Goal: Task Accomplishment & Management: Manage account settings

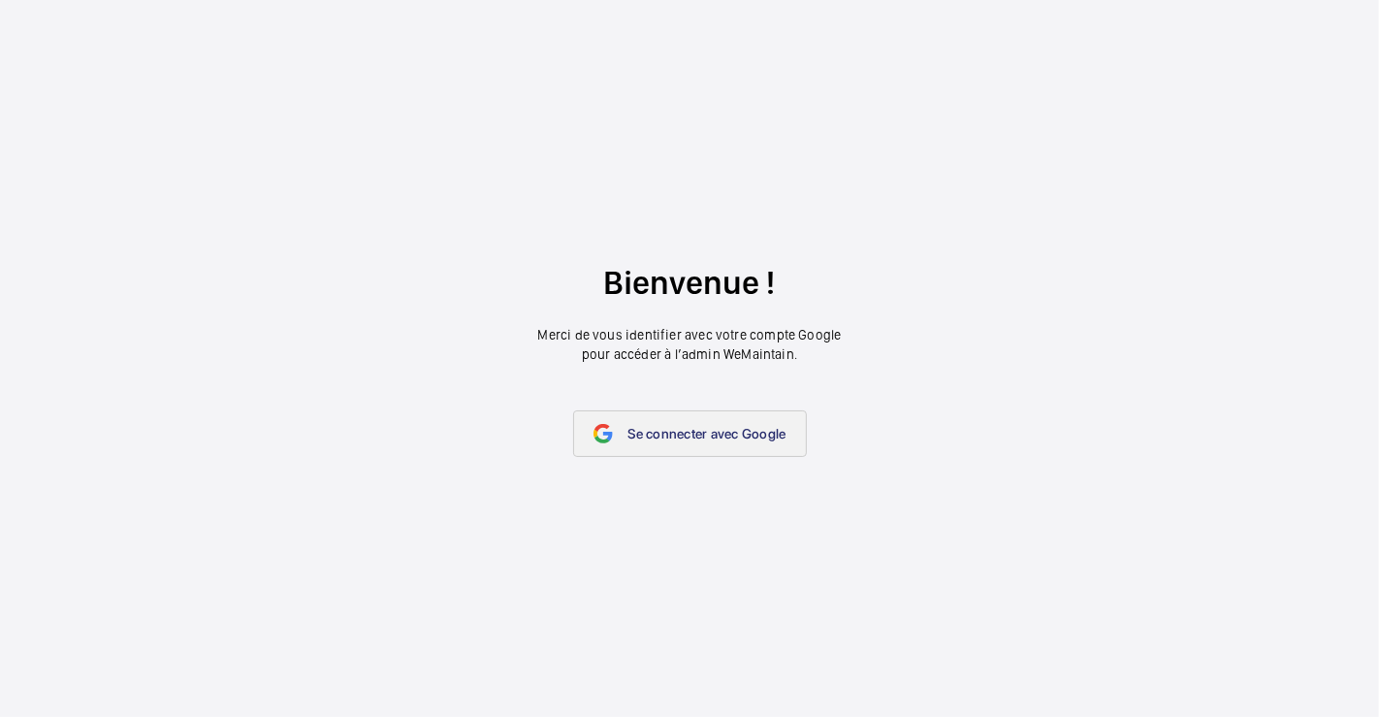
click at [664, 437] on span "Se connecter avec Google" at bounding box center [708, 434] width 158 height 16
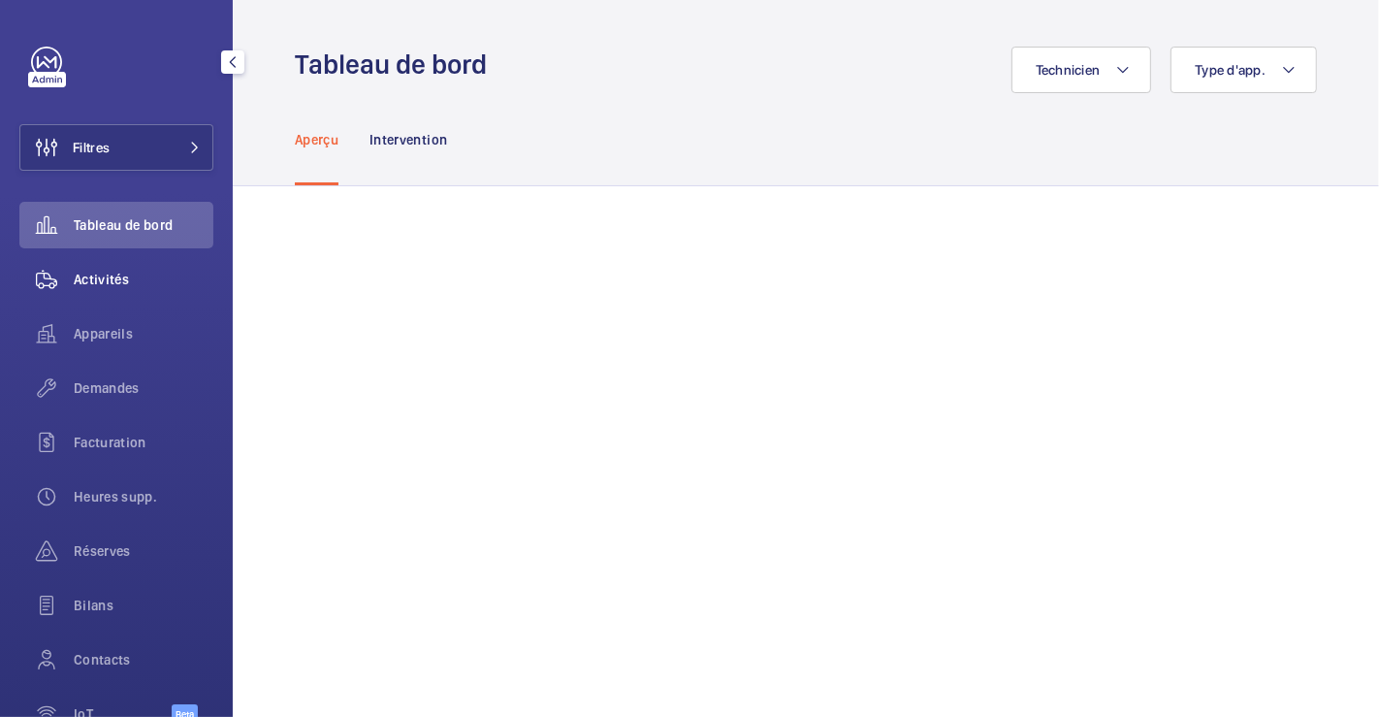
click at [101, 273] on span "Activités" at bounding box center [144, 279] width 140 height 19
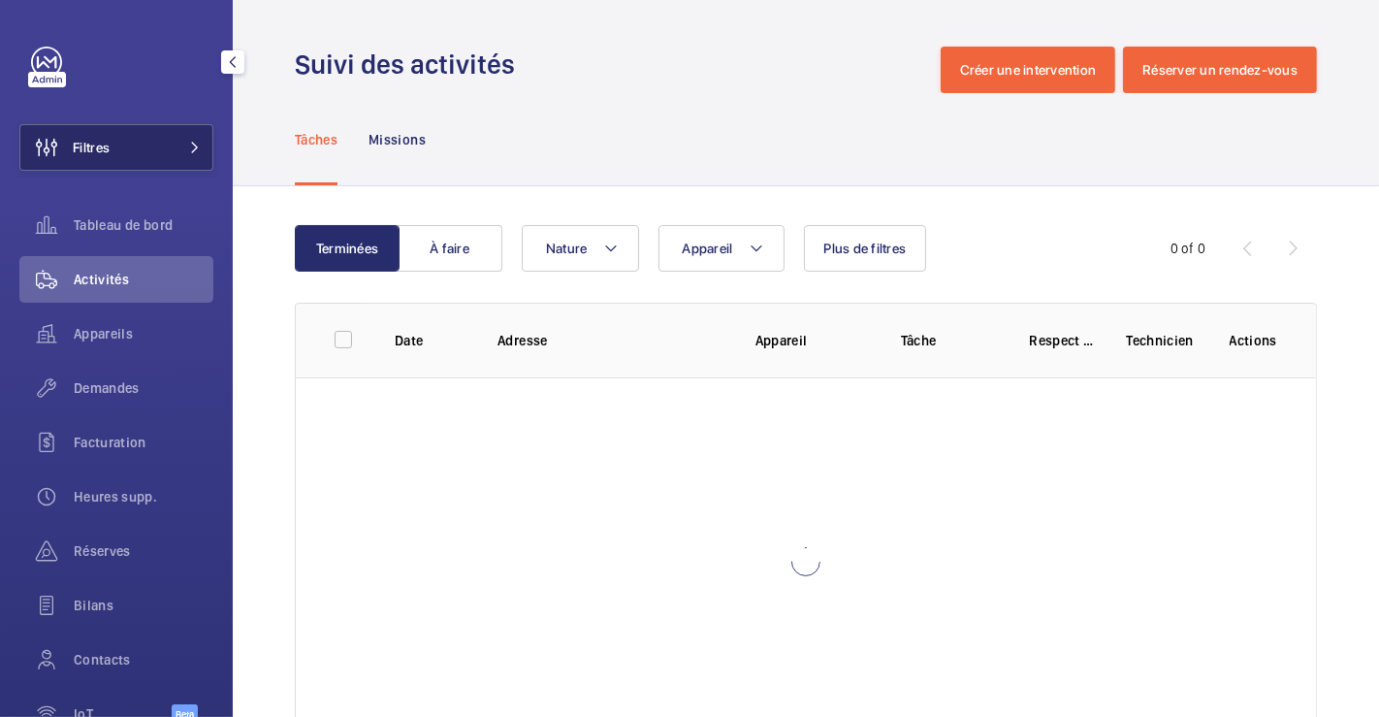
drag, startPoint x: 112, startPoint y: 158, endPoint x: 189, endPoint y: 145, distance: 78.8
click at [114, 158] on button "Filtres" at bounding box center [116, 147] width 194 height 47
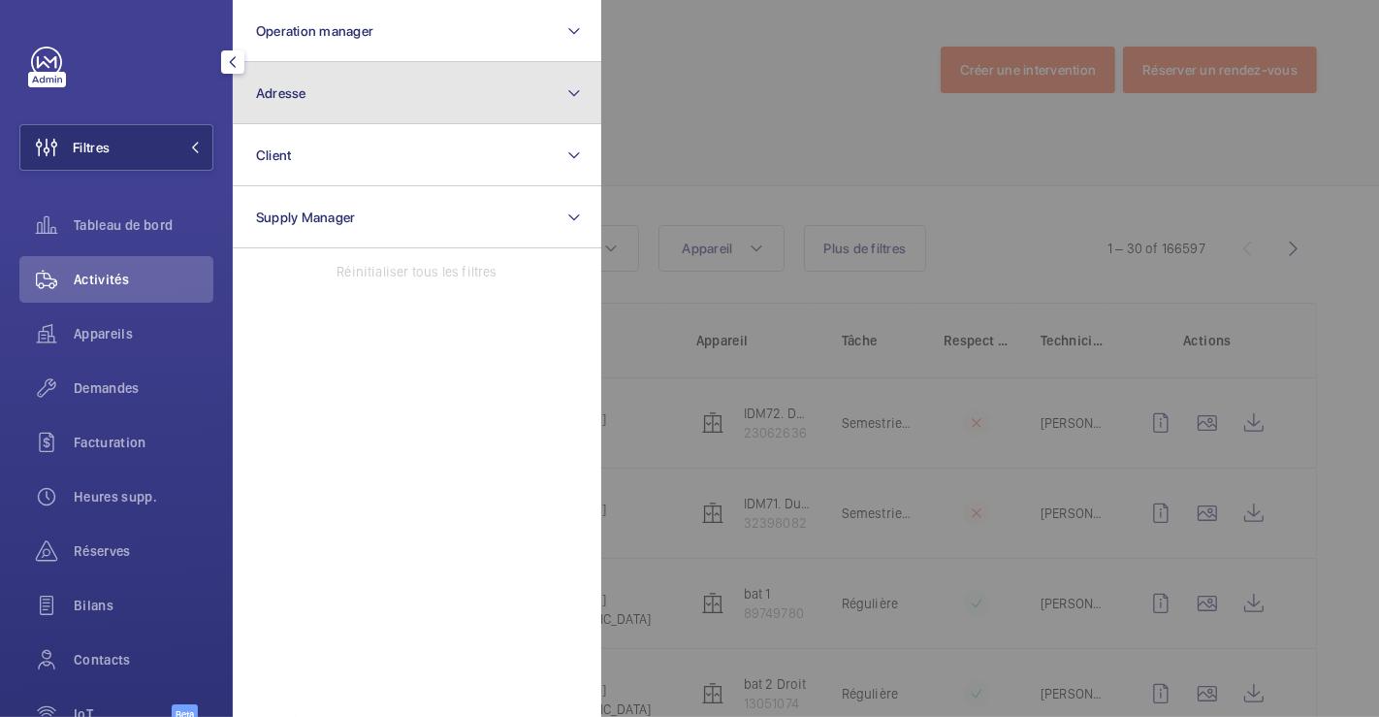
click at [420, 90] on button "Adresse" at bounding box center [417, 93] width 369 height 62
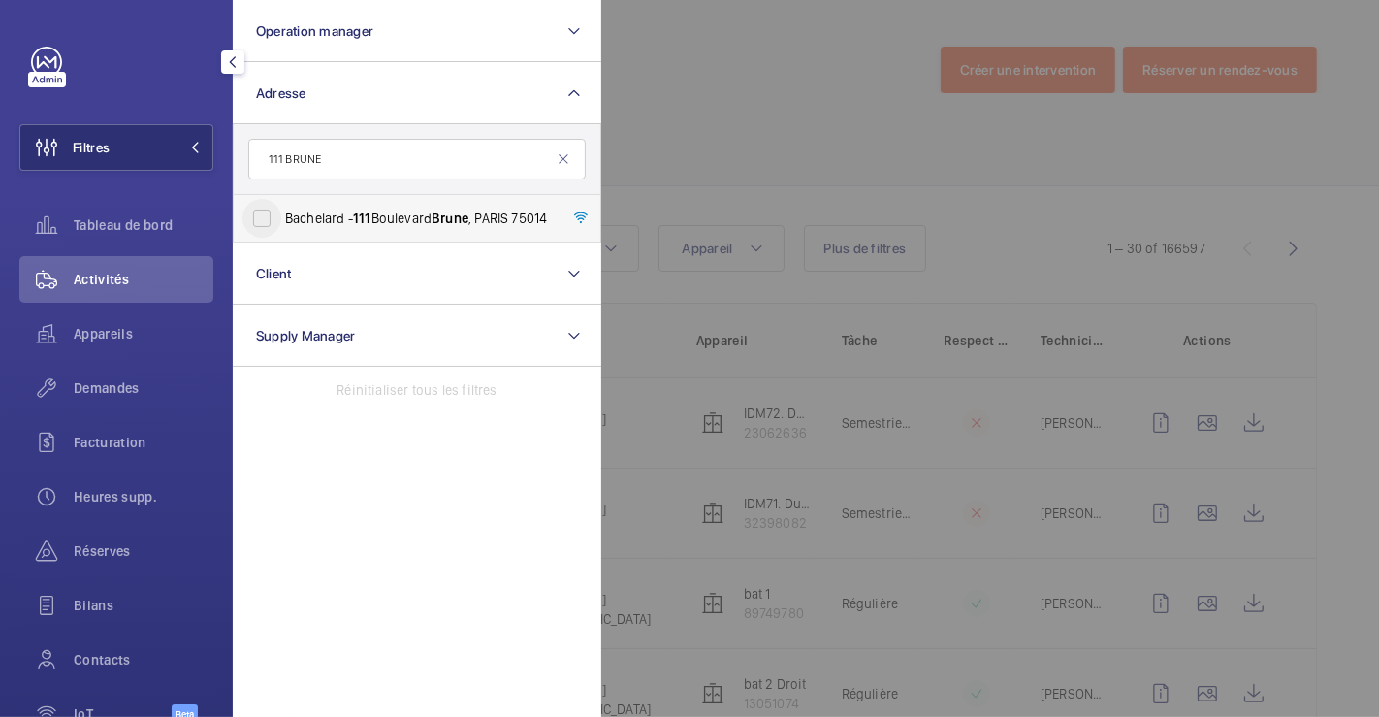
type input "111 BRUNE"
click at [268, 209] on input "Bachelard - [STREET_ADDRESS]" at bounding box center [261, 218] width 39 height 39
checkbox input "true"
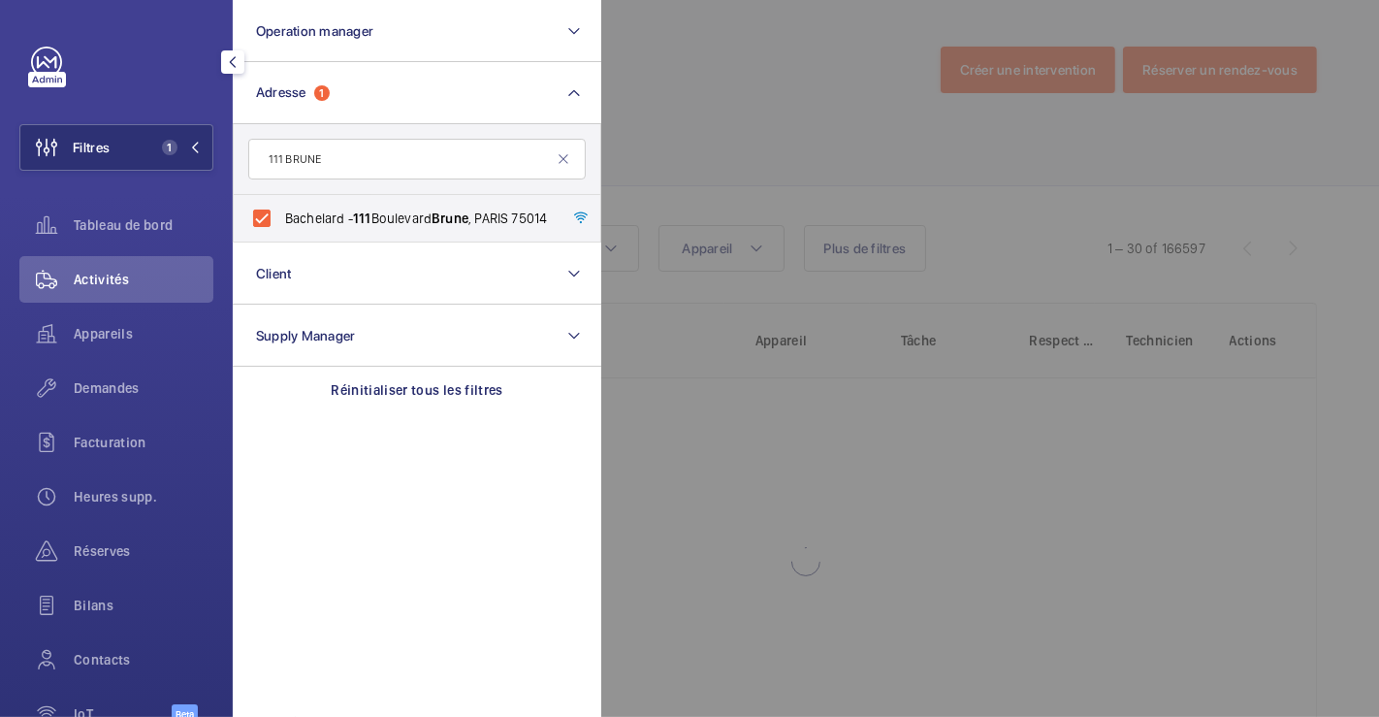
click at [742, 137] on div at bounding box center [1290, 358] width 1379 height 717
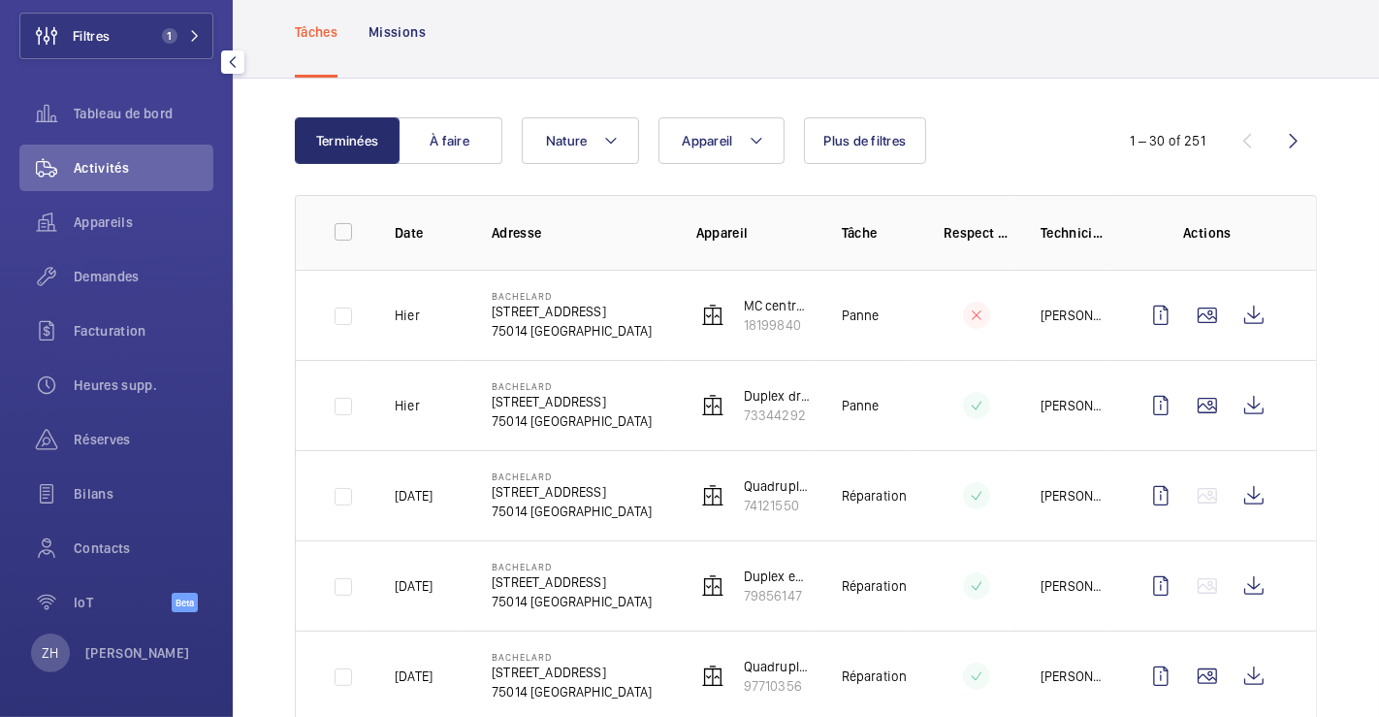
scroll to position [113, 0]
click at [101, 431] on span "Réserves" at bounding box center [144, 438] width 140 height 19
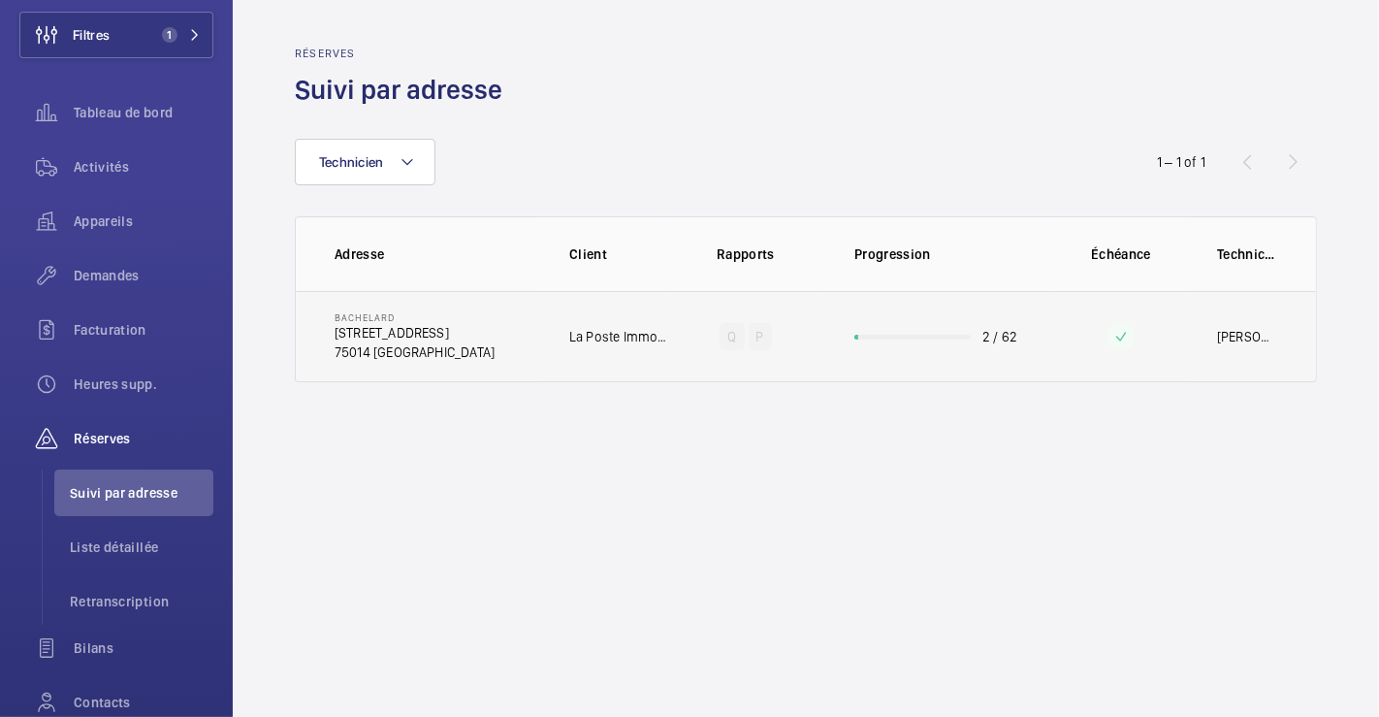
click at [499, 326] on td "Bachelard [STREET_ADDRESS]" at bounding box center [417, 336] width 242 height 91
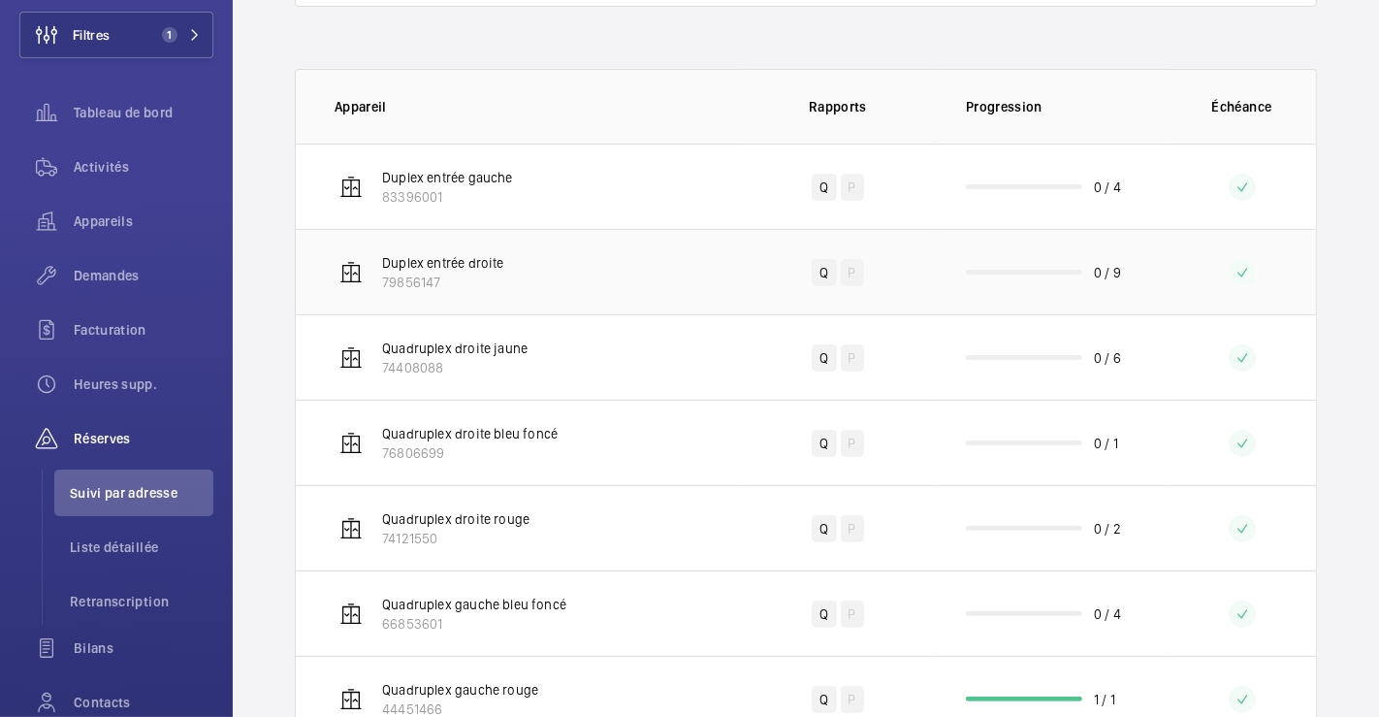
scroll to position [323, 0]
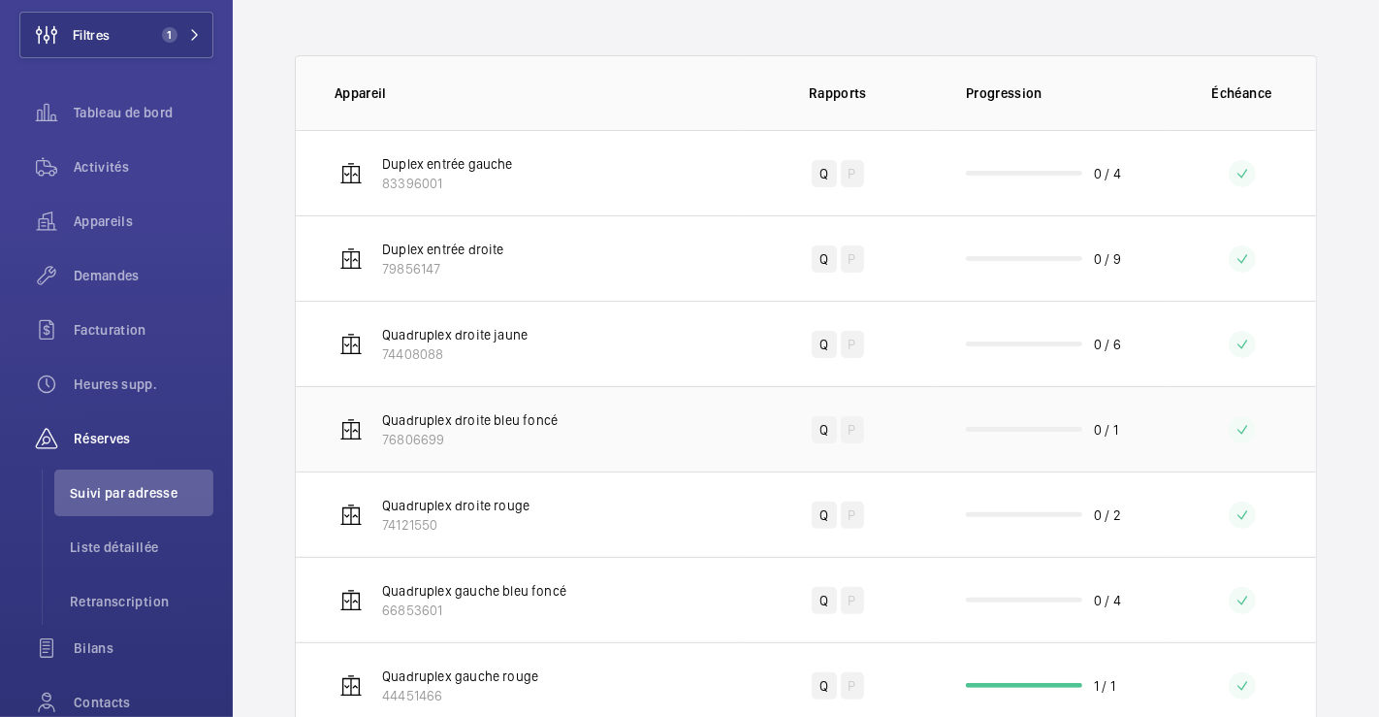
click at [557, 399] on td "Quadruplex droite bleu foncé 76806699" at bounding box center [518, 428] width 445 height 85
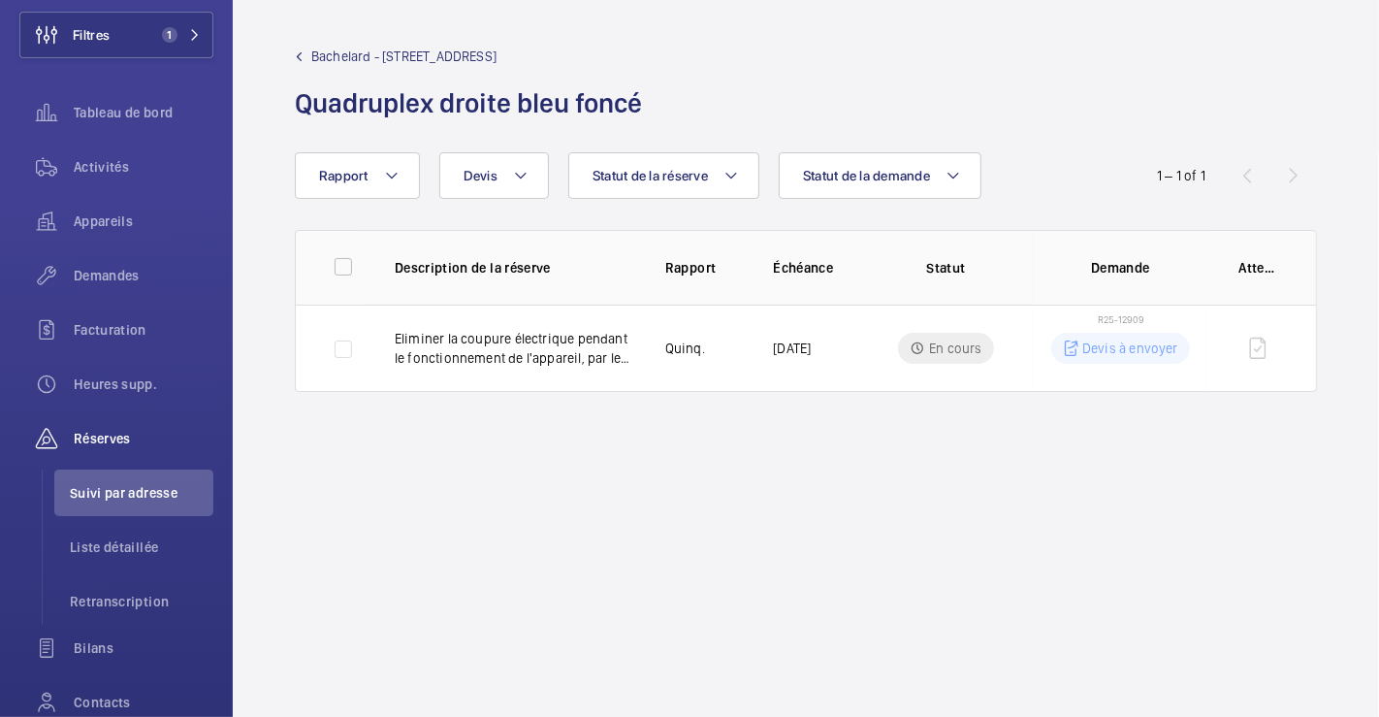
click at [327, 53] on span "Bachelard - [STREET_ADDRESS]" at bounding box center [403, 56] width 185 height 19
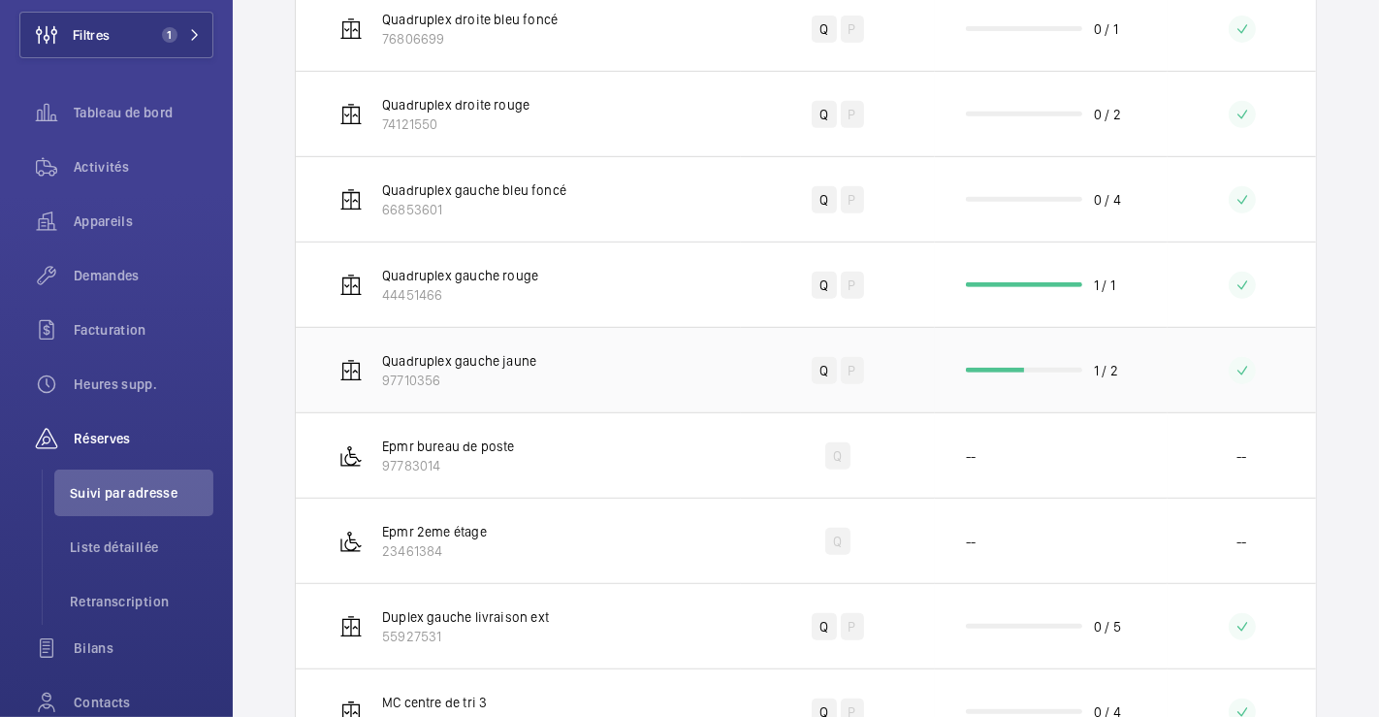
scroll to position [861, 0]
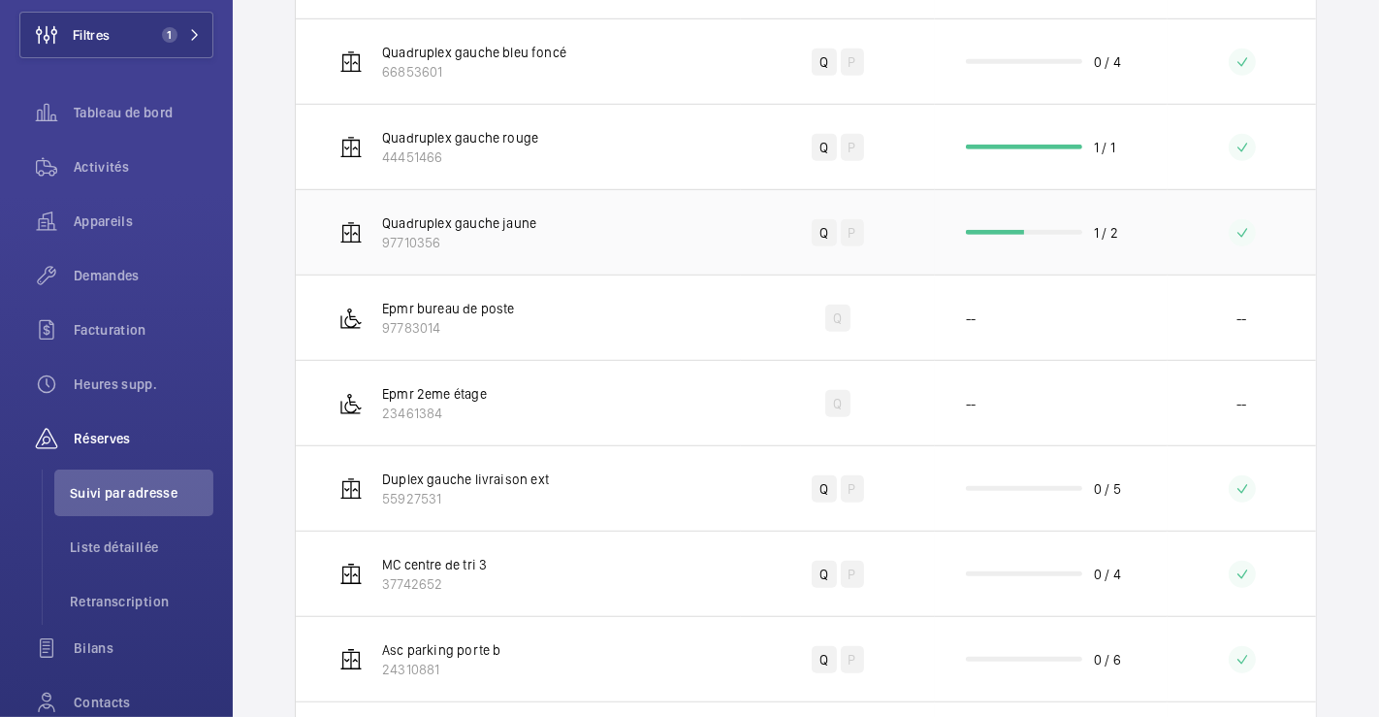
click at [675, 217] on td "Quadruplex gauche jaune 97710356" at bounding box center [518, 231] width 445 height 85
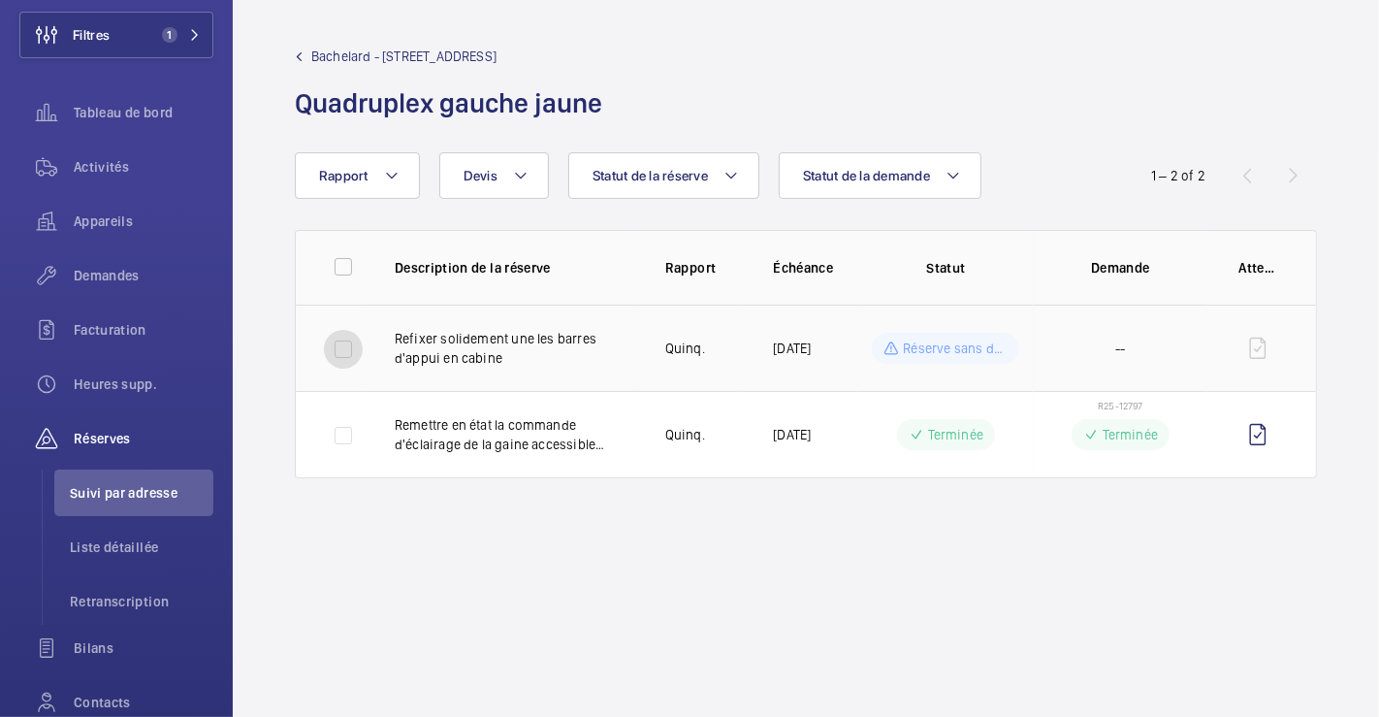
click at [342, 344] on input "checkbox" at bounding box center [343, 349] width 39 height 39
checkbox input "true"
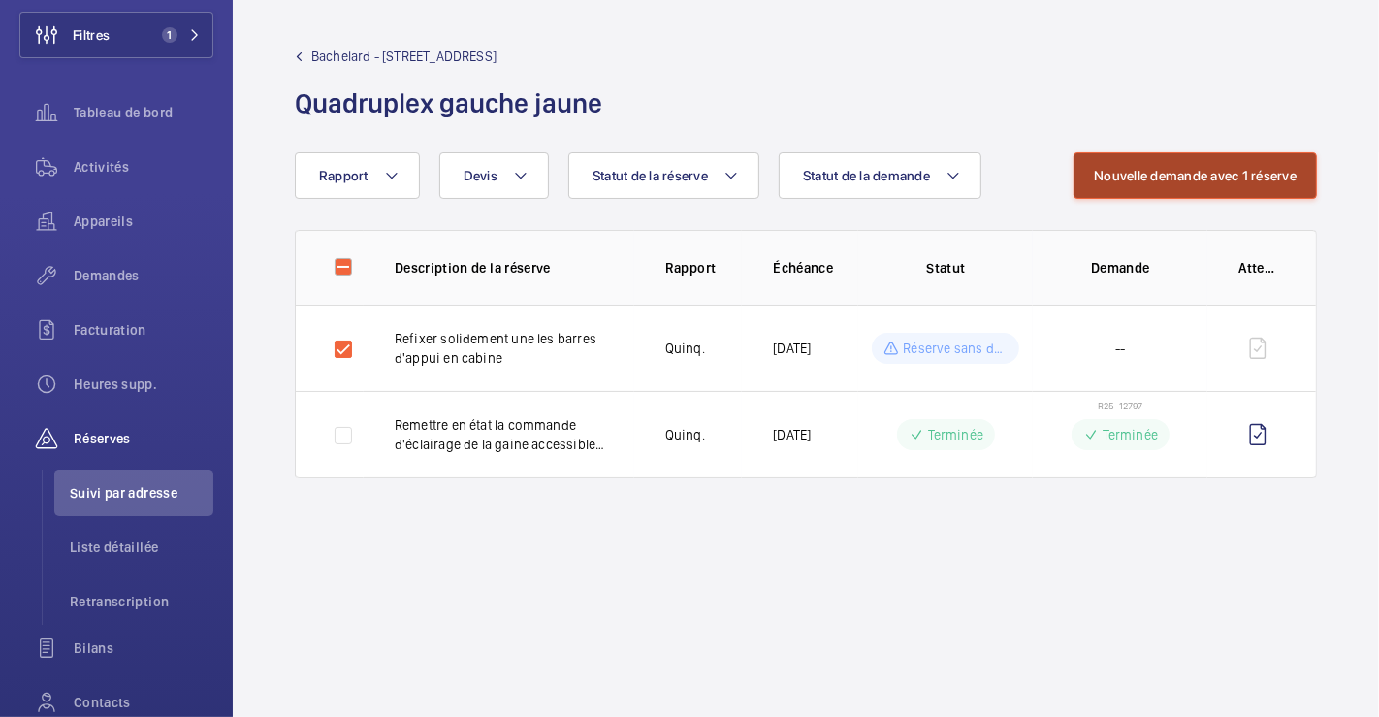
click at [1187, 179] on button "Nouvelle demande avec 1 réserve" at bounding box center [1195, 175] width 243 height 47
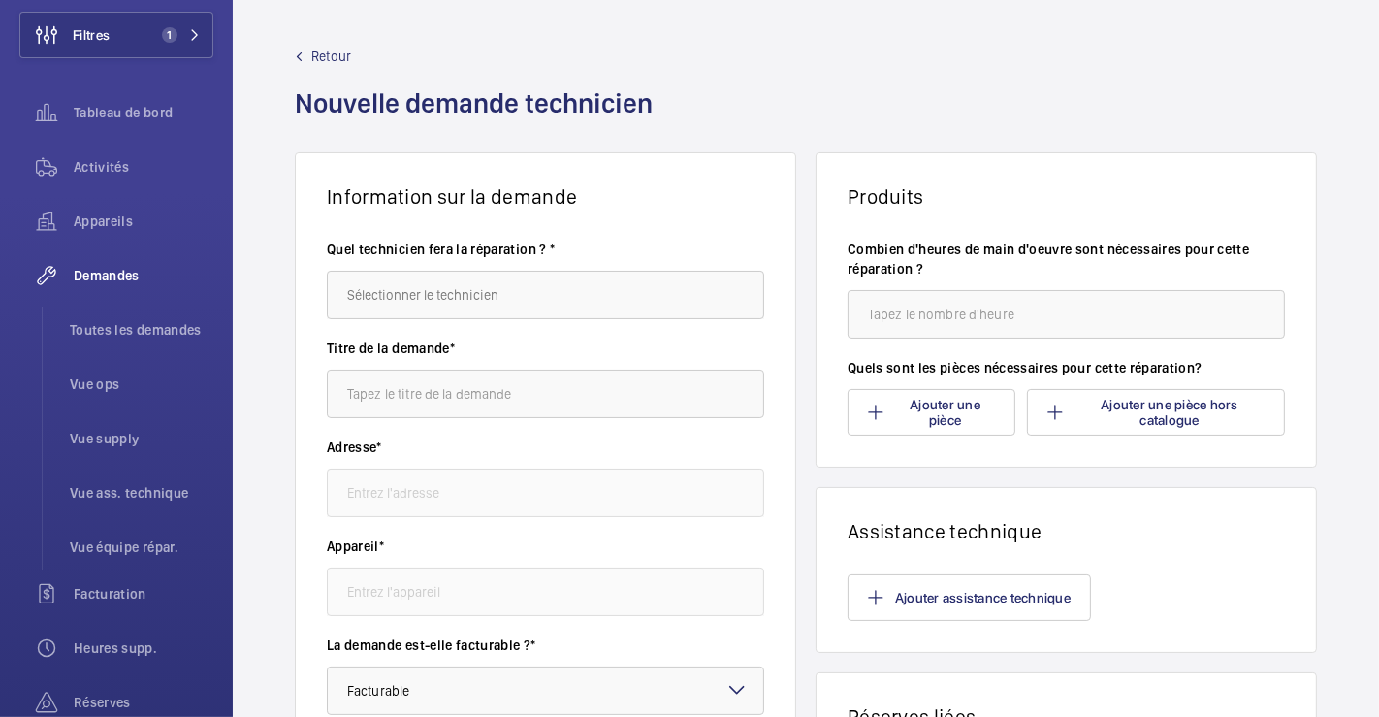
type input "Bachelard [STREET_ADDRESS]"
type input "97710356 - Quadruplex gauche jaune"
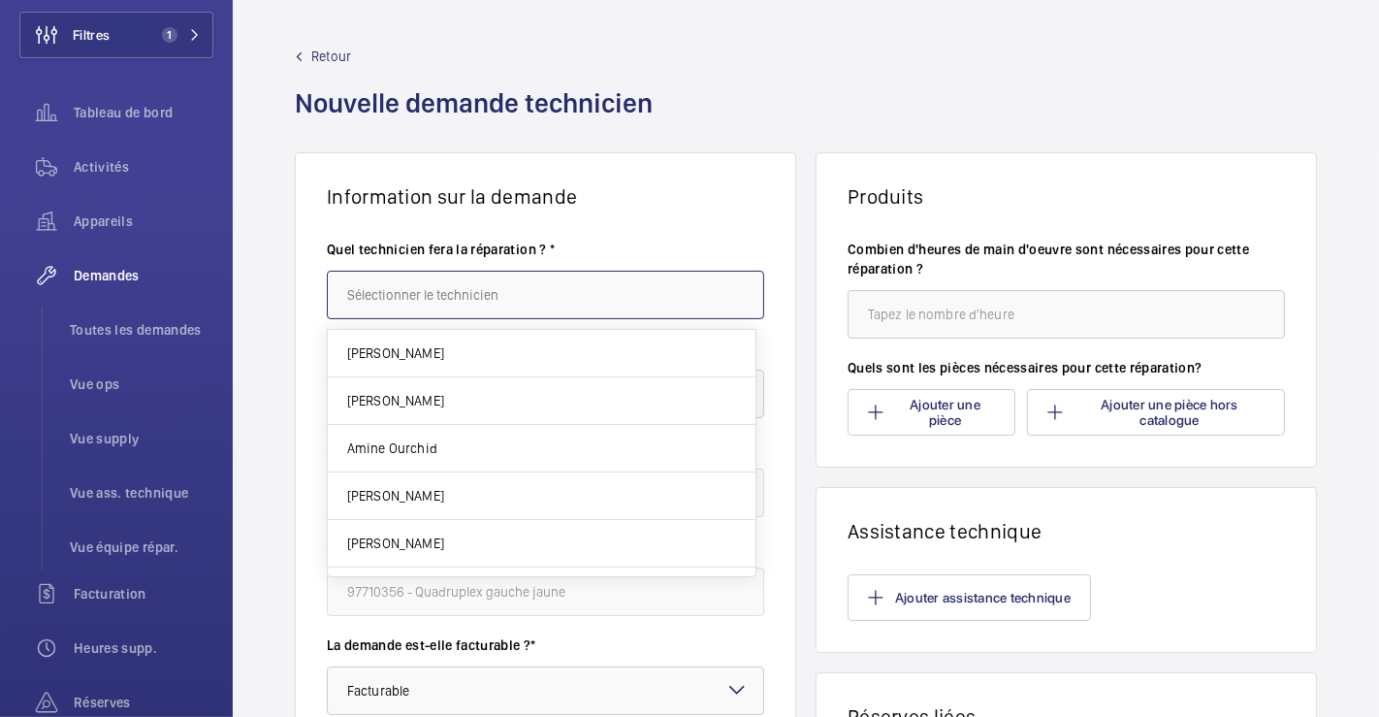
click at [682, 290] on input "text" at bounding box center [545, 295] width 437 height 48
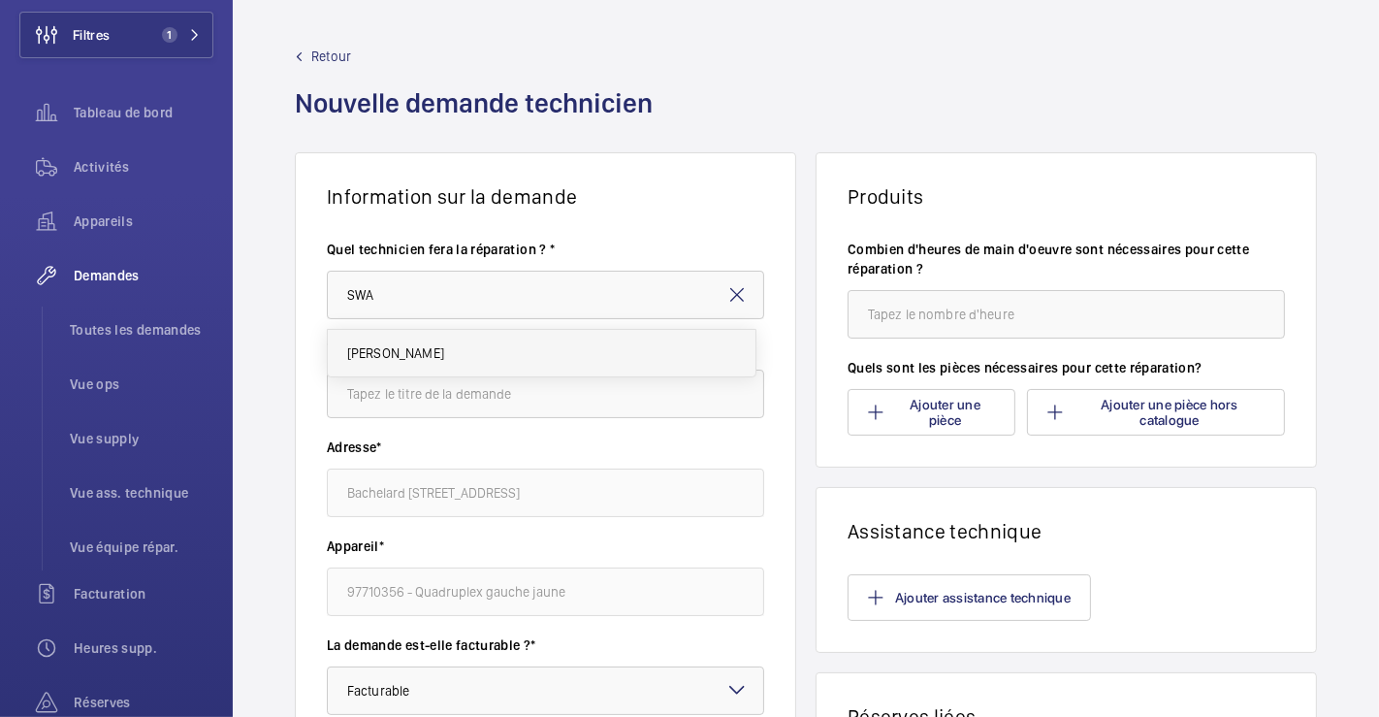
click at [678, 356] on mat-option "[PERSON_NAME]" at bounding box center [542, 353] width 428 height 47
type input "[PERSON_NAME]"
click at [597, 395] on input "text" at bounding box center [545, 394] width 437 height 48
type input "M"
click at [404, 389] on input "Pose maon courante" at bounding box center [545, 394] width 437 height 48
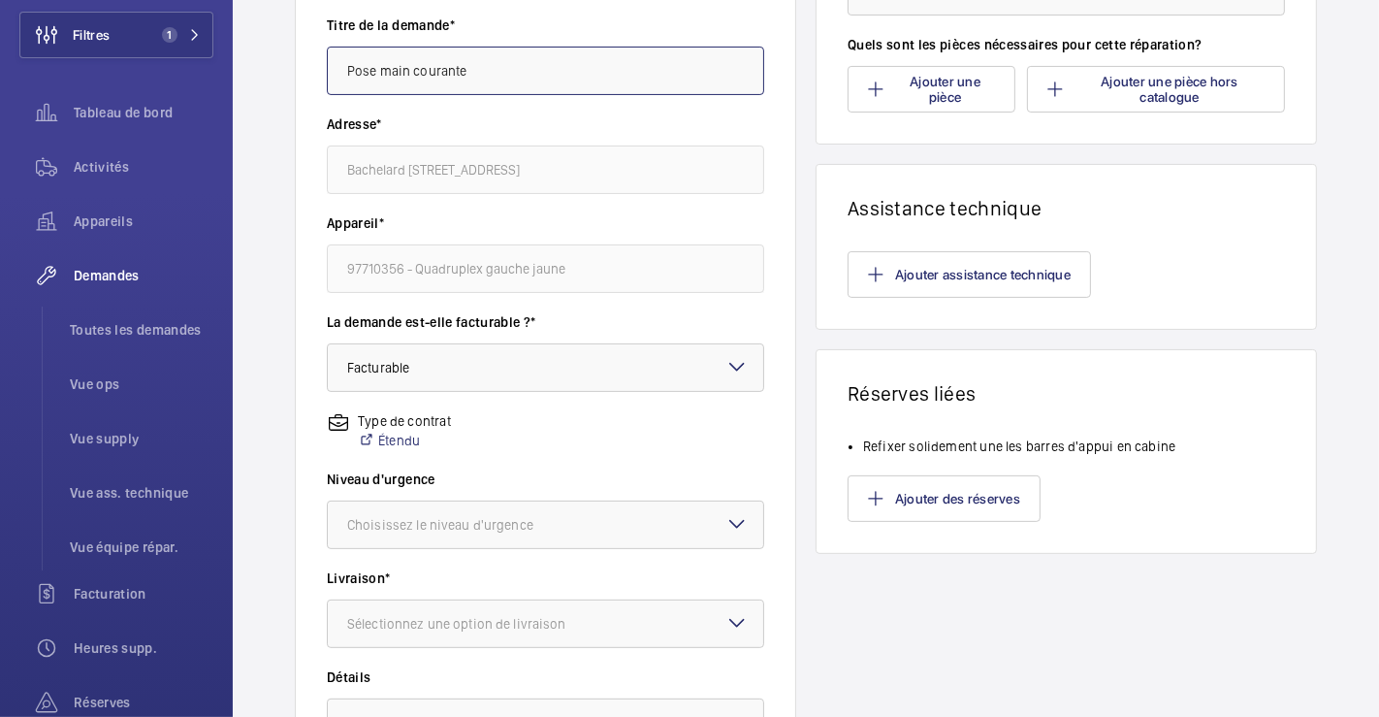
scroll to position [431, 0]
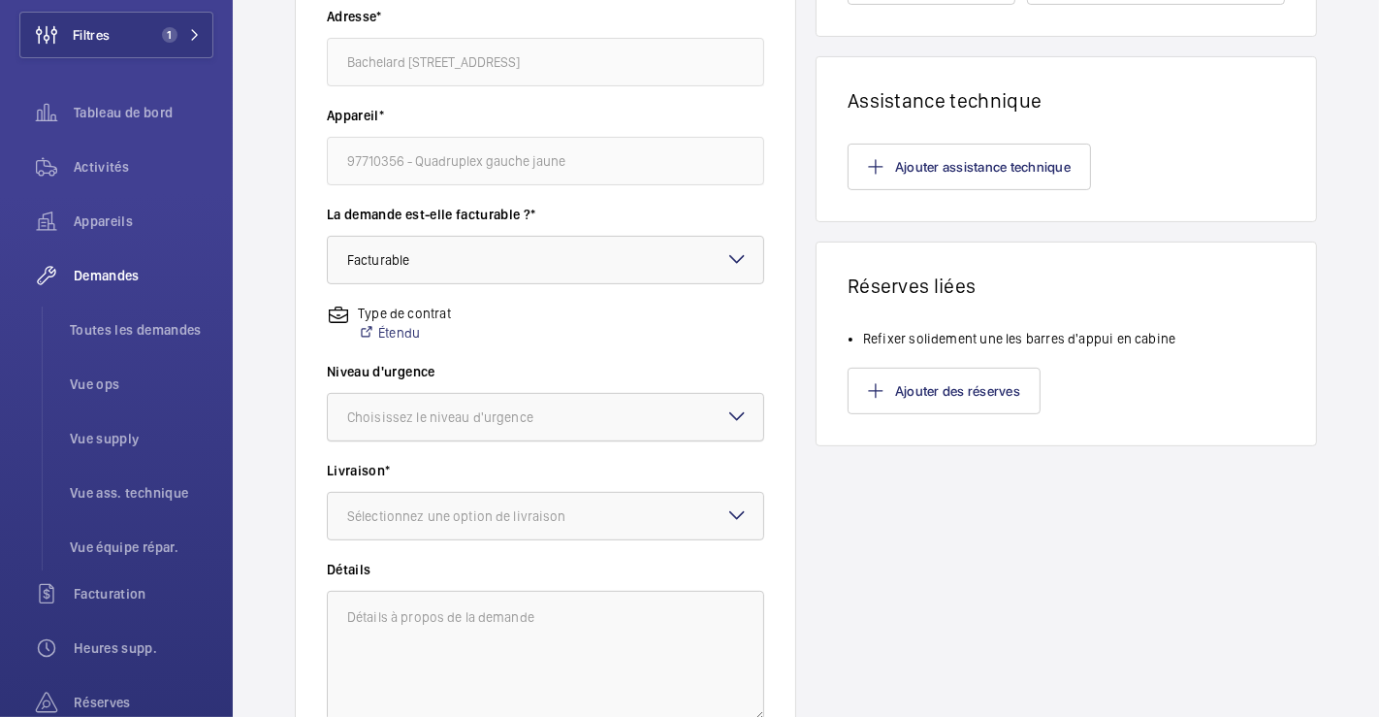
click at [598, 422] on div at bounding box center [546, 417] width 436 height 47
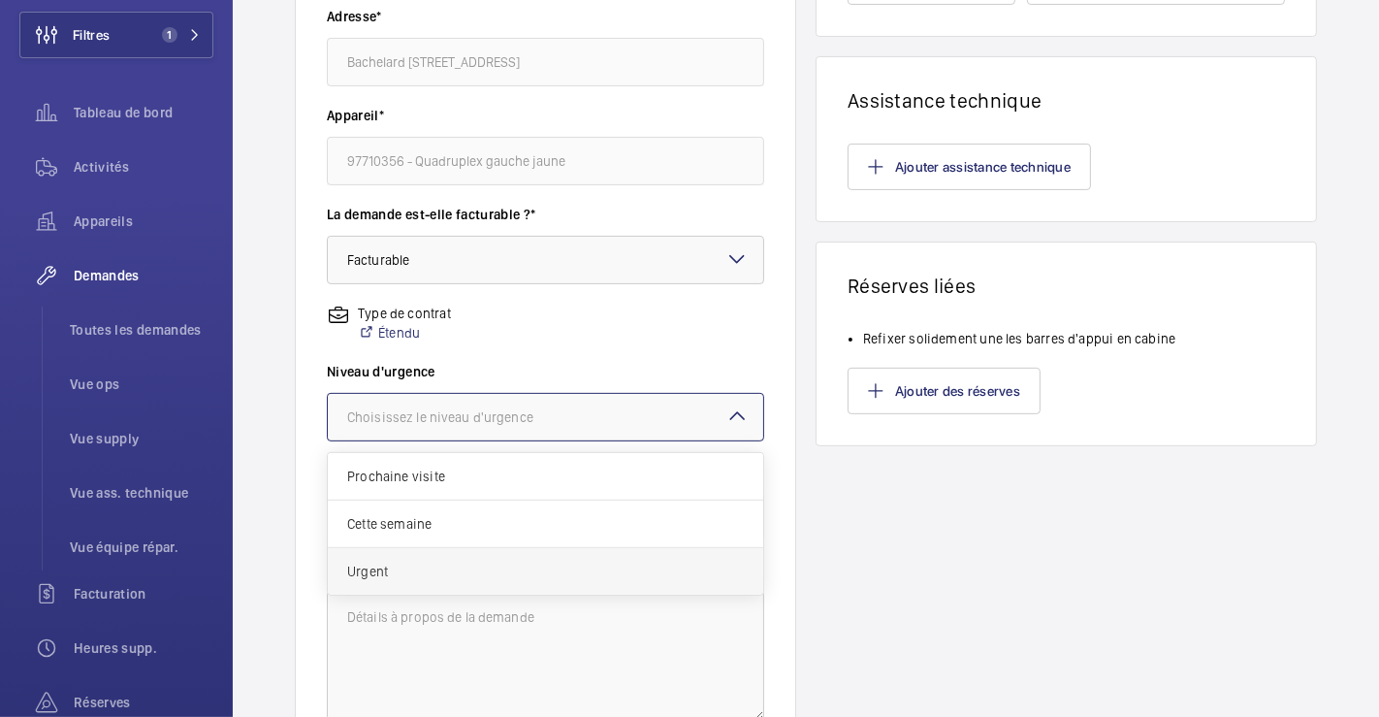
click at [371, 565] on span "Urgent" at bounding box center [545, 571] width 397 height 19
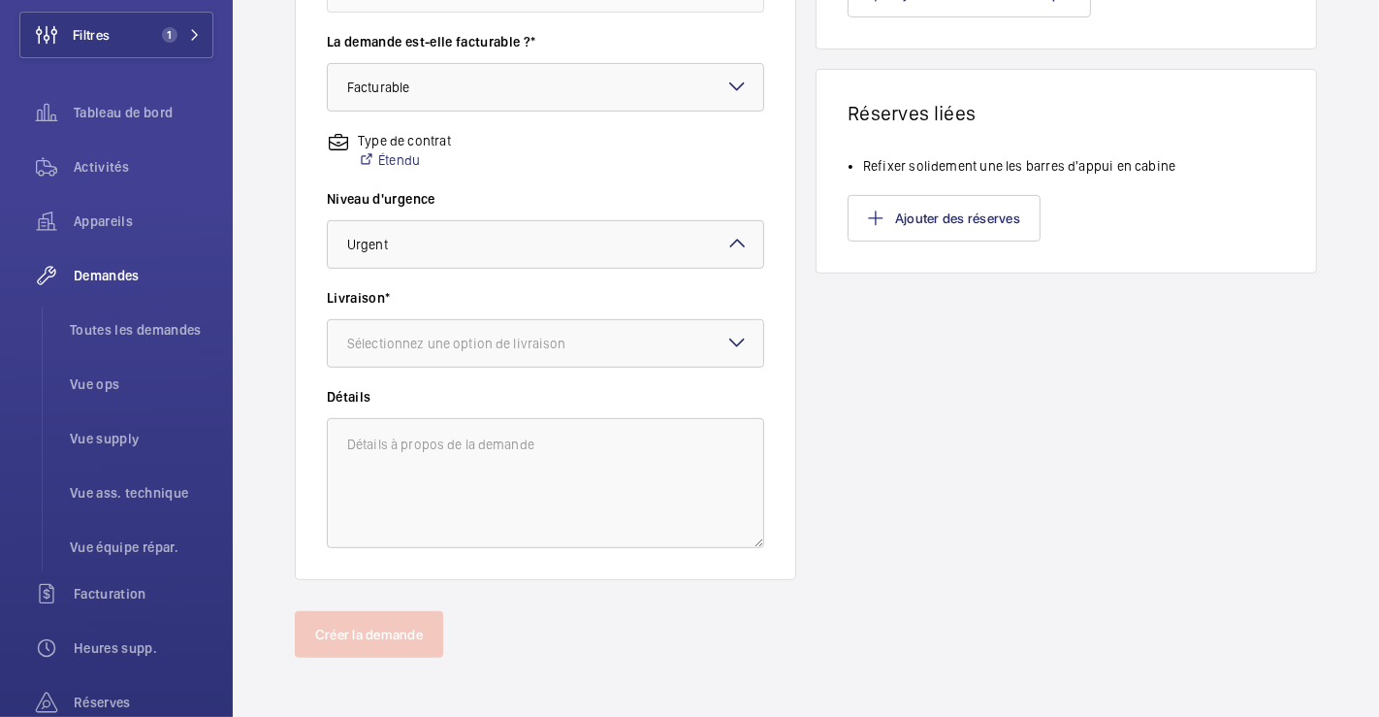
scroll to position [604, 0]
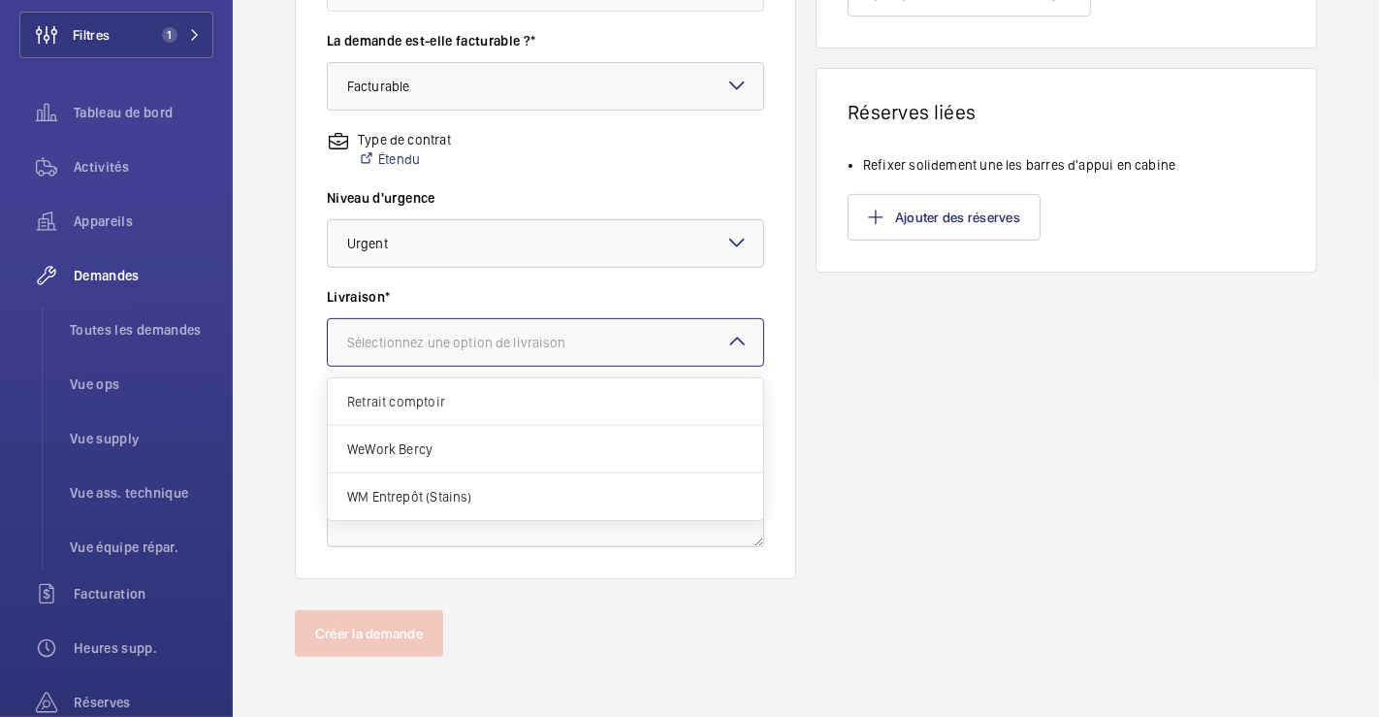
click at [640, 339] on div at bounding box center [546, 342] width 436 height 47
click at [479, 487] on span "WM Entrepôt (Stains)" at bounding box center [545, 496] width 397 height 19
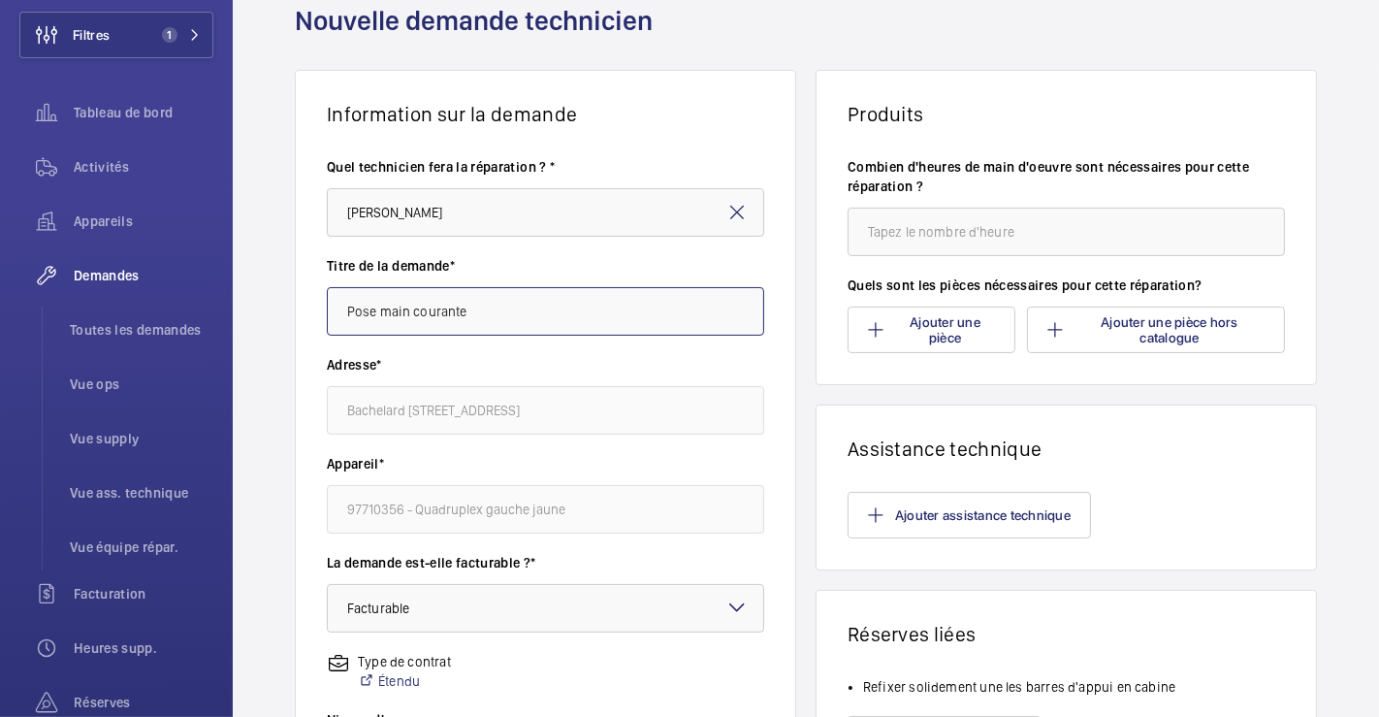
scroll to position [0, 0]
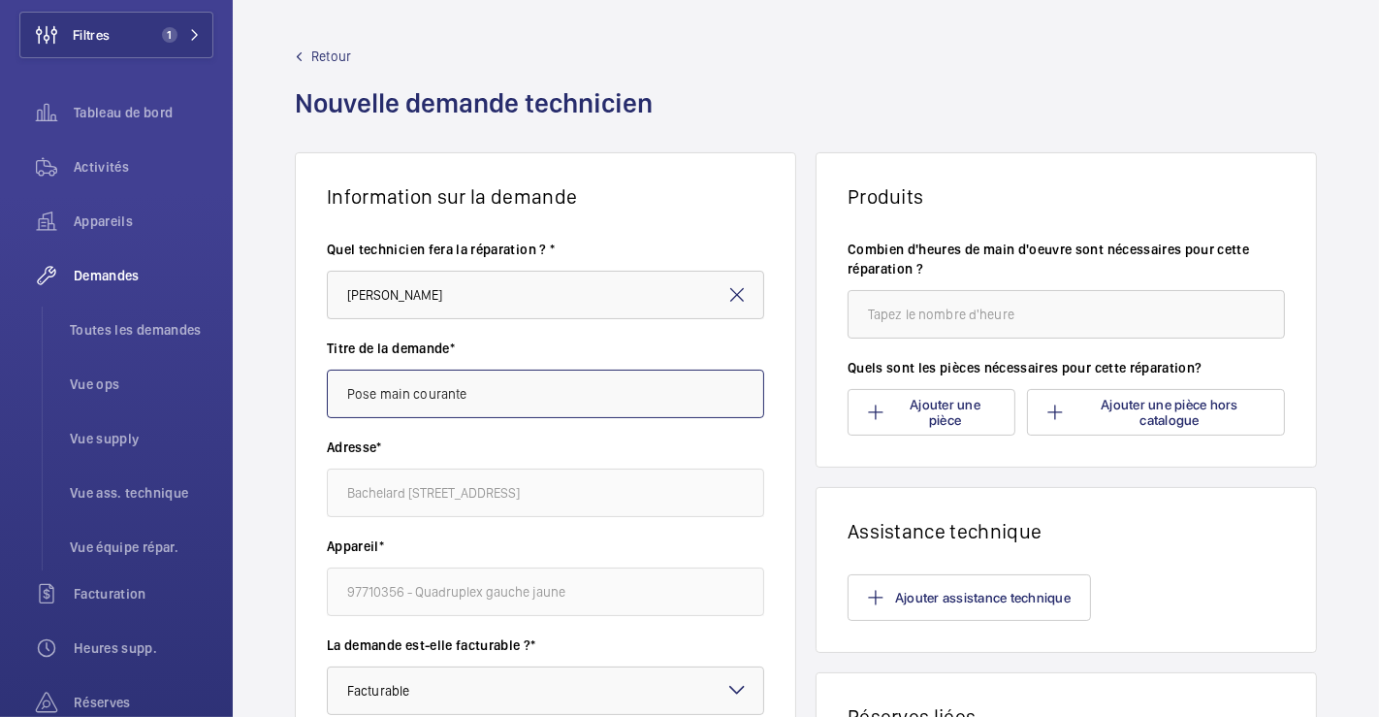
type input "Pose main courante"
click at [1004, 319] on input "number" at bounding box center [1066, 314] width 437 height 48
type input "3"
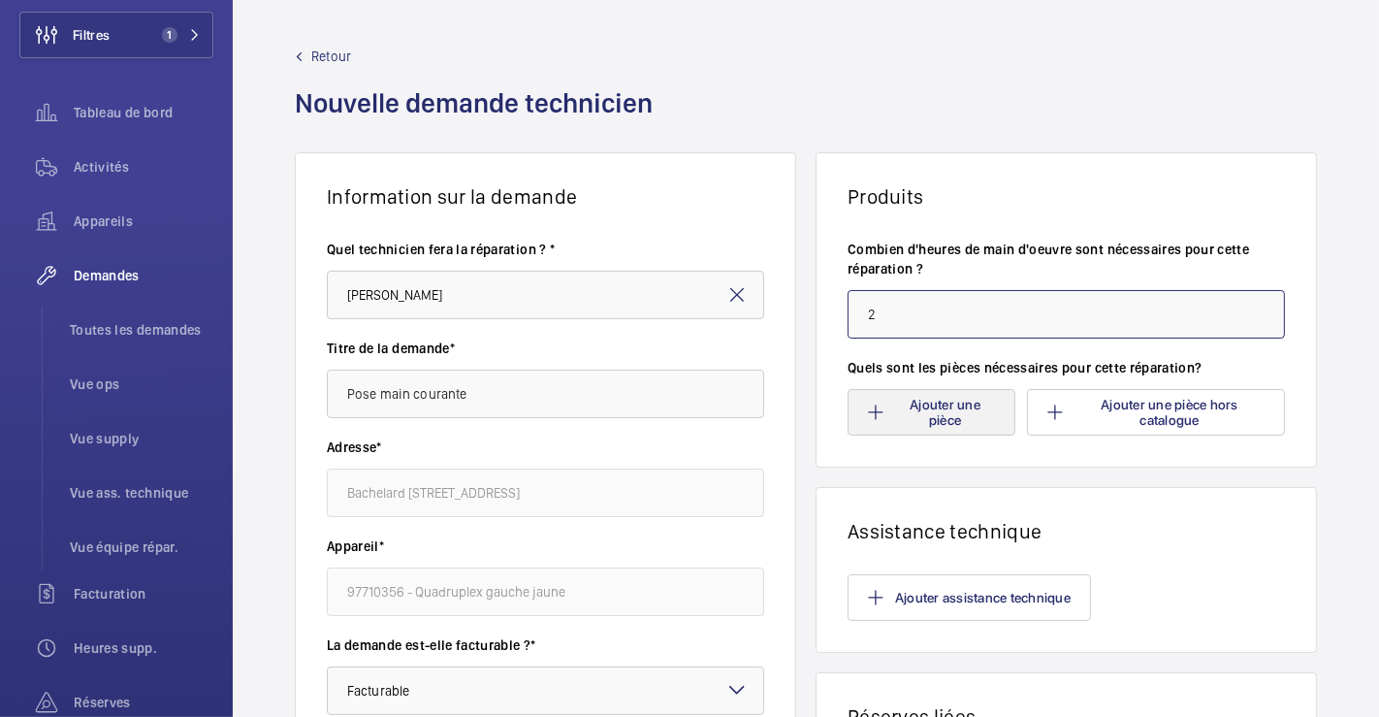
type input "2"
click at [972, 428] on button "Ajouter une pièce" at bounding box center [932, 412] width 168 height 47
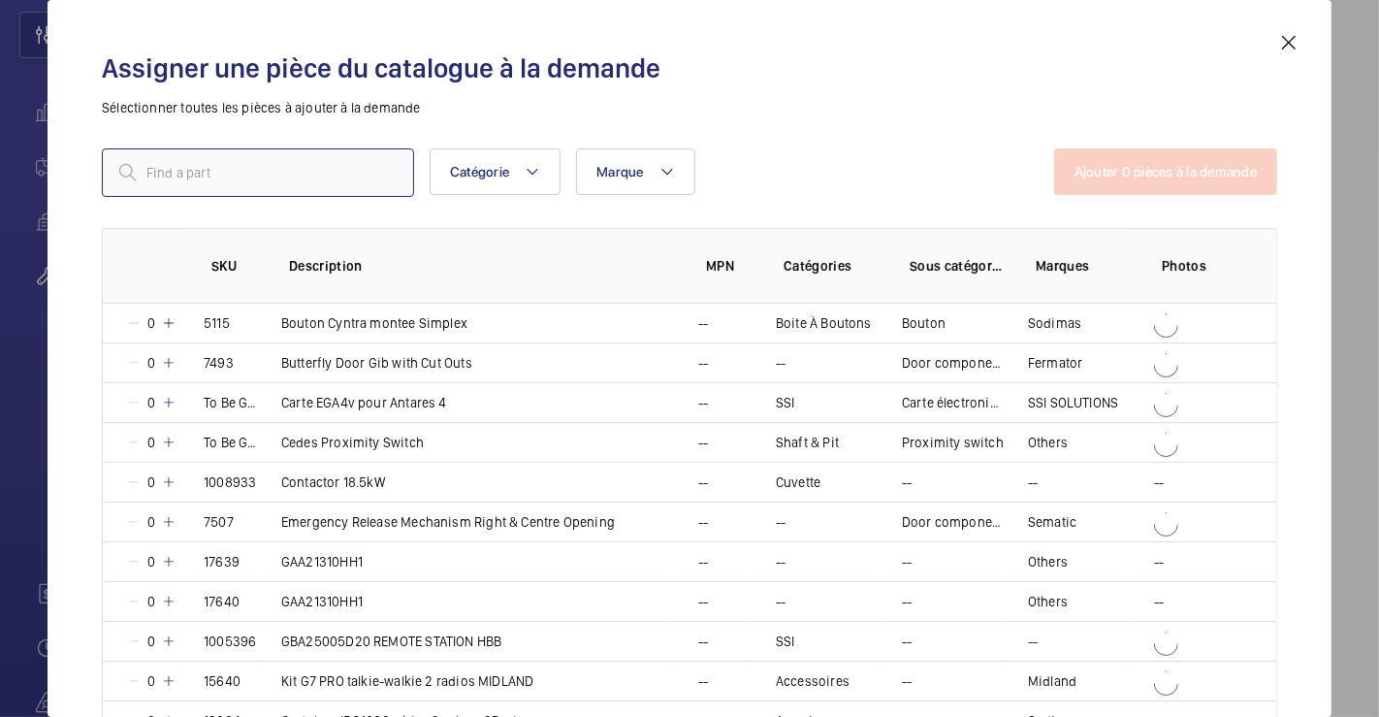
click at [295, 169] on input "text" at bounding box center [258, 172] width 312 height 48
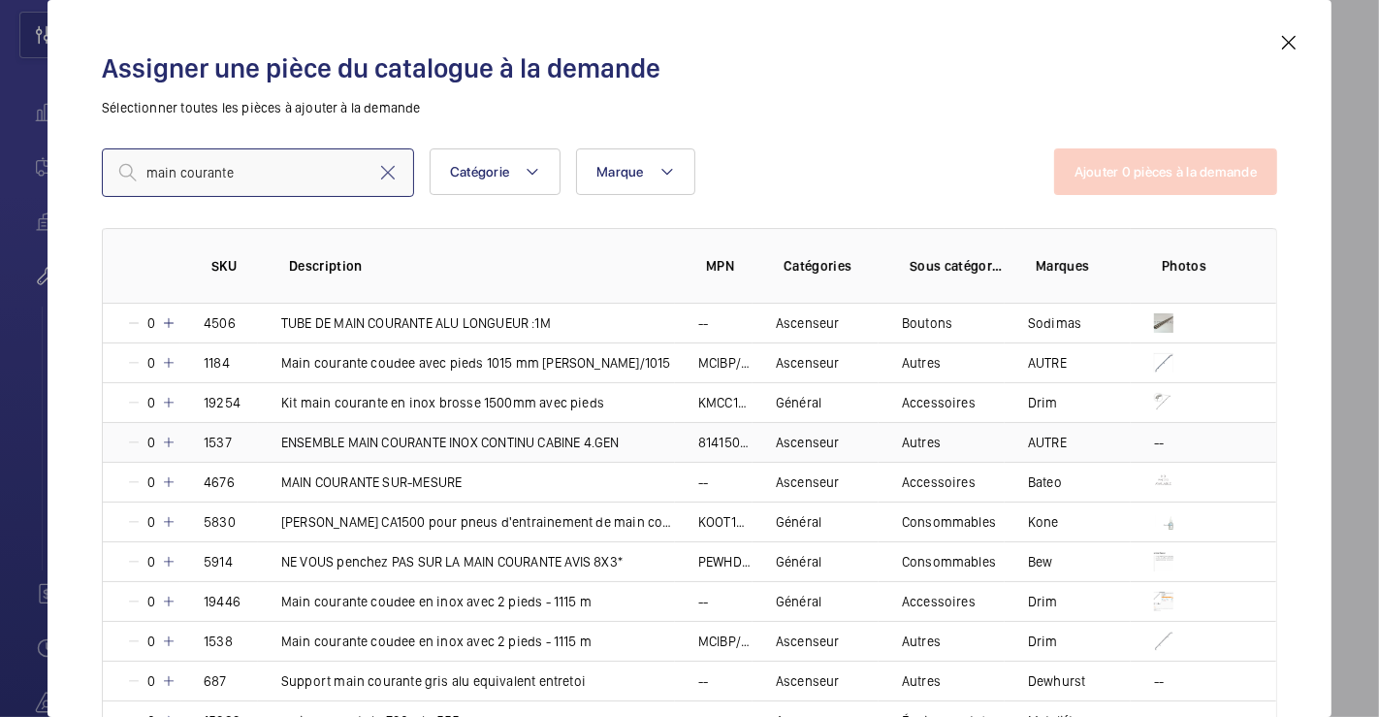
type input "main courante"
click at [1154, 442] on p "--" at bounding box center [1159, 442] width 10 height 19
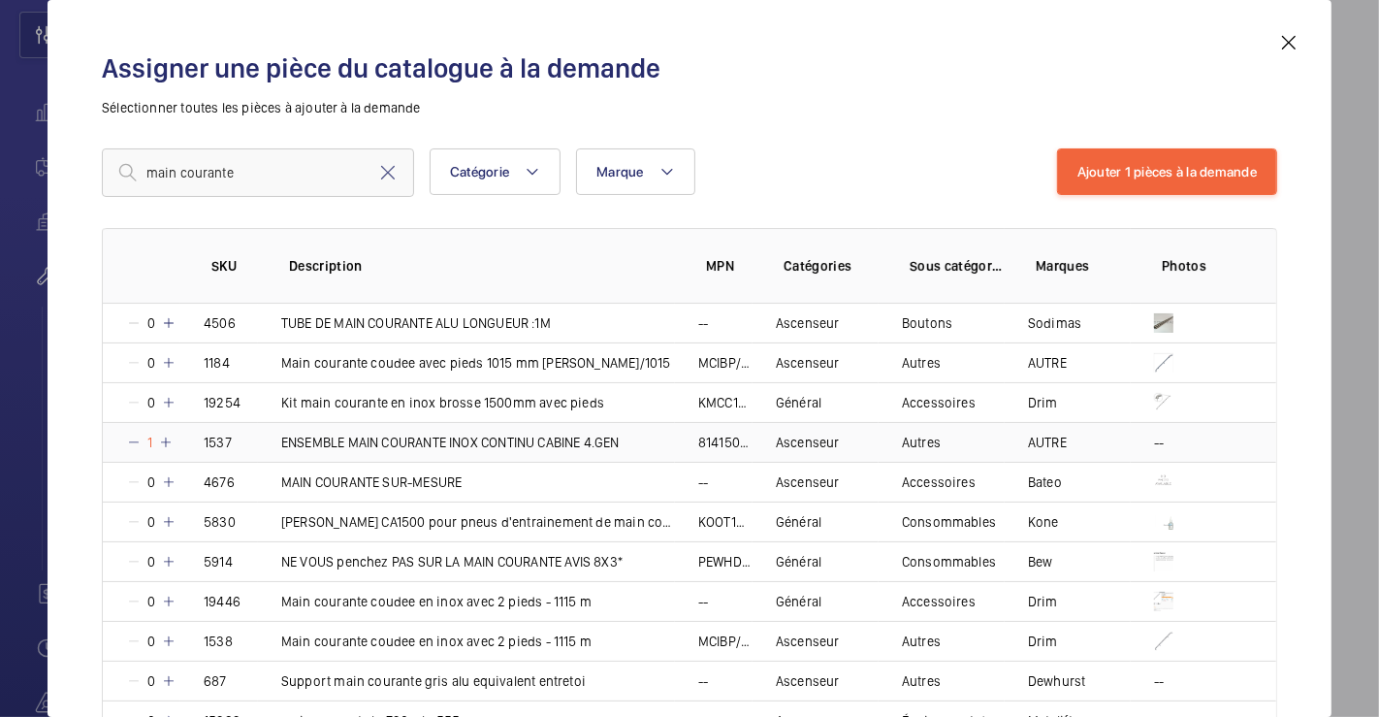
click at [1154, 442] on p "--" at bounding box center [1159, 442] width 10 height 19
click at [138, 444] on mat-icon at bounding box center [134, 443] width 16 height 16
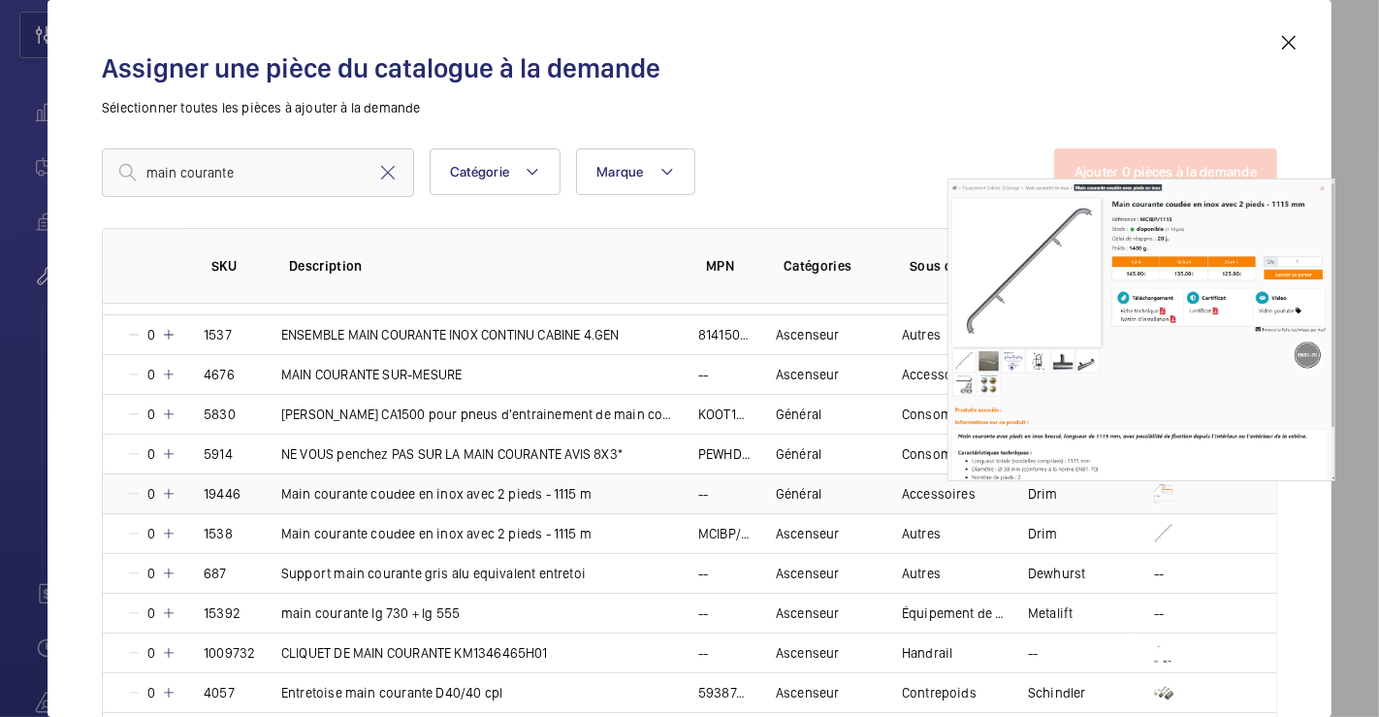
click at [1154, 490] on img at bounding box center [1163, 493] width 19 height 19
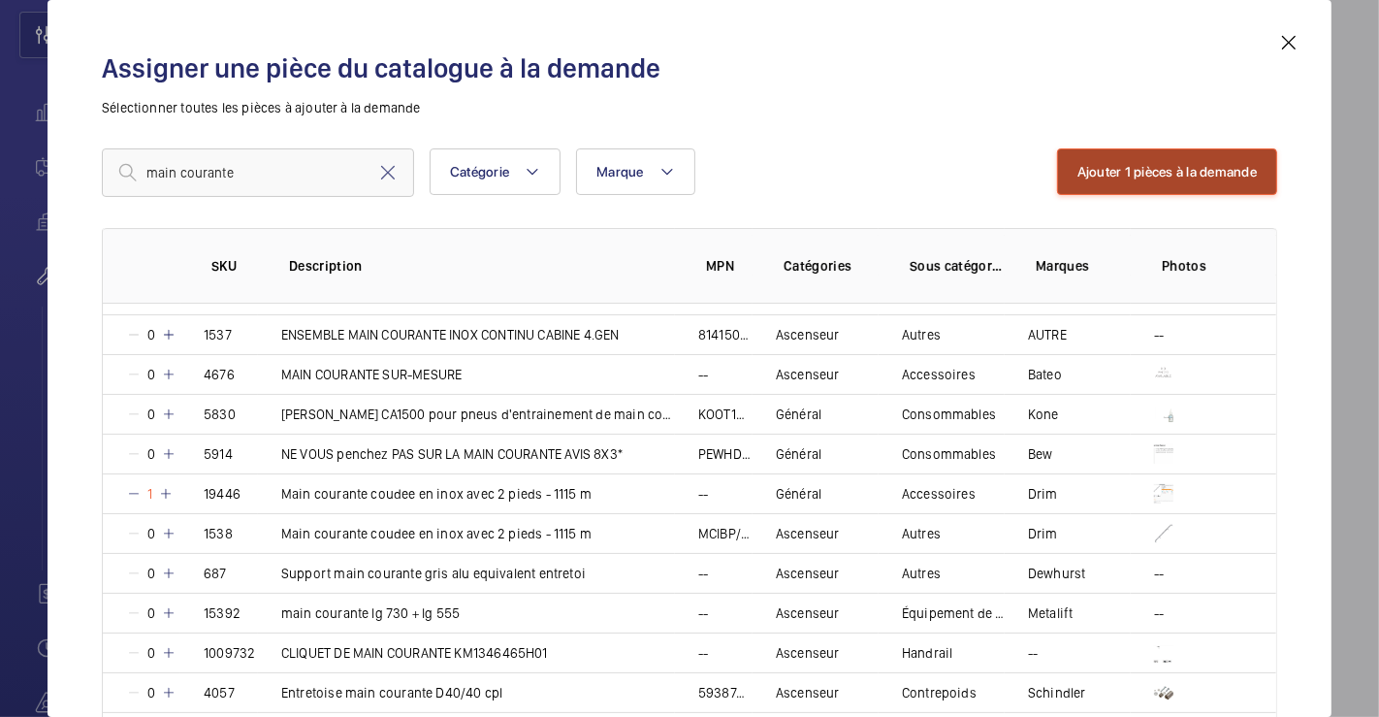
click at [1186, 160] on button "Ajouter 1 pièces à la demande" at bounding box center [1167, 171] width 220 height 47
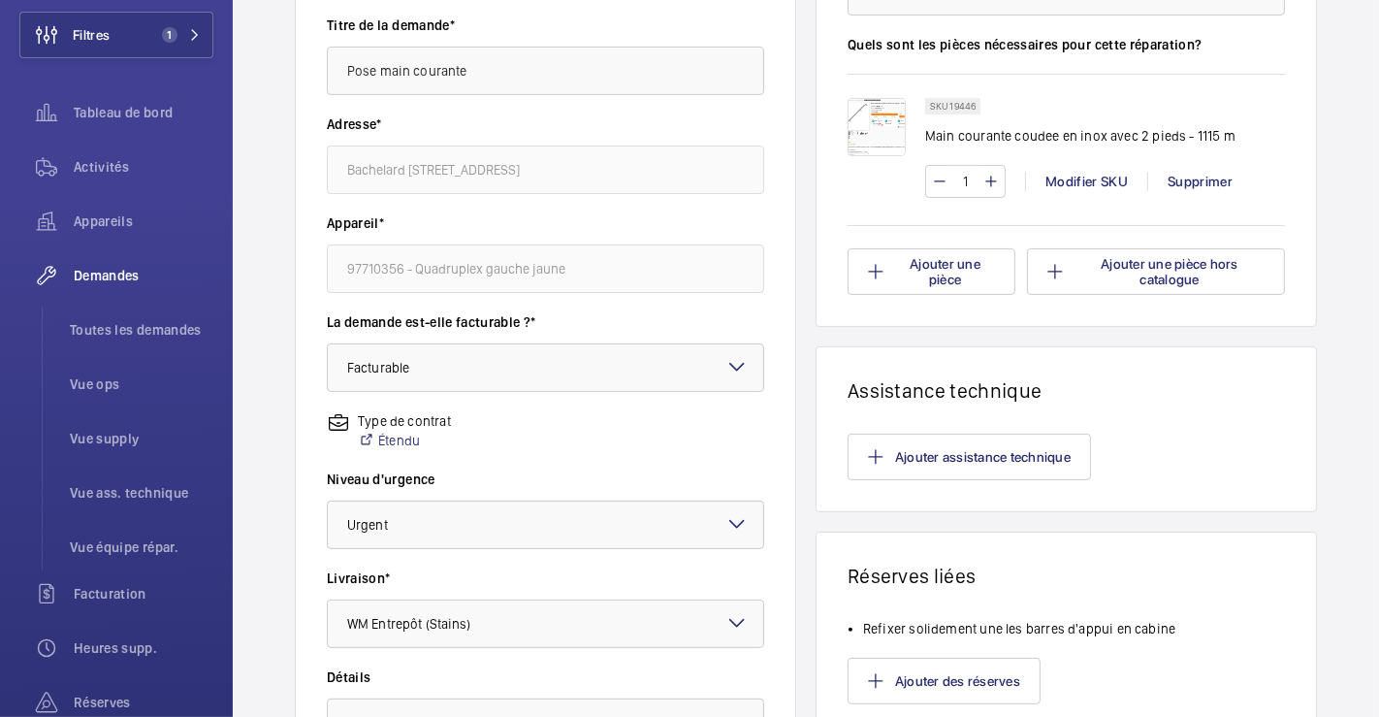
scroll to position [538, 0]
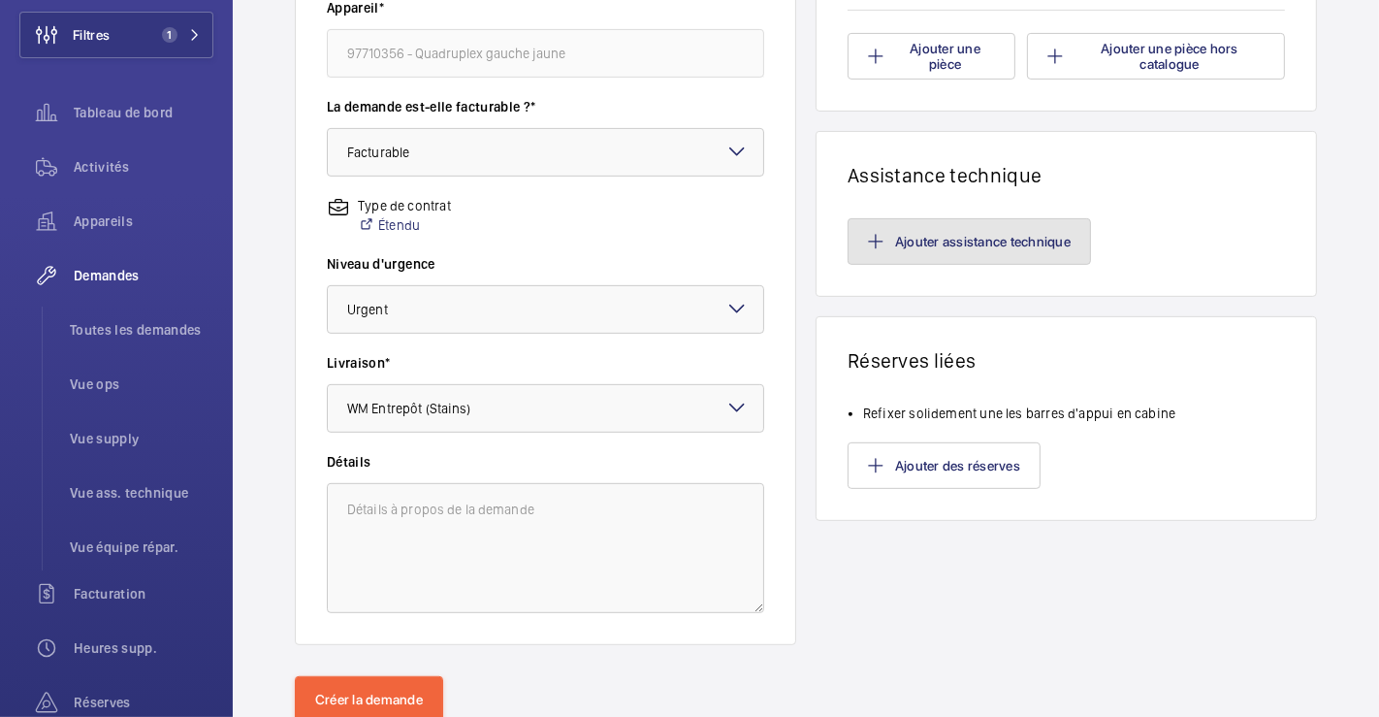
click at [1019, 245] on button "Ajouter assistance technique" at bounding box center [969, 241] width 243 height 47
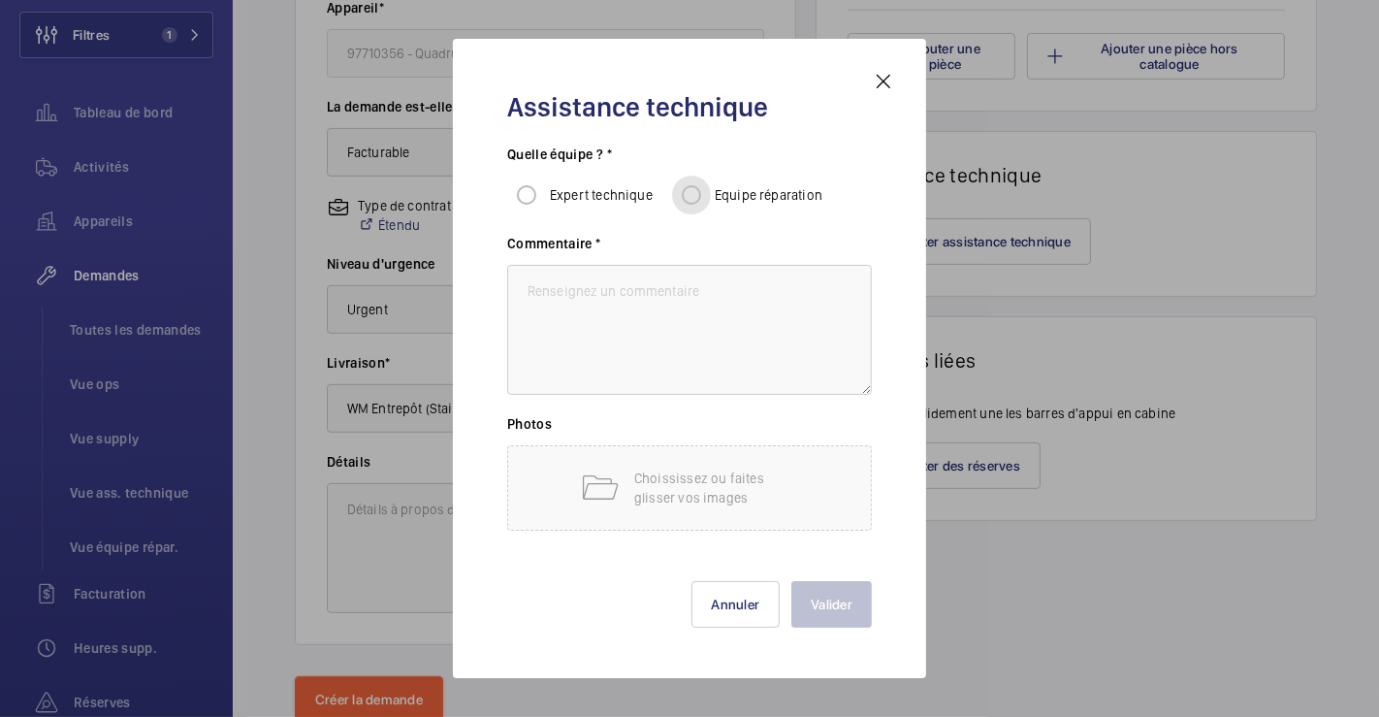
click at [691, 186] on input "Equipe réparation" at bounding box center [691, 195] width 39 height 39
radio input "true"
click at [684, 308] on textarea at bounding box center [689, 330] width 365 height 130
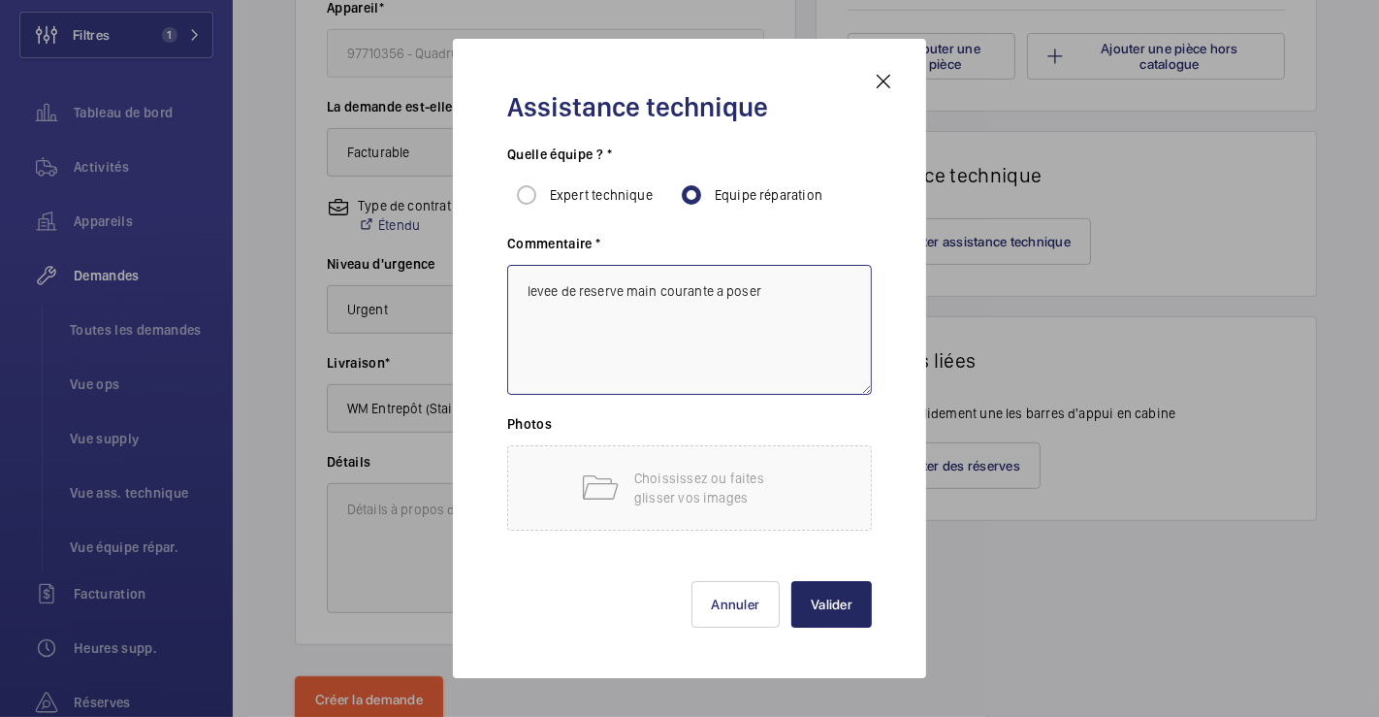
type textarea "levee de reserve main courante a poser"
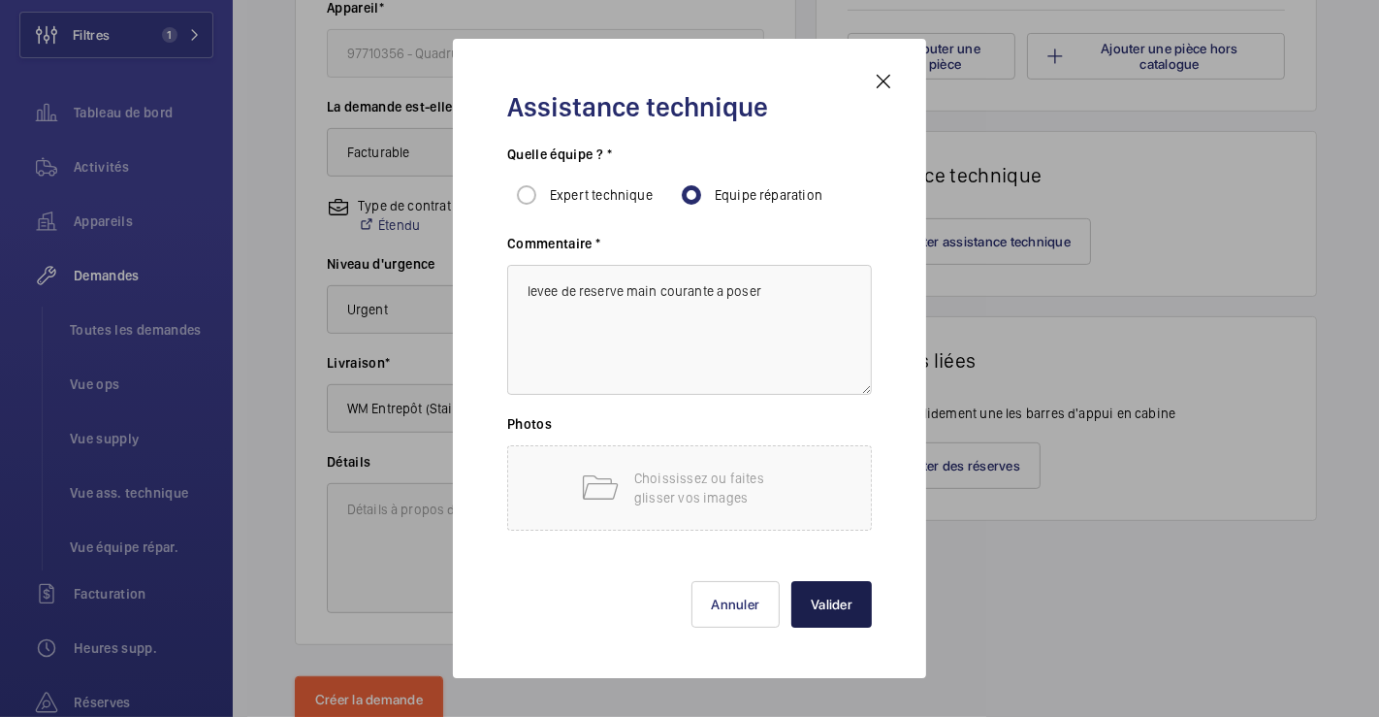
click at [833, 602] on button "Valider" at bounding box center [831, 604] width 81 height 47
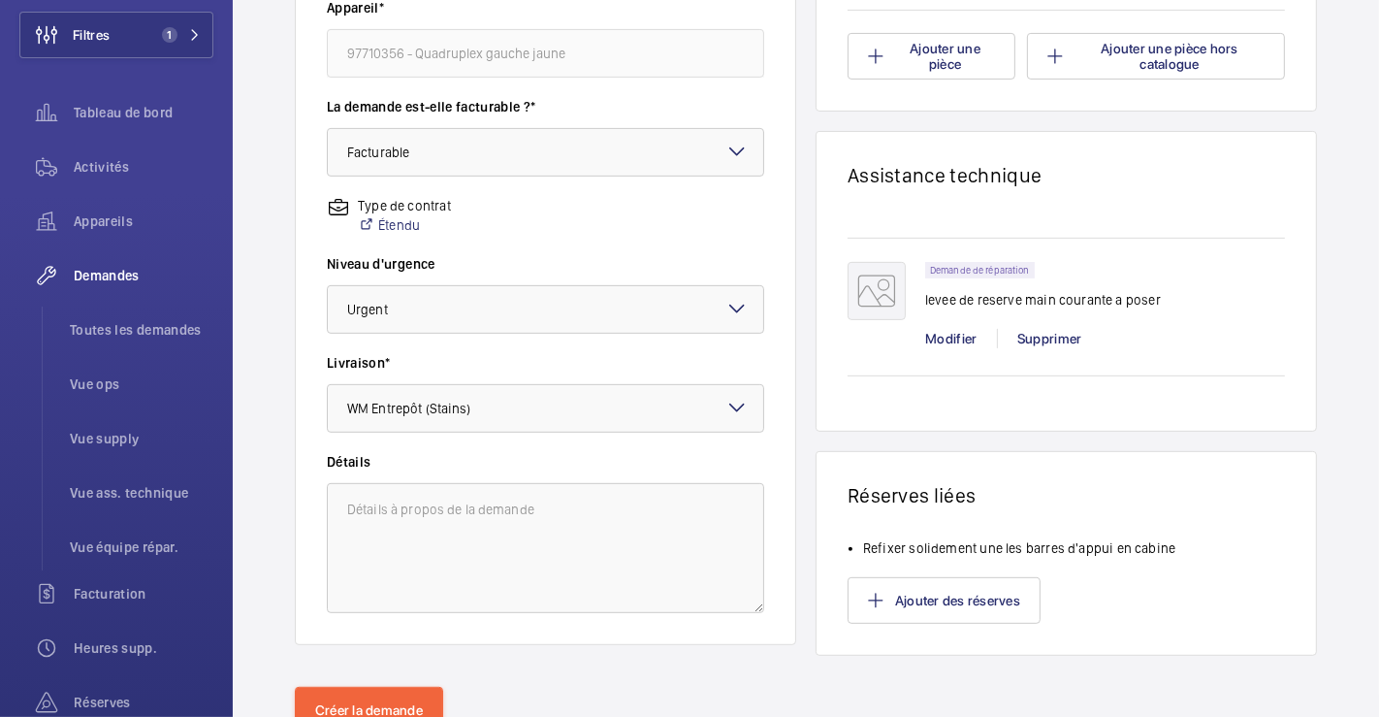
scroll to position [614, 0]
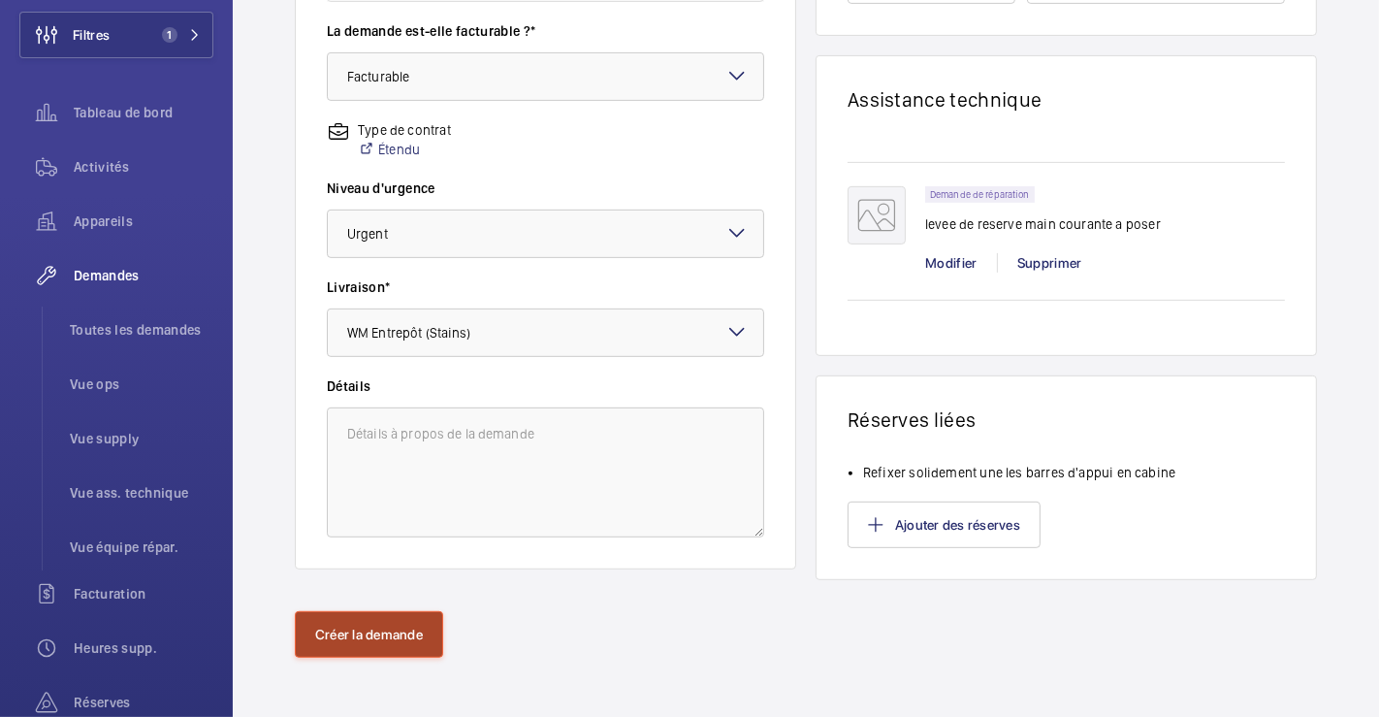
click at [407, 629] on button "Créer la demande" at bounding box center [369, 634] width 148 height 47
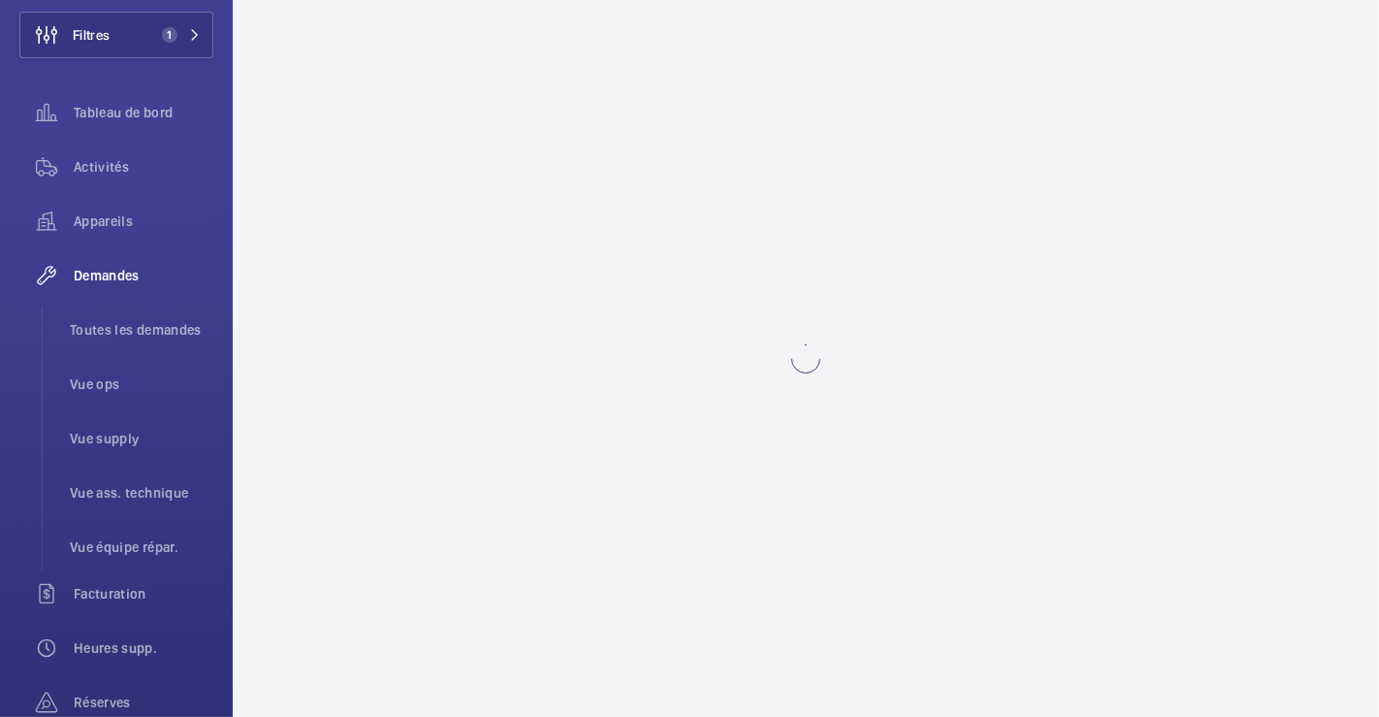
scroll to position [0, 0]
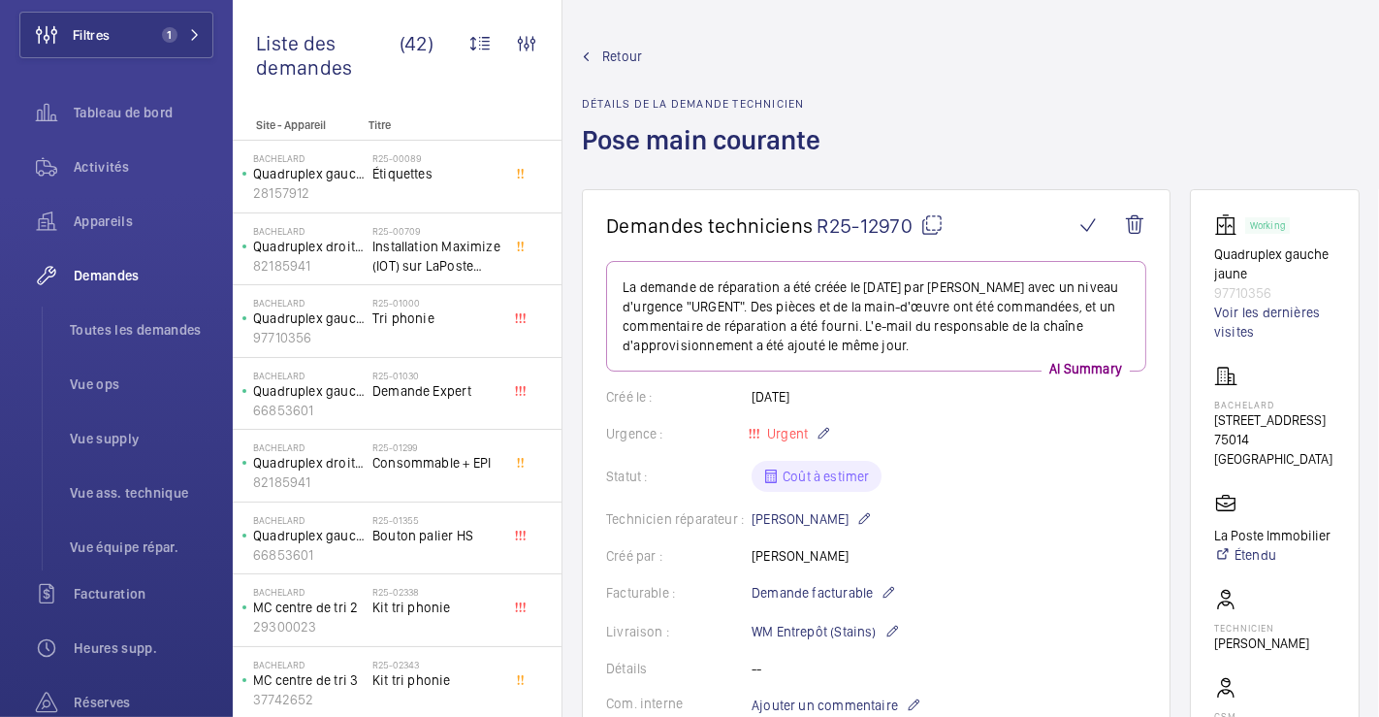
click at [610, 53] on span "Retour" at bounding box center [622, 56] width 40 height 19
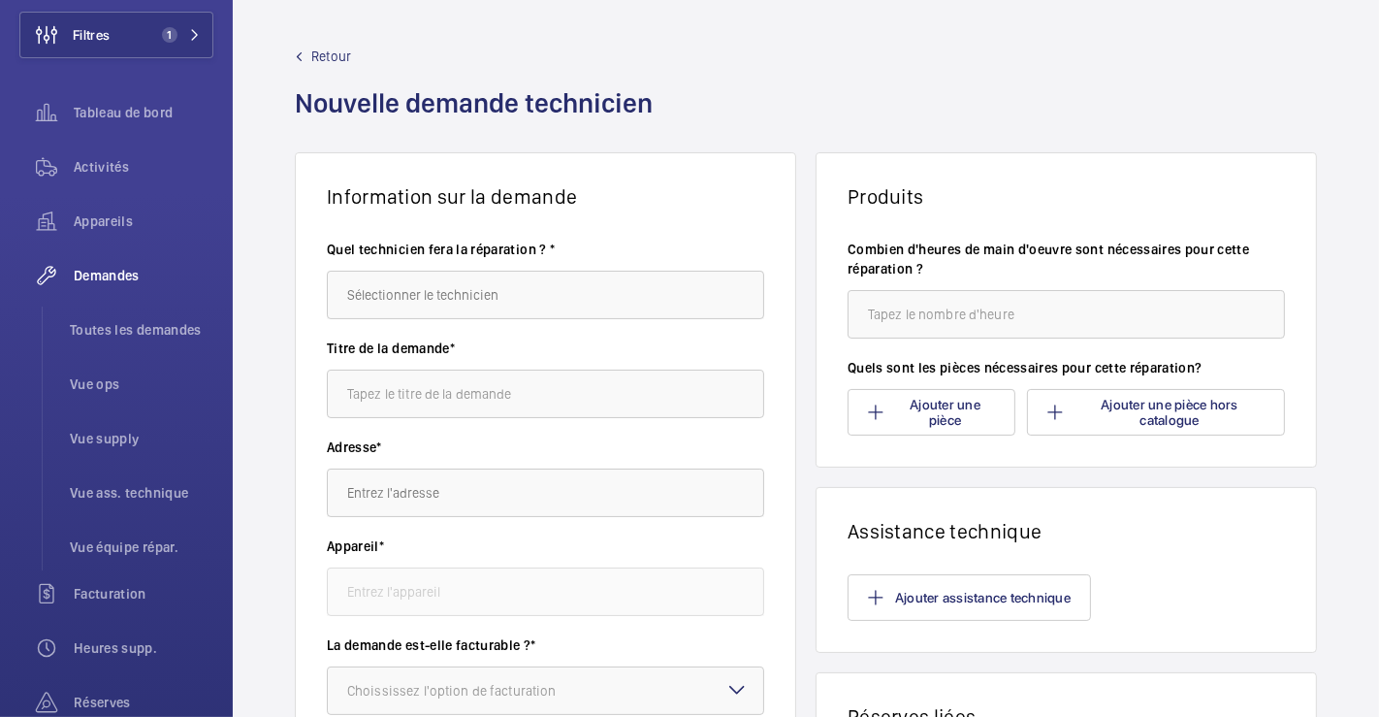
click at [316, 56] on span "Retour" at bounding box center [331, 56] width 40 height 19
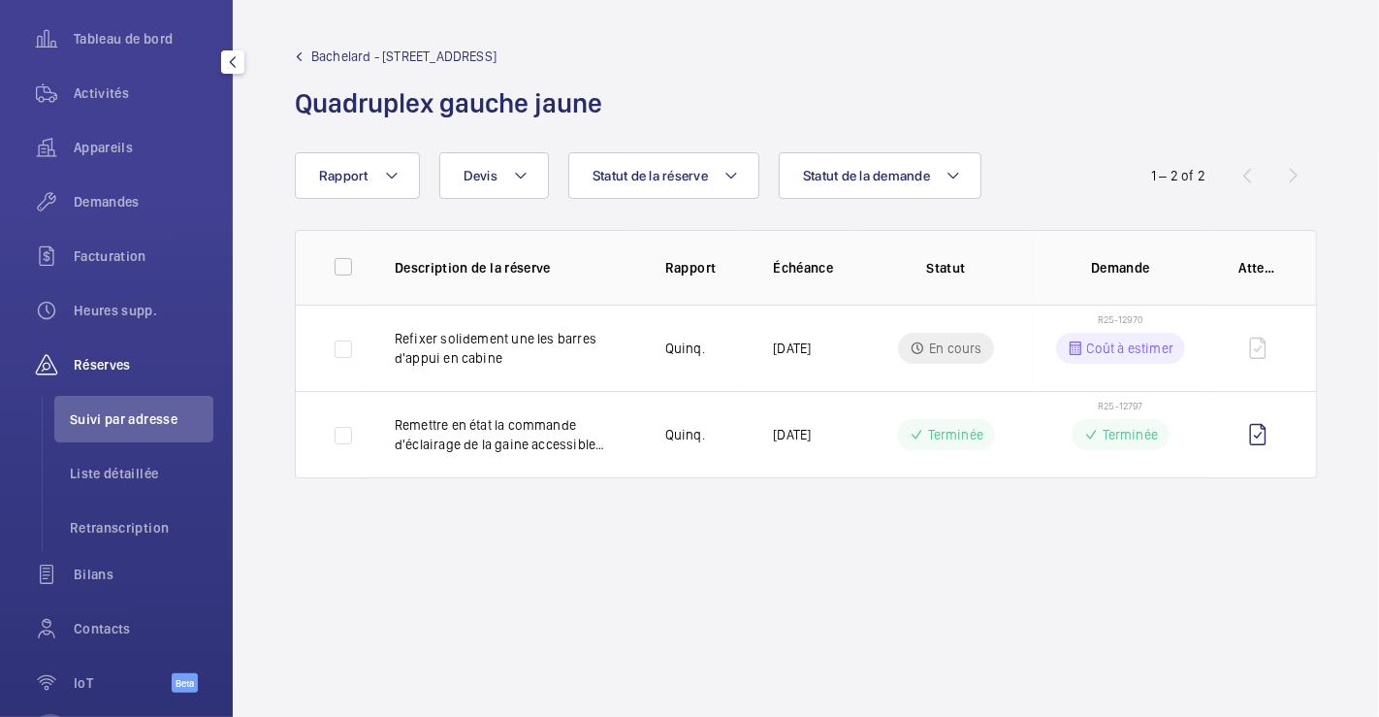
scroll to position [220, 0]
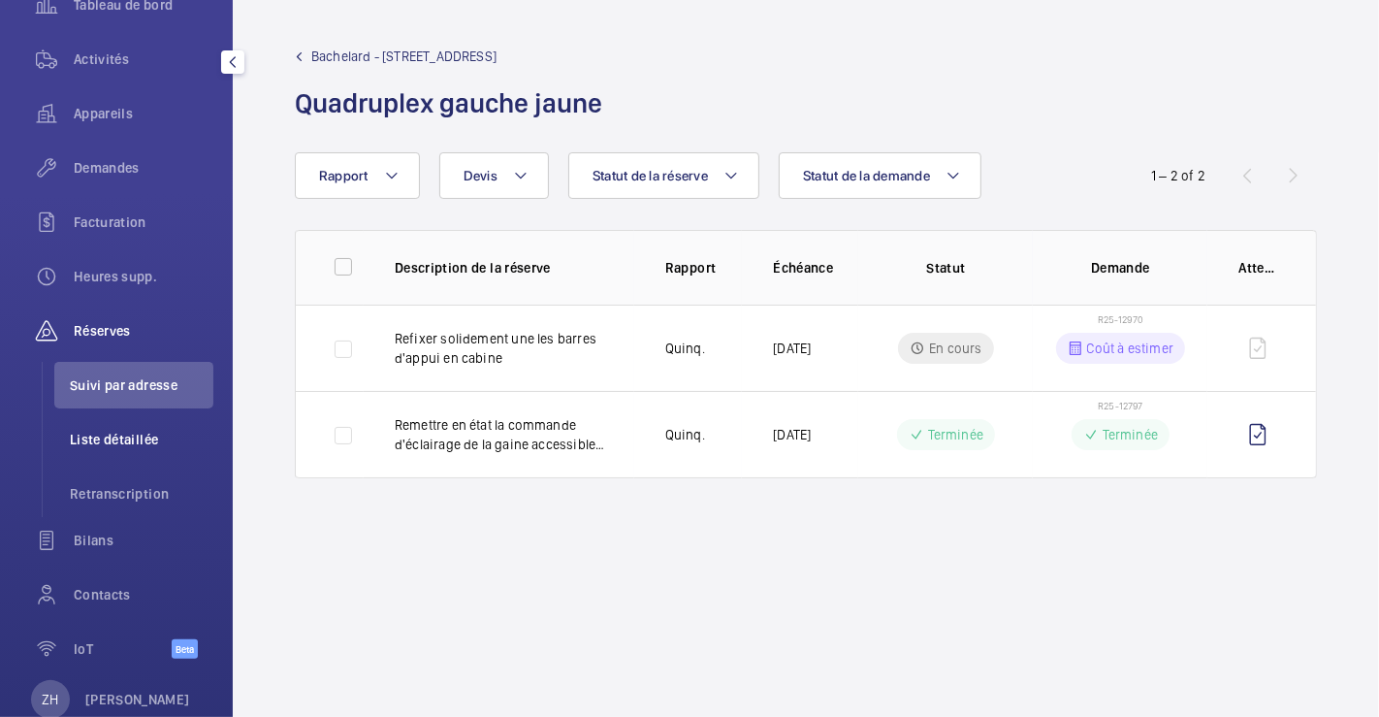
click at [126, 436] on span "Liste détaillée" at bounding box center [142, 439] width 144 height 19
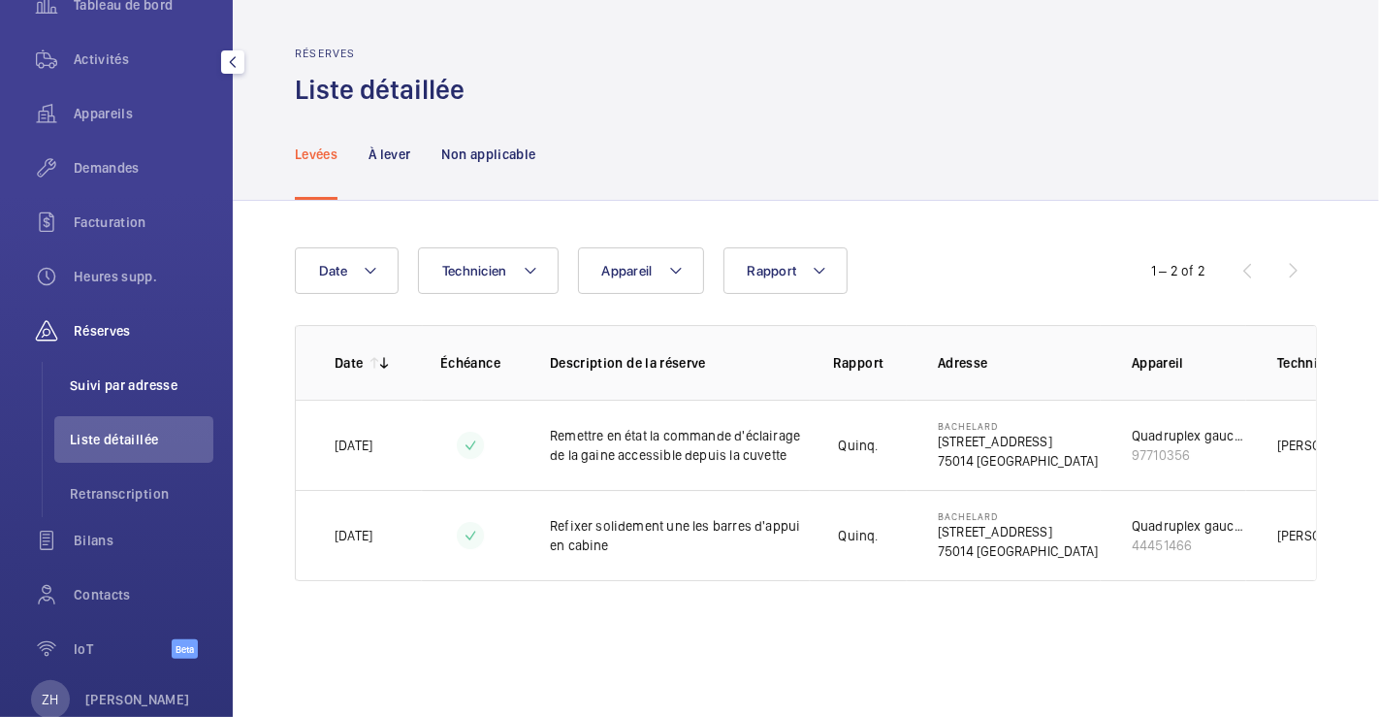
click at [108, 380] on span "Suivi par adresse" at bounding box center [142, 384] width 144 height 19
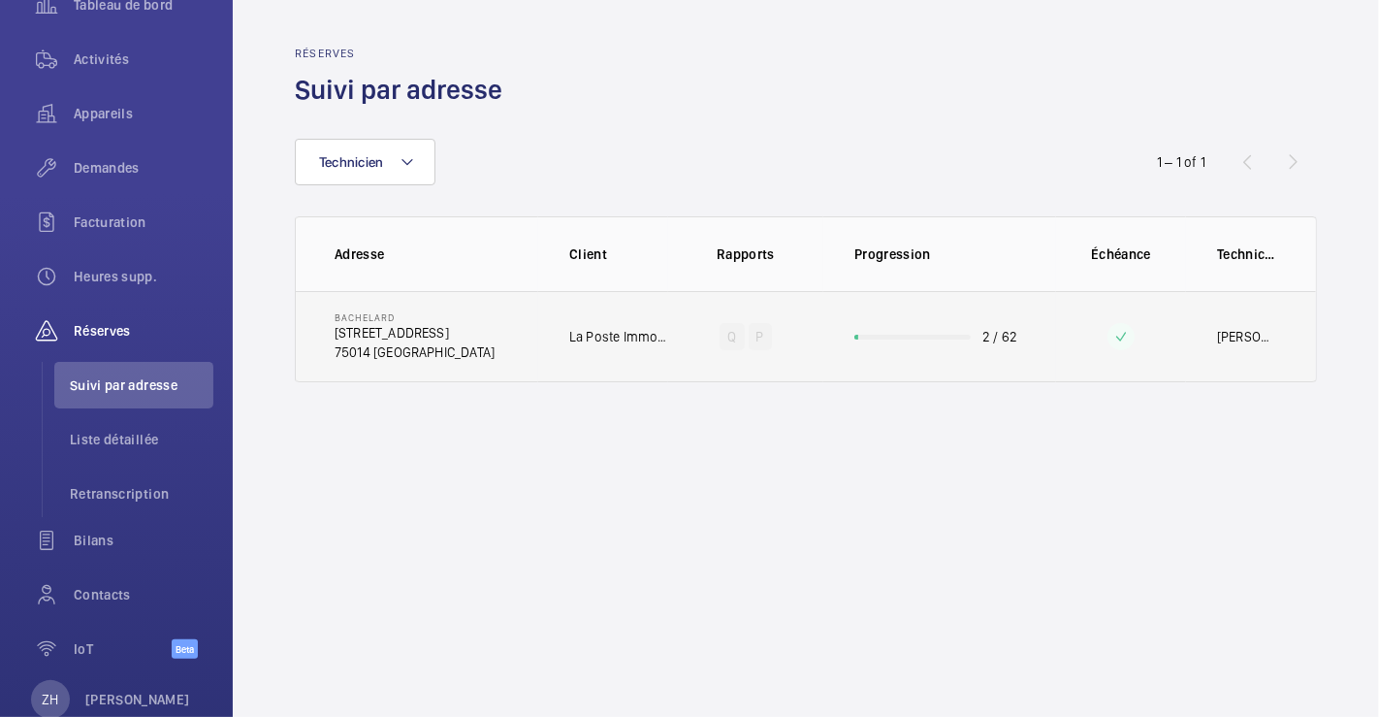
click at [525, 305] on td "Bachelard [STREET_ADDRESS]" at bounding box center [417, 336] width 242 height 91
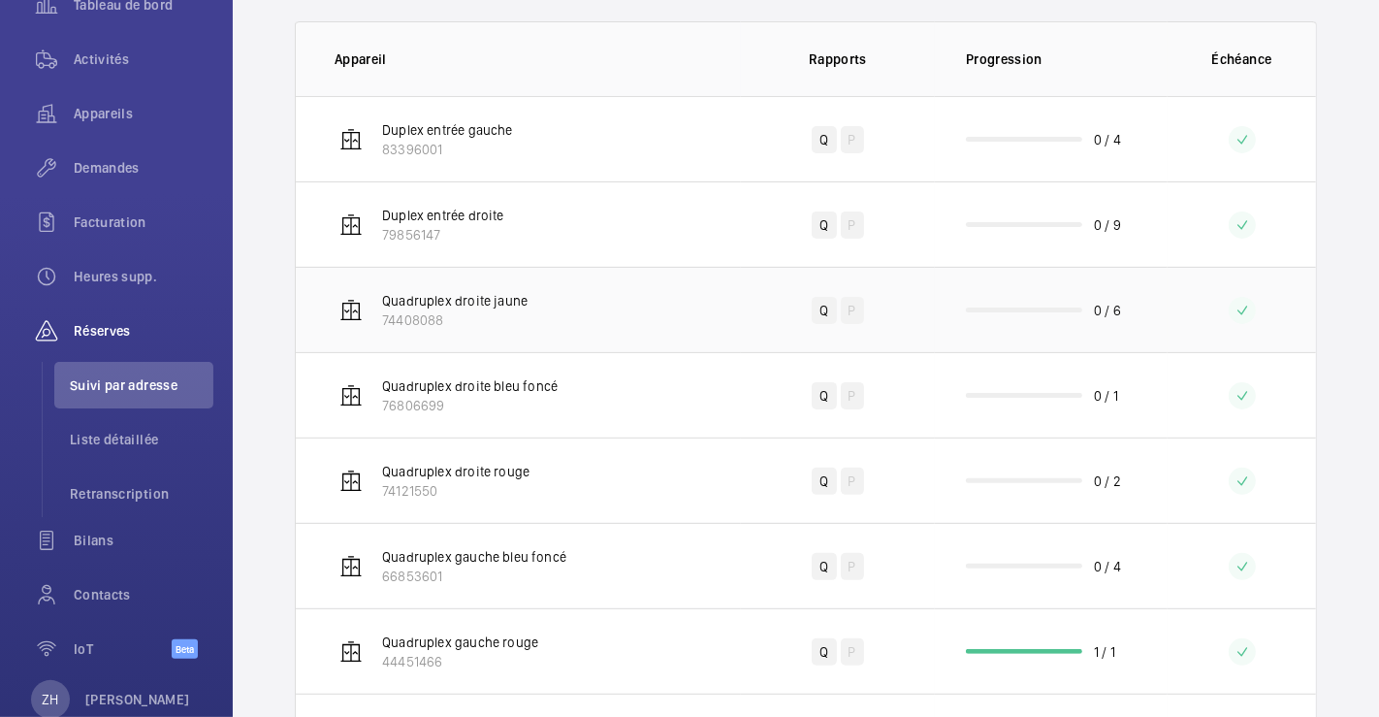
scroll to position [323, 0]
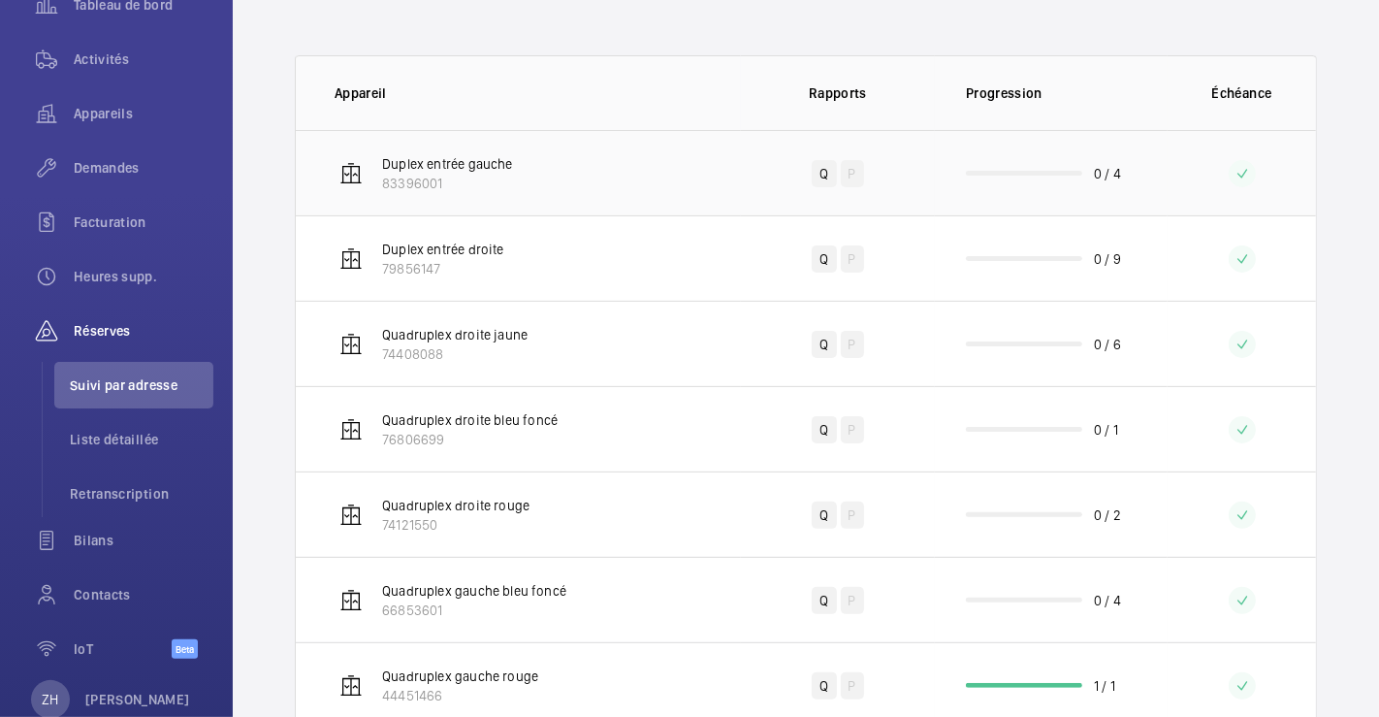
click at [564, 178] on td "Duplex entrée gauche 83396001" at bounding box center [518, 172] width 445 height 85
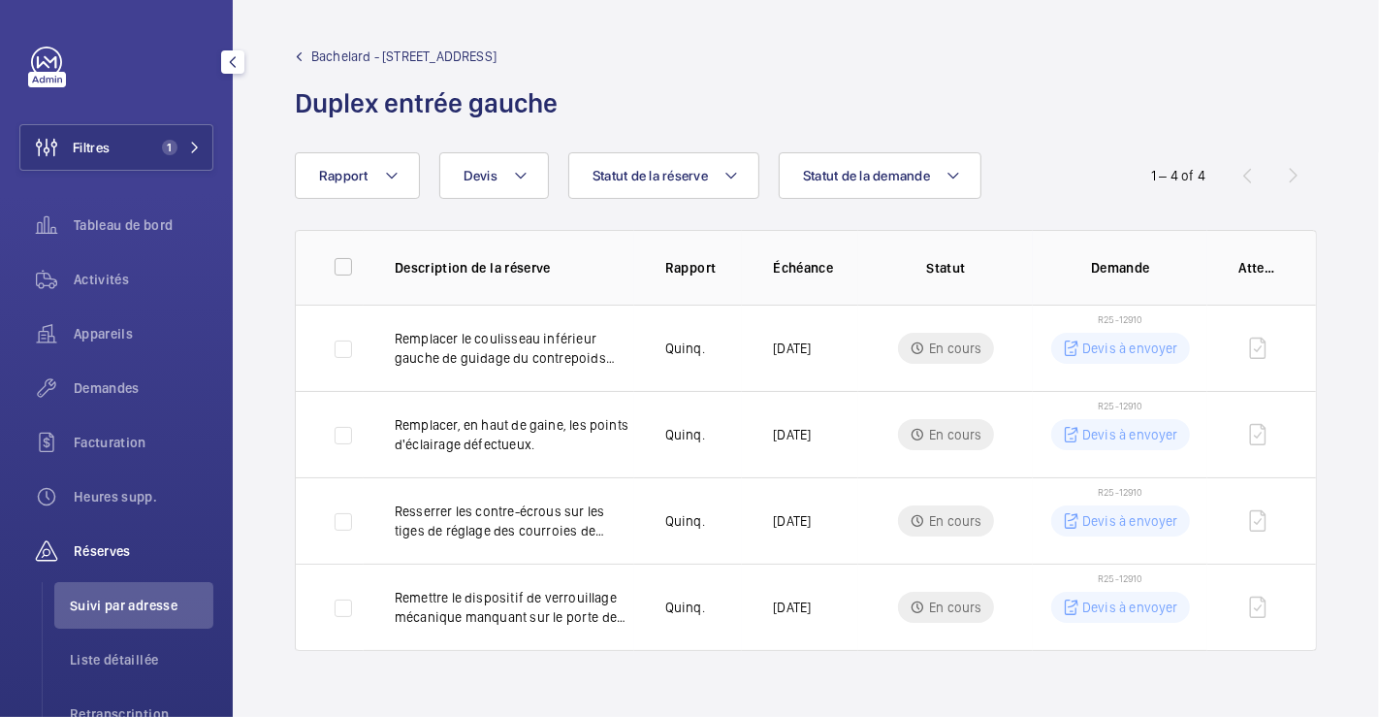
click at [321, 53] on span "Bachelard - [STREET_ADDRESS]" at bounding box center [403, 56] width 185 height 19
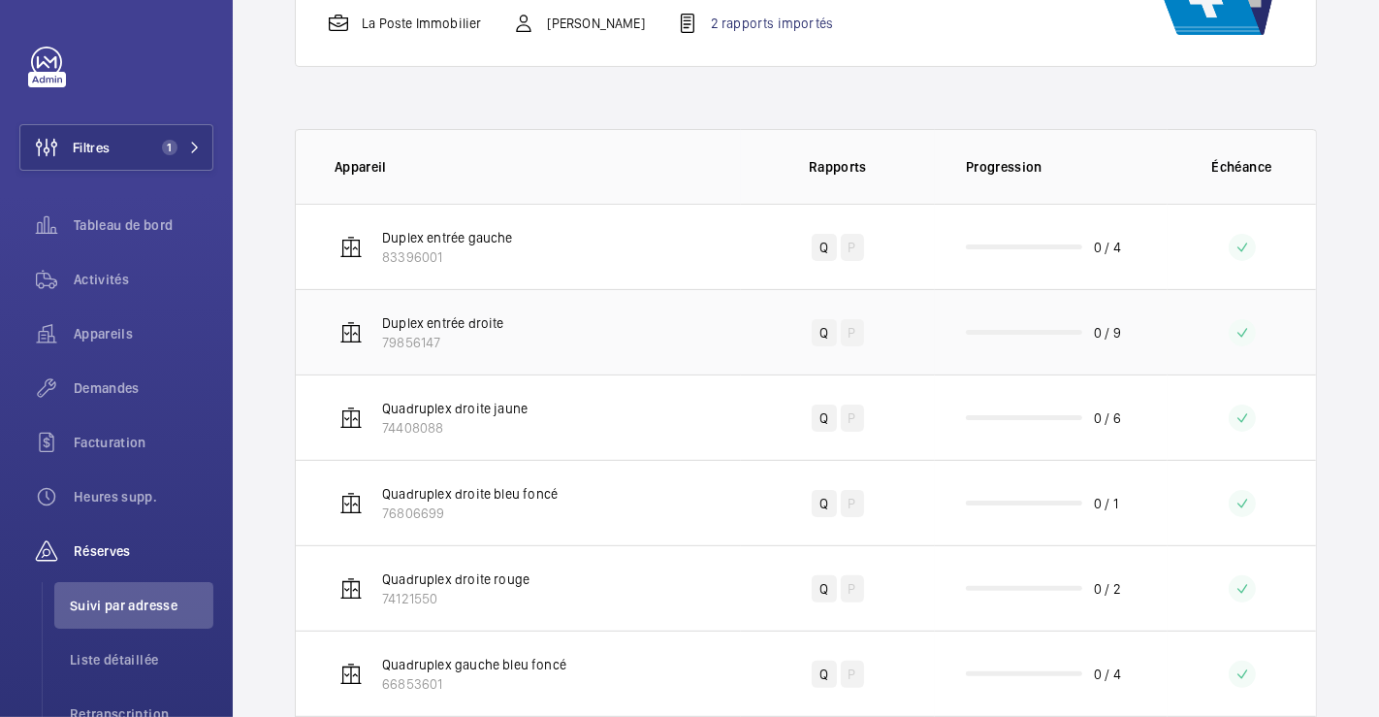
scroll to position [323, 0]
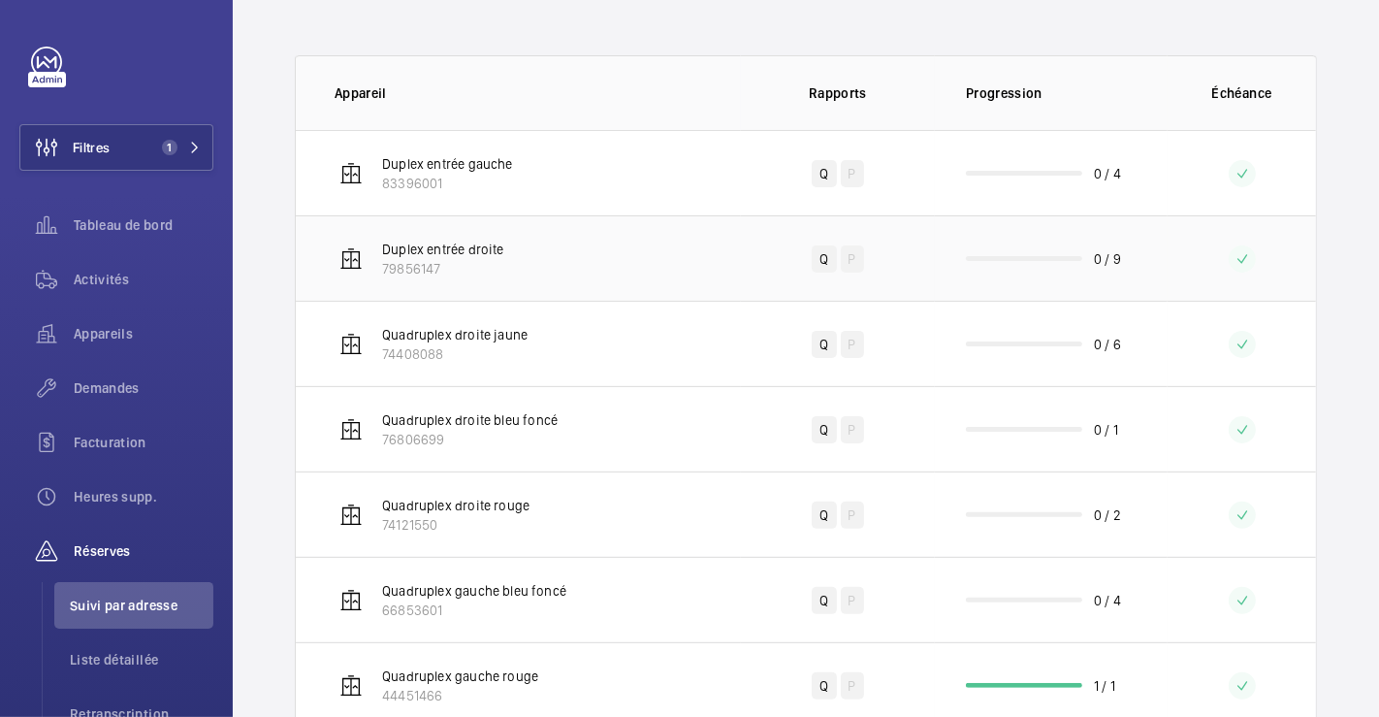
click at [619, 255] on td "Duplex entrée droite 79856147" at bounding box center [518, 257] width 445 height 85
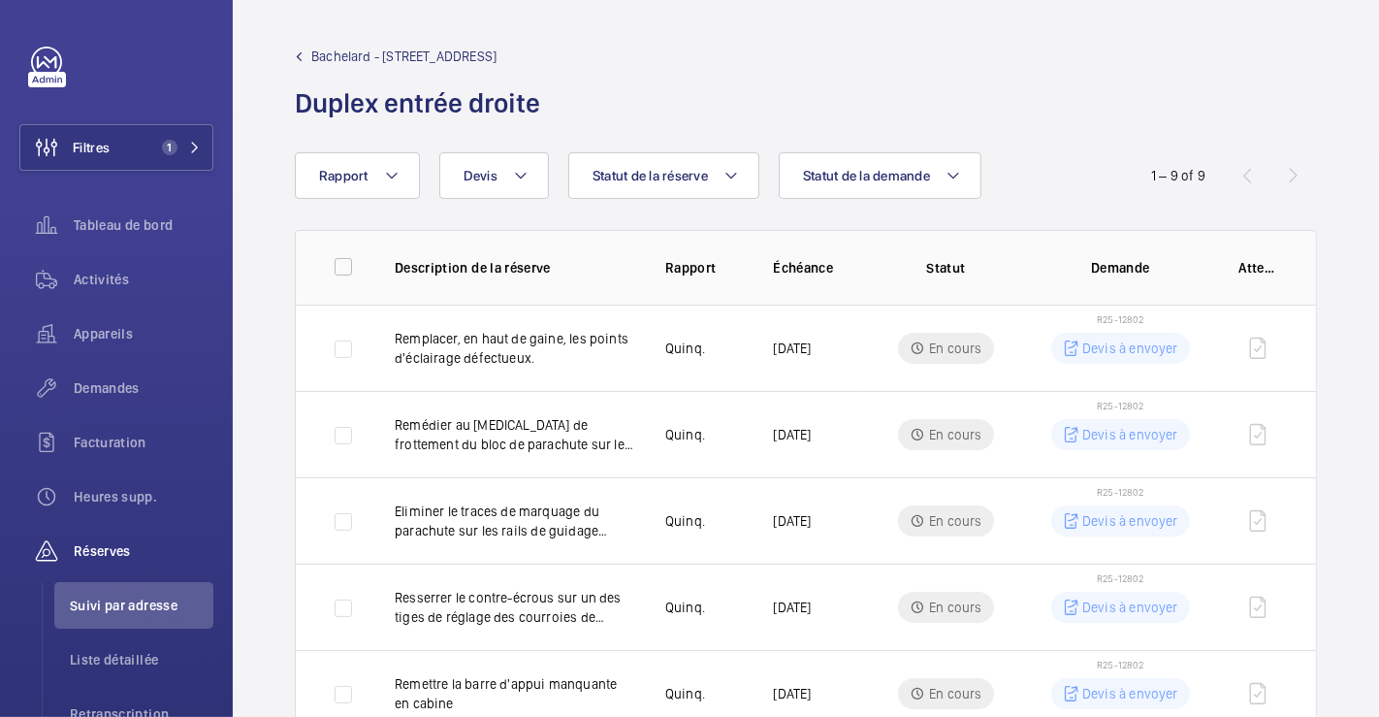
click at [299, 50] on link "Bachelard - 111 Boulevard Brune" at bounding box center [423, 56] width 257 height 19
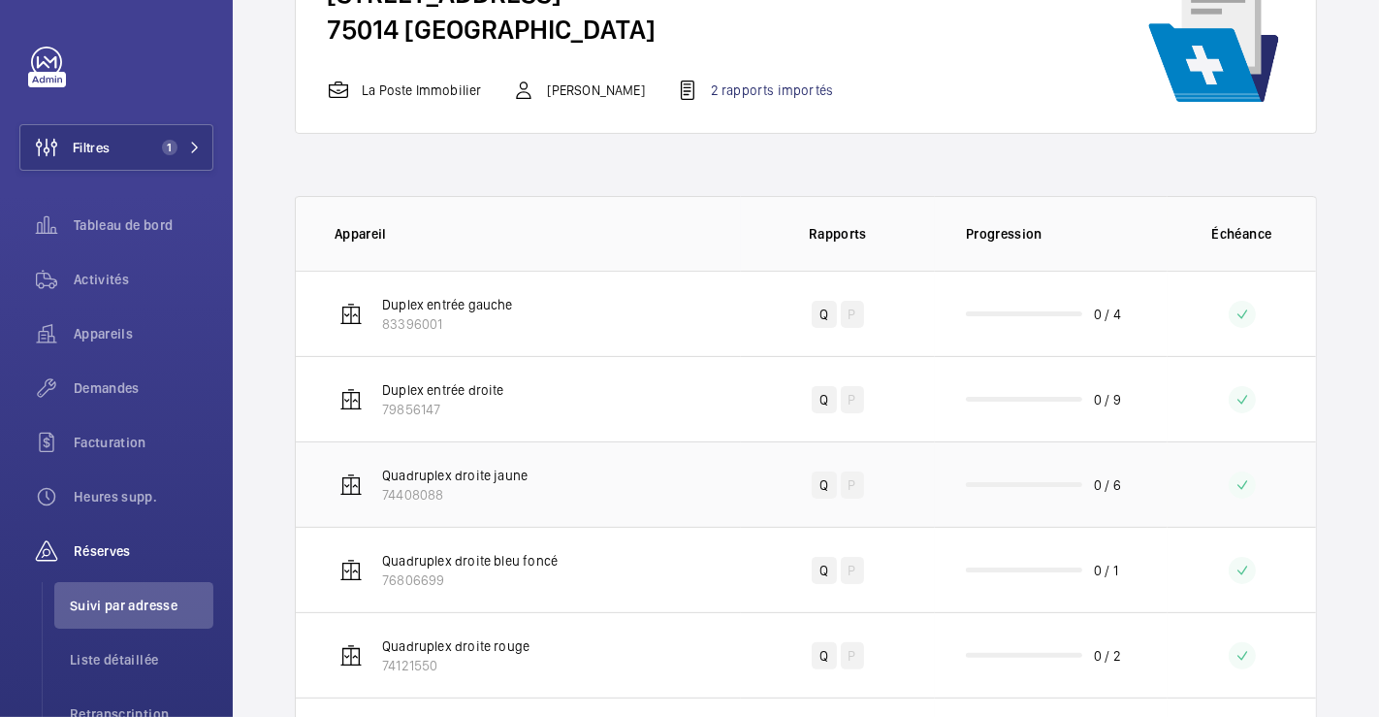
scroll to position [323, 0]
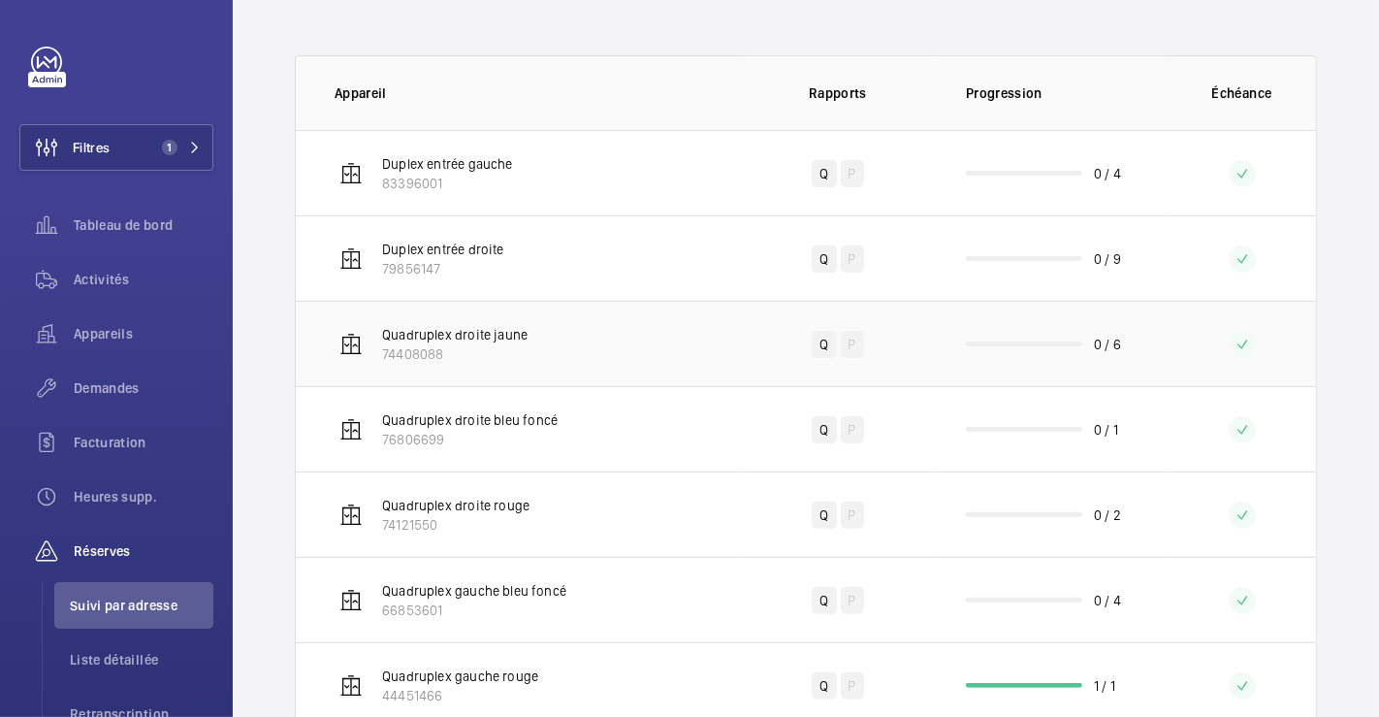
click at [565, 332] on td "Quadruplex droite jaune 74408088" at bounding box center [518, 343] width 445 height 85
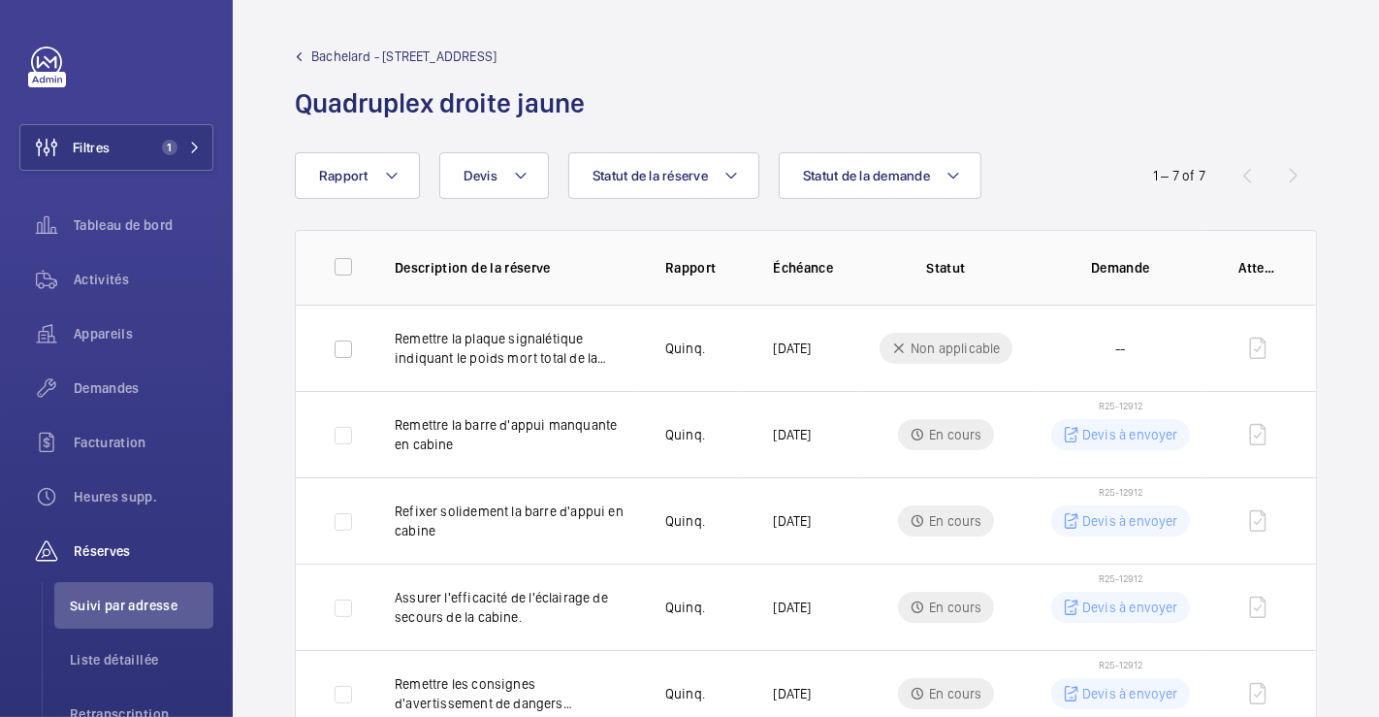
click at [302, 53] on mat-icon at bounding box center [299, 56] width 9 height 9
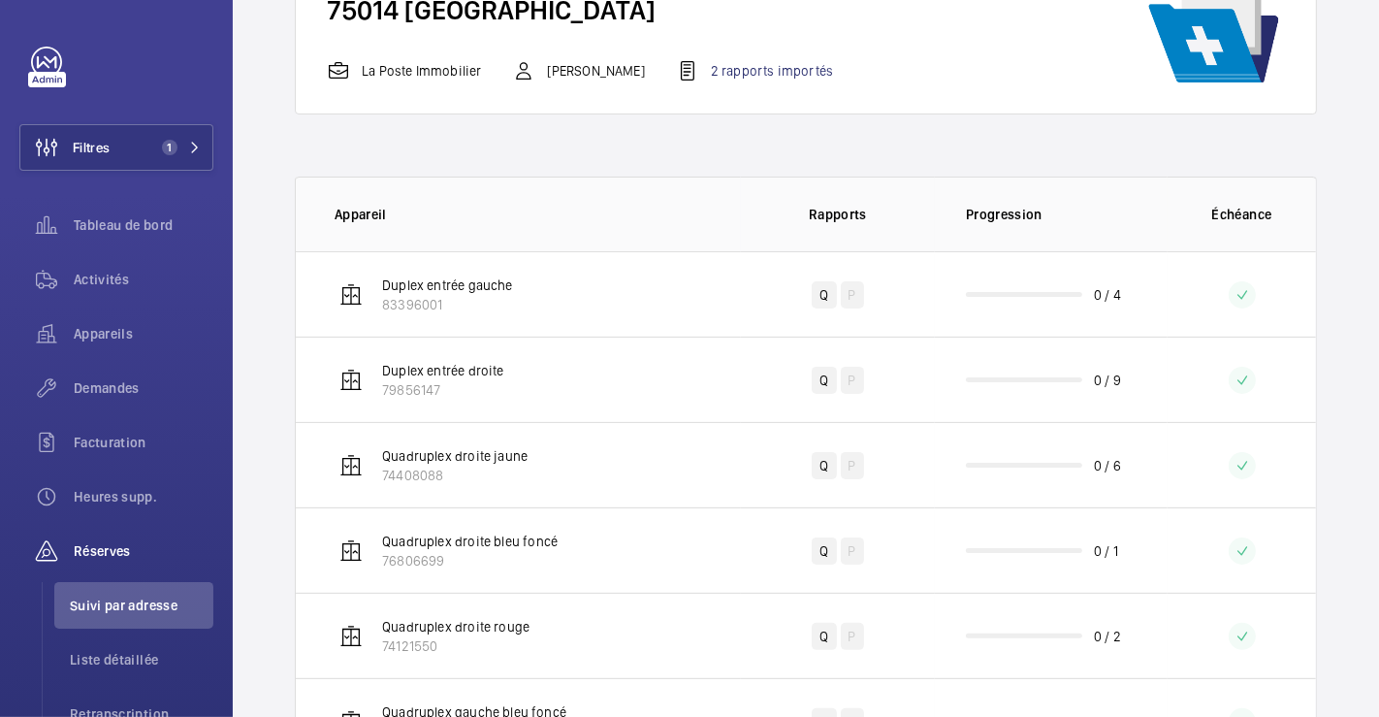
scroll to position [323, 0]
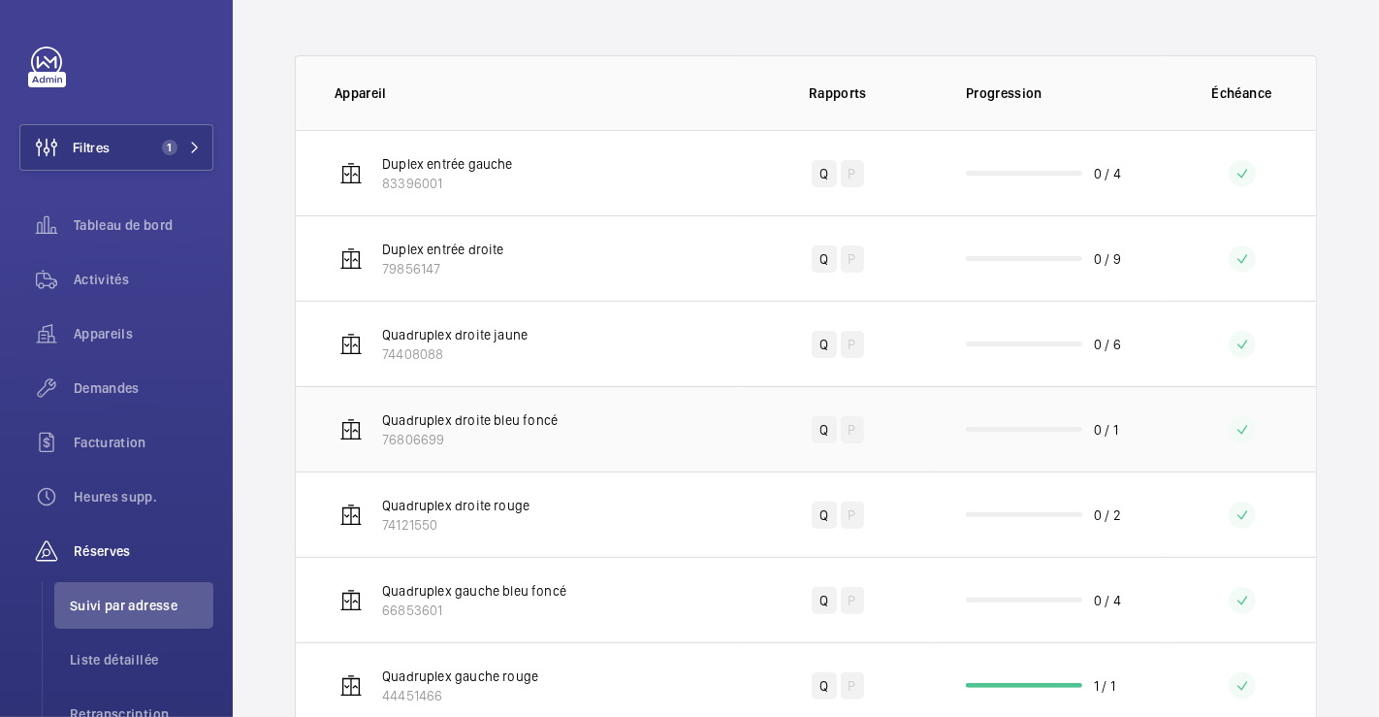
click at [631, 413] on td "Quadruplex droite bleu foncé 76806699" at bounding box center [518, 428] width 445 height 85
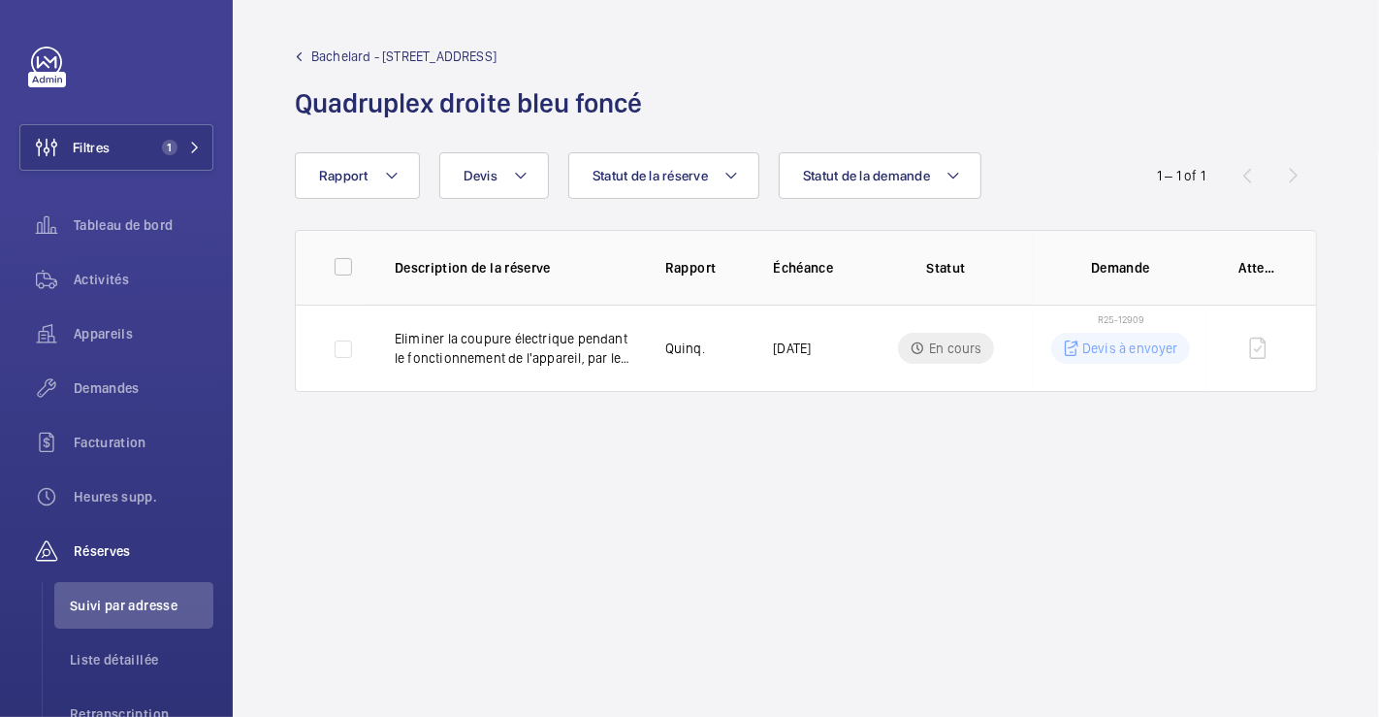
click at [302, 49] on link "Bachelard - 111 Boulevard Brune" at bounding box center [474, 56] width 359 height 19
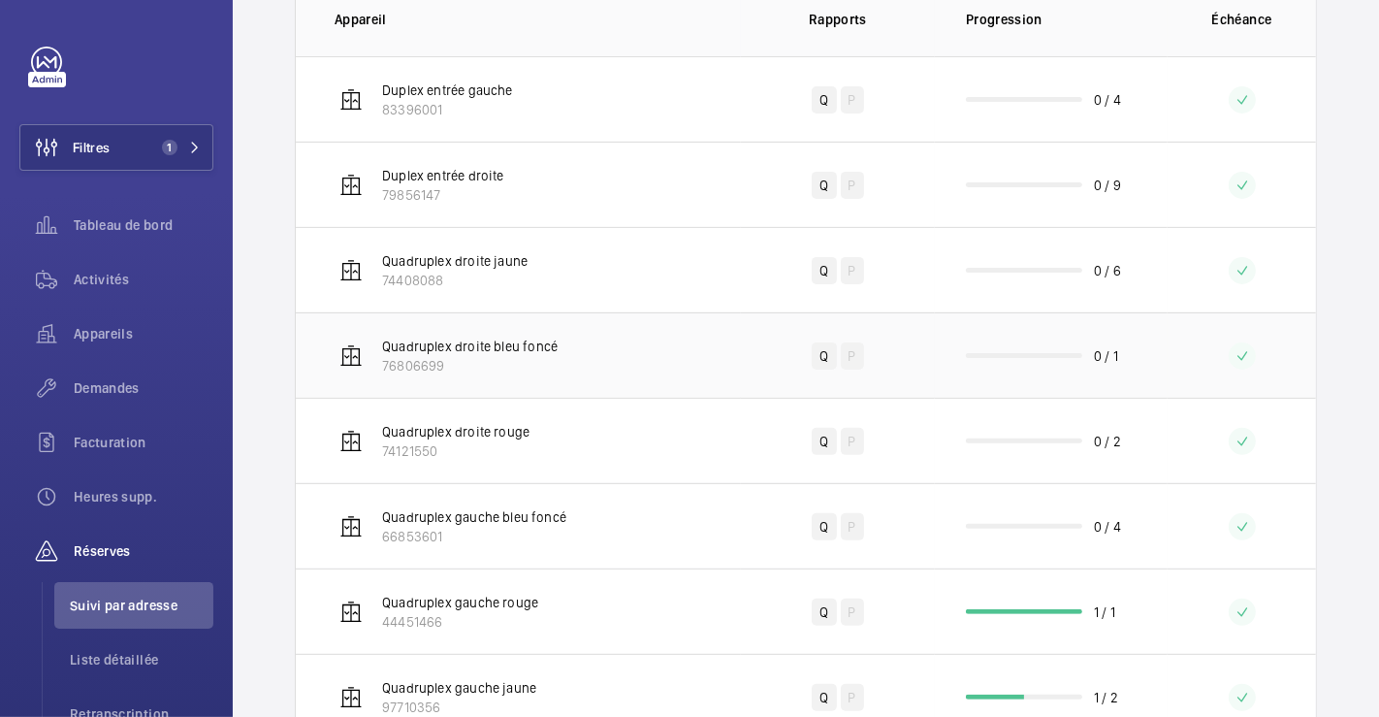
scroll to position [431, 0]
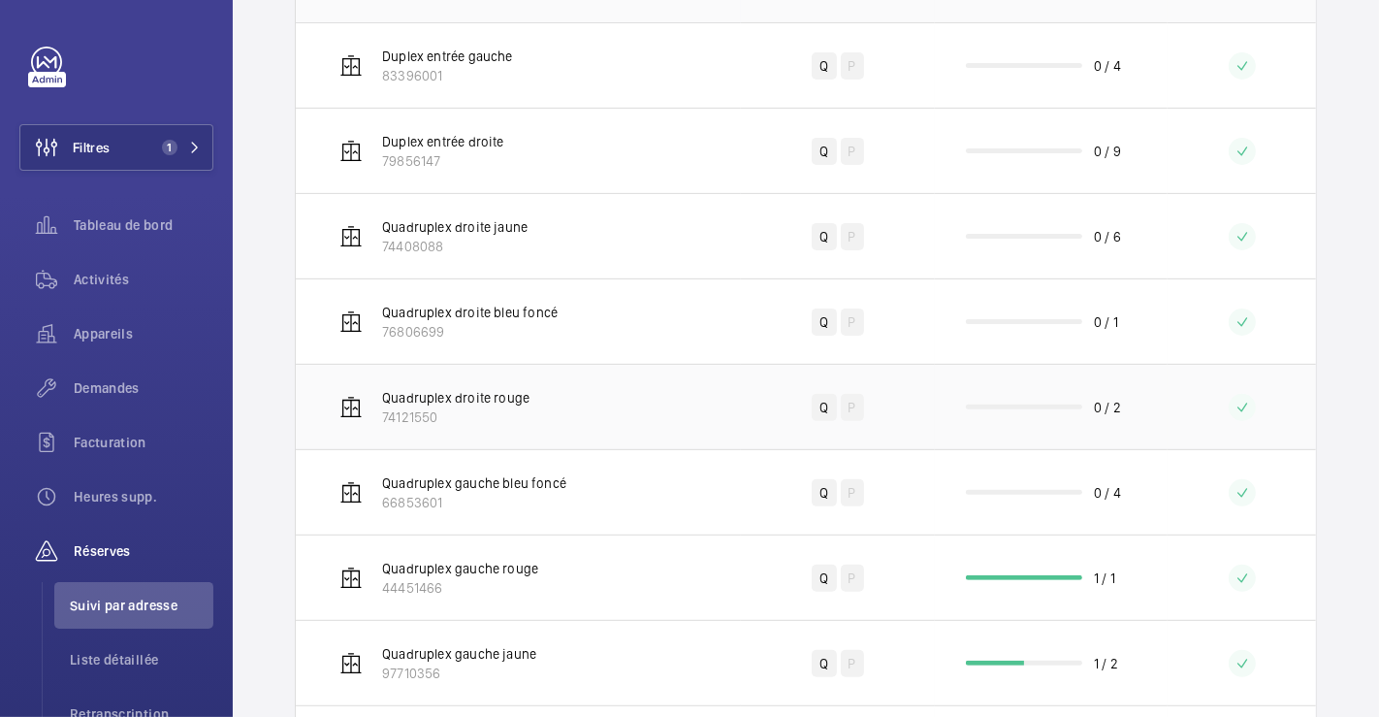
click at [613, 403] on td "Quadruplex droite rouge 74121550" at bounding box center [518, 406] width 445 height 85
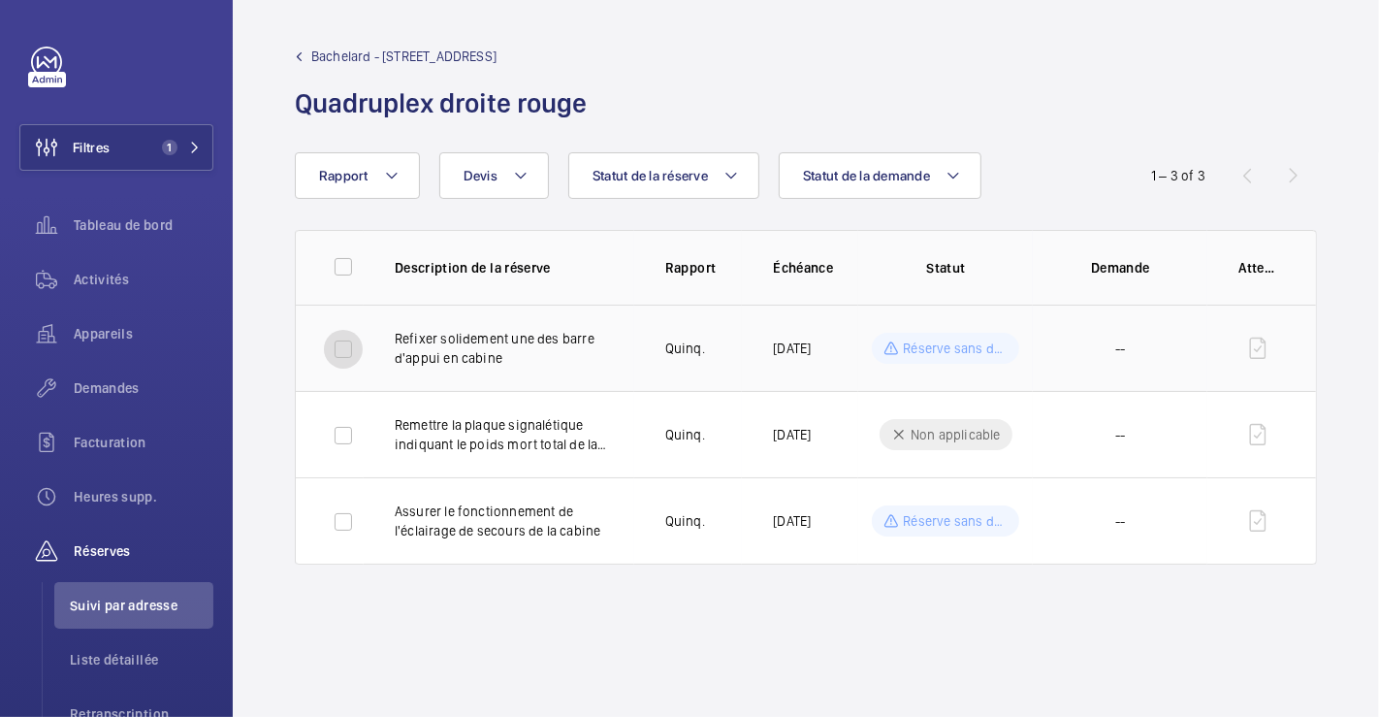
click at [343, 339] on input "checkbox" at bounding box center [343, 349] width 39 height 39
checkbox input "true"
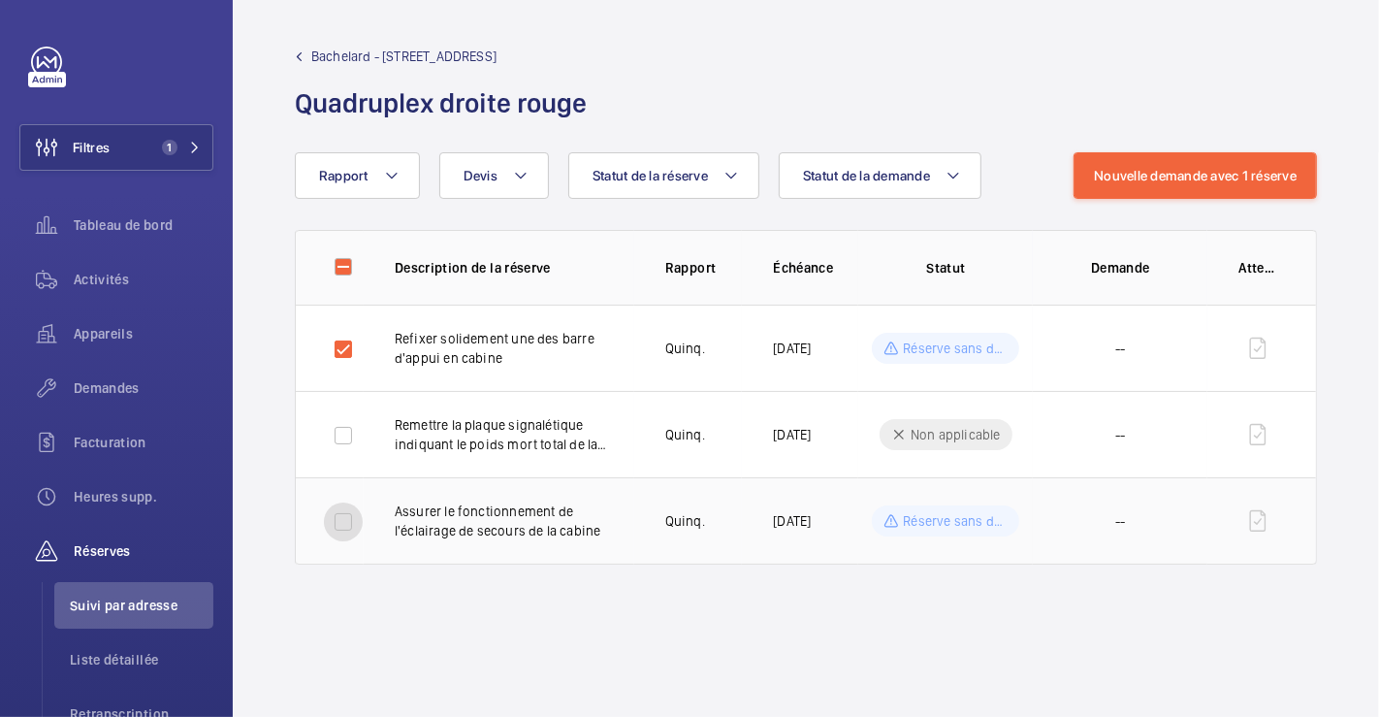
click at [349, 516] on input "checkbox" at bounding box center [343, 521] width 39 height 39
checkbox input "true"
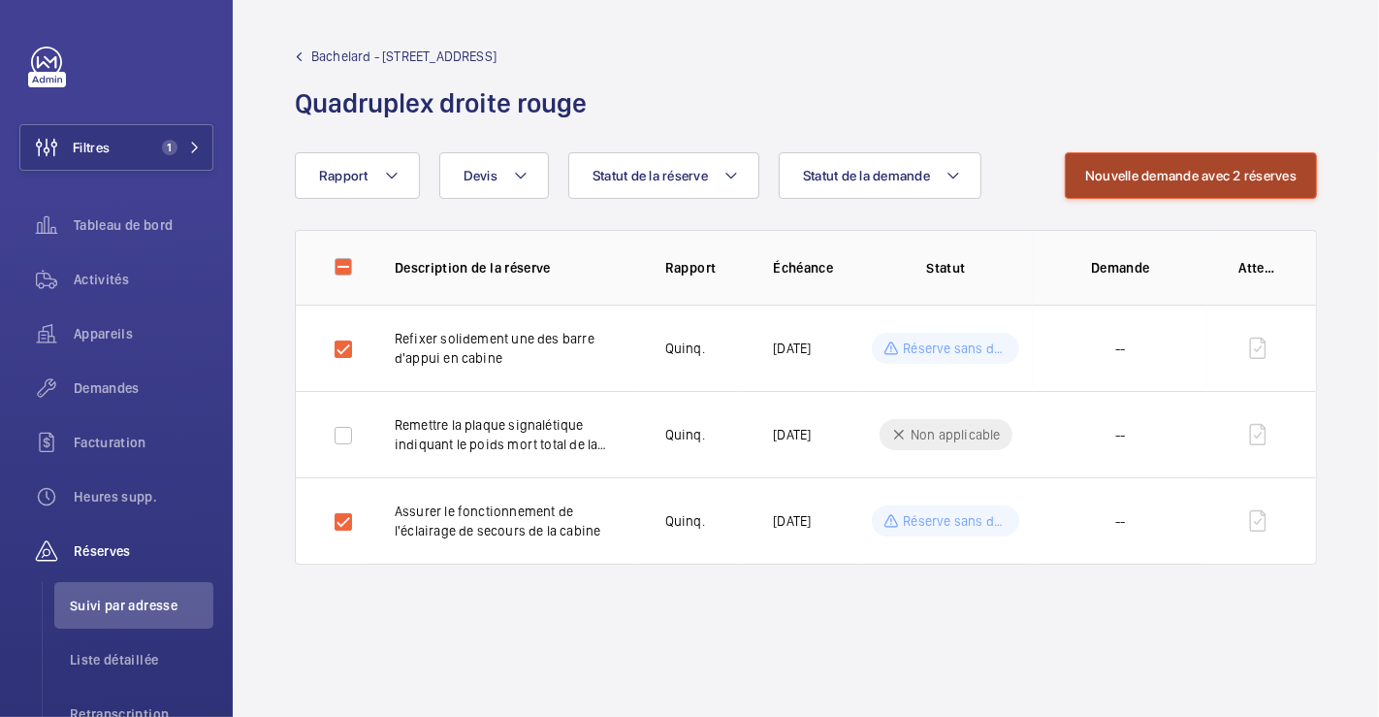
click at [1184, 172] on button "Nouvelle demande avec 2 réserves" at bounding box center [1191, 175] width 252 height 47
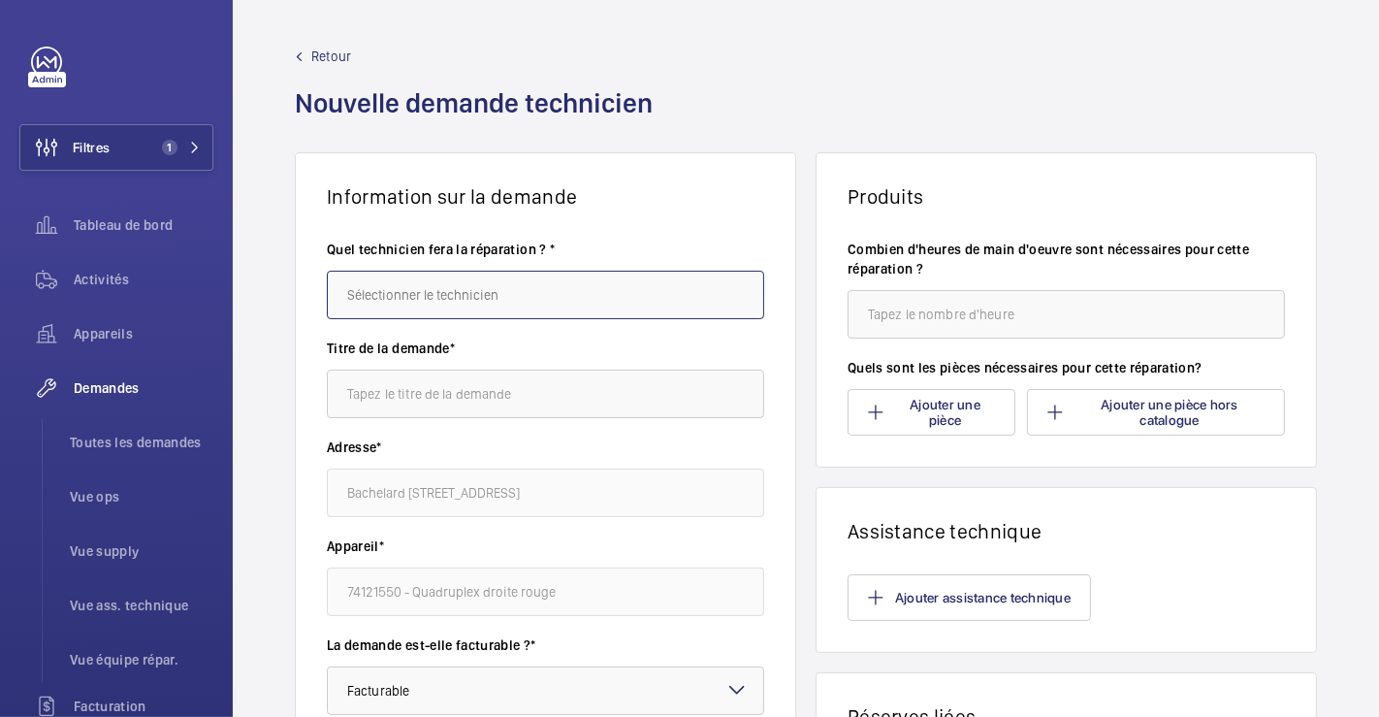
click at [485, 290] on input "text" at bounding box center [545, 295] width 437 height 48
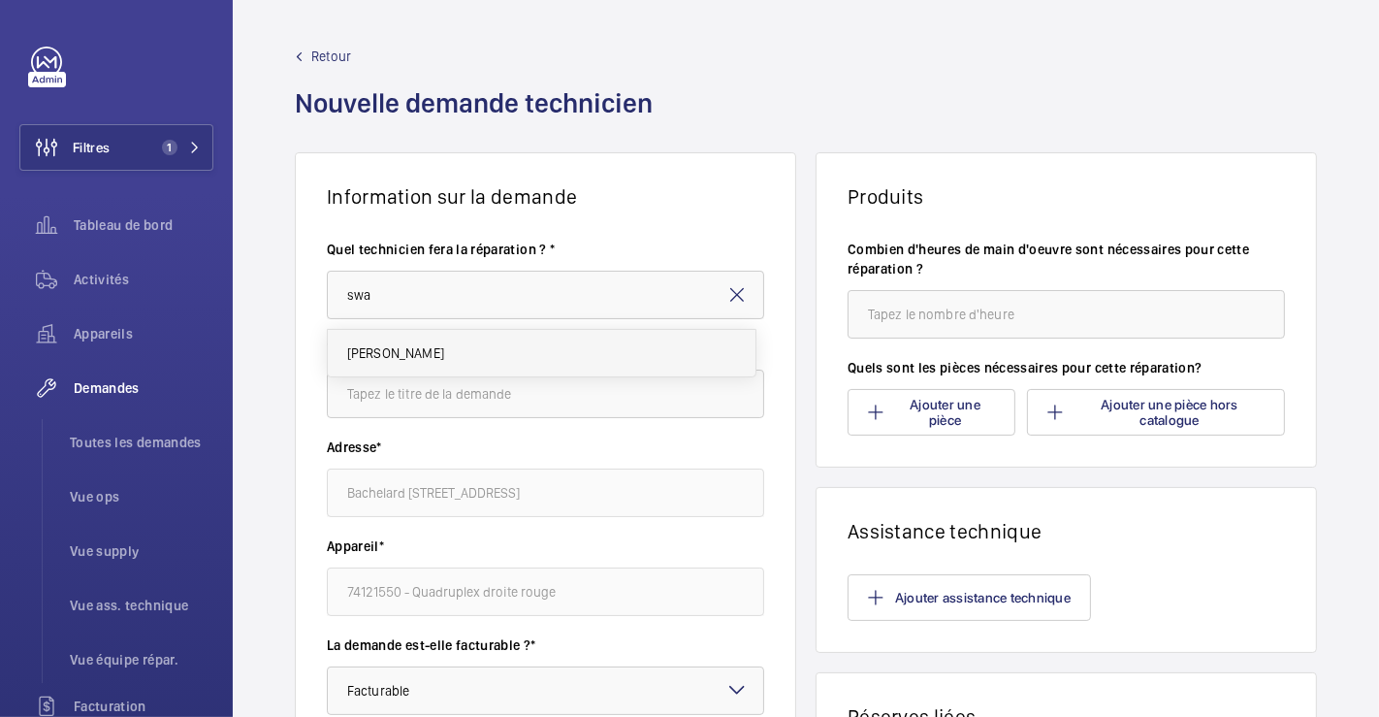
click at [480, 368] on mat-option "[PERSON_NAME]" at bounding box center [542, 353] width 428 height 47
type input "[PERSON_NAME]"
click at [492, 397] on input "text" at bounding box center [545, 394] width 437 height 48
type input "m"
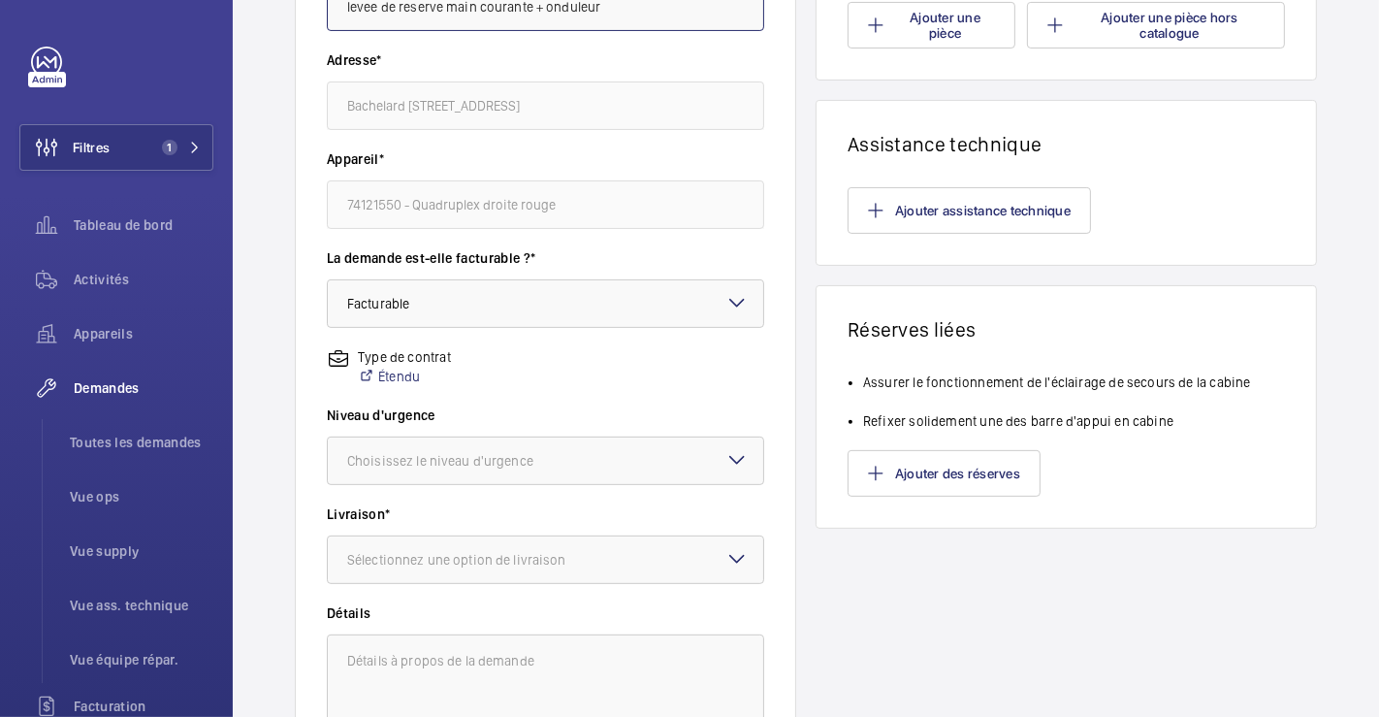
scroll to position [431, 0]
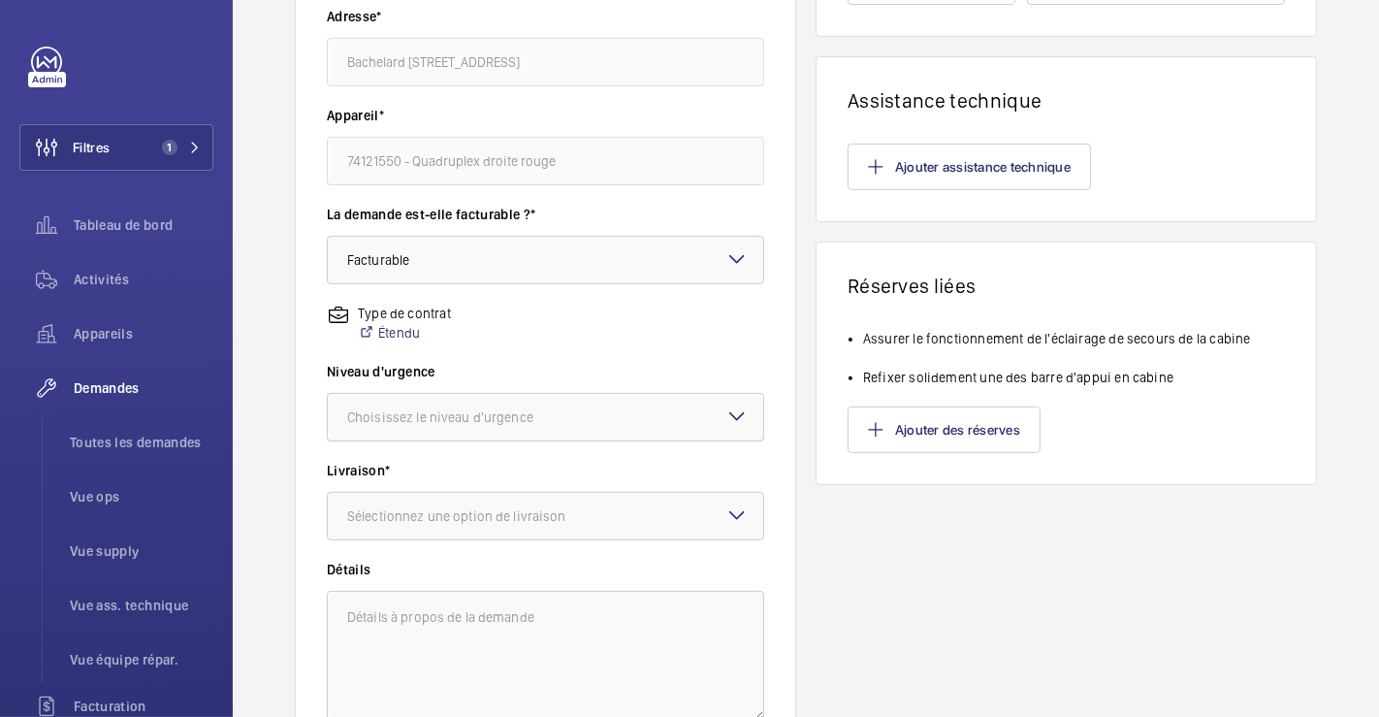
click at [672, 425] on div at bounding box center [546, 417] width 436 height 47
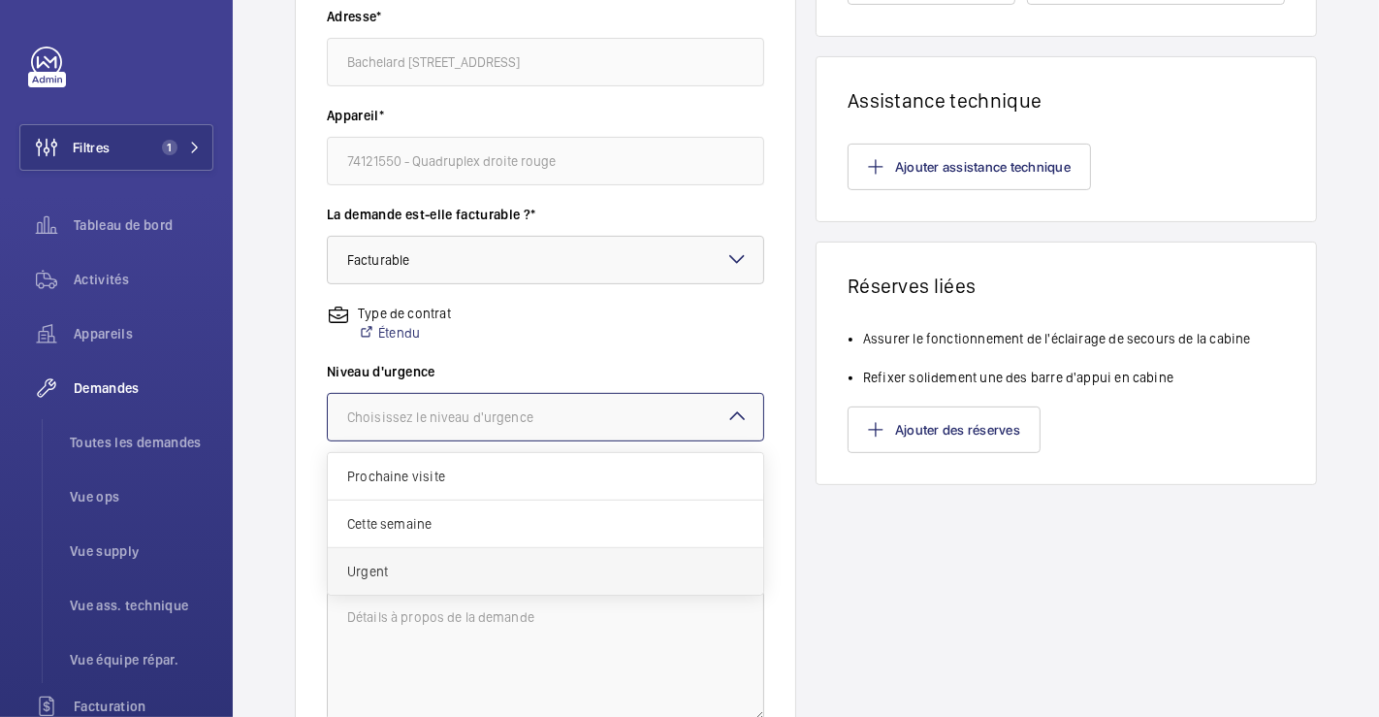
click at [457, 581] on div "Urgent" at bounding box center [546, 571] width 436 height 47
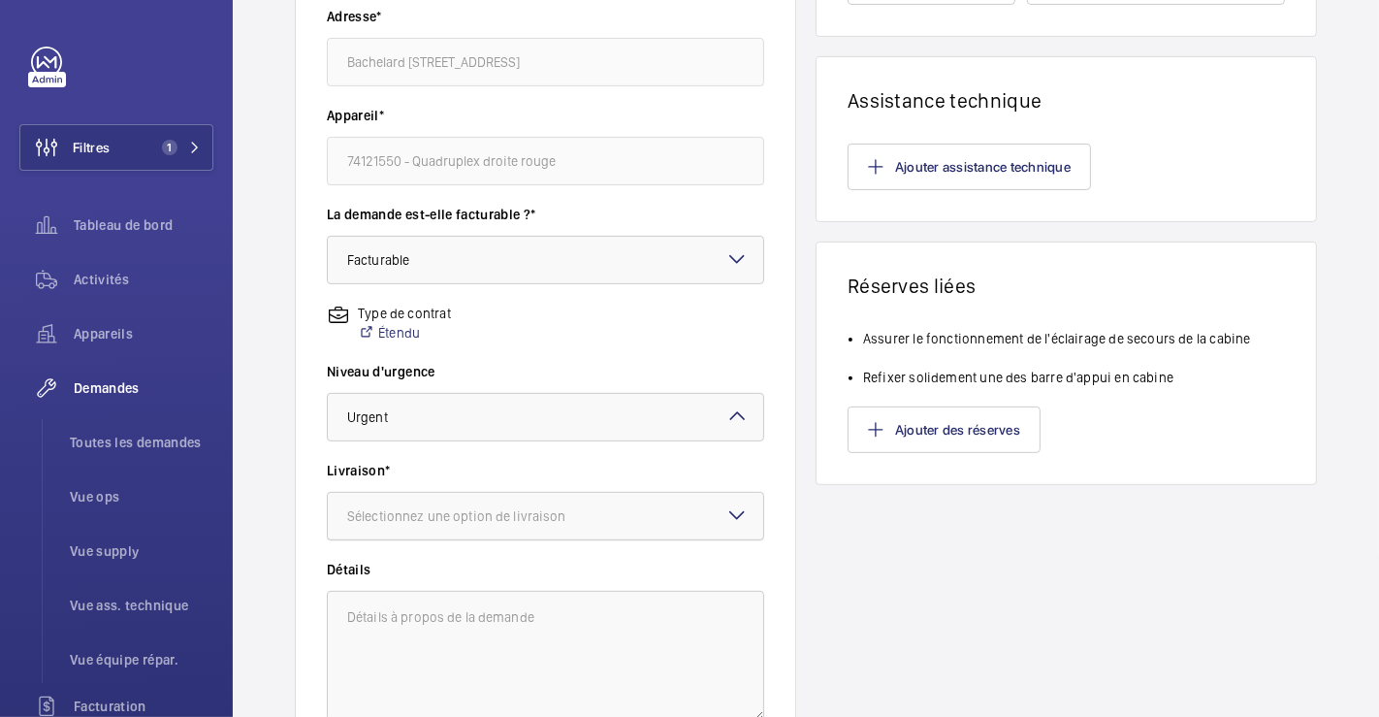
click at [512, 519] on div "Sélectionnez une option de livraison" at bounding box center [481, 515] width 268 height 19
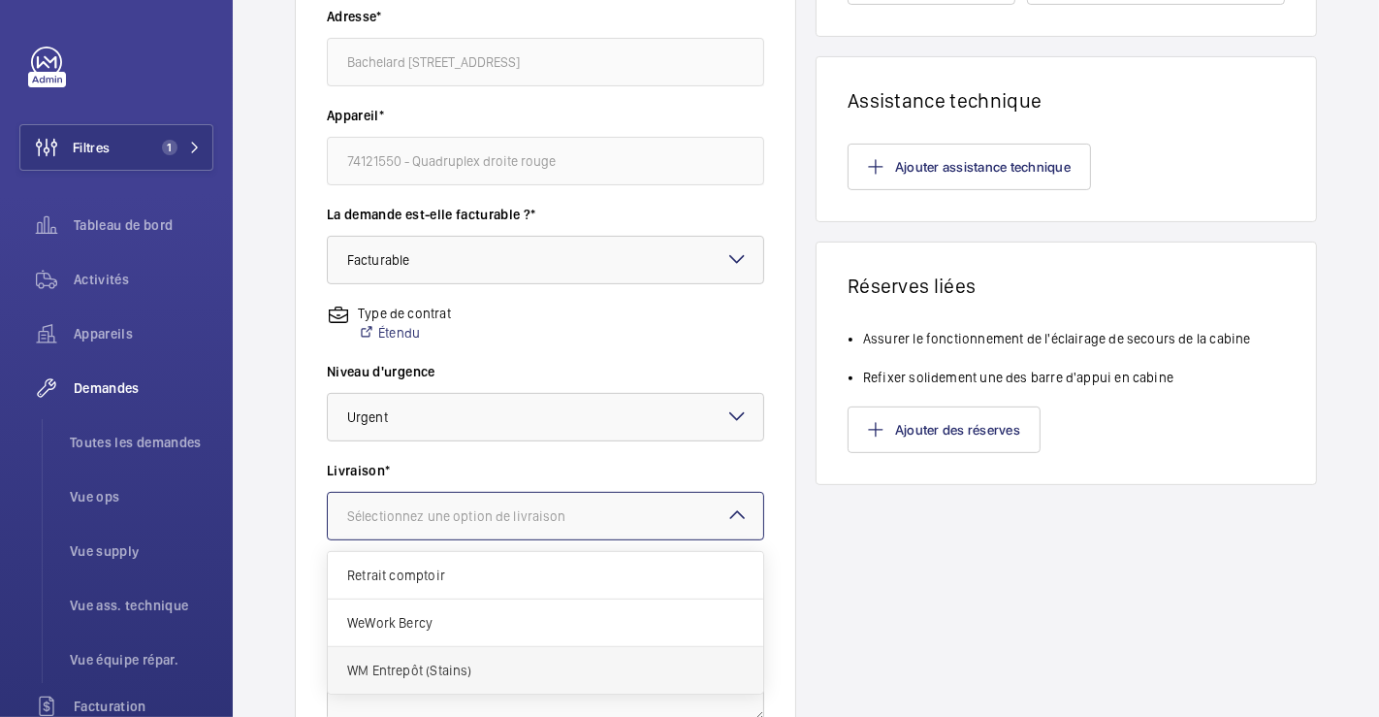
click at [479, 682] on div "WM Entrepôt (Stains)" at bounding box center [546, 670] width 436 height 47
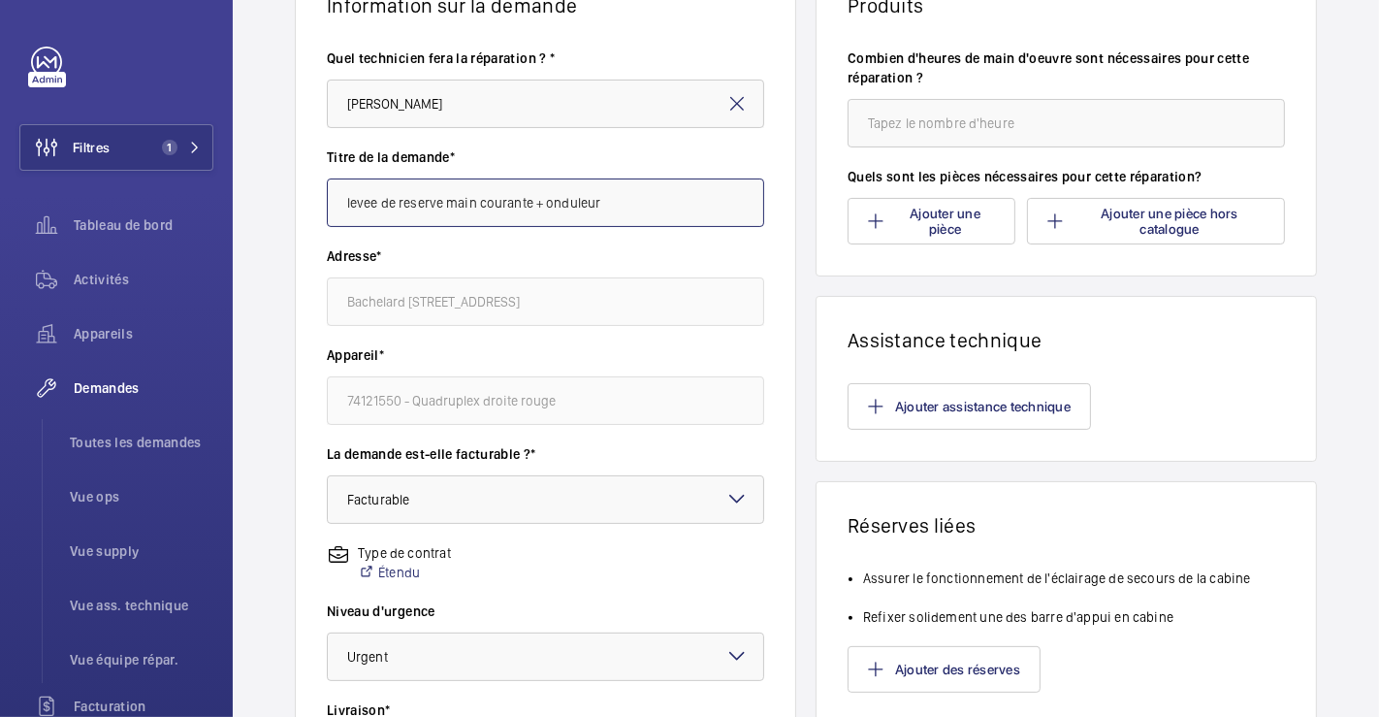
scroll to position [0, 0]
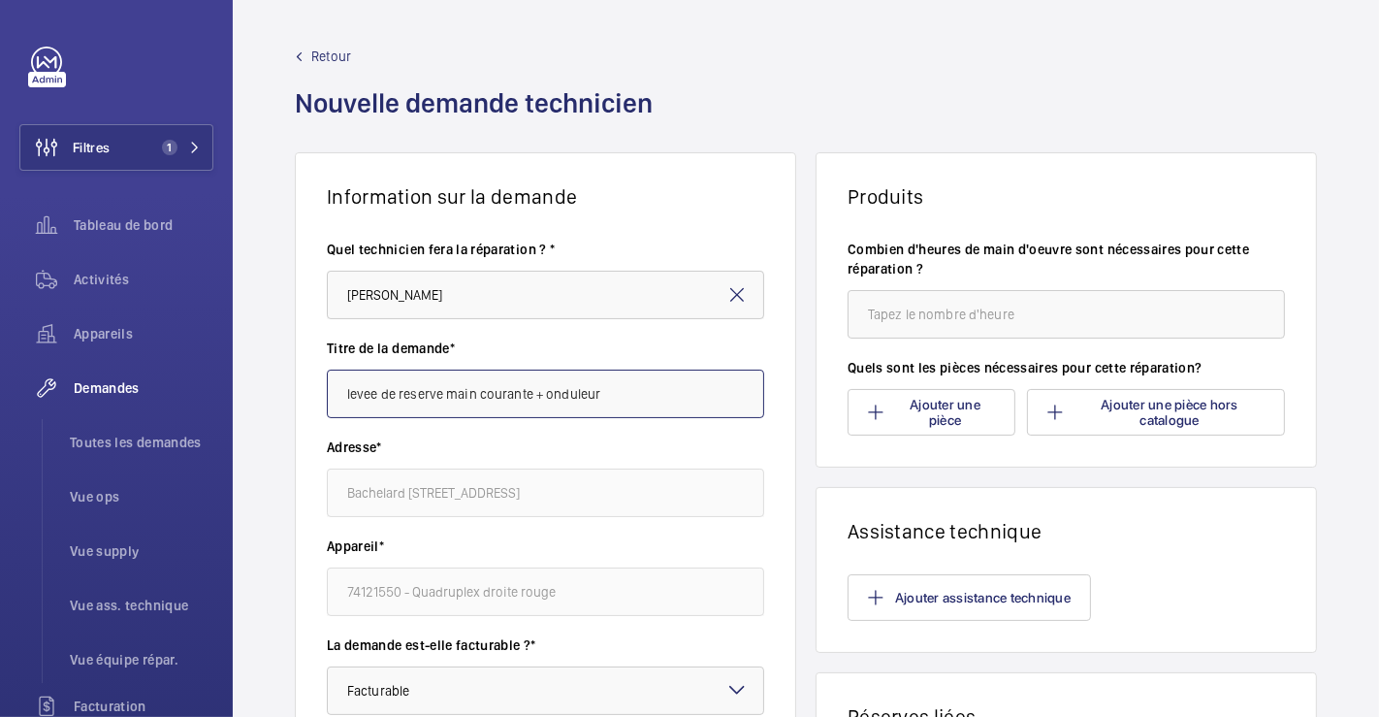
type input "levee de reserve main courante + onduleur"
click at [981, 317] on input "number" at bounding box center [1066, 314] width 437 height 48
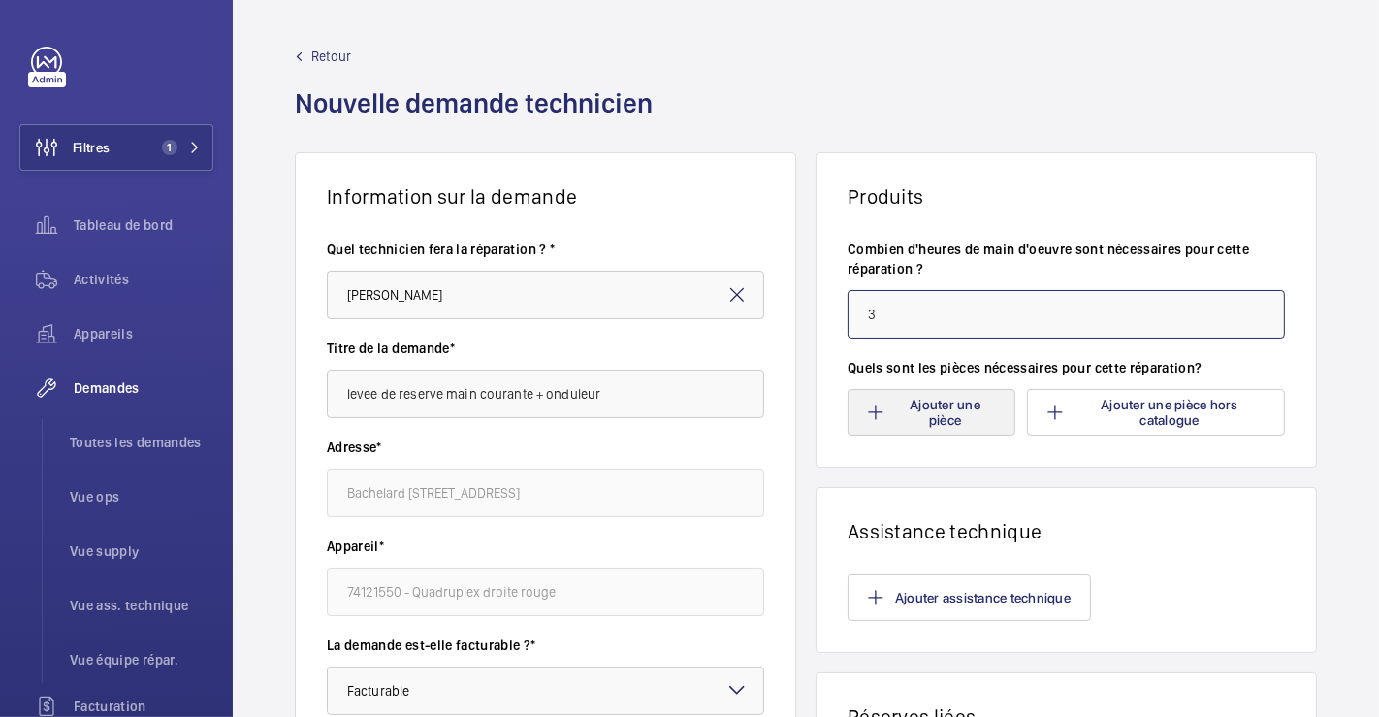
type input "3"
click at [948, 411] on button "Ajouter une pièce" at bounding box center [932, 412] width 168 height 47
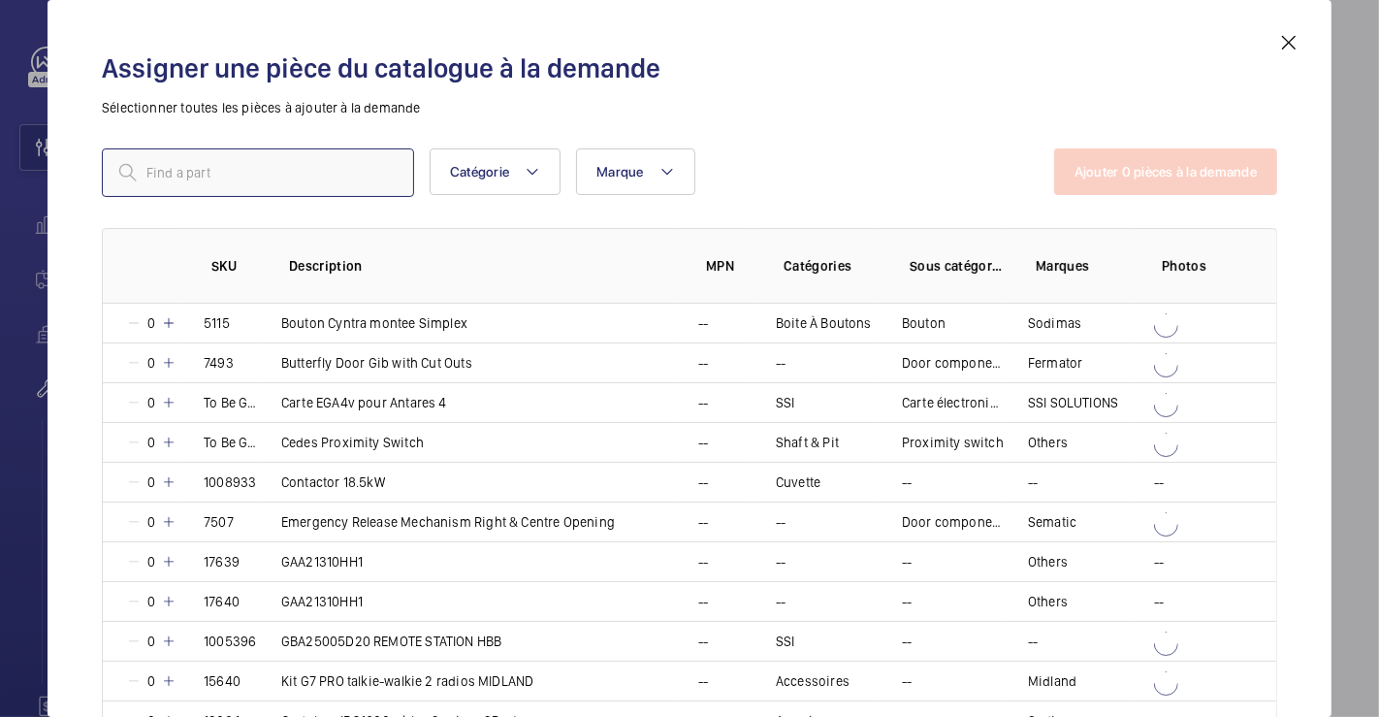
click at [291, 167] on input "text" at bounding box center [258, 172] width 312 height 48
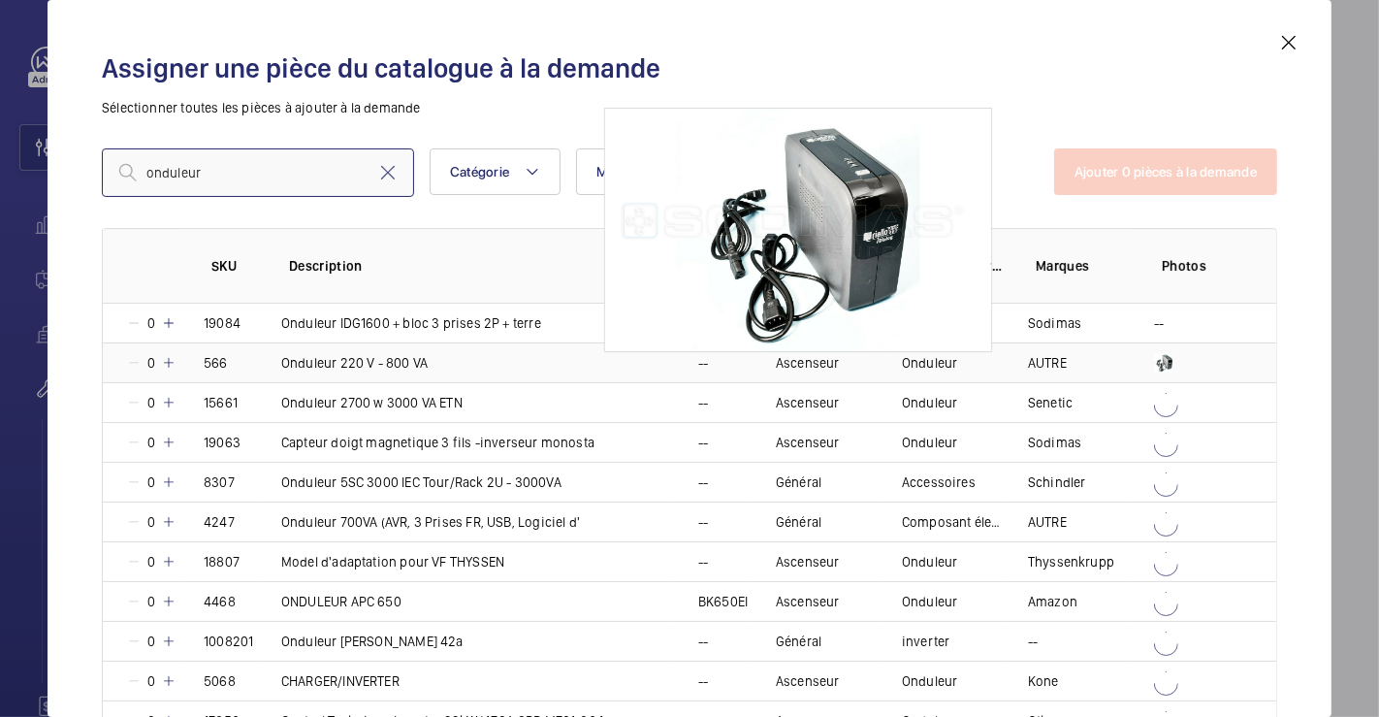
type input "onduleur"
click at [171, 358] on mat-icon at bounding box center [169, 363] width 16 height 16
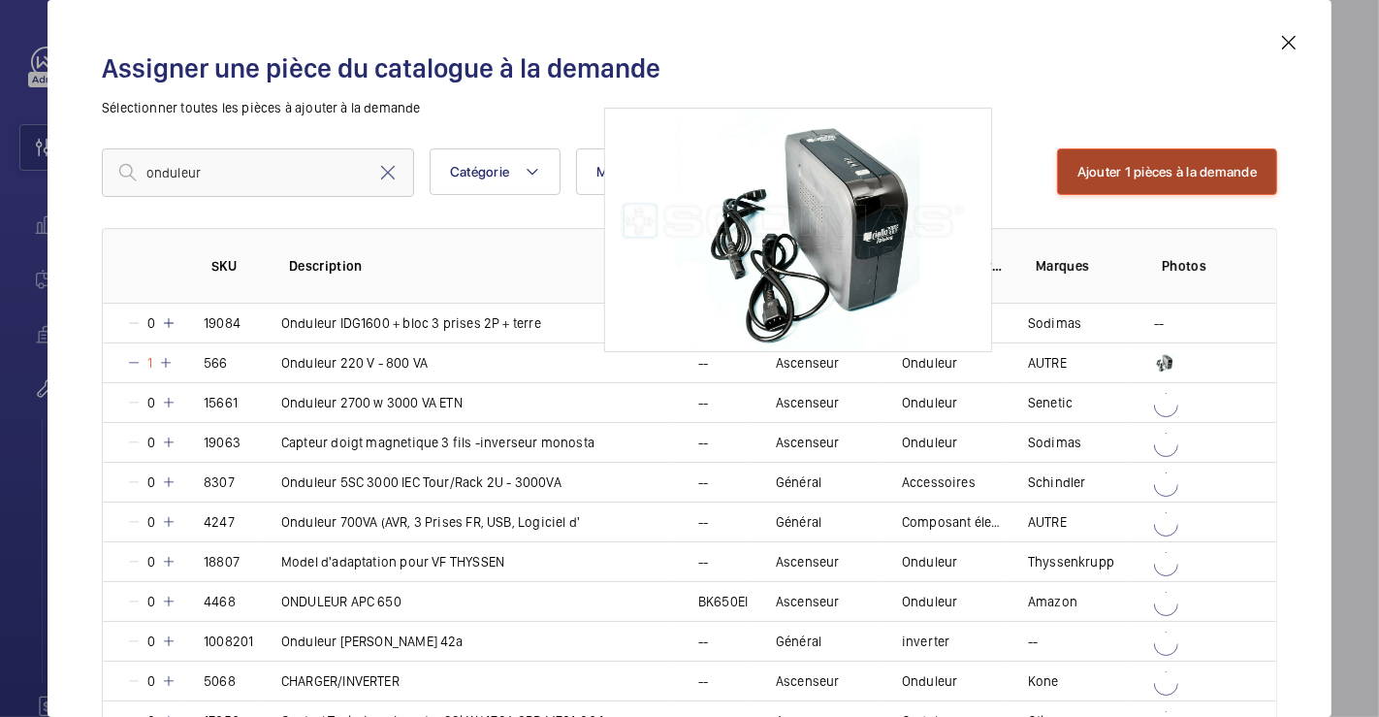
click at [1174, 154] on button "Ajouter 1 pièces à la demande" at bounding box center [1167, 171] width 220 height 47
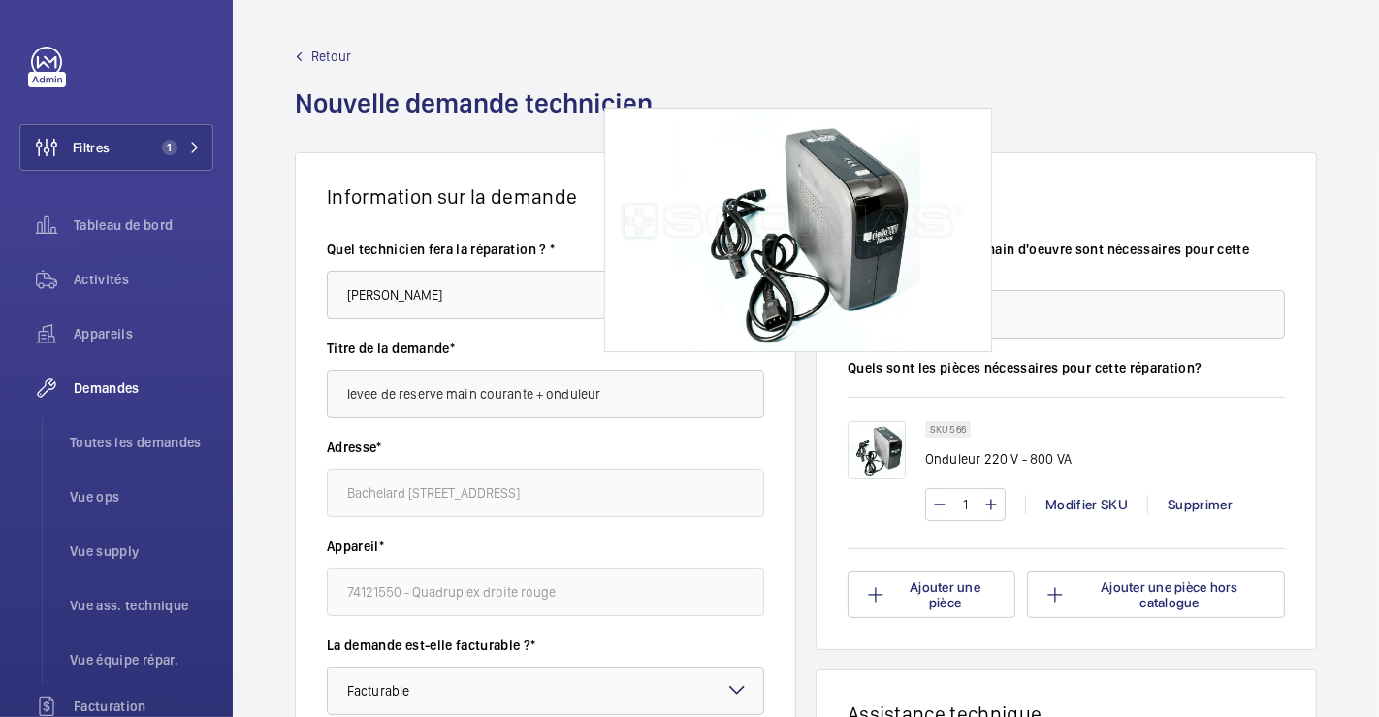
scroll to position [215, 0]
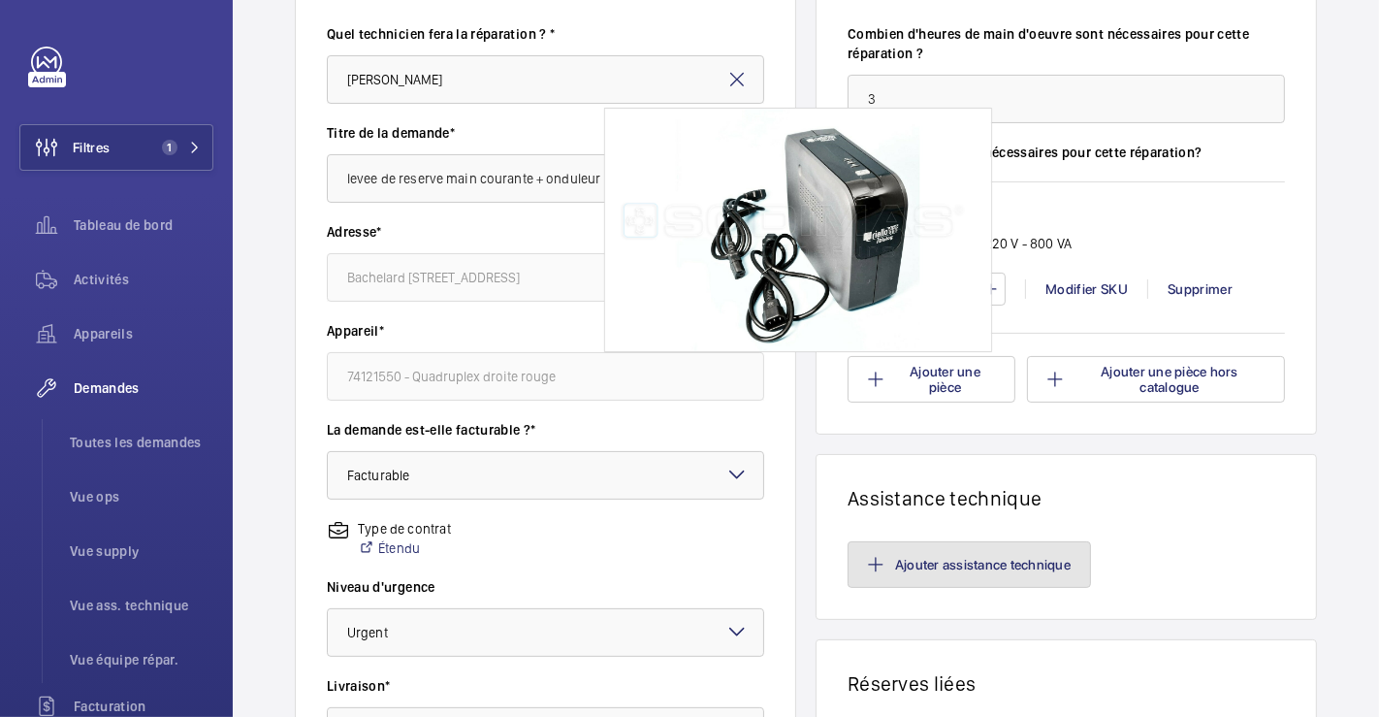
click at [1017, 563] on button "Ajouter assistance technique" at bounding box center [969, 564] width 243 height 47
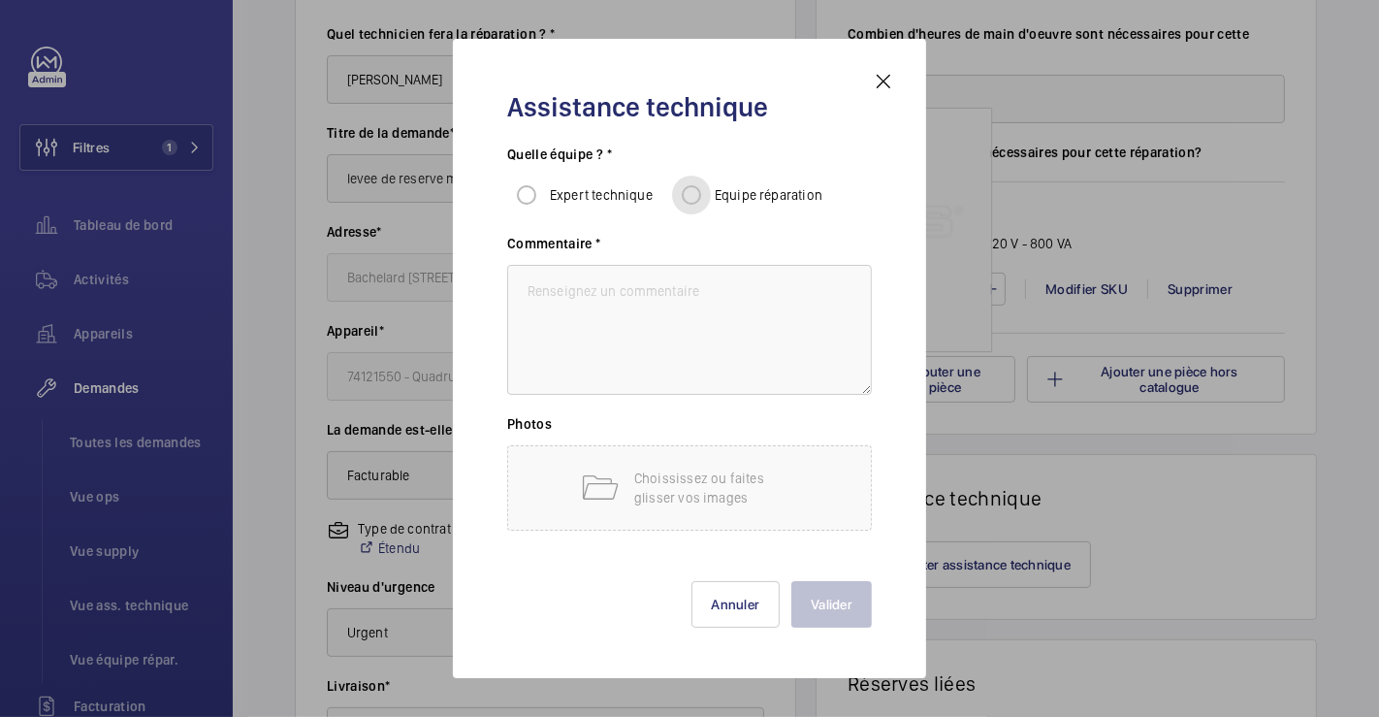
click at [698, 197] on input "Equipe réparation" at bounding box center [691, 195] width 39 height 39
radio input "true"
click at [668, 299] on textarea at bounding box center [689, 330] width 365 height 130
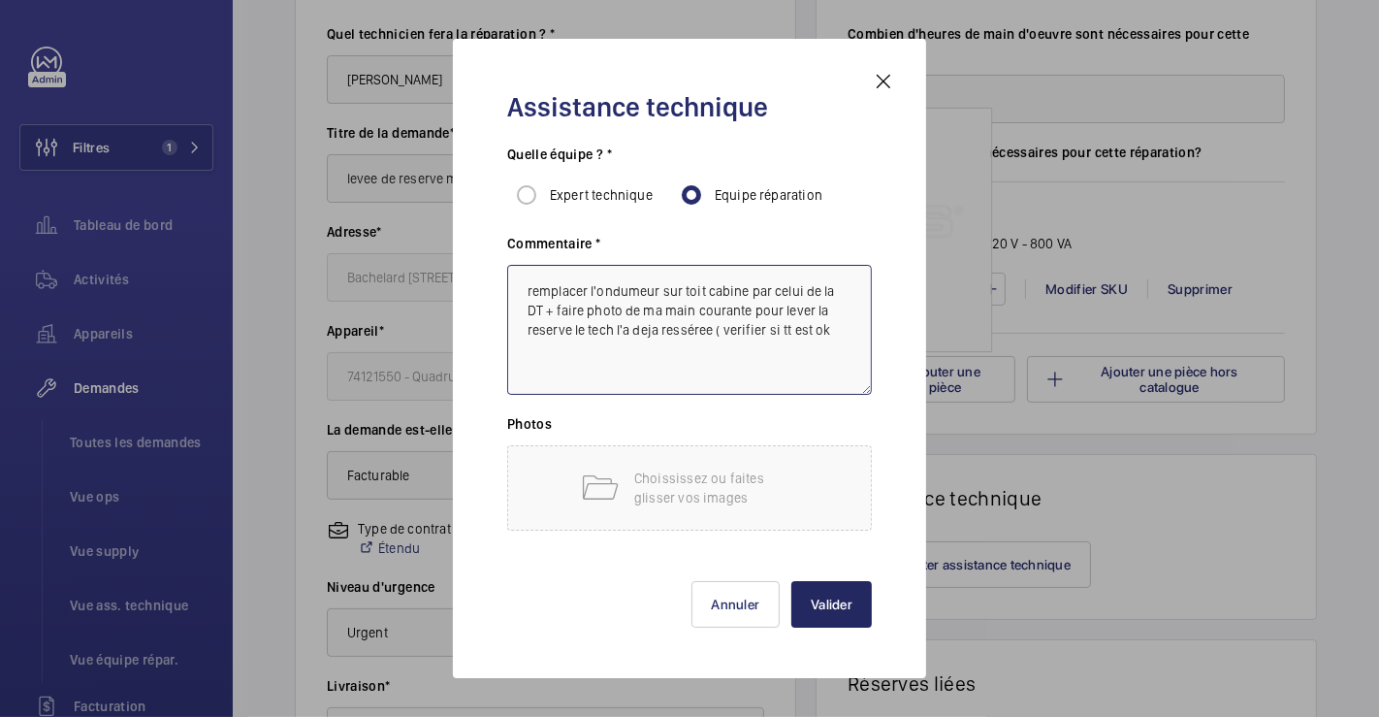
type textarea "remplacer l'ondumeur sur toit cabine par celui de la DT + faire photo de ma mai…"
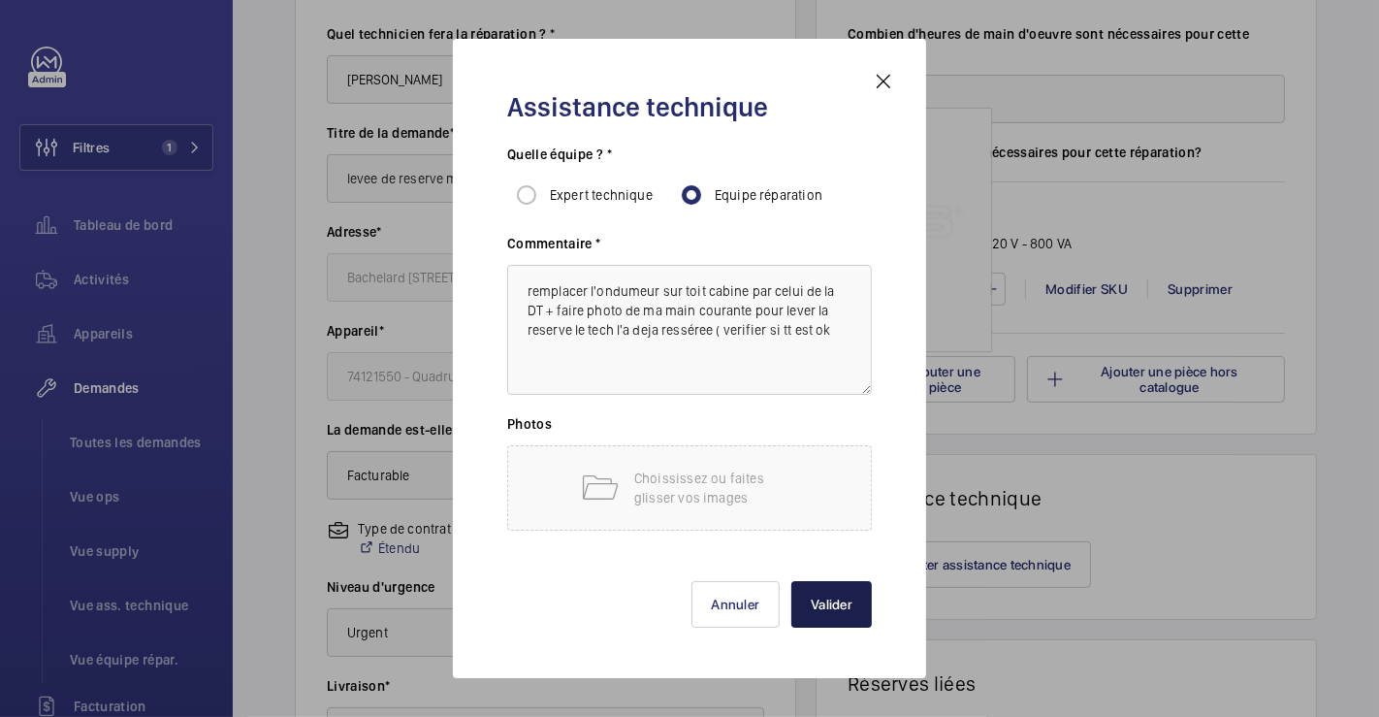
drag, startPoint x: 830, startPoint y: 594, endPoint x: 853, endPoint y: 574, distance: 29.6
click at [830, 595] on button "Valider" at bounding box center [831, 604] width 81 height 47
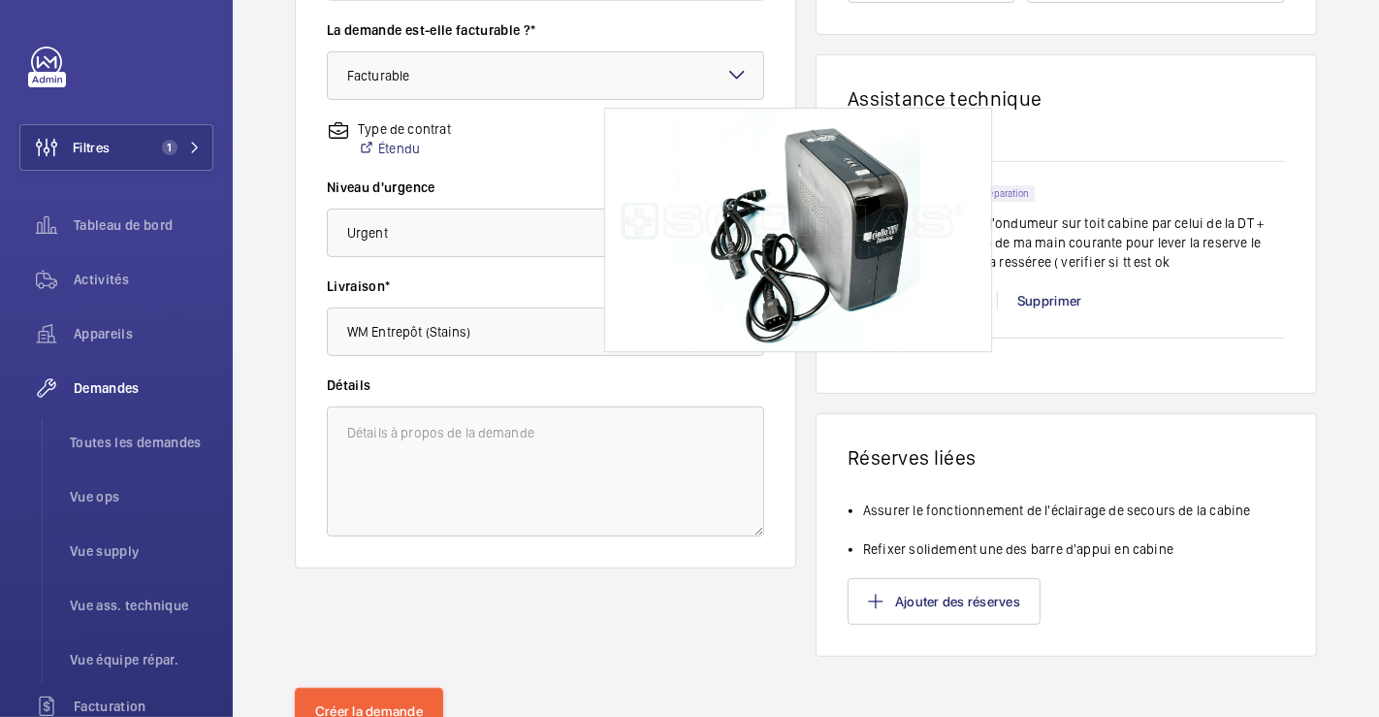
scroll to position [692, 0]
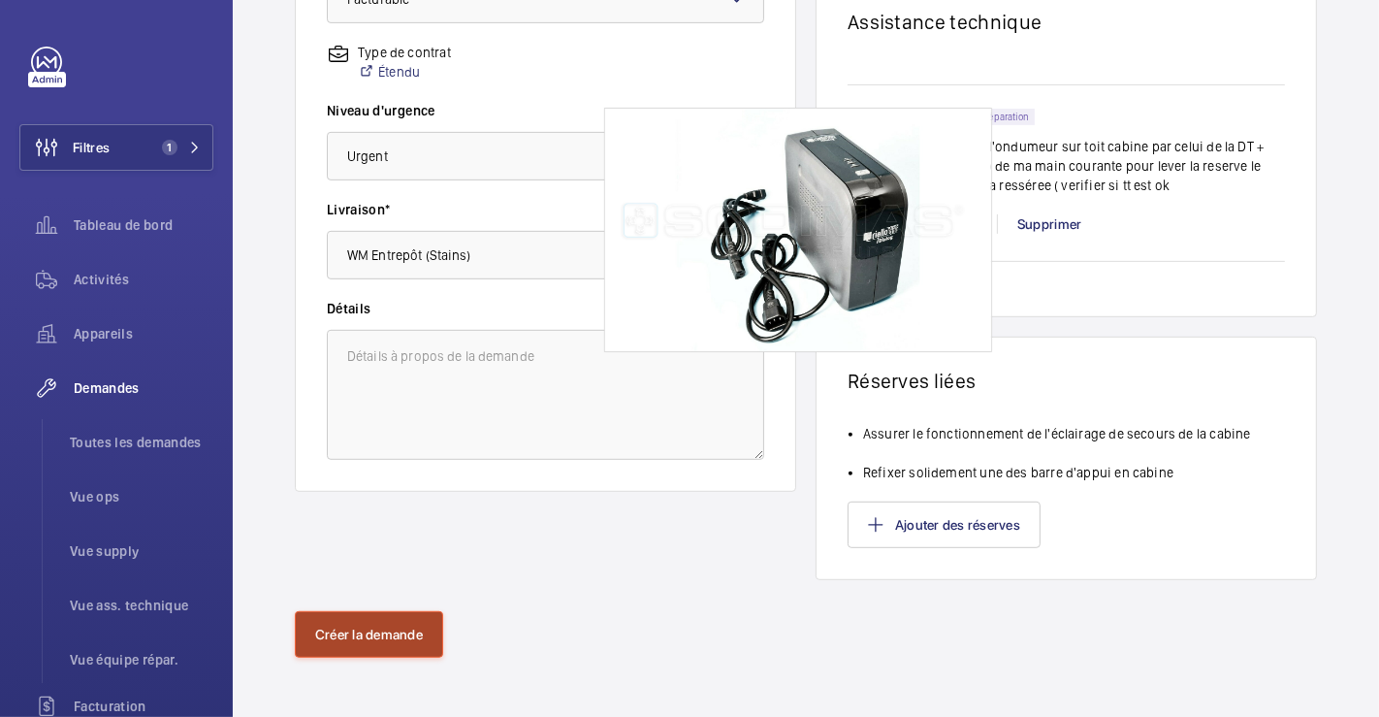
drag, startPoint x: 342, startPoint y: 629, endPoint x: 535, endPoint y: 504, distance: 230.0
click at [343, 629] on button "Créer la demande" at bounding box center [369, 634] width 148 height 47
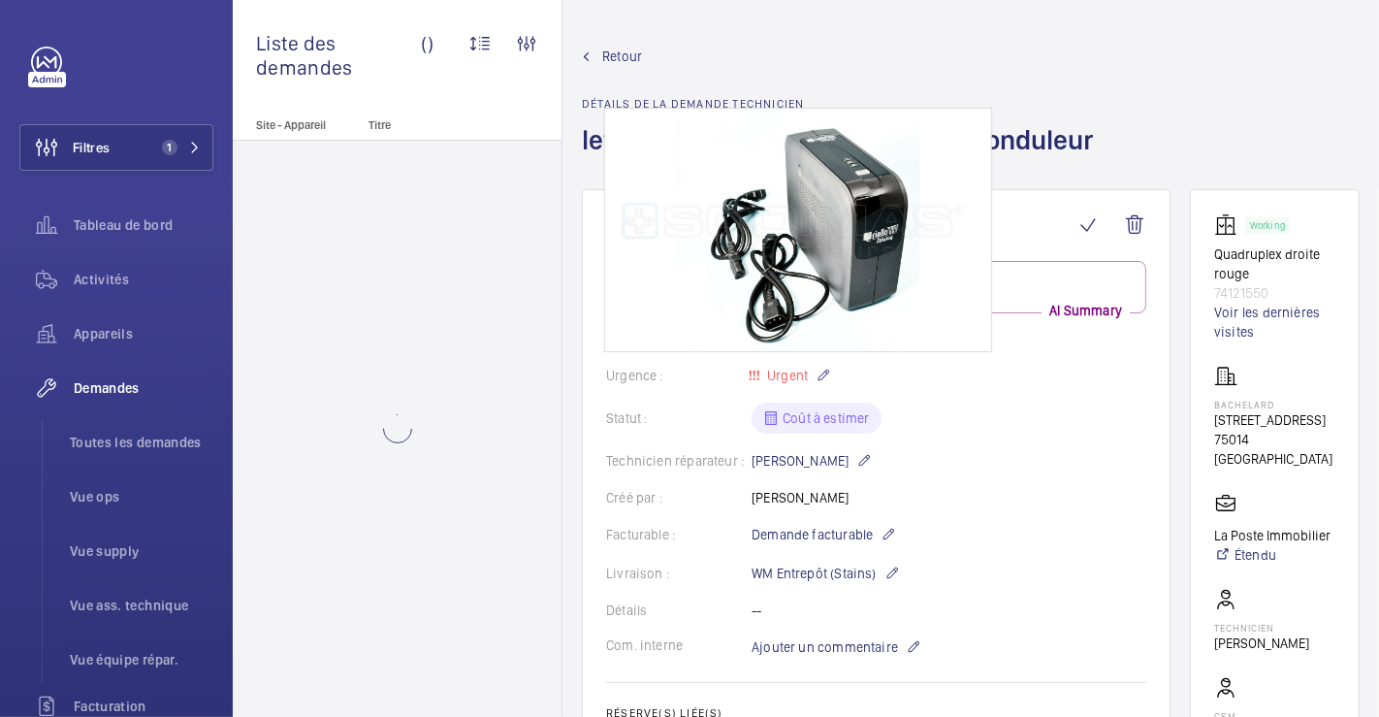
click at [1057, 43] on wm-front-admin-header "Retour Détails de la demande technicien levee de reserve main courante + ondule…" at bounding box center [971, 94] width 817 height 189
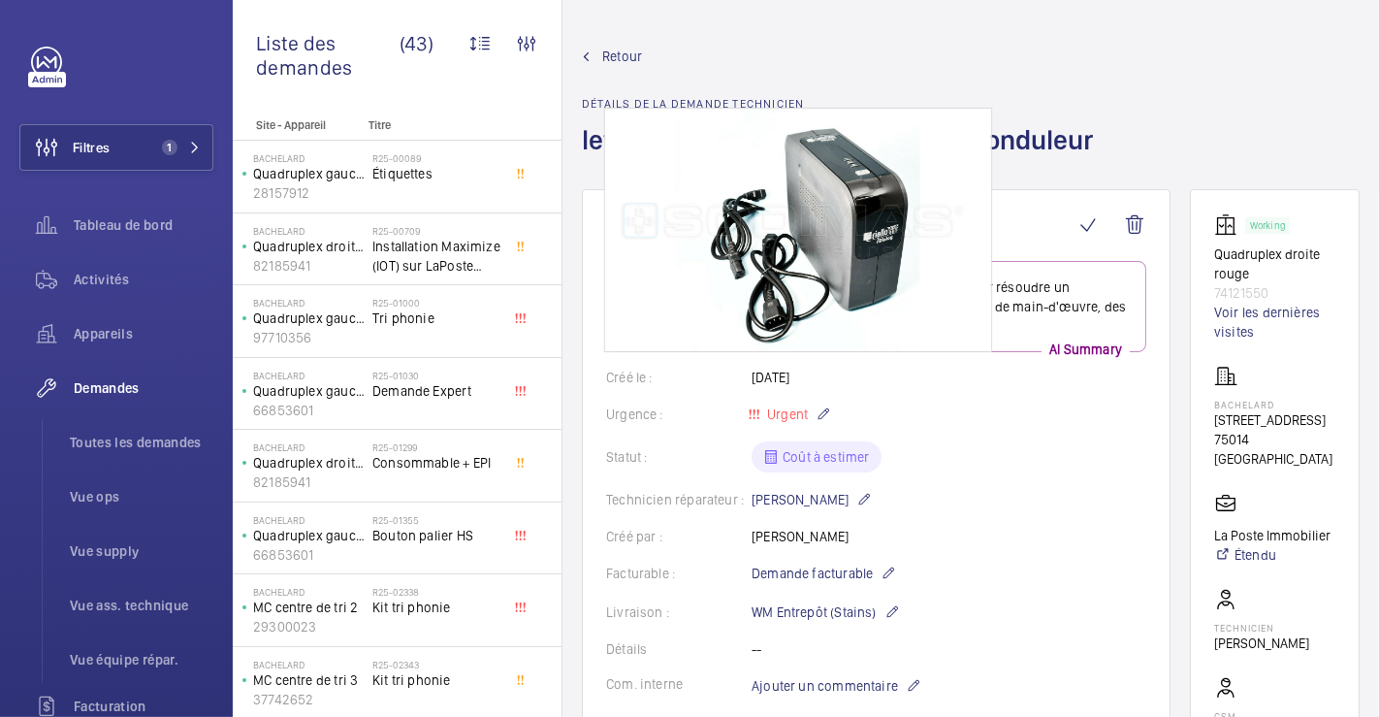
click at [924, 181] on h1 "levee de reserve main courante + onduleur" at bounding box center [843, 155] width 523 height 67
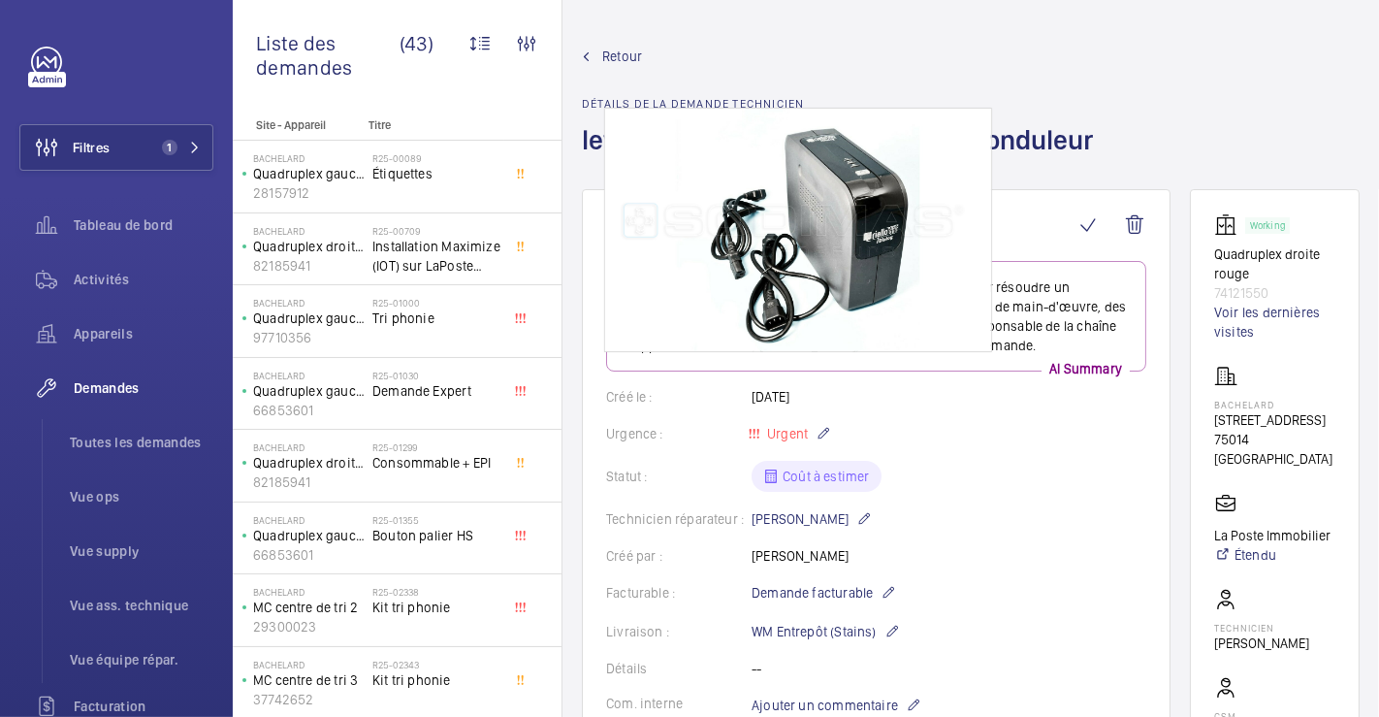
click at [1101, 56] on link "Retour" at bounding box center [843, 56] width 523 height 19
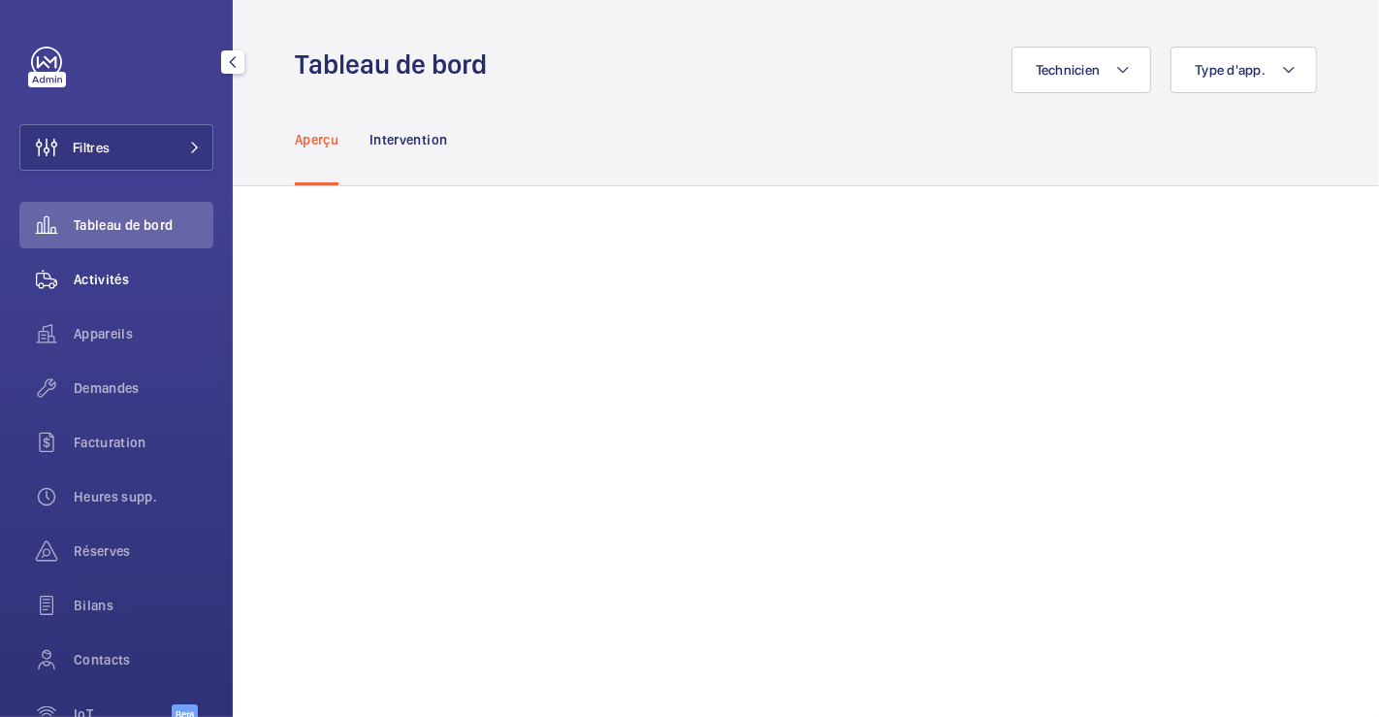
drag, startPoint x: 105, startPoint y: 280, endPoint x: 186, endPoint y: 280, distance: 81.5
click at [105, 280] on span "Activités" at bounding box center [144, 279] width 140 height 19
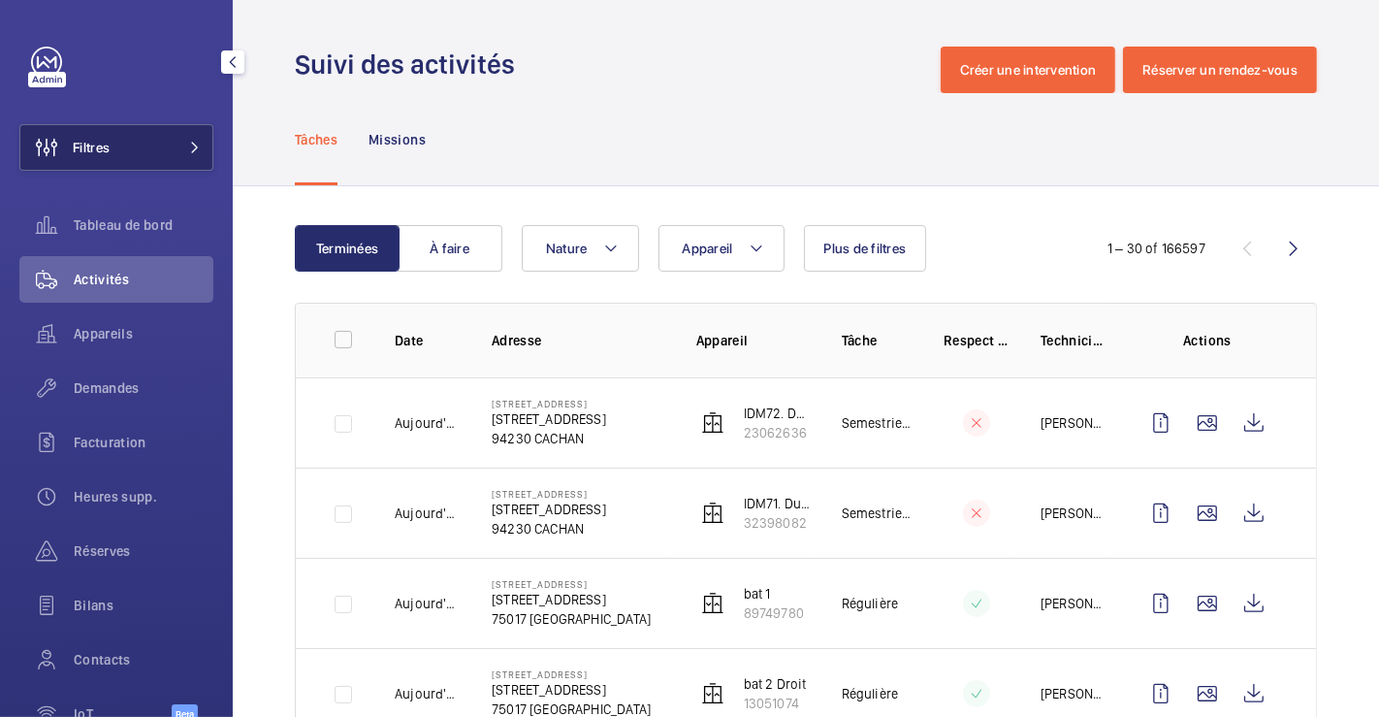
click at [142, 132] on button "Filtres" at bounding box center [116, 147] width 194 height 47
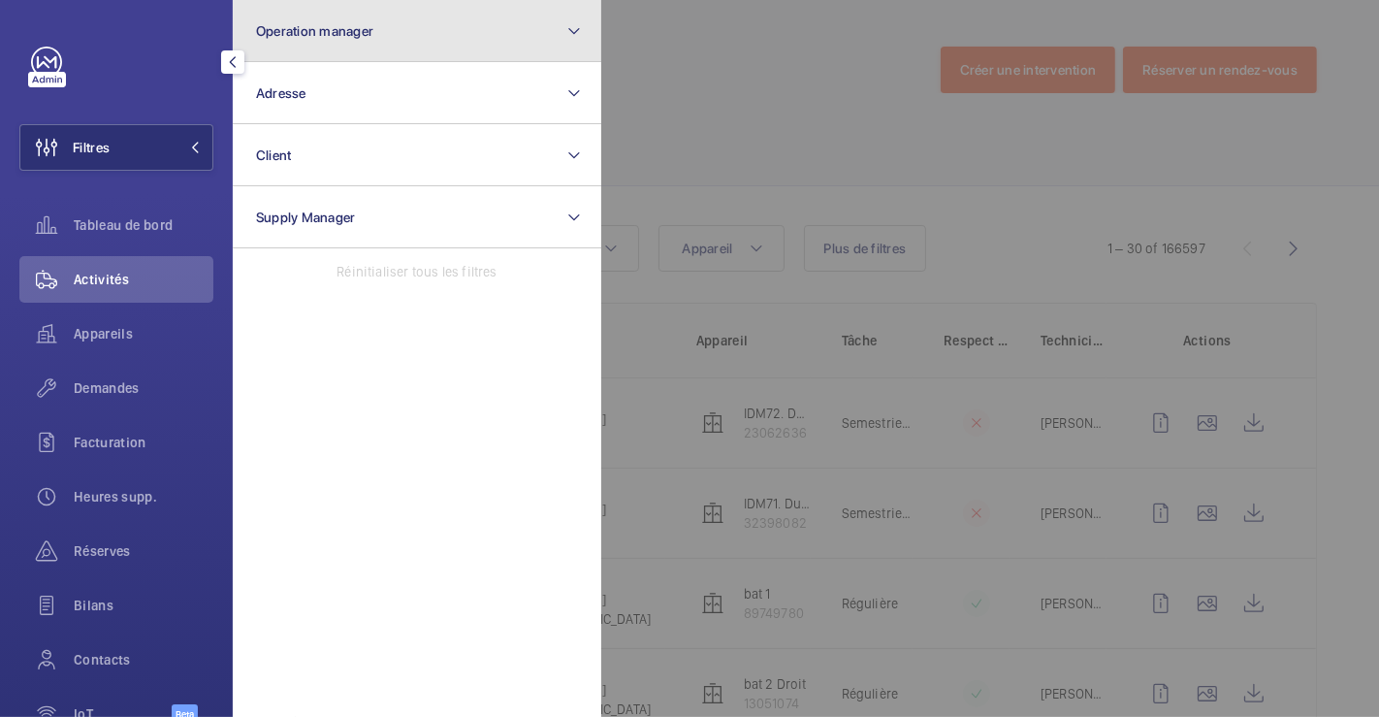
click at [388, 25] on button "Operation manager" at bounding box center [417, 31] width 369 height 62
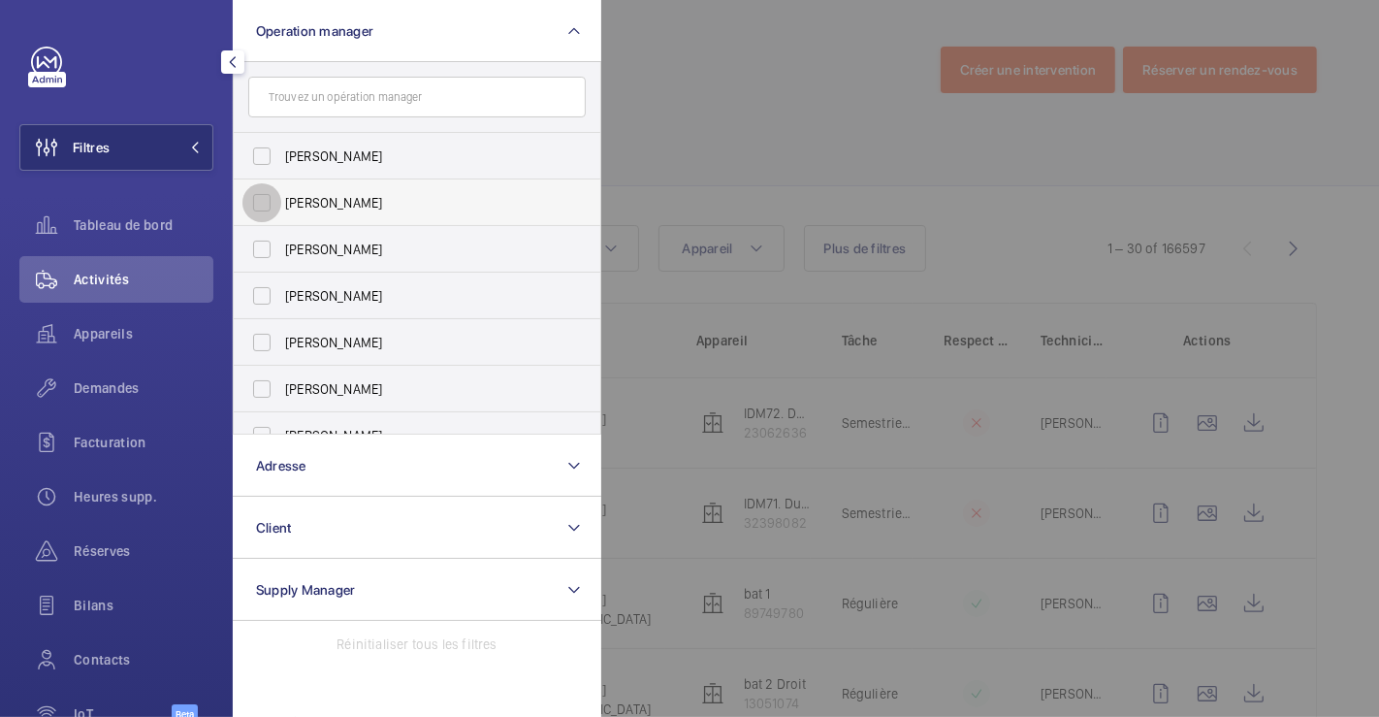
click at [269, 204] on input "[PERSON_NAME]" at bounding box center [261, 202] width 39 height 39
checkbox input "true"
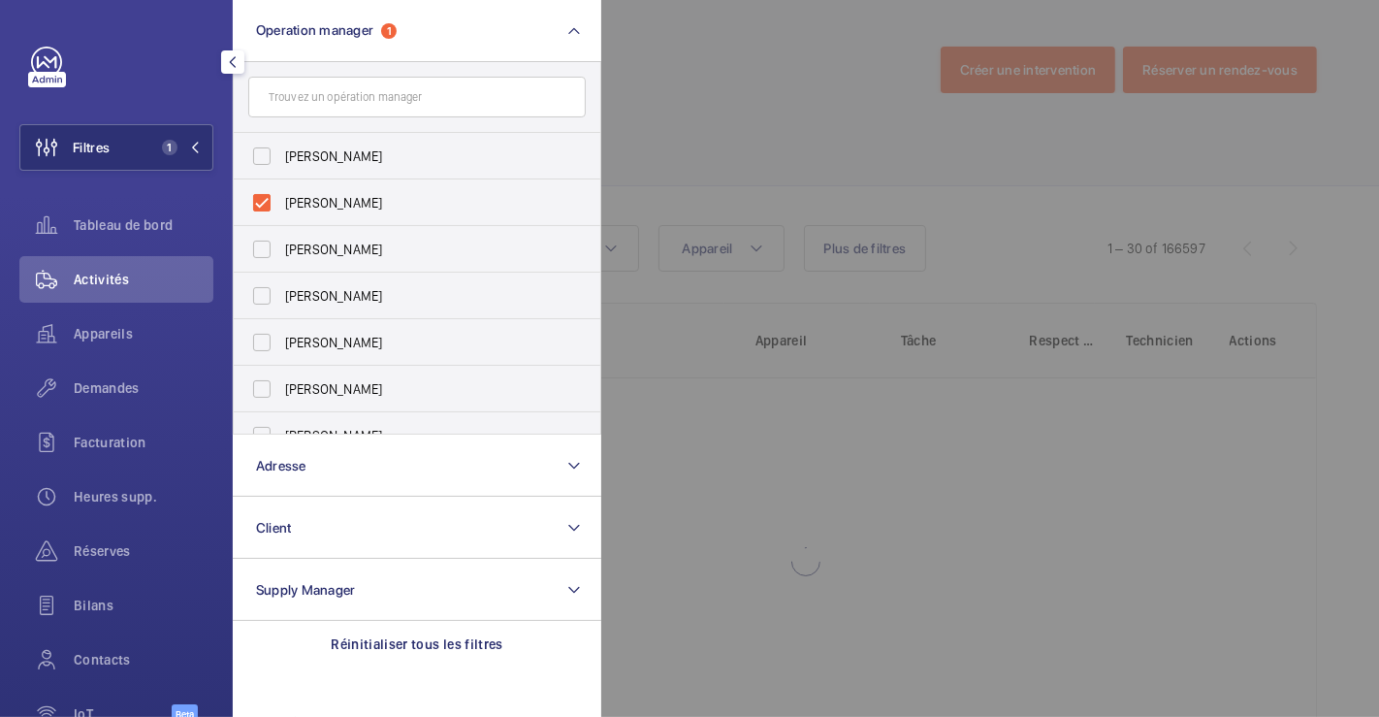
click at [791, 67] on div at bounding box center [1290, 358] width 1379 height 717
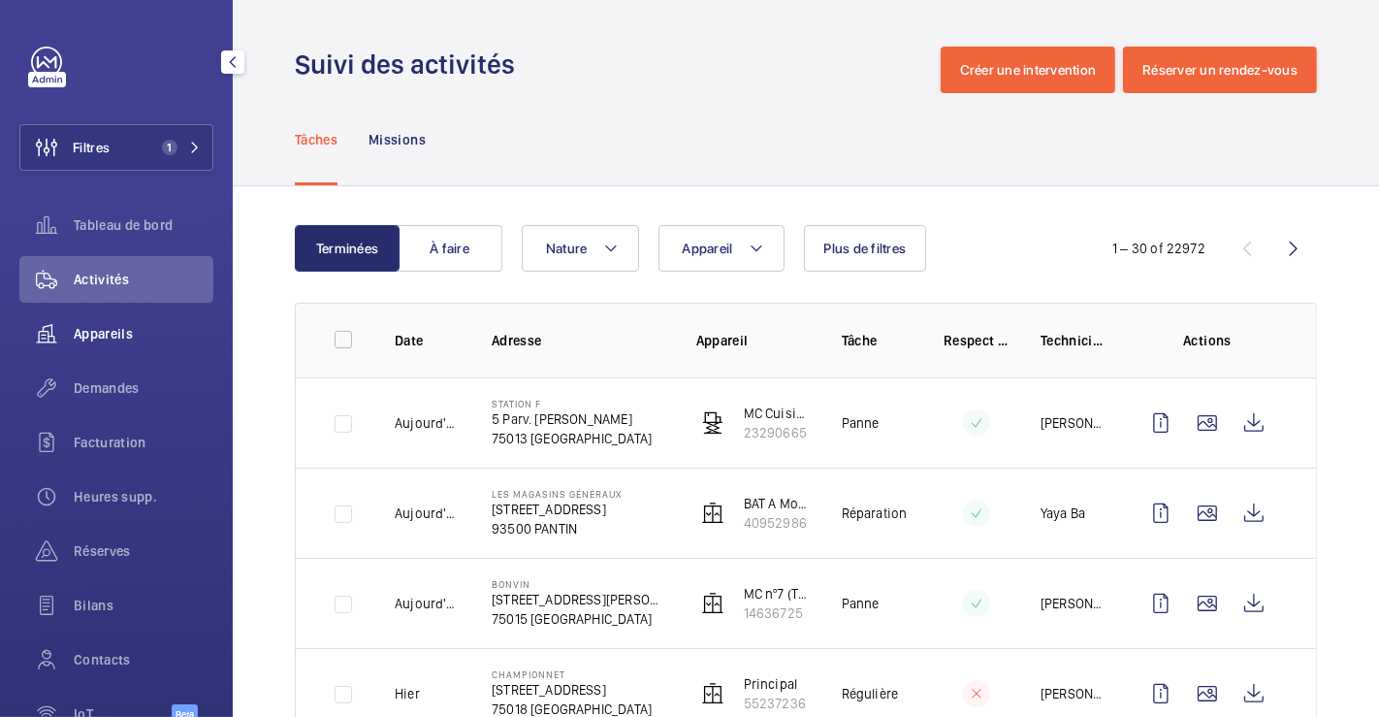
click at [109, 329] on span "Appareils" at bounding box center [144, 333] width 140 height 19
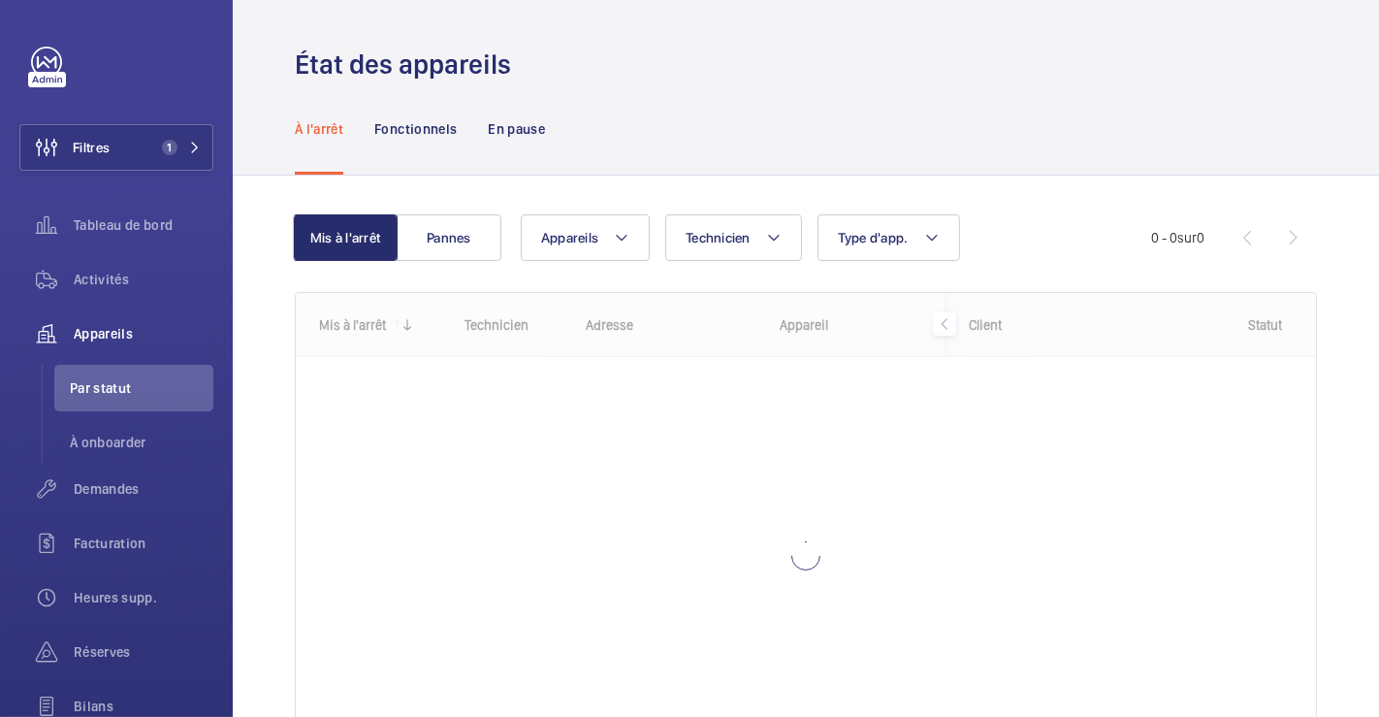
scroll to position [131, 0]
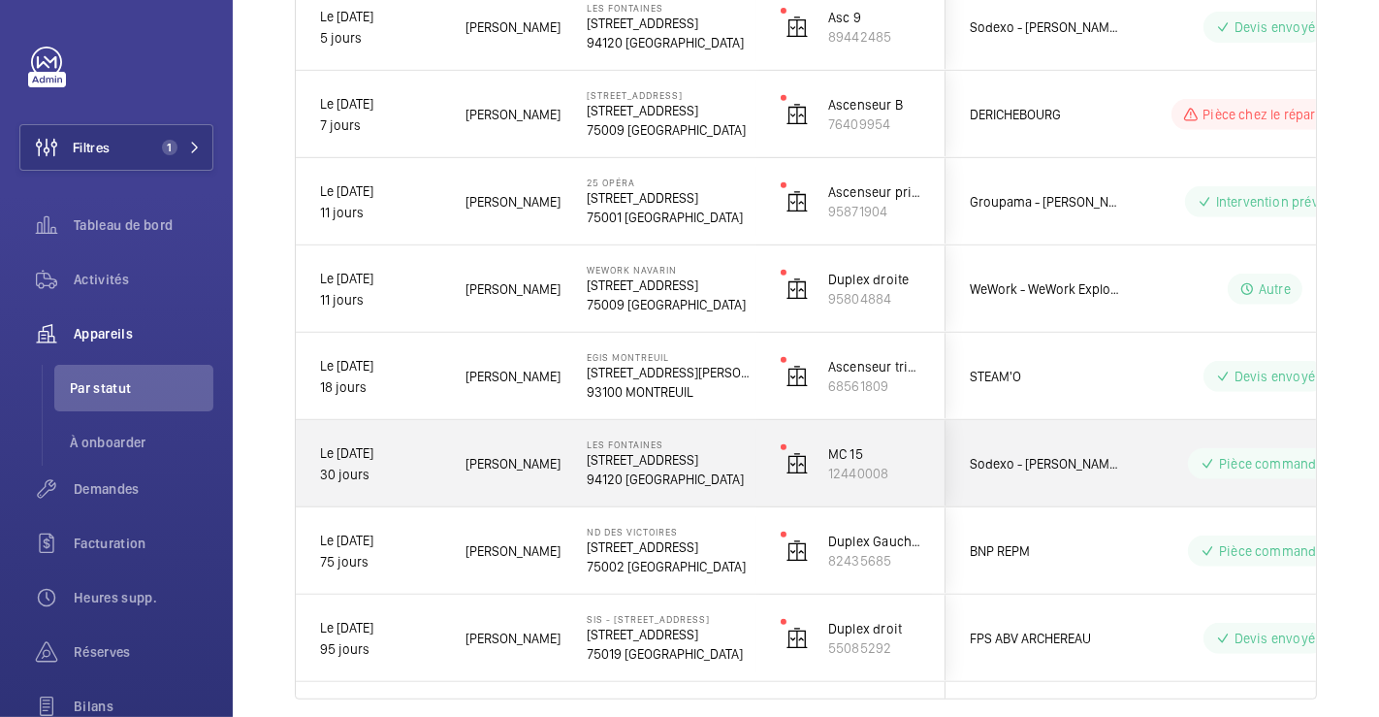
scroll to position [690, 0]
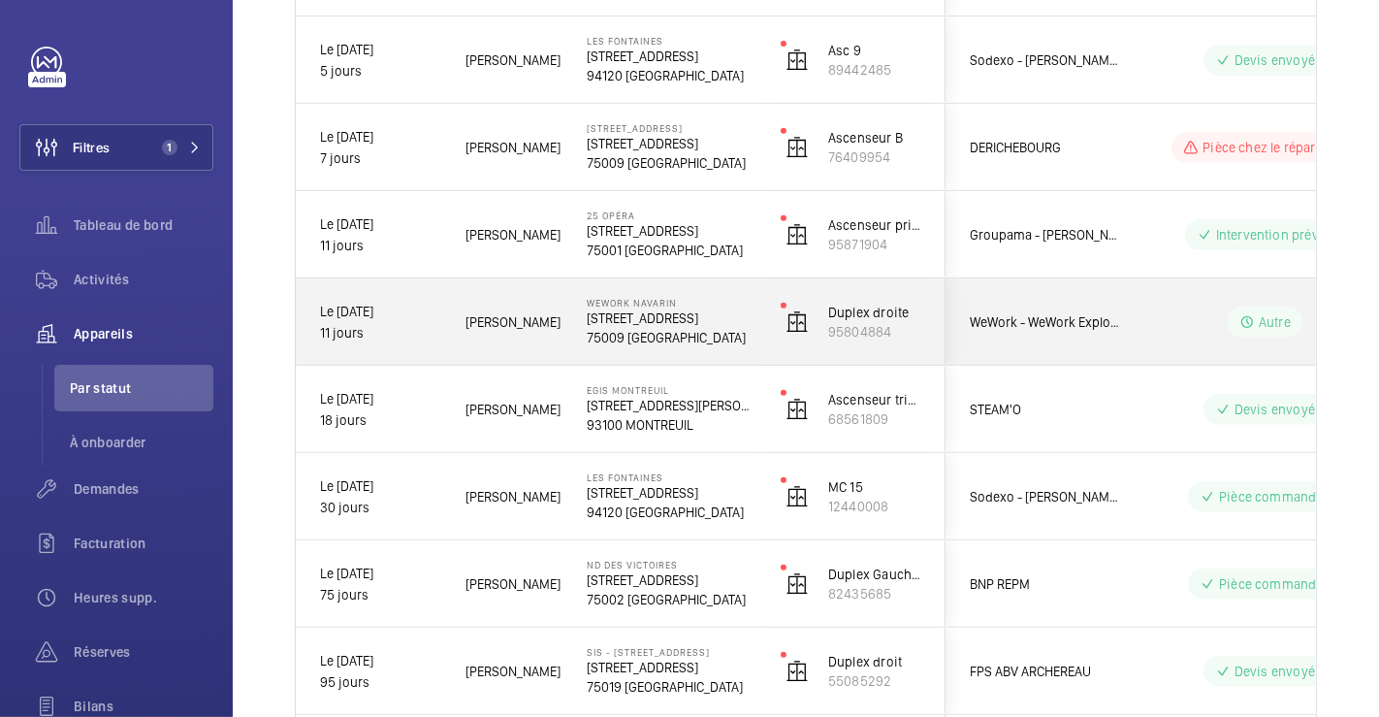
click at [749, 287] on div "Wework Navarin [STREET_ADDRESS]" at bounding box center [660, 321] width 192 height 87
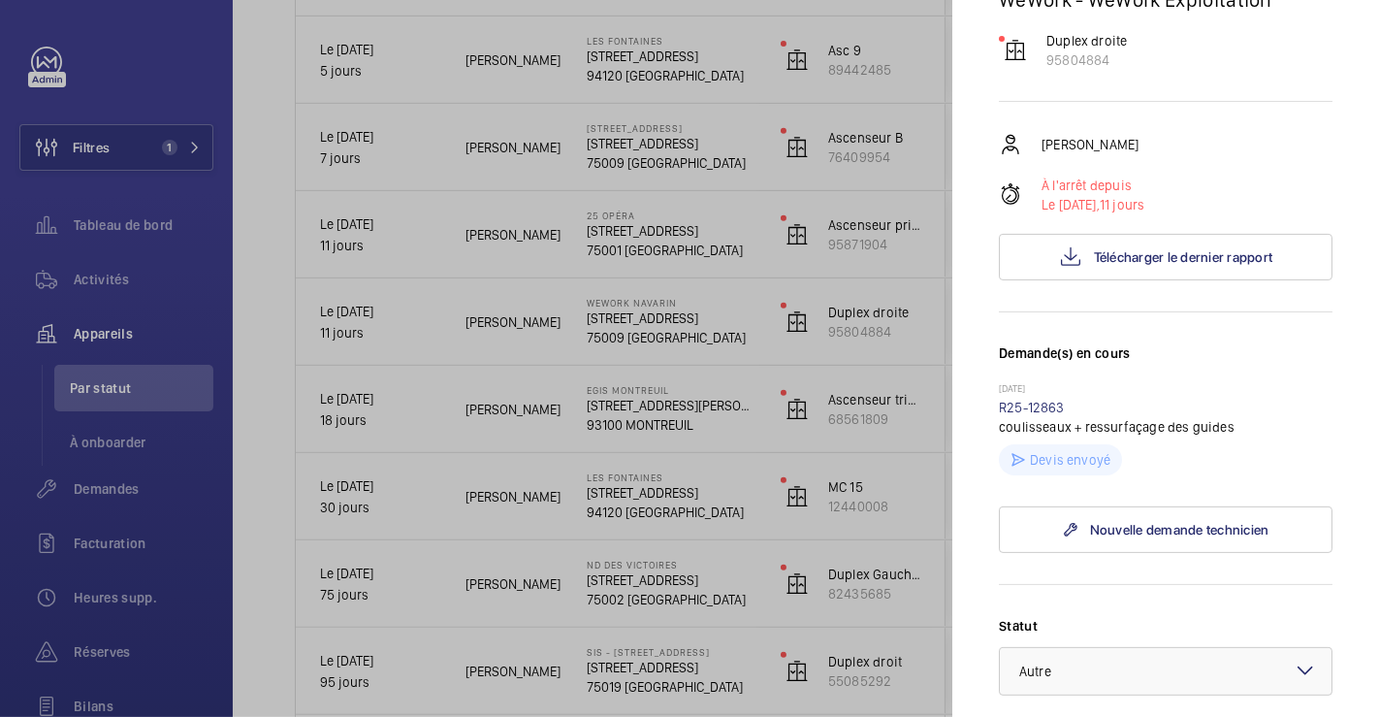
scroll to position [538, 0]
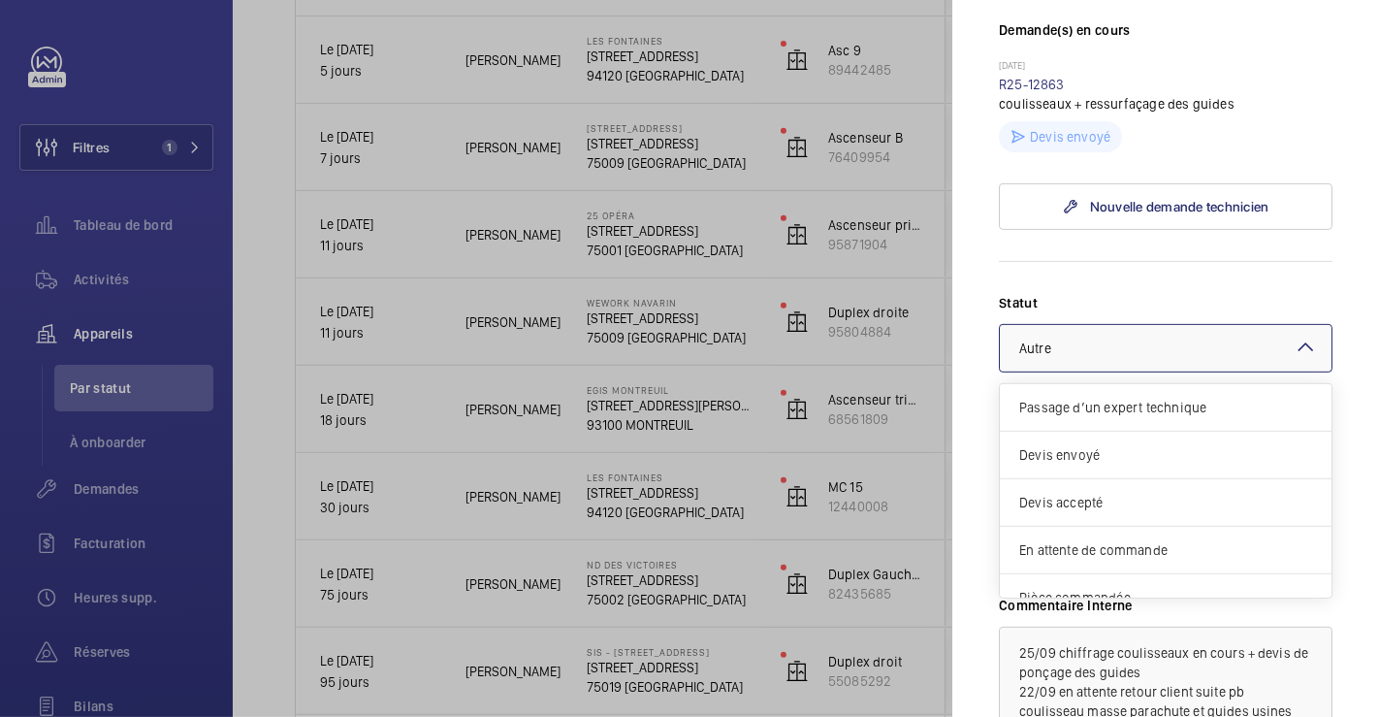
drag, startPoint x: 1291, startPoint y: 339, endPoint x: 1271, endPoint y: 365, distance: 33.2
click at [1294, 339] on mat-icon at bounding box center [1305, 347] width 23 height 23
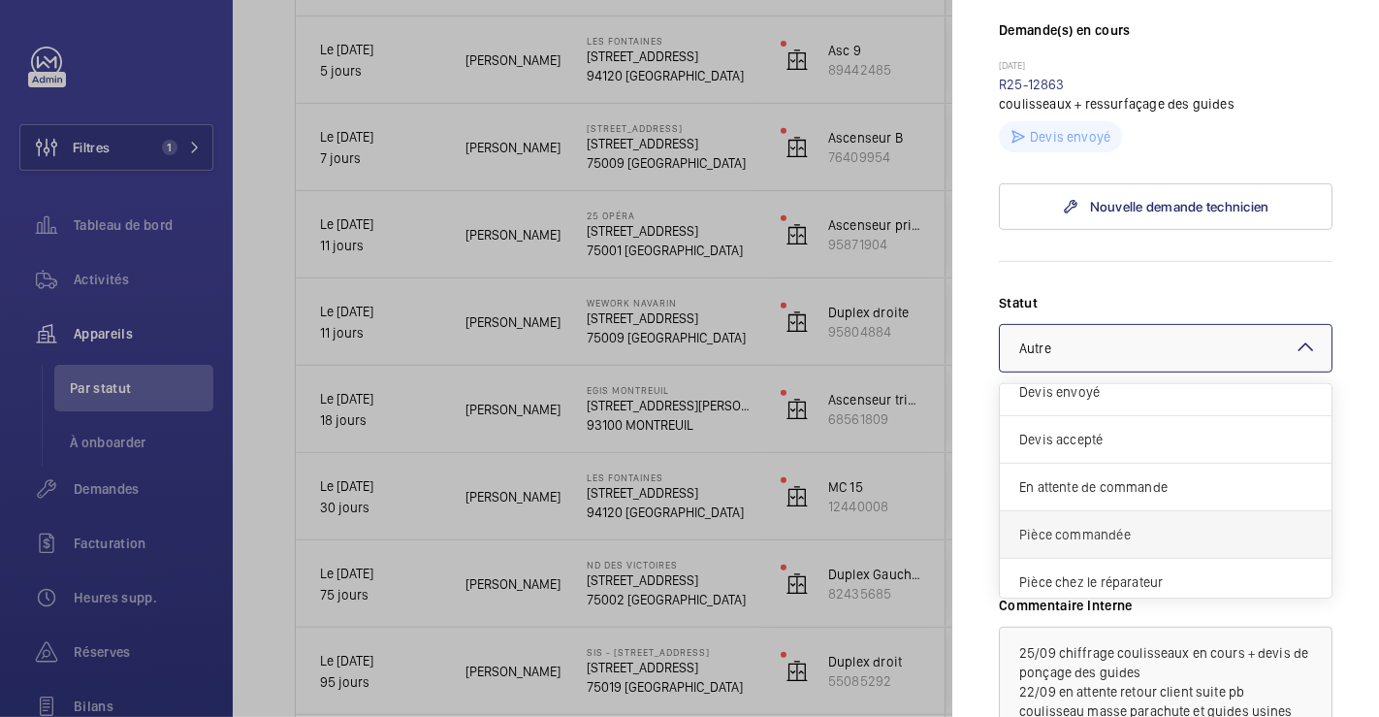
scroll to position [0, 0]
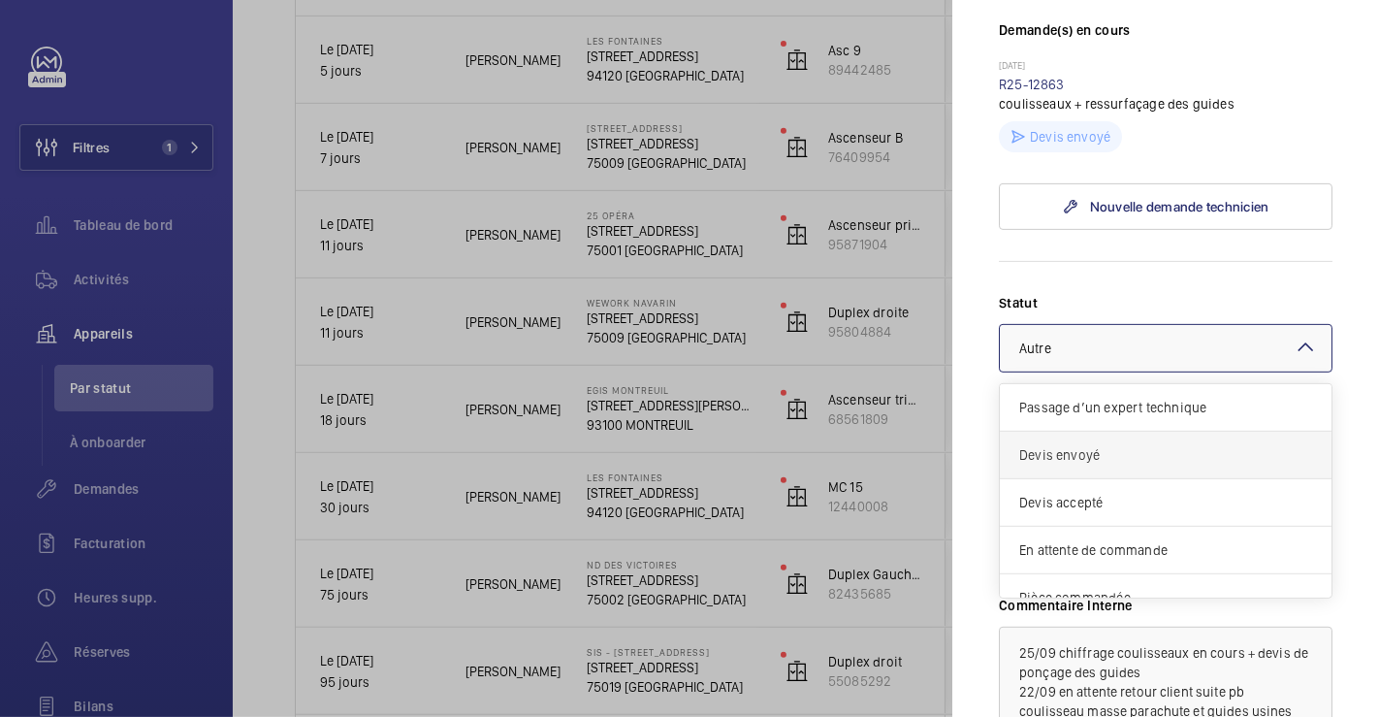
click at [1116, 446] on span "Devis envoyé" at bounding box center [1165, 454] width 293 height 19
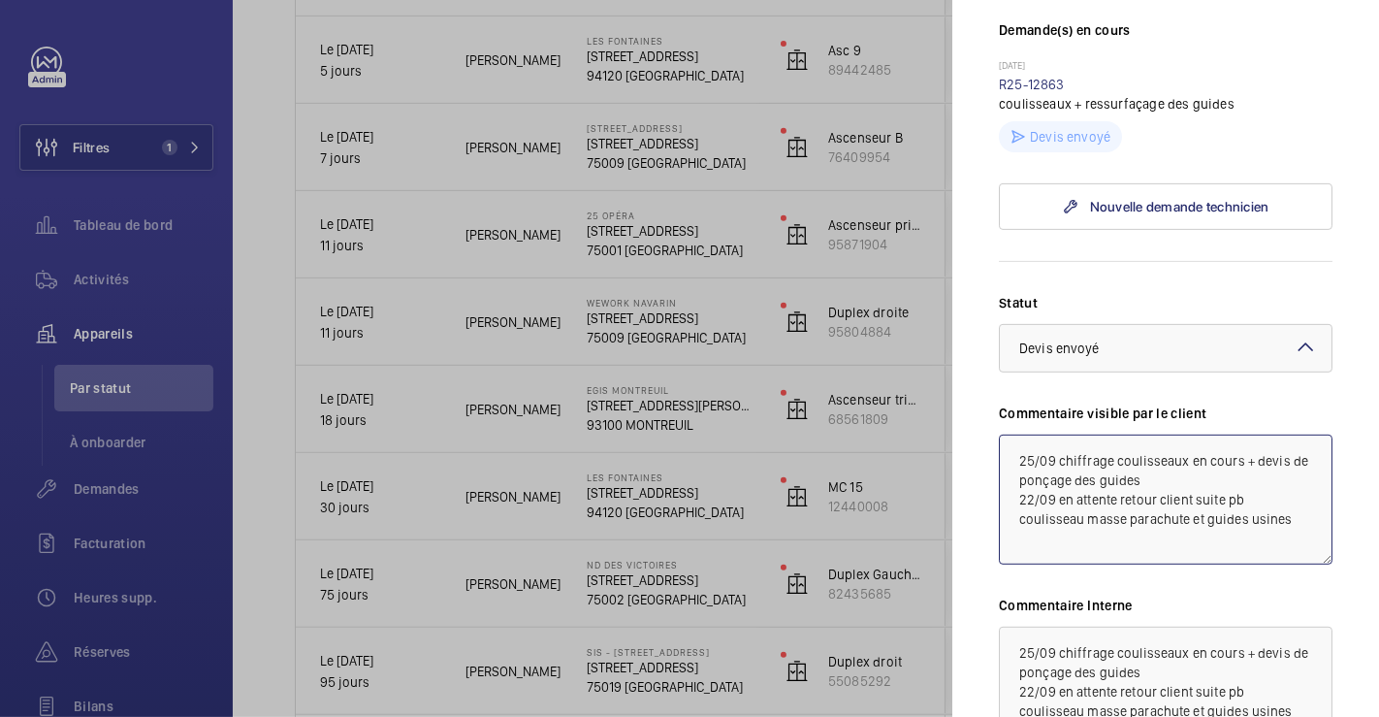
click at [1014, 450] on textarea "25/09 chiffrage coulisseaux en cours + devis de ponçage des guides 22/09 en att…" at bounding box center [1166, 500] width 334 height 130
click at [1025, 460] on textarea "25/09 chiffrage coulisseaux en cours + devis de ponçage des guides 22/09 en att…" at bounding box center [1166, 500] width 334 height 130
drag, startPoint x: 1263, startPoint y: 456, endPoint x: 995, endPoint y: 450, distance: 267.8
click at [995, 450] on mat-sidenav "Appareil à l'arrêt Wework Navarin [STREET_ADDRESS] WeWork - WeWork Exploitation…" at bounding box center [1165, 358] width 427 height 717
type textarea "29/09 devis en attente de retour client 25/09 chiffrage coulisseaux en cours + …"
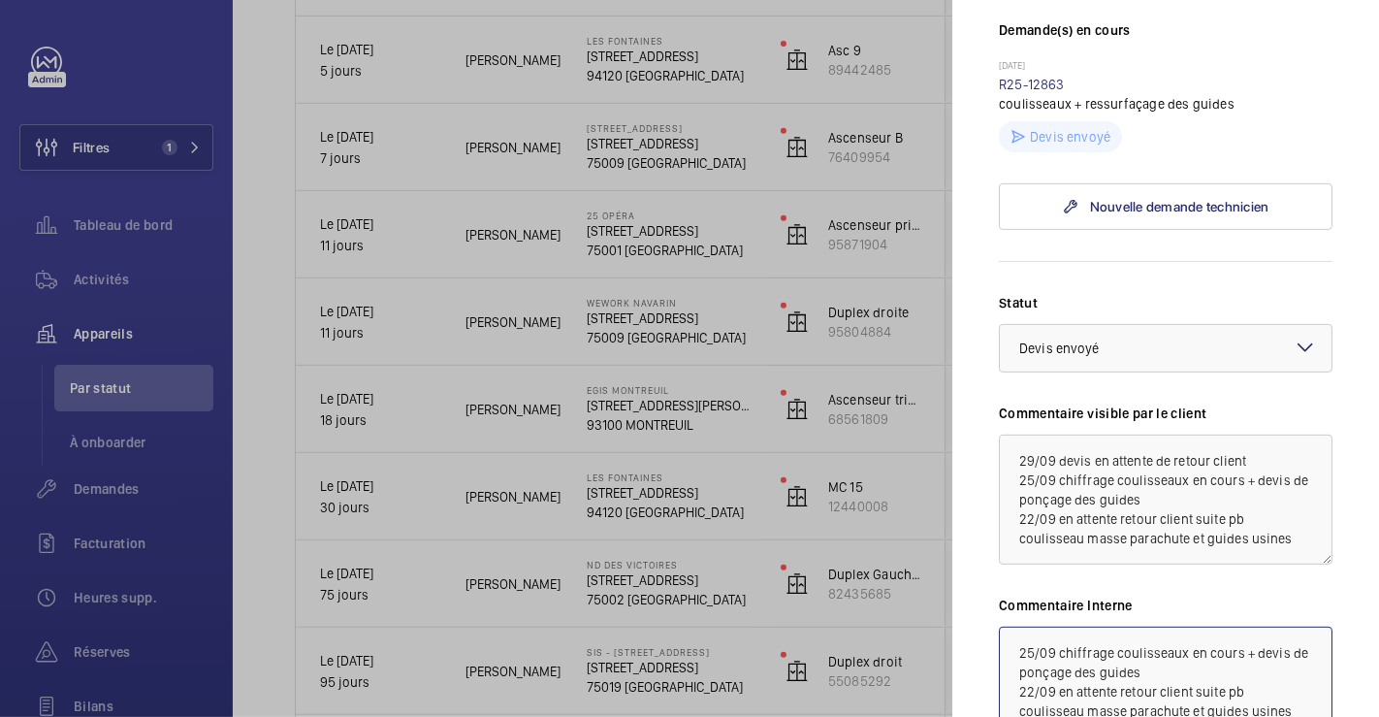
click at [1017, 652] on textarea "25/09 chiffrage coulisseaux en cours + devis de ponçage des guides 22/09 en att…" at bounding box center [1166, 692] width 334 height 130
click at [1022, 646] on textarea "25/09 chiffrage coulisseaux en cours + devis de ponçage des guides 22/09 en att…" at bounding box center [1166, 692] width 334 height 130
paste textarea "29/09 devis en attente de retour client"
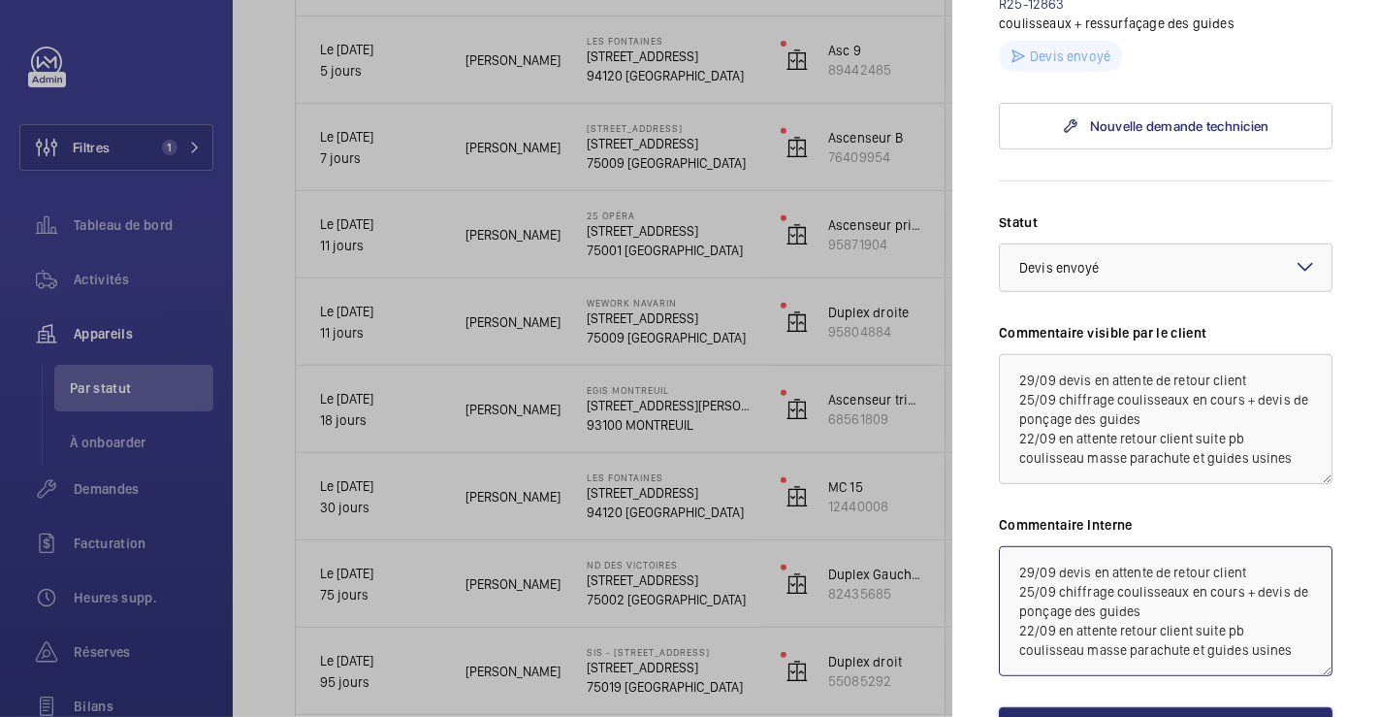
scroll to position [646, 0]
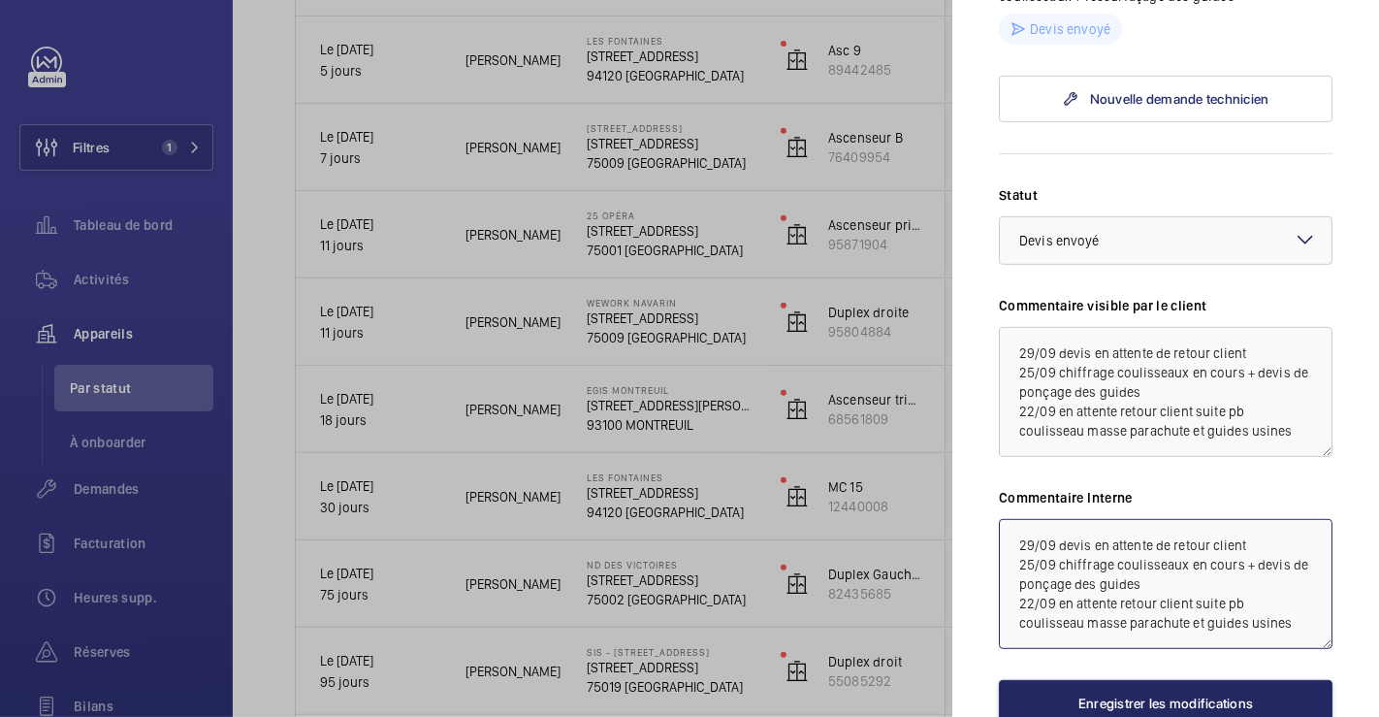
type textarea "29/09 devis en attente de retour client 25/09 chiffrage coulisseaux en cours + …"
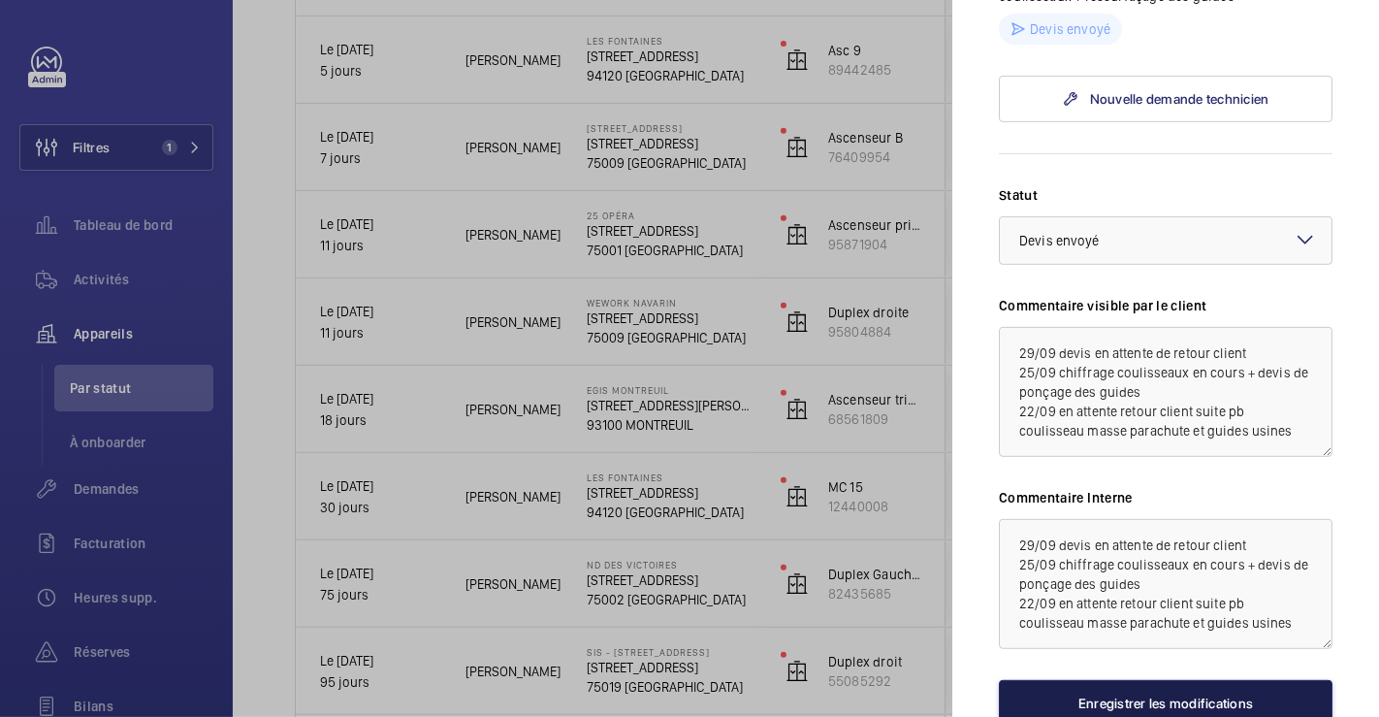
click at [1085, 696] on button "Enregistrer les modifications" at bounding box center [1166, 703] width 334 height 47
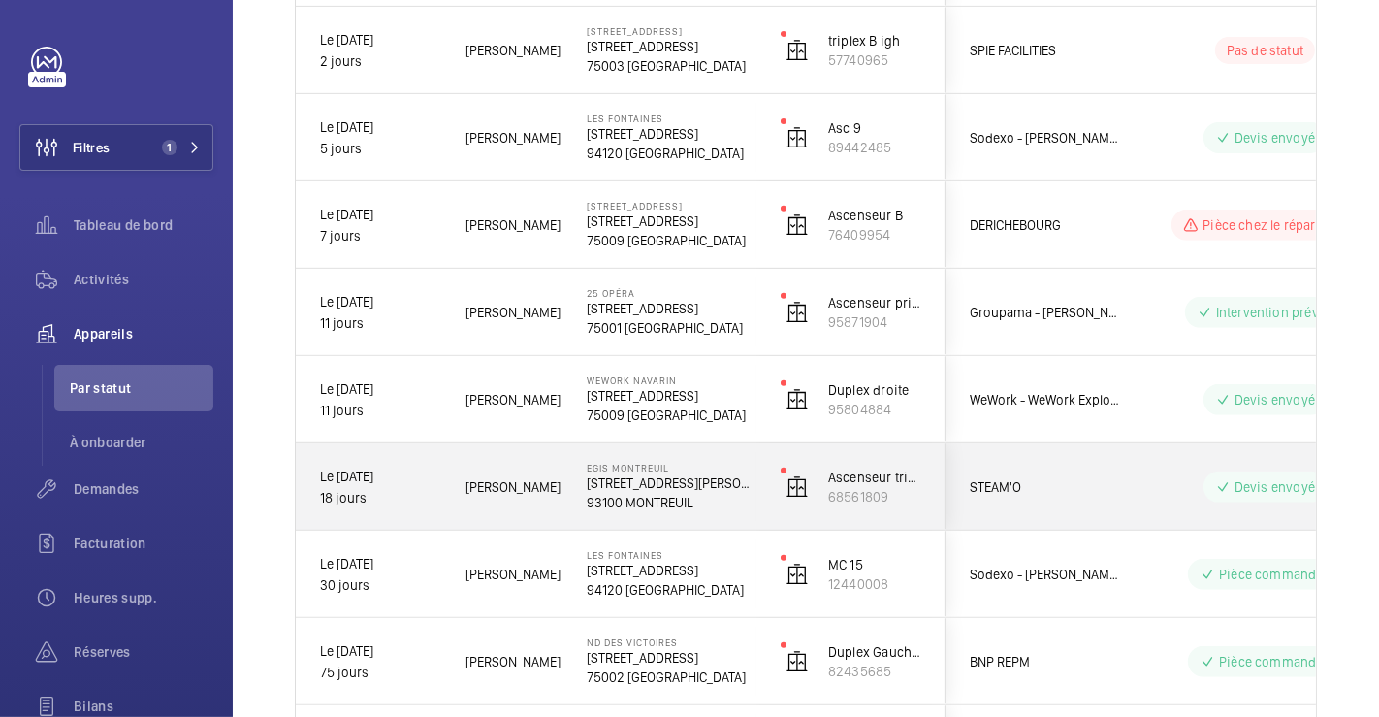
scroll to position [582, 0]
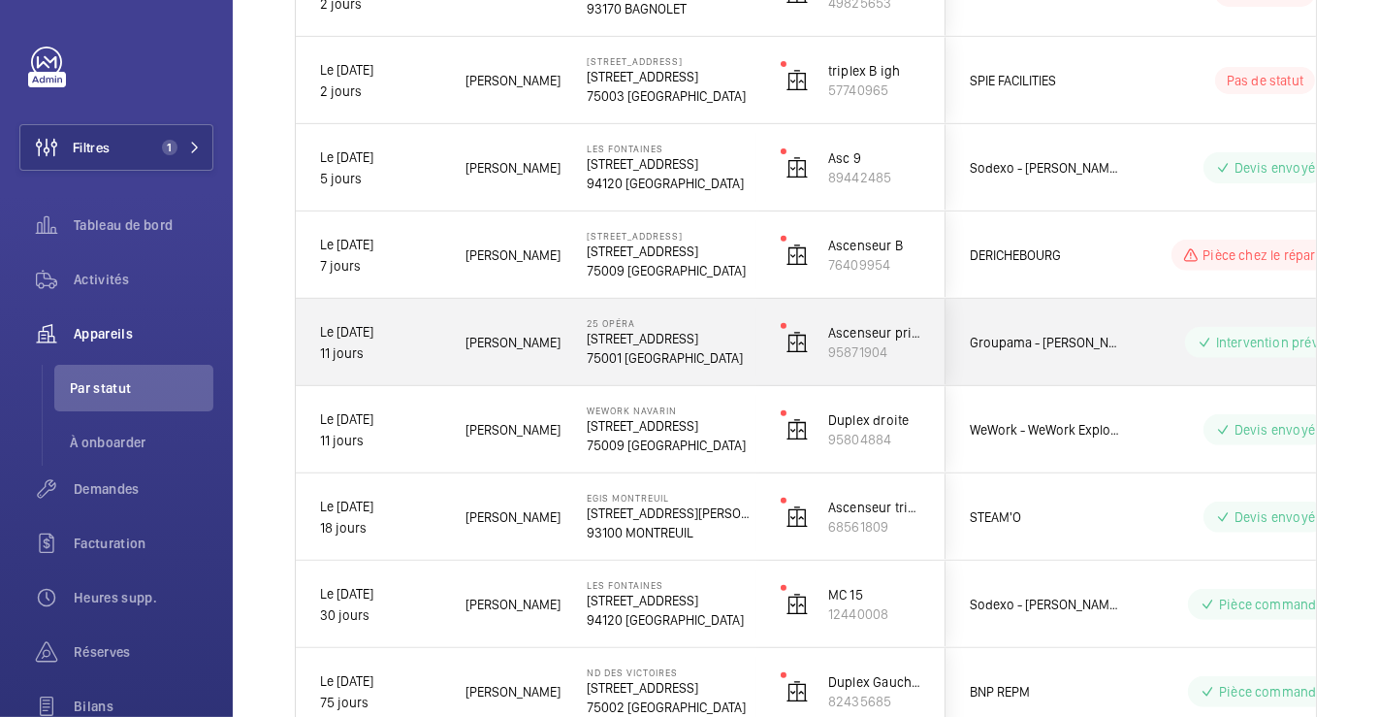
click at [1122, 315] on div "Intervention prévue" at bounding box center [1253, 342] width 265 height 70
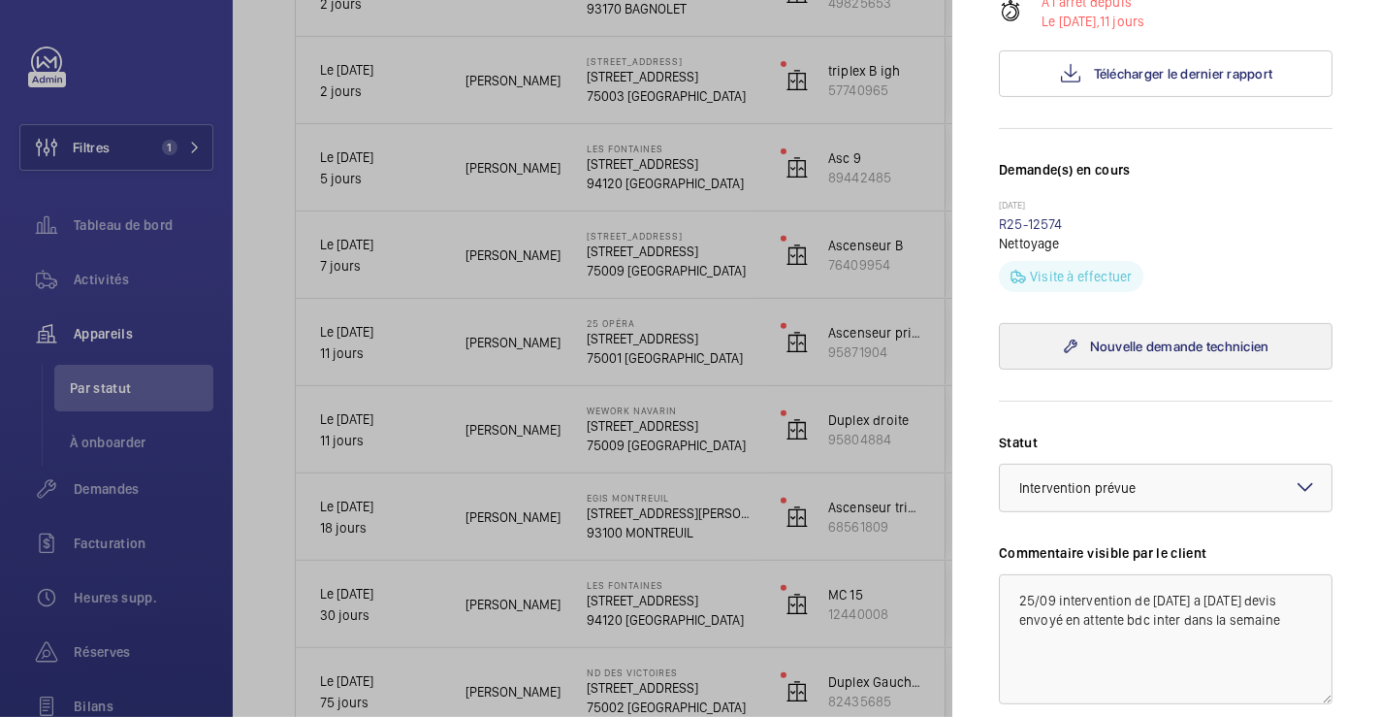
scroll to position [431, 0]
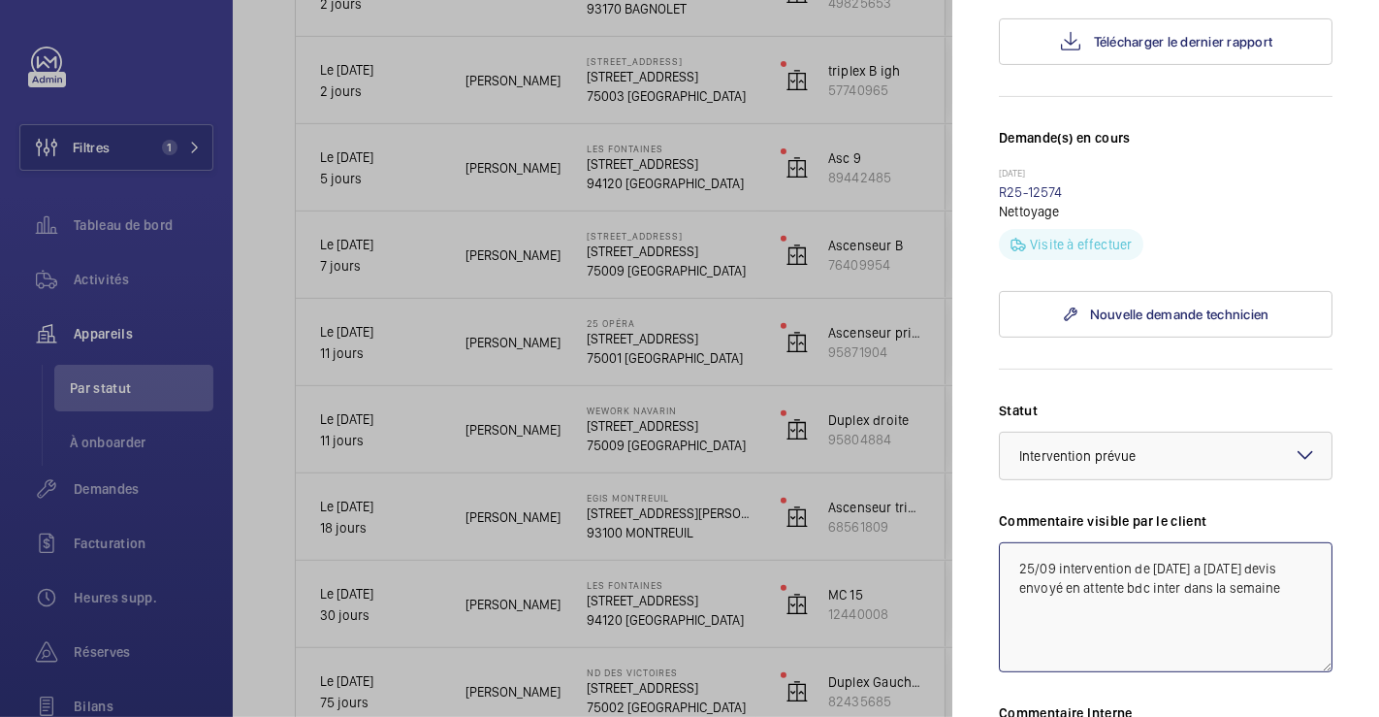
click at [1019, 595] on textarea "25/09 intervention de [DATE] a [DATE] devis envoyé en attente bdc inter dans la…" at bounding box center [1166, 607] width 334 height 130
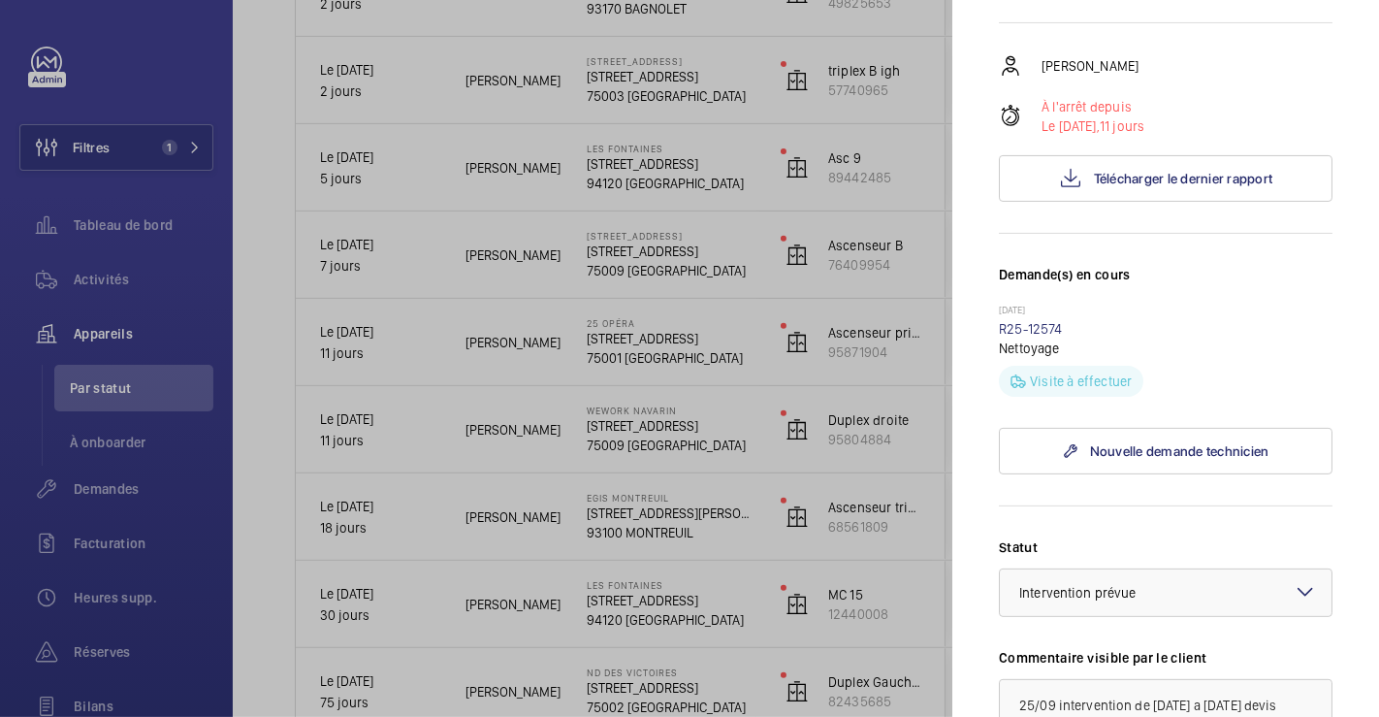
scroll to position [44, 0]
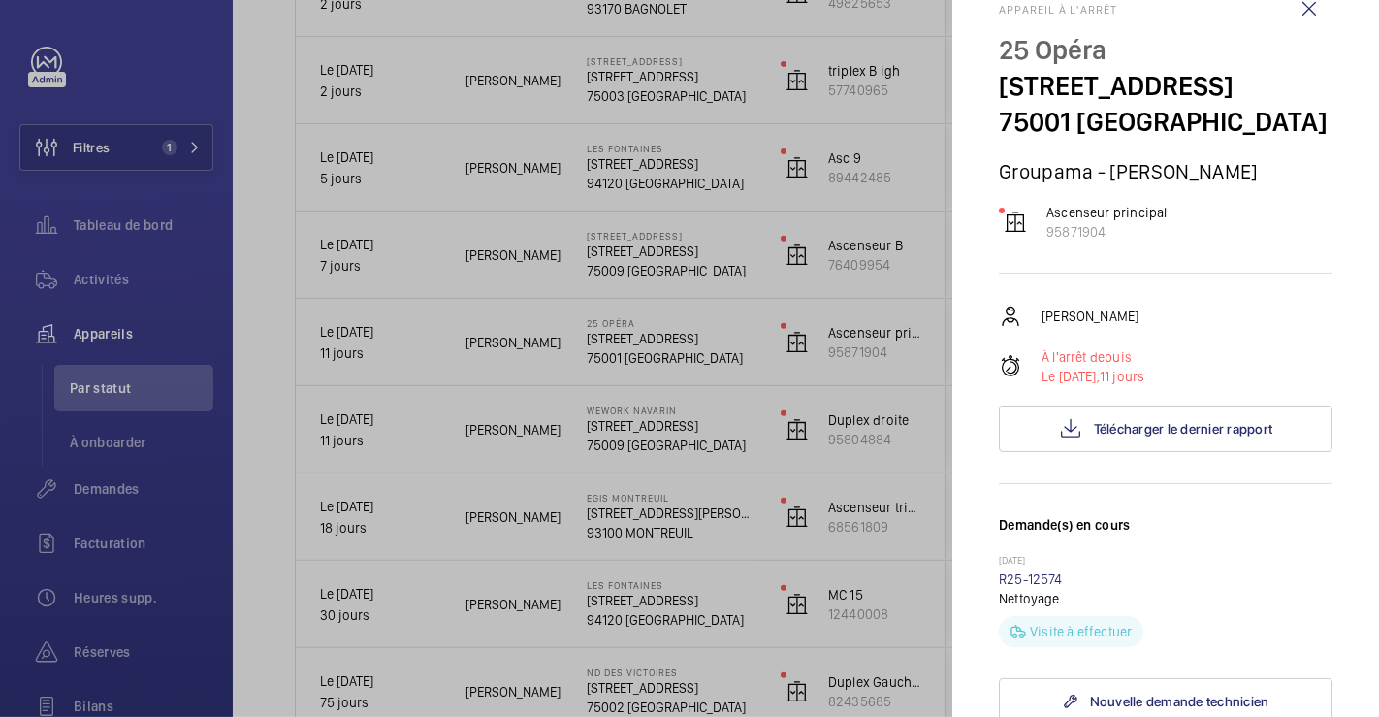
click at [1262, 554] on h3 "Demande(s) en cours" at bounding box center [1166, 534] width 334 height 39
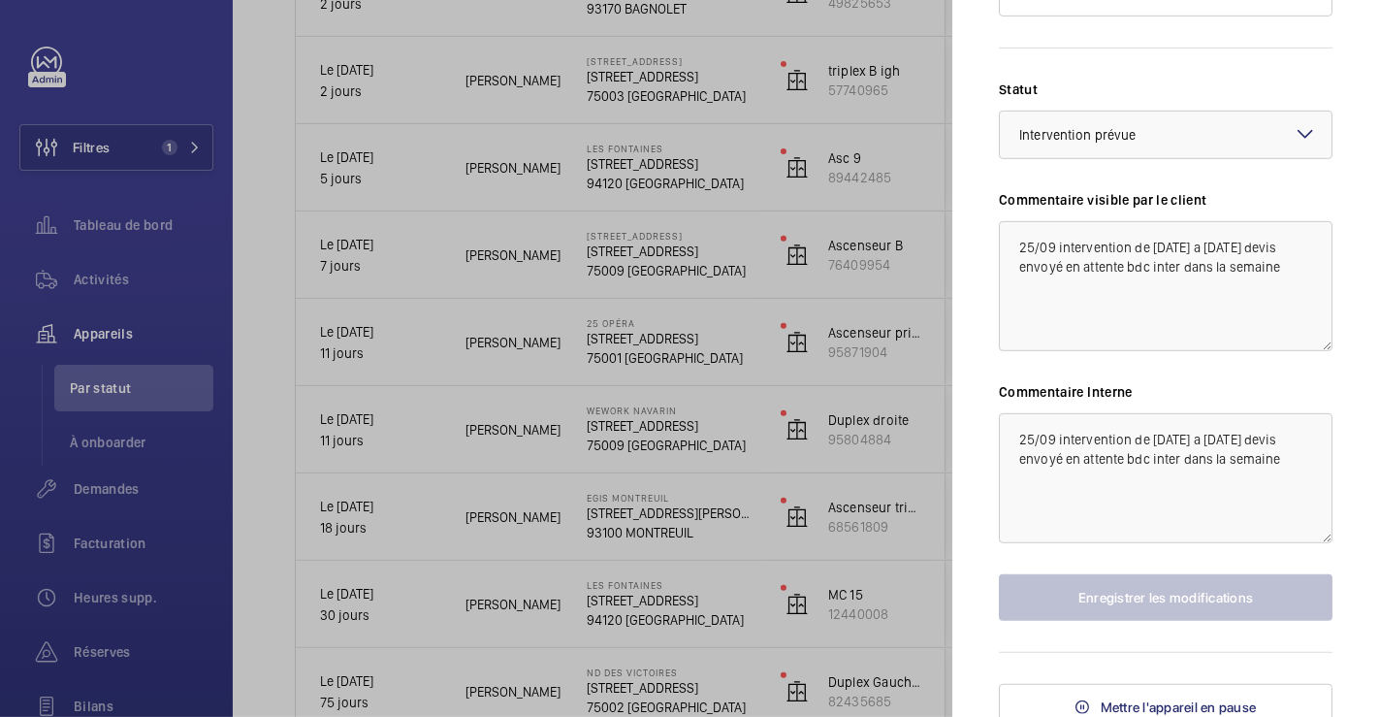
scroll to position [798, 0]
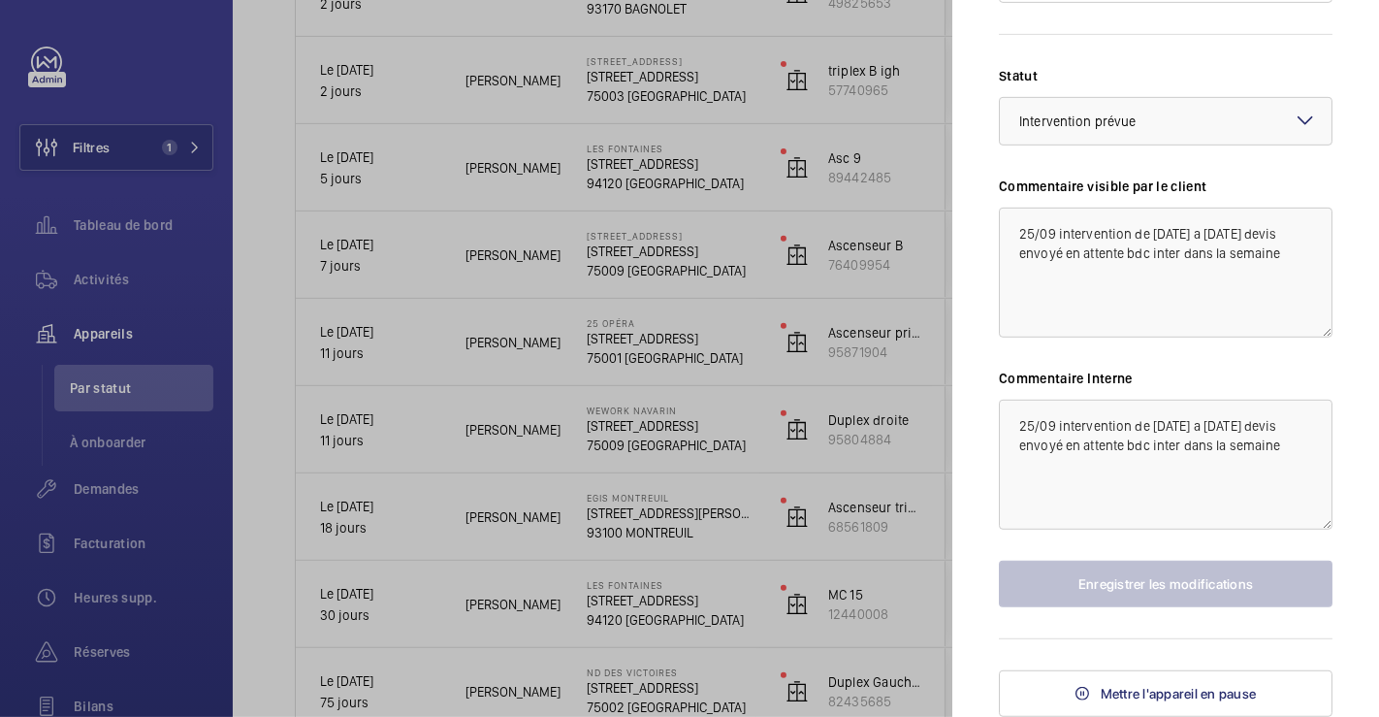
click at [823, 547] on div at bounding box center [689, 358] width 1379 height 717
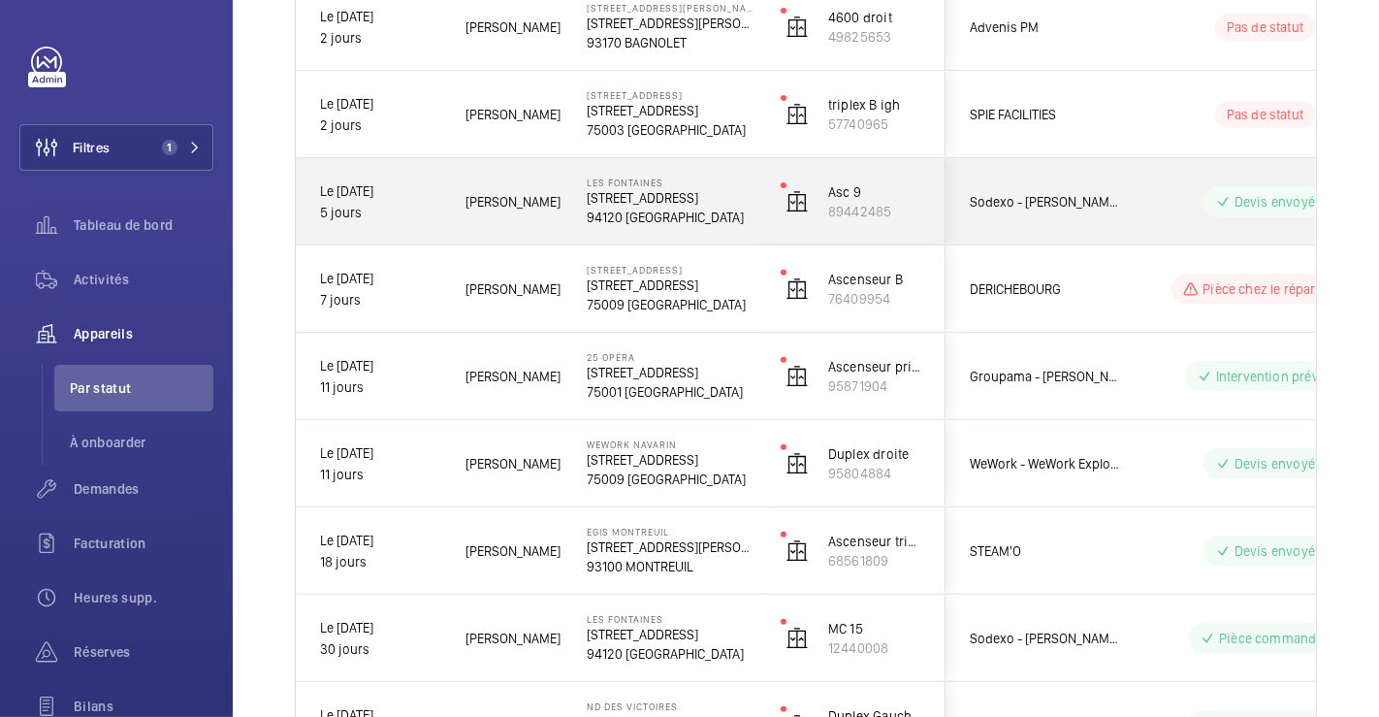
scroll to position [582, 0]
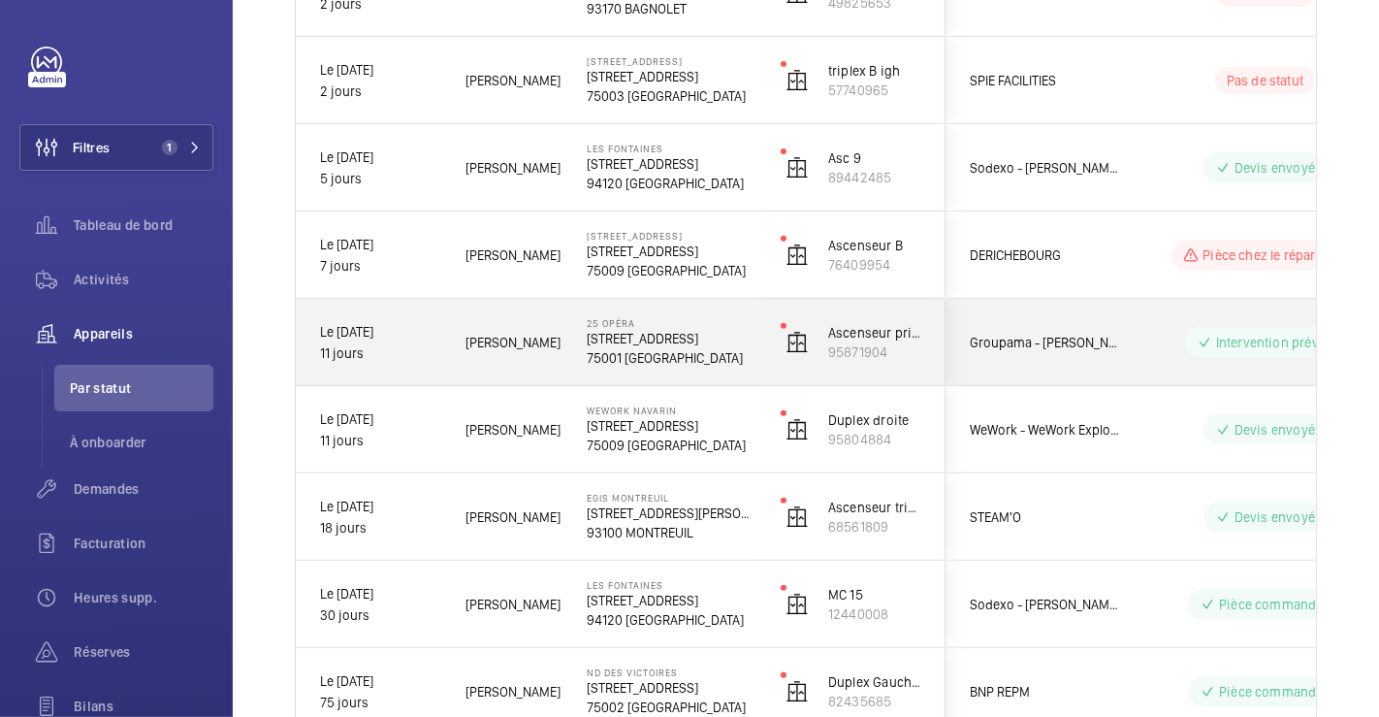
click at [983, 316] on div "Groupama - [PERSON_NAME]" at bounding box center [1033, 342] width 173 height 60
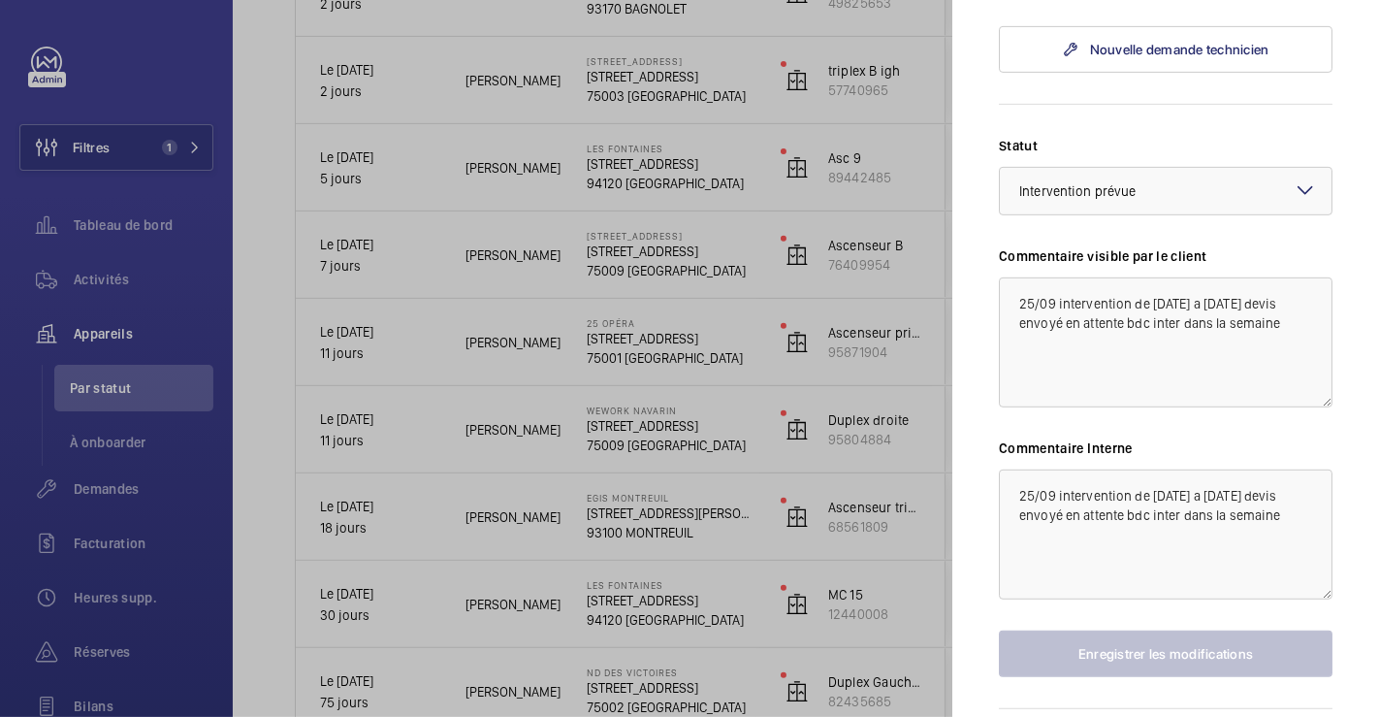
scroll to position [798, 0]
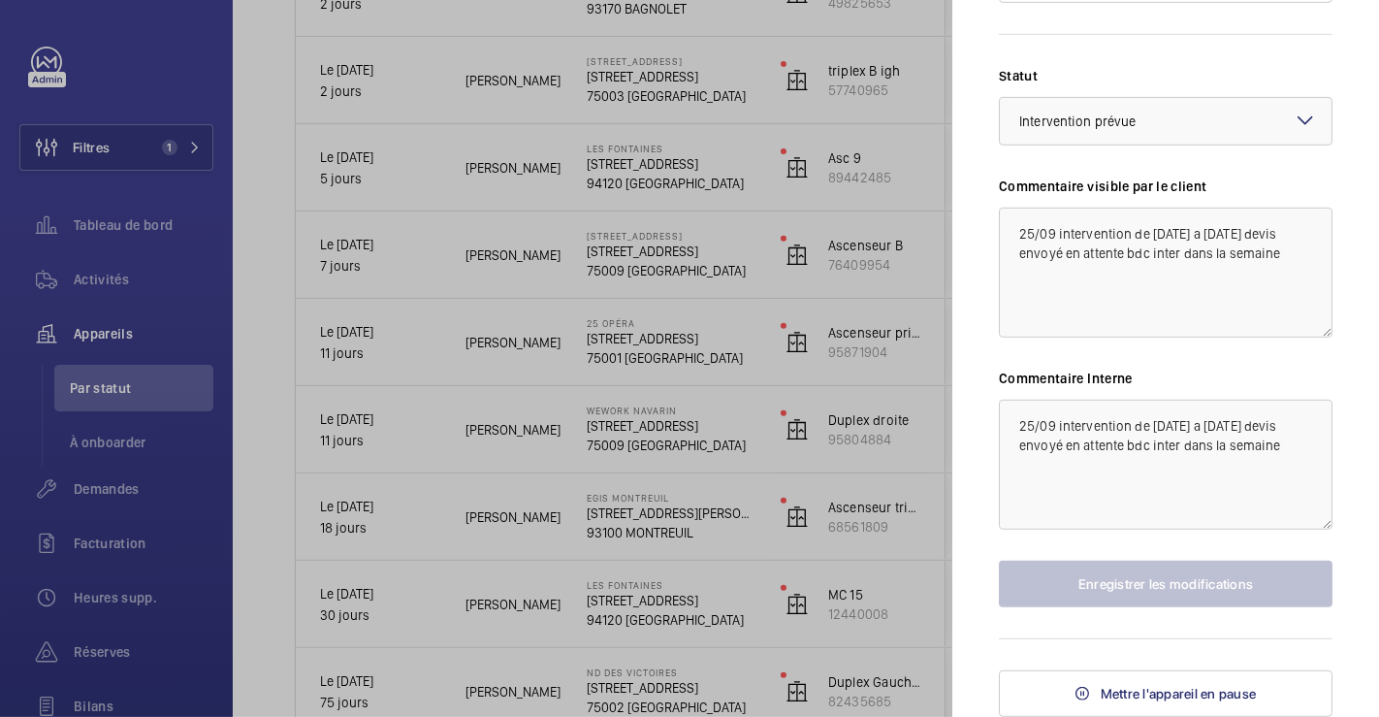
click at [1294, 122] on mat-icon at bounding box center [1305, 120] width 23 height 23
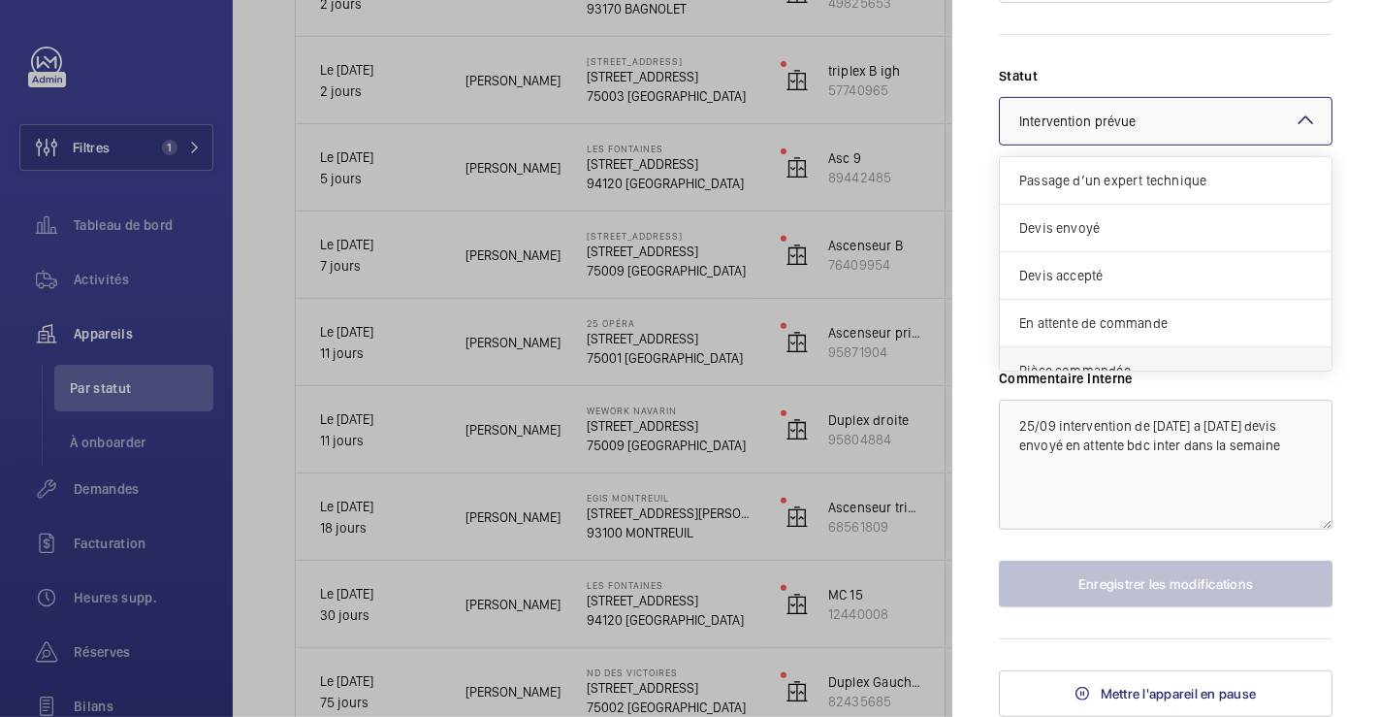
scroll to position [163, 0]
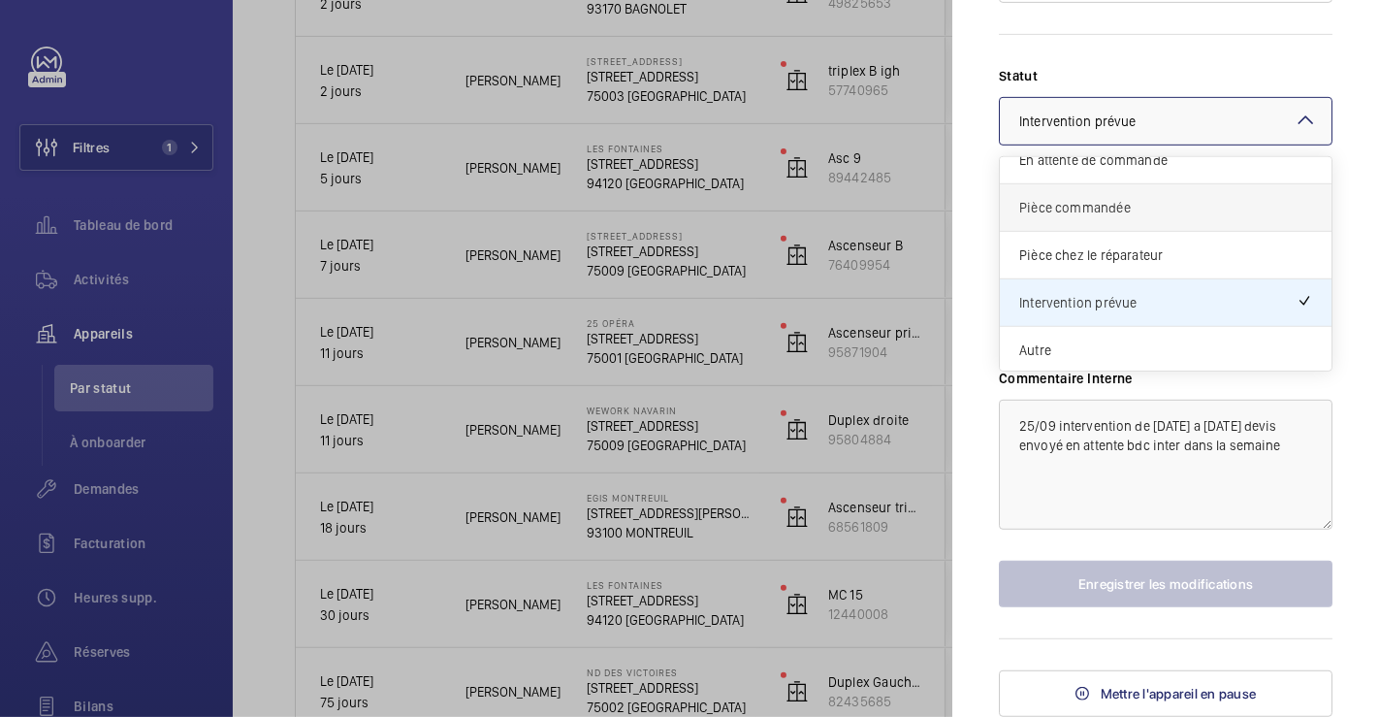
click at [1210, 210] on span "Pièce commandée" at bounding box center [1165, 207] width 293 height 19
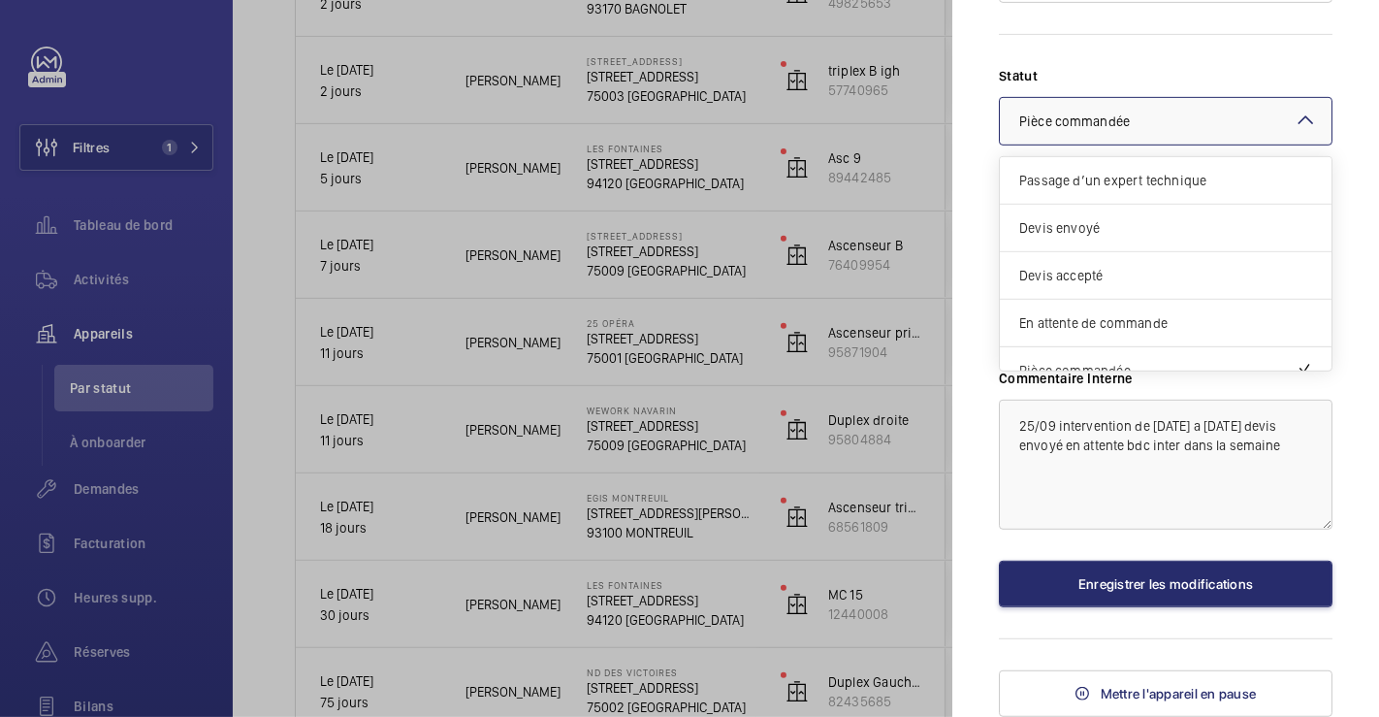
click at [1294, 115] on mat-icon at bounding box center [1305, 120] width 23 height 23
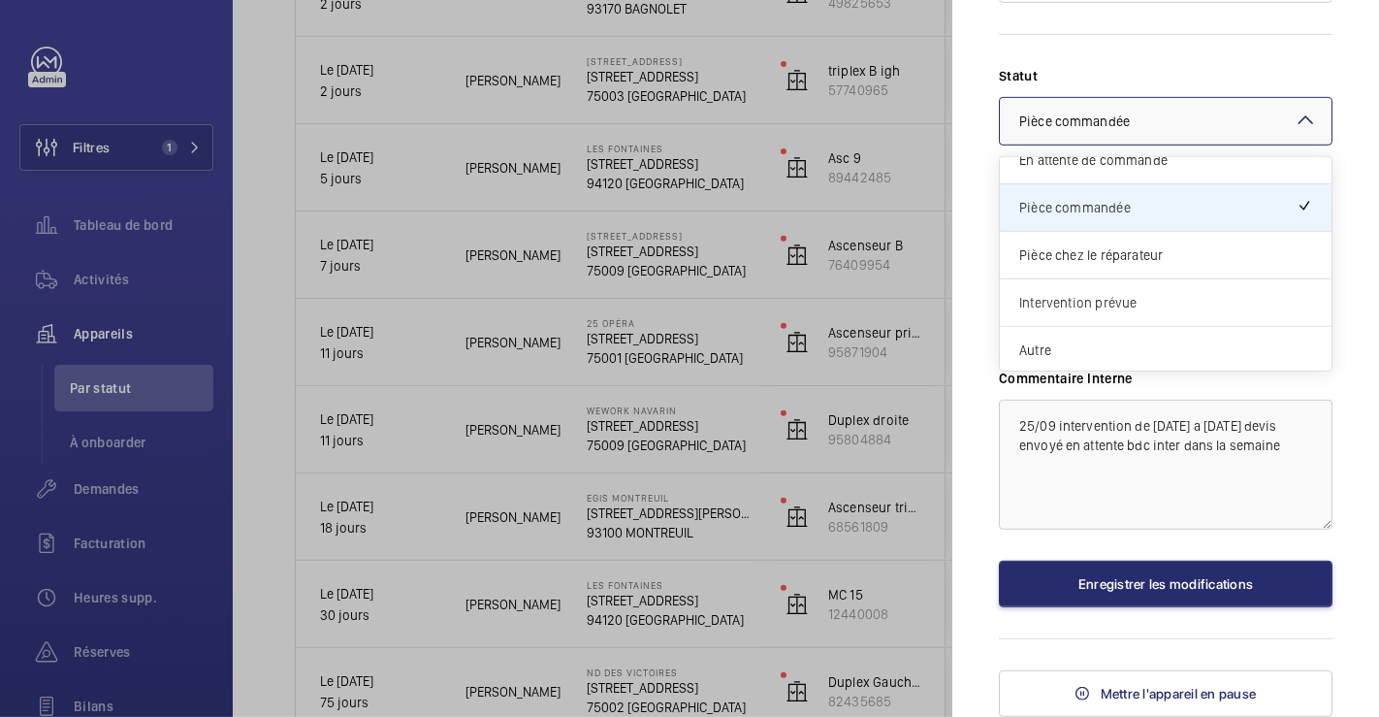
click at [1148, 297] on span "Intervention prévue" at bounding box center [1165, 302] width 293 height 19
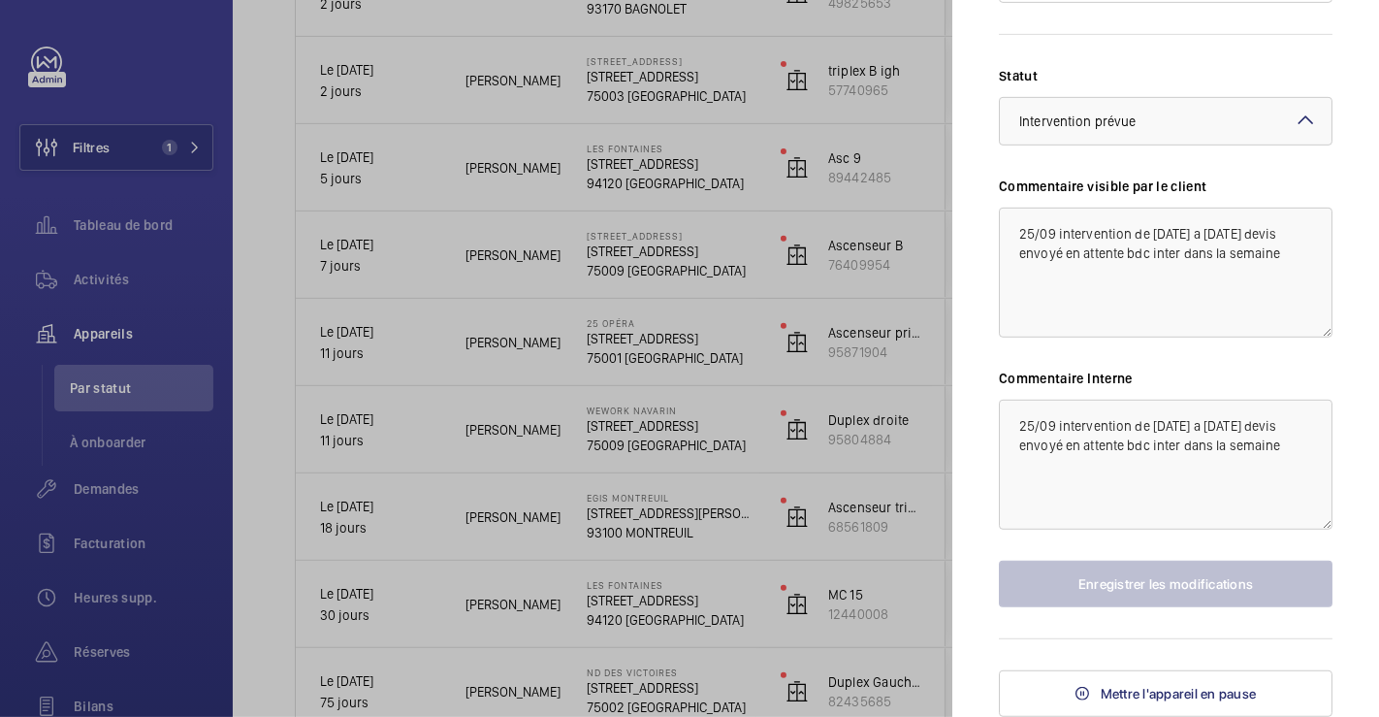
click at [1294, 117] on mat-icon at bounding box center [1305, 120] width 23 height 23
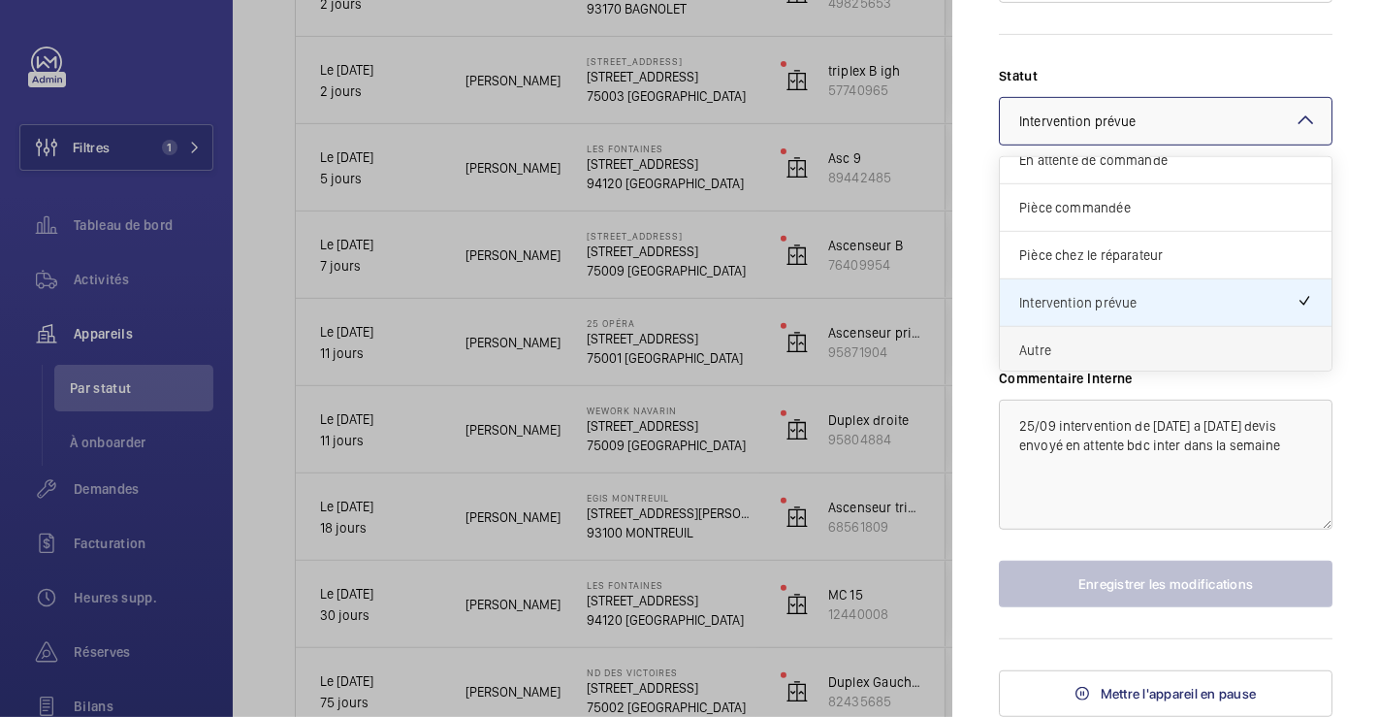
click at [1075, 356] on span "Autre" at bounding box center [1165, 349] width 293 height 19
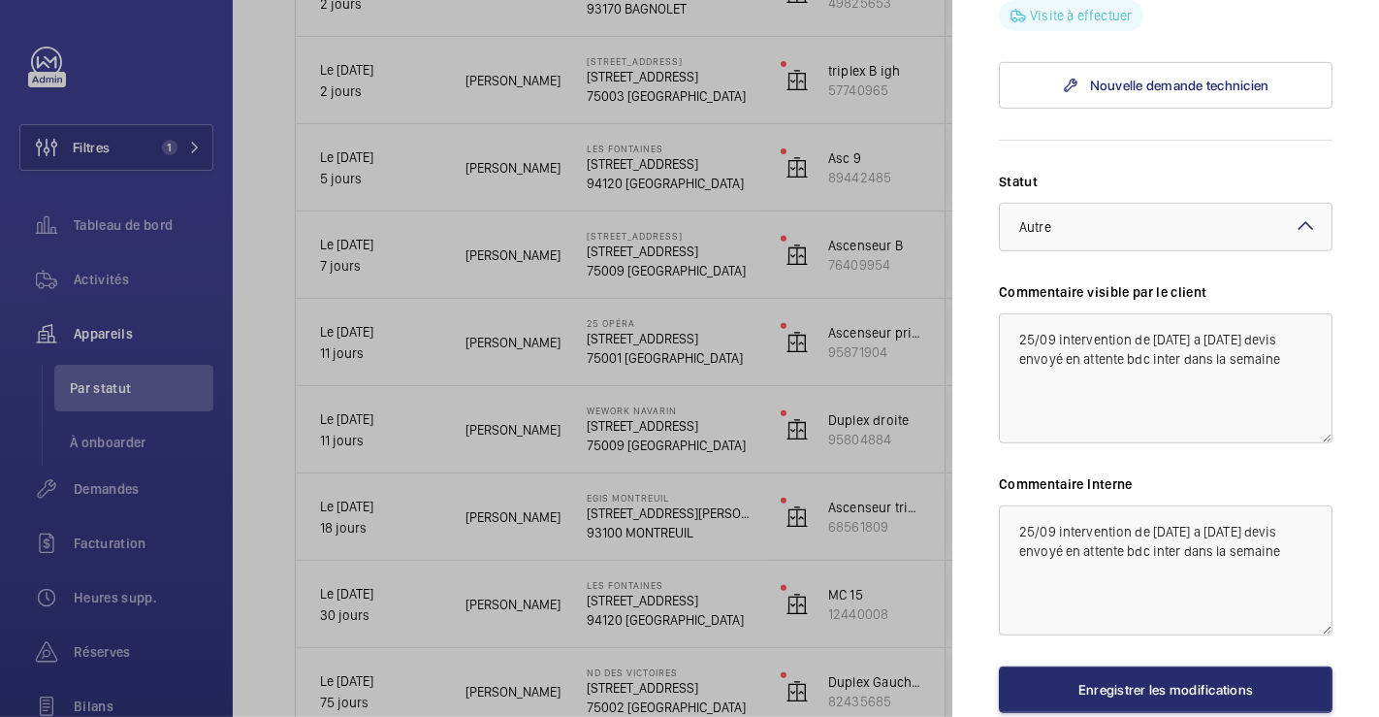
scroll to position [583, 0]
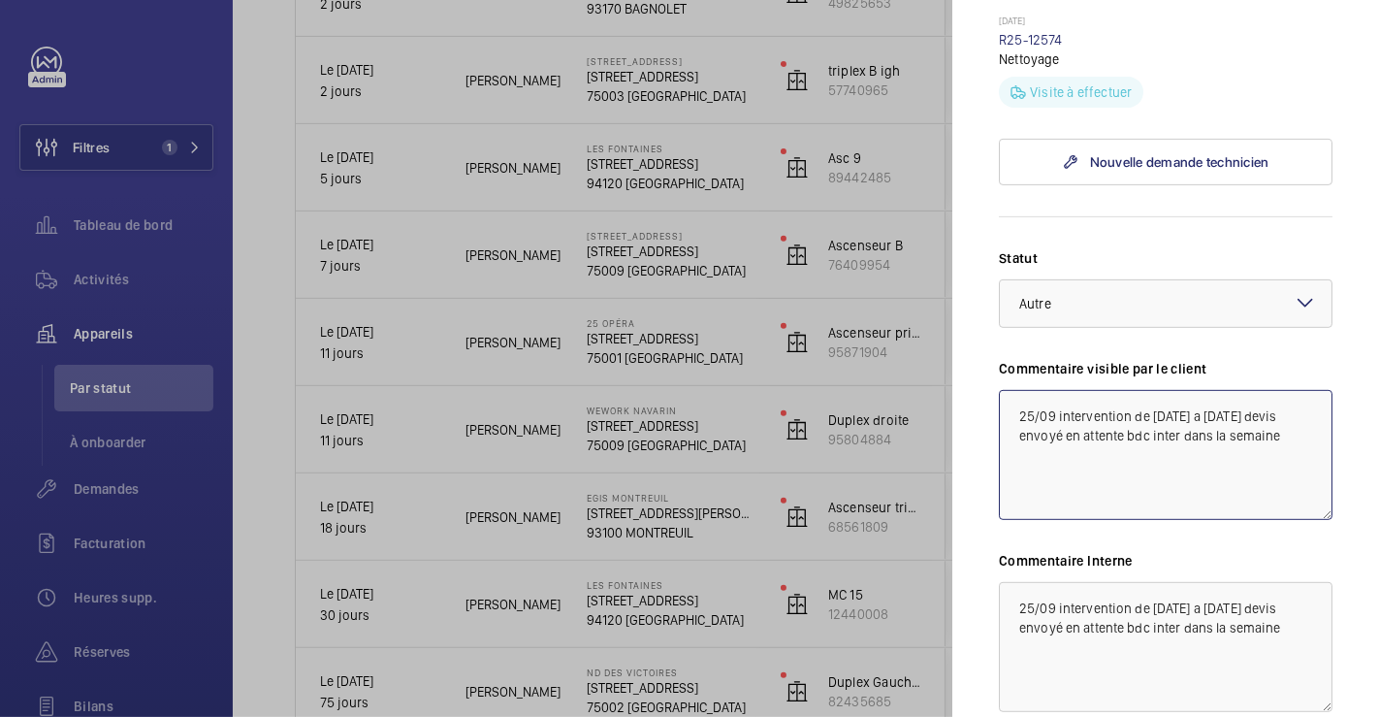
click at [1011, 450] on textarea "25/09 intervention de [DATE] a [DATE] devis envoyé en attente bdc inter dans la…" at bounding box center [1166, 455] width 334 height 130
click at [1015, 444] on textarea "25/09 intervention de [DATE] a [DATE] devis envoyé en attente bdc inter dans la…" at bounding box center [1166, 455] width 334 height 130
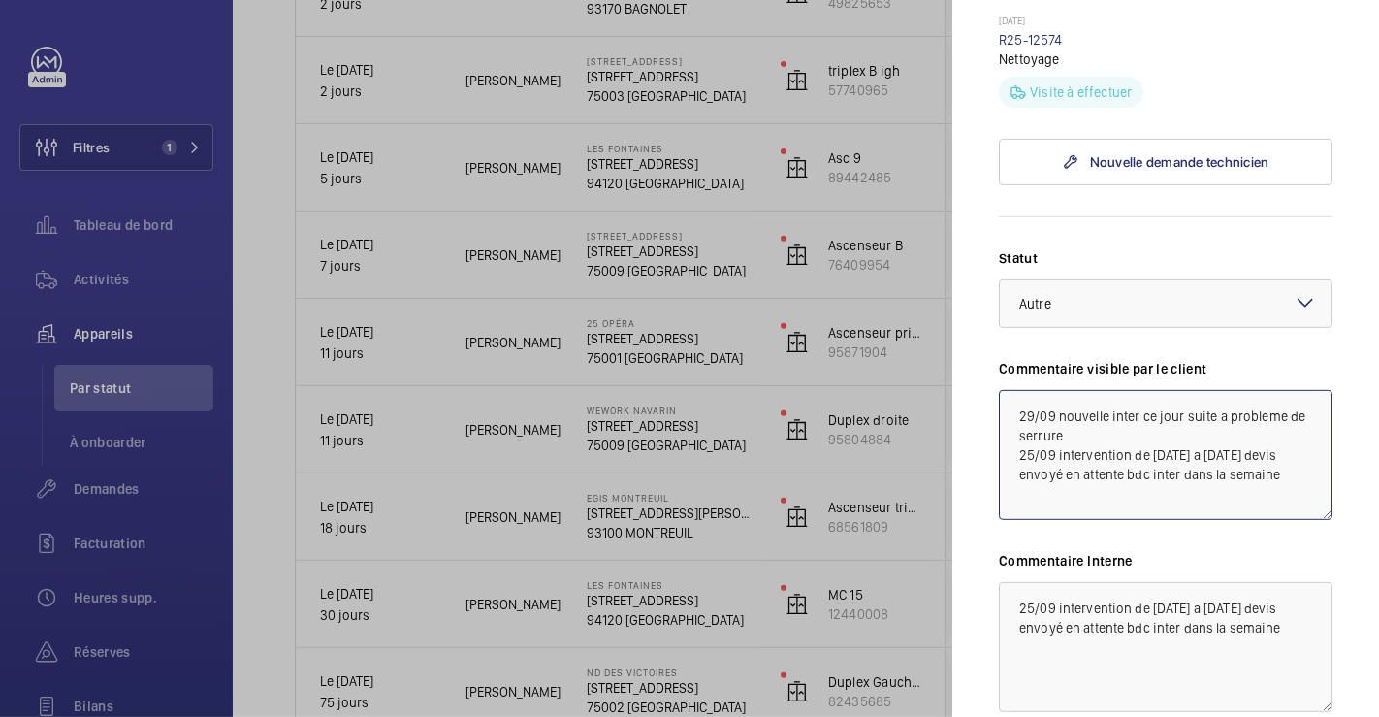
drag, startPoint x: 1018, startPoint y: 451, endPoint x: 1123, endPoint y: 478, distance: 108.2
click at [1123, 478] on textarea "29/09 nouvelle inter ce jour suite a probleme de serrure 25/09 intervention de …" at bounding box center [1166, 455] width 334 height 130
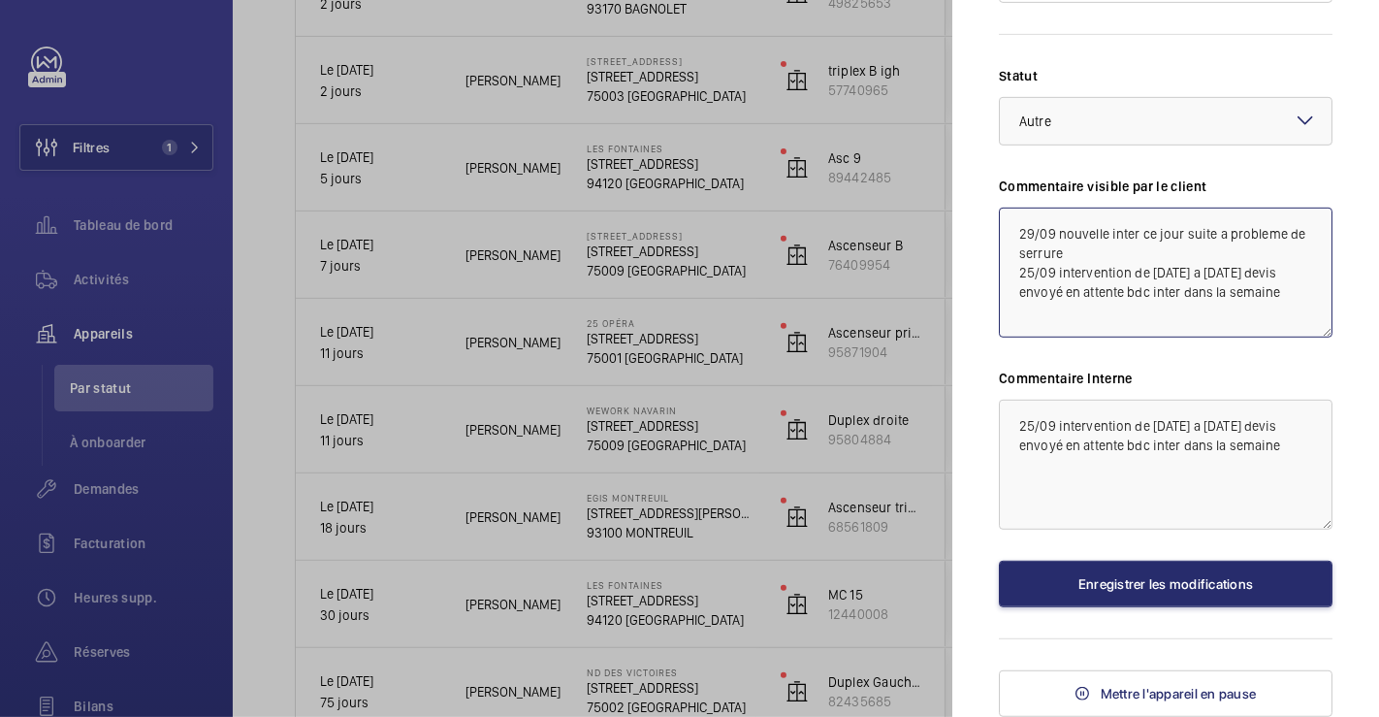
type textarea "29/09 nouvelle inter ce jour suite a probleme de serrure 25/09 intervention de …"
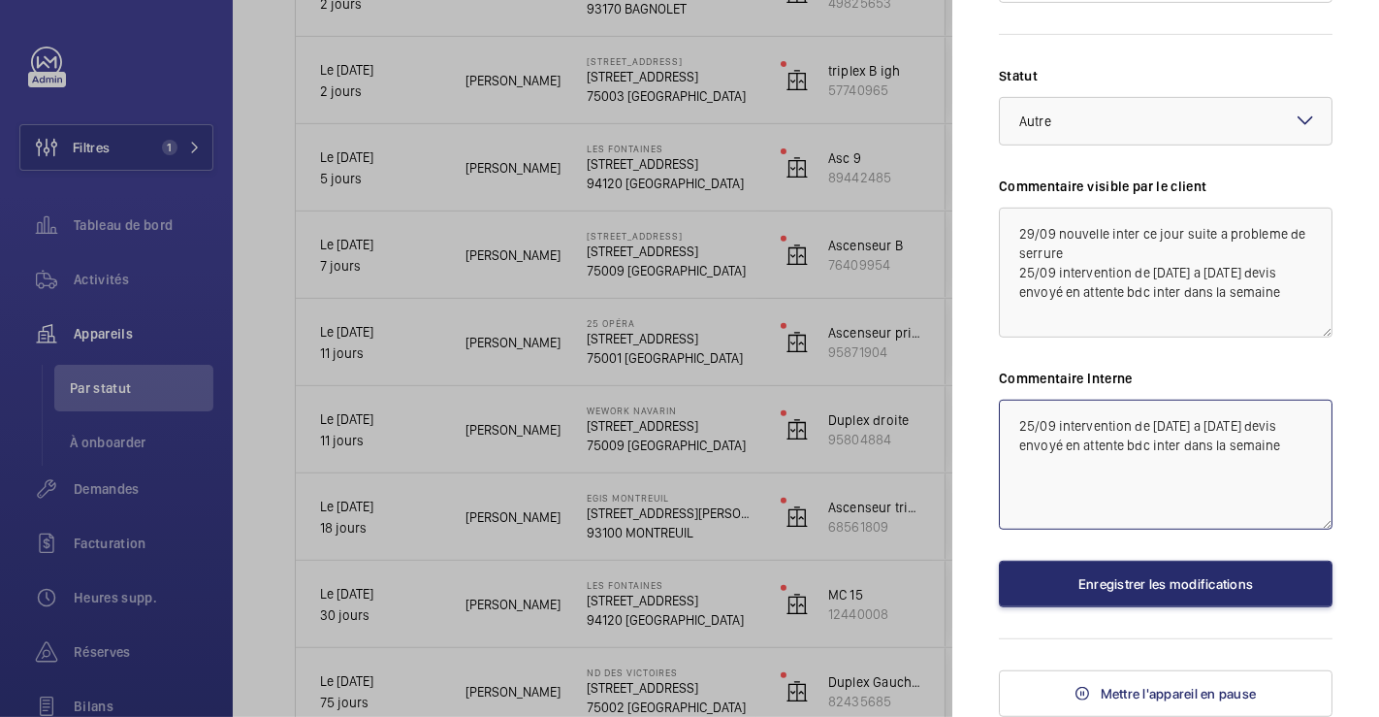
click at [1011, 419] on textarea "25/09 intervention de vendredi a dimanche 22/09 devis envoyé en attente bdc int…" at bounding box center [1166, 465] width 334 height 130
click at [1017, 419] on textarea "25/09 intervention de vendredi a dimanche 22/09 devis envoyé en attente bdc int…" at bounding box center [1166, 465] width 334 height 130
paste textarea "29/09 nouvelle inter ce jour suite a probleme de serrure"
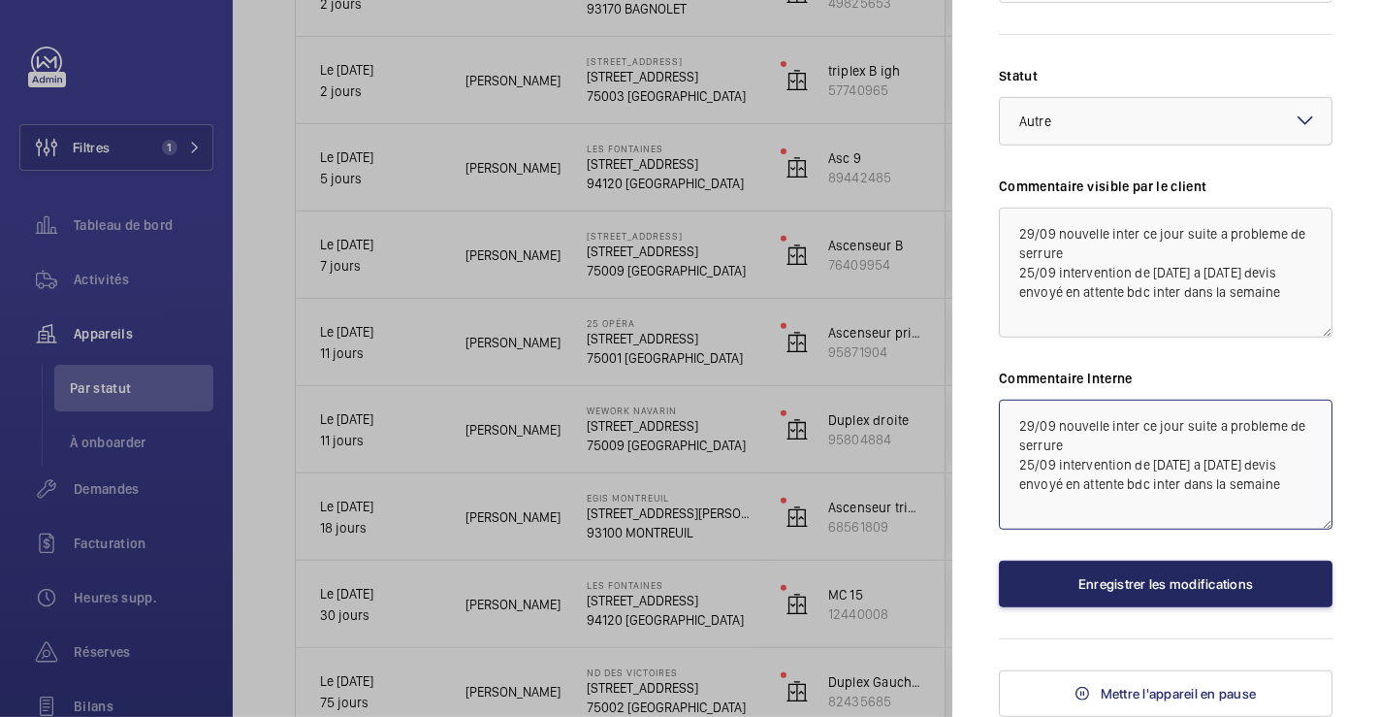
type textarea "29/09 nouvelle inter ce jour suite a probleme de serrure 25/09 intervention de …"
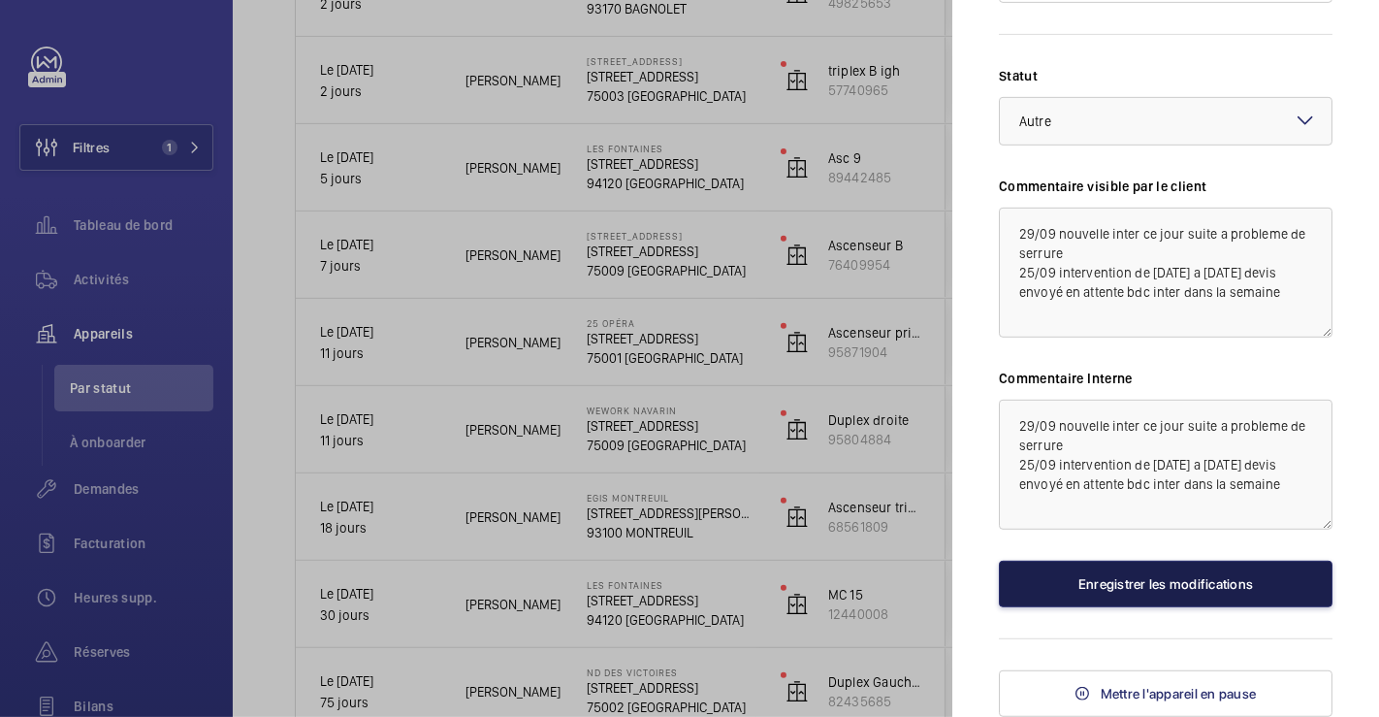
click at [1119, 571] on button "Enregistrer les modifications" at bounding box center [1166, 584] width 334 height 47
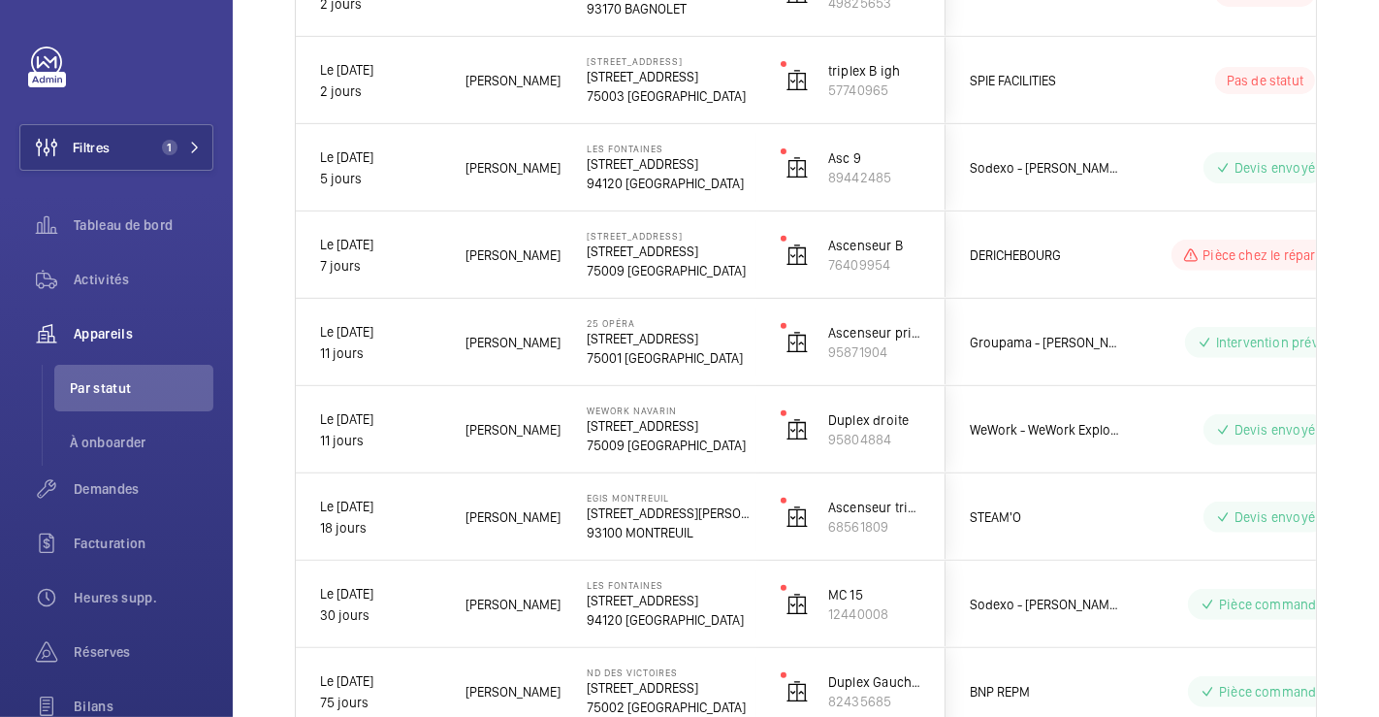
scroll to position [0, 0]
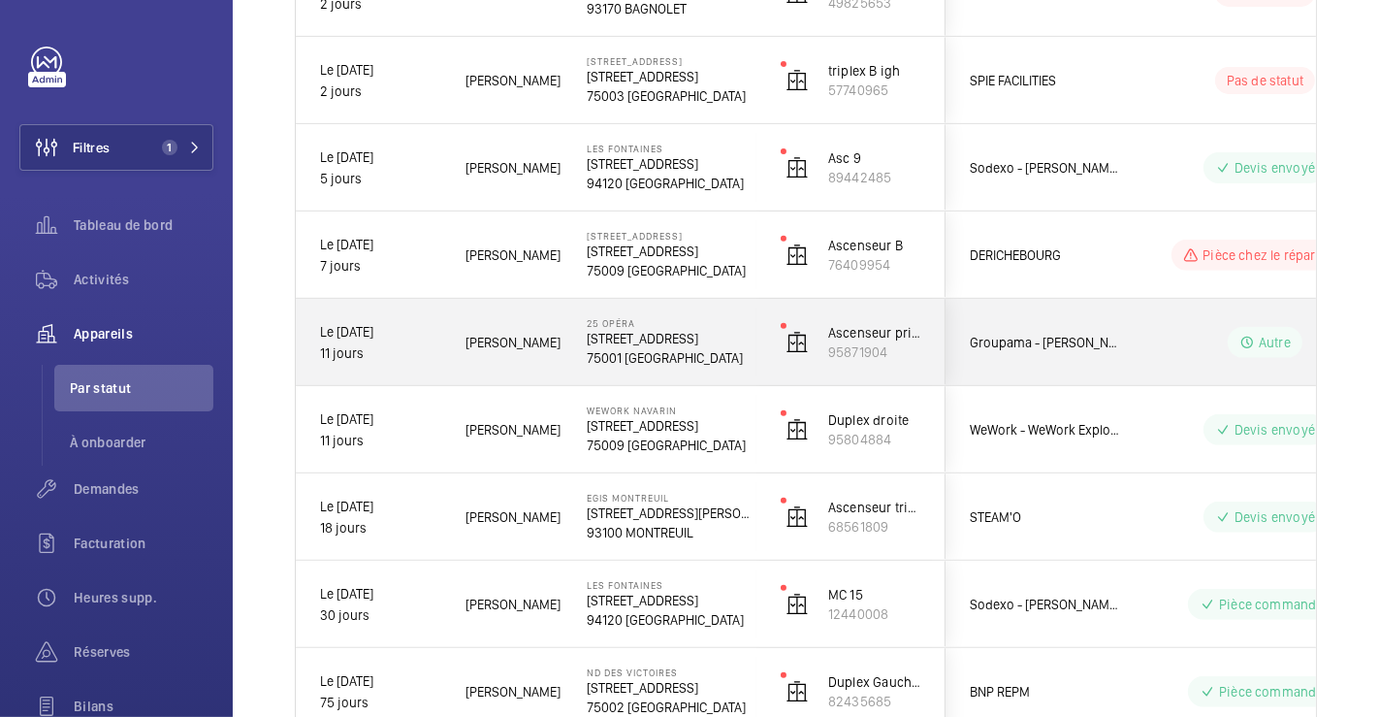
click at [1179, 322] on div "Autre" at bounding box center [1253, 342] width 265 height 70
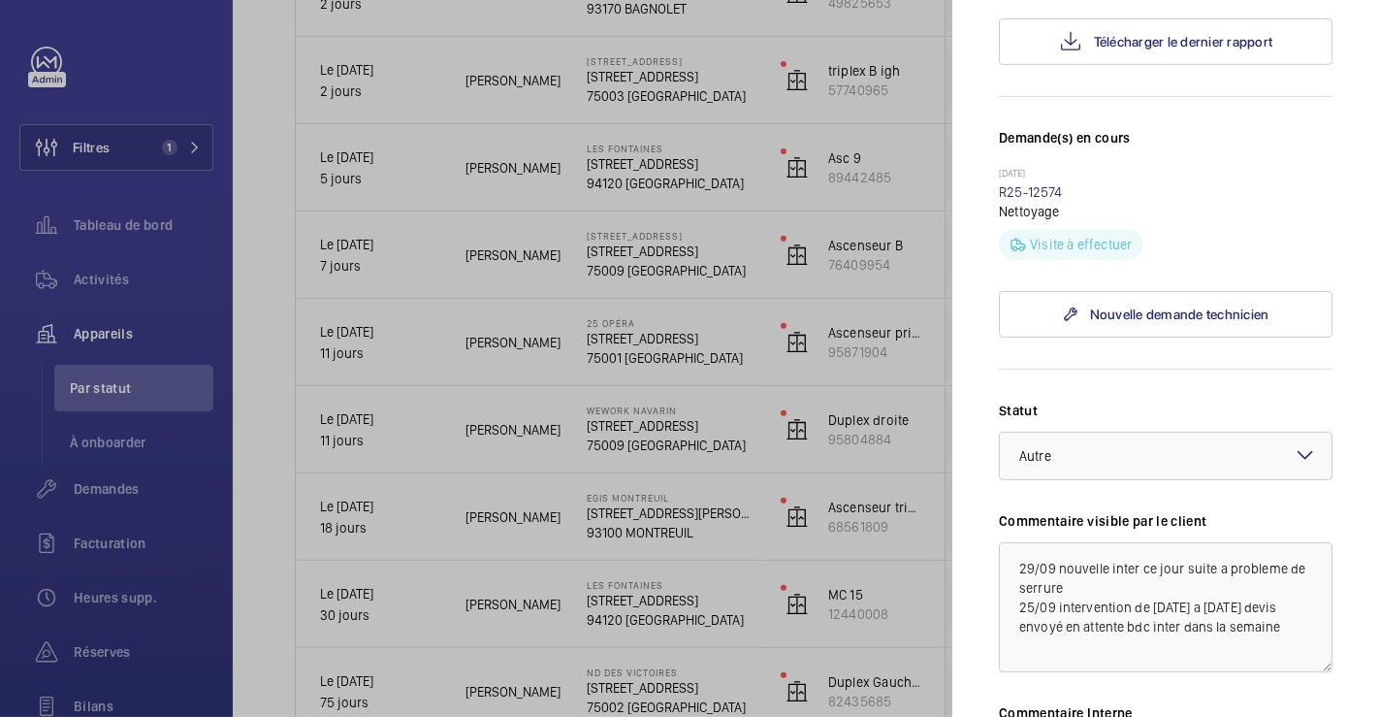
scroll to position [754, 0]
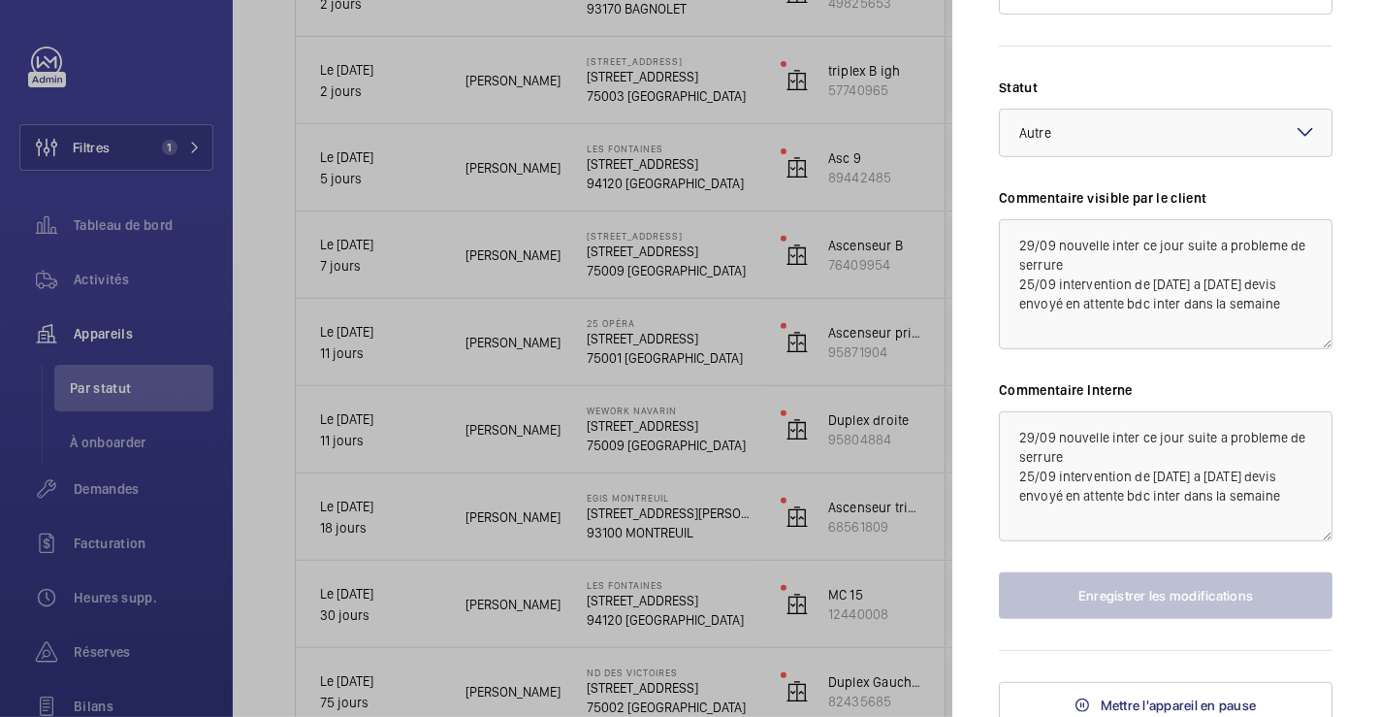
click at [1294, 144] on mat-icon at bounding box center [1305, 131] width 23 height 23
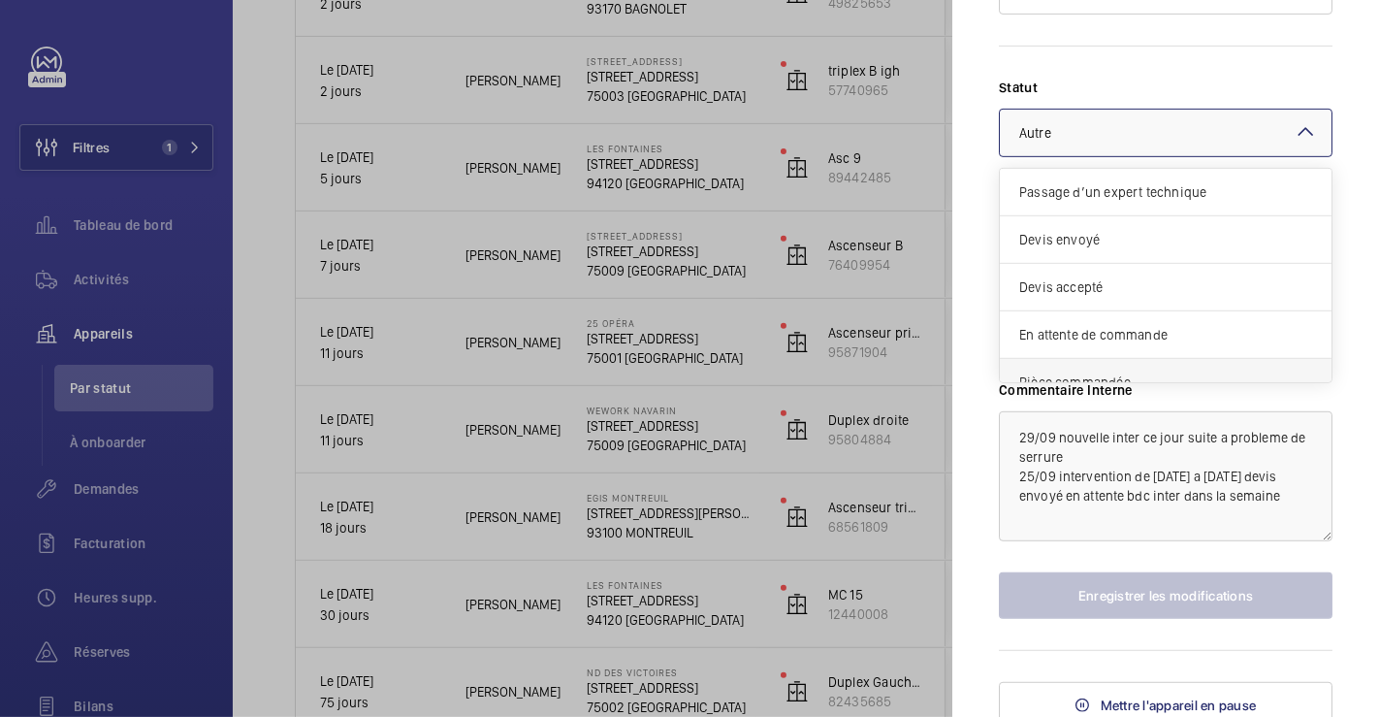
scroll to position [163, 0]
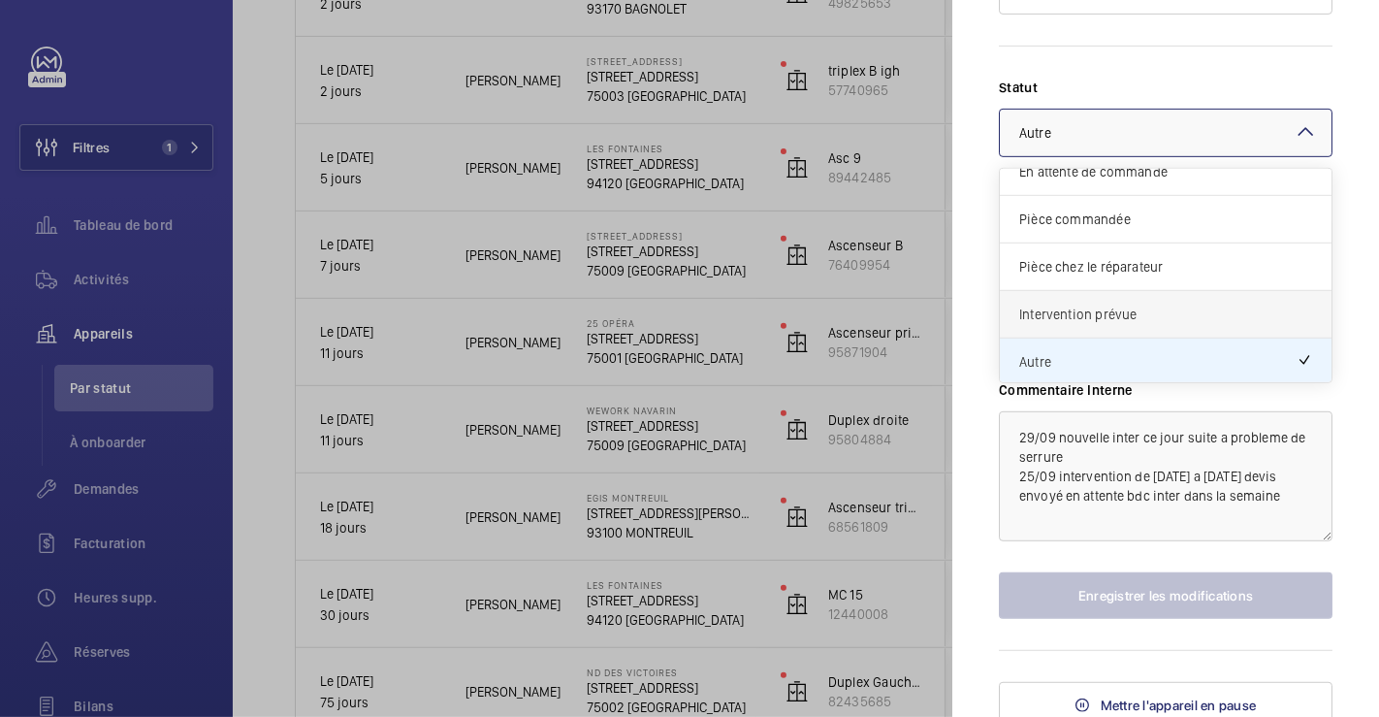
click at [1182, 324] on span "Intervention prévue" at bounding box center [1165, 314] width 293 height 19
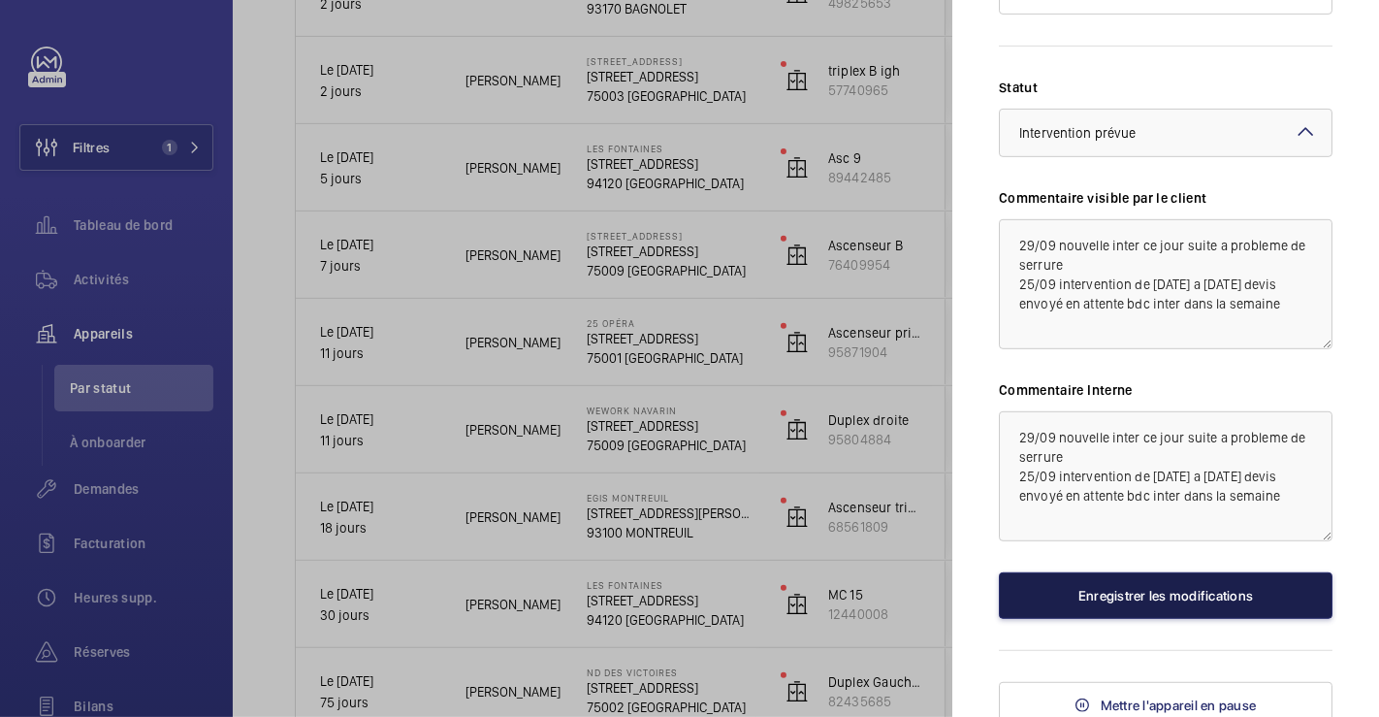
click at [1183, 619] on button "Enregistrer les modifications" at bounding box center [1166, 595] width 334 height 47
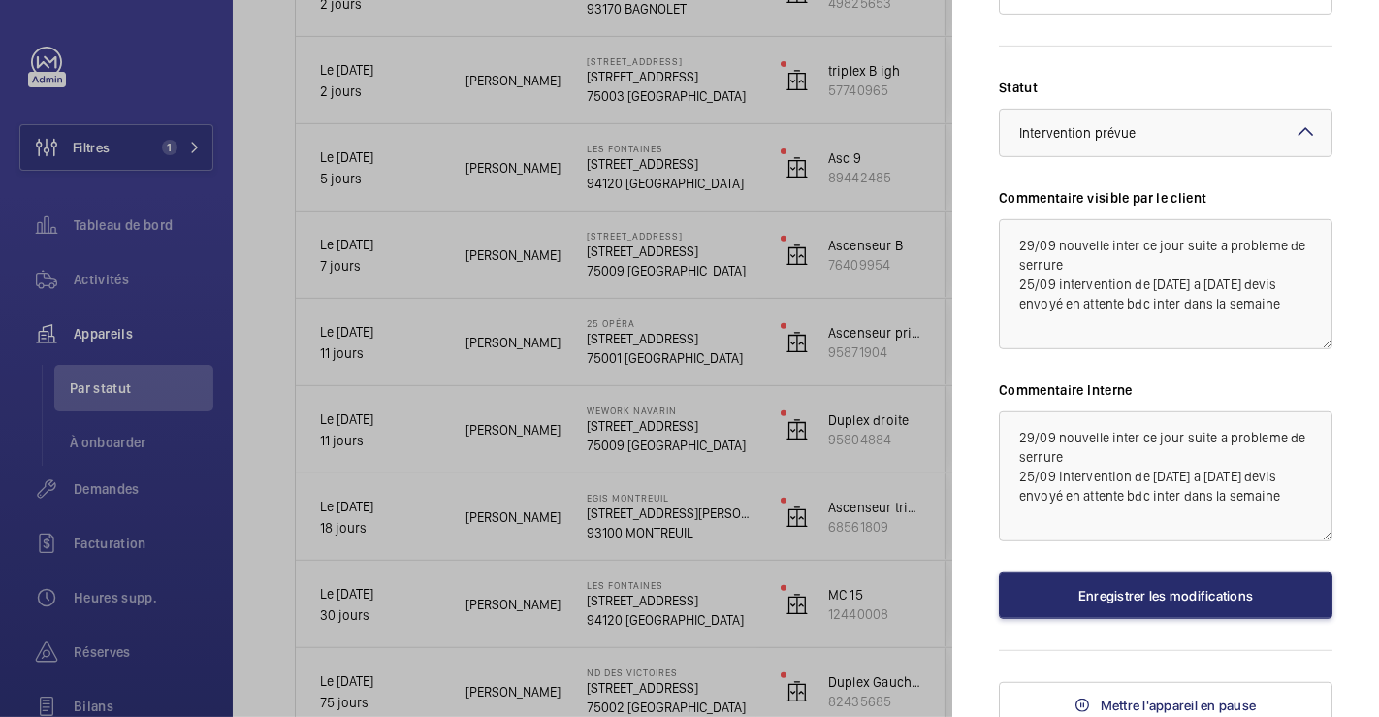
scroll to position [0, 0]
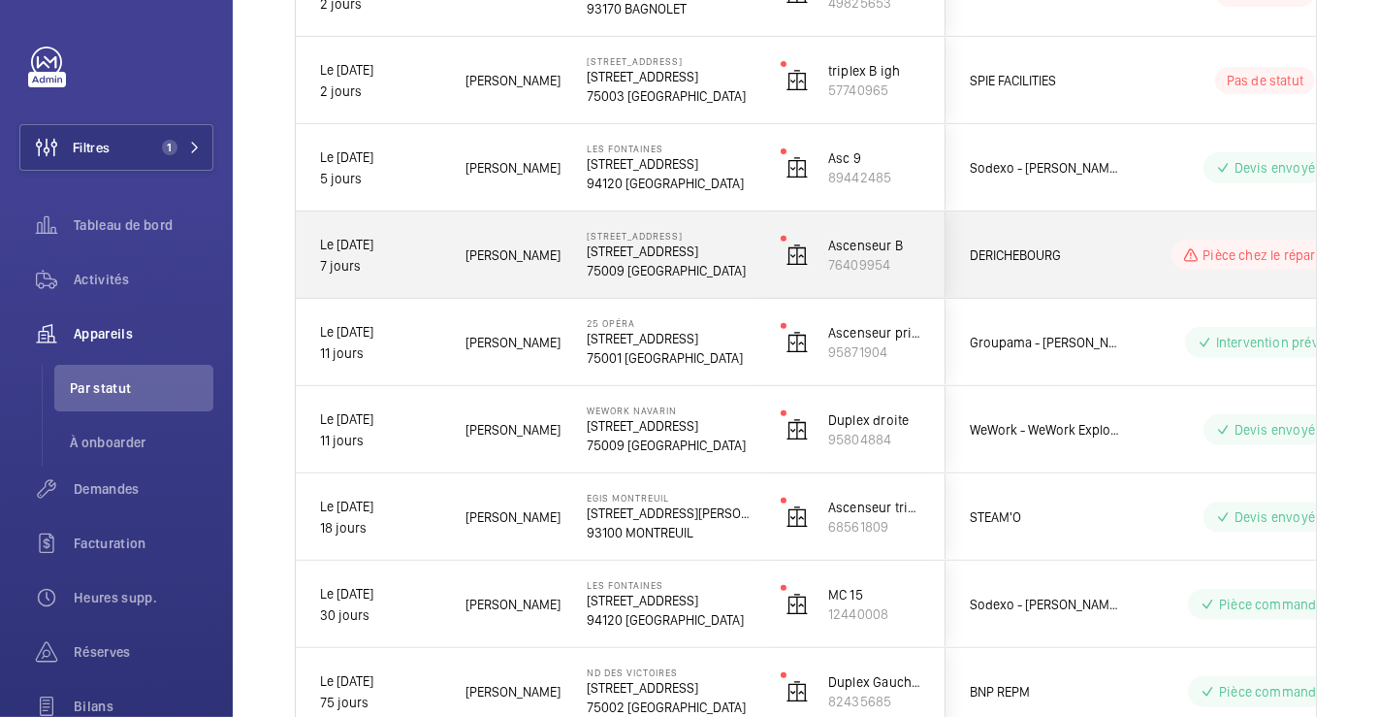
click at [1092, 241] on div "DERICHEBOURG" at bounding box center [1033, 255] width 173 height 60
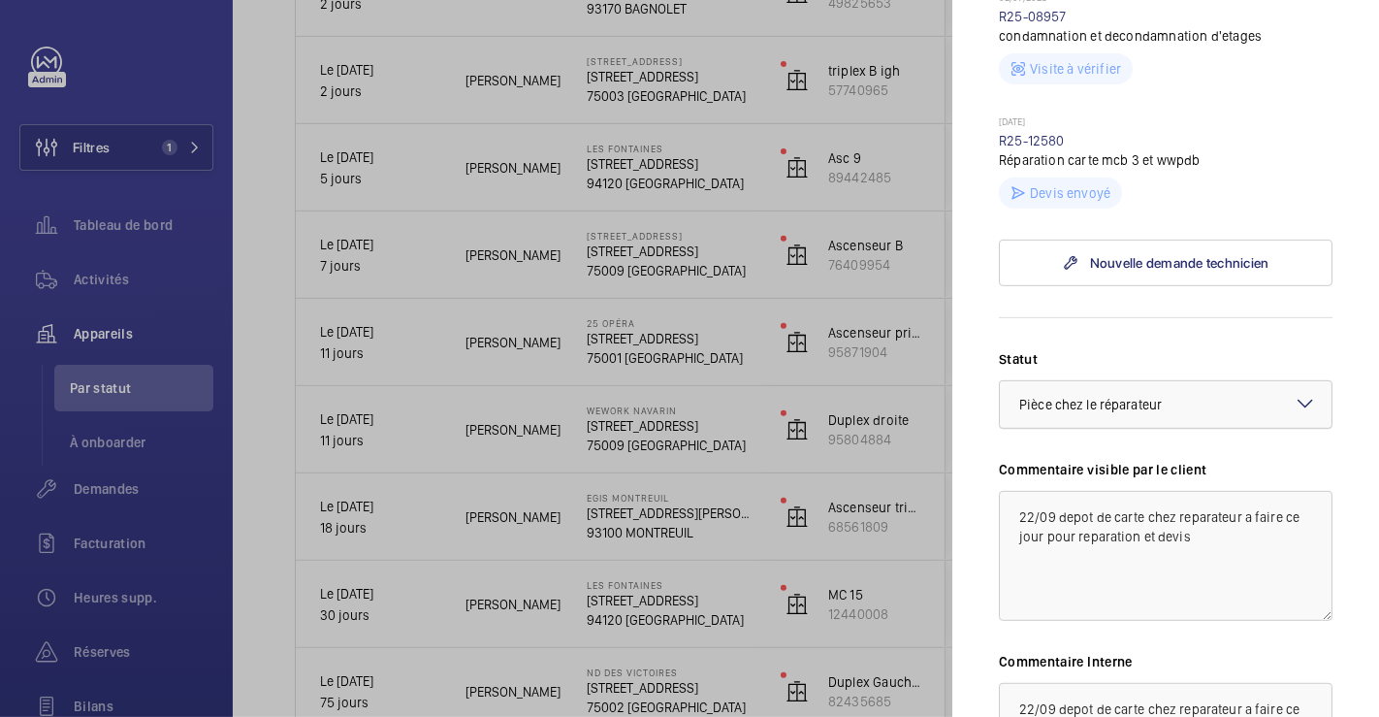
scroll to position [646, 0]
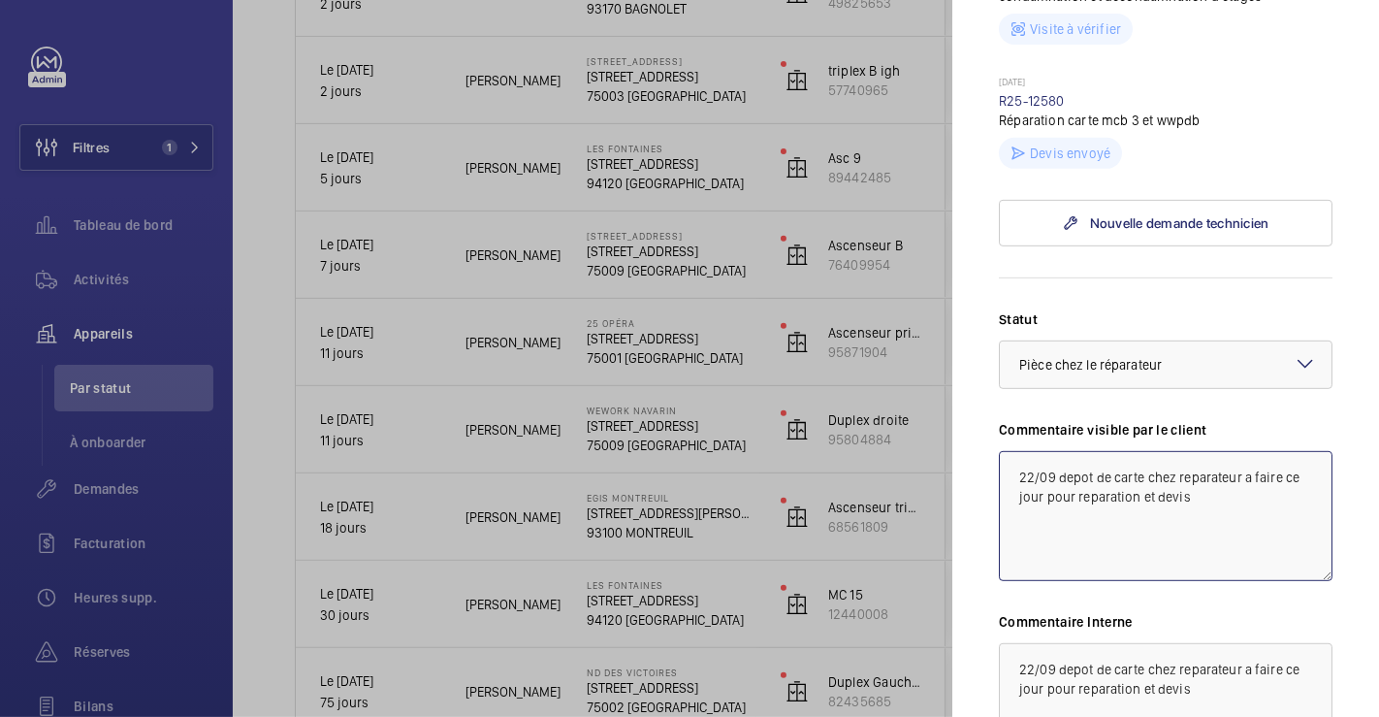
click at [1011, 505] on textarea "22/09 depot de carte chez reparateur a faire ce jour pour reparation et devis" at bounding box center [1166, 516] width 334 height 130
click at [1024, 493] on textarea "22/09 depot de carte chez reparateur a faire ce jour pour reparation et devis" at bounding box center [1166, 516] width 334 height 130
drag, startPoint x: 1019, startPoint y: 511, endPoint x: 1301, endPoint y: 514, distance: 281.3
click at [1301, 514] on textarea "29/09 devis envoyé en attente de retour client 22/09 depot de carte chez repara…" at bounding box center [1166, 516] width 334 height 130
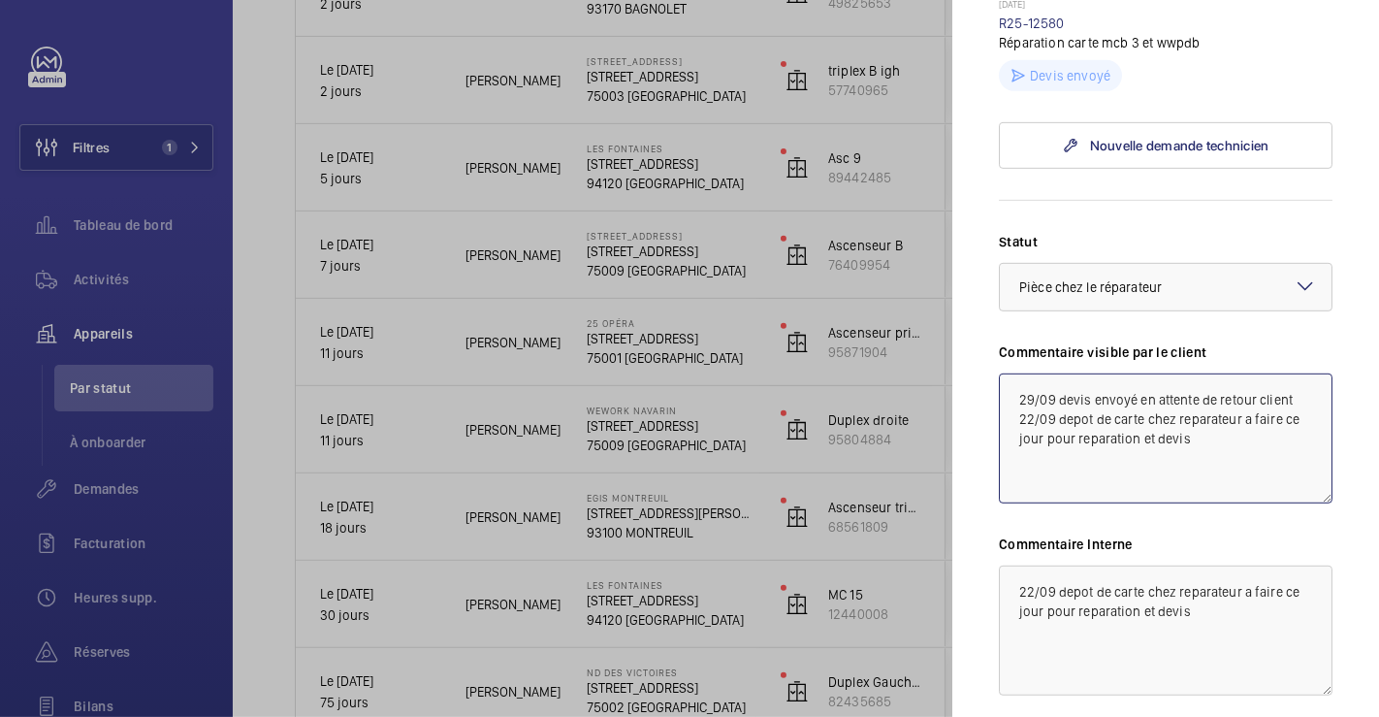
scroll to position [754, 0]
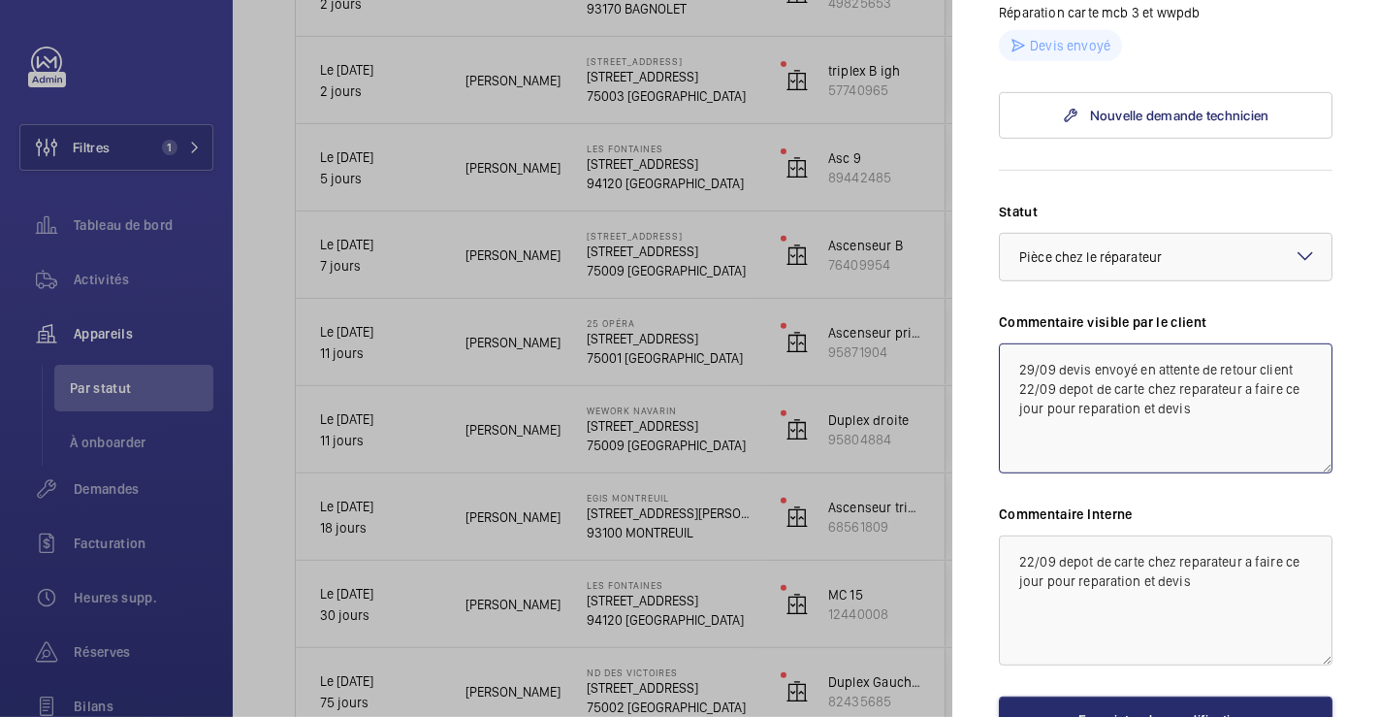
type textarea "29/09 devis envoyé en attente de retour client 22/09 depot de carte chez repara…"
click at [1017, 594] on textarea "22/09 depot de carte chez reparateur a faire ce jour pour reparation et devis" at bounding box center [1166, 600] width 334 height 130
click at [1022, 589] on textarea "22/09 depot de carte chez reparateur a faire ce jour pour reparation et devis" at bounding box center [1166, 600] width 334 height 130
paste textarea "29/09 devis envoyé en attente de retour client"
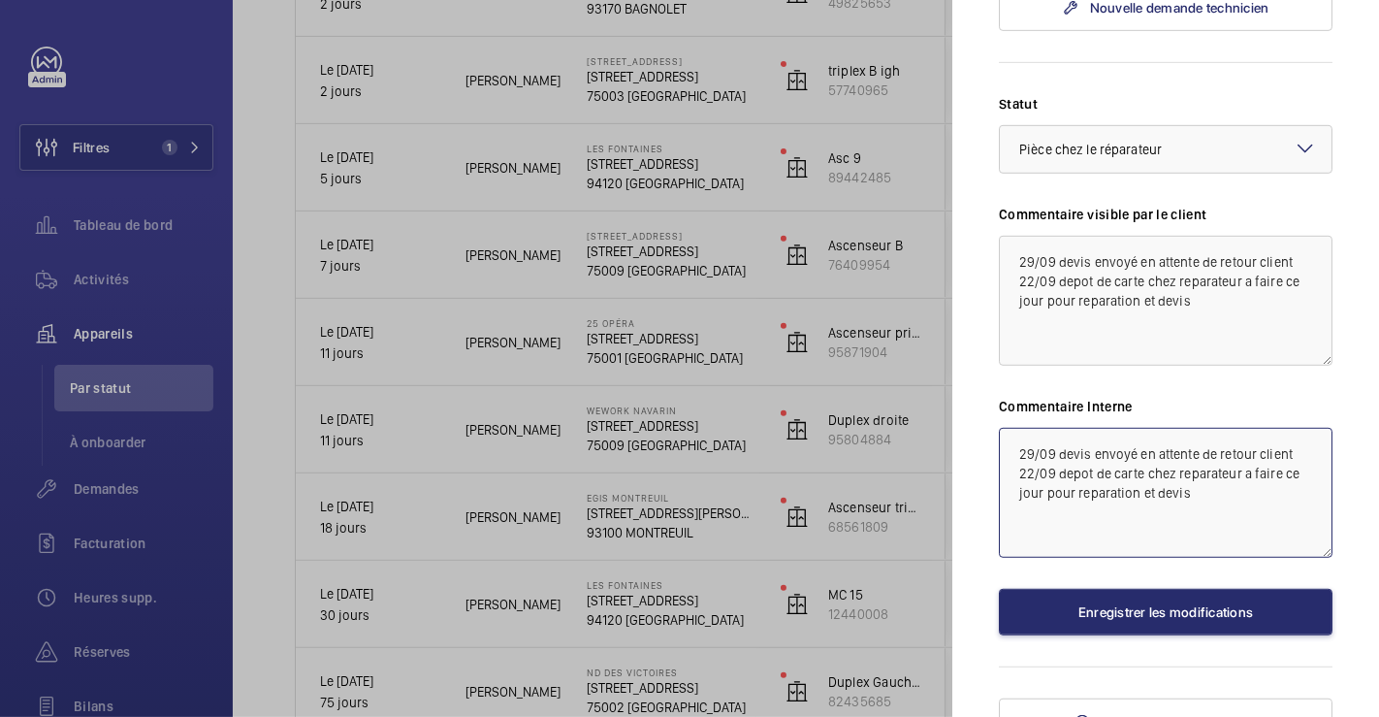
type textarea "29/09 devis envoyé en attente de retour client 22/09 depot de carte chez repara…"
click at [1294, 160] on mat-icon at bounding box center [1305, 148] width 23 height 23
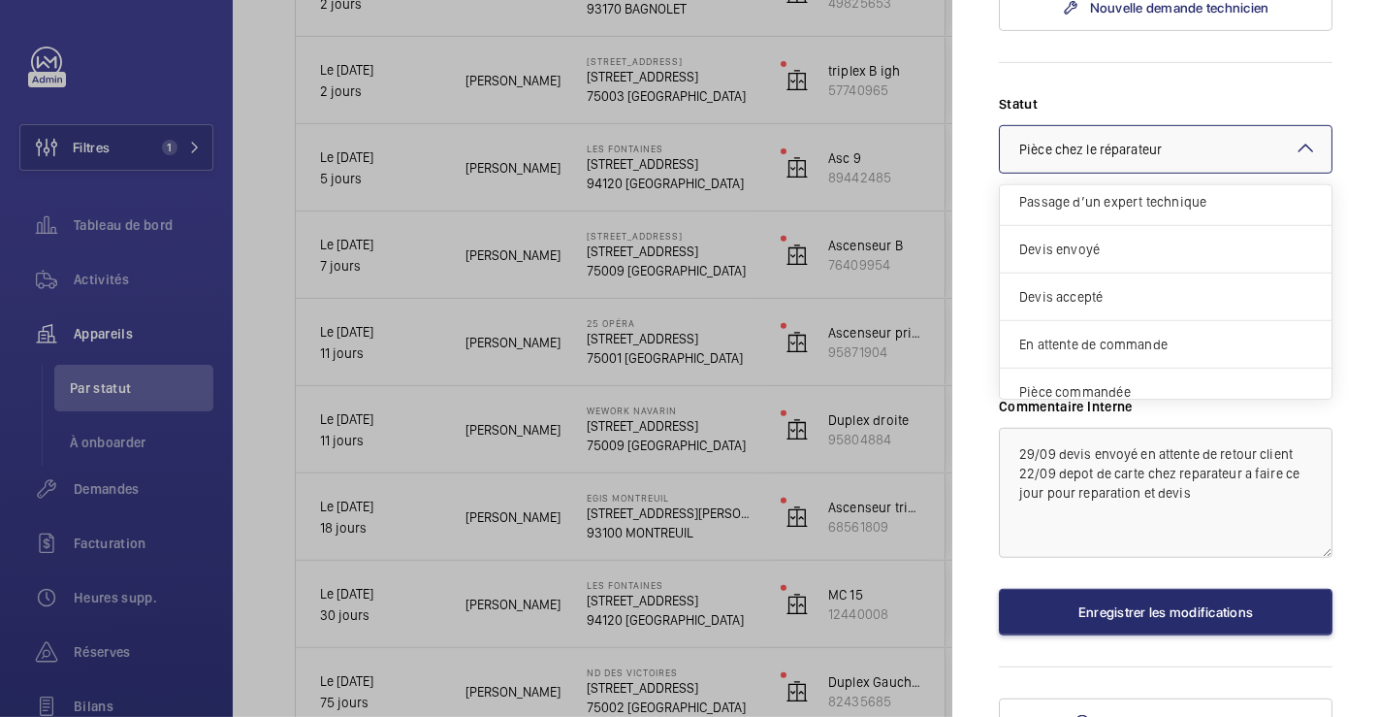
scroll to position [0, 0]
click at [1171, 266] on span "Devis envoyé" at bounding box center [1165, 255] width 293 height 19
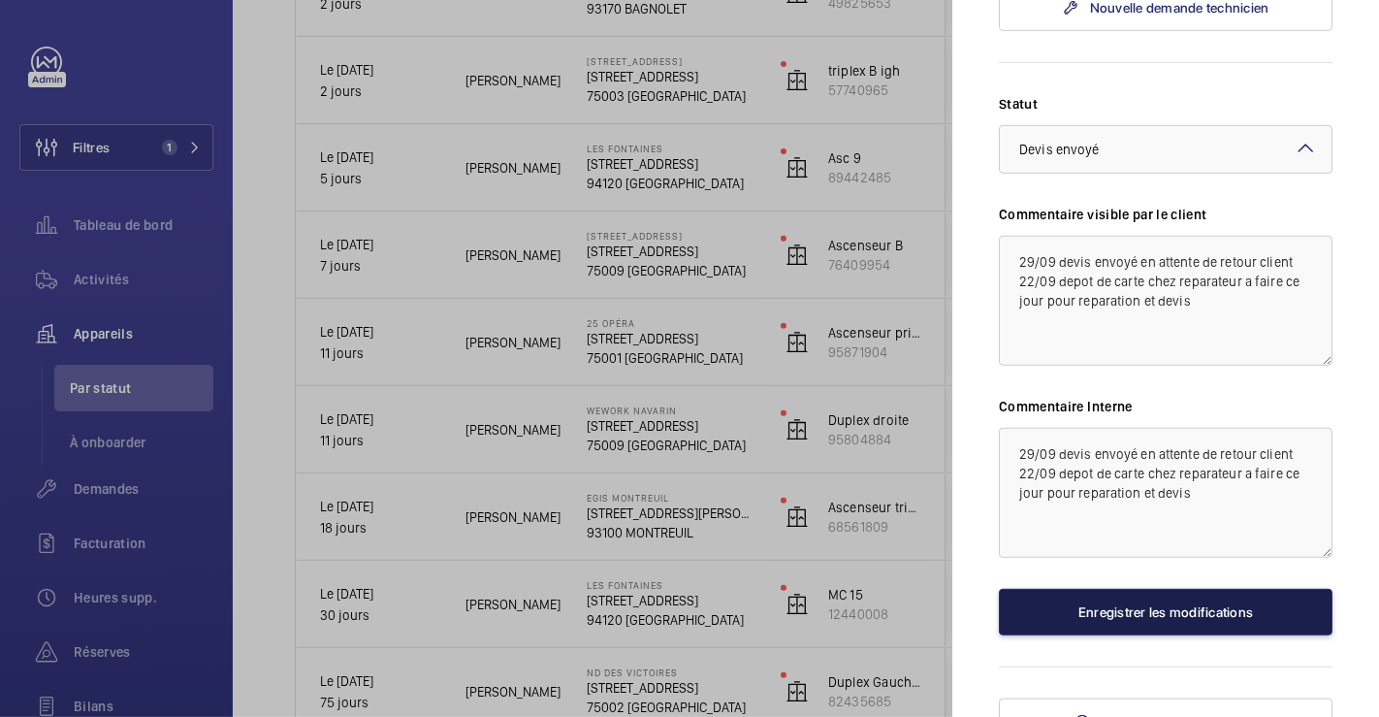
click at [1183, 635] on button "Enregistrer les modifications" at bounding box center [1166, 612] width 334 height 47
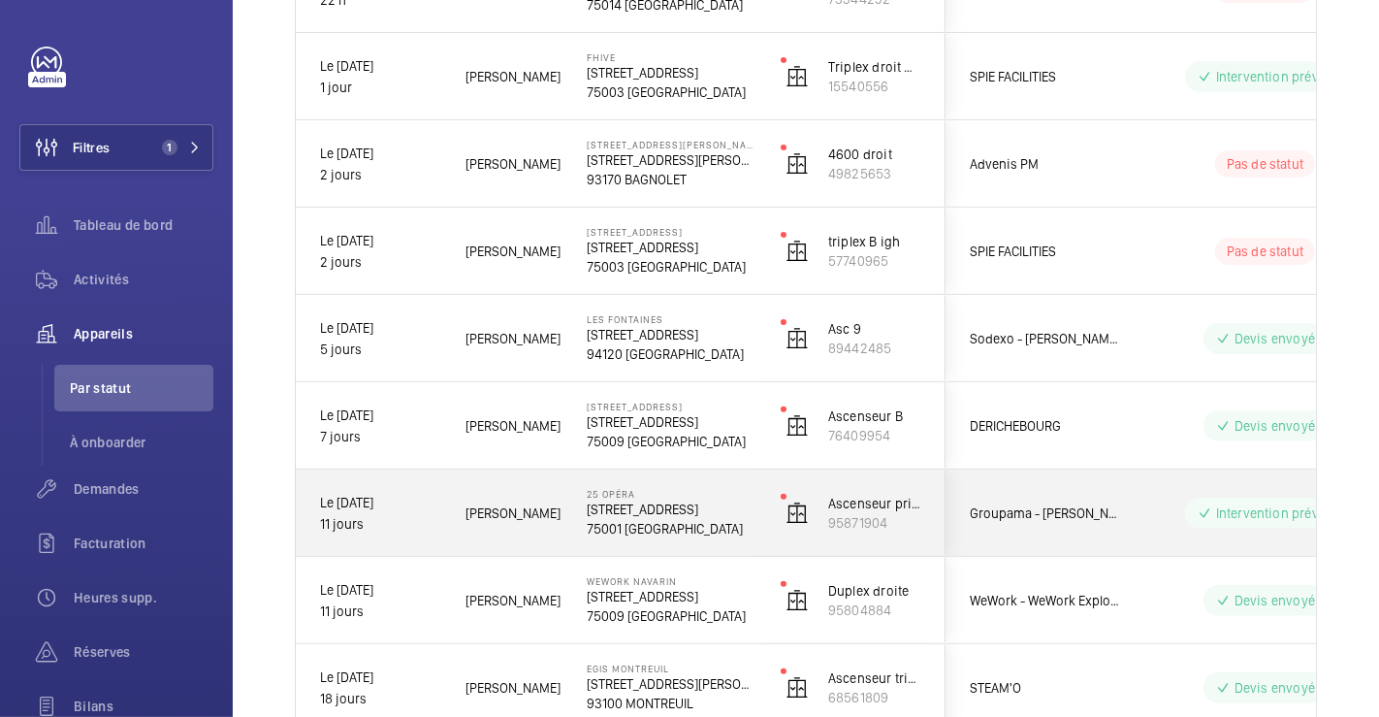
scroll to position [366, 0]
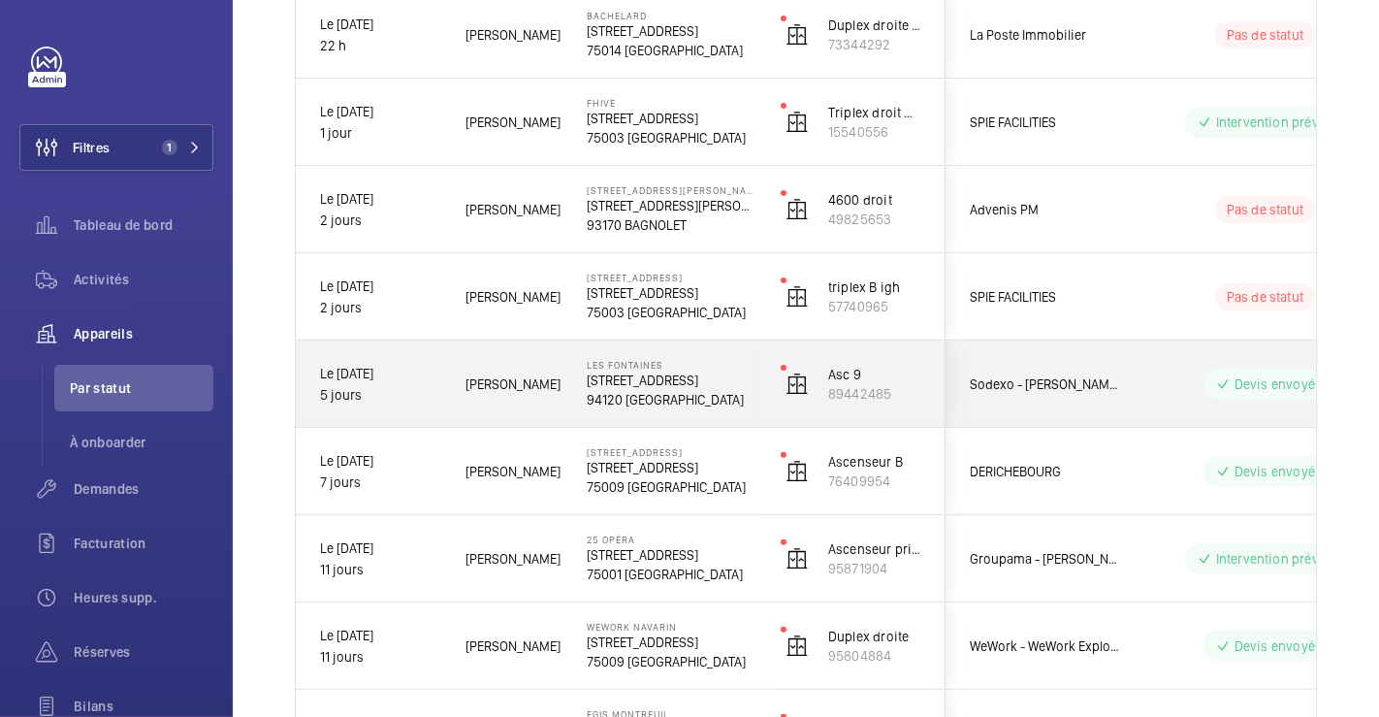
drag, startPoint x: 536, startPoint y: 359, endPoint x: 555, endPoint y: 363, distance: 18.8
click at [537, 359] on div "Nasser S." at bounding box center [501, 384] width 119 height 60
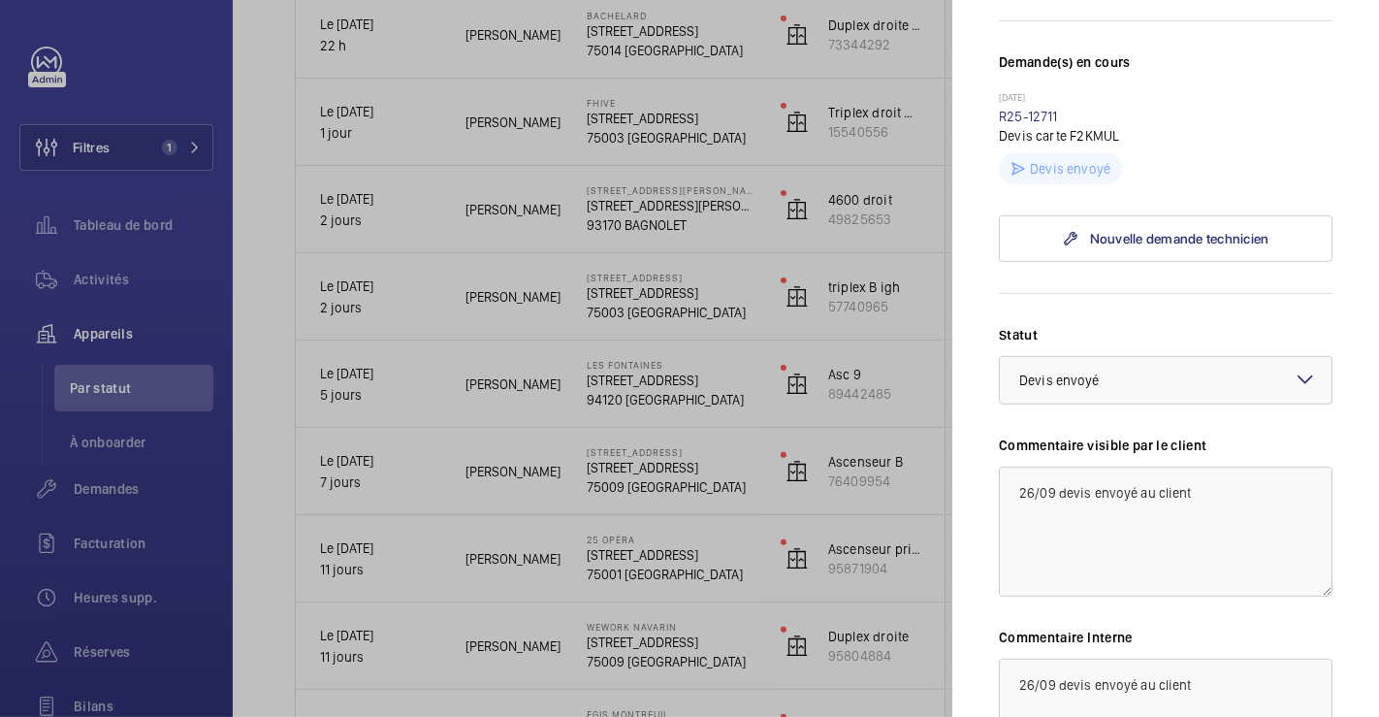
scroll to position [538, 0]
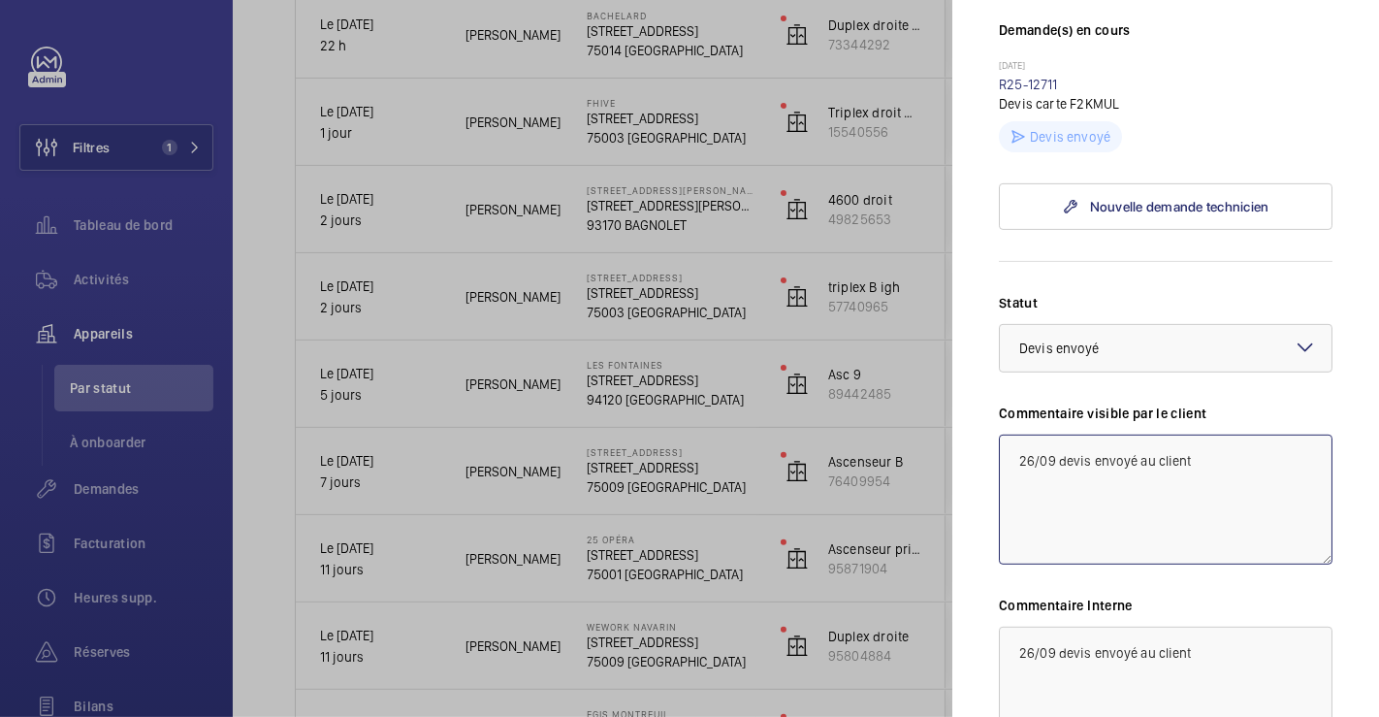
click at [1012, 495] on textarea "26/09 devis envoyé au client" at bounding box center [1166, 500] width 334 height 130
click at [1028, 491] on textarea "26/09 devis envoyé au client" at bounding box center [1166, 500] width 334 height 130
drag, startPoint x: 1249, startPoint y: 489, endPoint x: 1006, endPoint y: 473, distance: 244.0
click at [1006, 473] on textarea "29/09 devis en attente de retour client 26/09 devis envoyé au client" at bounding box center [1166, 500] width 334 height 130
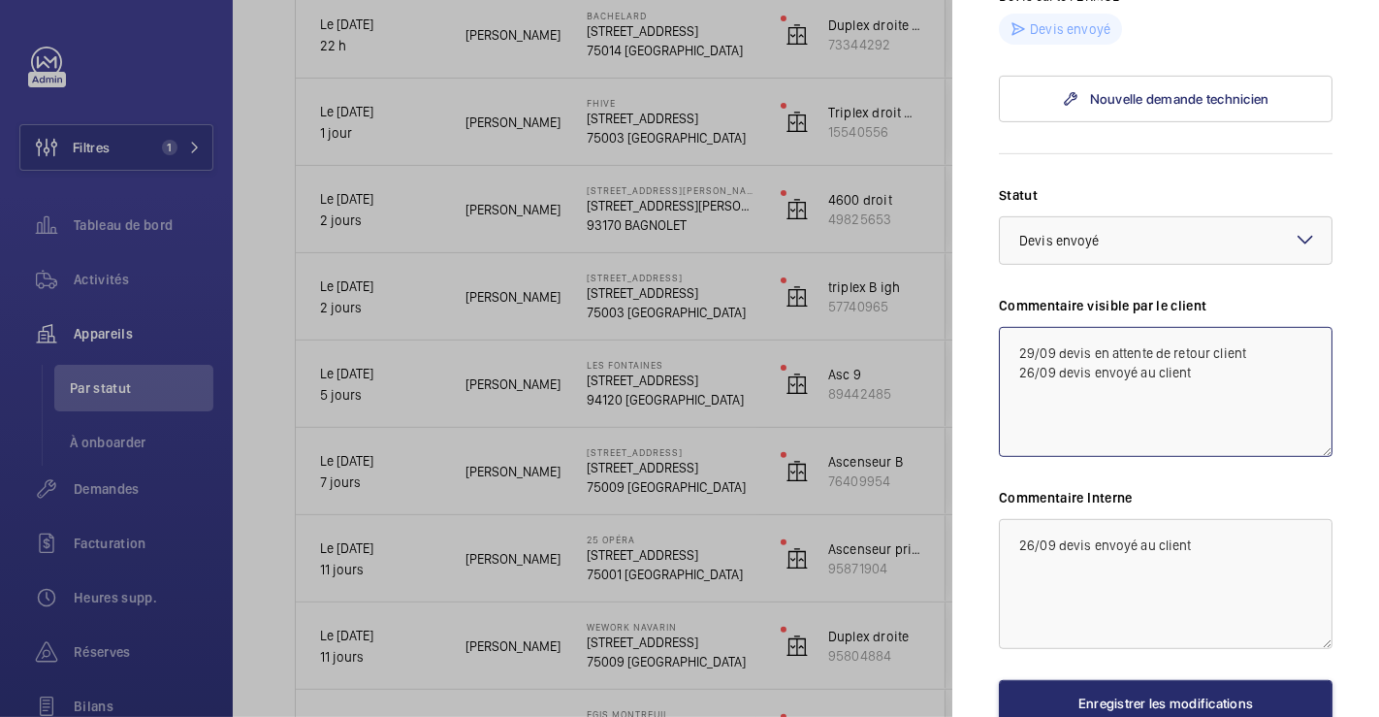
type textarea "29/09 devis en attente de retour client 26/09 devis envoyé au client"
click at [1012, 572] on textarea "26/09 devis envoyé au client" at bounding box center [1166, 584] width 334 height 130
click at [1018, 566] on textarea "26/09 devis envoyé au client" at bounding box center [1166, 584] width 334 height 130
paste textarea "29/09 devis en attente de retour client"
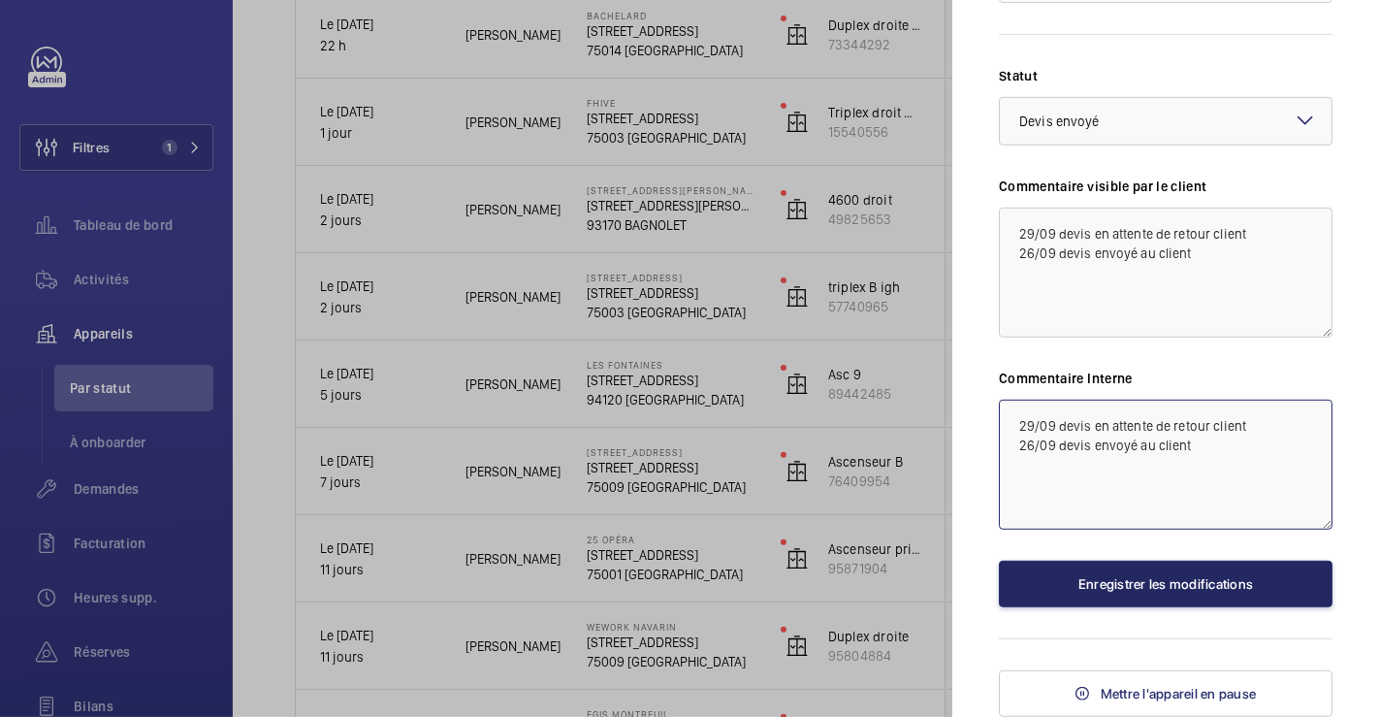
scroll to position [798, 0]
type textarea "29/09 devis en attente de retour client 26/09 devis envoyé au client"
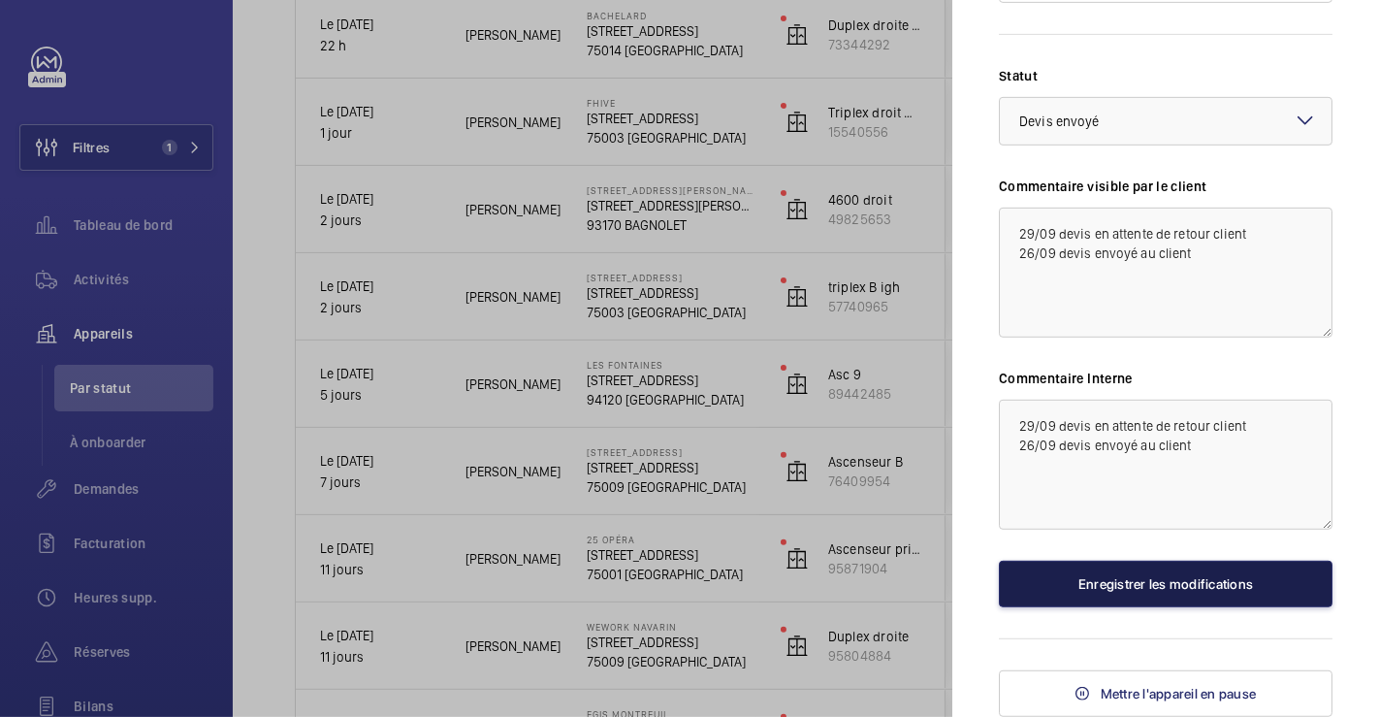
click at [1069, 574] on button "Enregistrer les modifications" at bounding box center [1166, 584] width 334 height 47
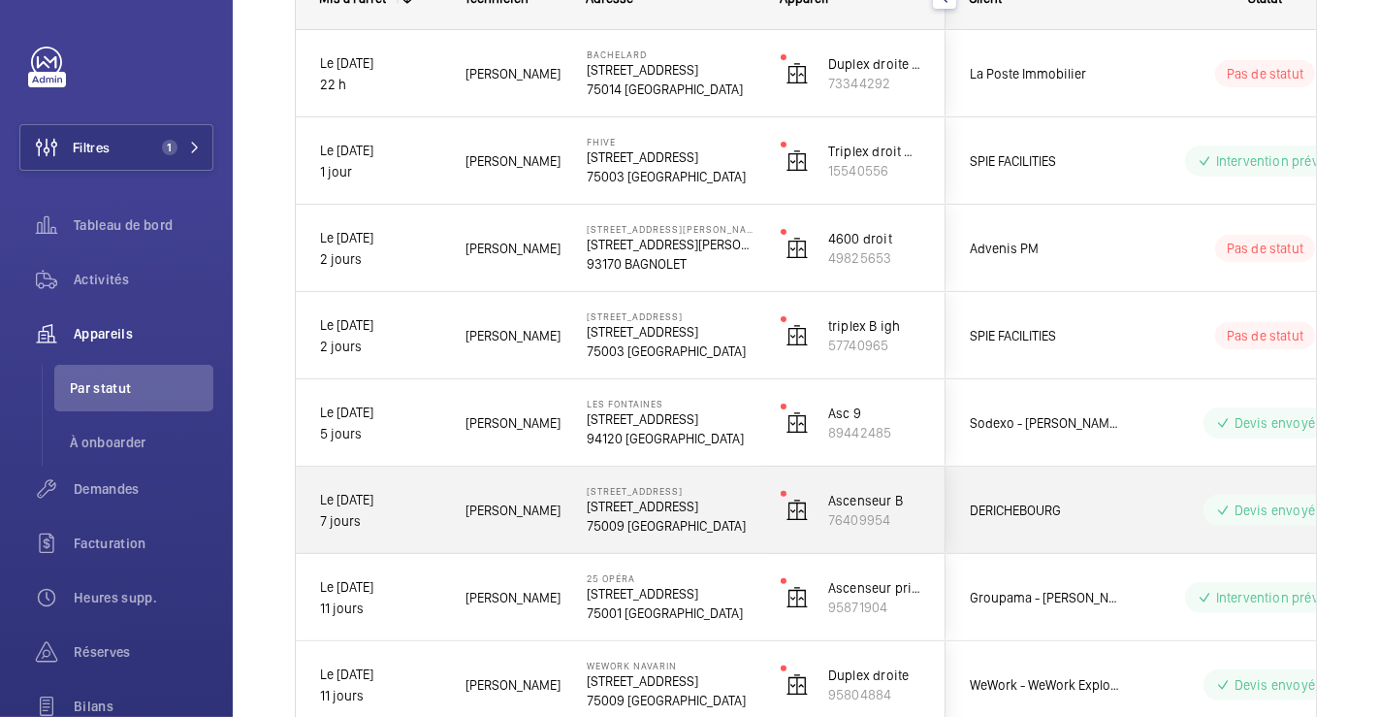
scroll to position [366, 0]
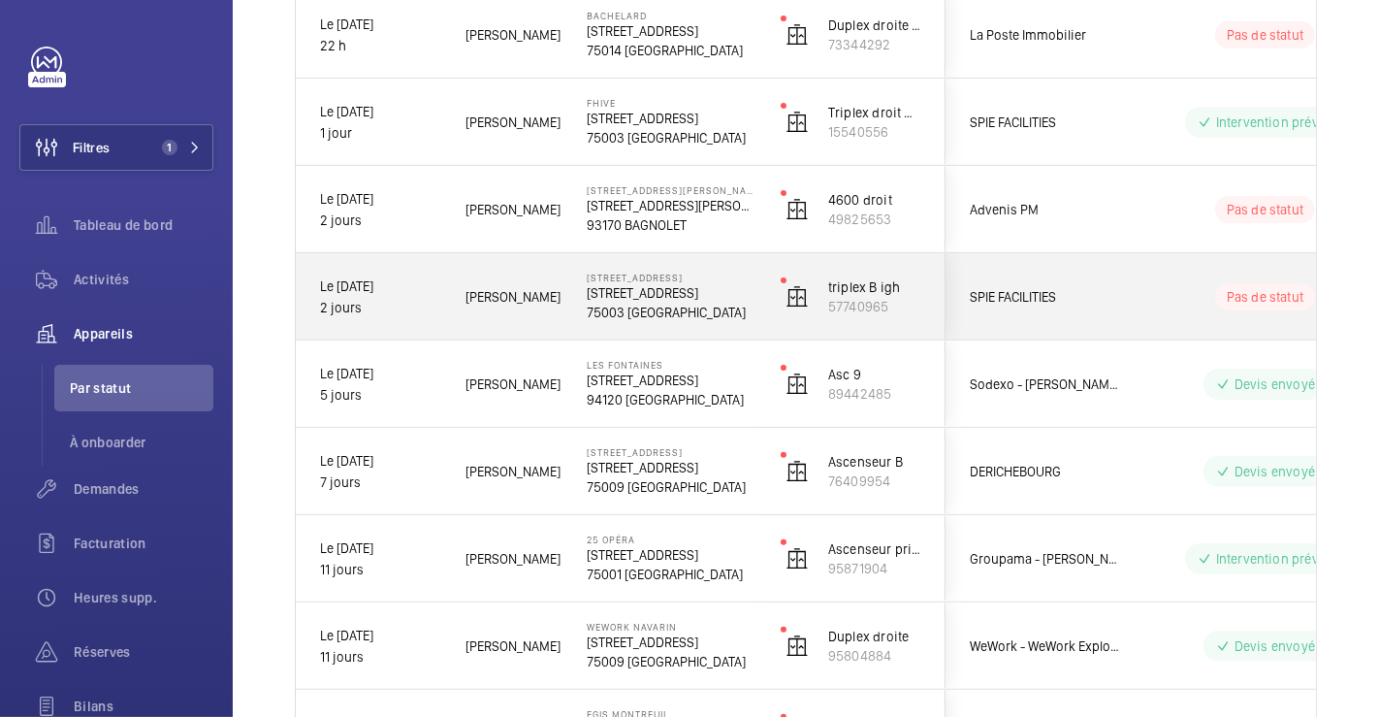
click at [1141, 261] on div "Pas de statut" at bounding box center [1253, 296] width 267 height 86
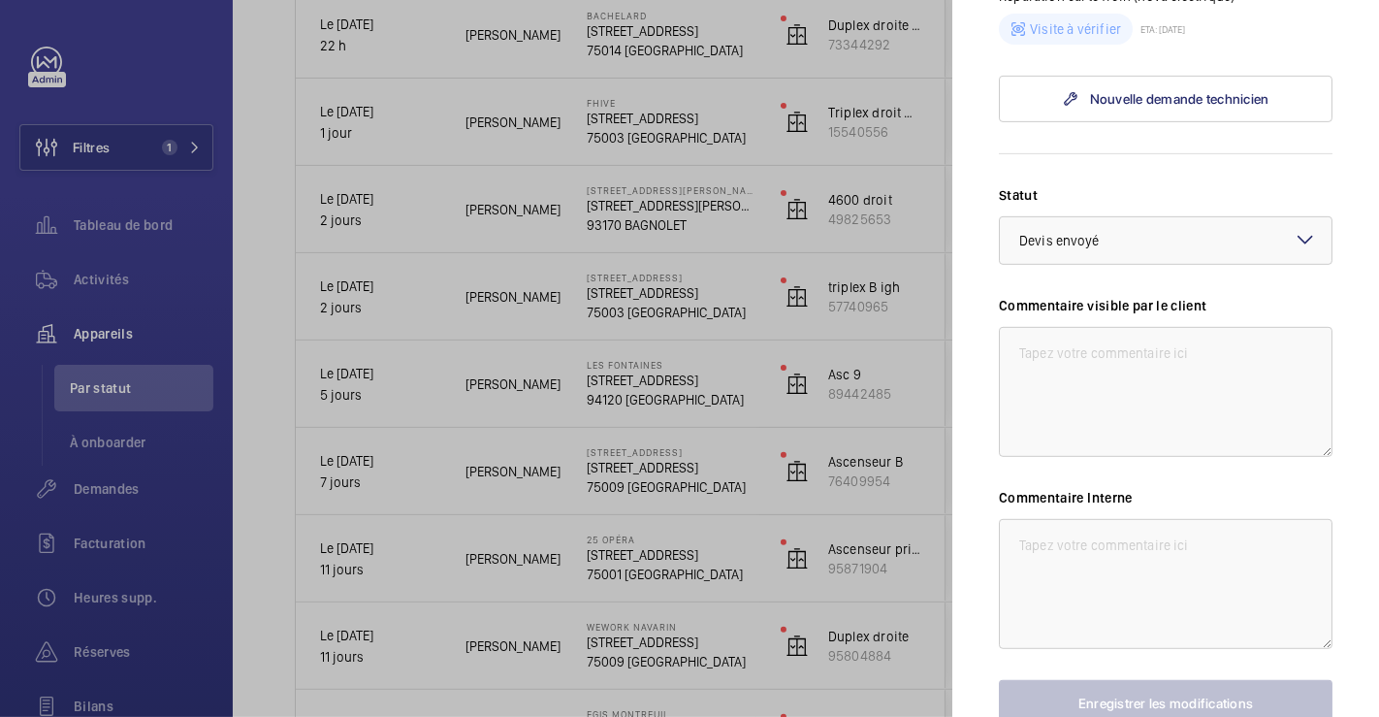
scroll to position [538, 0]
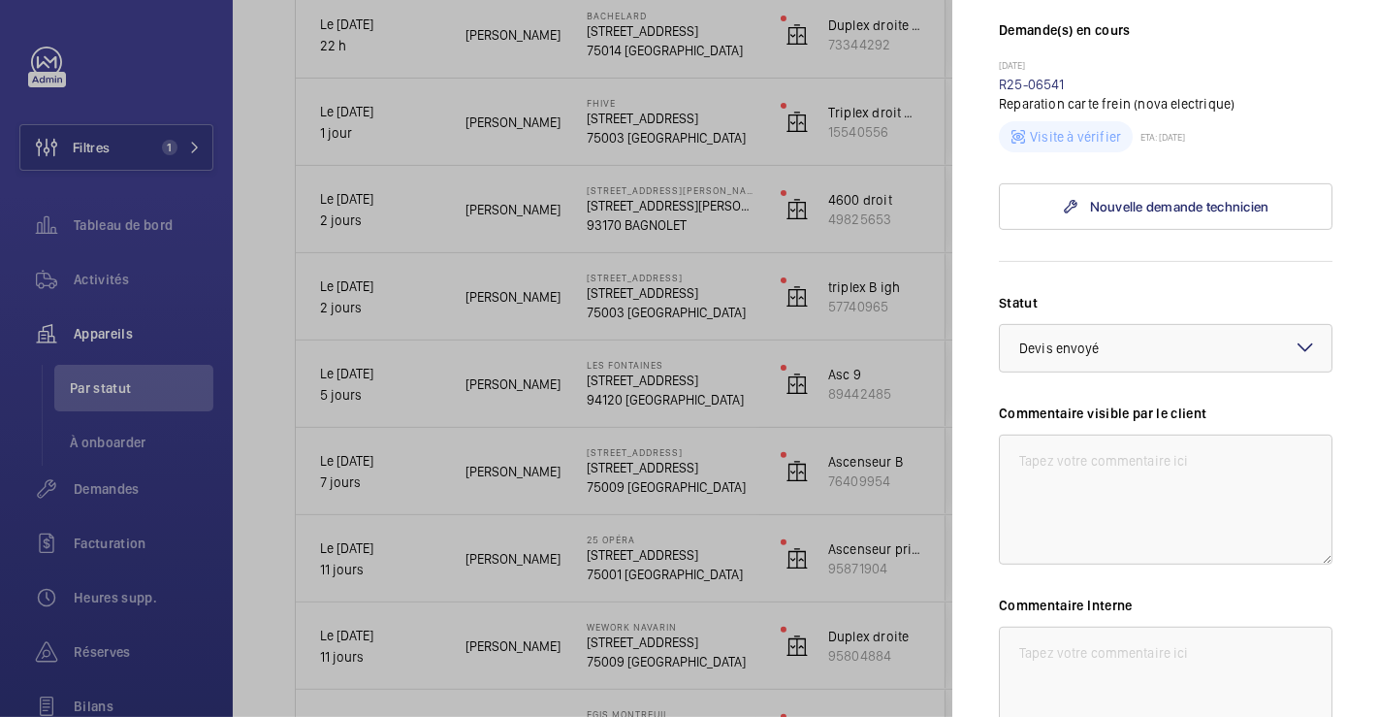
click at [1297, 359] on mat-icon at bounding box center [1305, 347] width 23 height 23
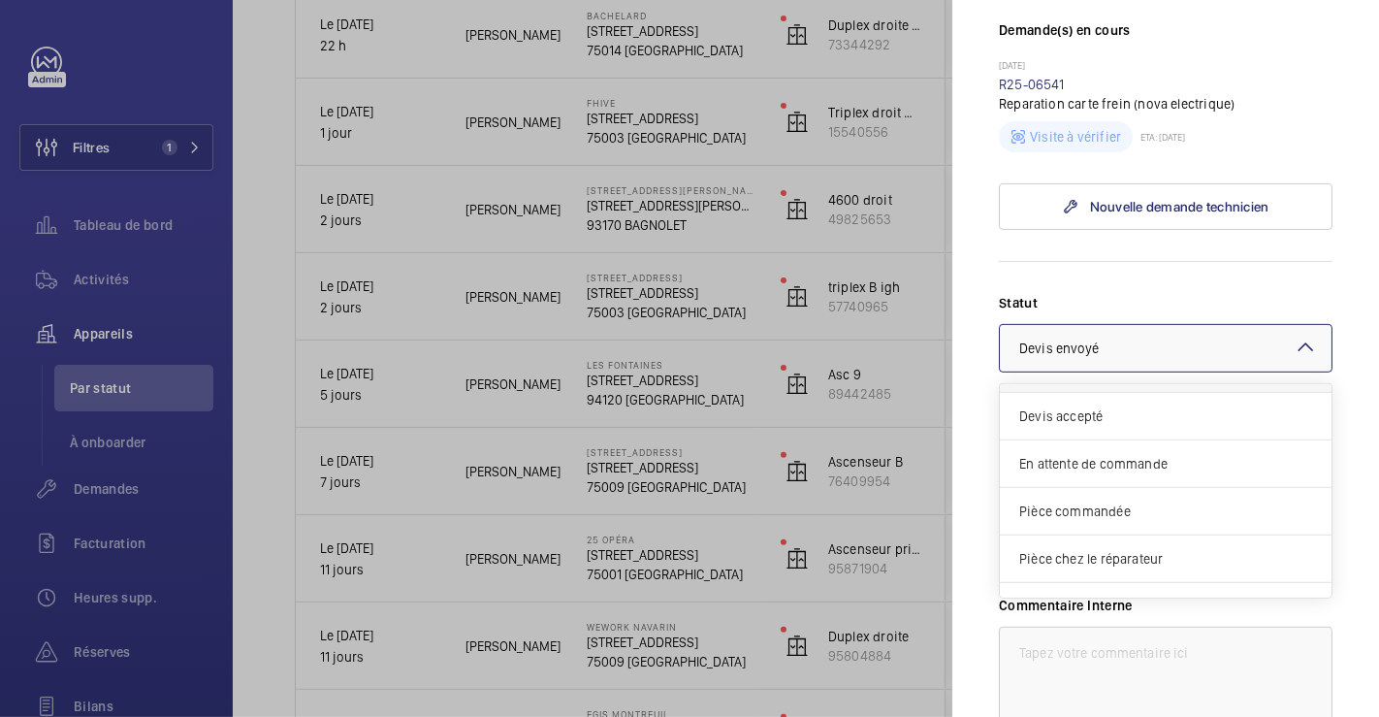
scroll to position [163, 0]
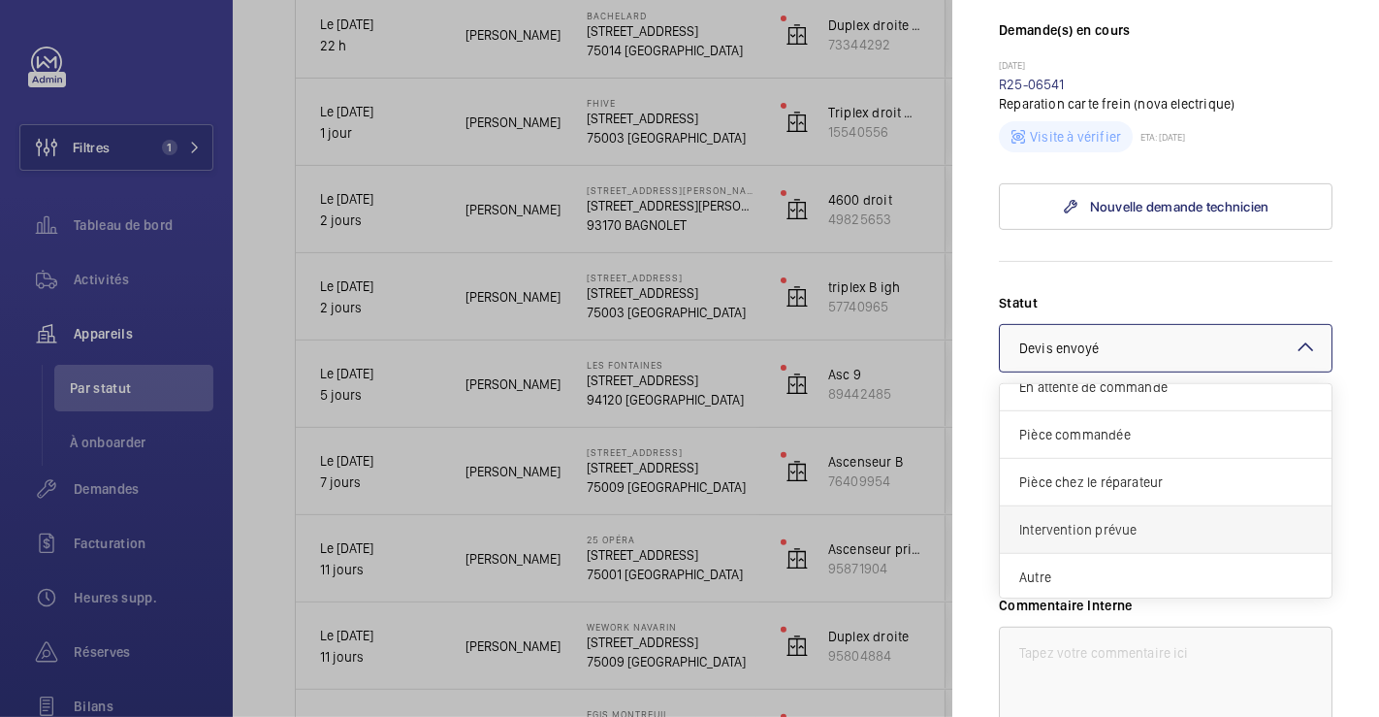
click at [1180, 539] on span "Intervention prévue" at bounding box center [1165, 529] width 293 height 19
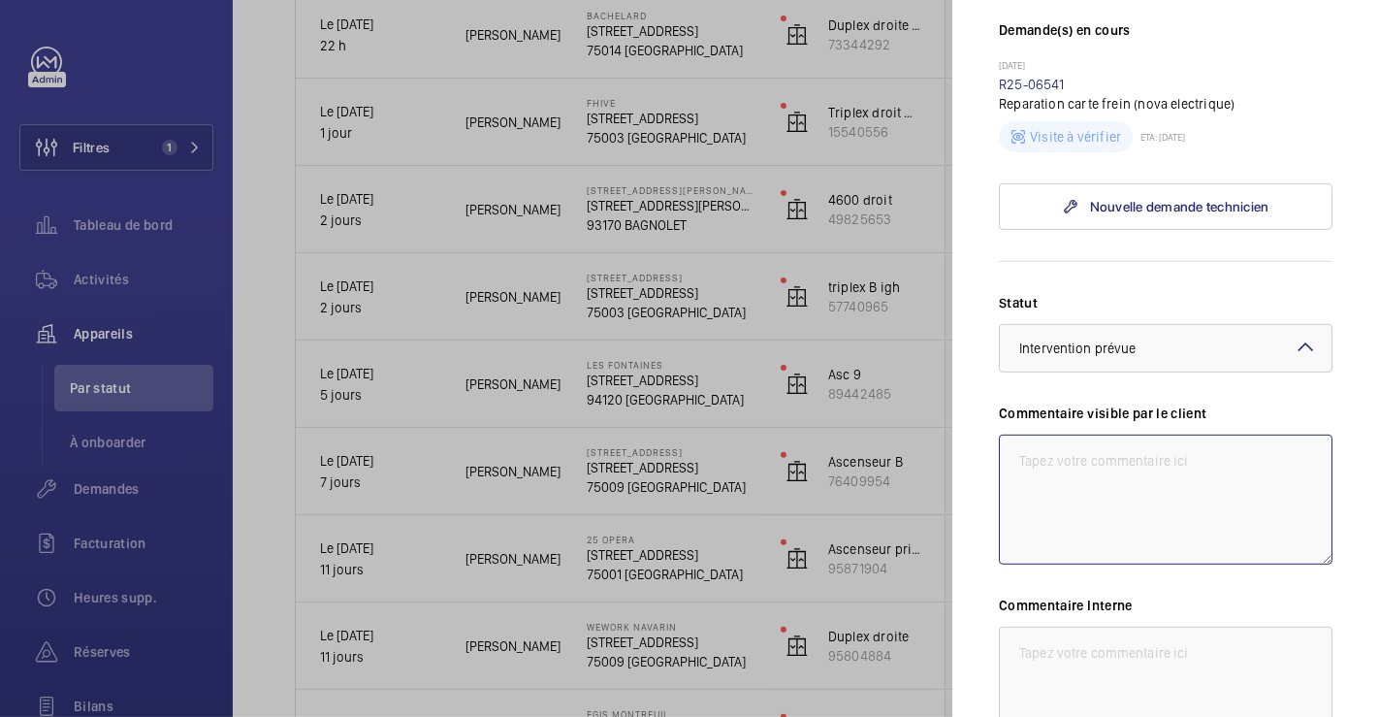
click at [1146, 489] on textarea at bounding box center [1166, 500] width 334 height 130
drag, startPoint x: 1080, startPoint y: 522, endPoint x: 1145, endPoint y: 544, distance: 68.7
click at [1145, 544] on textarea "29/09 inter ce jour pour remplacement des batteries" at bounding box center [1166, 500] width 334 height 130
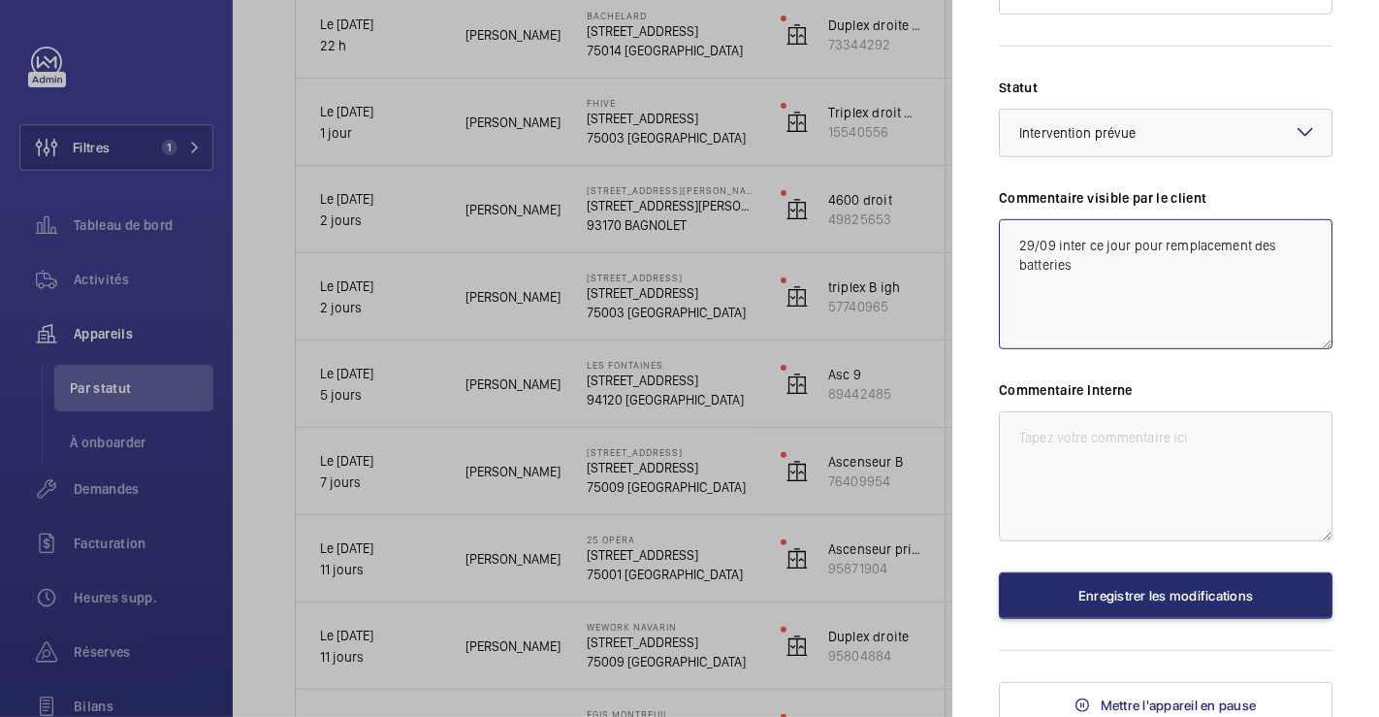
type textarea "29/09 inter ce jour pour remplacement des batteries"
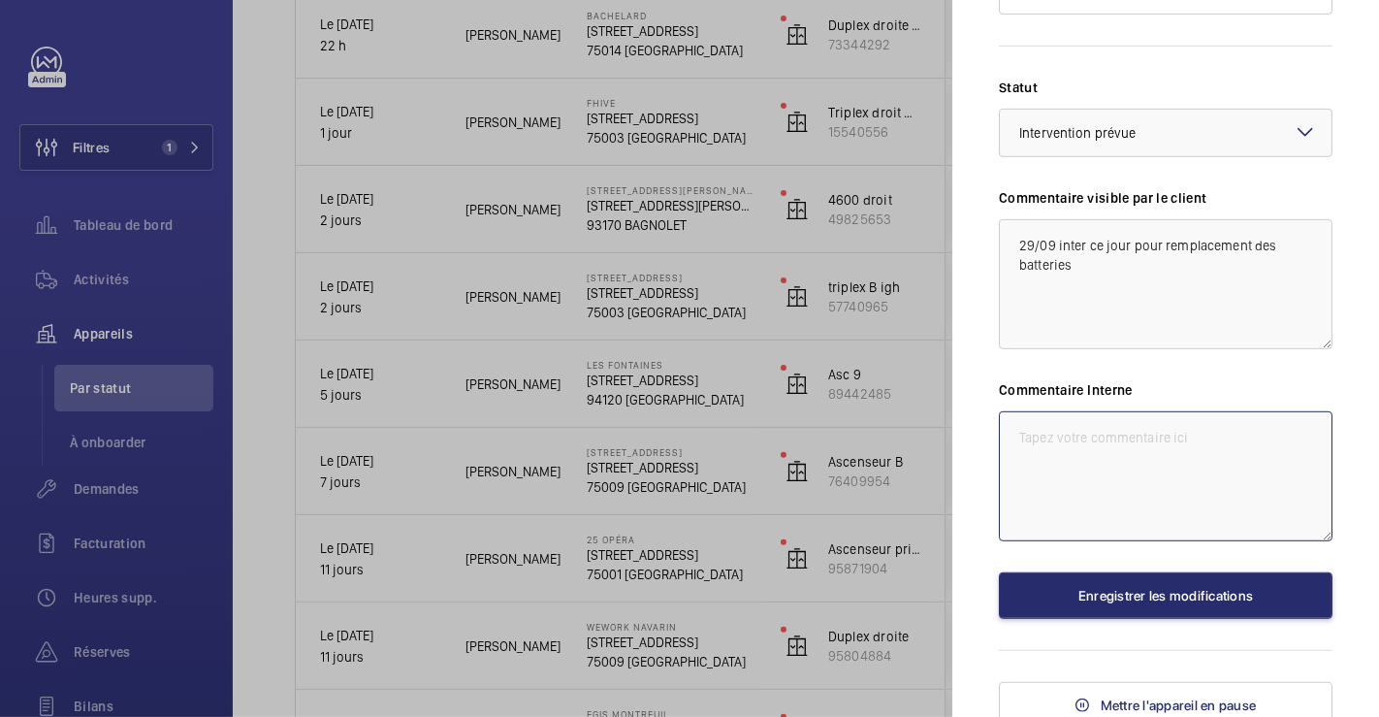
click at [1100, 468] on textarea at bounding box center [1166, 476] width 334 height 130
paste textarea "29/09 inter ce jour pour remplacement des batteries"
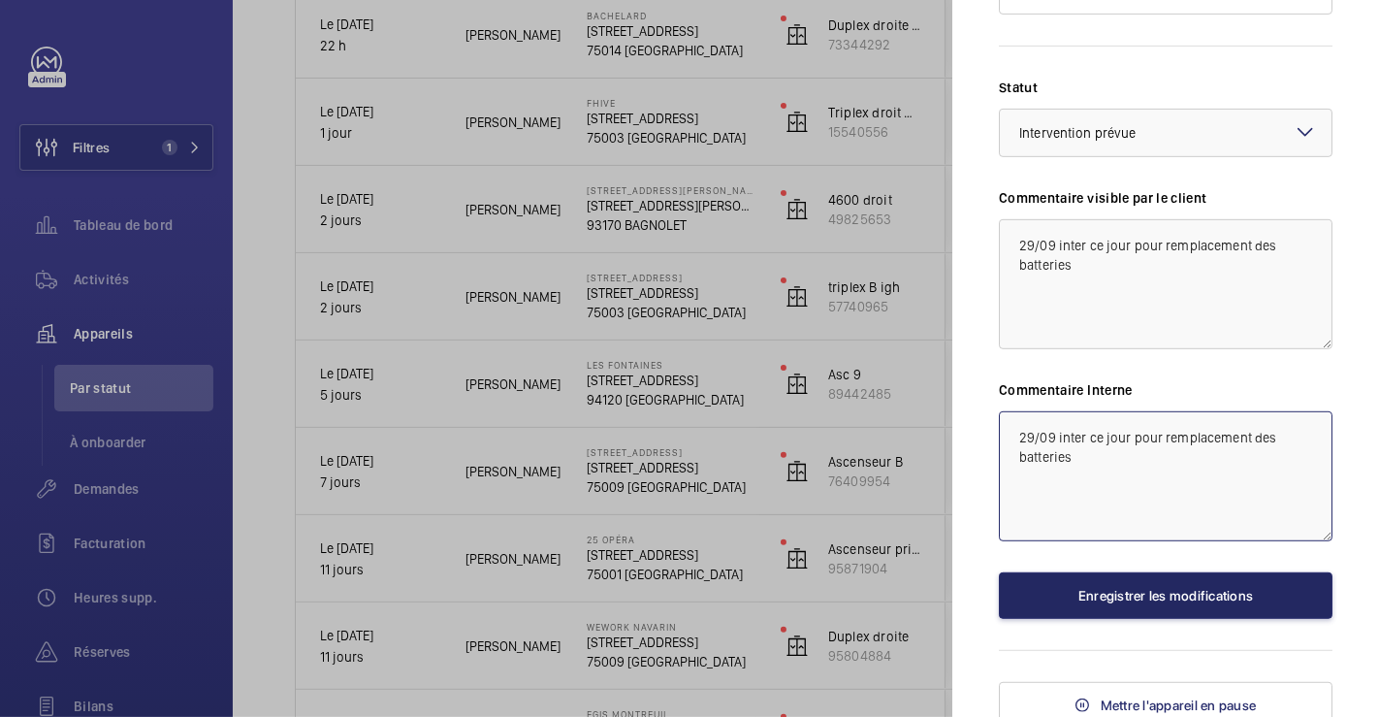
type textarea "29/09 inter ce jour pour remplacement des batteries"
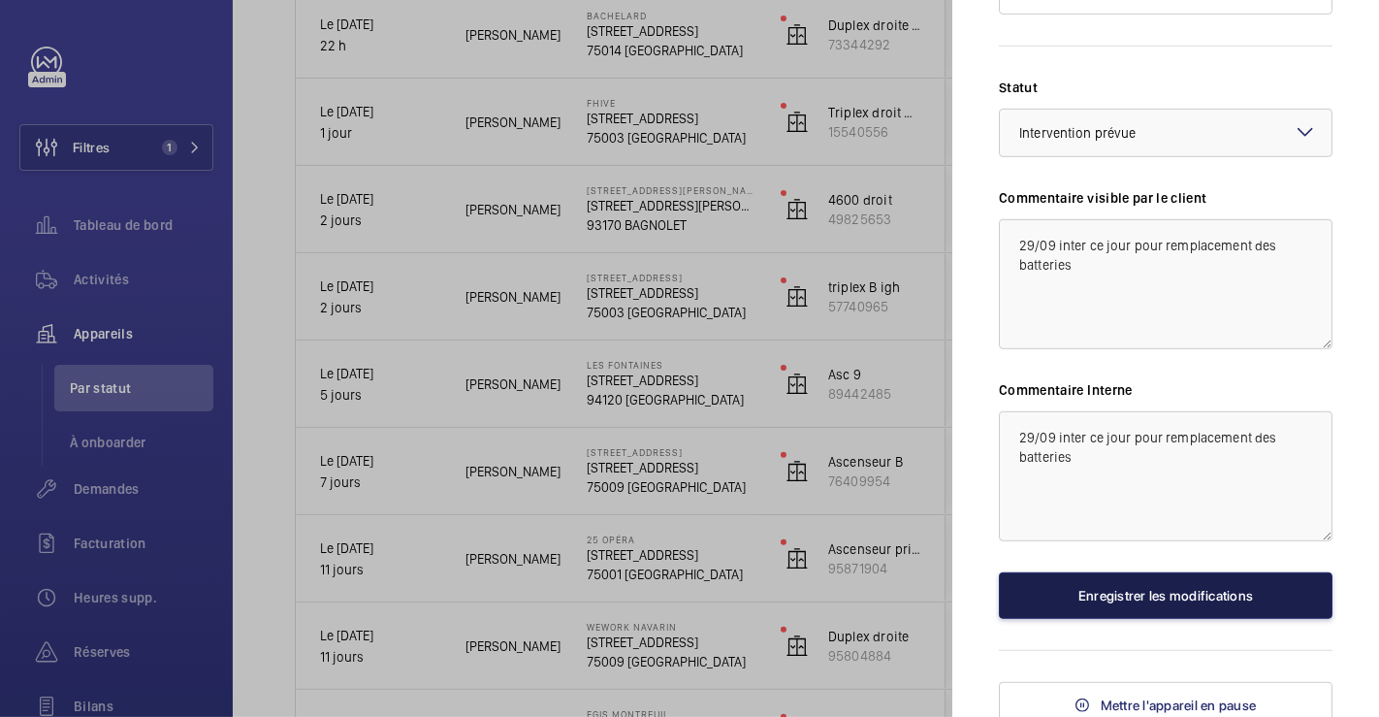
click at [1114, 619] on button "Enregistrer les modifications" at bounding box center [1166, 595] width 334 height 47
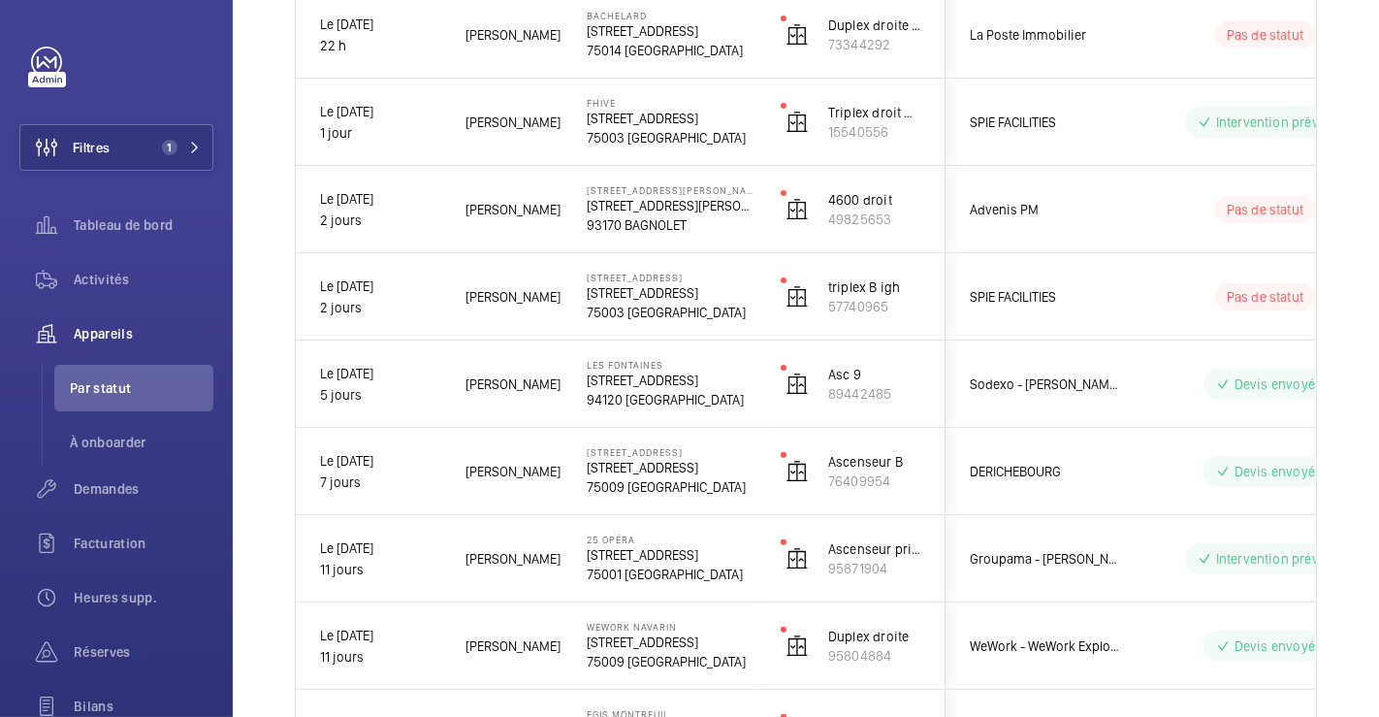
scroll to position [0, 0]
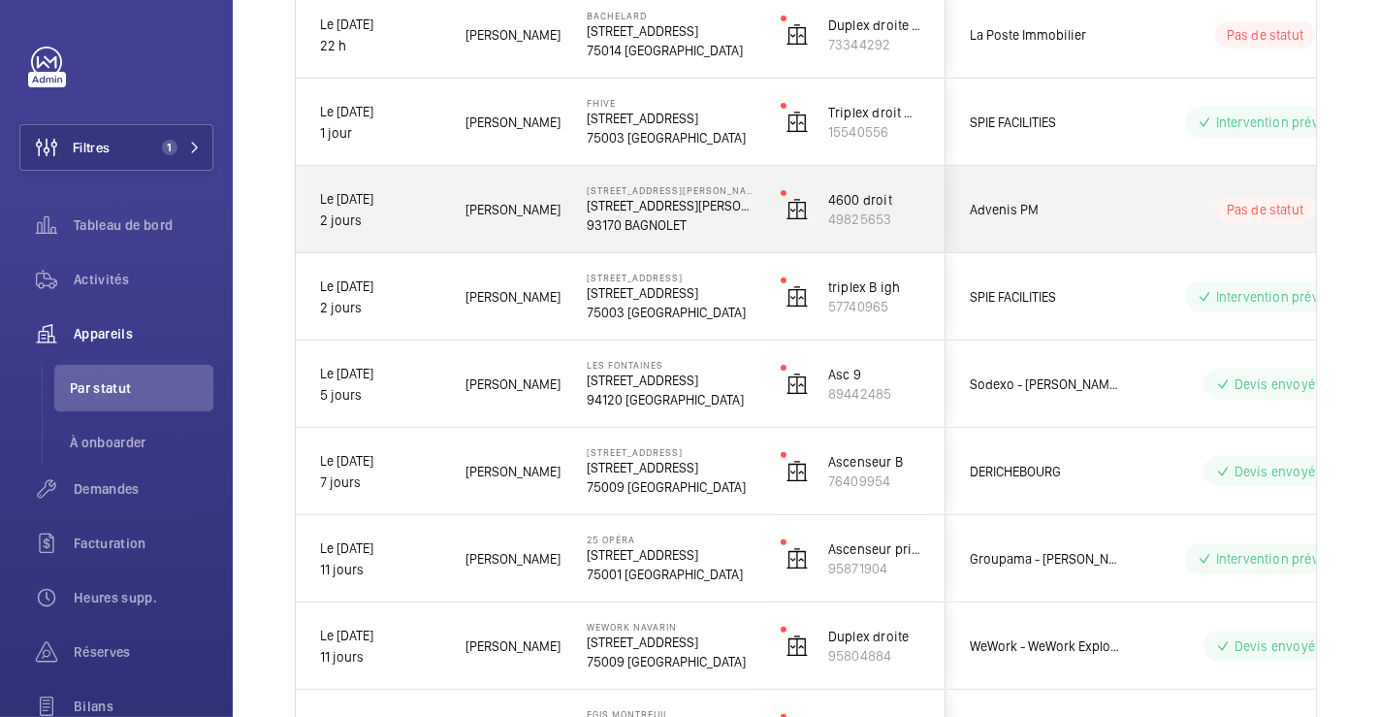
click at [1075, 201] on span "Advenis PM" at bounding box center [1044, 209] width 149 height 21
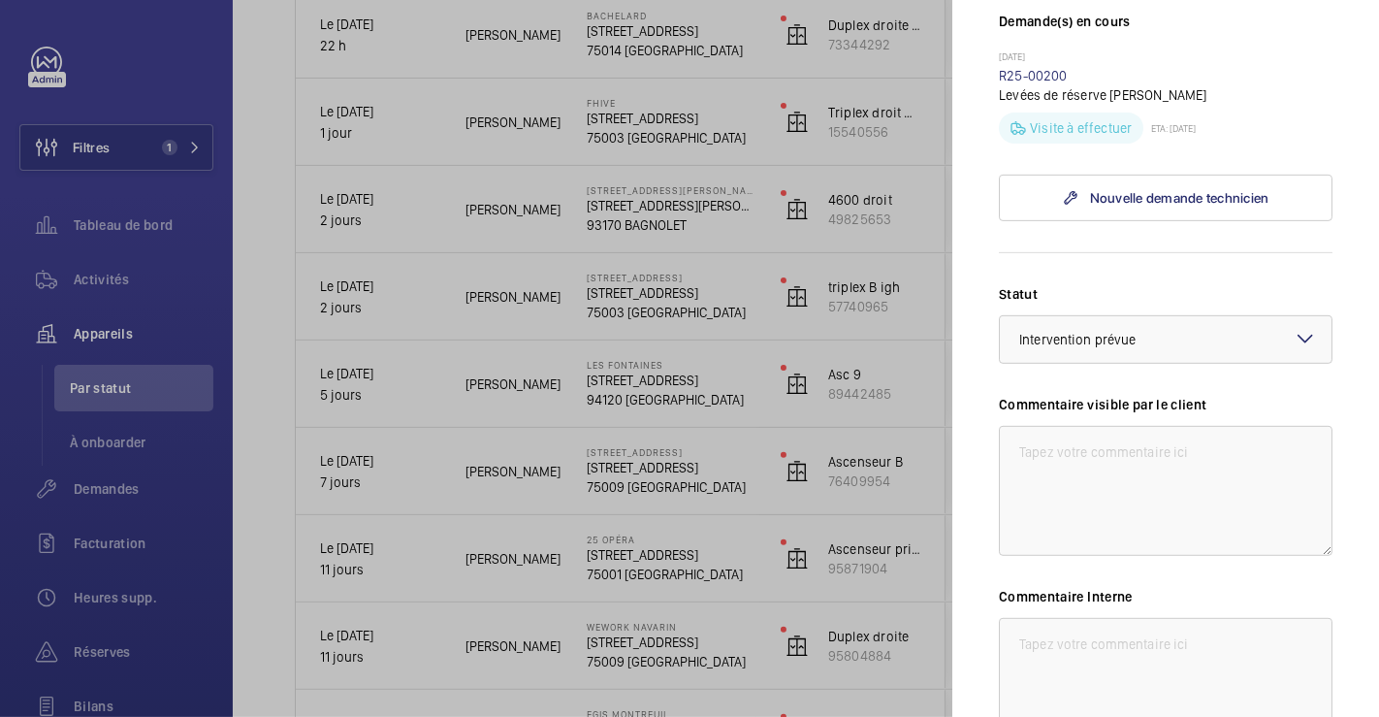
scroll to position [646, 0]
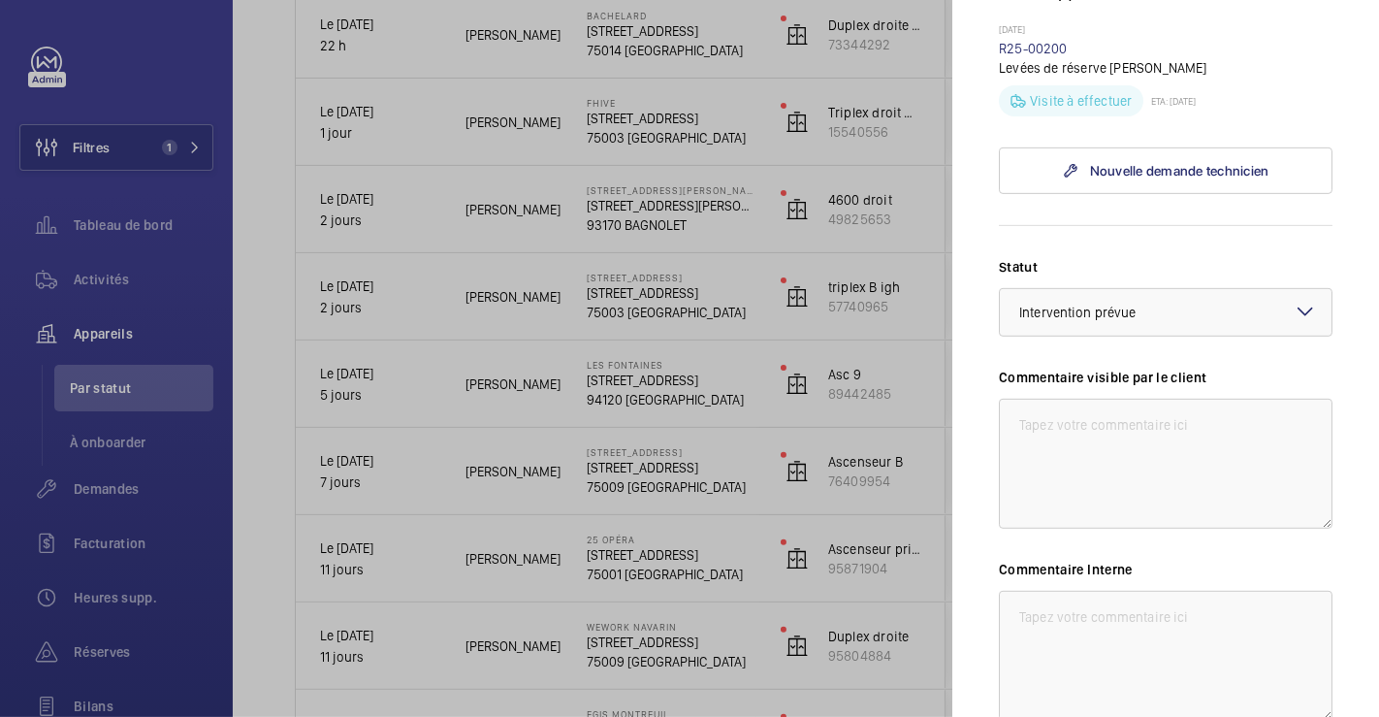
click at [481, 250] on div at bounding box center [689, 358] width 1379 height 717
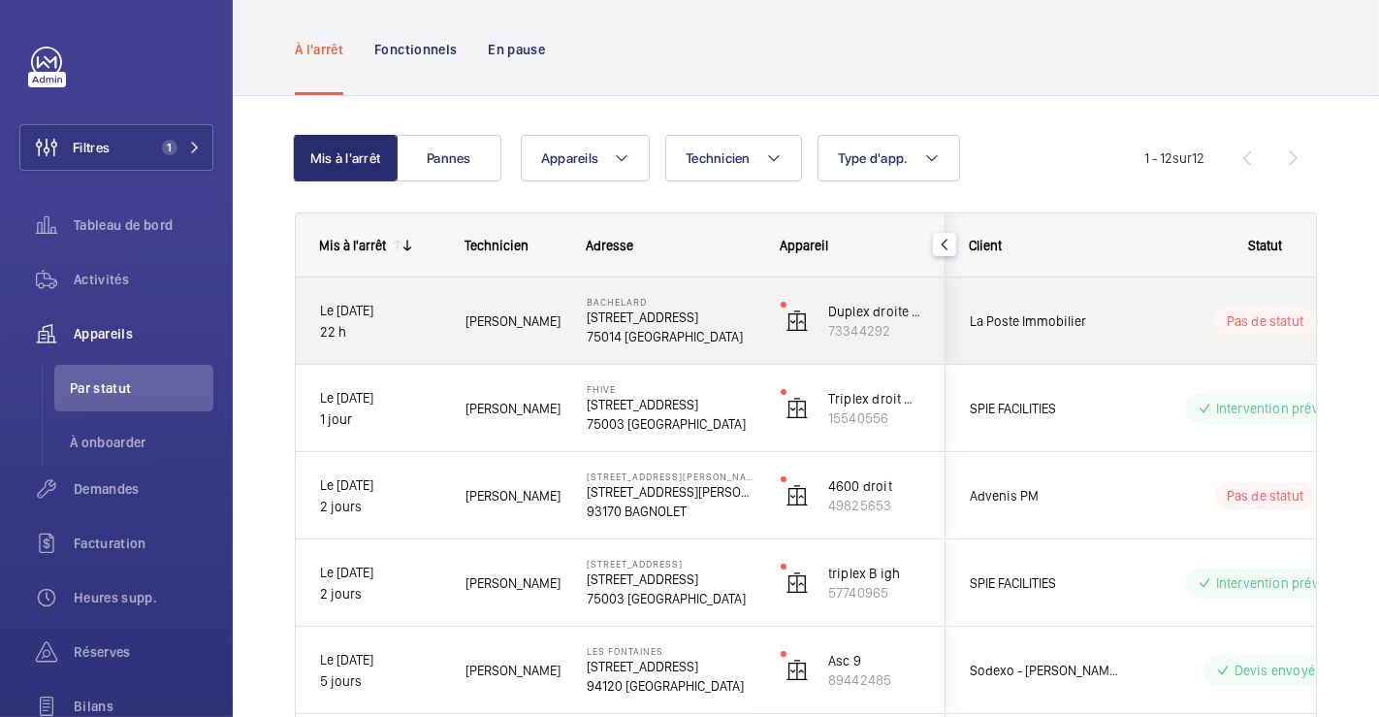
scroll to position [108, 0]
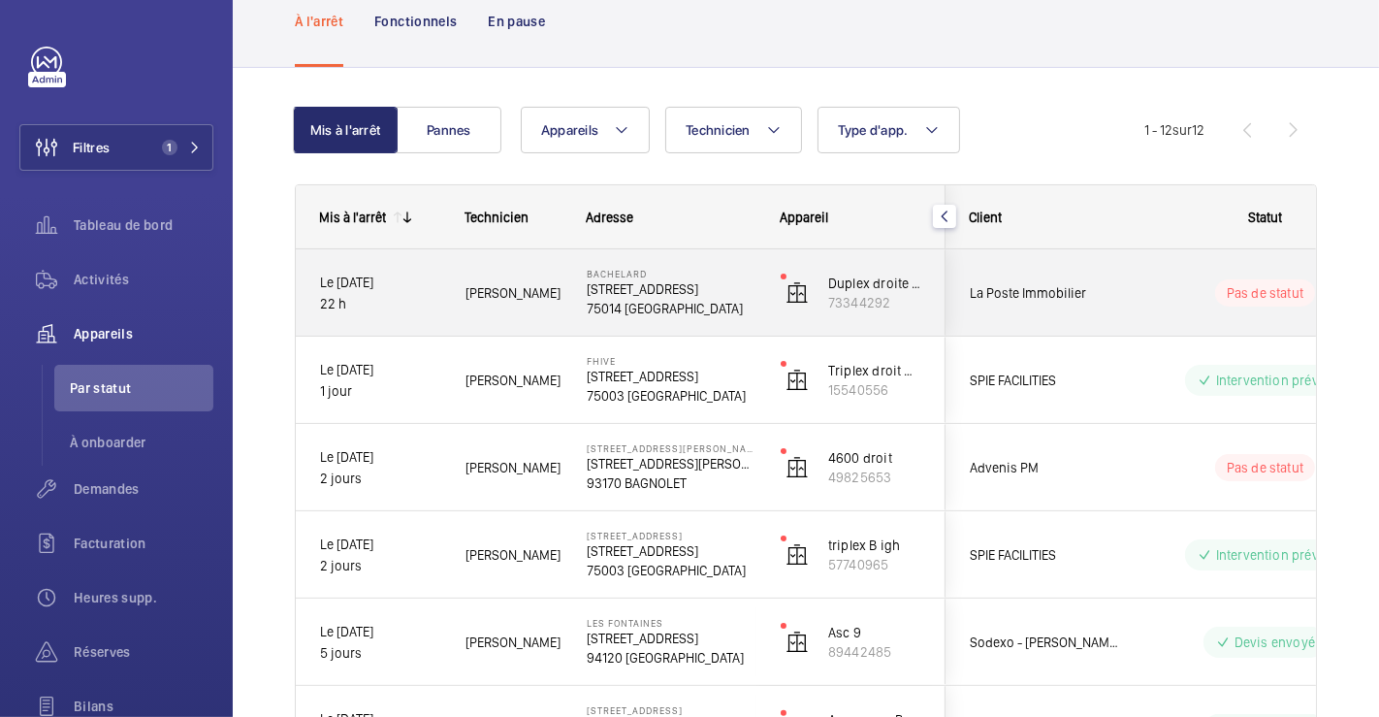
click at [1149, 297] on wm-front-pills-cell "Pas de statut" at bounding box center [1266, 292] width 242 height 27
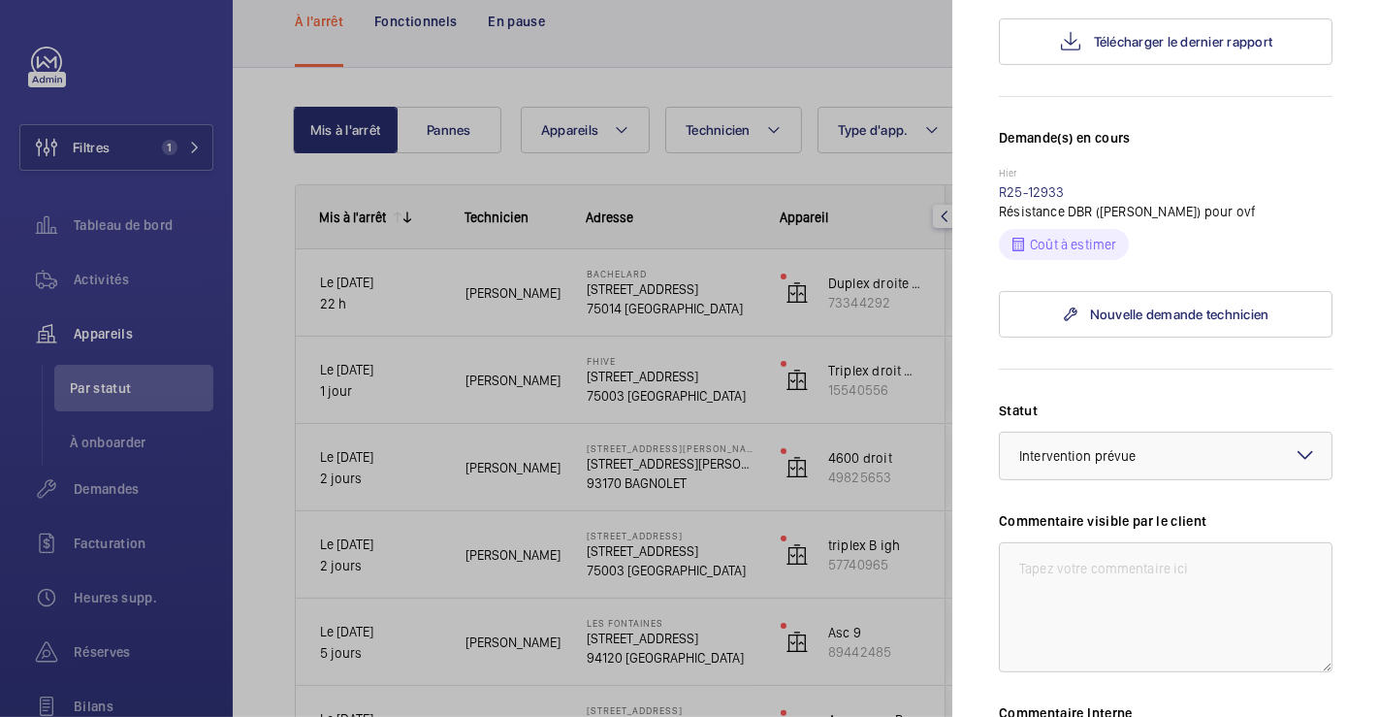
scroll to position [646, 0]
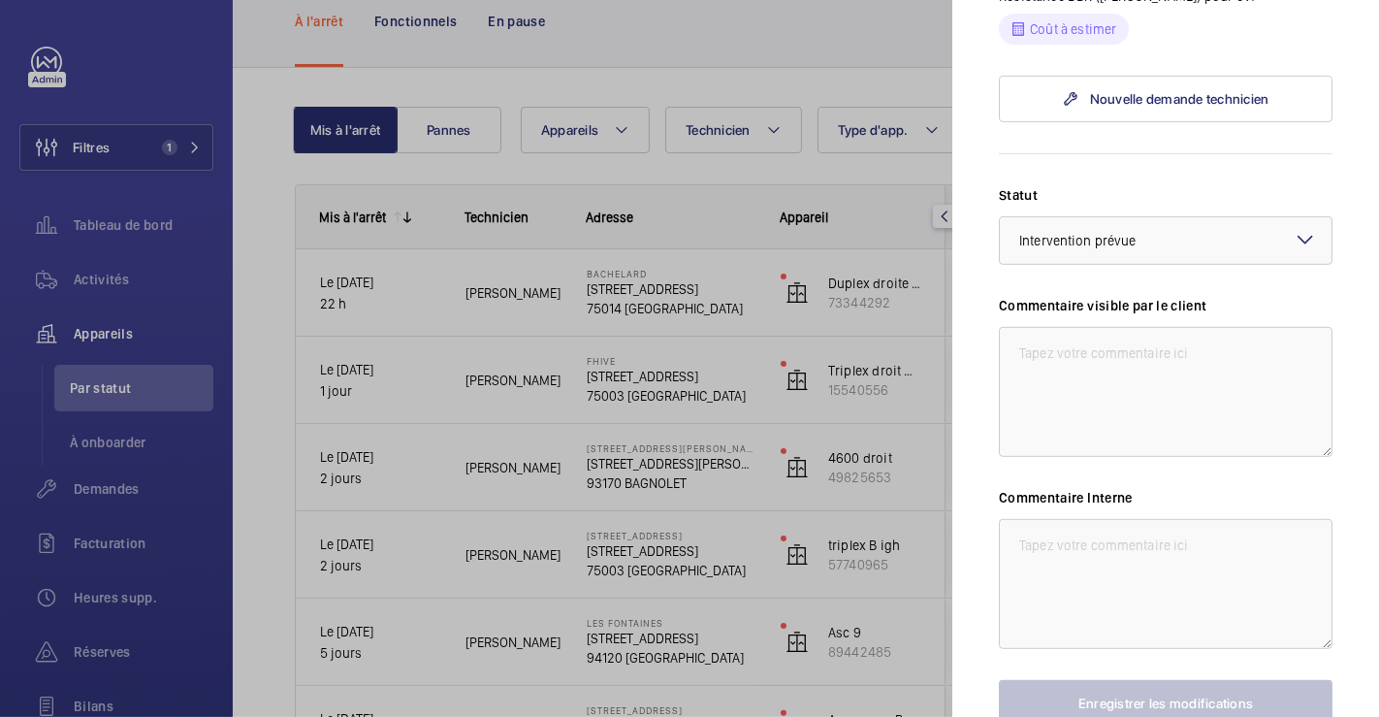
click at [1298, 230] on mat-icon at bounding box center [1305, 239] width 23 height 23
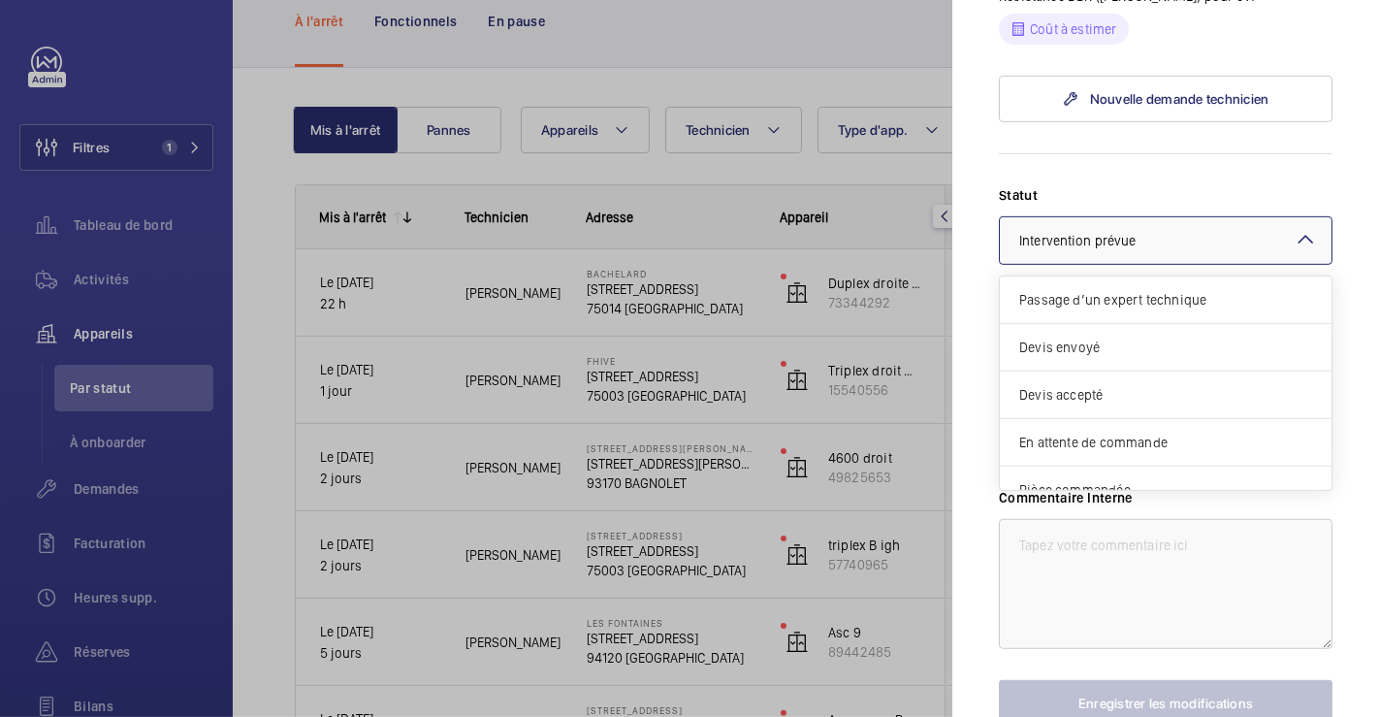
scroll to position [163, 0]
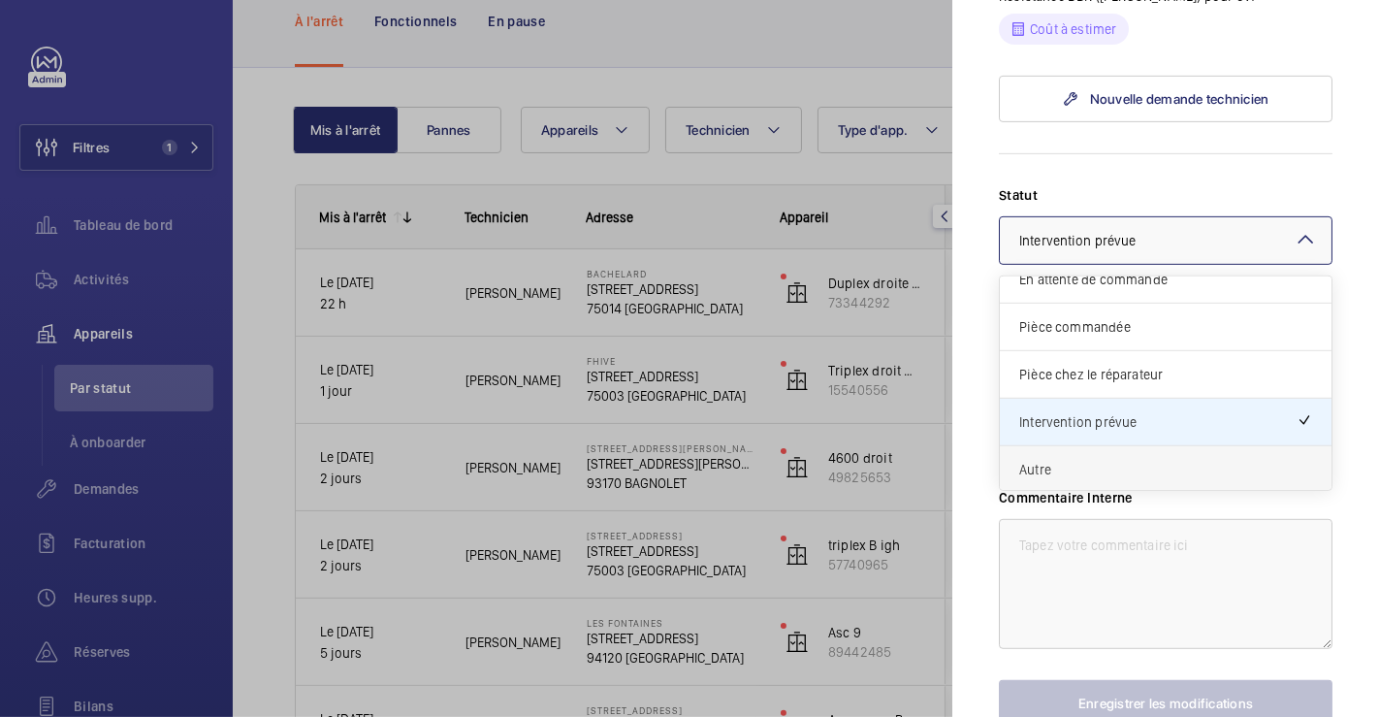
click at [1157, 480] on div "Autre" at bounding box center [1166, 469] width 332 height 47
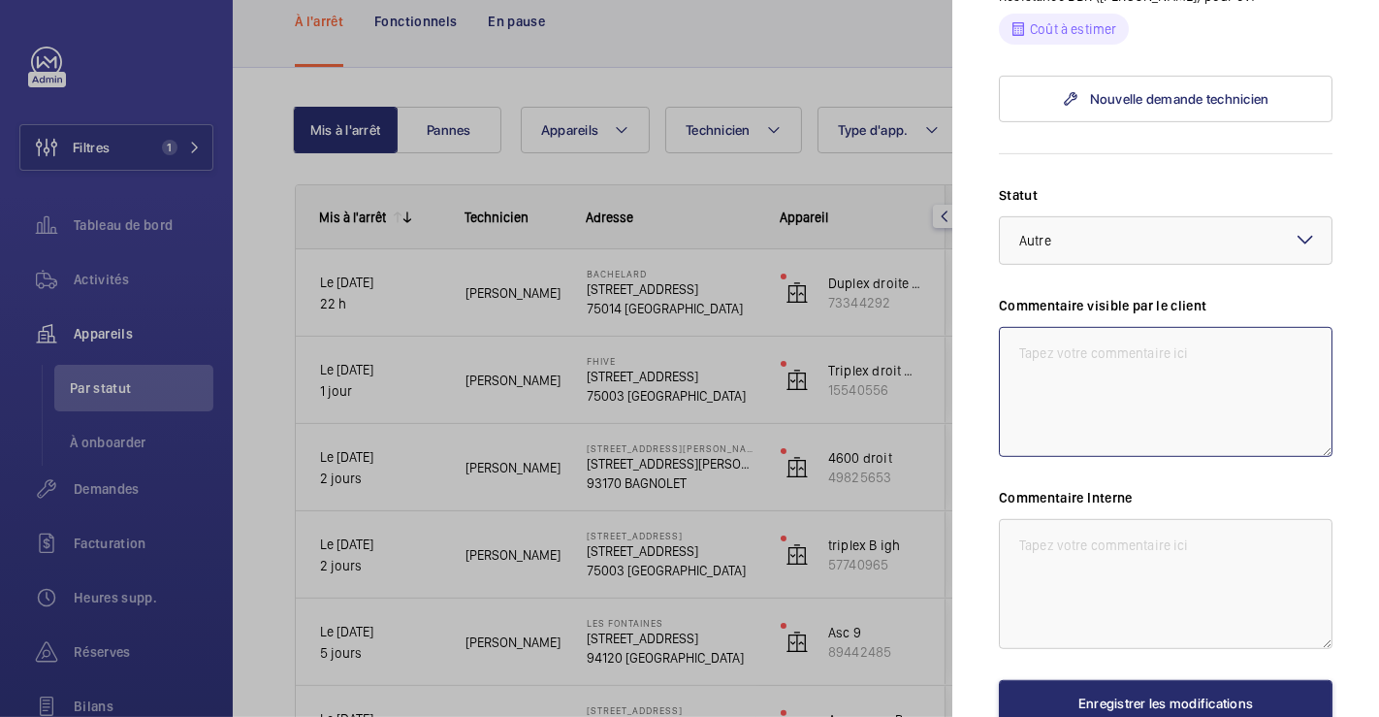
click at [1097, 347] on textarea at bounding box center [1166, 392] width 334 height 130
type textarea "29/09"
click at [1097, 347] on textarea "29/09" at bounding box center [1166, 392] width 334 height 130
drag, startPoint x: 1217, startPoint y: 348, endPoint x: 1006, endPoint y: 345, distance: 211.5
click at [1006, 345] on textarea "29/09 chiffrage en cours resistance Otis" at bounding box center [1166, 392] width 334 height 130
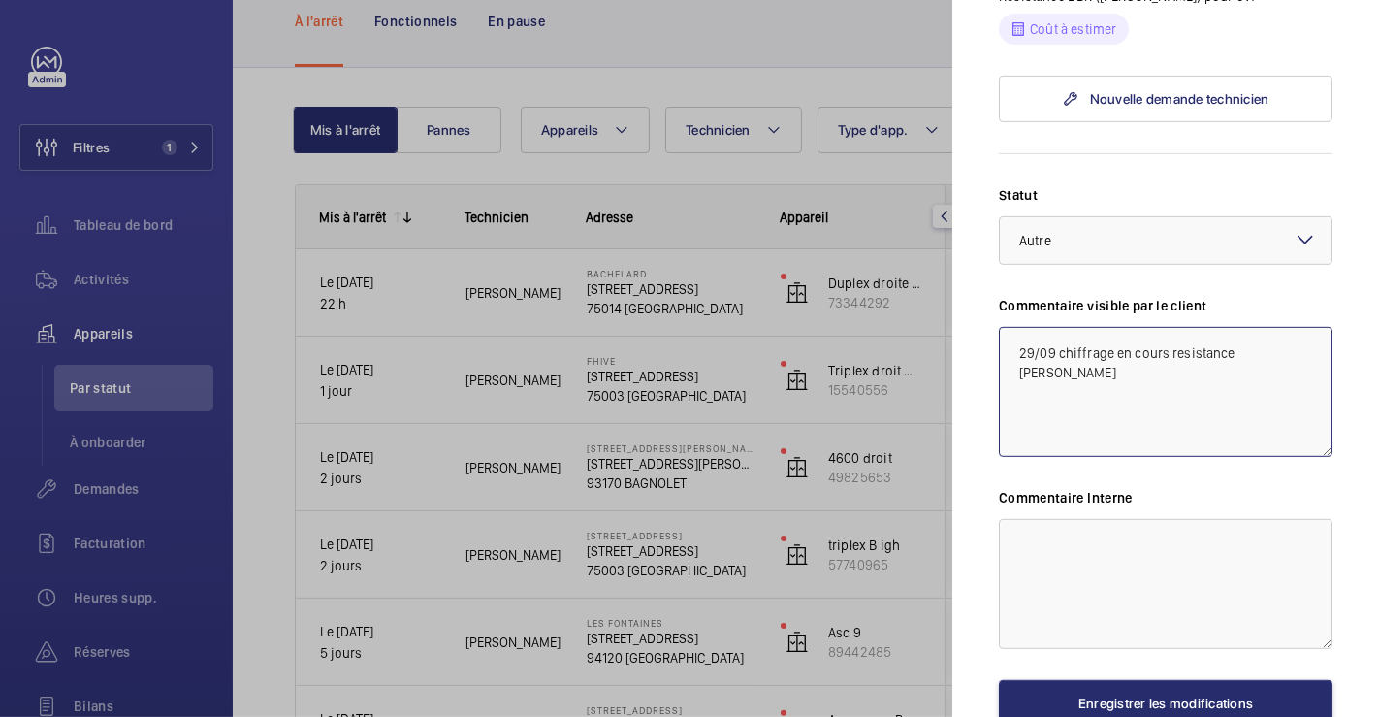
type textarea "29/09 chiffrage en cours resistance Otis"
click at [1027, 527] on textarea at bounding box center [1166, 584] width 334 height 130
paste textarea "29/09 chiffrage en cours resistance Otis"
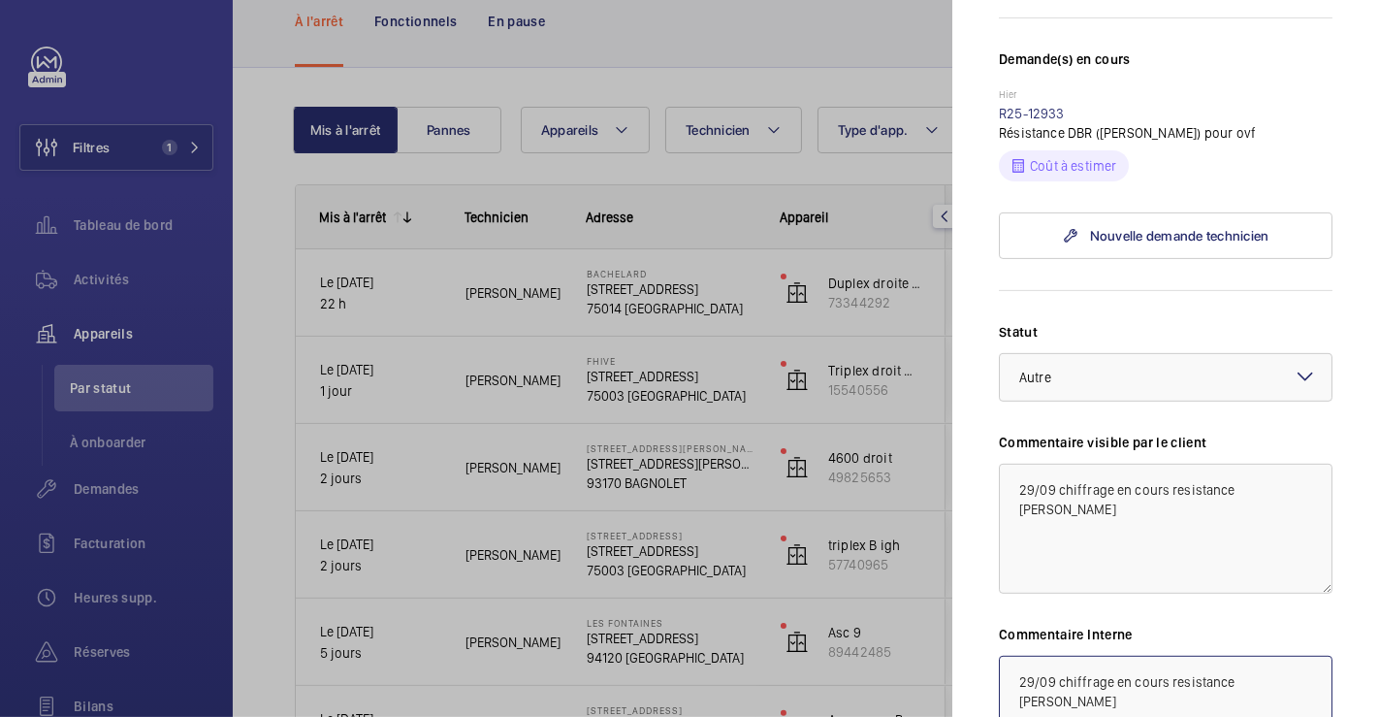
scroll to position [538, 0]
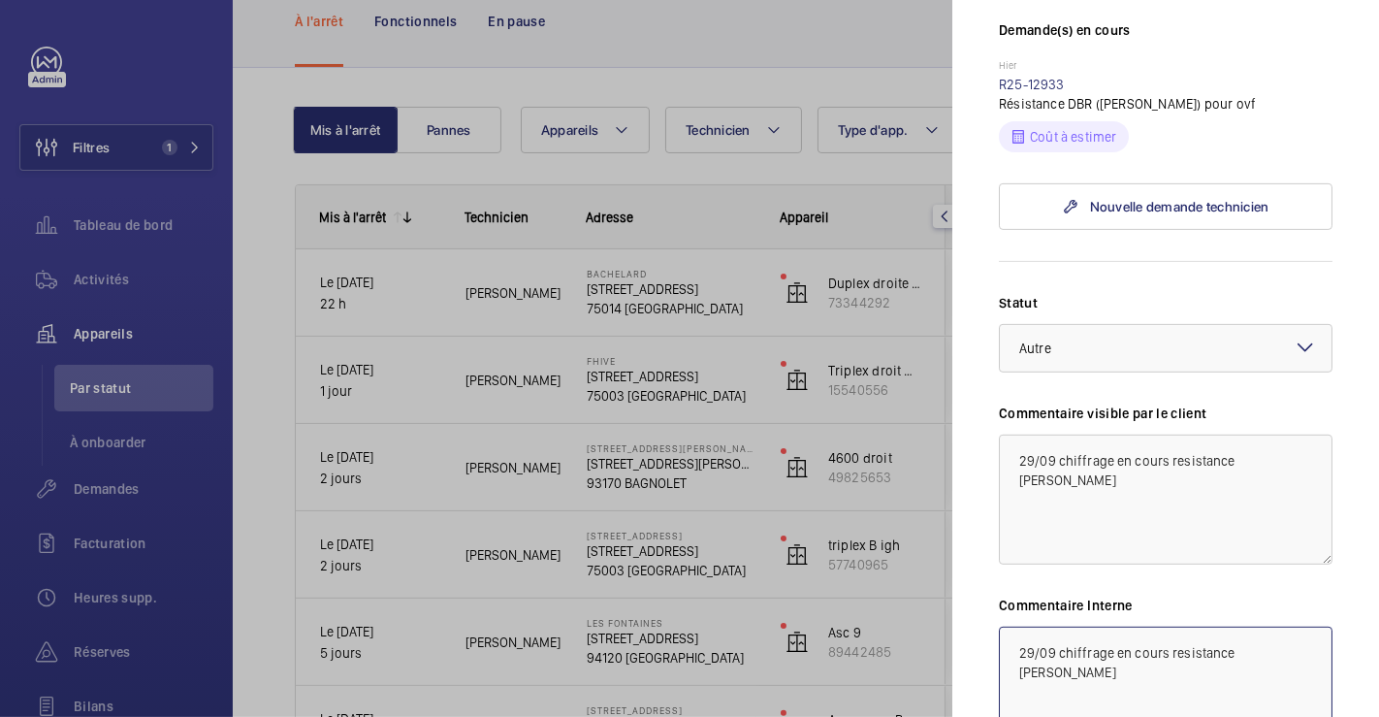
type textarea "29/09 chiffrage en cours resistance Otis"
click at [1232, 456] on textarea "29/09 chiffrage en cours resistance Otis" at bounding box center [1166, 500] width 334 height 130
type textarea "29/09 chiffrage en cours resistance DBR Otis"
click at [1232, 649] on textarea "29/09 chiffrage en cours resistance Otis" at bounding box center [1166, 692] width 334 height 130
click at [1231, 653] on textarea "29/09 chiffrage en cours resistanceDBR Otis" at bounding box center [1166, 692] width 334 height 130
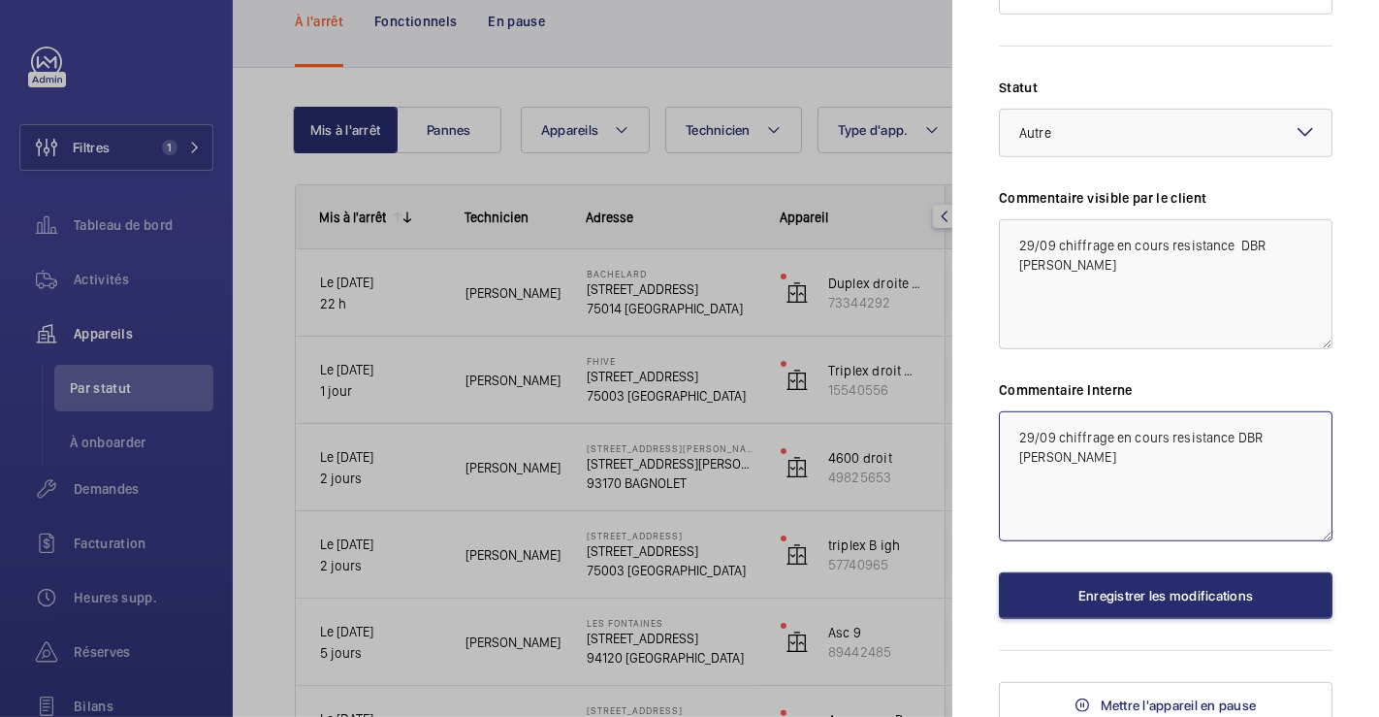
scroll to position [762, 0]
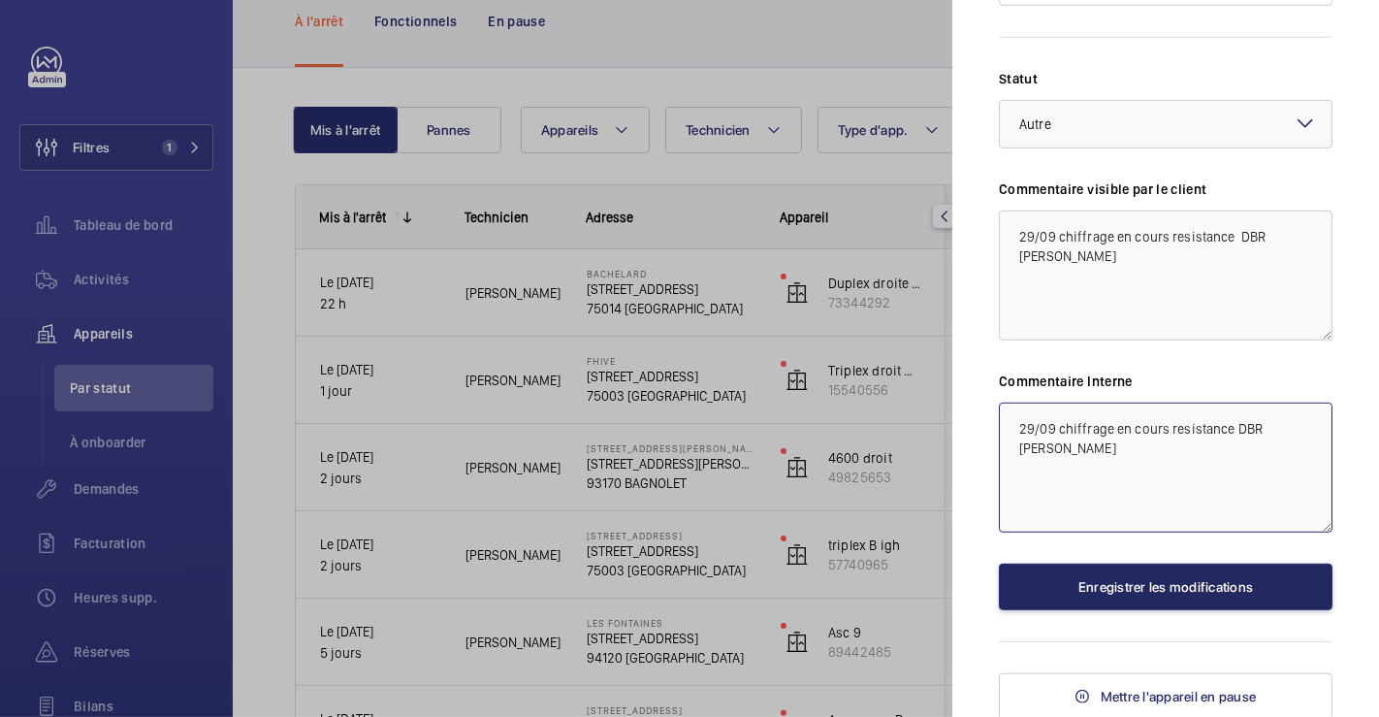
type textarea "29/09 chiffrage en cours resistance DBR Otis"
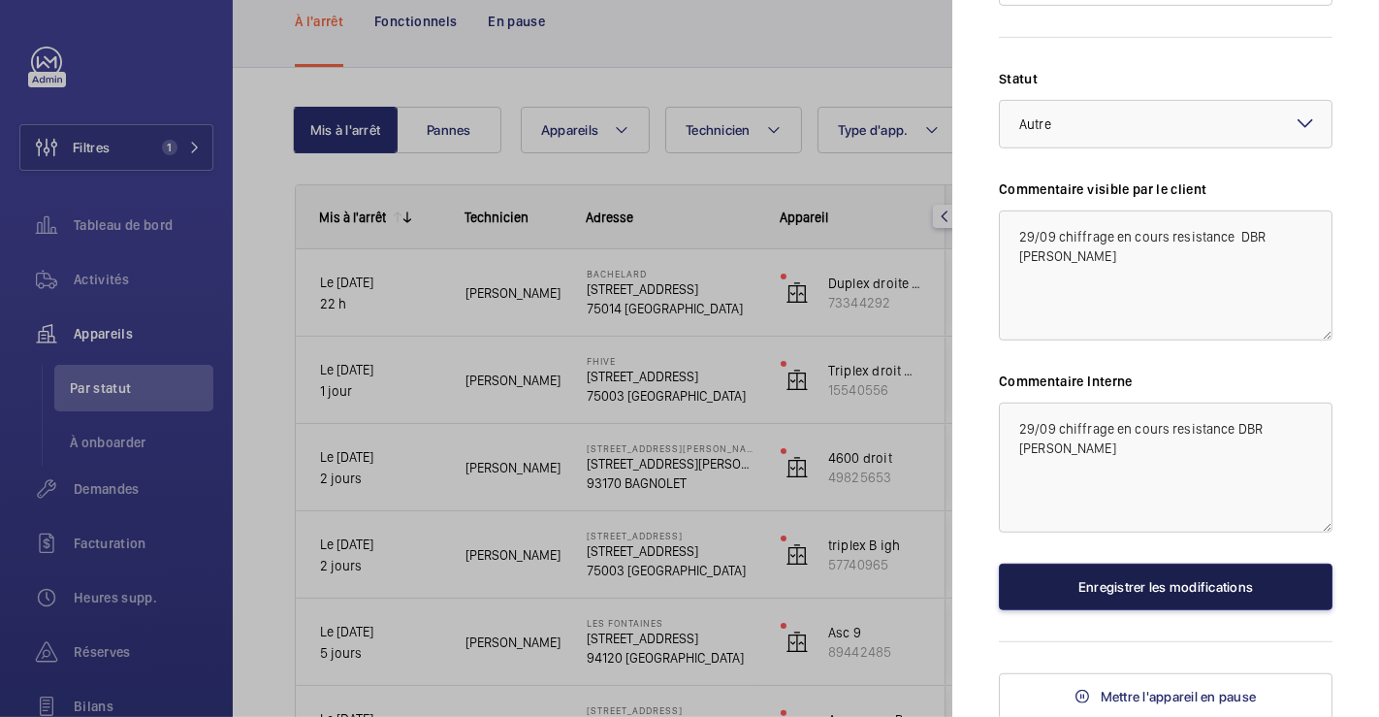
click at [1230, 585] on button "Enregistrer les modifications" at bounding box center [1166, 587] width 334 height 47
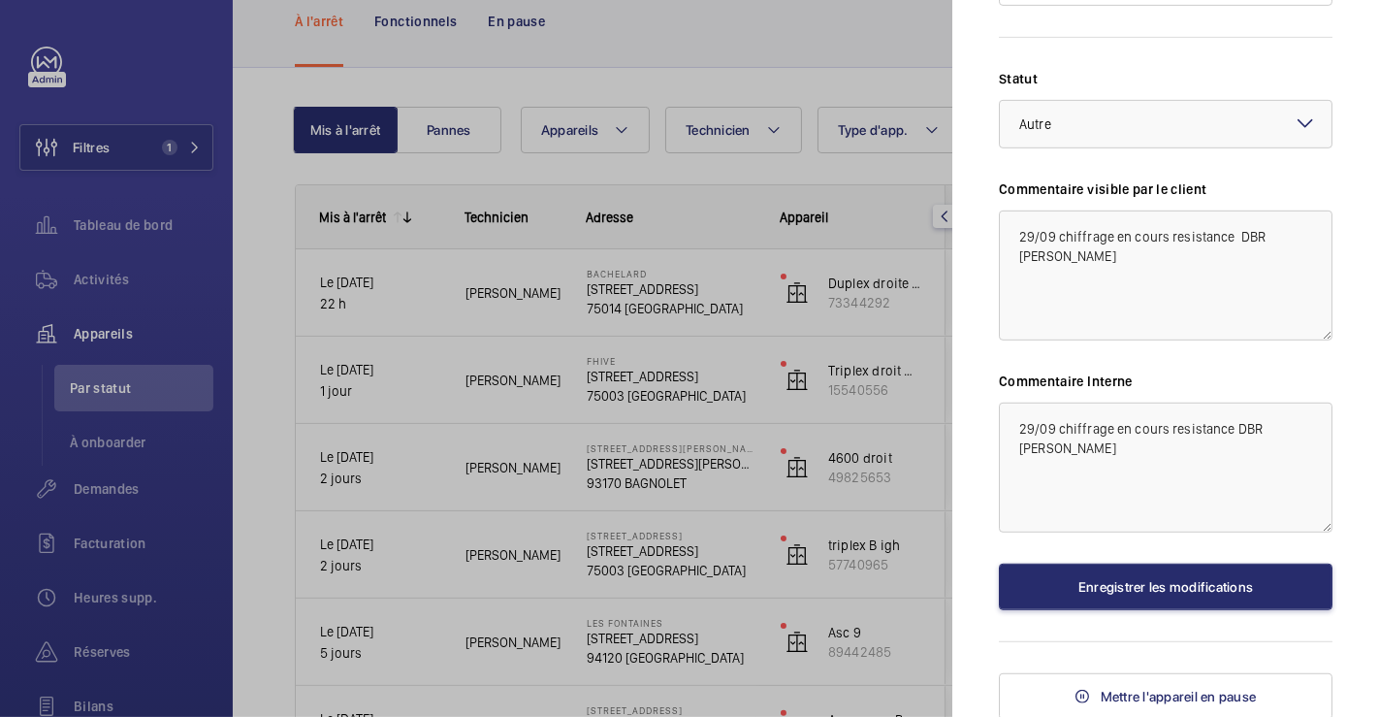
scroll to position [0, 0]
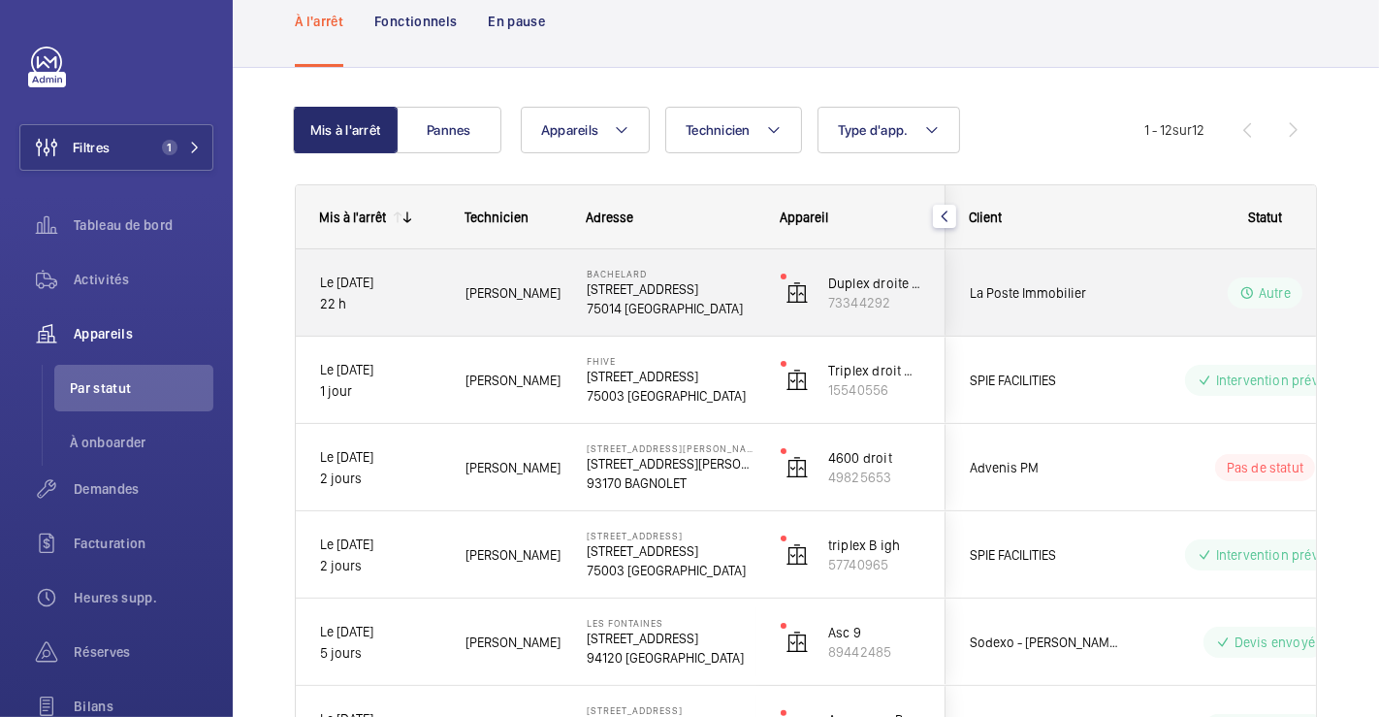
click at [1142, 285] on div "Autre" at bounding box center [1253, 293] width 265 height 70
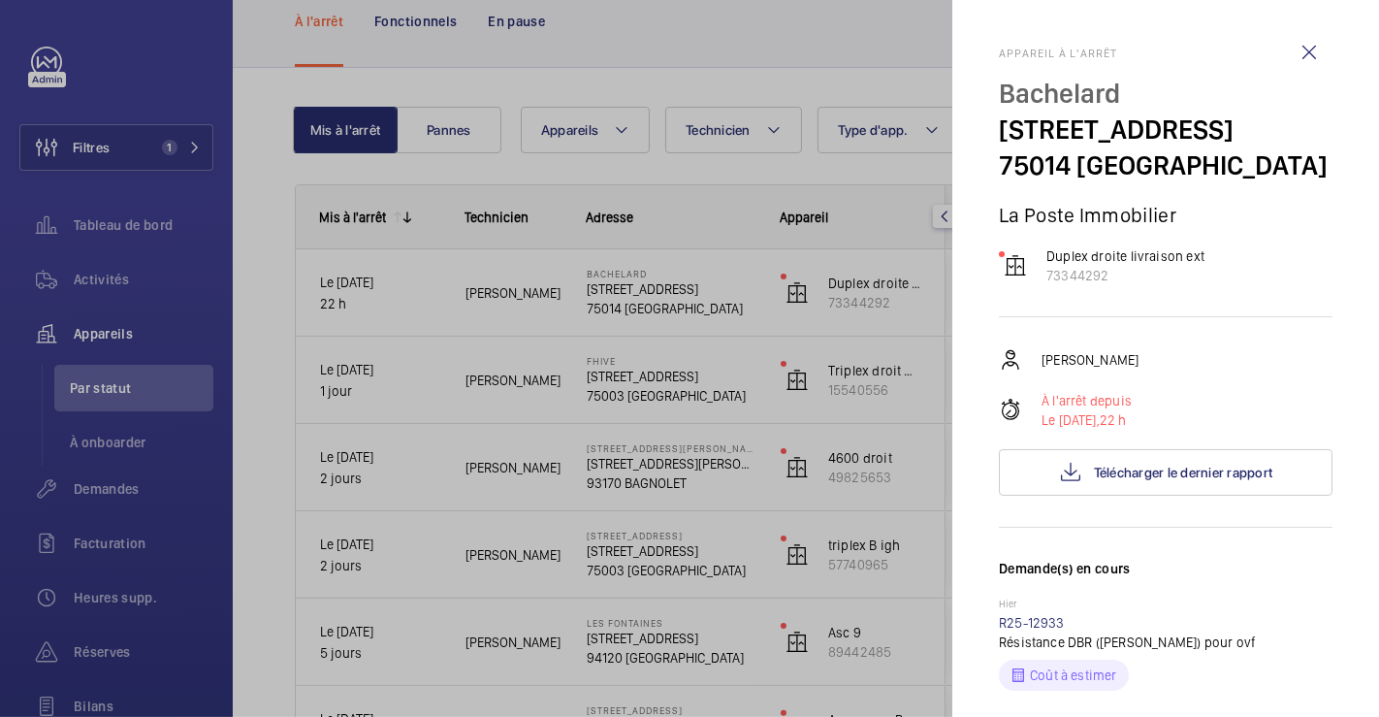
click at [737, 307] on div at bounding box center [689, 358] width 1379 height 717
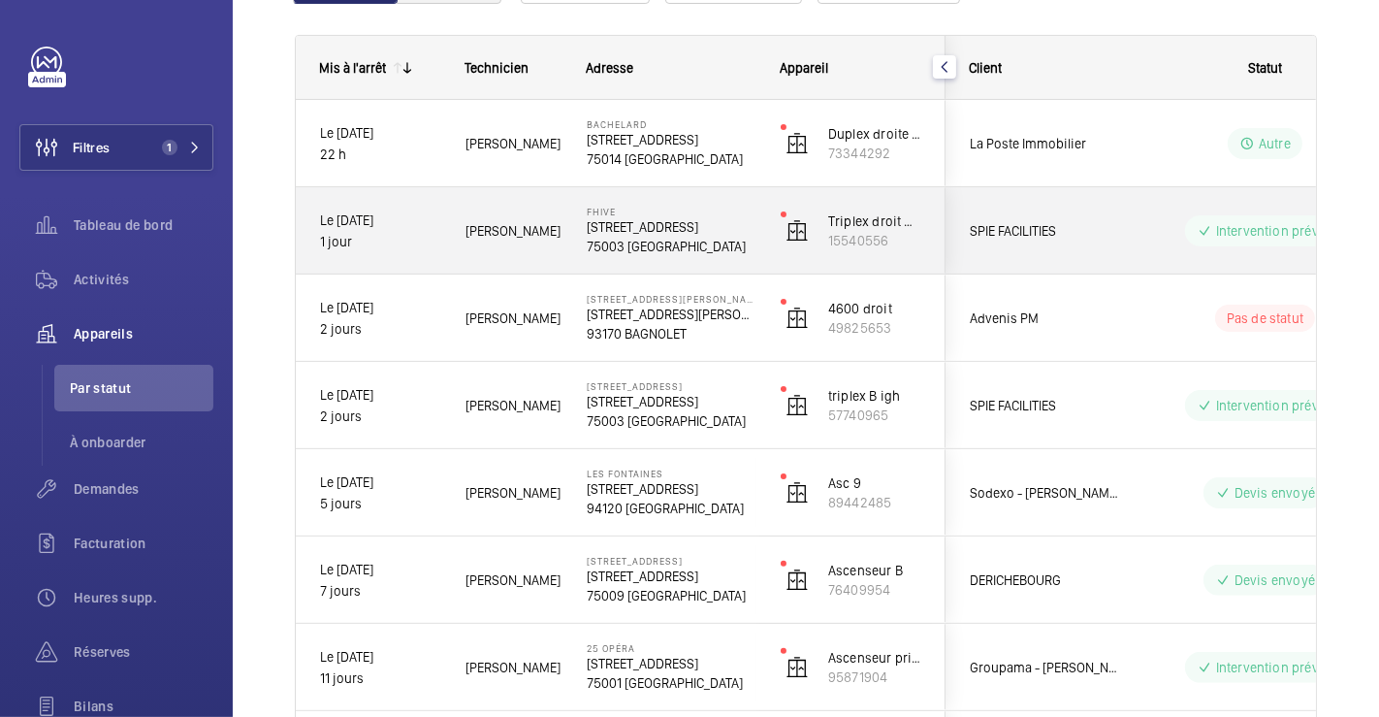
scroll to position [215, 0]
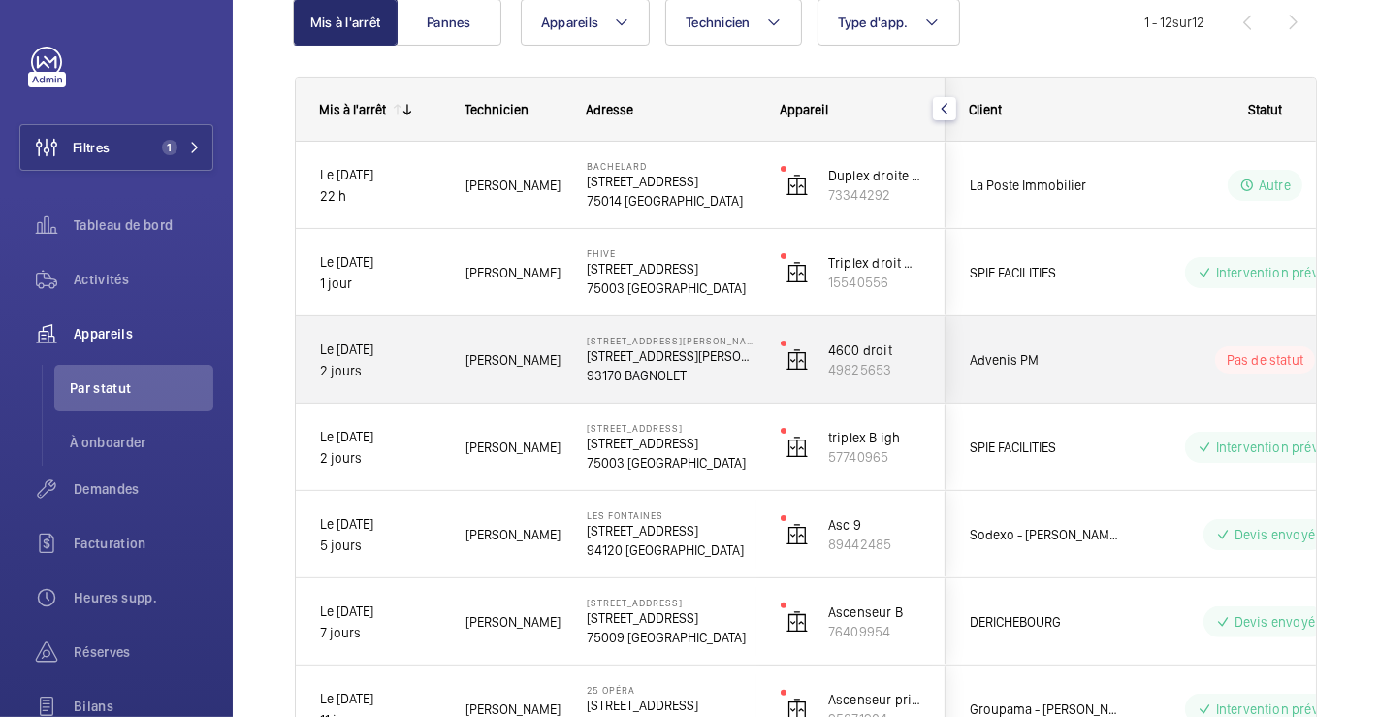
click at [1164, 368] on wm-front-pills-cell "Pas de statut" at bounding box center [1266, 359] width 242 height 27
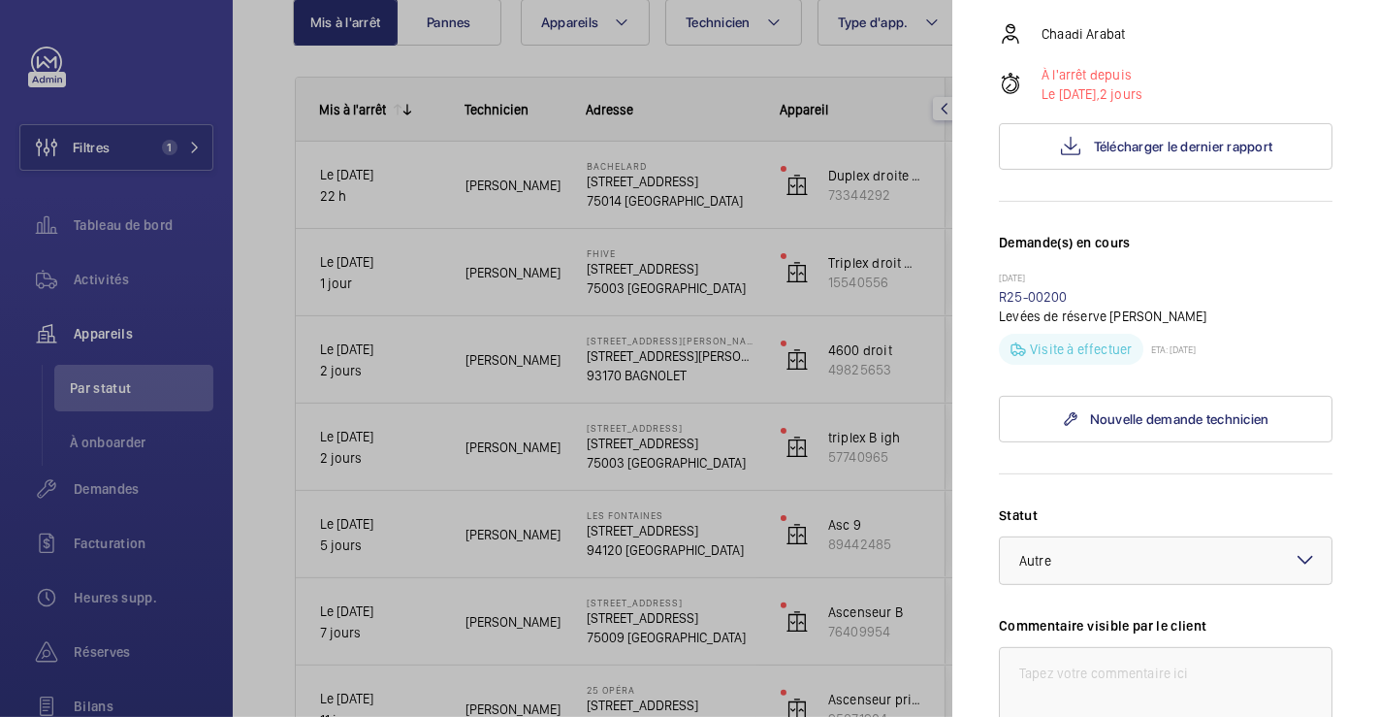
scroll to position [431, 0]
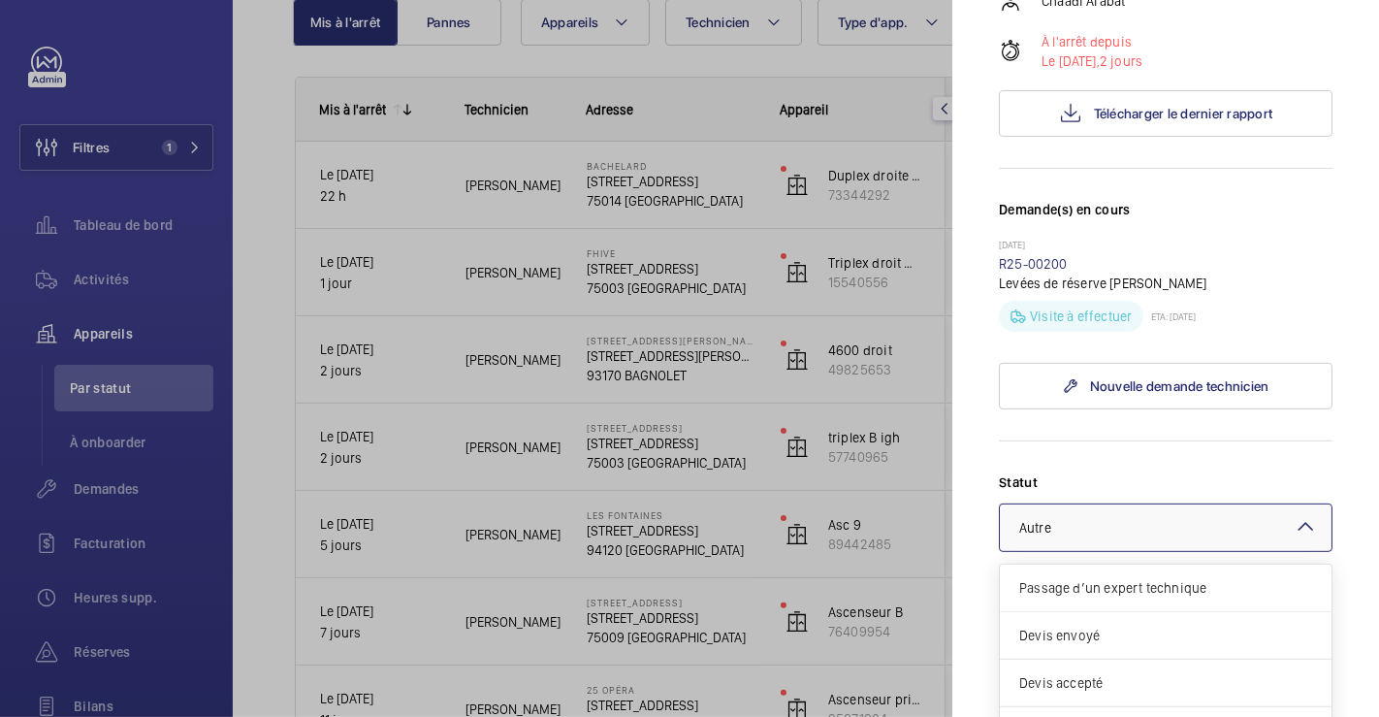
click at [1294, 515] on mat-icon at bounding box center [1305, 526] width 23 height 23
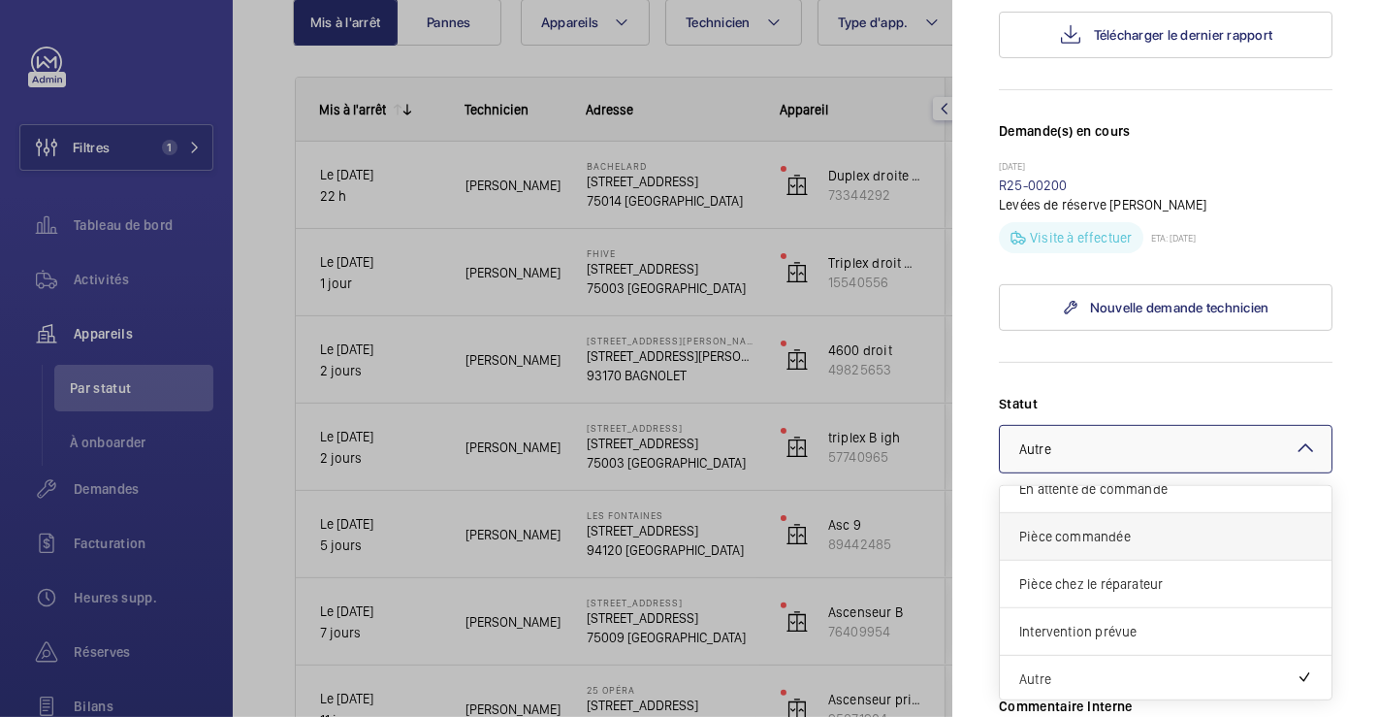
scroll to position [538, 0]
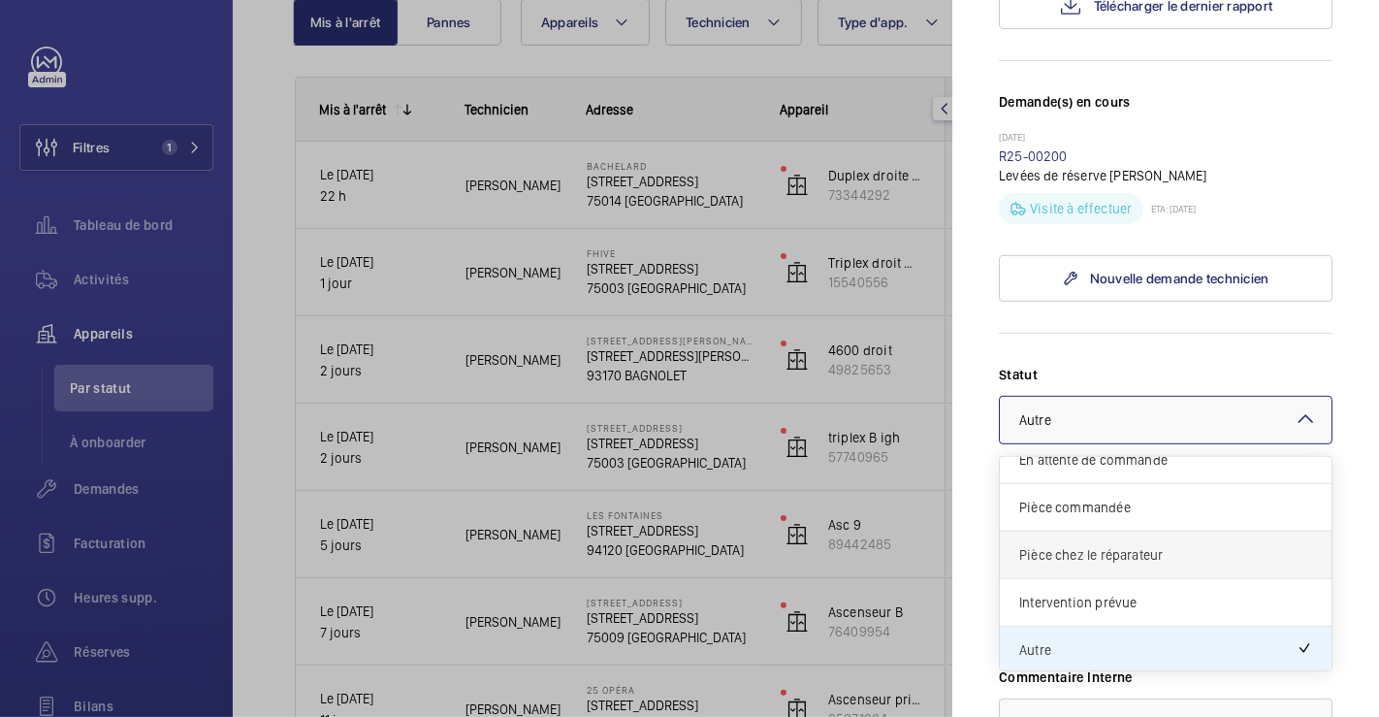
click at [1243, 545] on span "Pièce chez le réparateur" at bounding box center [1165, 554] width 293 height 19
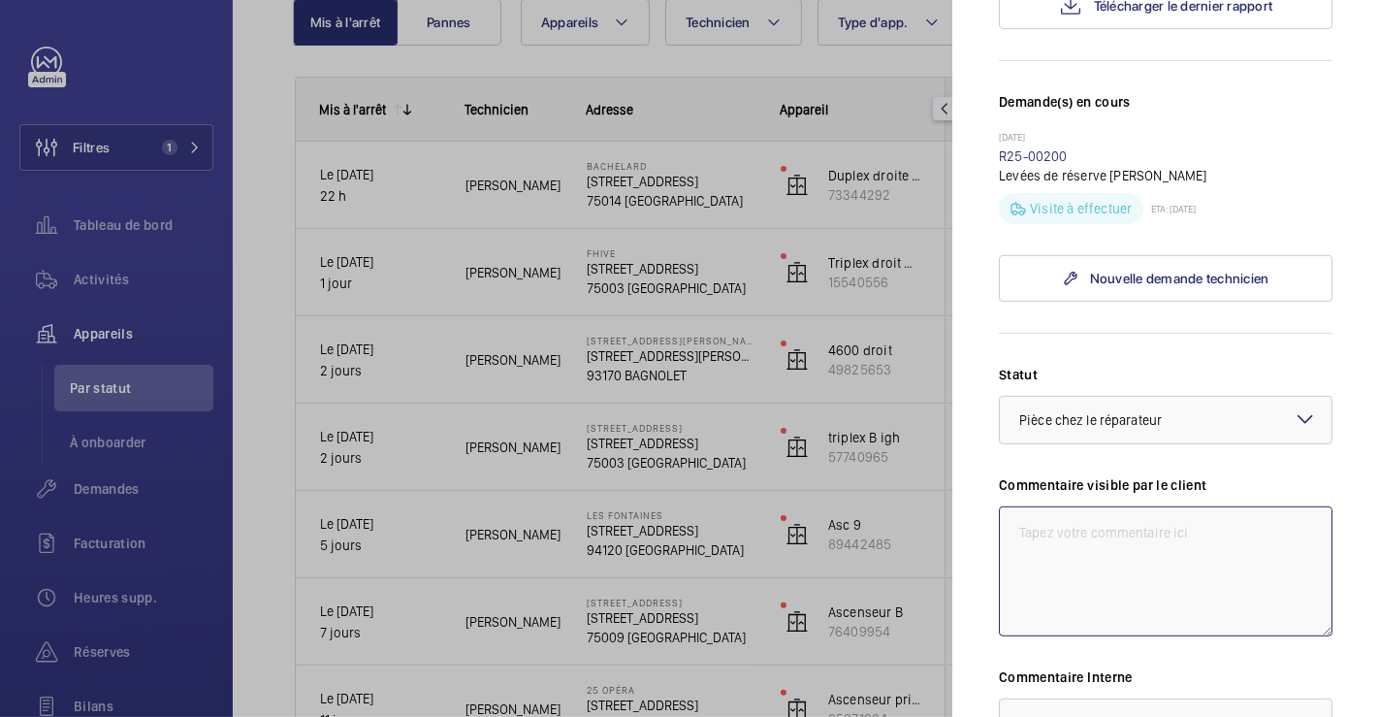
click at [1069, 506] on textarea at bounding box center [1166, 571] width 334 height 130
type textarea "3"
type textarea "29/09 vf de porte emmene en reparation en attente de chiffrage"
drag, startPoint x: 1002, startPoint y: 483, endPoint x: 1196, endPoint y: 525, distance: 198.4
click at [1196, 525] on textarea "29/09 vf de porte emmene en reparation en attente de chiffrage" at bounding box center [1166, 571] width 334 height 130
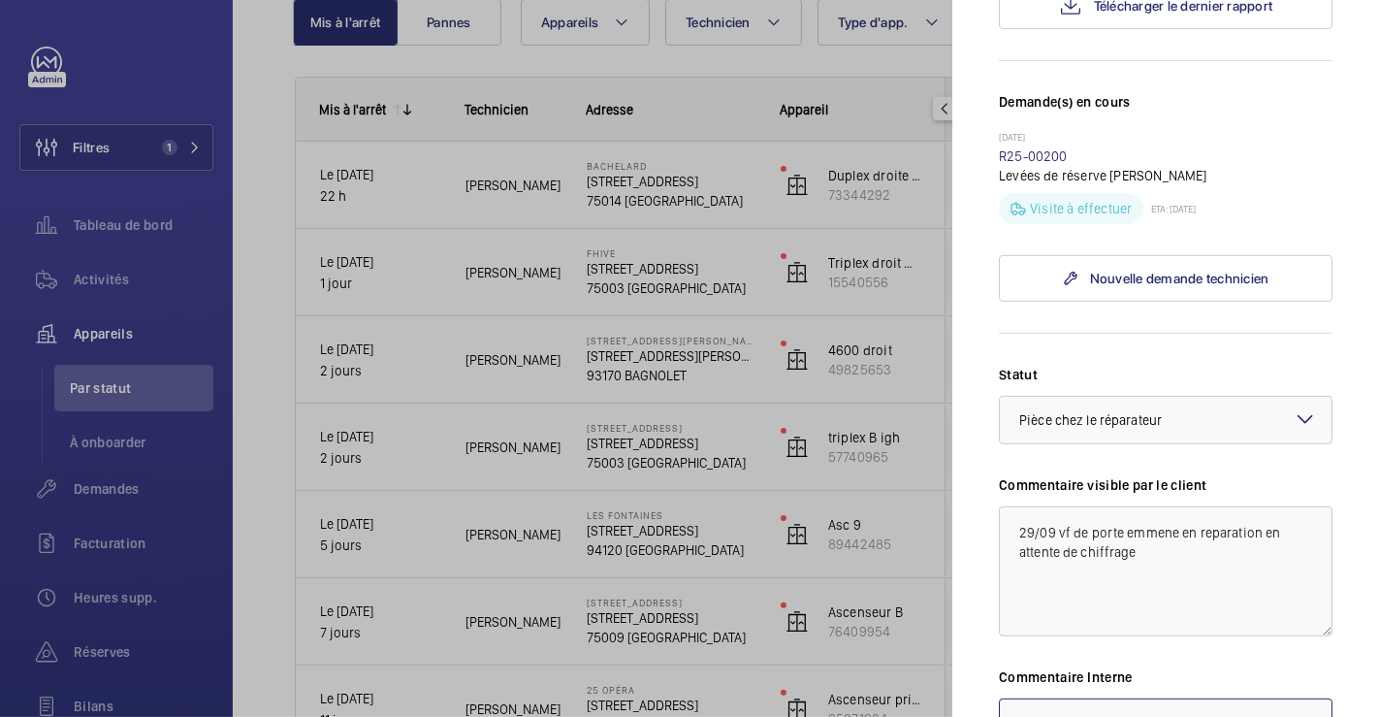
paste textarea "29/09 vf de porte emmene en reparation en attente de chiffrage"
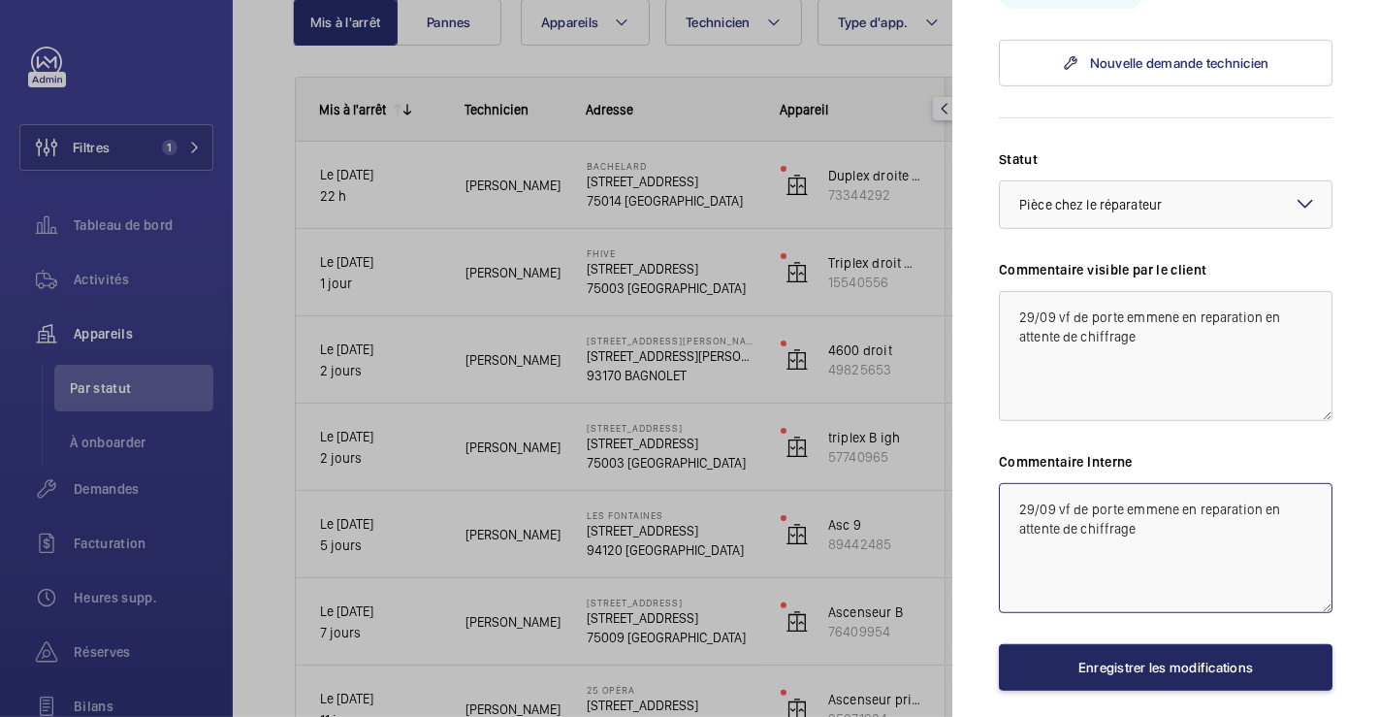
type textarea "29/09 vf de porte emmene en reparation en attente de chiffrage"
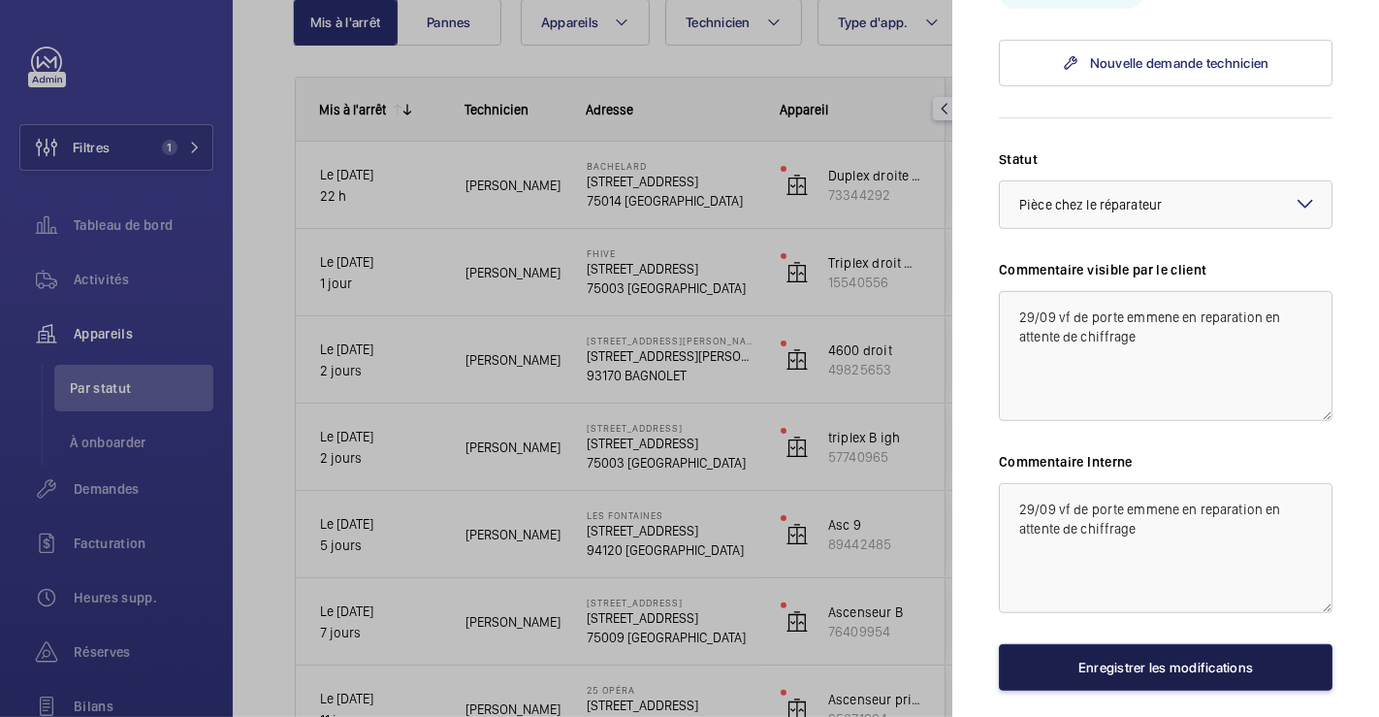
click at [1128, 644] on button "Enregistrer les modifications" at bounding box center [1166, 667] width 334 height 47
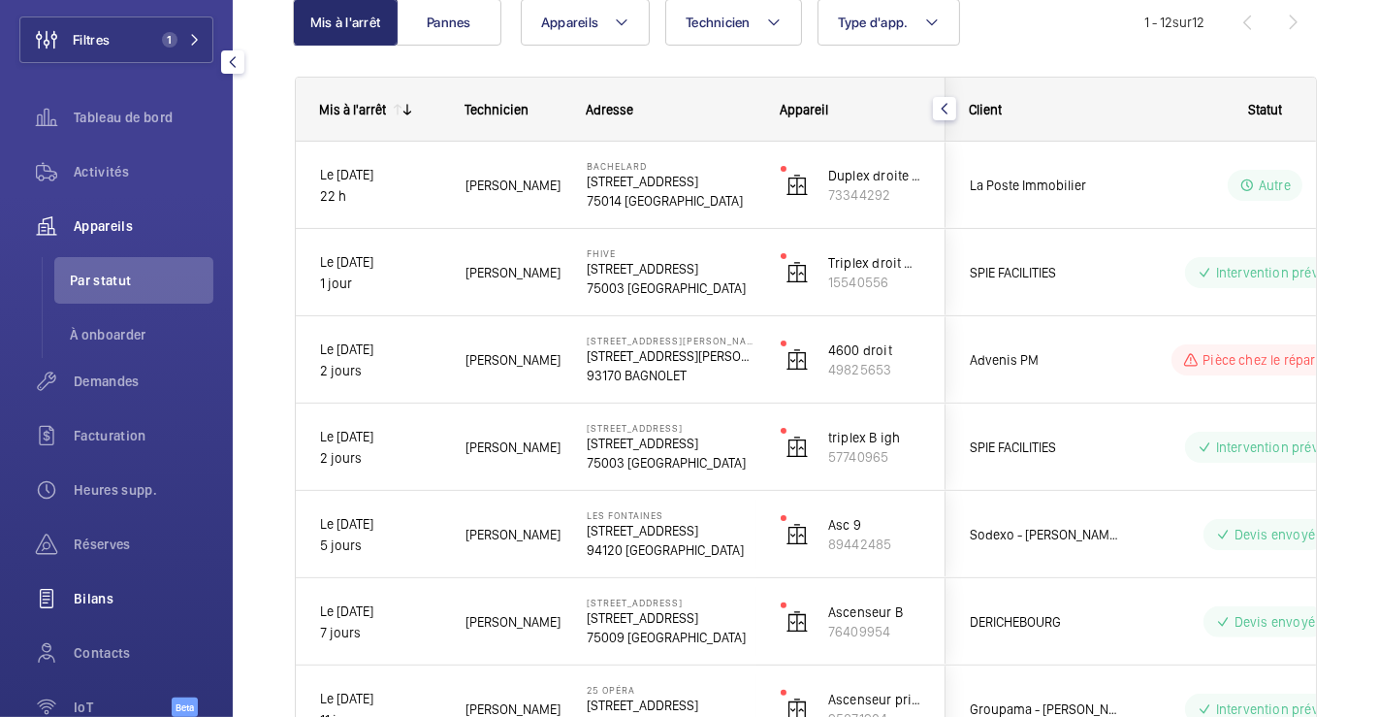
scroll to position [213, 0]
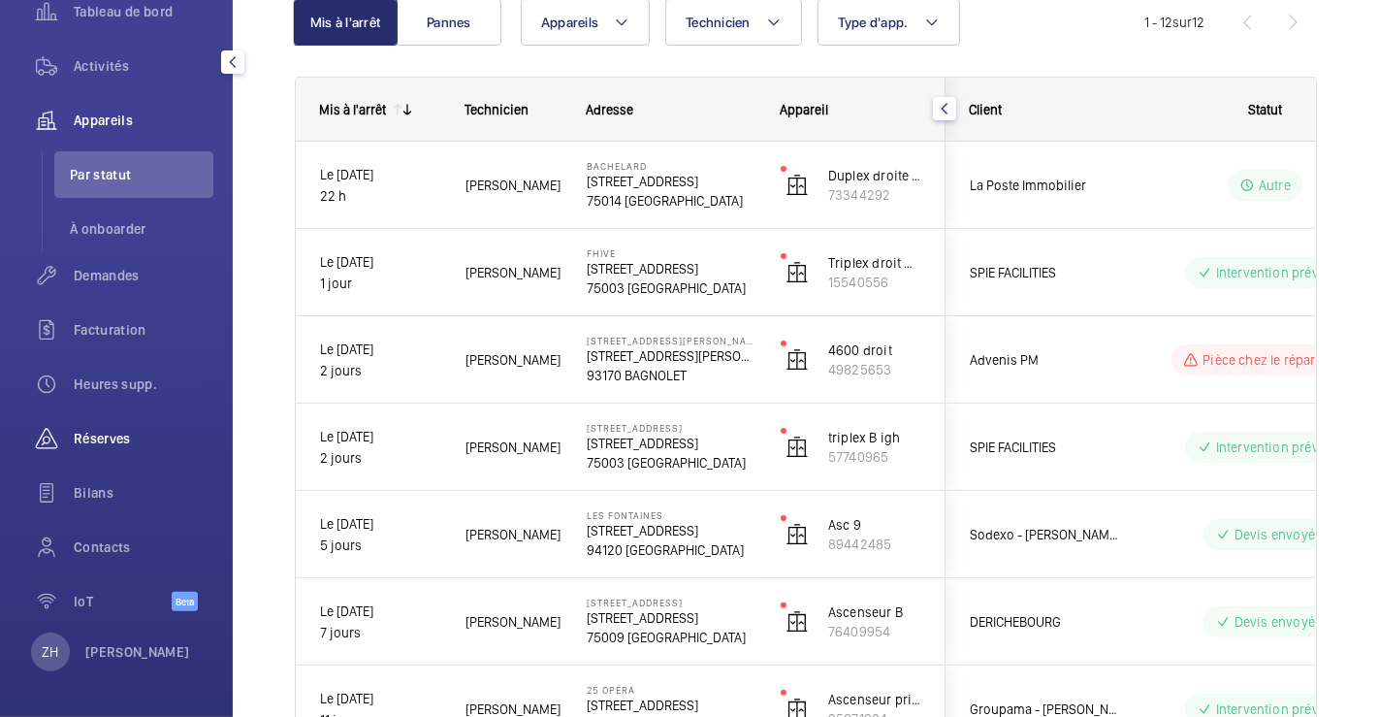
click at [97, 440] on span "Réserves" at bounding box center [144, 438] width 140 height 19
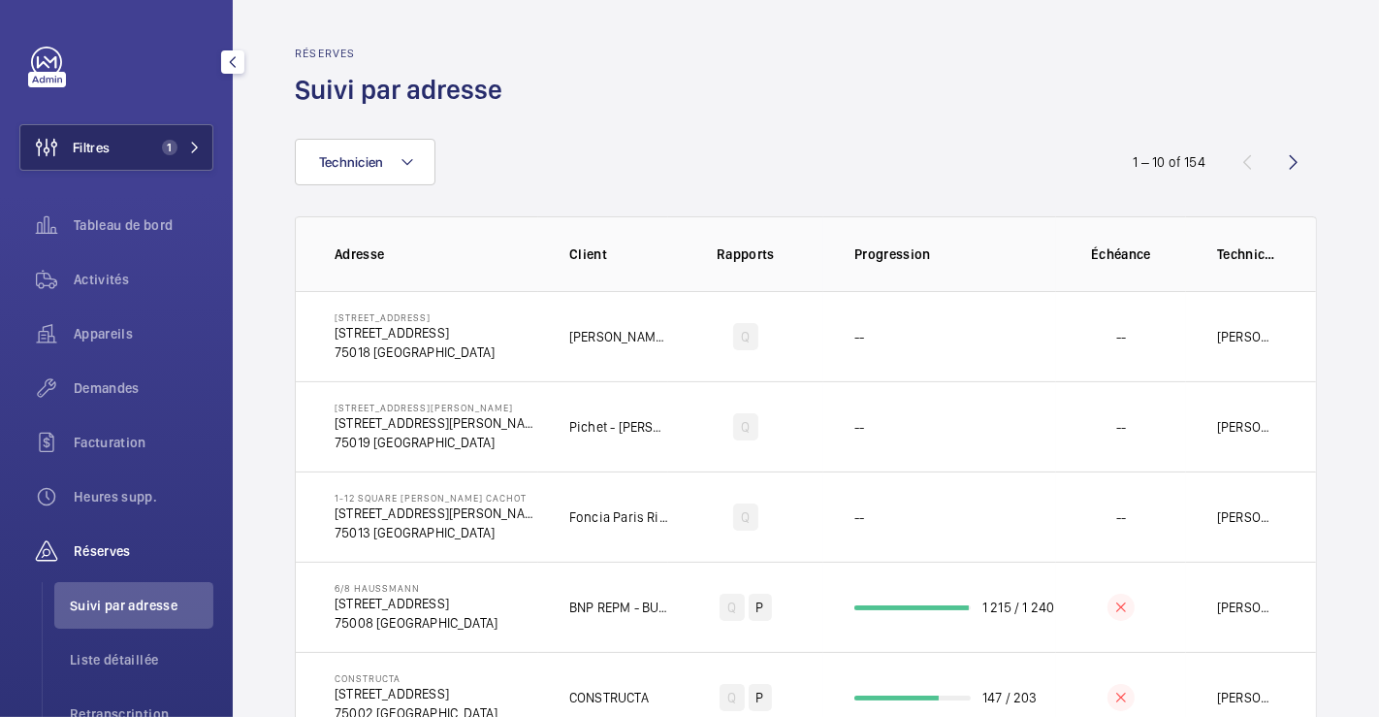
click at [124, 144] on button "Filtres 1" at bounding box center [116, 147] width 194 height 47
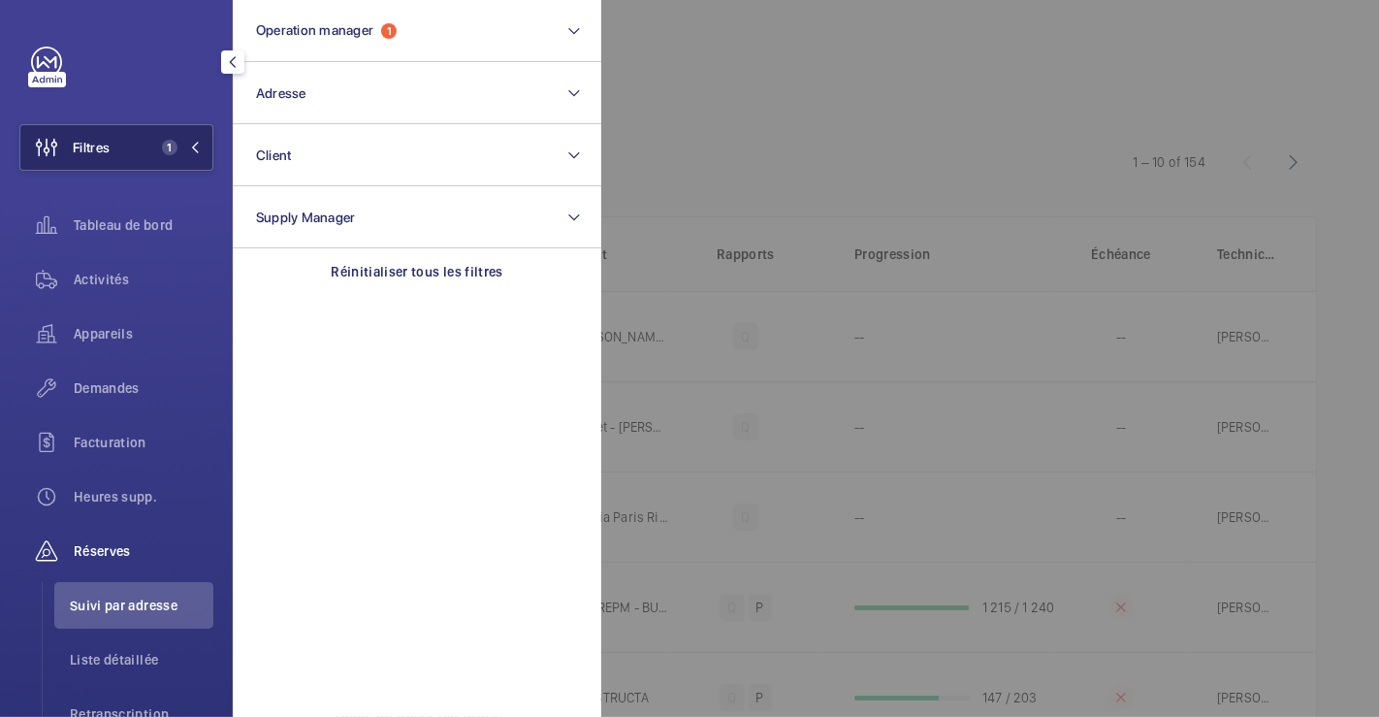
click at [121, 128] on button "Filtres 1" at bounding box center [116, 147] width 194 height 47
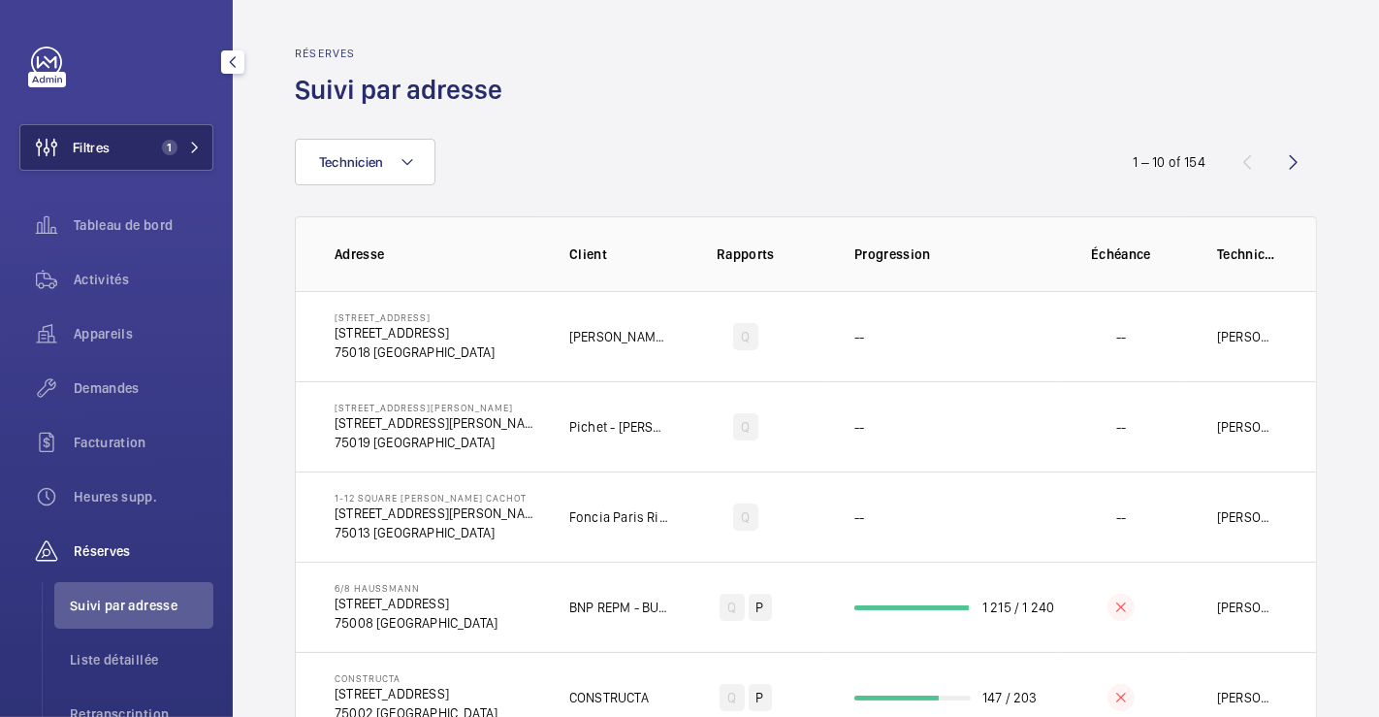
drag, startPoint x: 45, startPoint y: 147, endPoint x: 136, endPoint y: 143, distance: 91.3
click at [47, 147] on wm-front-icon-button at bounding box center [46, 147] width 52 height 47
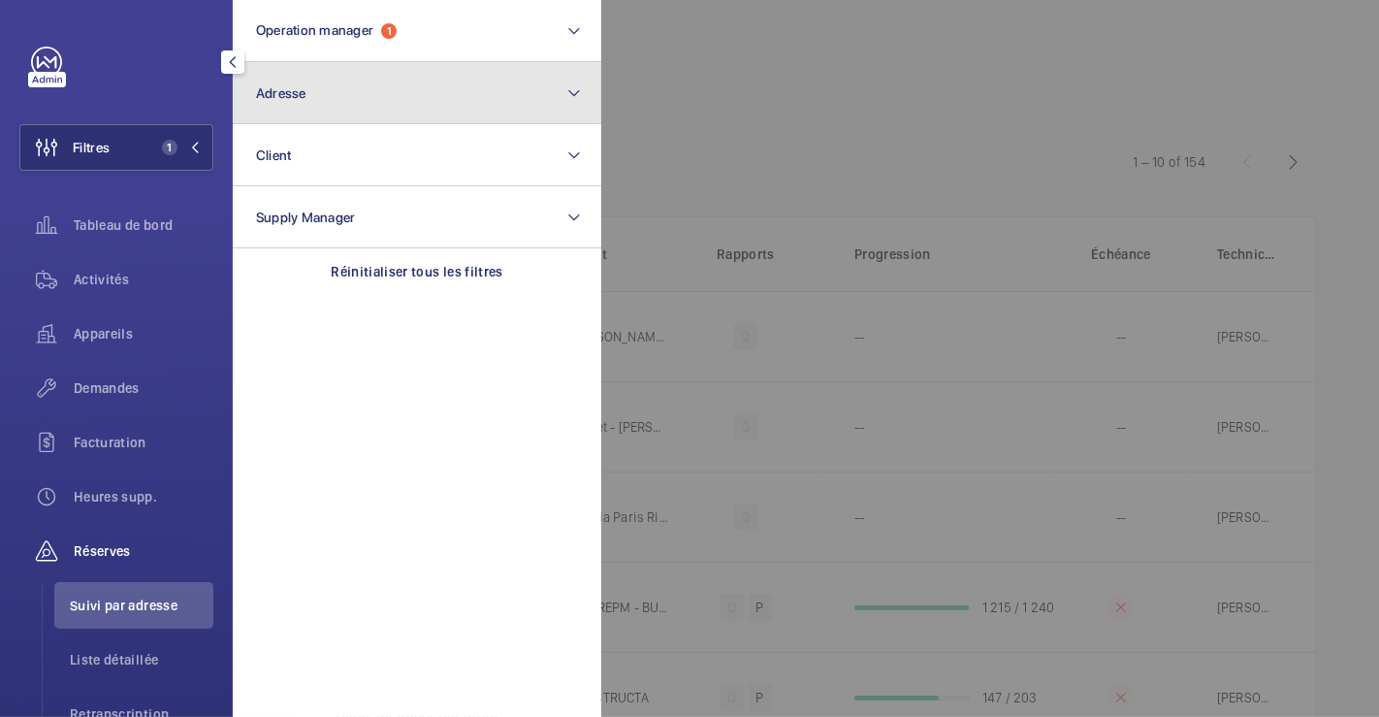
click at [324, 93] on button "Adresse" at bounding box center [417, 93] width 369 height 62
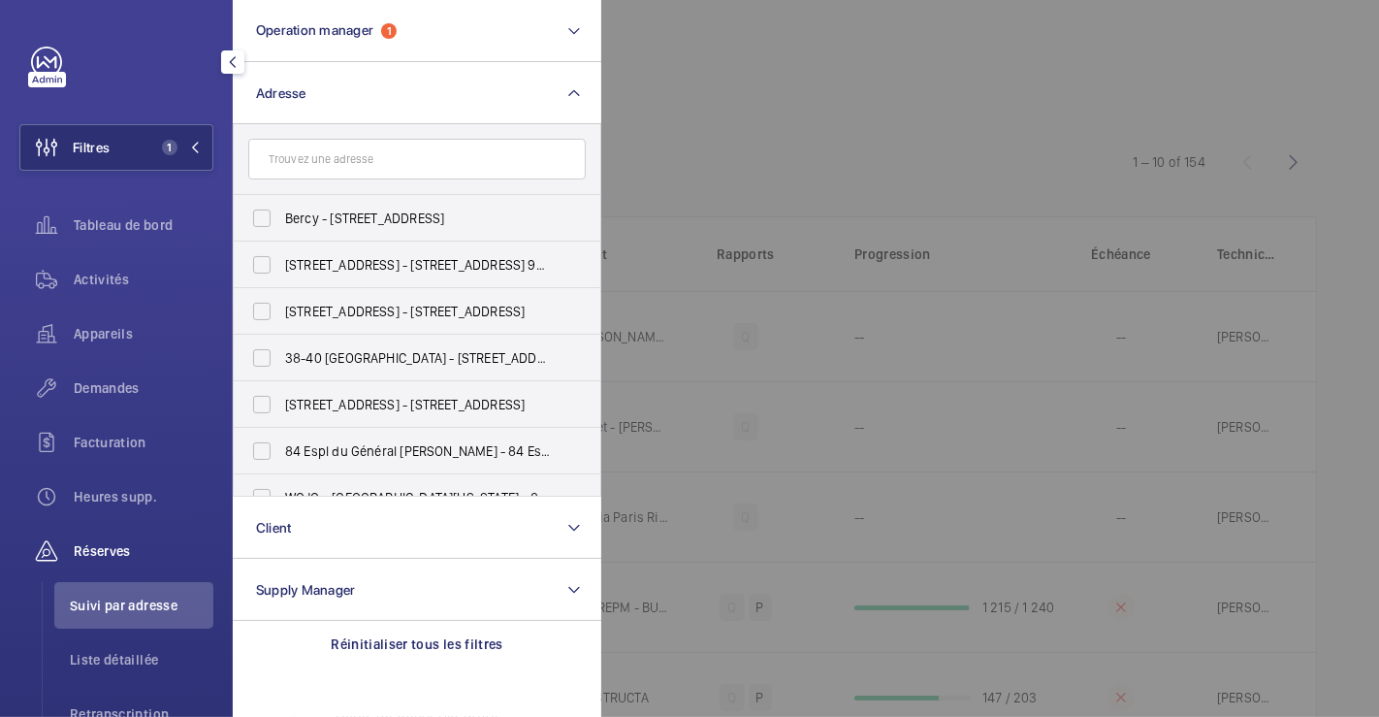
click at [337, 156] on input "text" at bounding box center [417, 159] width 338 height 41
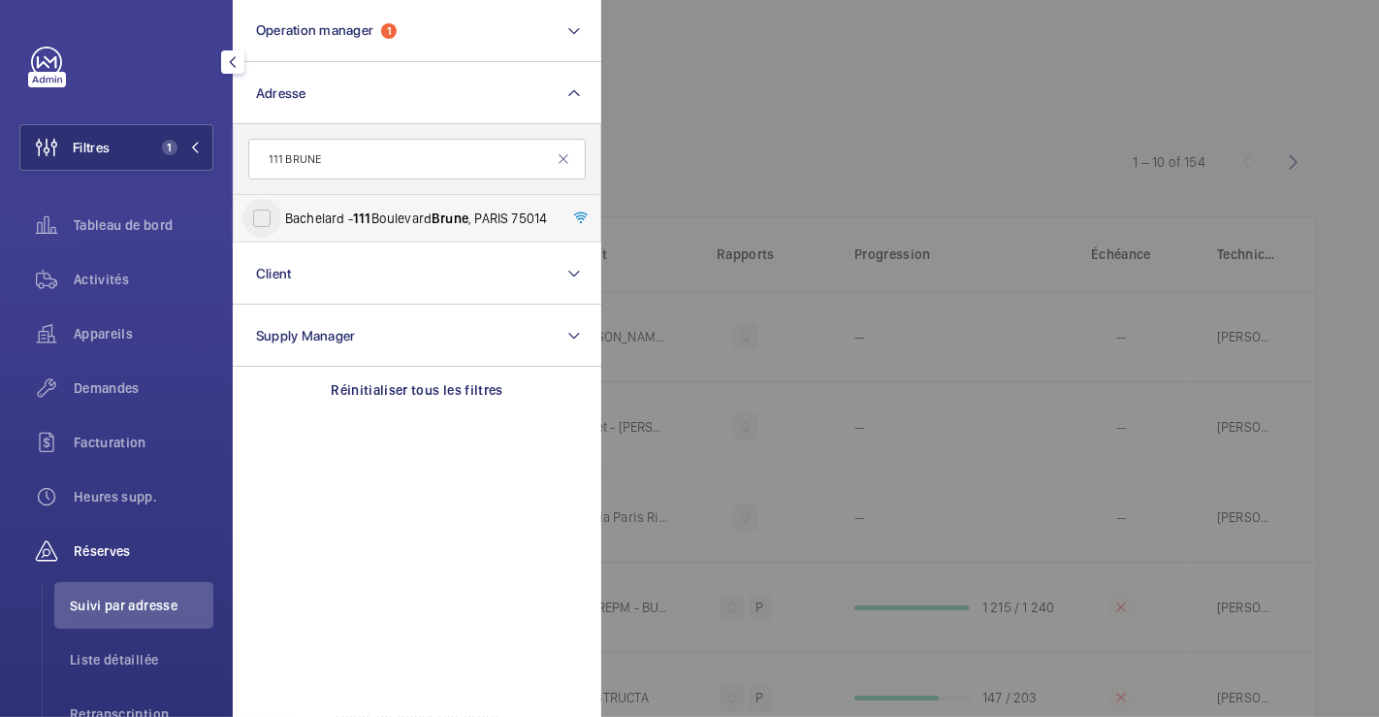
type input "111 BRUNE"
click at [267, 216] on input "Bachelard - 111 Boulevard Brune , PARIS 75014" at bounding box center [261, 218] width 39 height 39
checkbox input "true"
click at [759, 128] on div at bounding box center [1290, 358] width 1379 height 717
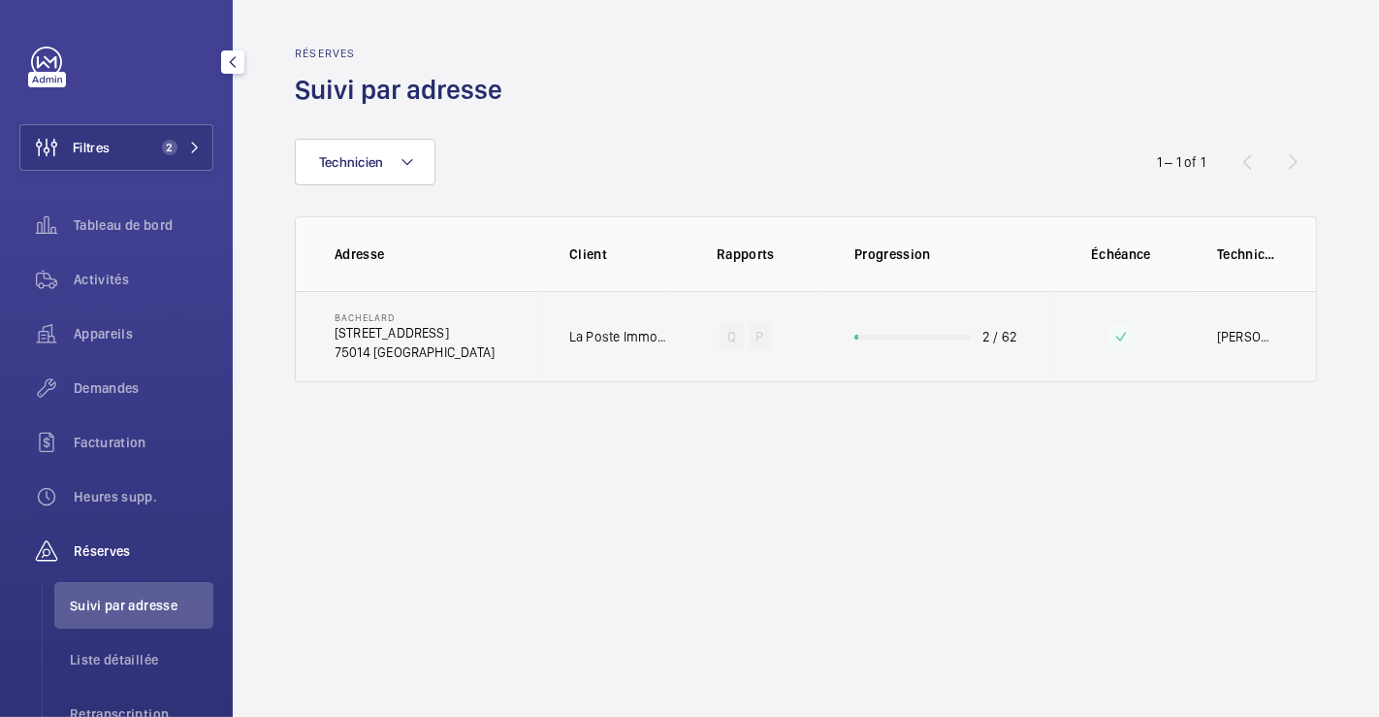
click at [517, 320] on td "Bachelard 111 Boulevard Brune 75014 PARIS" at bounding box center [417, 336] width 242 height 91
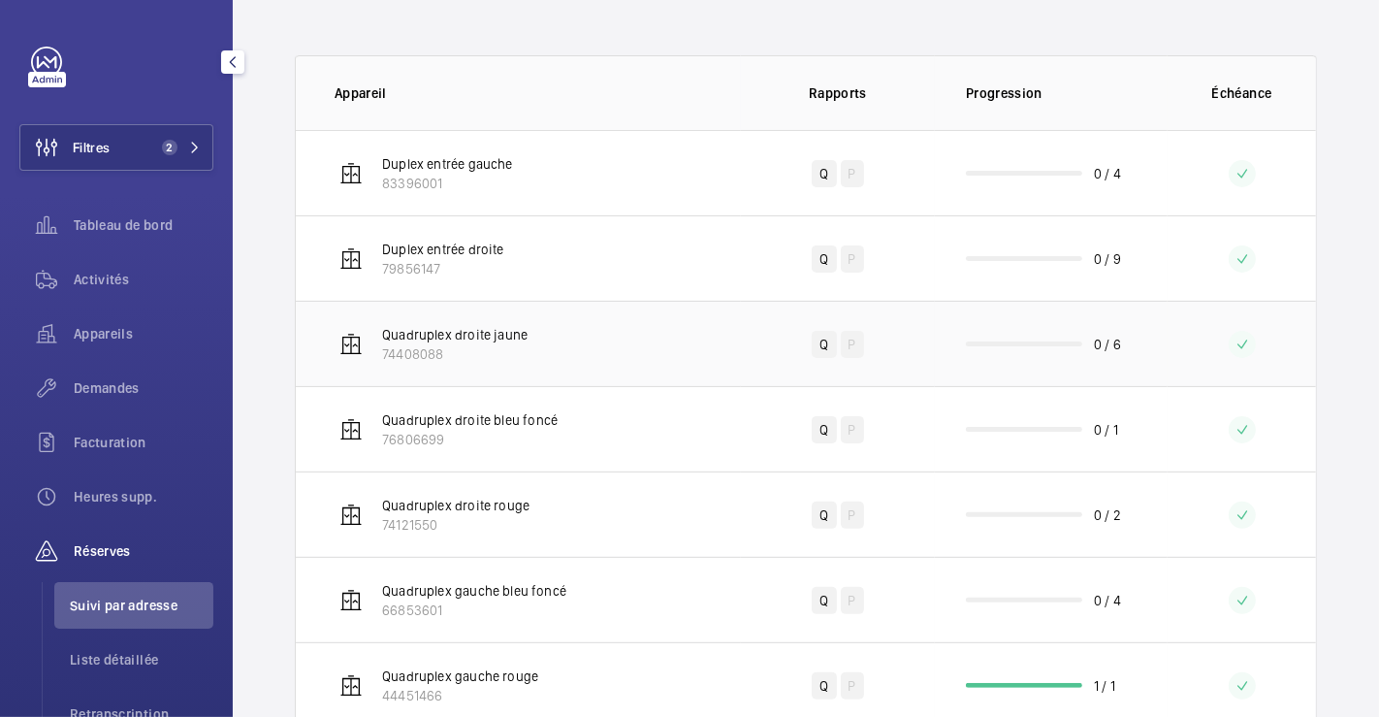
scroll to position [431, 0]
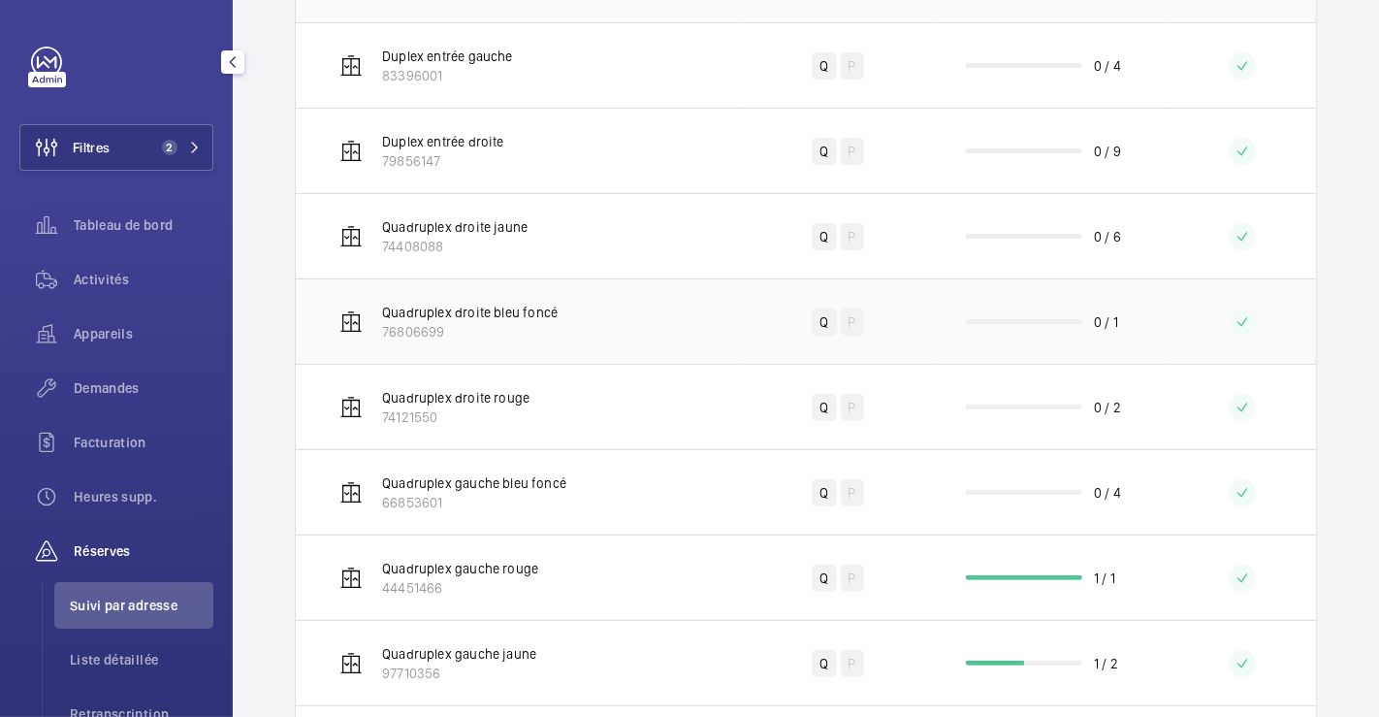
click at [616, 325] on td "Quadruplex droite bleu foncé 76806699" at bounding box center [518, 320] width 445 height 85
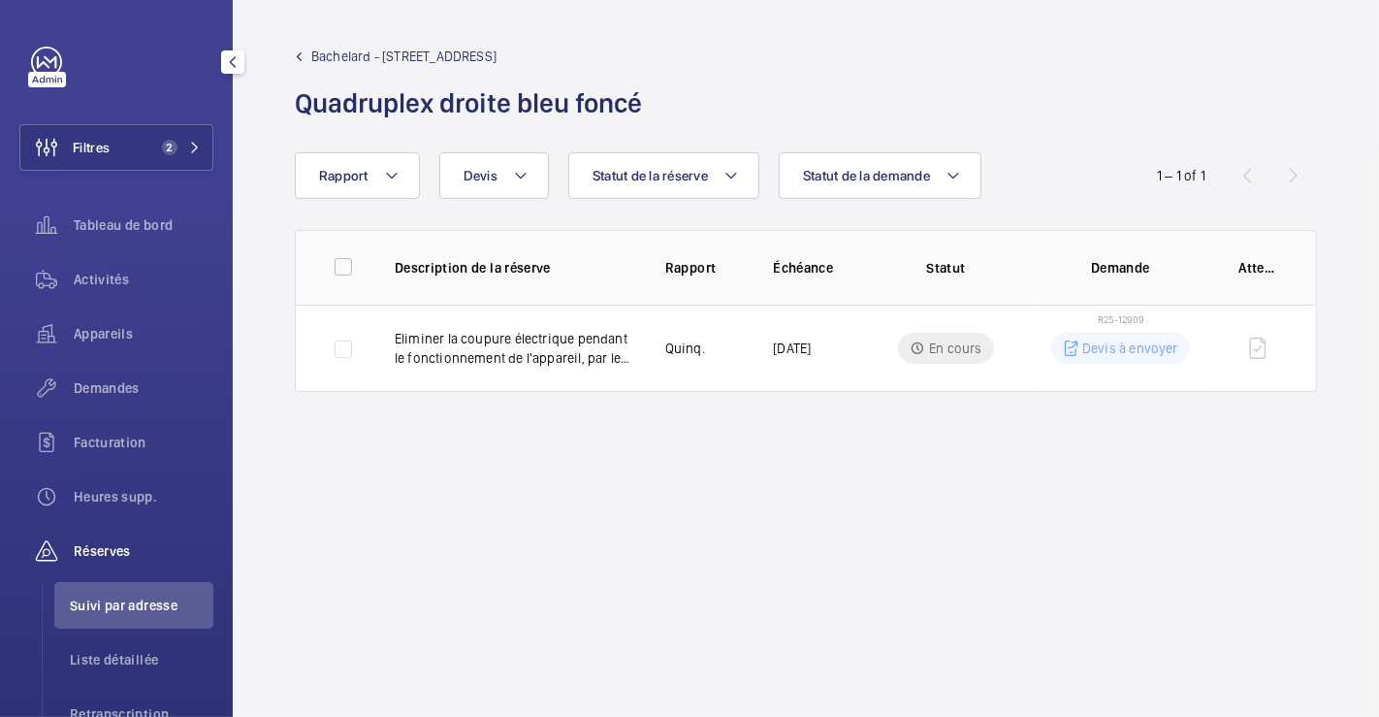
click at [308, 50] on link "Bachelard - 111 Boulevard Brune" at bounding box center [474, 56] width 359 height 19
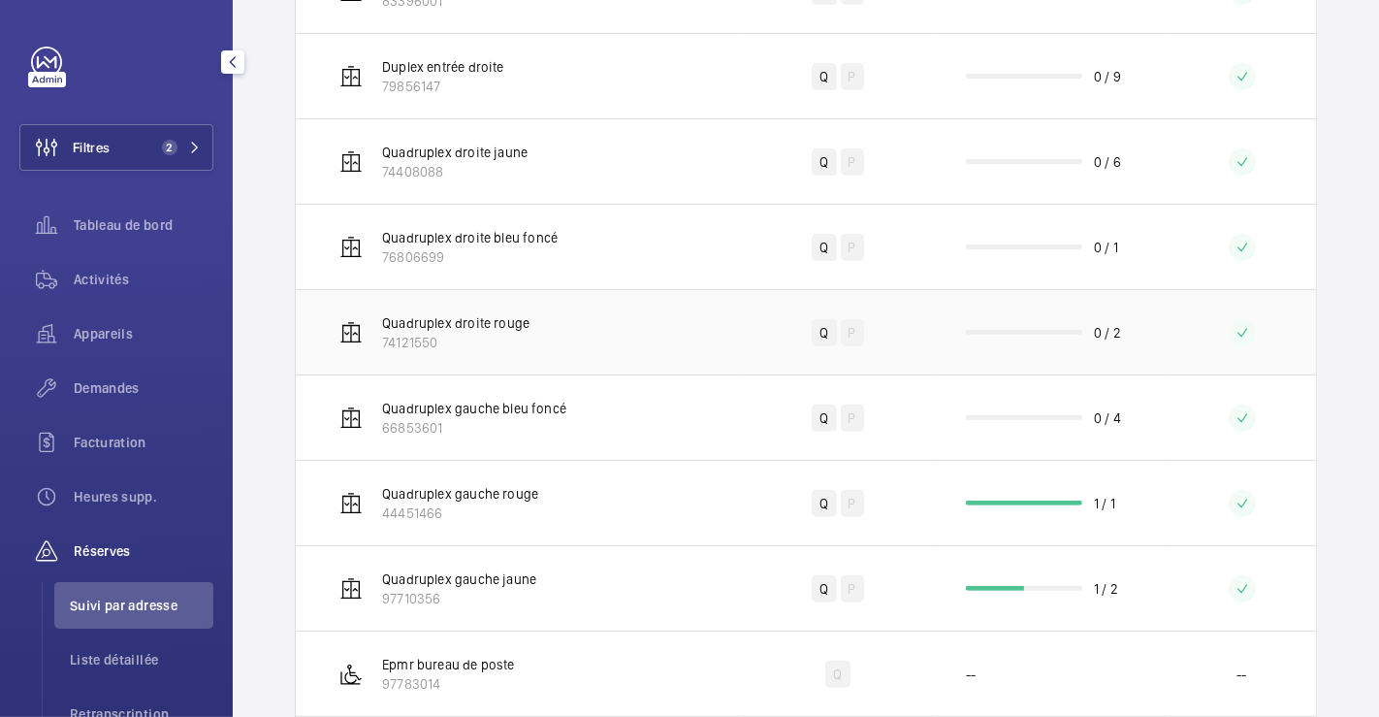
scroll to position [538, 0]
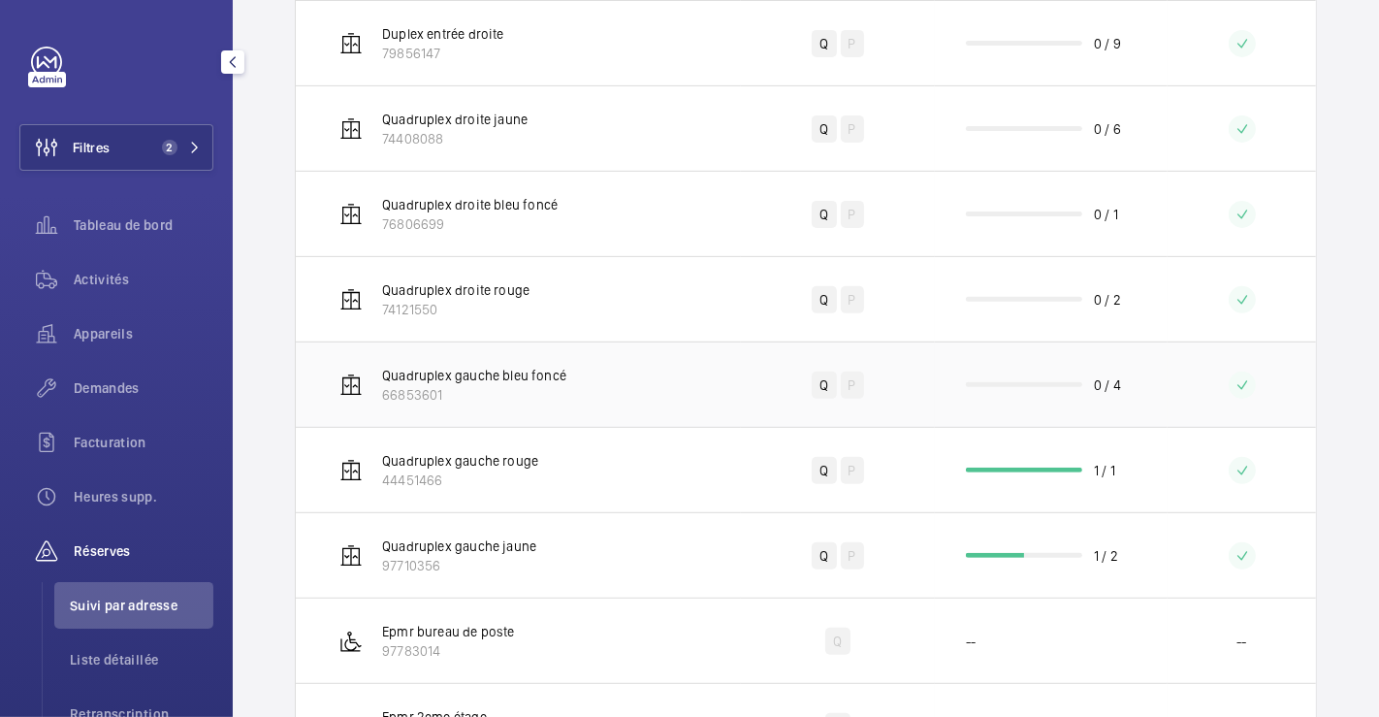
click at [621, 361] on td "Quadruplex gauche bleu foncé 66853601" at bounding box center [518, 383] width 445 height 85
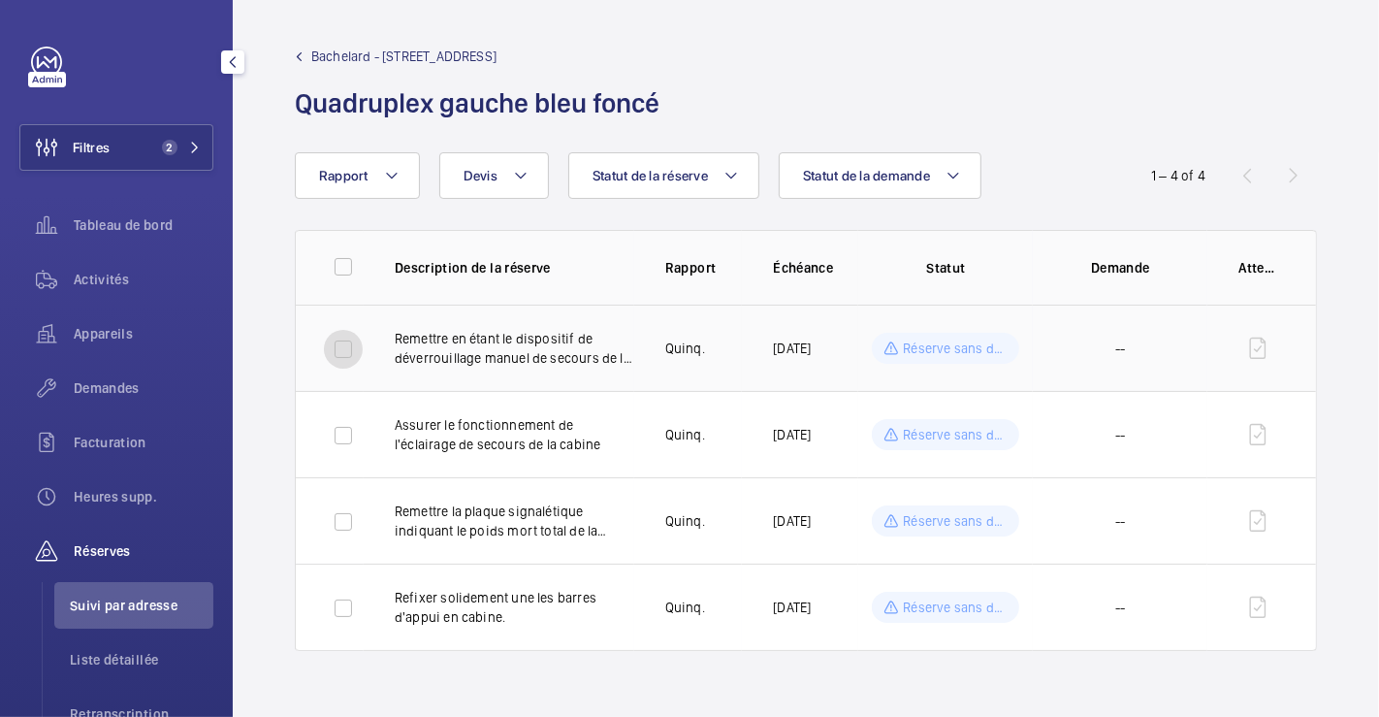
click at [348, 350] on input "checkbox" at bounding box center [343, 349] width 39 height 39
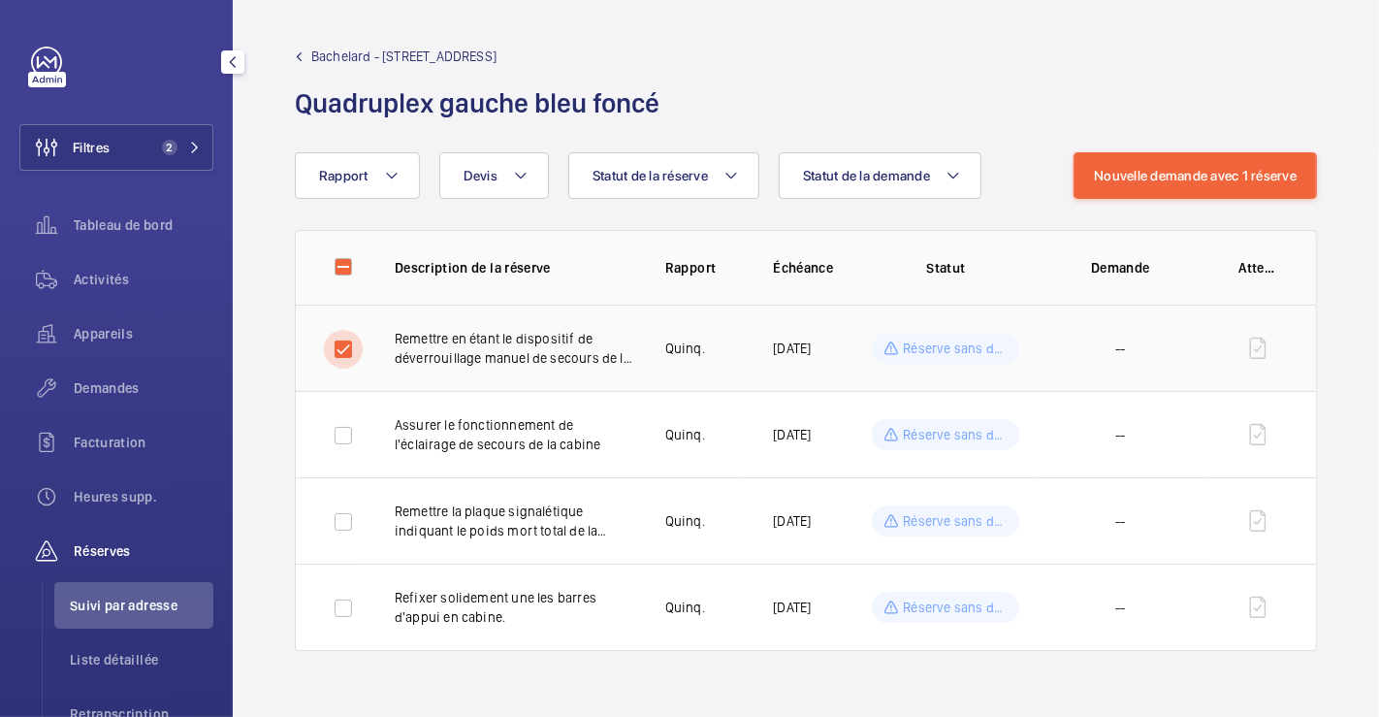
click at [347, 350] on input "checkbox" at bounding box center [343, 349] width 39 height 39
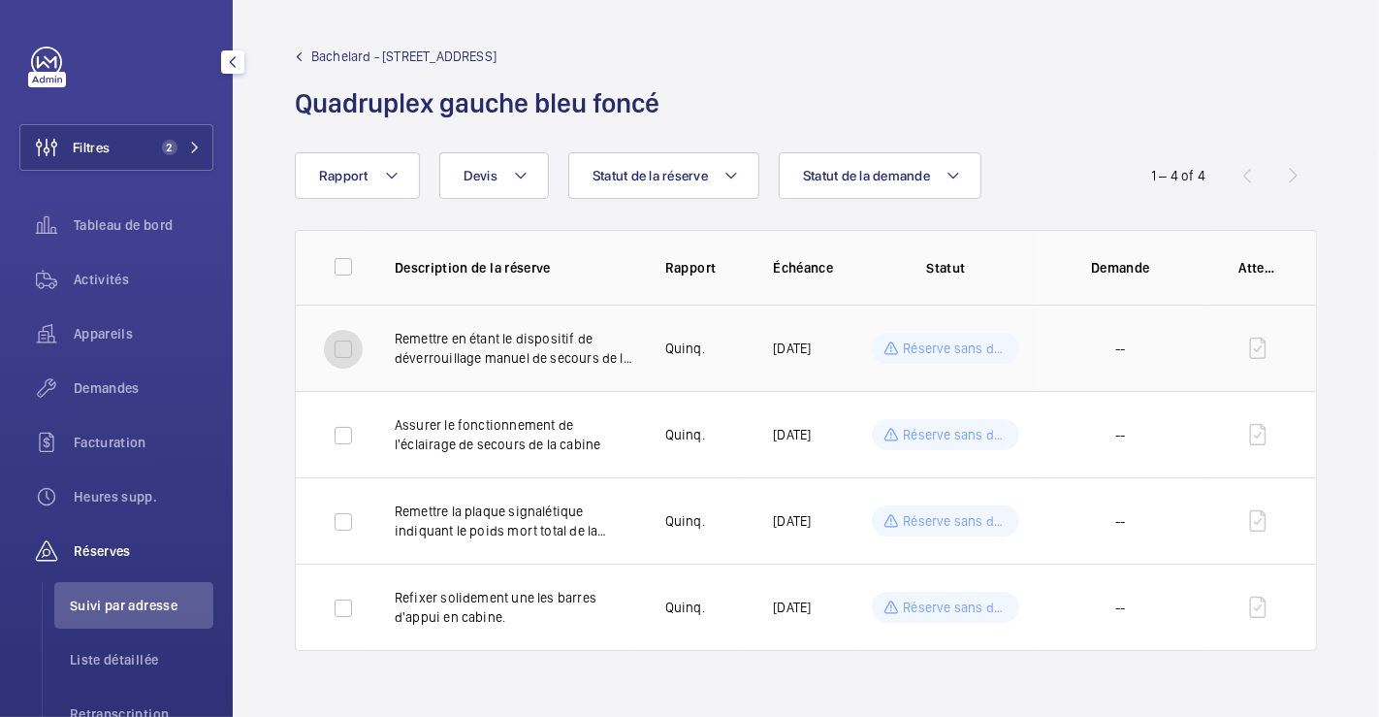
click at [340, 346] on input "checkbox" at bounding box center [343, 349] width 39 height 39
checkbox input "true"
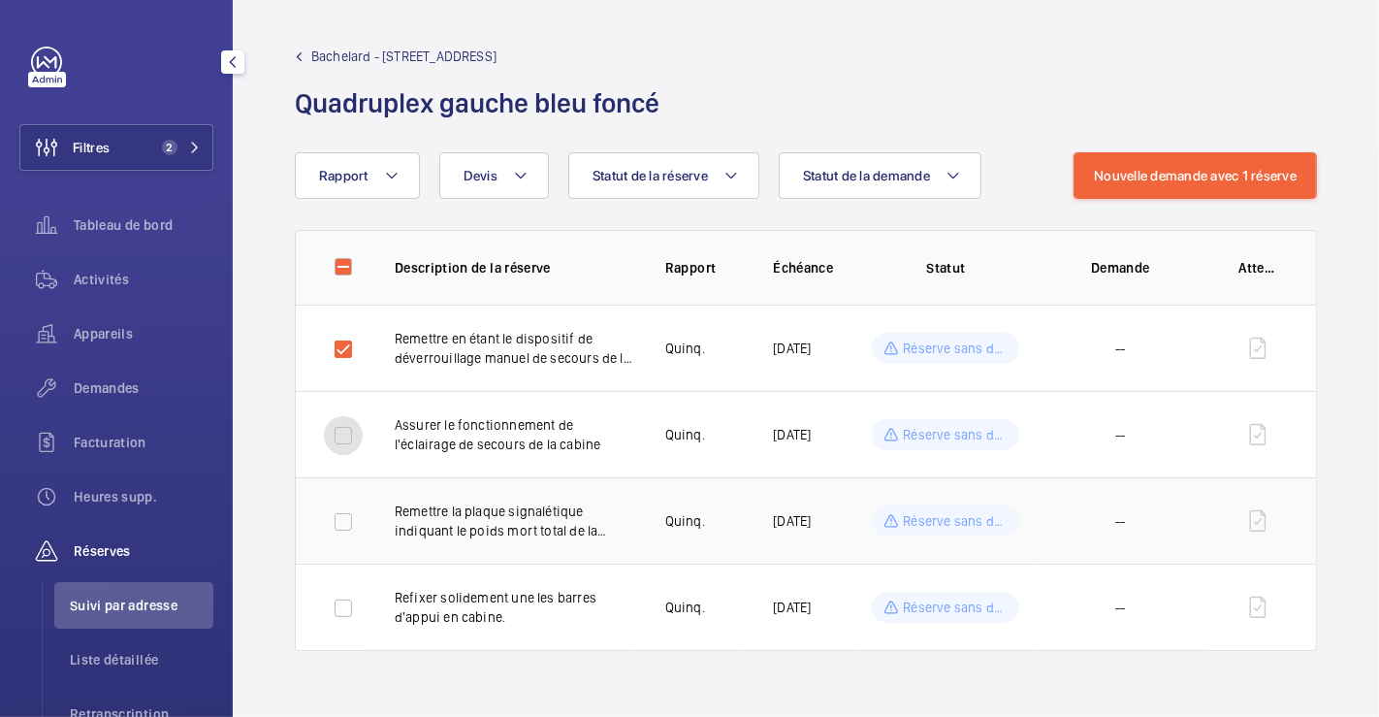
drag, startPoint x: 346, startPoint y: 432, endPoint x: 346, endPoint y: 477, distance: 45.6
click at [347, 433] on input "checkbox" at bounding box center [343, 435] width 39 height 39
checkbox input "true"
click at [346, 505] on input "checkbox" at bounding box center [343, 521] width 39 height 39
checkbox input "true"
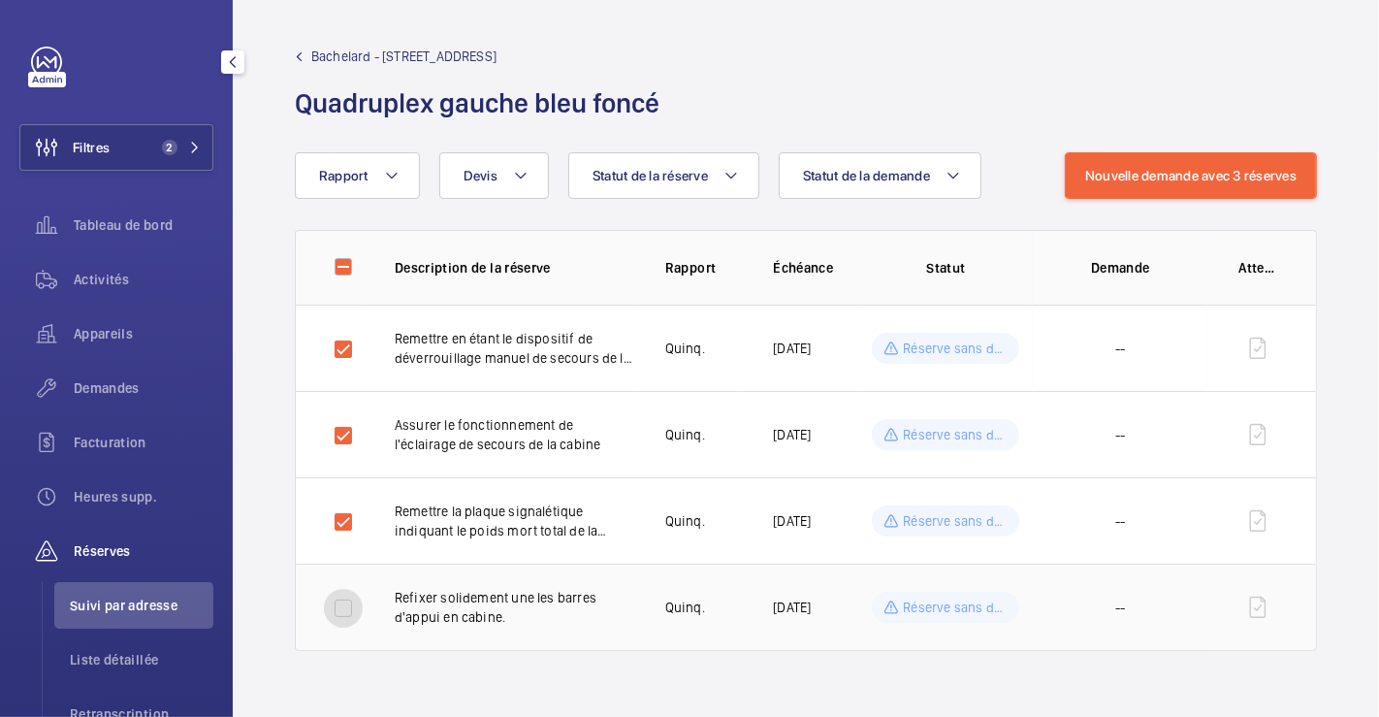
click at [346, 607] on input "checkbox" at bounding box center [343, 608] width 39 height 39
checkbox input "true"
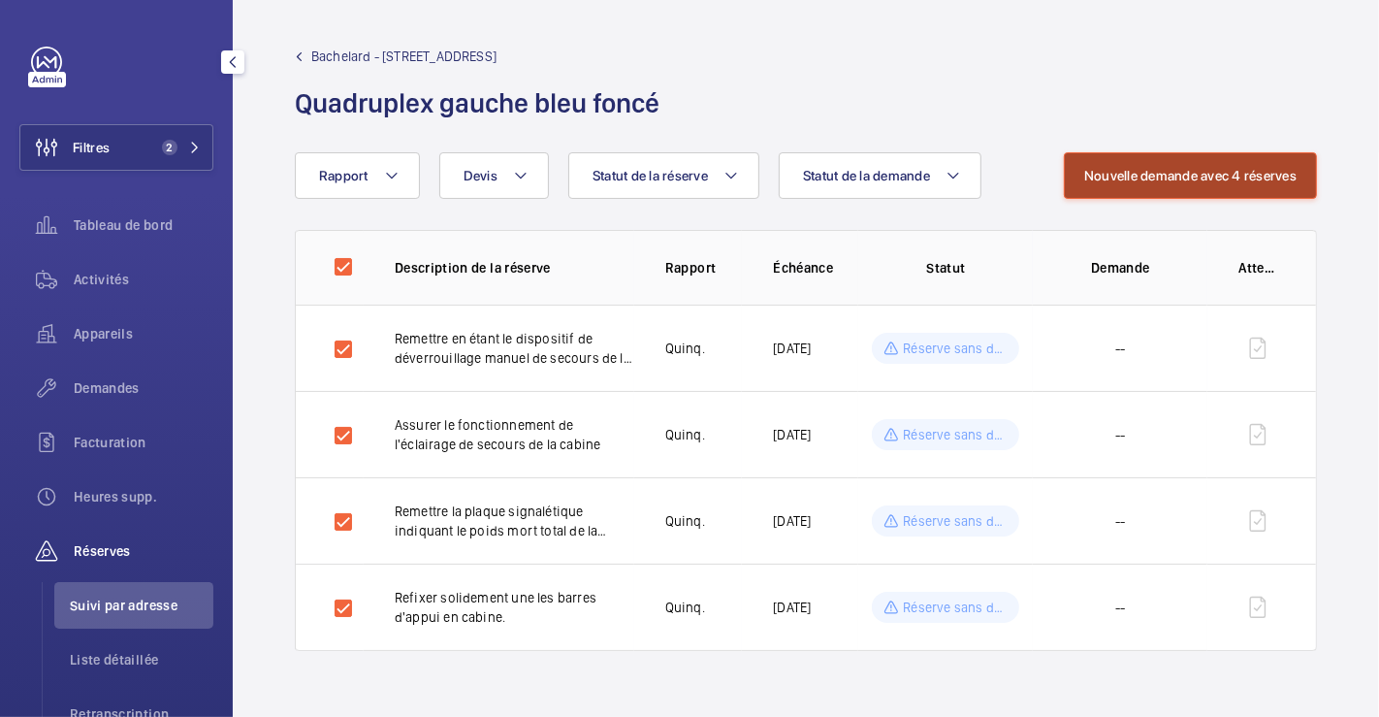
click at [1166, 170] on button "Nouvelle demande avec 4 réserves" at bounding box center [1190, 175] width 253 height 47
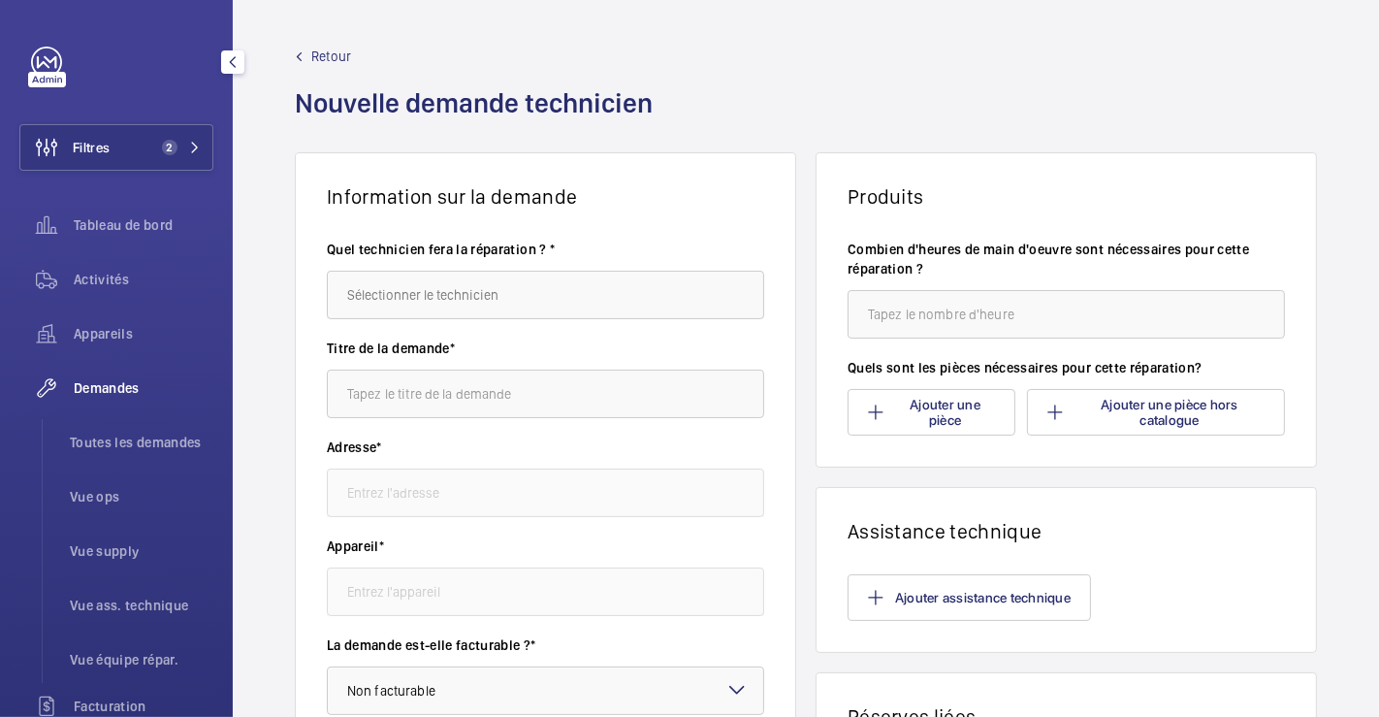
type input "Bachelard 111 Boulevard Brune, 75014 PARIS"
type input "66853601 - Quadruplex gauche bleu foncé"
click at [936, 411] on button "Ajouter une pièce" at bounding box center [932, 412] width 168 height 47
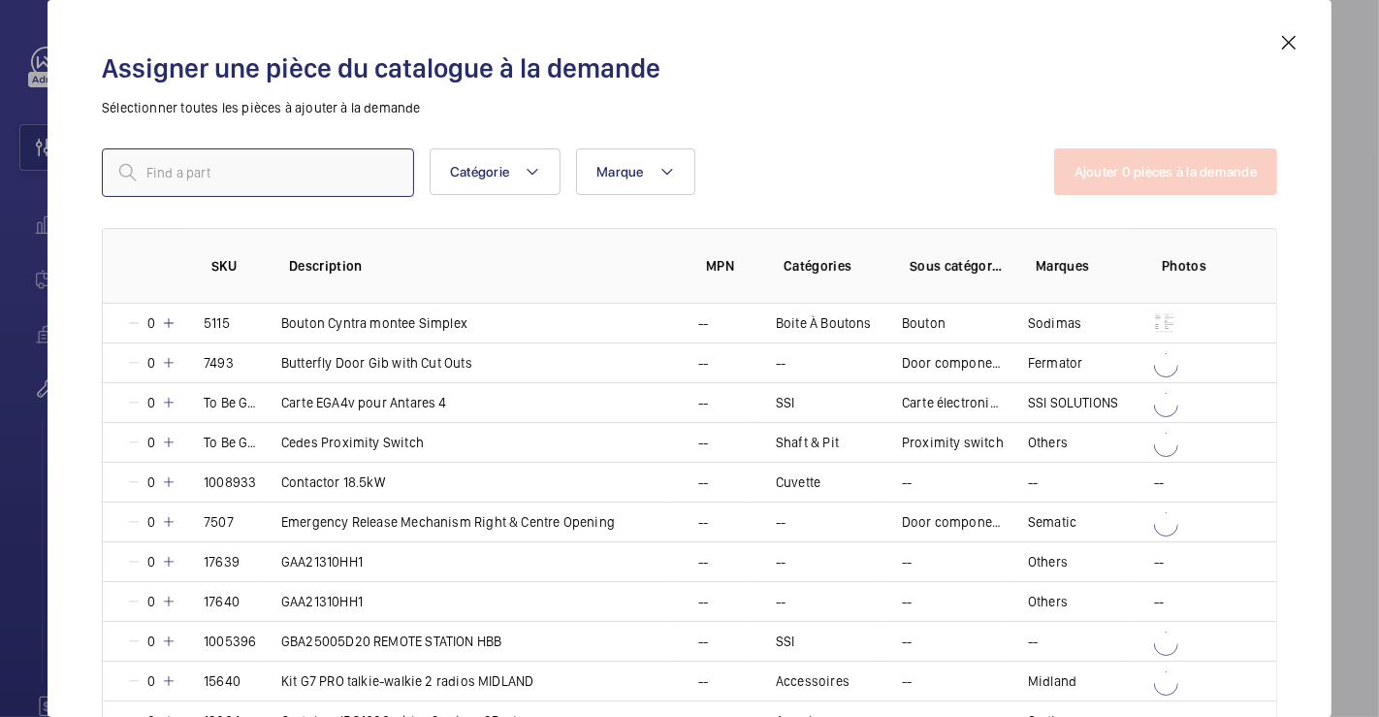
click at [287, 184] on input "text" at bounding box center [258, 172] width 312 height 48
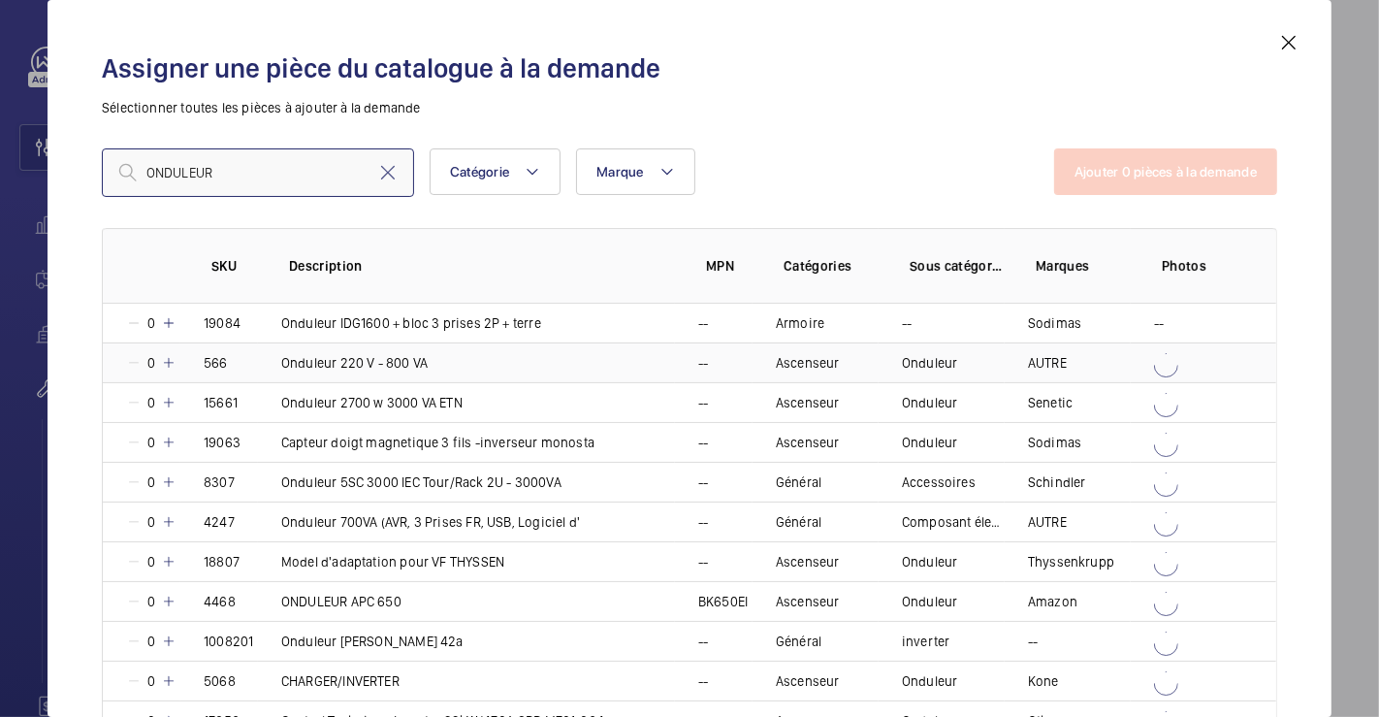
type input "ONDULEUR"
click at [175, 364] on mat-icon at bounding box center [169, 363] width 16 height 16
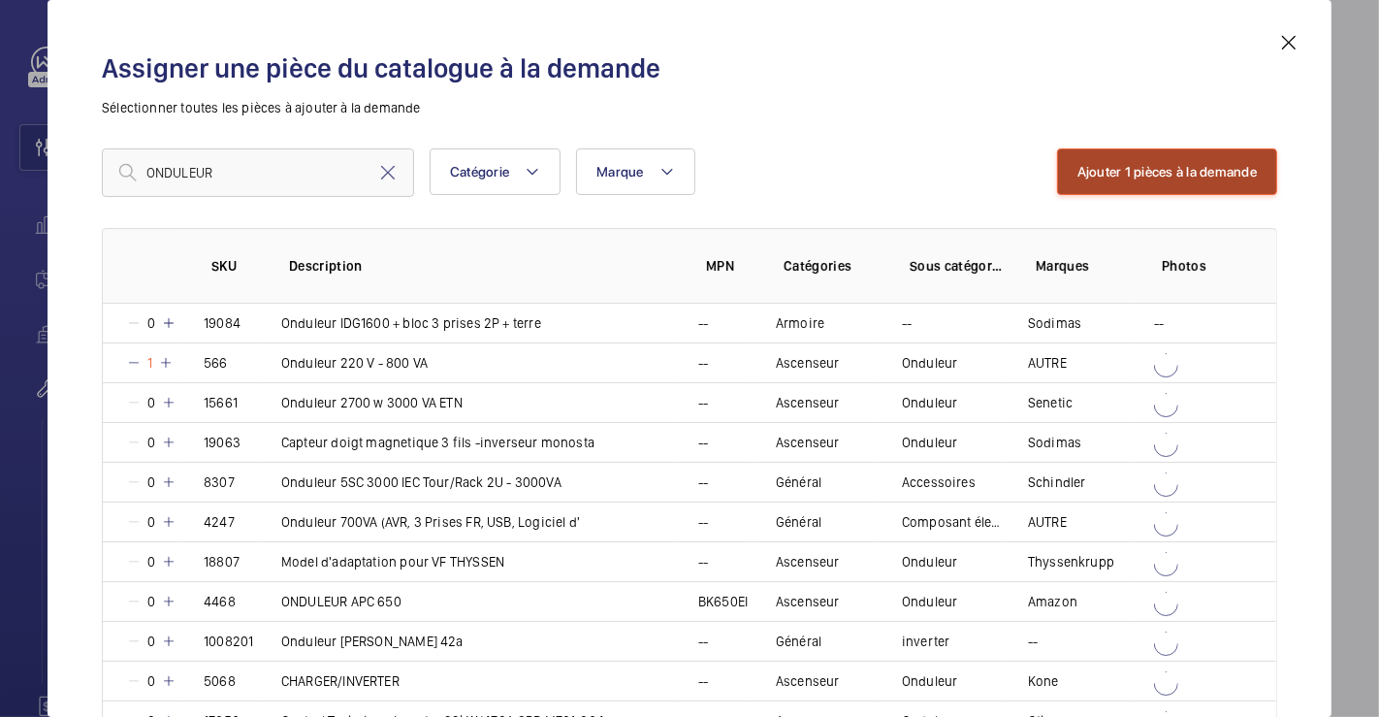
click at [1188, 160] on button "Ajouter 1 pièces à la demande" at bounding box center [1167, 171] width 220 height 47
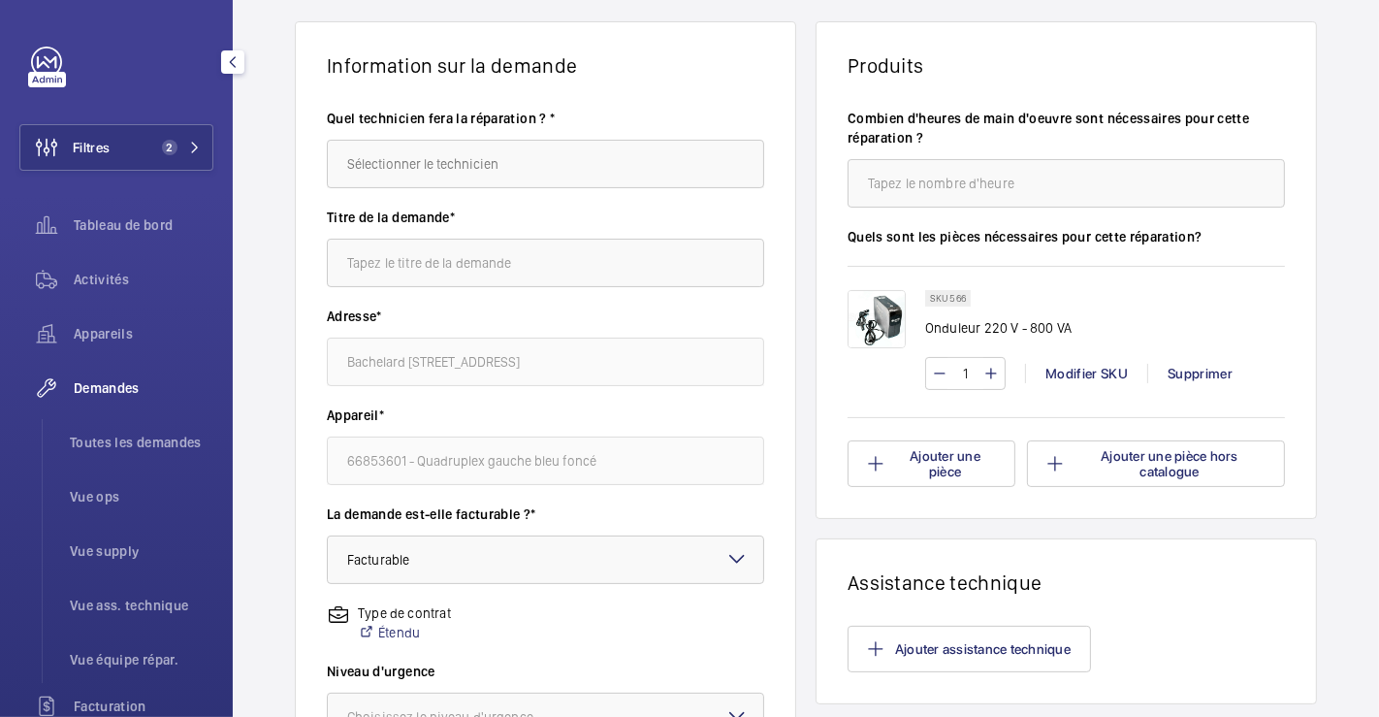
scroll to position [215, 0]
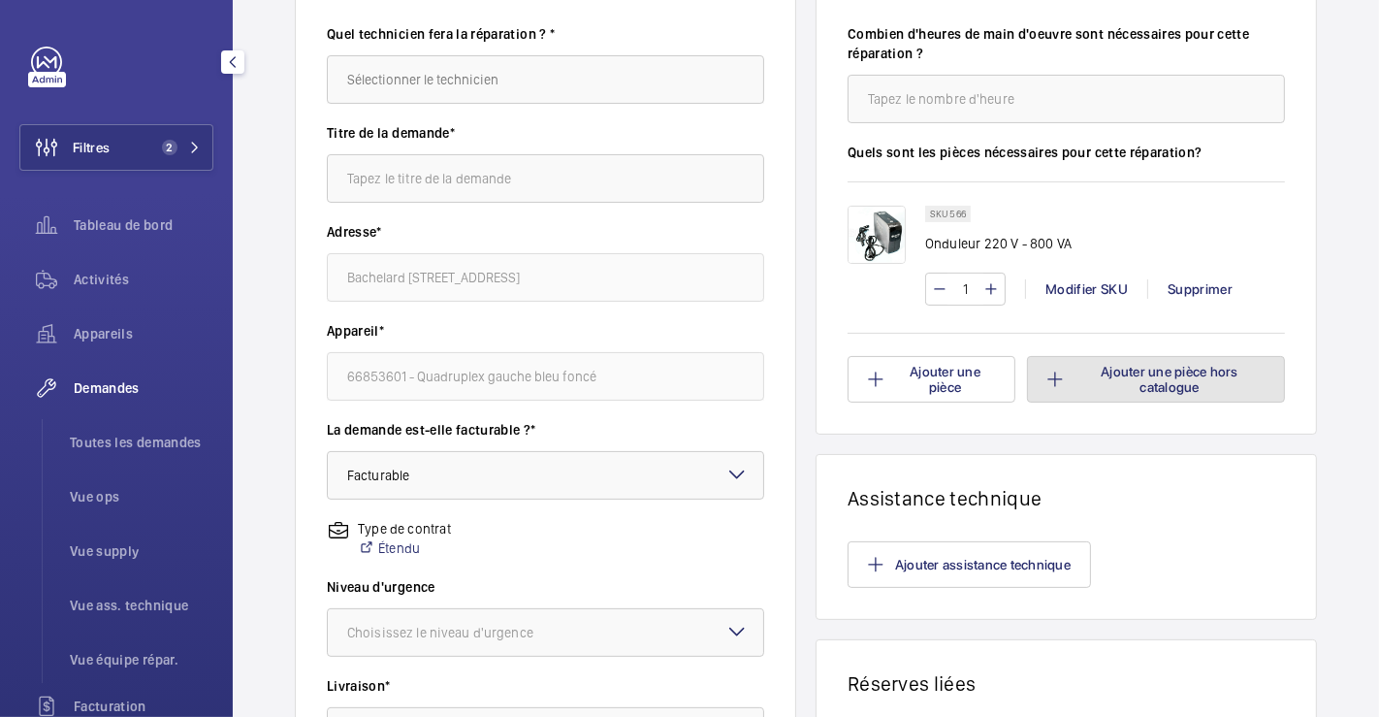
click at [1165, 364] on button "Ajouter une pièce hors catalogue" at bounding box center [1156, 379] width 258 height 47
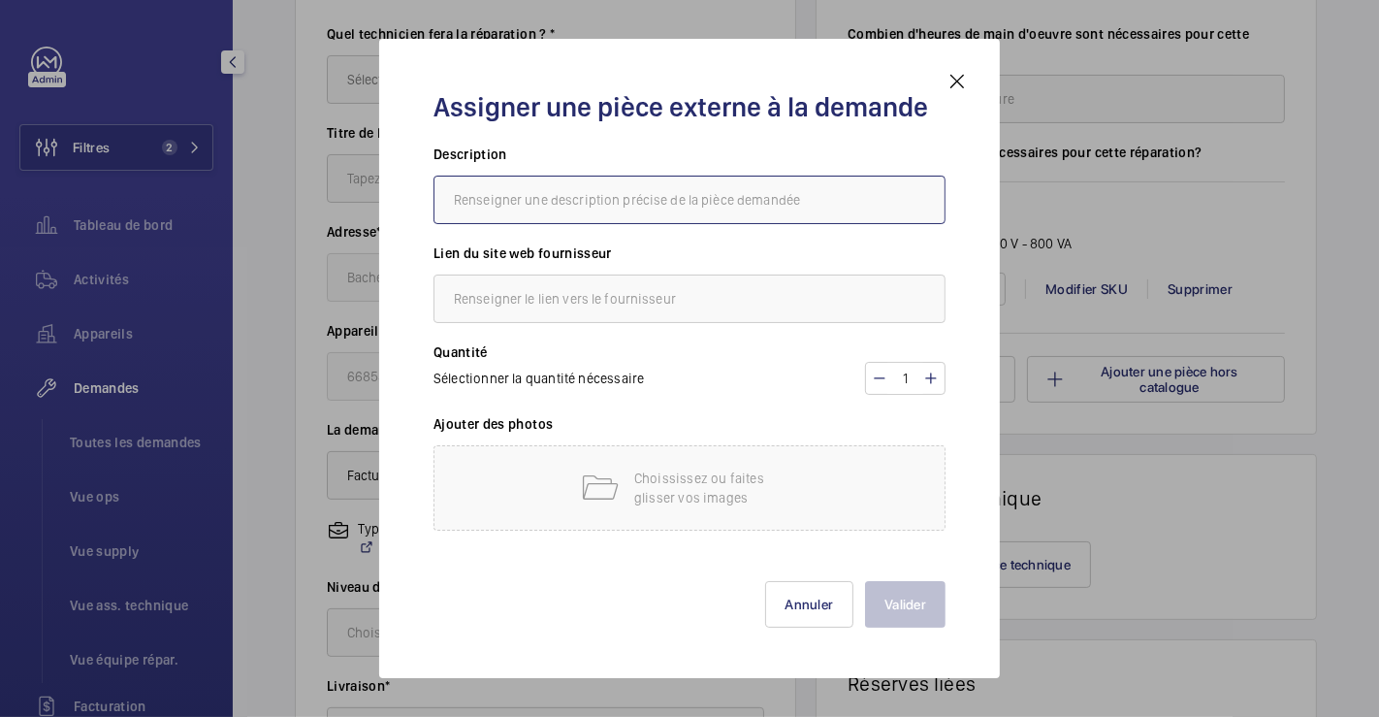
click at [573, 198] on input "text" at bounding box center [690, 200] width 512 height 48
type input "verrouillage mecanique"
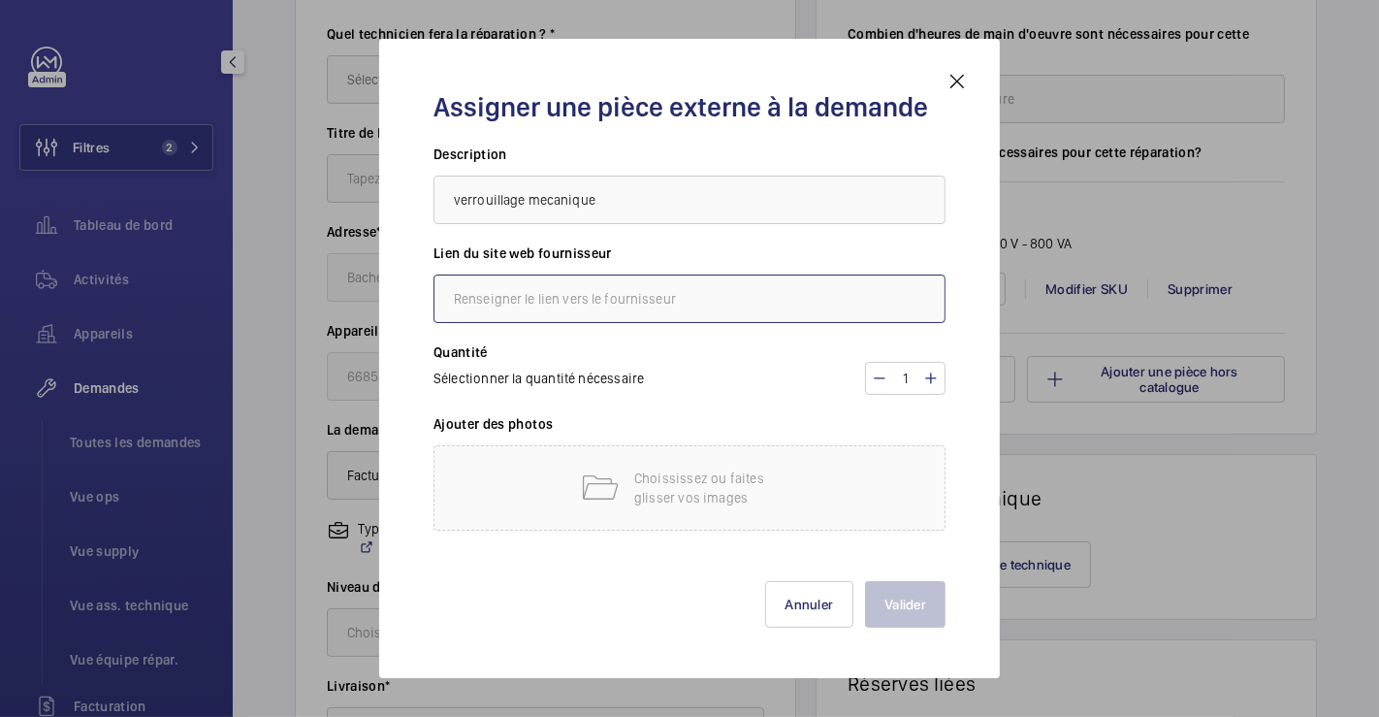
click at [576, 298] on input "text" at bounding box center [690, 298] width 512 height 48
type input "pas de lien mais R25-08379"
click at [671, 501] on p "Choississez ou faites glisser vos images" at bounding box center [716, 487] width 165 height 39
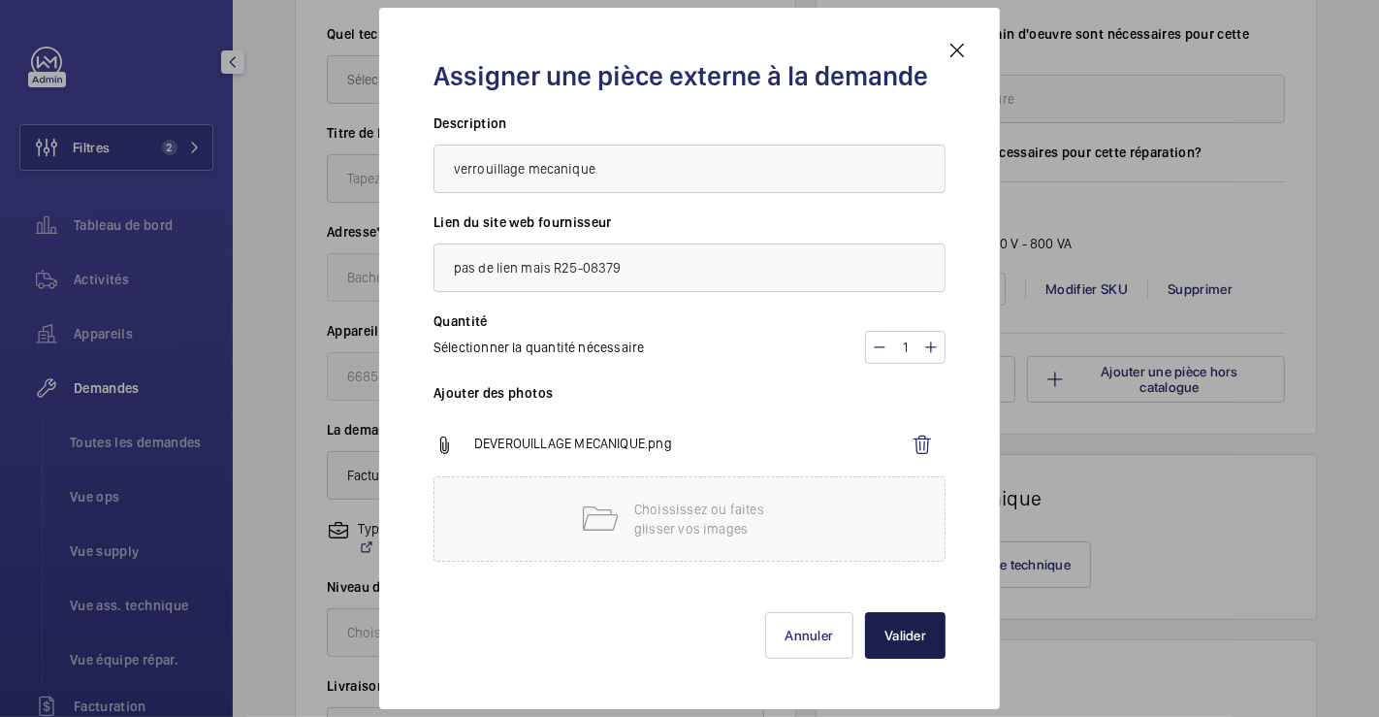
click at [887, 628] on button "Valider" at bounding box center [905, 635] width 81 height 47
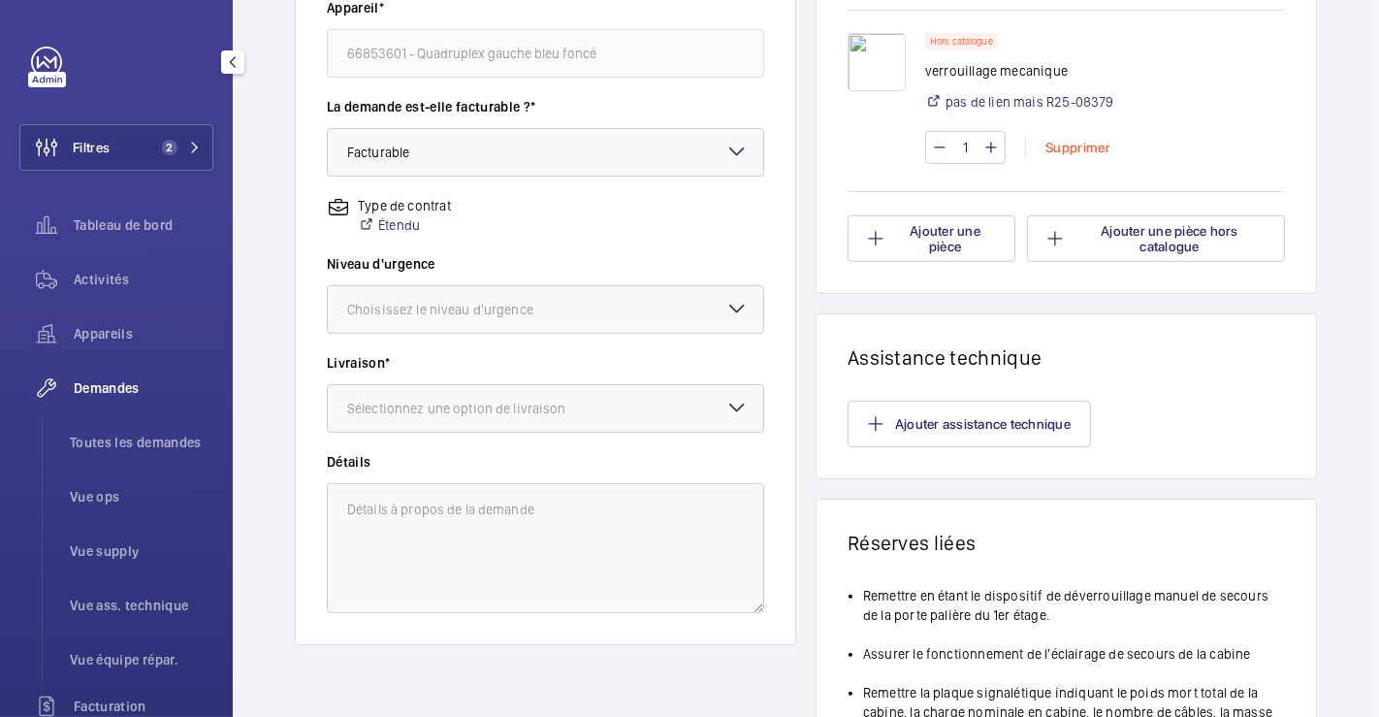
scroll to position [108, 0]
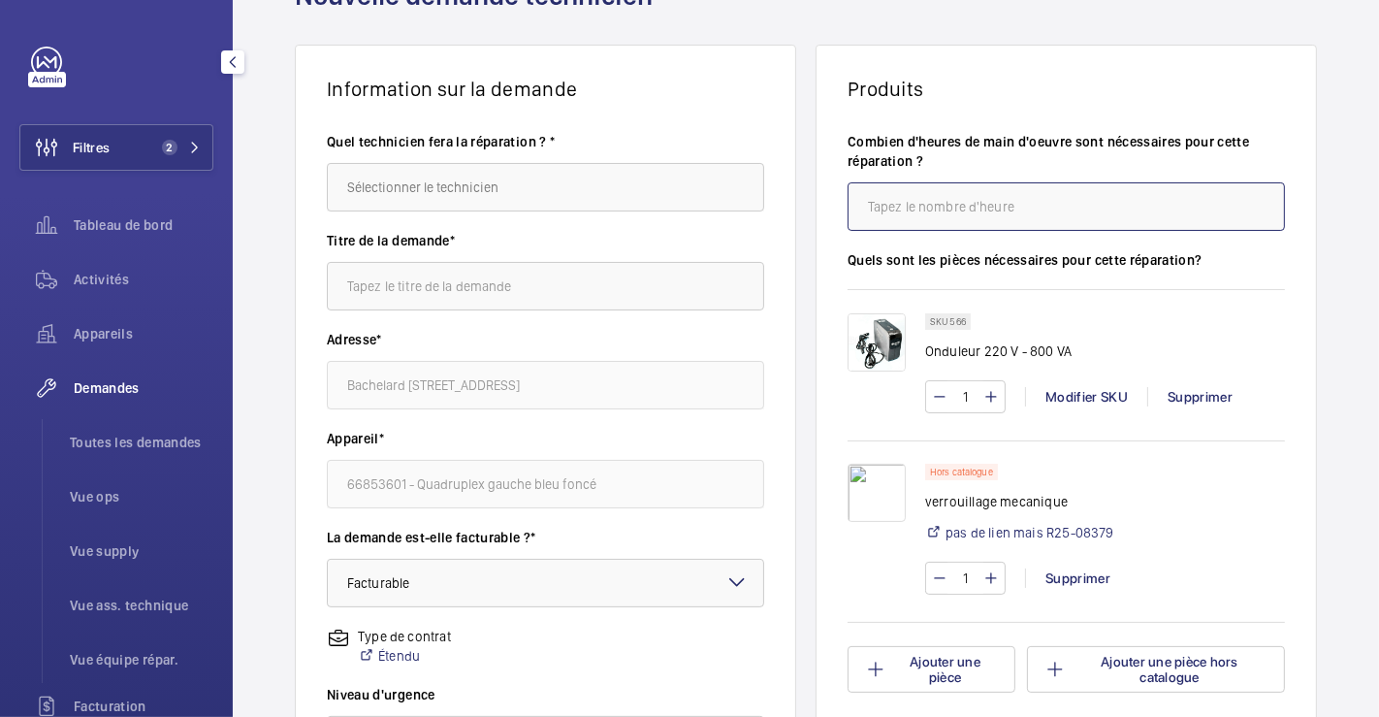
click at [1030, 204] on input "number" at bounding box center [1066, 206] width 437 height 48
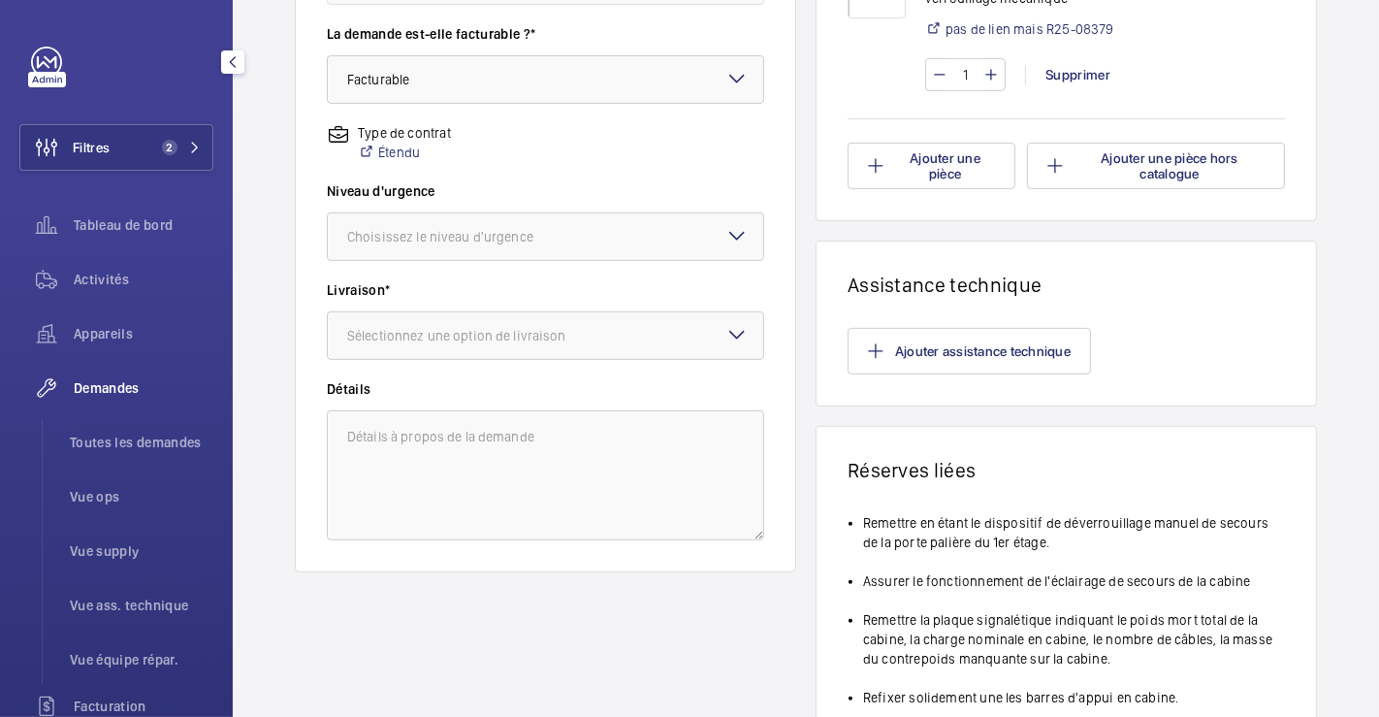
scroll to position [404, 0]
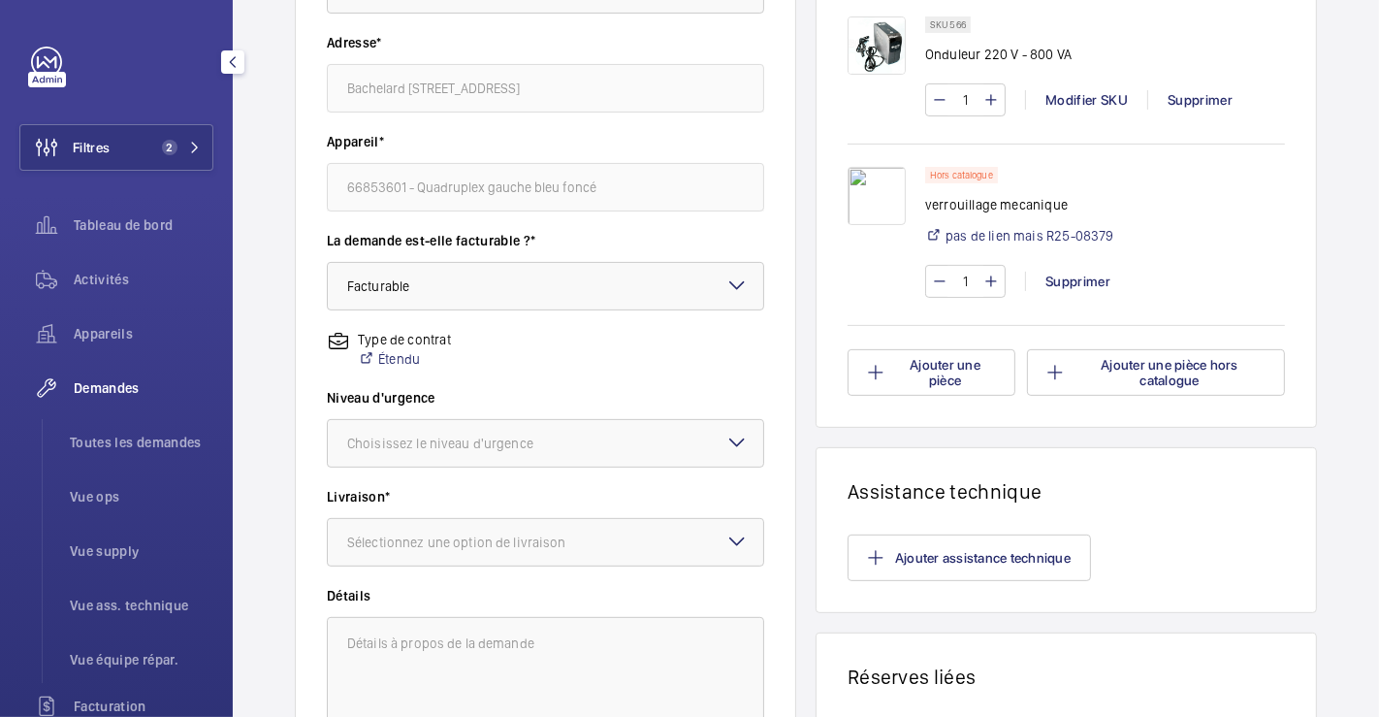
type input "6"
click at [726, 438] on mat-icon at bounding box center [737, 442] width 23 height 23
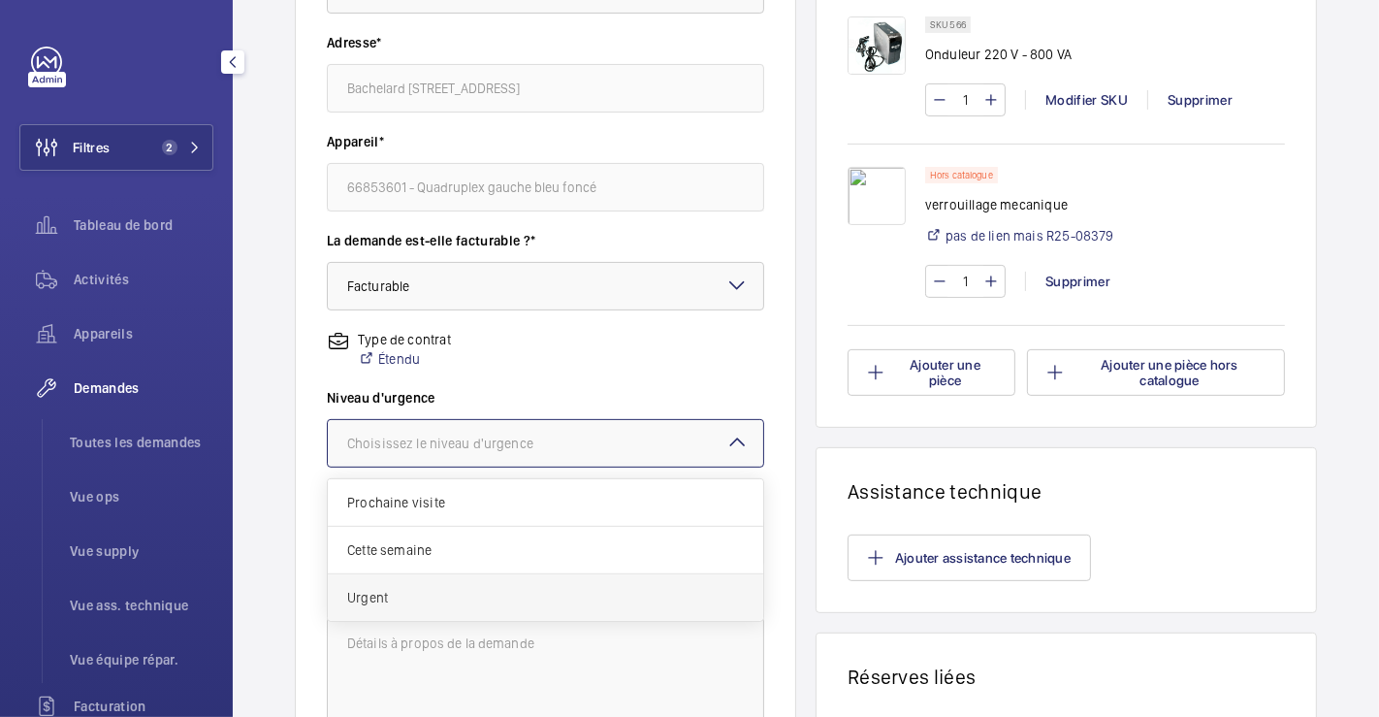
click at [433, 592] on span "Urgent" at bounding box center [545, 597] width 397 height 19
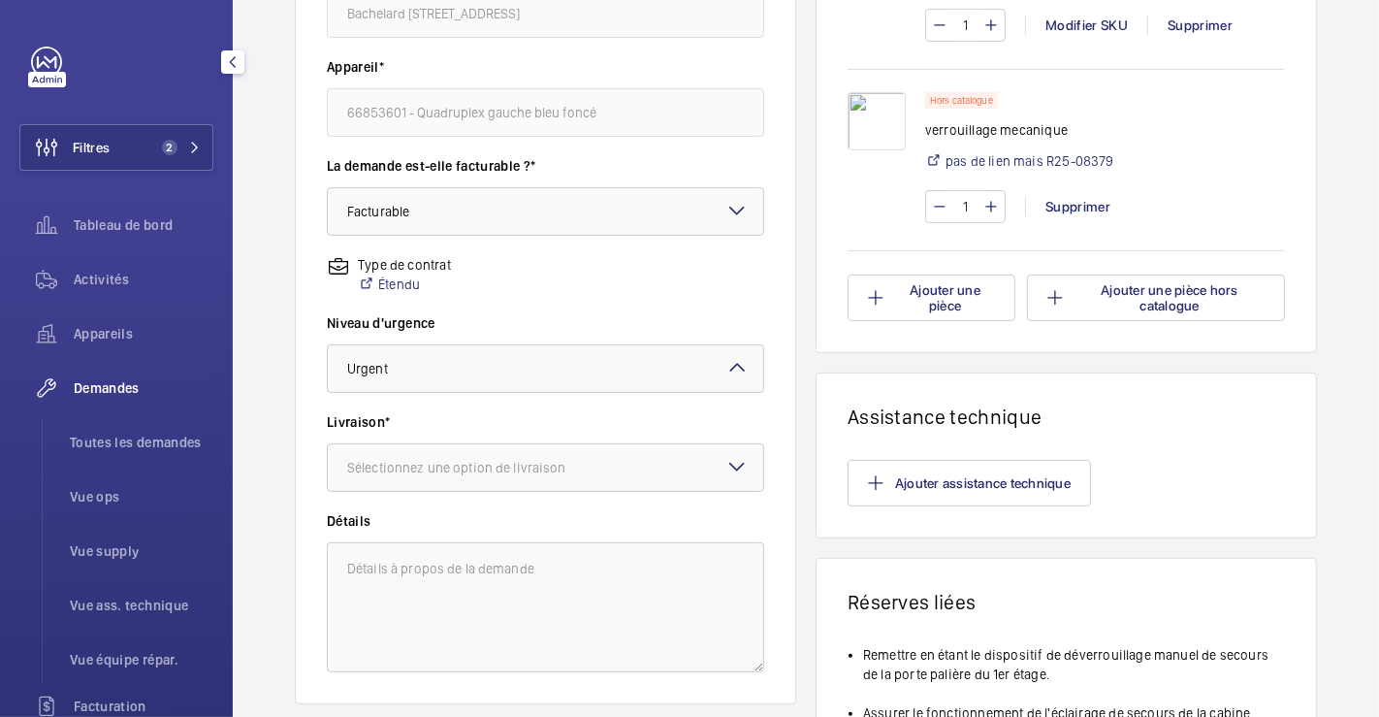
scroll to position [512, 0]
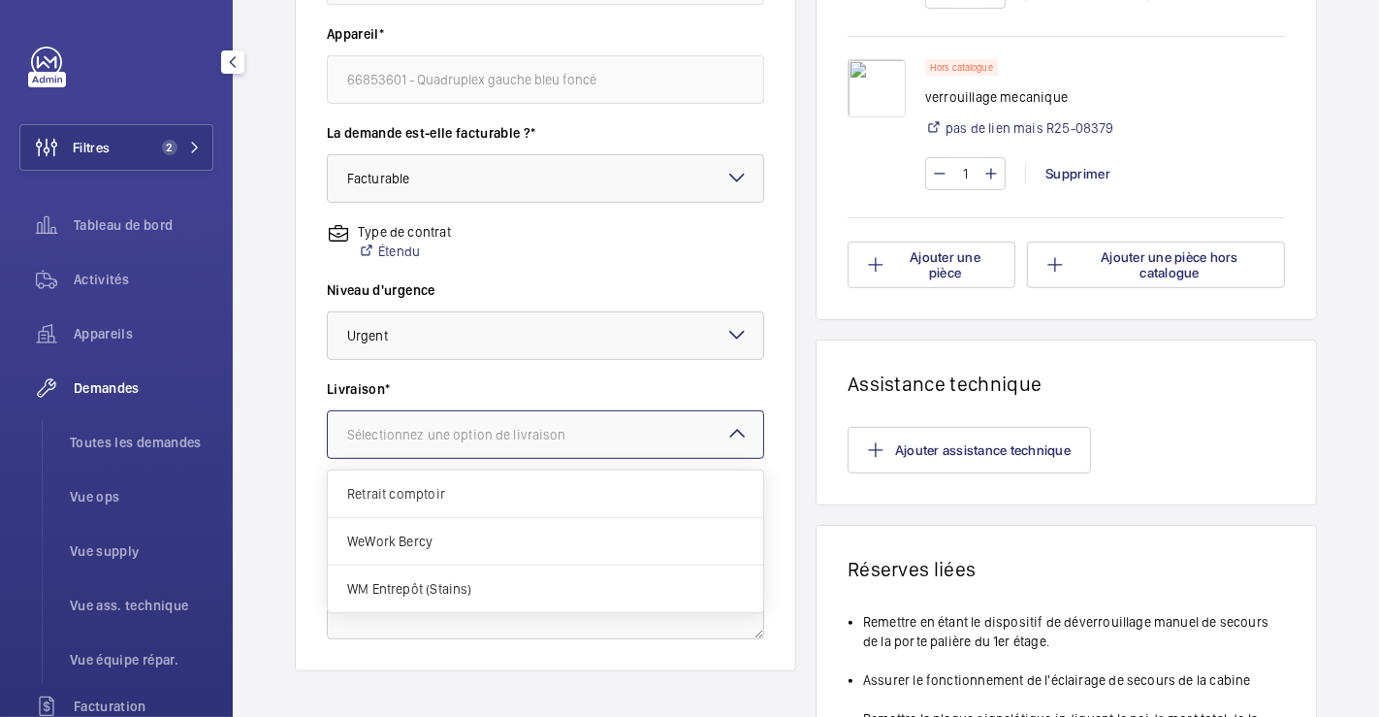
click at [731, 436] on mat-icon at bounding box center [737, 433] width 23 height 23
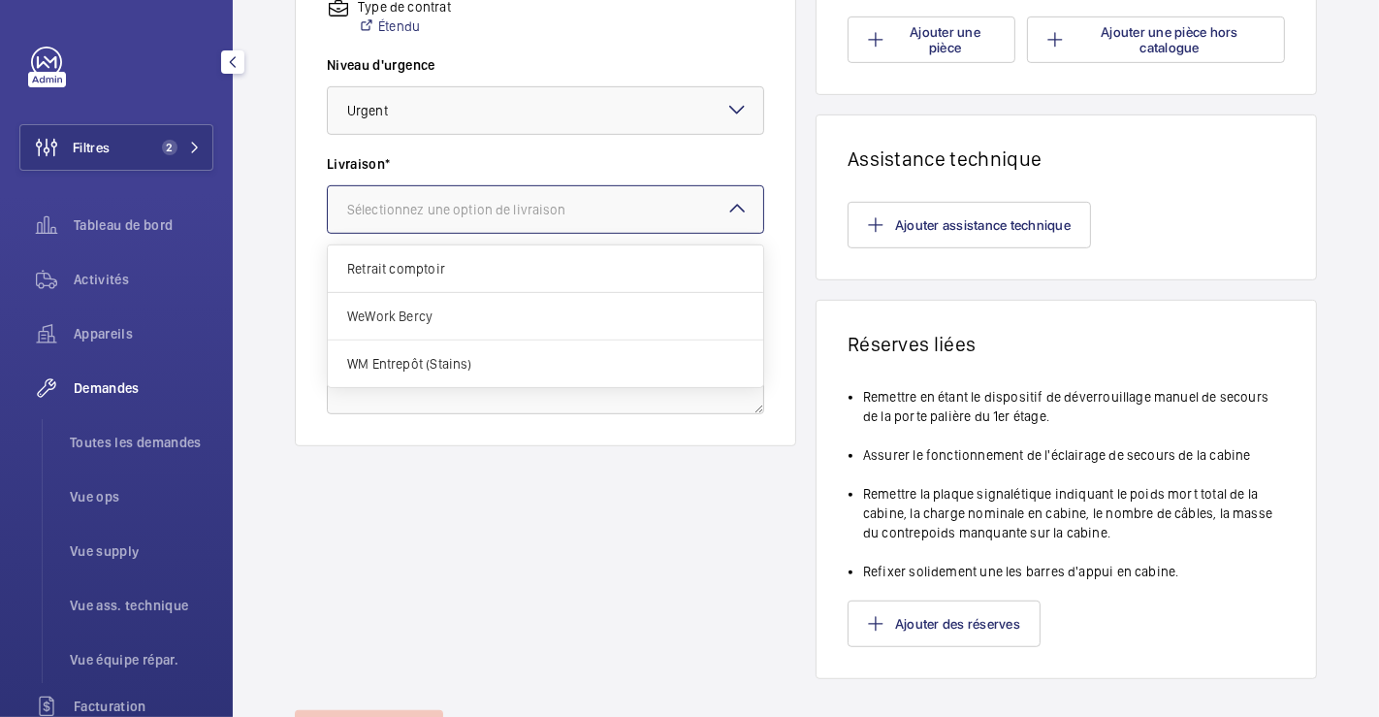
scroll to position [836, 0]
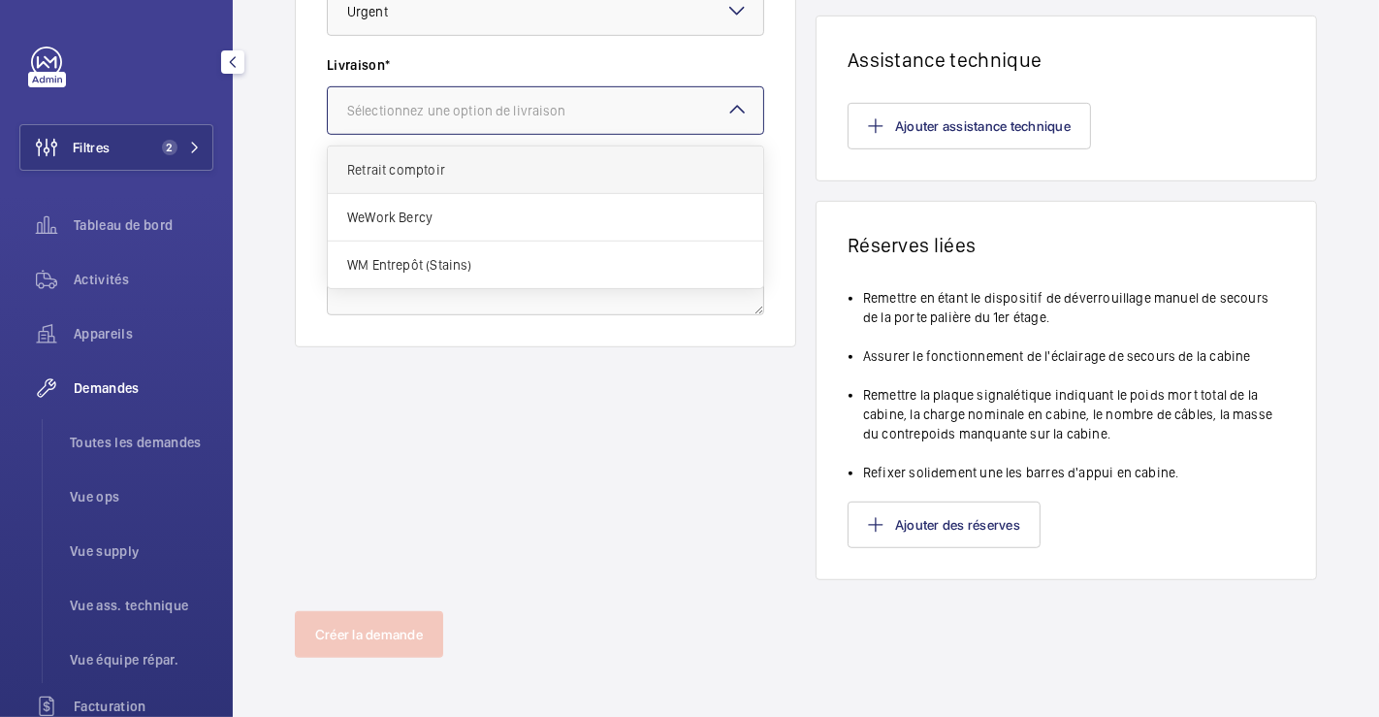
click at [534, 178] on span "Retrait comptoir" at bounding box center [545, 169] width 397 height 19
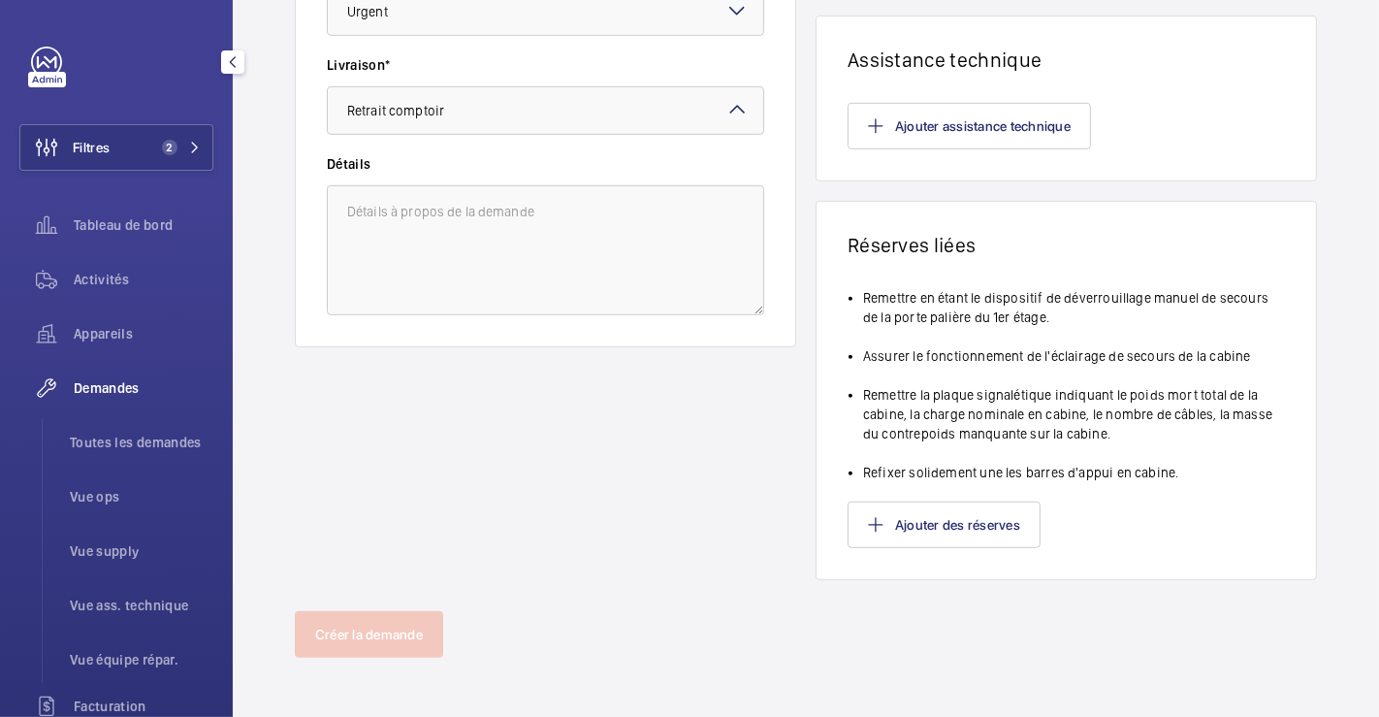
drag, startPoint x: 855, startPoint y: 389, endPoint x: 1116, endPoint y: 440, distance: 265.9
click at [1116, 440] on li "Remettre la plaque signalétique indiquant le poids mort total de la cabine, la …" at bounding box center [1074, 414] width 422 height 58
copy li "Remettre la plaque signalétique indiquant le poids mort total de la cabine, la …"
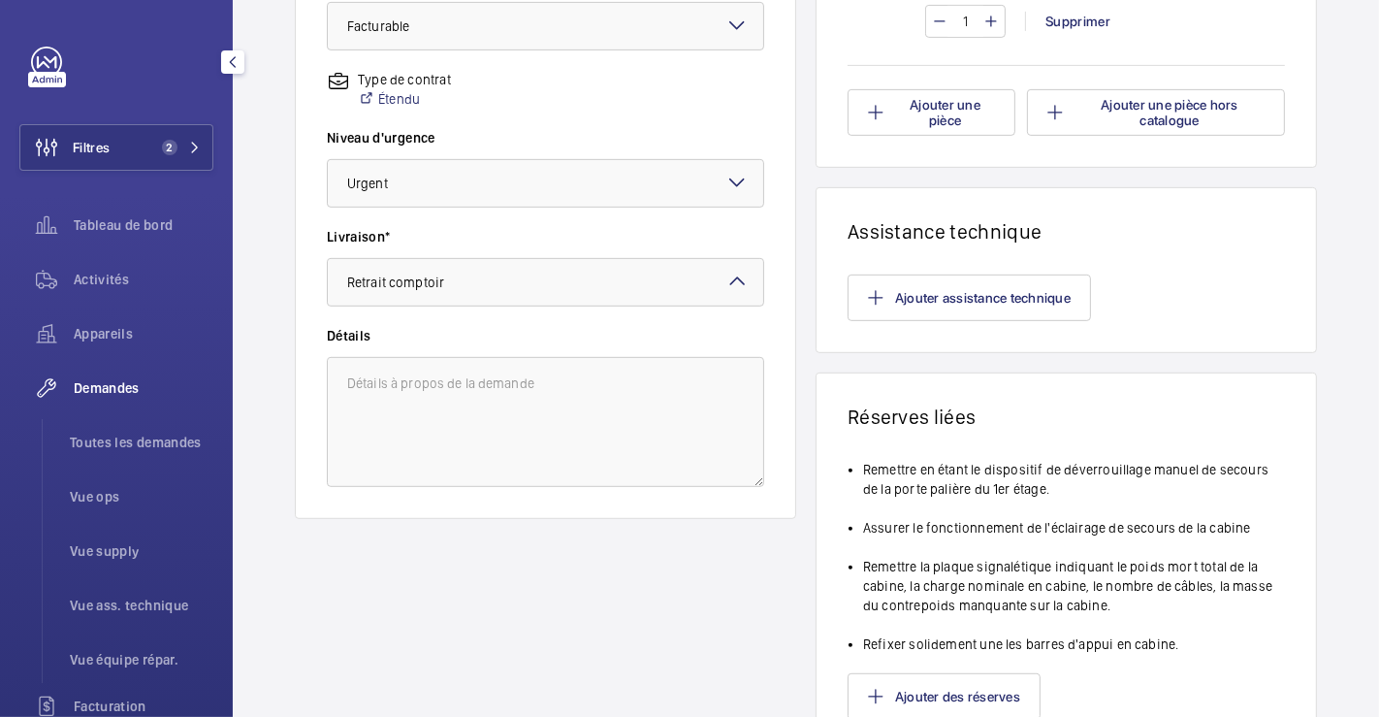
scroll to position [512, 0]
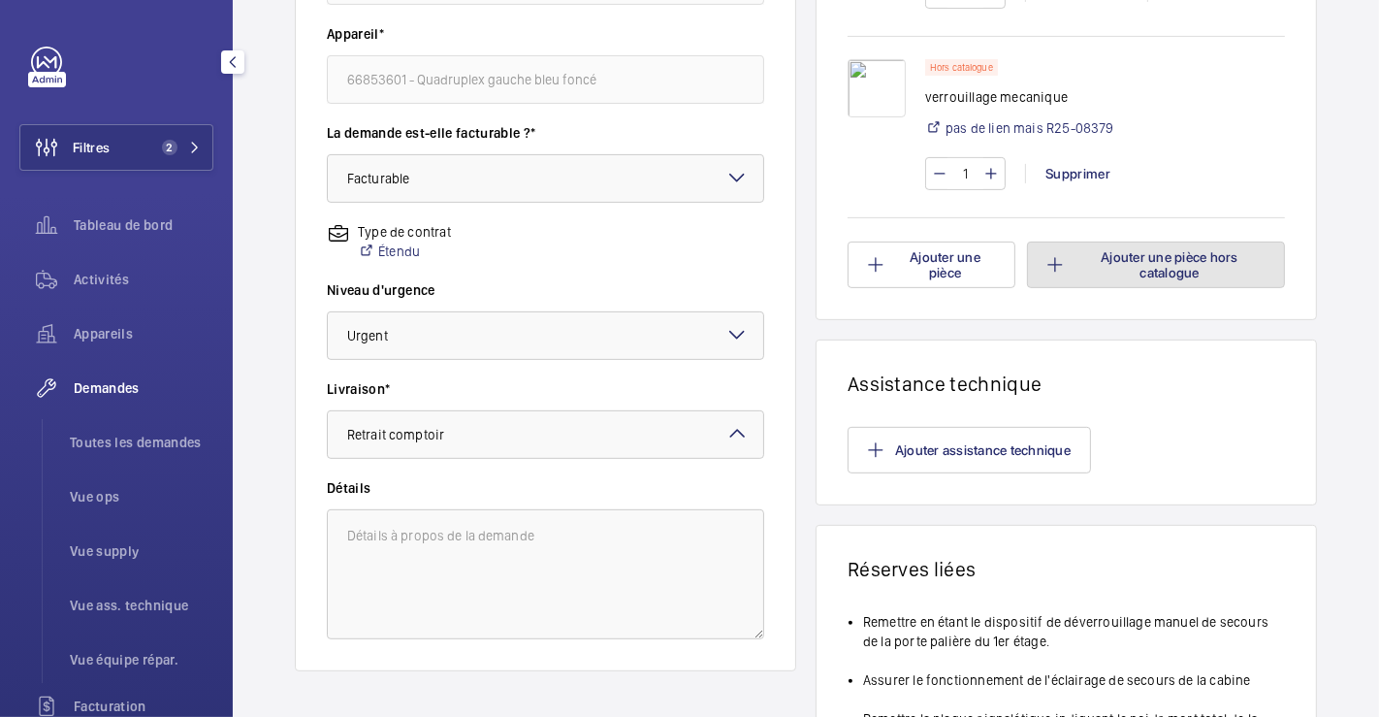
click at [1157, 254] on button "Ajouter une pièce hors catalogue" at bounding box center [1156, 265] width 258 height 47
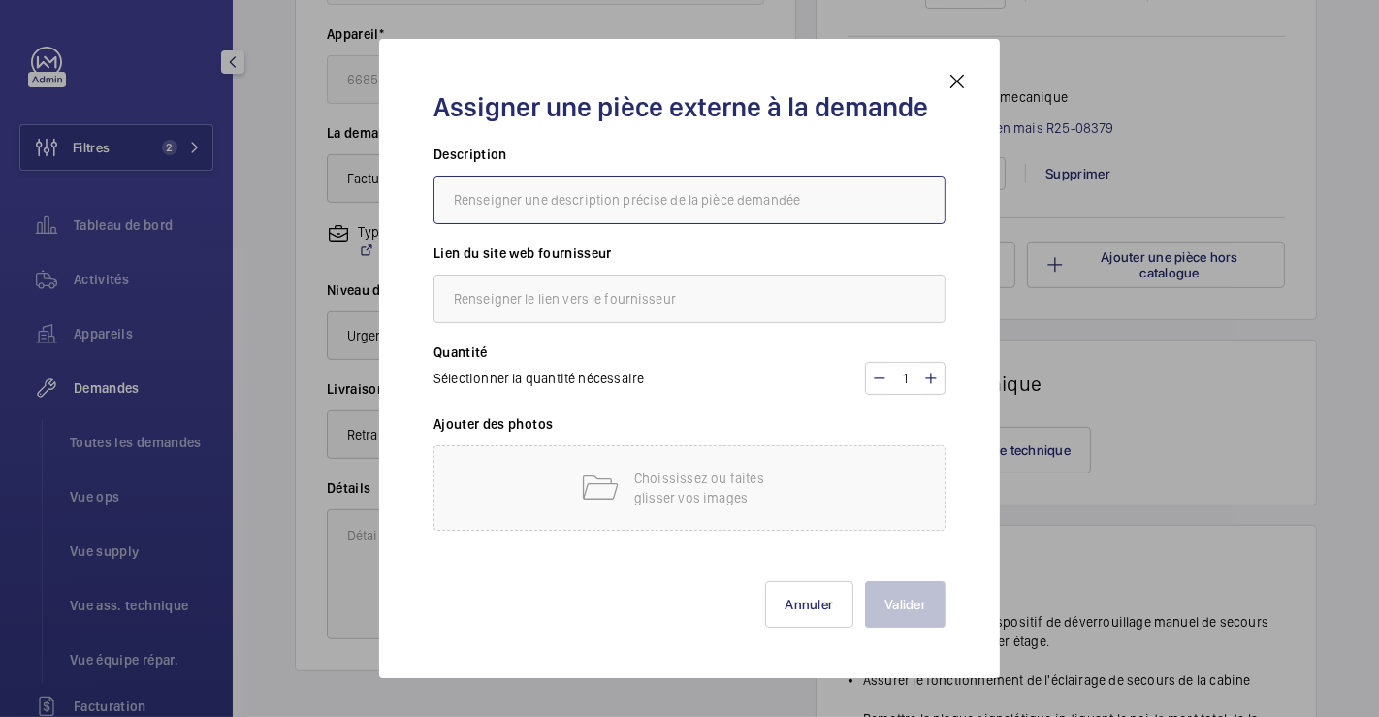
click at [685, 209] on input "text" at bounding box center [690, 200] width 512 height 48
paste input "Remettre la plaque signalétique indiquant le poids mort total de la cabine, la …"
type input "Remettre la plaque signalétique indiquant le poids mort total de la cabine, la …"
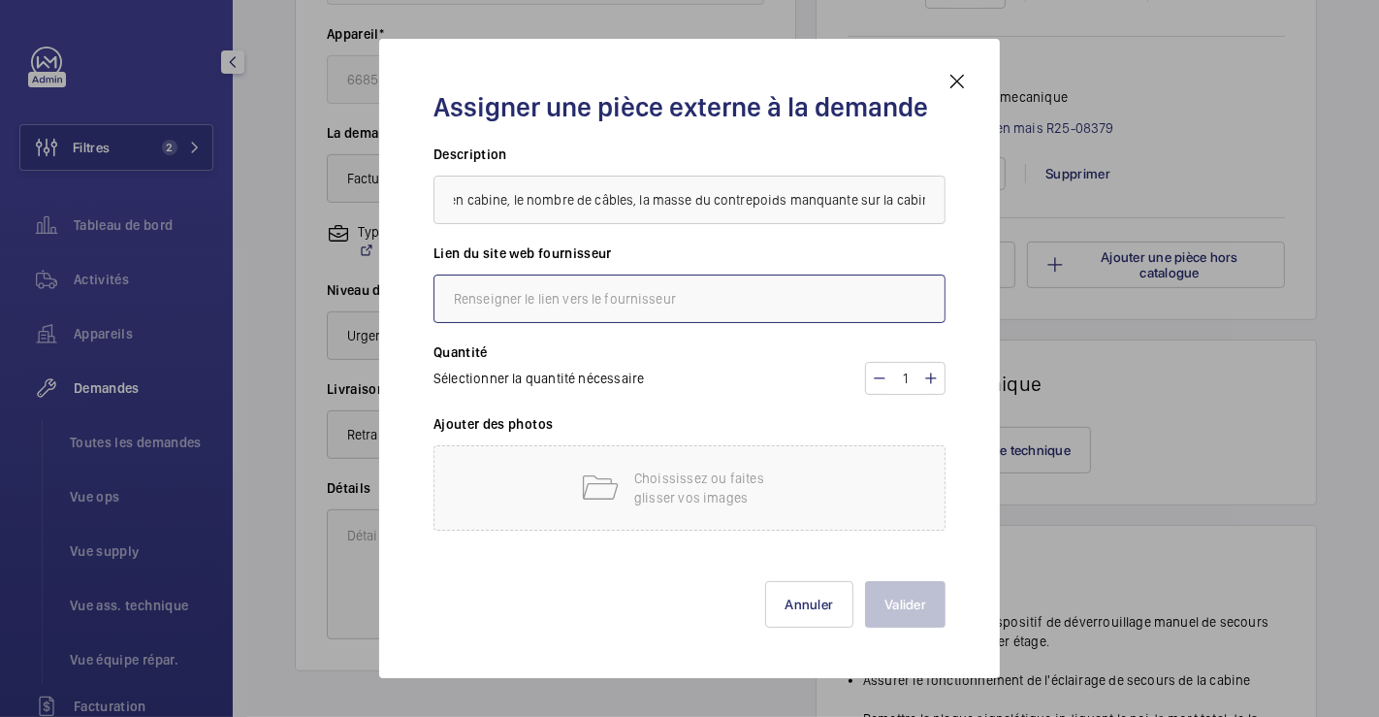
click at [698, 303] on input "text" at bounding box center [690, 298] width 512 height 48
click at [613, 623] on div "Valider Annuler" at bounding box center [690, 589] width 512 height 78
click at [634, 306] on input "pas de lien voir avec Micka" at bounding box center [690, 298] width 512 height 48
type input "pas de lien voir avec [PERSON_NAME] ou [PERSON_NAME] s'ils en font"
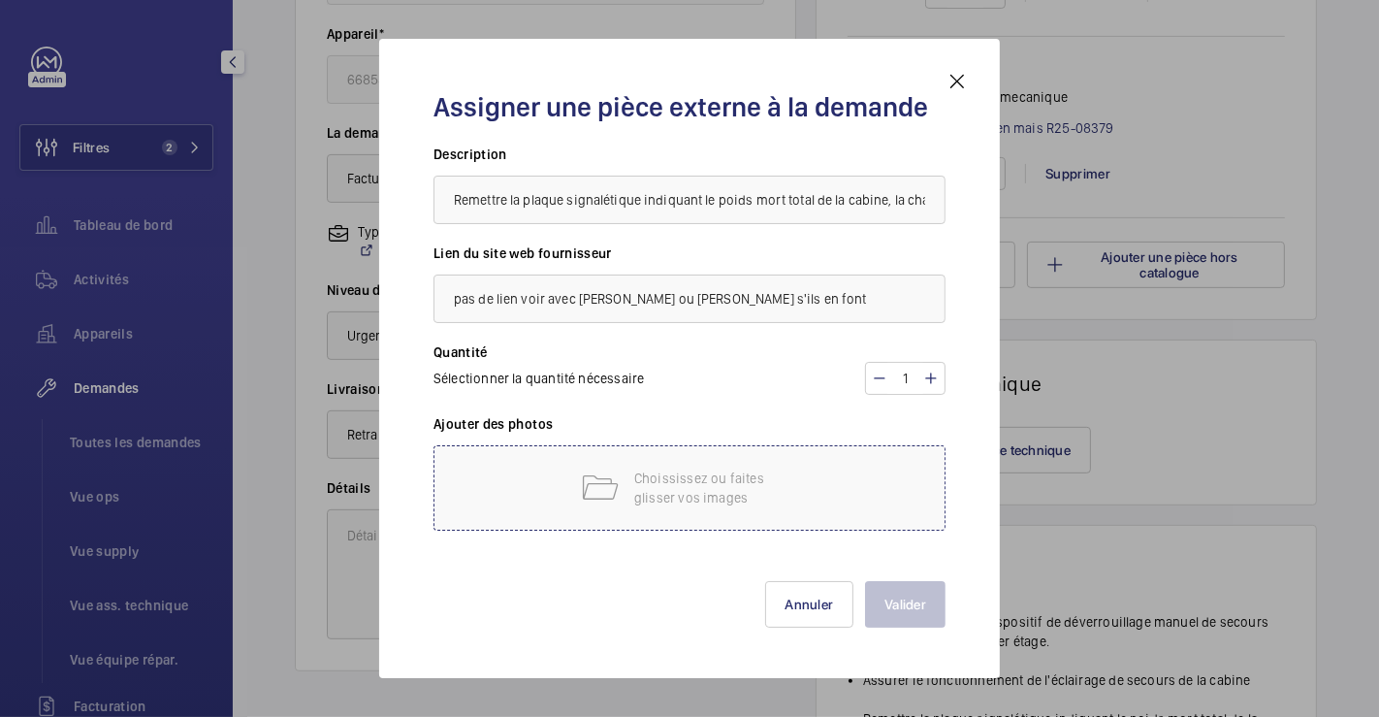
click at [704, 468] on p "Choississez ou faites glisser vos images" at bounding box center [716, 487] width 165 height 39
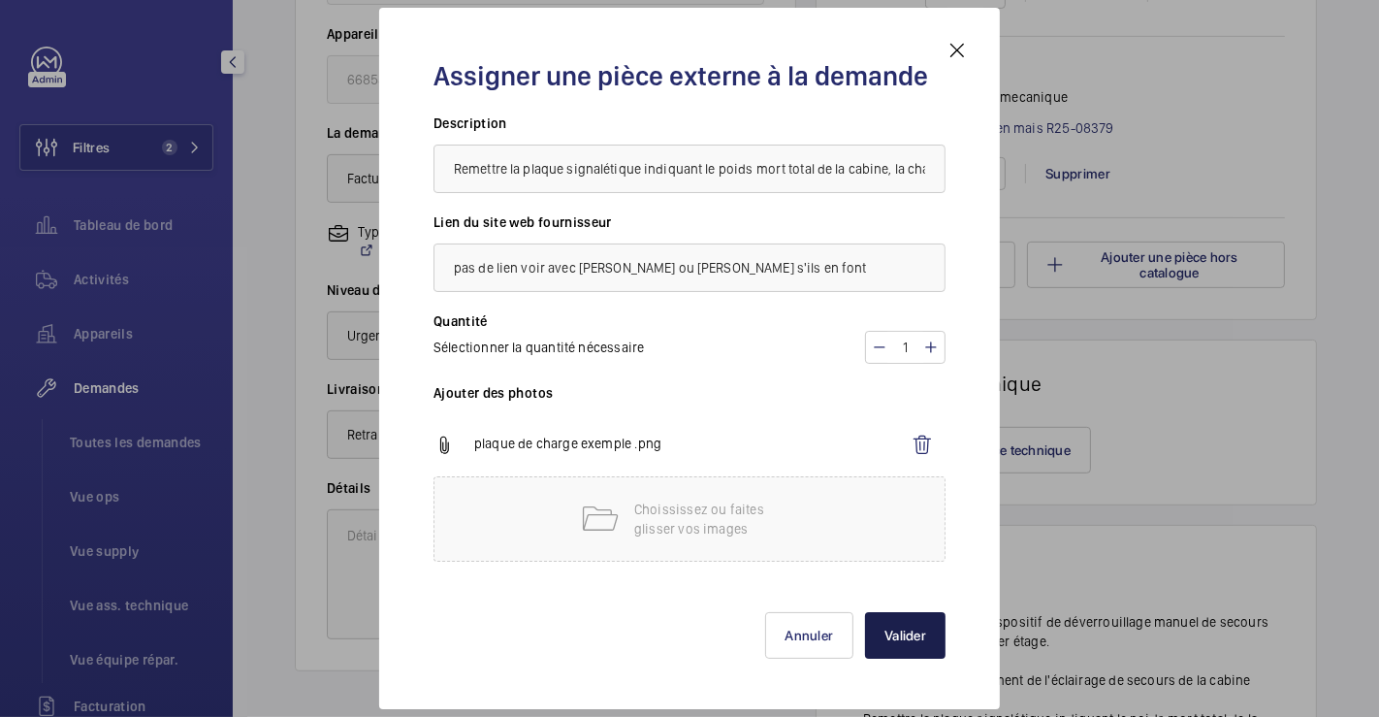
click at [897, 641] on button "Valider" at bounding box center [905, 635] width 81 height 47
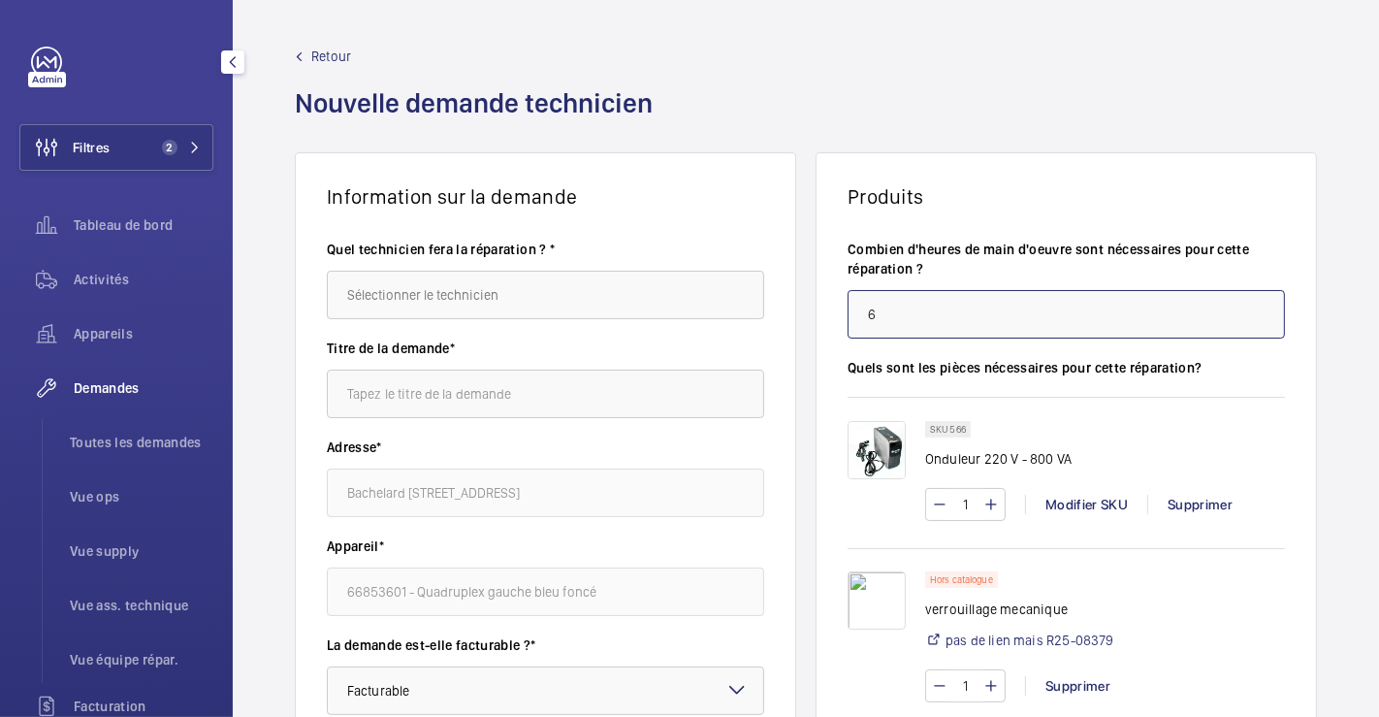
drag, startPoint x: 876, startPoint y: 314, endPoint x: 834, endPoint y: 314, distance: 41.7
click at [834, 314] on wm-front-card-body "Combien d'heures de main d'oeuvre sont nécessaires pour cette réparation ? 6 Qu…" at bounding box center [1067, 650] width 500 height 883
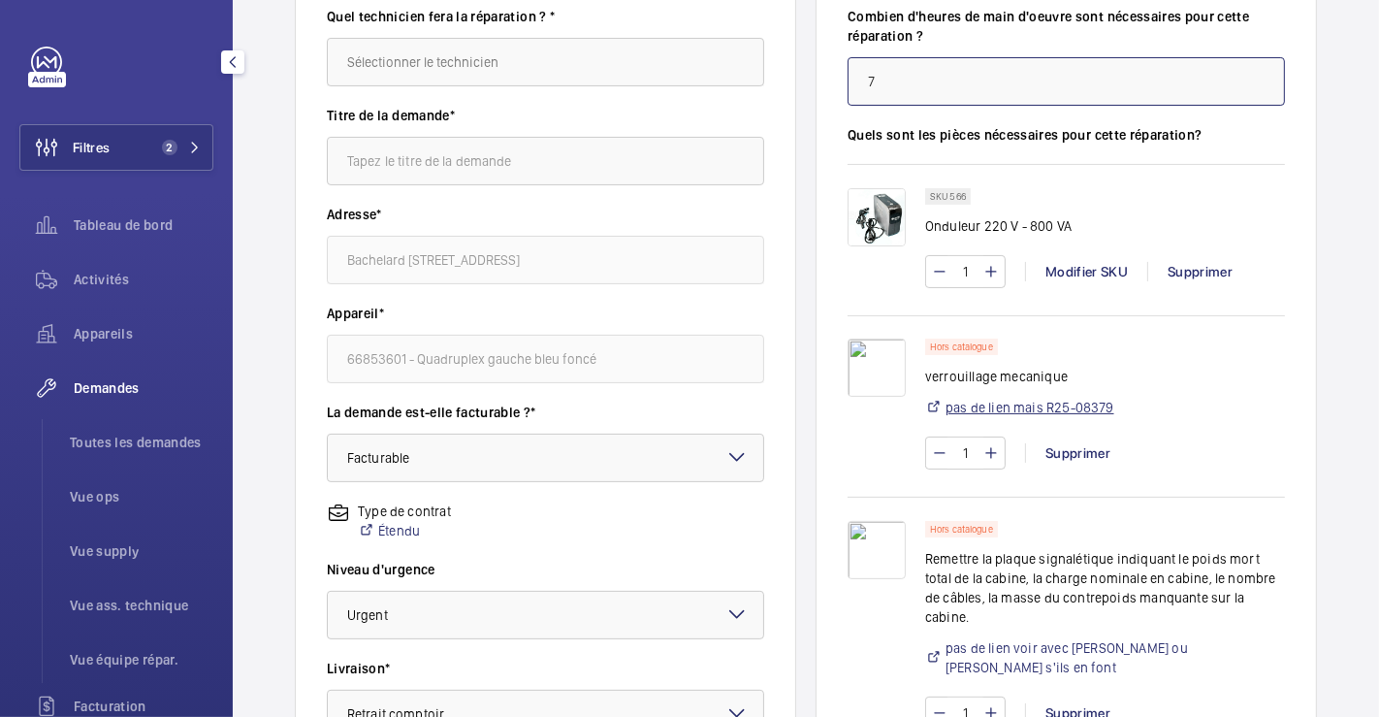
scroll to position [17, 0]
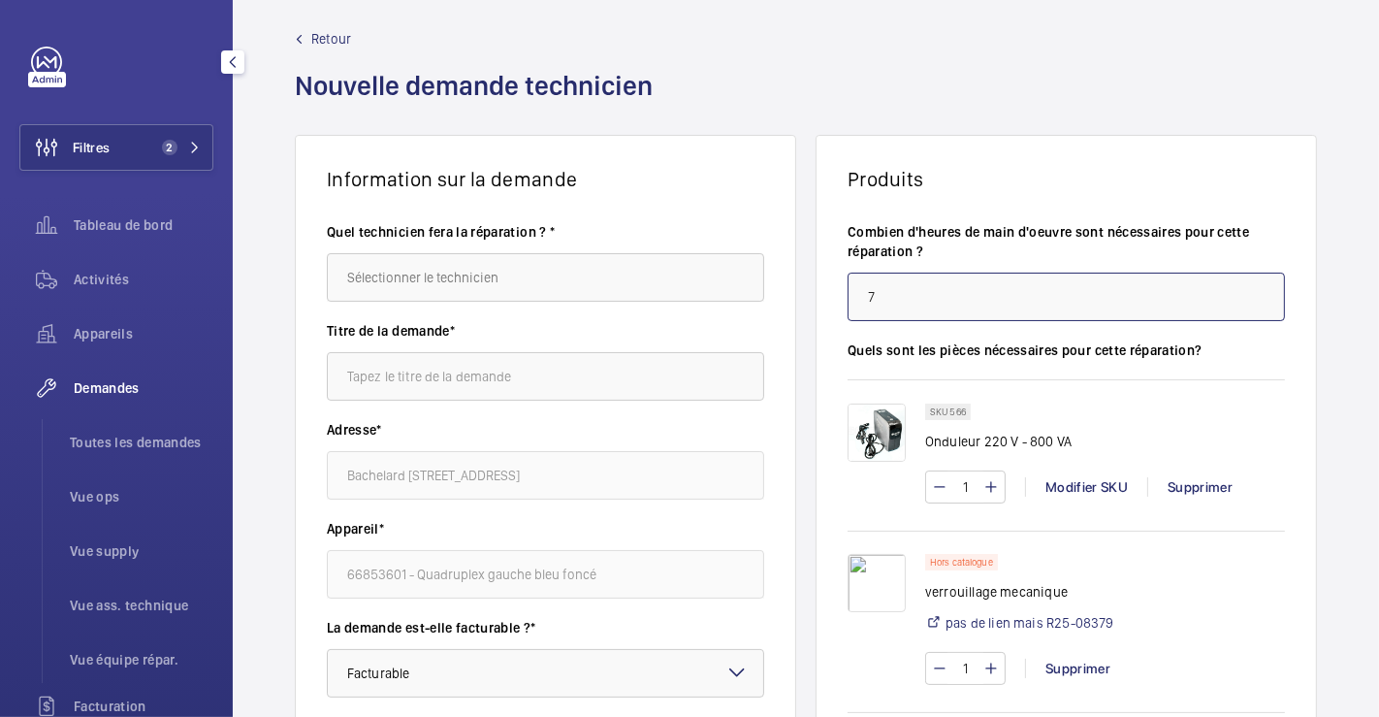
type input "7"
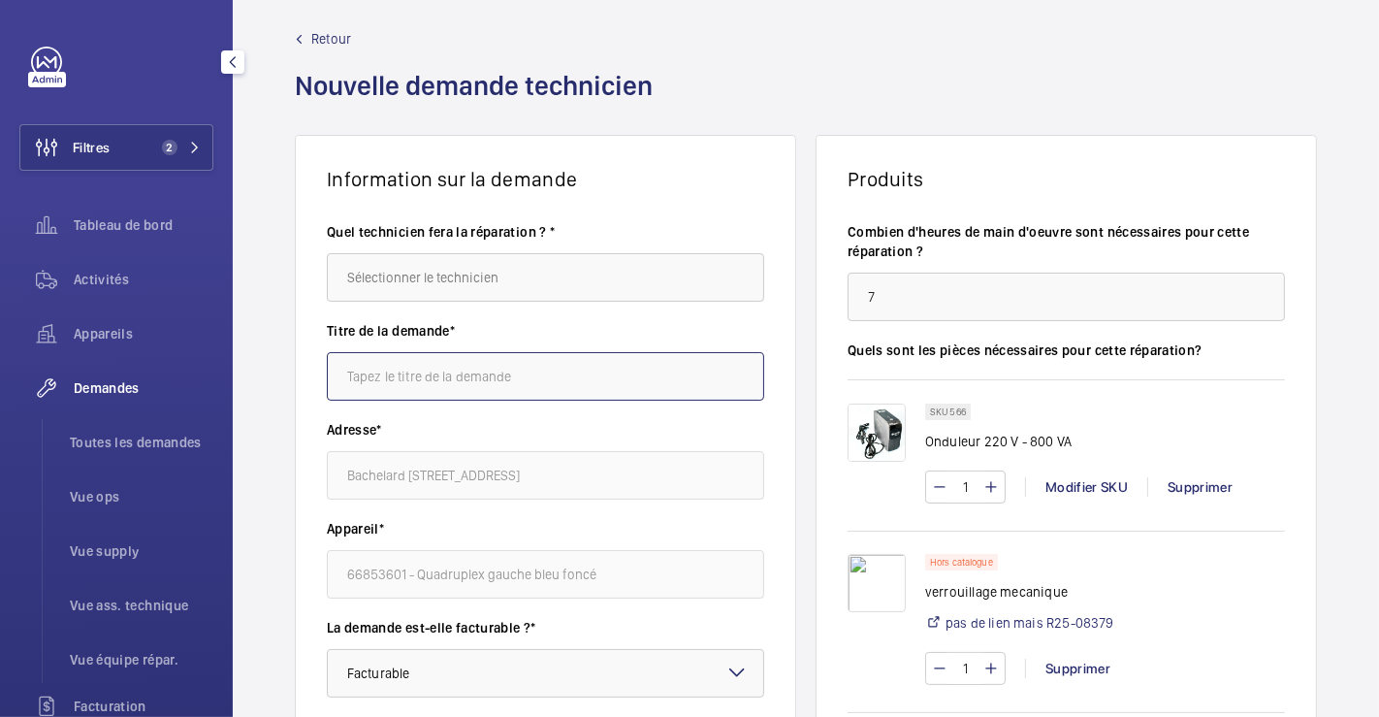
click at [576, 373] on input "text" at bounding box center [545, 376] width 437 height 48
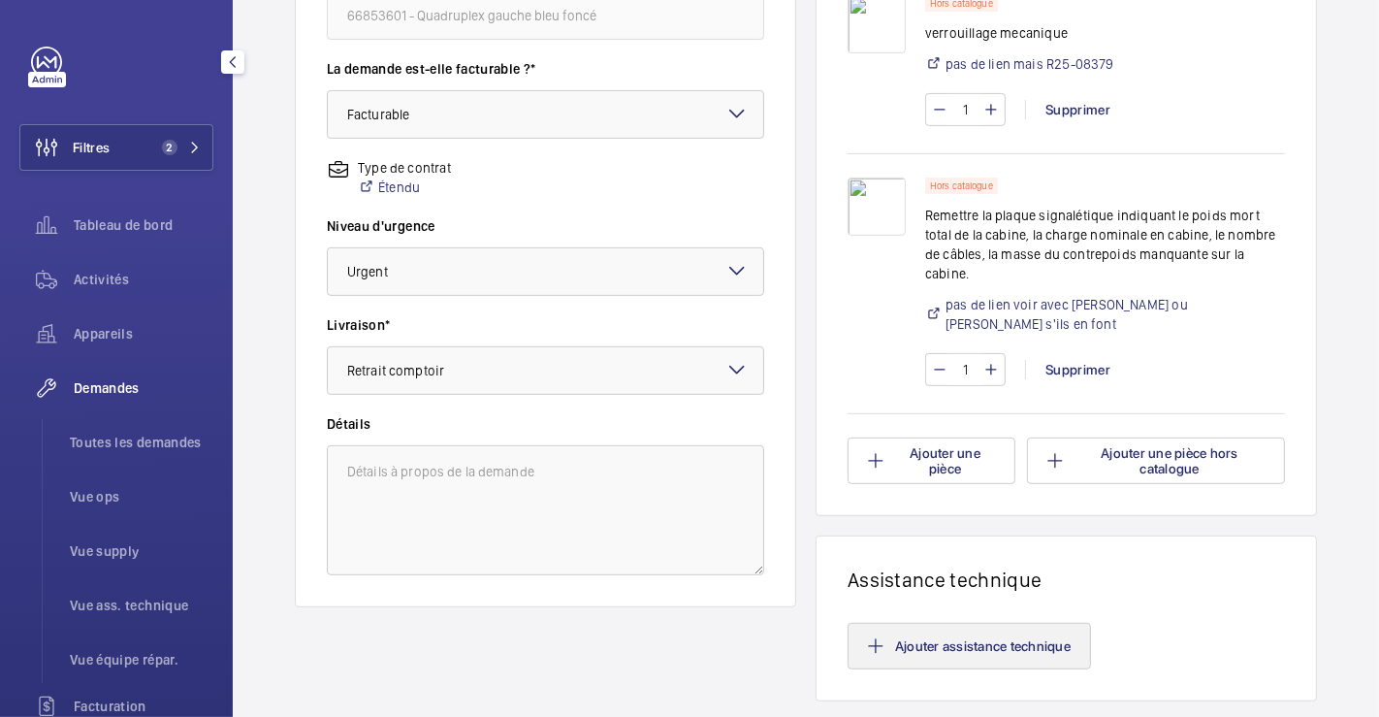
scroll to position [772, 0]
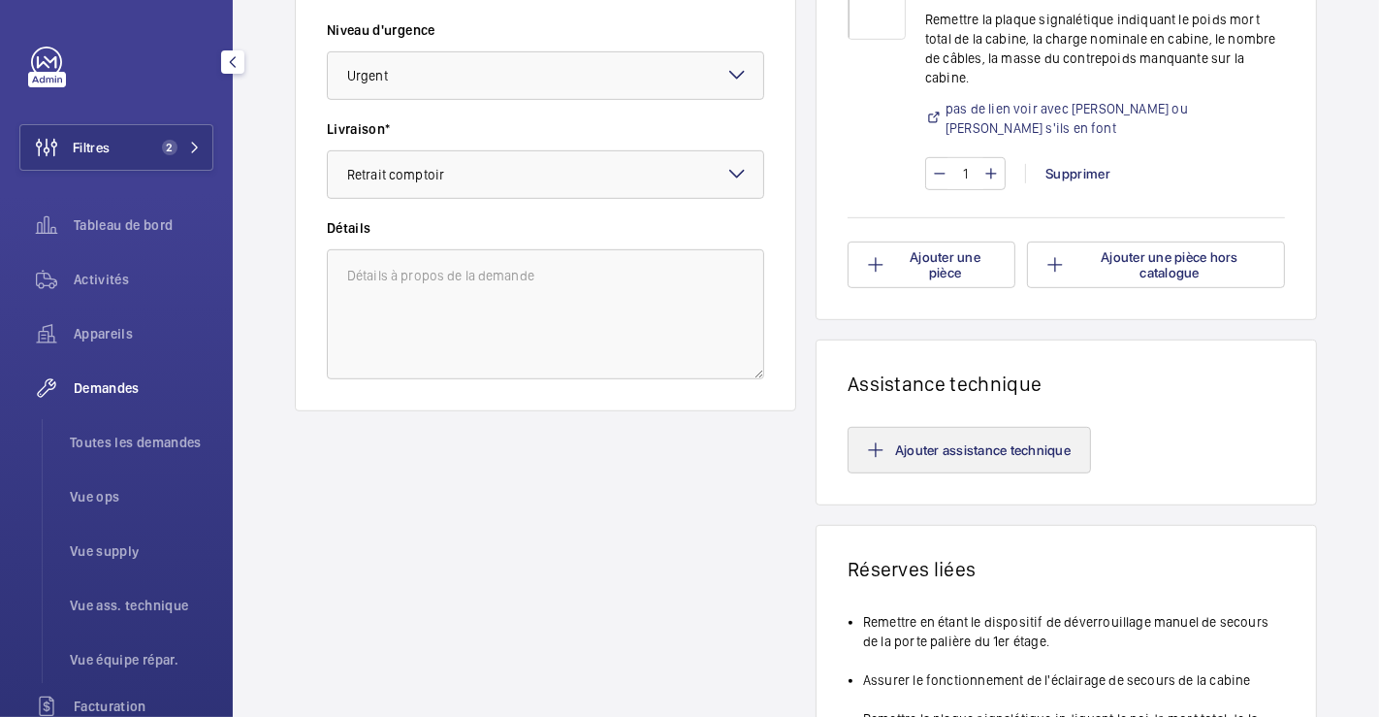
type input "levee de reserve"
click at [982, 446] on button "Ajouter assistance technique" at bounding box center [969, 450] width 243 height 47
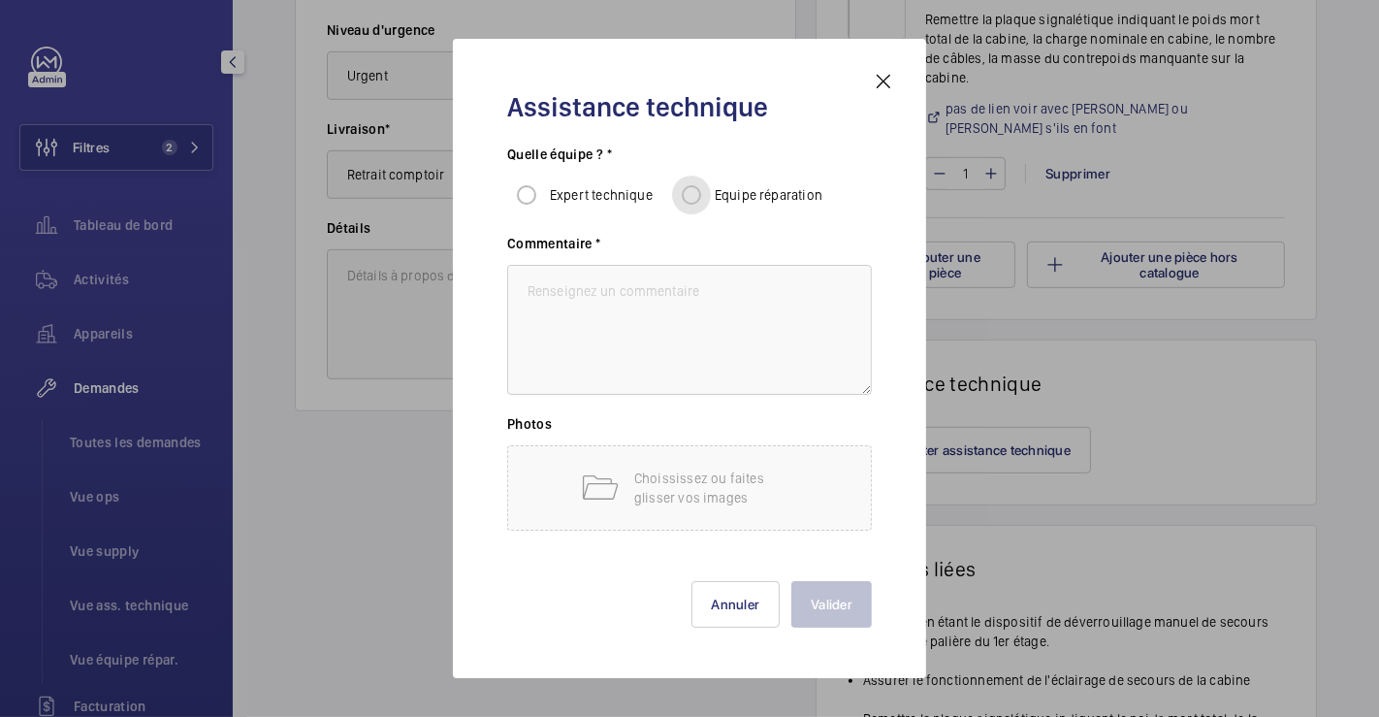
click at [694, 198] on input "Equipe réparation" at bounding box center [691, 195] width 39 height 39
radio input "true"
click at [674, 292] on textarea at bounding box center [689, 330] width 365 height 130
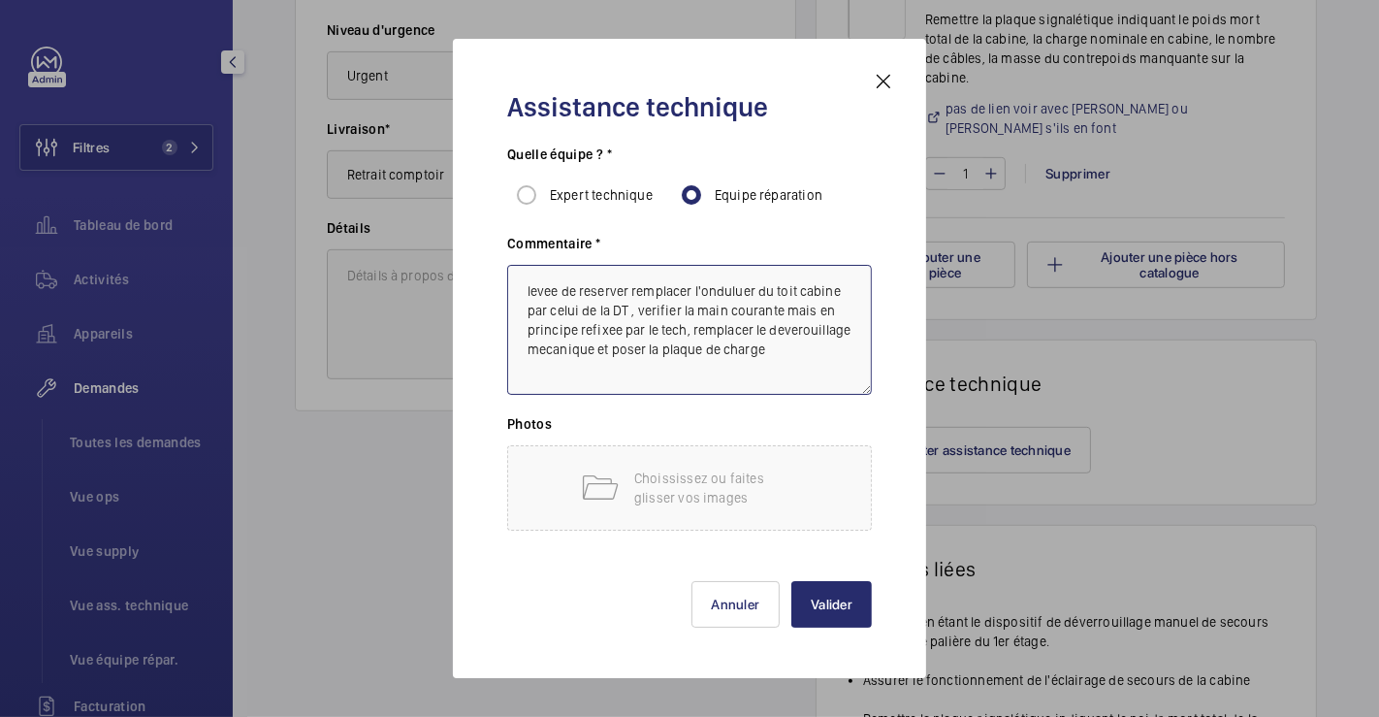
click at [747, 294] on textarea "levee de reserver remplacer l'onduluer du toit cabine par celui de la DT , veri…" at bounding box center [689, 330] width 365 height 130
drag, startPoint x: 597, startPoint y: 350, endPoint x: 676, endPoint y: 379, distance: 83.8
click at [597, 350] on textarea "levee de reserver remplacer l'onduleur du toit cabine par celui de la DT , veri…" at bounding box center [689, 330] width 365 height 130
type textarea "levee de reserver remplacer l'onduleur du toit cabine par celui de la DT , veri…"
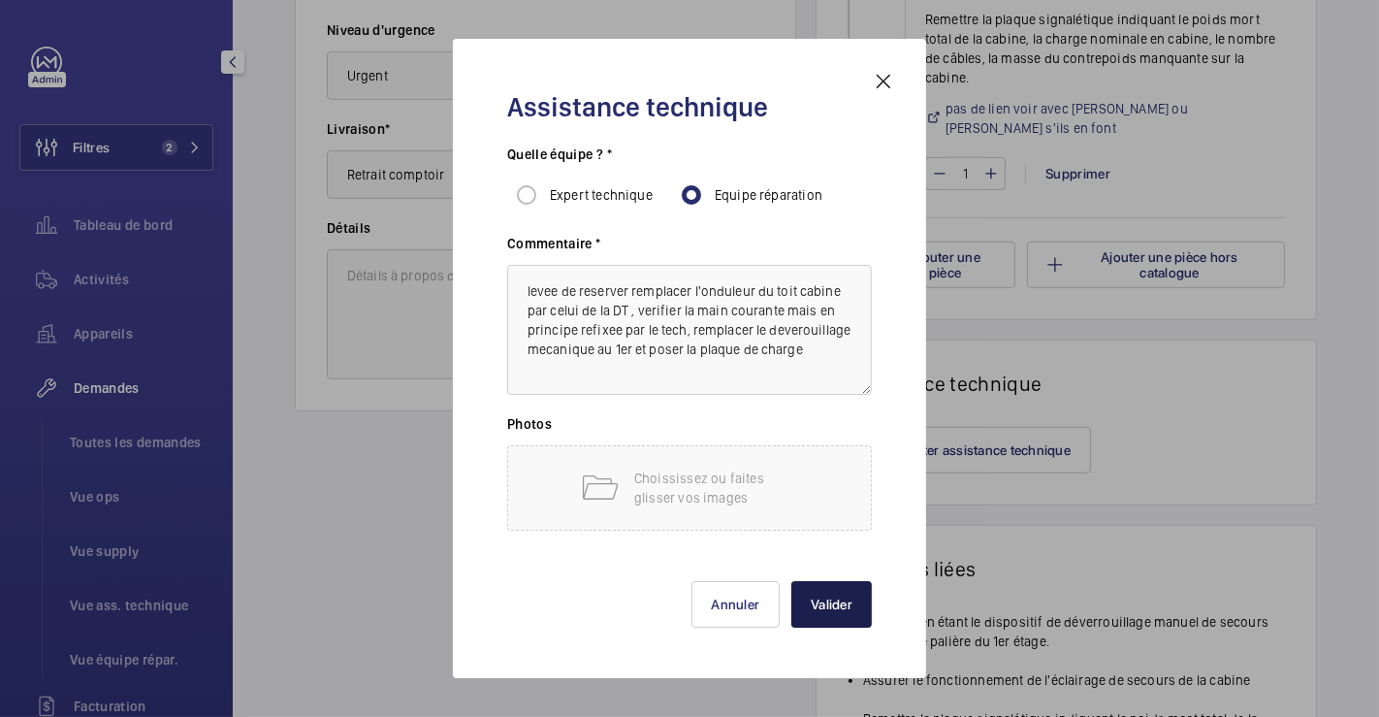
click at [825, 601] on button "Valider" at bounding box center [831, 604] width 81 height 47
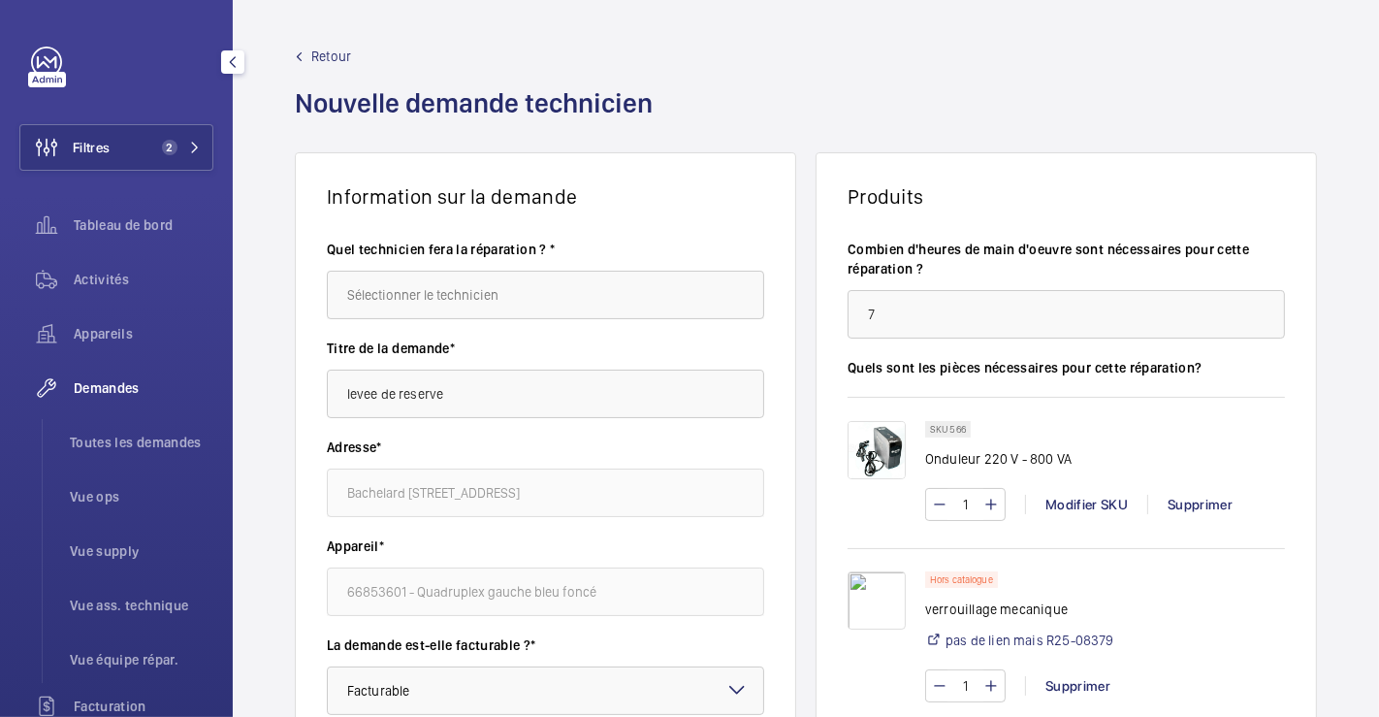
scroll to position [108, 0]
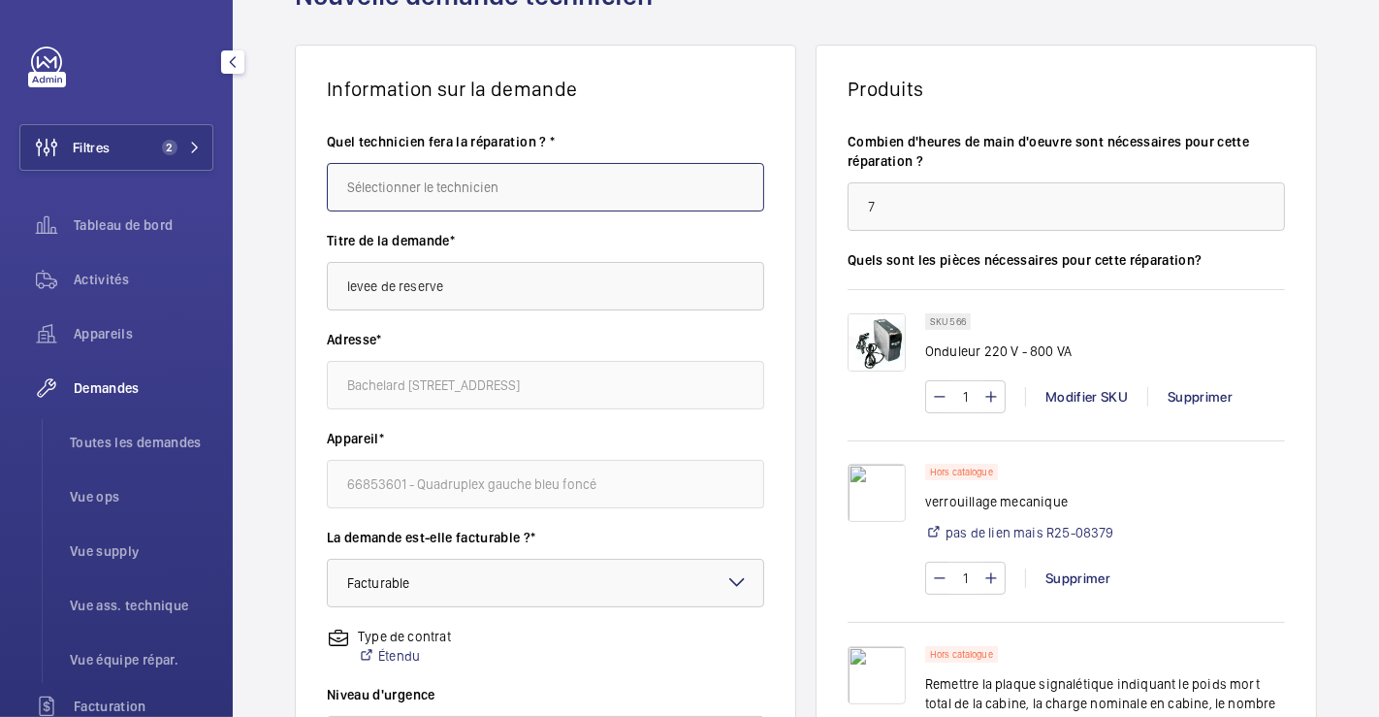
click at [540, 185] on input "text" at bounding box center [545, 187] width 437 height 48
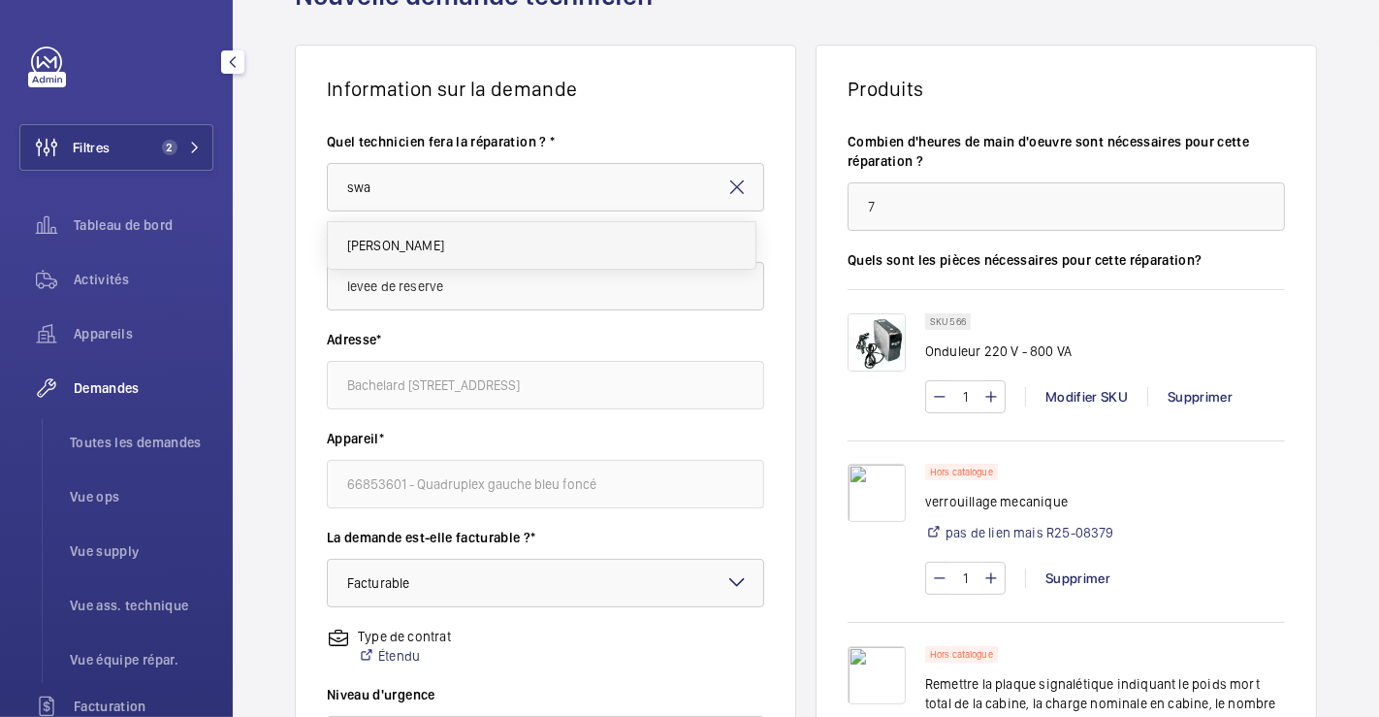
click at [515, 242] on mat-option "[PERSON_NAME]" at bounding box center [542, 245] width 428 height 47
type input "[PERSON_NAME]"
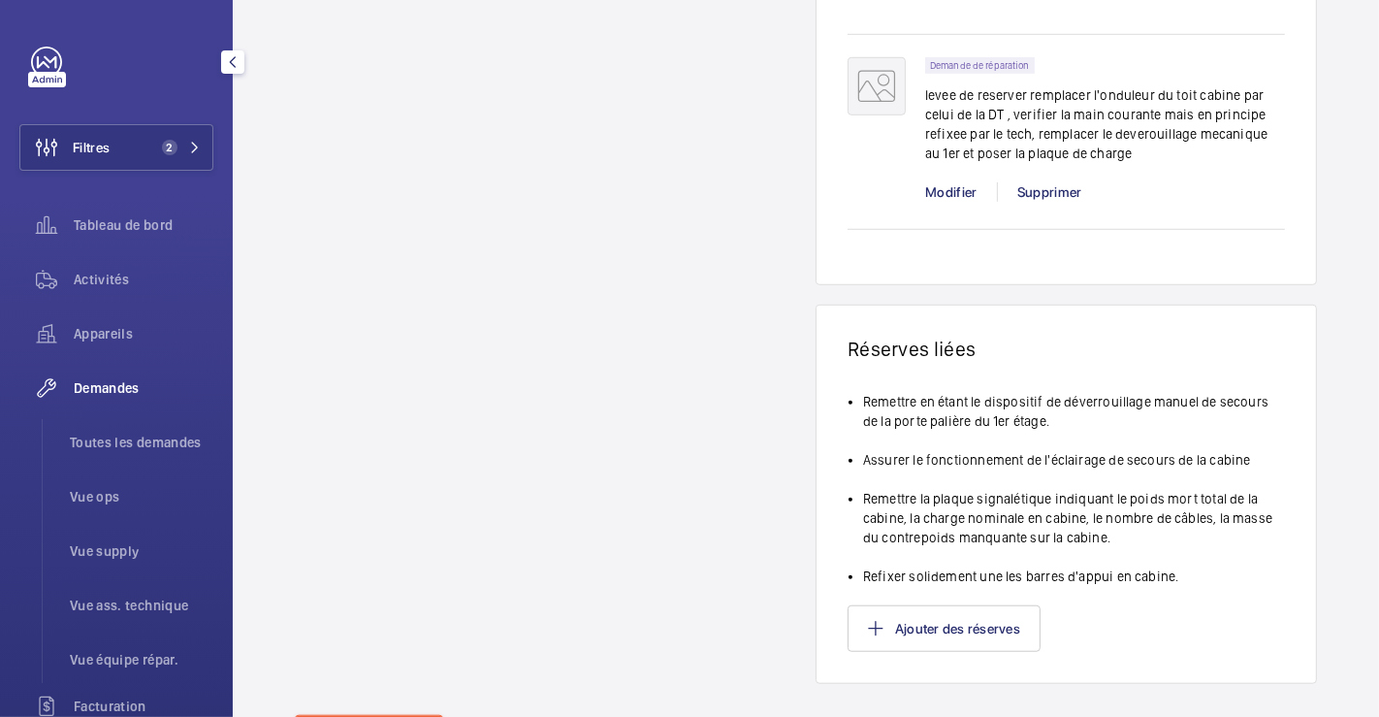
scroll to position [1287, 0]
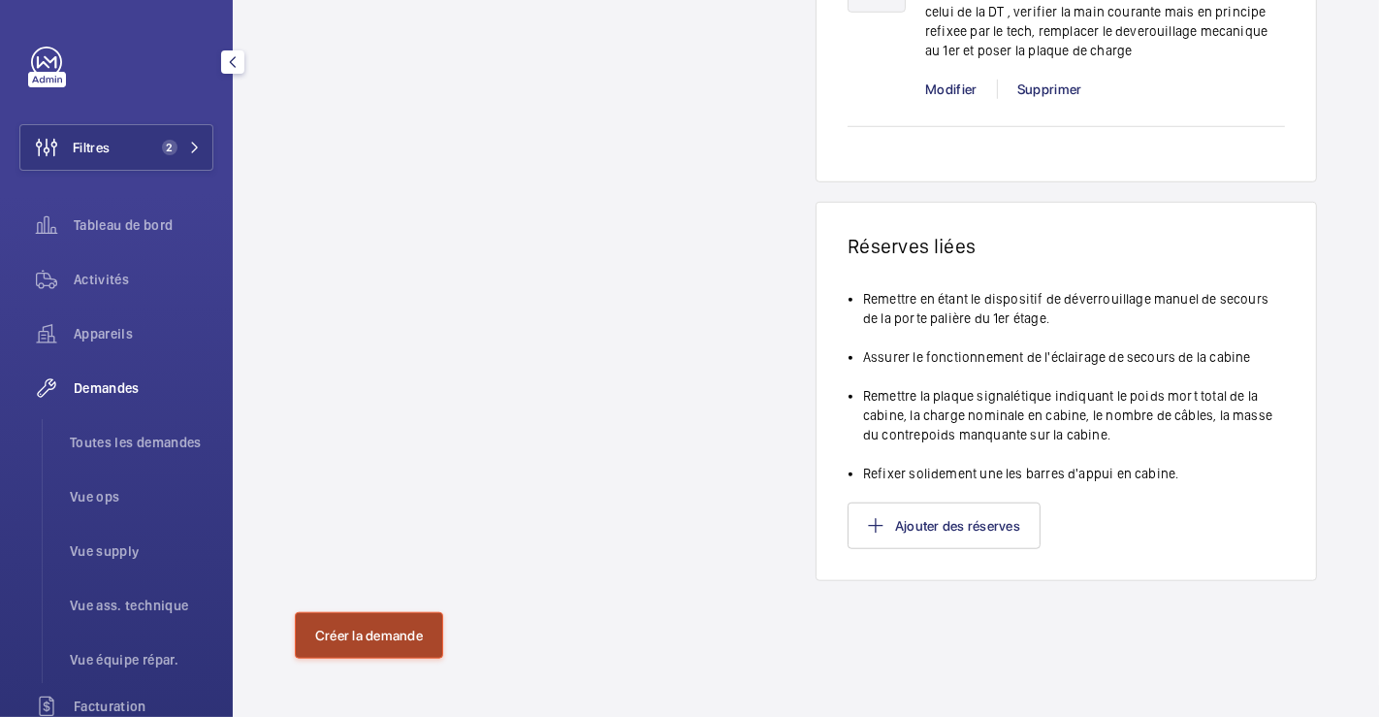
click at [385, 630] on button "Créer la demande" at bounding box center [369, 635] width 148 height 47
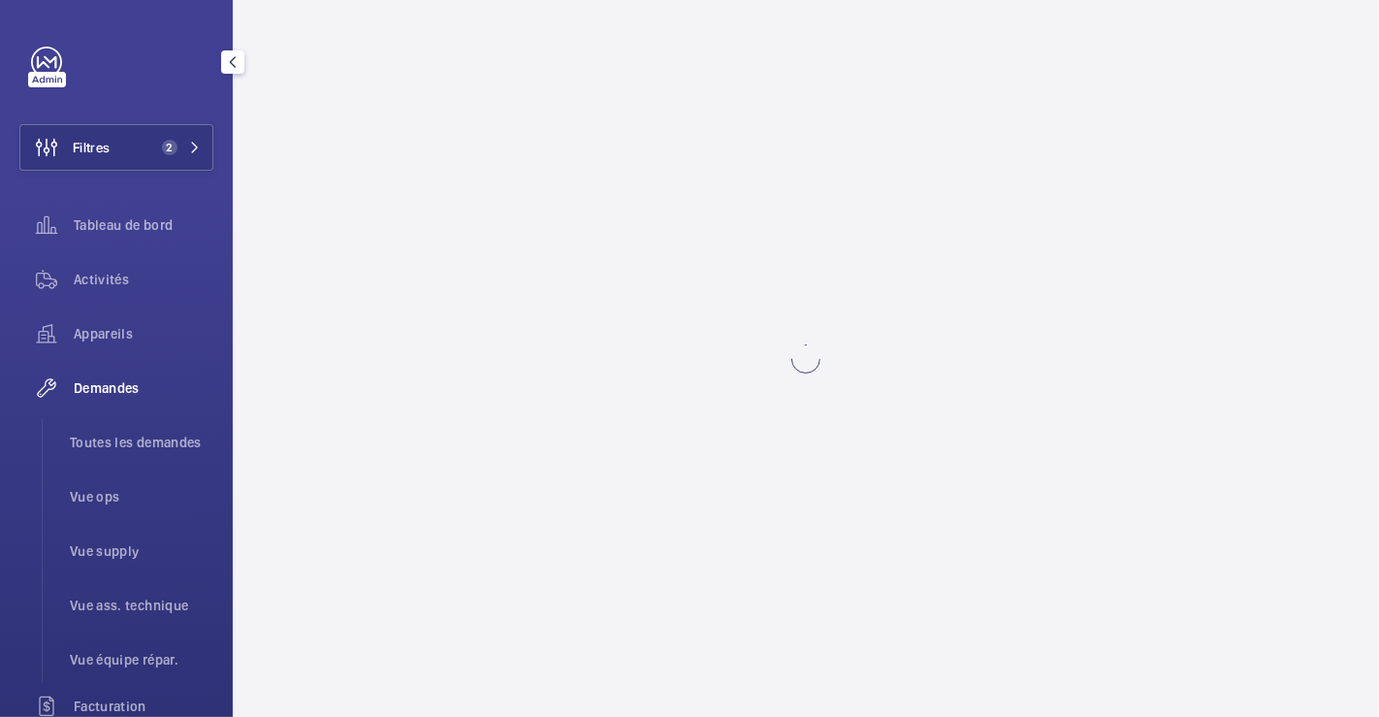
scroll to position [0, 0]
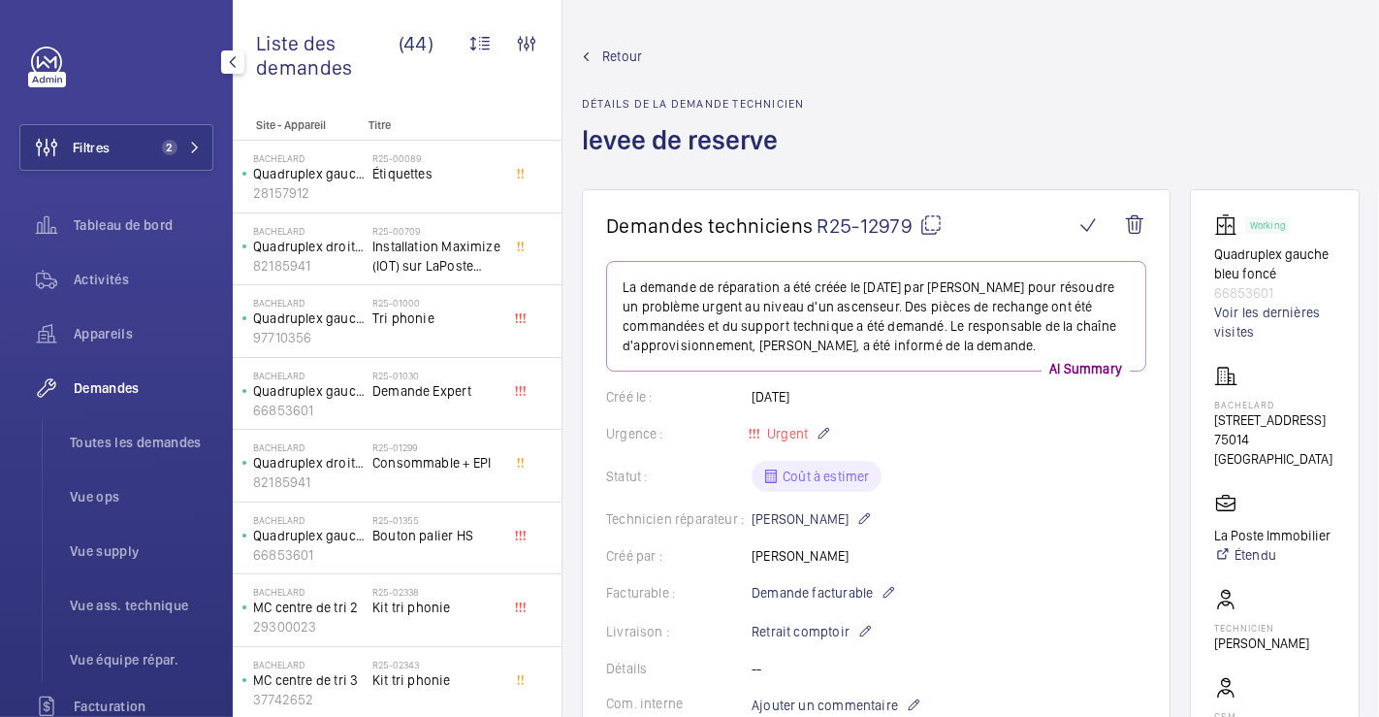
click at [609, 52] on span "Retour" at bounding box center [622, 56] width 40 height 19
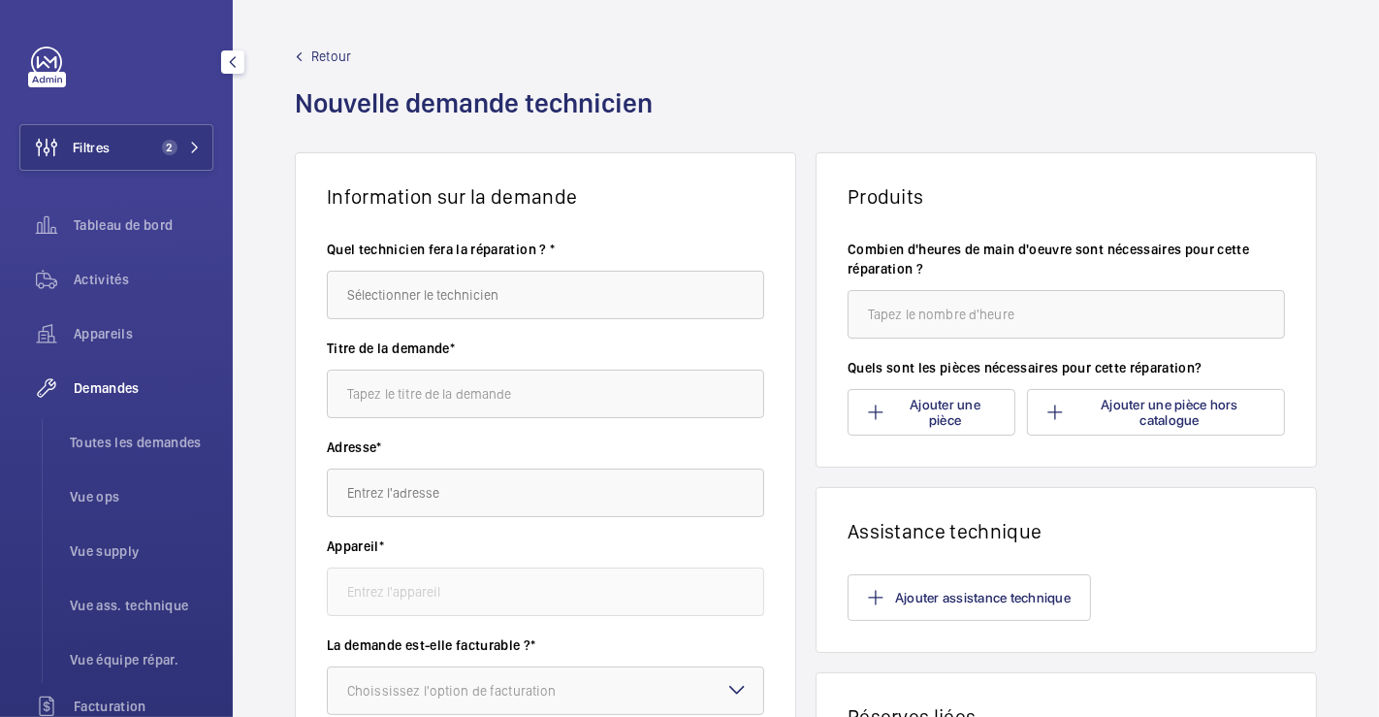
click at [331, 59] on span "Retour" at bounding box center [331, 56] width 40 height 19
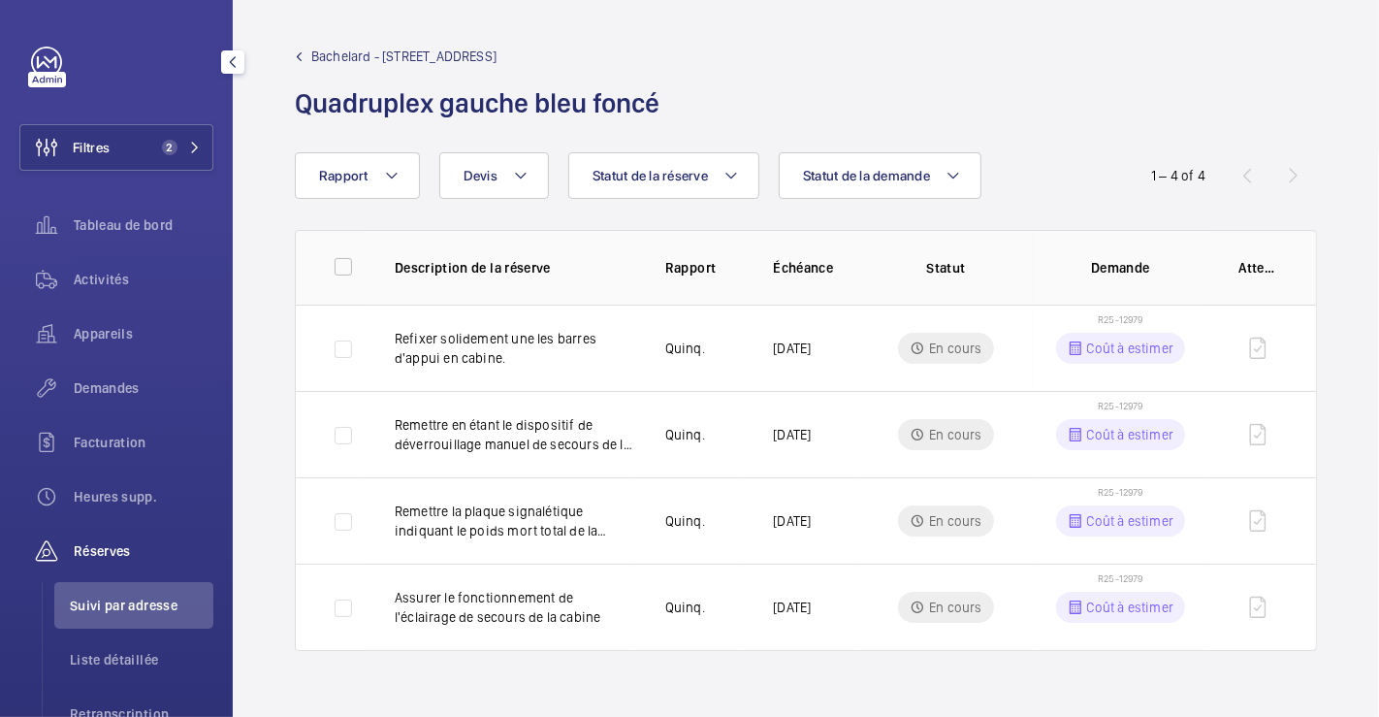
click at [121, 599] on span "Suivi par adresse" at bounding box center [142, 605] width 144 height 19
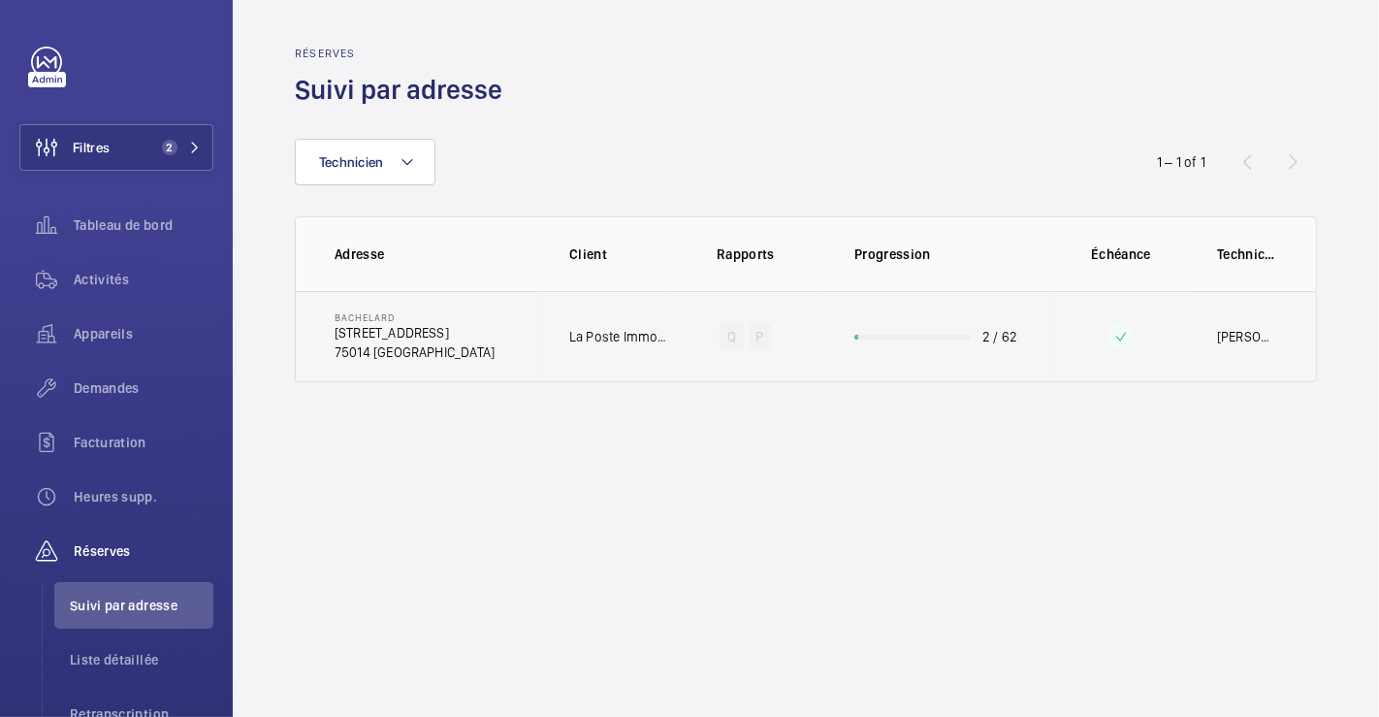
click at [692, 318] on td "Q P" at bounding box center [745, 336] width 155 height 91
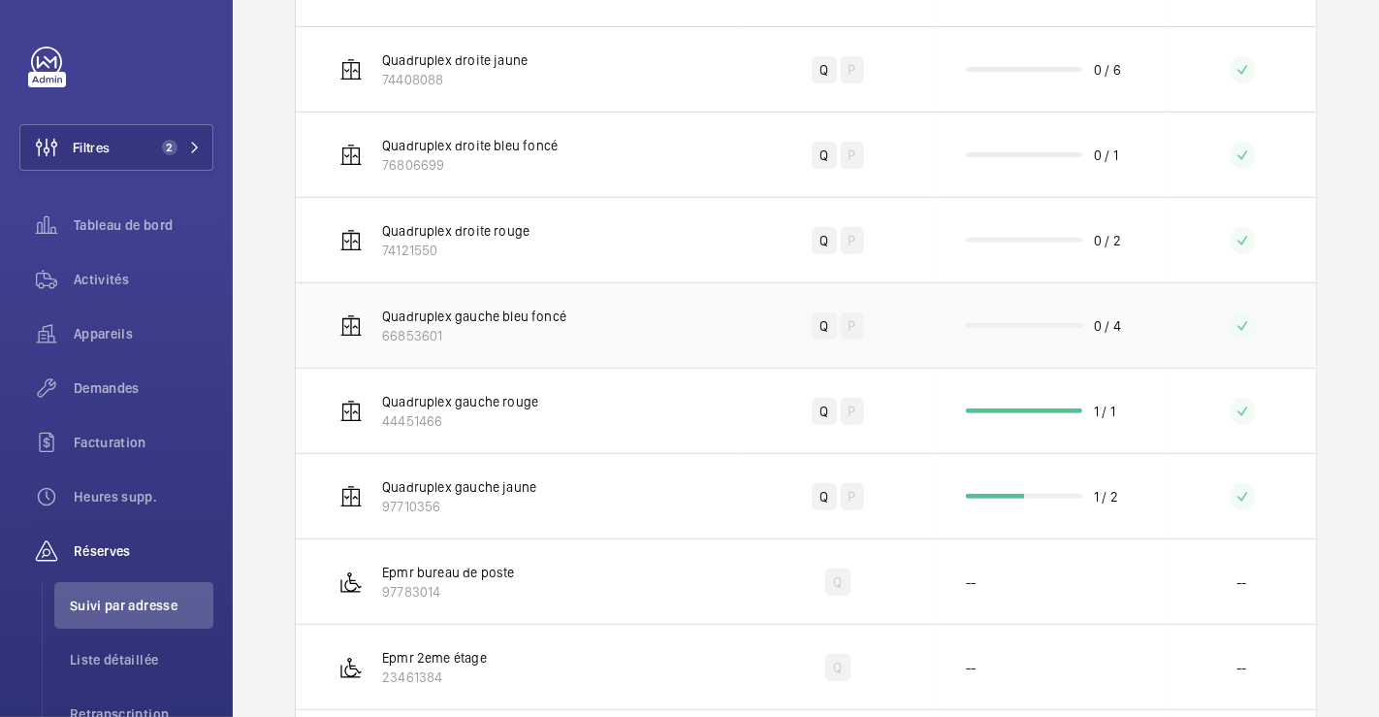
scroll to position [646, 0]
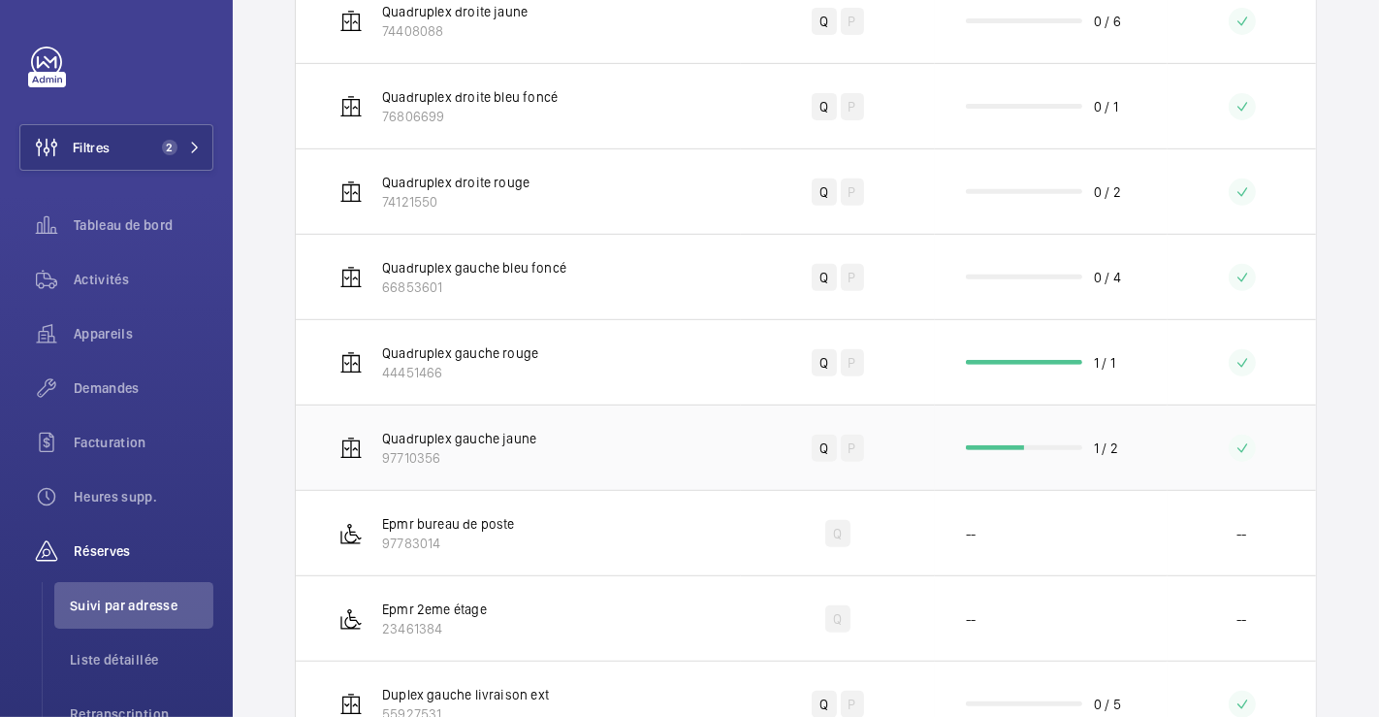
click at [626, 453] on td "Quadruplex gauche jaune 97710356" at bounding box center [518, 446] width 445 height 85
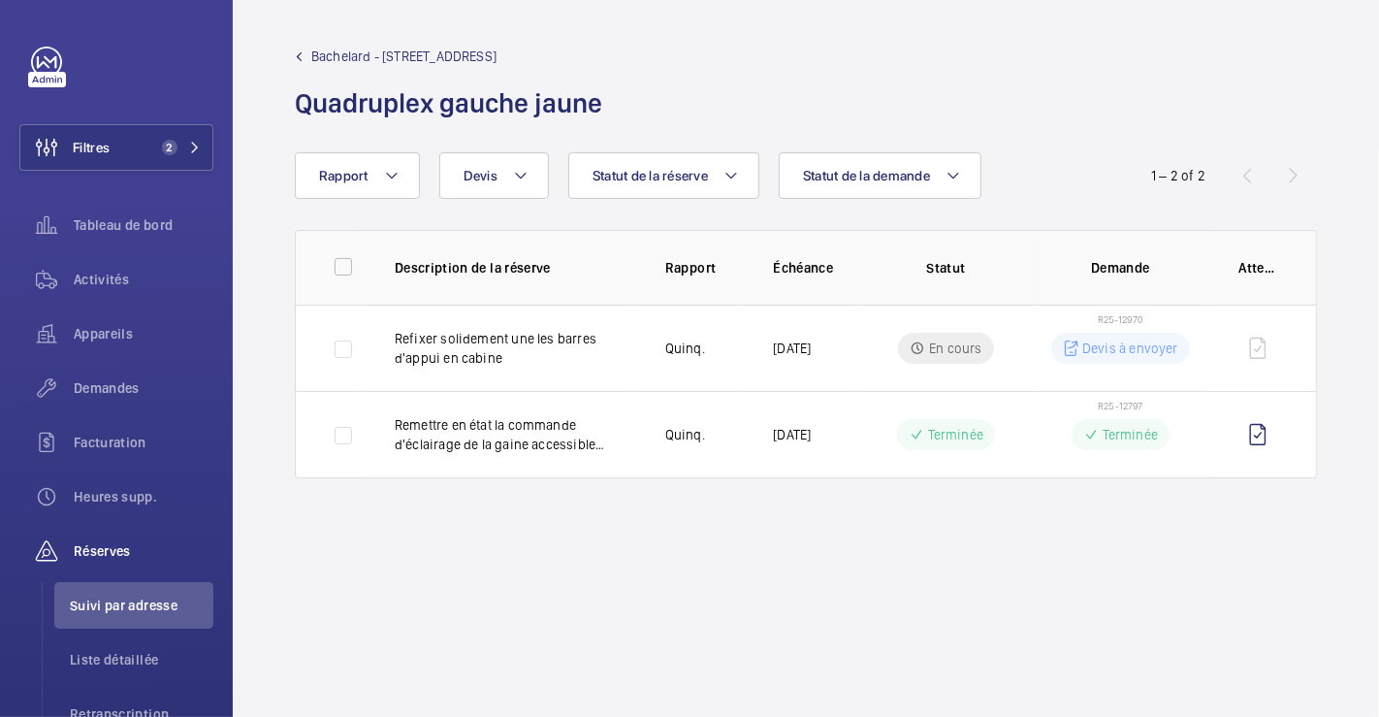
click at [297, 52] on mat-icon at bounding box center [299, 56] width 9 height 9
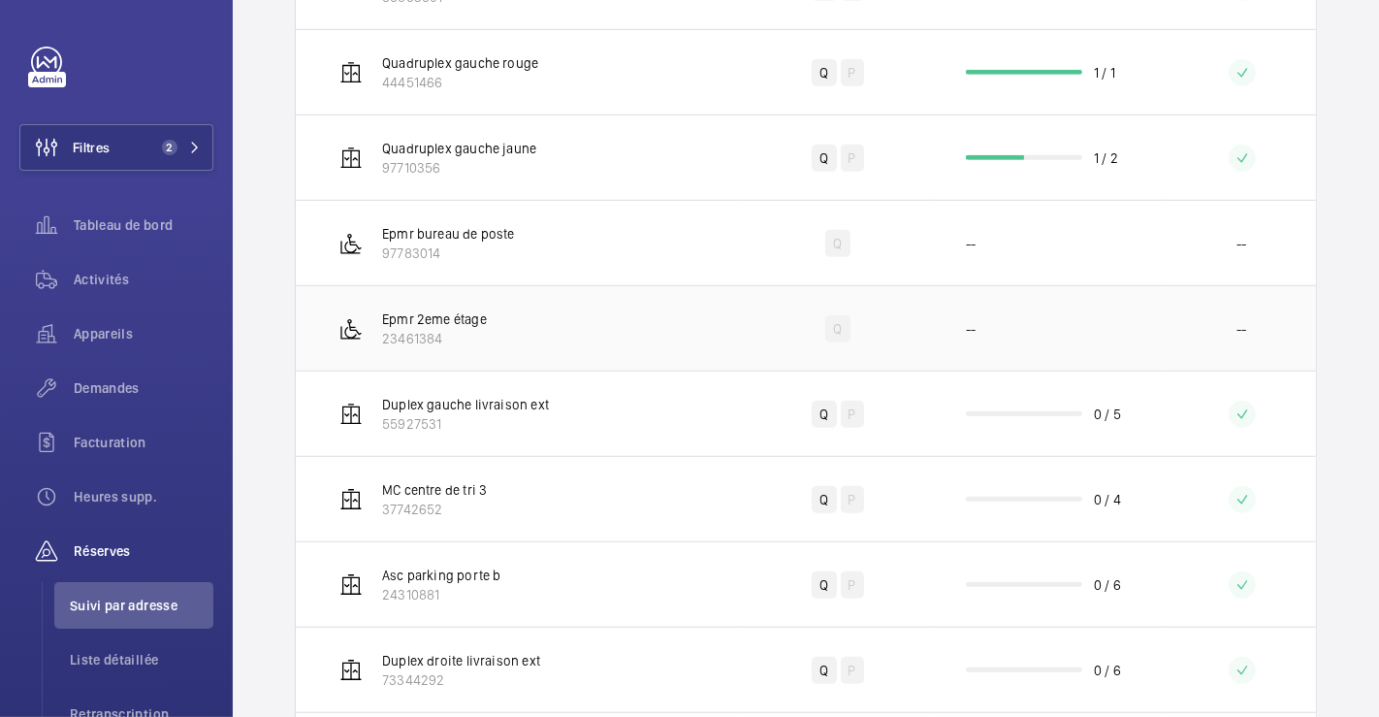
scroll to position [970, 0]
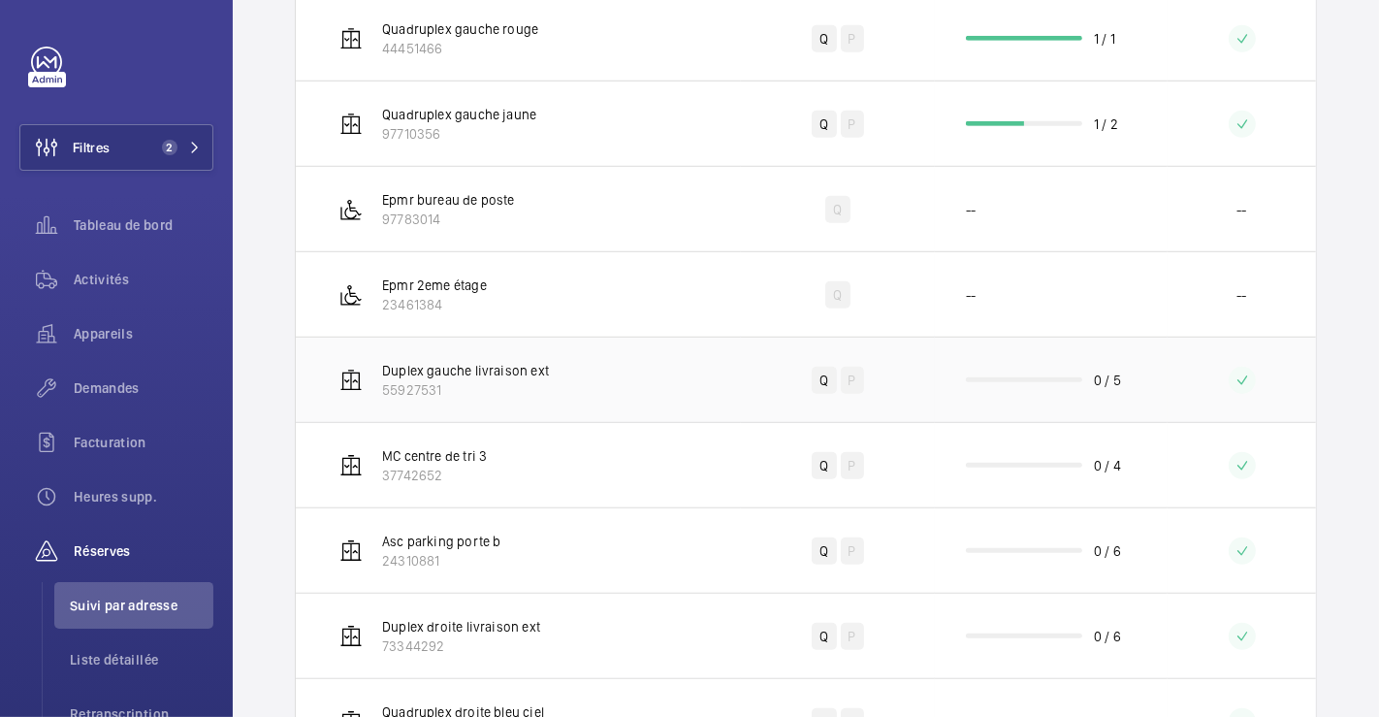
click at [622, 376] on td "Duplex gauche livraison ext 55927531" at bounding box center [518, 379] width 445 height 85
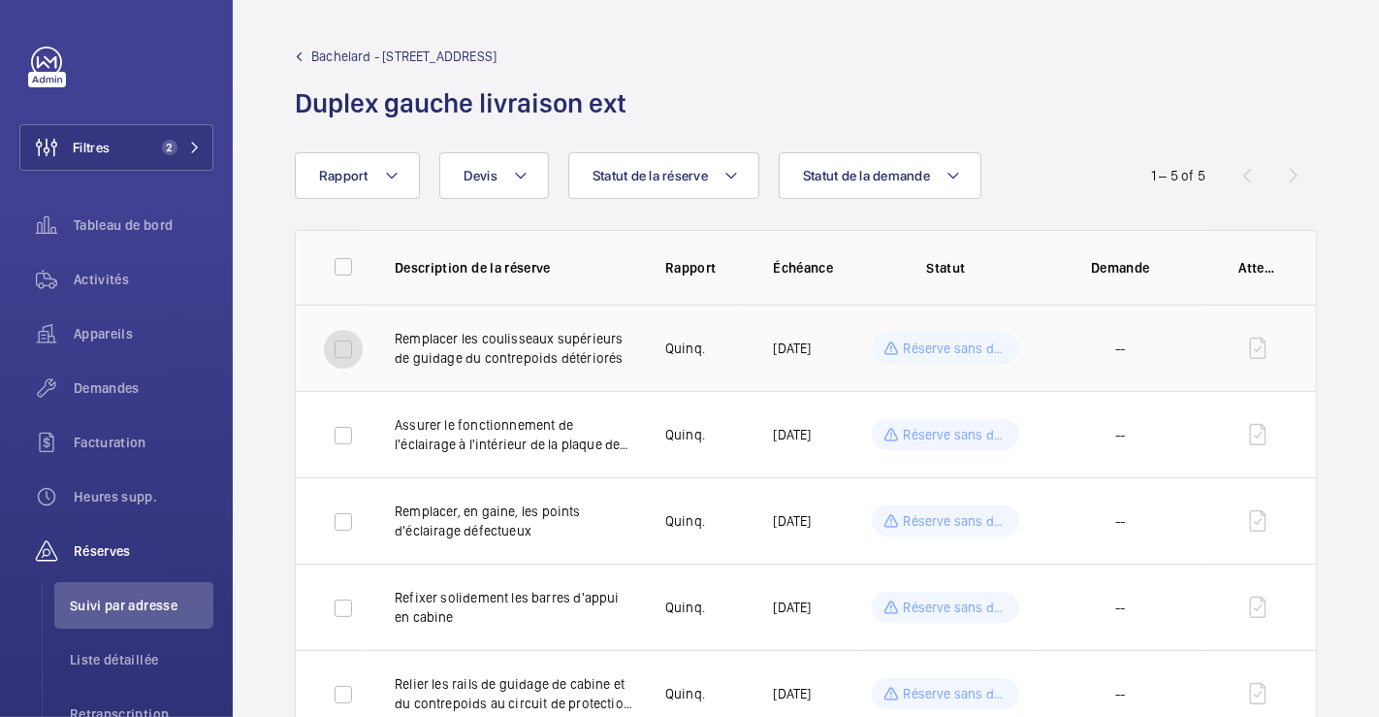
drag, startPoint x: 340, startPoint y: 344, endPoint x: 327, endPoint y: 384, distance: 42.0
click at [340, 344] on input "checkbox" at bounding box center [343, 349] width 39 height 39
checkbox input "true"
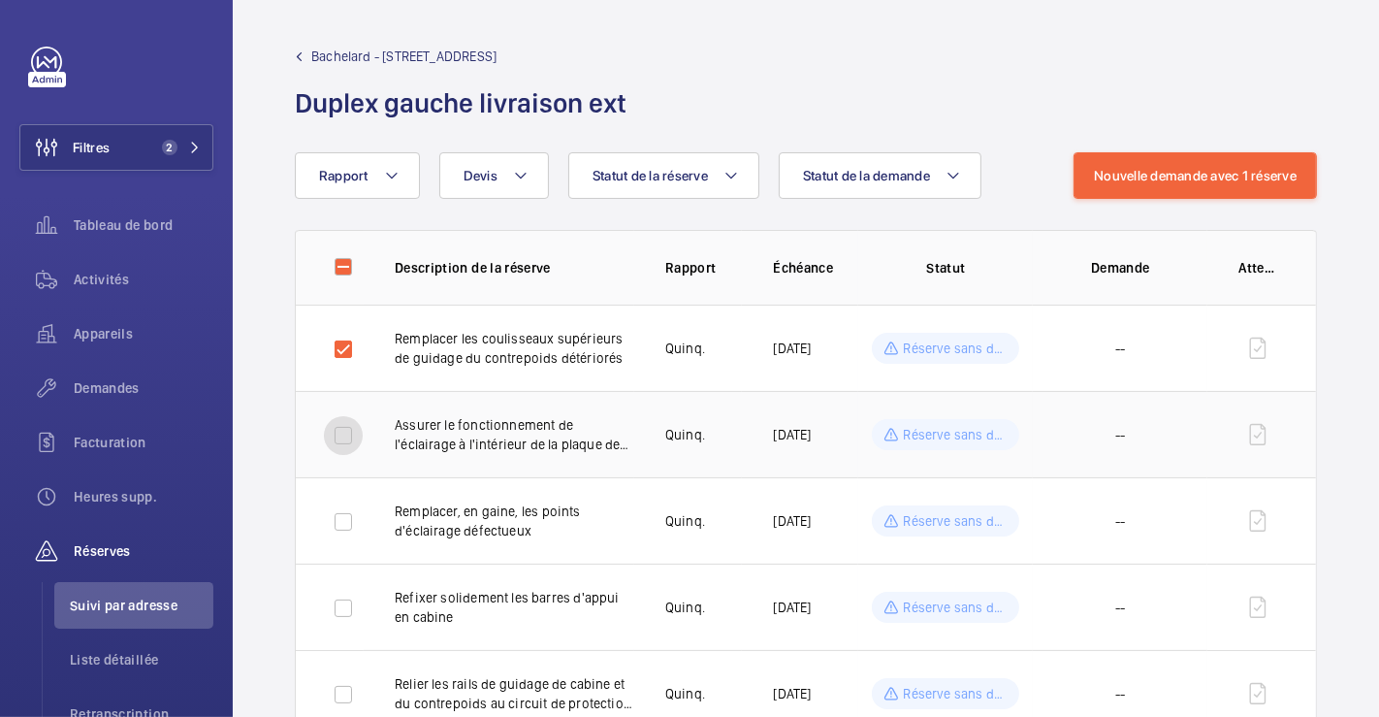
drag, startPoint x: 340, startPoint y: 437, endPoint x: 335, endPoint y: 461, distance: 24.0
click at [339, 437] on input "checkbox" at bounding box center [343, 435] width 39 height 39
checkbox input "true"
click at [338, 525] on input "checkbox" at bounding box center [343, 521] width 39 height 39
checkbox input "true"
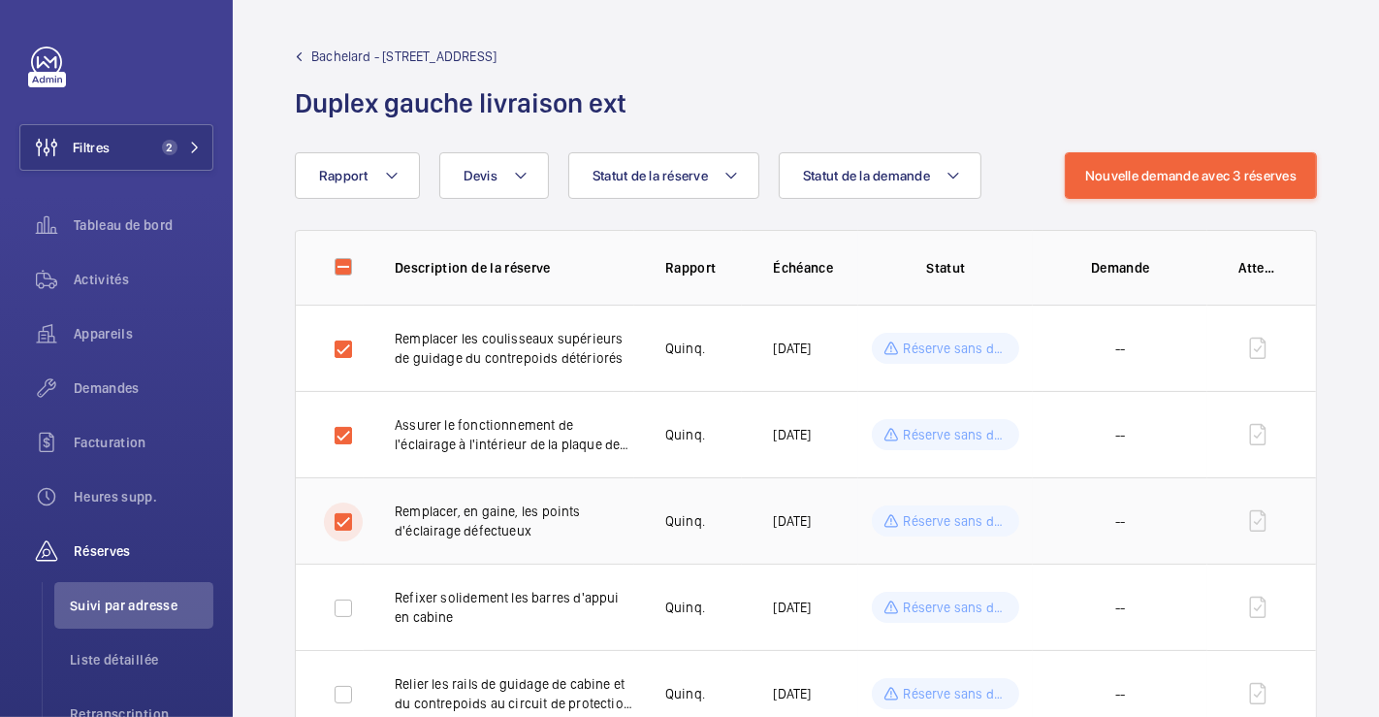
scroll to position [64, 0]
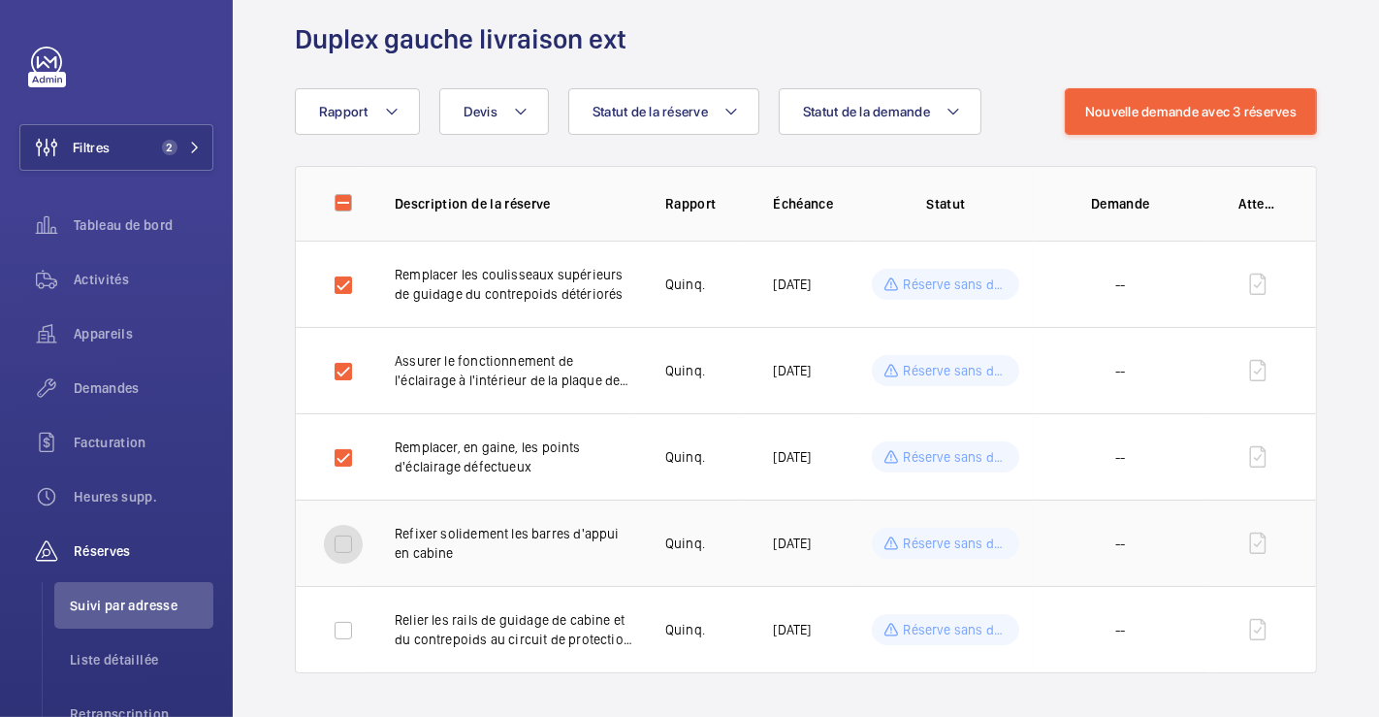
drag, startPoint x: 343, startPoint y: 546, endPoint x: 335, endPoint y: 576, distance: 31.3
click at [343, 547] on input "checkbox" at bounding box center [343, 544] width 39 height 39
checkbox input "true"
click at [330, 632] on input "checkbox" at bounding box center [343, 630] width 39 height 39
checkbox input "true"
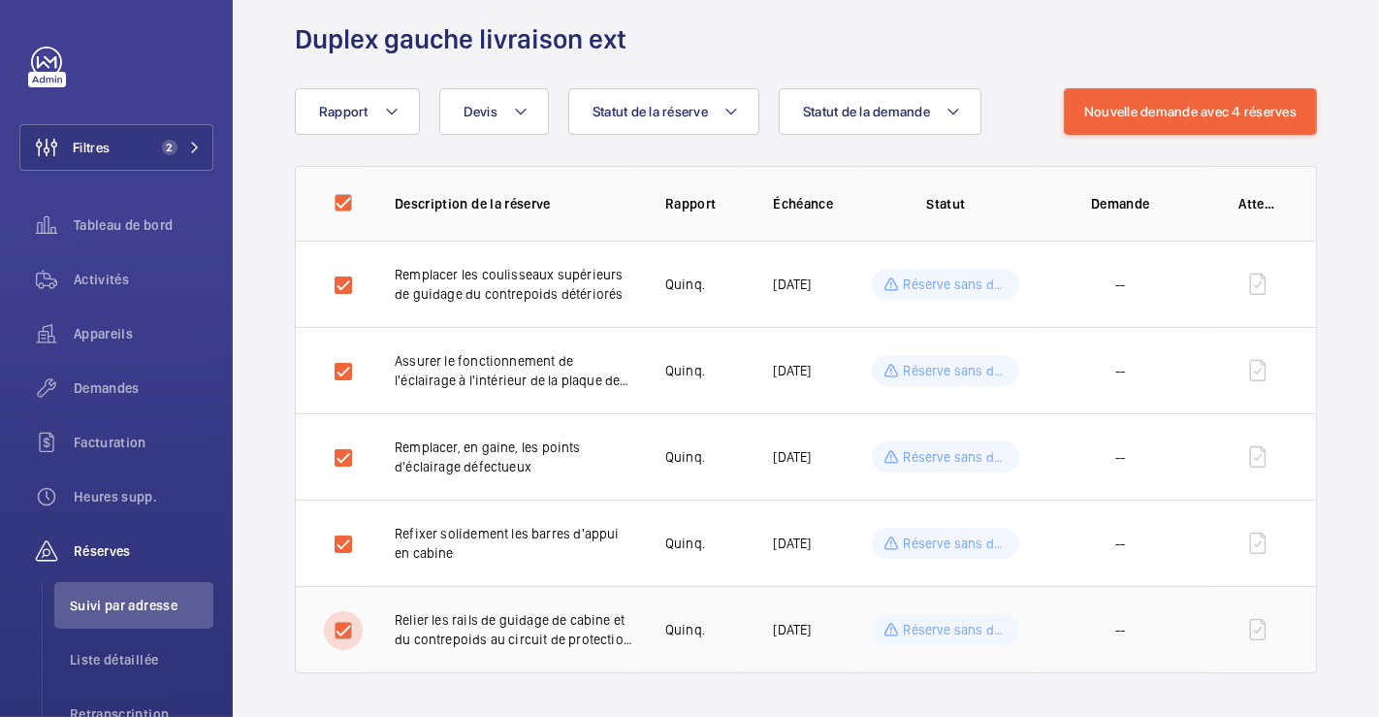
checkbox input "true"
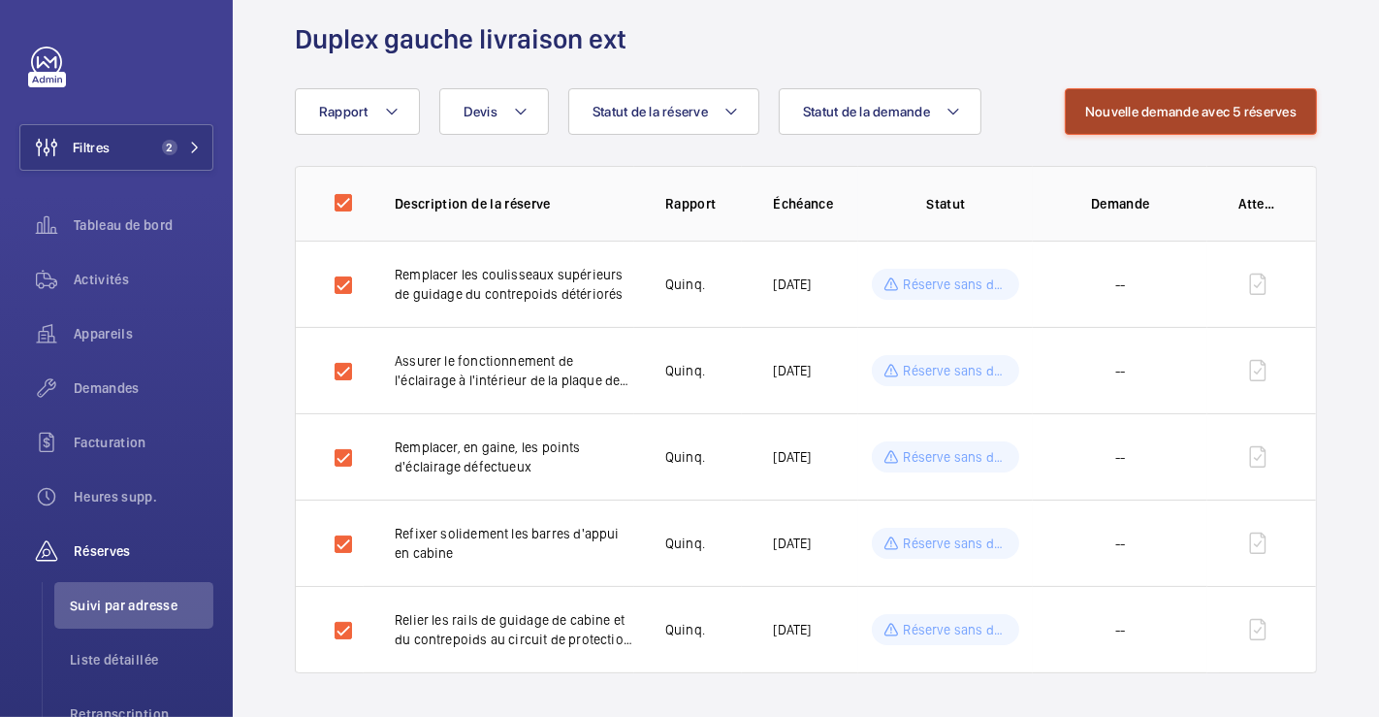
click at [1110, 120] on button "Nouvelle demande avec 5 réserves" at bounding box center [1191, 111] width 252 height 47
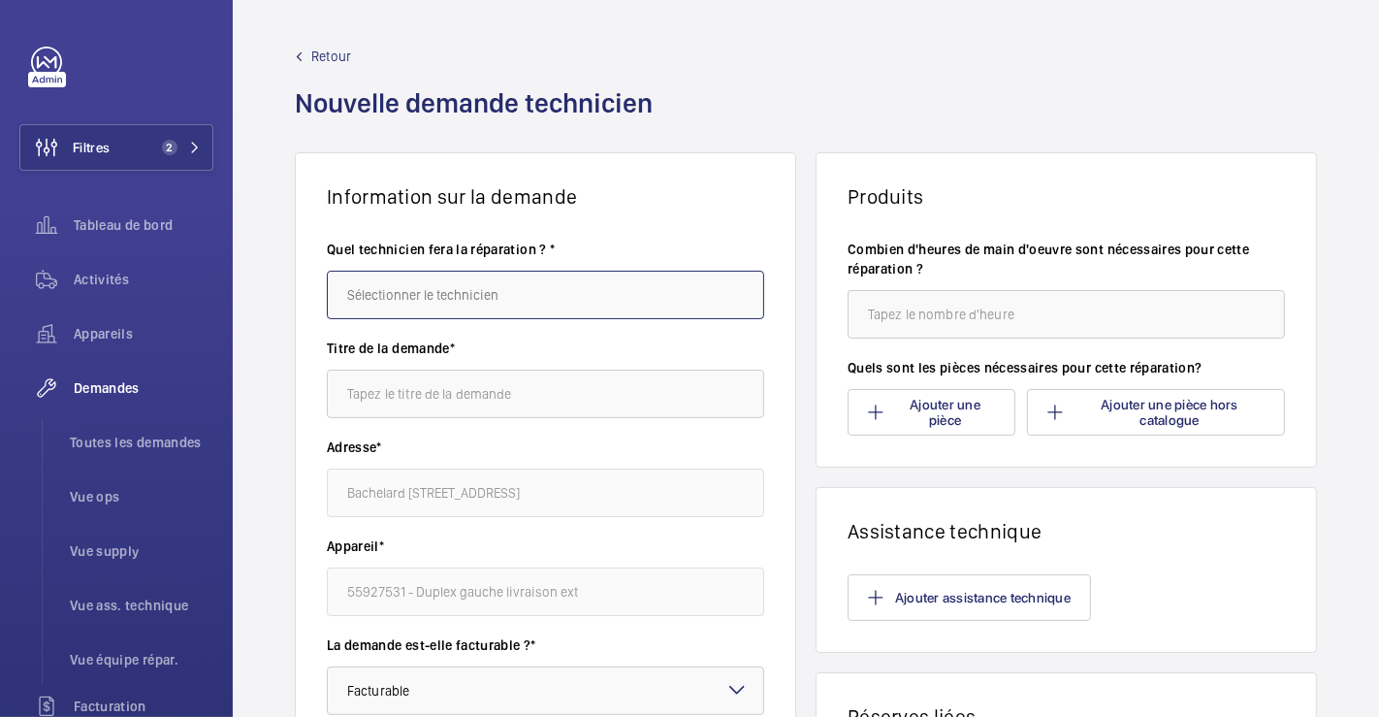
click at [563, 291] on input "text" at bounding box center [545, 295] width 437 height 48
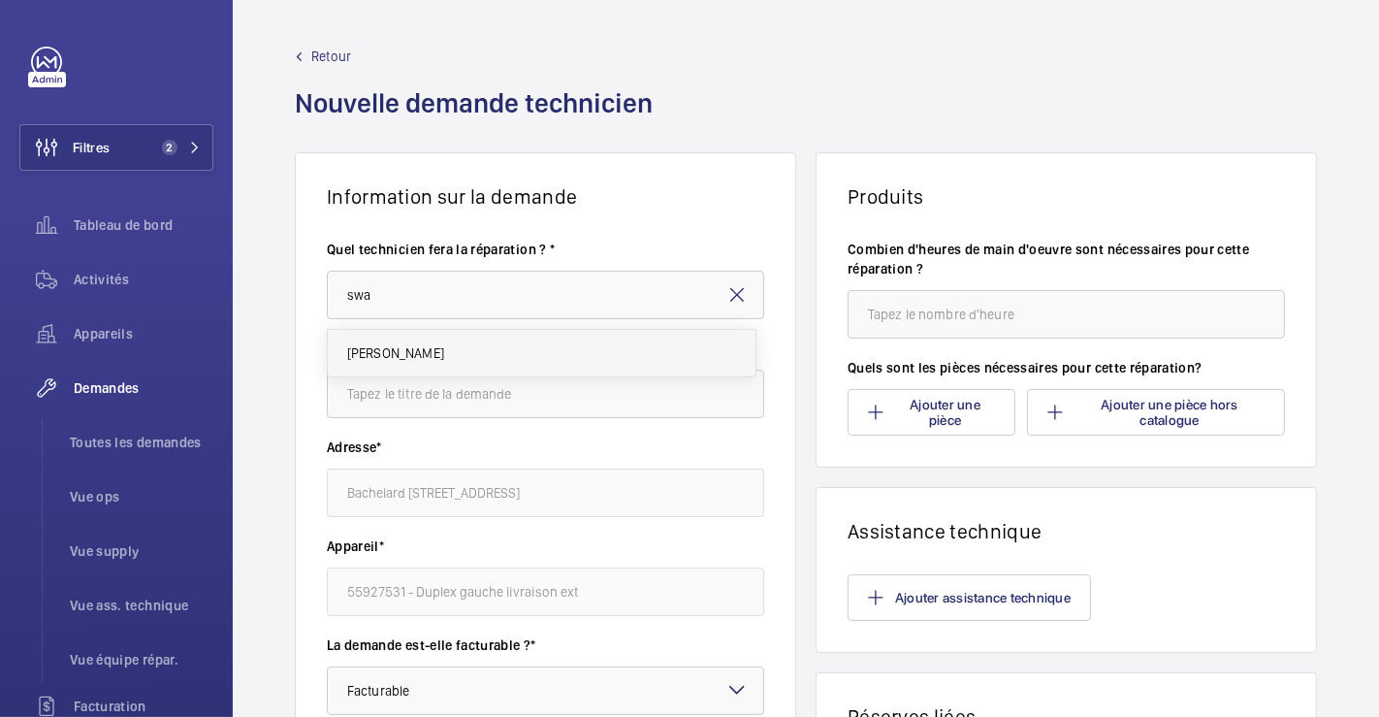
click at [552, 349] on mat-option "[PERSON_NAME]" at bounding box center [542, 353] width 428 height 47
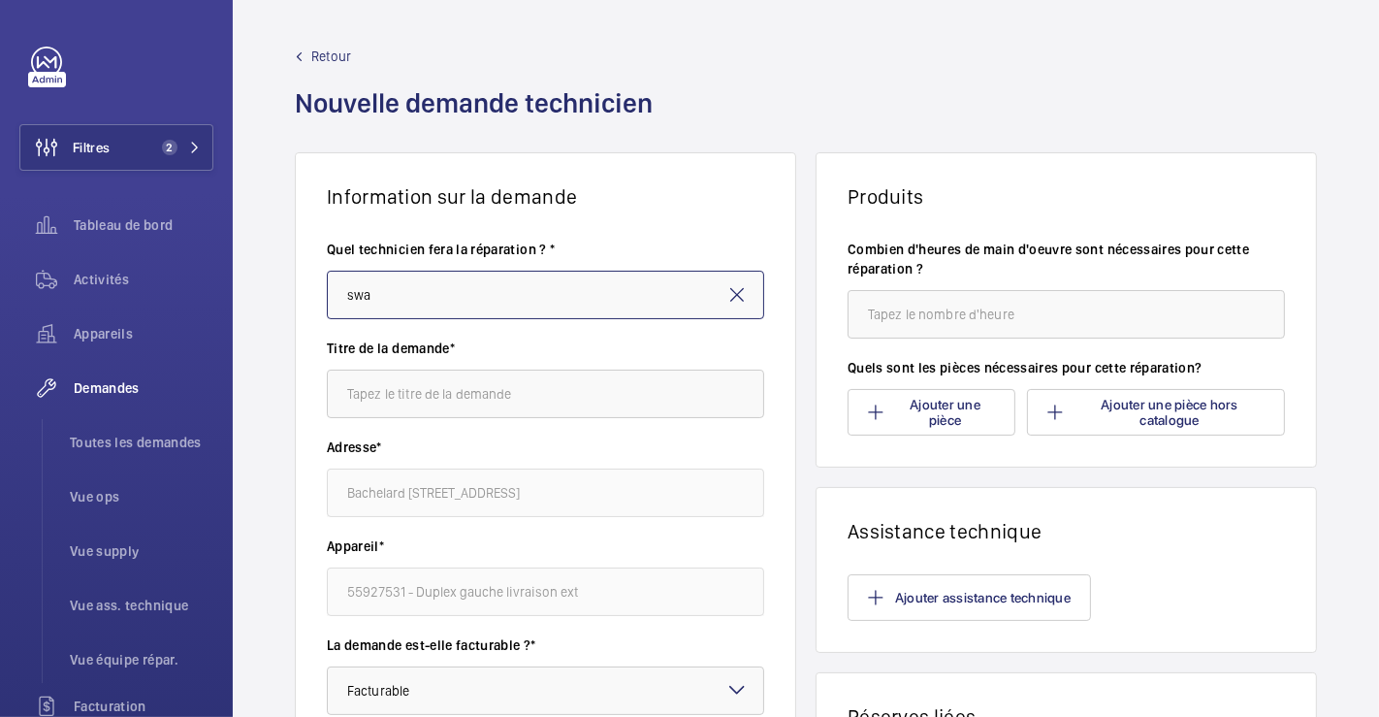
type input "[PERSON_NAME]"
click at [538, 393] on input "text" at bounding box center [545, 394] width 437 height 48
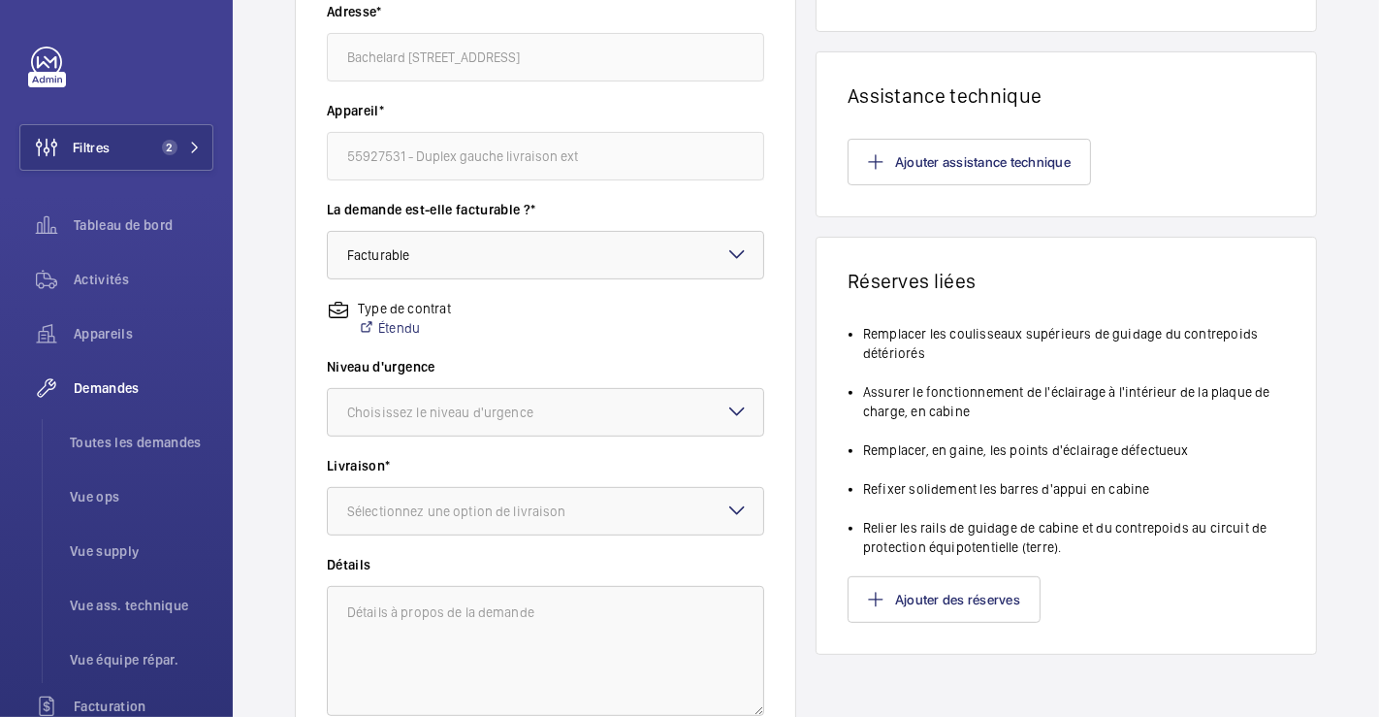
scroll to position [538, 0]
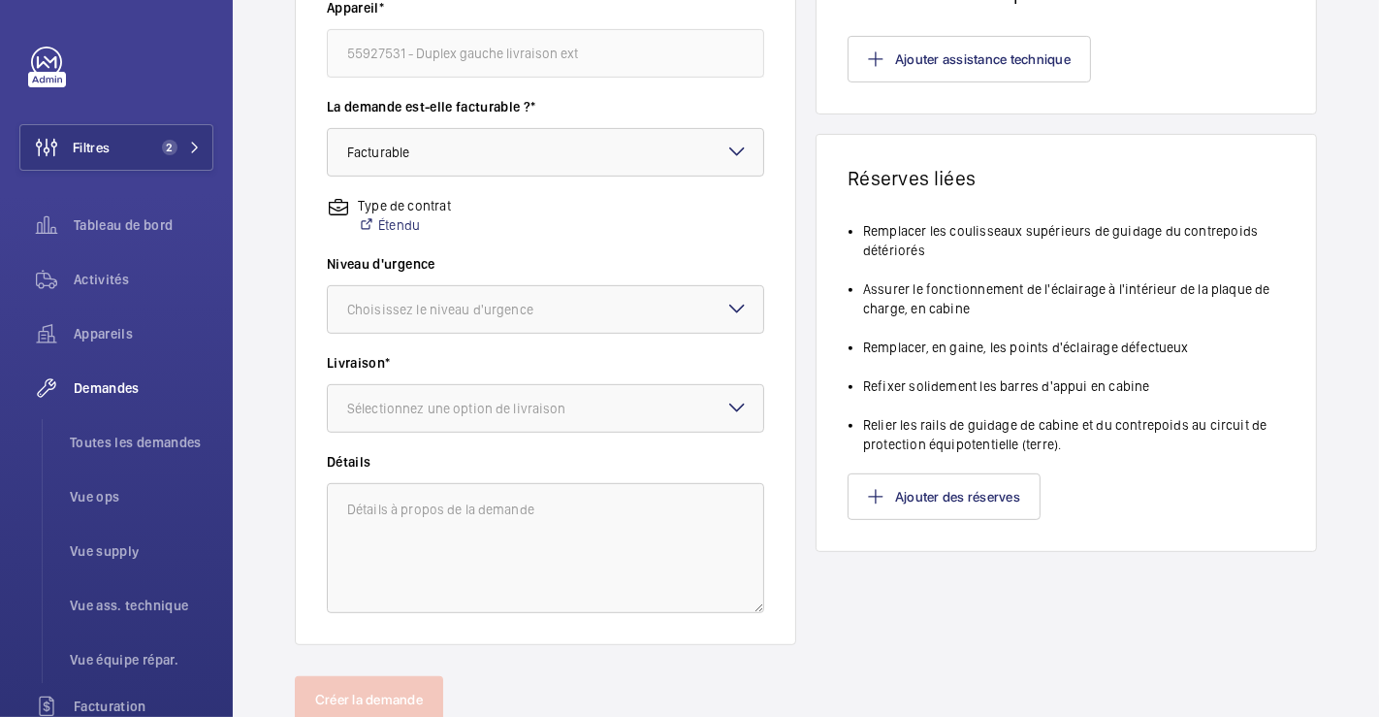
type input "levee de reserves"
click at [736, 307] on mat-icon at bounding box center [737, 308] width 23 height 23
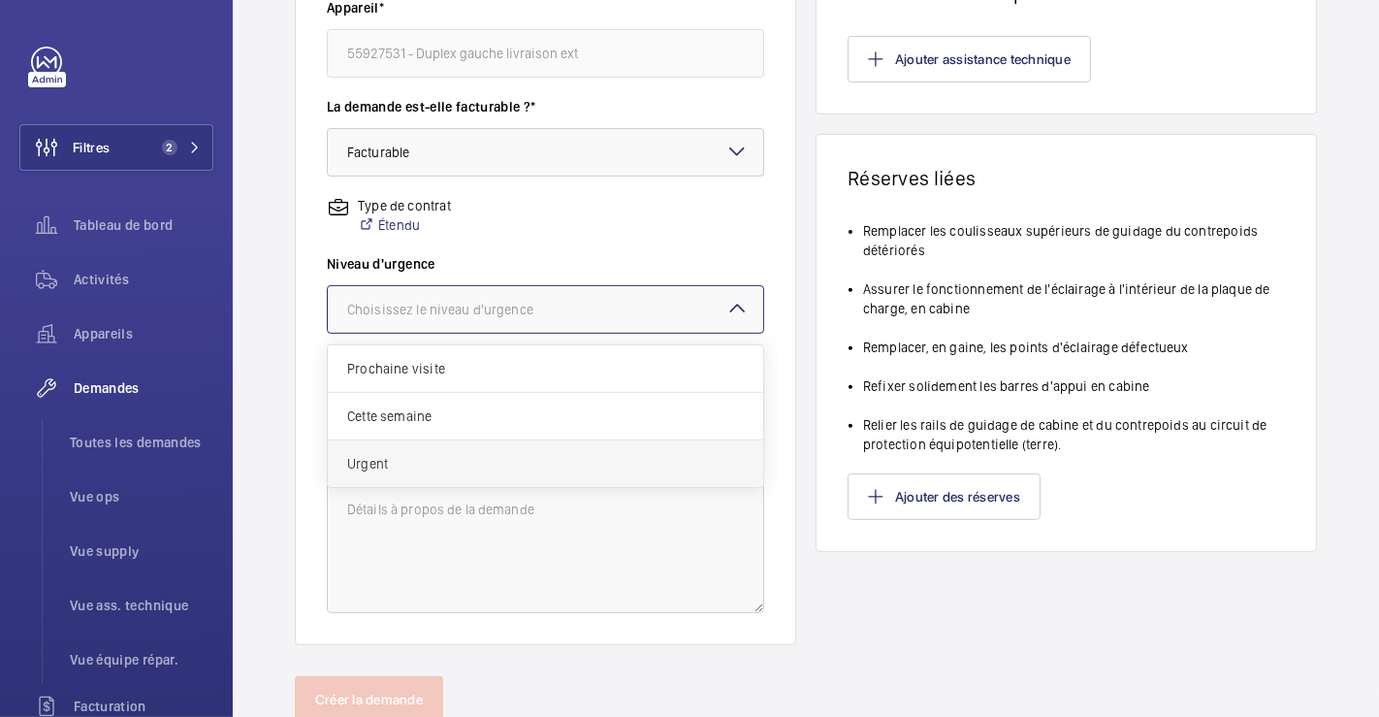
click at [489, 451] on div "Urgent" at bounding box center [546, 463] width 436 height 47
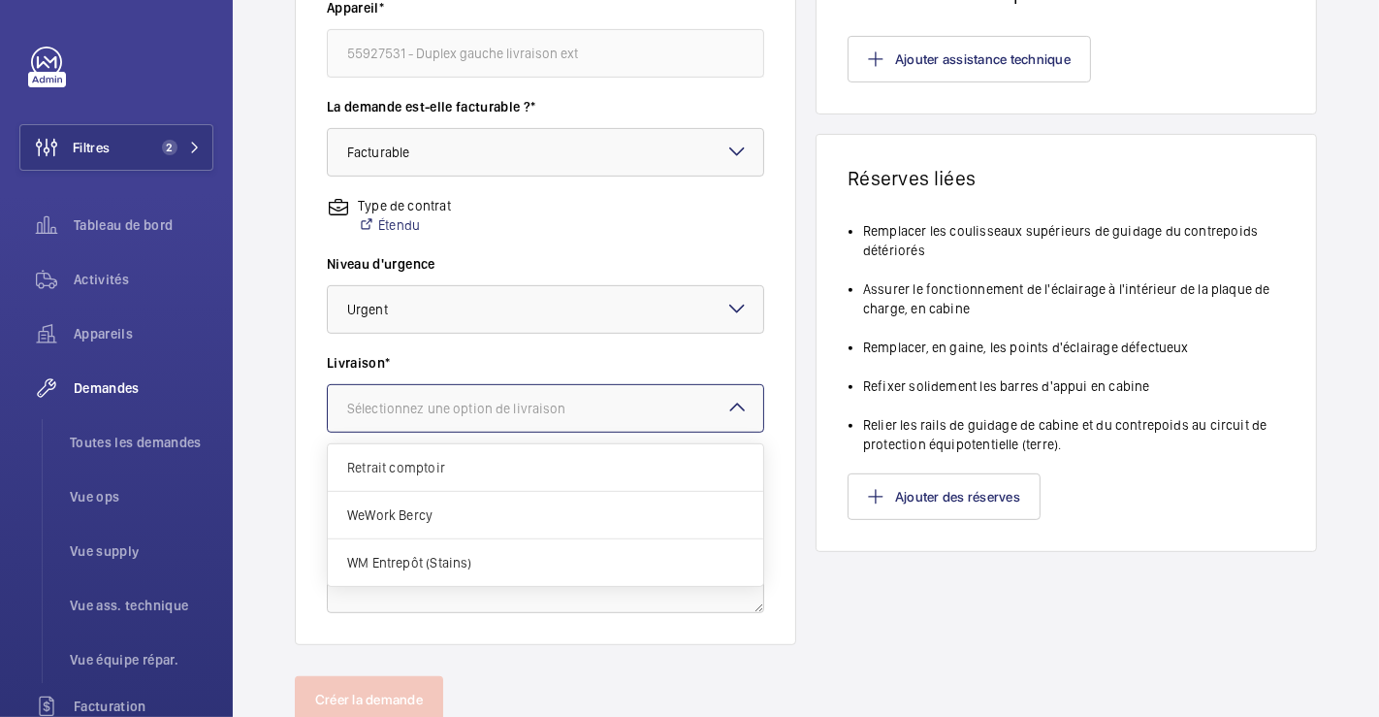
click at [738, 406] on mat-icon at bounding box center [737, 407] width 23 height 23
click at [466, 559] on span "WM Entrepôt (Stains)" at bounding box center [545, 562] width 397 height 19
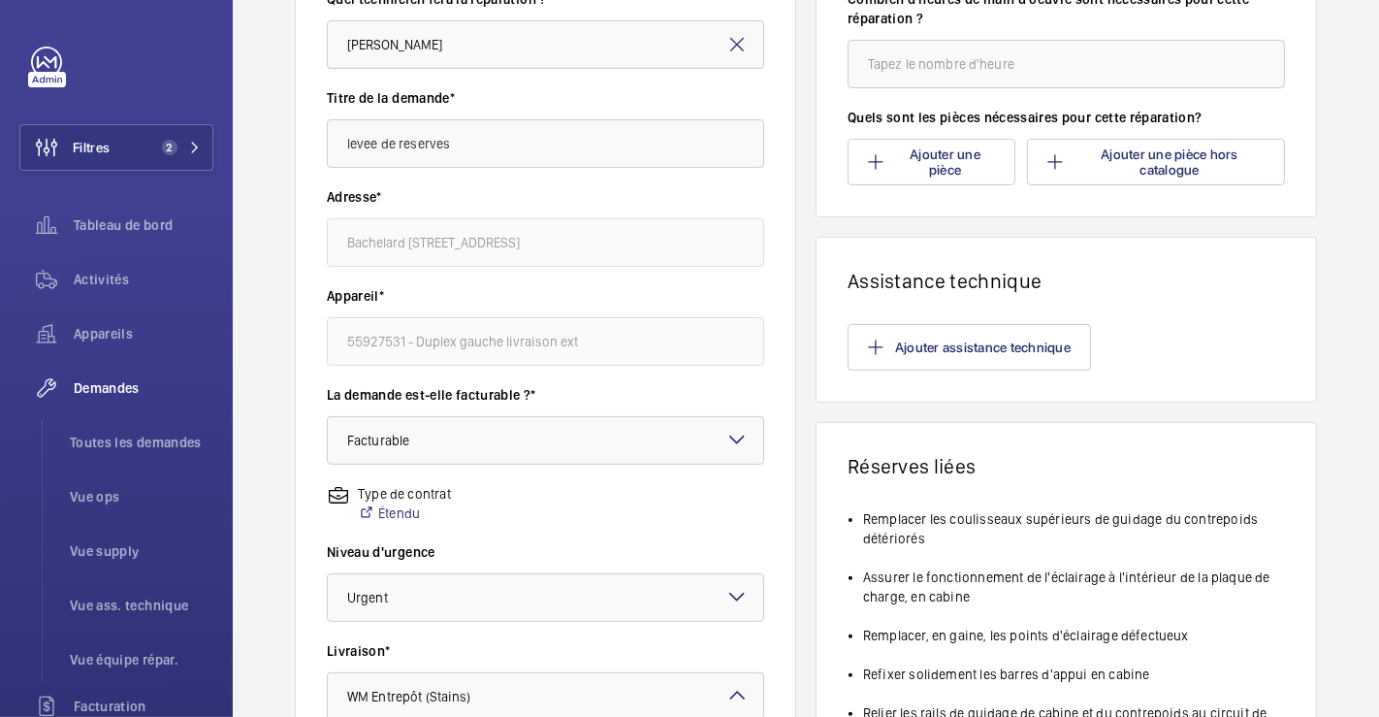
scroll to position [215, 0]
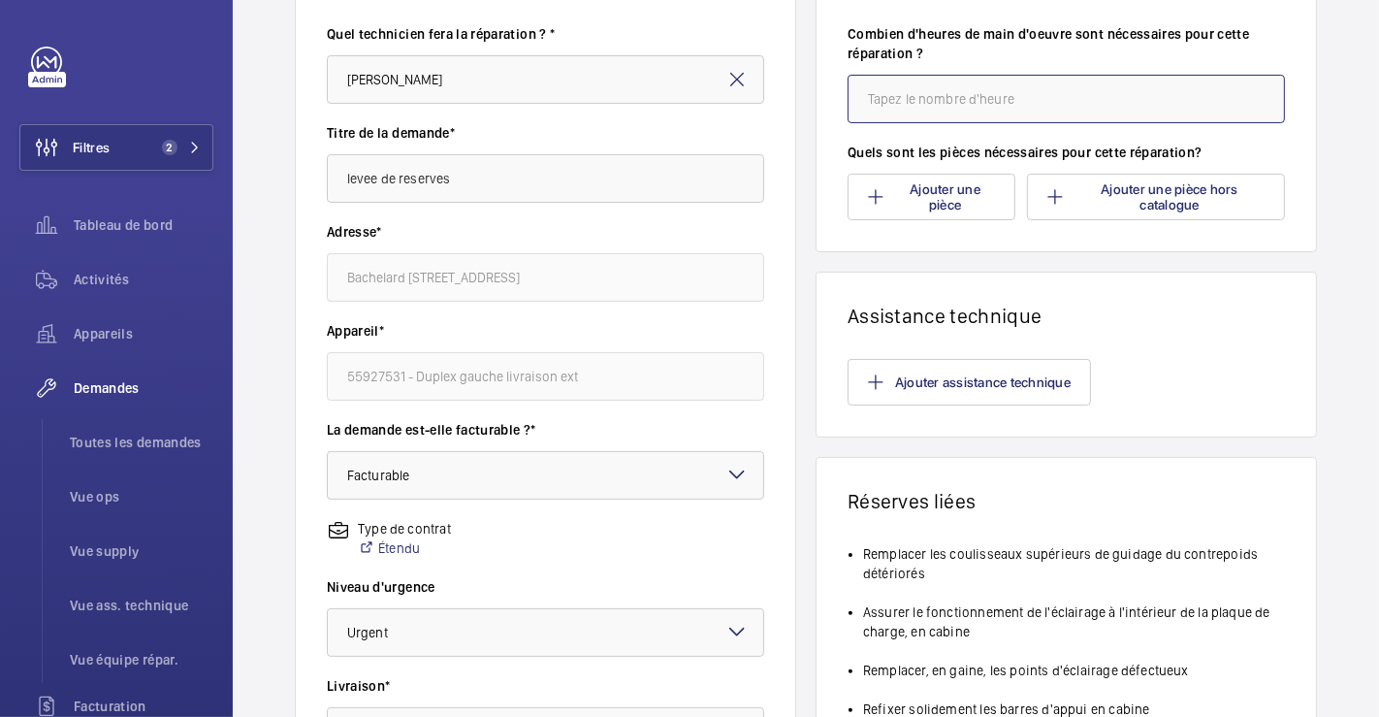
click at [1049, 100] on input "number" at bounding box center [1066, 99] width 437 height 48
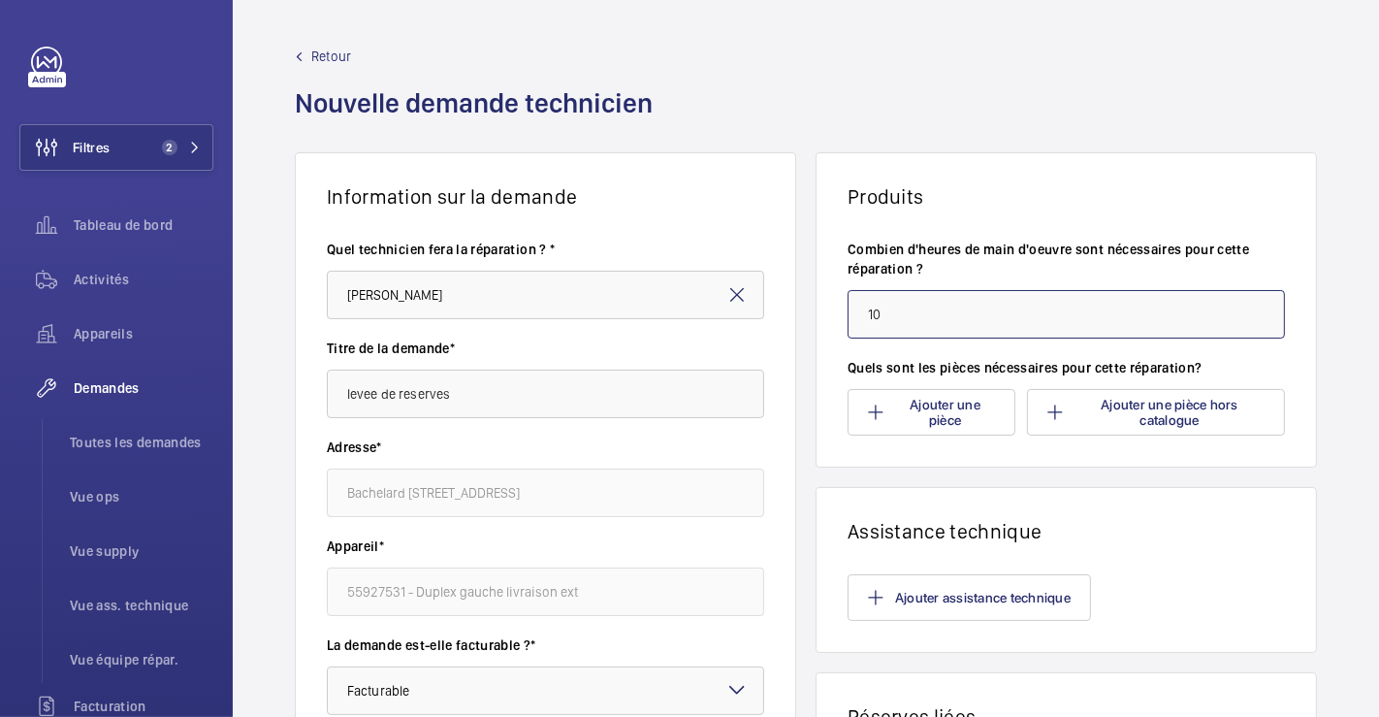
drag, startPoint x: 894, startPoint y: 312, endPoint x: 851, endPoint y: 313, distance: 43.7
click at [851, 313] on input "10" at bounding box center [1066, 314] width 437 height 48
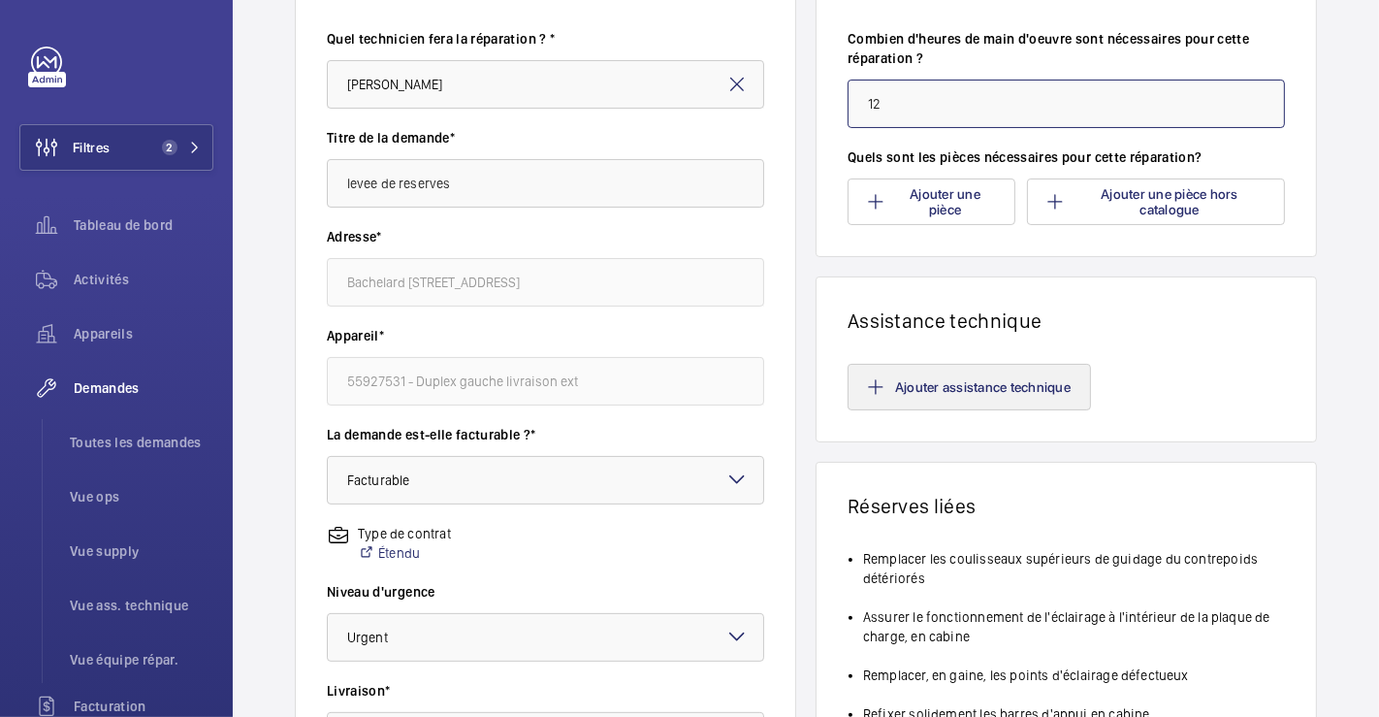
scroll to position [215, 0]
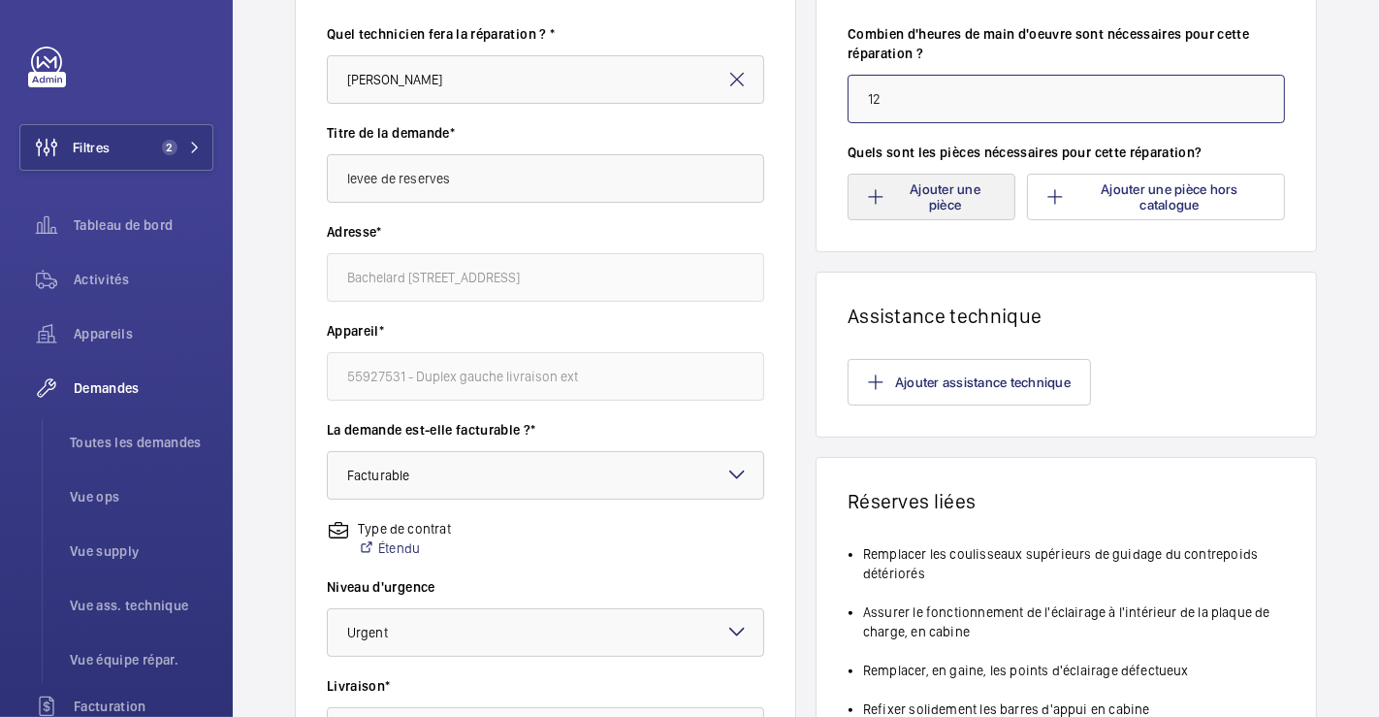
type input "12"
click at [956, 189] on button "Ajouter une pièce" at bounding box center [932, 197] width 168 height 47
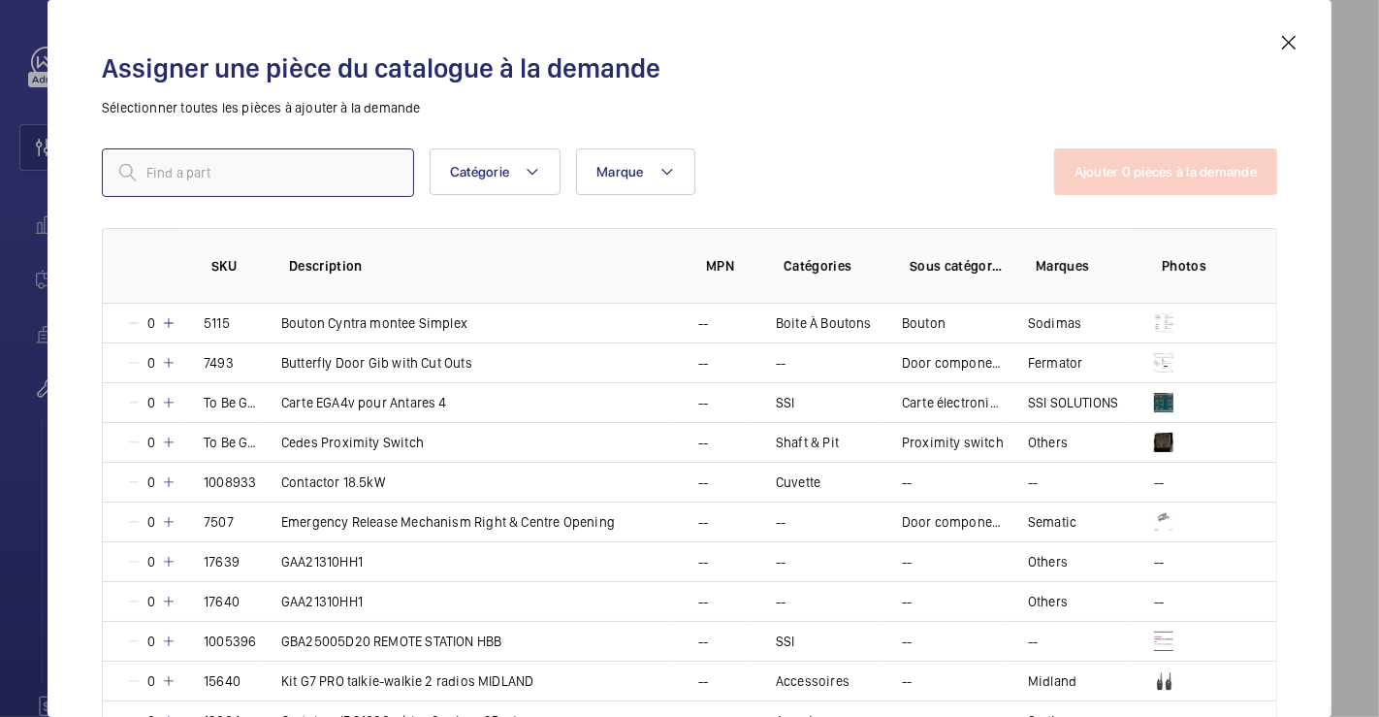
click at [239, 186] on input "text" at bounding box center [258, 172] width 312 height 48
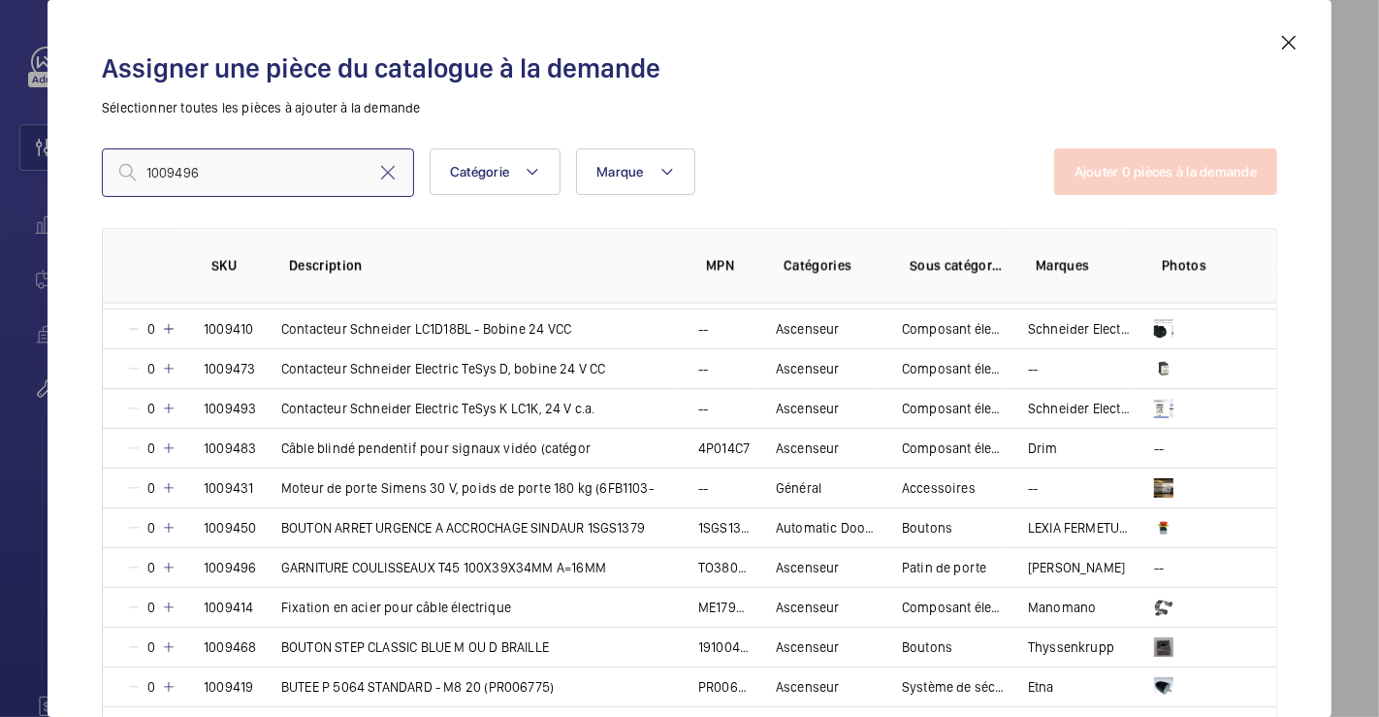
scroll to position [3233, 0]
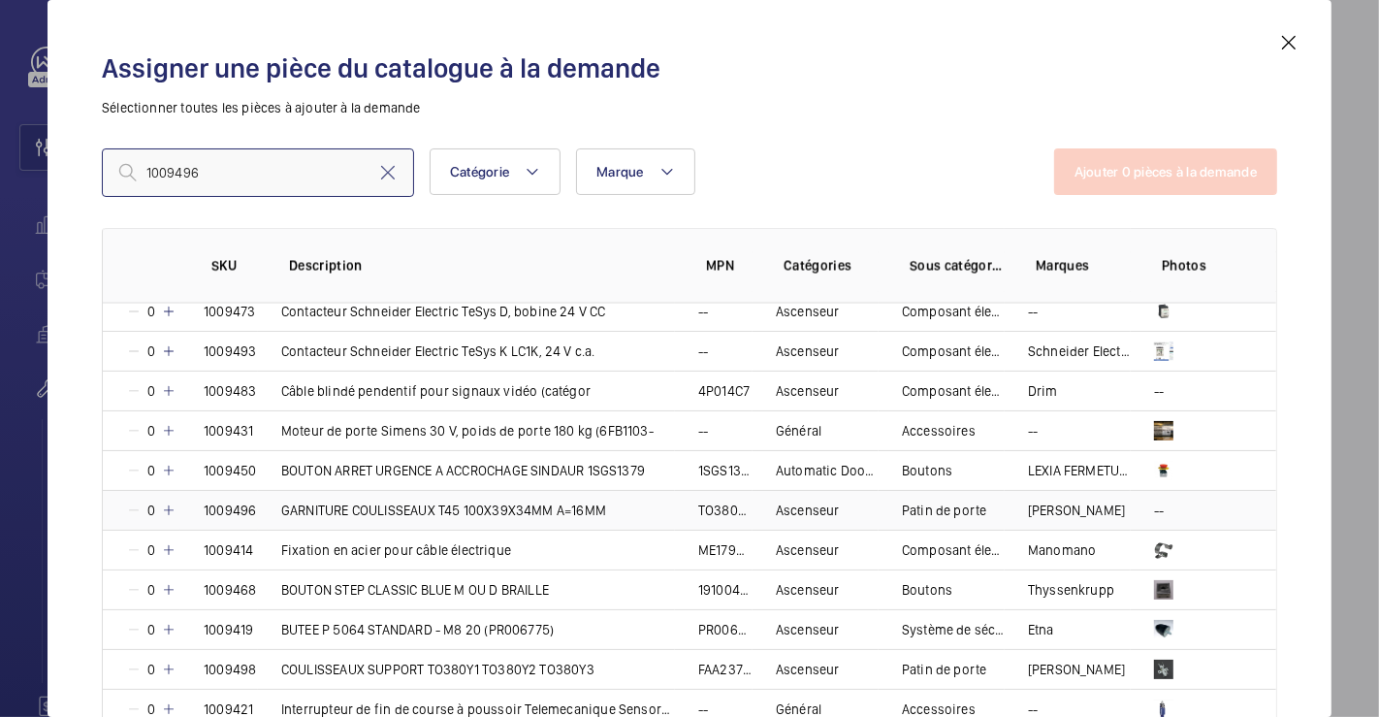
type input "1009496"
click at [169, 502] on mat-icon at bounding box center [169, 510] width 16 height 16
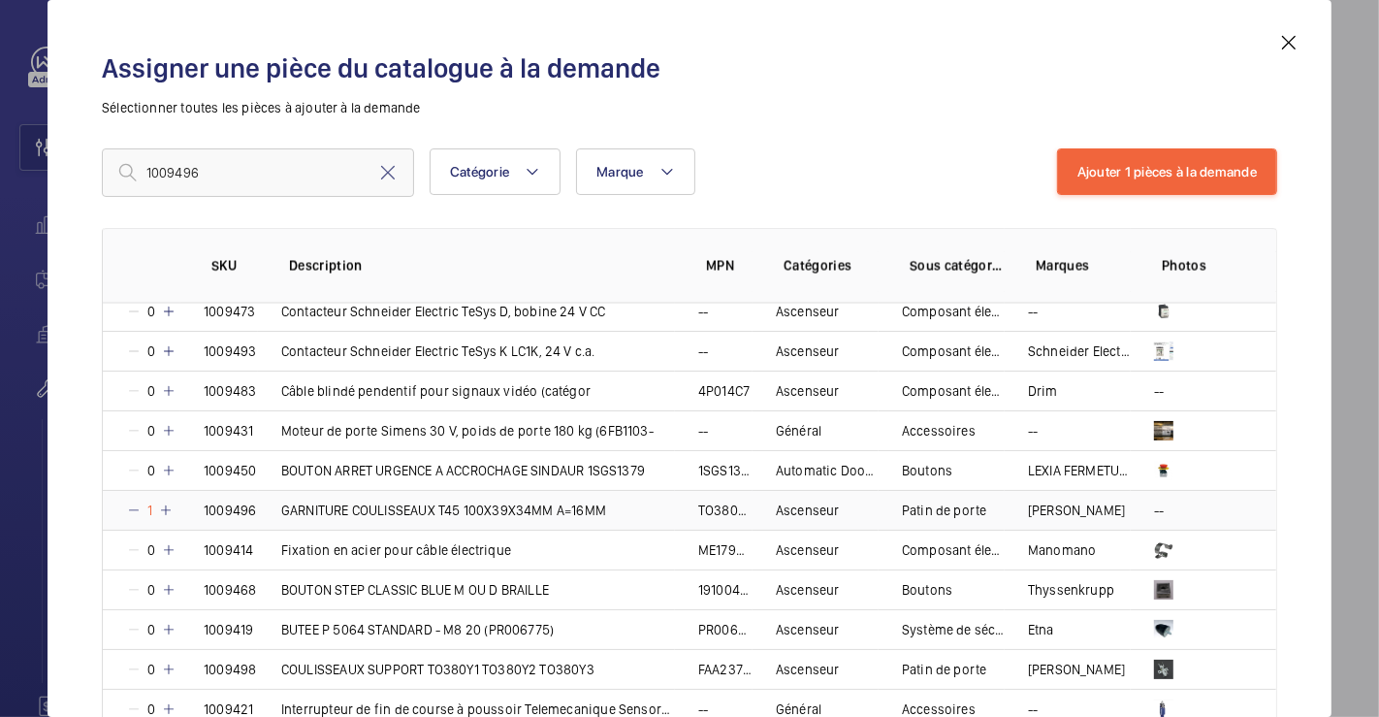
click at [169, 502] on mat-icon at bounding box center [166, 510] width 16 height 16
click at [169, 502] on mat-icon at bounding box center [169, 510] width 16 height 16
click at [1122, 170] on button "Ajouter 1 pièces à la demande" at bounding box center [1167, 171] width 220 height 47
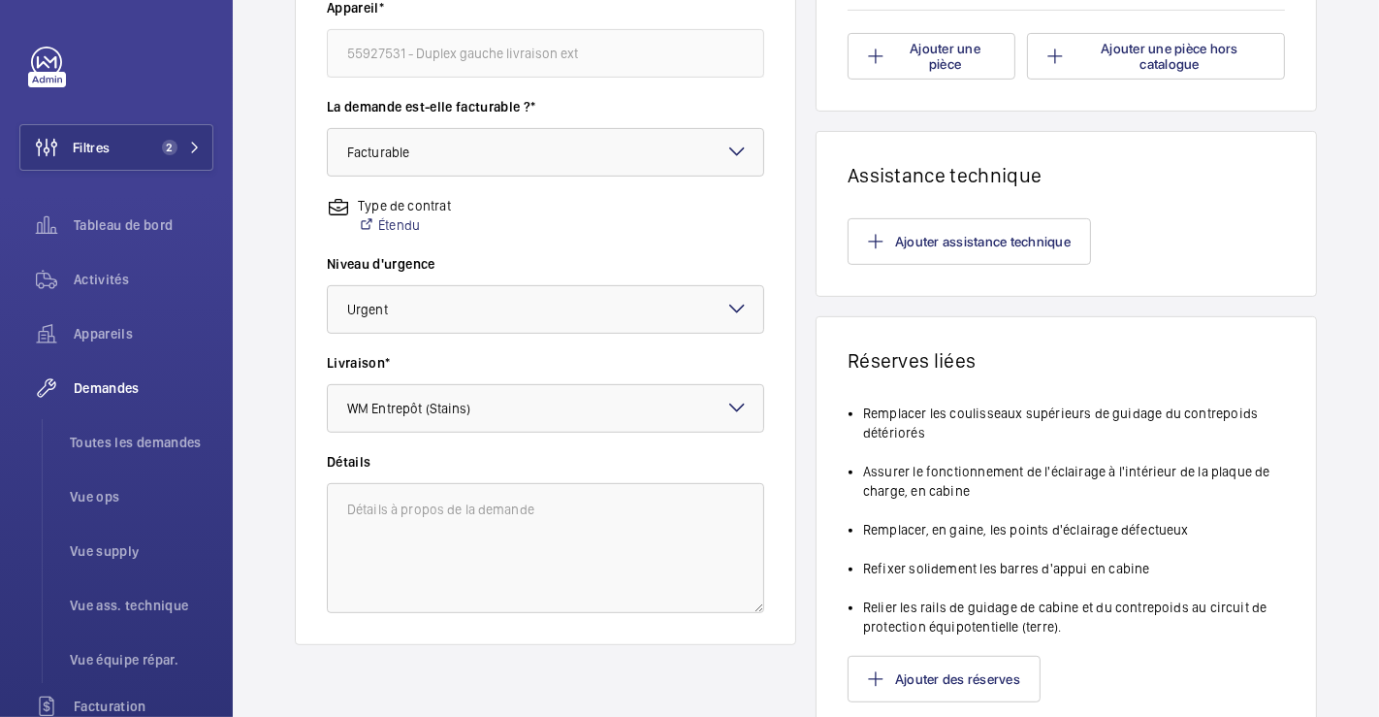
scroll to position [215, 0]
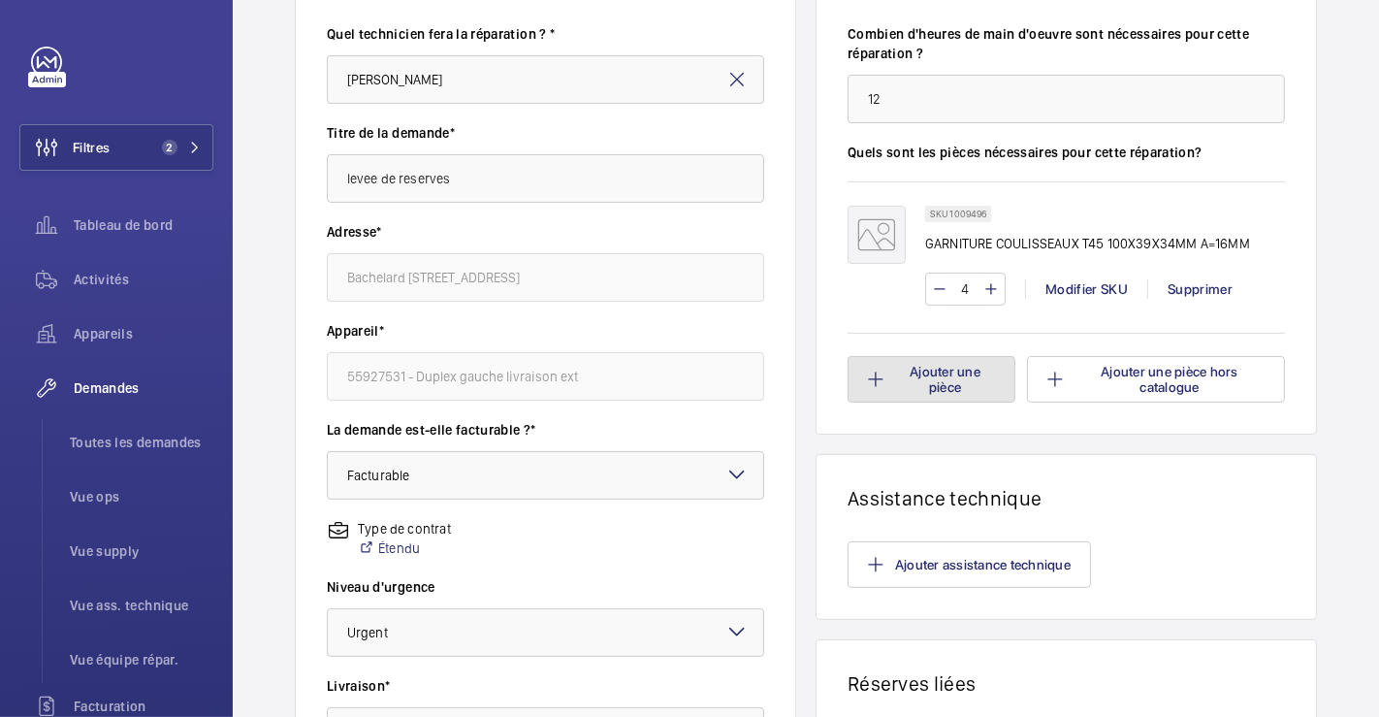
click at [948, 385] on button "Ajouter une pièce" at bounding box center [932, 379] width 168 height 47
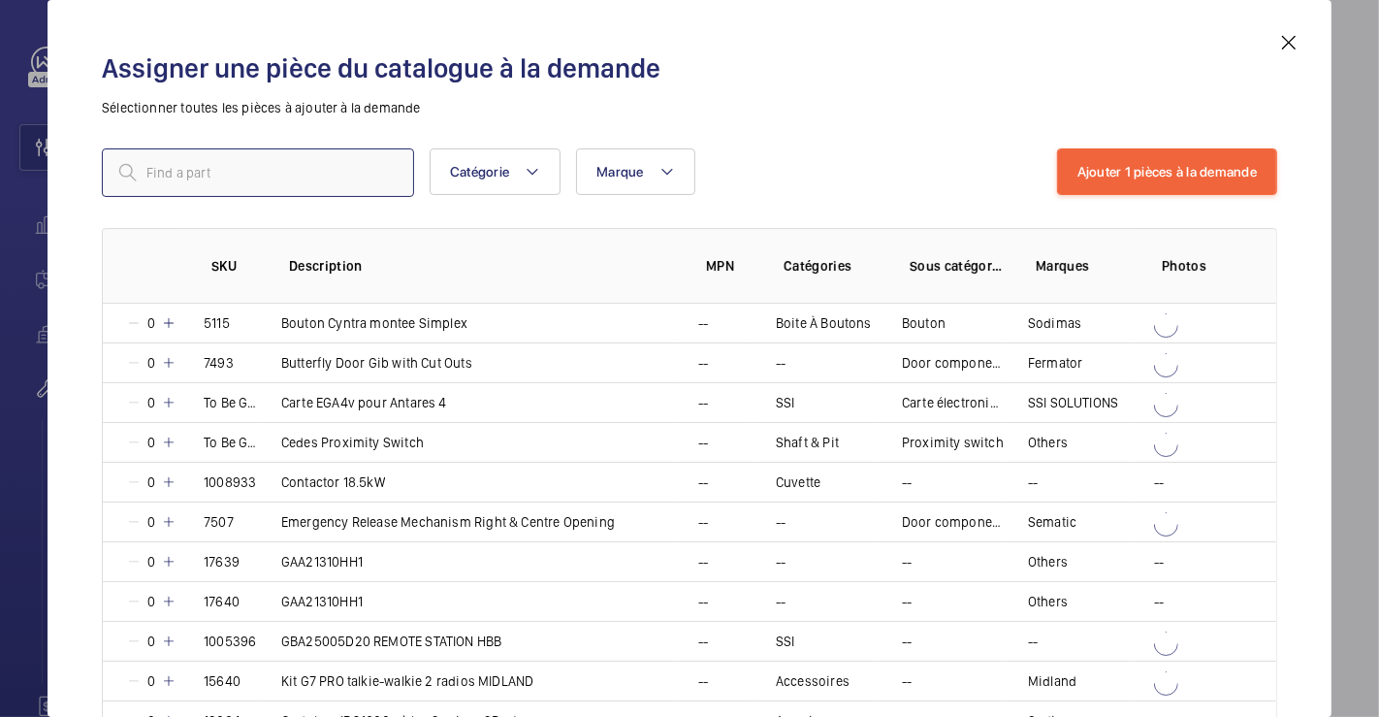
click at [332, 174] on input "text" at bounding box center [258, 172] width 312 height 48
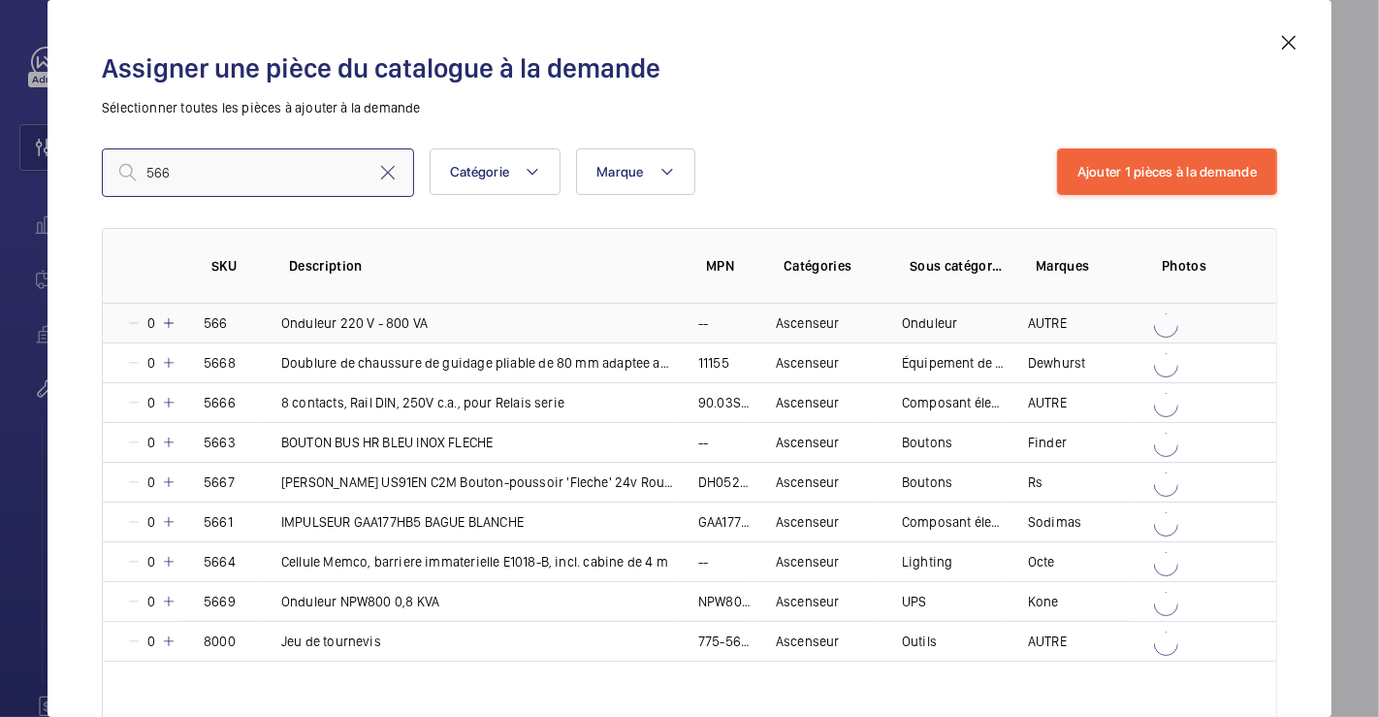
type input "566"
click at [164, 320] on mat-icon at bounding box center [169, 323] width 16 height 16
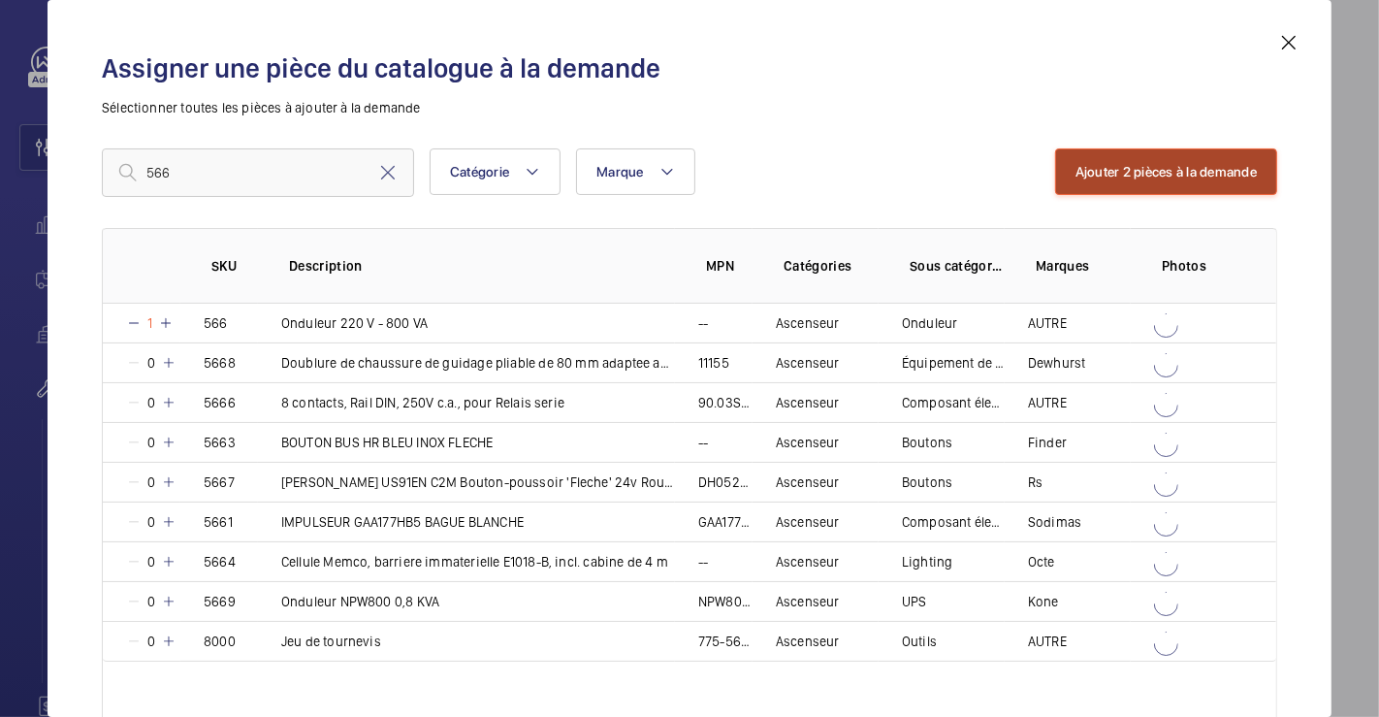
click at [1141, 171] on button "Ajouter 2 pièces à la demande" at bounding box center [1166, 171] width 222 height 47
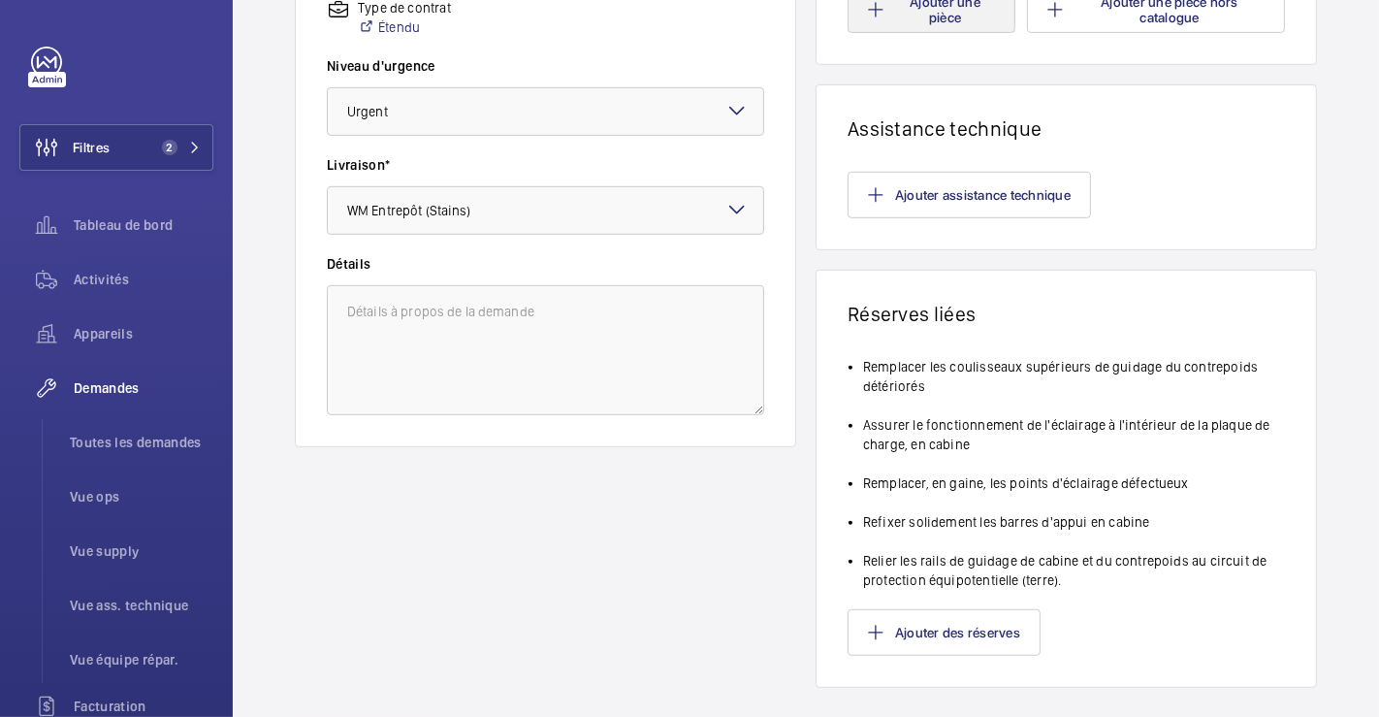
scroll to position [521, 0]
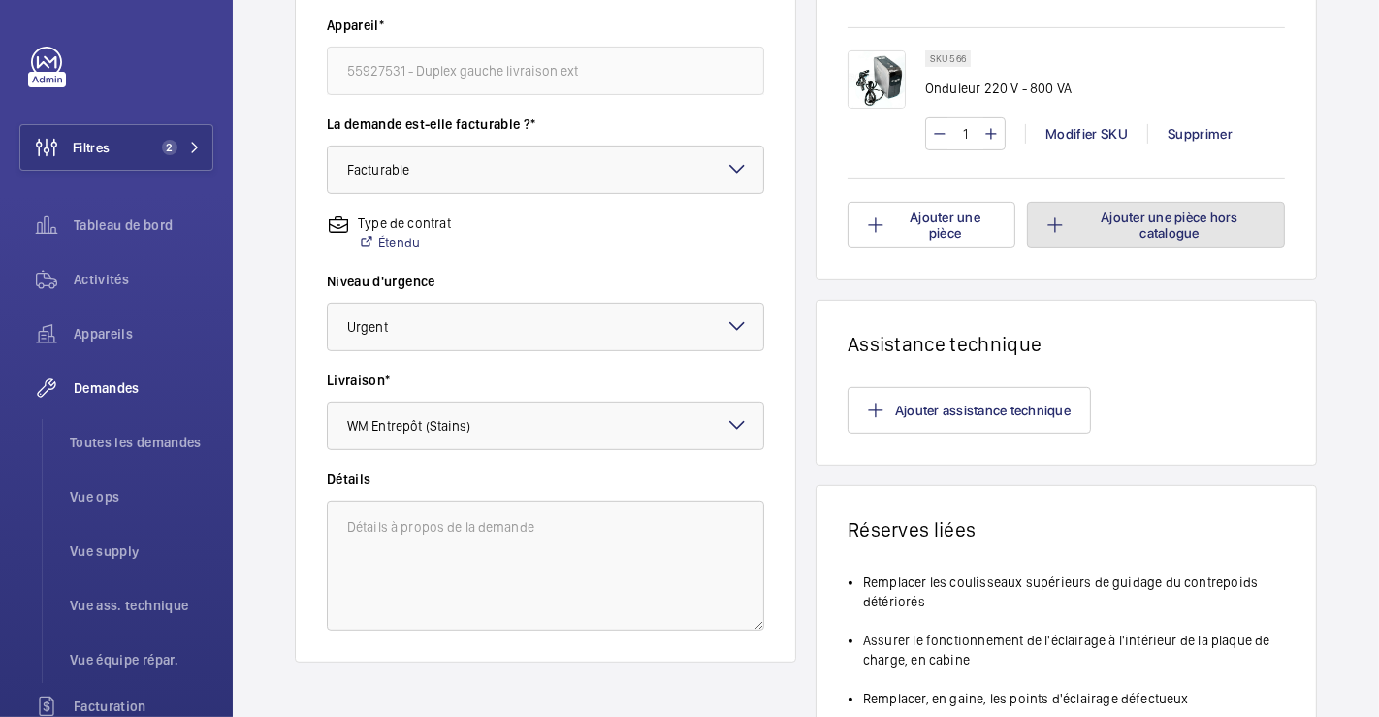
click at [1186, 219] on button "Ajouter une pièce hors catalogue" at bounding box center [1156, 225] width 258 height 47
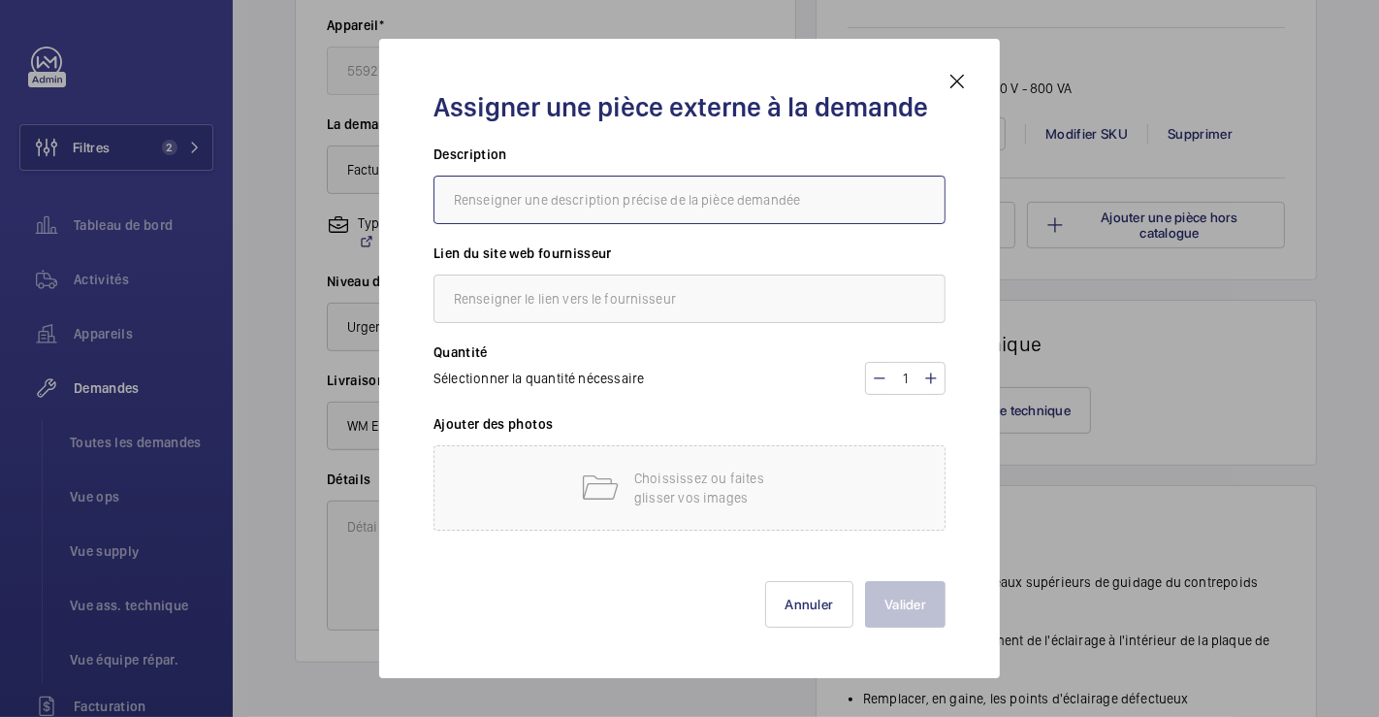
click at [632, 192] on input "text" at bounding box center [690, 200] width 512 height 48
type input "bobine de fil de terre"
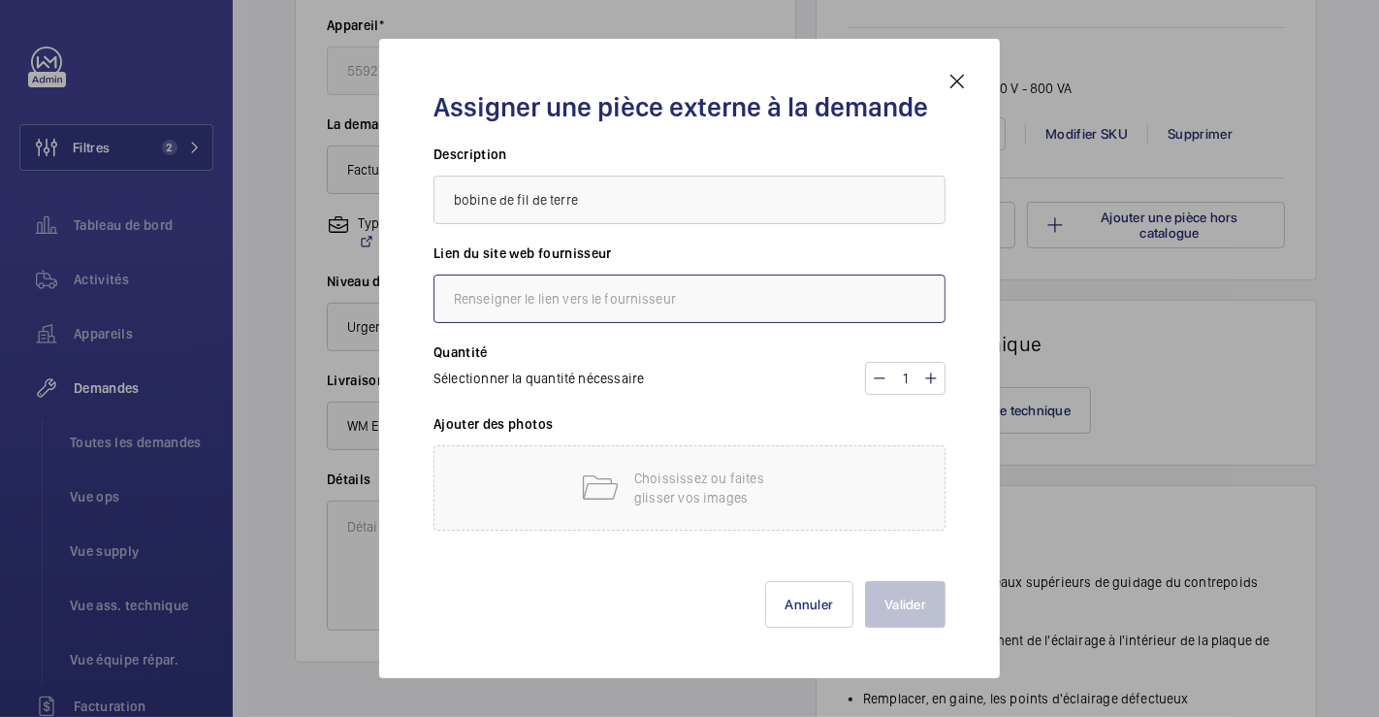
click at [545, 310] on input "text" at bounding box center [690, 298] width 512 height 48
paste input "[URL][DOMAIN_NAME]"
type input "[URL][DOMAIN_NAME]"
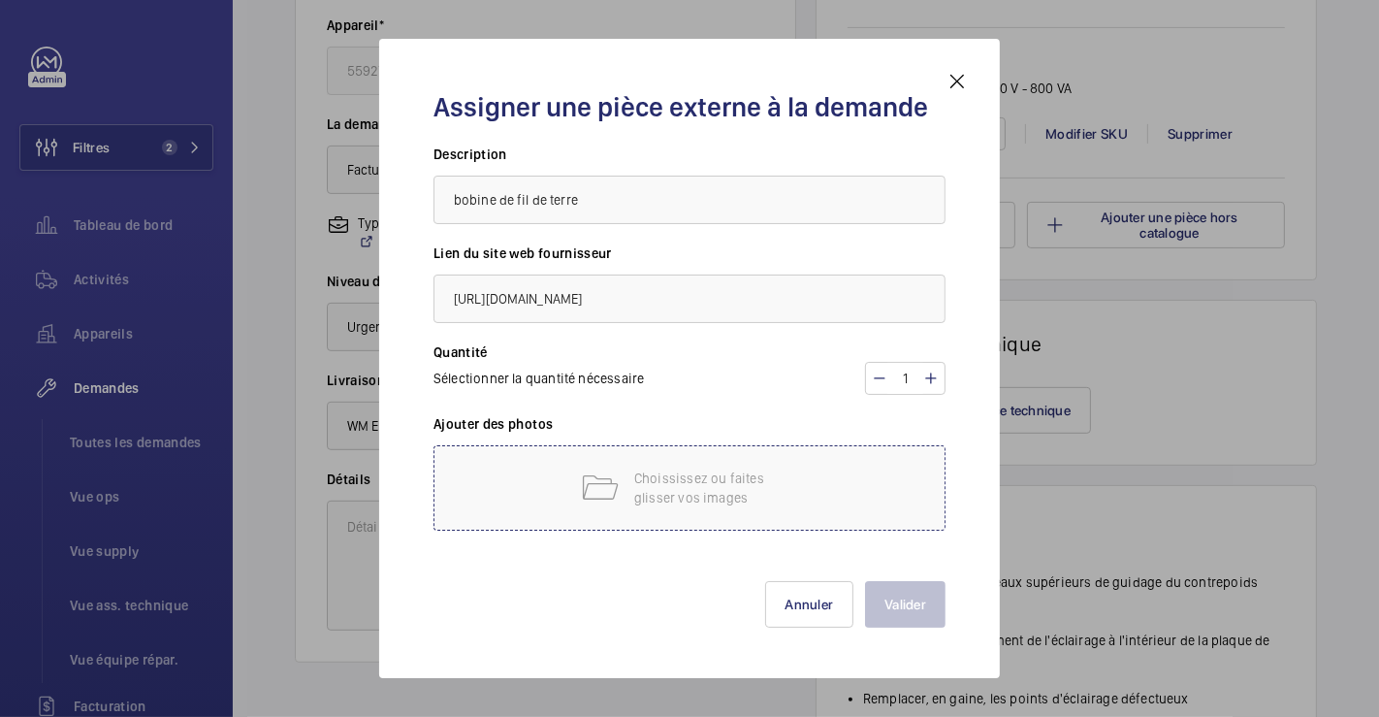
click at [825, 475] on div "Choississez ou faites glisser vos images" at bounding box center [690, 487] width 512 height 85
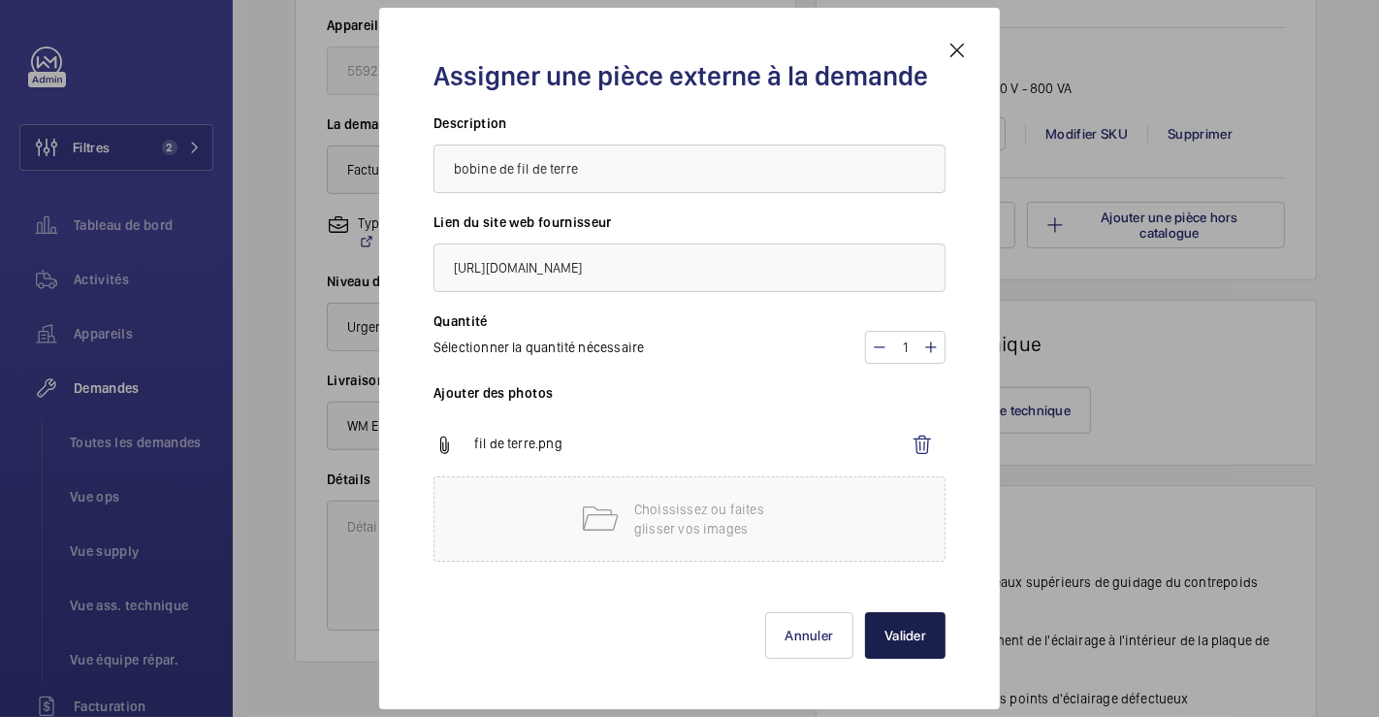
click at [897, 622] on button "Valider" at bounding box center [905, 635] width 81 height 47
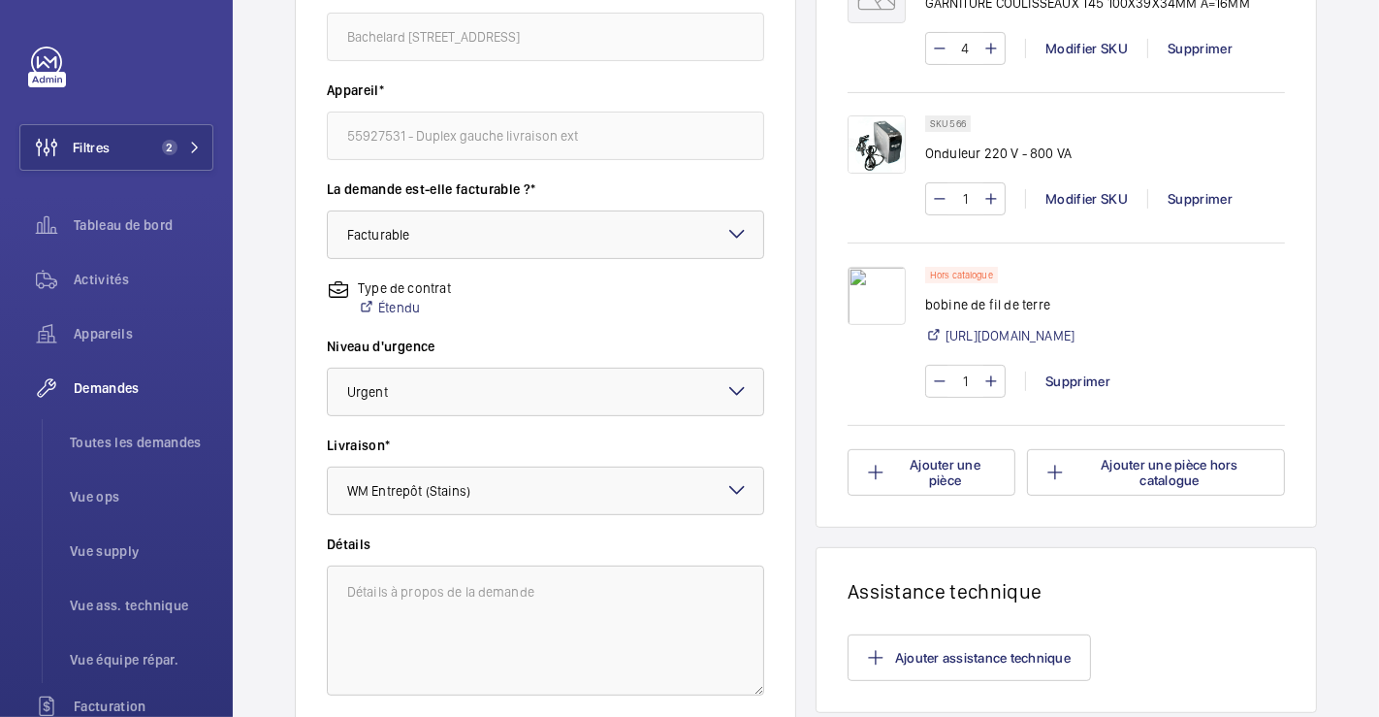
scroll to position [887, 0]
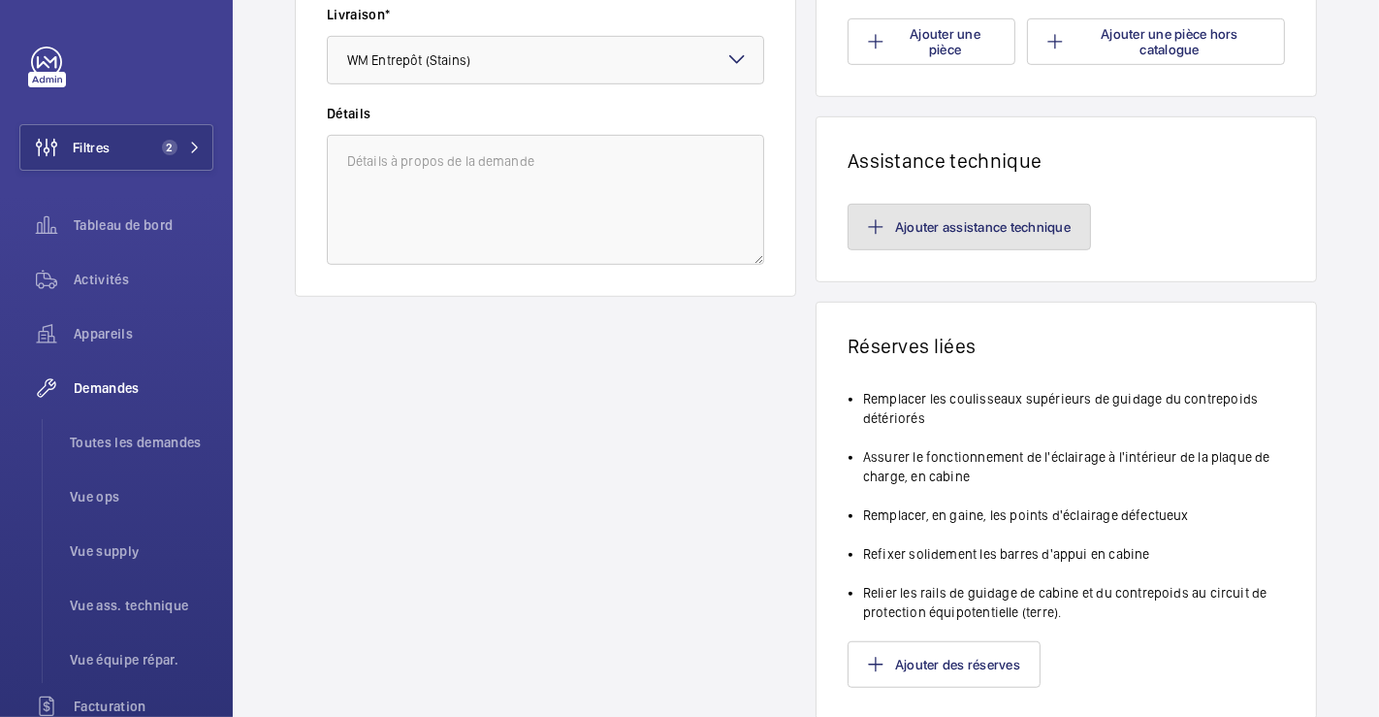
click at [1024, 250] on button "Ajouter assistance technique" at bounding box center [969, 227] width 243 height 47
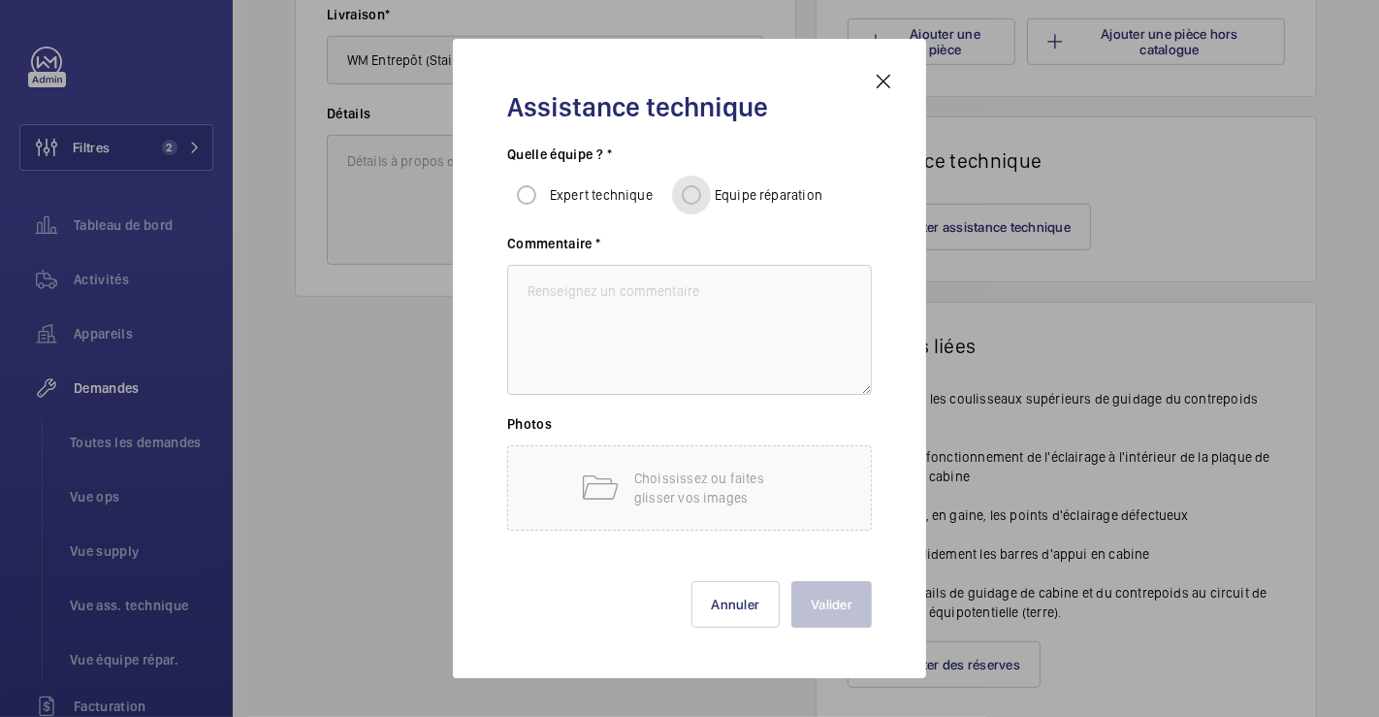
click at [693, 193] on input "Equipe réparation" at bounding box center [691, 195] width 39 height 39
radio input "true"
click at [677, 286] on textarea at bounding box center [689, 330] width 365 height 130
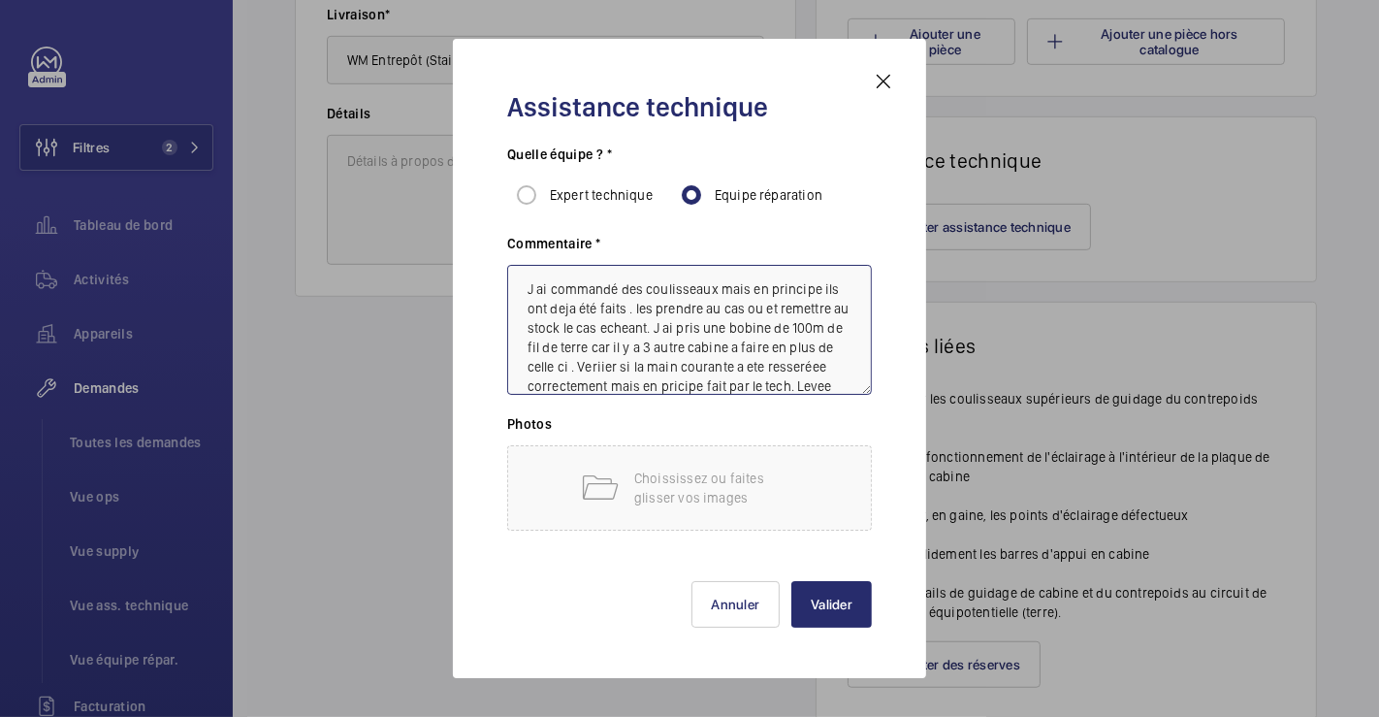
scroll to position [21, 0]
click at [726, 383] on textarea "J ai commandé des coulisseaux mais en principe ils ont deja été faits . les pre…" at bounding box center [689, 330] width 365 height 130
click at [788, 392] on textarea "J ai commandé des coulisseaux mais en principe ils ont deja été faits . les pre…" at bounding box center [689, 330] width 365 height 130
type textarea "J ai commandé des coulisseaux mais en principe ils ont deja été faits . les pre…"
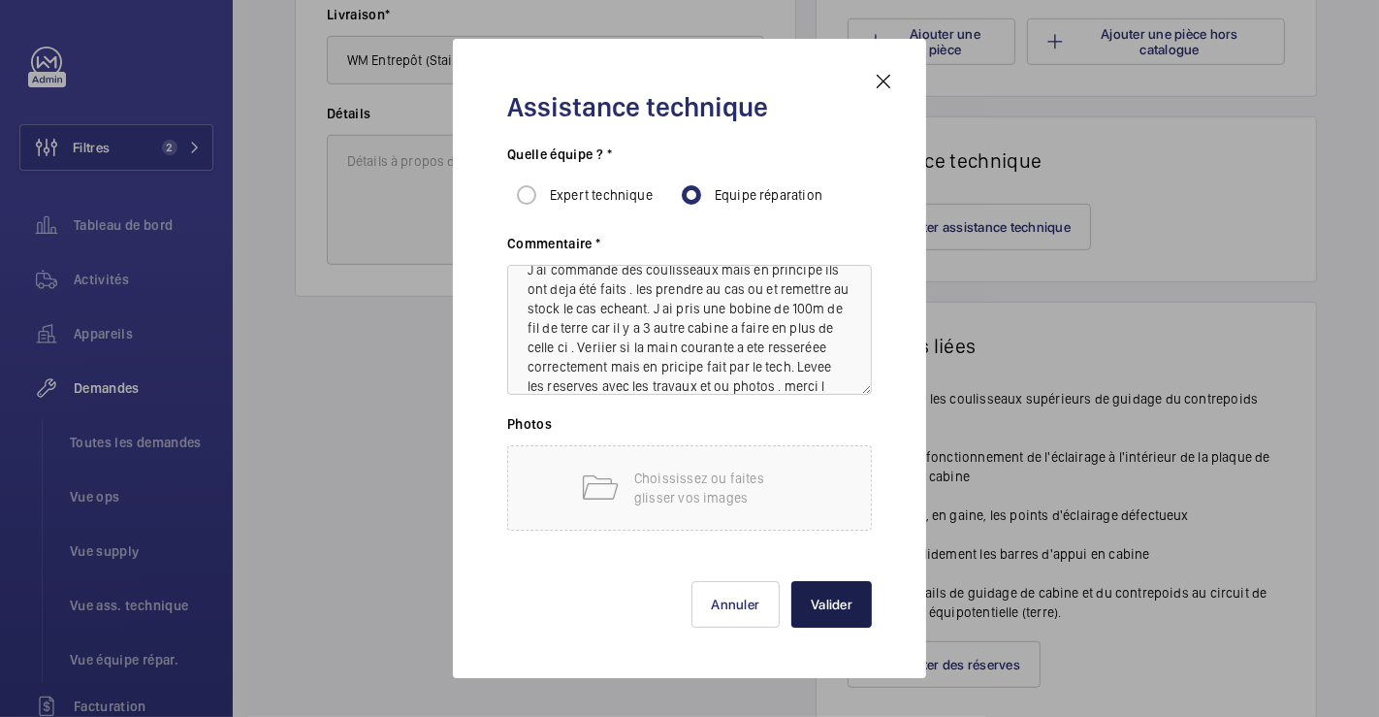
click at [824, 594] on button "Valider" at bounding box center [831, 604] width 81 height 47
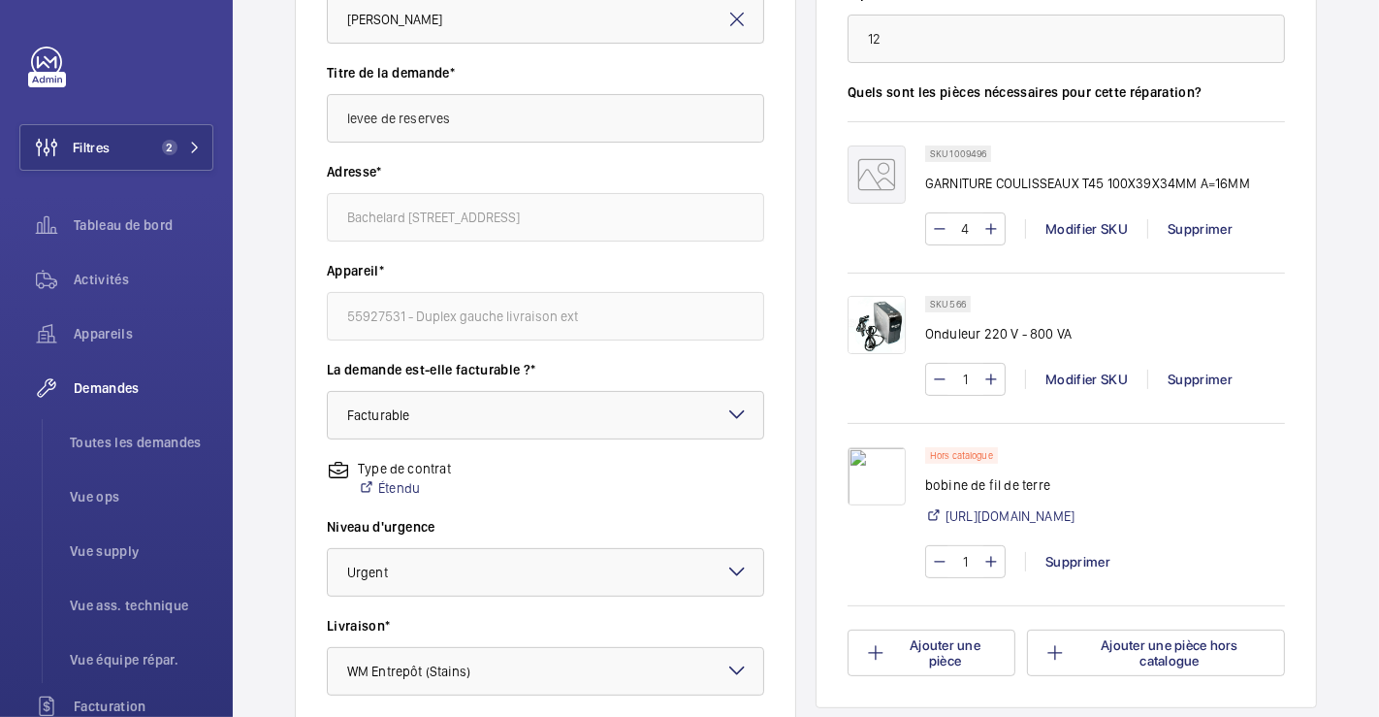
scroll to position [1353, 0]
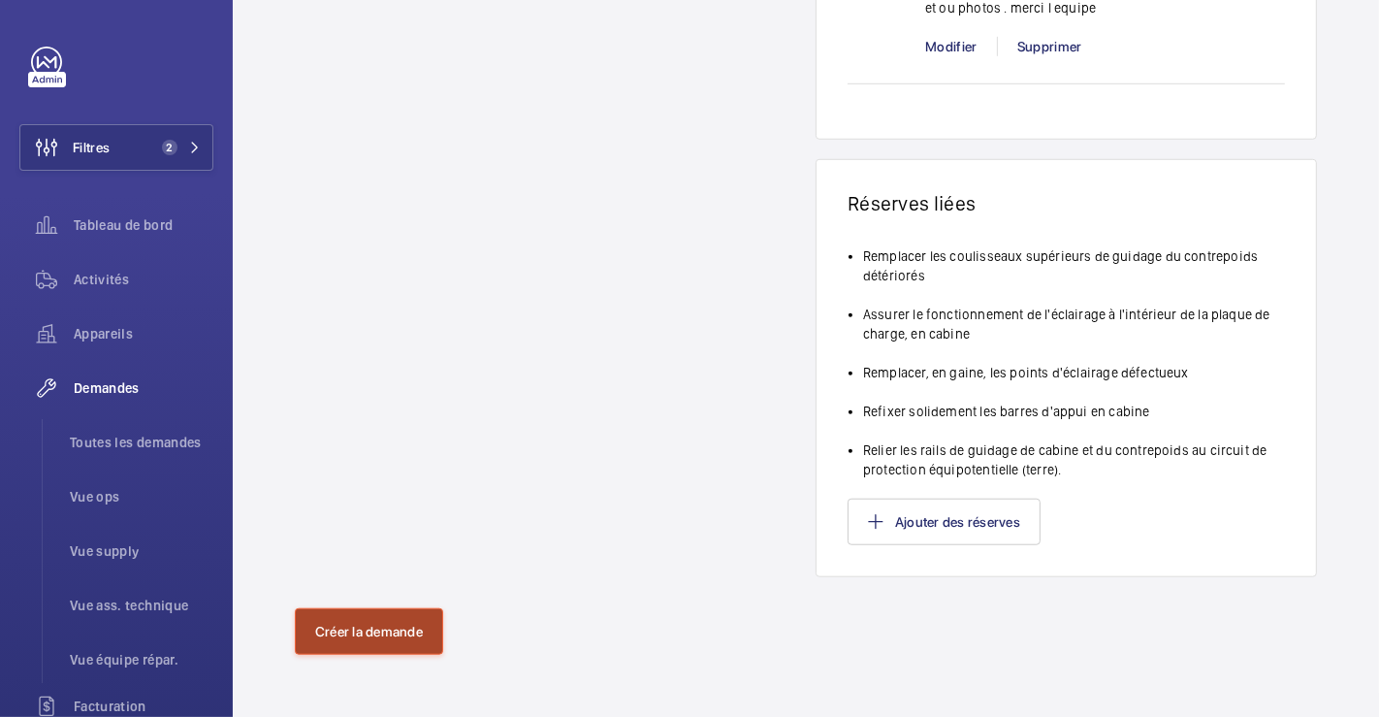
click at [422, 624] on button "Créer la demande" at bounding box center [369, 631] width 148 height 47
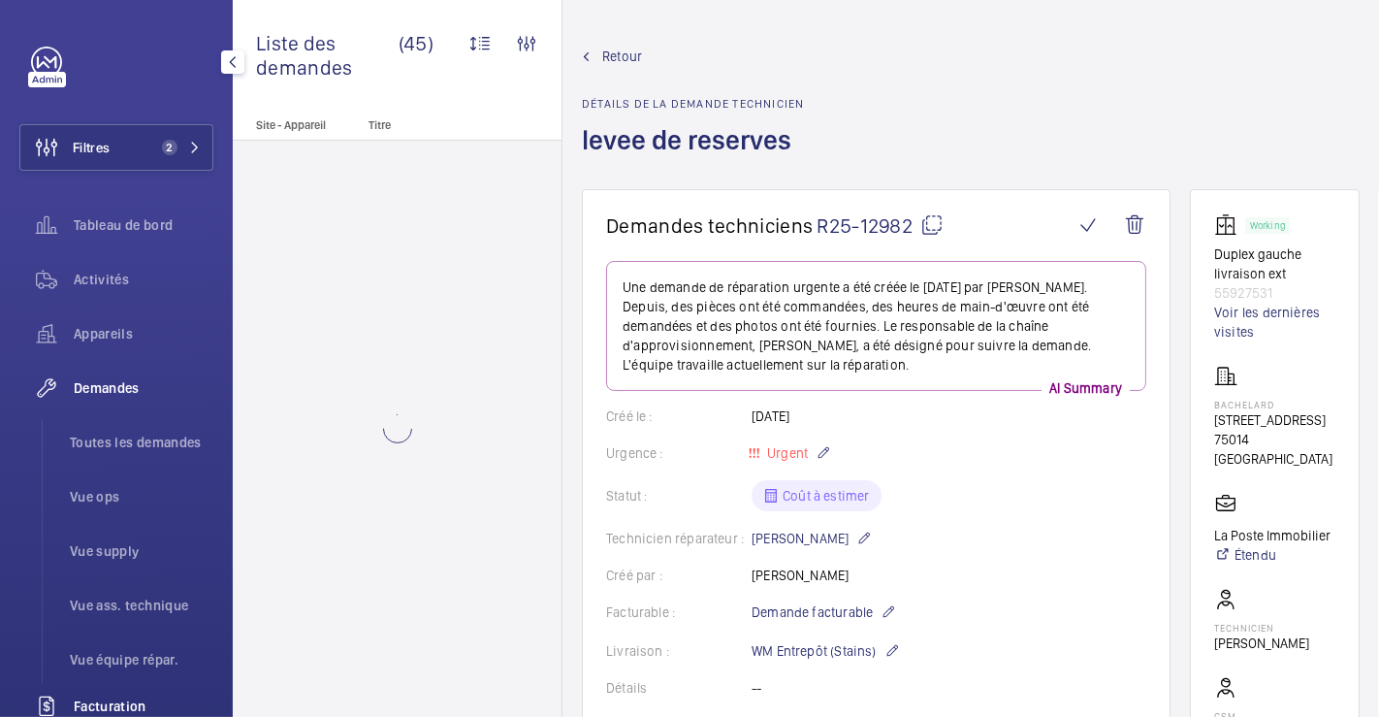
scroll to position [323, 0]
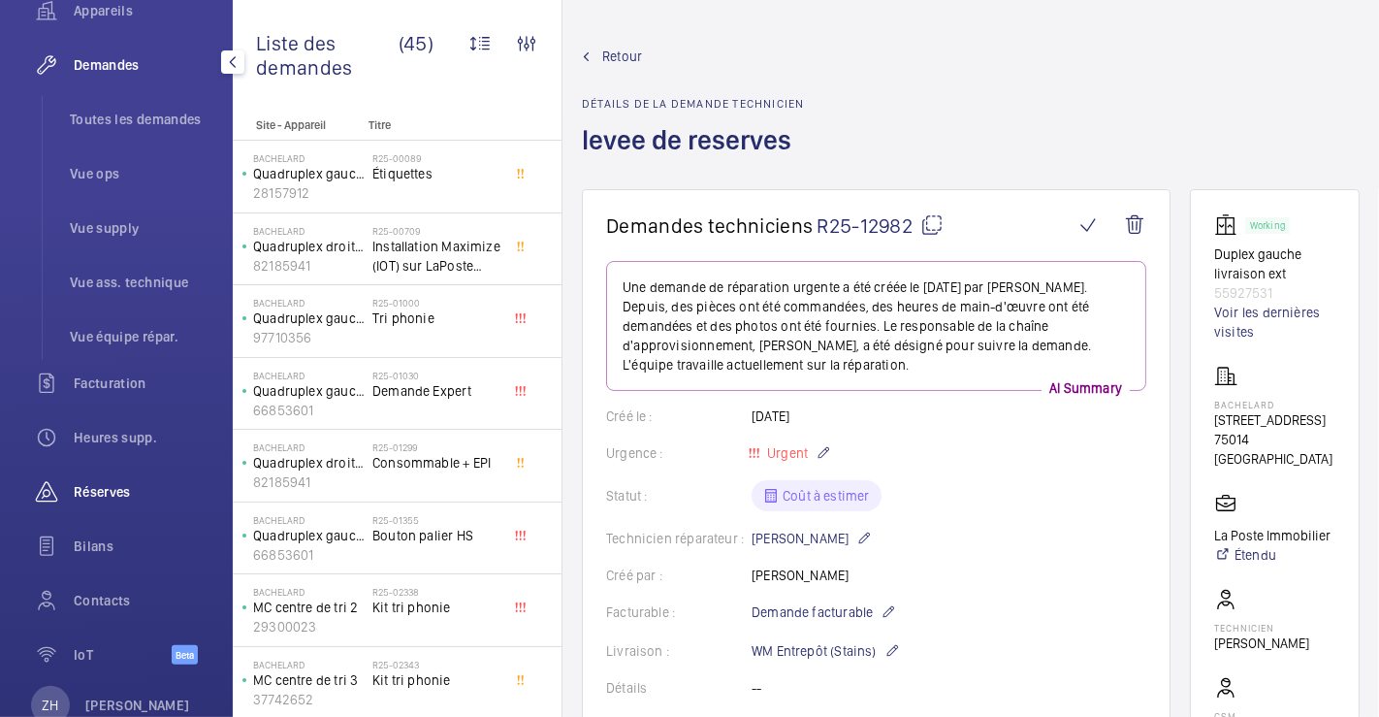
click at [108, 492] on span "Réserves" at bounding box center [144, 491] width 140 height 19
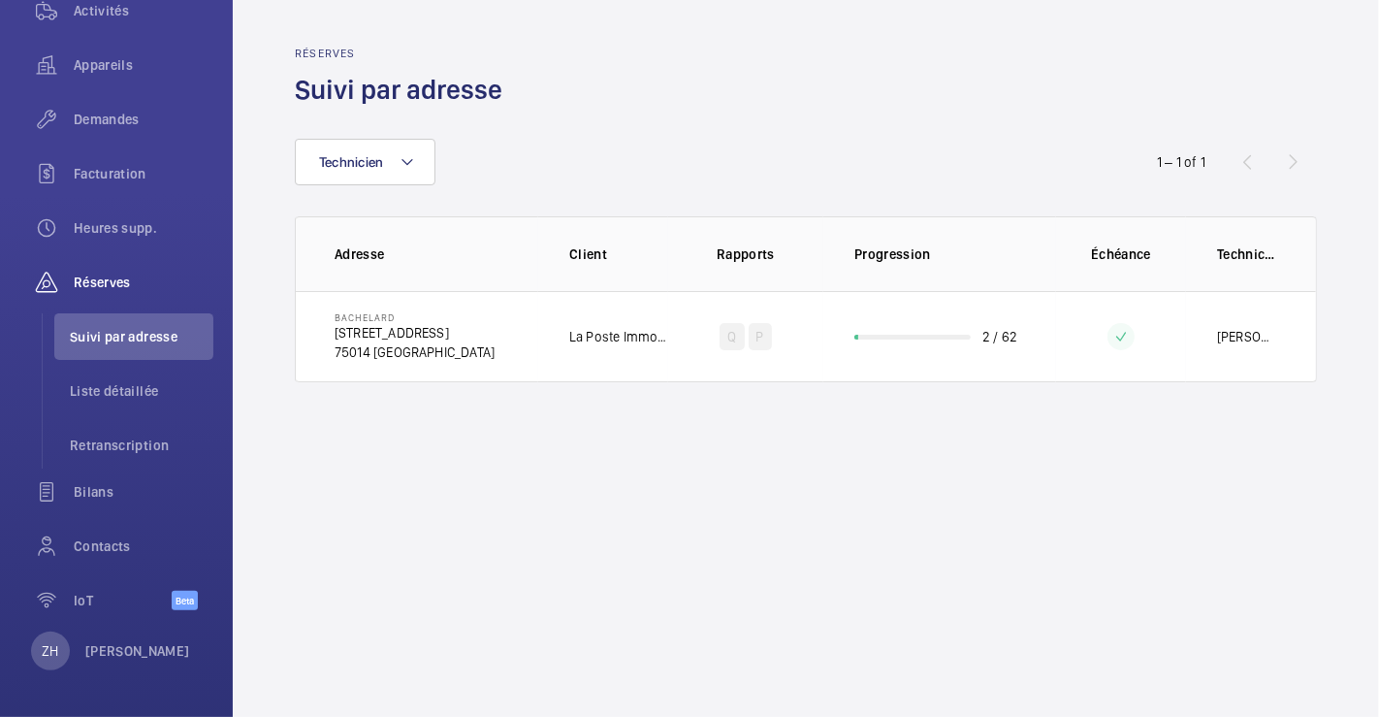
scroll to position [268, 0]
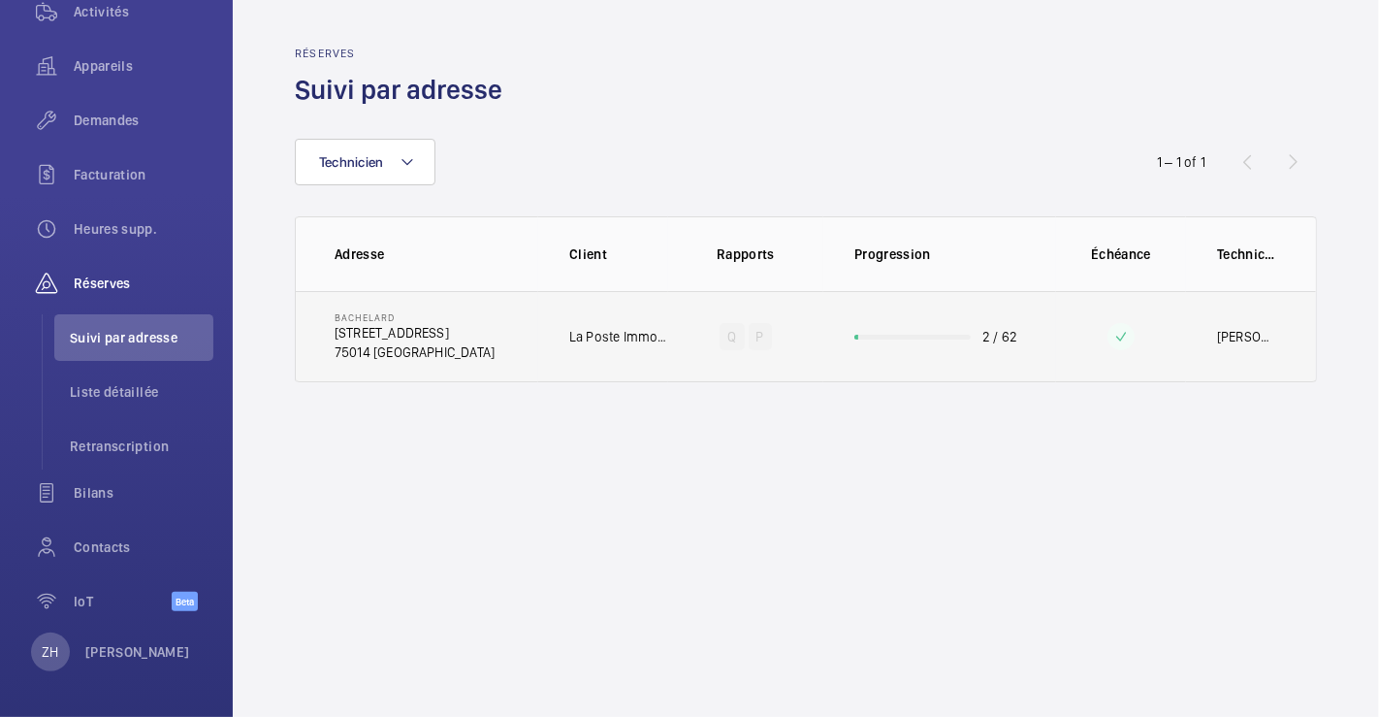
click at [499, 319] on td "Bachelard 111 Boulevard Brune 75014 PARIS" at bounding box center [417, 336] width 242 height 91
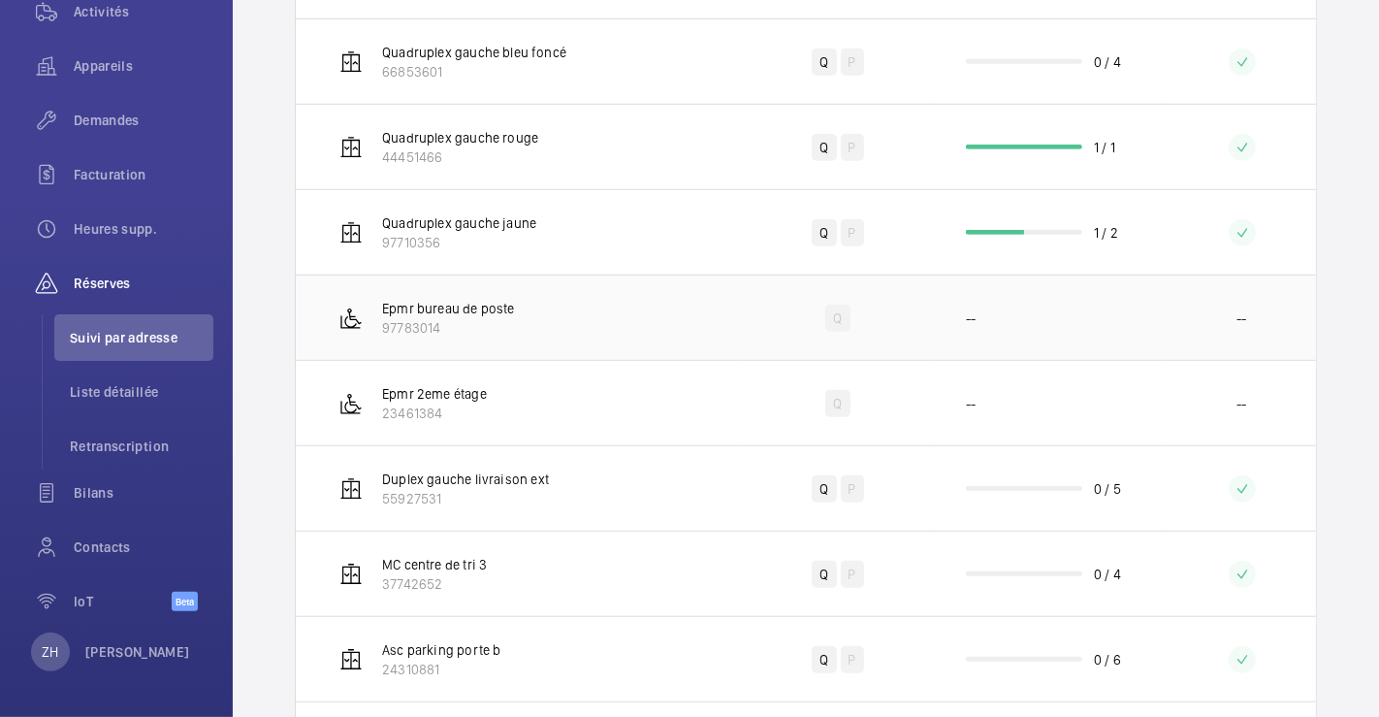
scroll to position [970, 0]
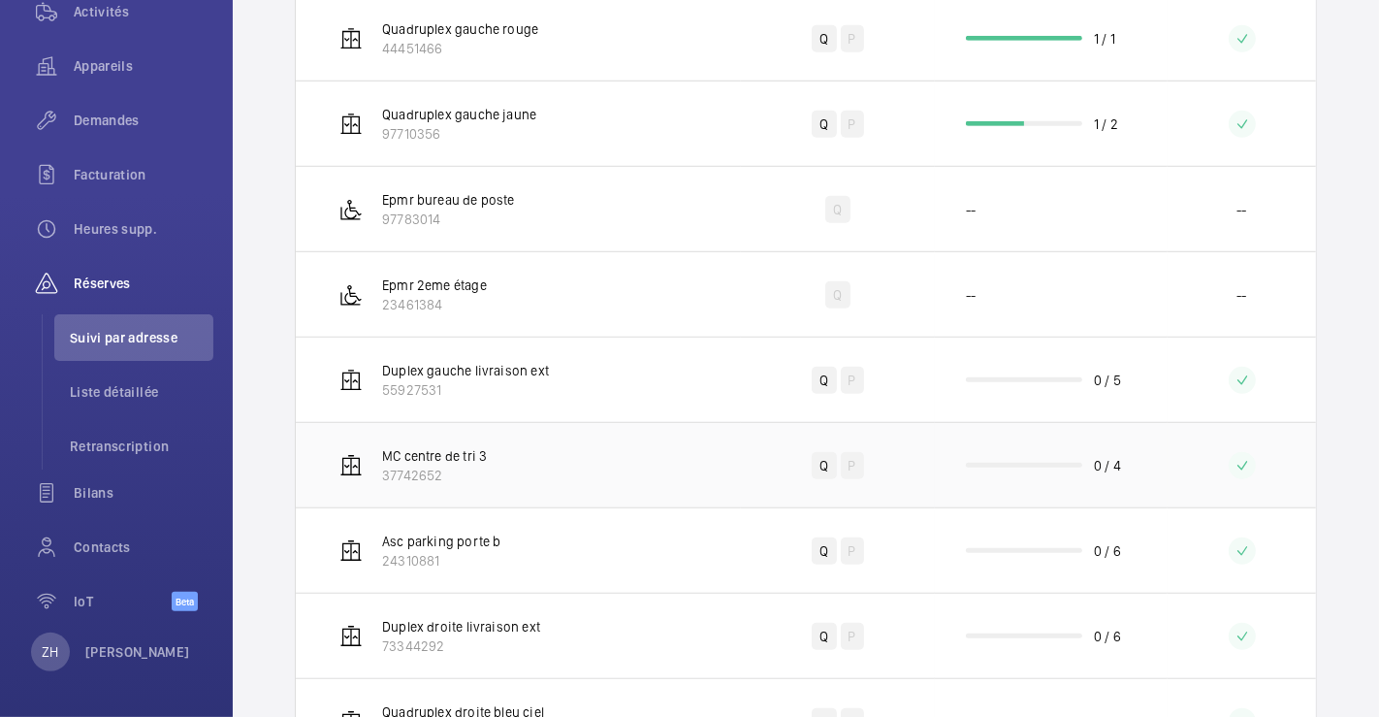
click at [593, 446] on td "MC centre de tri 3 37742652" at bounding box center [518, 464] width 445 height 85
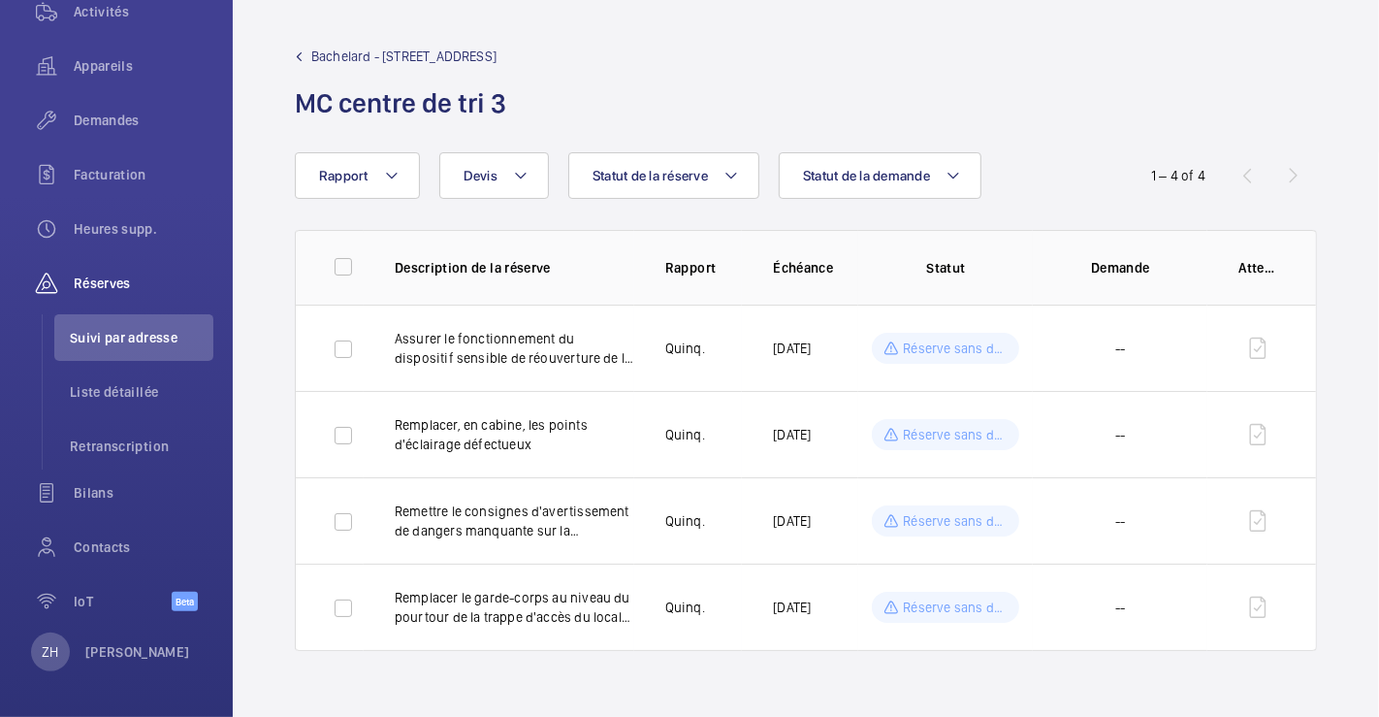
click at [298, 52] on mat-icon at bounding box center [299, 56] width 9 height 9
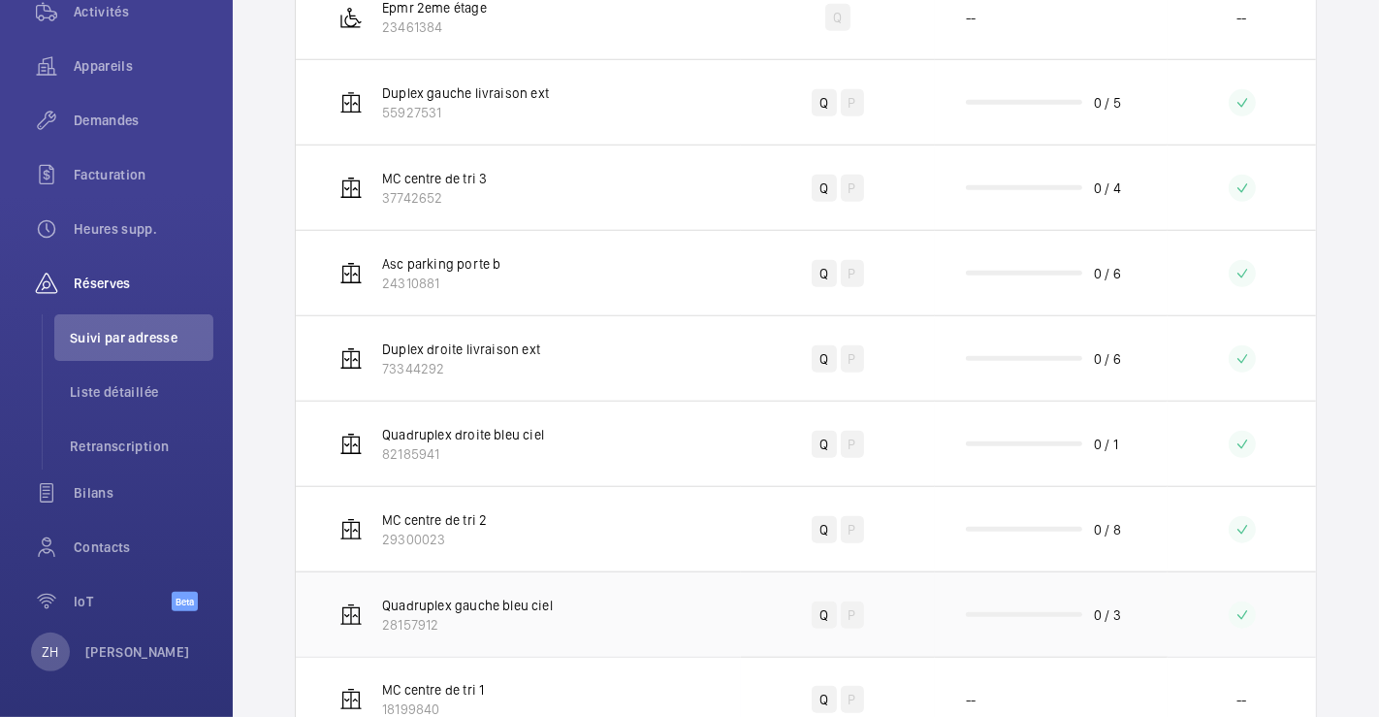
scroll to position [1318, 0]
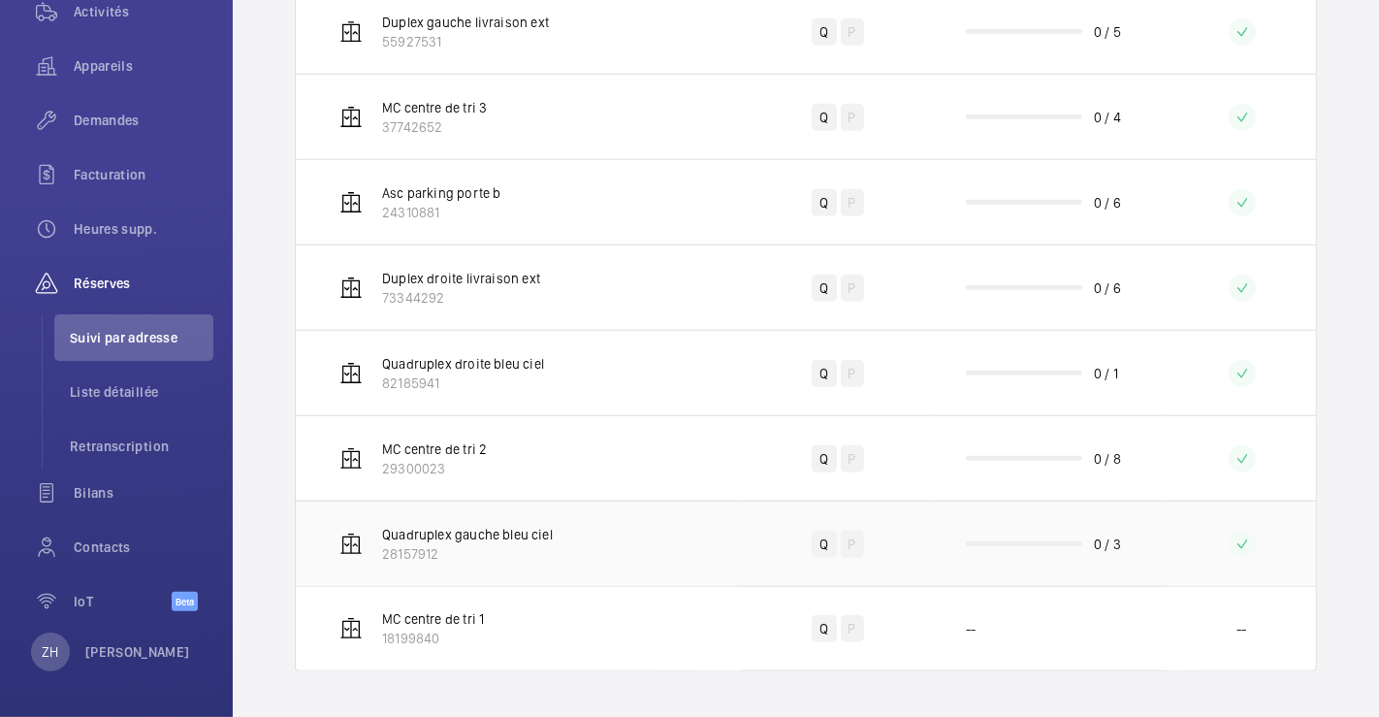
click at [527, 508] on td "Quadruplex gauche bleu ciel 28157912" at bounding box center [518, 542] width 445 height 85
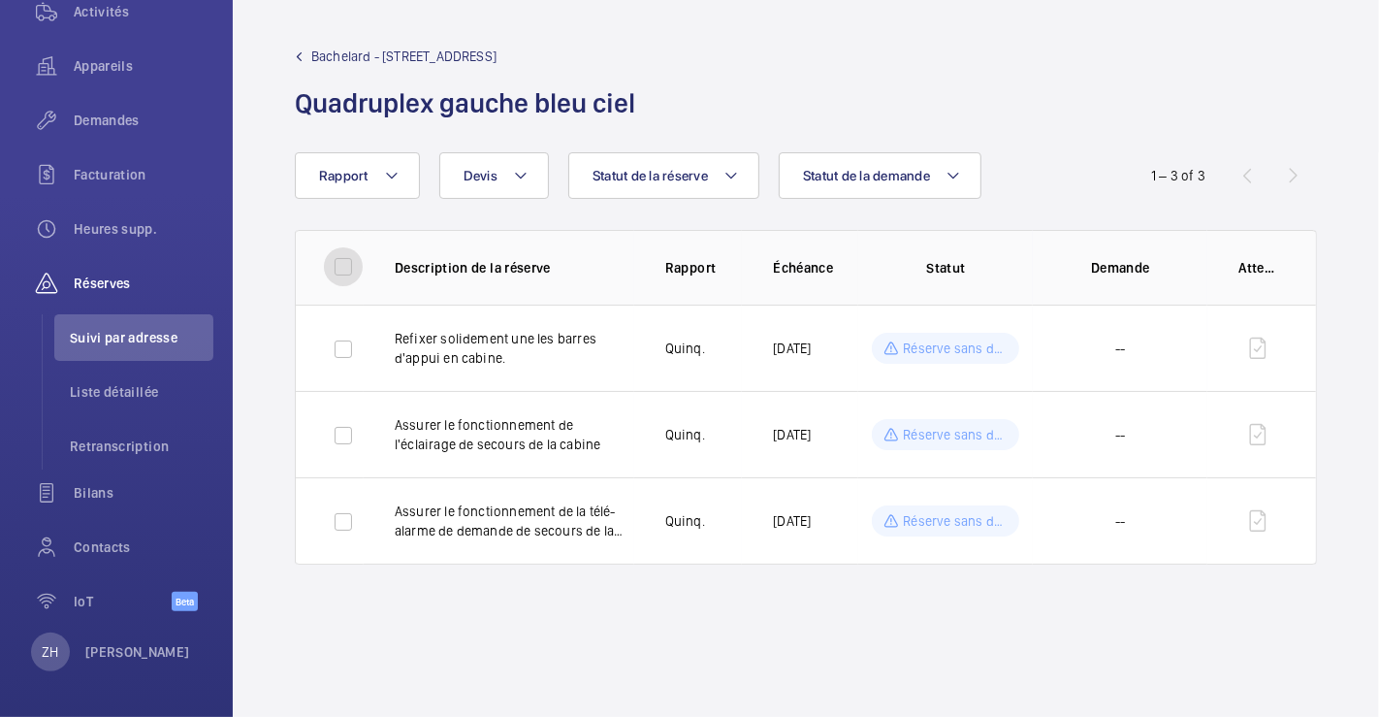
click at [343, 264] on input "checkbox" at bounding box center [343, 266] width 39 height 39
checkbox input "true"
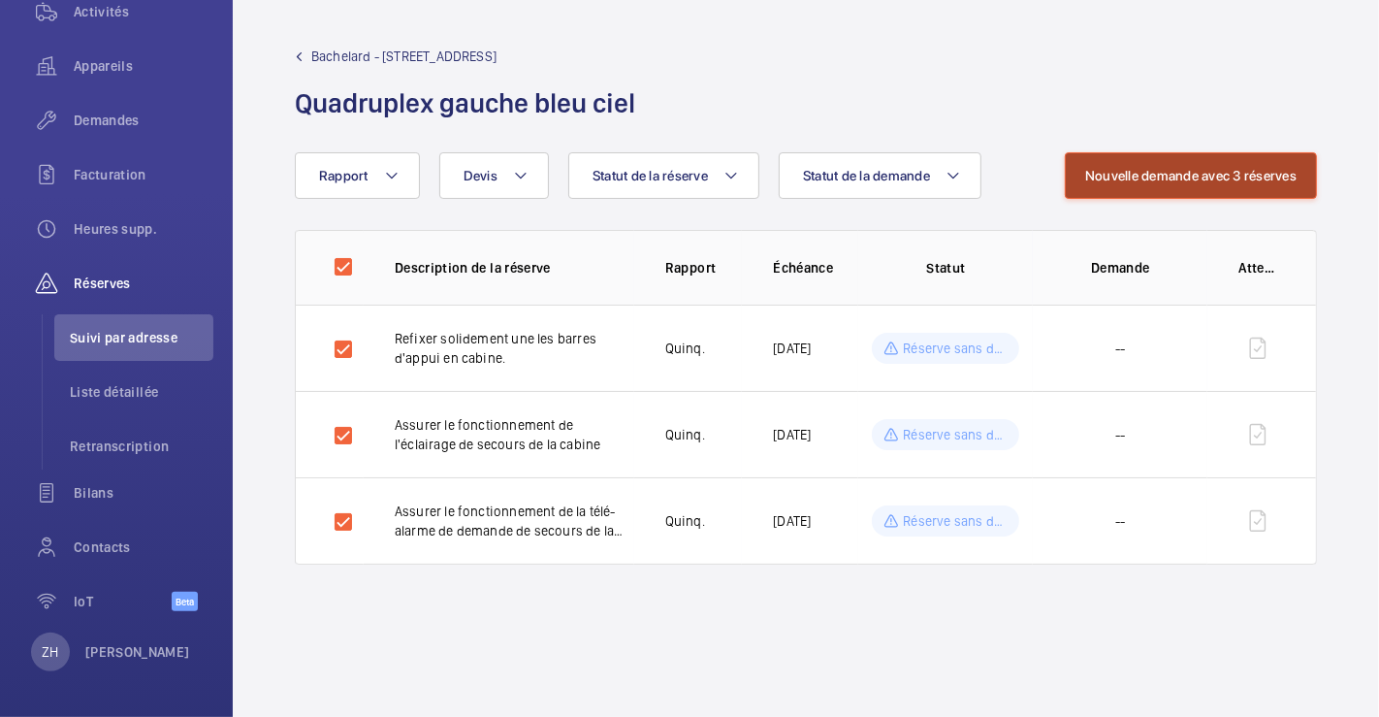
click at [1180, 196] on button "Nouvelle demande avec 3 réserves" at bounding box center [1191, 175] width 252 height 47
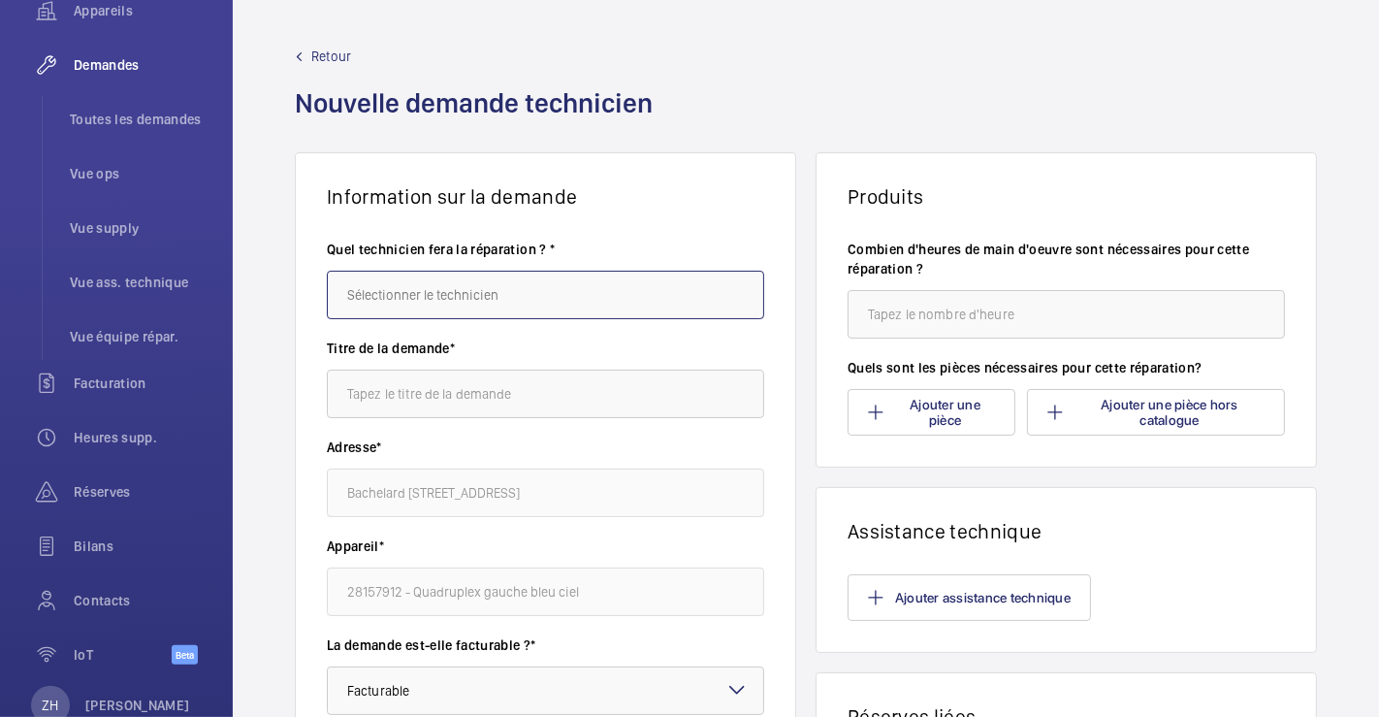
click at [642, 292] on input "text" at bounding box center [545, 295] width 437 height 48
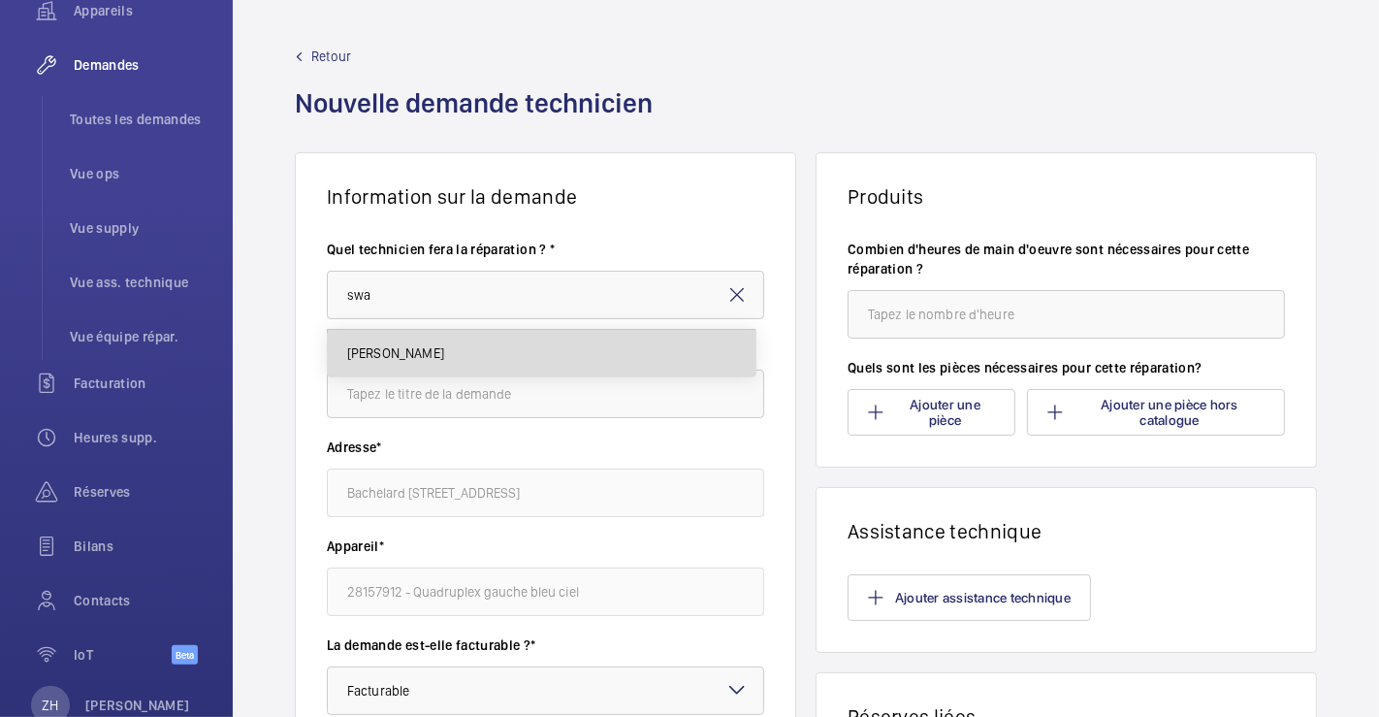
click at [479, 364] on mat-option "[PERSON_NAME]" at bounding box center [542, 353] width 428 height 47
type input "[PERSON_NAME]"
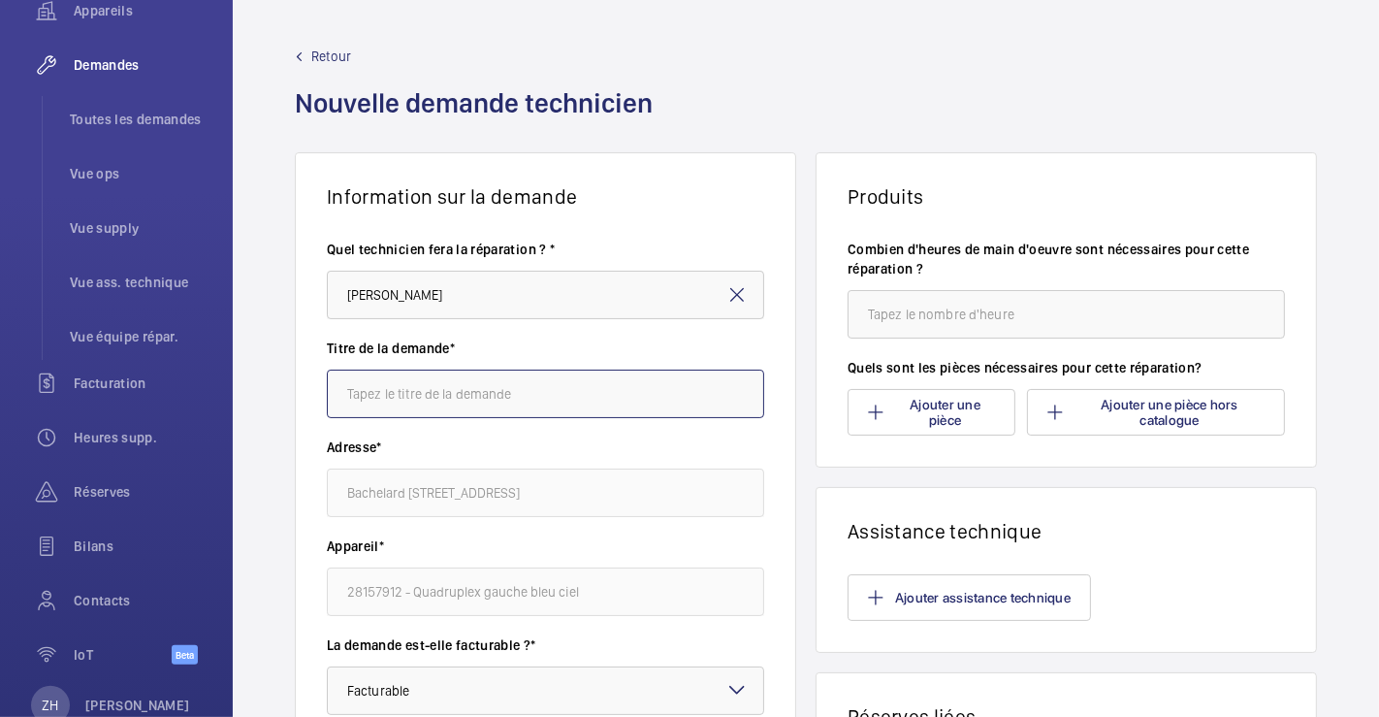
click at [519, 402] on input "text" at bounding box center [545, 394] width 437 height 48
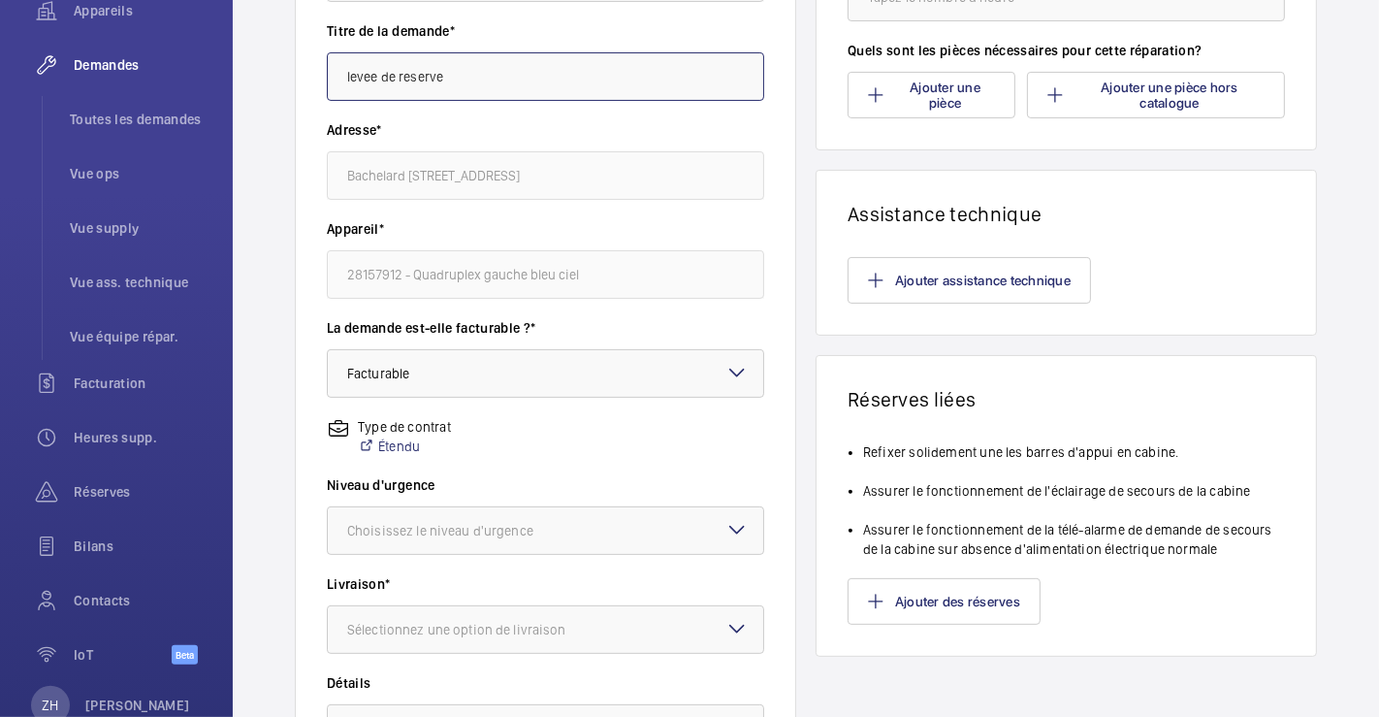
scroll to position [323, 0]
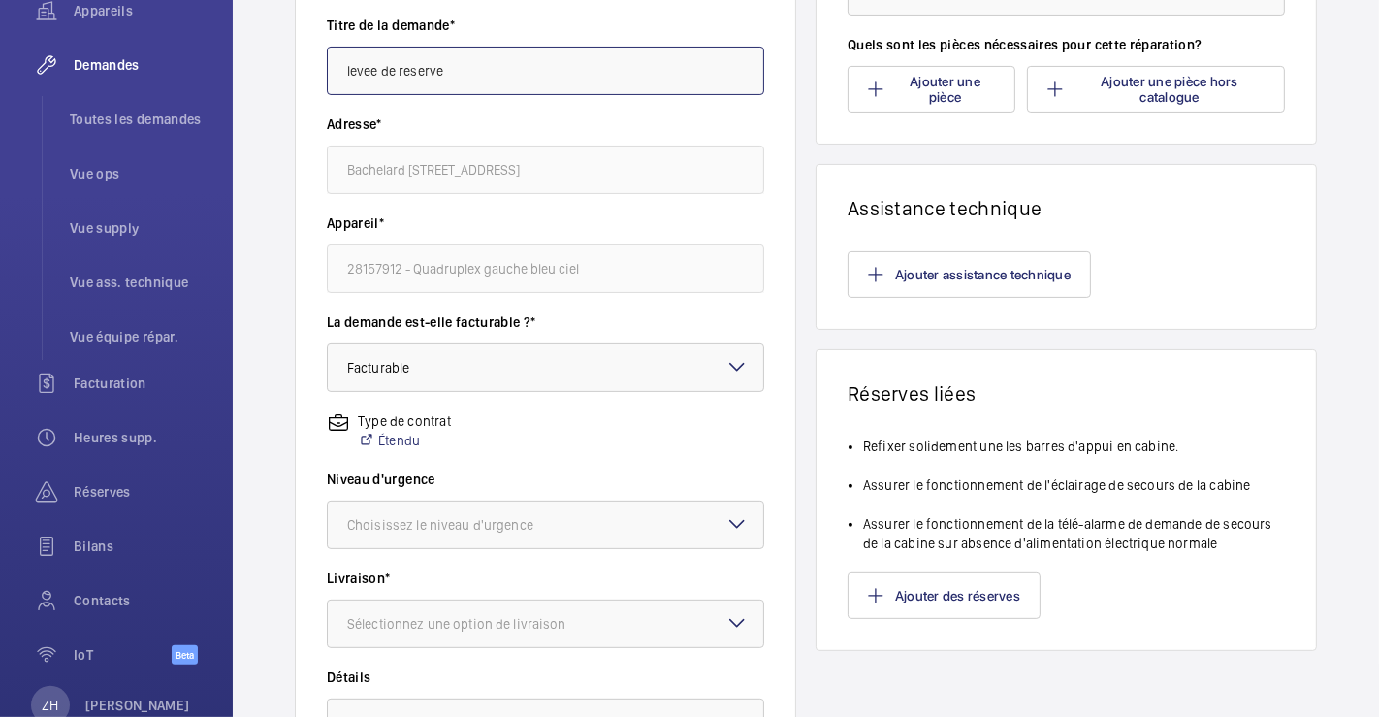
type input "levee de reserve"
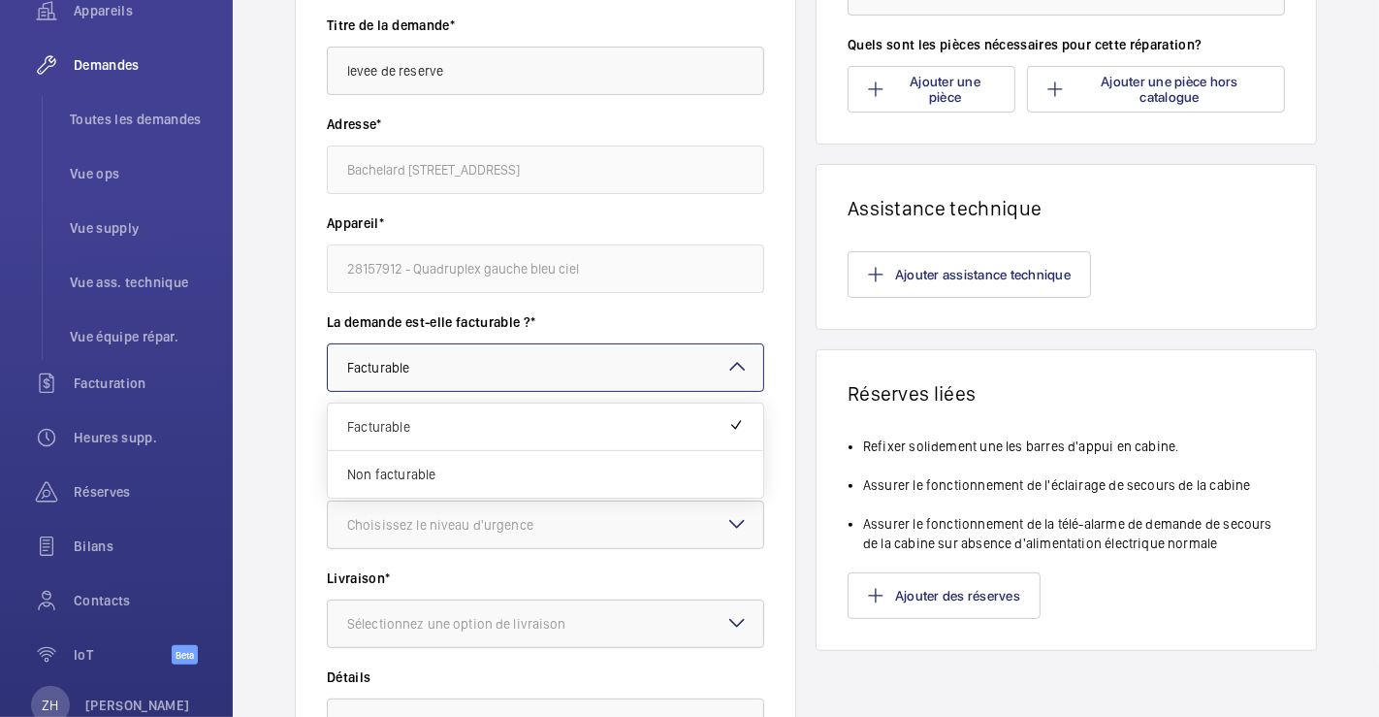
drag, startPoint x: 736, startPoint y: 361, endPoint x: 716, endPoint y: 387, distance: 33.2
click at [736, 361] on mat-icon at bounding box center [737, 366] width 23 height 23
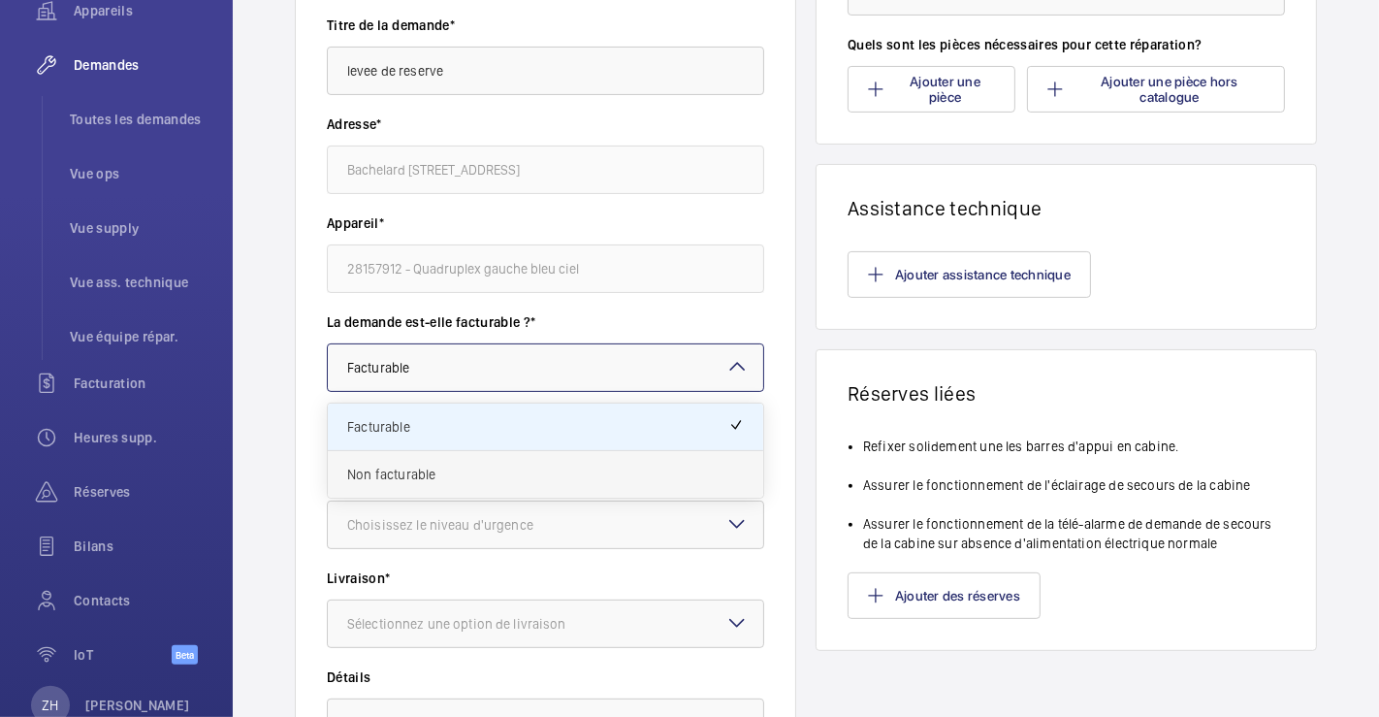
click at [518, 477] on span "Non facturable" at bounding box center [545, 474] width 397 height 19
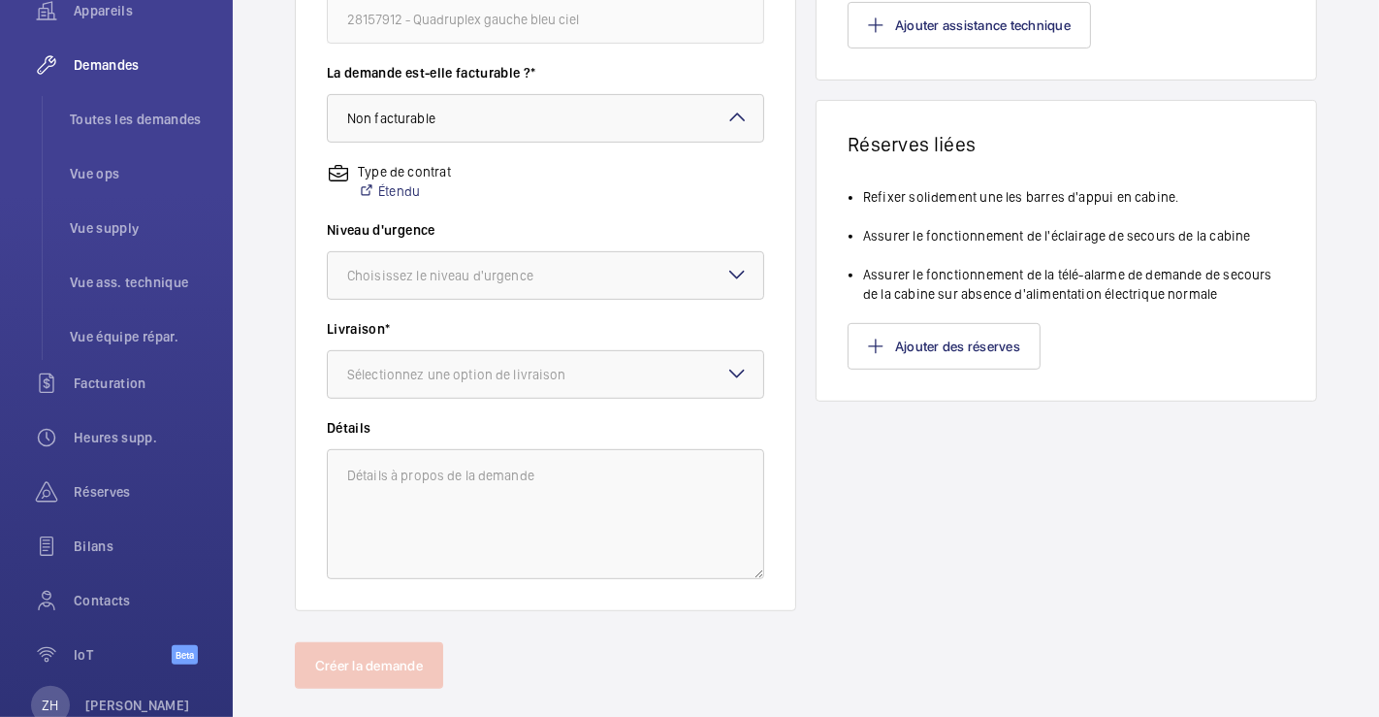
scroll to position [604, 0]
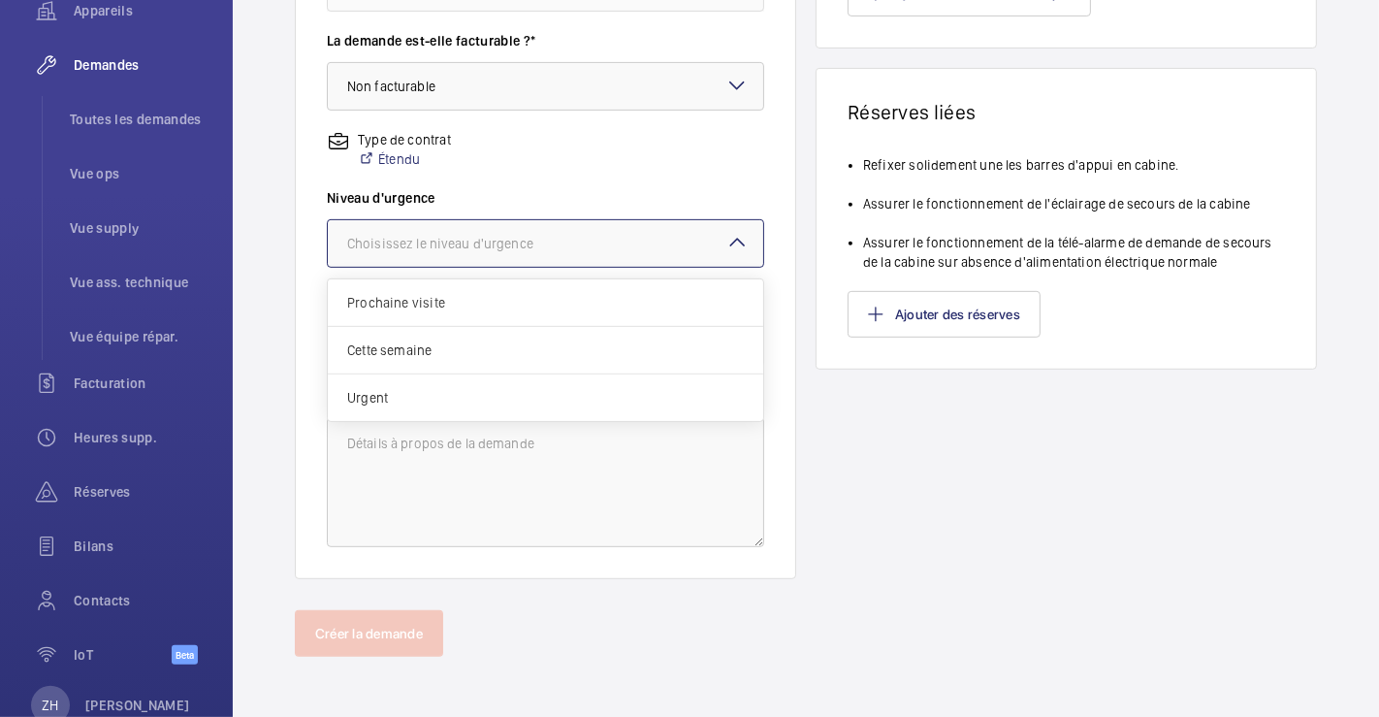
click at [733, 242] on mat-icon at bounding box center [737, 242] width 23 height 23
click at [555, 391] on span "Urgent" at bounding box center [545, 397] width 397 height 19
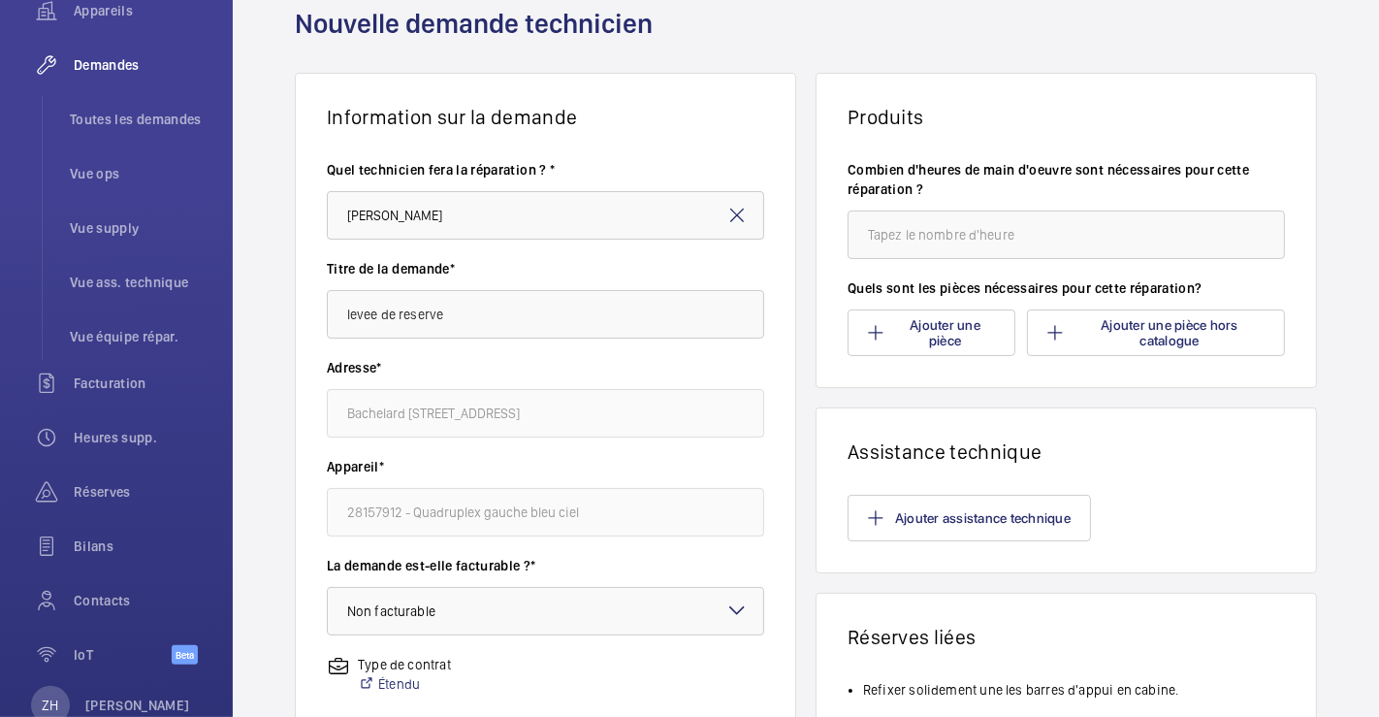
scroll to position [0, 0]
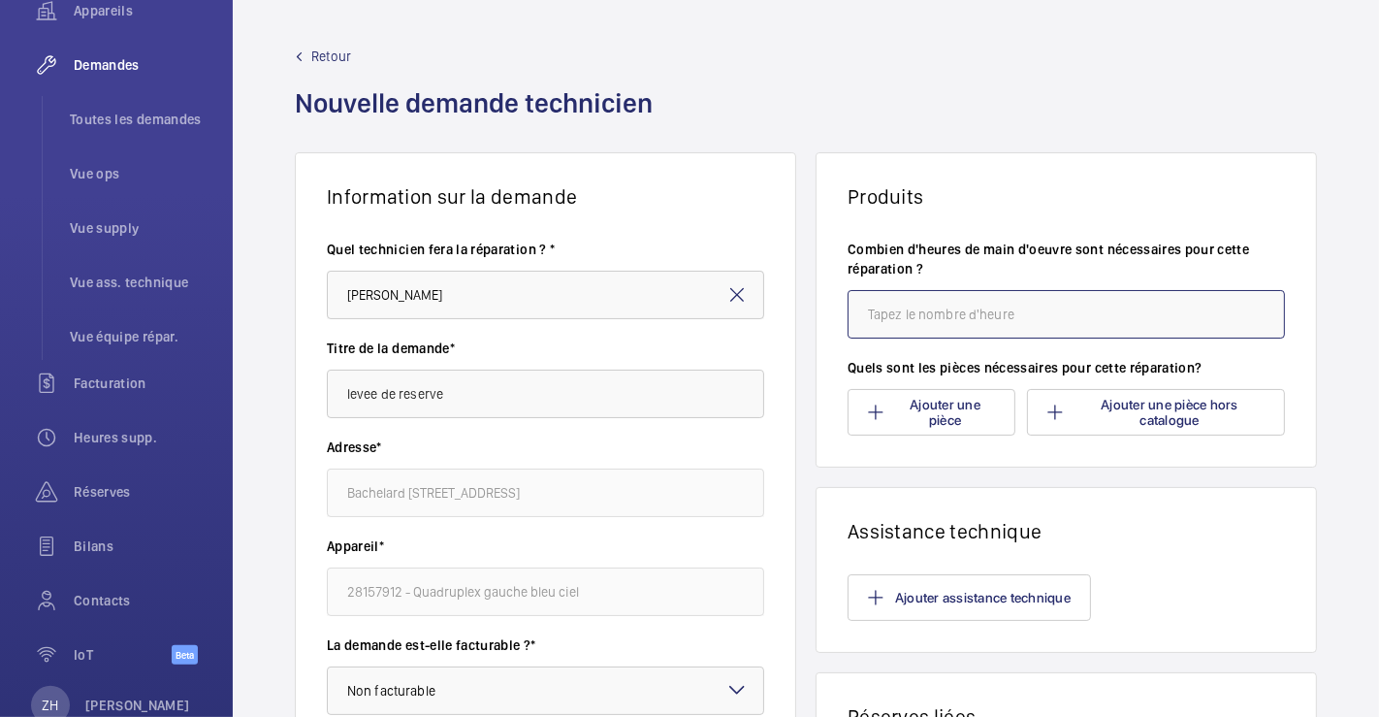
click at [877, 326] on input "number" at bounding box center [1066, 314] width 437 height 48
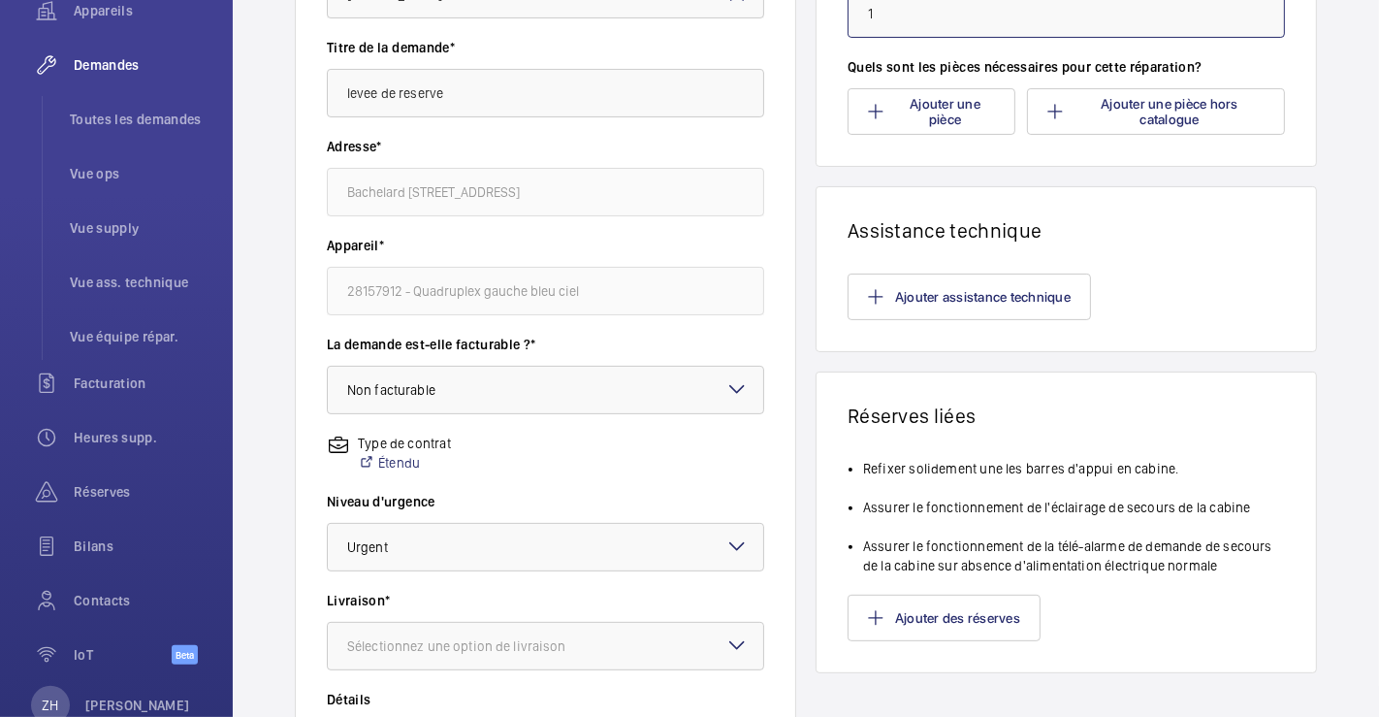
scroll to position [323, 0]
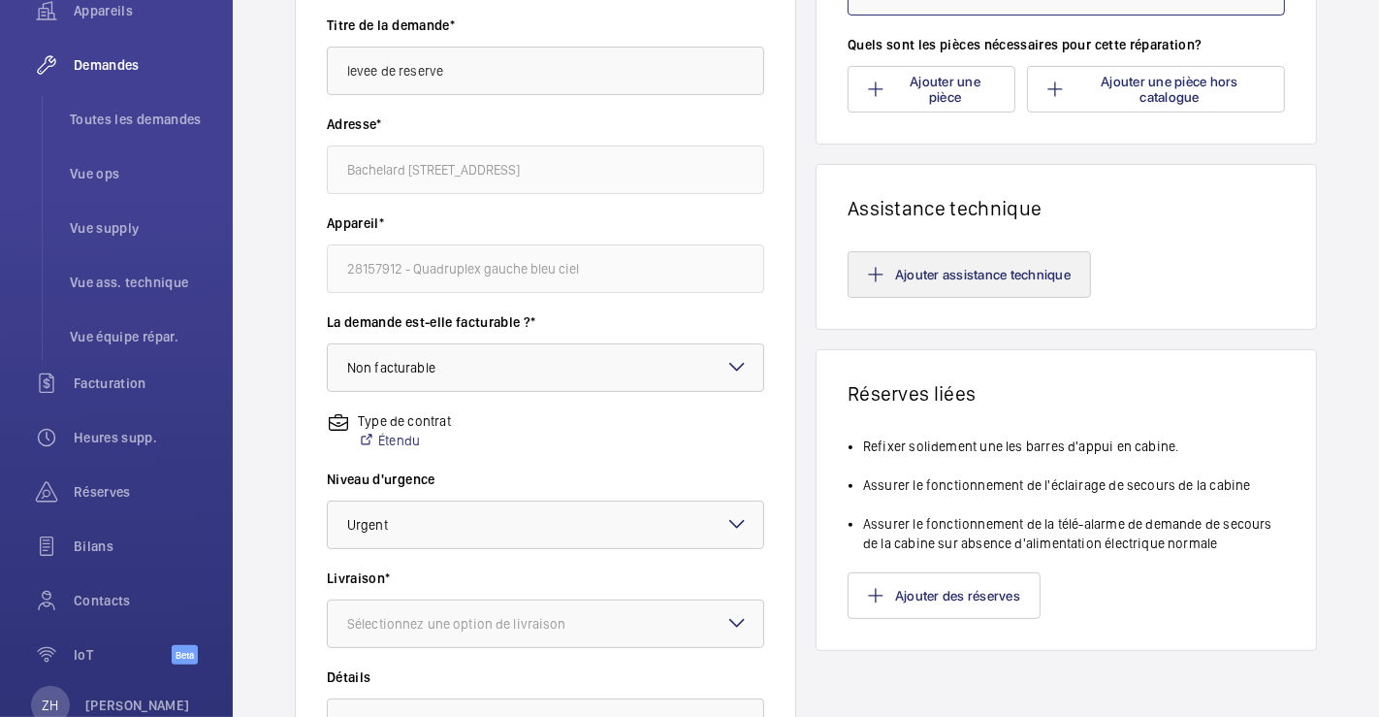
type input "1"
click at [973, 273] on button "Ajouter assistance technique" at bounding box center [969, 274] width 243 height 47
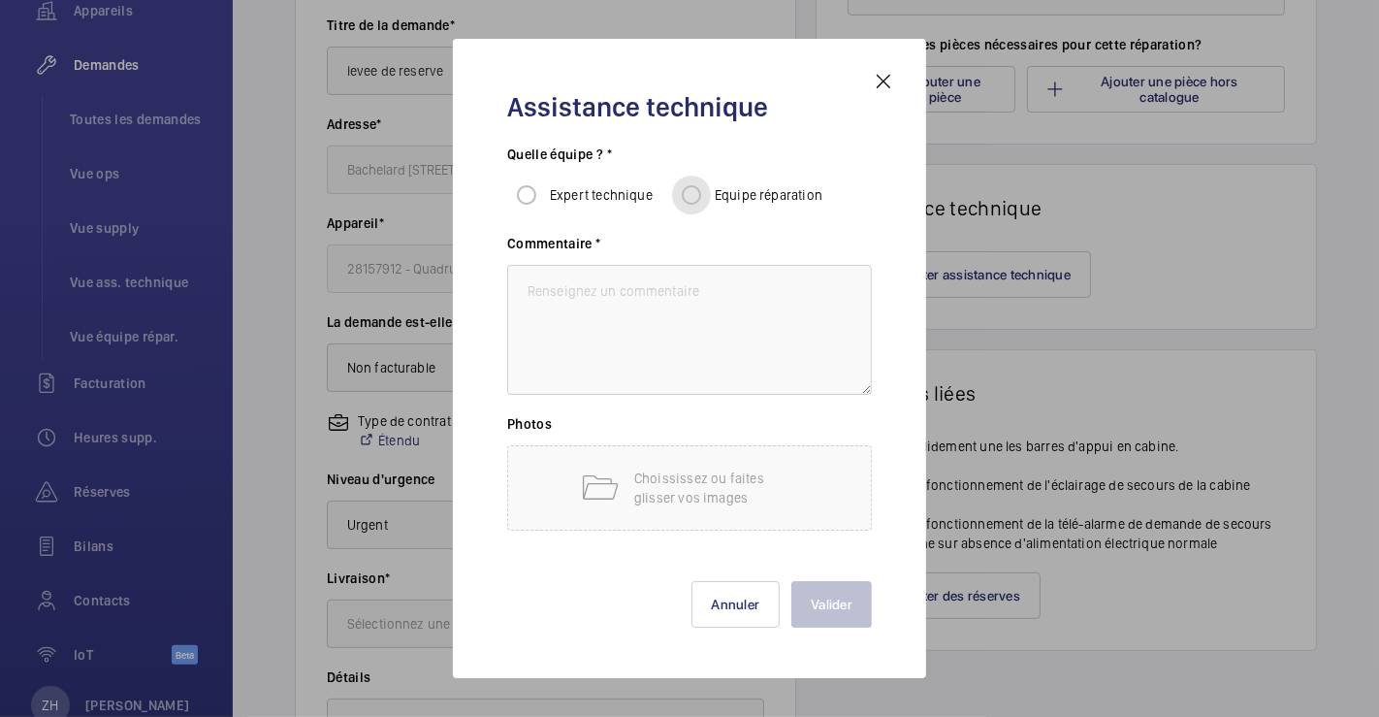
click at [697, 191] on input "Equipe réparation" at bounding box center [691, 195] width 39 height 39
radio input "true"
click at [663, 303] on textarea at bounding box center [689, 330] width 365 height 130
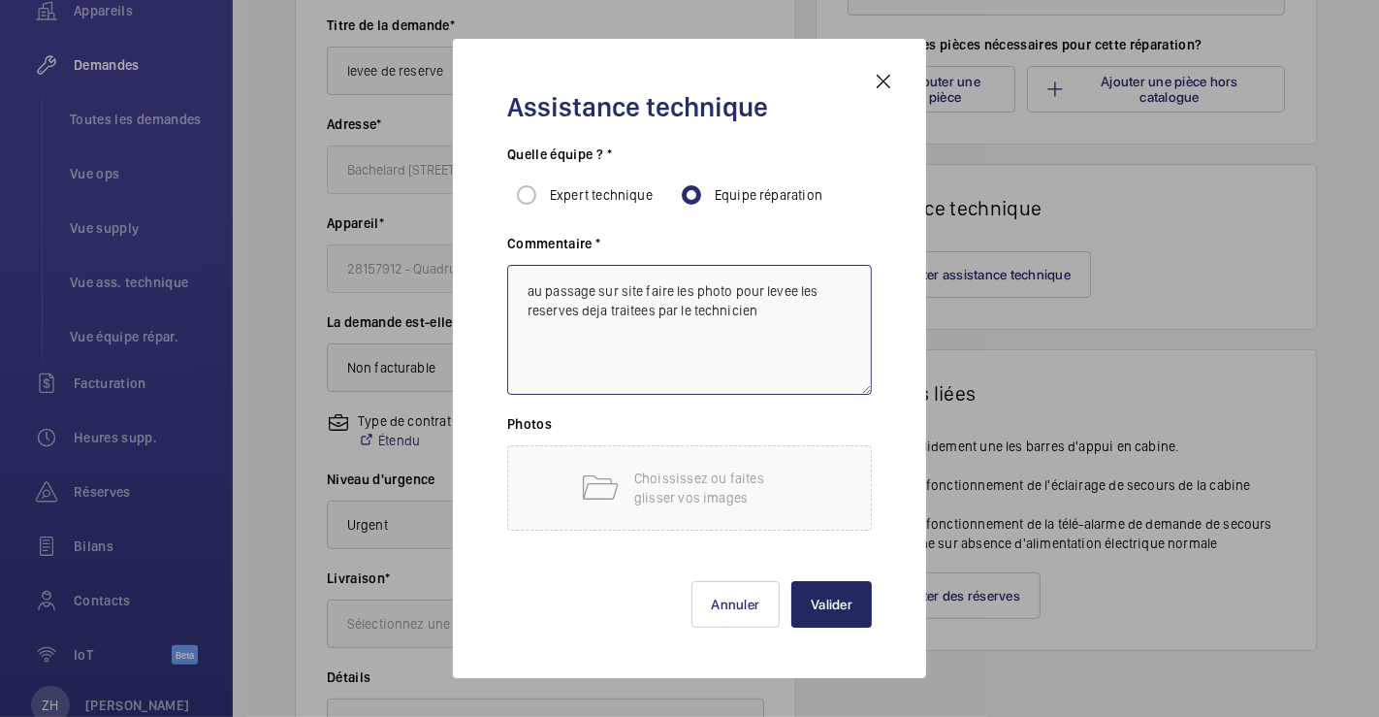
type textarea "au passage sur site faire les photo pour levee les reserves deja traitees par l…"
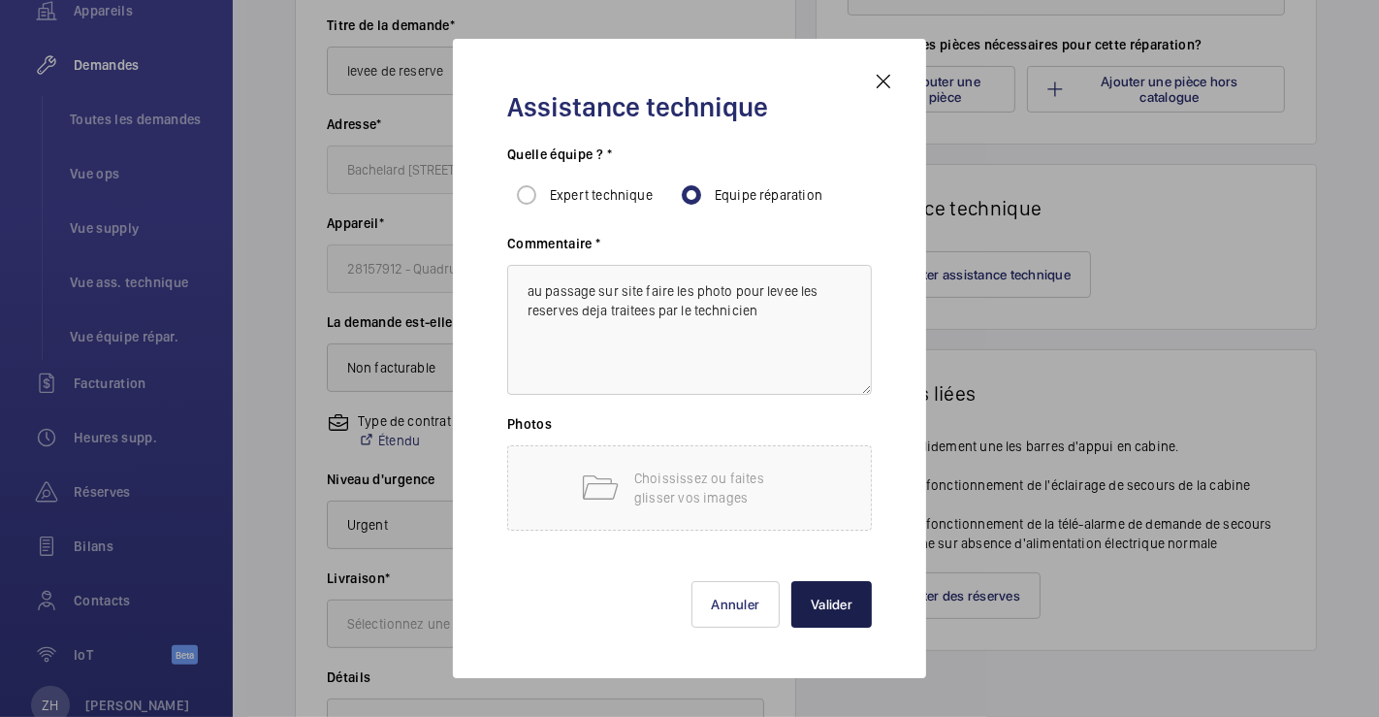
click at [828, 606] on button "Valider" at bounding box center [831, 604] width 81 height 47
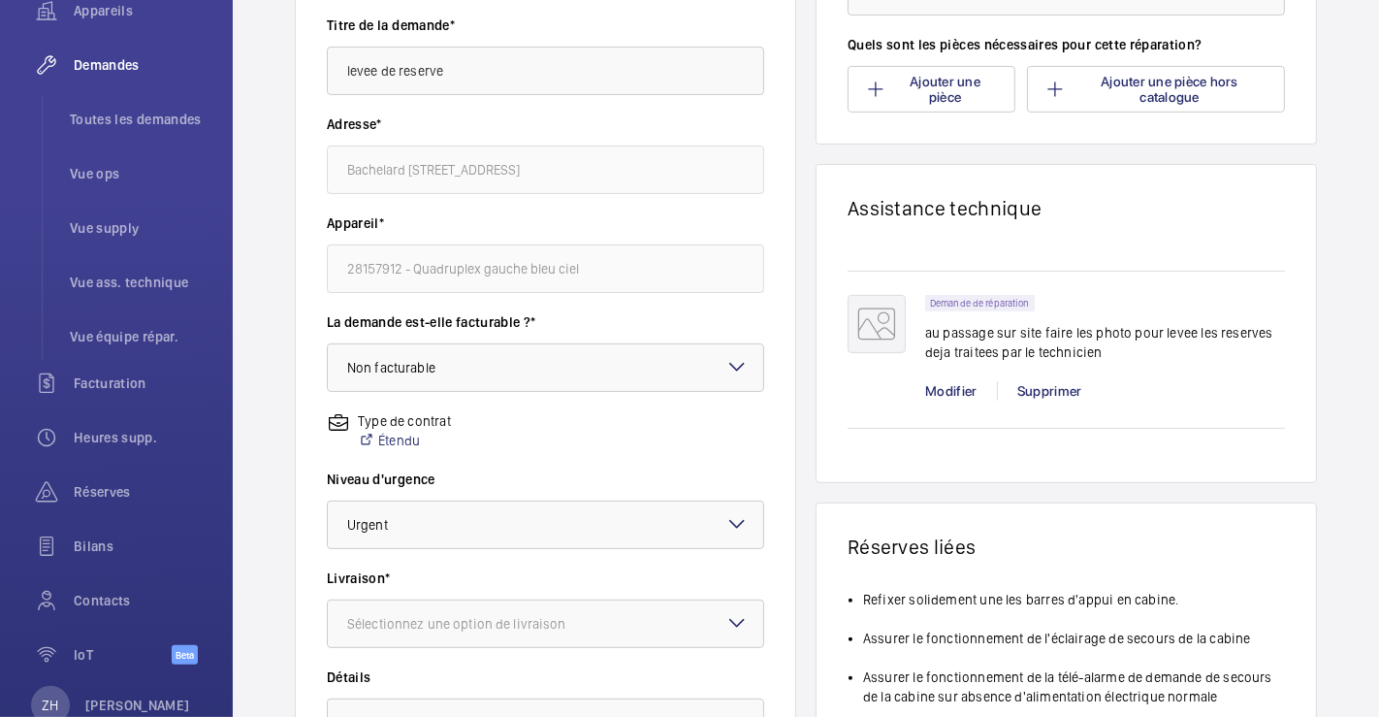
click at [726, 611] on mat-icon at bounding box center [737, 622] width 23 height 23
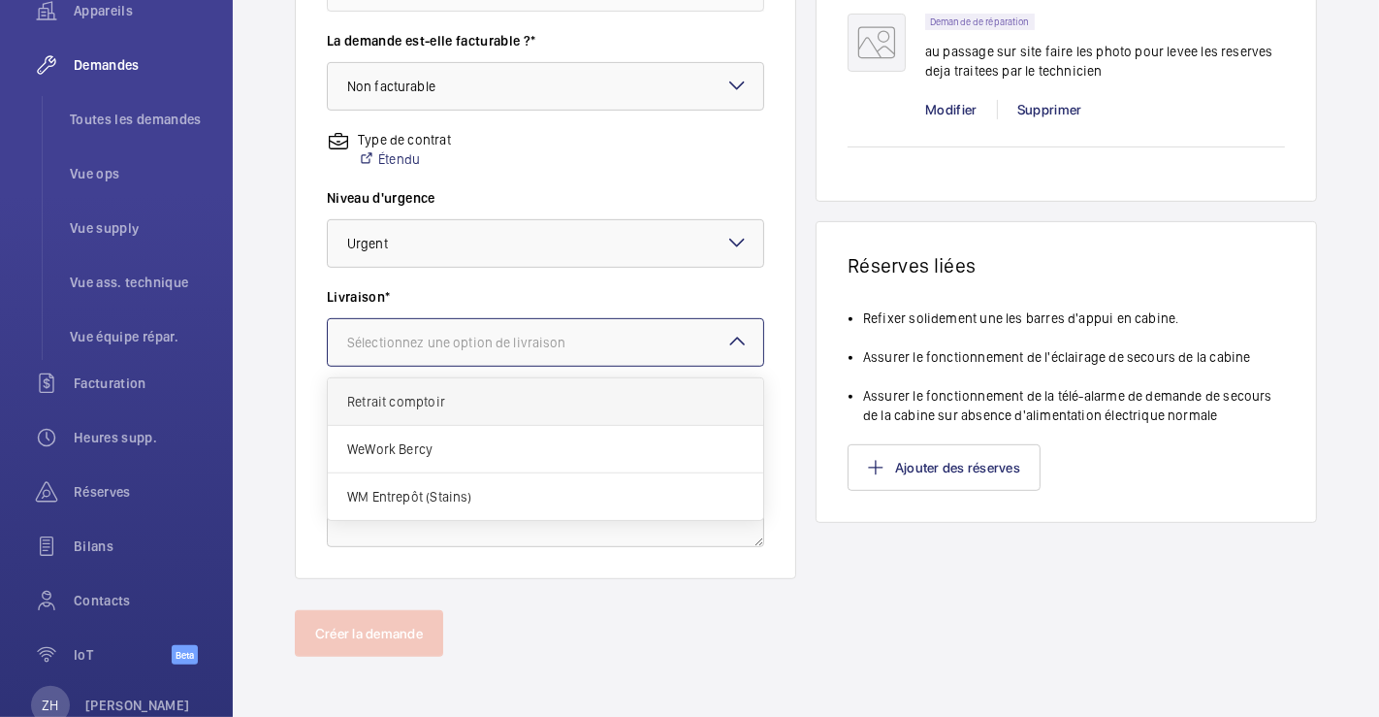
click at [502, 400] on span "Retrait comptoir" at bounding box center [545, 401] width 397 height 19
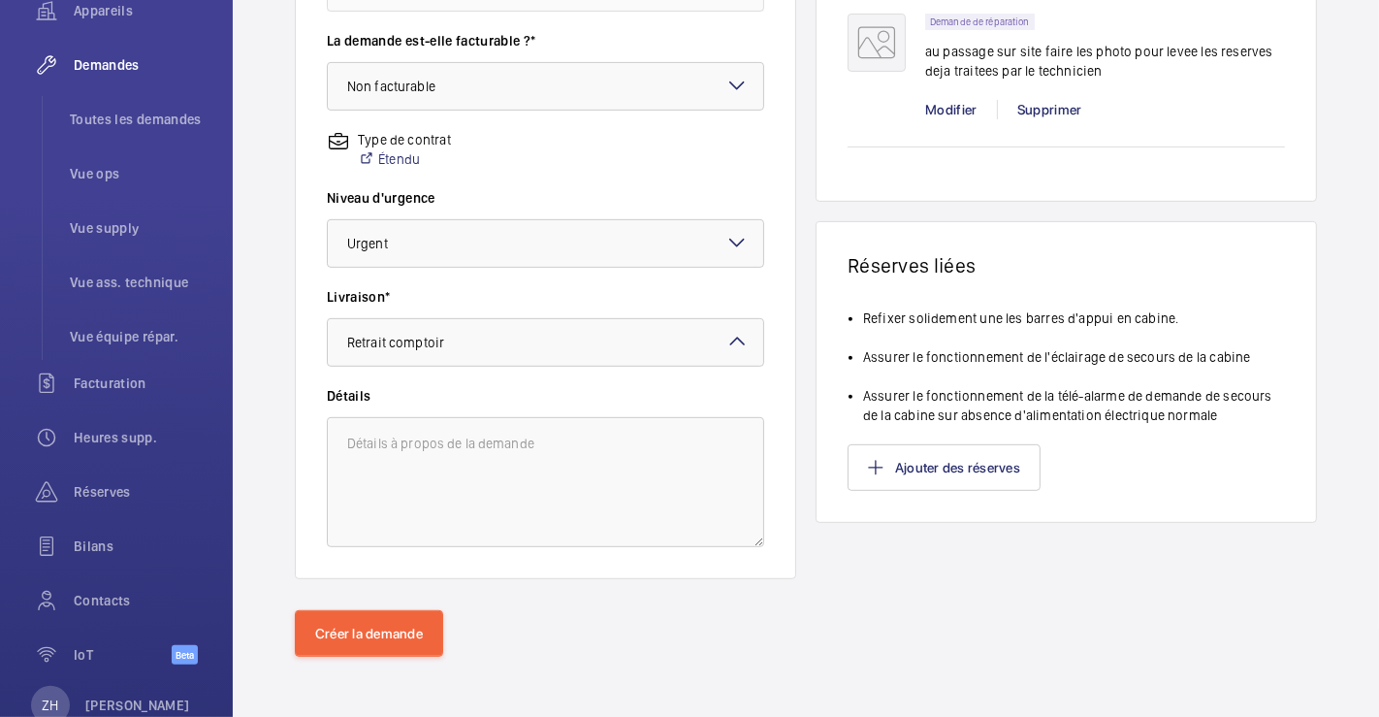
click at [729, 337] on mat-icon at bounding box center [737, 341] width 23 height 23
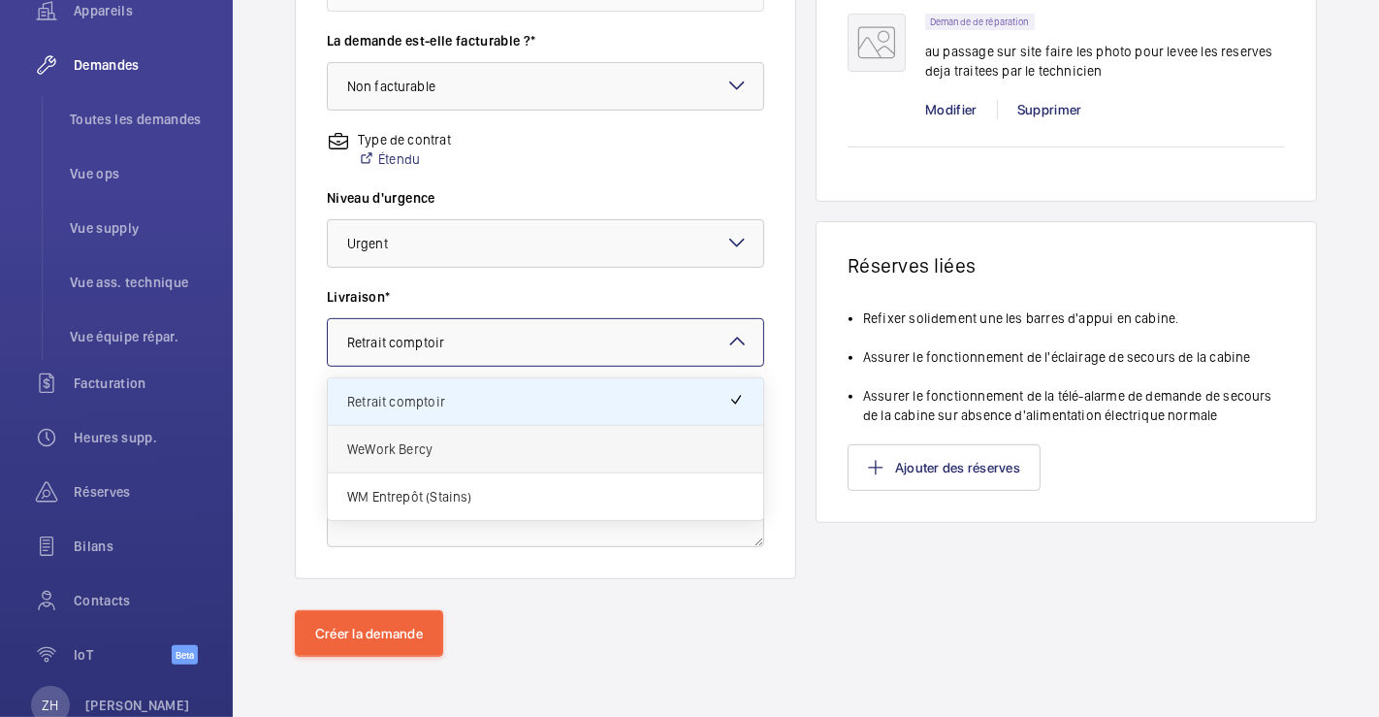
click at [494, 443] on span "WeWork Bercy" at bounding box center [545, 448] width 397 height 19
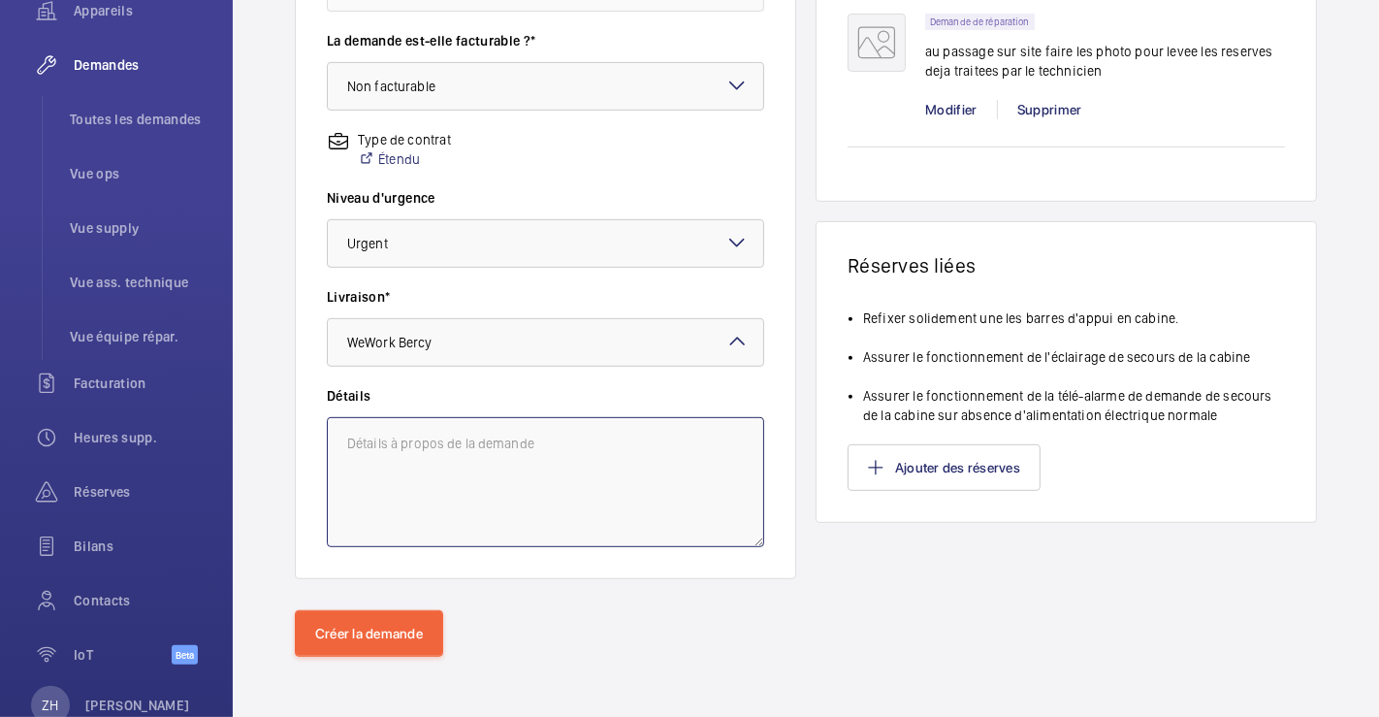
click at [469, 436] on textarea at bounding box center [545, 482] width 437 height 130
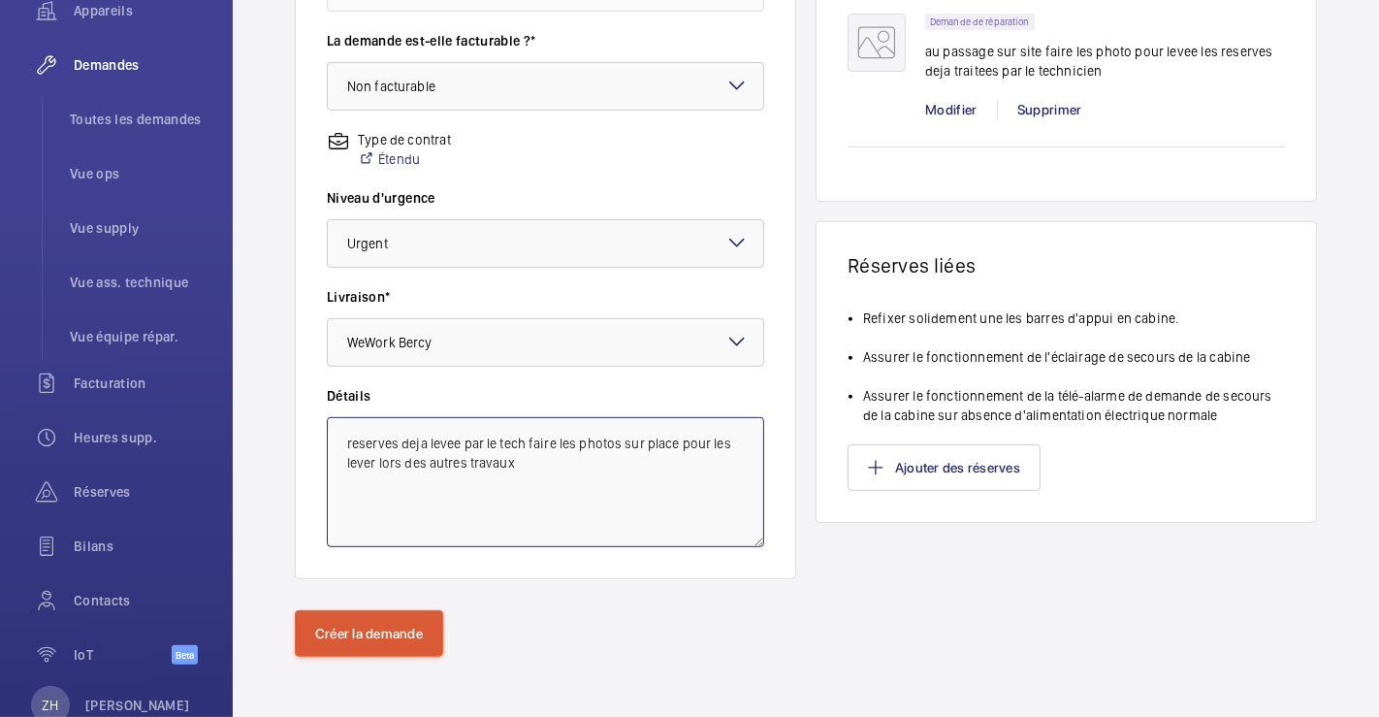
type textarea "reserves deja levee par le tech faire les photos sur place pour les lever lors …"
drag, startPoint x: 422, startPoint y: 639, endPoint x: 449, endPoint y: 627, distance: 29.9
click at [422, 638] on button "Créer la demande" at bounding box center [369, 633] width 148 height 47
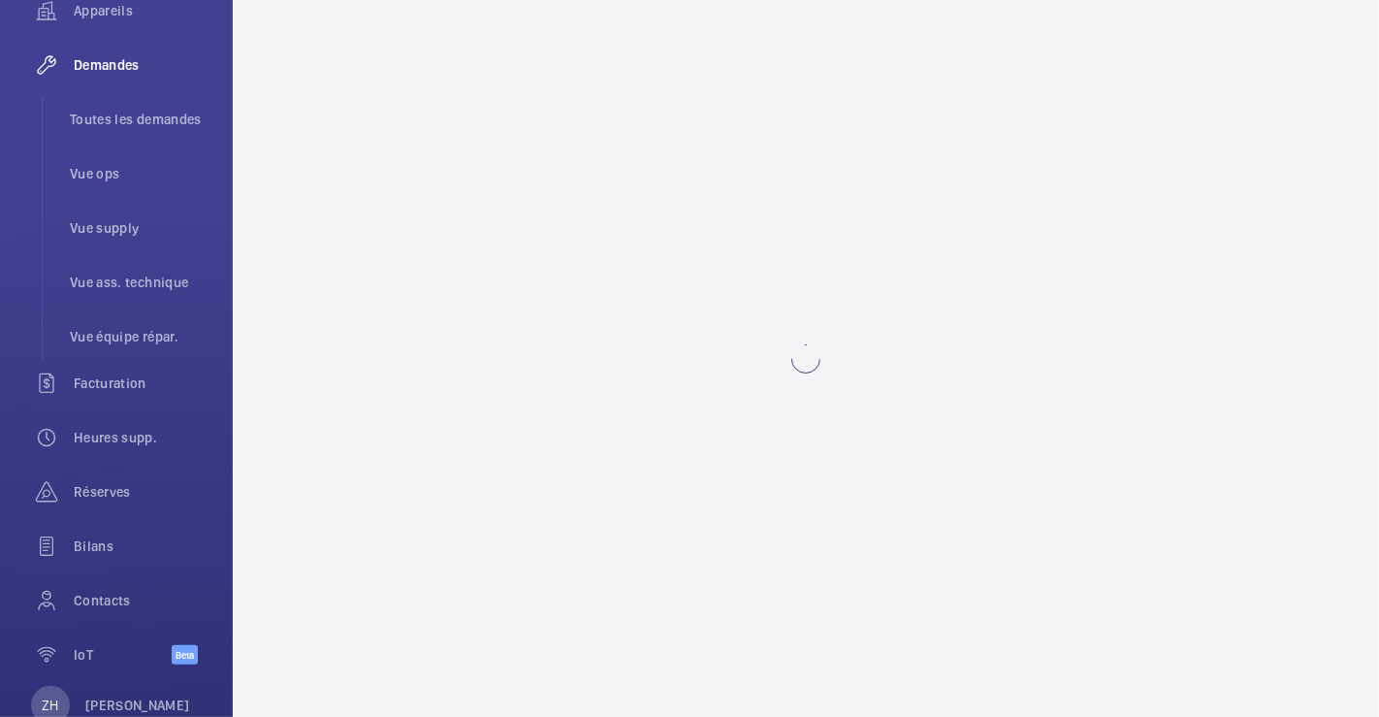
scroll to position [0, 0]
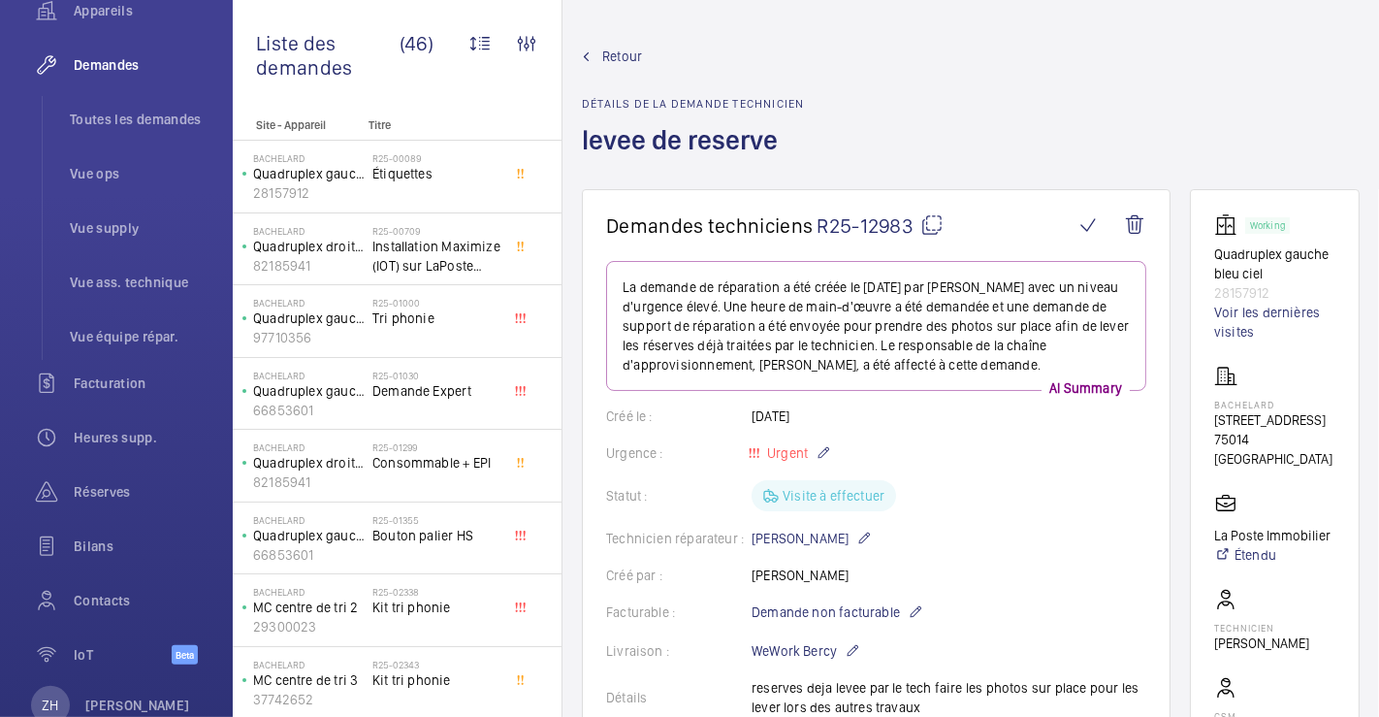
click at [620, 56] on span "Retour" at bounding box center [622, 56] width 40 height 19
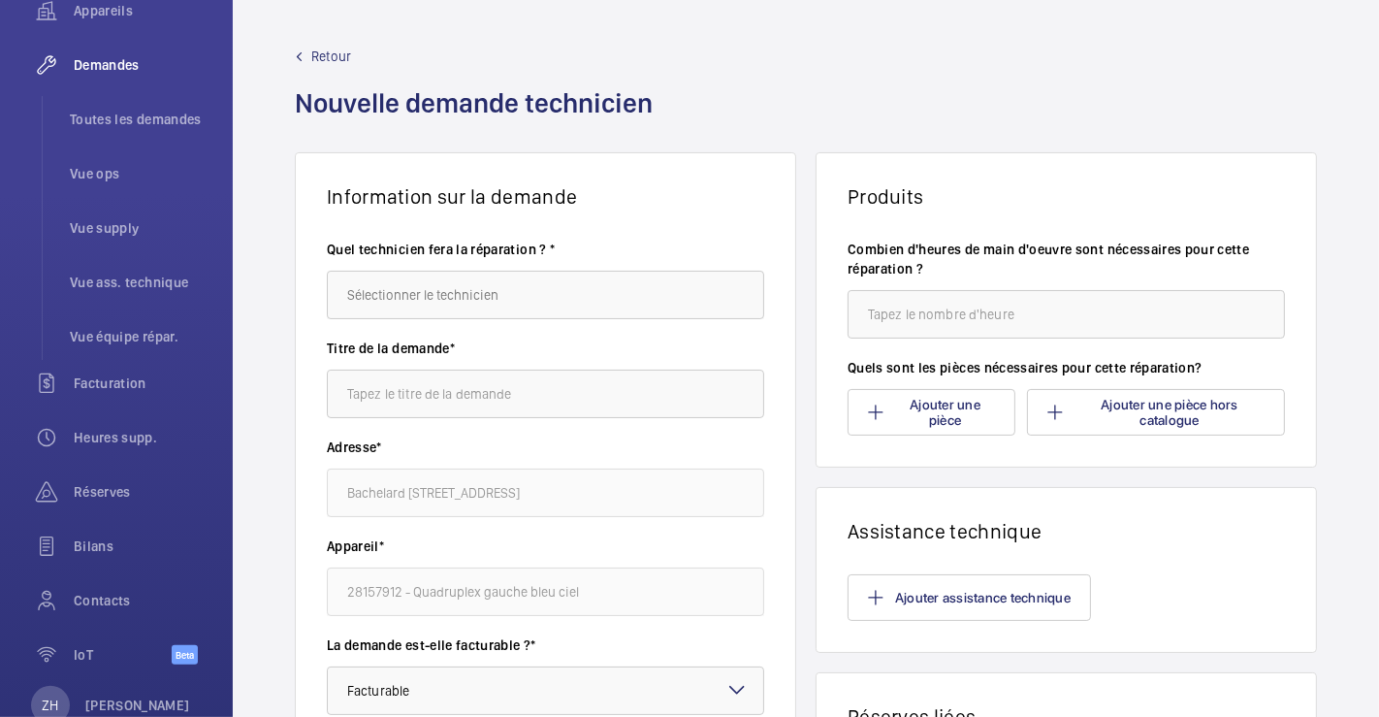
click at [318, 51] on span "Retour" at bounding box center [331, 56] width 40 height 19
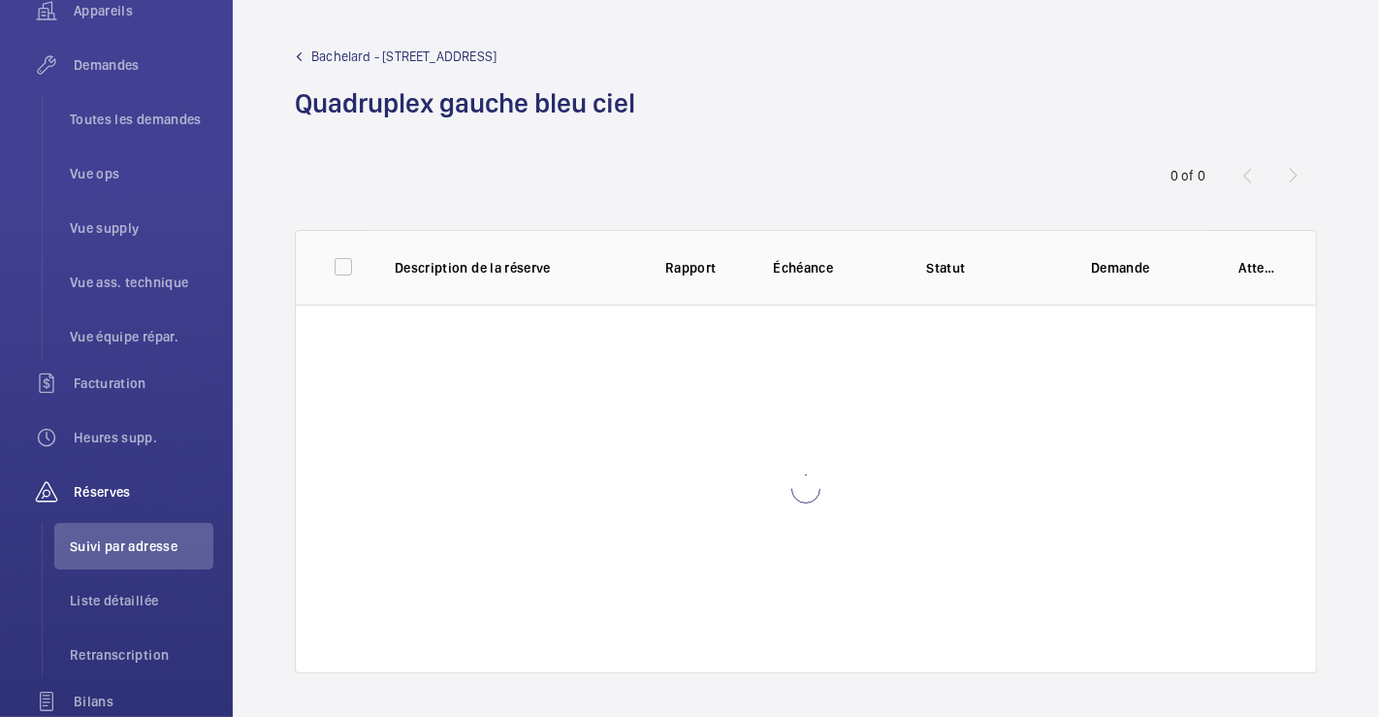
scroll to position [268, 0]
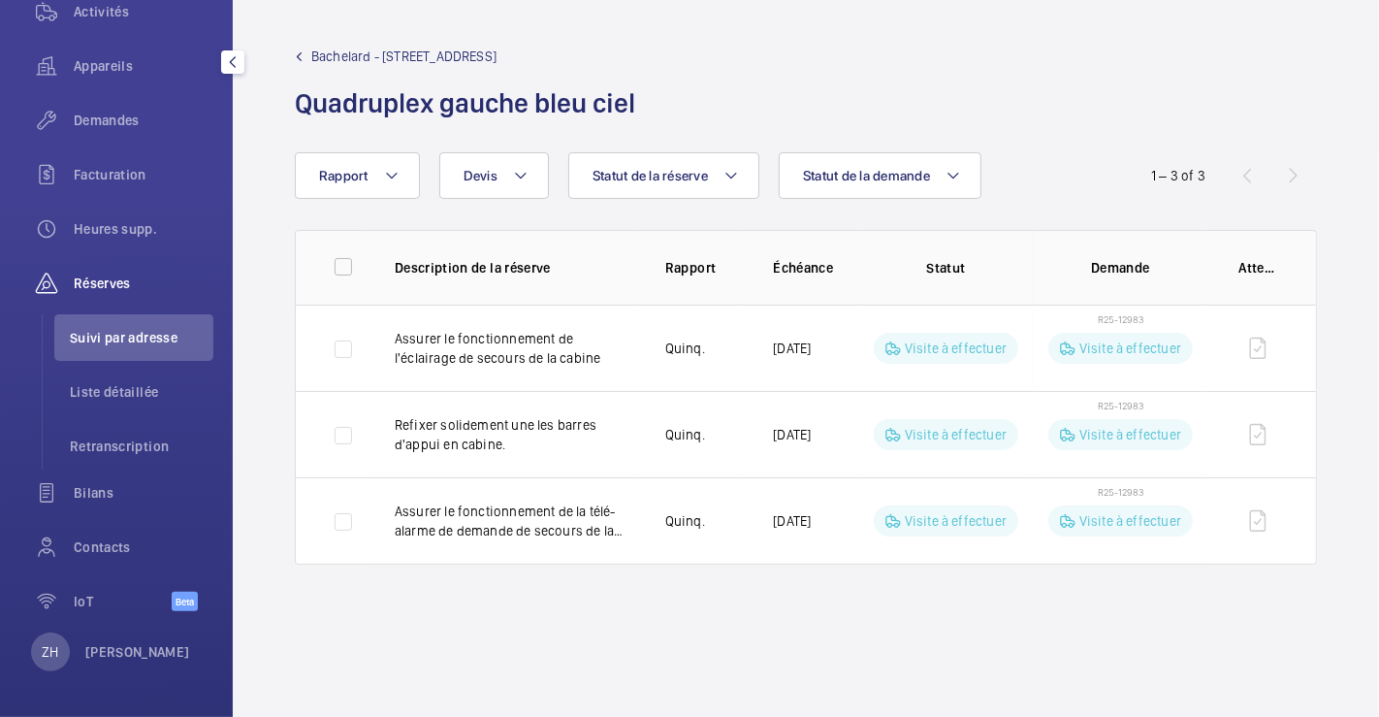
click at [111, 339] on span "Suivi par adresse" at bounding box center [142, 337] width 144 height 19
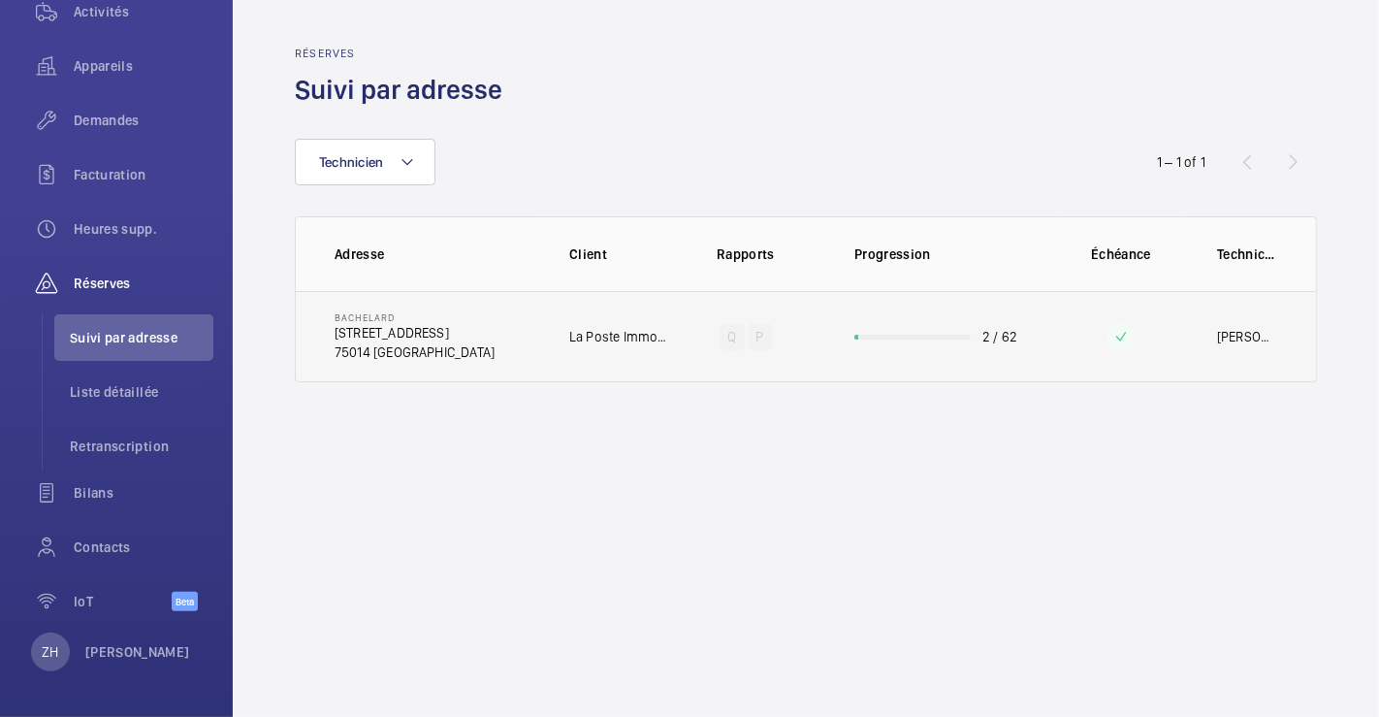
click at [455, 340] on td "Bachelard 111 Boulevard Brune 75014 PARIS" at bounding box center [417, 336] width 242 height 91
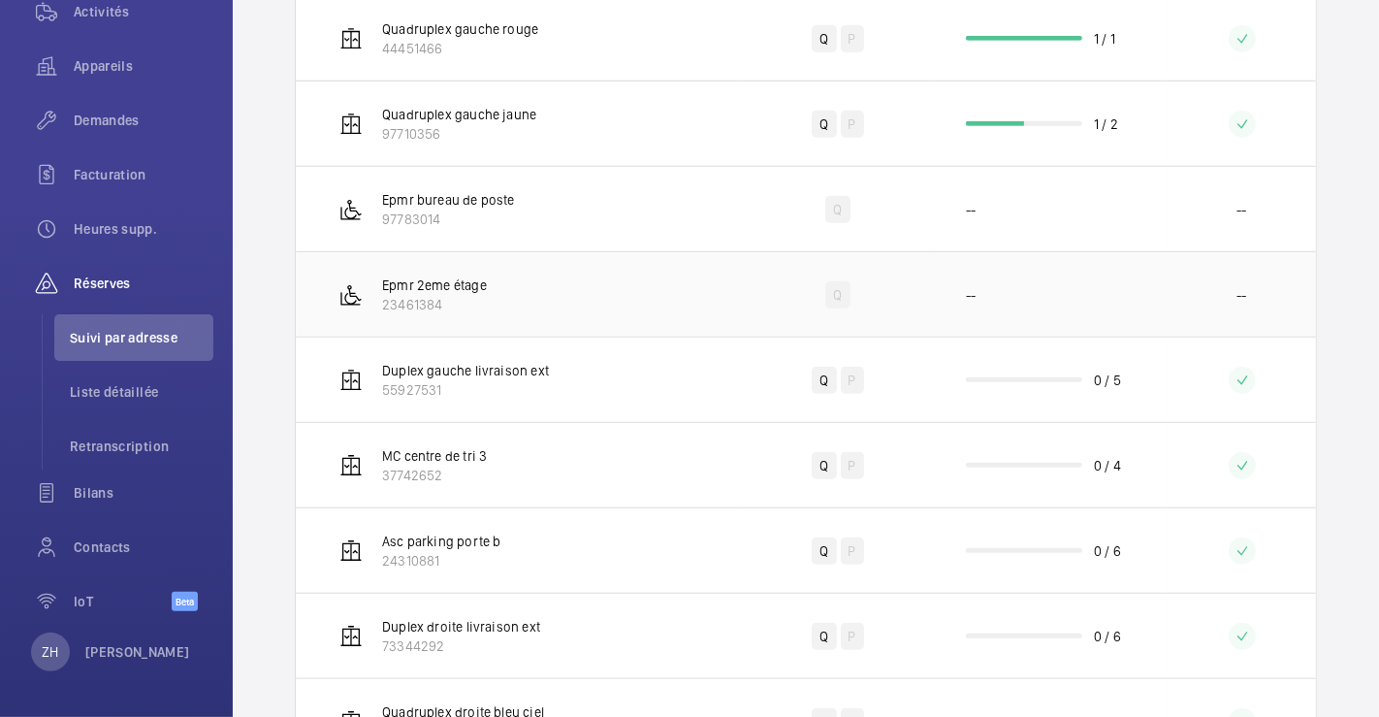
scroll to position [1318, 0]
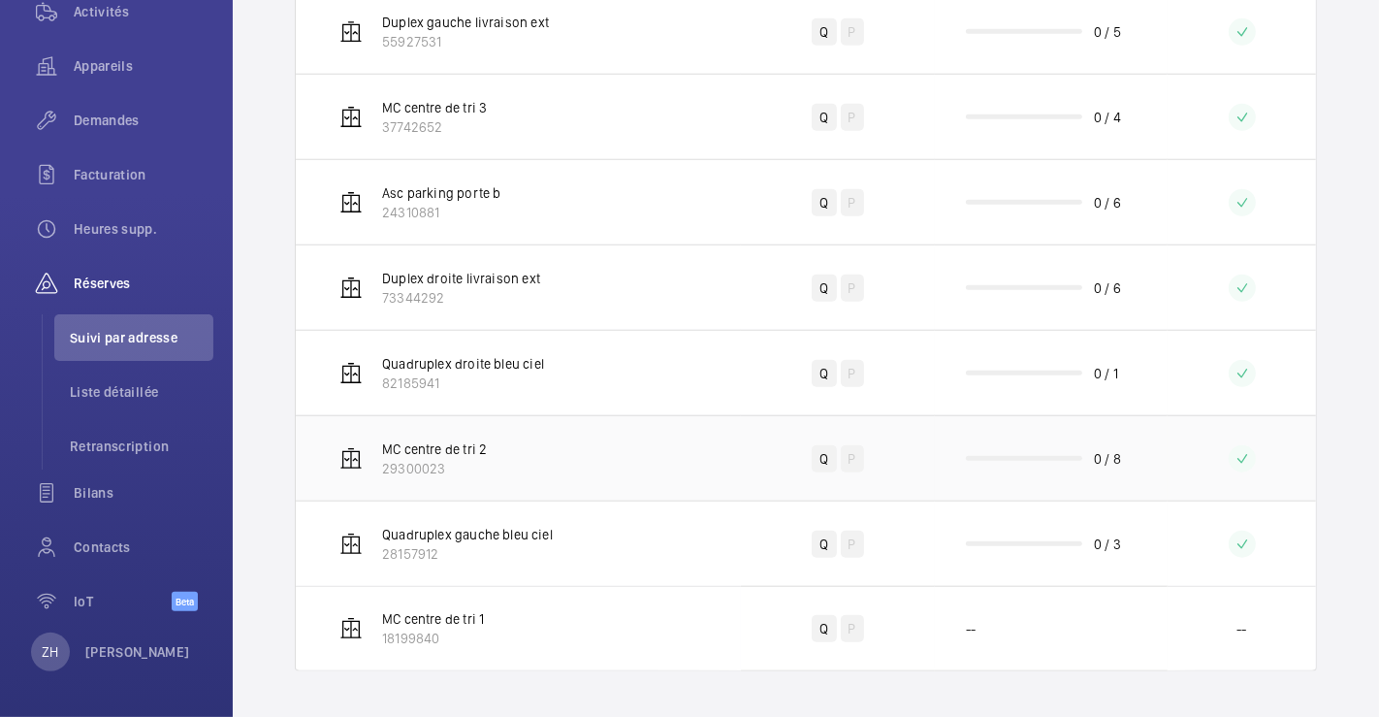
click at [609, 444] on td "MC centre de tri 2 29300023" at bounding box center [518, 457] width 445 height 85
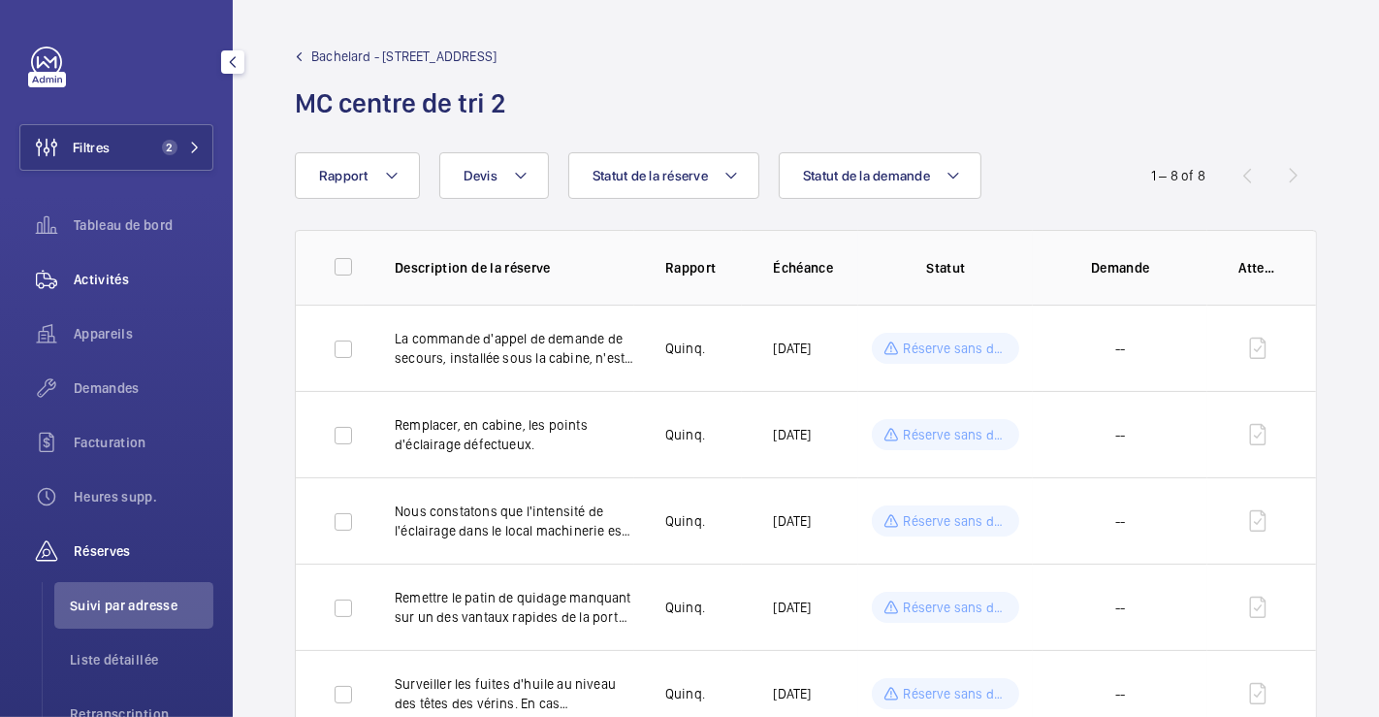
click at [118, 276] on span "Activités" at bounding box center [144, 279] width 140 height 19
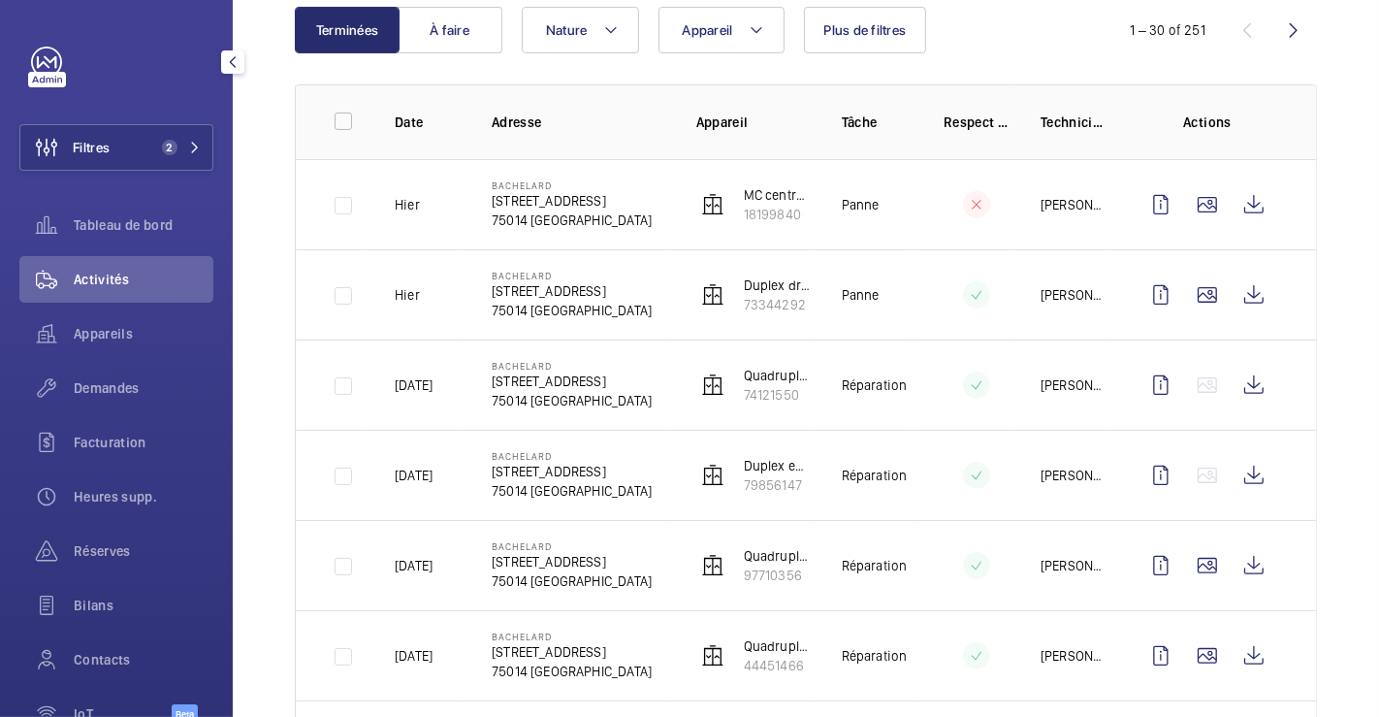
scroll to position [108, 0]
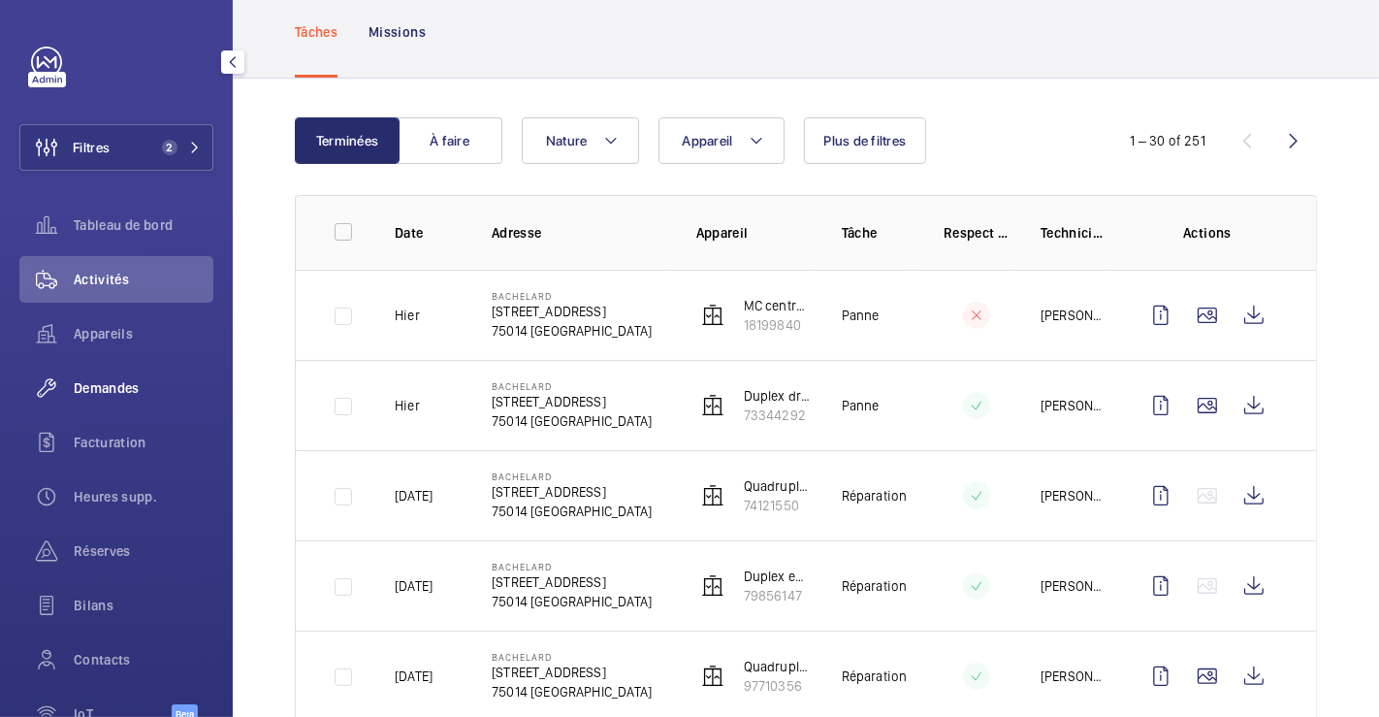
click at [104, 385] on span "Demandes" at bounding box center [144, 387] width 140 height 19
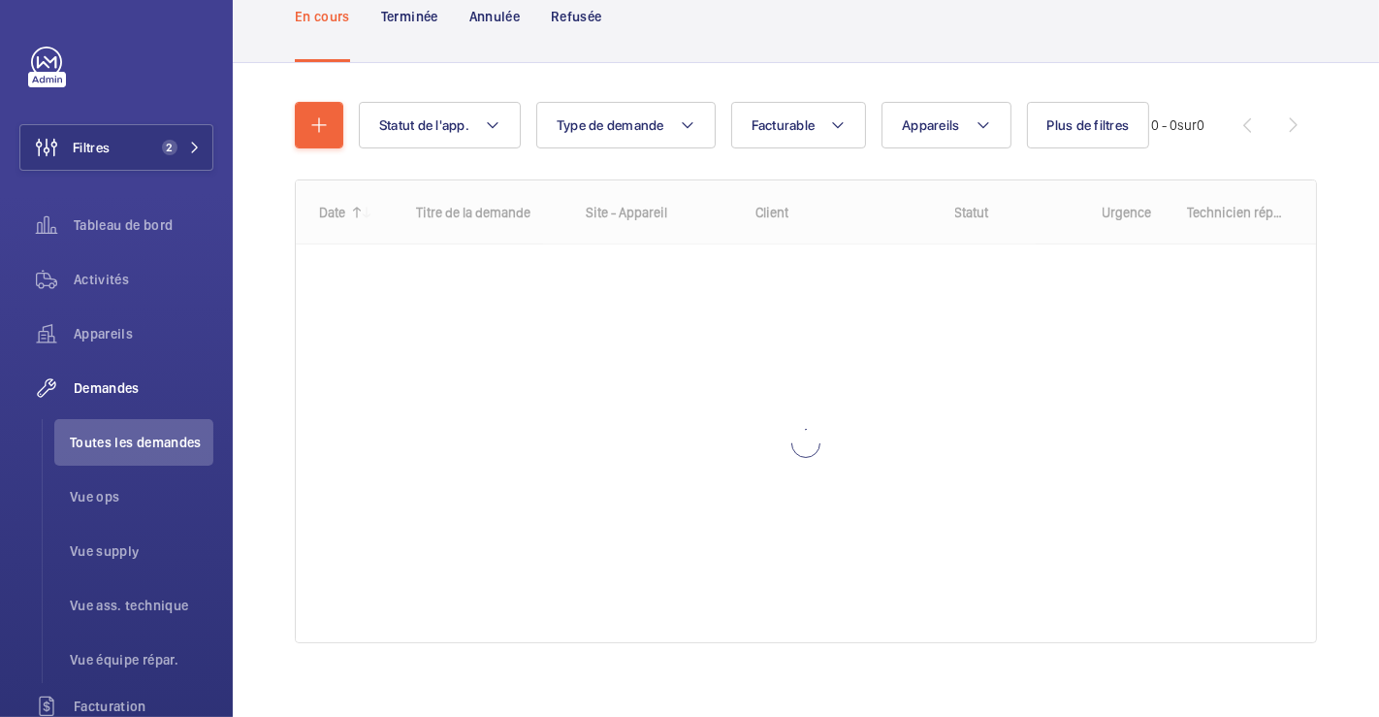
scroll to position [156, 0]
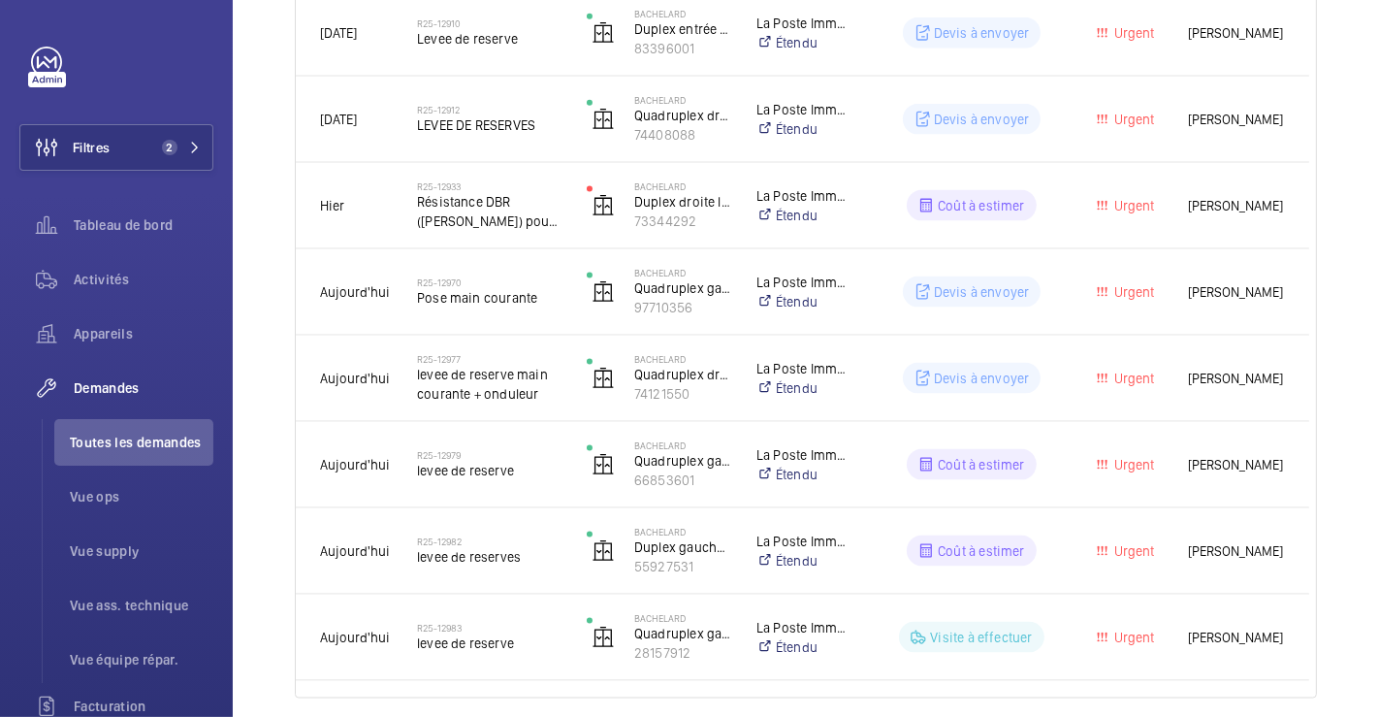
scroll to position [2282, 0]
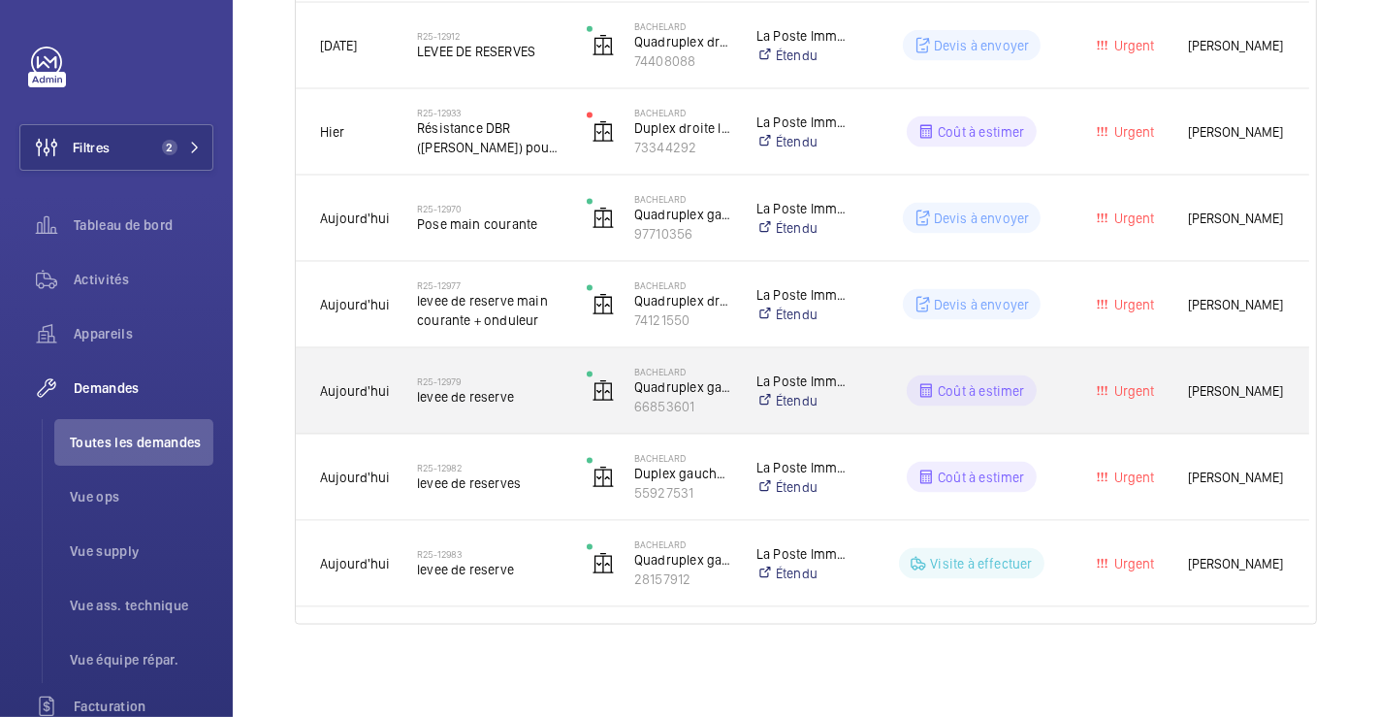
click at [512, 368] on div "R25-12979 levee de reserve" at bounding box center [489, 391] width 145 height 56
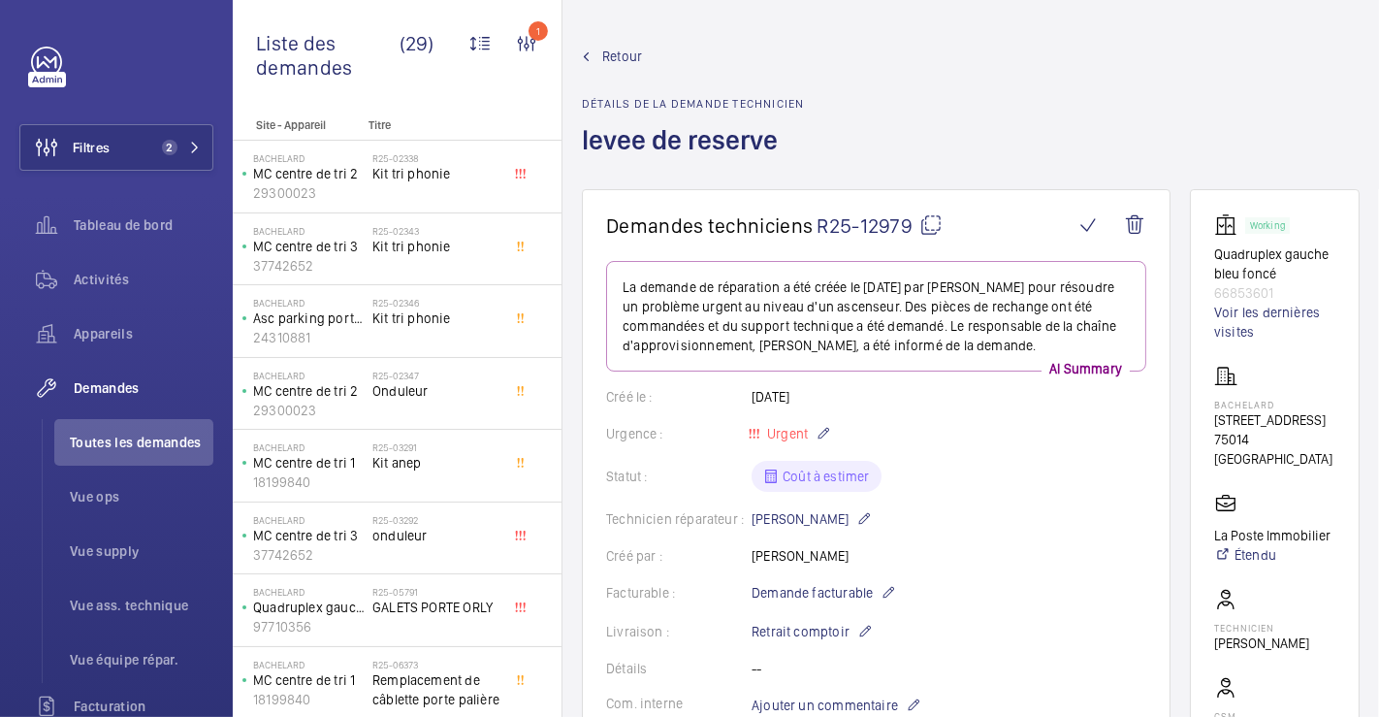
click at [618, 50] on span "Retour" at bounding box center [622, 56] width 40 height 19
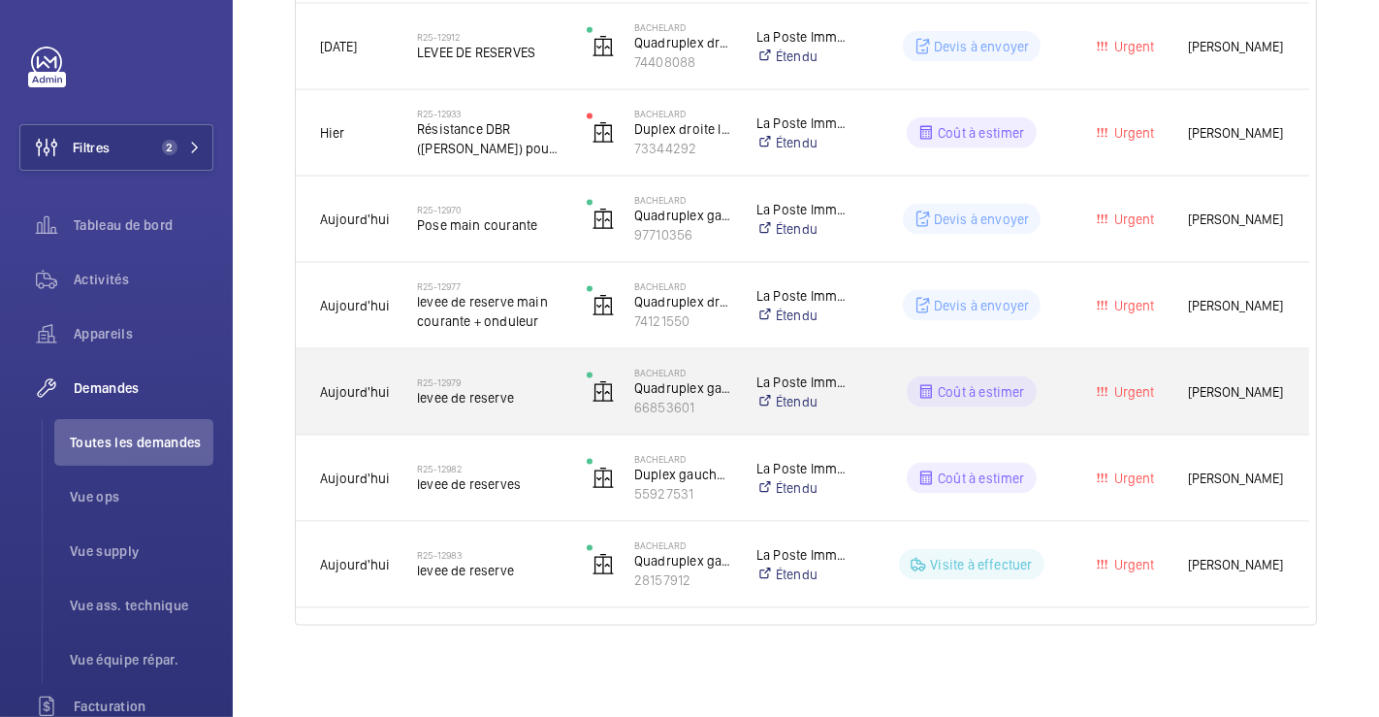
scroll to position [2282, 0]
click at [539, 358] on div "R25-12979 levee de reserve" at bounding box center [478, 390] width 168 height 87
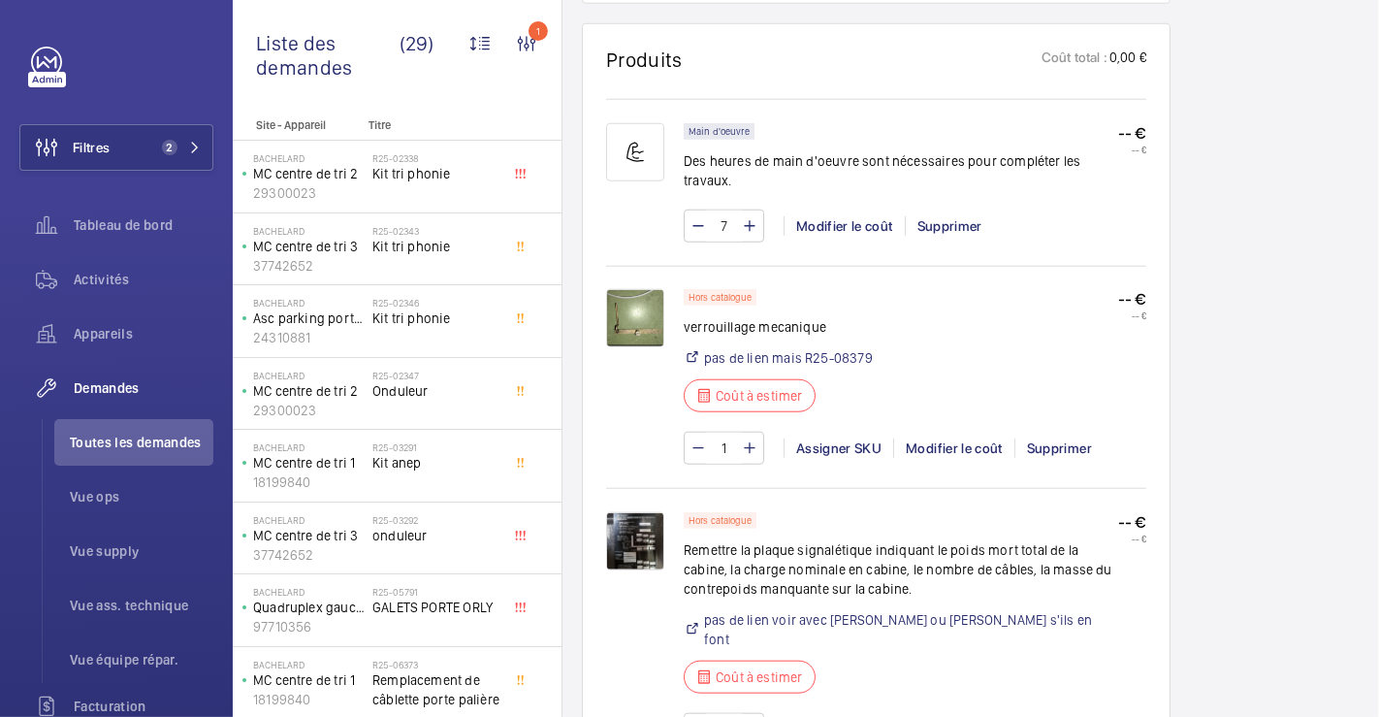
scroll to position [1401, 0]
click at [956, 436] on div "Modifier le coût" at bounding box center [953, 445] width 121 height 19
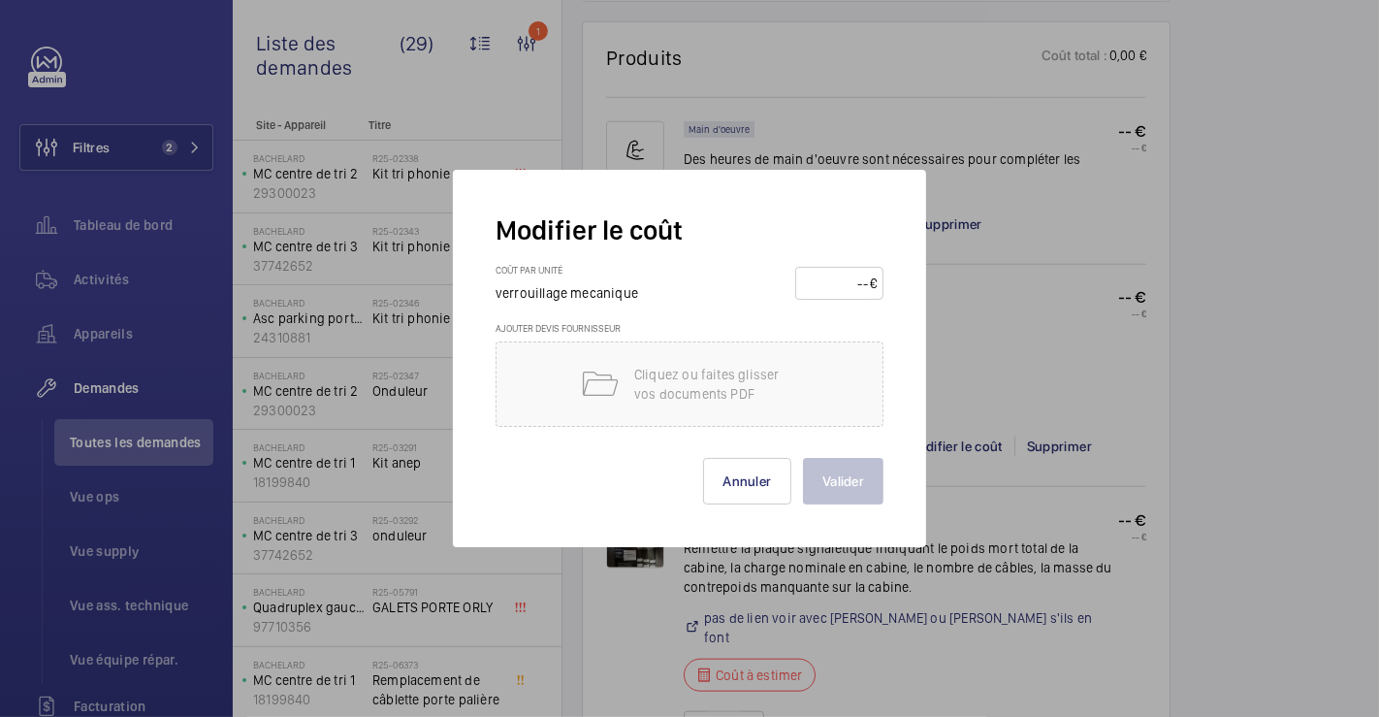
click at [866, 287] on input "number" at bounding box center [836, 283] width 68 height 31
type input "160"
click at [824, 484] on button "Valider" at bounding box center [843, 481] width 81 height 47
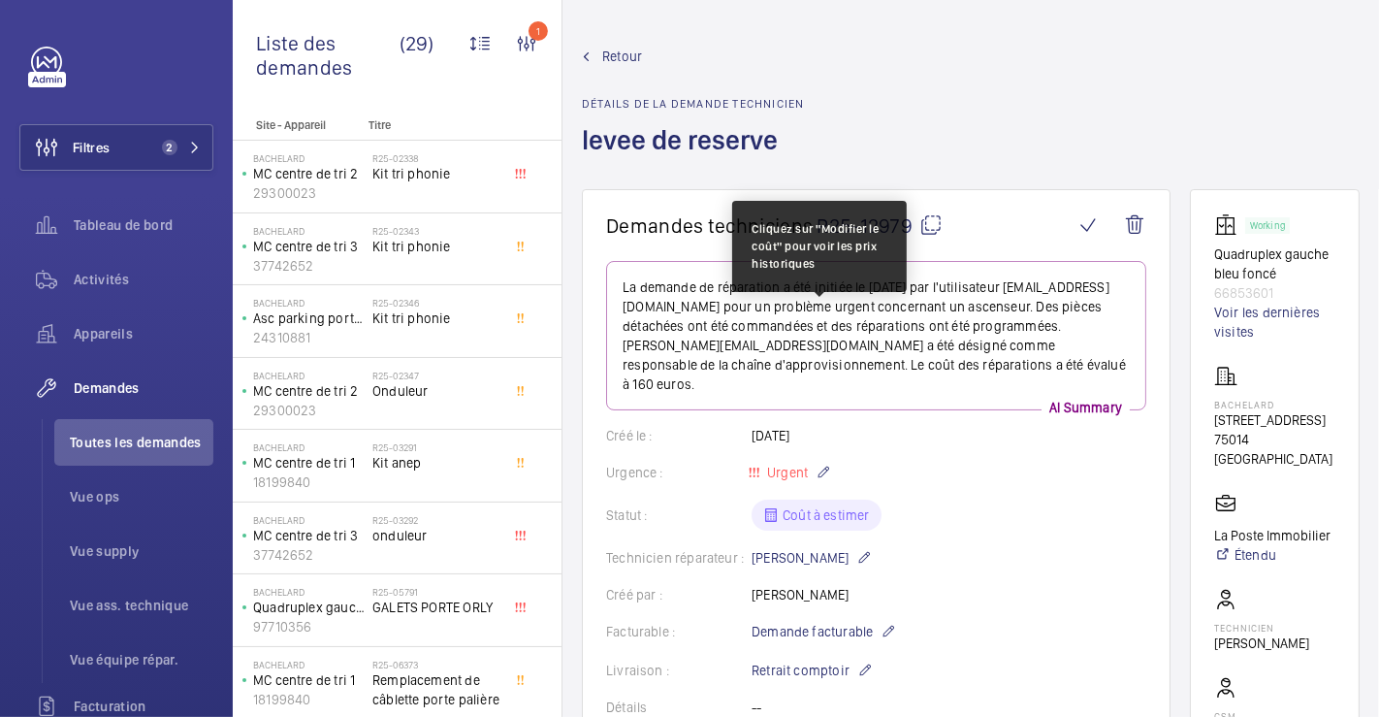
scroll to position [1940, 0]
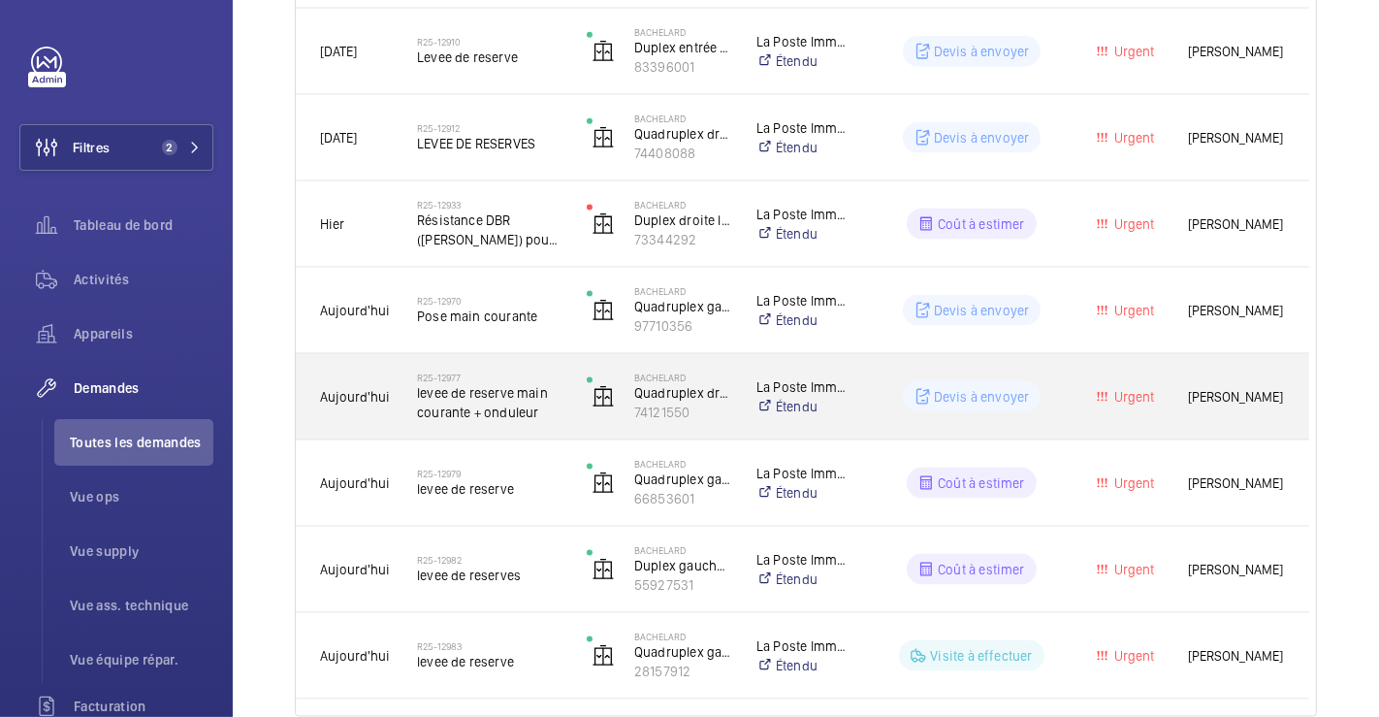
scroll to position [2282, 0]
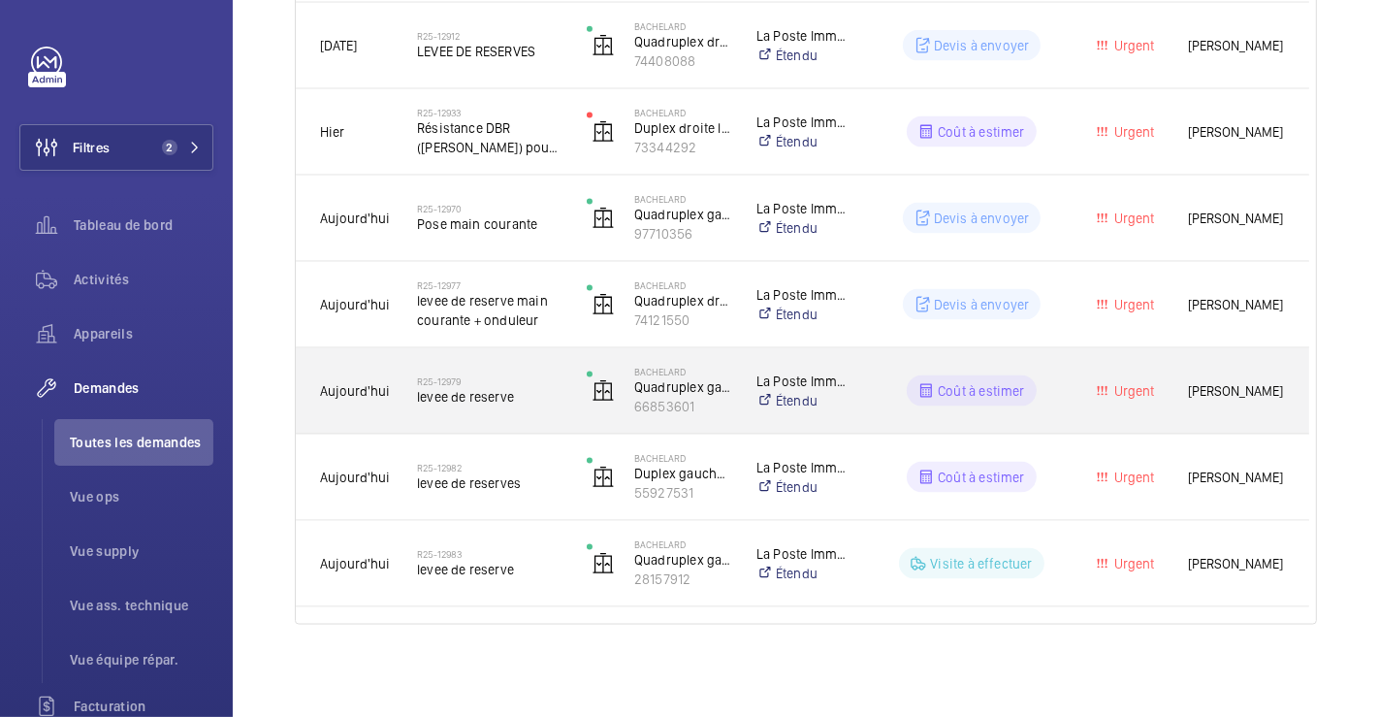
click at [543, 365] on div "R25-12979 levee de reserve" at bounding box center [489, 391] width 145 height 56
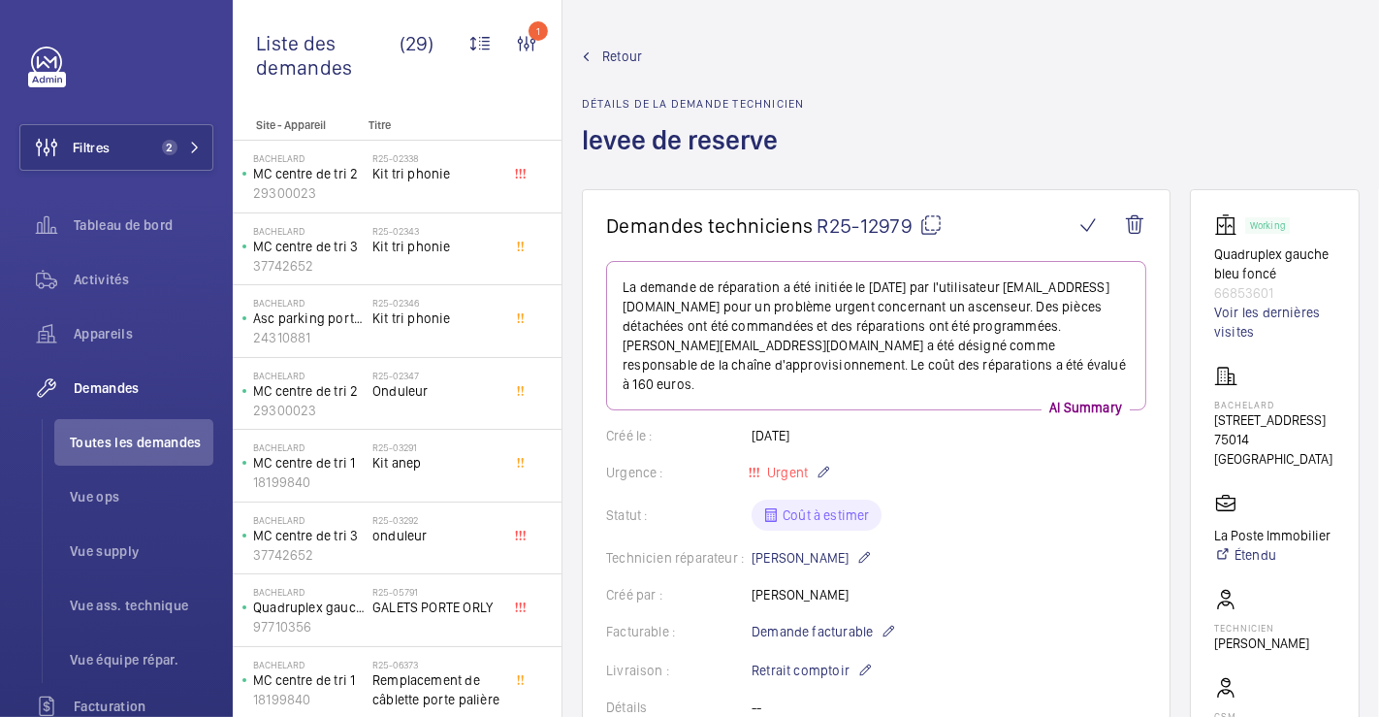
click at [615, 53] on span "Retour" at bounding box center [622, 56] width 40 height 19
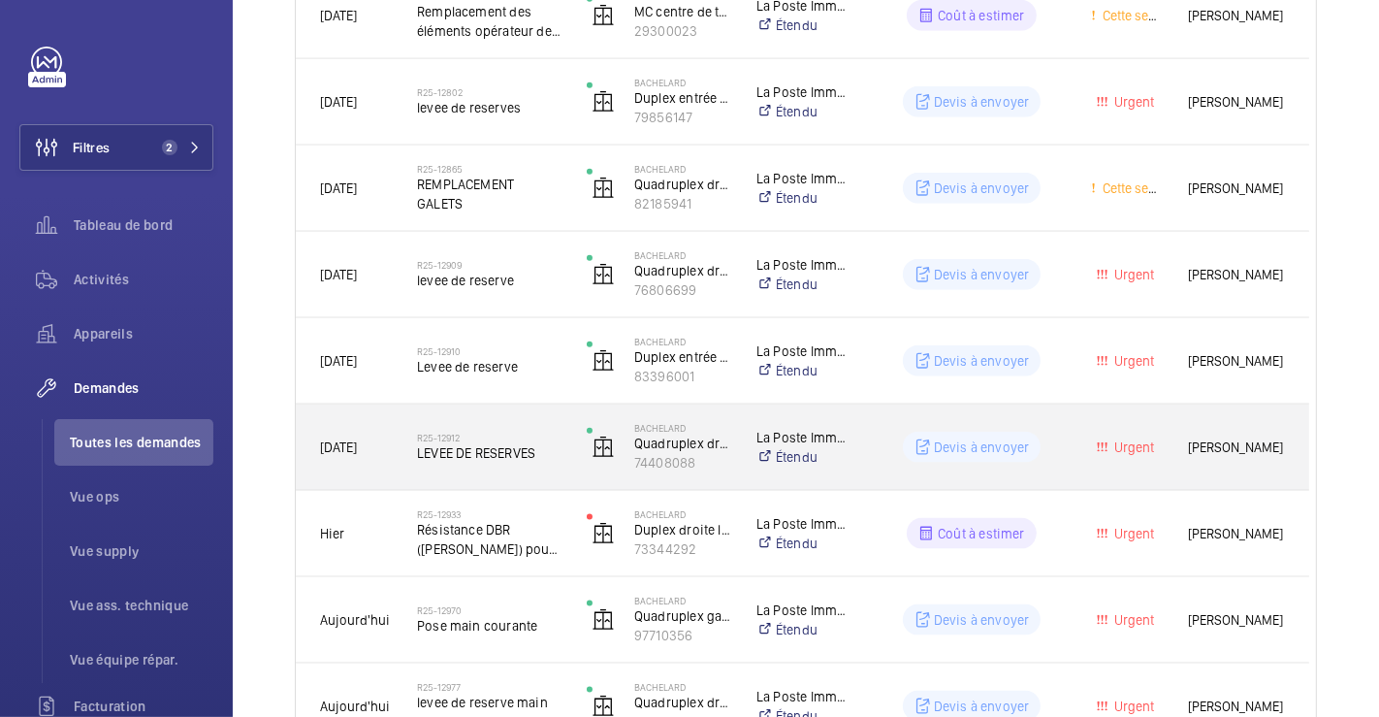
scroll to position [2282, 0]
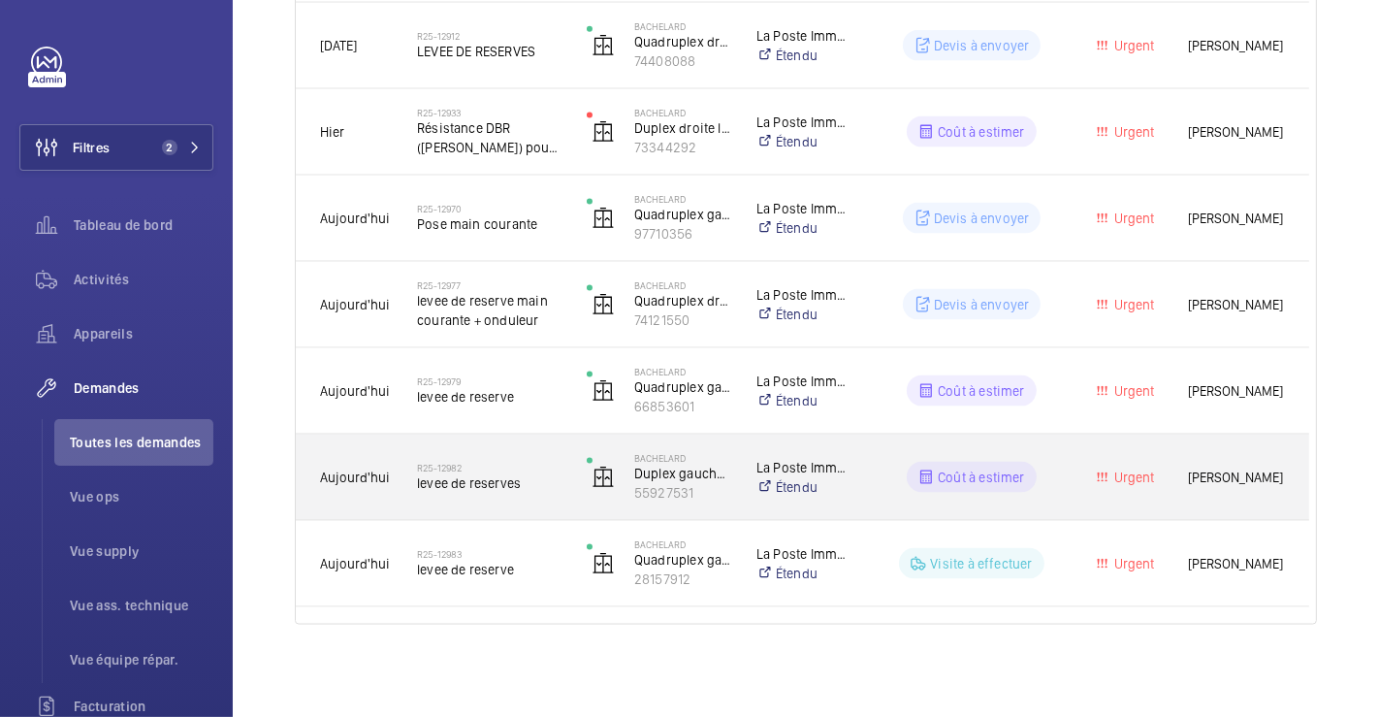
click at [534, 453] on div "R25-12982 levee de reserves" at bounding box center [489, 477] width 145 height 56
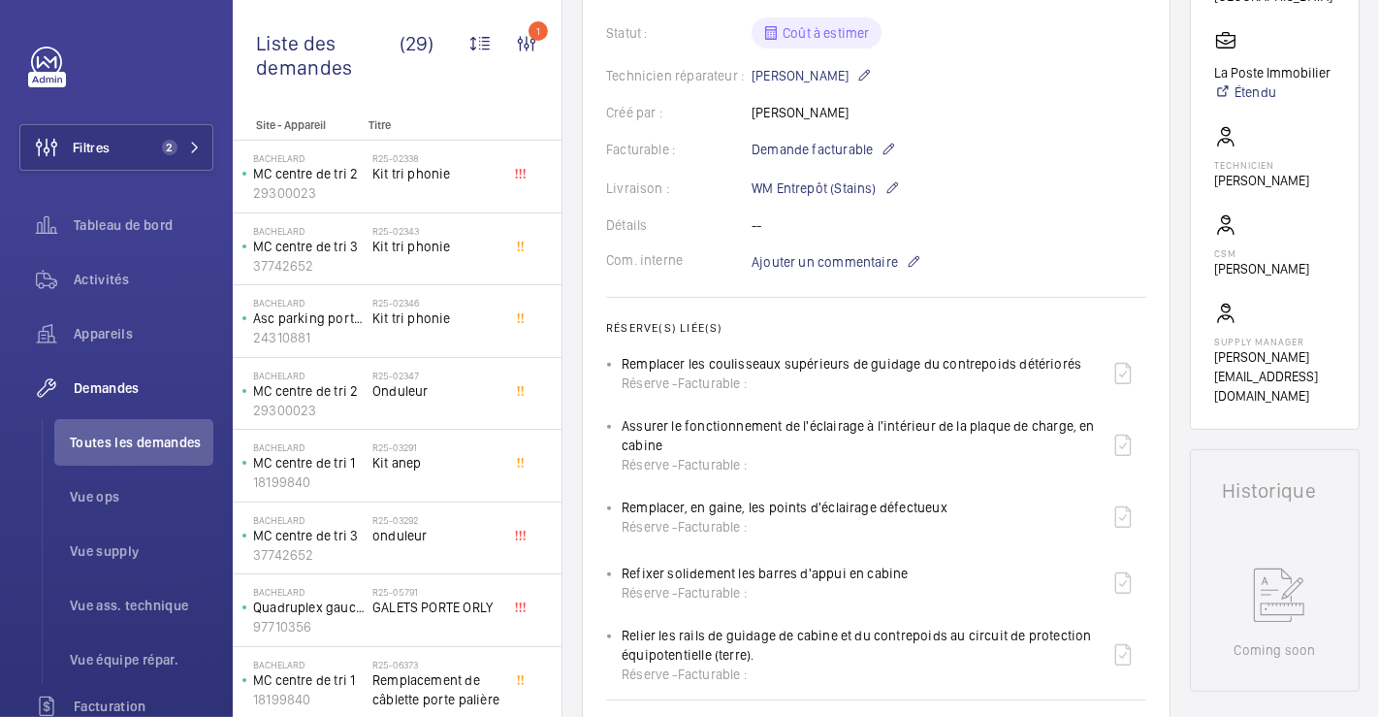
scroll to position [538, 0]
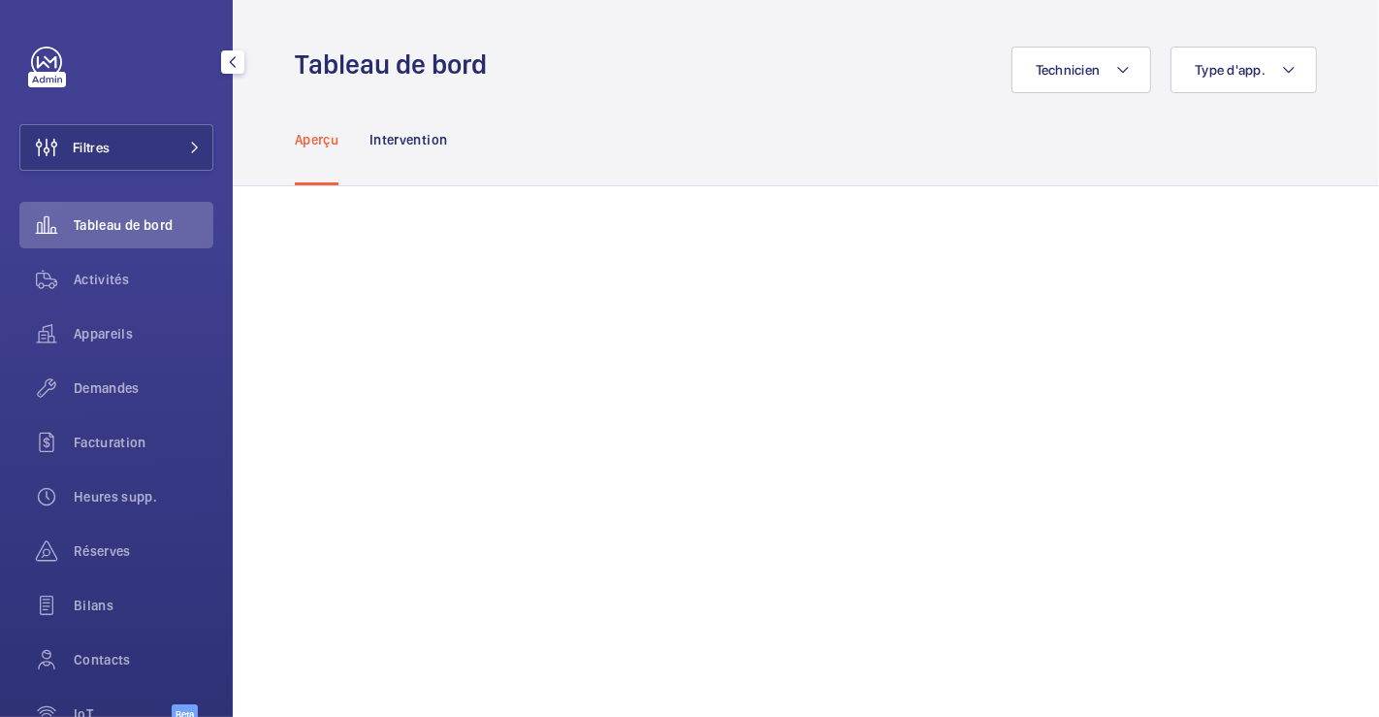
click at [92, 146] on span "Filtres" at bounding box center [91, 147] width 37 height 19
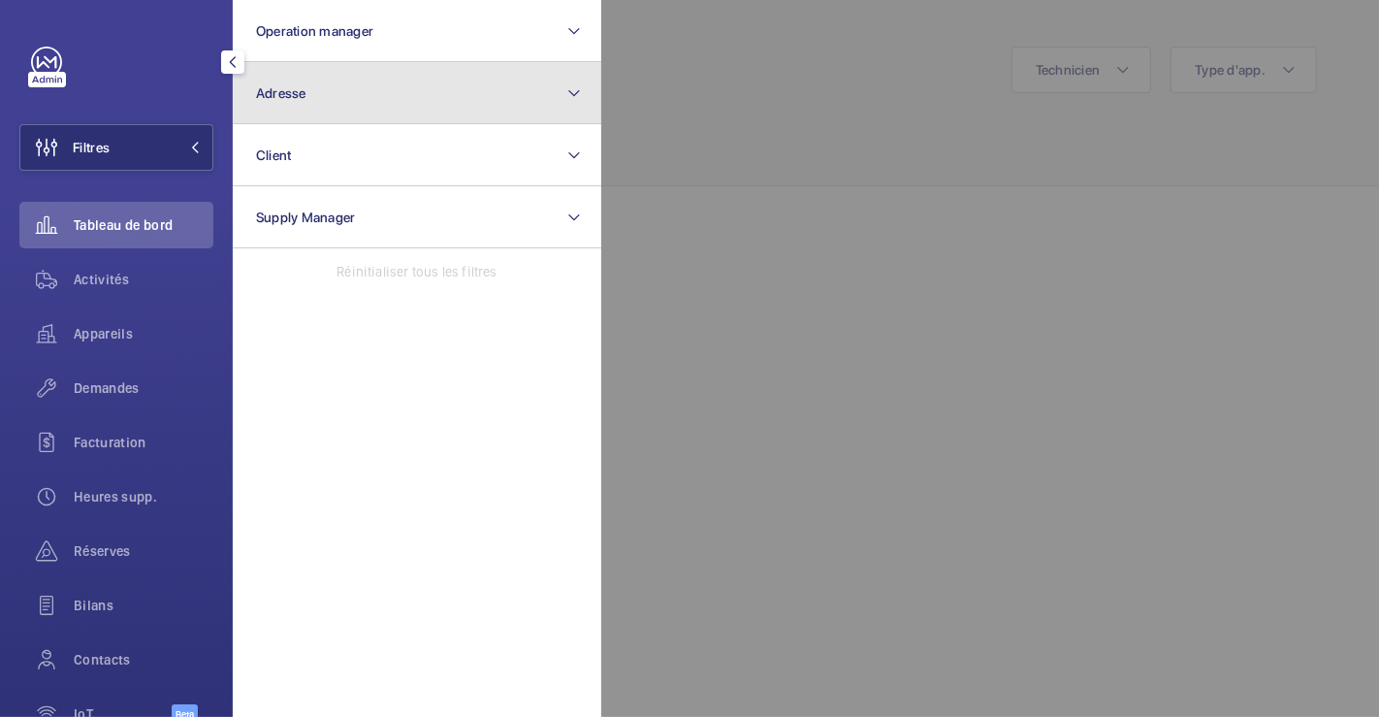
click at [298, 103] on button "Adresse" at bounding box center [417, 93] width 369 height 62
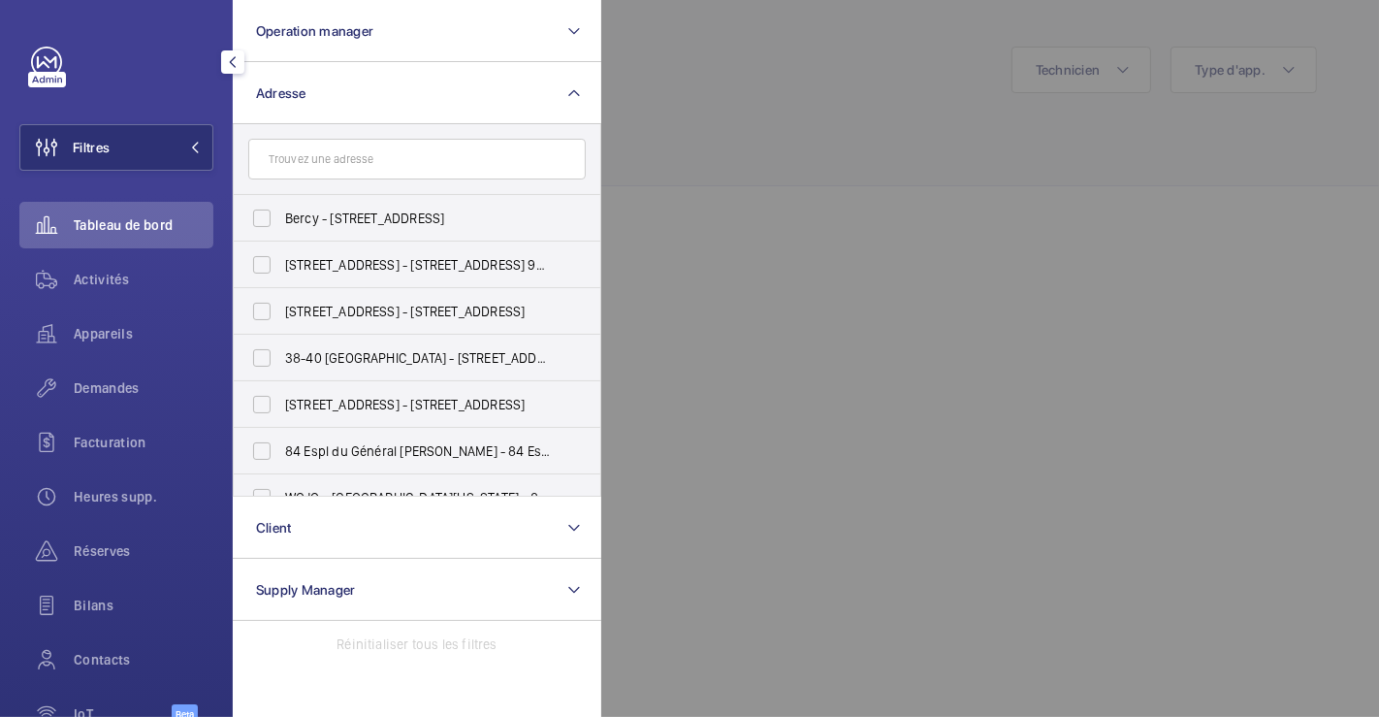
click at [317, 162] on input "text" at bounding box center [417, 159] width 338 height 41
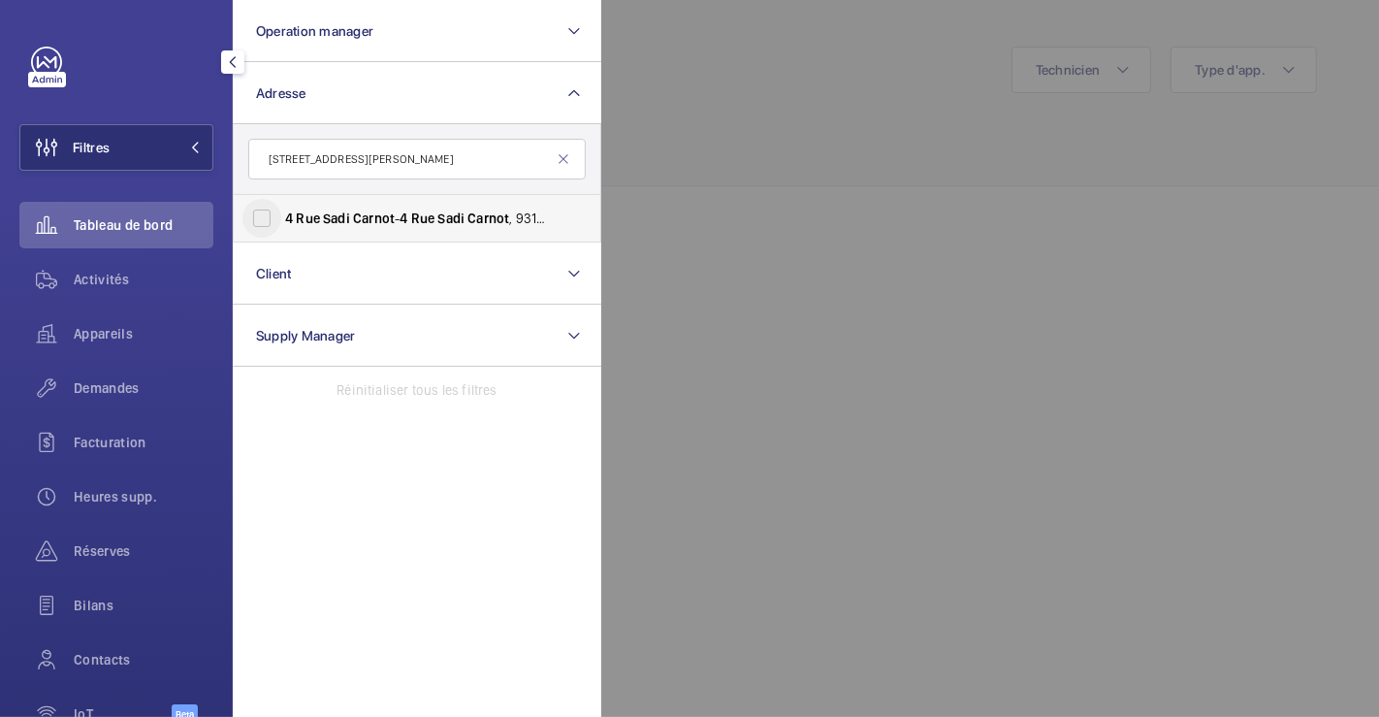
type input "4 rue sadi carnot"
click at [270, 222] on input "4 Rue Sadi Carnot - 4 Rue Sadi Carnot , 93170 BAGNOLET, BAGNOLET 93170" at bounding box center [261, 218] width 39 height 39
checkbox input "true"
click at [961, 134] on div at bounding box center [1290, 358] width 1379 height 717
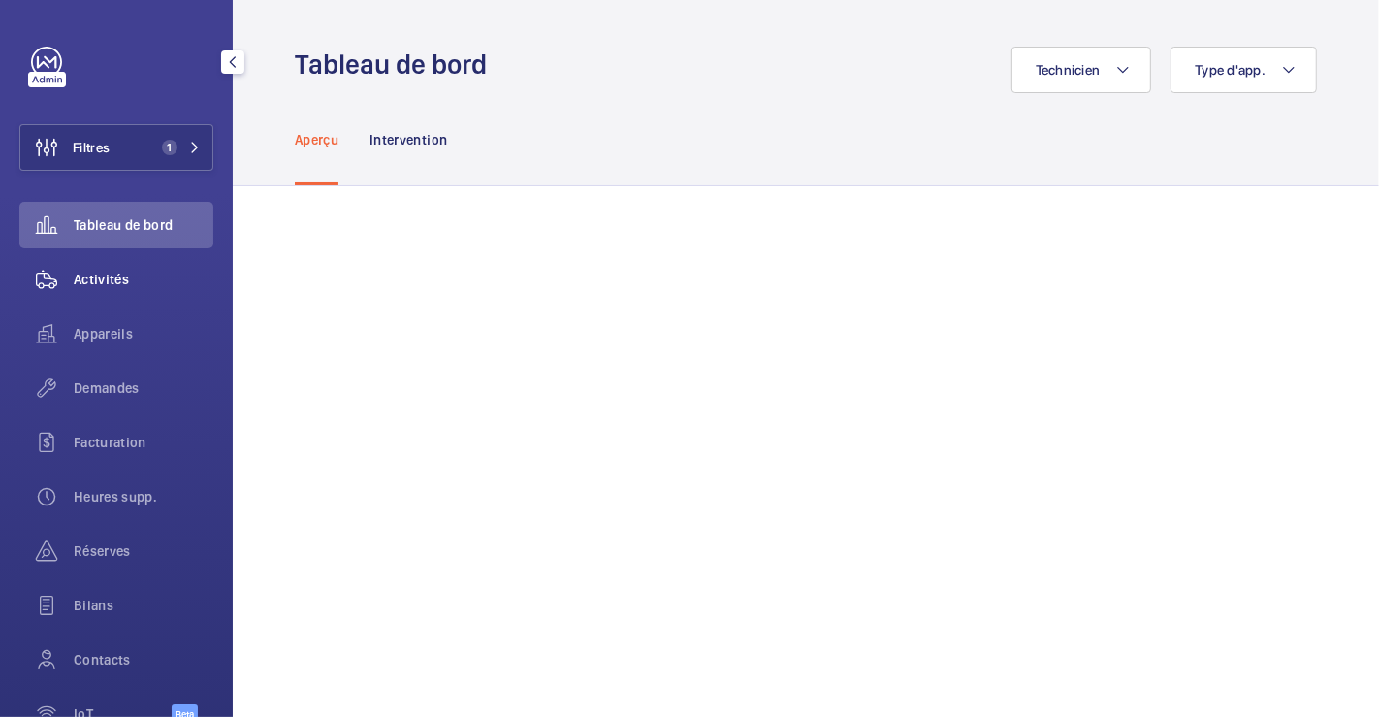
click at [91, 284] on span "Activités" at bounding box center [144, 279] width 140 height 19
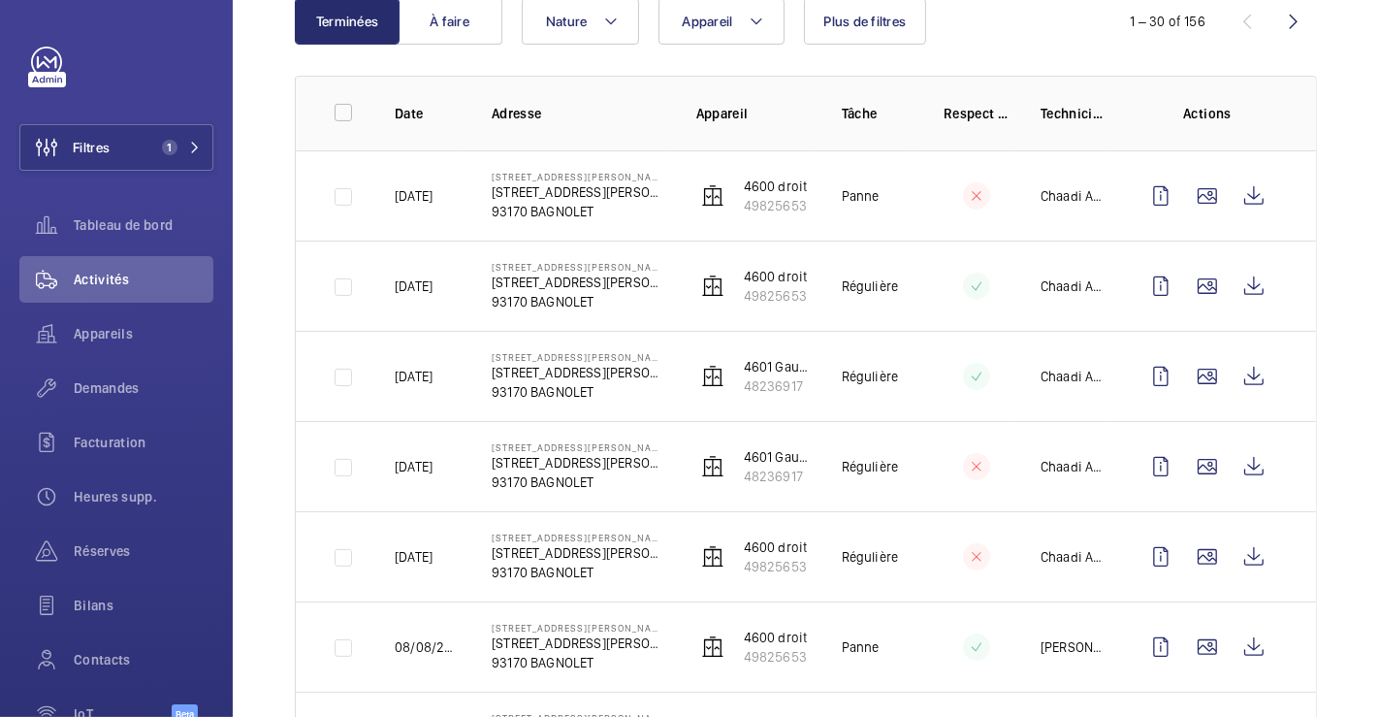
scroll to position [182, 0]
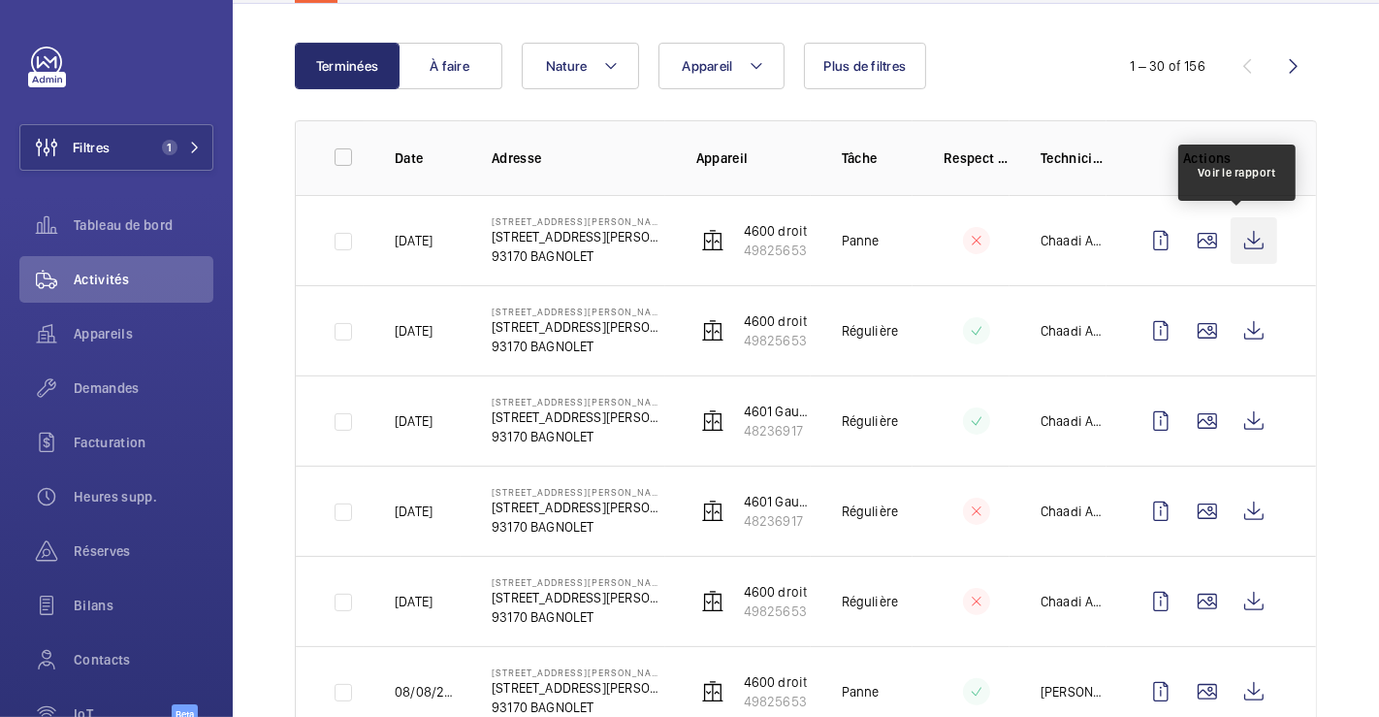
click at [1246, 241] on wm-front-icon-button at bounding box center [1254, 240] width 47 height 47
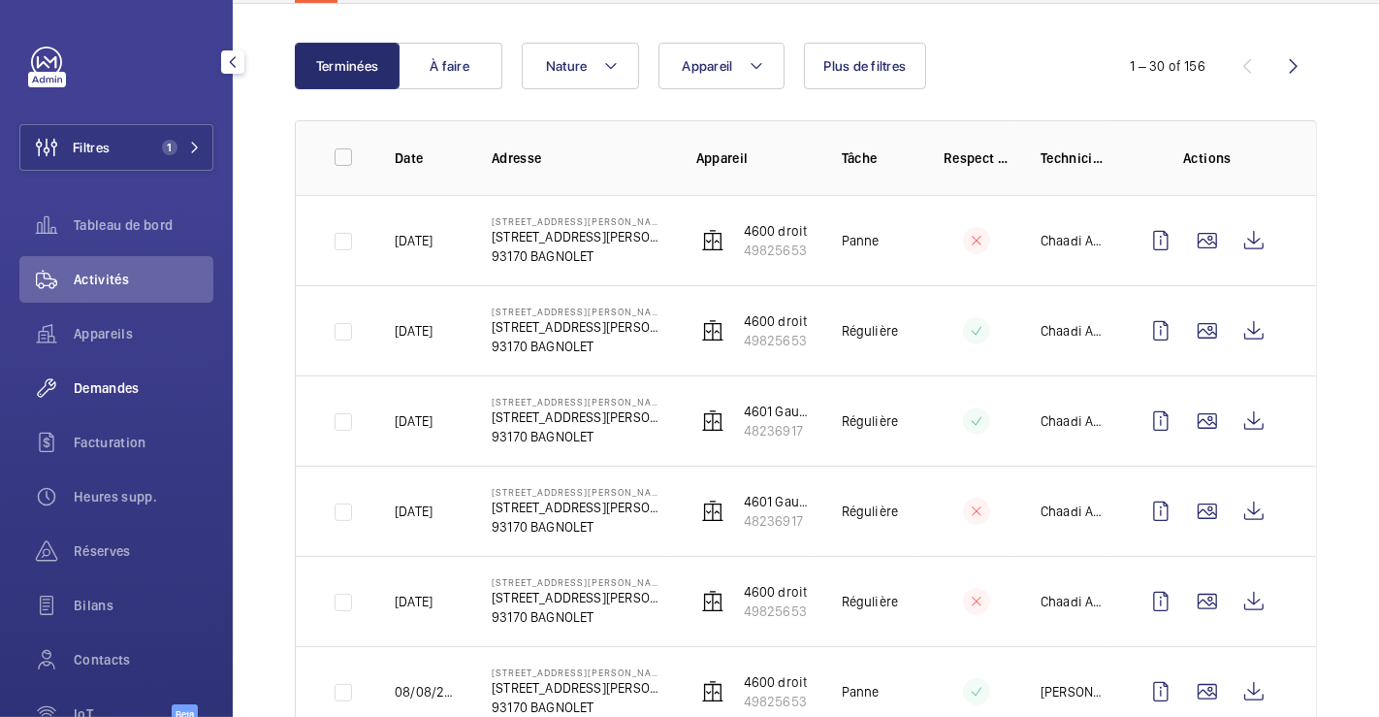
click at [91, 380] on span "Demandes" at bounding box center [144, 387] width 140 height 19
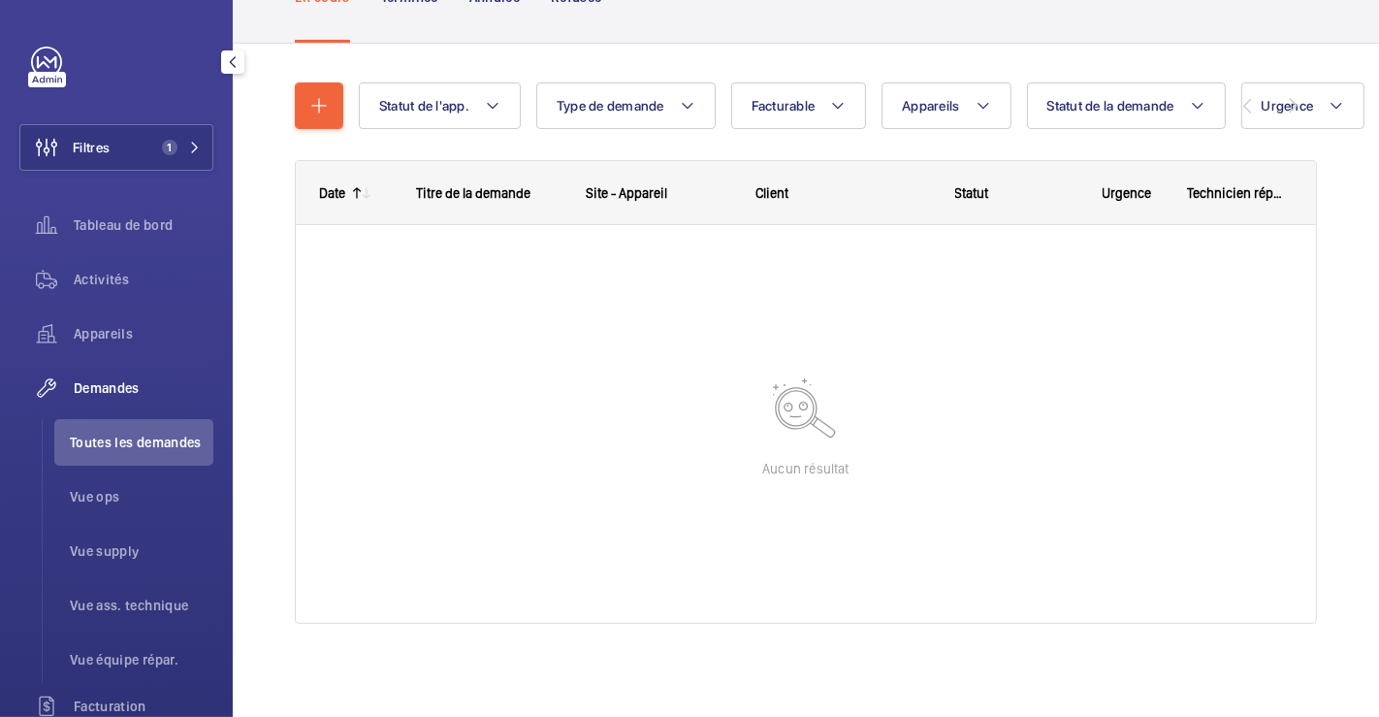
scroll to position [156, 0]
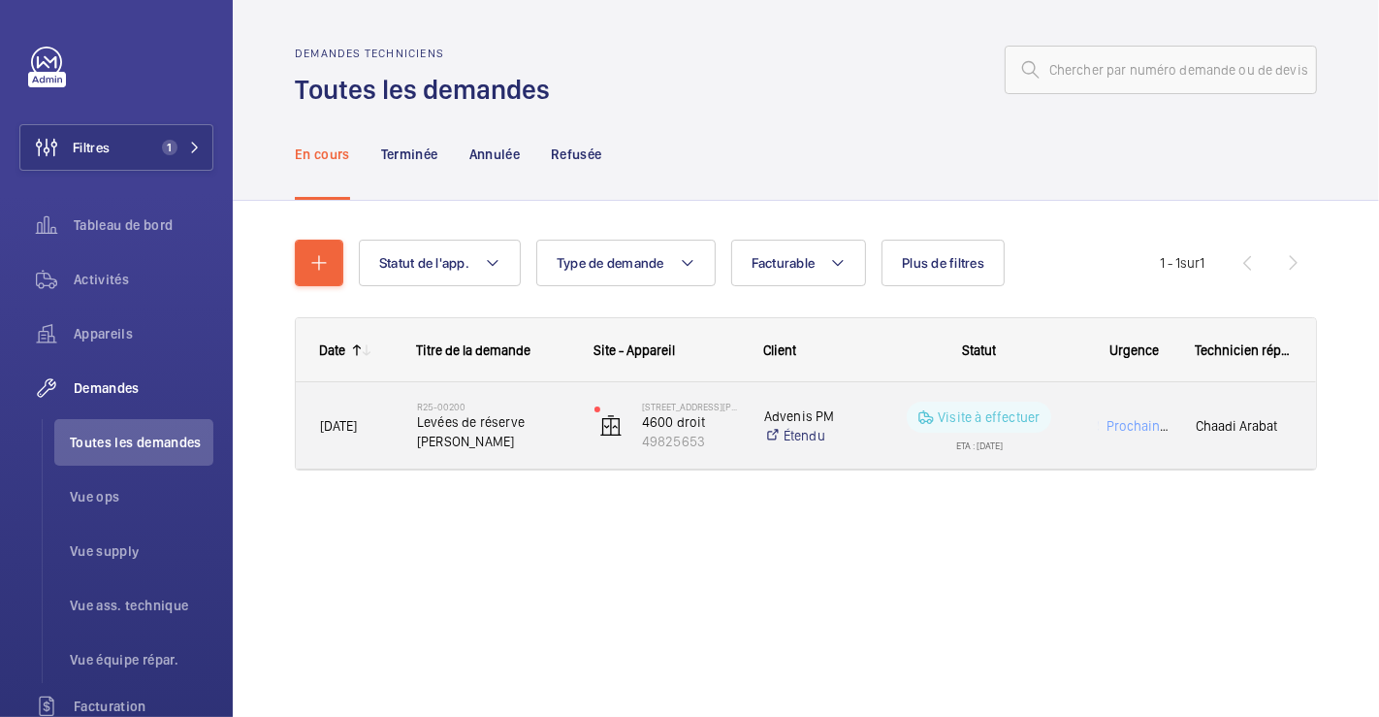
click at [881, 403] on div "Visite à effectuer ETA : 31/01/2025" at bounding box center [967, 425] width 211 height 87
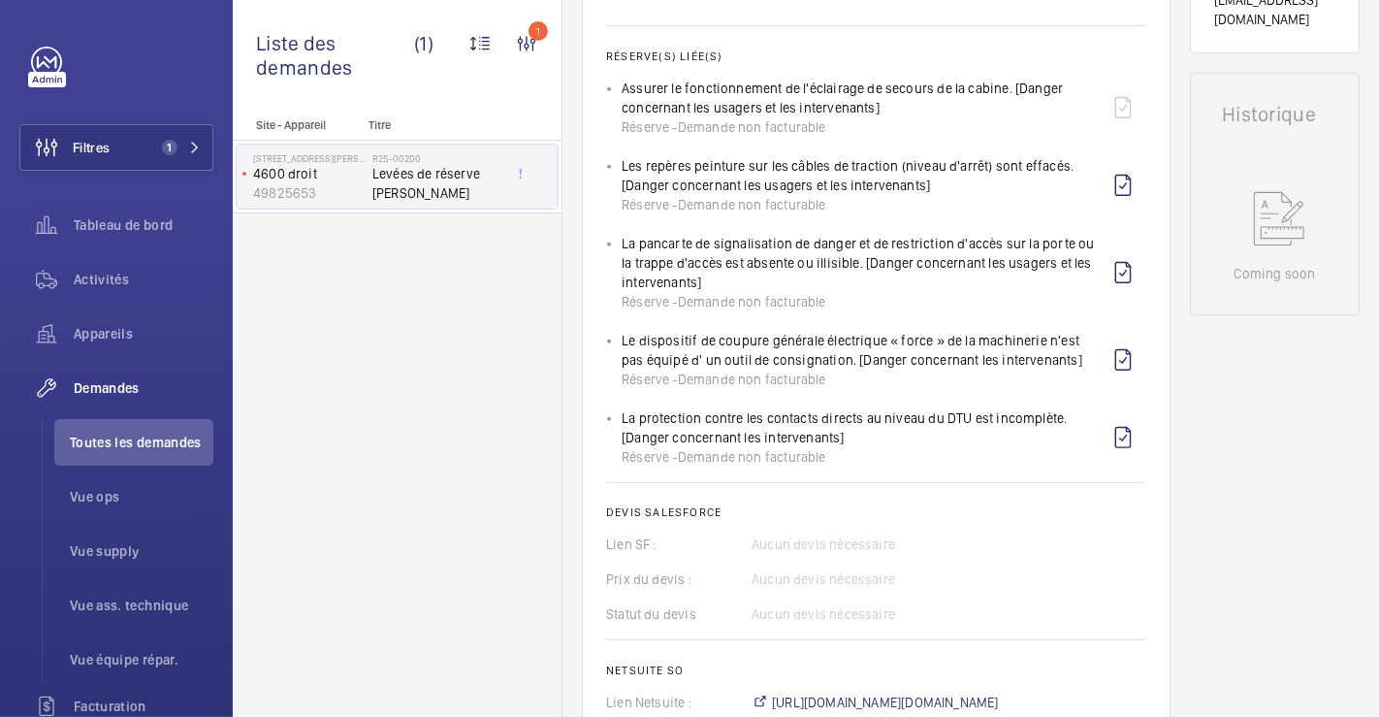
scroll to position [381, 0]
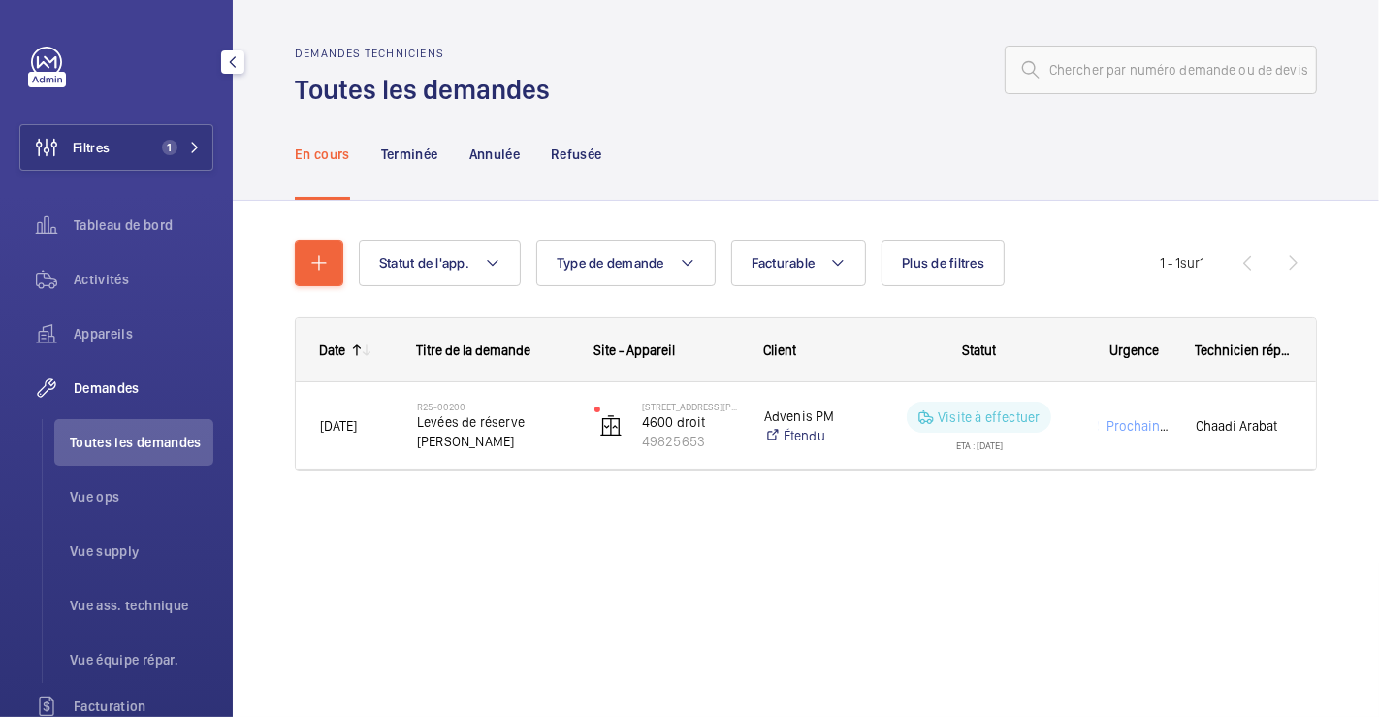
click at [139, 446] on span "Toutes les demandes" at bounding box center [142, 442] width 144 height 19
click at [117, 273] on span "Activités" at bounding box center [144, 279] width 140 height 19
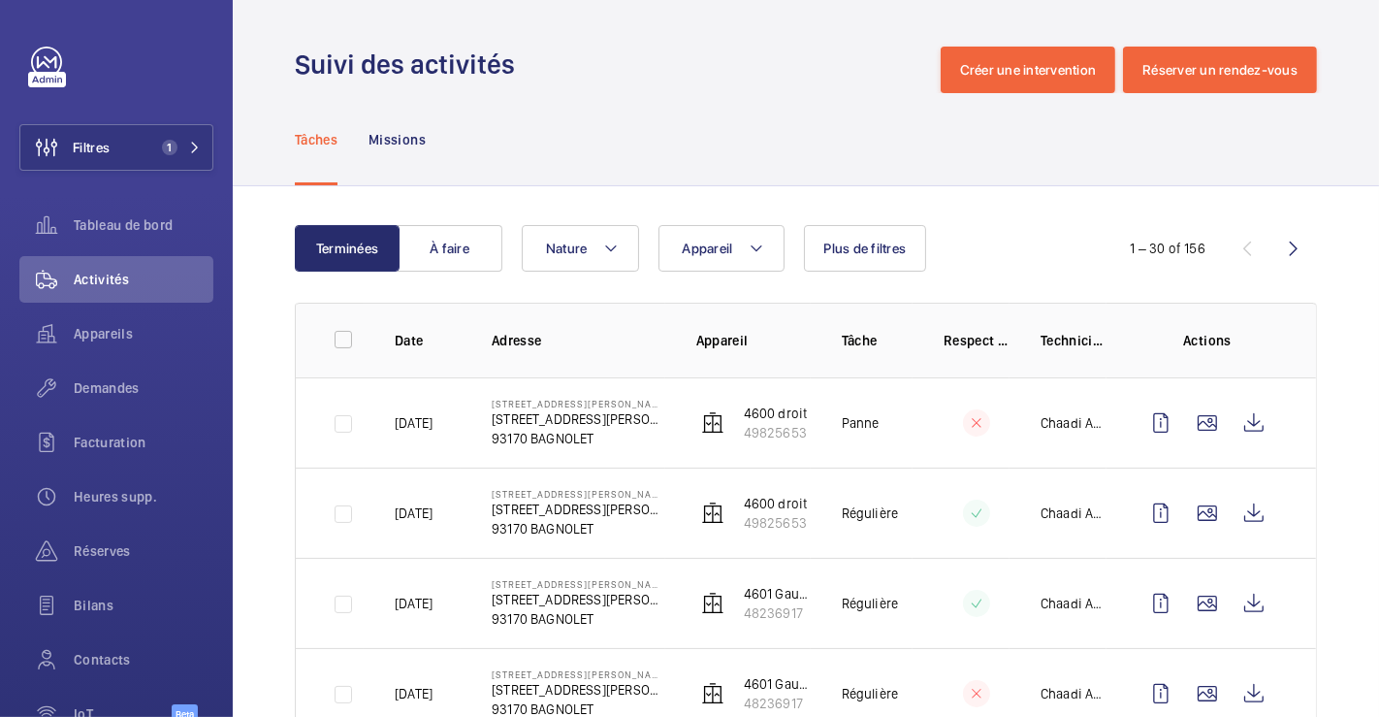
click at [913, 413] on td at bounding box center [961, 422] width 97 height 90
click at [127, 389] on span "Demandes" at bounding box center [144, 387] width 140 height 19
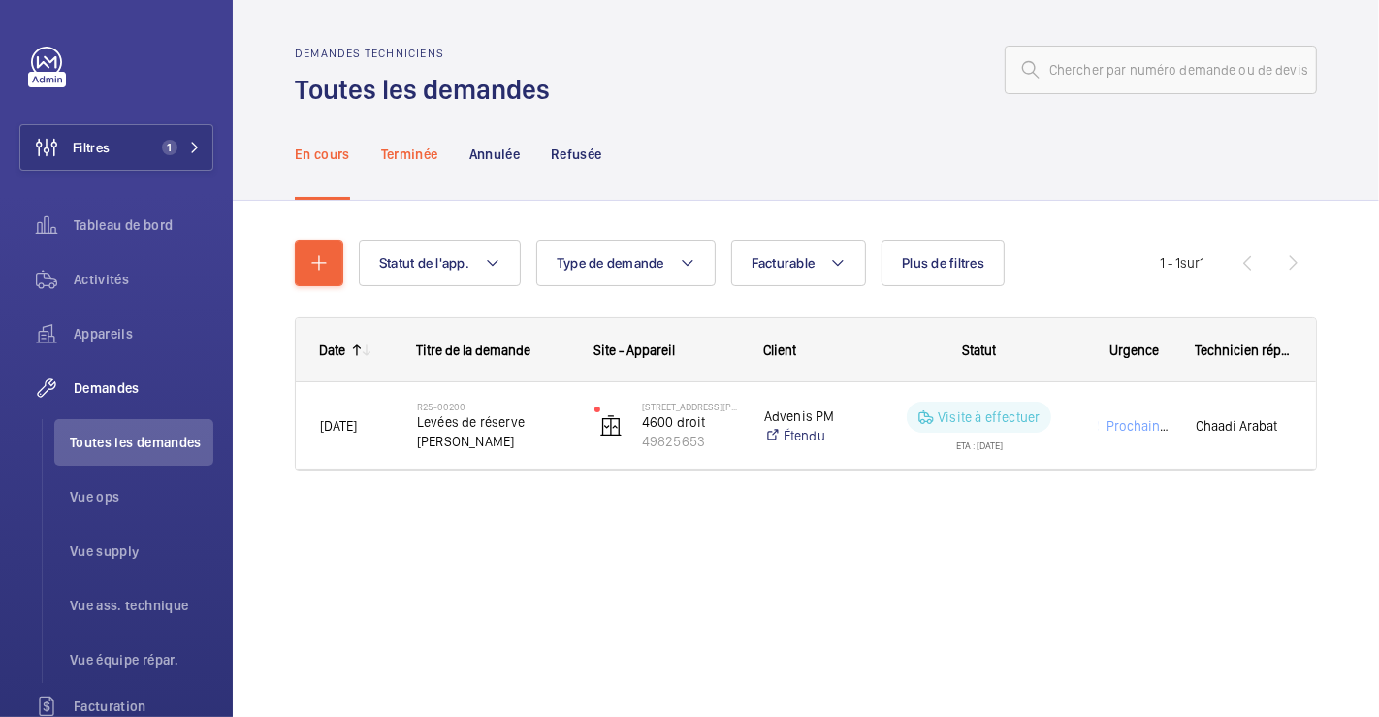
click at [422, 156] on p "Terminée" at bounding box center [409, 154] width 57 height 19
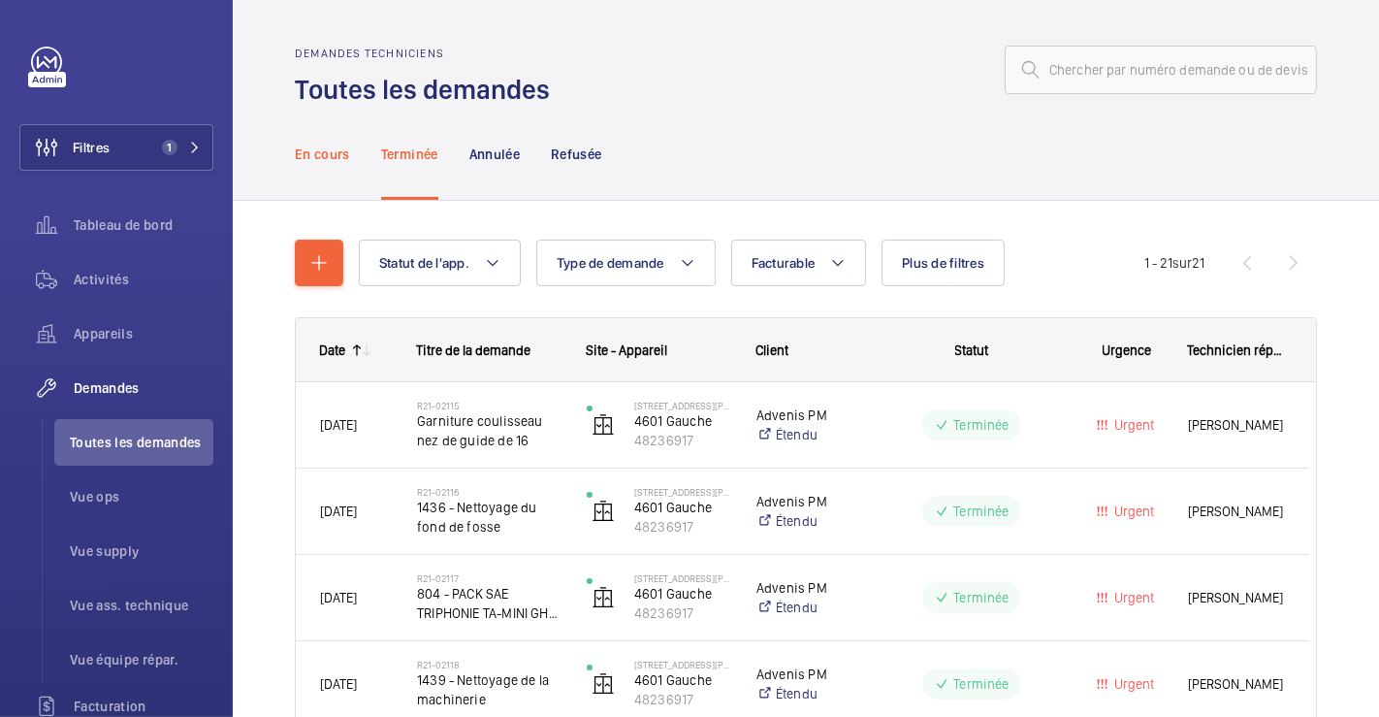
click at [317, 150] on p "En cours" at bounding box center [322, 154] width 55 height 19
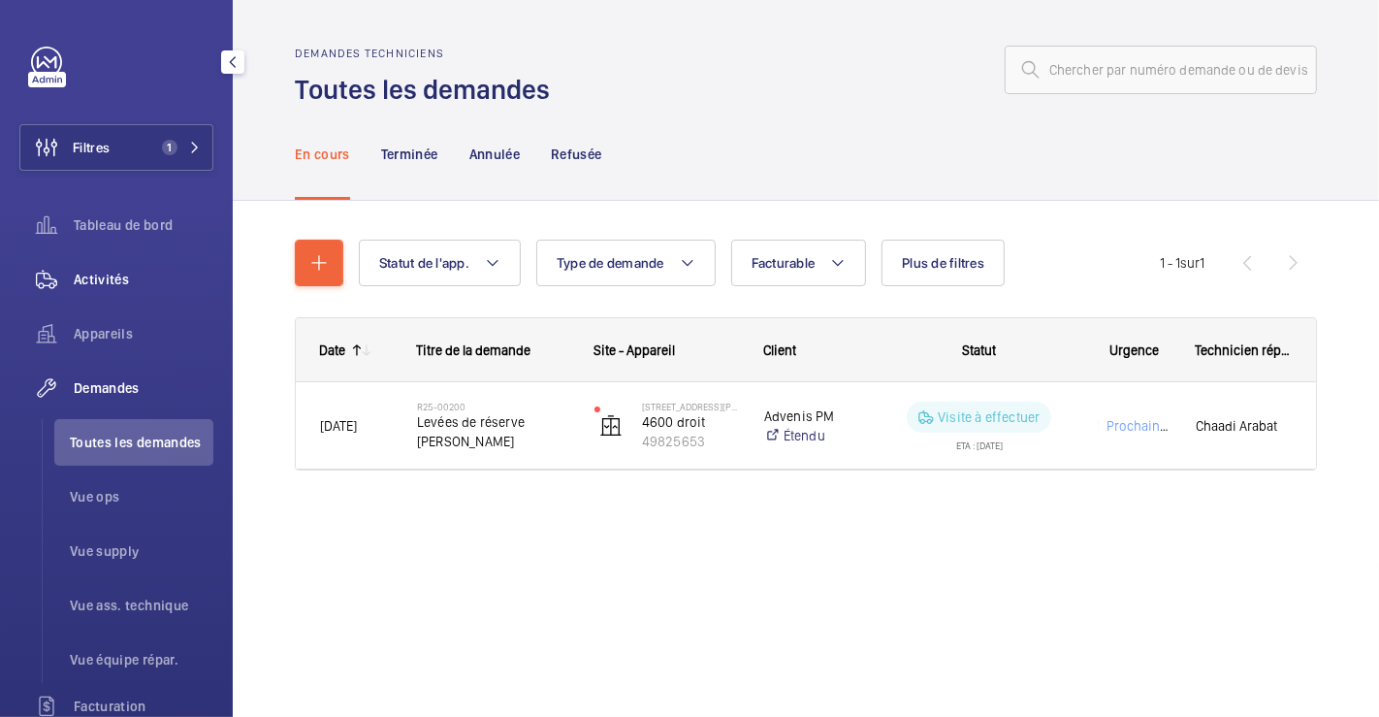
click at [104, 281] on span "Activités" at bounding box center [144, 279] width 140 height 19
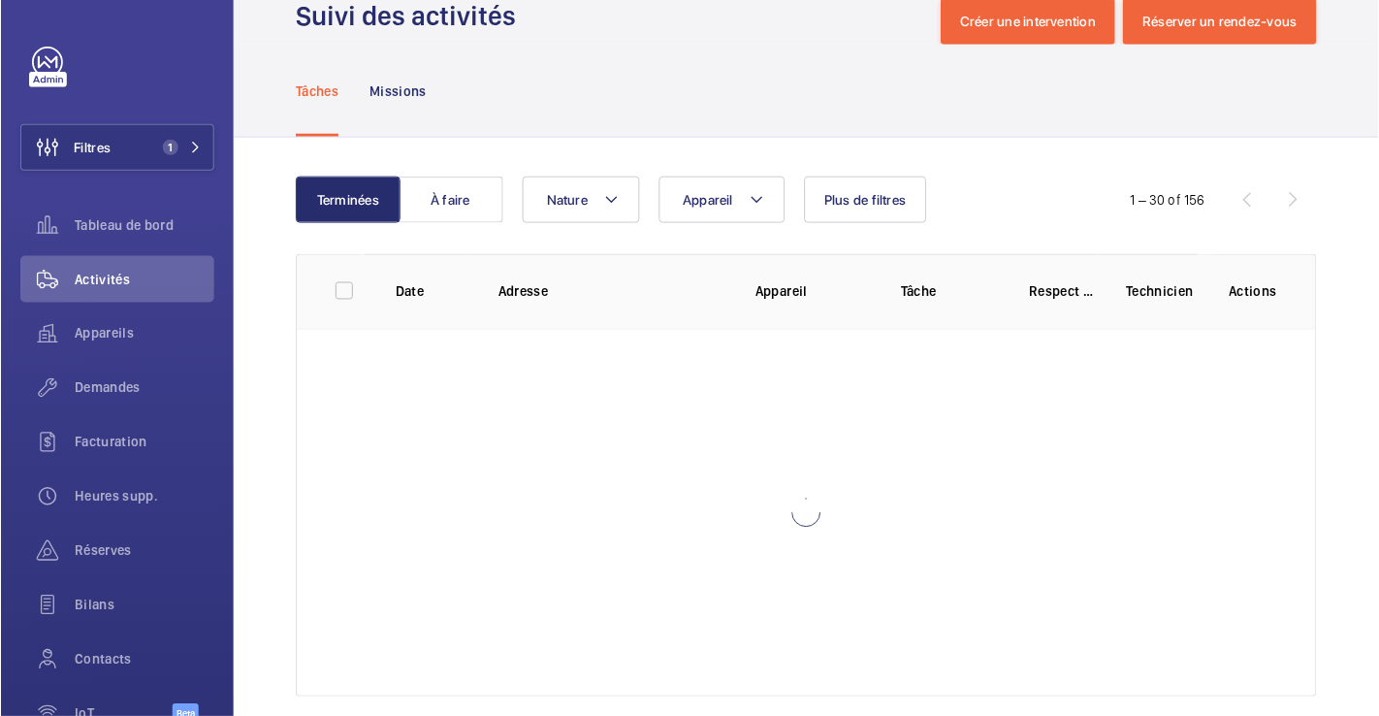
scroll to position [75, 0]
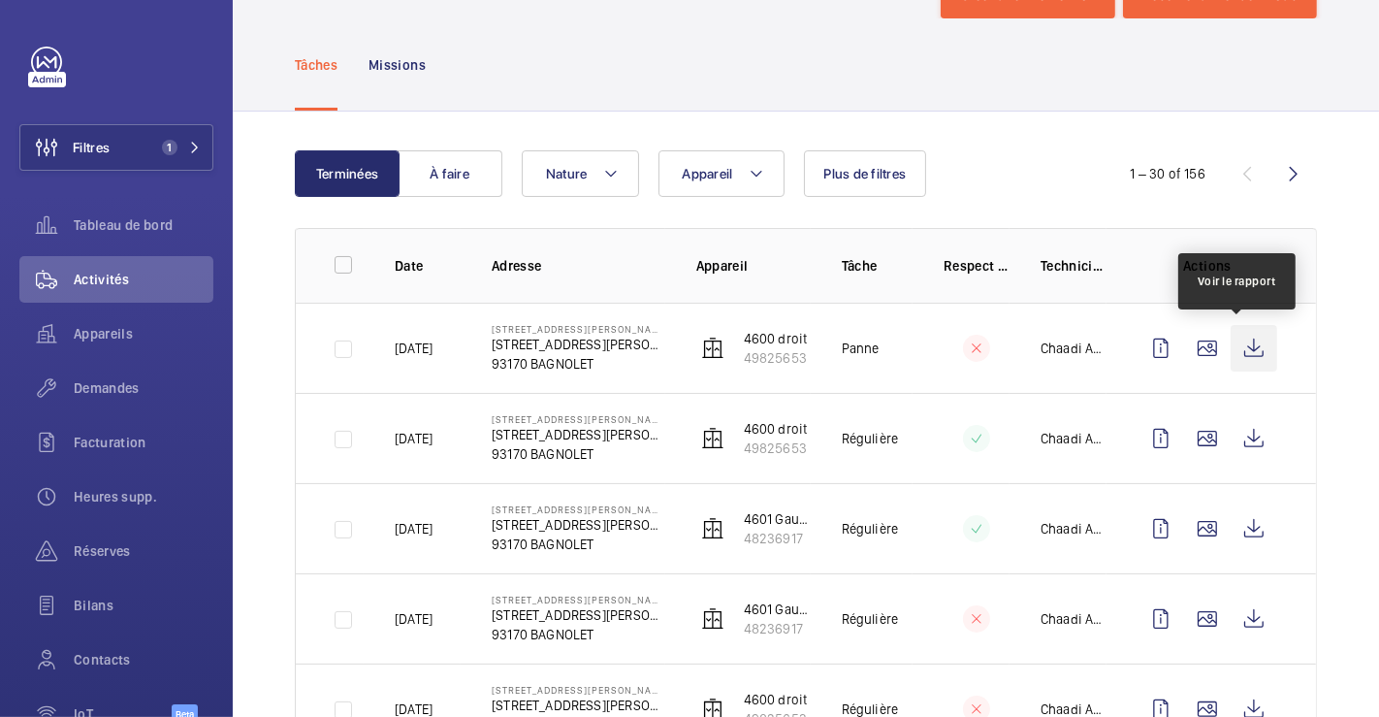
click at [1250, 353] on wm-front-icon-button at bounding box center [1254, 348] width 47 height 47
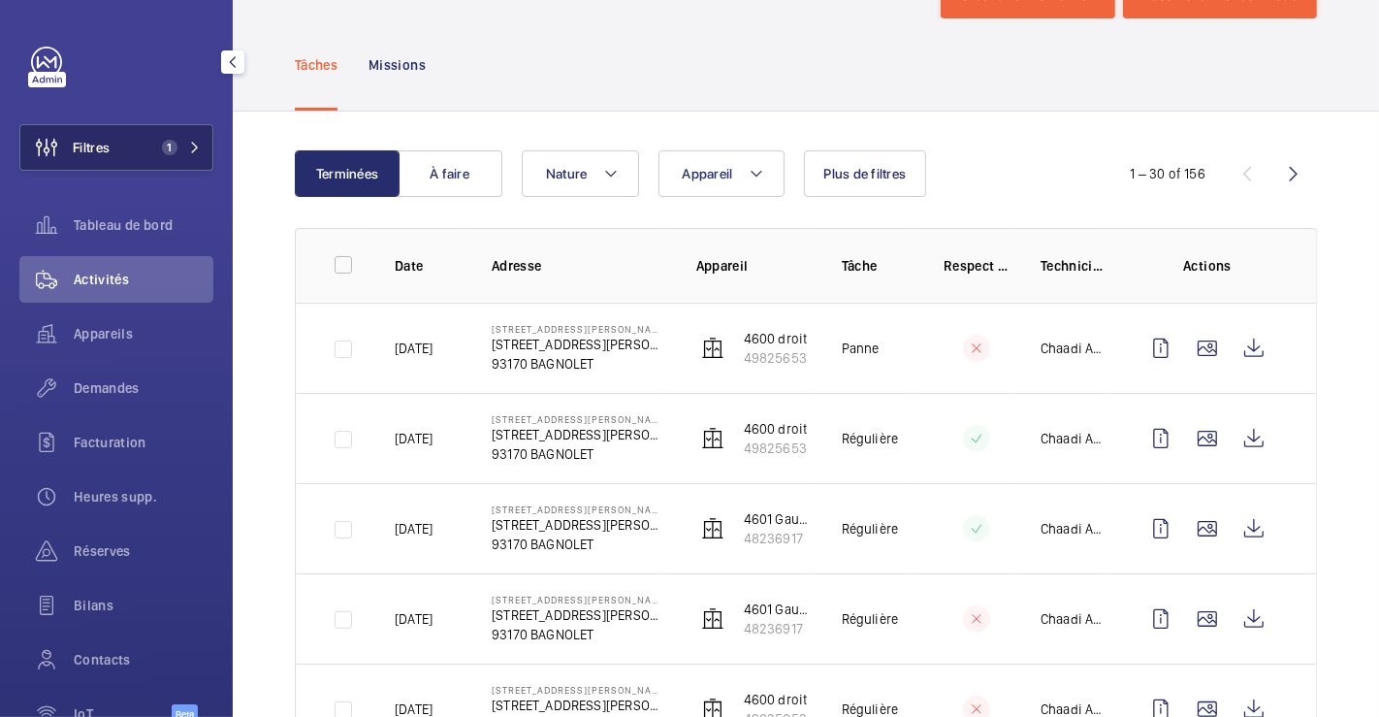
click at [135, 142] on button "Filtres 1" at bounding box center [116, 147] width 194 height 47
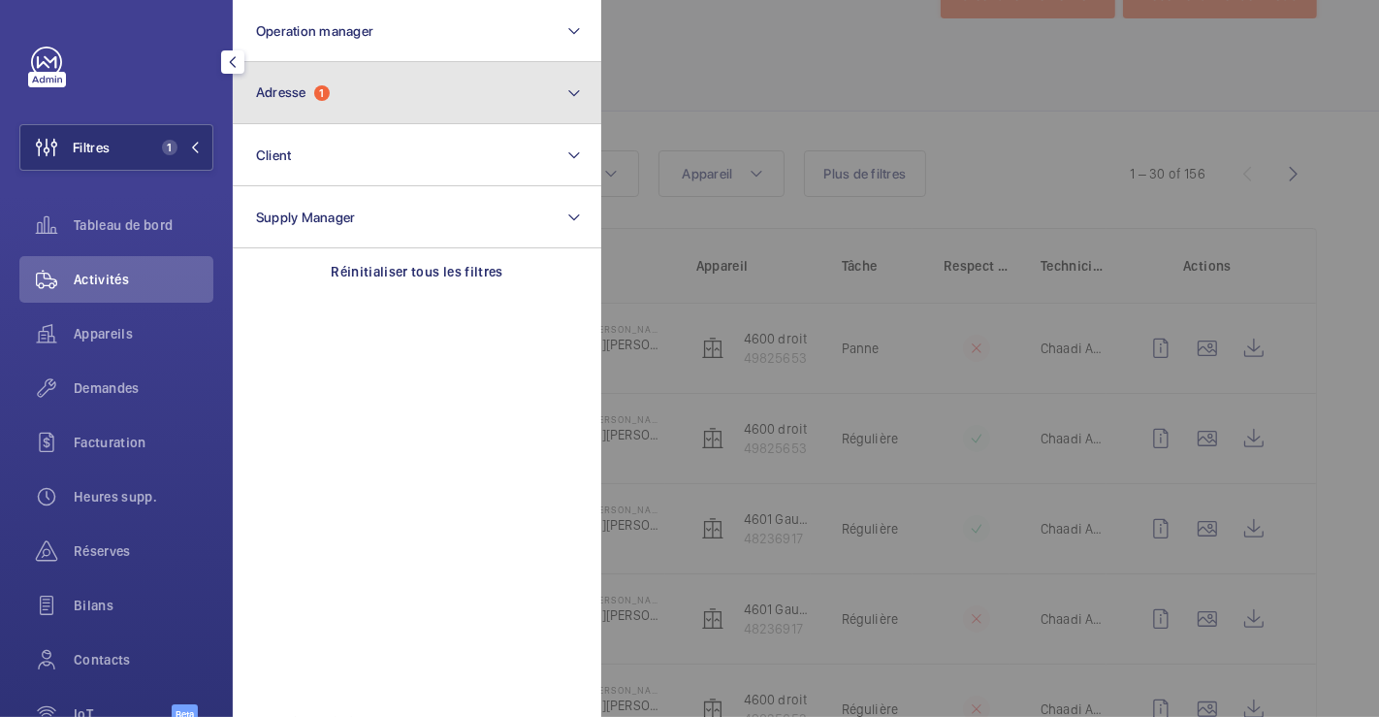
click at [362, 105] on button "Adresse 1" at bounding box center [417, 93] width 369 height 62
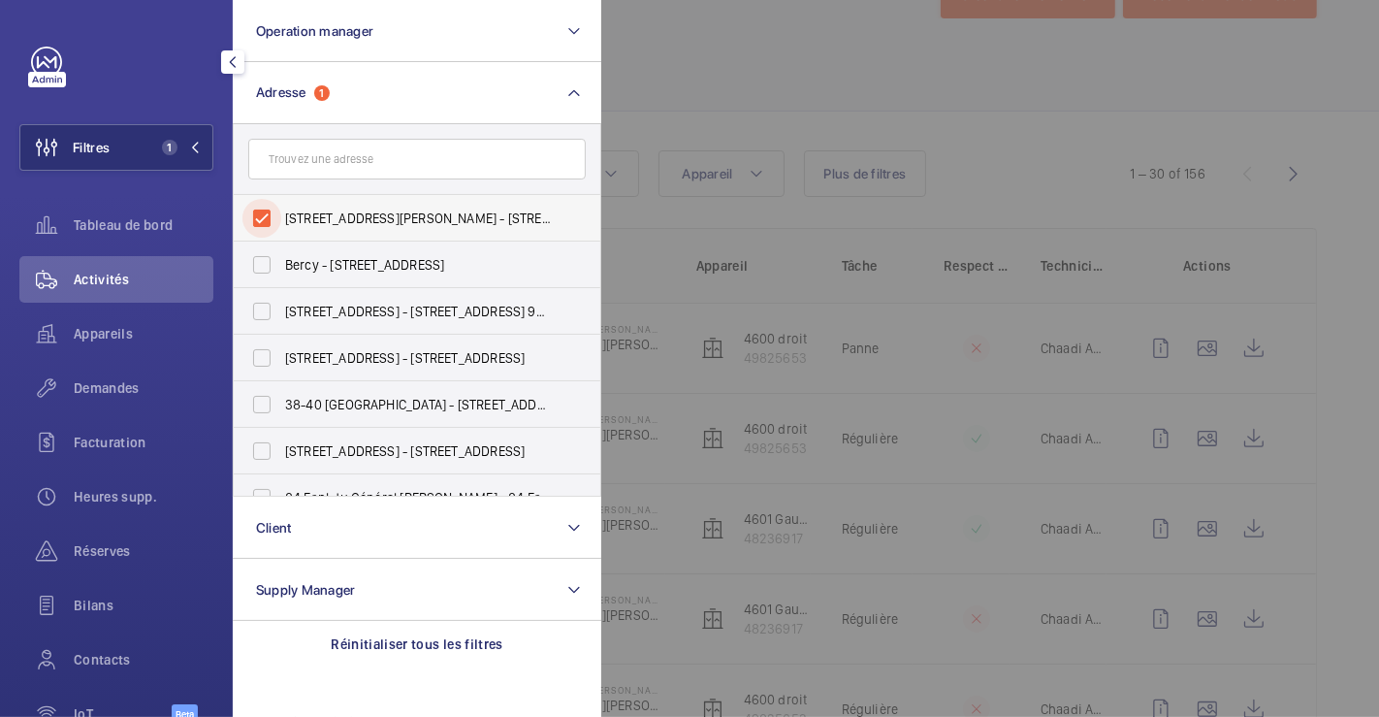
click at [273, 211] on input "4 Rue Sadi Carnot - 4 Rue Sadi Carnot, 93170 BAGNOLET, BAGNOLET 93170" at bounding box center [261, 218] width 39 height 39
checkbox input "false"
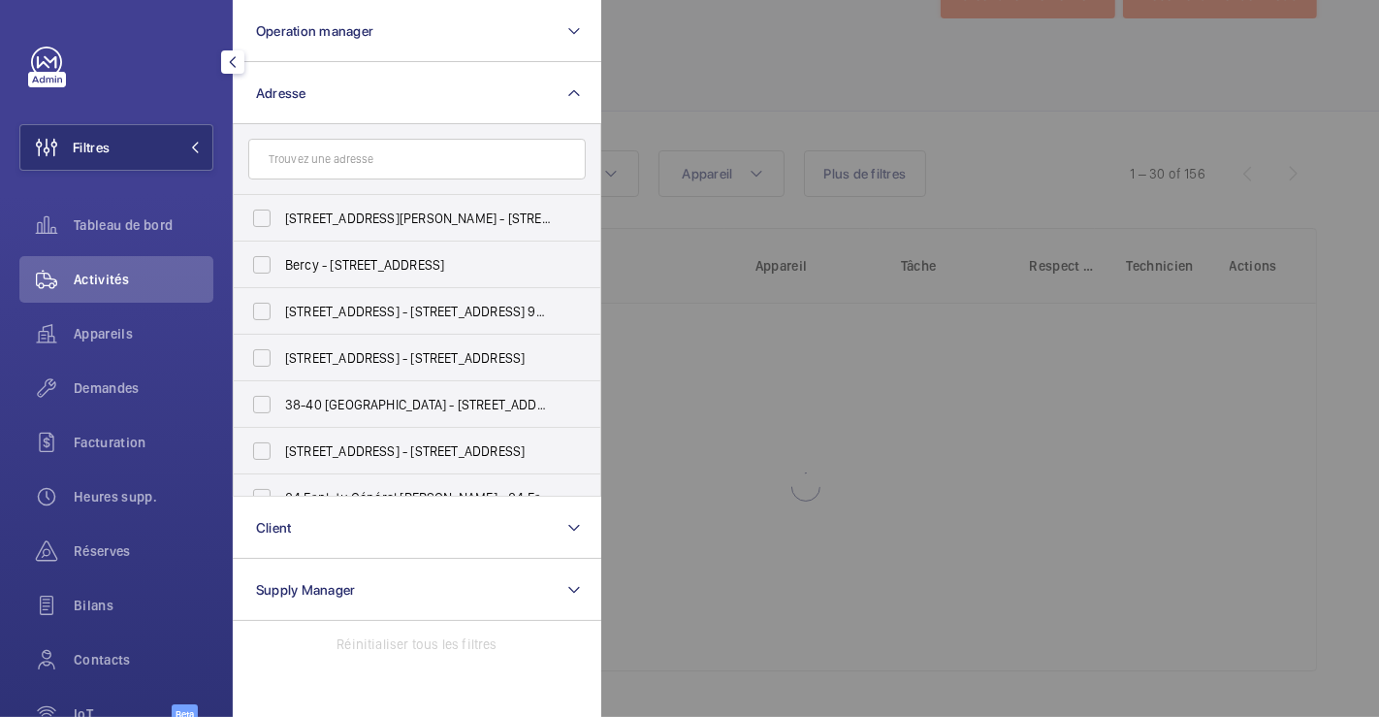
click at [812, 96] on div at bounding box center [1290, 358] width 1379 height 717
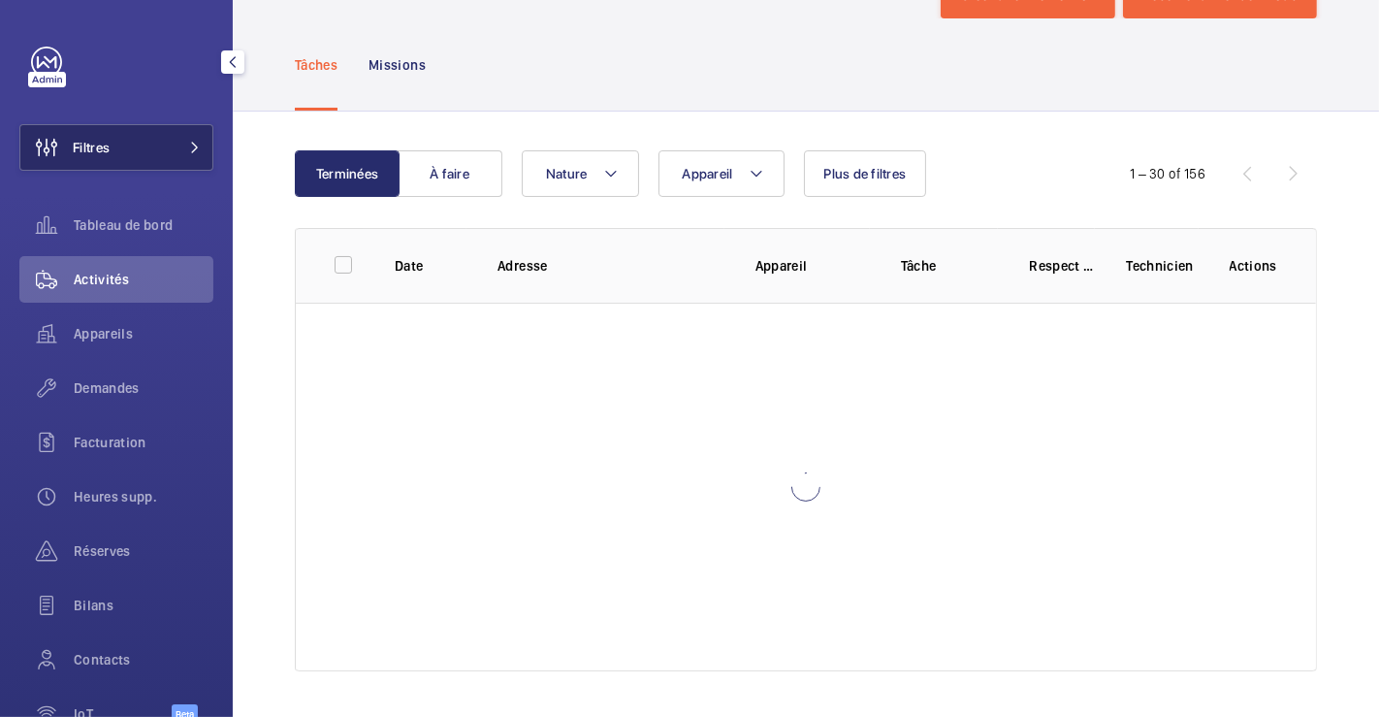
click at [145, 139] on button "Filtres" at bounding box center [116, 147] width 194 height 47
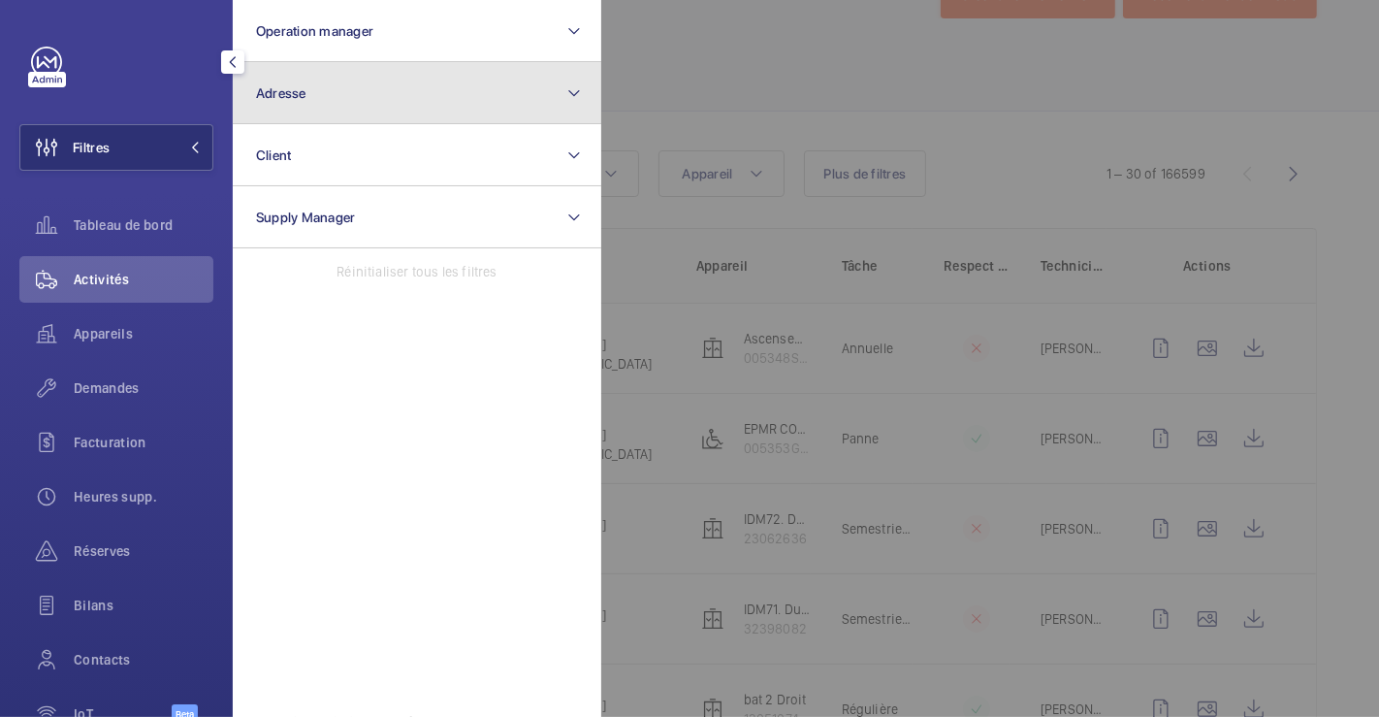
click at [355, 88] on button "Adresse" at bounding box center [417, 93] width 369 height 62
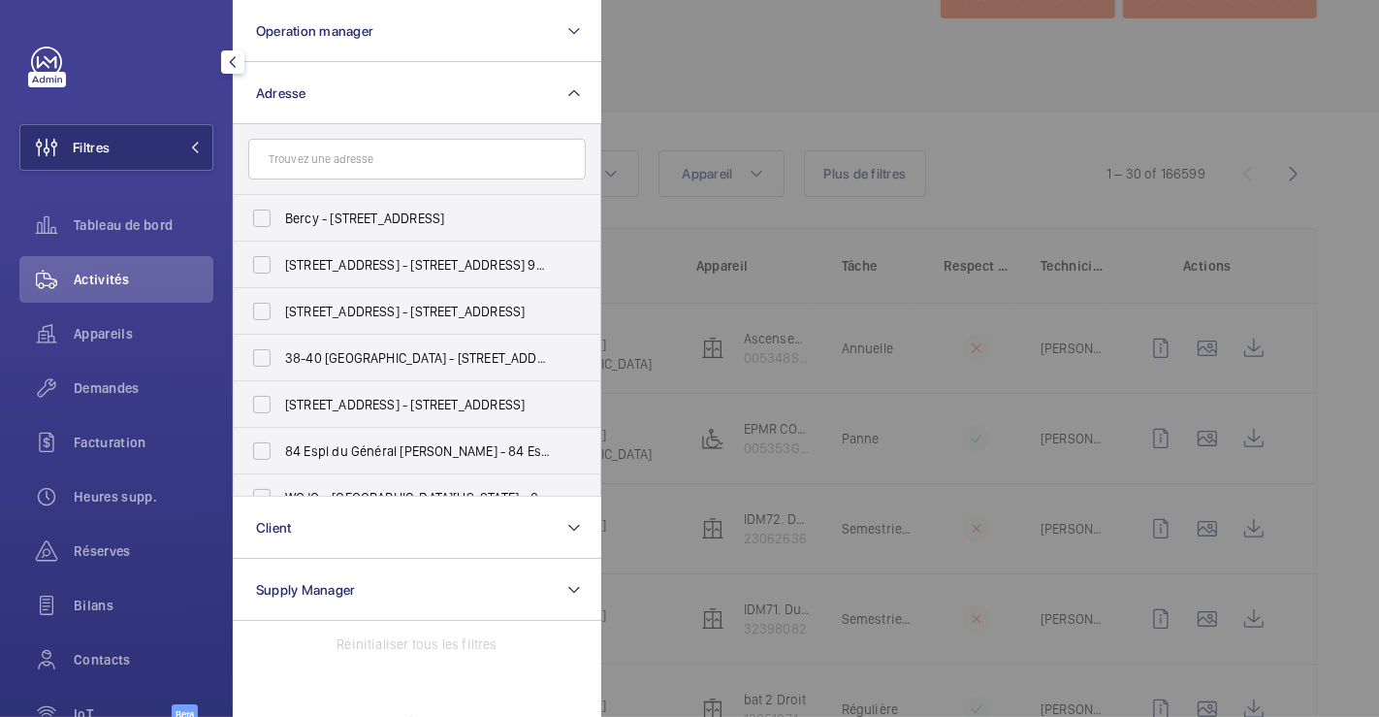
click at [357, 172] on input "text" at bounding box center [417, 159] width 338 height 41
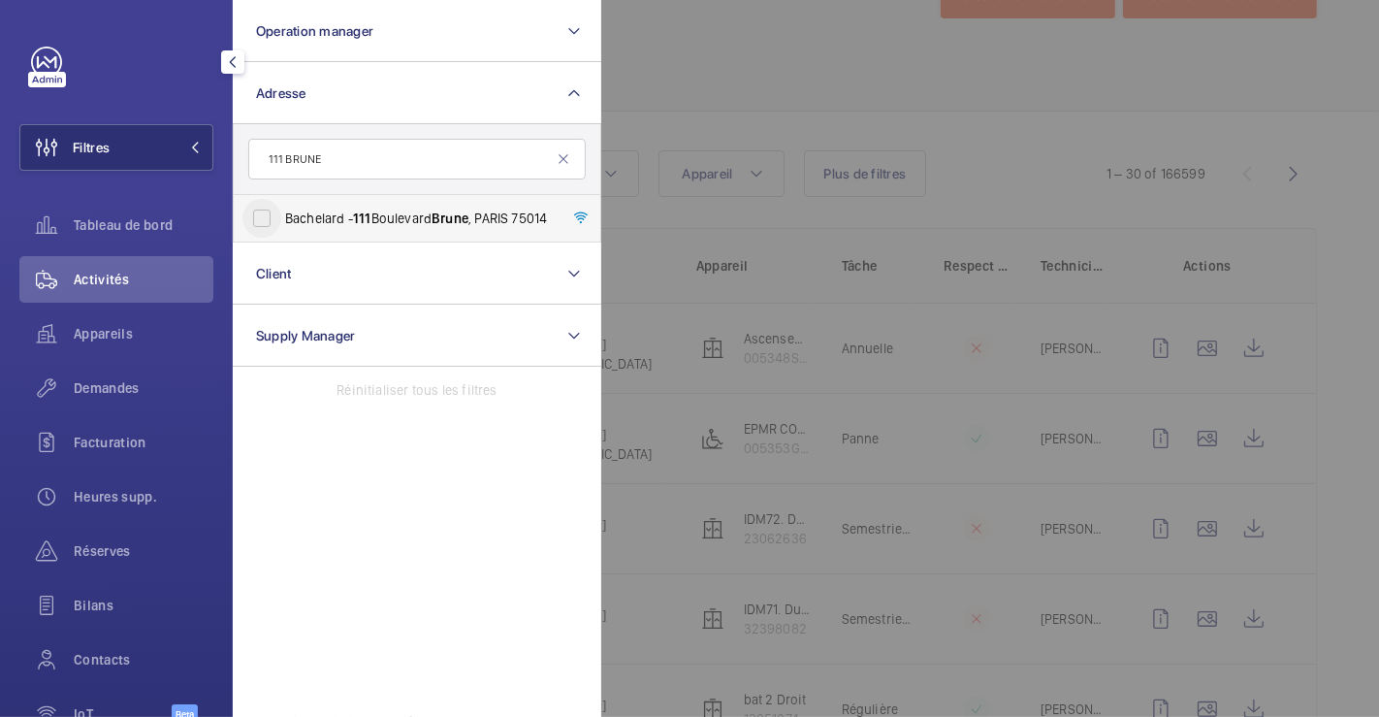
type input "111 BRUNE"
click at [260, 211] on input "Bachelard - [STREET_ADDRESS]" at bounding box center [261, 218] width 39 height 39
checkbox input "true"
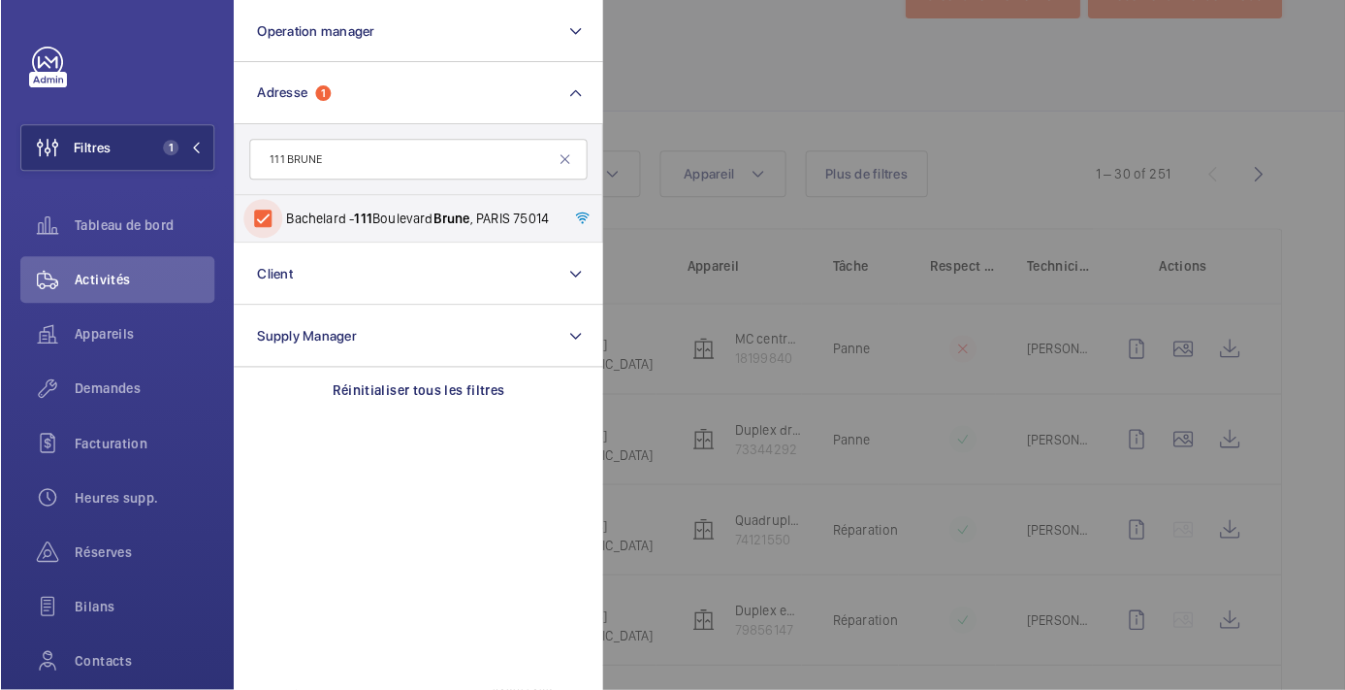
scroll to position [75, 0]
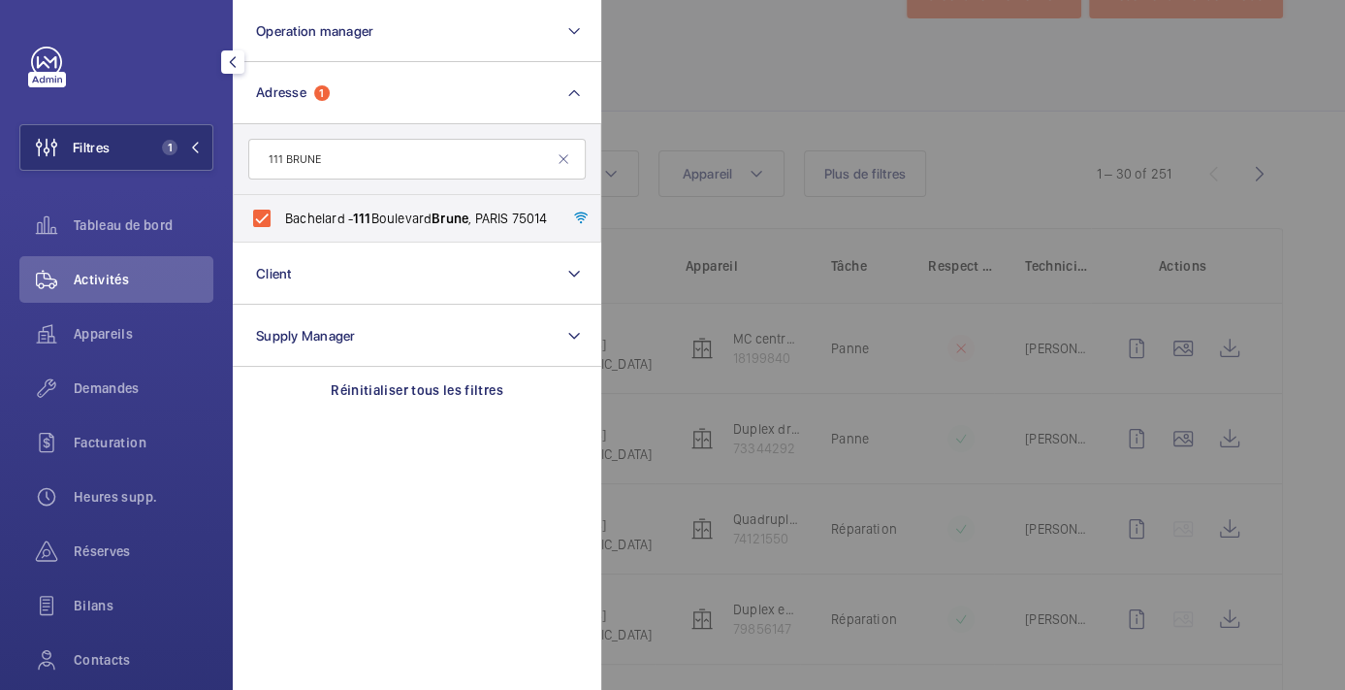
click at [909, 81] on div at bounding box center [1273, 345] width 1345 height 690
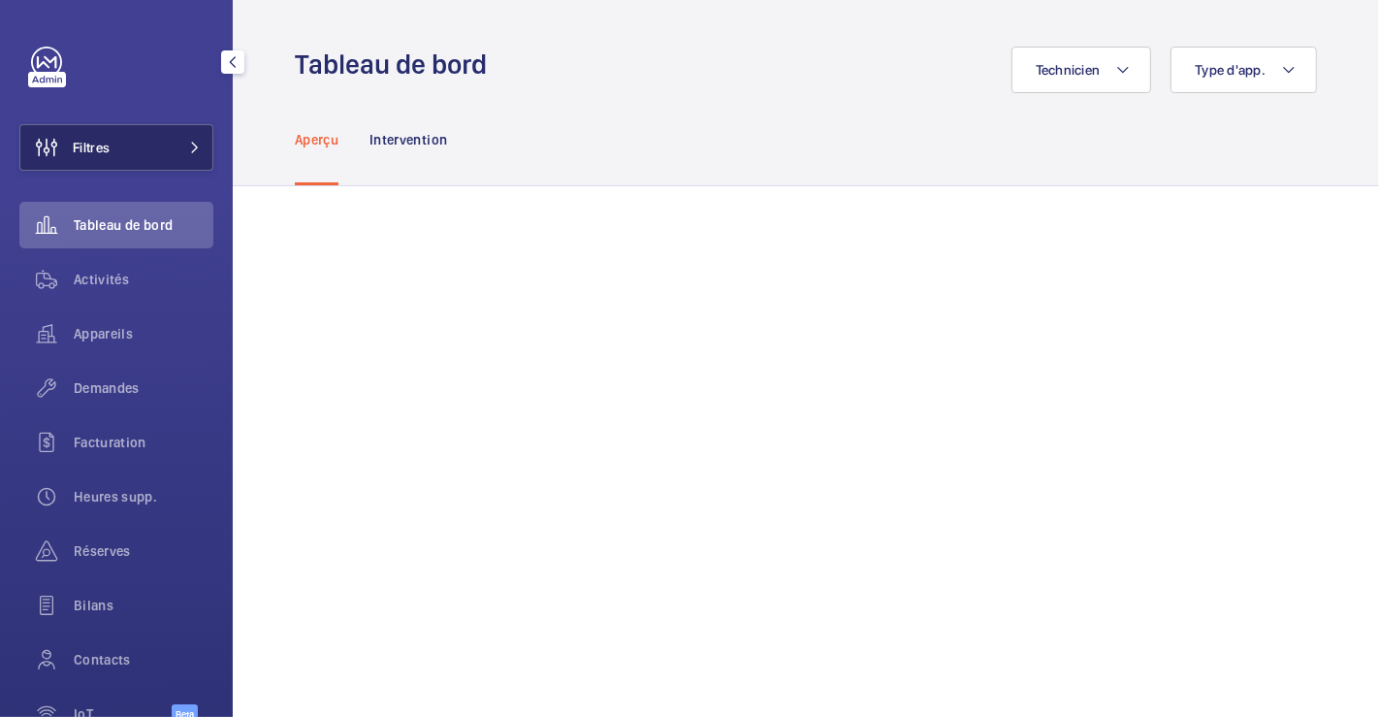
click at [119, 146] on button "Filtres" at bounding box center [116, 147] width 194 height 47
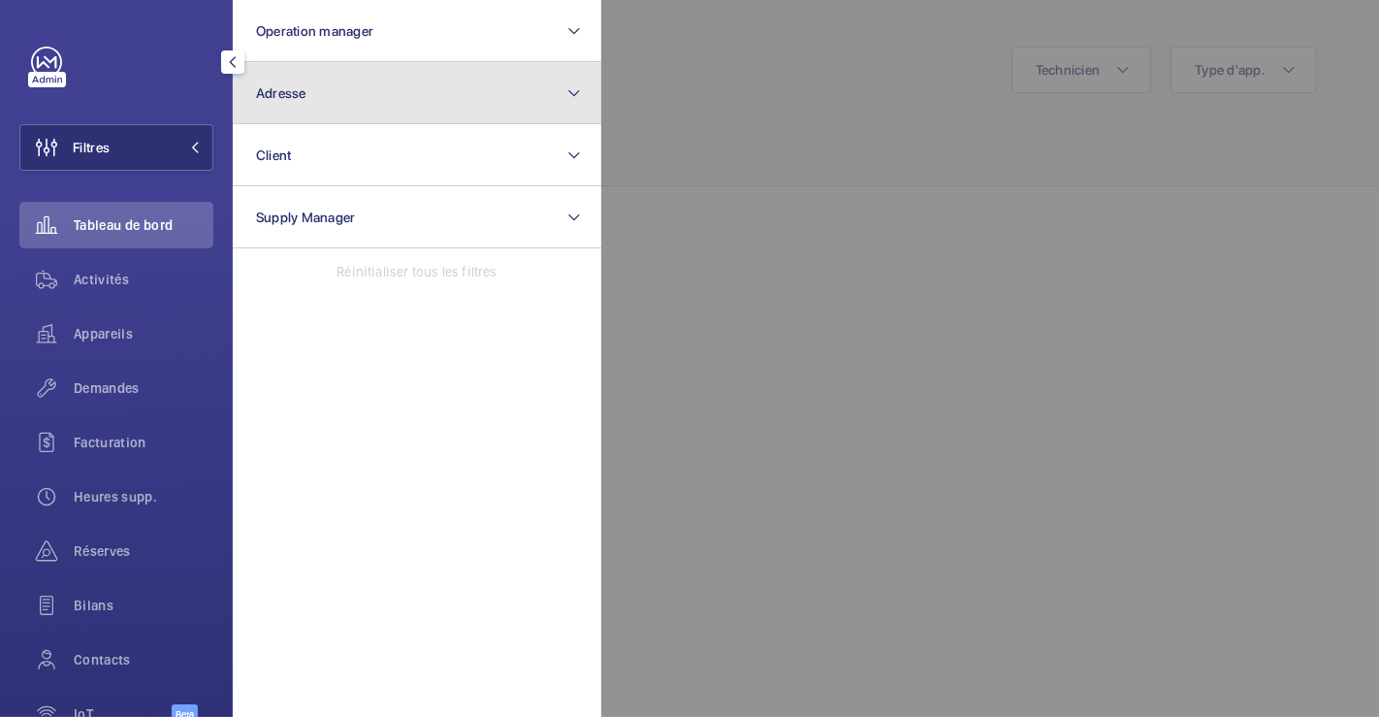
click at [376, 95] on button "Adresse" at bounding box center [417, 93] width 369 height 62
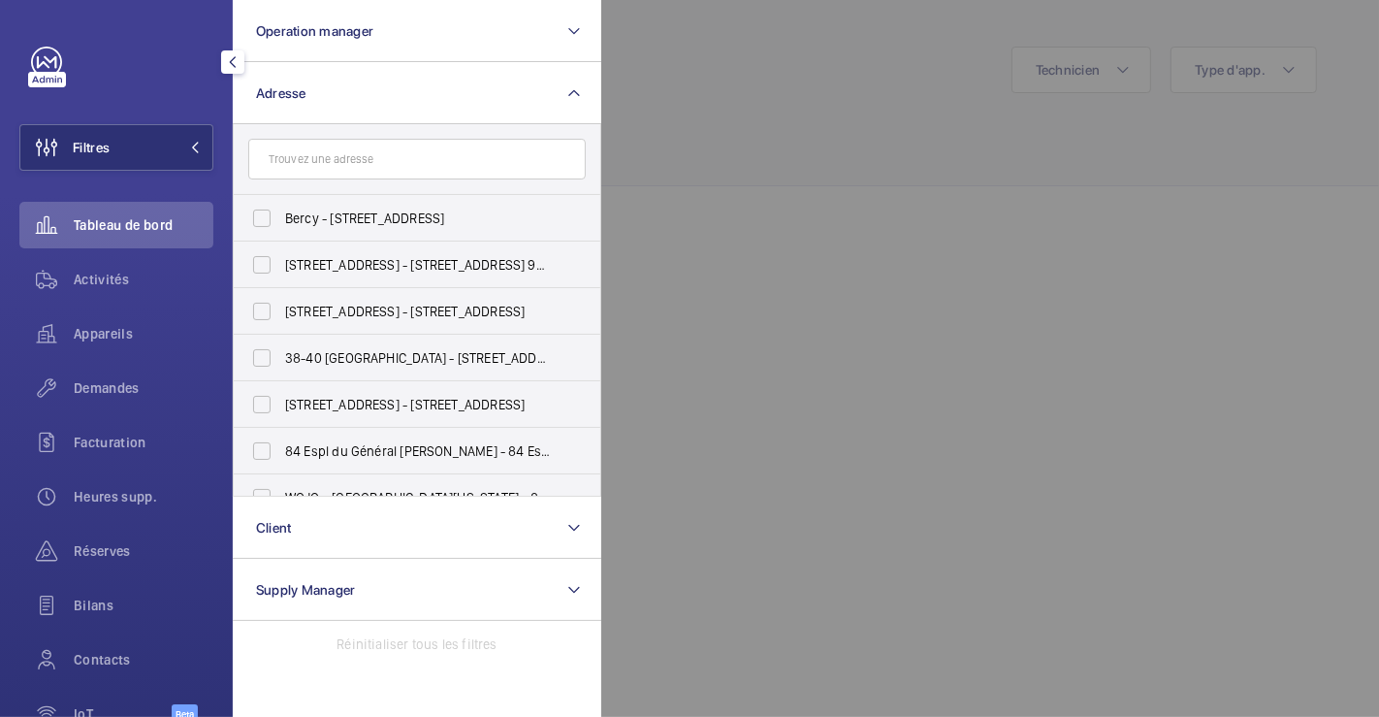
click at [360, 173] on input "text" at bounding box center [417, 159] width 338 height 41
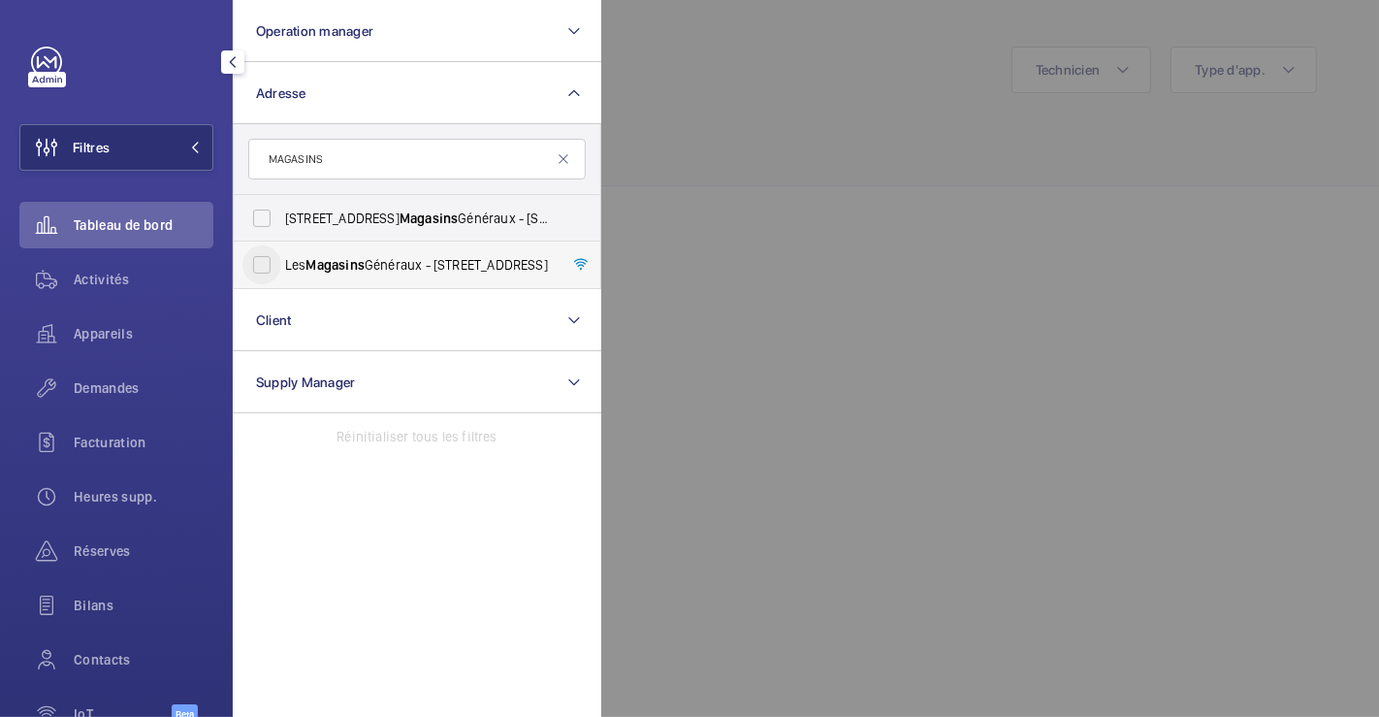
type input "MAGASINS"
drag, startPoint x: 270, startPoint y: 265, endPoint x: 289, endPoint y: 264, distance: 19.4
click at [274, 265] on input "Les Magasins Généraux - 1 Rue de l'Ancien Canal, PANTIN 93500" at bounding box center [261, 264] width 39 height 39
checkbox input "true"
click at [943, 115] on div at bounding box center [1290, 358] width 1379 height 717
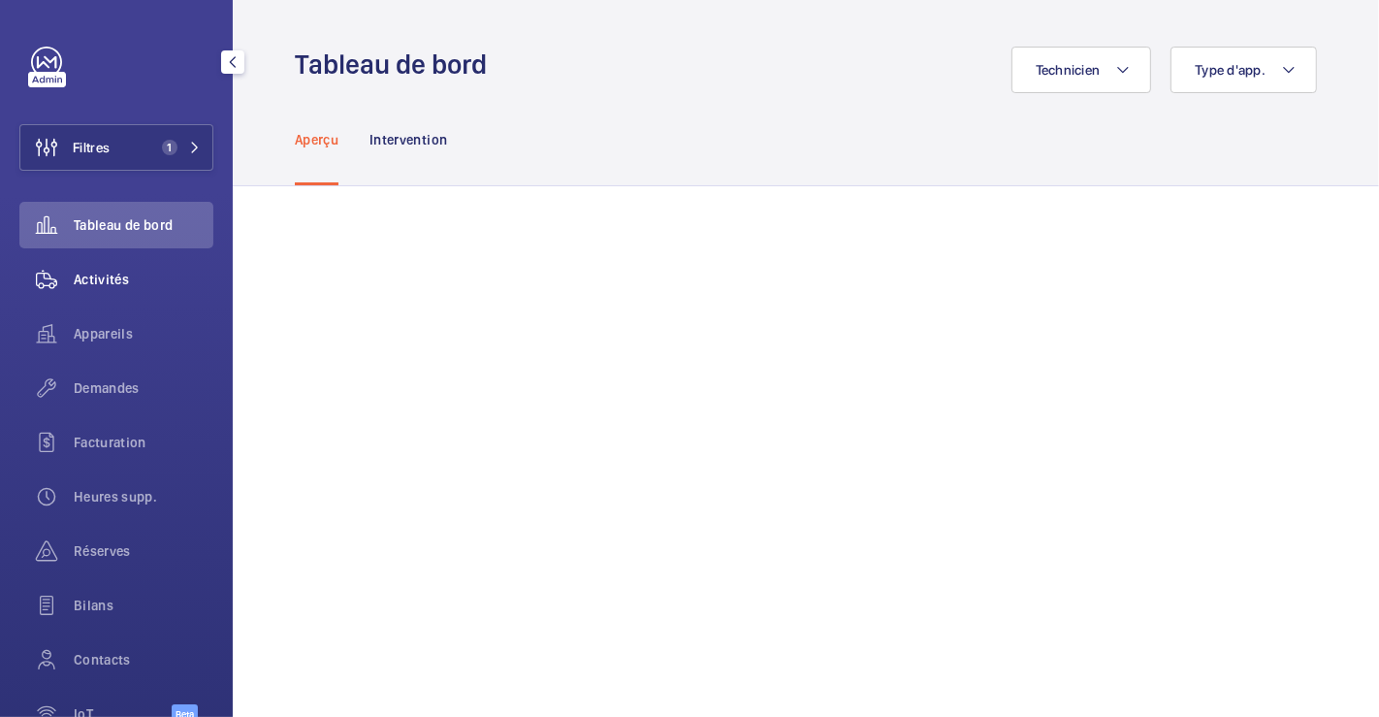
drag, startPoint x: 85, startPoint y: 277, endPoint x: 173, endPoint y: 283, distance: 87.5
click at [85, 276] on span "Activités" at bounding box center [144, 279] width 140 height 19
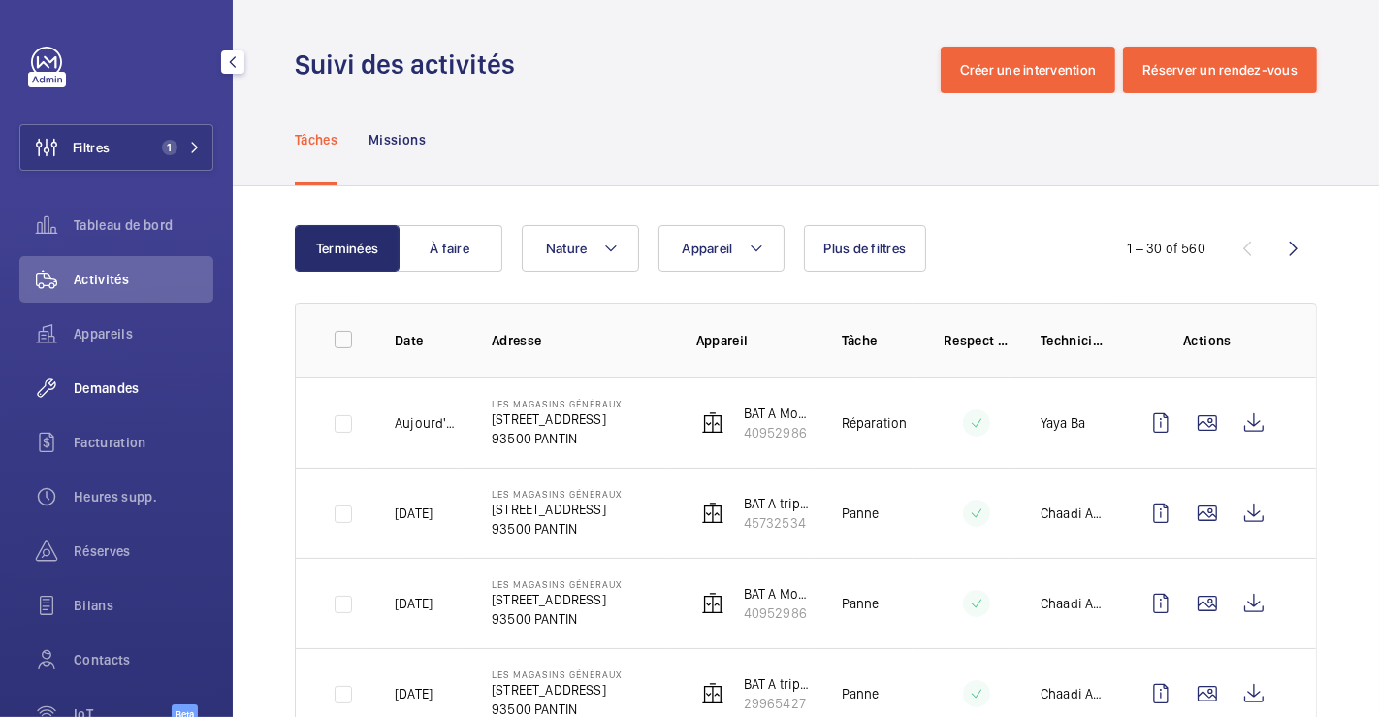
click at [113, 391] on span "Demandes" at bounding box center [144, 387] width 140 height 19
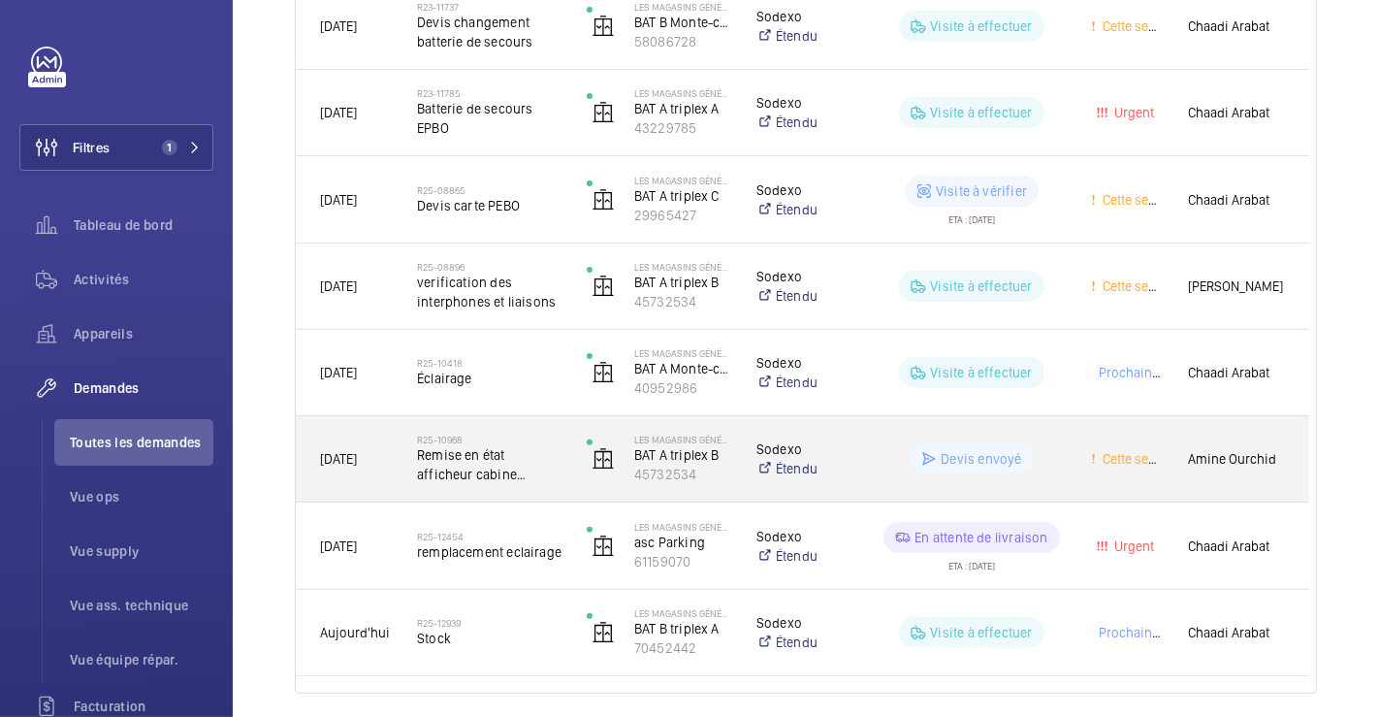
scroll to position [431, 0]
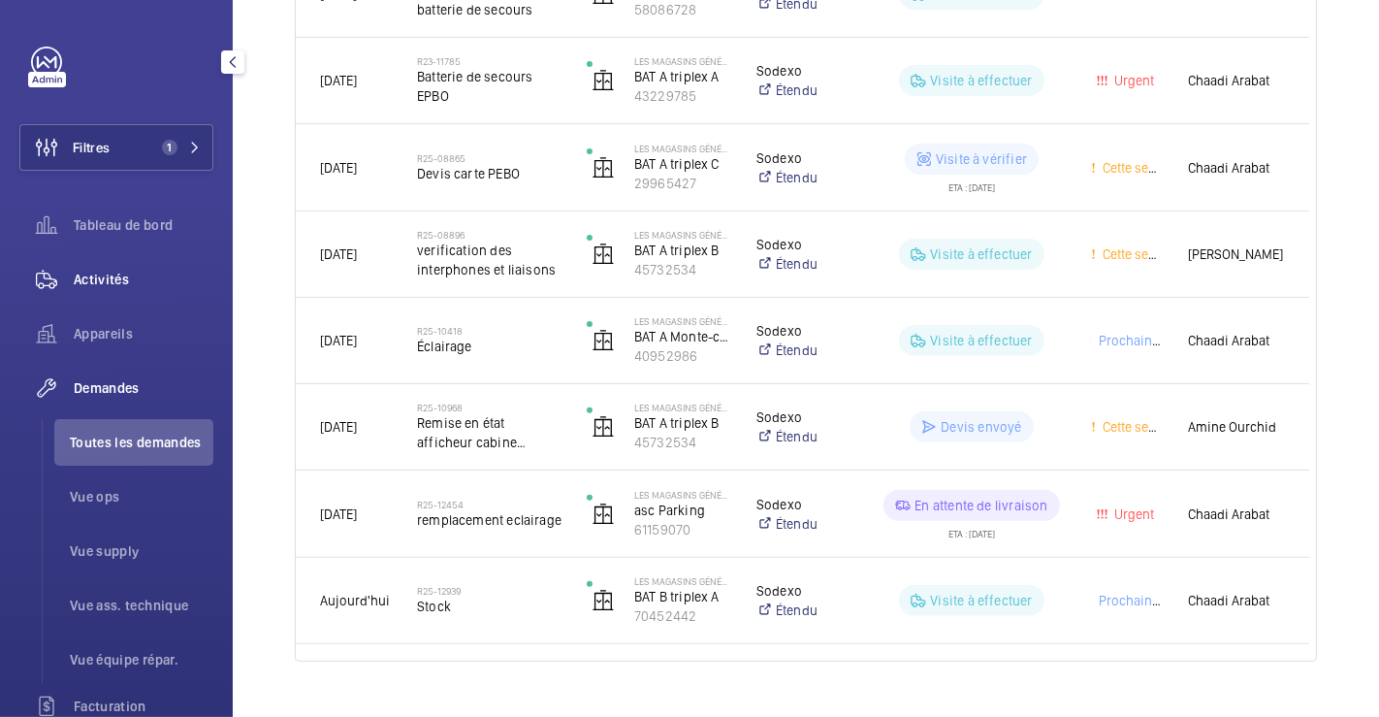
drag, startPoint x: 114, startPoint y: 270, endPoint x: 118, endPoint y: 194, distance: 75.8
click at [113, 270] on span "Activités" at bounding box center [144, 279] width 140 height 19
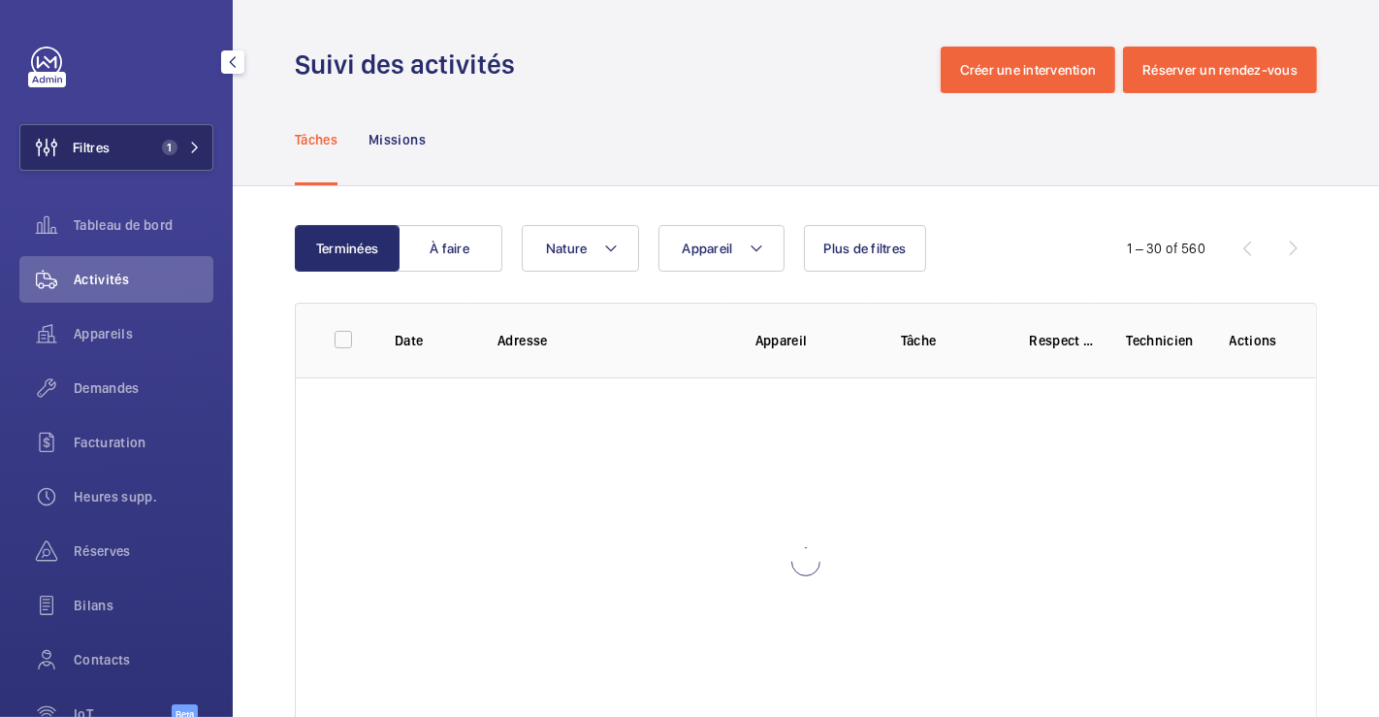
click at [130, 152] on button "Filtres 1" at bounding box center [116, 147] width 194 height 47
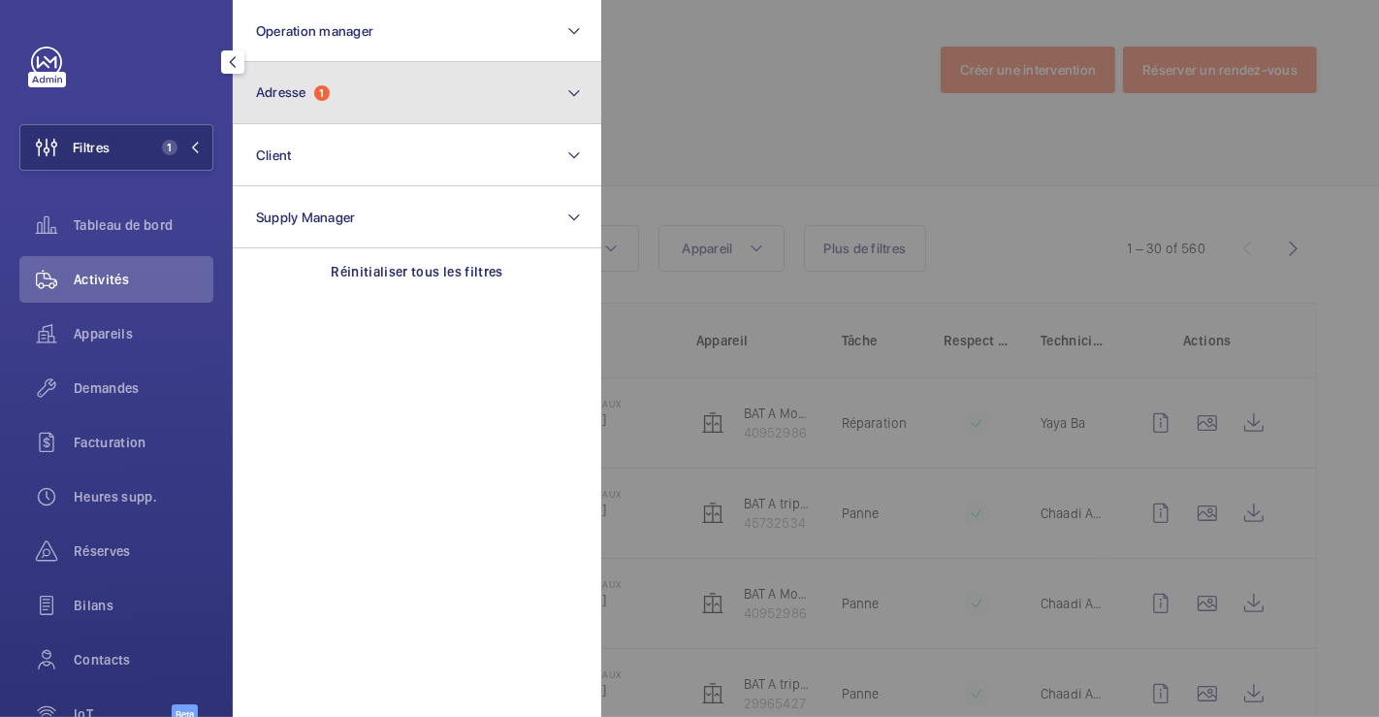
click at [363, 112] on button "Adresse 1" at bounding box center [417, 93] width 369 height 62
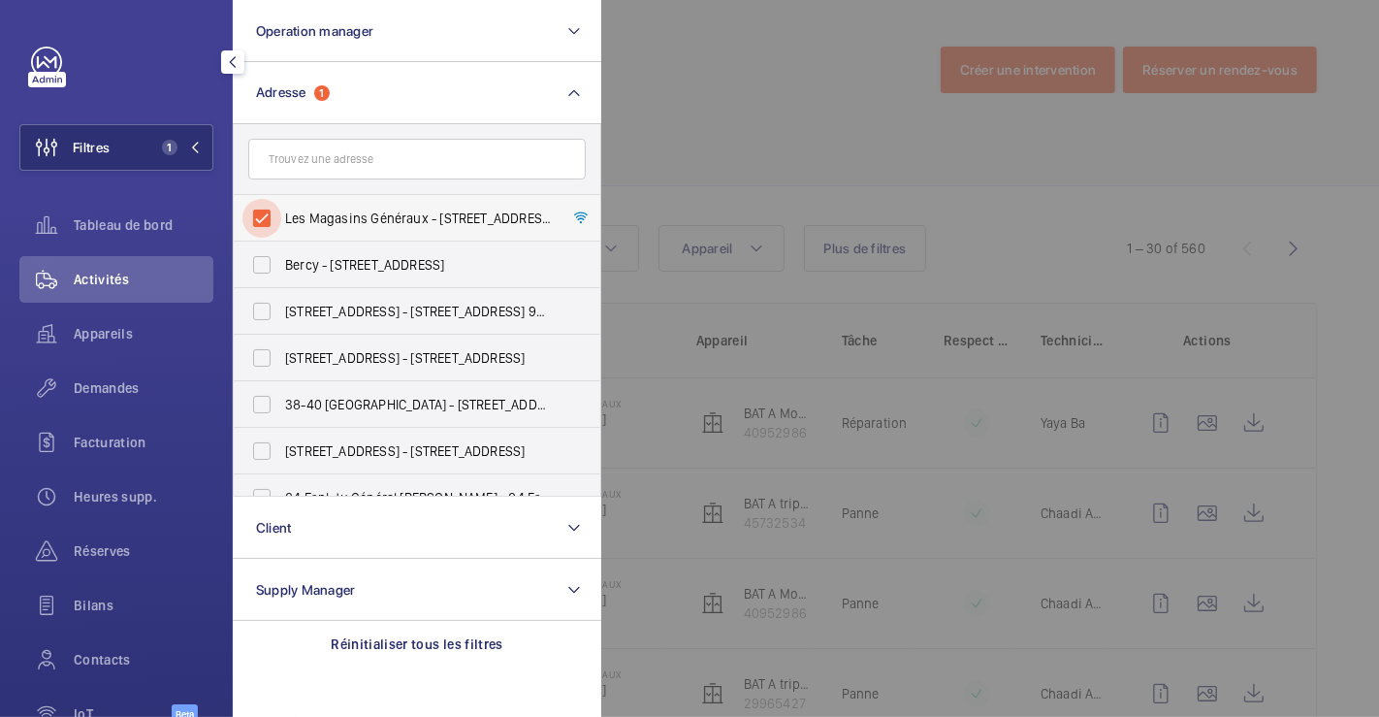
drag, startPoint x: 257, startPoint y: 213, endPoint x: 307, endPoint y: 209, distance: 50.7
click at [257, 214] on input "Les Magasins Généraux - 1 Rue de l'Ancien Canal, PANTIN 93500" at bounding box center [261, 218] width 39 height 39
checkbox input "false"
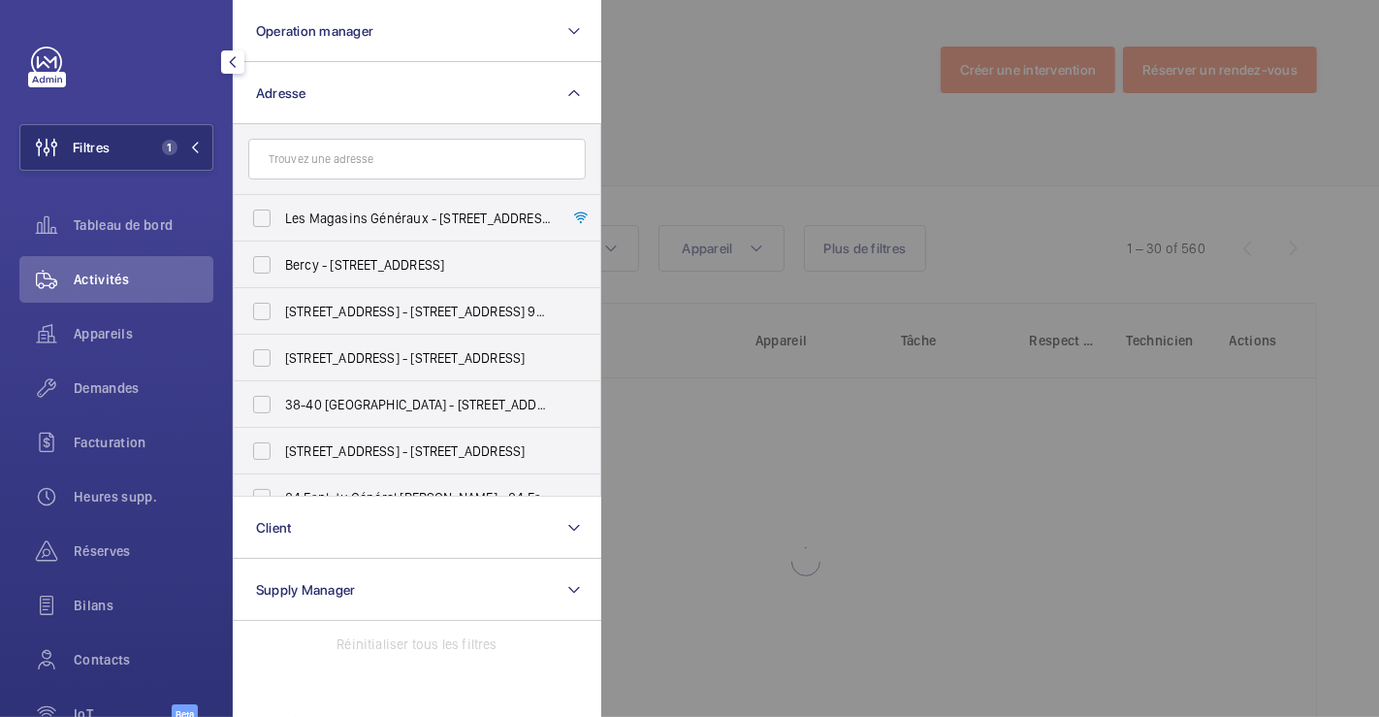
drag, startPoint x: 688, startPoint y: 106, endPoint x: 675, endPoint y: 107, distance: 12.6
click at [689, 106] on div at bounding box center [1290, 358] width 1379 height 717
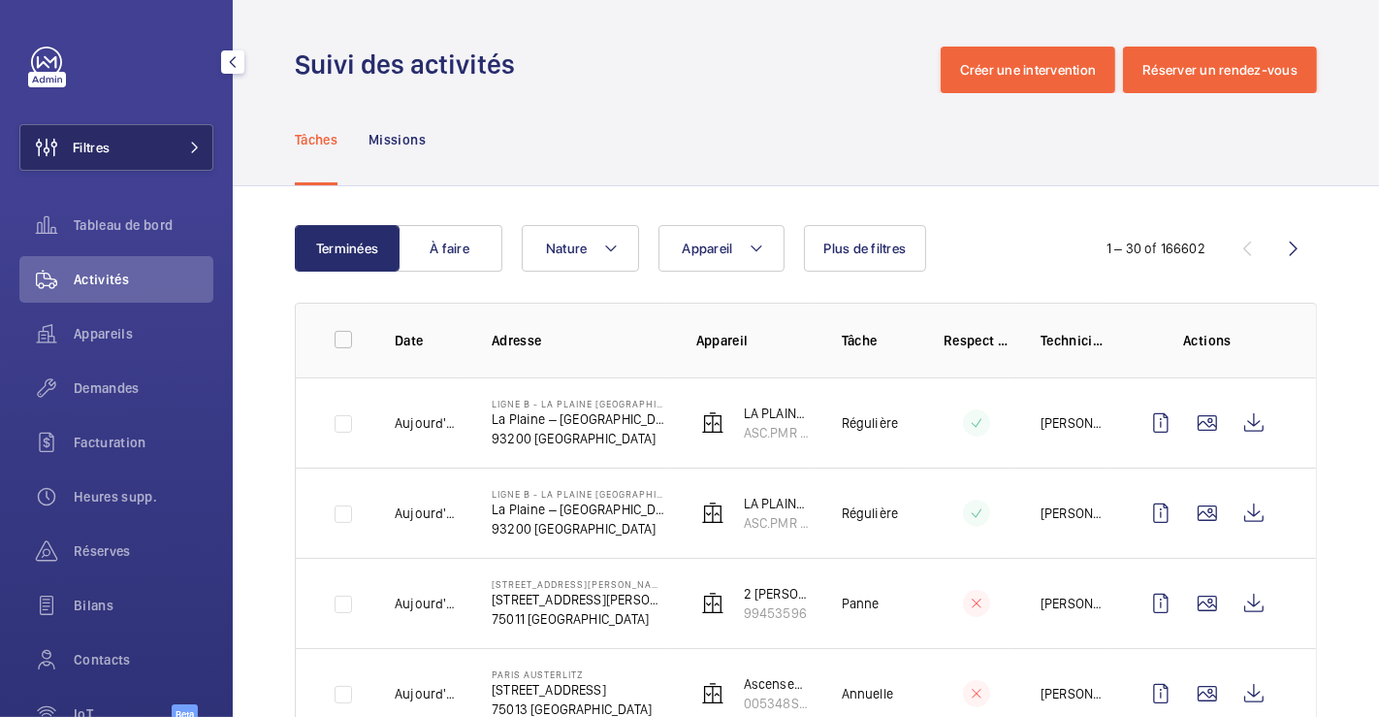
click at [146, 150] on button "Filtres" at bounding box center [116, 147] width 194 height 47
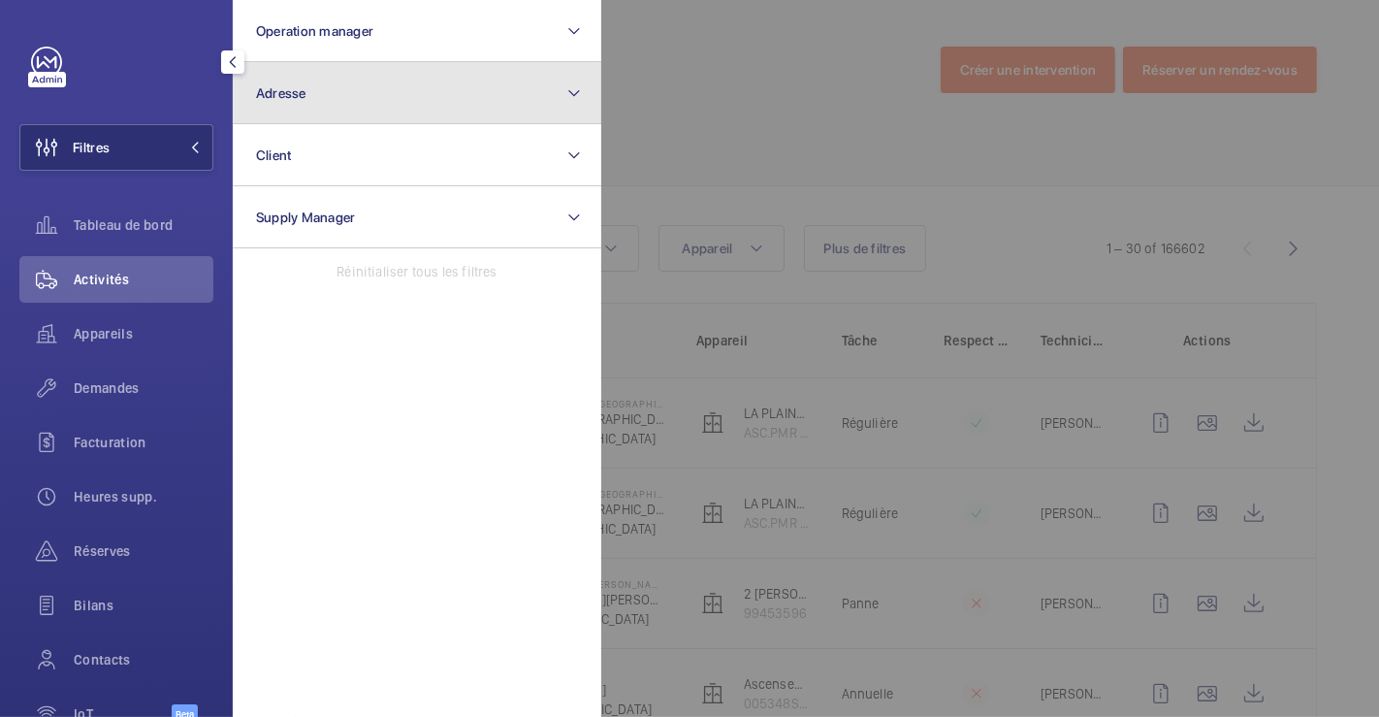
click at [320, 92] on button "Adresse" at bounding box center [417, 93] width 369 height 62
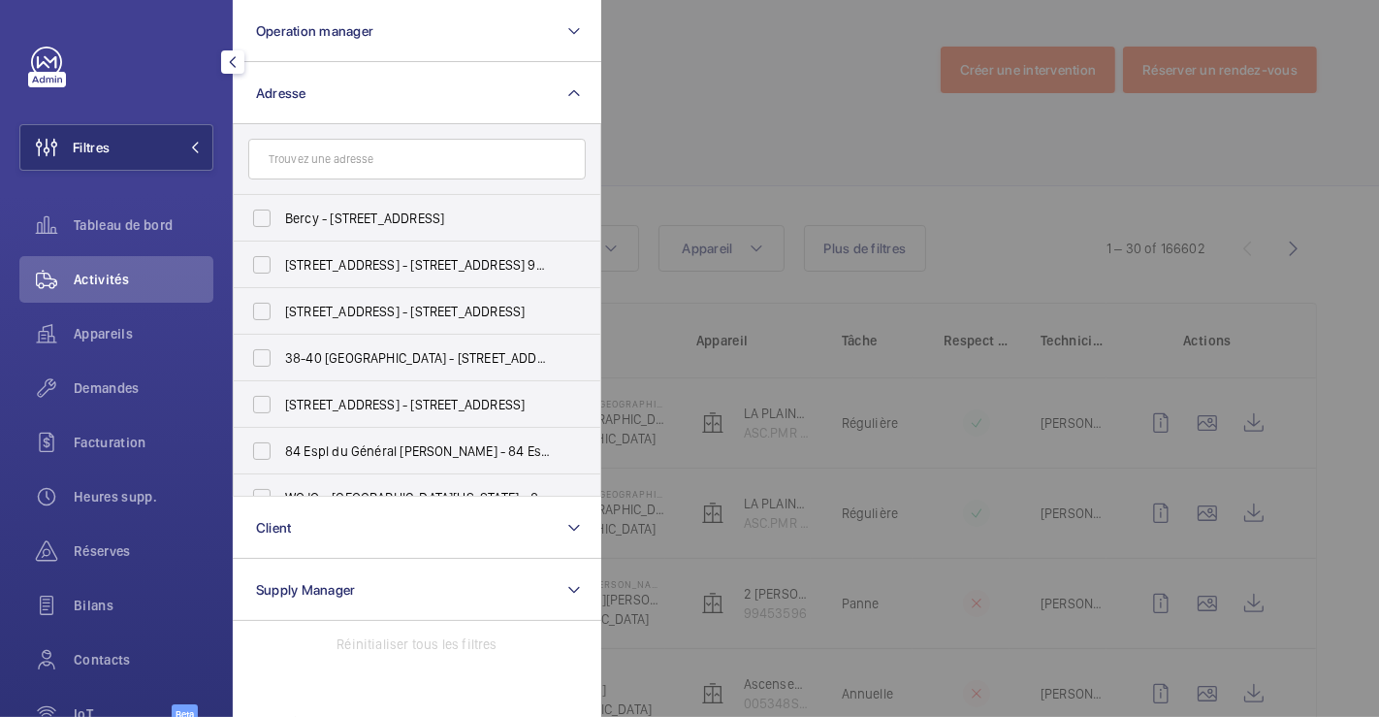
click at [377, 159] on input "text" at bounding box center [417, 159] width 338 height 41
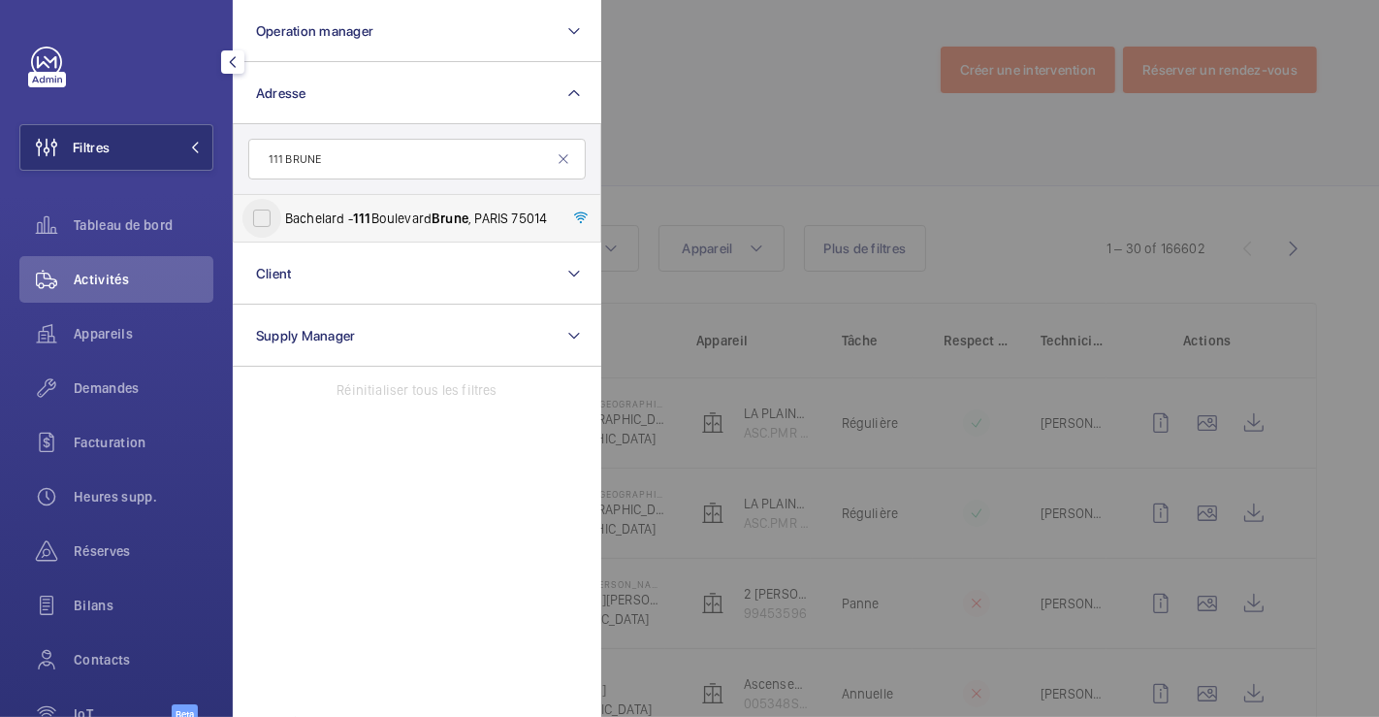
type input "111 BRUNE"
click at [263, 218] on input "Bachelard - [STREET_ADDRESS]" at bounding box center [261, 218] width 39 height 39
checkbox input "true"
click at [694, 140] on div at bounding box center [1290, 358] width 1379 height 717
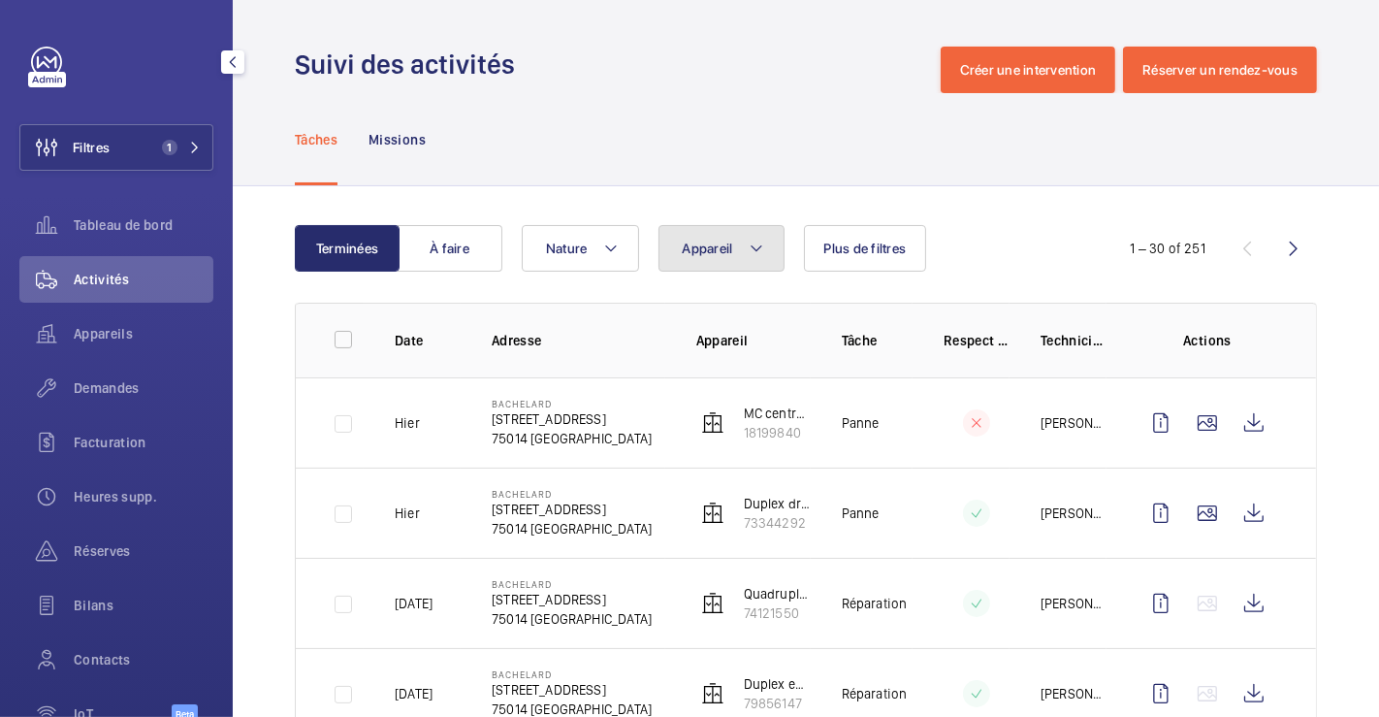
click at [761, 253] on mat-icon at bounding box center [757, 248] width 16 height 23
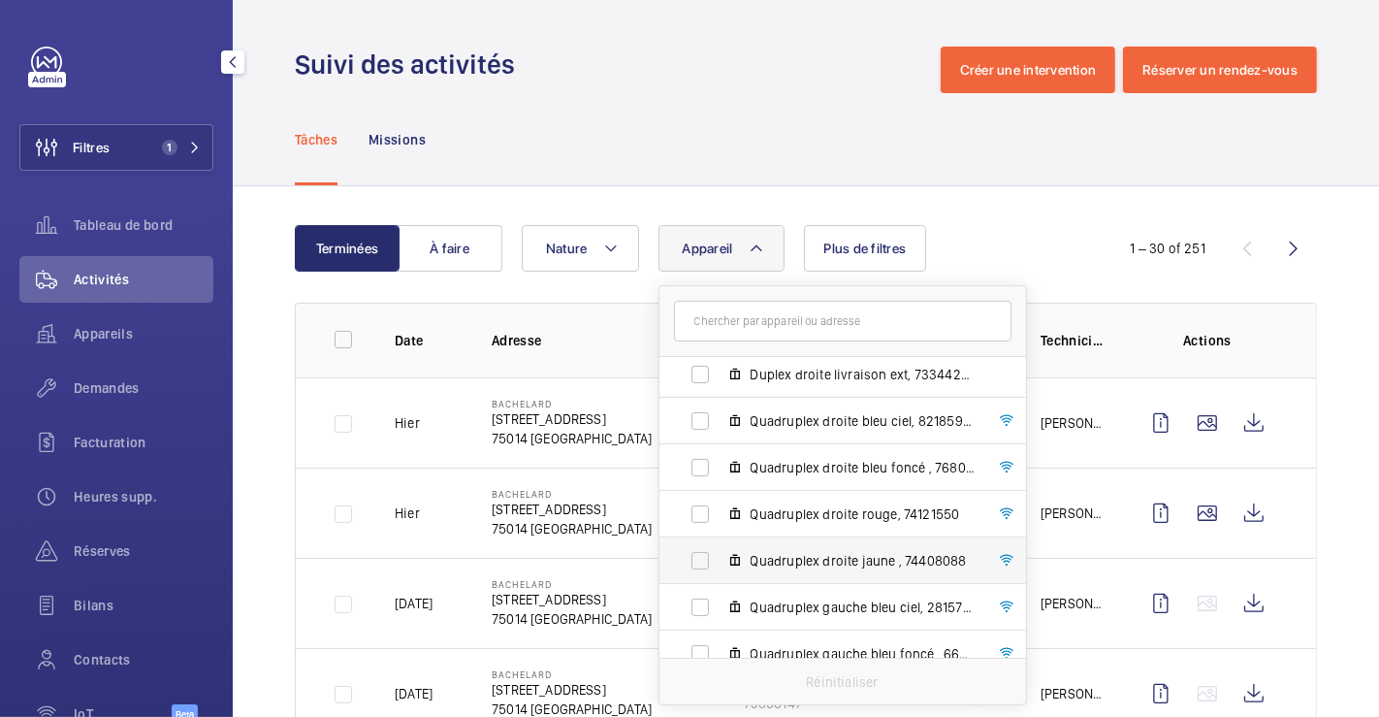
scroll to position [318, 0]
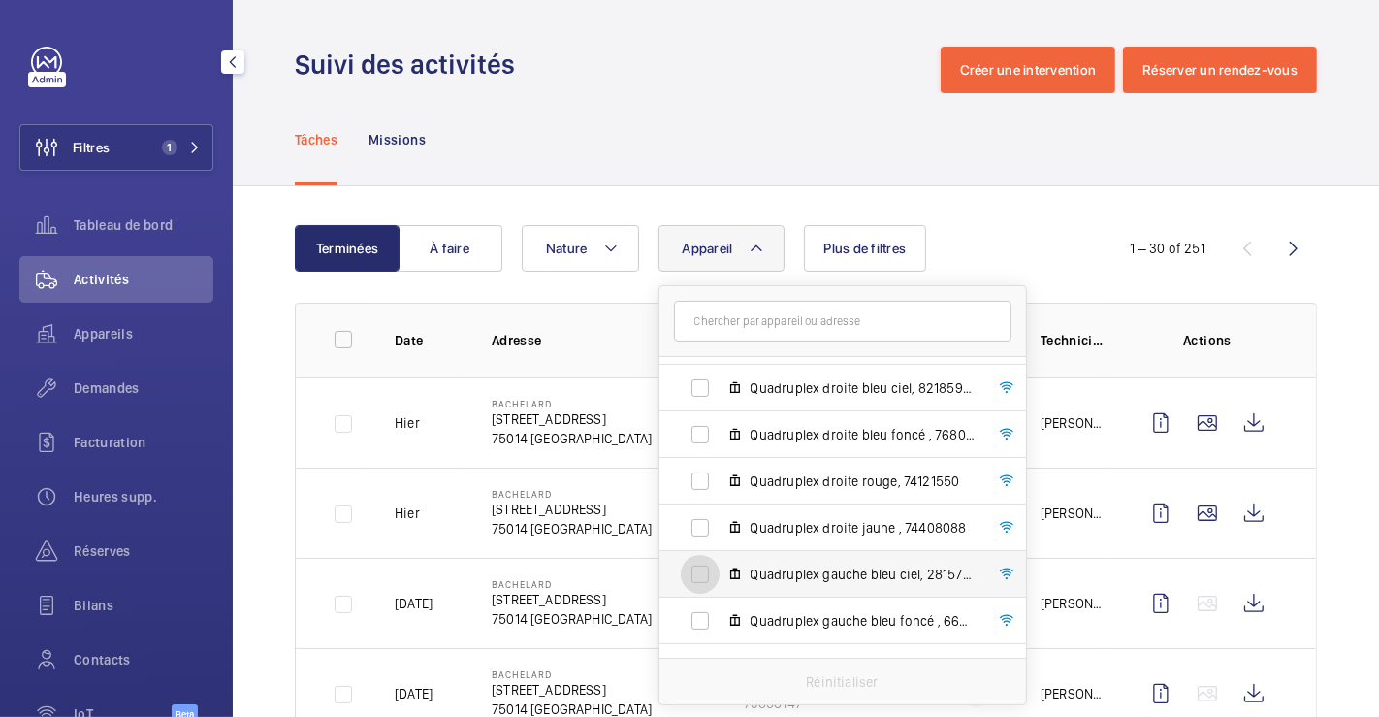
click at [691, 571] on input "Quadruplex gauche bleu ciel, 28157912" at bounding box center [700, 574] width 39 height 39
checkbox input "true"
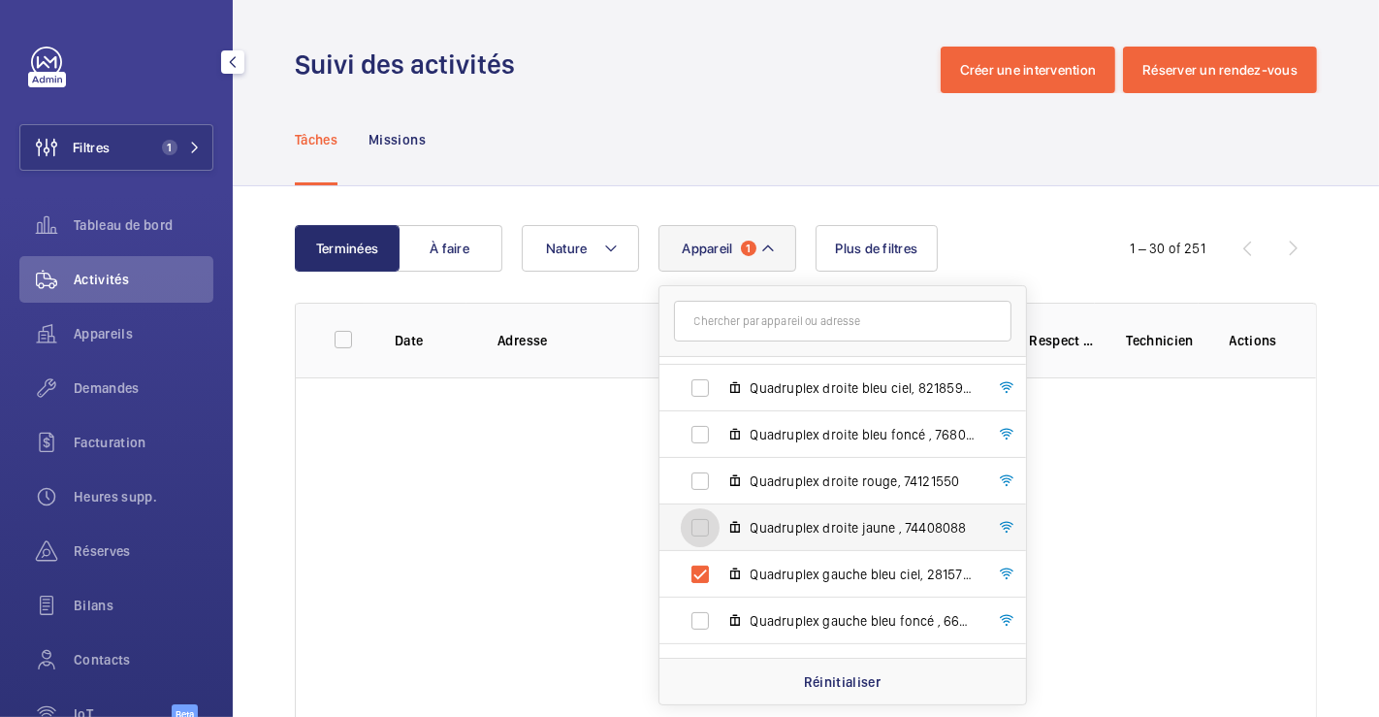
click at [702, 525] on input "Quadruplex droite jaune , 74408088" at bounding box center [700, 527] width 39 height 39
checkbox input "true"
drag, startPoint x: 704, startPoint y: 55, endPoint x: 727, endPoint y: 119, distance: 68.1
click at [704, 56] on div "Suivi des activités Créer une intervention Réserver un rendez-vous" at bounding box center [806, 70] width 1022 height 47
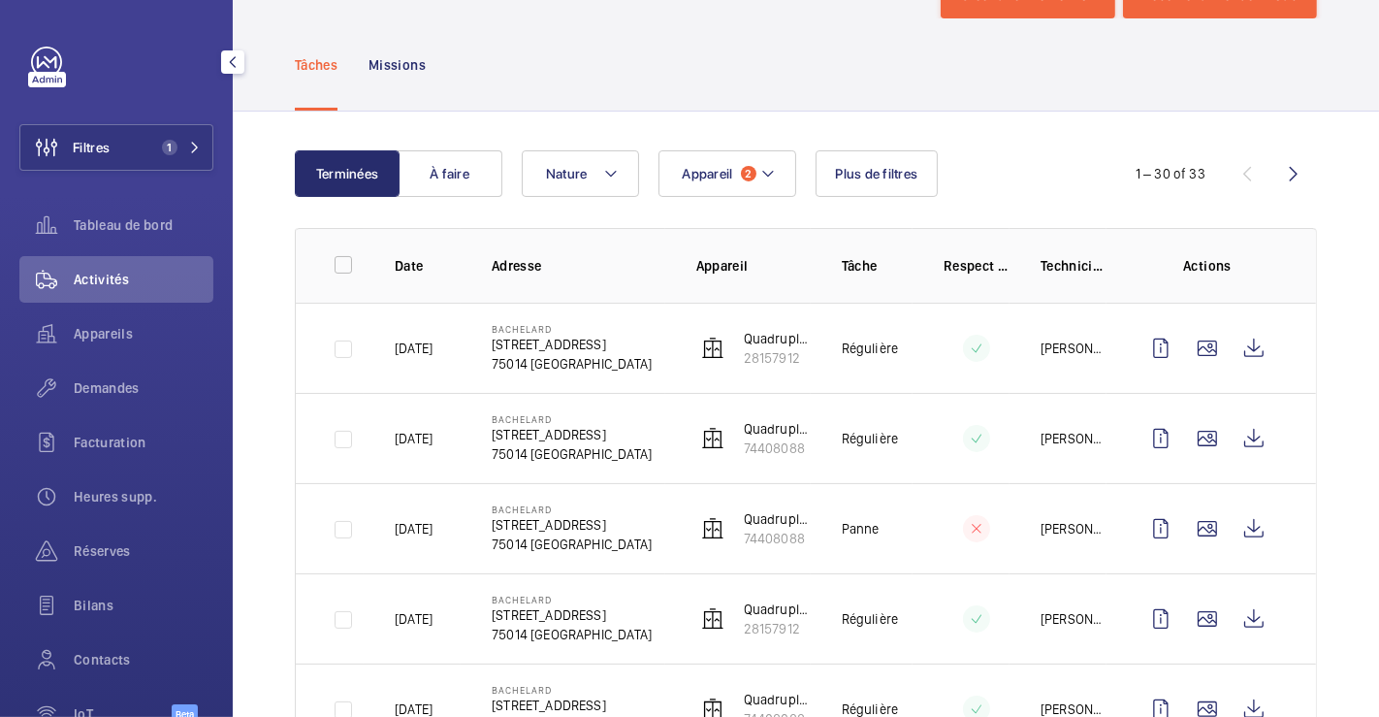
scroll to position [108, 0]
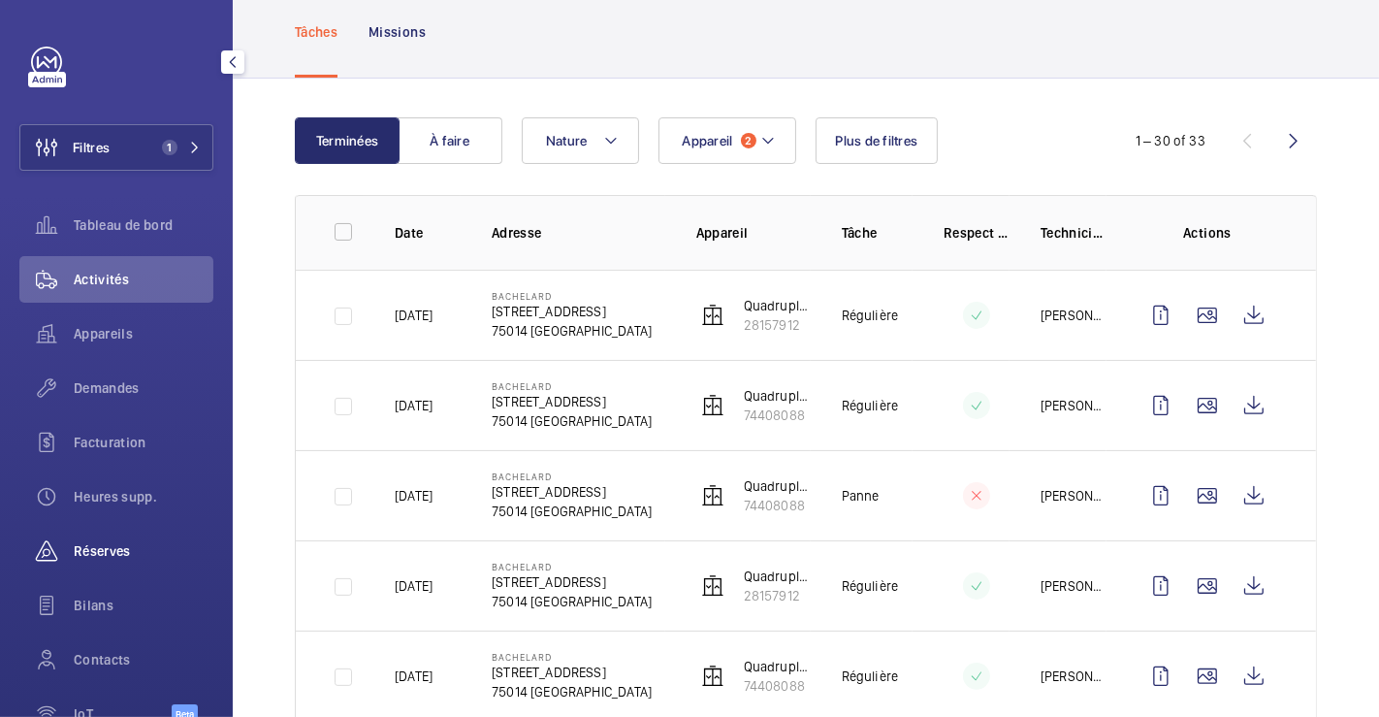
click at [111, 549] on span "Réserves" at bounding box center [144, 550] width 140 height 19
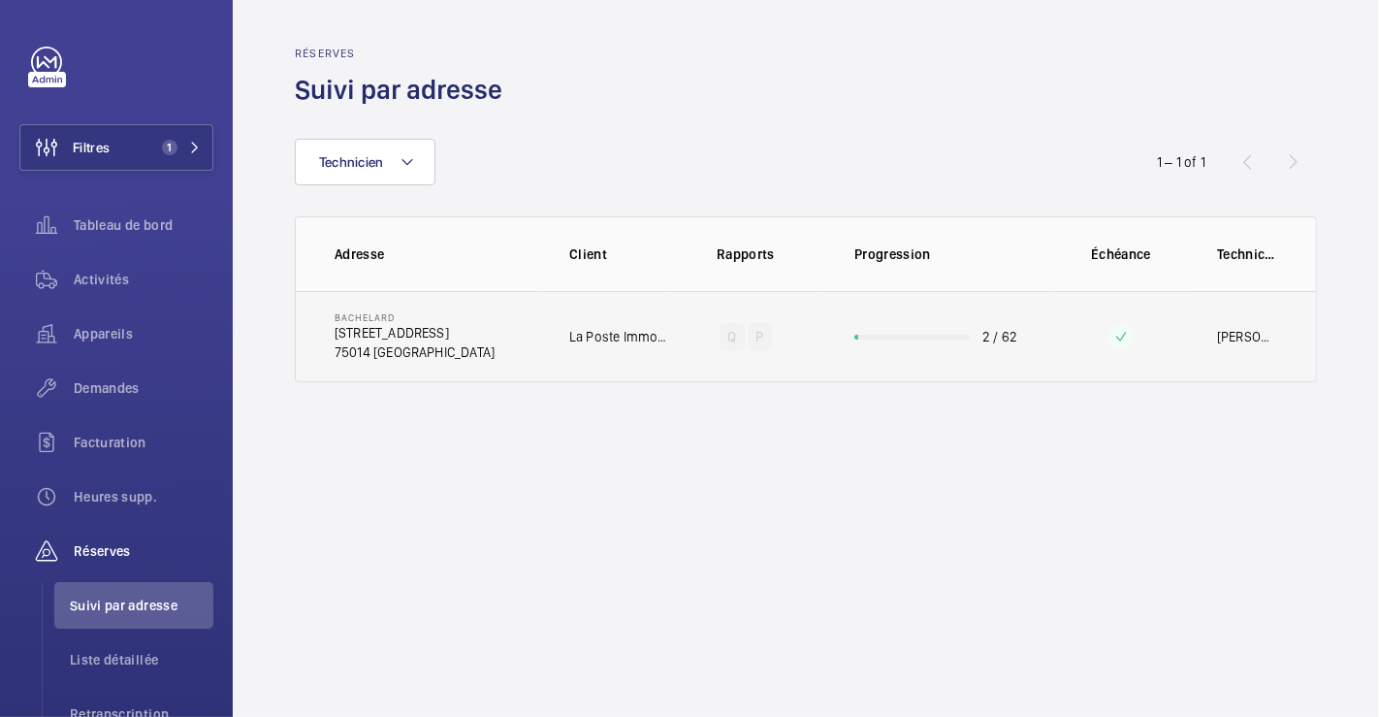
click at [490, 317] on td "Bachelard [STREET_ADDRESS]" at bounding box center [417, 336] width 242 height 91
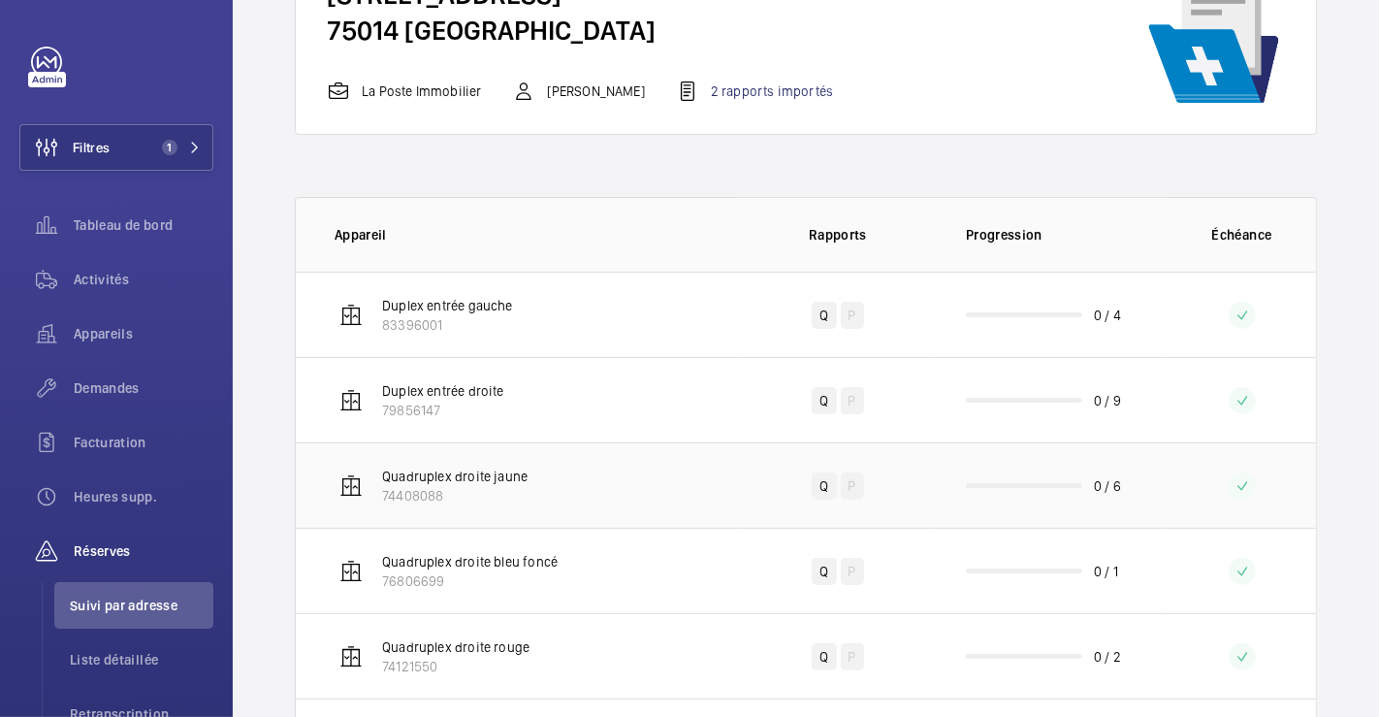
scroll to position [215, 0]
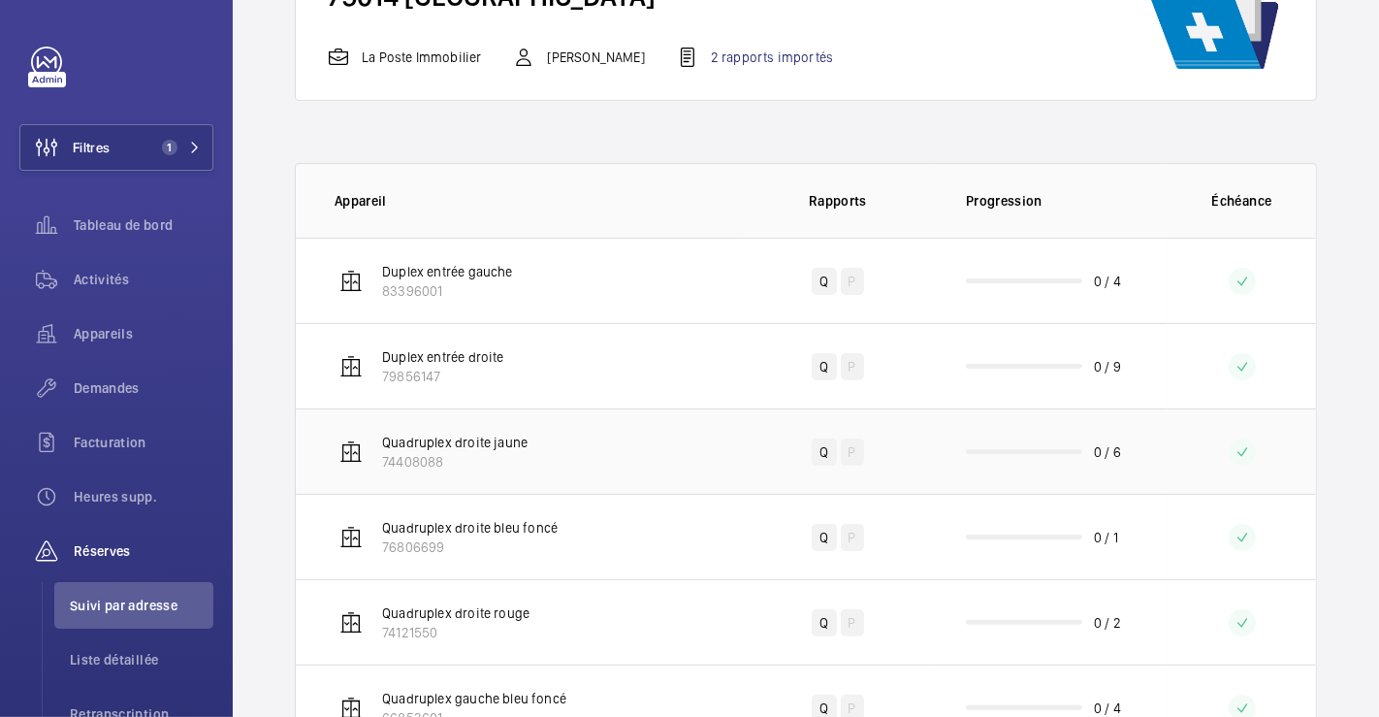
click at [557, 440] on td "Quadruplex droite jaune 74408088" at bounding box center [518, 450] width 445 height 85
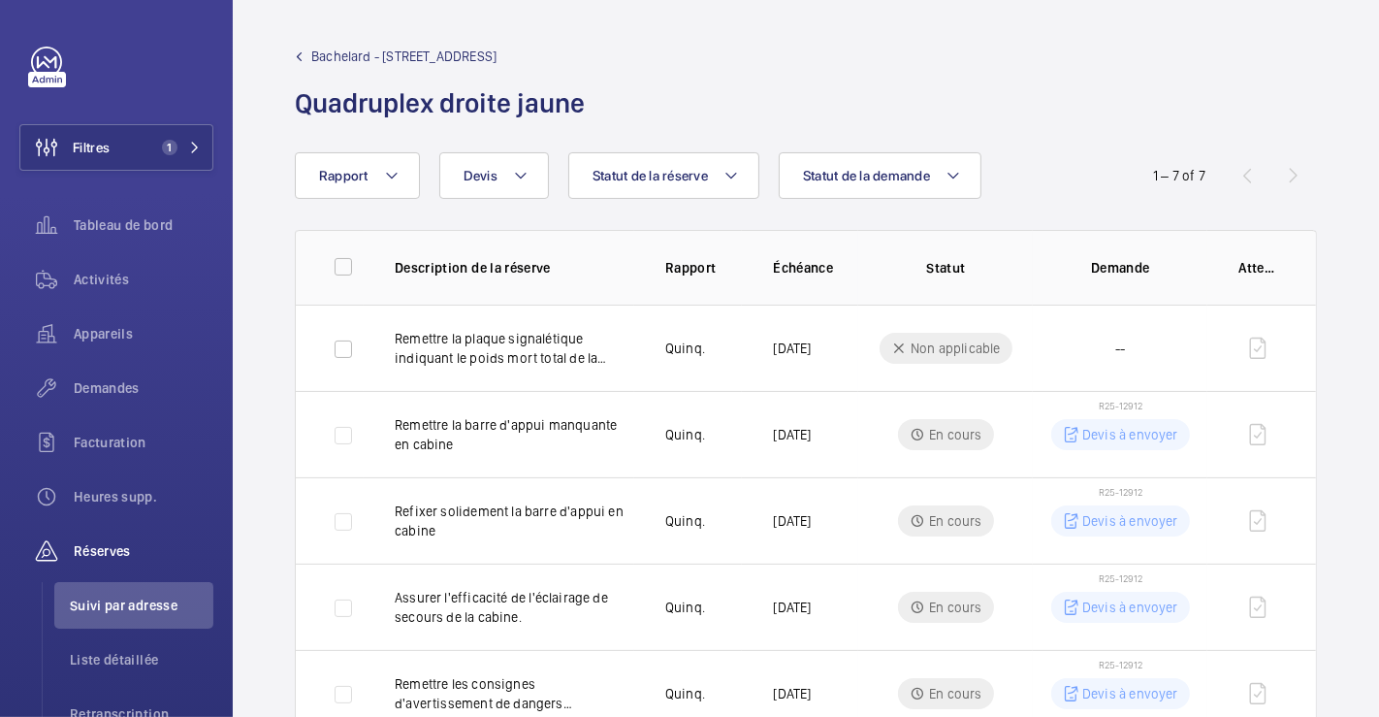
click at [344, 47] on span "Bachelard - 111 Boulevard Brune" at bounding box center [403, 56] width 185 height 19
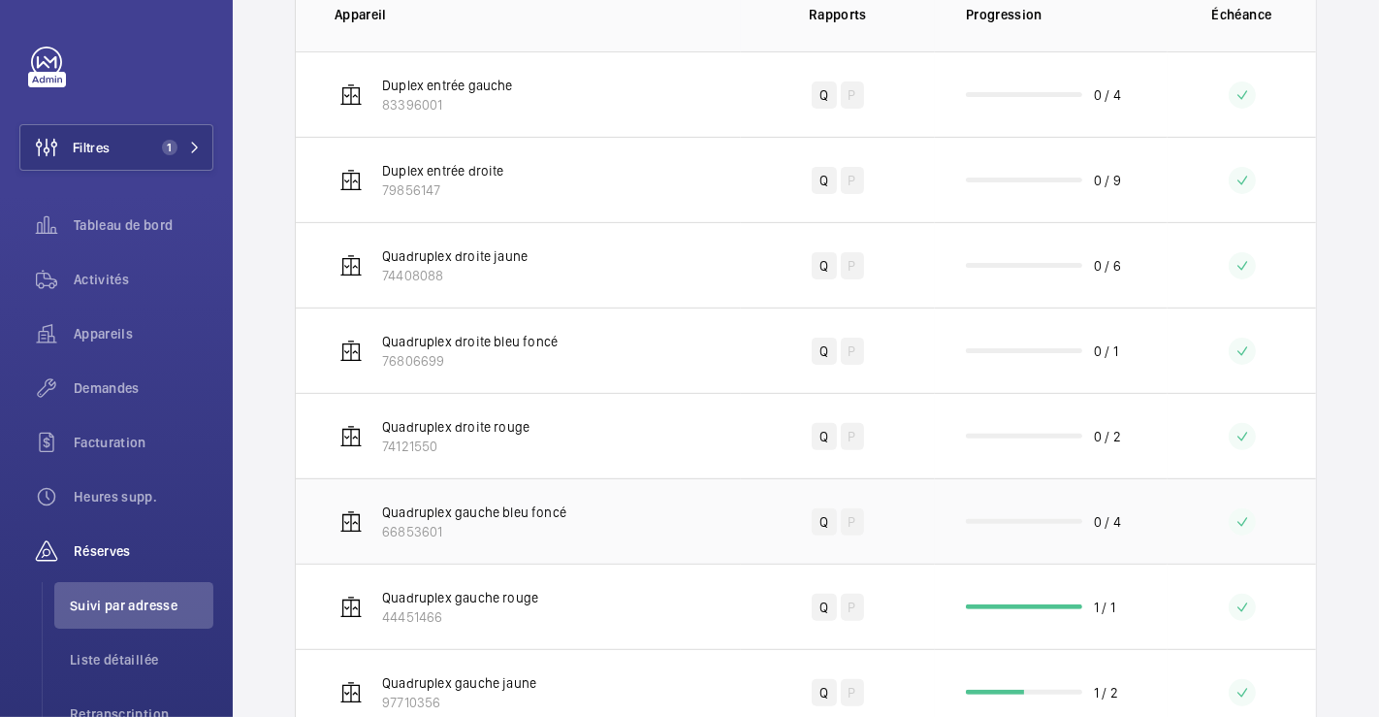
scroll to position [538, 0]
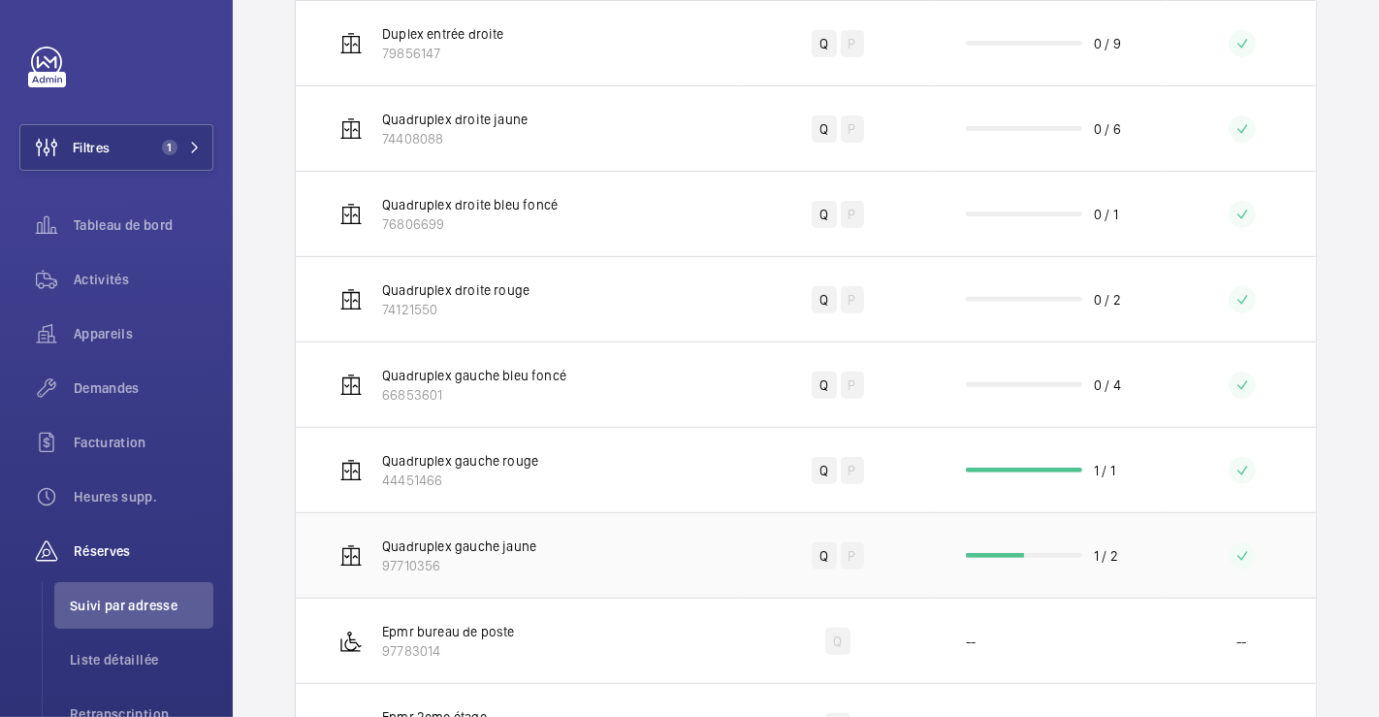
click at [573, 538] on td "Quadruplex gauche jaune 97710356" at bounding box center [518, 554] width 445 height 85
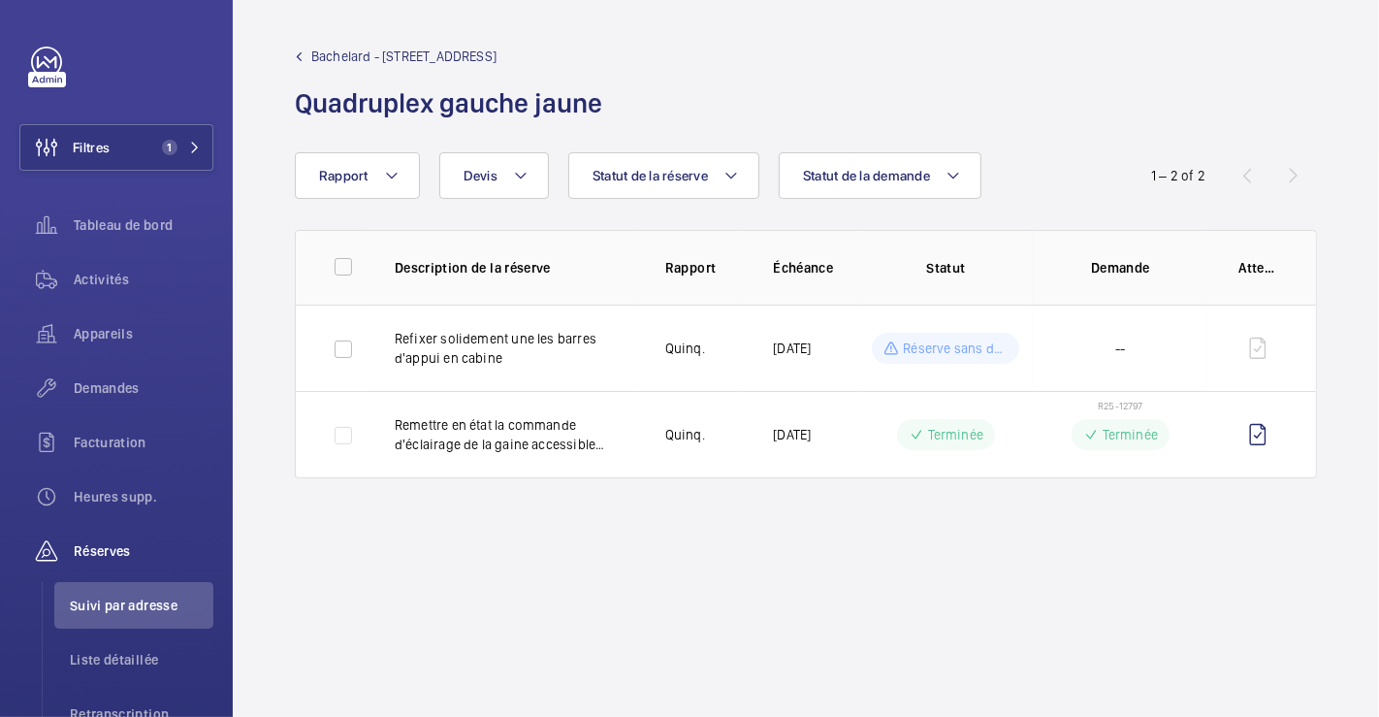
click at [302, 58] on mat-icon at bounding box center [299, 56] width 9 height 9
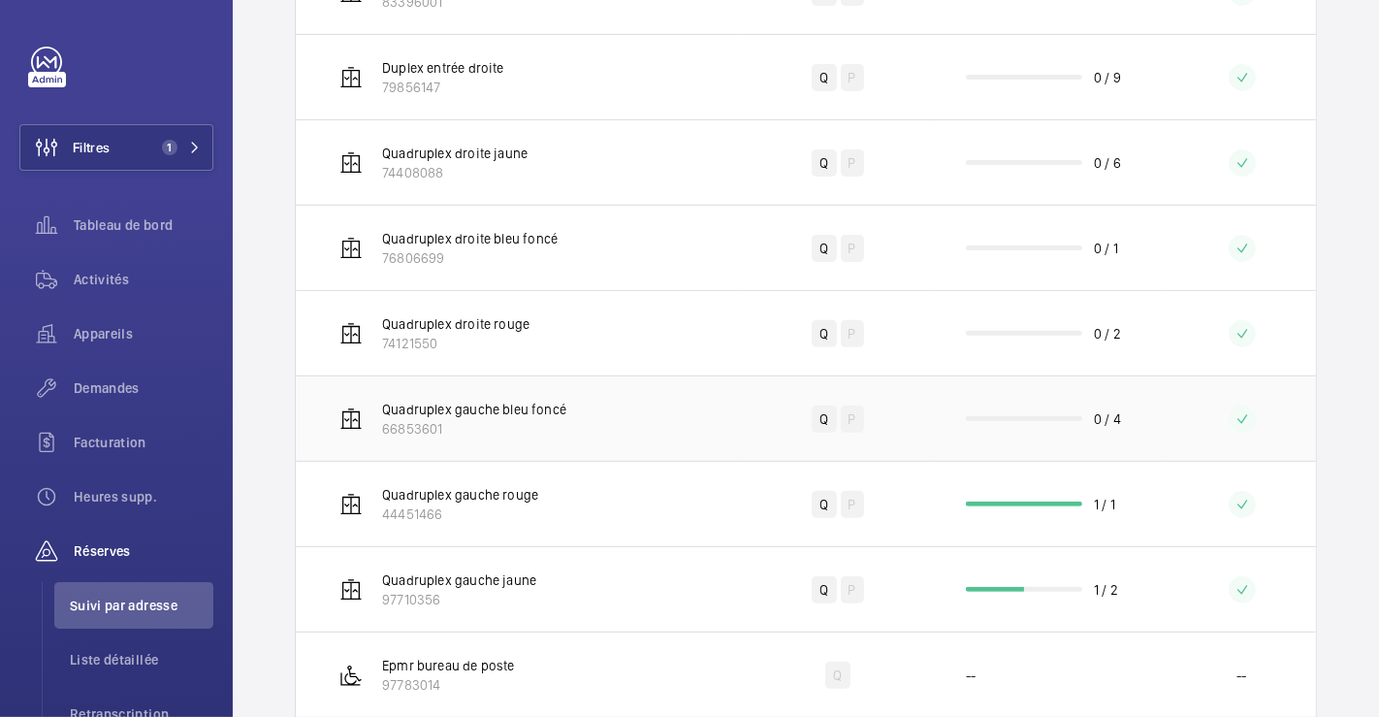
scroll to position [538, 0]
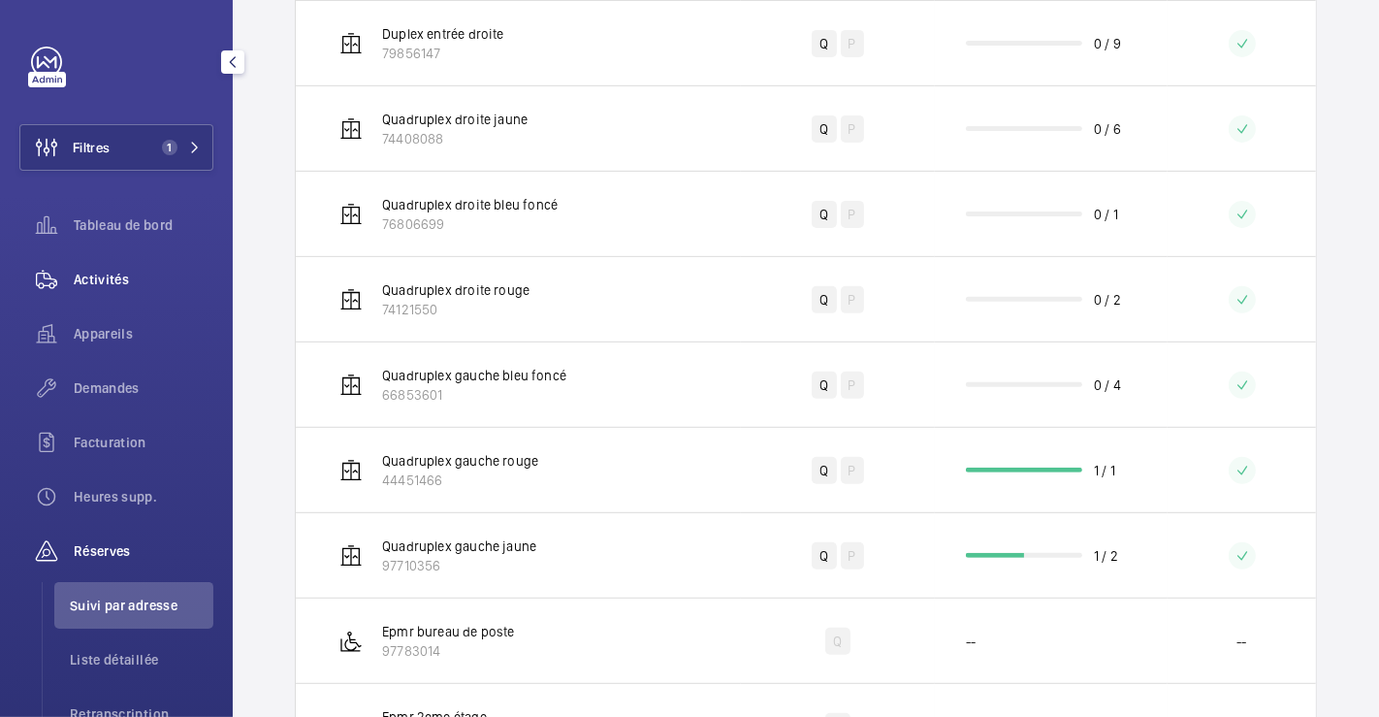
click at [125, 275] on span "Activités" at bounding box center [144, 279] width 140 height 19
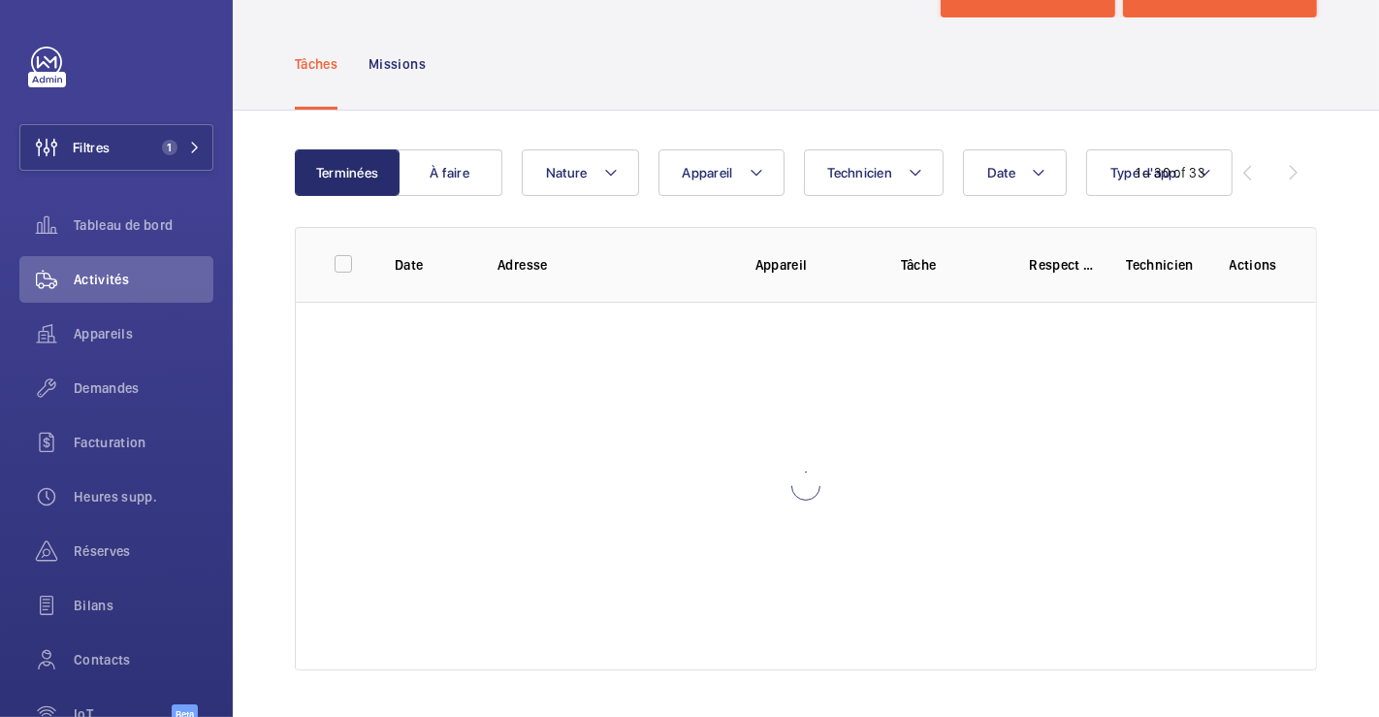
scroll to position [75, 0]
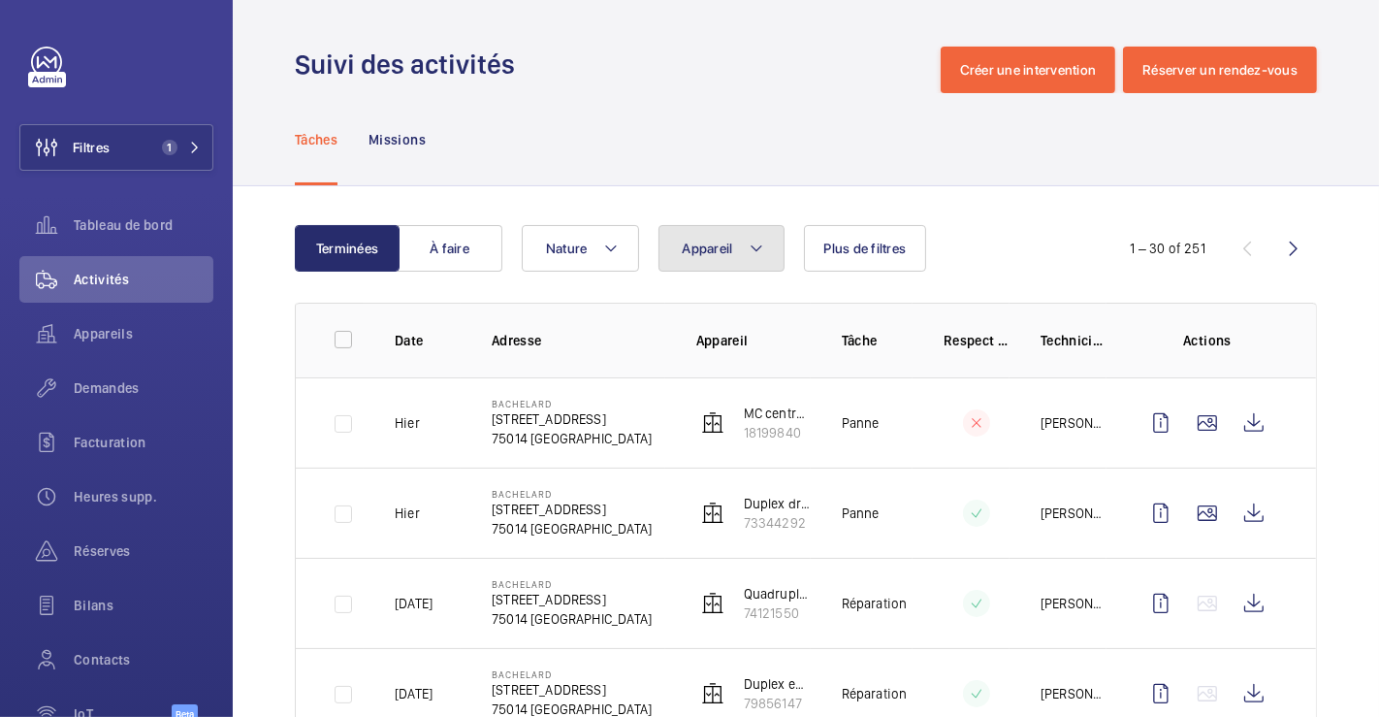
click at [751, 253] on mat-icon at bounding box center [757, 248] width 16 height 23
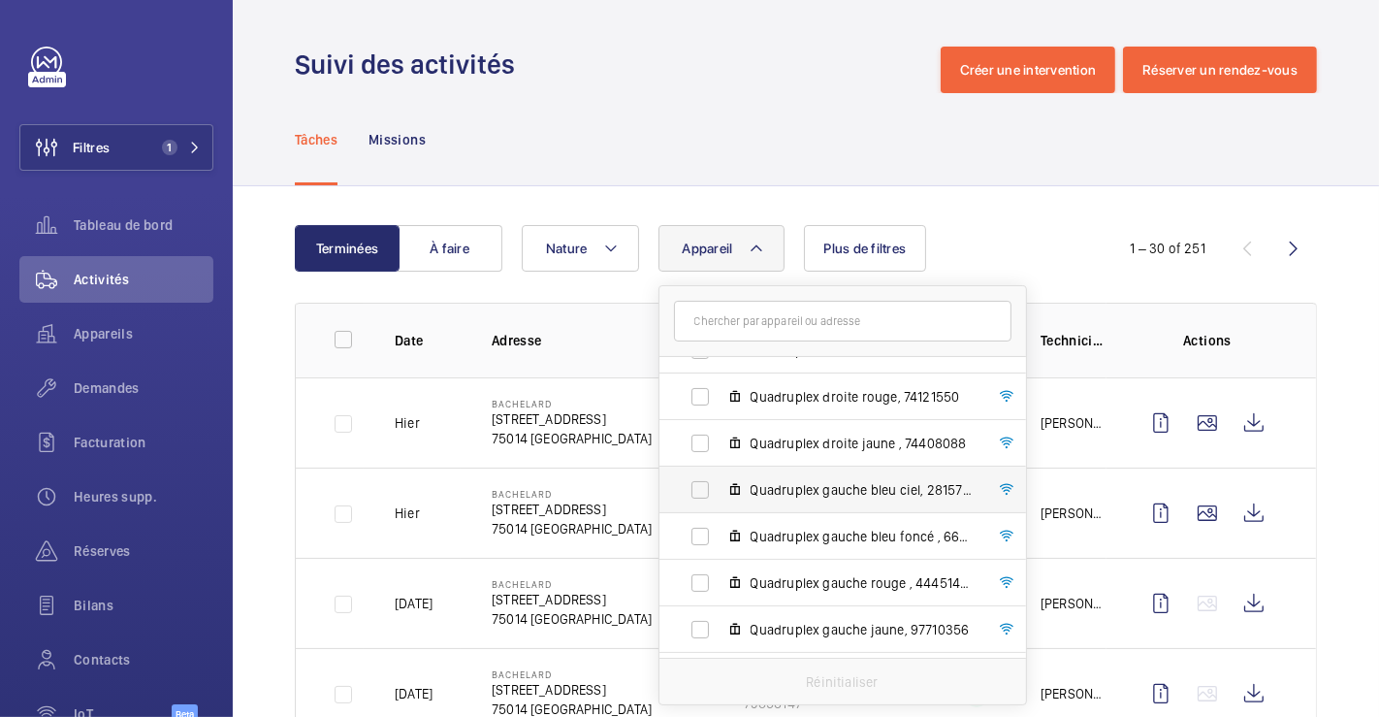
scroll to position [427, 0]
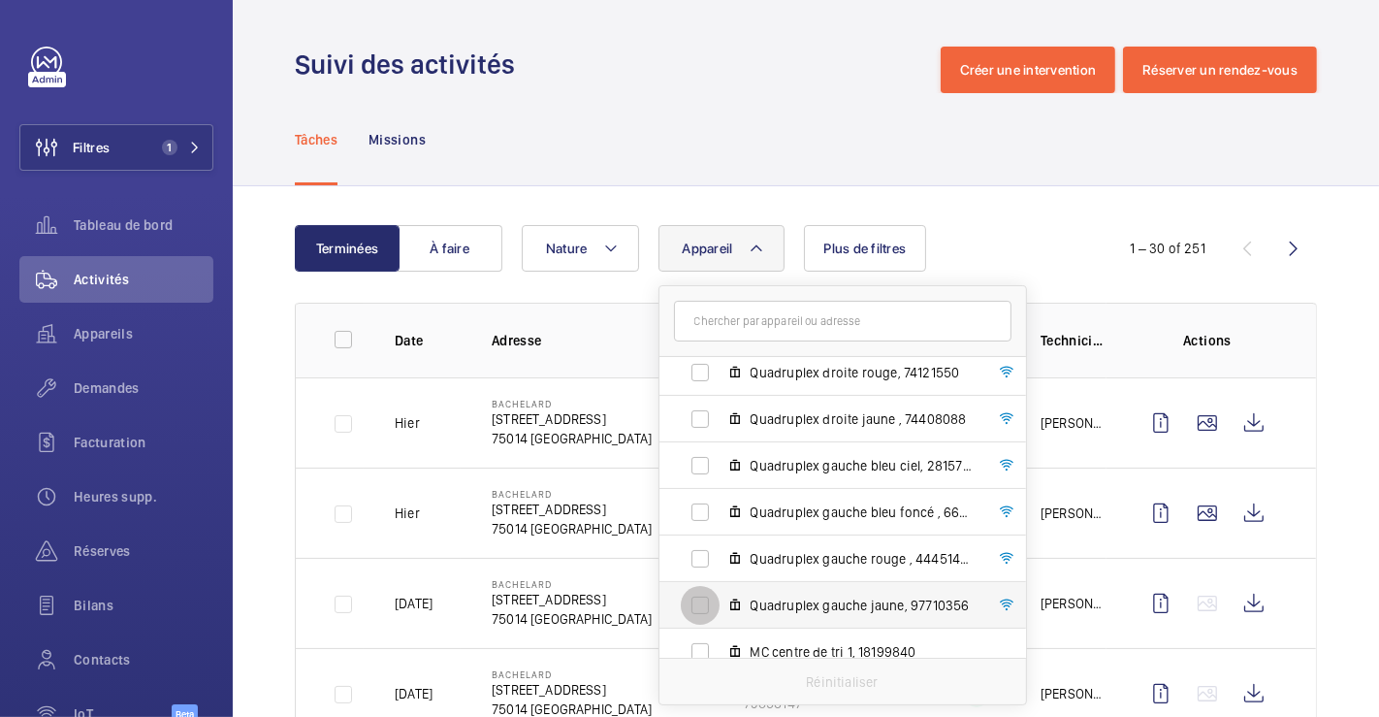
click at [695, 603] on input "Quadruplex gauche jaune, 97710356" at bounding box center [700, 605] width 39 height 39
checkbox input "true"
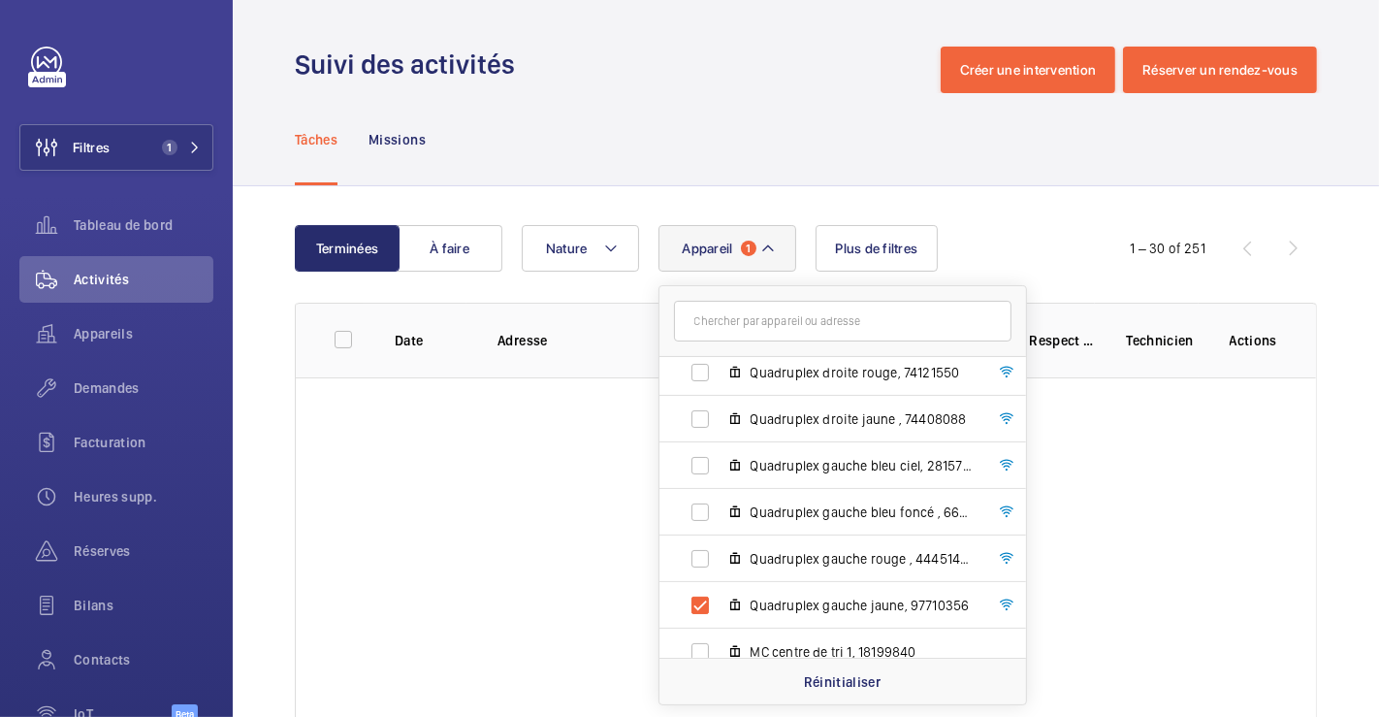
click at [759, 117] on div "Tâches Missions" at bounding box center [806, 139] width 1022 height 92
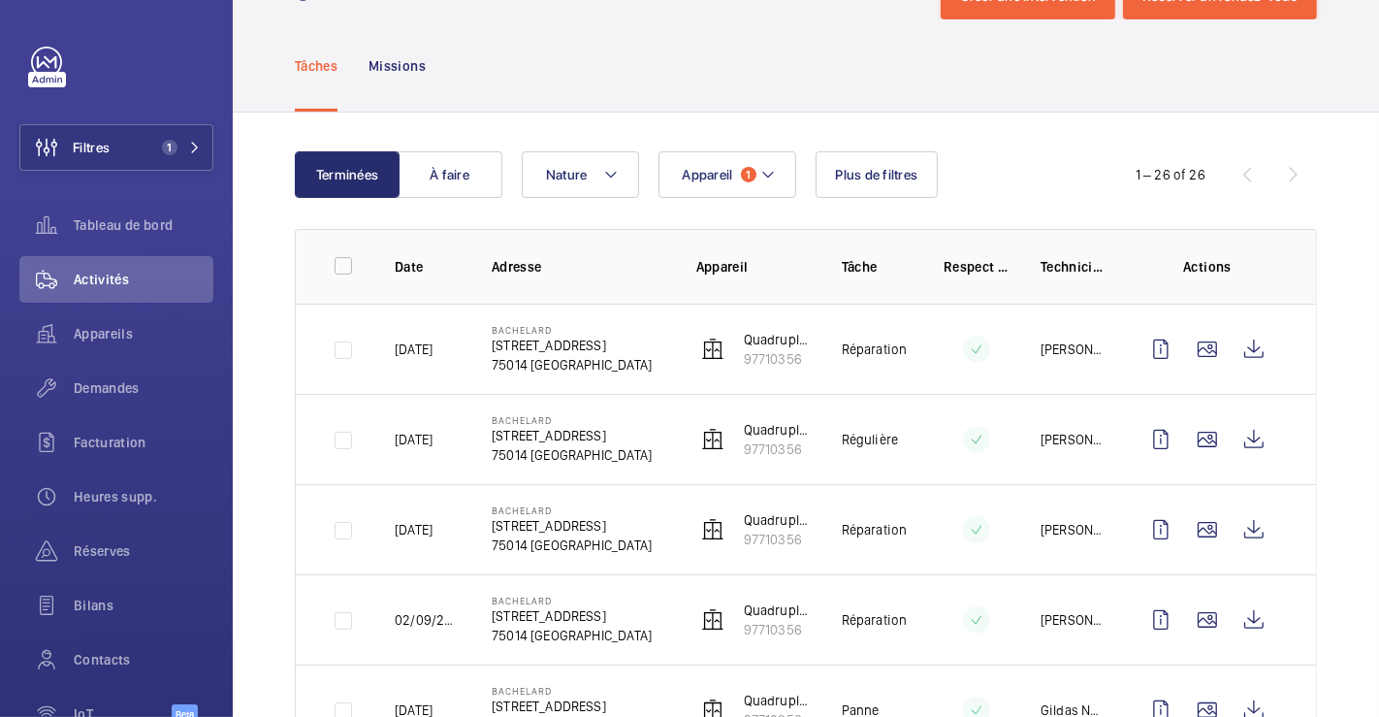
scroll to position [108, 0]
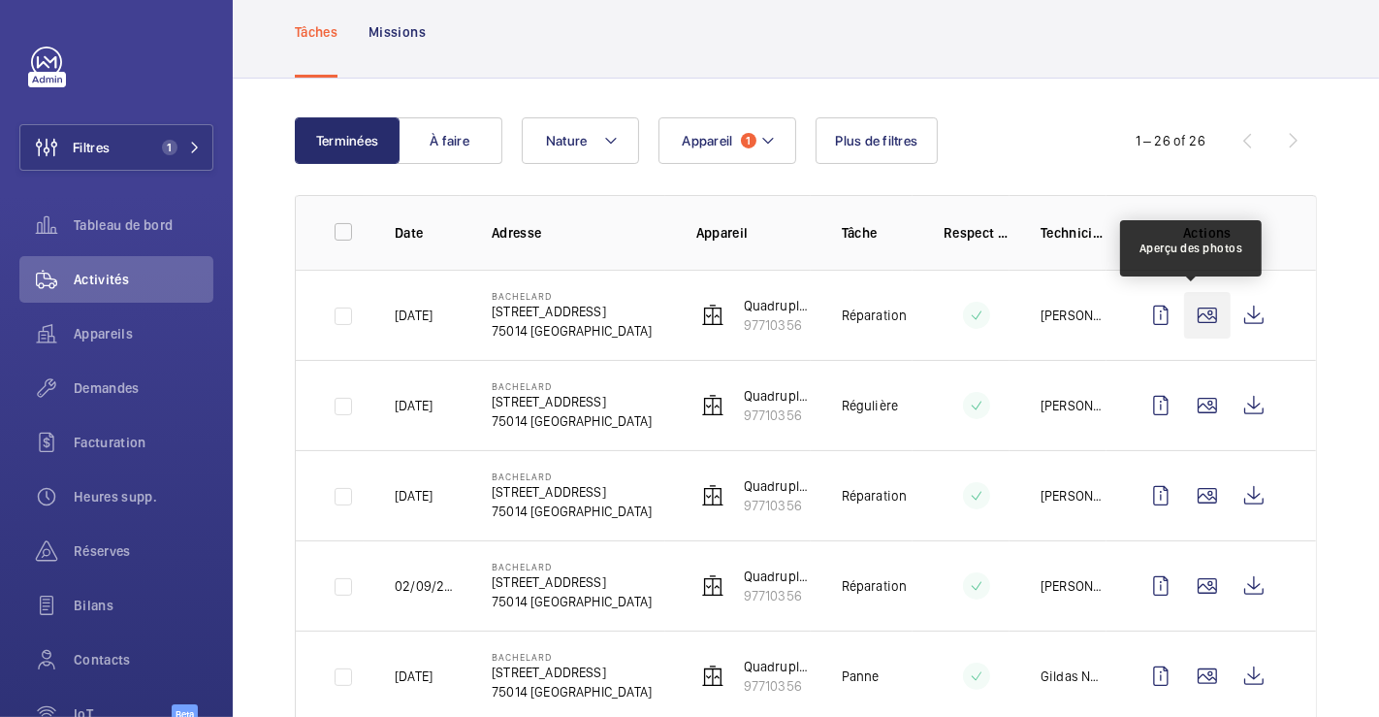
click at [1190, 314] on wm-front-icon-button at bounding box center [1207, 315] width 47 height 47
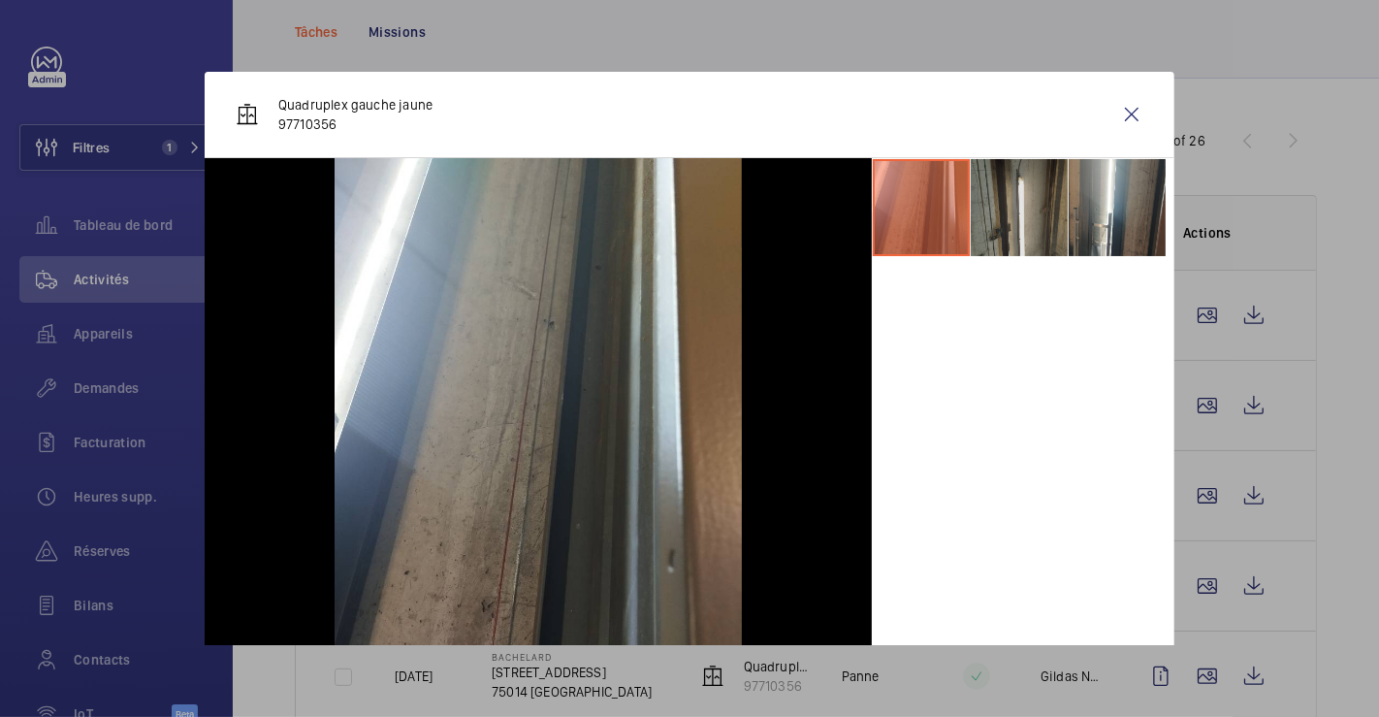
click at [1019, 220] on li at bounding box center [1019, 207] width 97 height 97
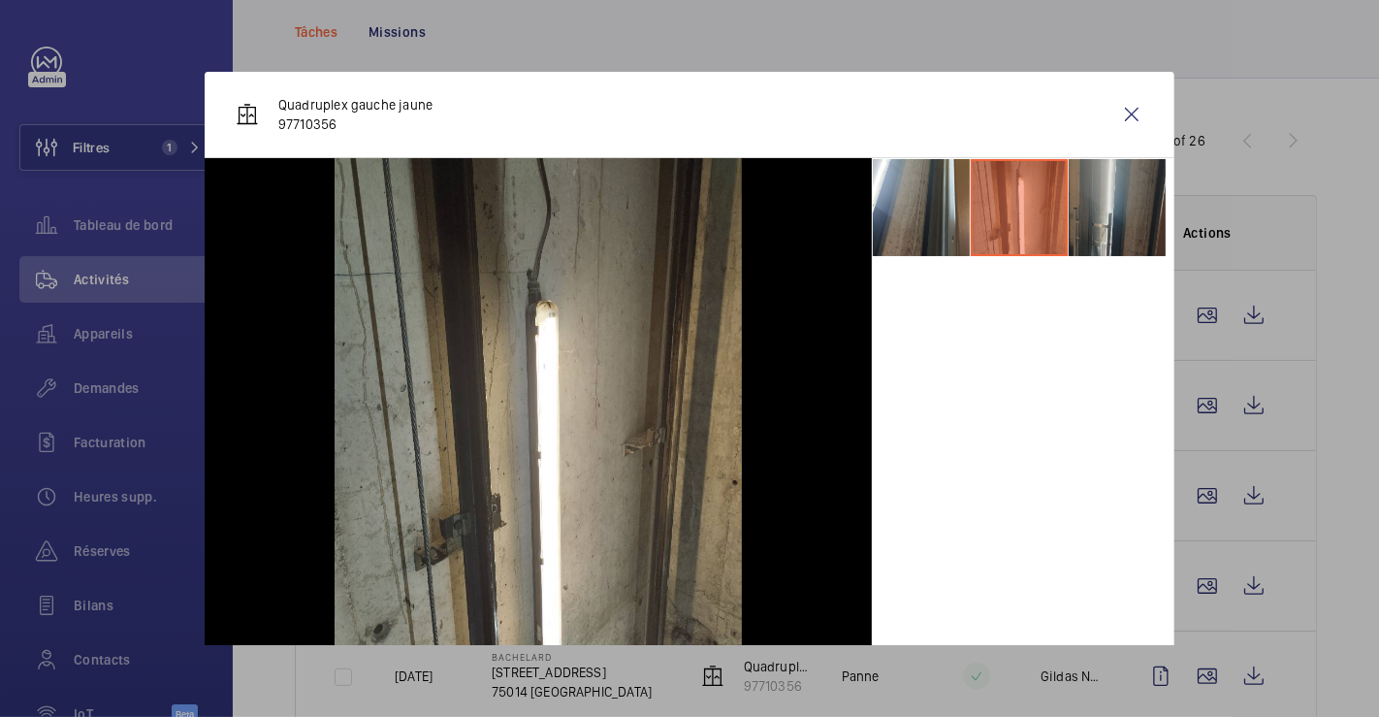
click at [1119, 210] on li at bounding box center [1117, 207] width 97 height 97
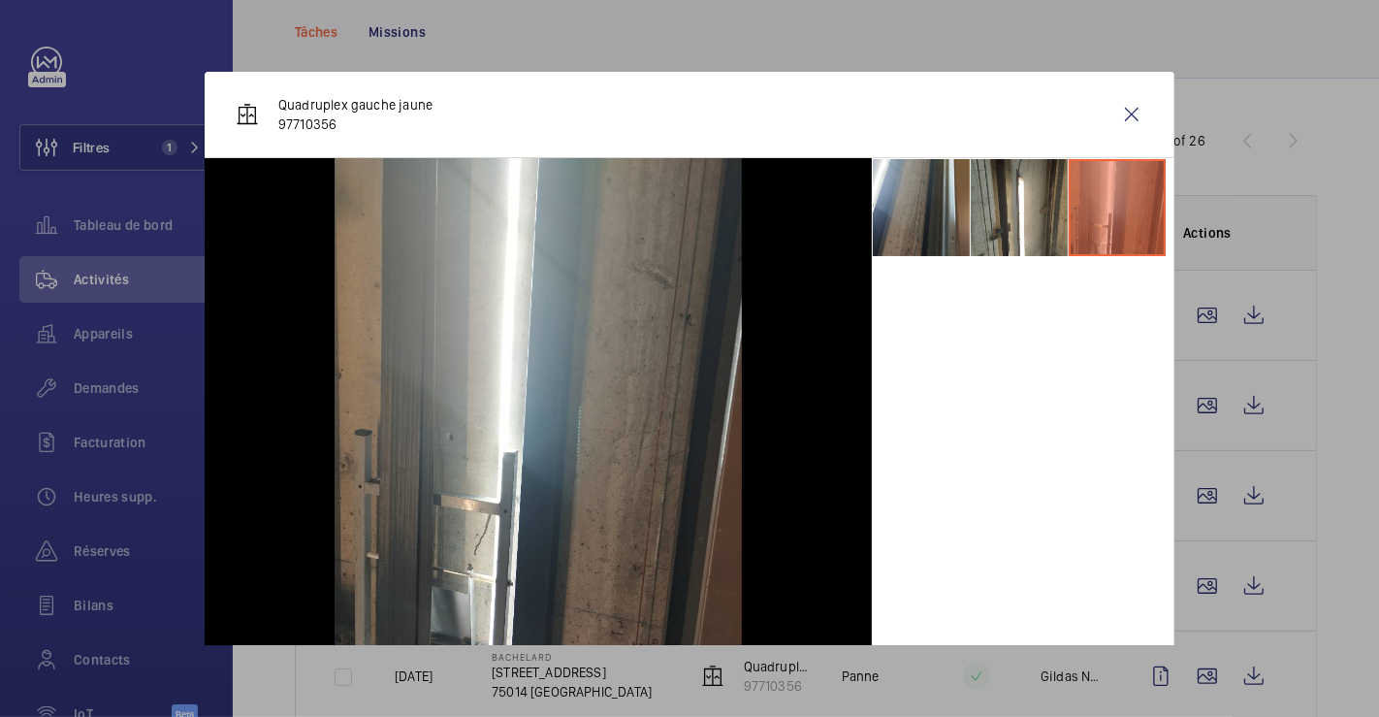
drag, startPoint x: 1113, startPoint y: 105, endPoint x: 1127, endPoint y: 370, distance: 265.2
click at [1111, 107] on wm-front-icon-button at bounding box center [1132, 114] width 47 height 47
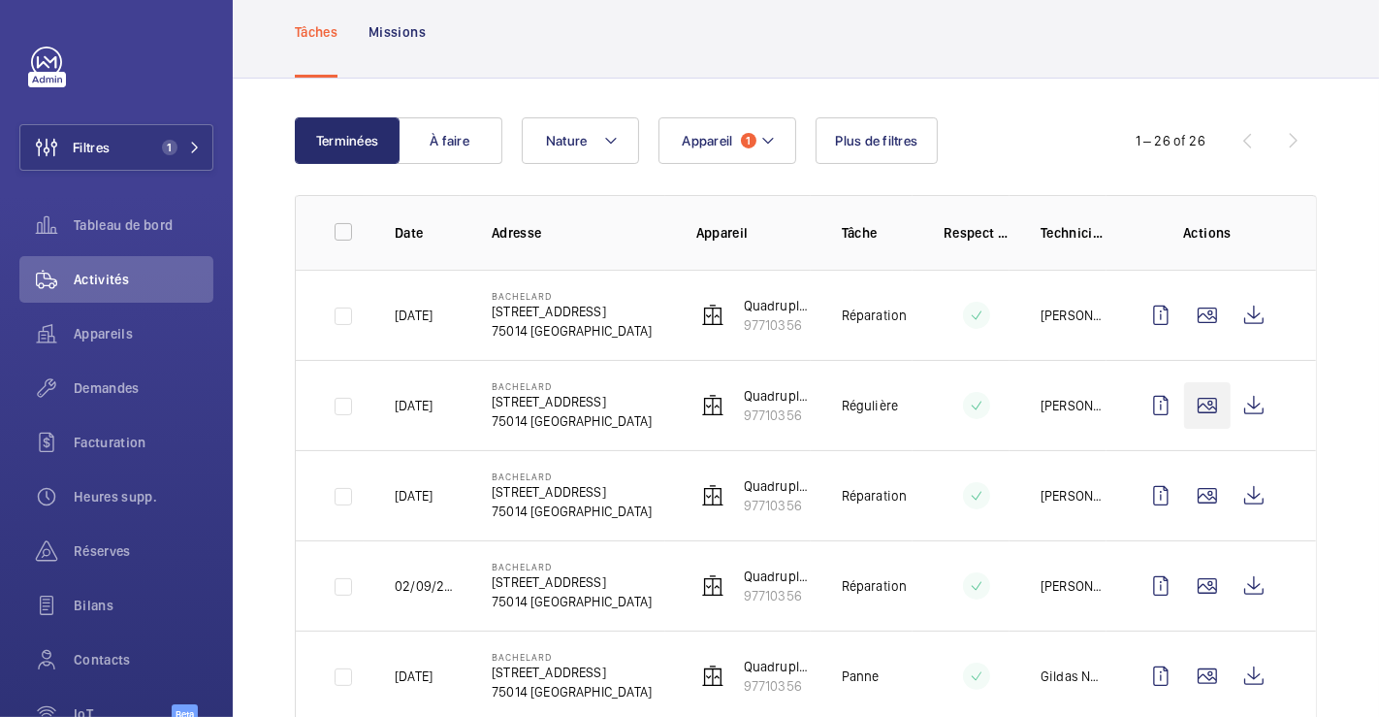
scroll to position [215, 0]
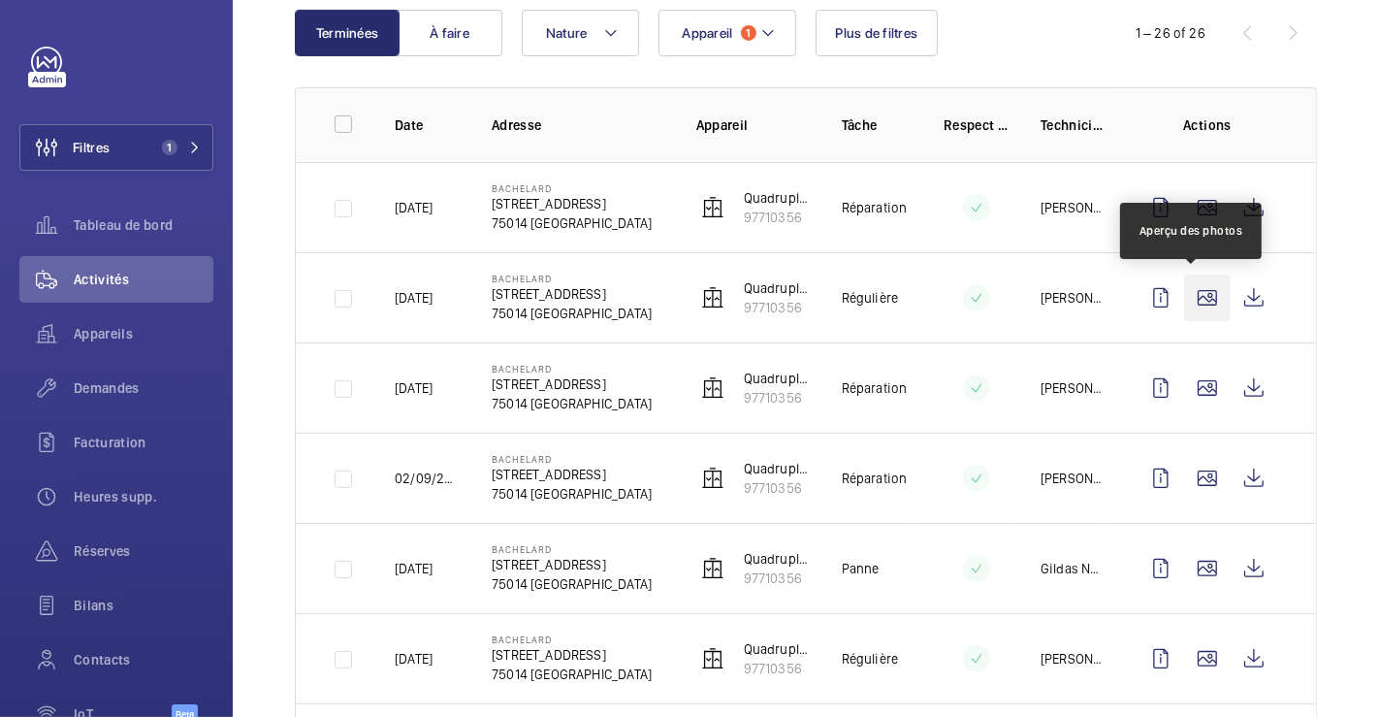
click at [1200, 292] on wm-front-icon-button at bounding box center [1207, 297] width 47 height 47
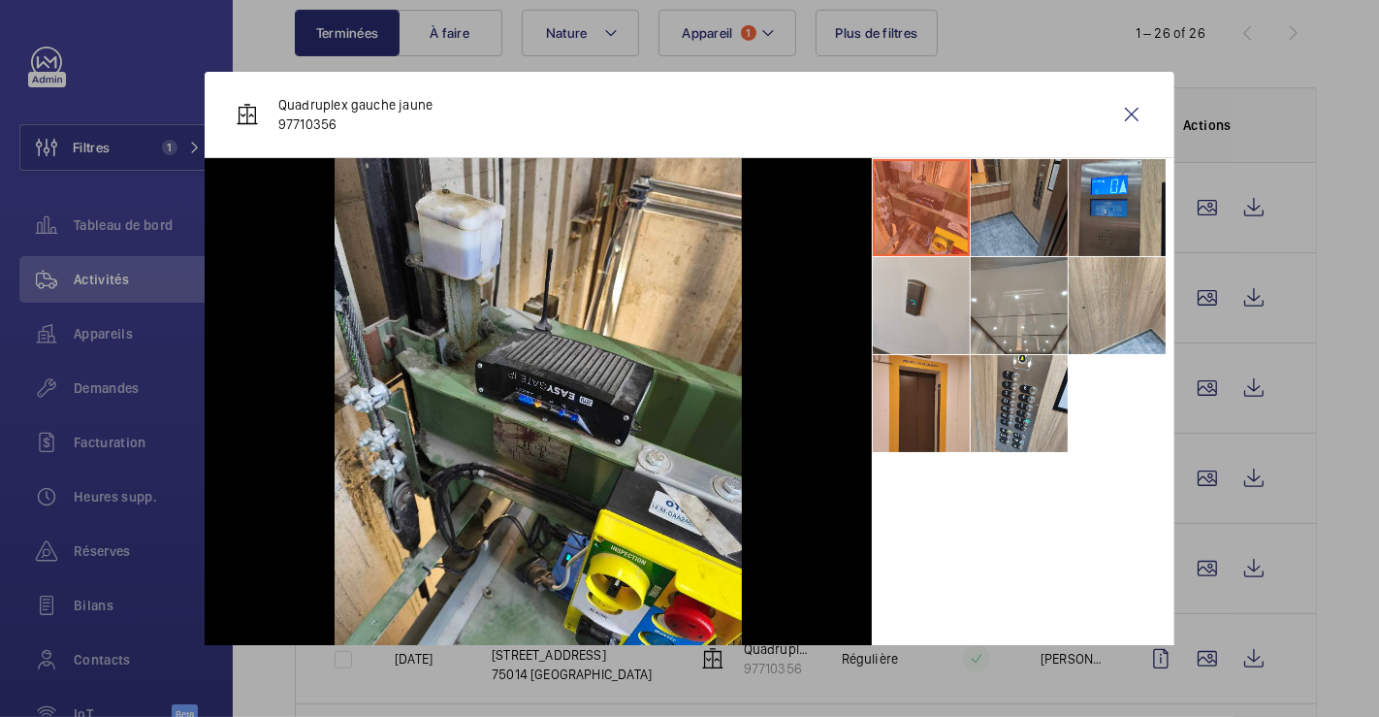
click at [1000, 223] on li at bounding box center [1019, 207] width 97 height 97
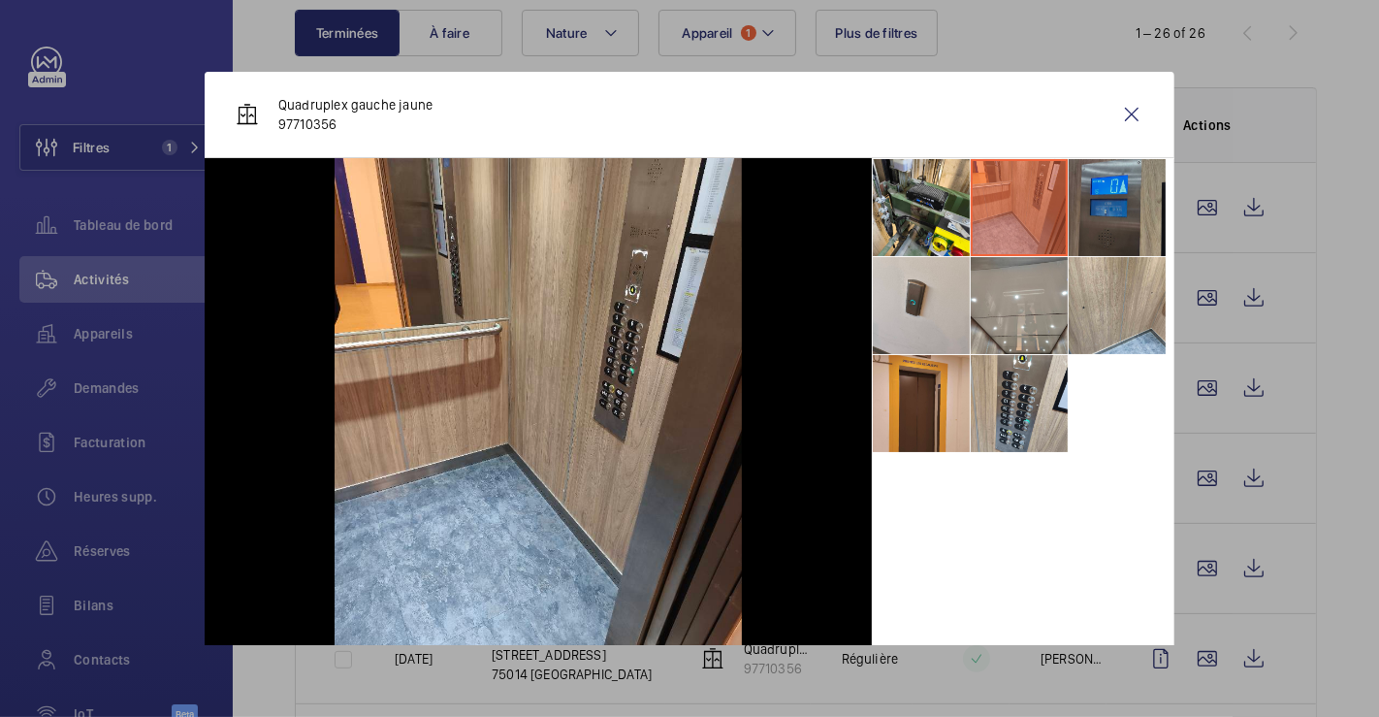
click at [1097, 205] on li at bounding box center [1117, 207] width 97 height 97
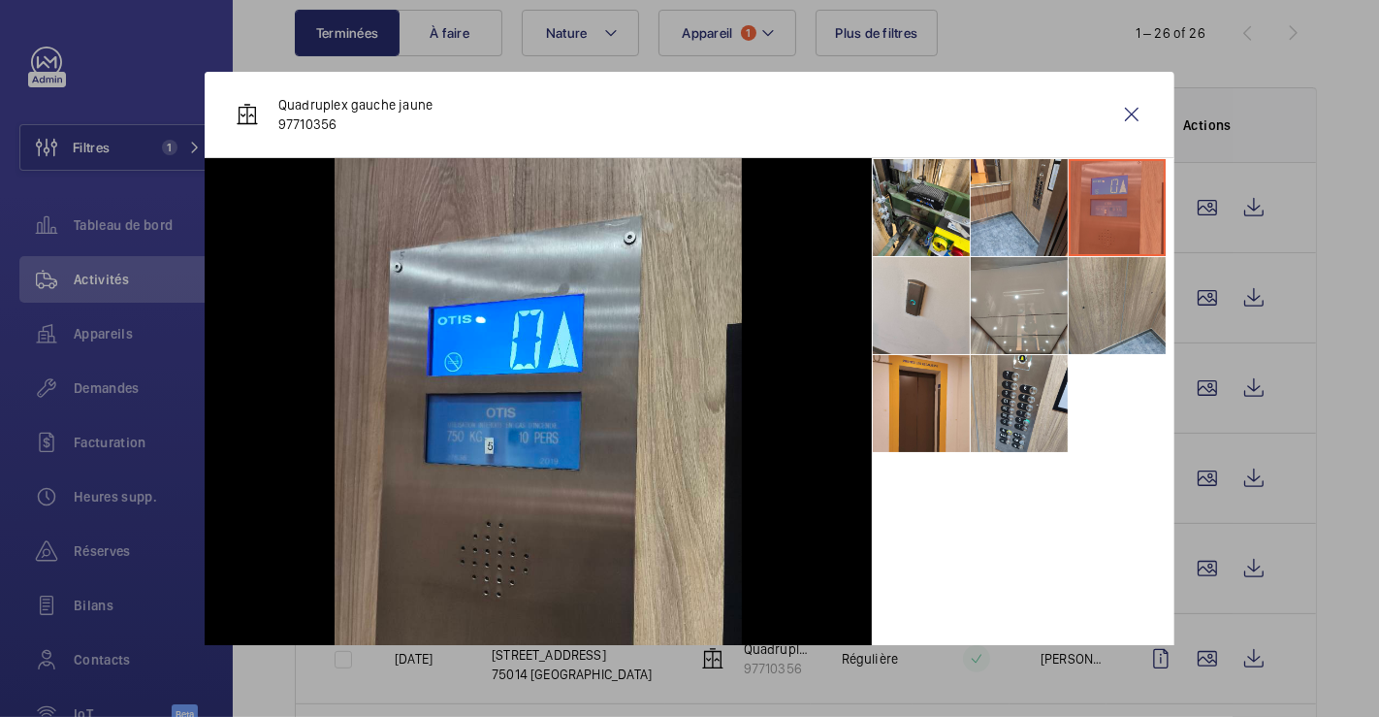
click at [1106, 303] on li at bounding box center [1117, 305] width 97 height 97
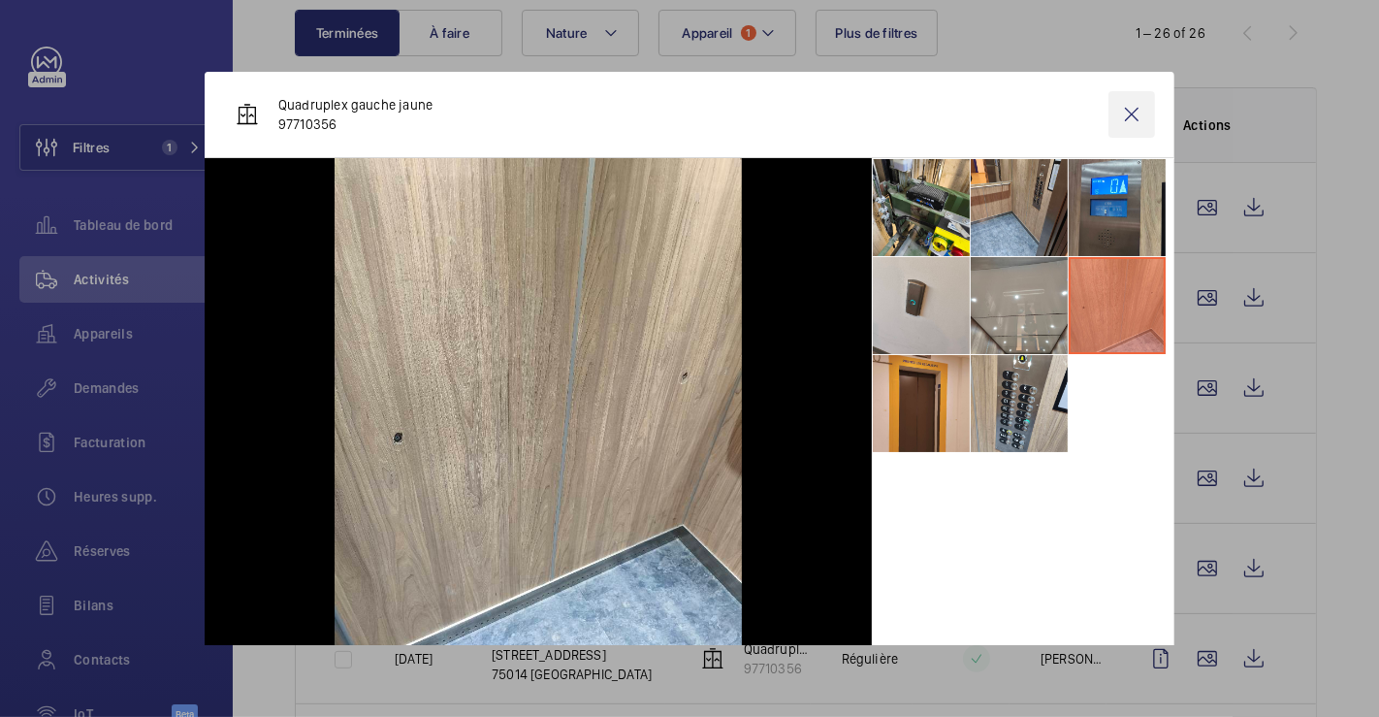
click at [1119, 108] on wm-front-icon-button at bounding box center [1132, 114] width 47 height 47
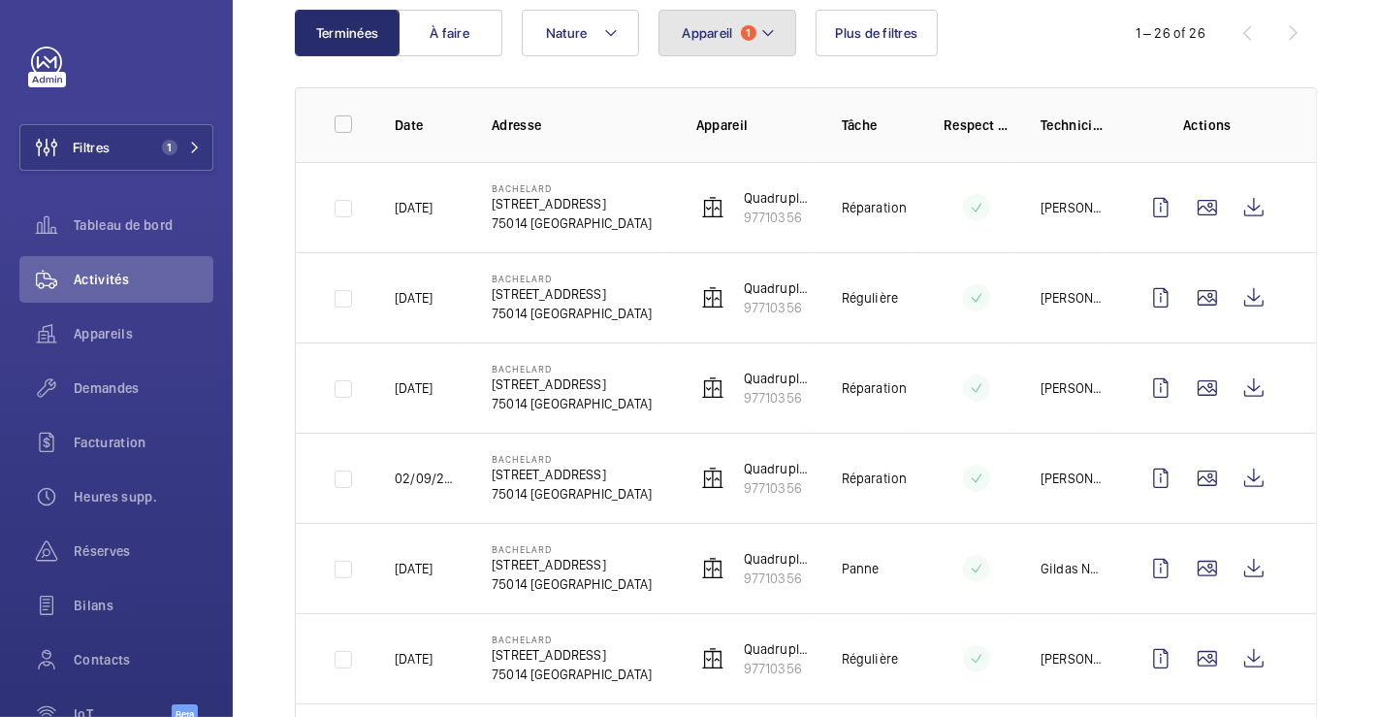
click at [767, 30] on mat-icon at bounding box center [768, 32] width 16 height 23
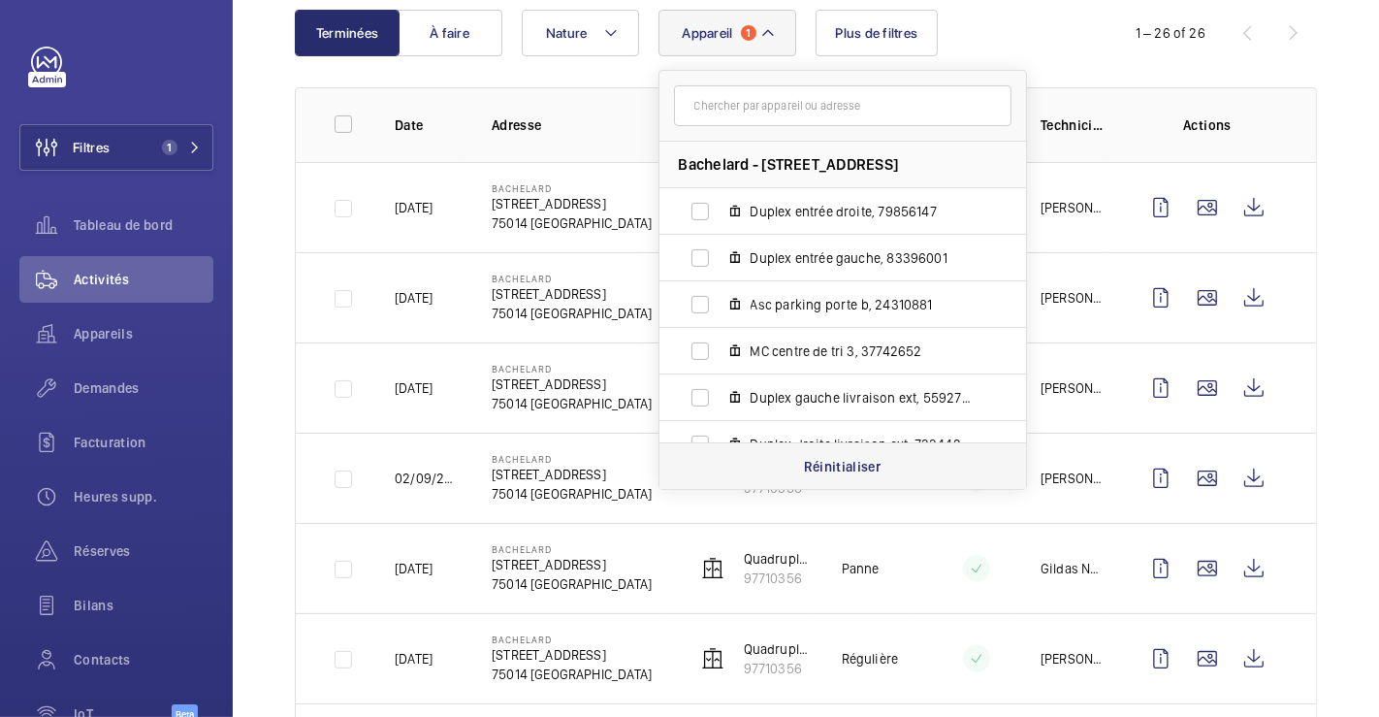
click at [836, 457] on p "Réinitialiser" at bounding box center [843, 466] width 78 height 19
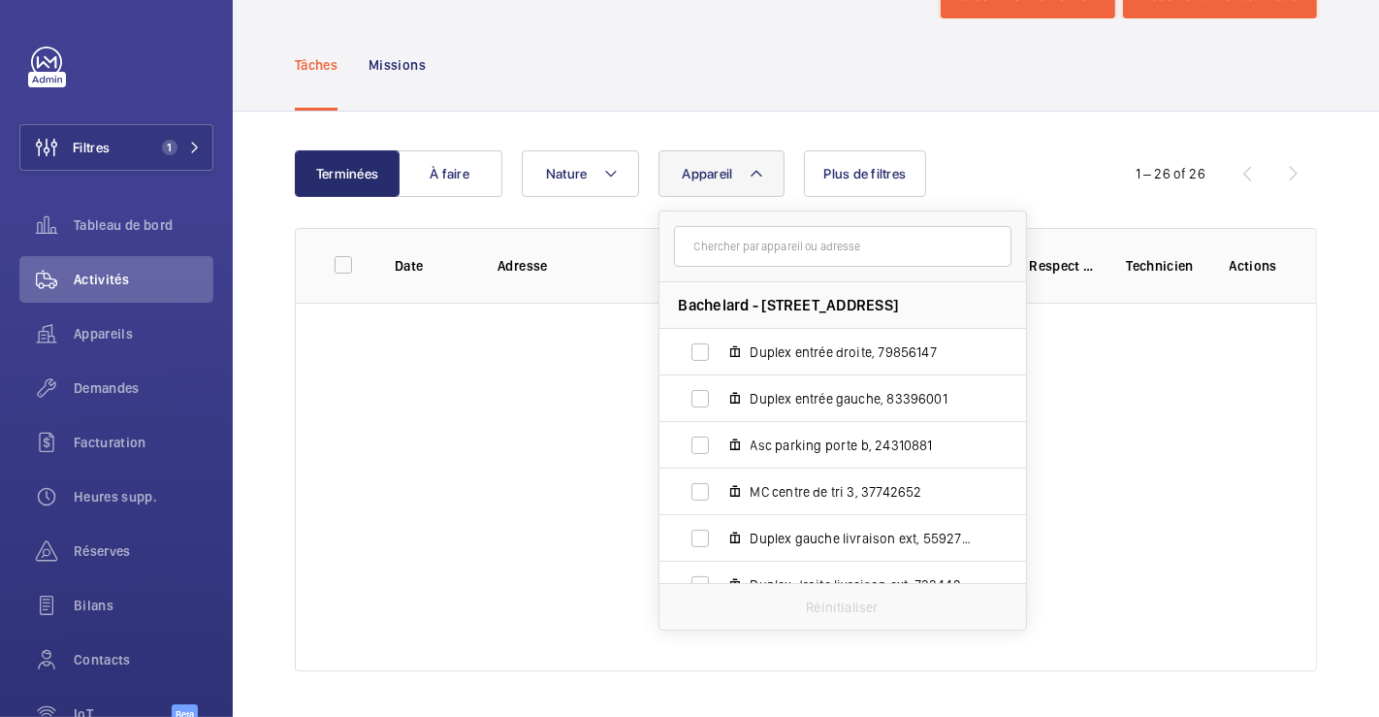
scroll to position [215, 0]
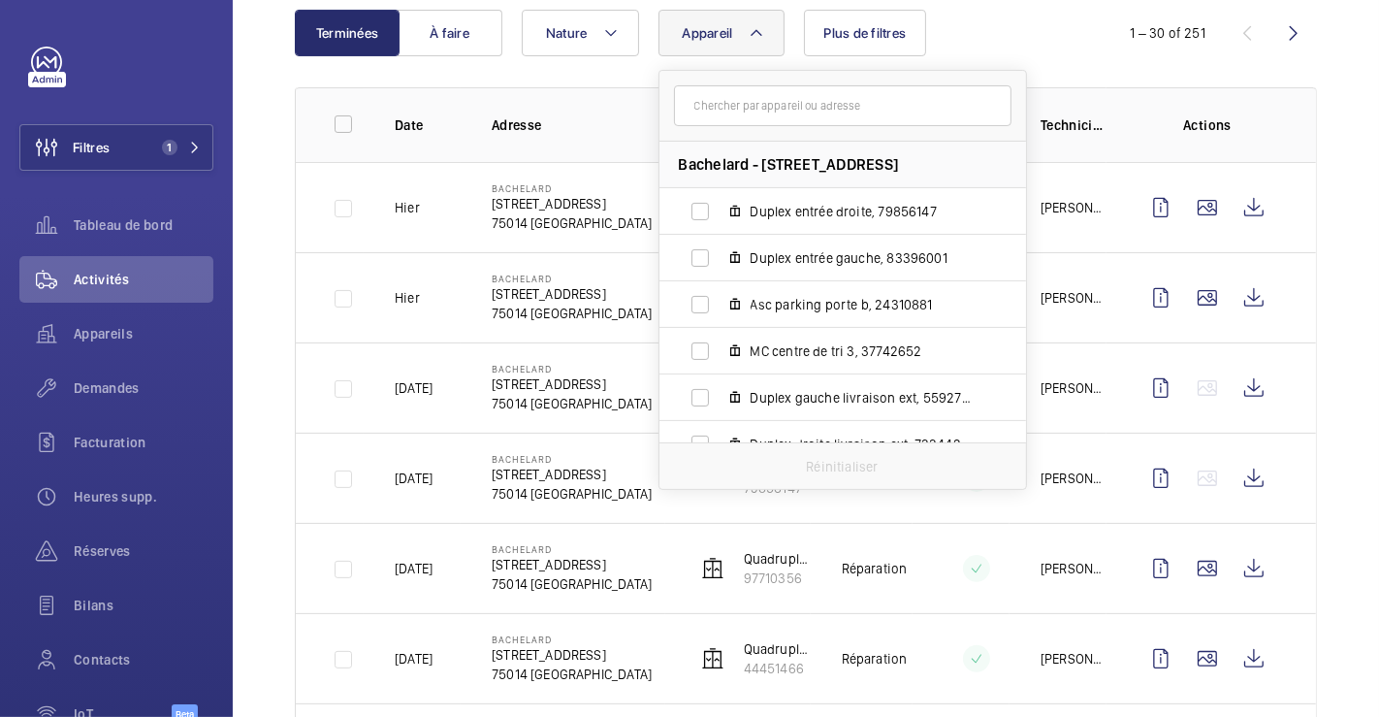
click at [755, 166] on span "Bachelard - 111 Boulevard Brune, 75014 PARIS" at bounding box center [789, 164] width 220 height 20
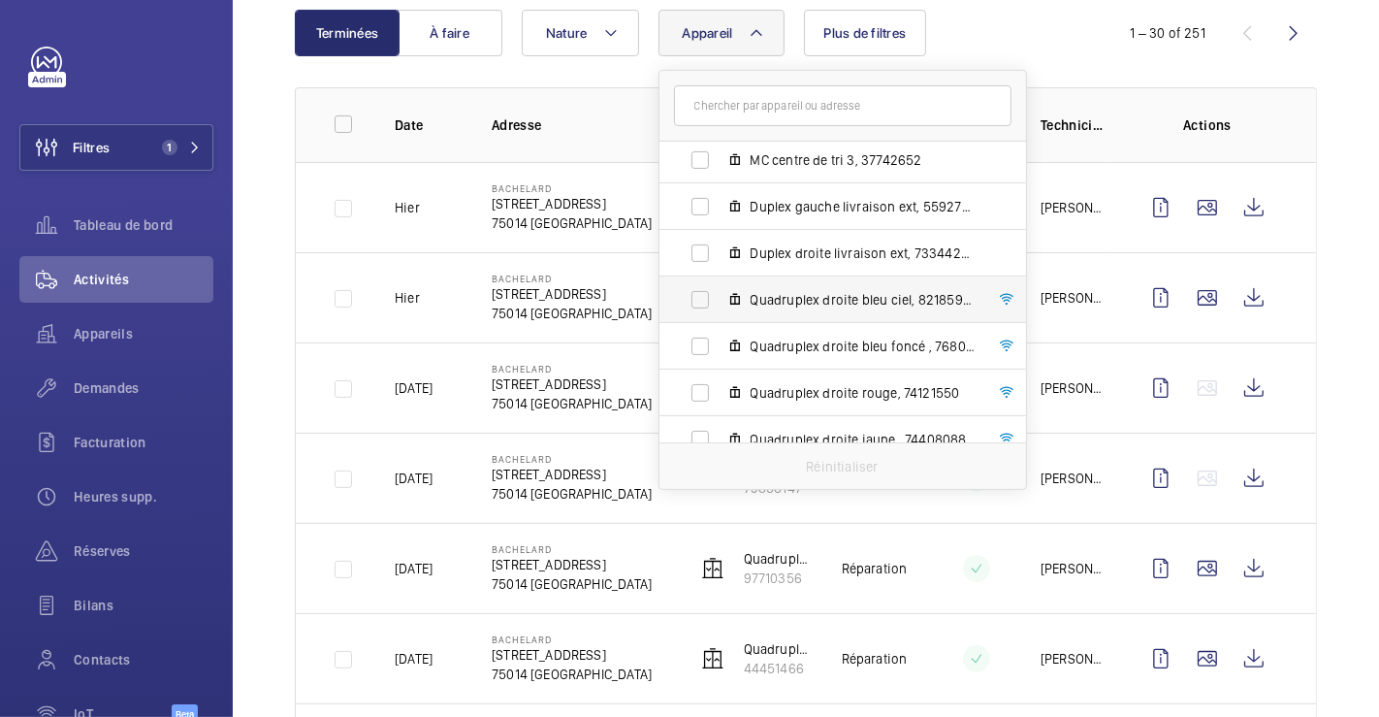
scroll to position [210, 0]
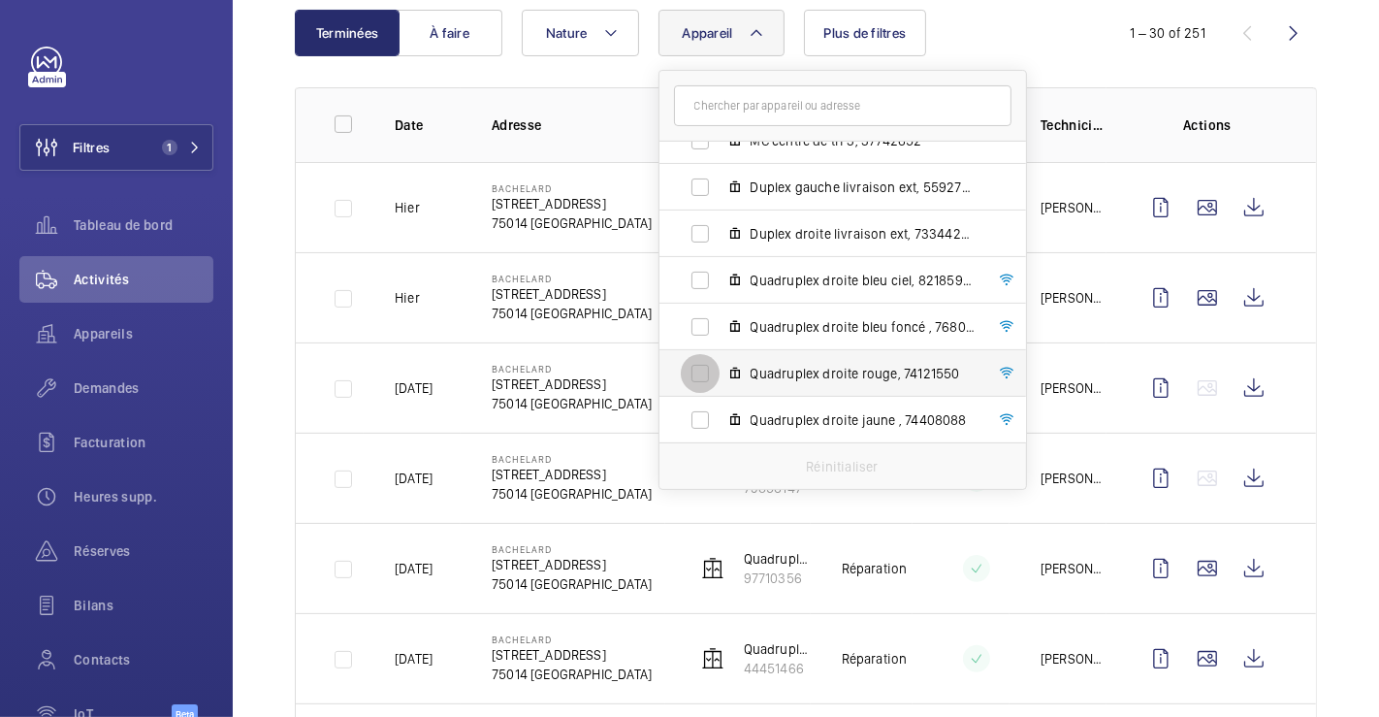
click at [696, 363] on input "Quadruplex droite rouge, 74121550" at bounding box center [700, 373] width 39 height 39
checkbox input "true"
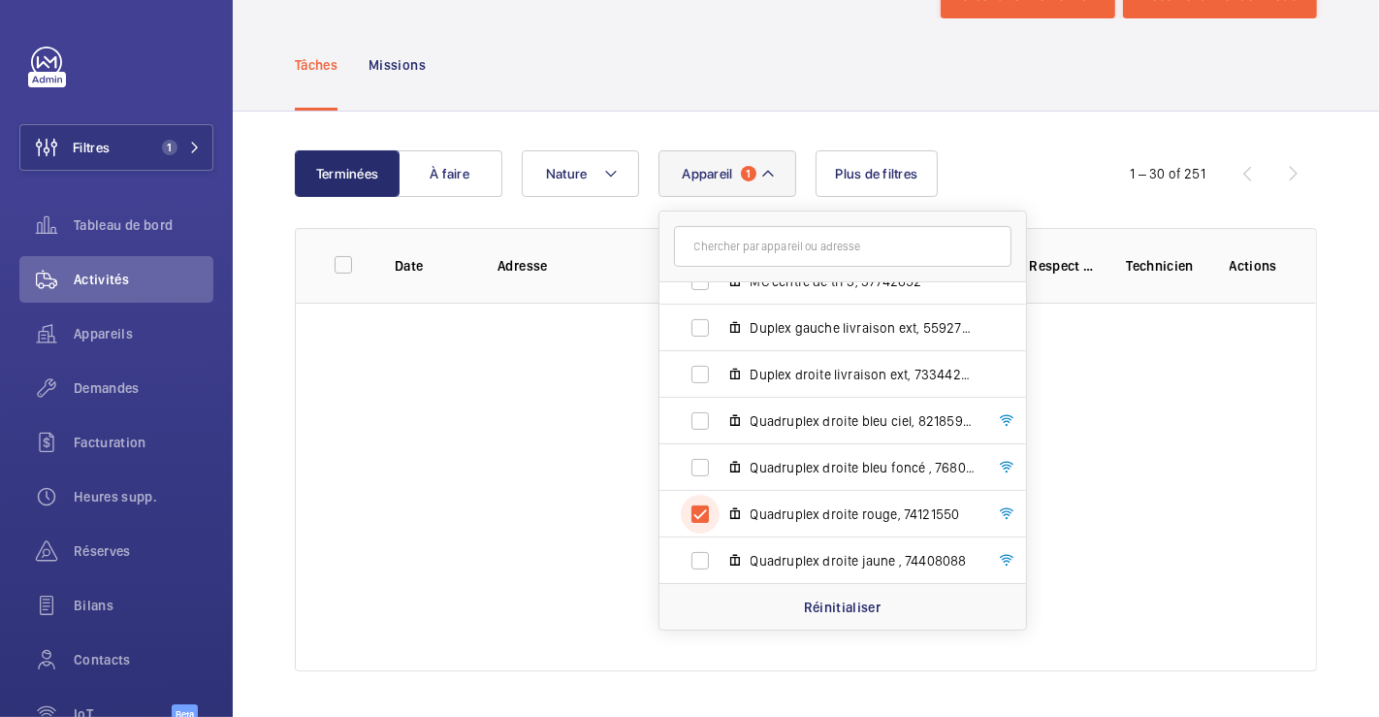
scroll to position [215, 0]
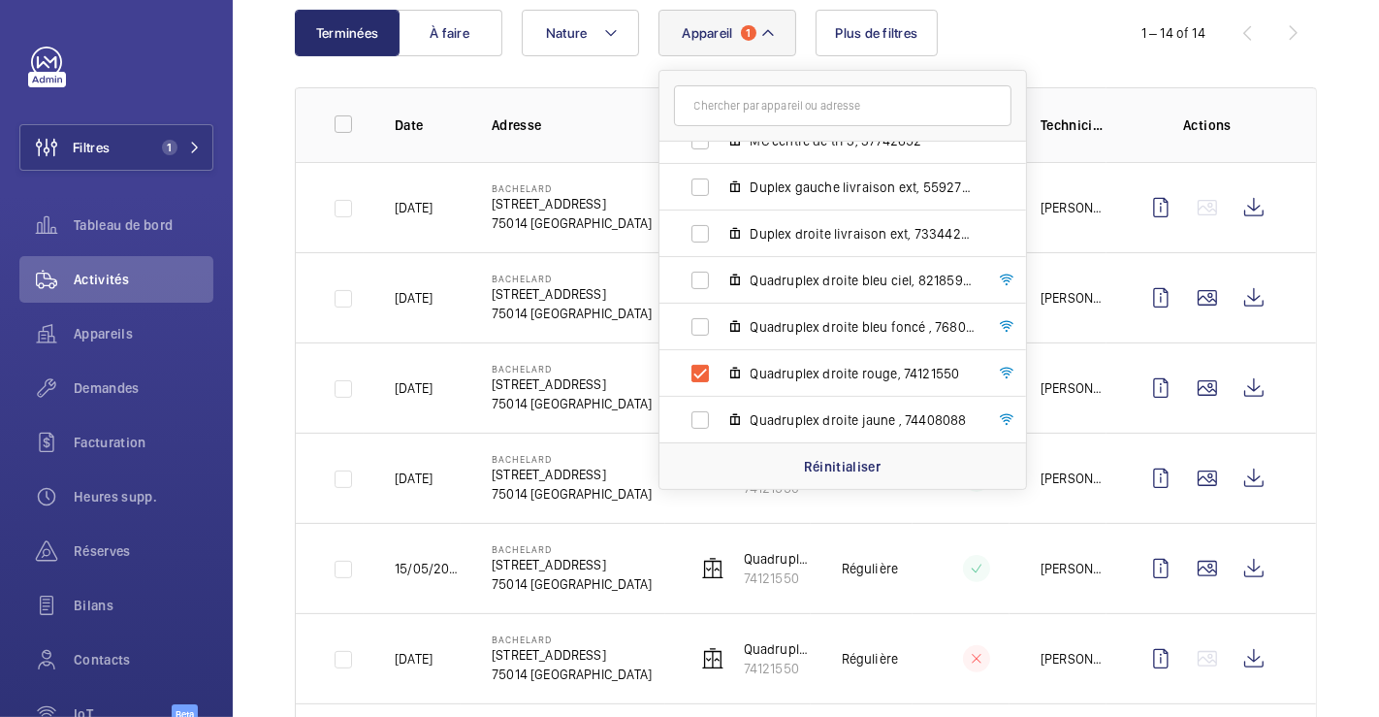
click at [1036, 73] on wm-front-table "Terminées À faire Appareil 1 Bachelard - 111 Boulevard Brune, 75014 PARIS Duple…" at bounding box center [806, 718] width 1022 height 1416
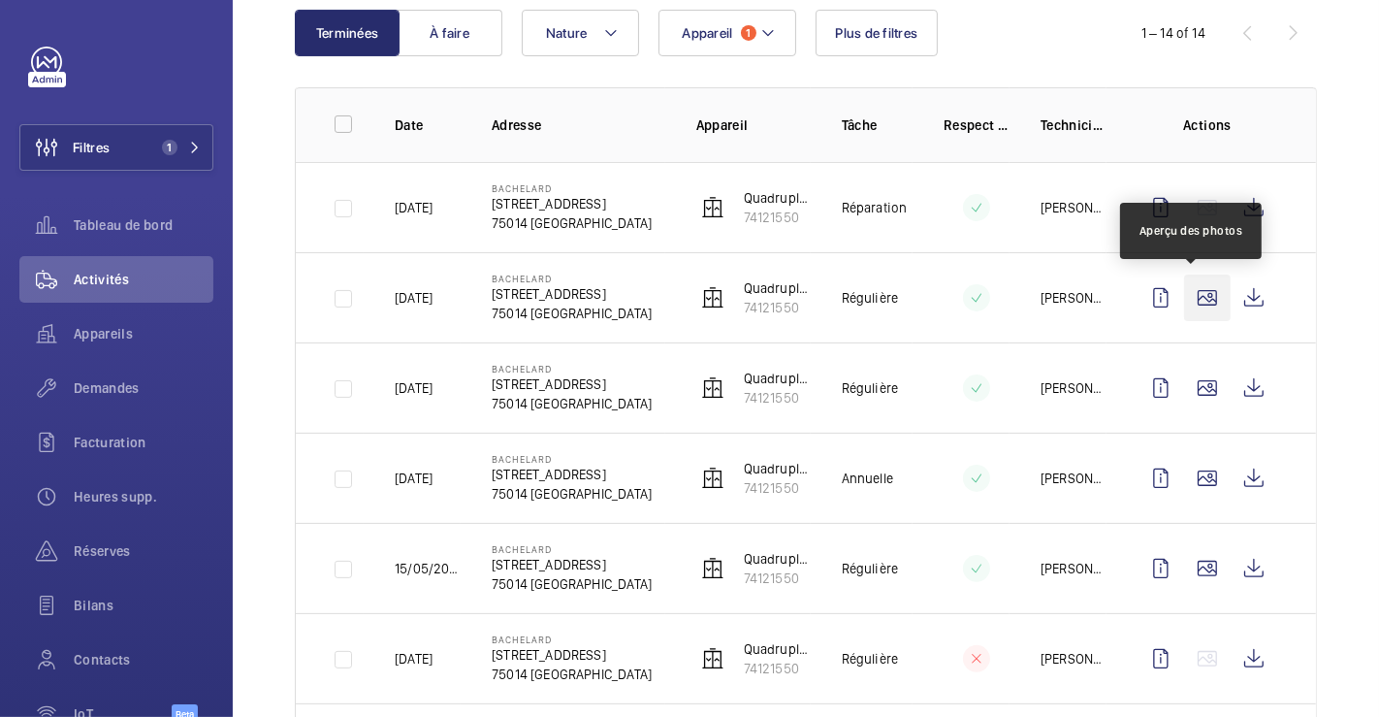
click at [1191, 295] on wm-front-icon-button at bounding box center [1207, 297] width 47 height 47
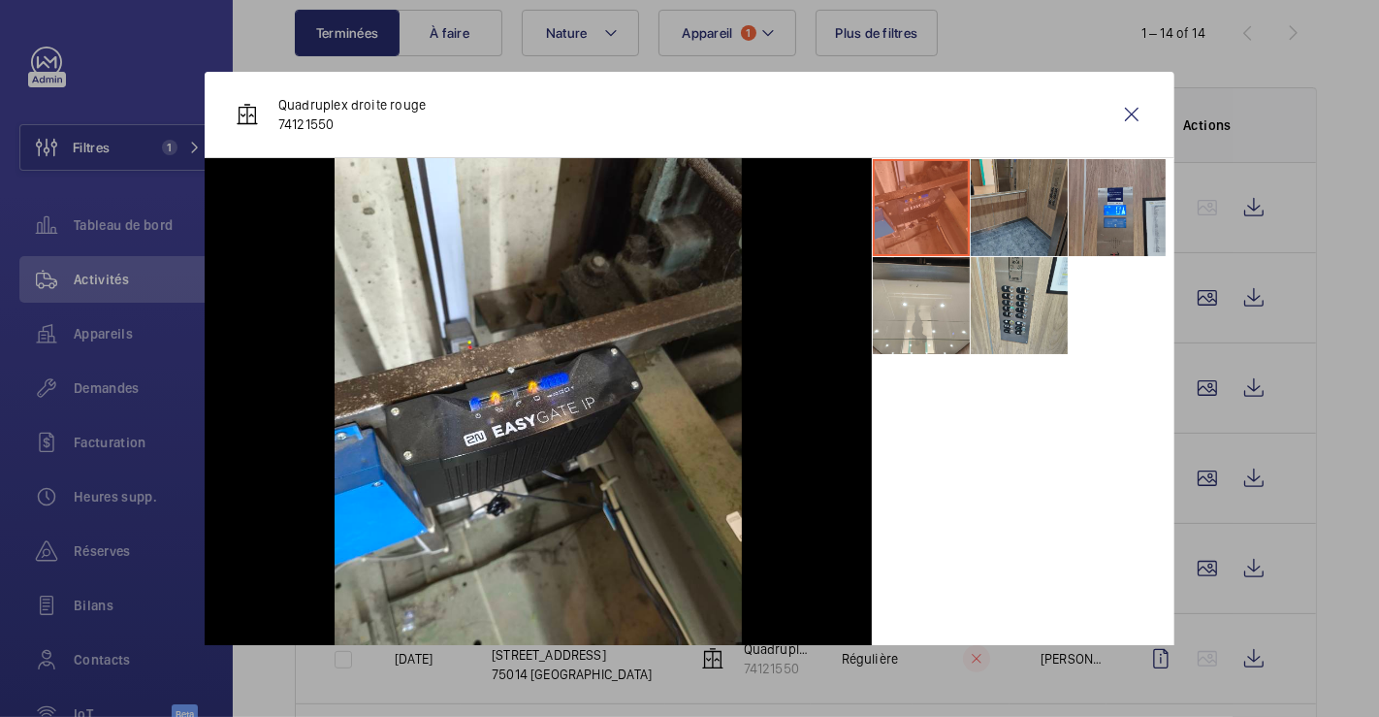
click at [1002, 224] on li at bounding box center [1019, 207] width 97 height 97
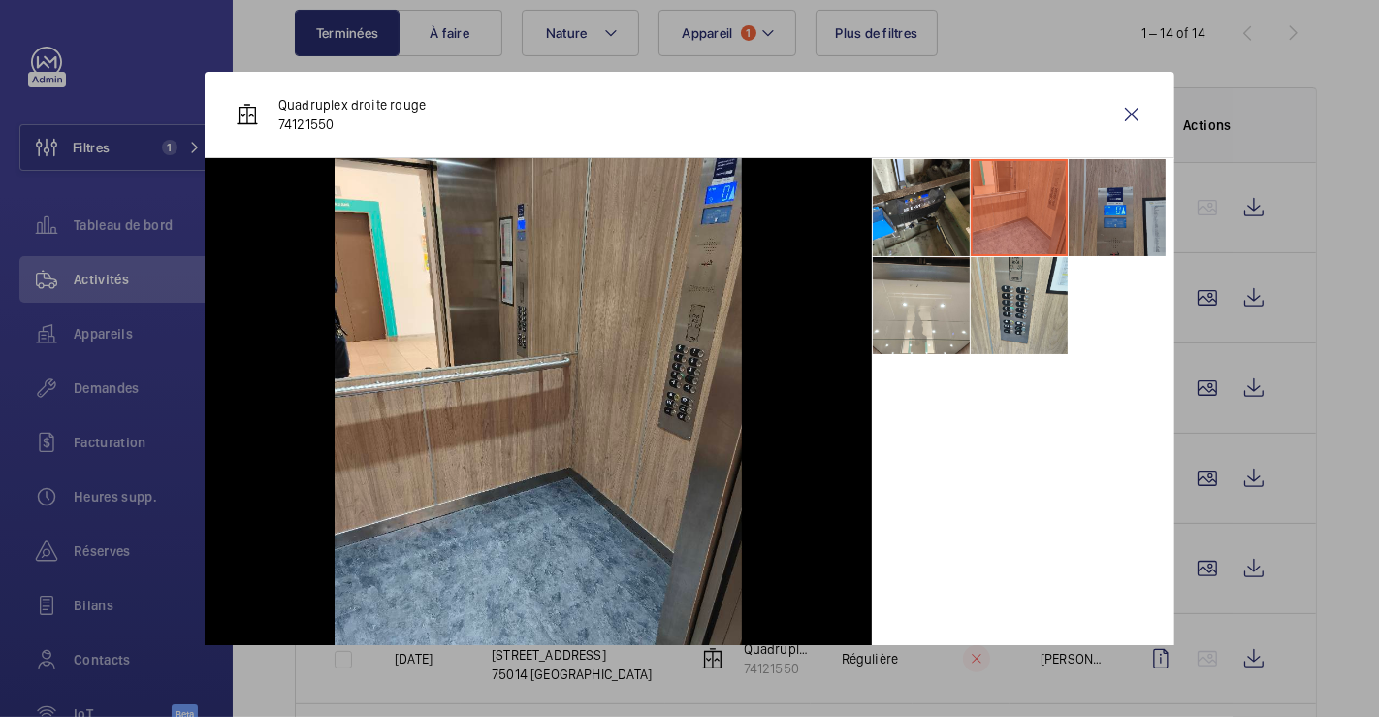
click at [1102, 214] on li at bounding box center [1117, 207] width 97 height 97
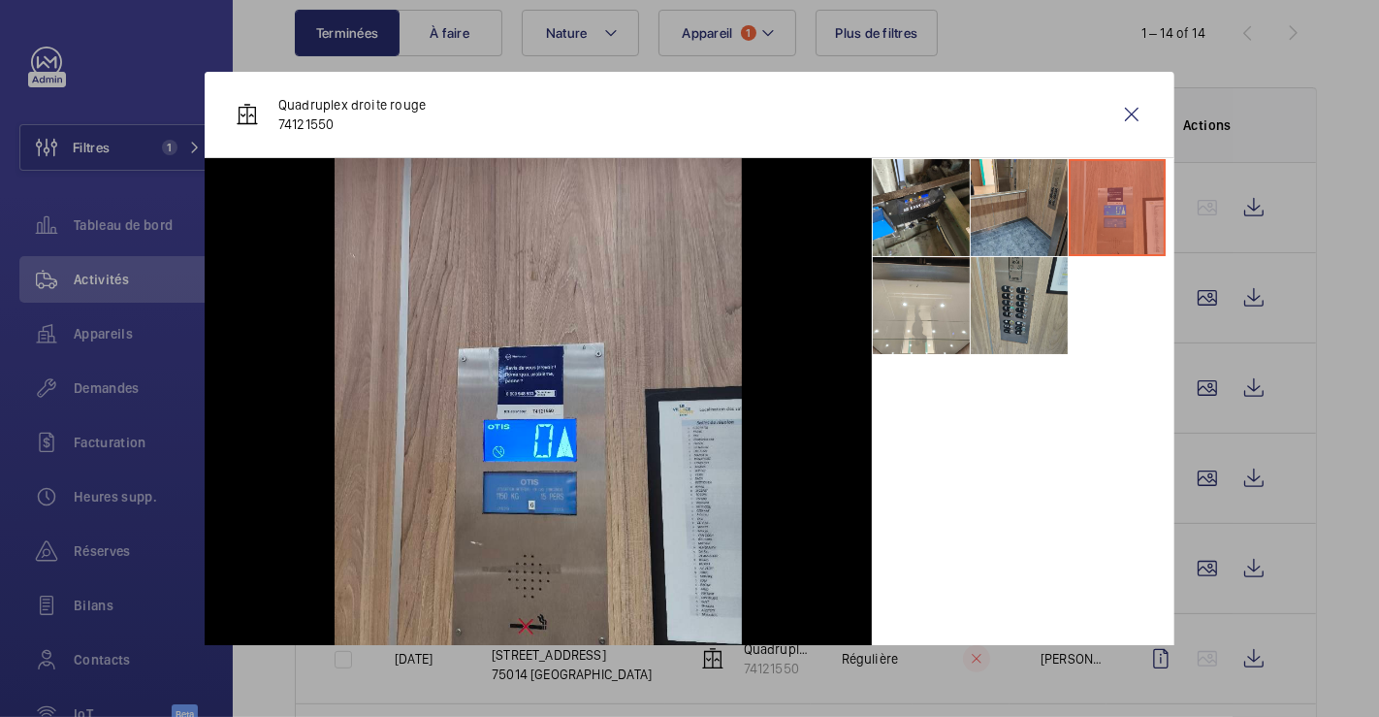
click at [987, 326] on li at bounding box center [1019, 305] width 97 height 97
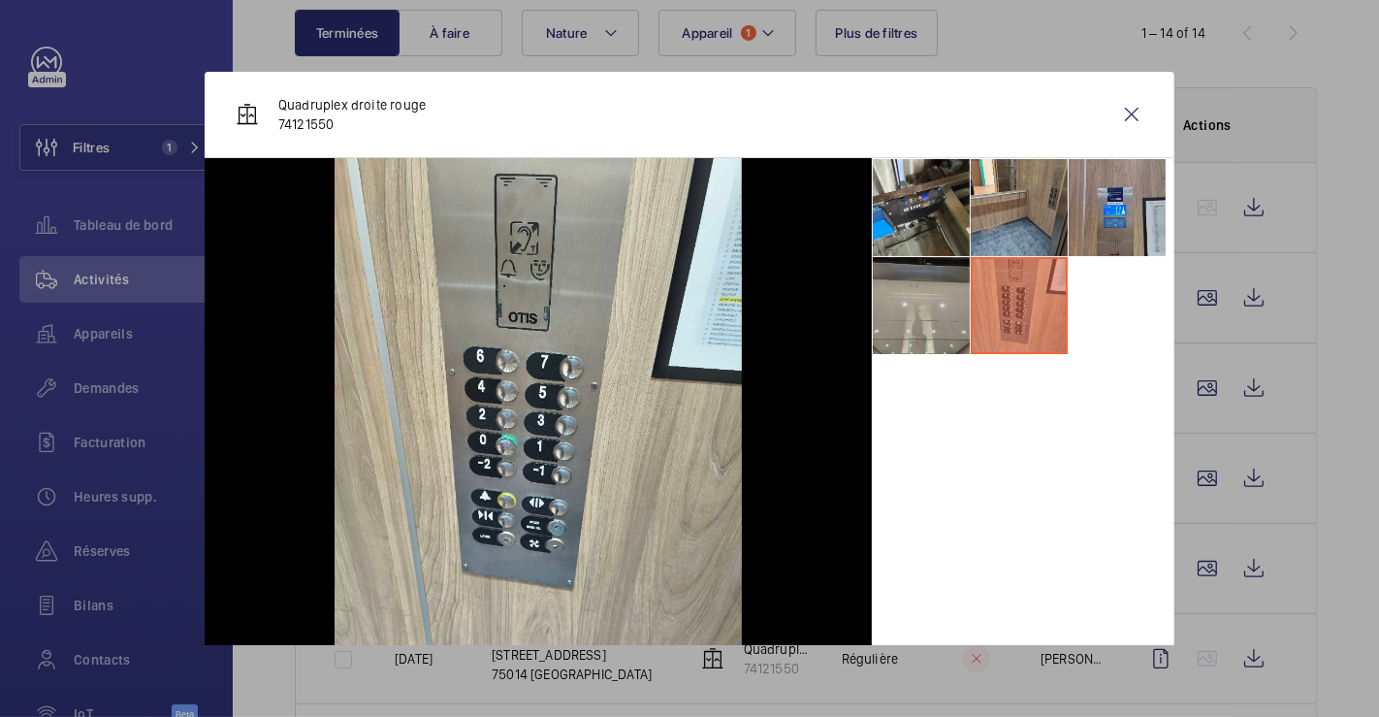
click at [933, 325] on li at bounding box center [921, 305] width 97 height 97
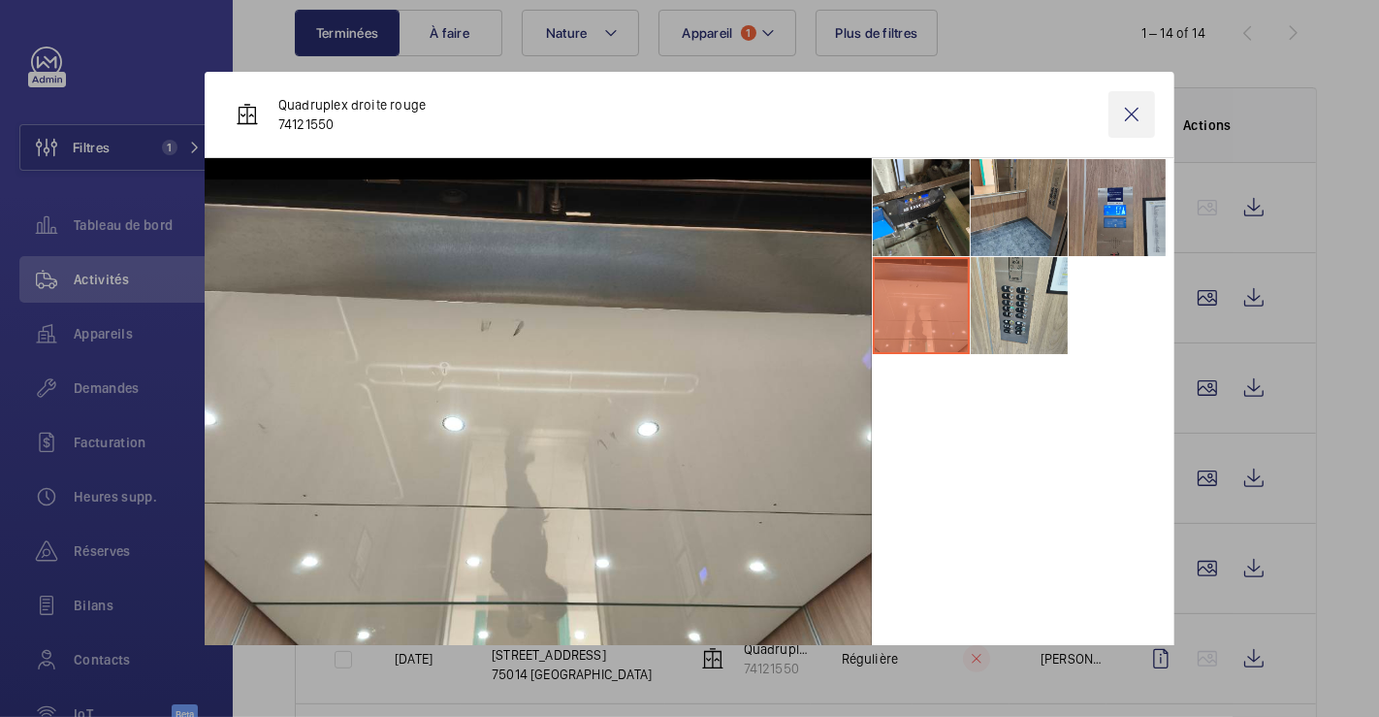
click at [1119, 114] on wm-front-icon-button at bounding box center [1132, 114] width 47 height 47
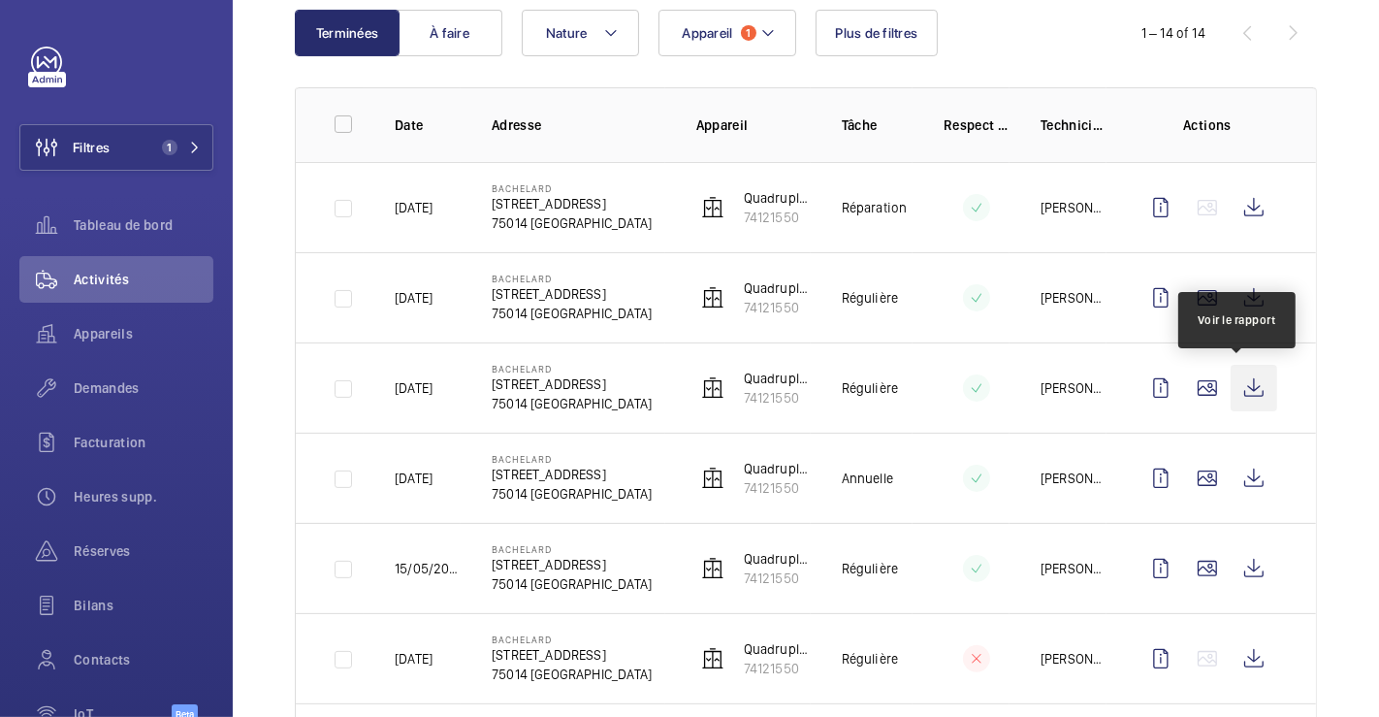
click at [1240, 381] on wm-front-icon-button at bounding box center [1254, 388] width 47 height 47
click at [1193, 382] on wm-front-icon-button at bounding box center [1207, 388] width 47 height 47
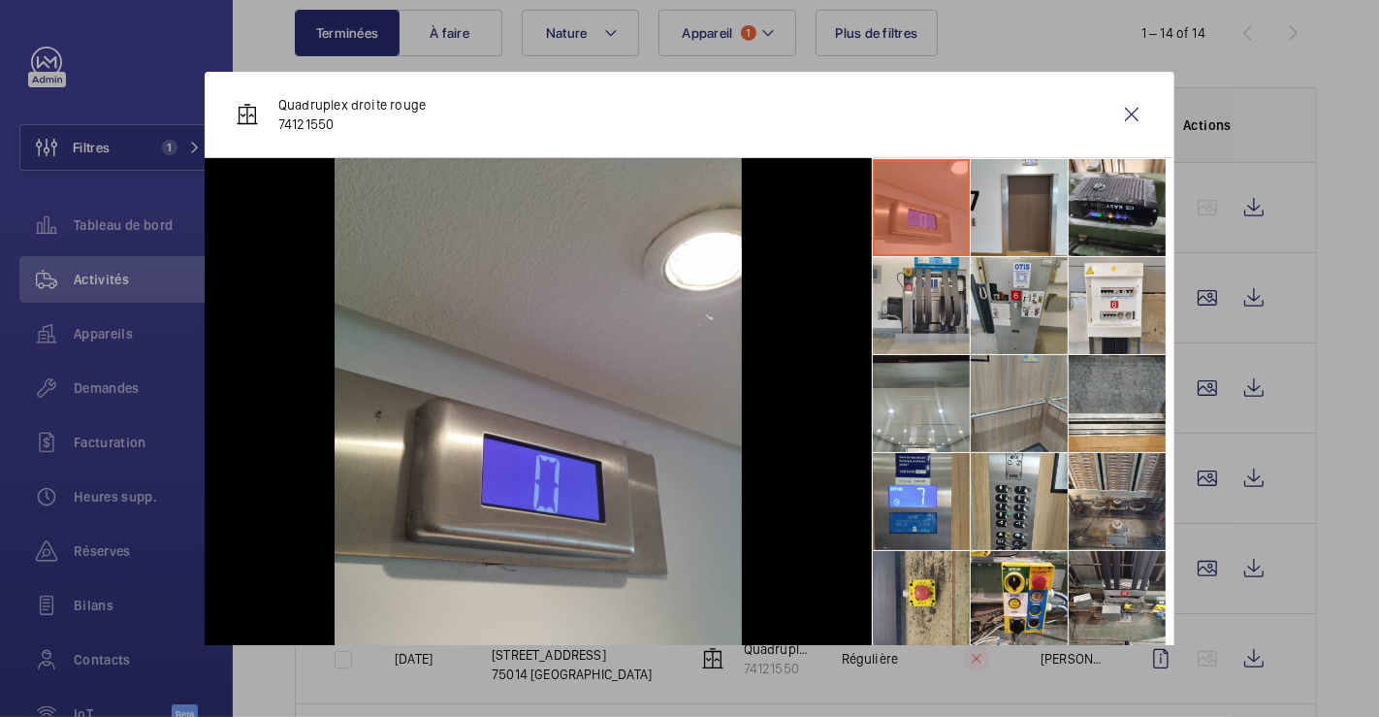
click at [1015, 390] on li at bounding box center [1019, 403] width 97 height 97
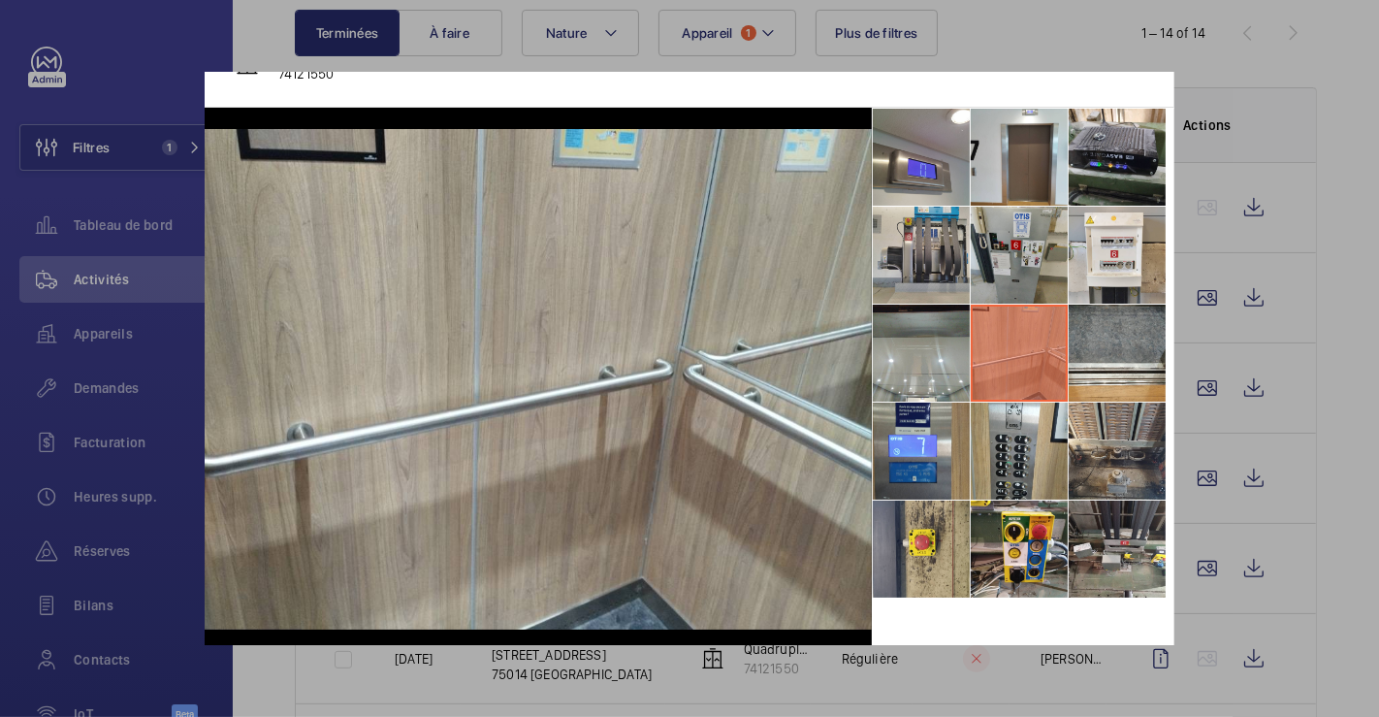
scroll to position [72, 0]
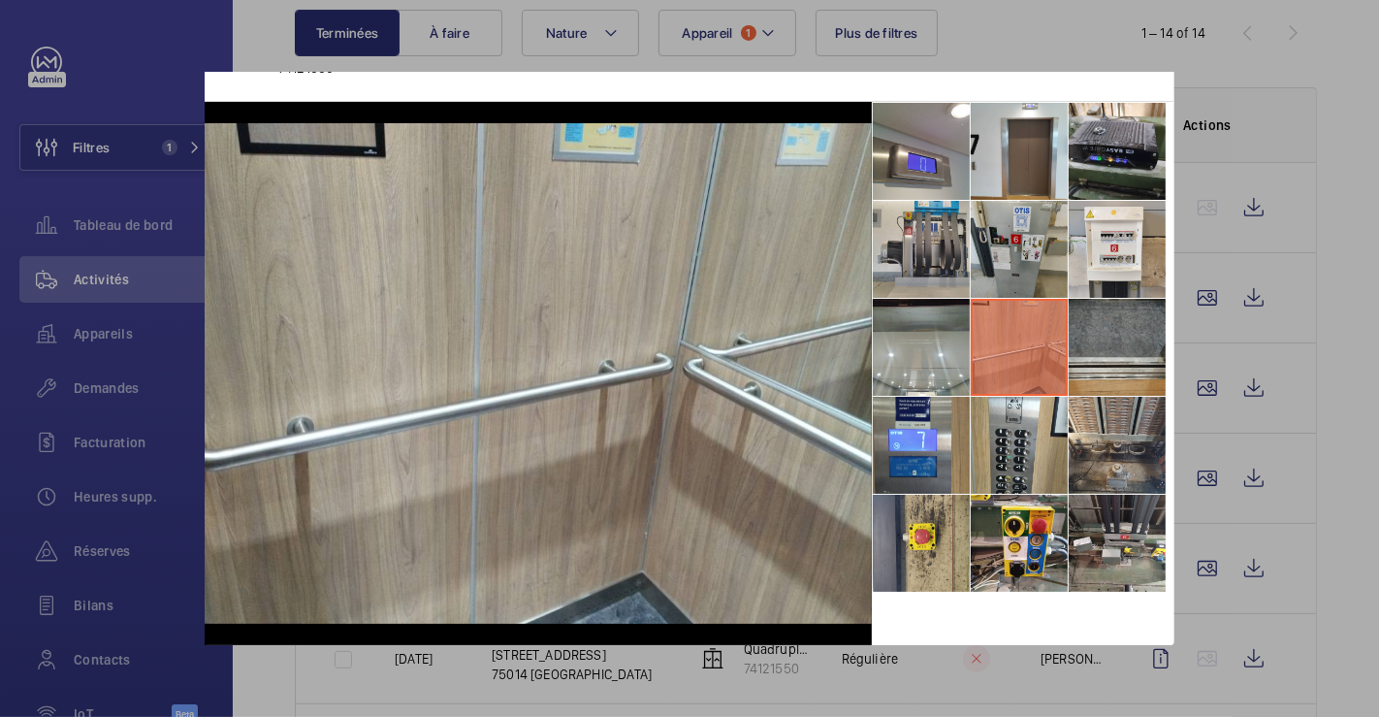
click at [1111, 331] on li at bounding box center [1117, 347] width 97 height 97
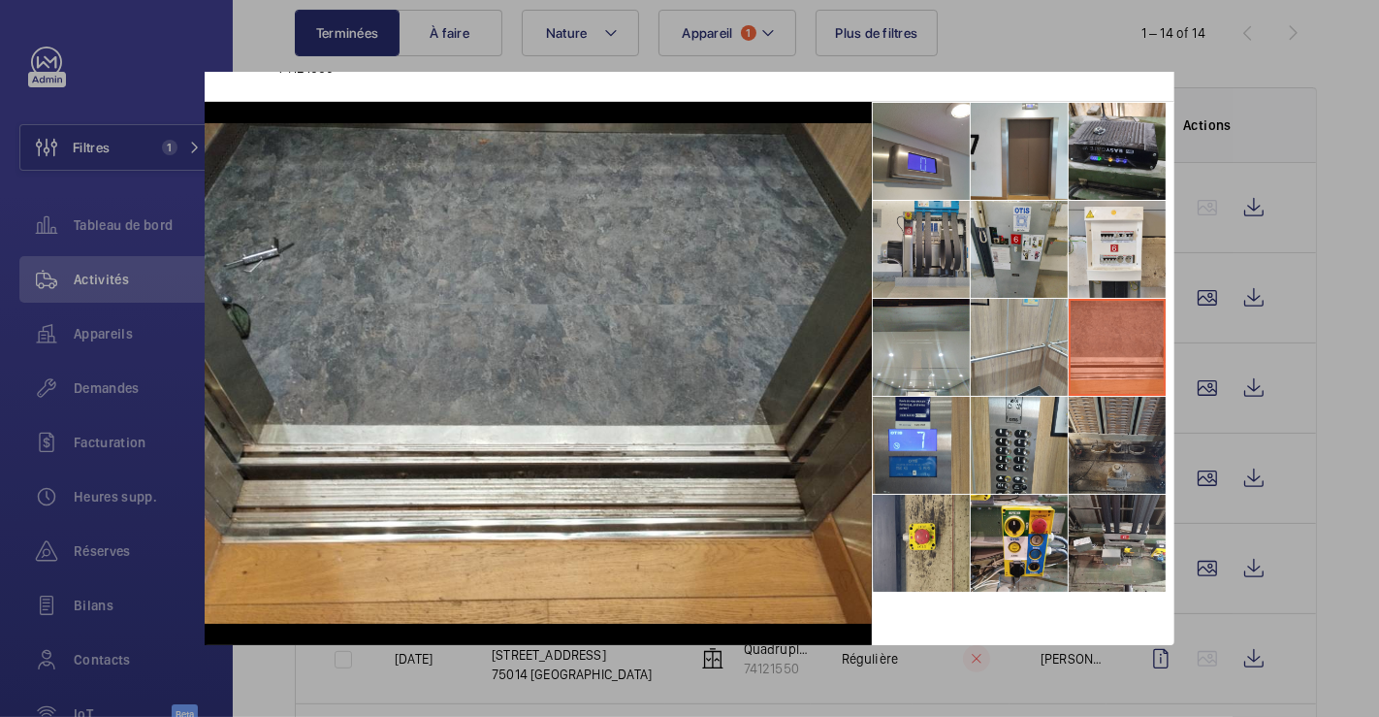
click at [1097, 427] on li at bounding box center [1117, 445] width 97 height 97
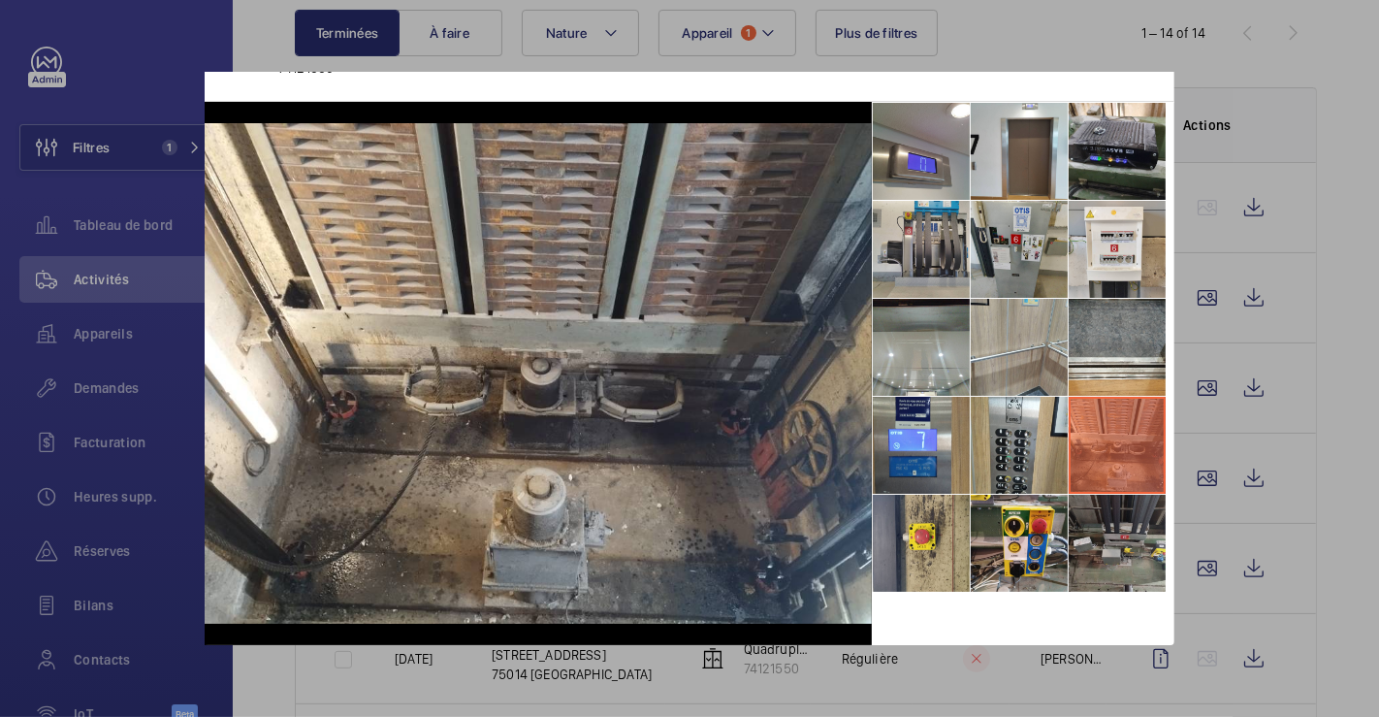
click at [1118, 516] on li at bounding box center [1117, 543] width 97 height 97
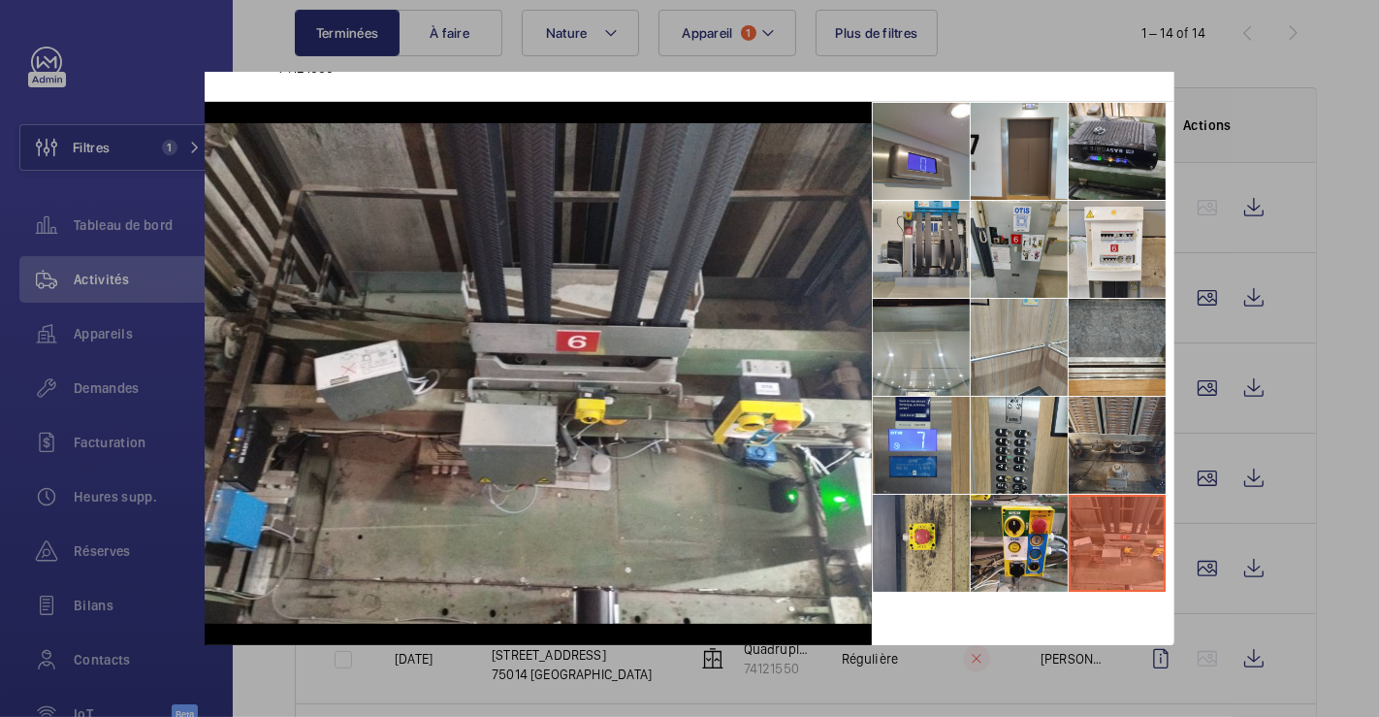
click at [1142, 456] on li at bounding box center [1117, 445] width 97 height 97
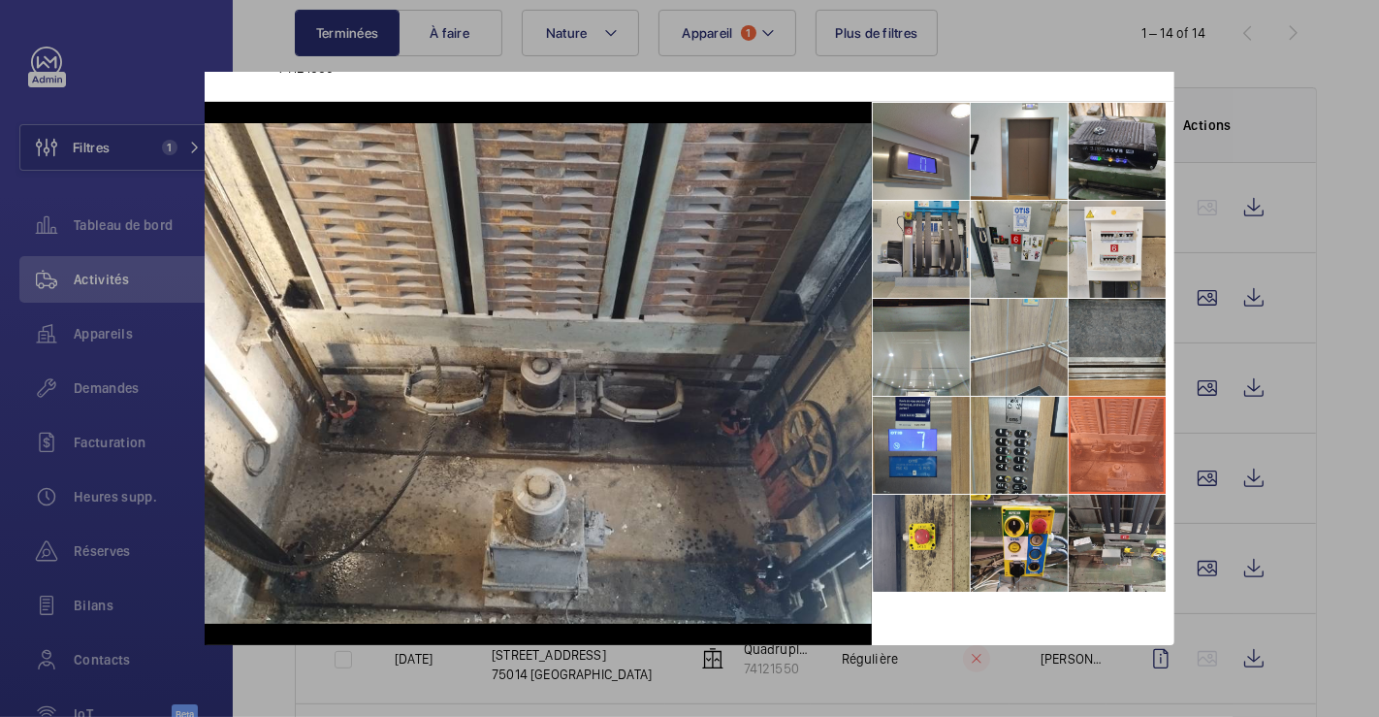
click at [1116, 325] on li at bounding box center [1117, 347] width 97 height 97
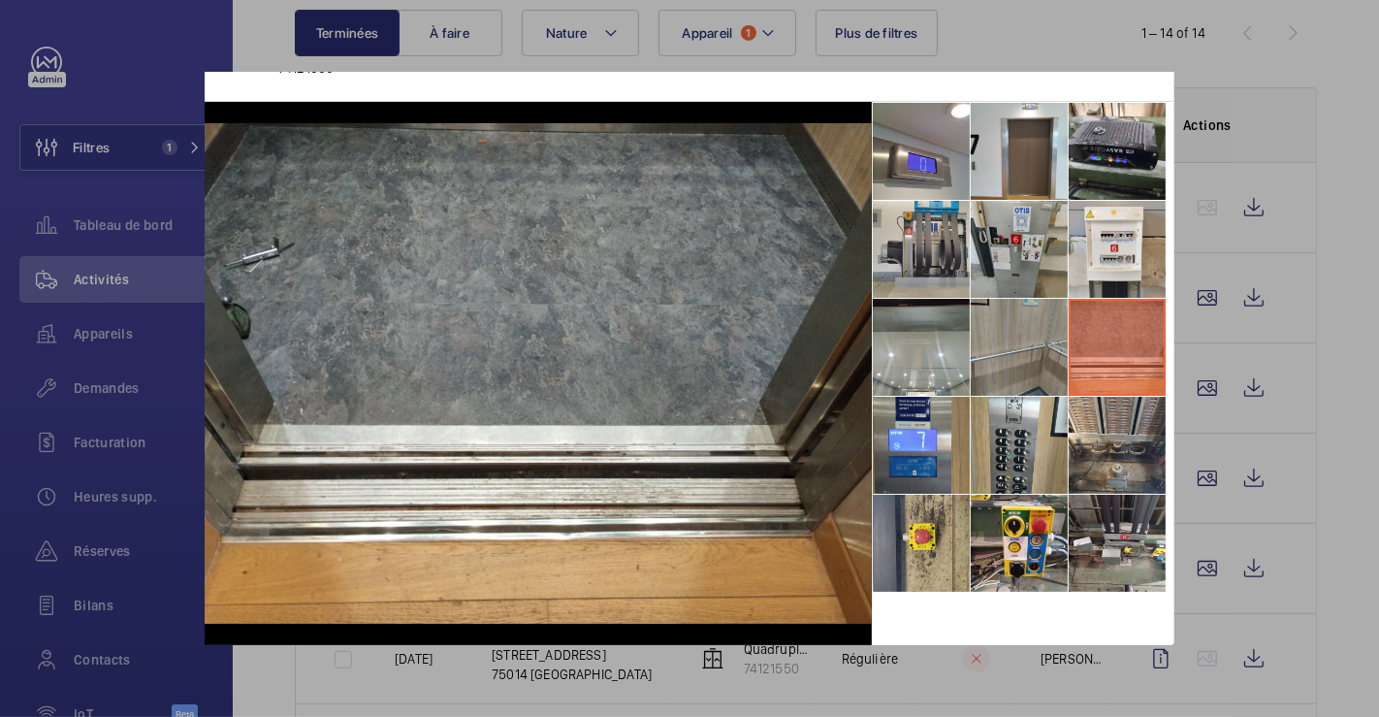
click at [1058, 336] on li at bounding box center [1019, 347] width 97 height 97
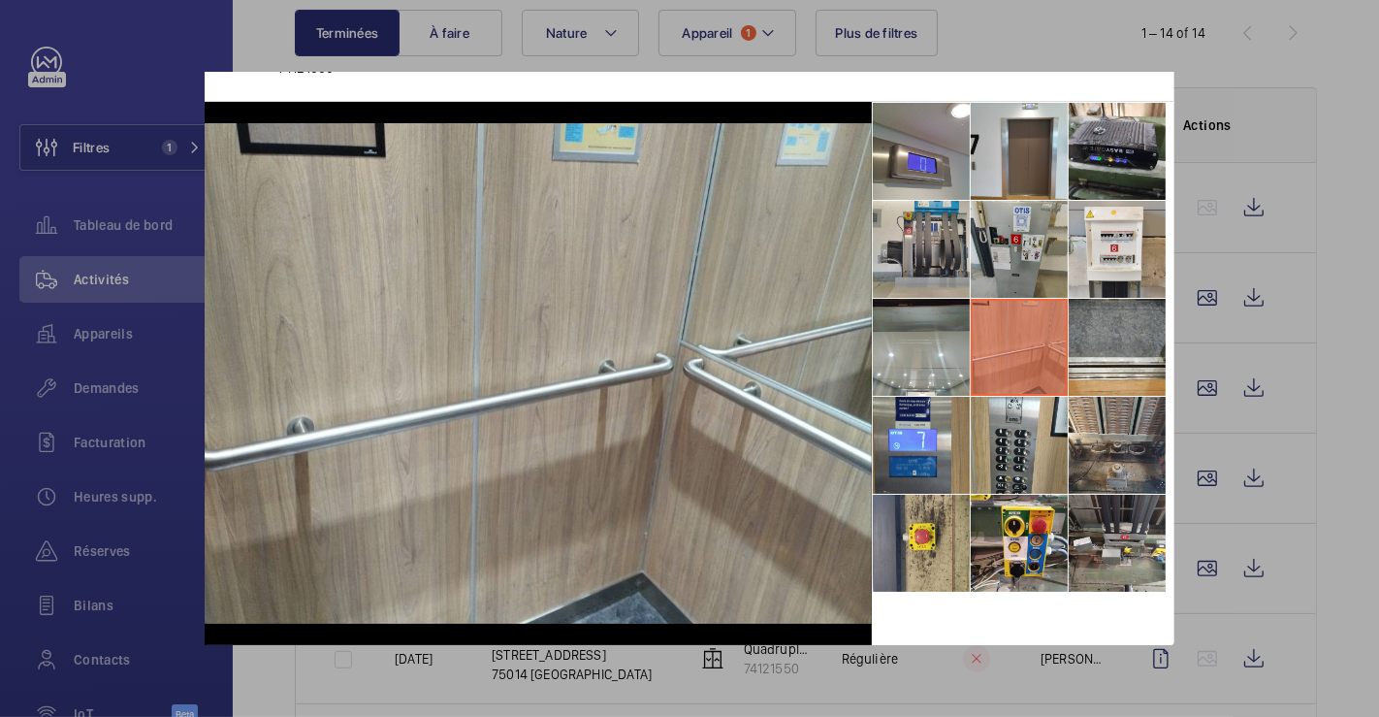
click at [1327, 73] on div at bounding box center [689, 358] width 1379 height 717
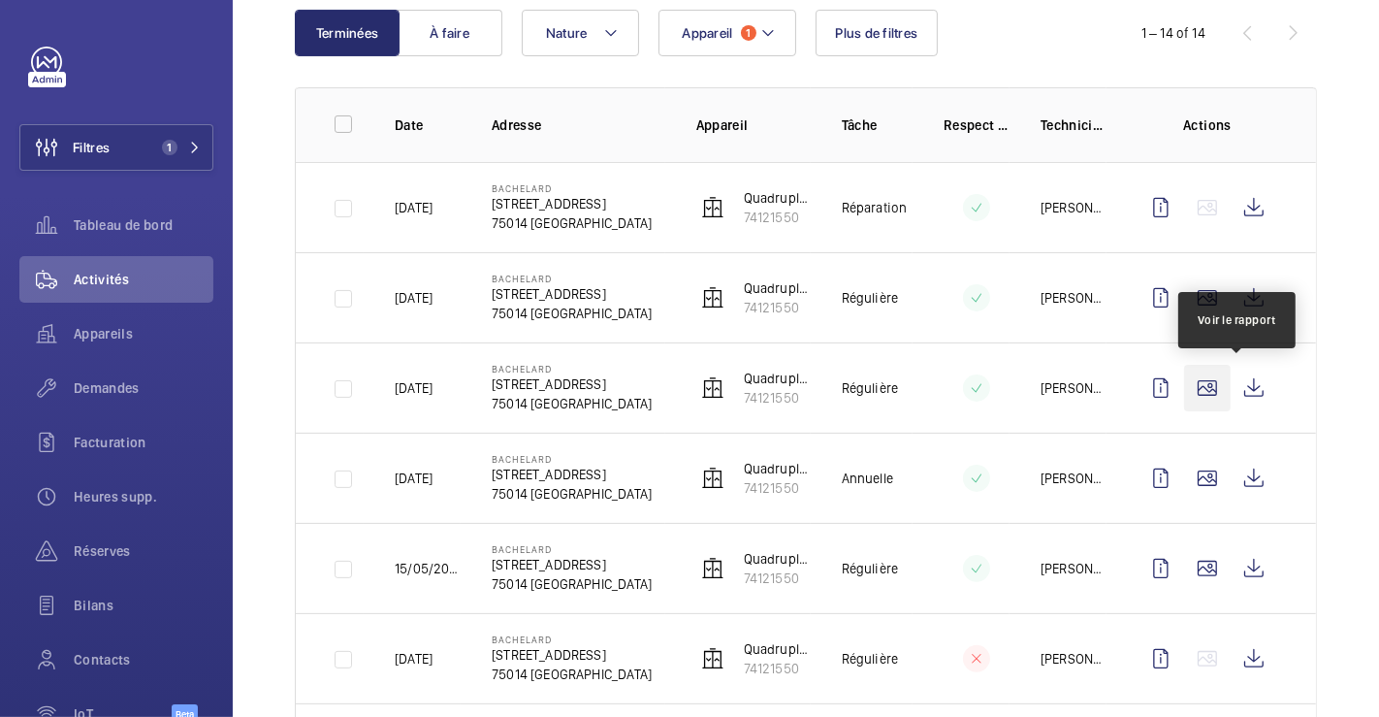
click at [1236, 383] on wm-front-icon-button at bounding box center [1254, 388] width 47 height 47
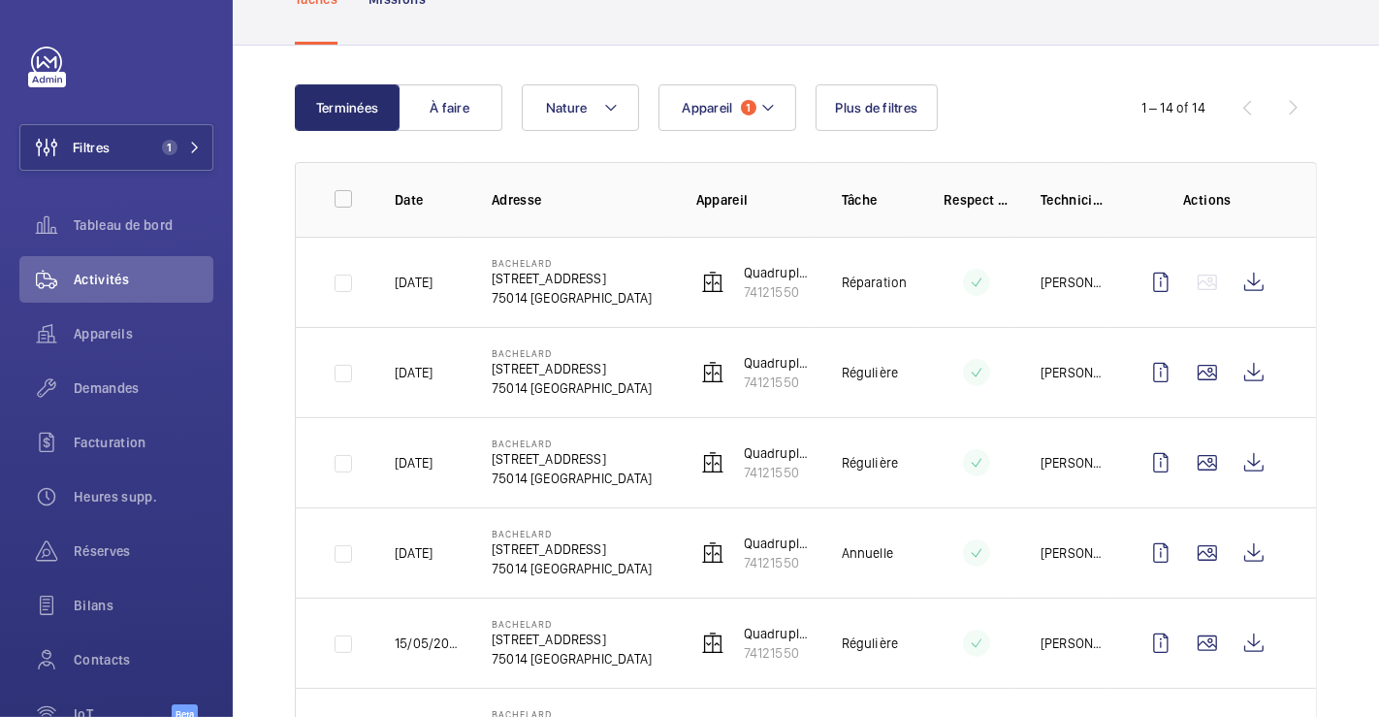
scroll to position [108, 0]
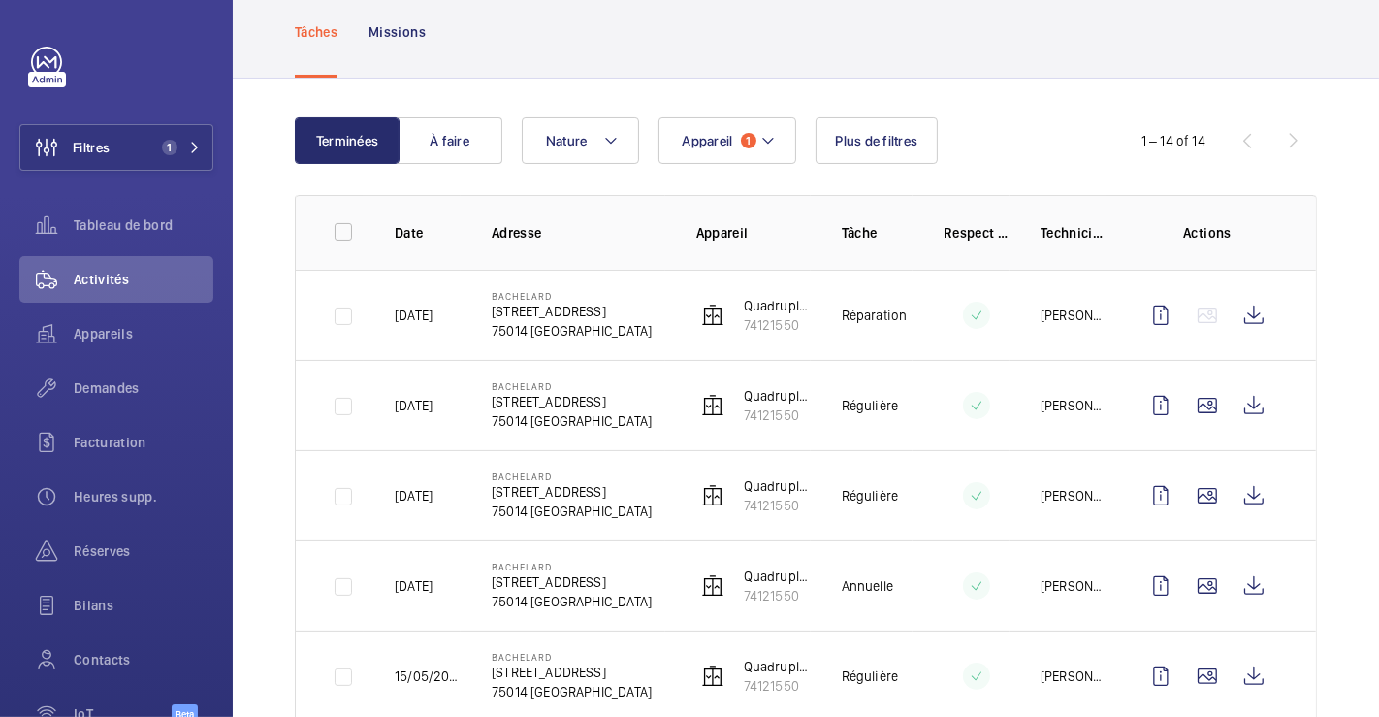
click at [851, 369] on td "Régulière" at bounding box center [862, 405] width 102 height 90
click at [769, 140] on mat-icon at bounding box center [768, 140] width 16 height 23
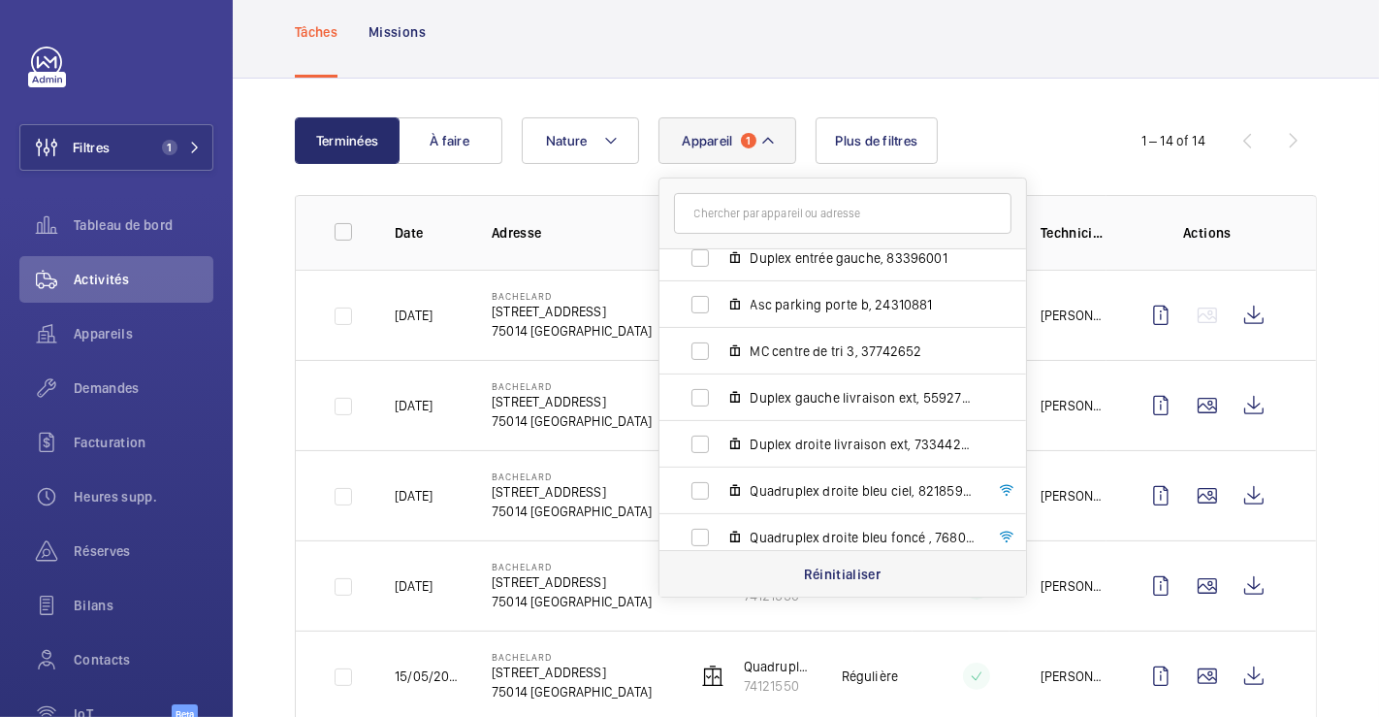
click at [856, 565] on p "Réinitialiser" at bounding box center [843, 574] width 78 height 19
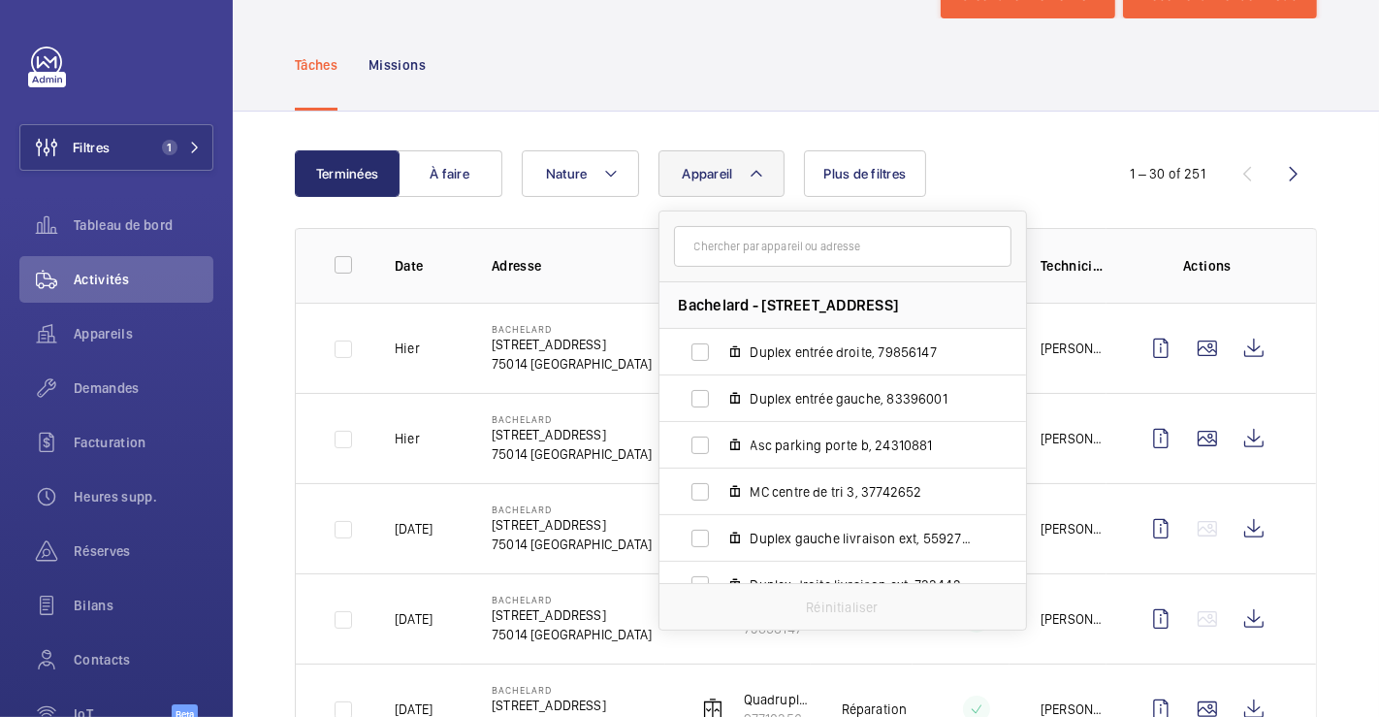
scroll to position [108, 0]
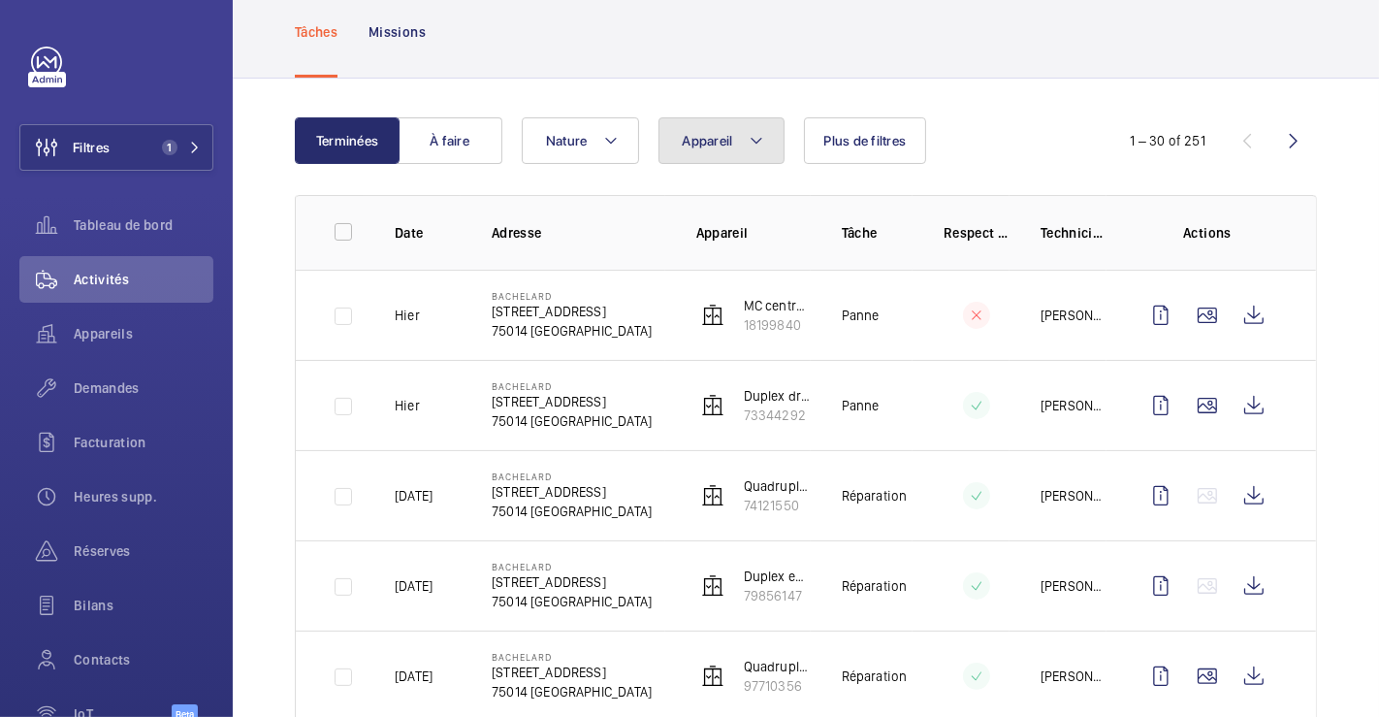
click at [758, 140] on mat-icon at bounding box center [757, 140] width 16 height 23
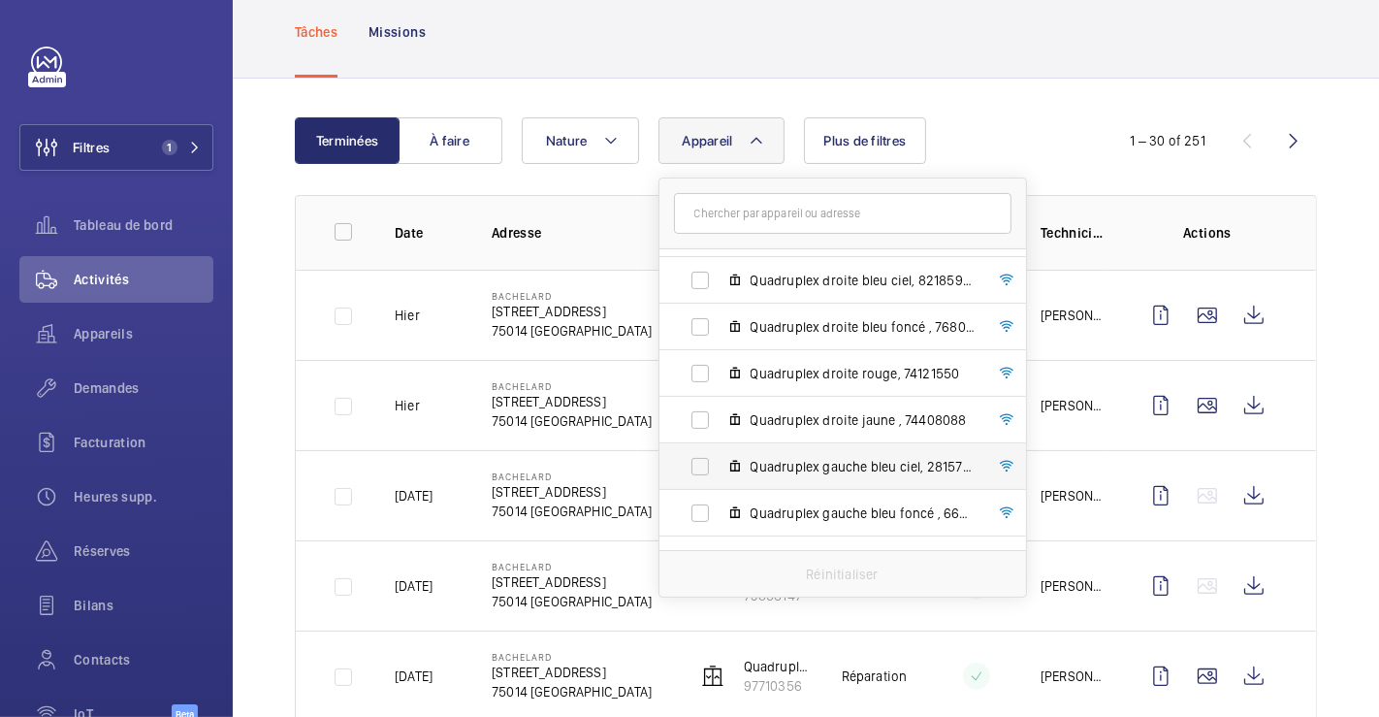
scroll to position [427, 0]
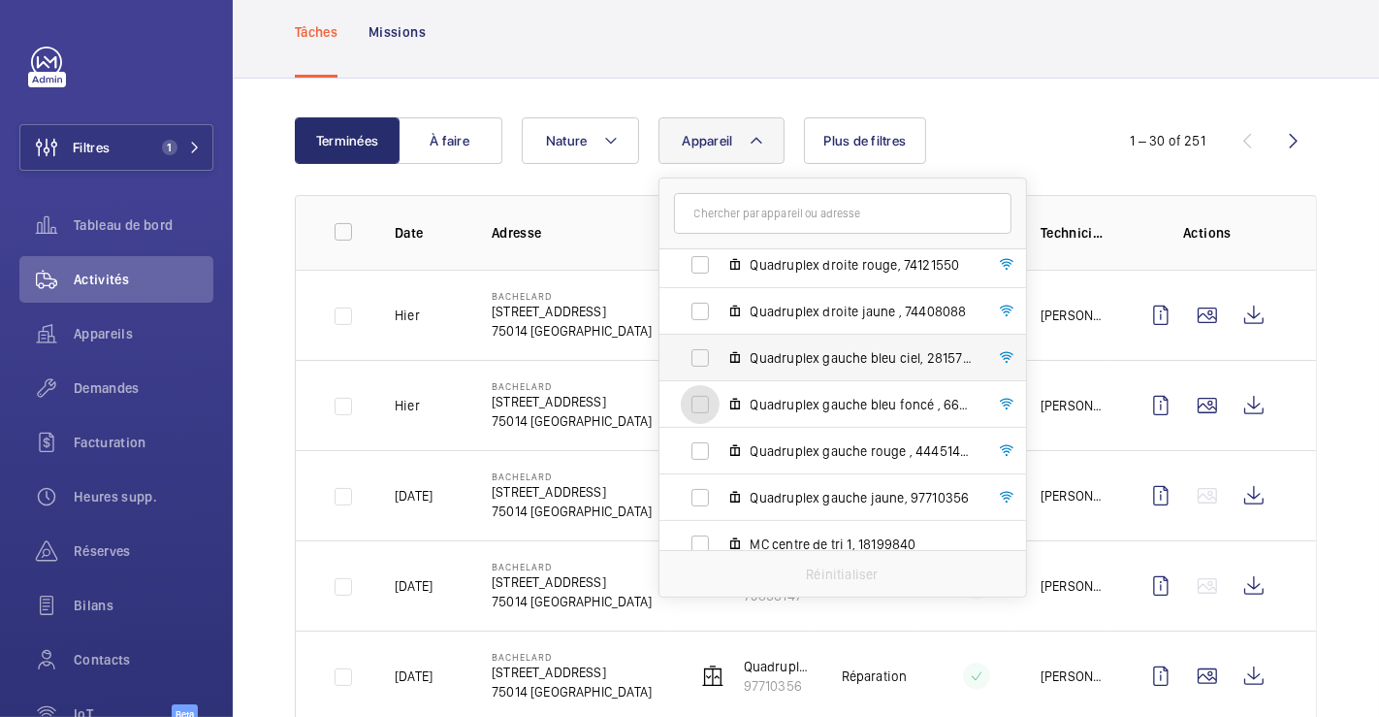
drag, startPoint x: 695, startPoint y: 398, endPoint x: 728, endPoint y: 367, distance: 45.3
click at [697, 398] on input "Quadruplex gauche bleu foncé , 66853601" at bounding box center [700, 404] width 39 height 39
checkbox input "true"
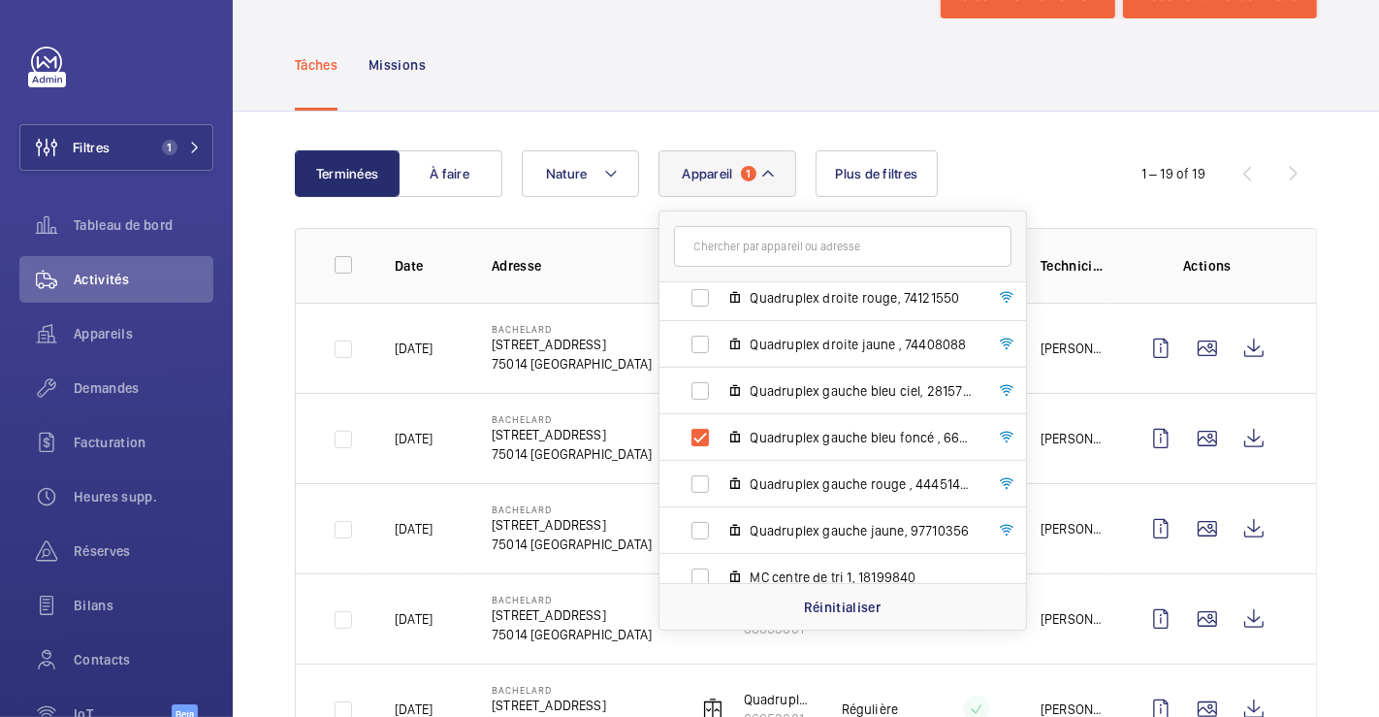
click at [757, 55] on div "Tâches Missions" at bounding box center [806, 64] width 1022 height 92
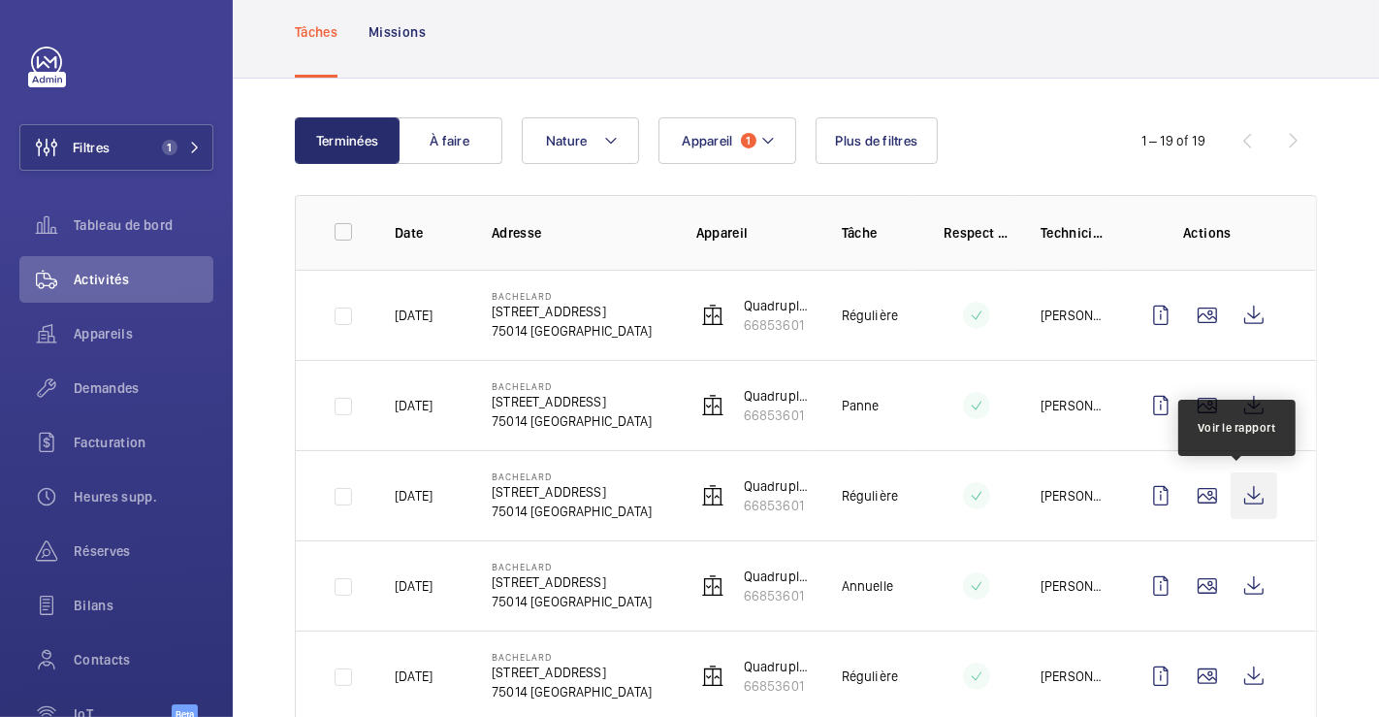
click at [1239, 489] on wm-front-icon-button at bounding box center [1254, 495] width 47 height 47
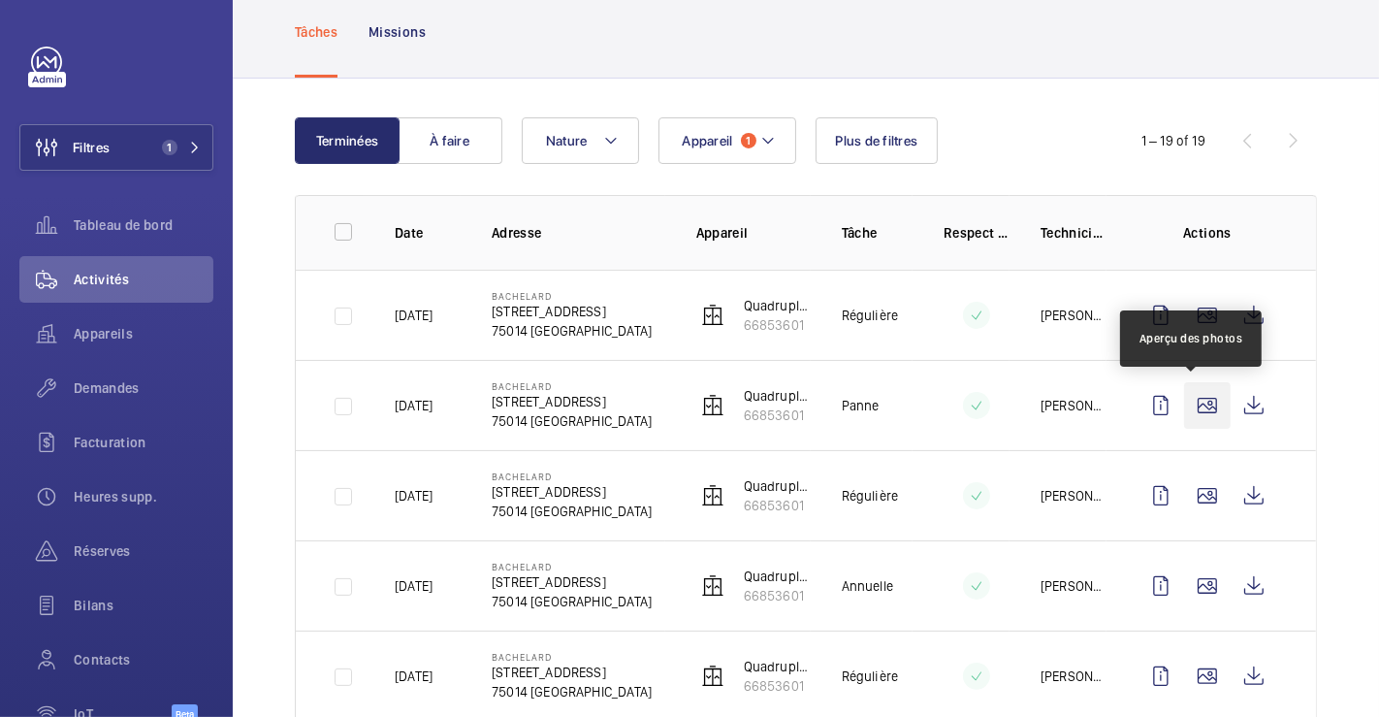
click at [1186, 405] on wm-front-icon-button at bounding box center [1207, 405] width 47 height 47
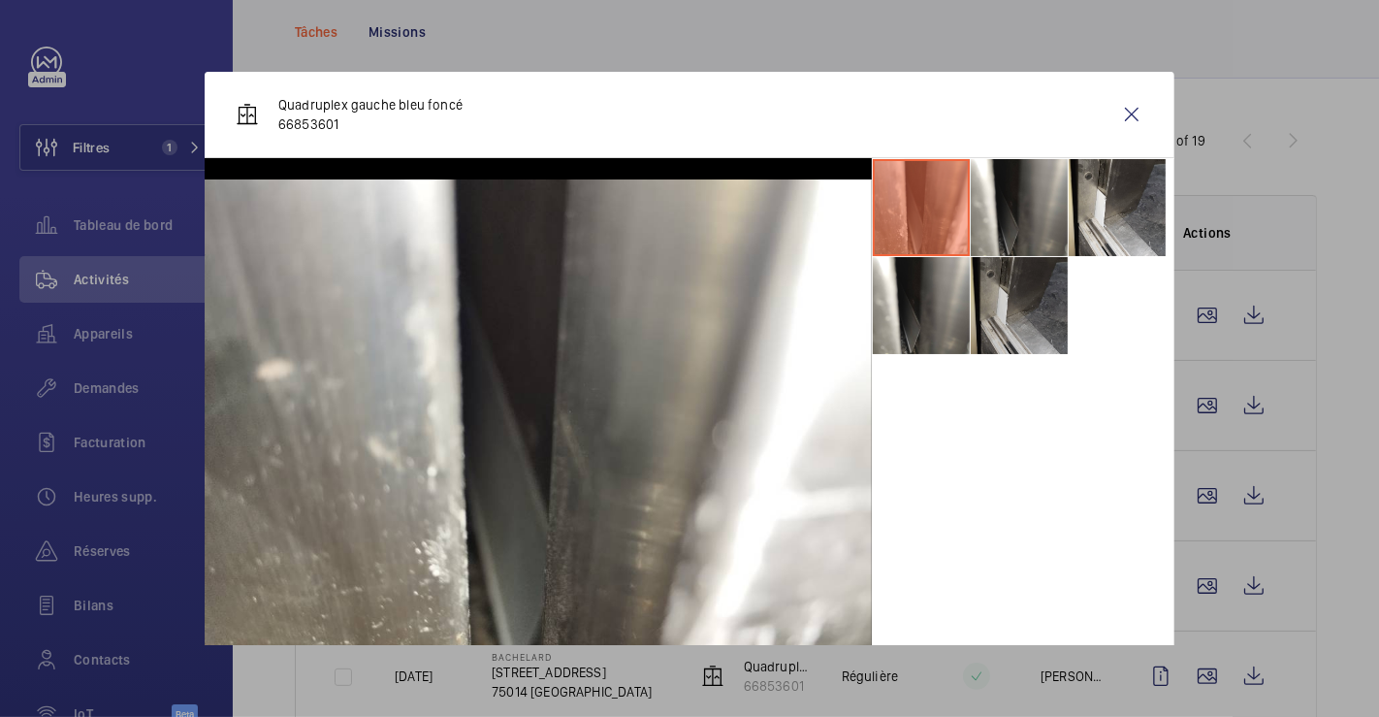
click at [998, 305] on li at bounding box center [1019, 305] width 97 height 97
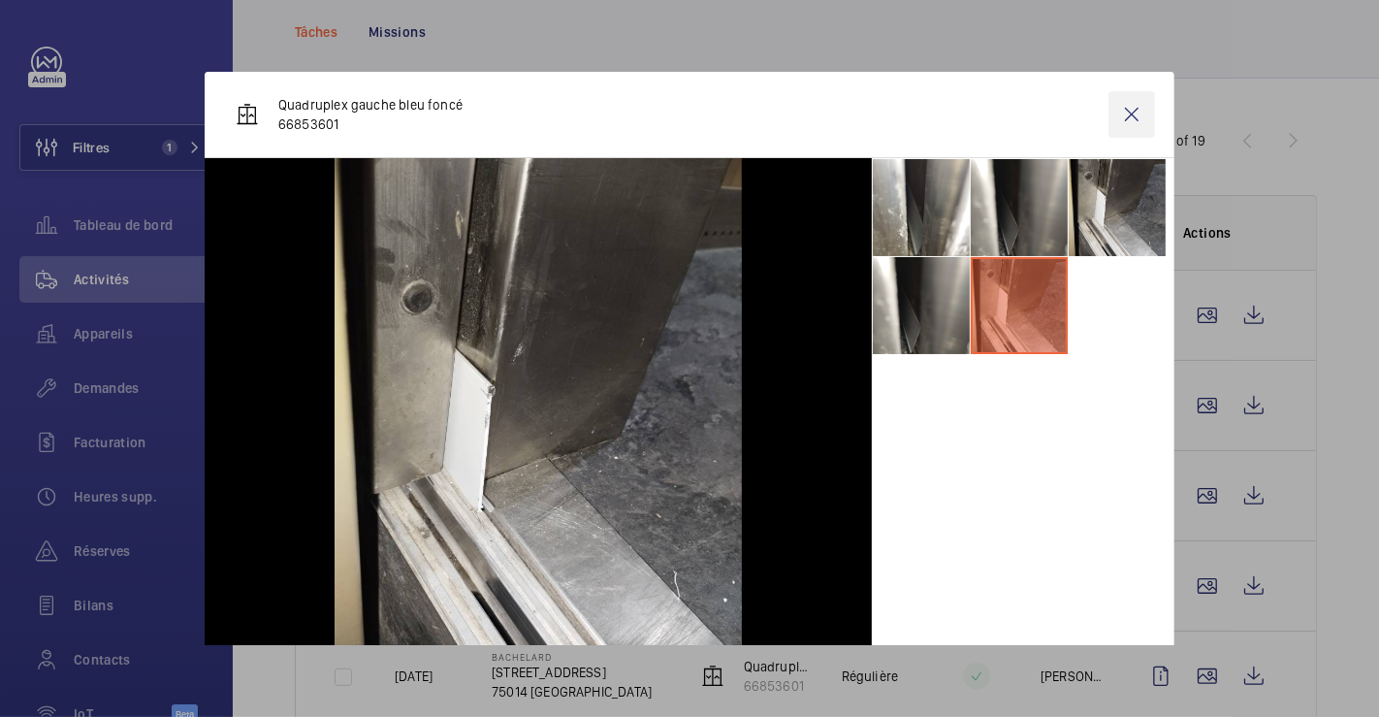
click at [1125, 110] on wm-front-icon-button at bounding box center [1132, 114] width 47 height 47
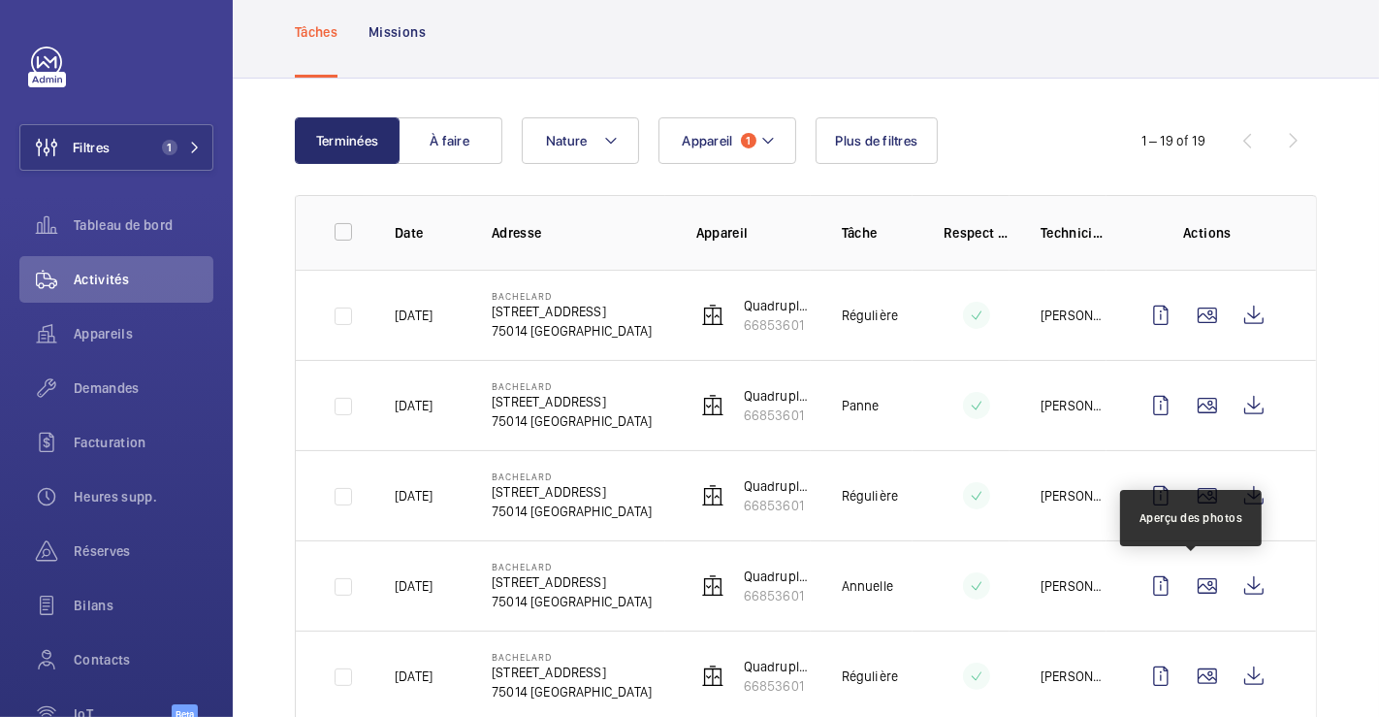
click at [1243, 579] on wm-front-icon-button at bounding box center [1254, 586] width 47 height 47
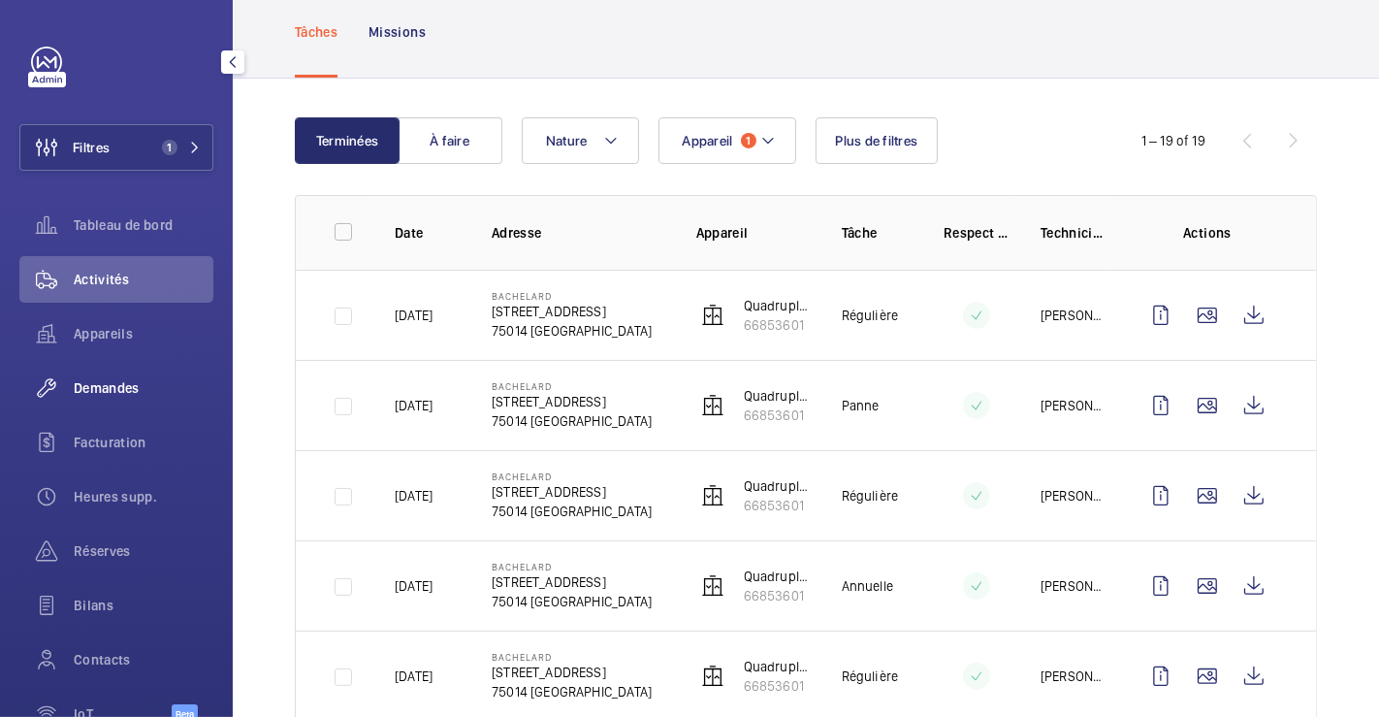
click at [108, 383] on span "Demandes" at bounding box center [144, 387] width 140 height 19
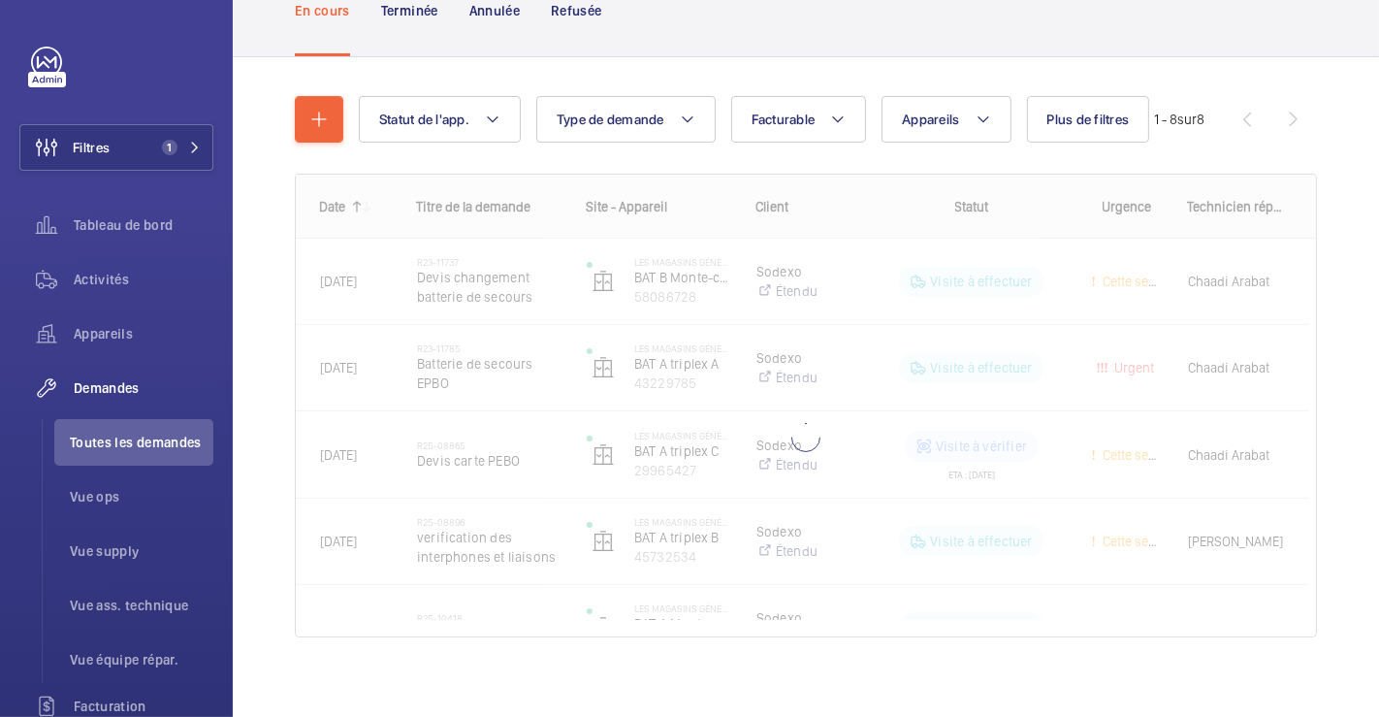
scroll to position [156, 0]
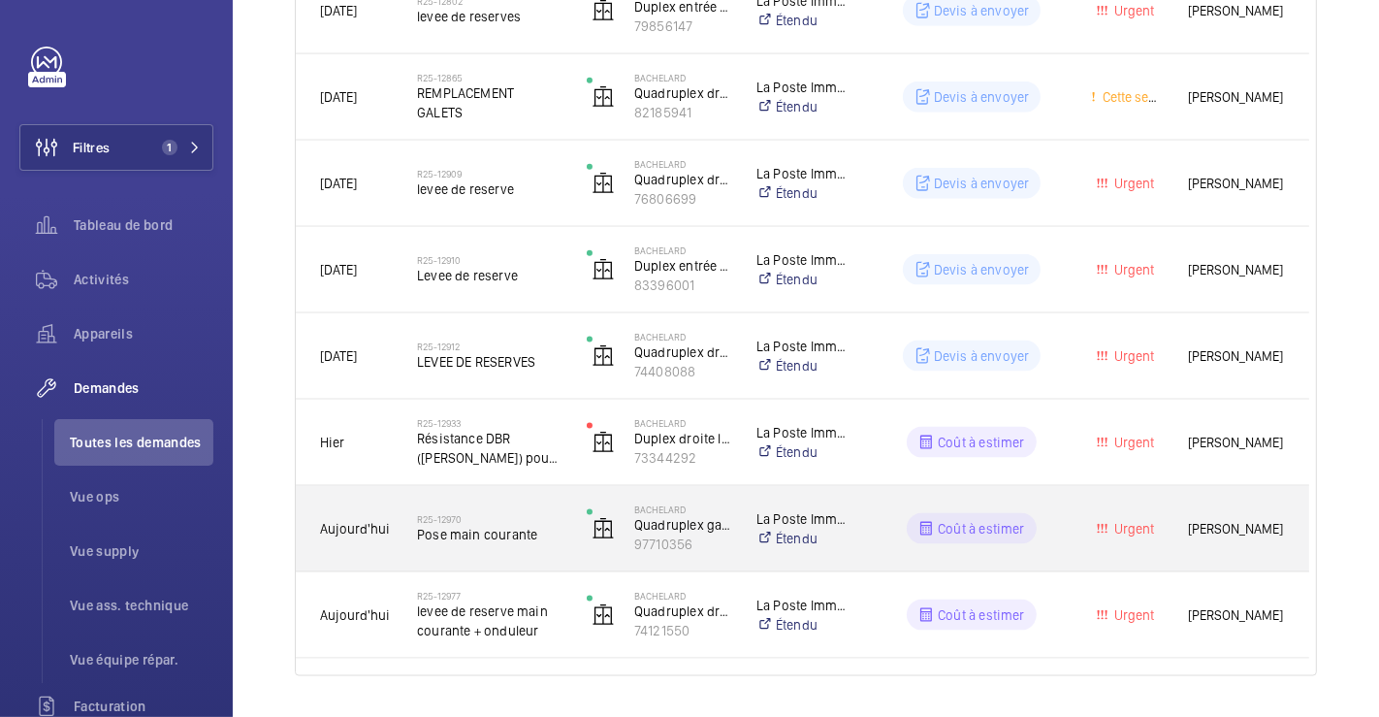
scroll to position [2110, 0]
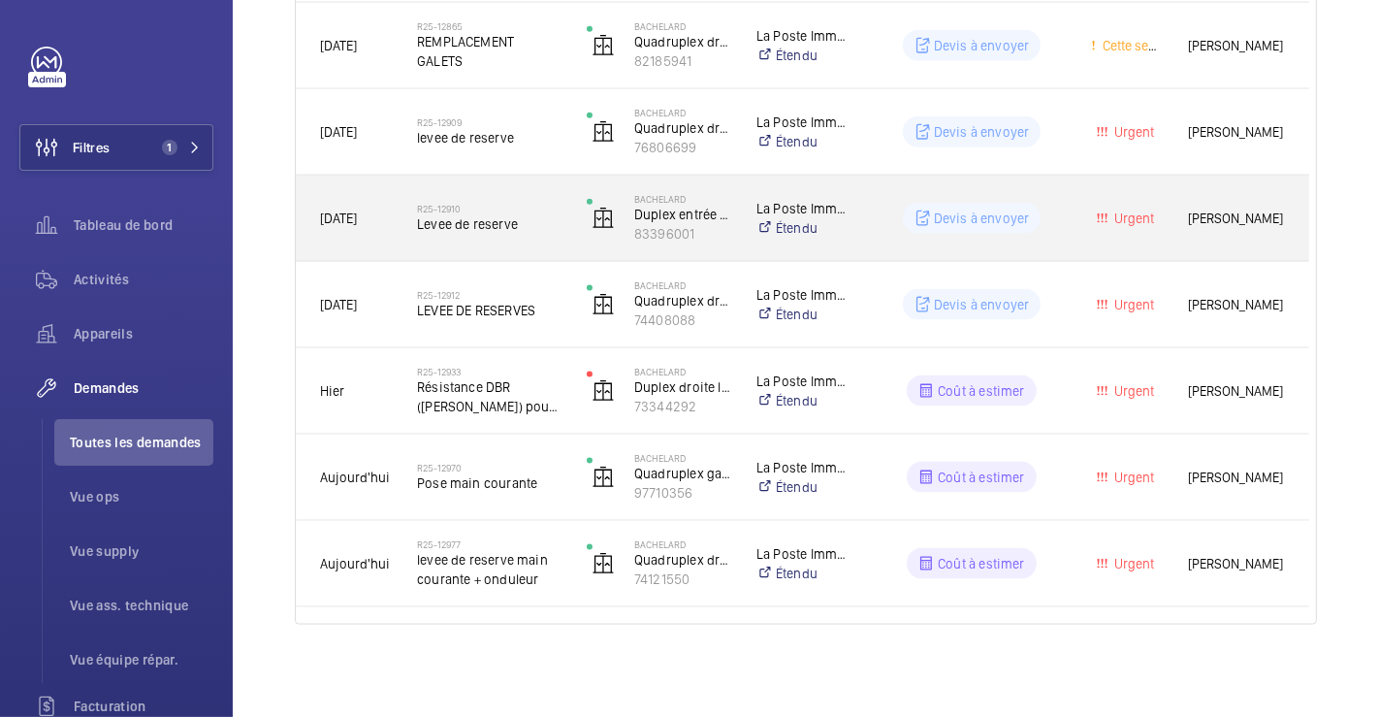
click at [550, 192] on div "R25-12910 Levee de reserve" at bounding box center [489, 218] width 145 height 56
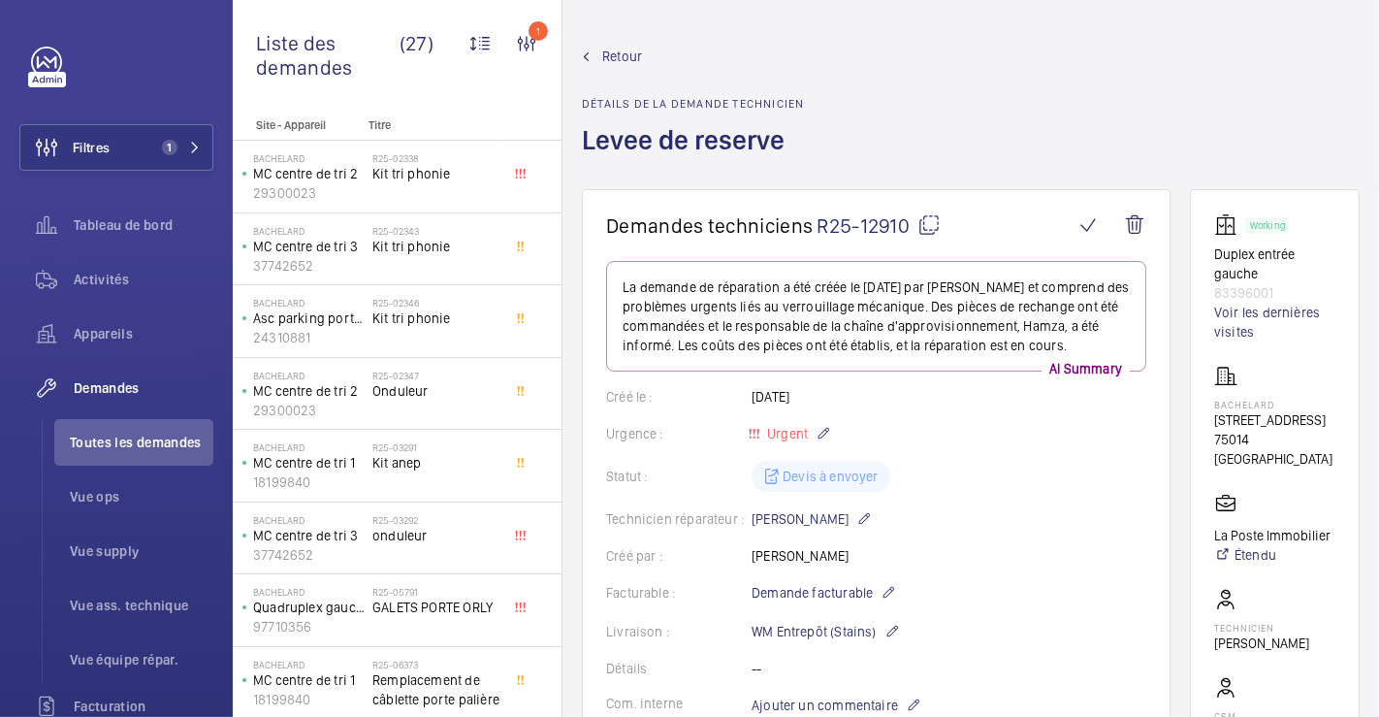
click at [629, 60] on span "Retour" at bounding box center [622, 56] width 40 height 19
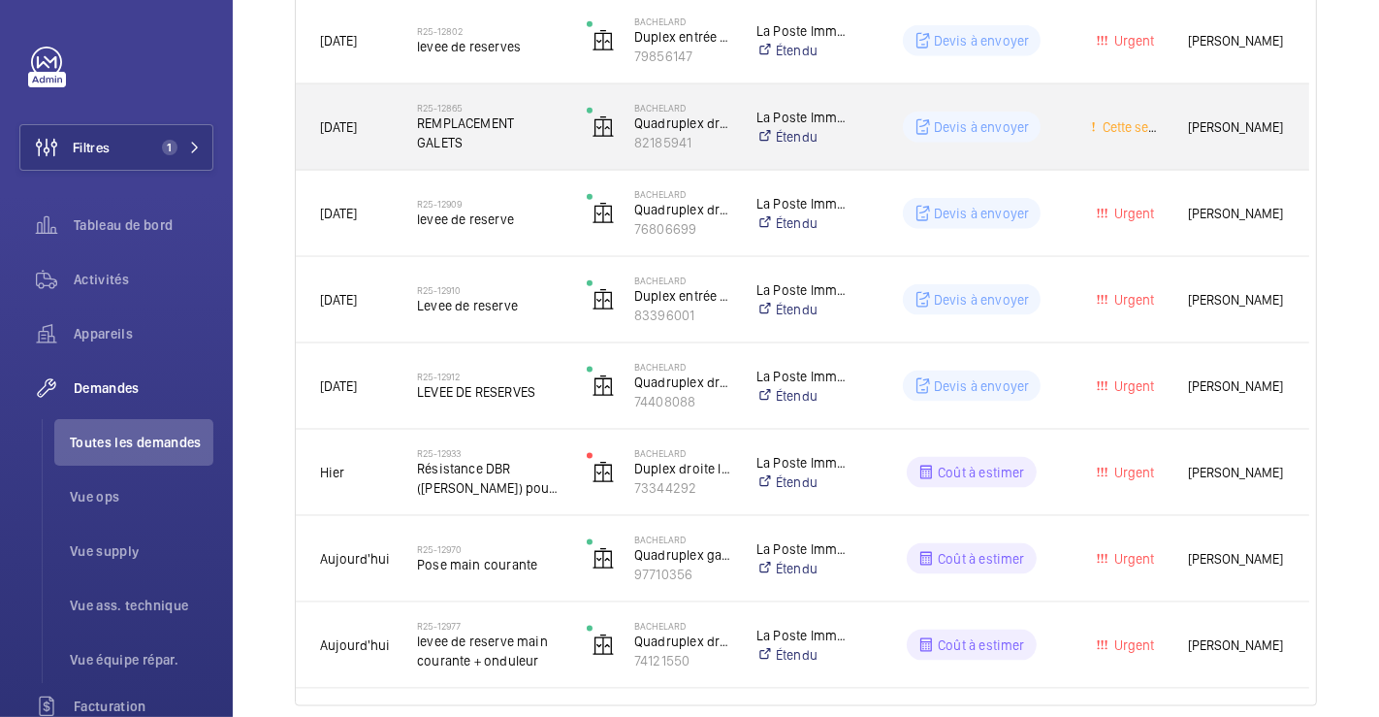
scroll to position [2110, 0]
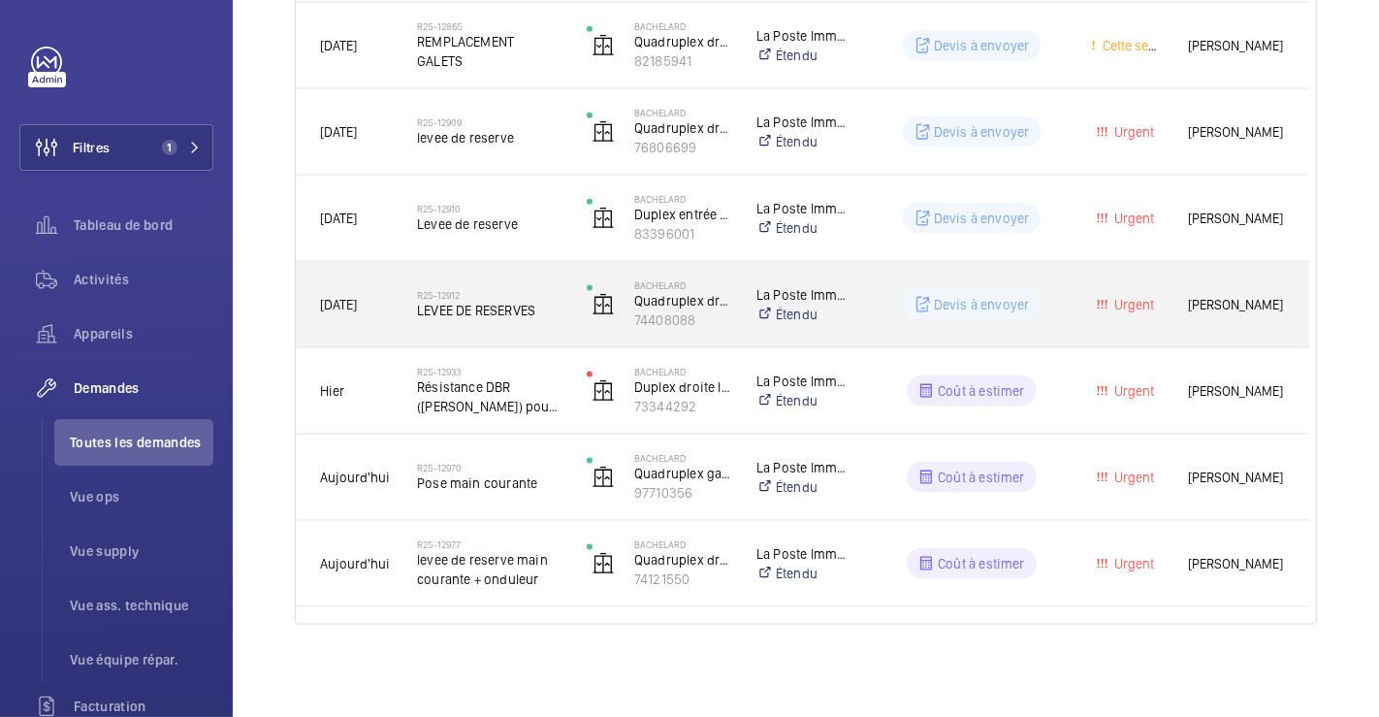
click at [550, 270] on div "R25-12912 LEVEE DE RESERVES" at bounding box center [478, 304] width 168 height 87
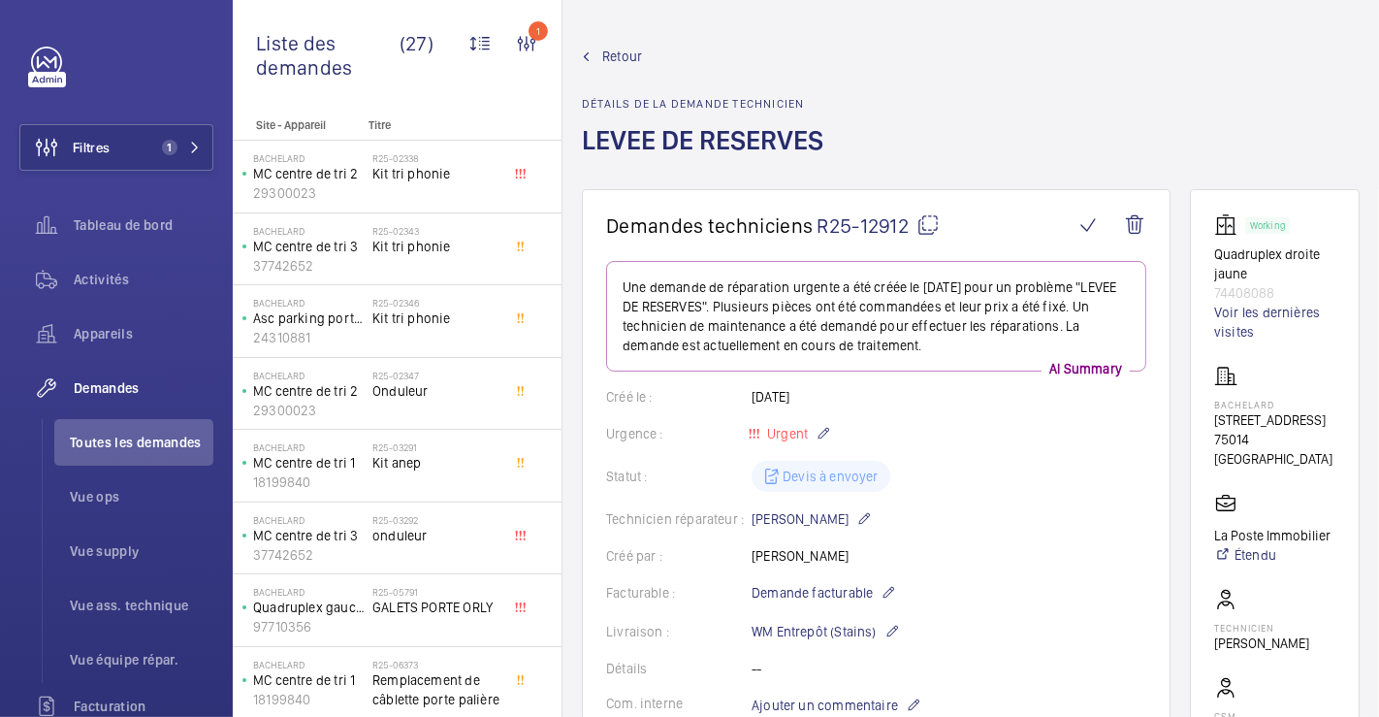
click at [623, 54] on span "Retour" at bounding box center [622, 56] width 40 height 19
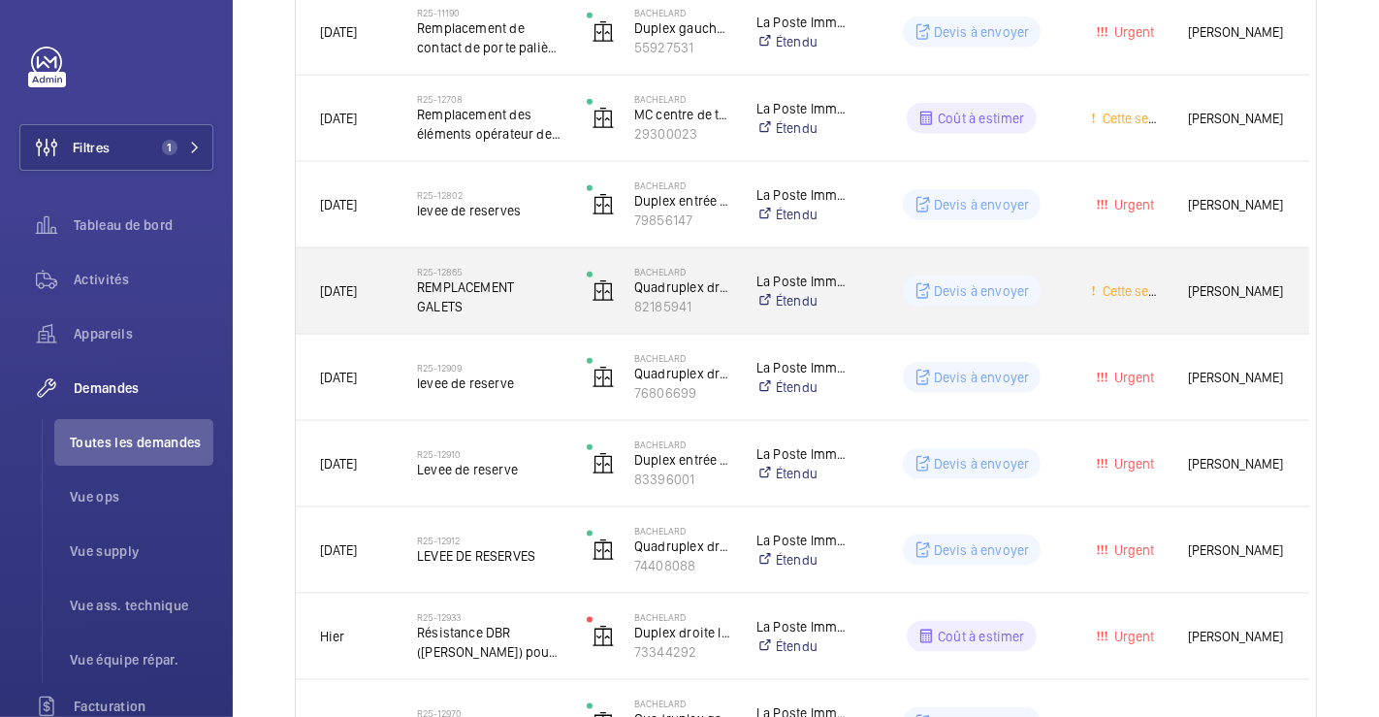
scroll to position [1881, 0]
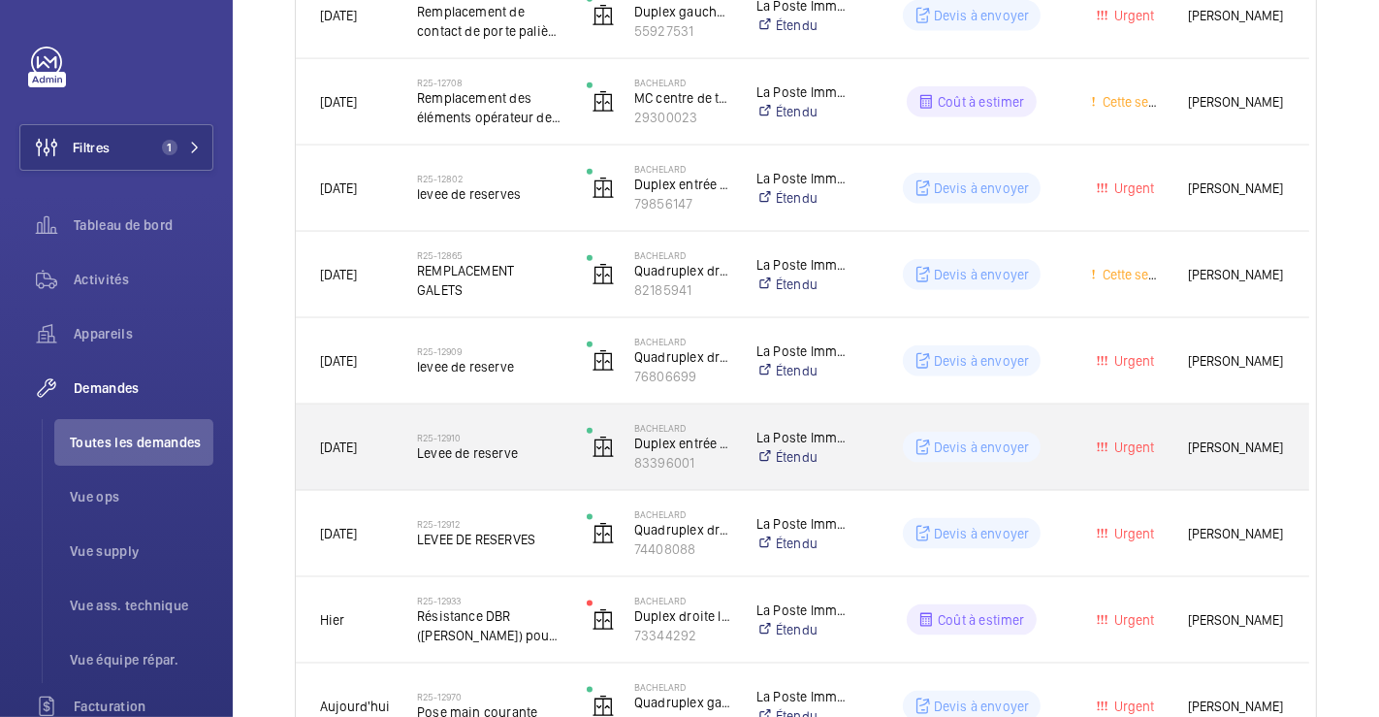
click at [522, 424] on div "R25-12910 Levee de reserve" at bounding box center [489, 447] width 145 height 56
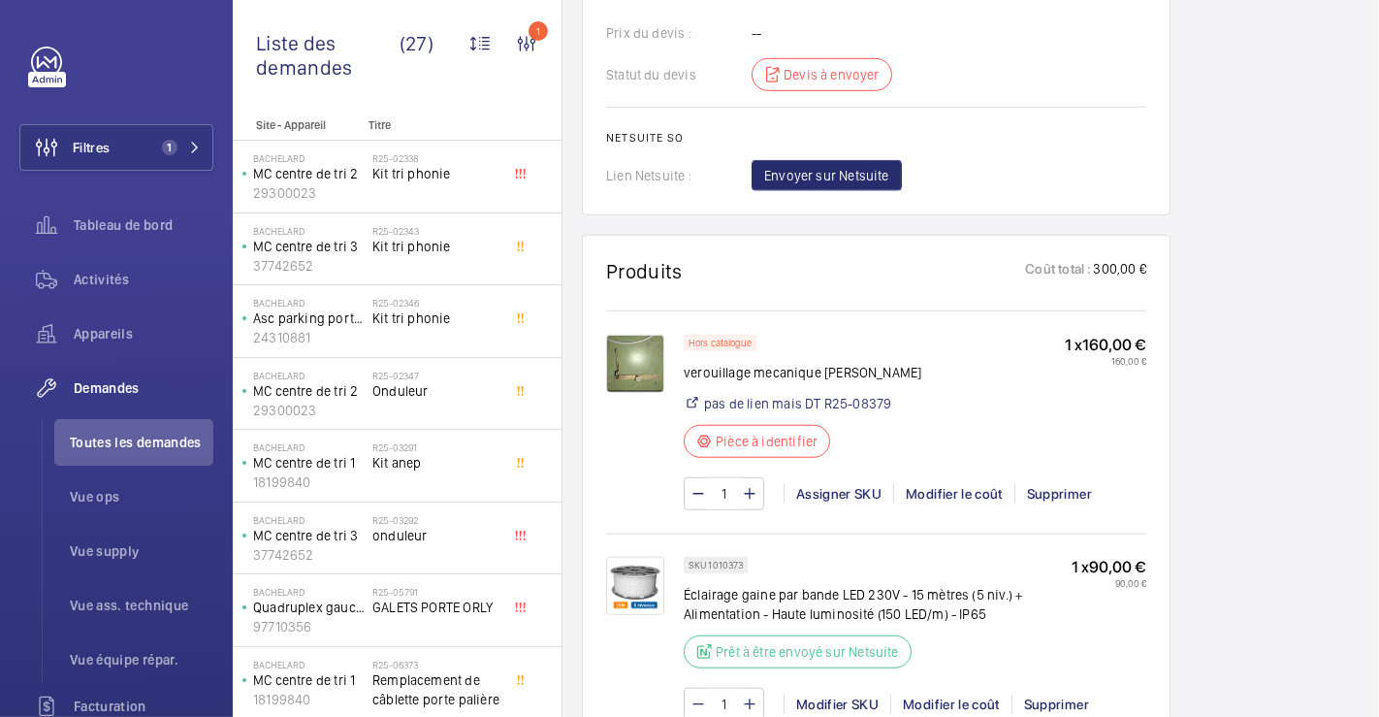
scroll to position [1185, 0]
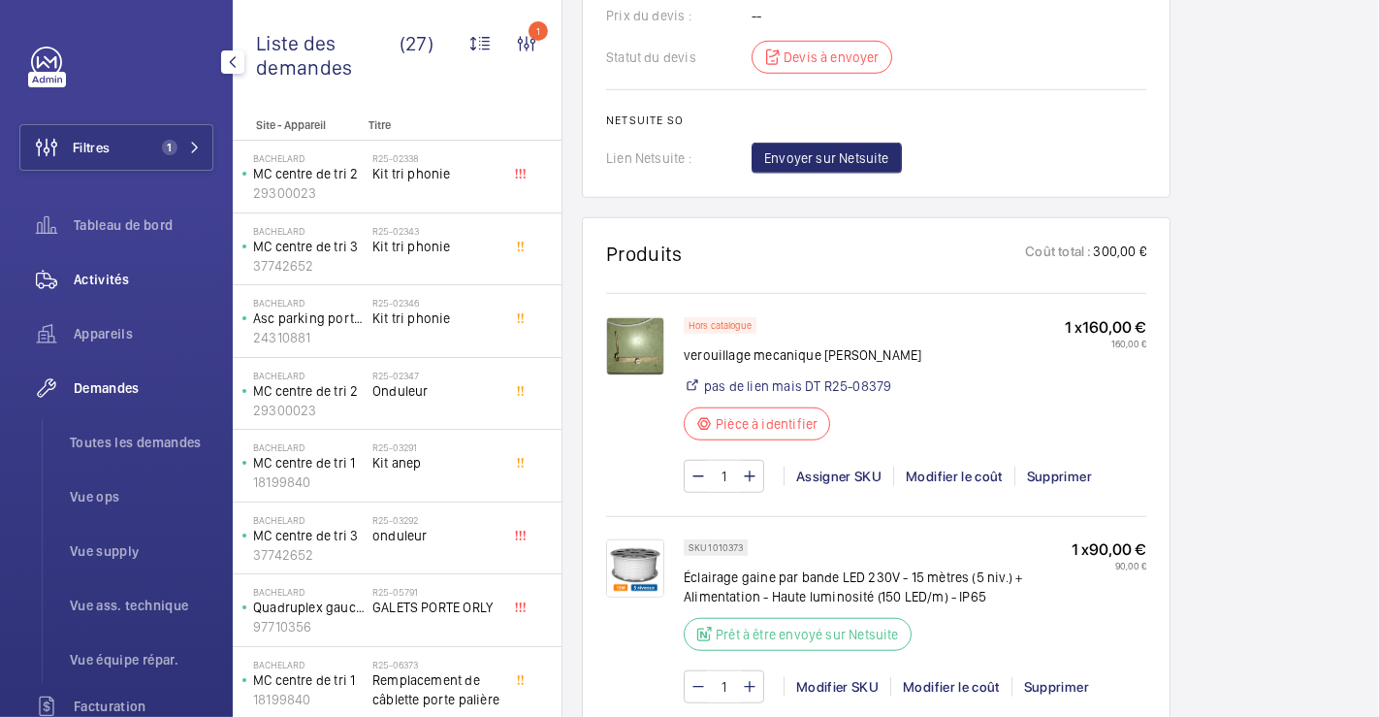
click at [98, 276] on span "Activités" at bounding box center [144, 279] width 140 height 19
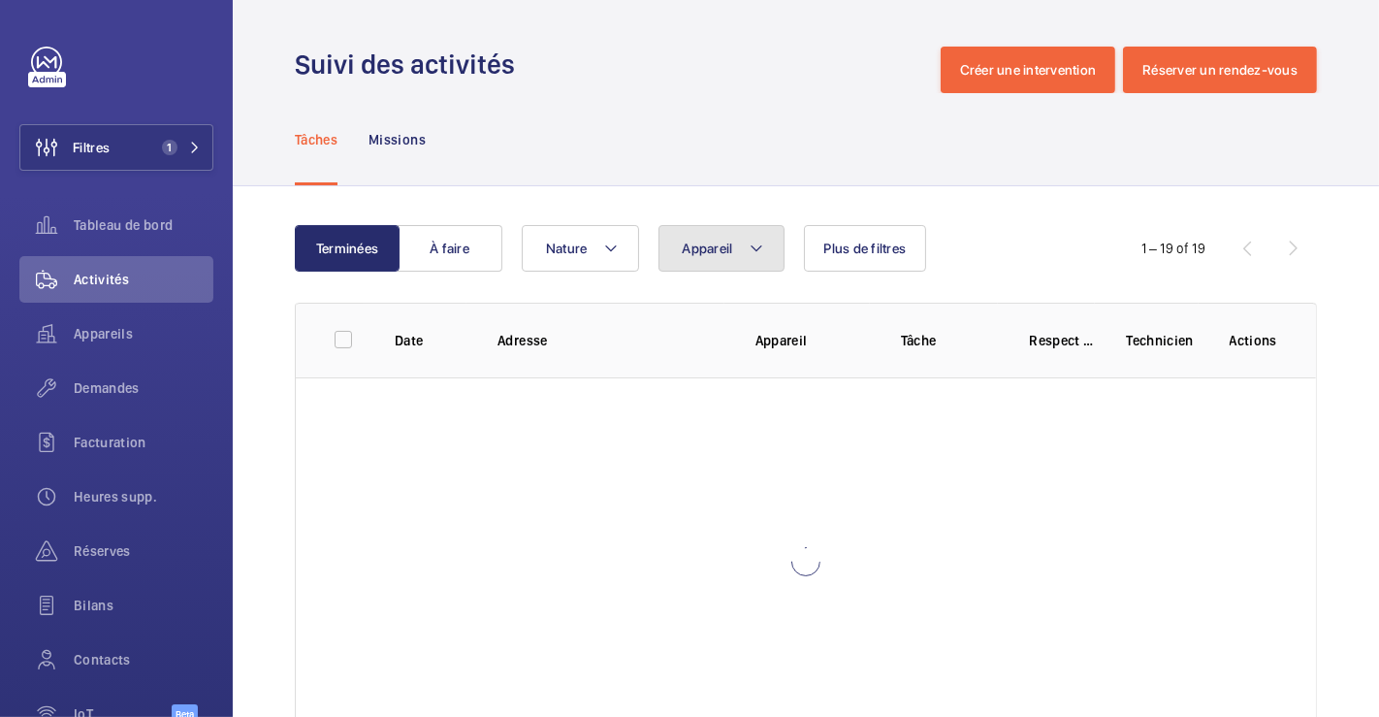
click at [762, 241] on button "Appareil" at bounding box center [722, 248] width 126 height 47
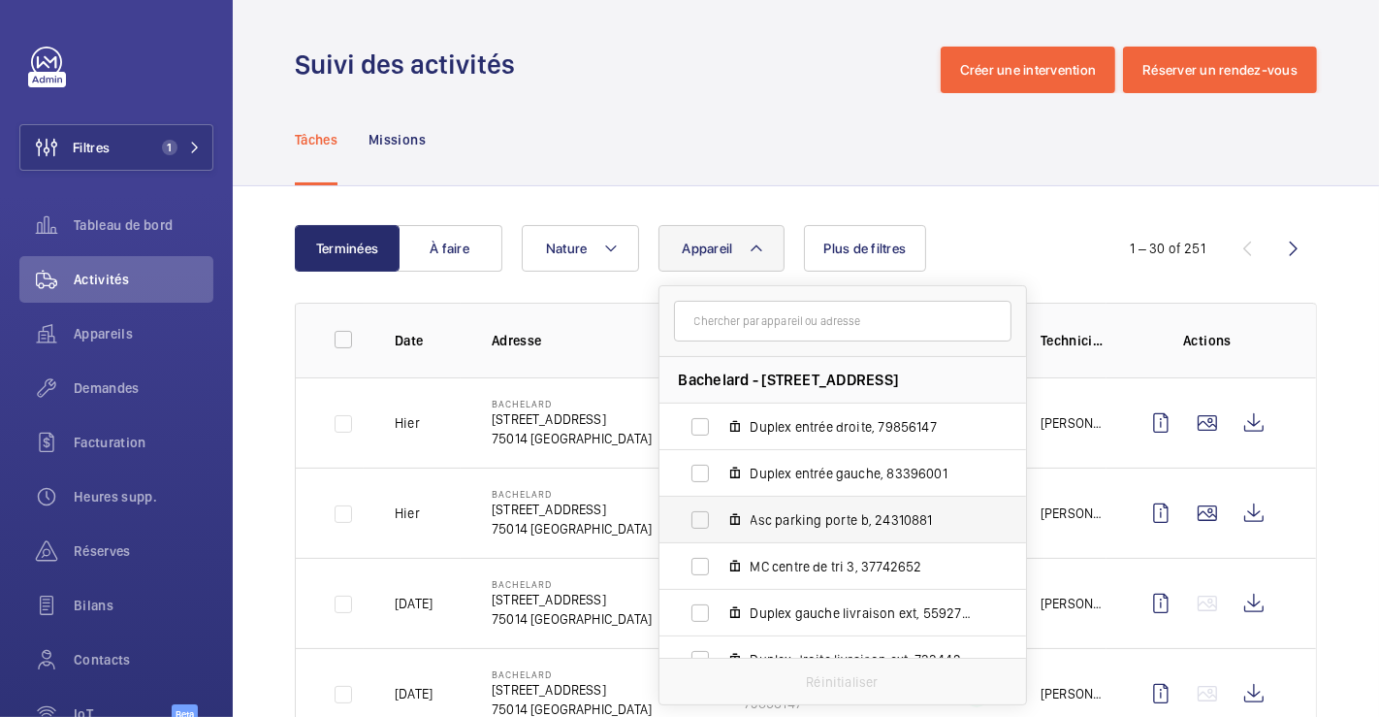
scroll to position [108, 0]
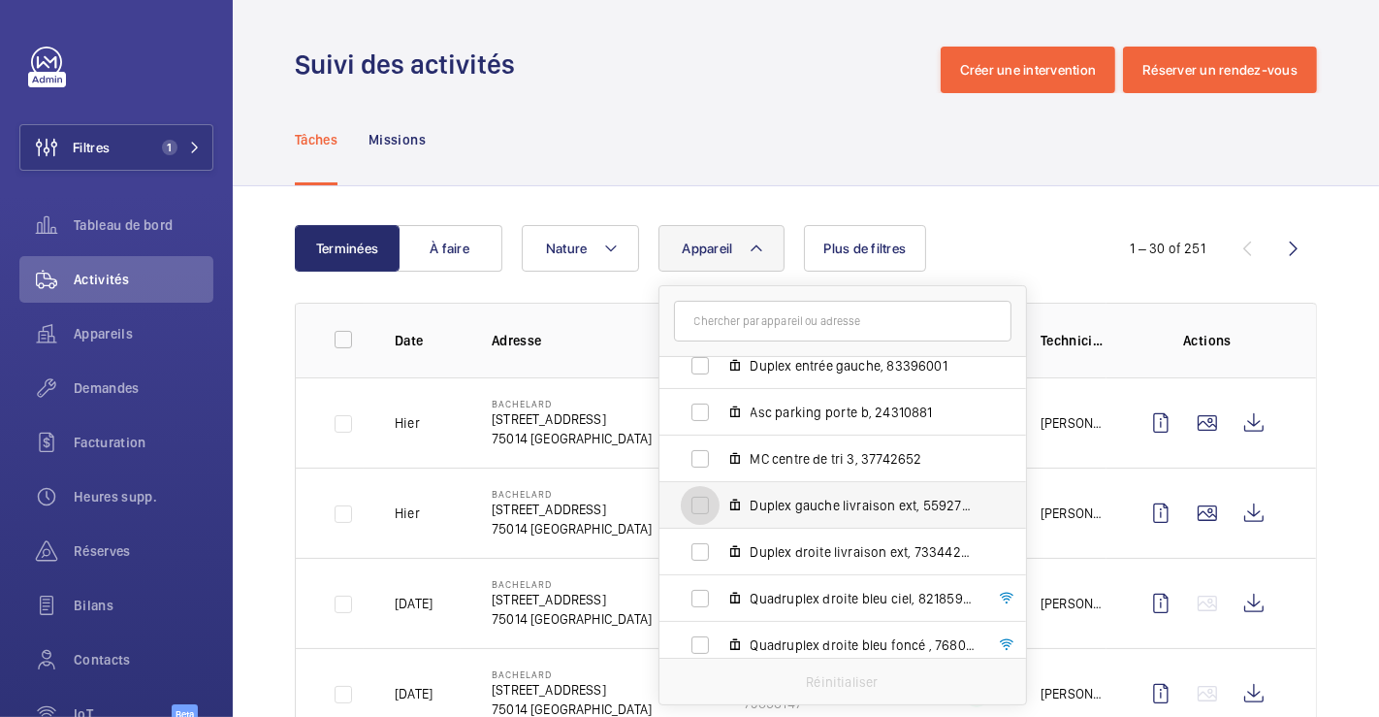
click at [700, 500] on input "Duplex gauche livraison ext, 55927531" at bounding box center [700, 505] width 39 height 39
checkbox input "true"
click at [733, 109] on div "Tâches Missions" at bounding box center [806, 139] width 1022 height 92
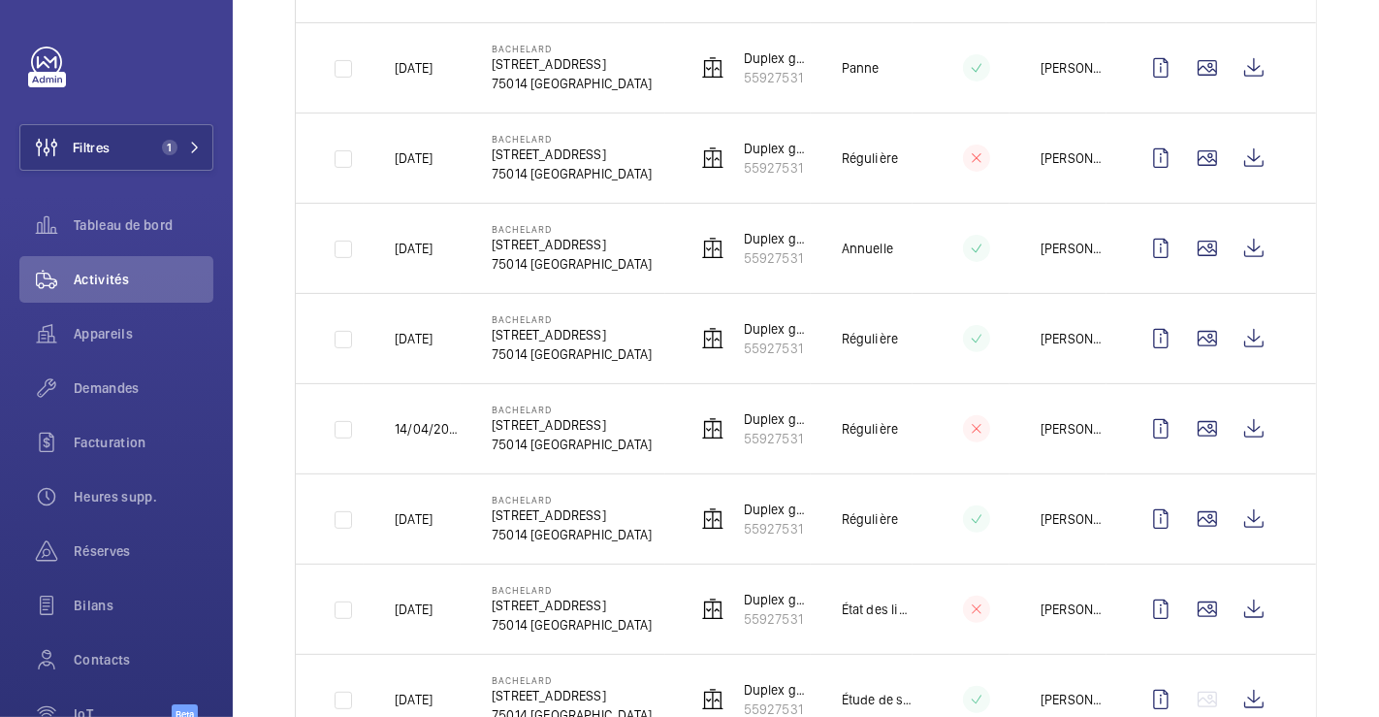
scroll to position [389, 0]
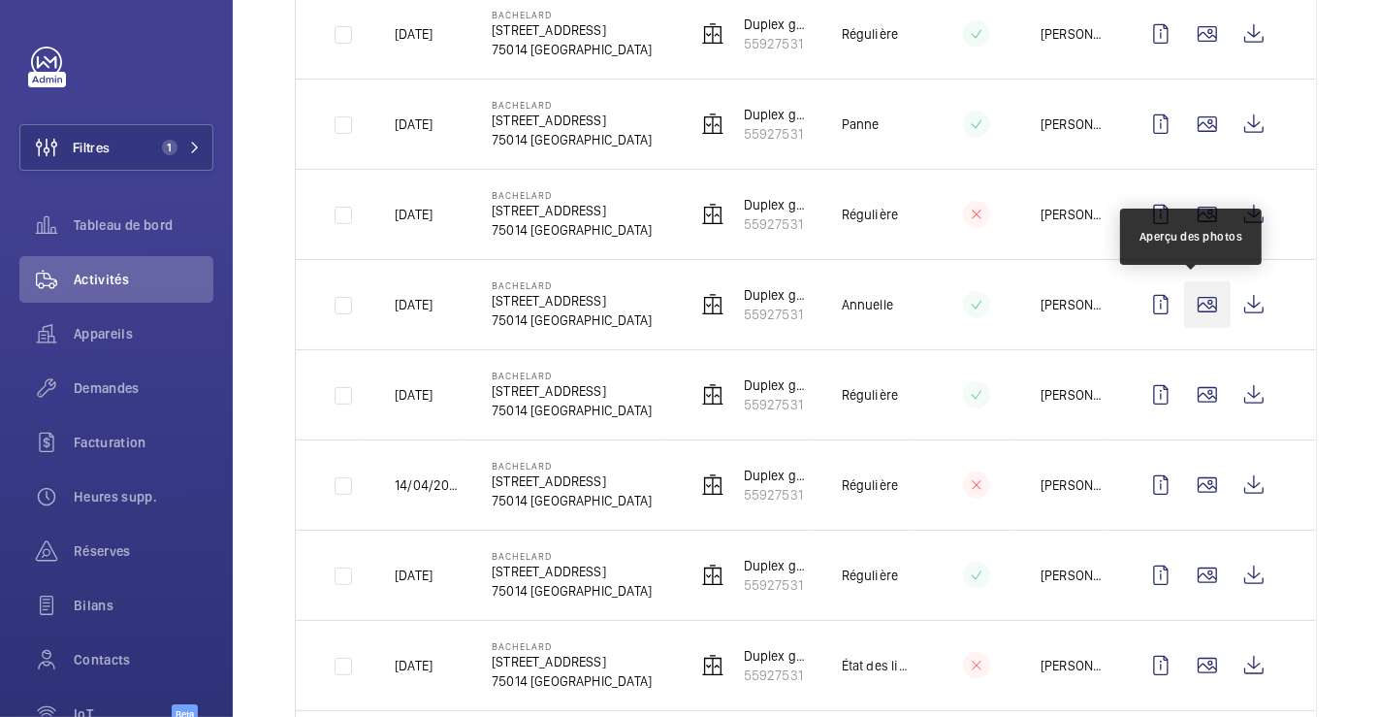
click at [1192, 292] on wm-front-icon-button at bounding box center [1207, 304] width 47 height 47
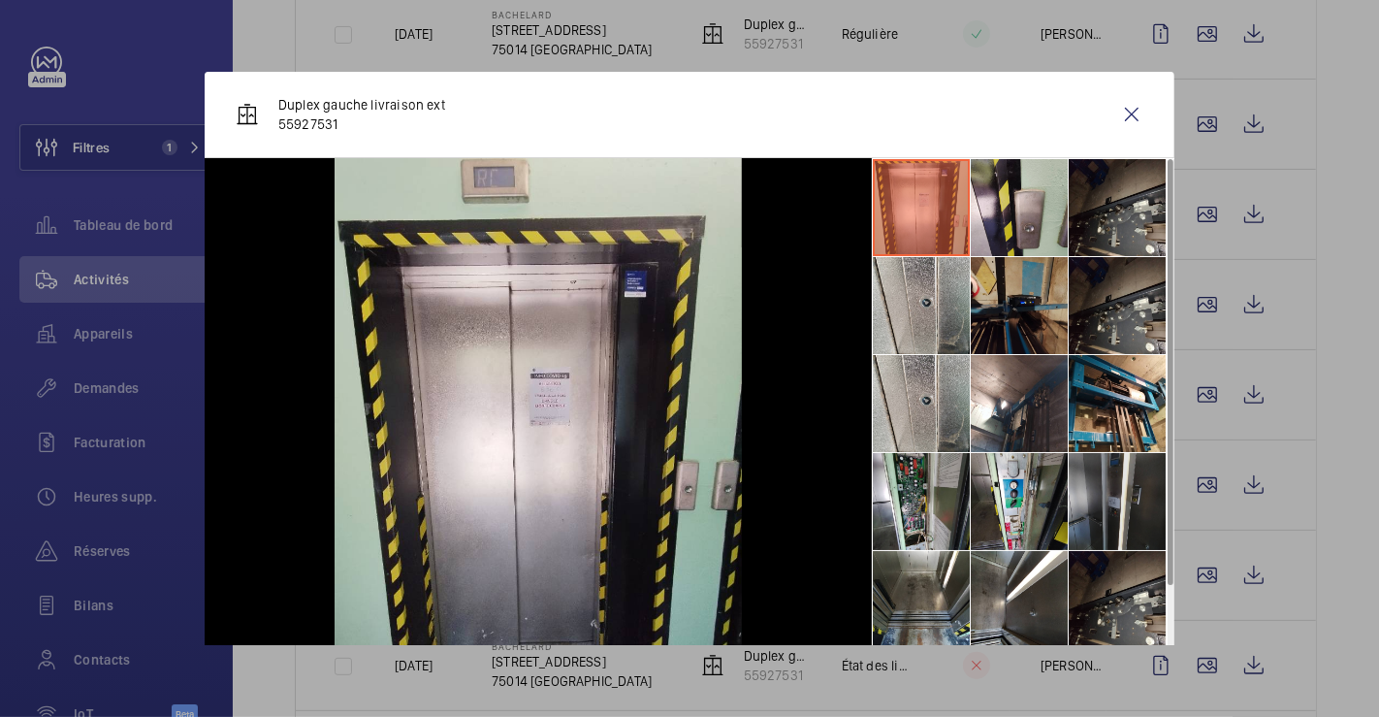
click at [1088, 509] on li at bounding box center [1117, 501] width 97 height 97
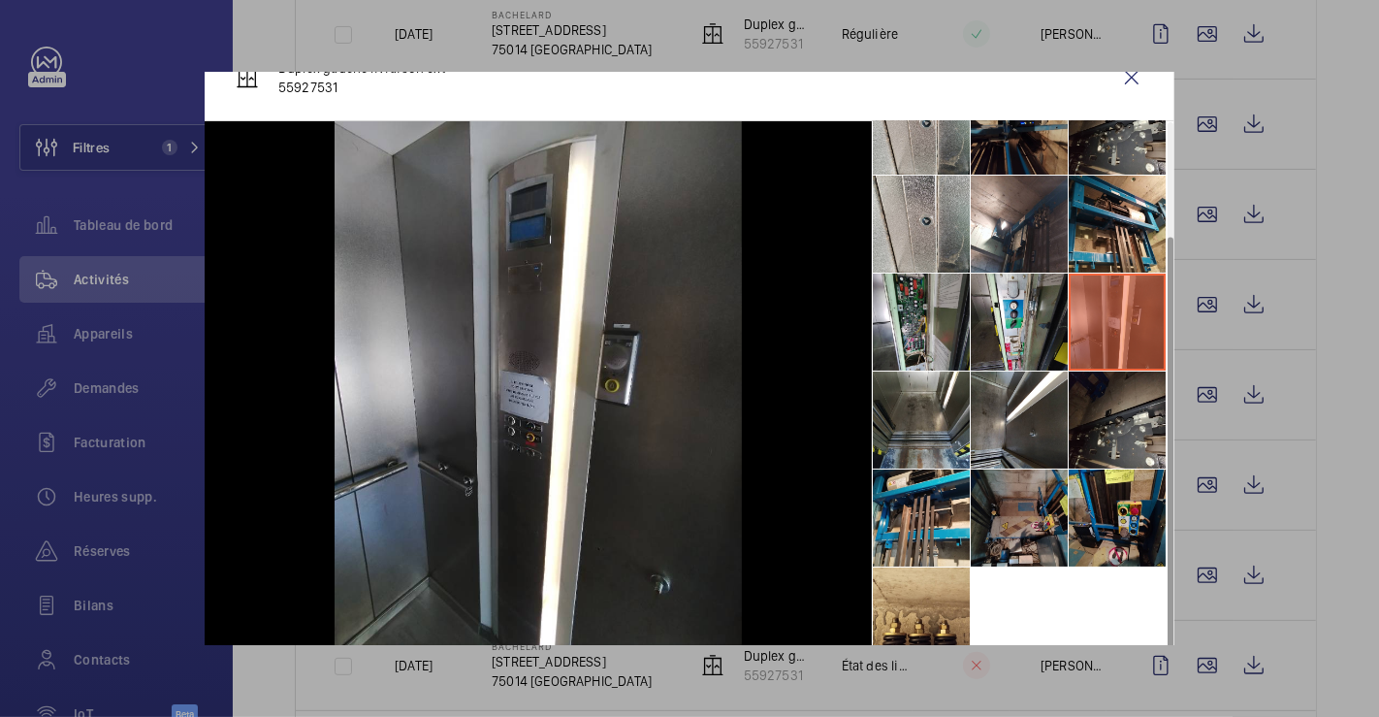
scroll to position [55, 0]
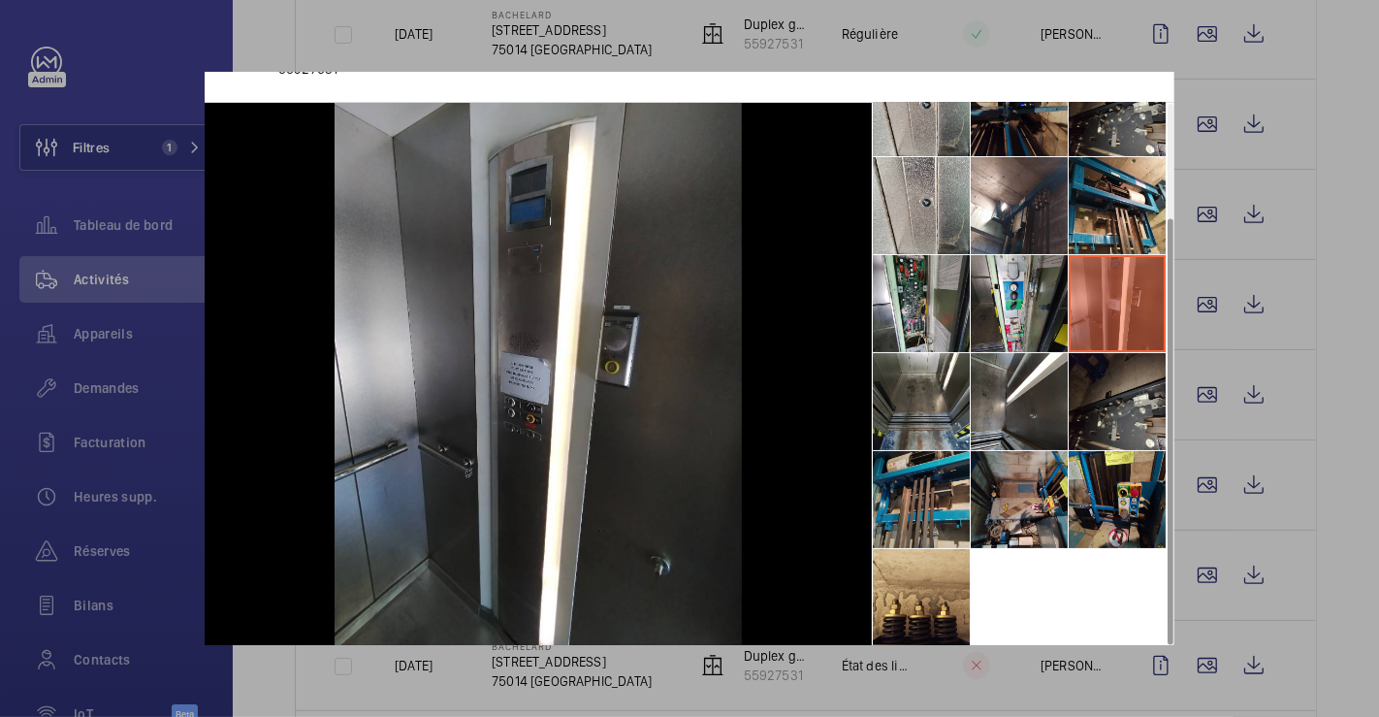
click at [901, 497] on li at bounding box center [921, 499] width 97 height 97
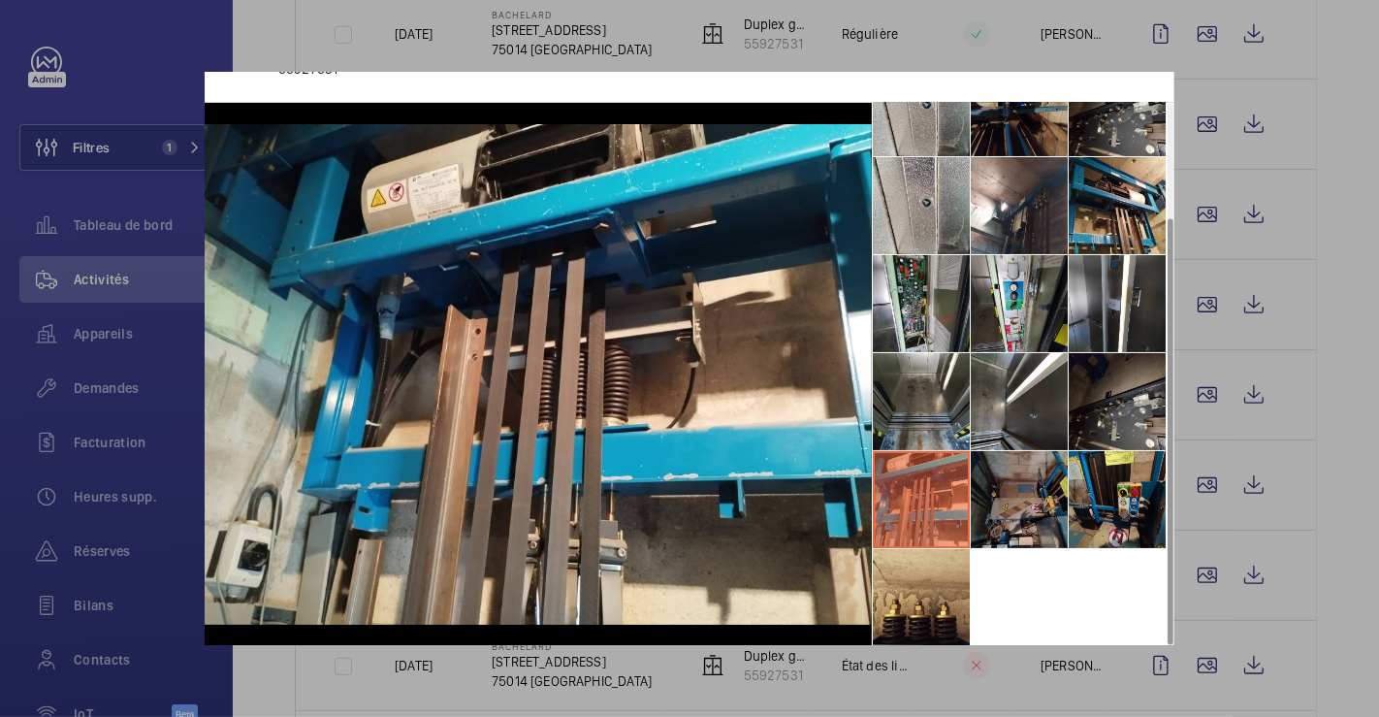
click at [1010, 489] on li at bounding box center [1019, 499] width 97 height 97
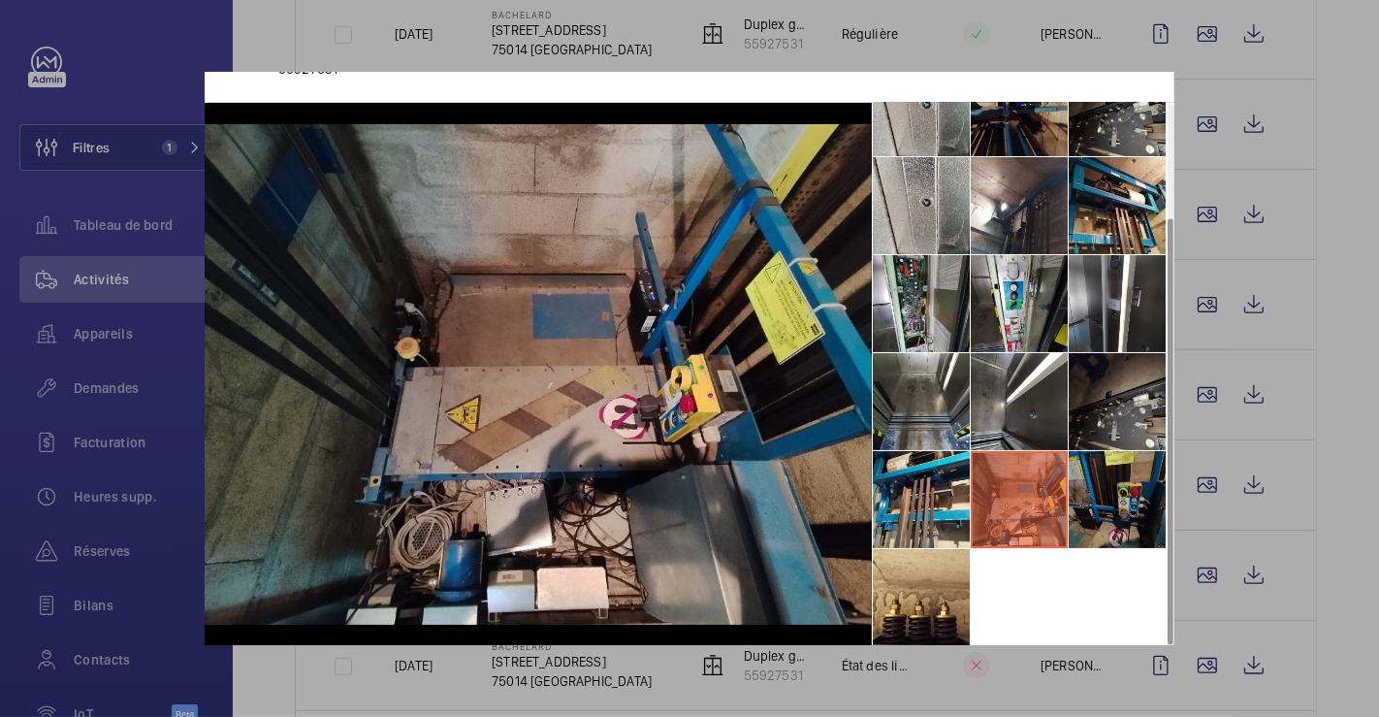
click at [1114, 504] on li at bounding box center [1117, 499] width 97 height 97
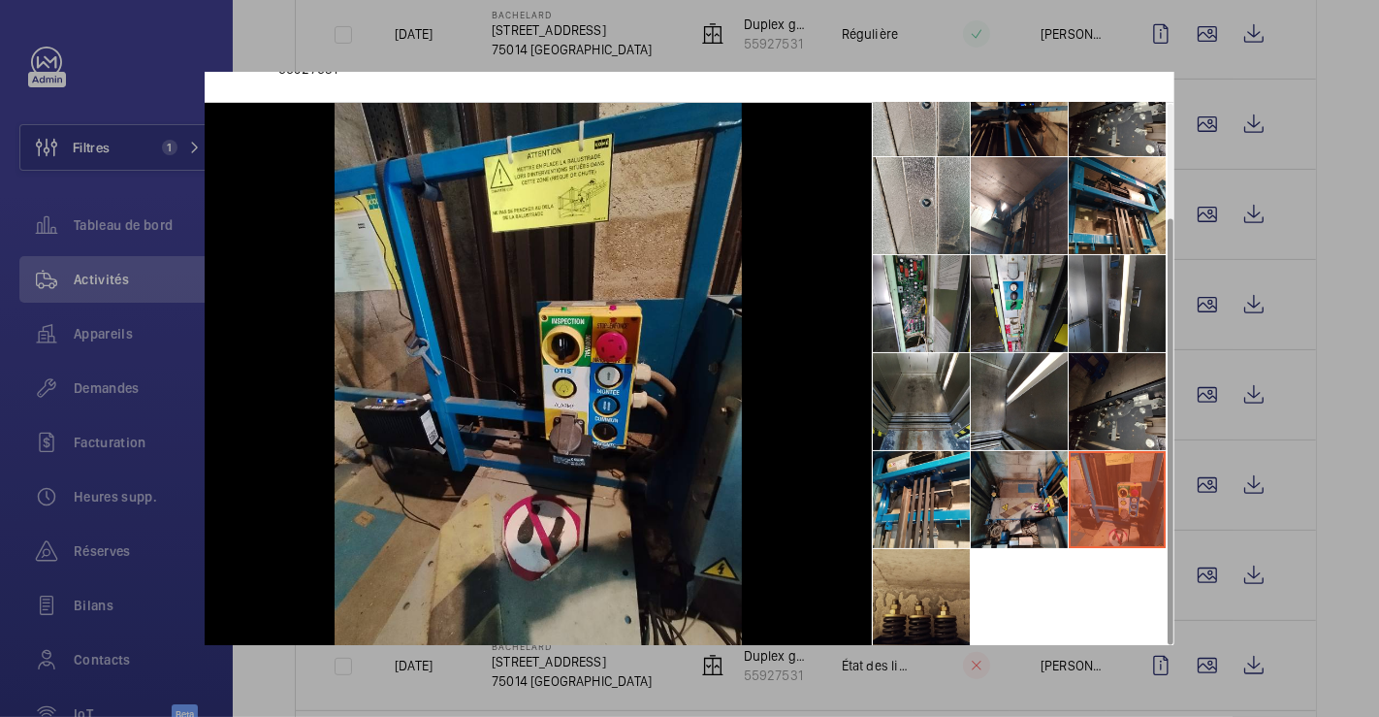
click at [894, 578] on li at bounding box center [921, 597] width 97 height 97
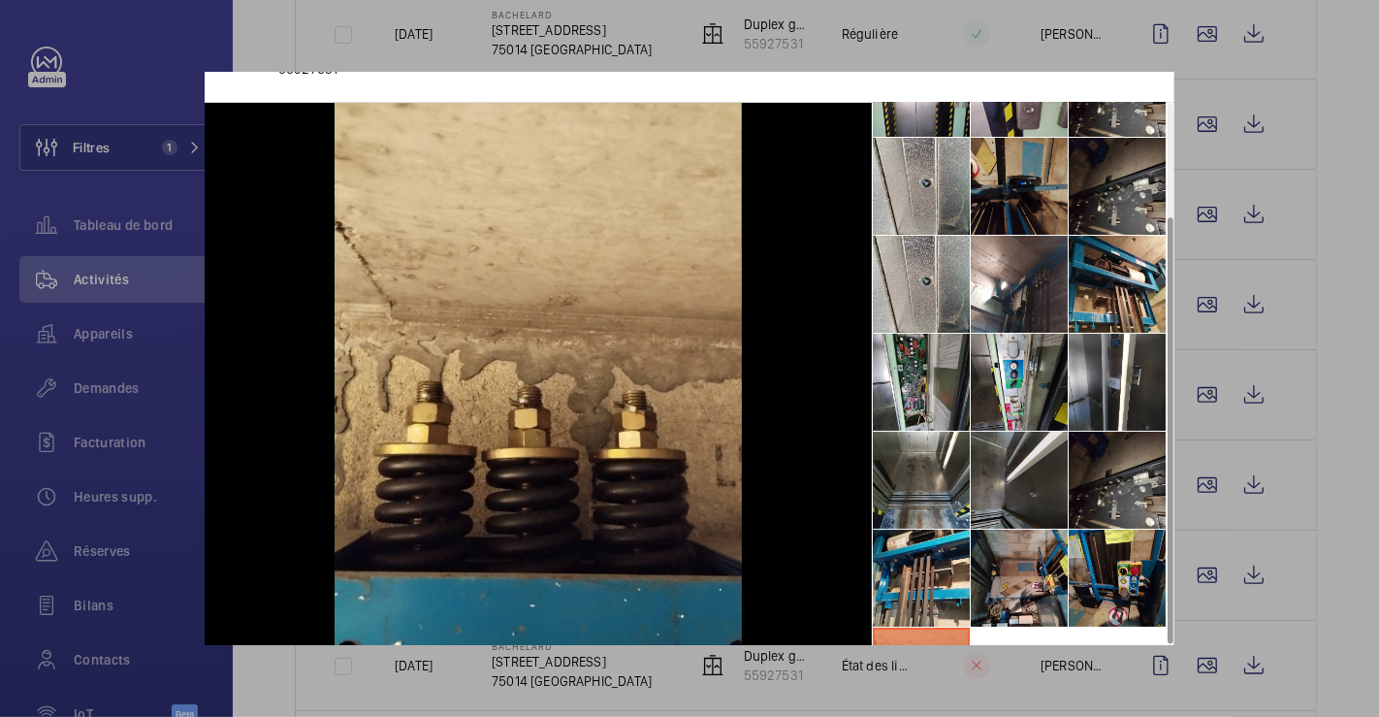
scroll to position [0, 0]
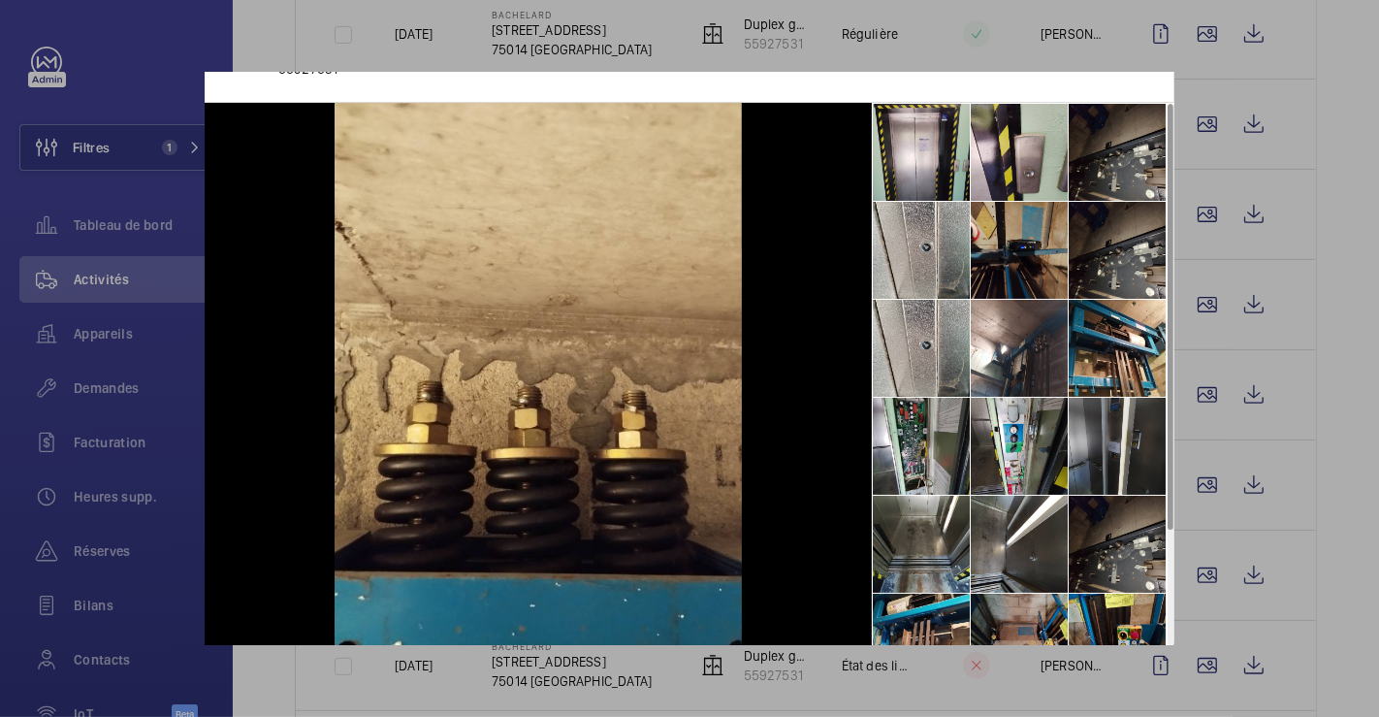
click at [1119, 448] on li at bounding box center [1117, 446] width 97 height 97
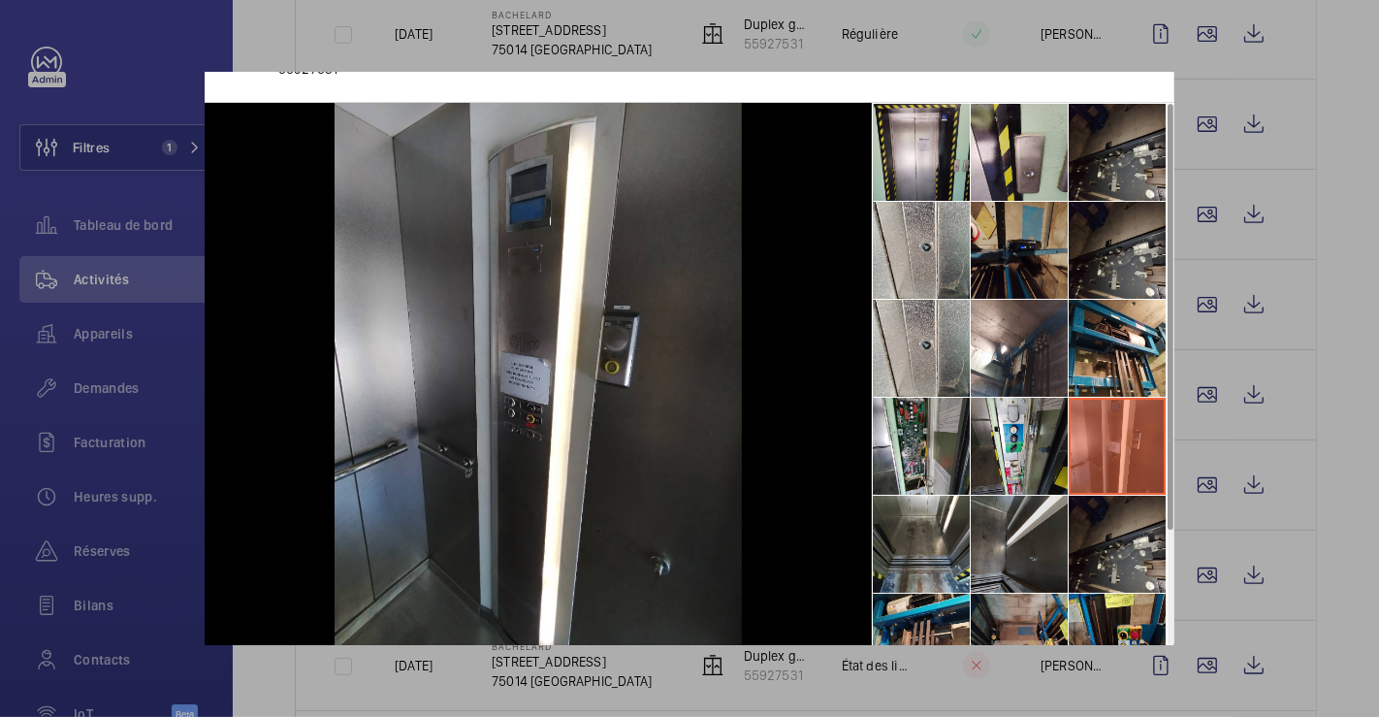
click at [1017, 534] on li at bounding box center [1019, 544] width 97 height 97
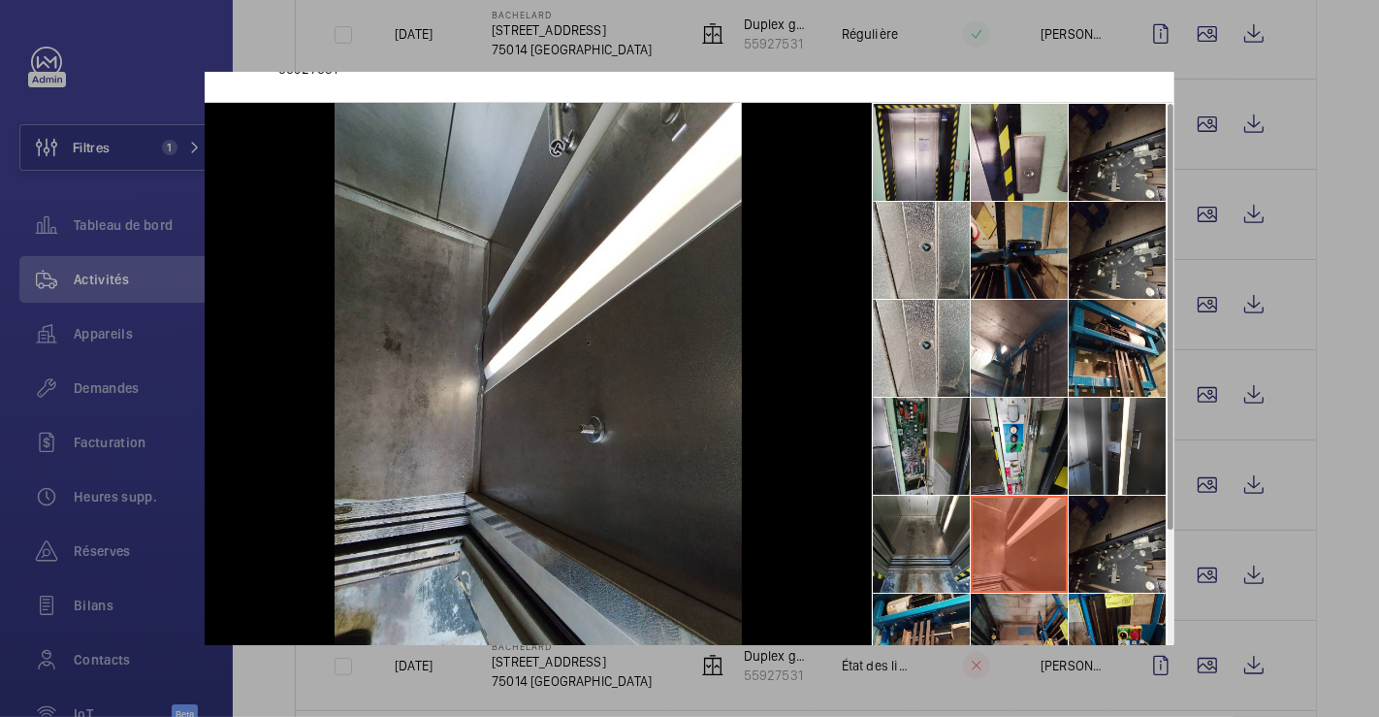
click at [906, 465] on li at bounding box center [921, 446] width 97 height 97
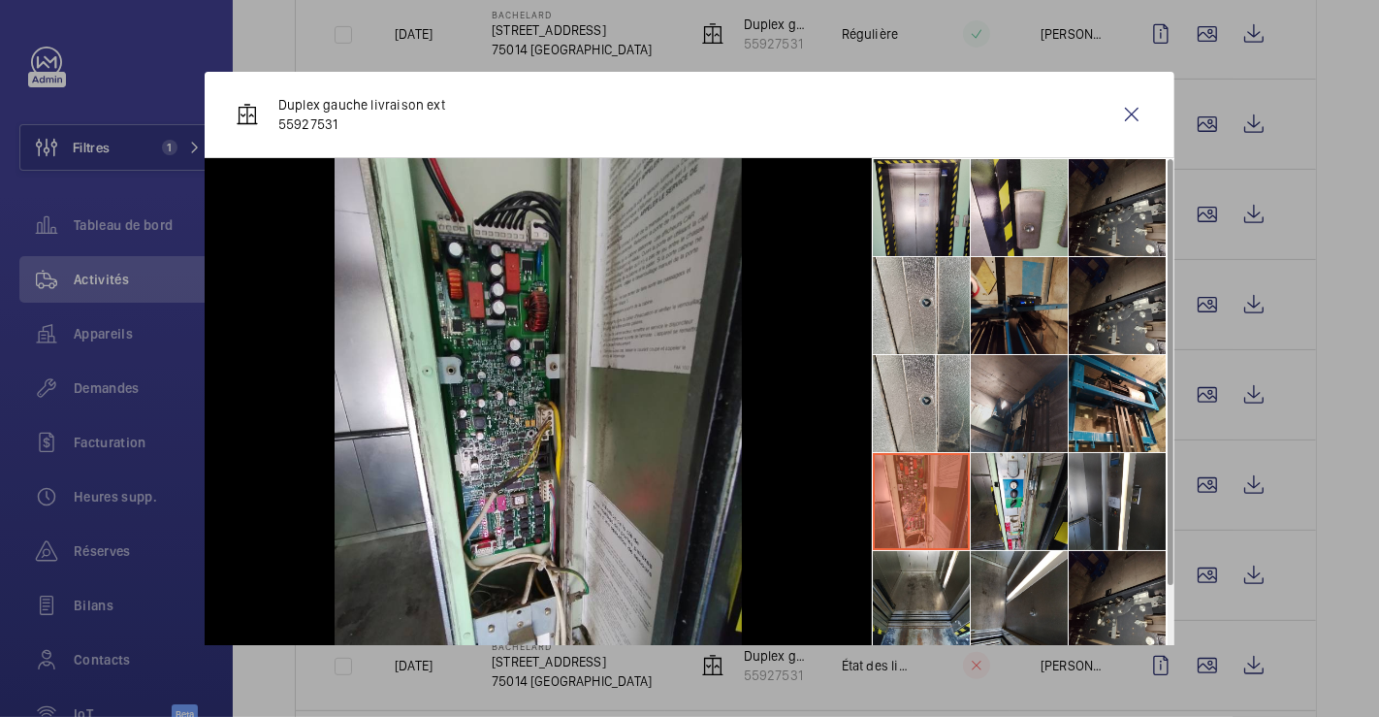
click at [986, 412] on li at bounding box center [1019, 403] width 97 height 97
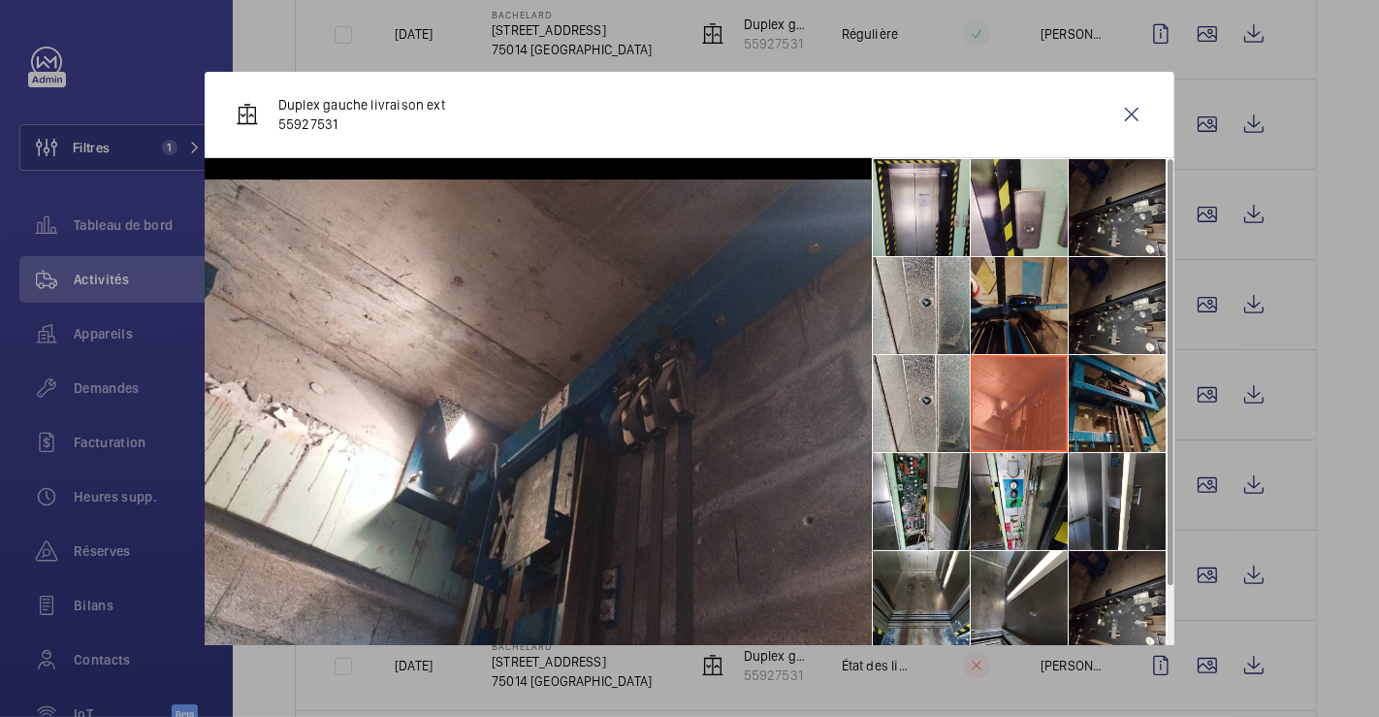
click at [1103, 399] on li at bounding box center [1117, 403] width 97 height 97
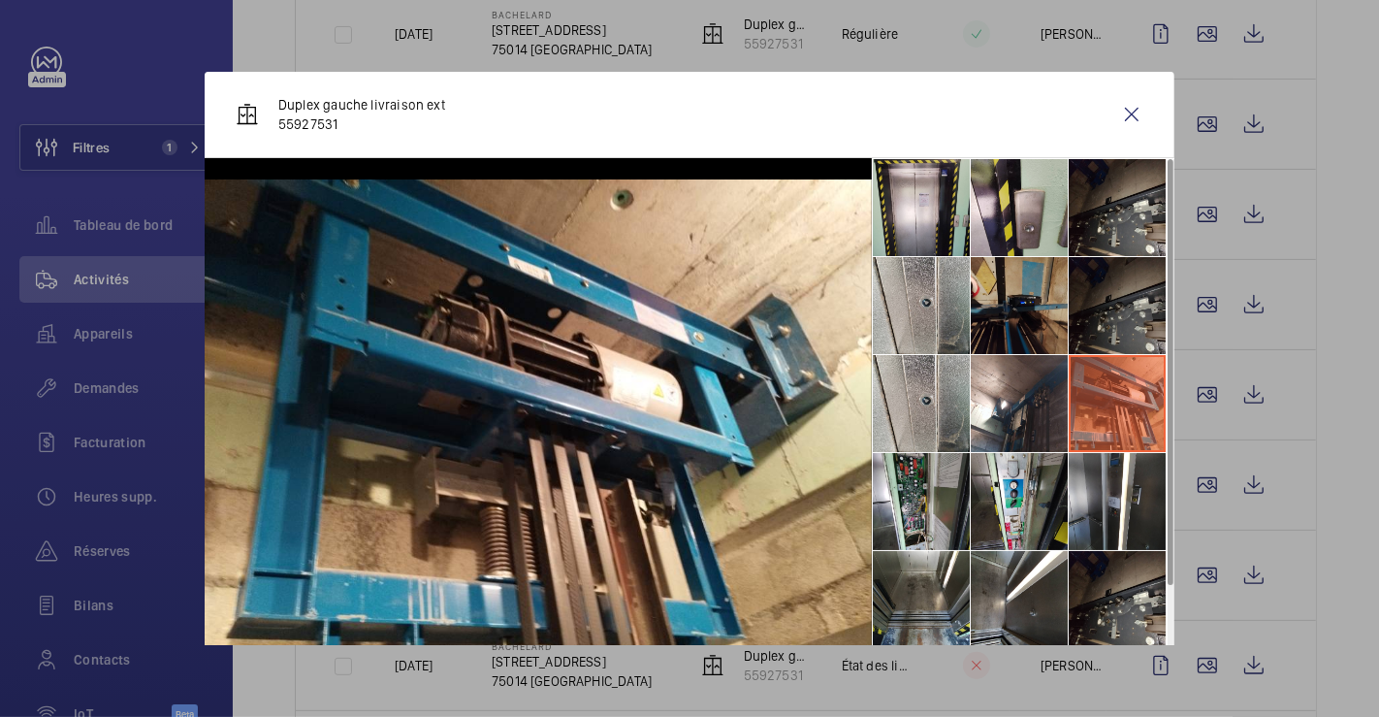
click at [1117, 328] on li at bounding box center [1117, 305] width 97 height 97
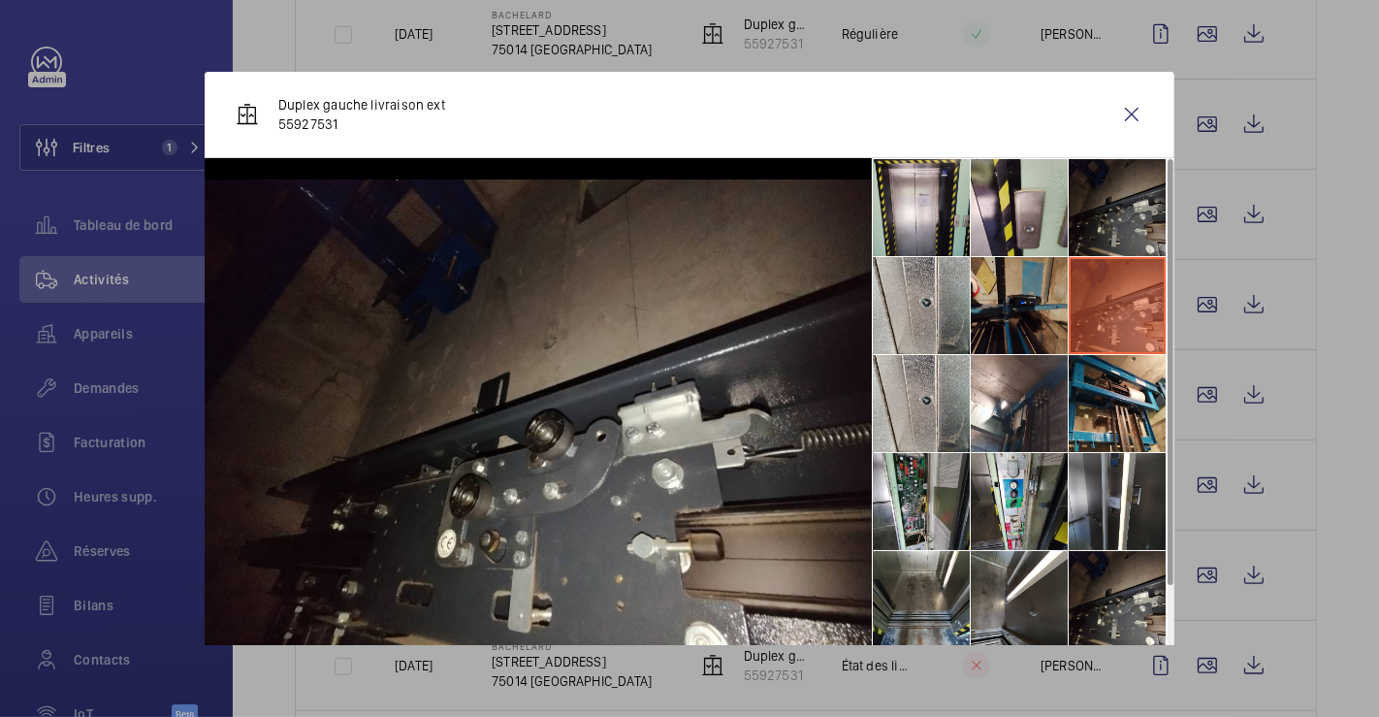
click at [1130, 192] on li at bounding box center [1117, 207] width 97 height 97
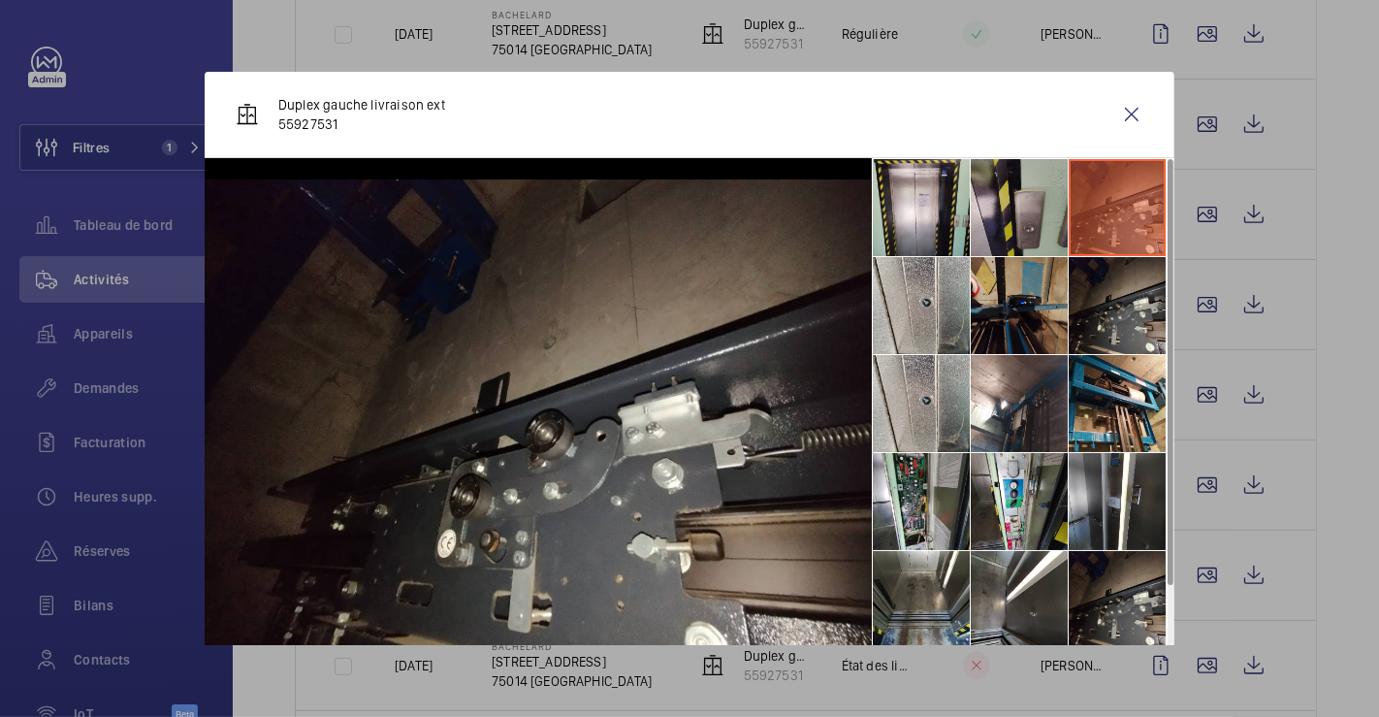
click at [1019, 217] on li at bounding box center [1019, 207] width 97 height 97
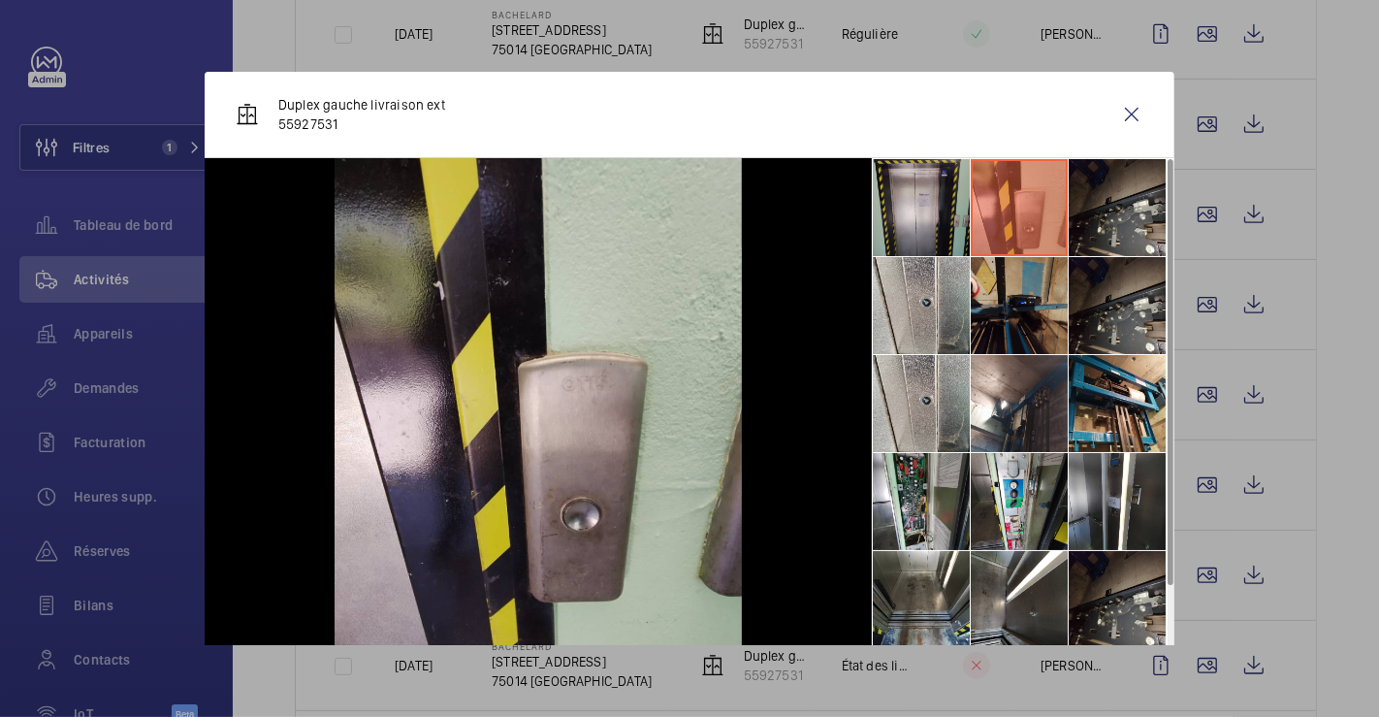
click at [907, 208] on li at bounding box center [921, 207] width 97 height 97
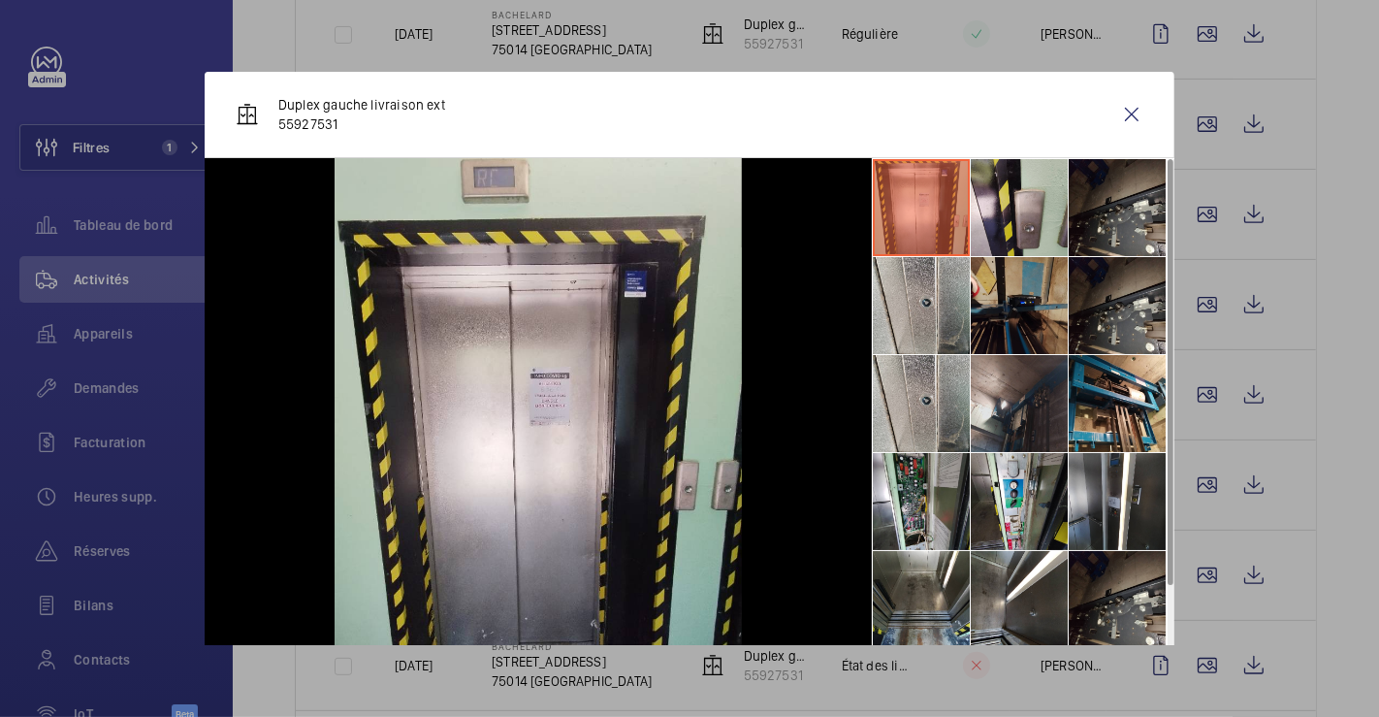
click at [1004, 400] on li at bounding box center [1019, 403] width 97 height 97
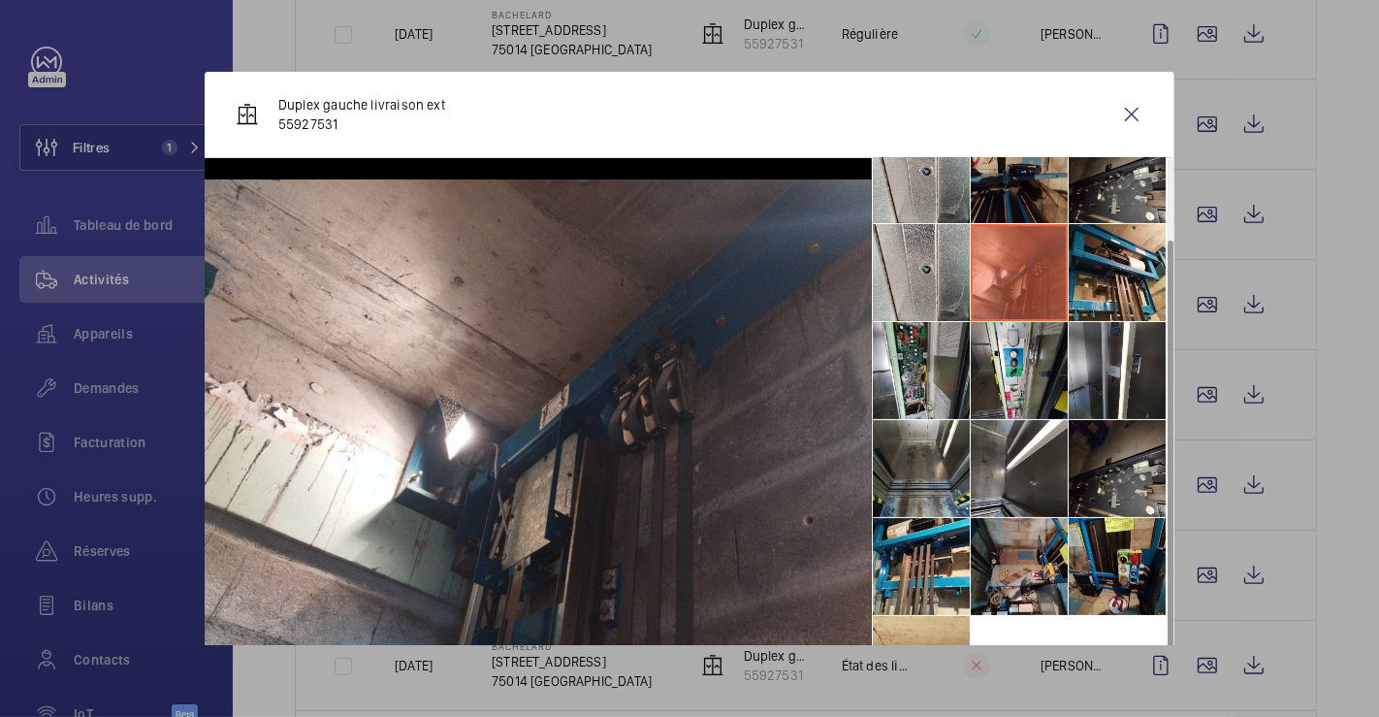
scroll to position [143, 0]
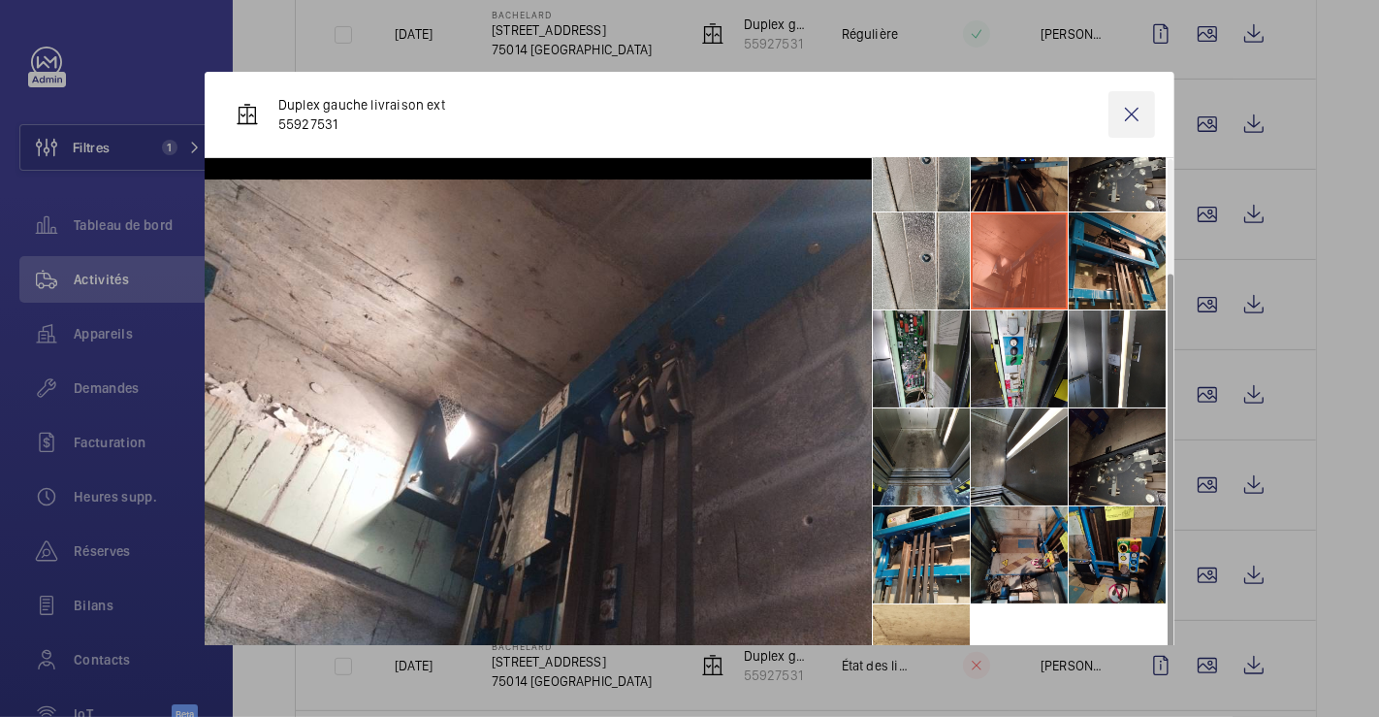
click at [1114, 108] on wm-front-icon-button at bounding box center [1132, 114] width 47 height 47
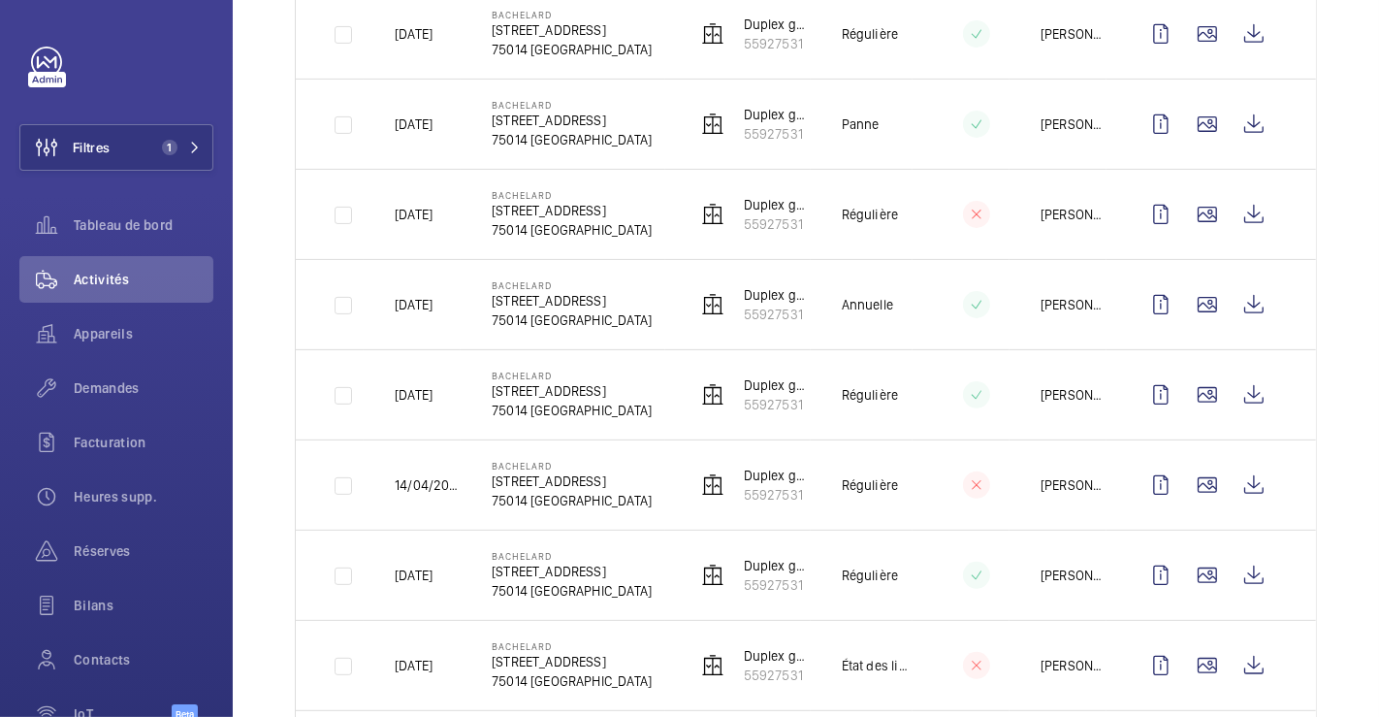
scroll to position [281, 0]
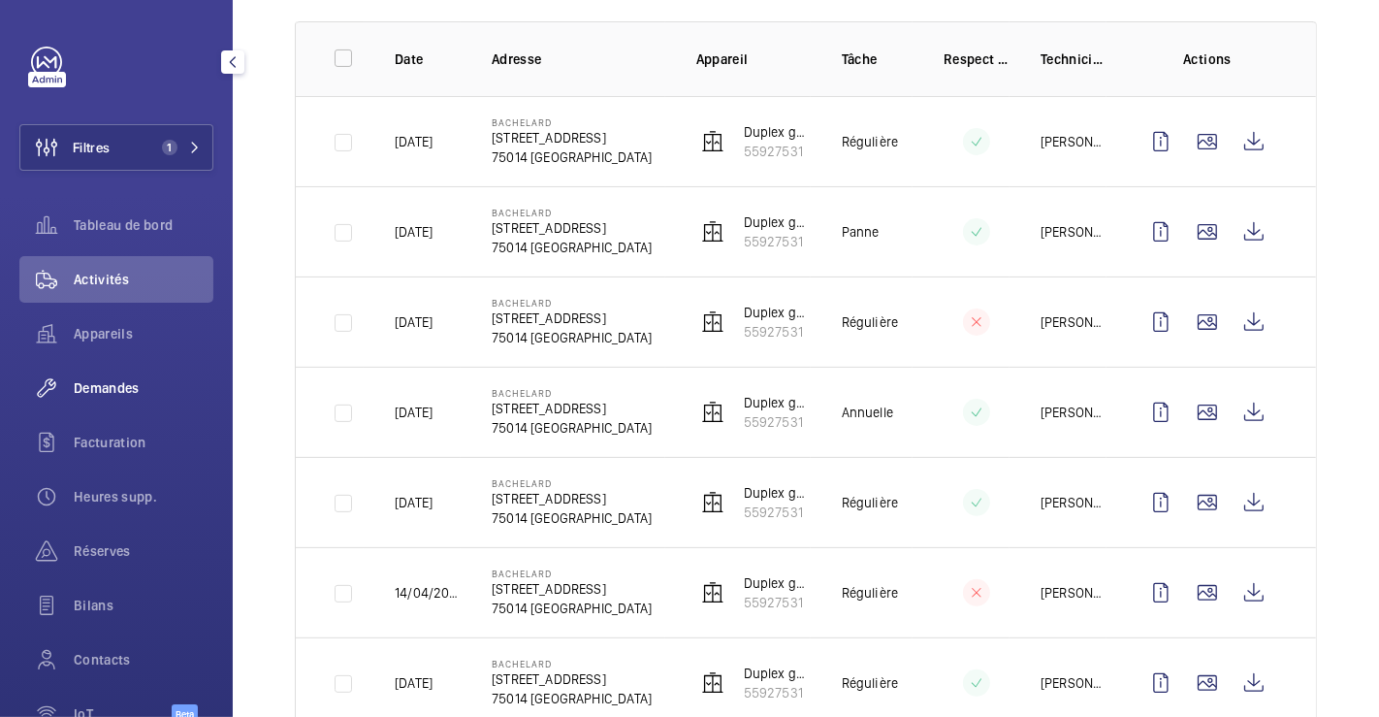
click at [123, 378] on span "Demandes" at bounding box center [144, 387] width 140 height 19
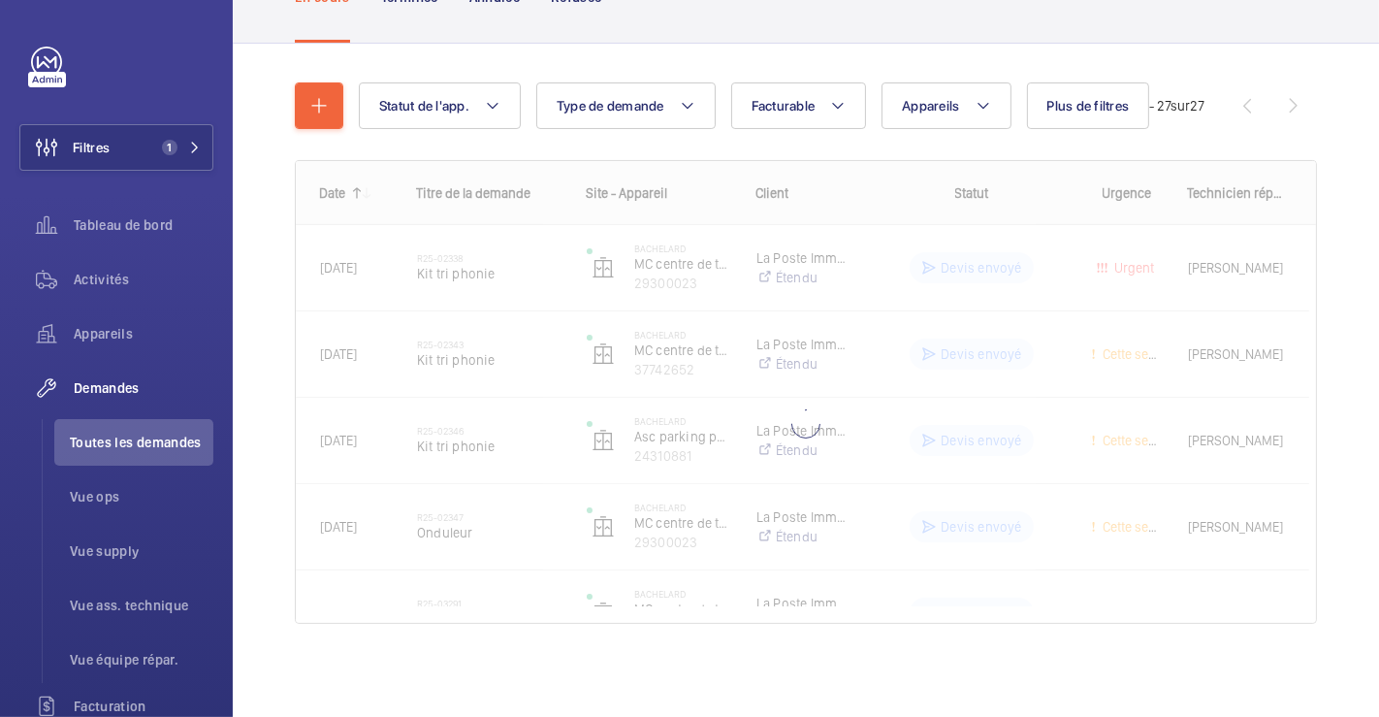
scroll to position [156, 0]
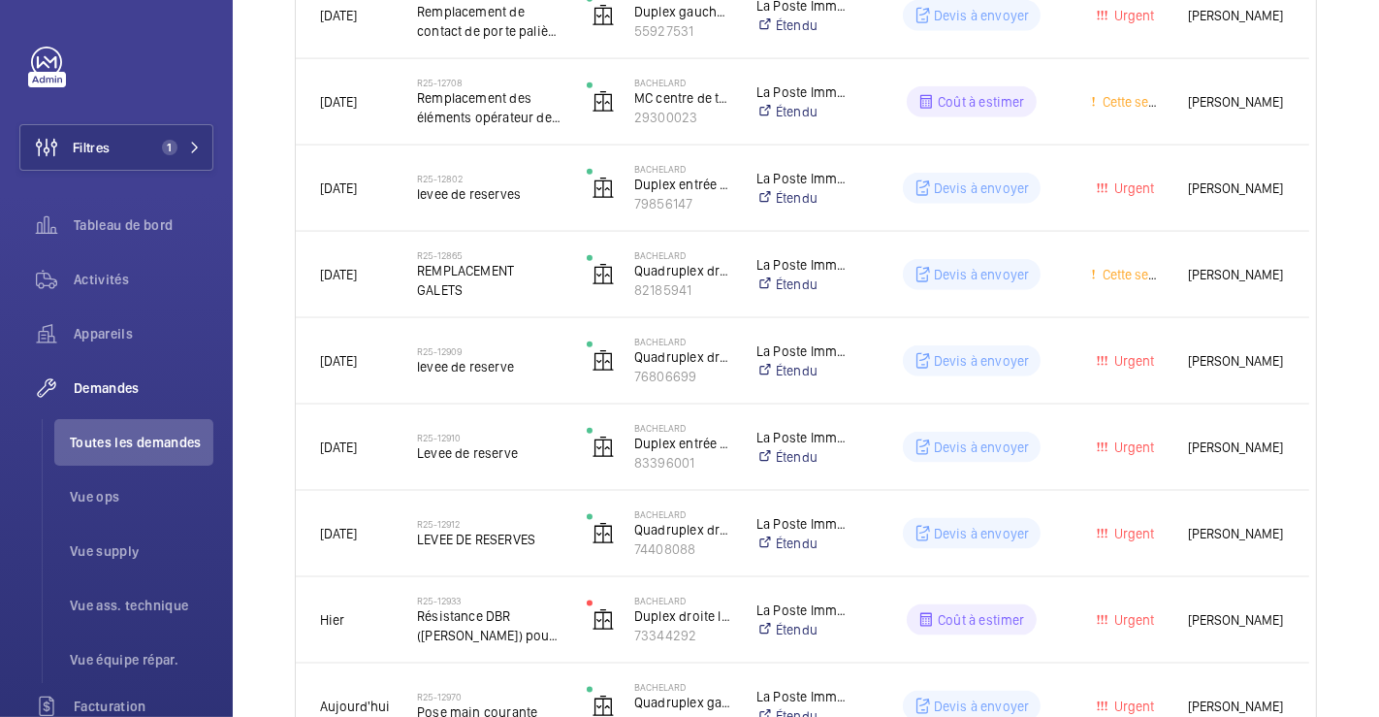
scroll to position [2196, 0]
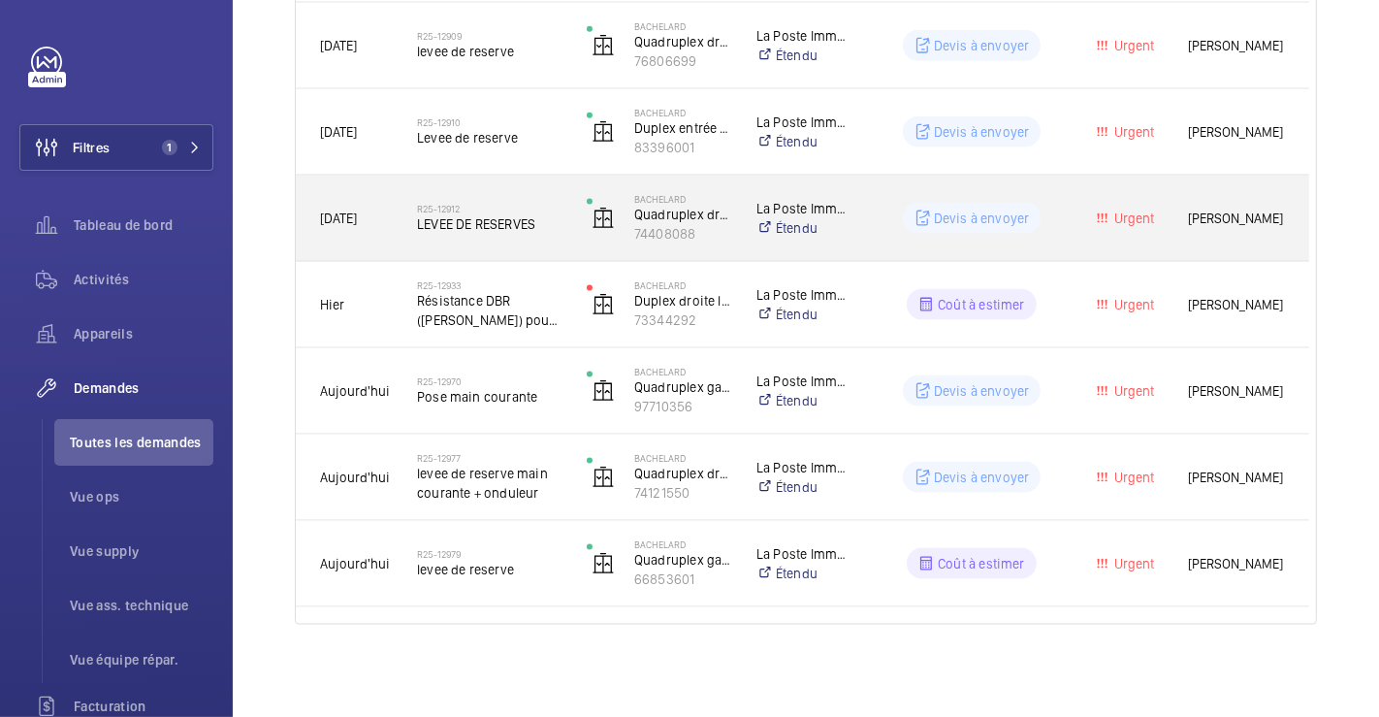
click at [555, 245] on div "R25-12912 LEVEE DE RESERVES" at bounding box center [478, 218] width 168 height 87
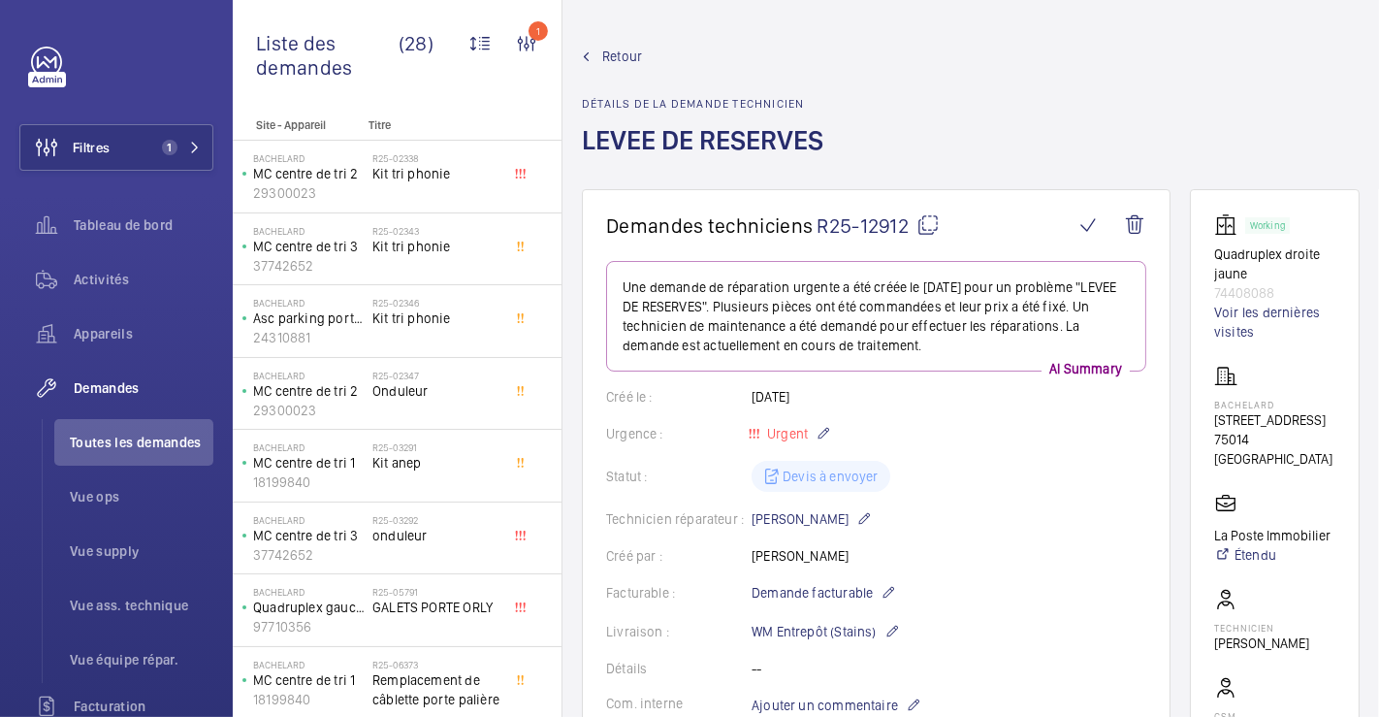
click at [617, 56] on span "Retour" at bounding box center [622, 56] width 40 height 19
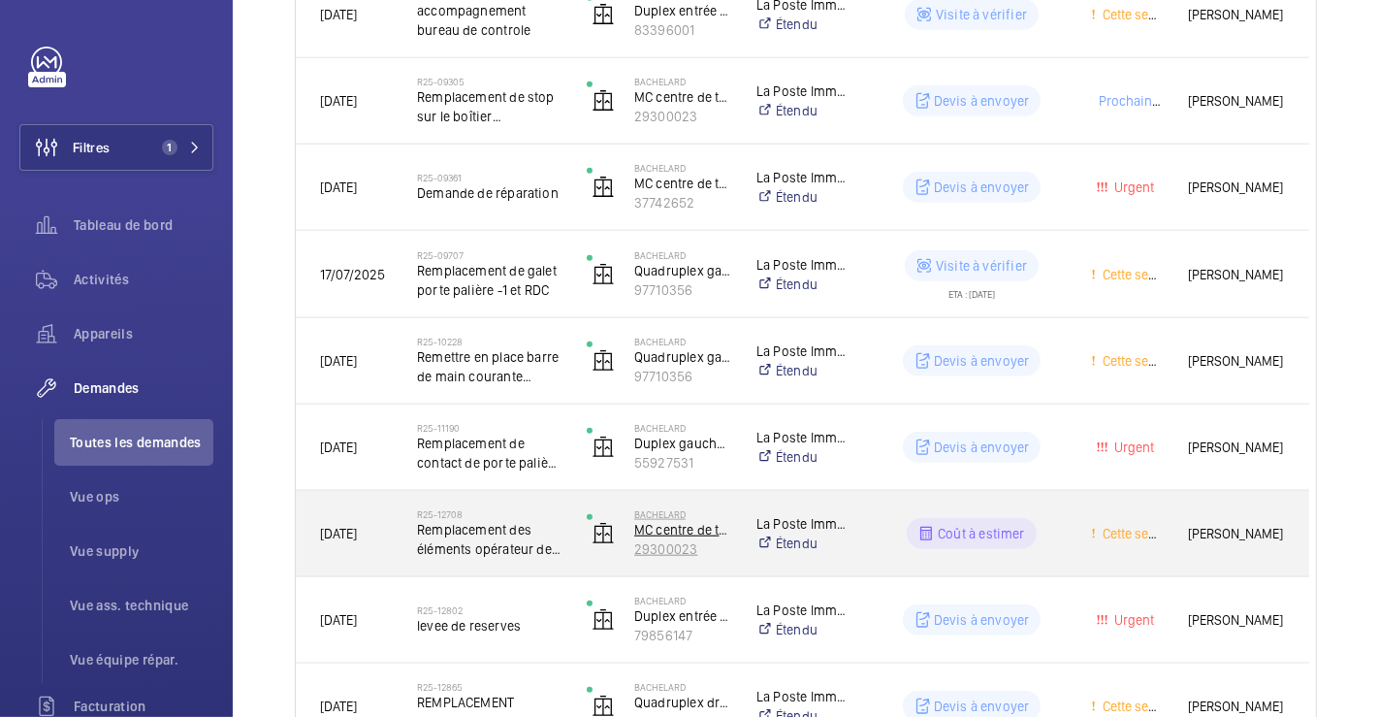
scroll to position [1665, 0]
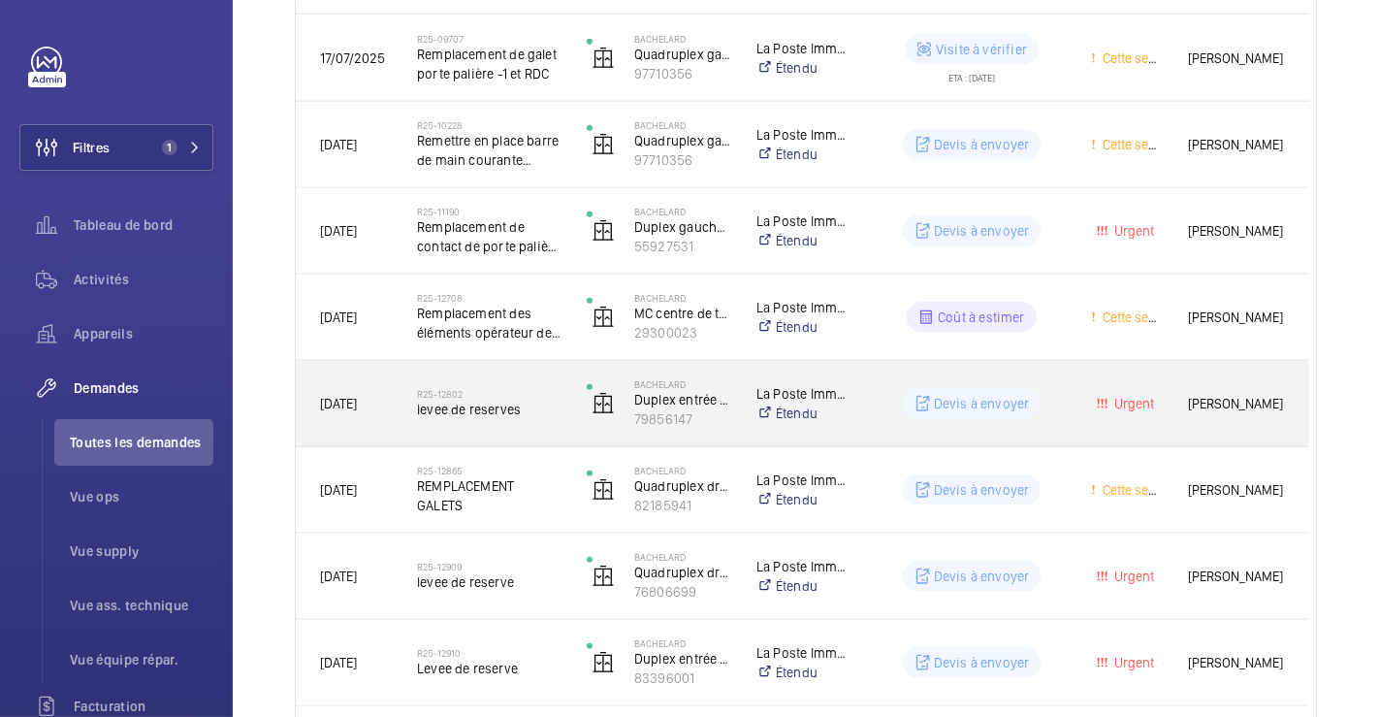
click at [543, 380] on div "R25-12802 levee de reserves" at bounding box center [489, 403] width 145 height 56
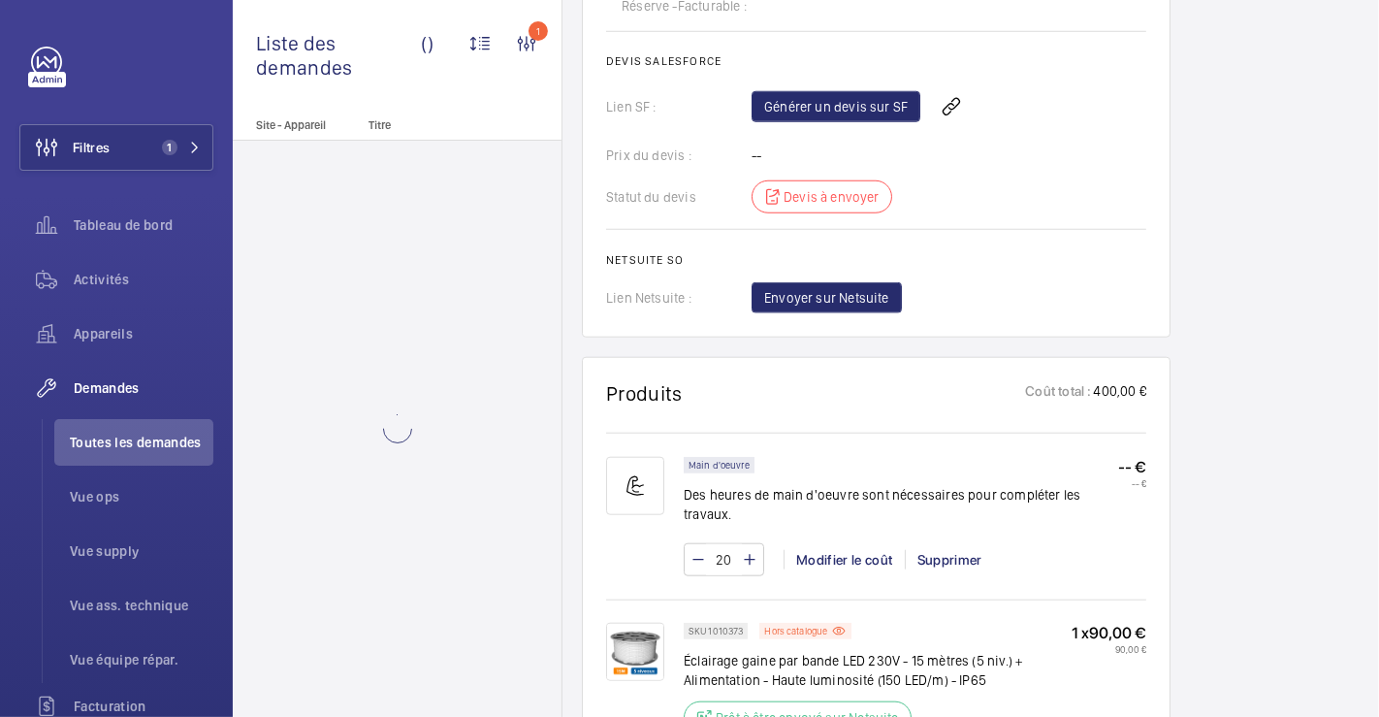
scroll to position [1616, 0]
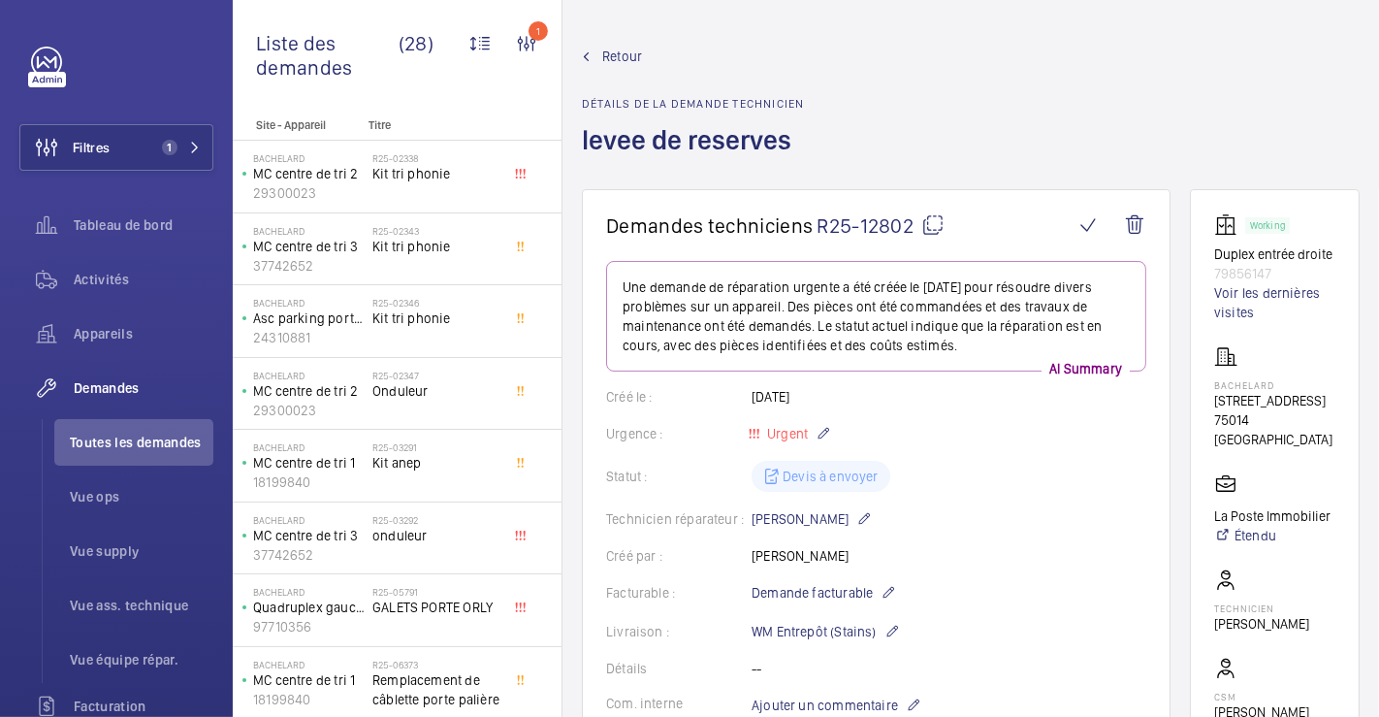
click at [621, 48] on span "Retour" at bounding box center [622, 56] width 40 height 19
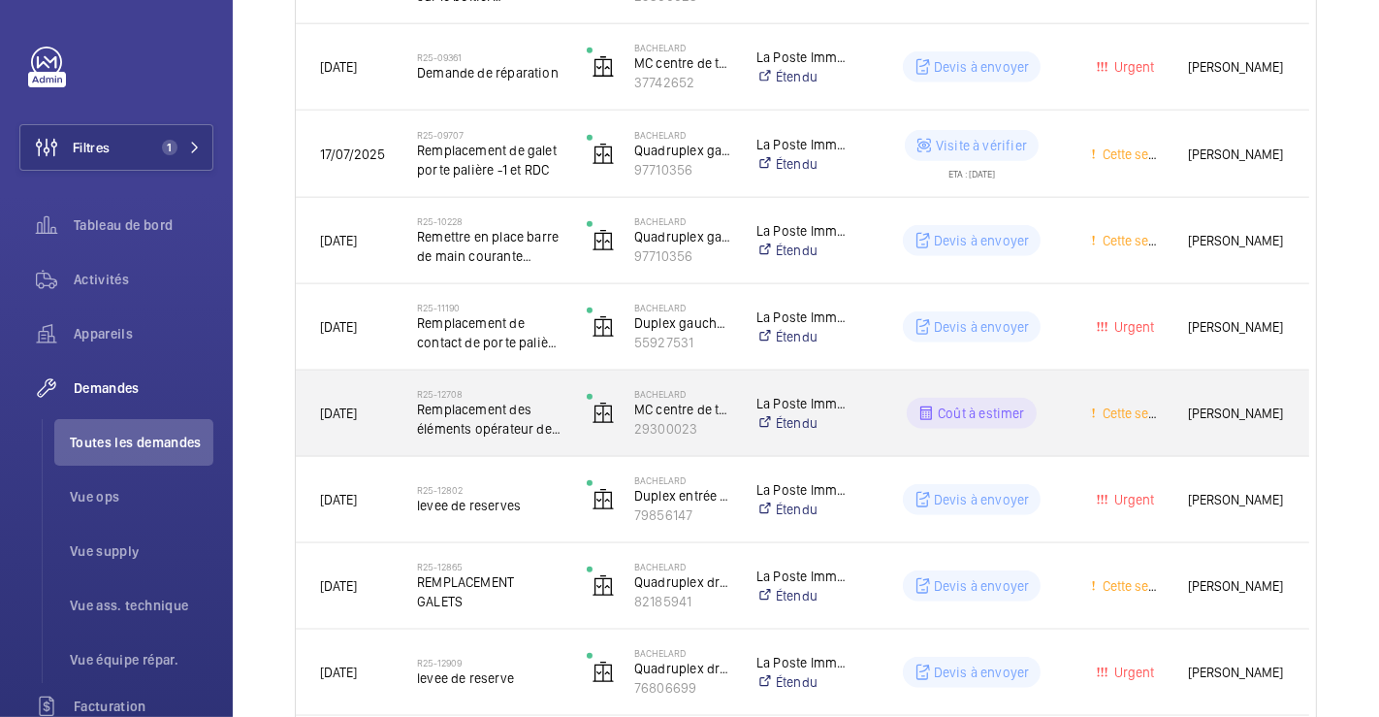
scroll to position [1773, 0]
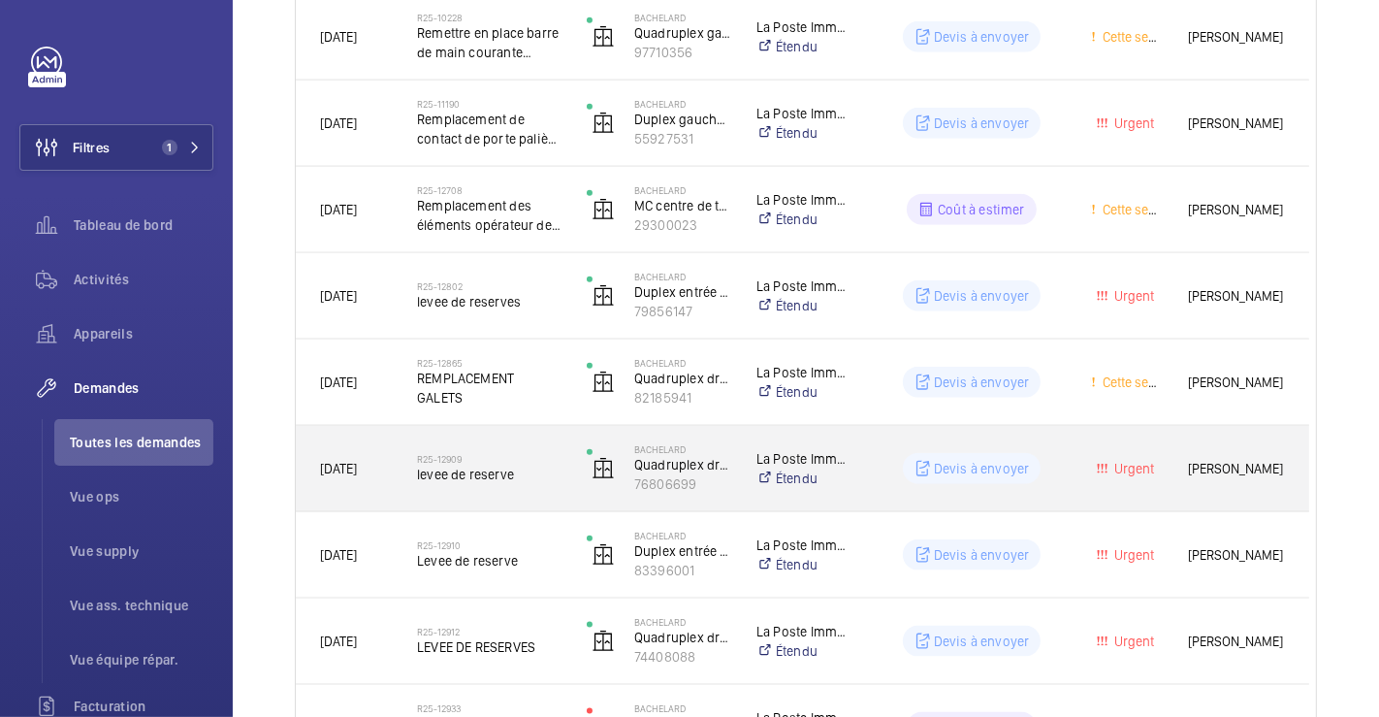
click at [542, 491] on div "R25-12909 levee de reserve" at bounding box center [489, 468] width 145 height 56
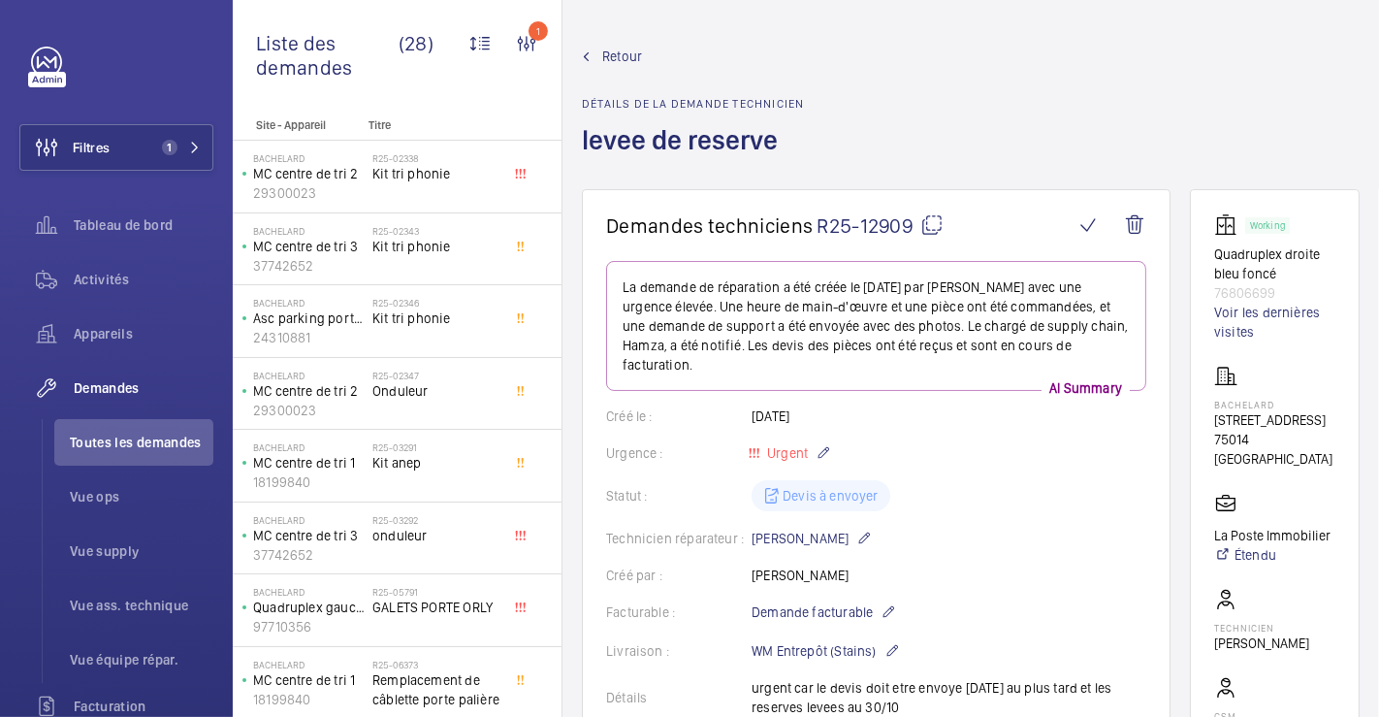
click at [620, 50] on span "Retour" at bounding box center [622, 56] width 40 height 19
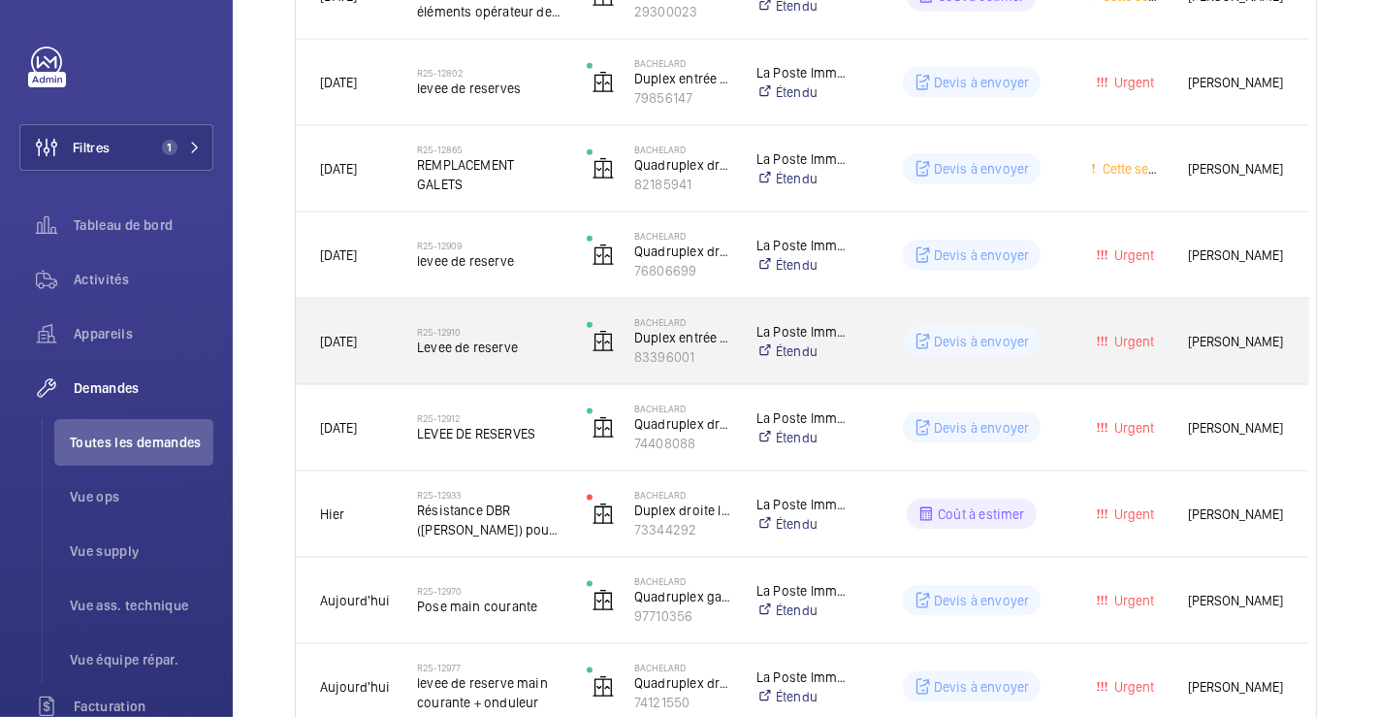
scroll to position [2196, 0]
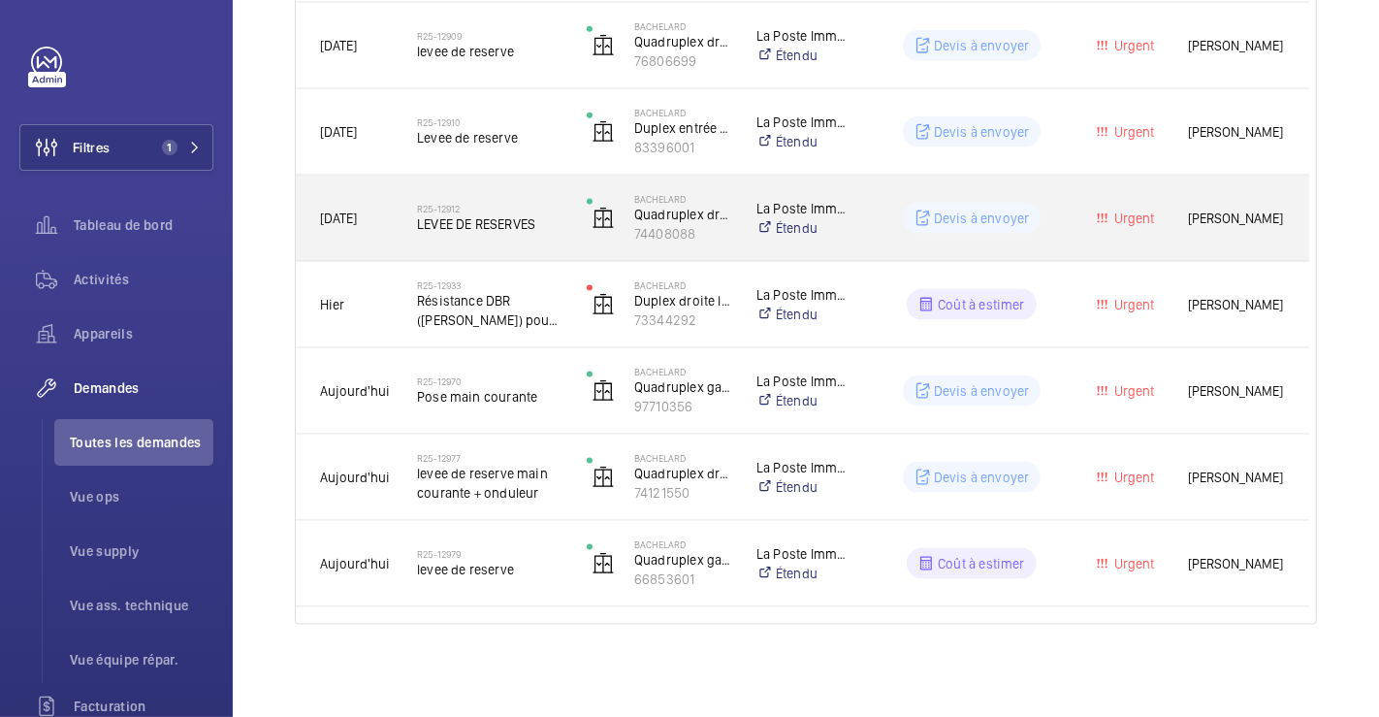
click at [402, 184] on div "R25-12912 LEVEE DE RESERVES" at bounding box center [478, 218] width 168 height 87
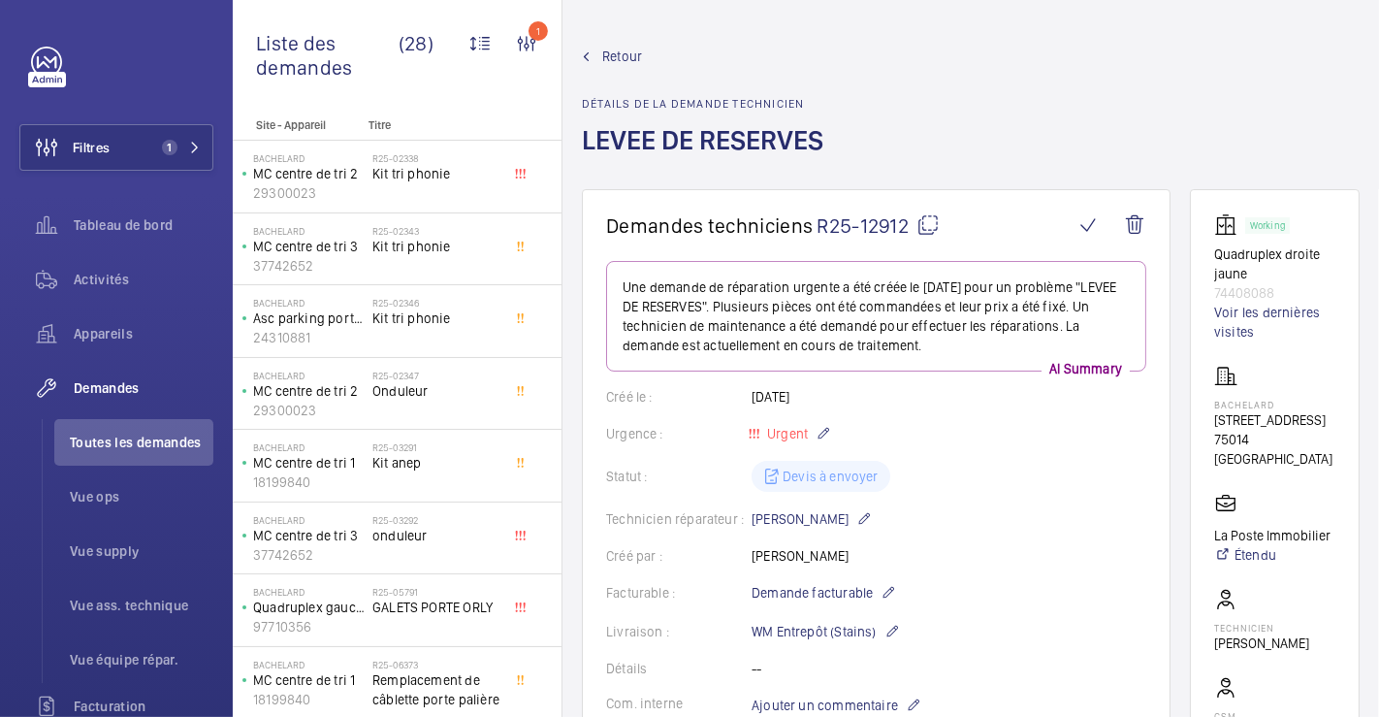
click at [630, 56] on span "Retour" at bounding box center [622, 56] width 40 height 19
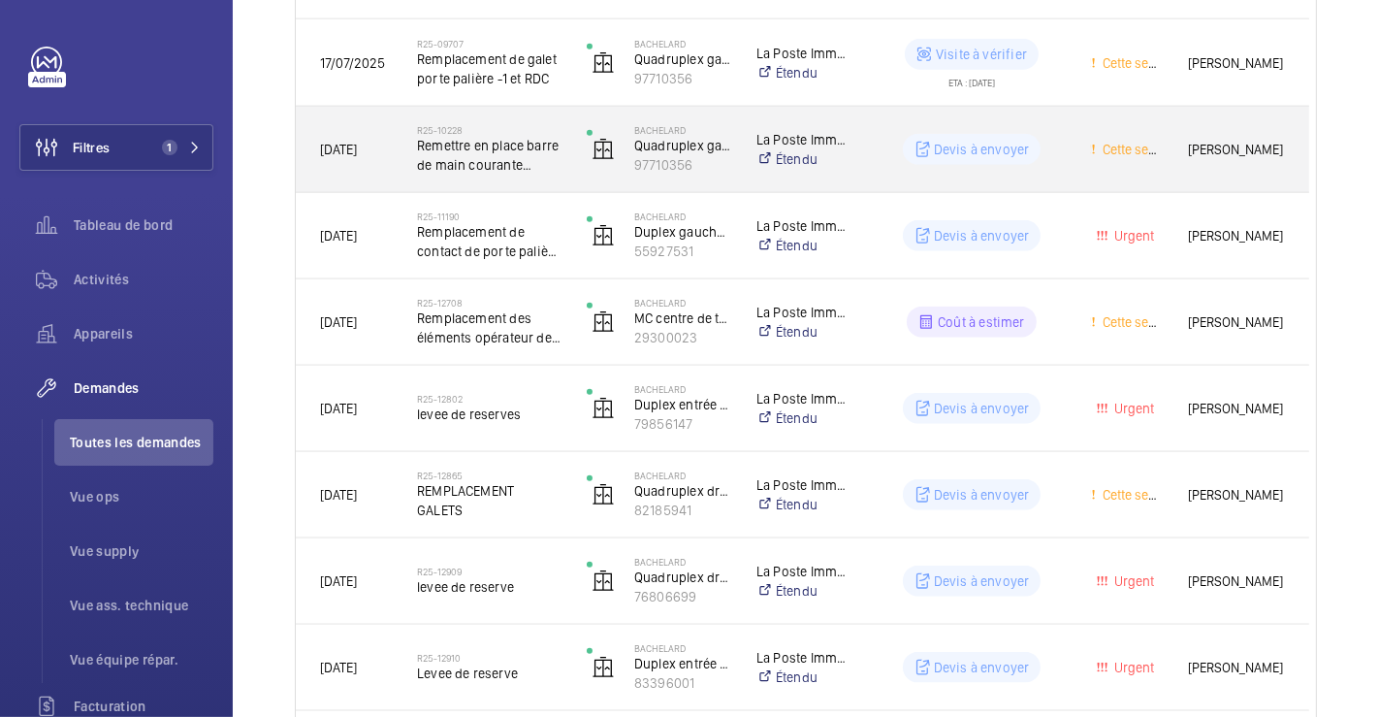
scroll to position [1665, 0]
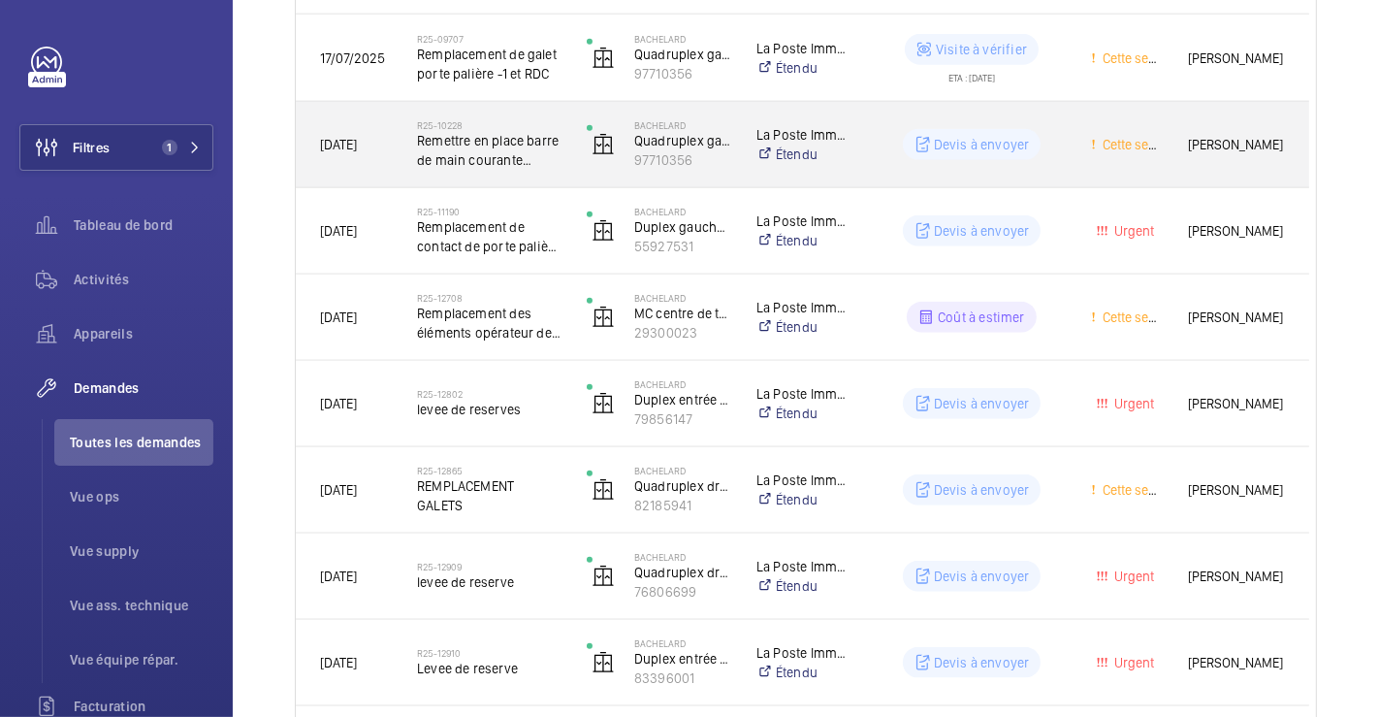
click at [875, 121] on div "Devis à envoyer" at bounding box center [960, 145] width 211 height 70
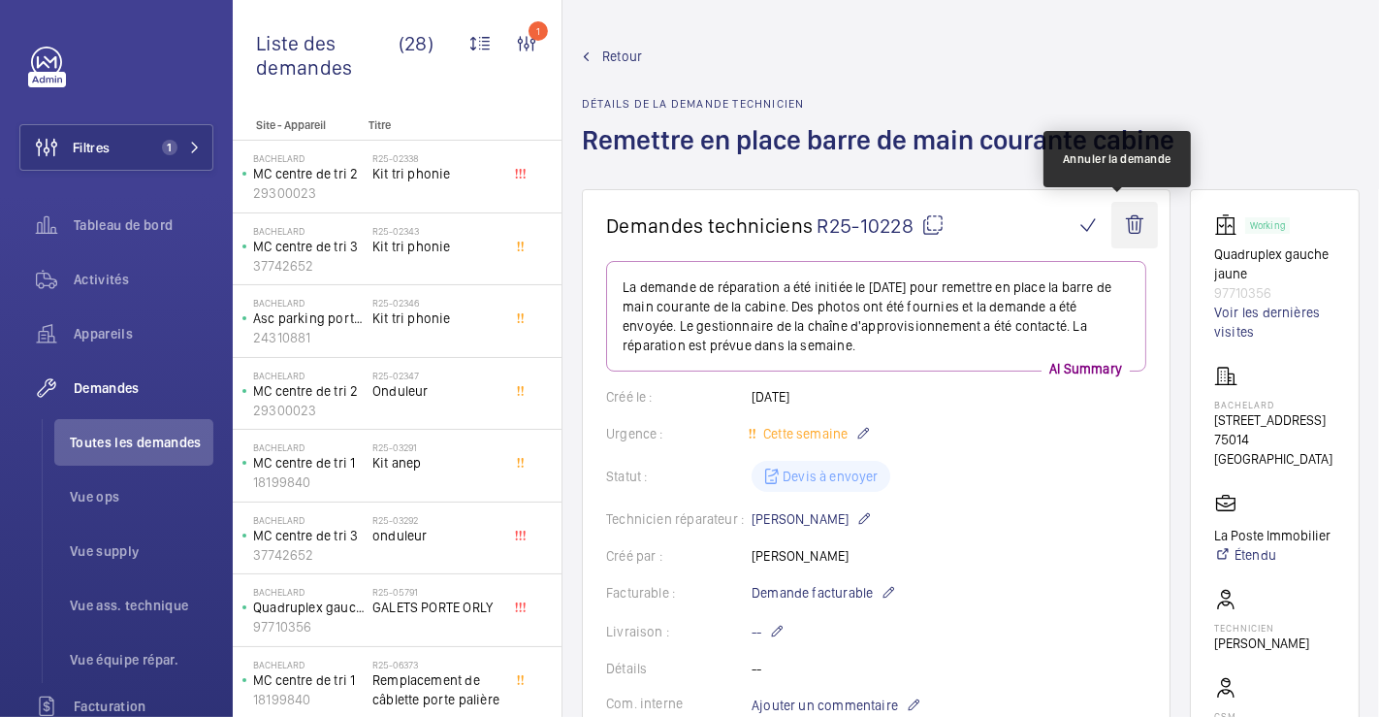
click at [1118, 217] on wm-front-icon-button at bounding box center [1135, 225] width 47 height 47
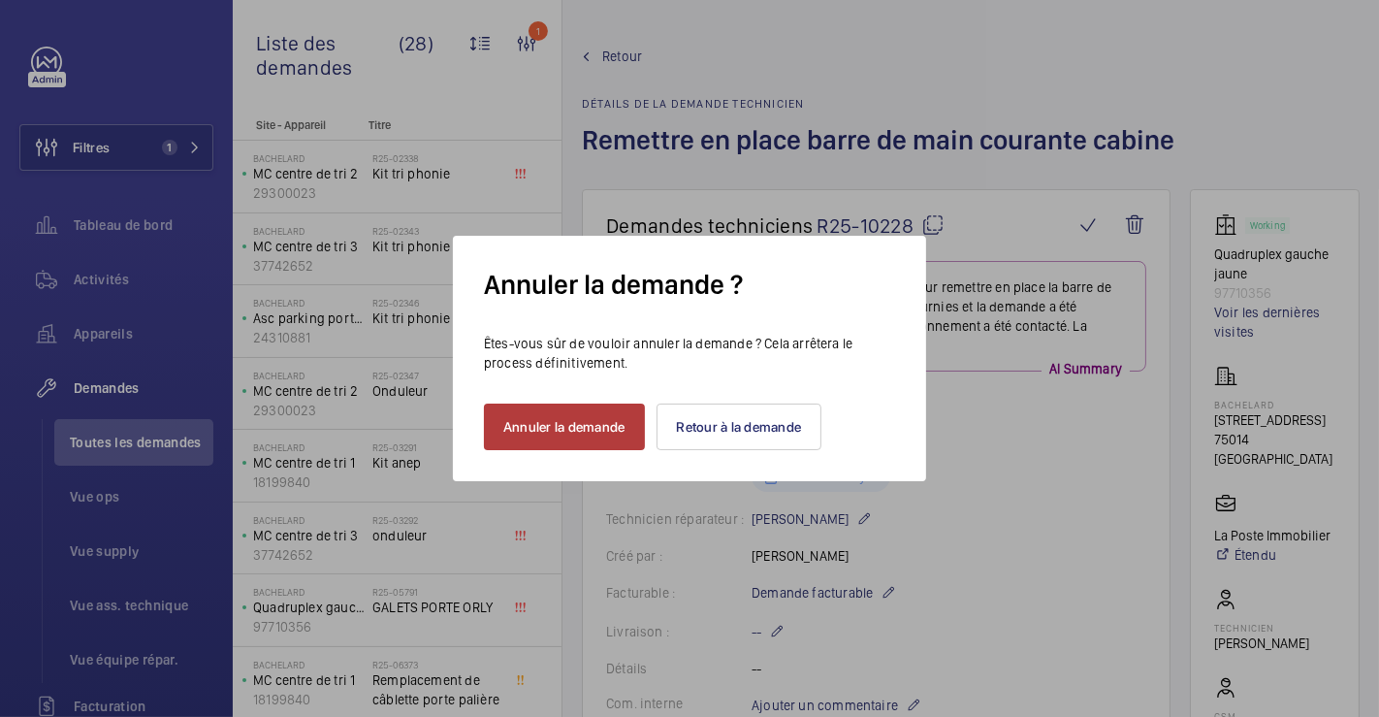
click at [551, 431] on button "Annuler la demande" at bounding box center [564, 426] width 161 height 47
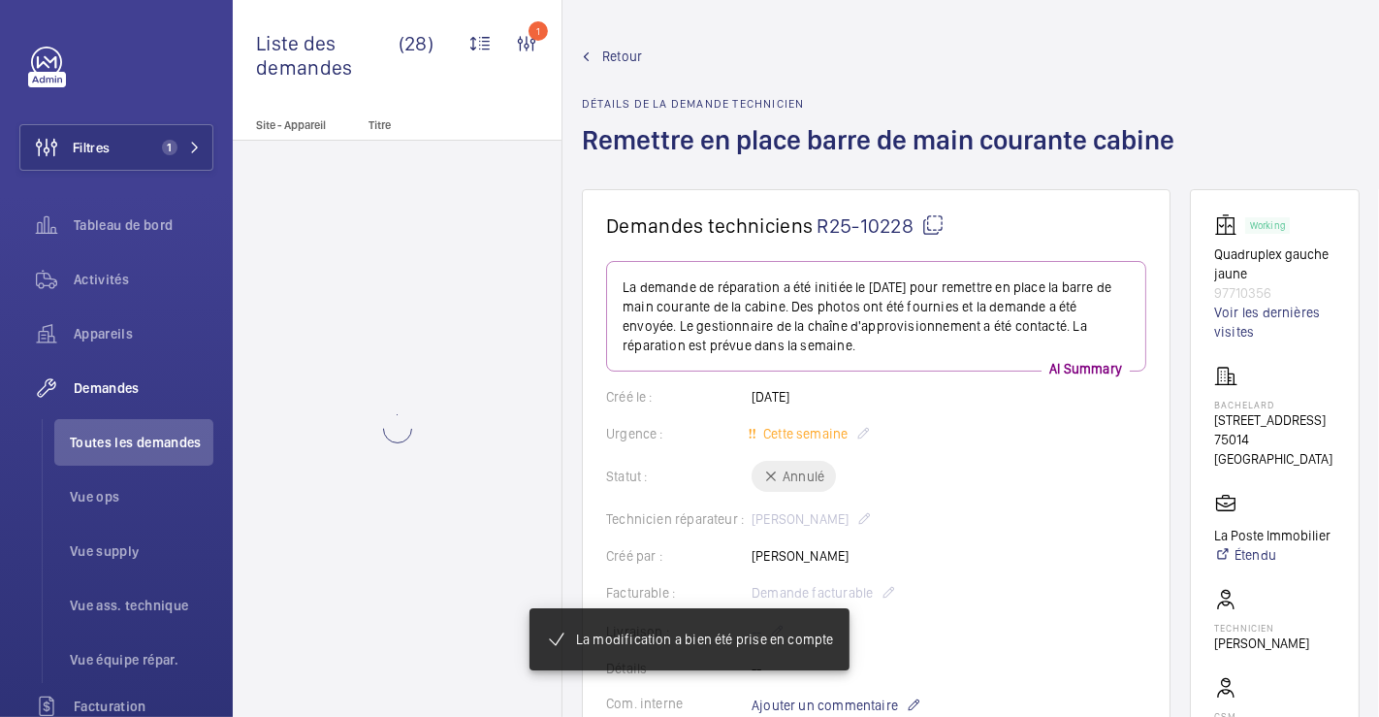
click at [622, 50] on span "Retour" at bounding box center [622, 56] width 40 height 19
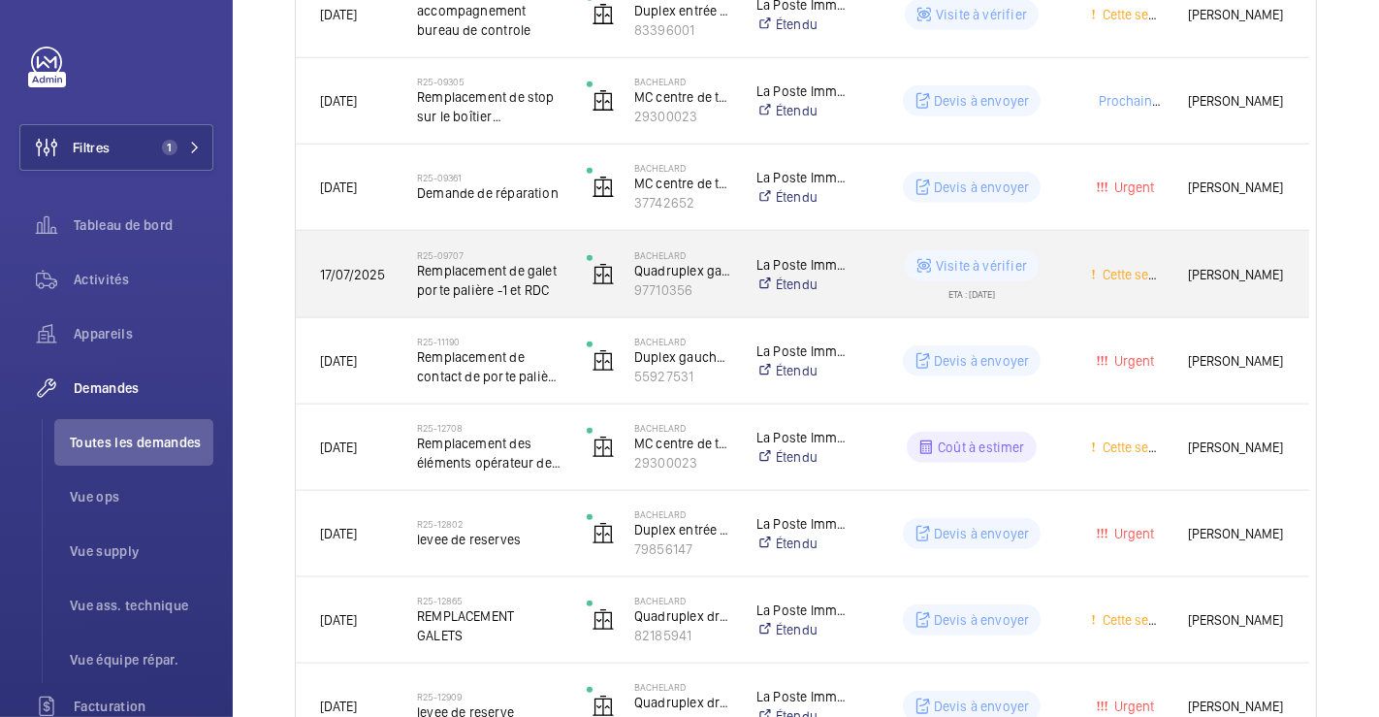
scroll to position [1665, 0]
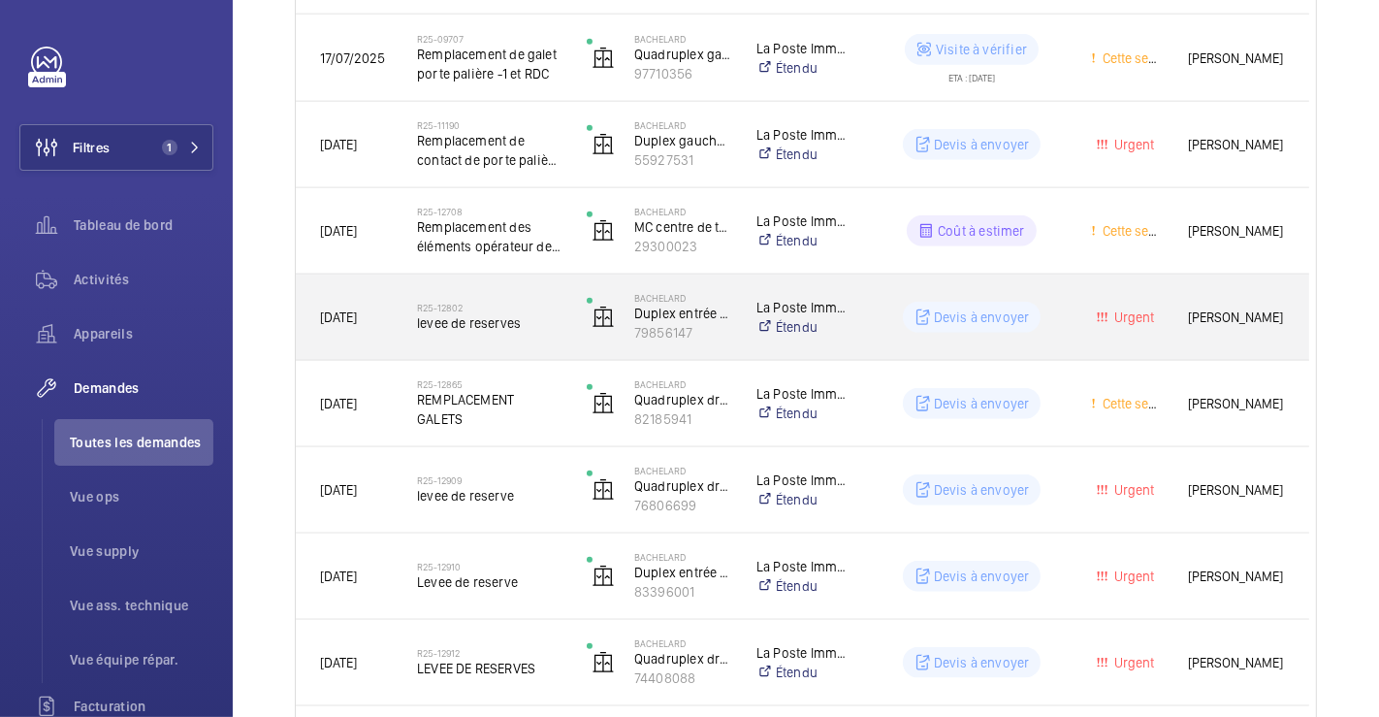
click at [539, 304] on h2 "R25-12802" at bounding box center [489, 308] width 145 height 12
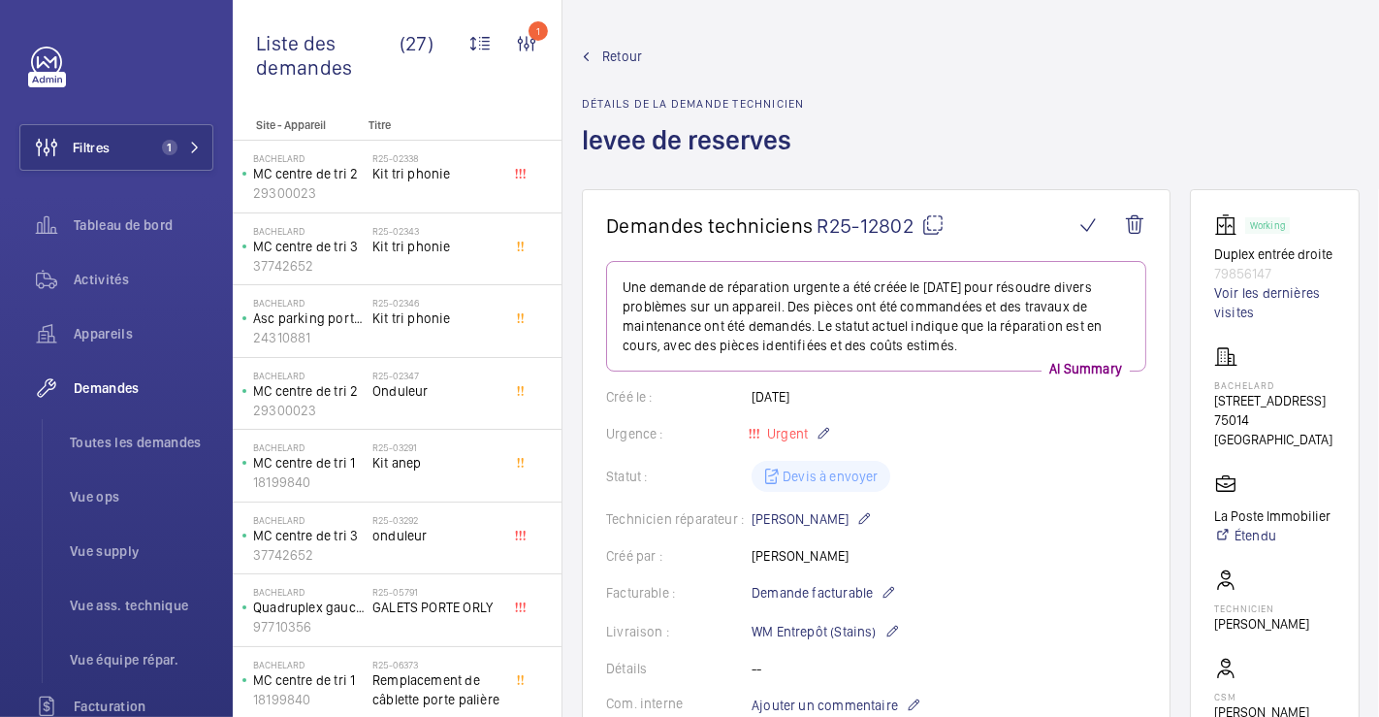
click at [625, 60] on span "Retour" at bounding box center [622, 56] width 40 height 19
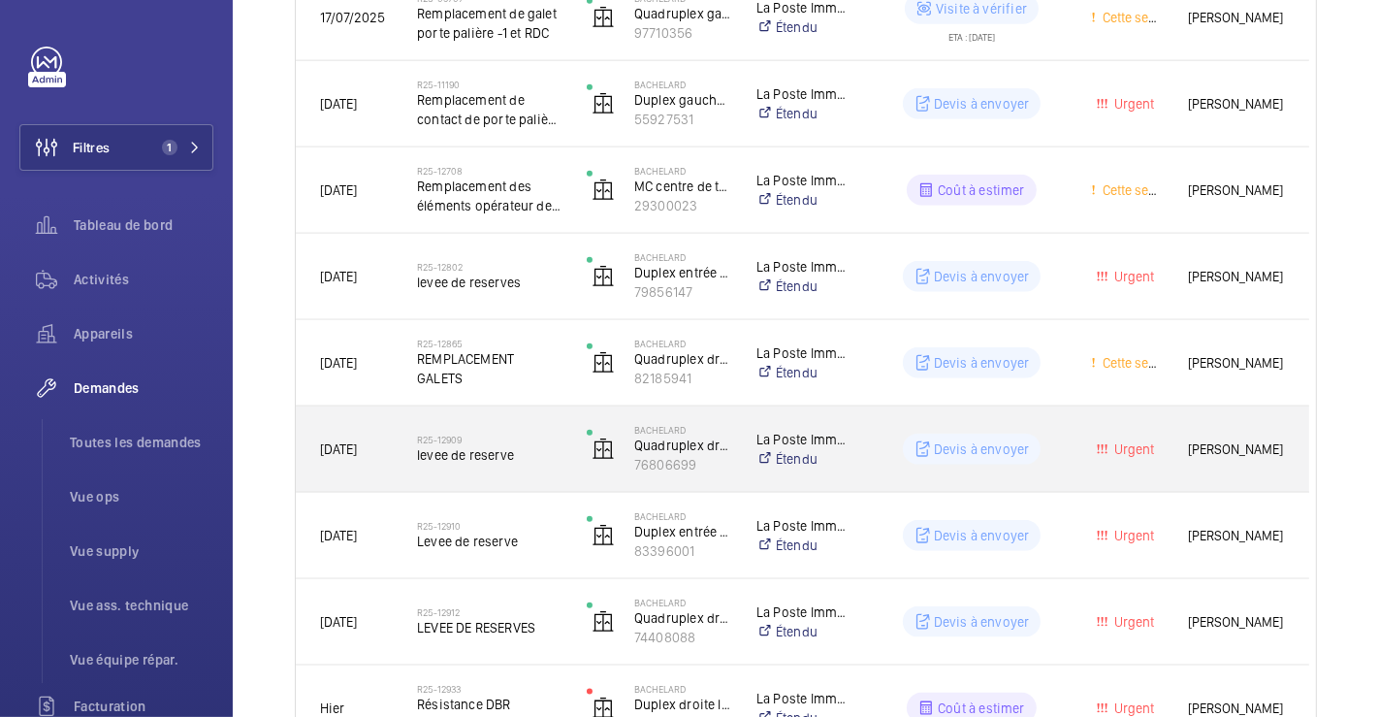
scroll to position [1773, 0]
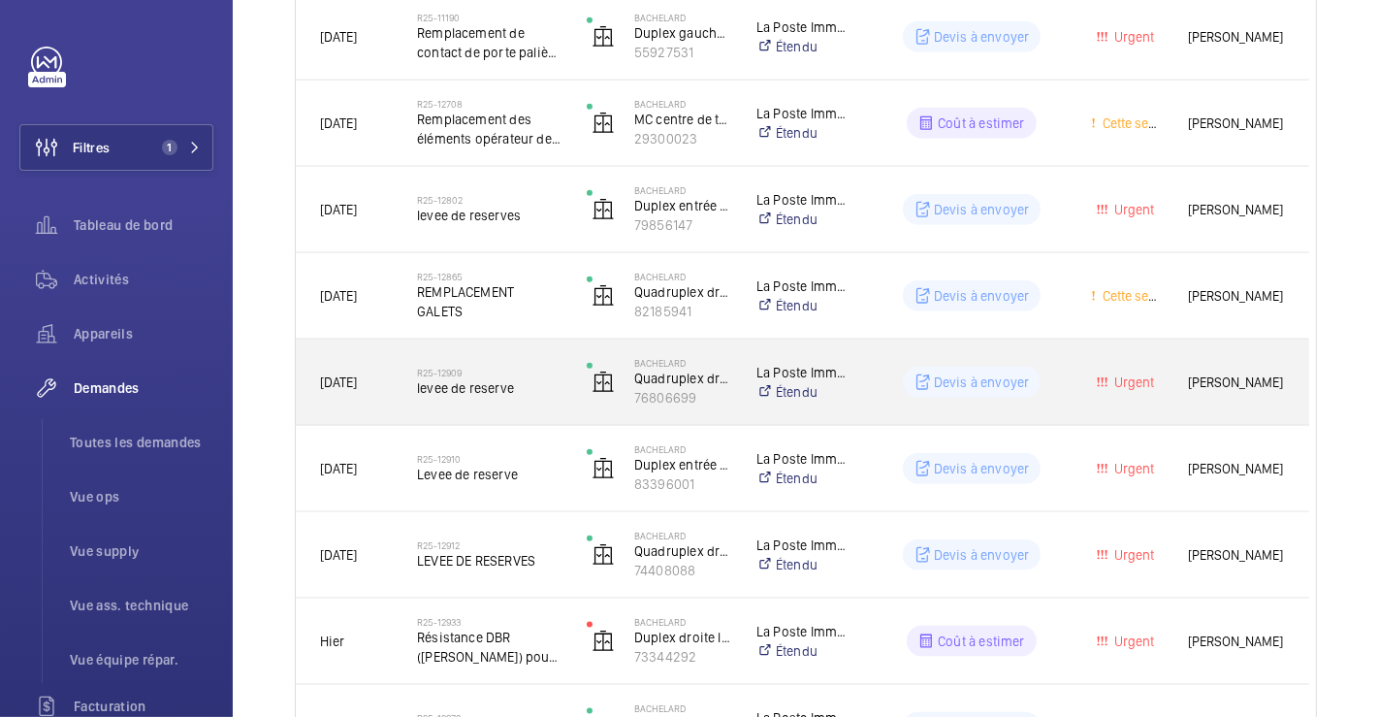
click at [537, 411] on div "R25-12909 levee de reserve" at bounding box center [478, 382] width 168 height 87
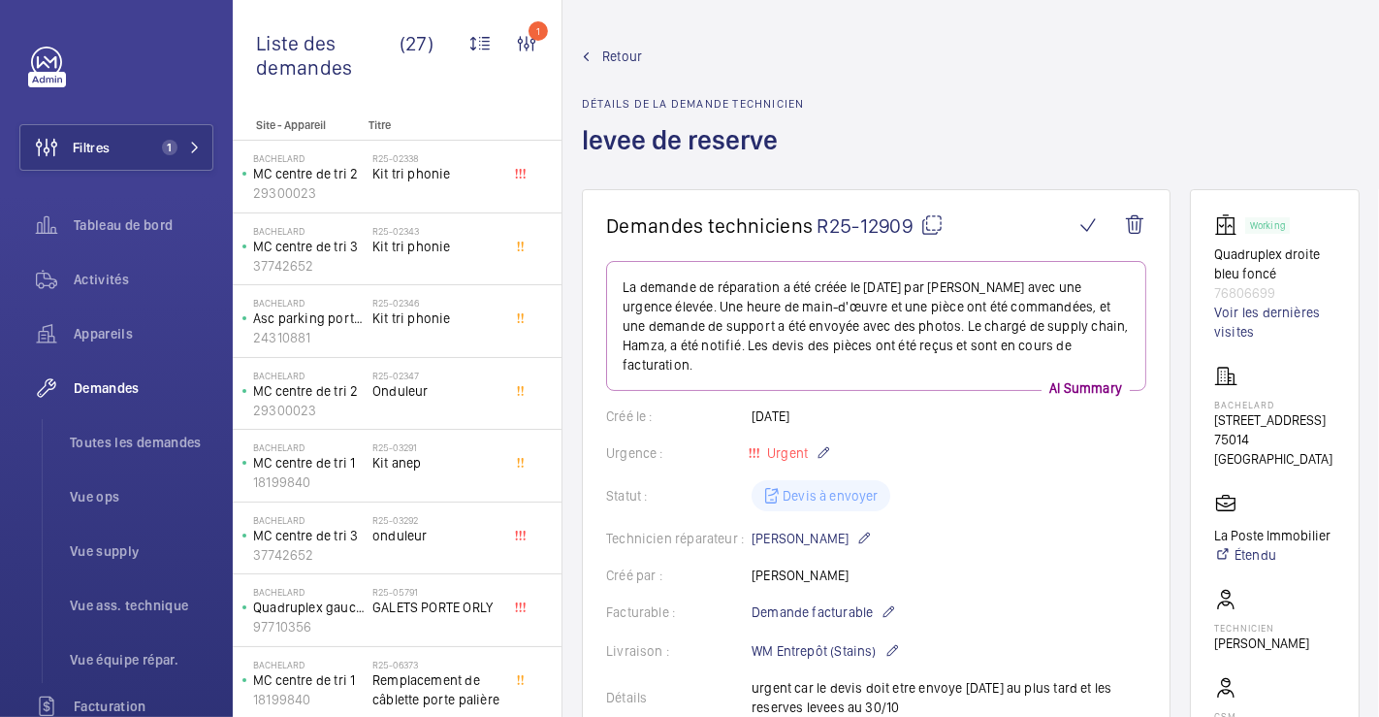
click at [625, 54] on span "Retour" at bounding box center [622, 56] width 40 height 19
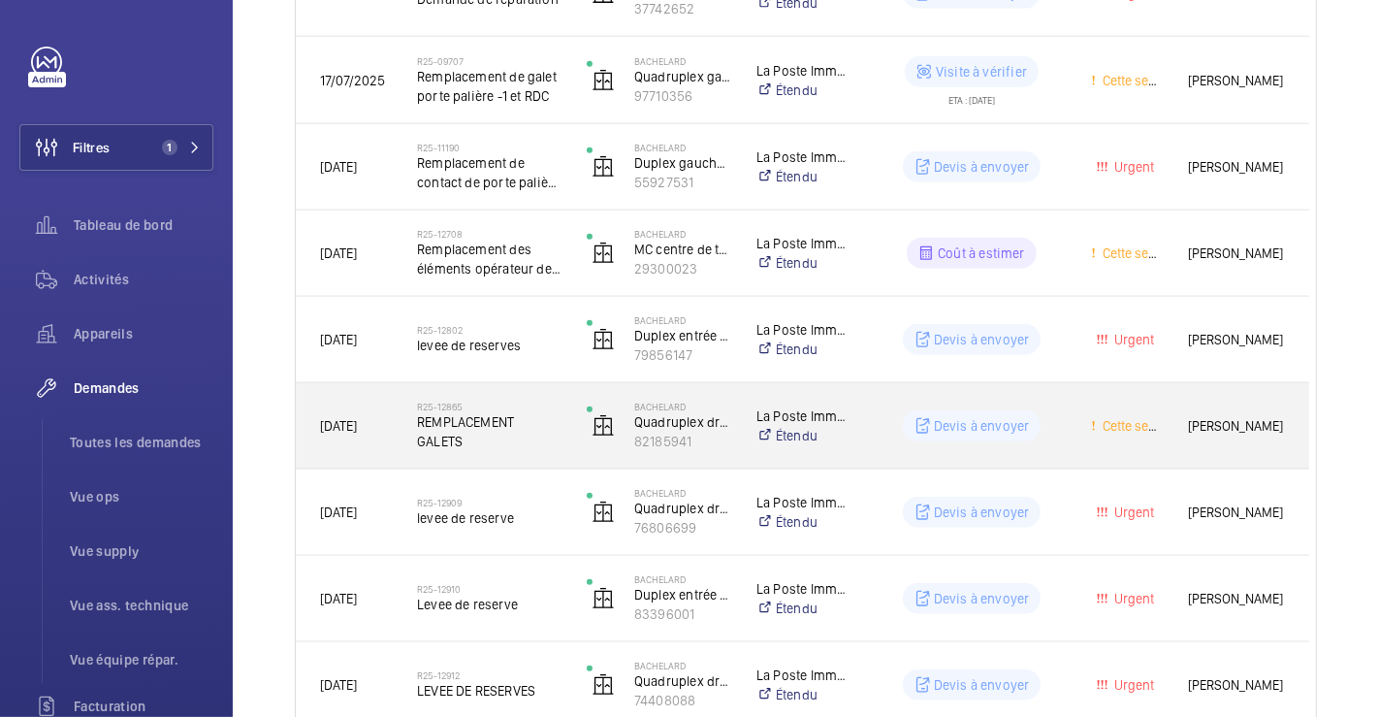
scroll to position [1773, 0]
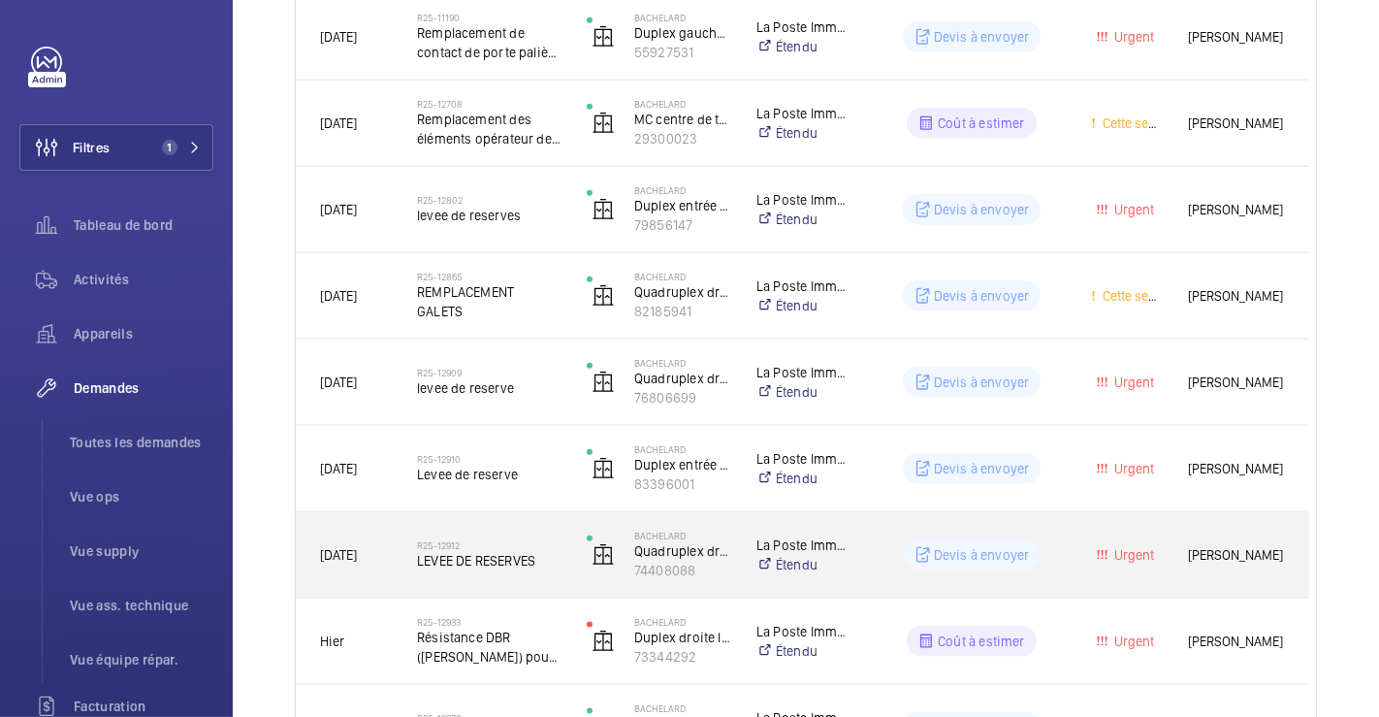
click at [403, 527] on div "R25-12912 LEVEE DE RESERVES" at bounding box center [478, 554] width 168 height 87
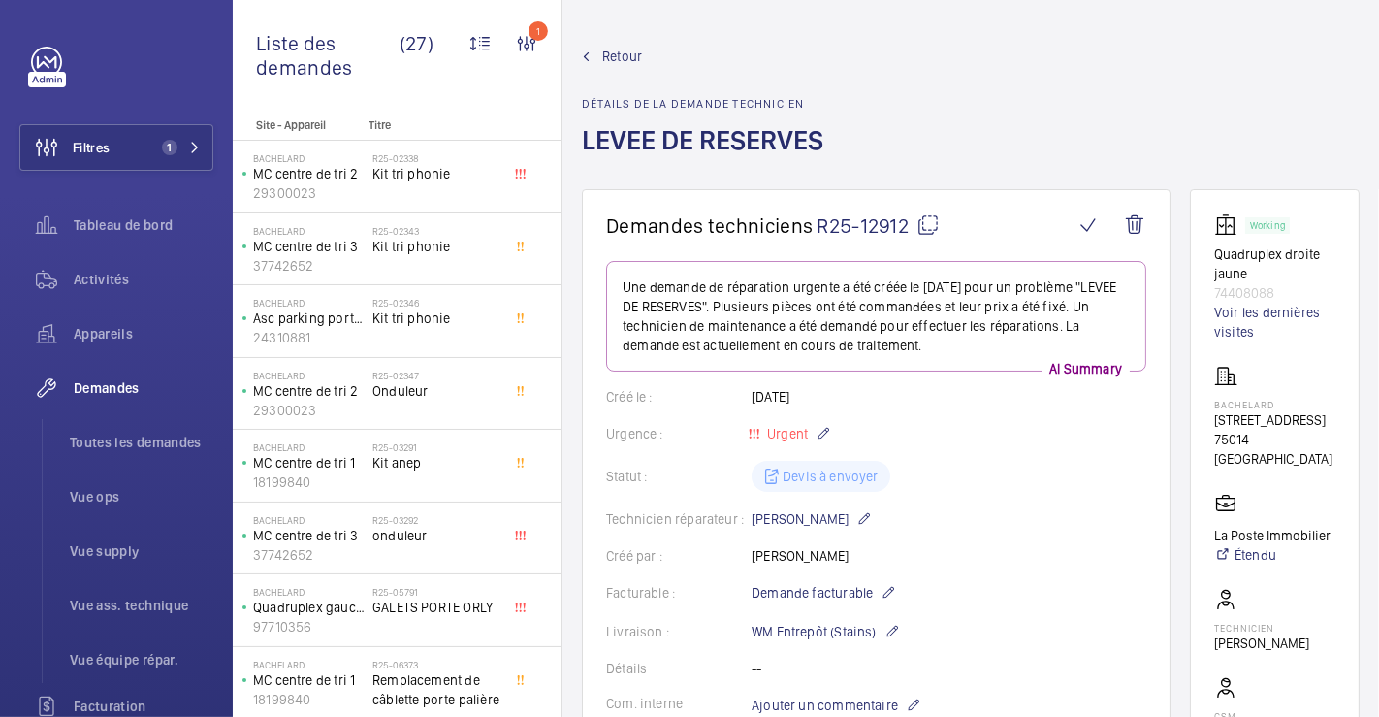
click at [624, 56] on span "Retour" at bounding box center [622, 56] width 40 height 19
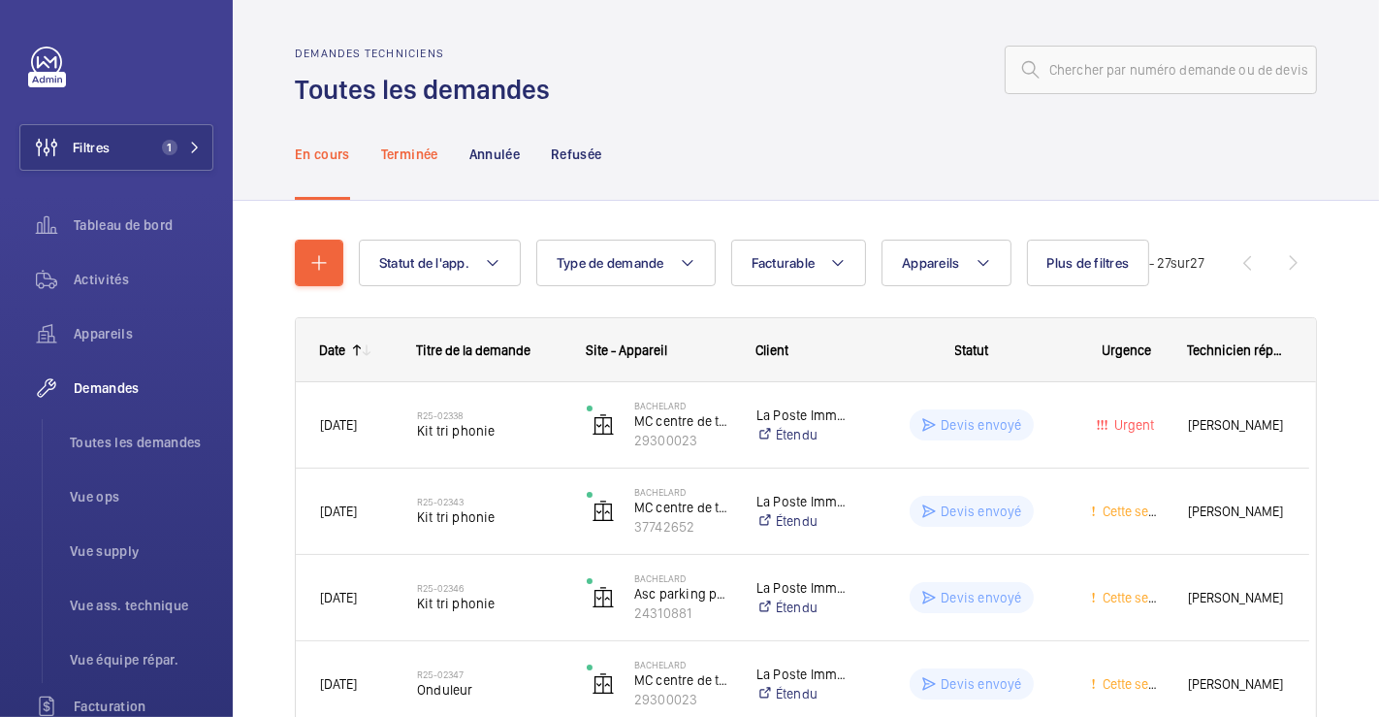
click at [415, 153] on p "Terminée" at bounding box center [409, 154] width 57 height 19
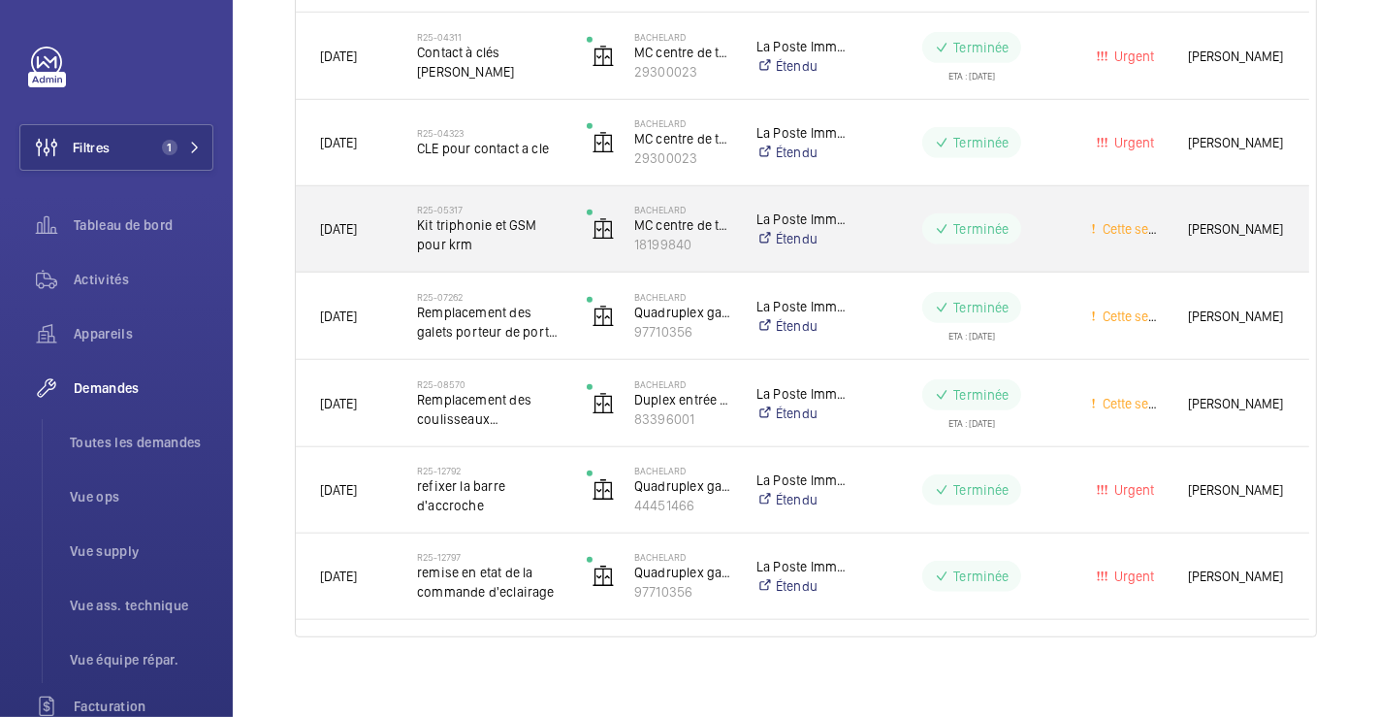
scroll to position [986, 0]
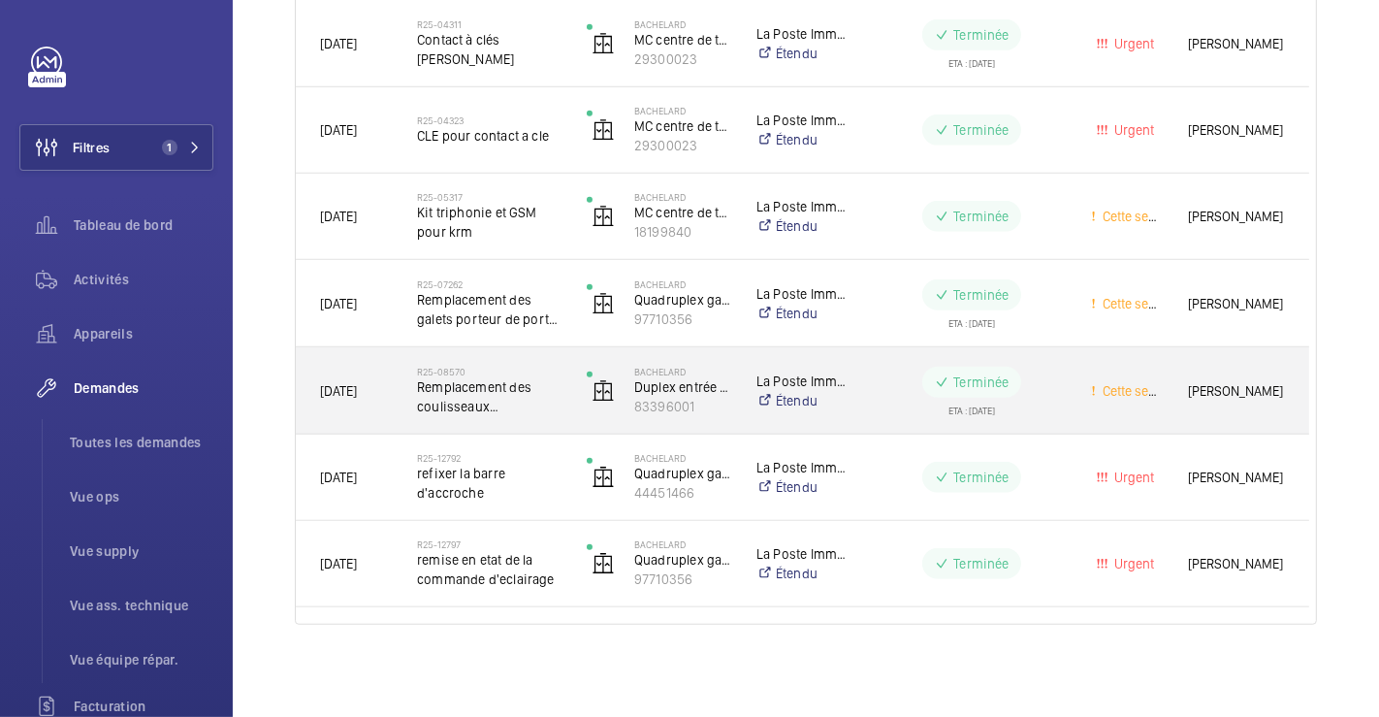
click at [578, 365] on div "Bachelard Duplex entrée gauche 83396001" at bounding box center [648, 391] width 168 height 80
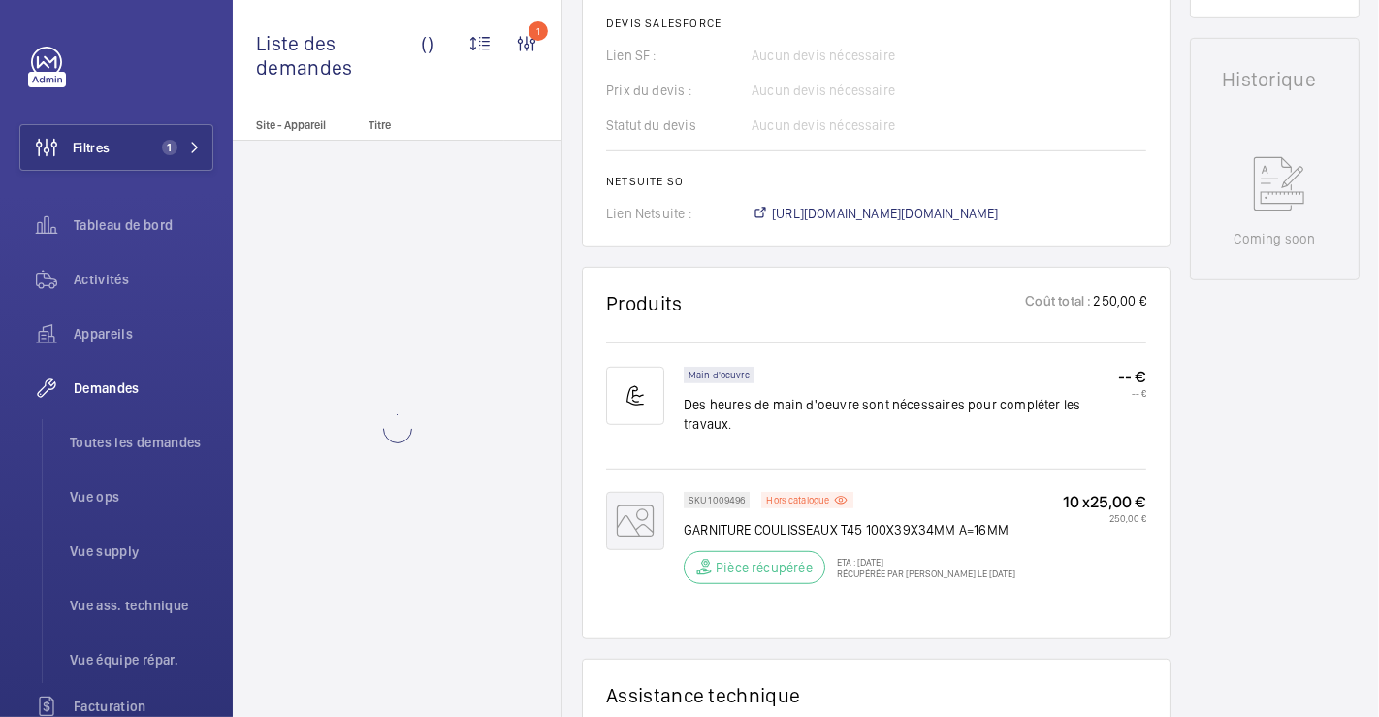
scroll to position [1078, 0]
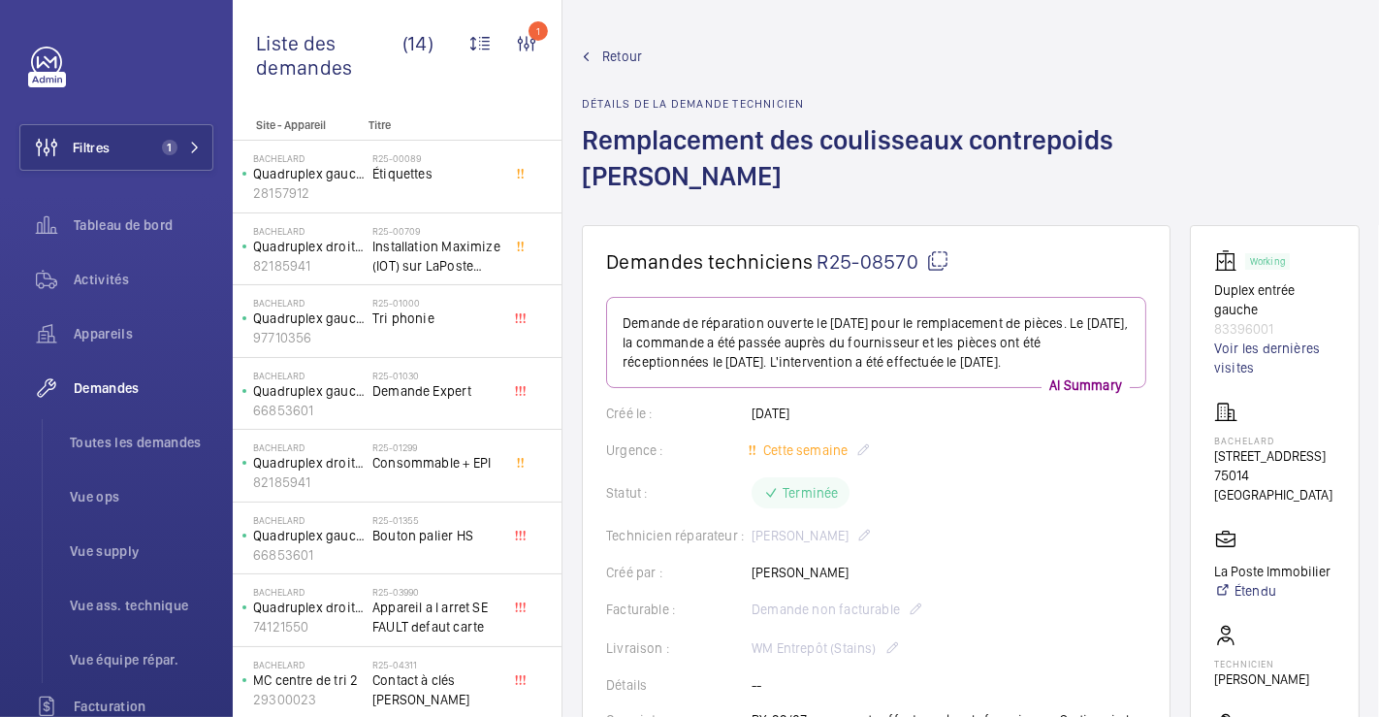
click at [629, 54] on span "Retour" at bounding box center [622, 56] width 40 height 19
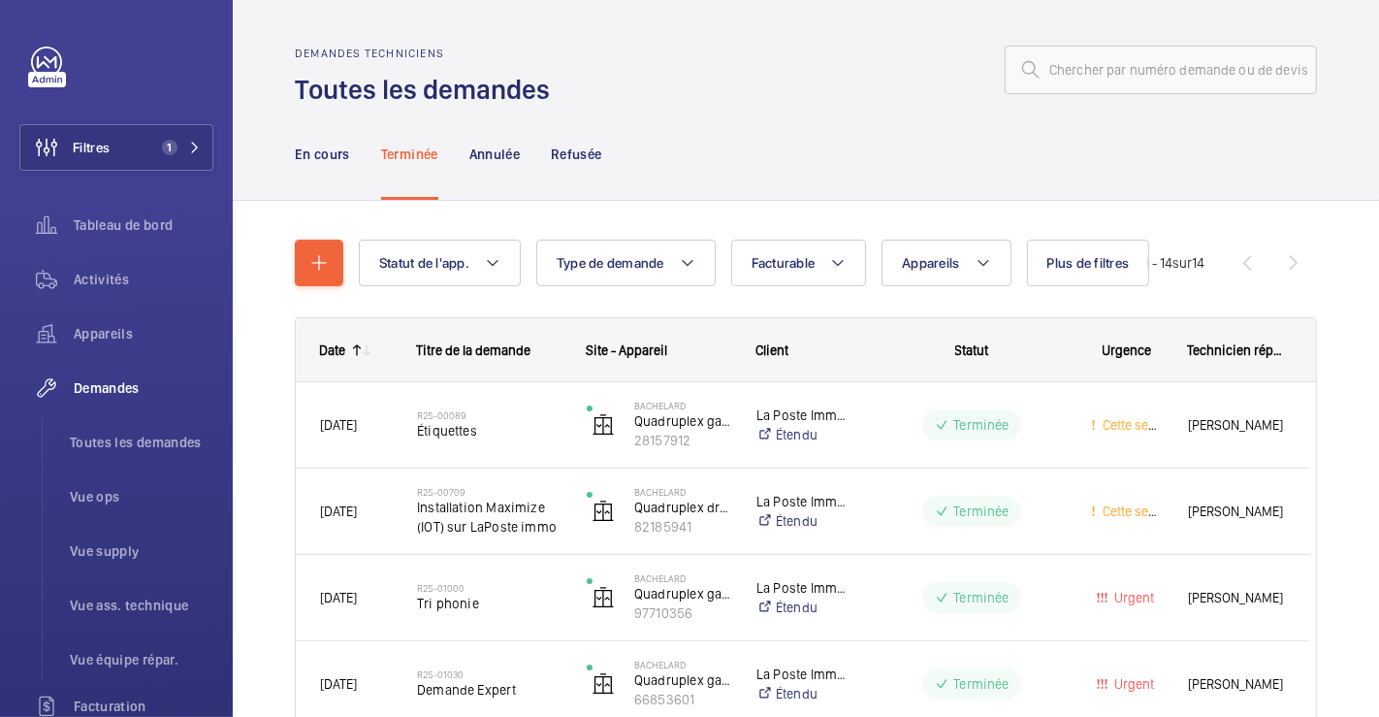
drag, startPoint x: 312, startPoint y: 152, endPoint x: 457, endPoint y: 232, distance: 165.0
click at [313, 151] on p "En cours" at bounding box center [322, 154] width 55 height 19
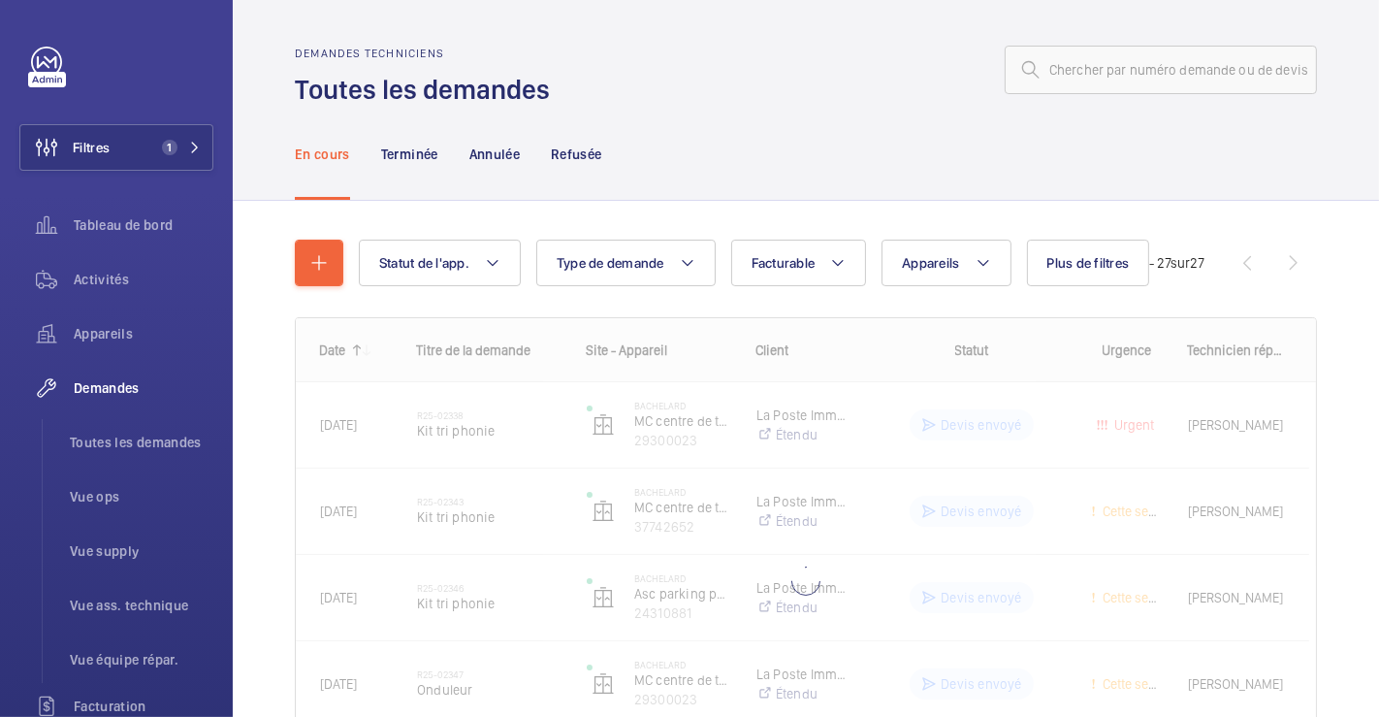
scroll to position [156, 0]
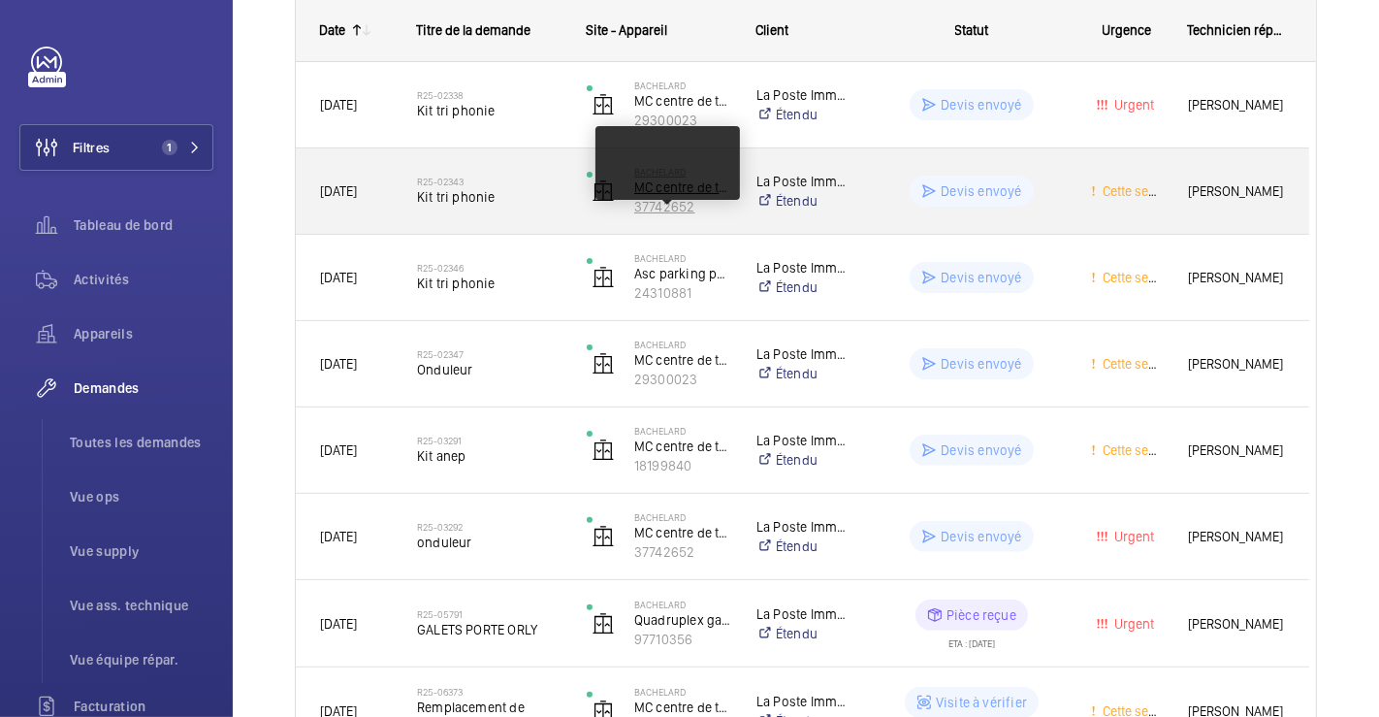
scroll to position [170, 0]
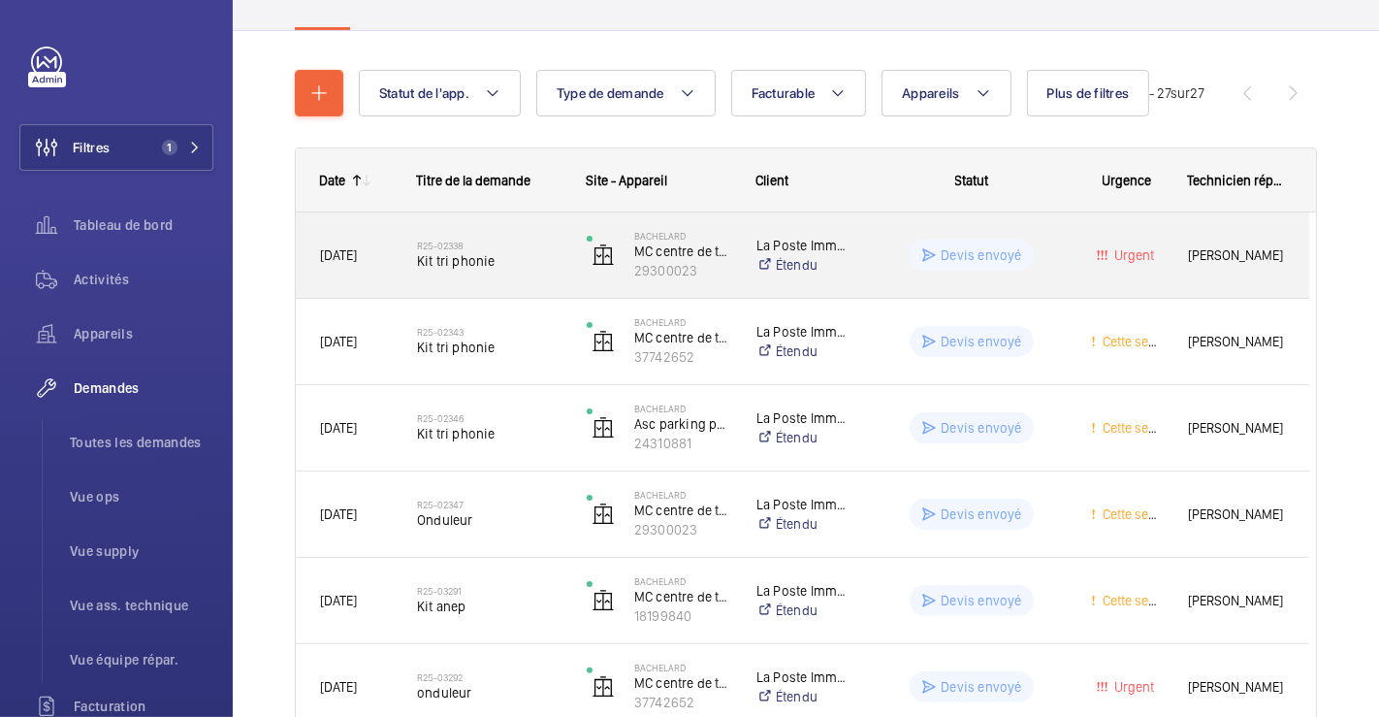
click at [883, 228] on div "Devis envoyé" at bounding box center [960, 255] width 211 height 70
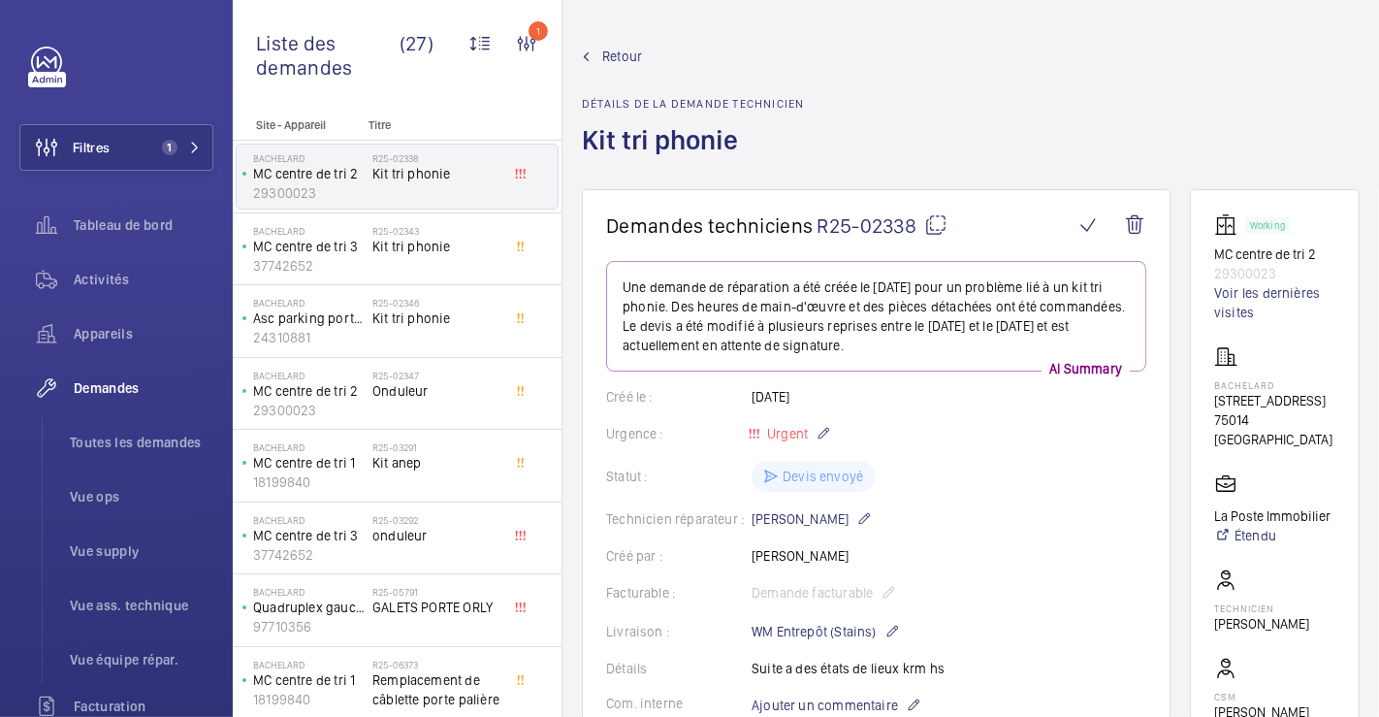
click at [621, 56] on span "Retour" at bounding box center [622, 56] width 40 height 19
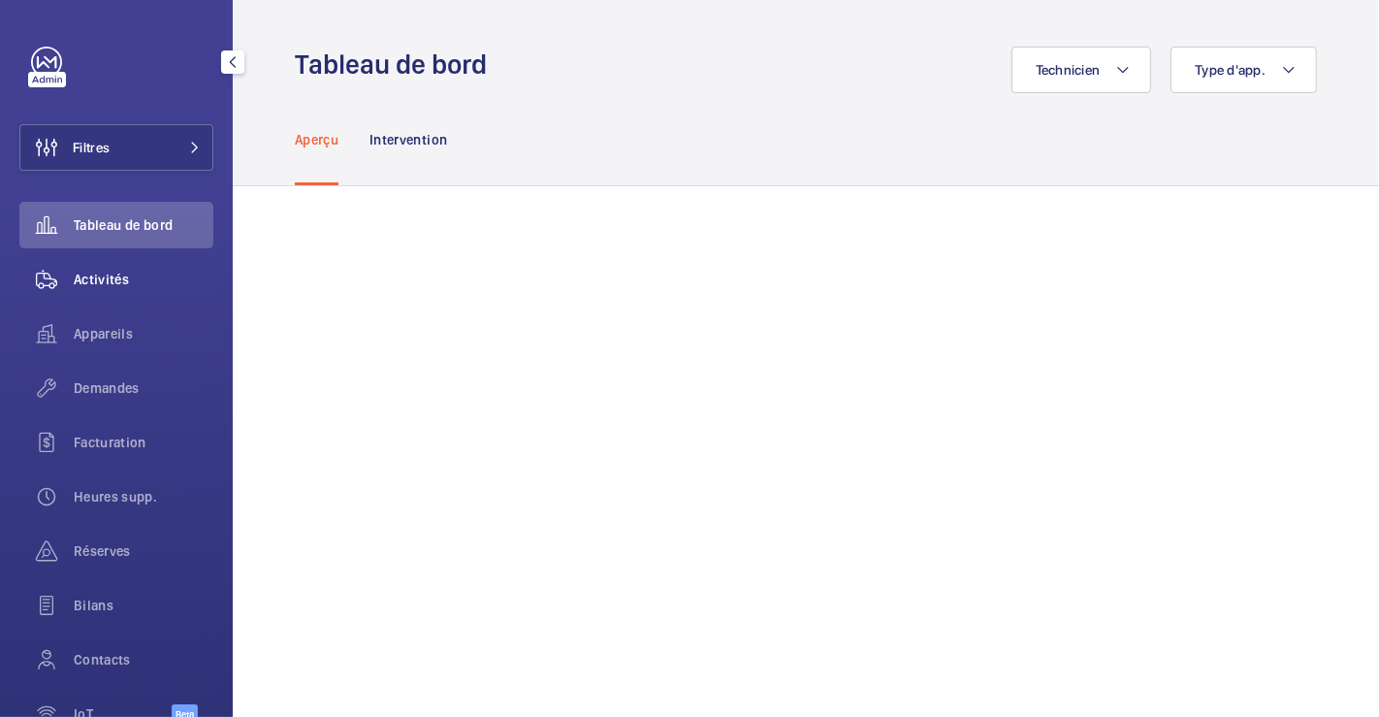
click at [80, 273] on span "Activités" at bounding box center [144, 279] width 140 height 19
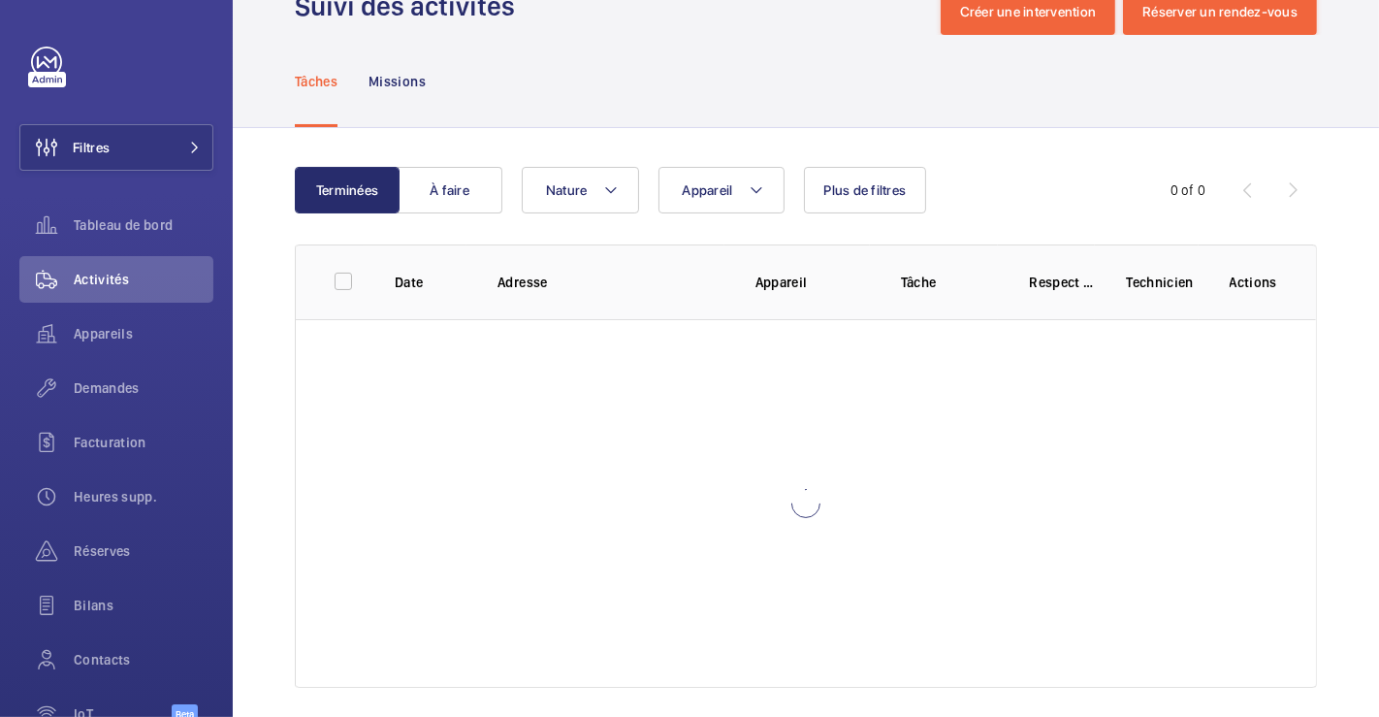
scroll to position [75, 0]
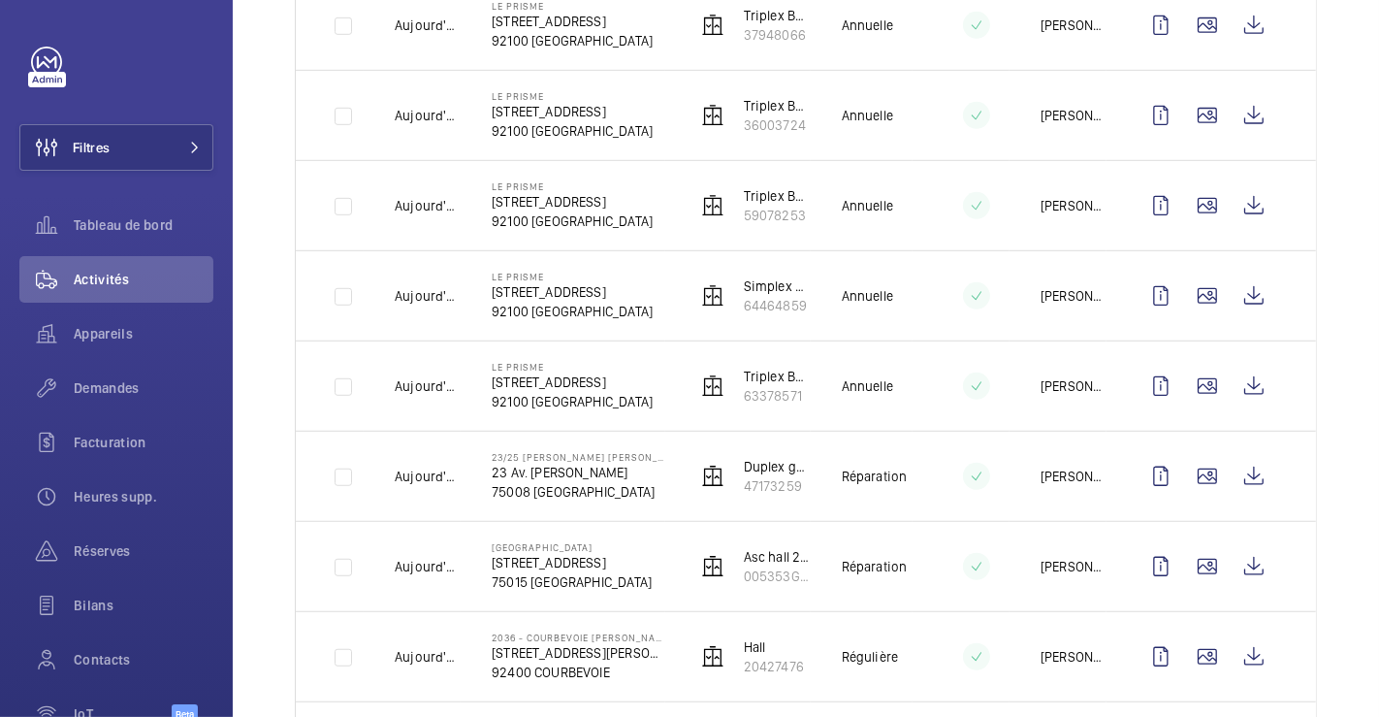
scroll to position [1152, 0]
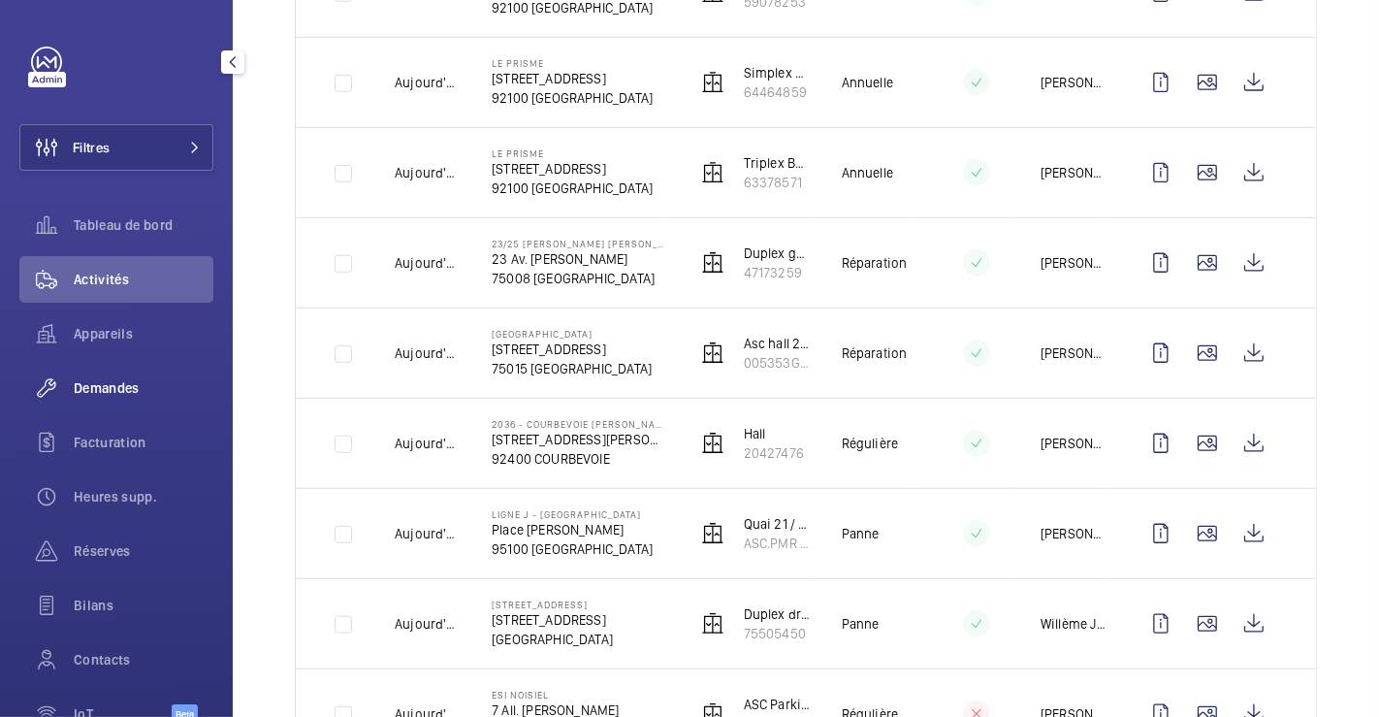
click at [88, 380] on span "Demandes" at bounding box center [144, 387] width 140 height 19
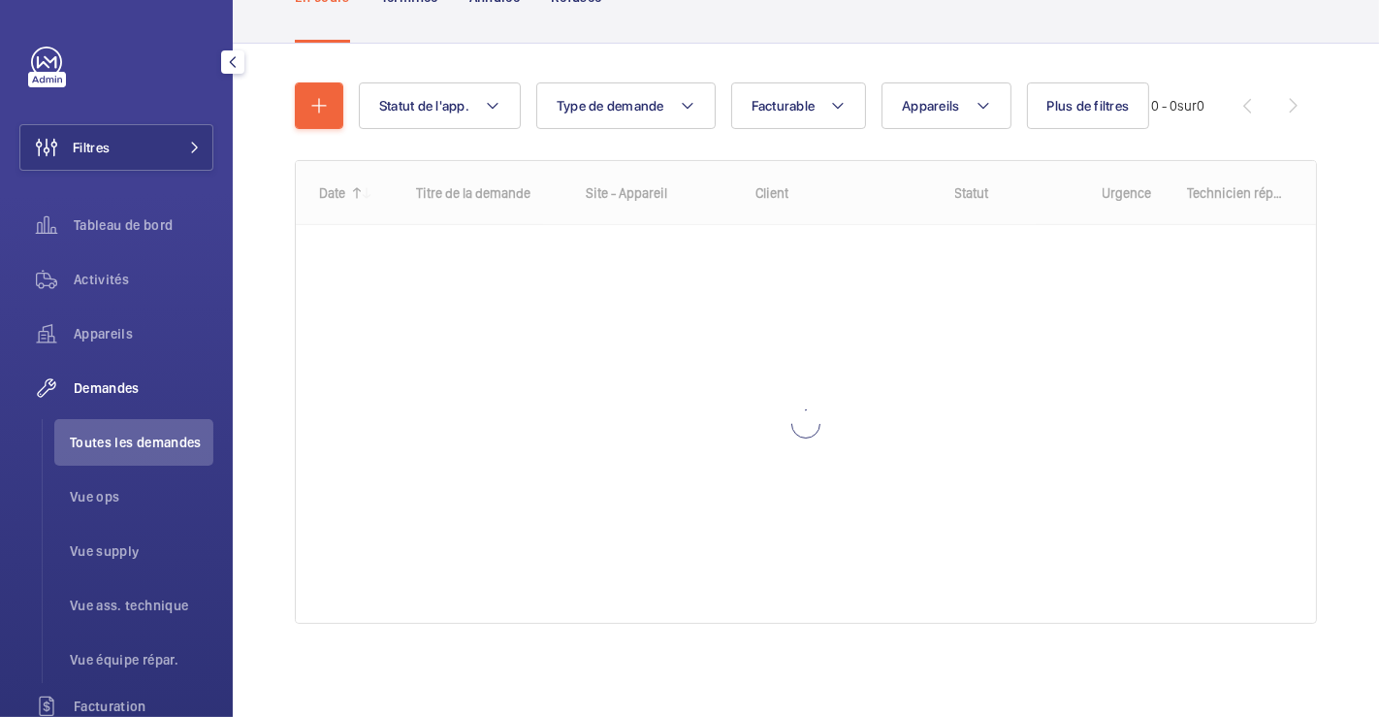
scroll to position [156, 0]
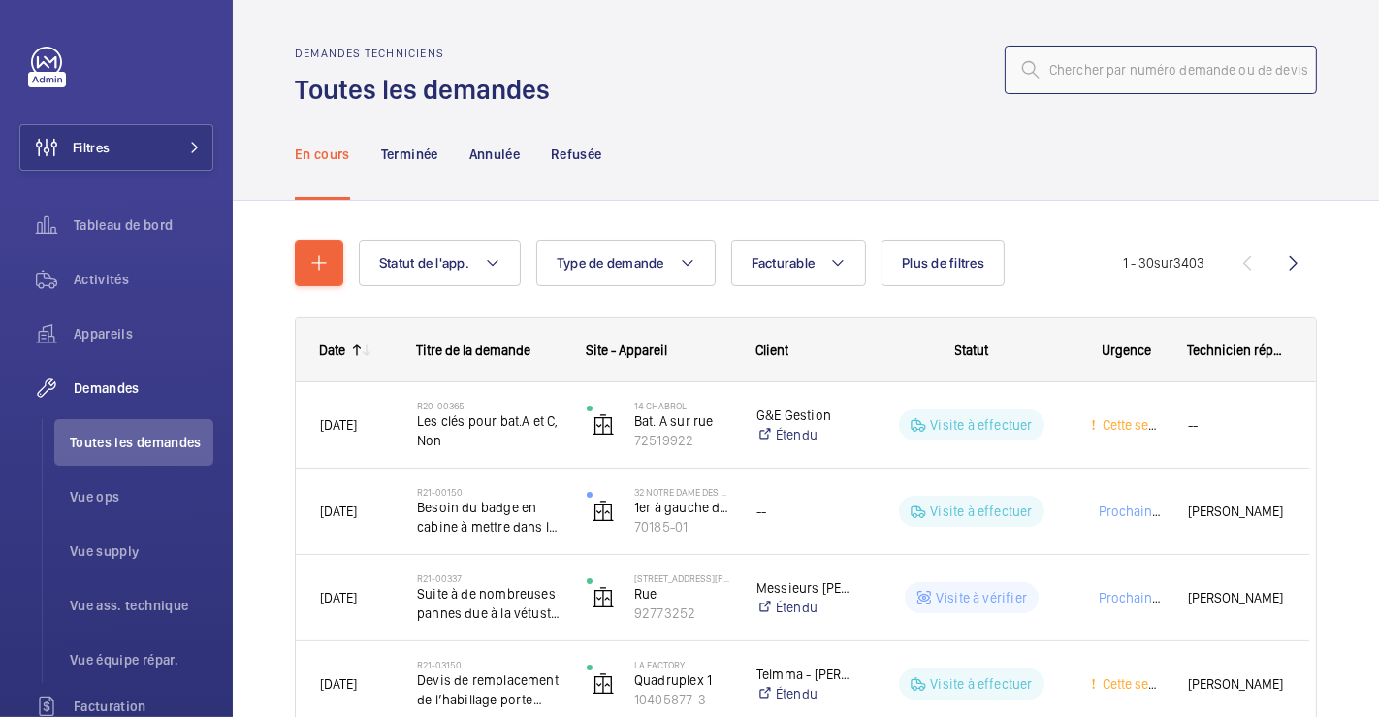
click at [1056, 68] on input "text" at bounding box center [1161, 70] width 312 height 48
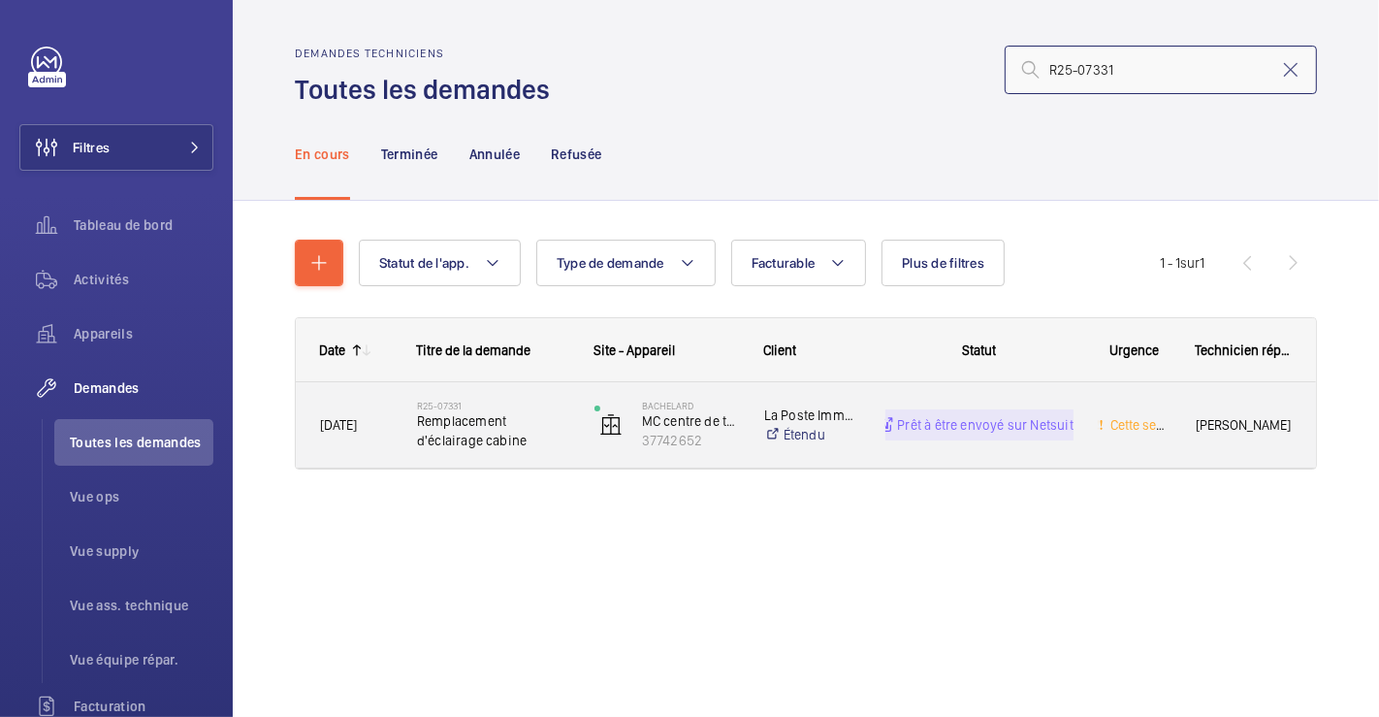
type input "R25-07331"
click at [566, 396] on div "R25-07331 Remplacement d'éclairage cabine" at bounding box center [482, 424] width 176 height 87
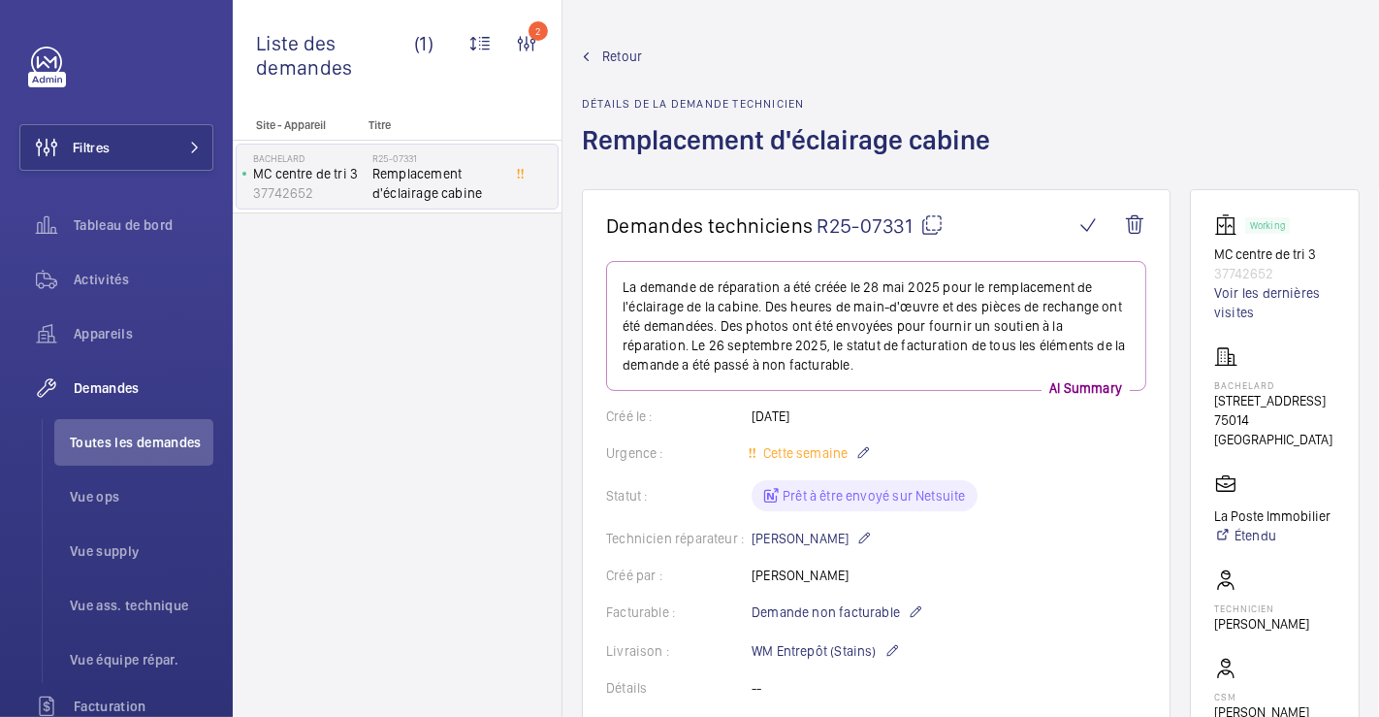
click at [611, 54] on span "Retour" at bounding box center [622, 56] width 40 height 19
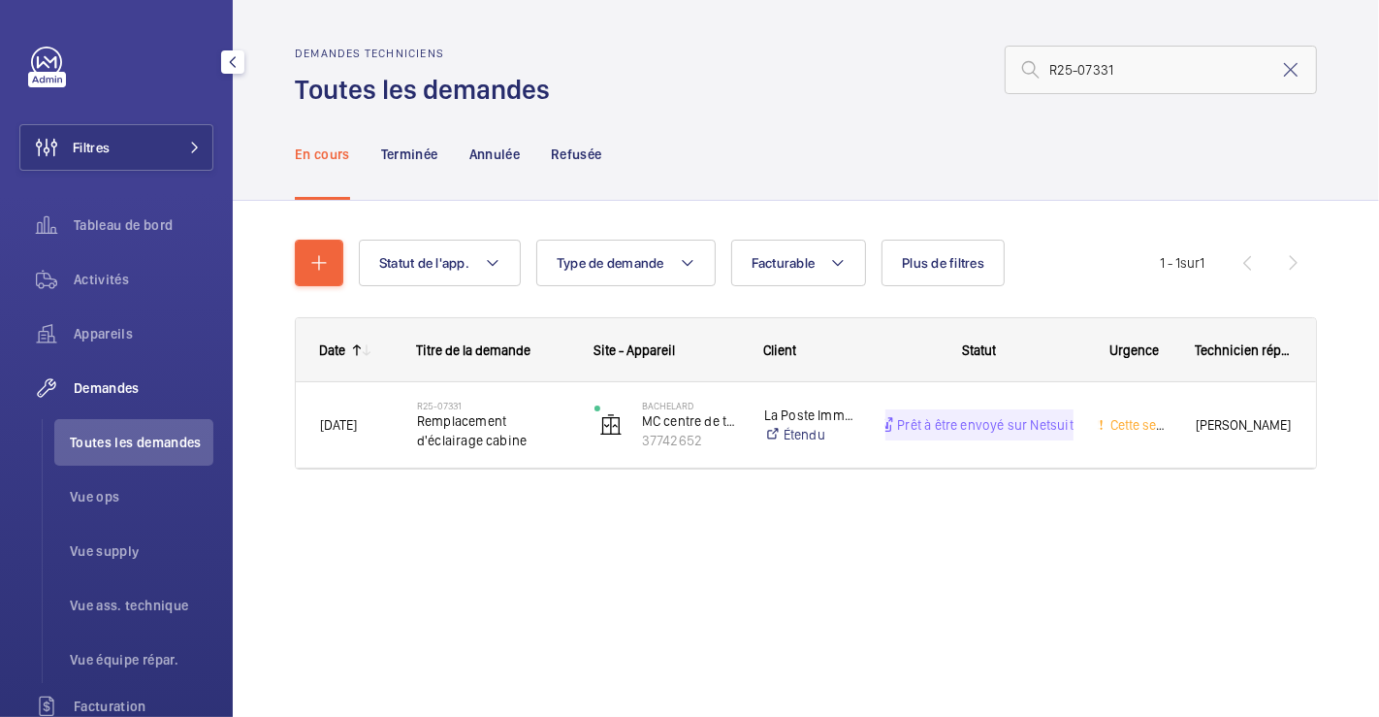
click at [240, 63] on mat-icon "button" at bounding box center [232, 62] width 23 height 16
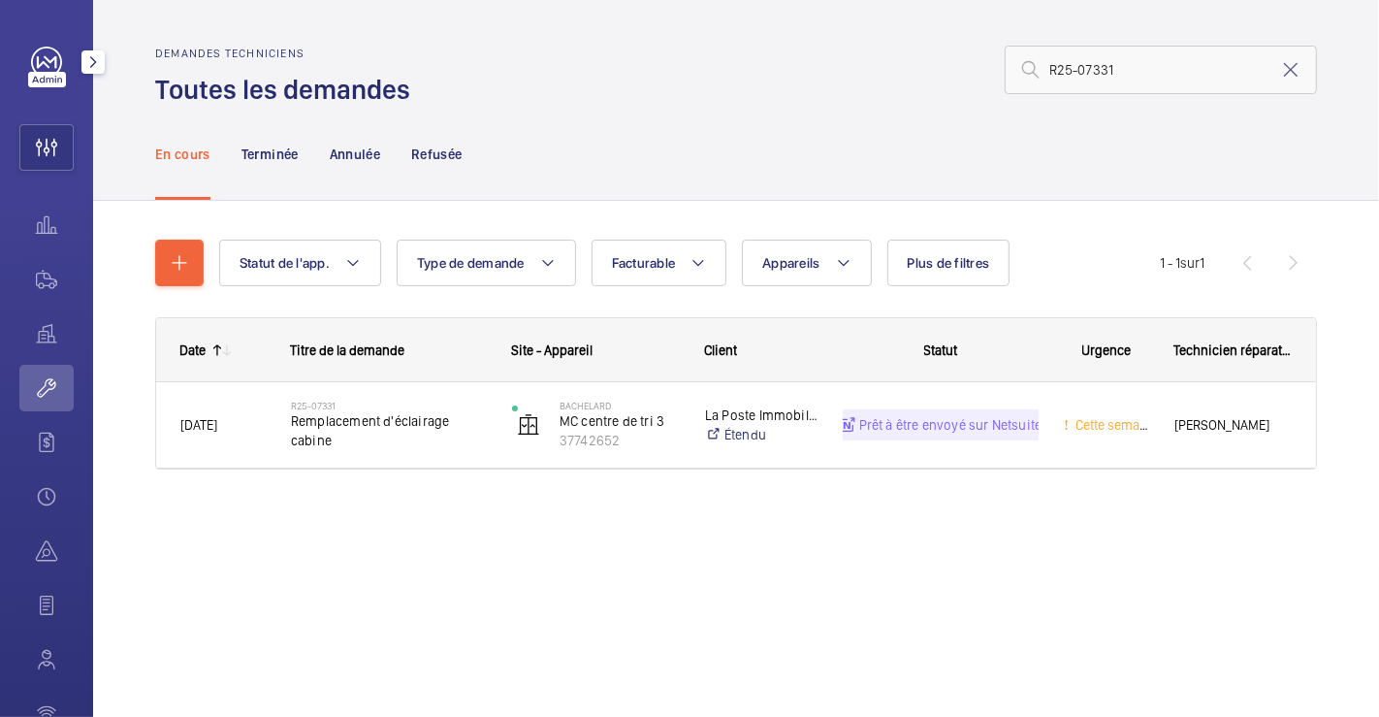
click at [88, 58] on mat-icon "button" at bounding box center [92, 62] width 23 height 16
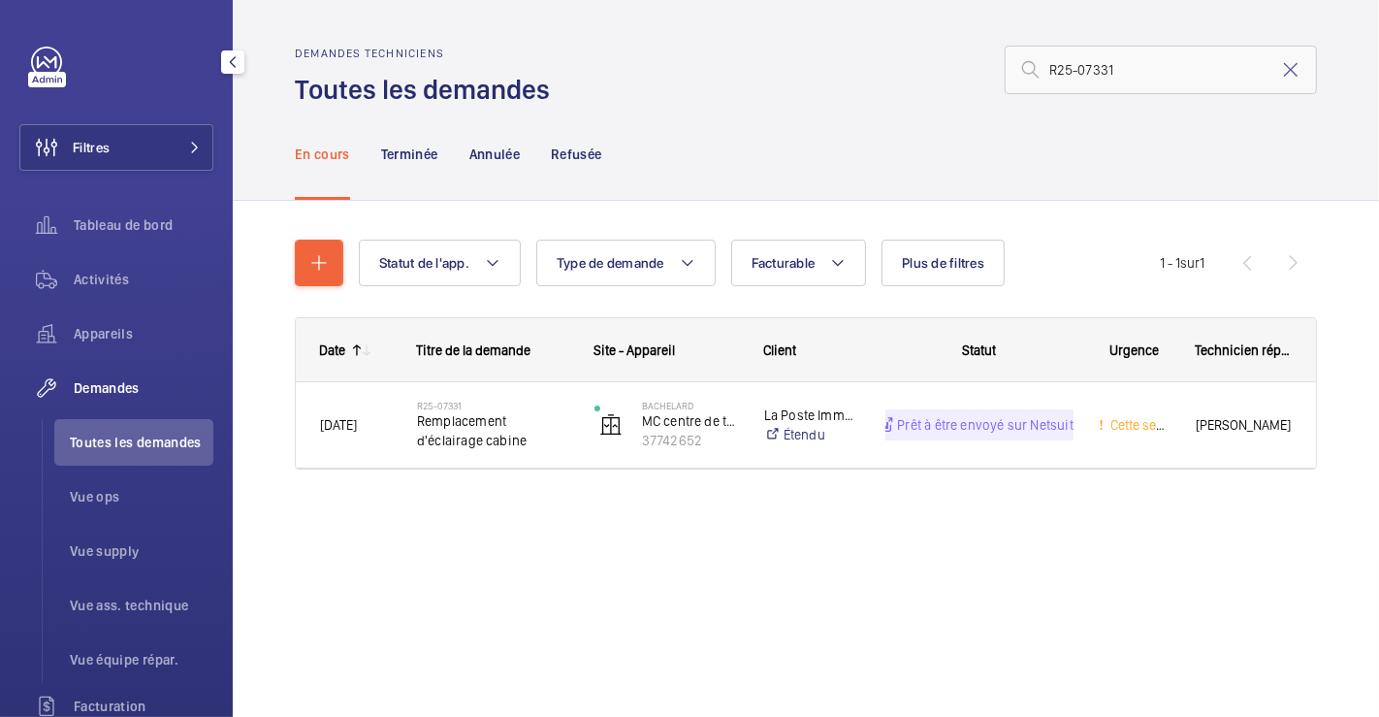
click at [143, 448] on span "Toutes les demandes" at bounding box center [142, 442] width 144 height 19
click at [1291, 62] on mat-icon at bounding box center [1290, 69] width 23 height 23
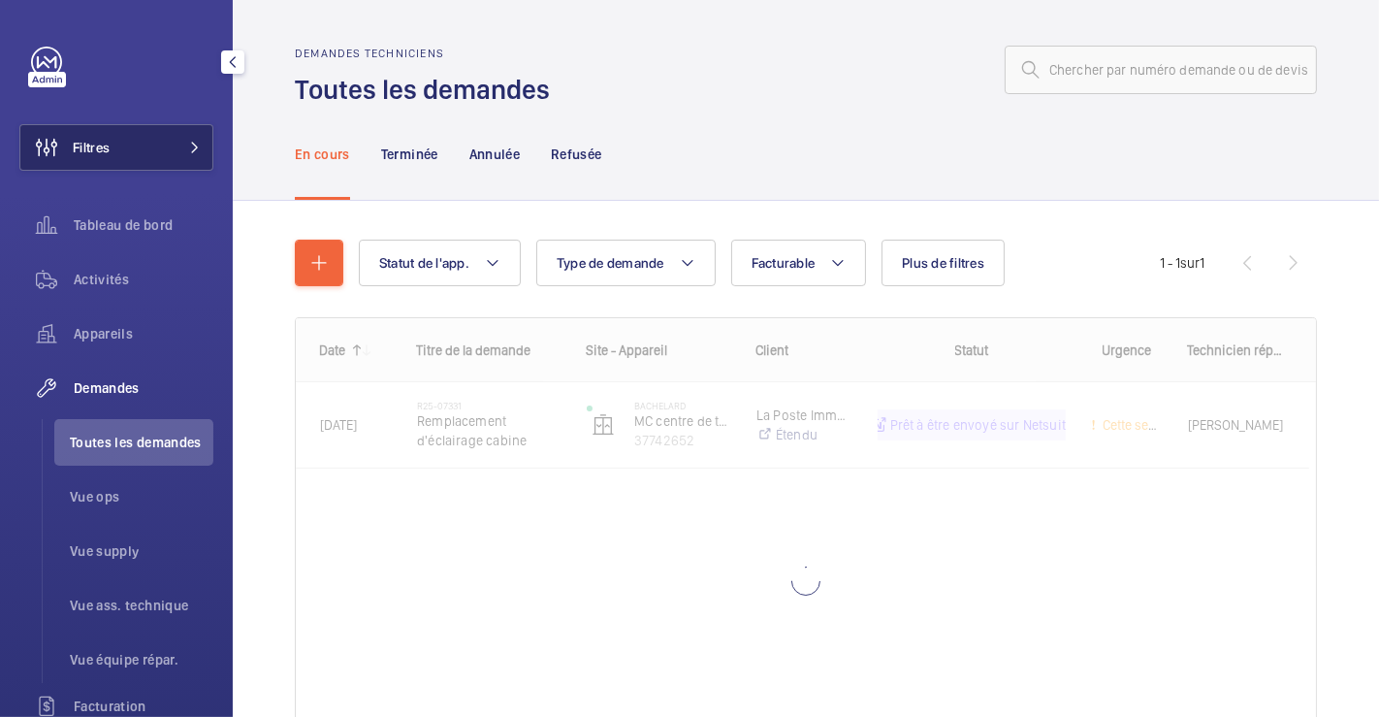
drag, startPoint x: 97, startPoint y: 147, endPoint x: 141, endPoint y: 145, distance: 43.7
click at [96, 147] on span "Filtres" at bounding box center [91, 147] width 37 height 19
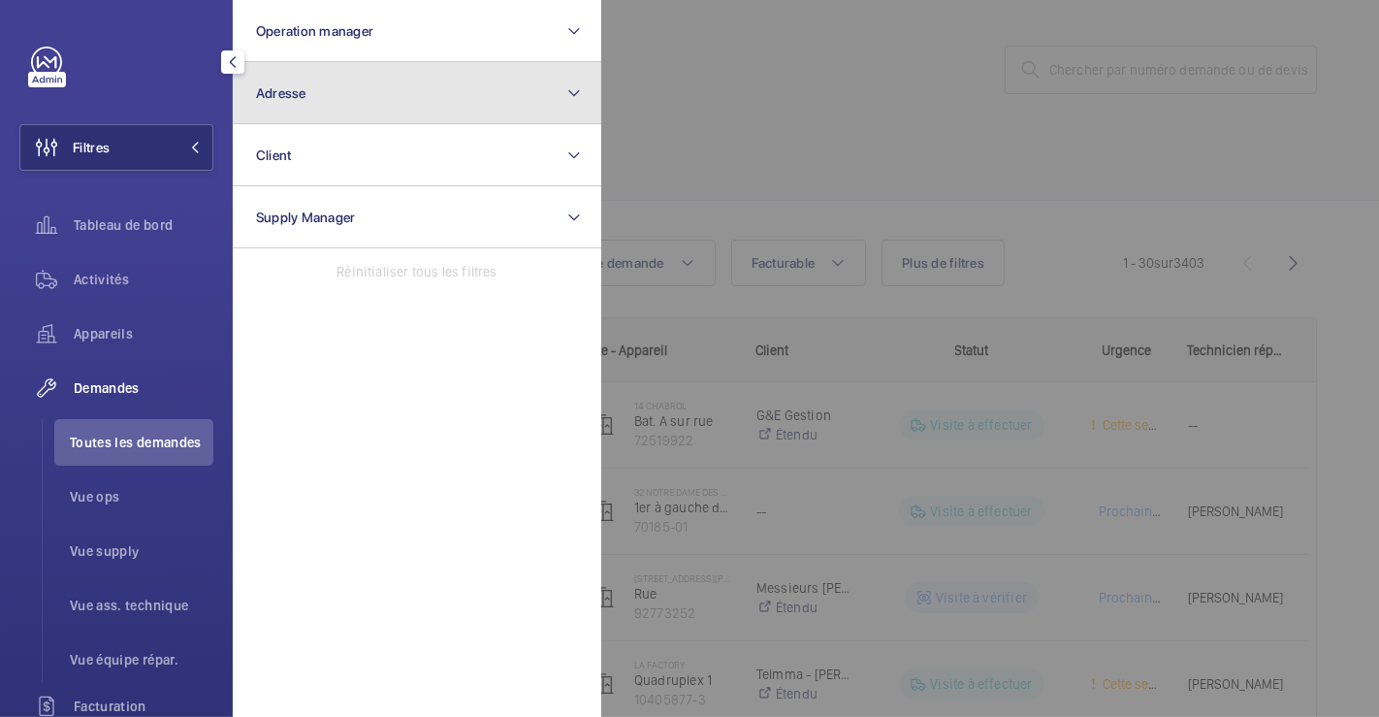
click at [385, 87] on button "Adresse" at bounding box center [417, 93] width 369 height 62
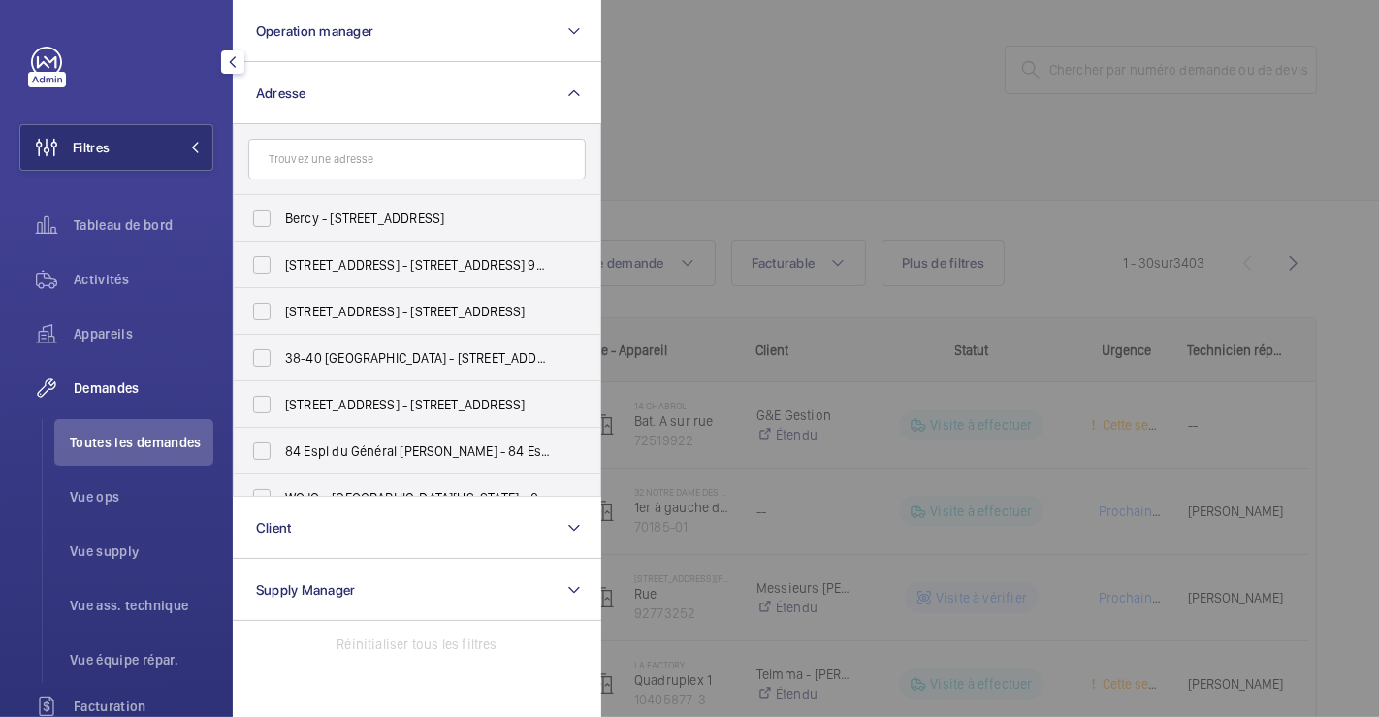
click at [451, 164] on input "text" at bounding box center [417, 159] width 338 height 41
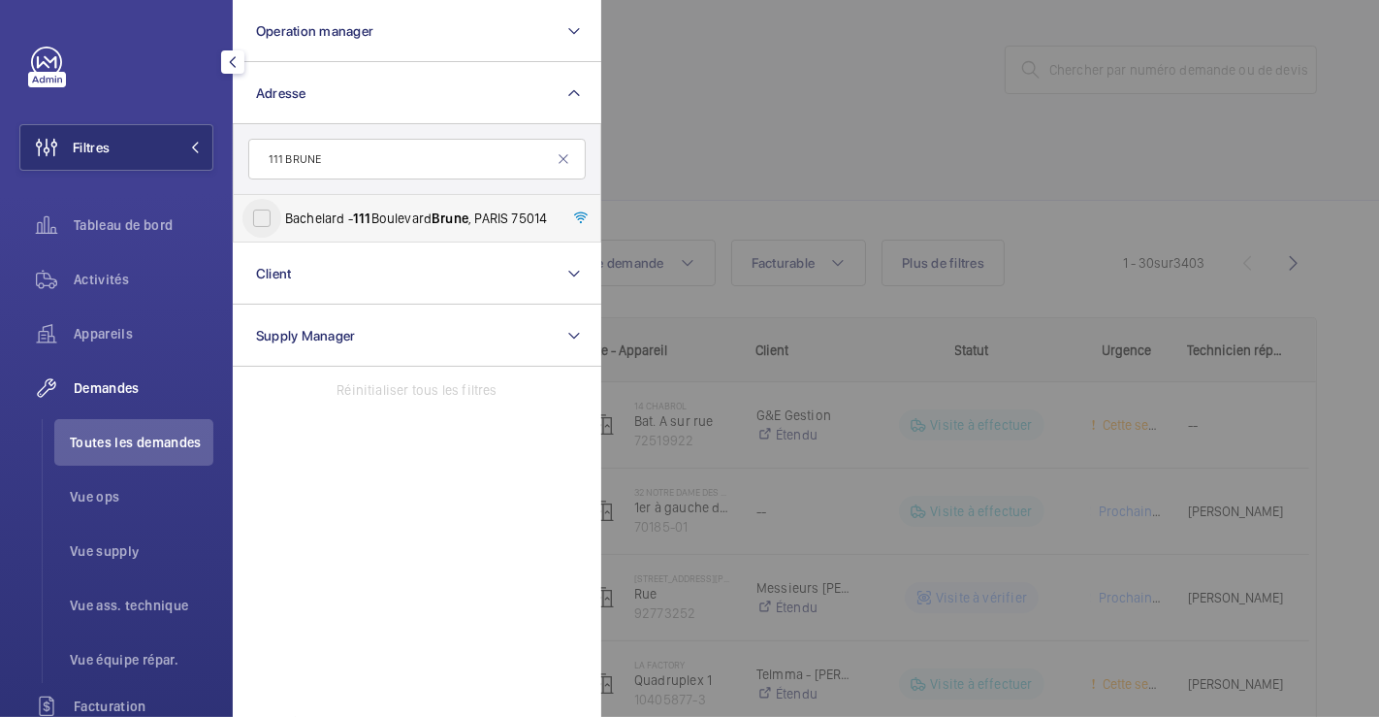
type input "111 BRUNE"
click at [263, 217] on input "Bachelard - [STREET_ADDRESS]" at bounding box center [261, 218] width 39 height 39
checkbox input "true"
click at [752, 124] on div at bounding box center [1290, 358] width 1379 height 717
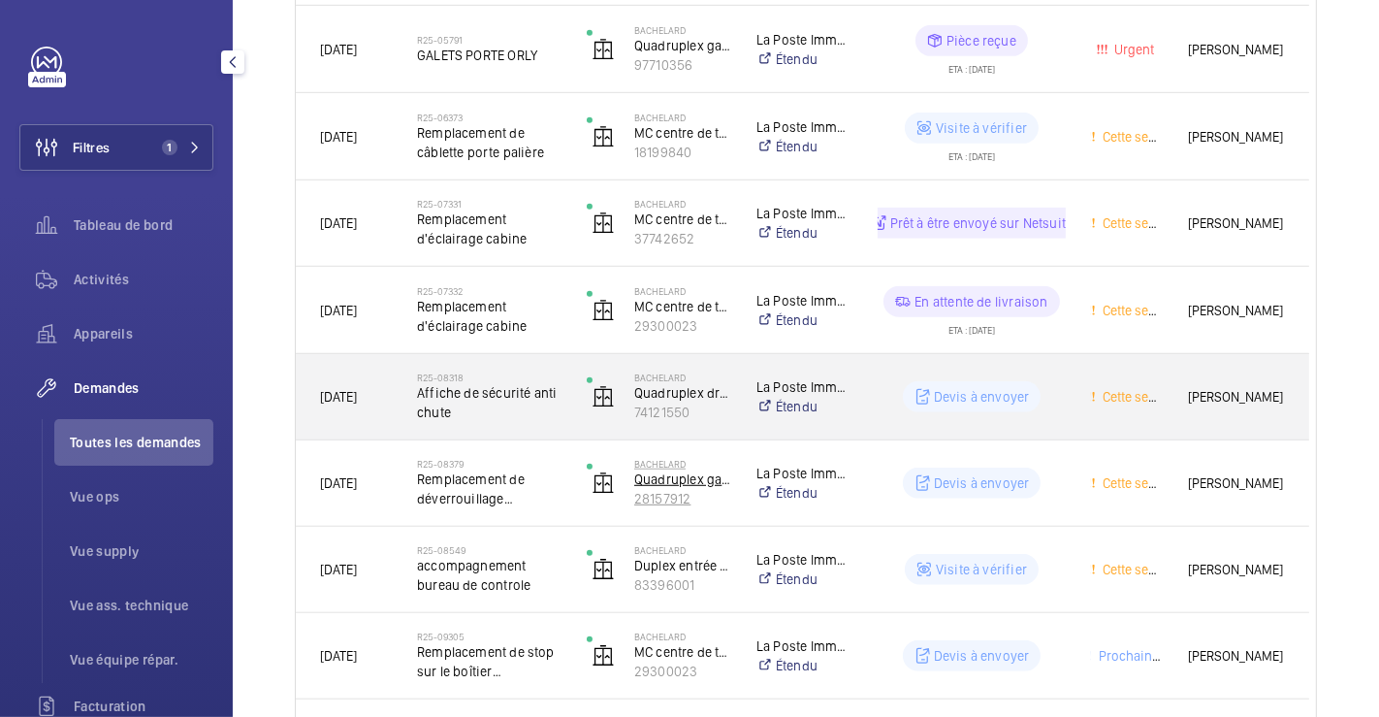
scroll to position [911, 0]
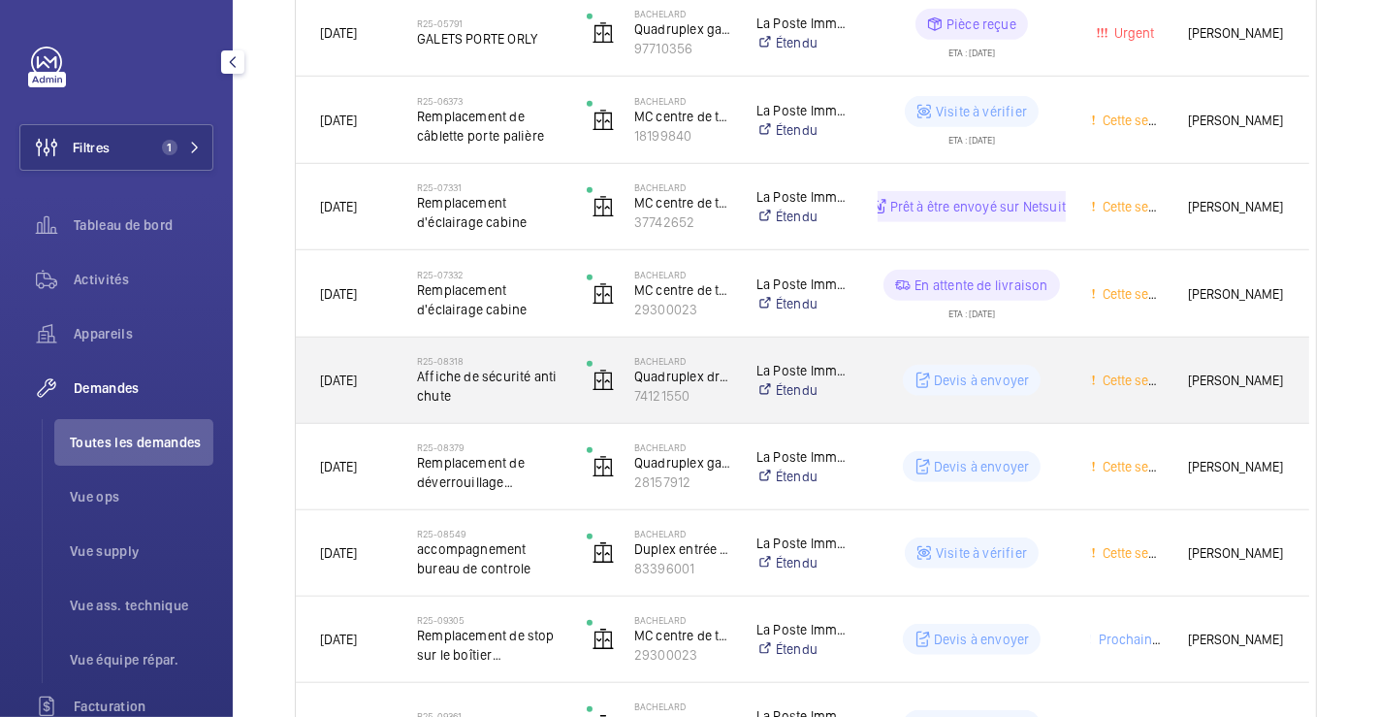
click at [1033, 353] on div "Devis à envoyer" at bounding box center [960, 380] width 211 height 70
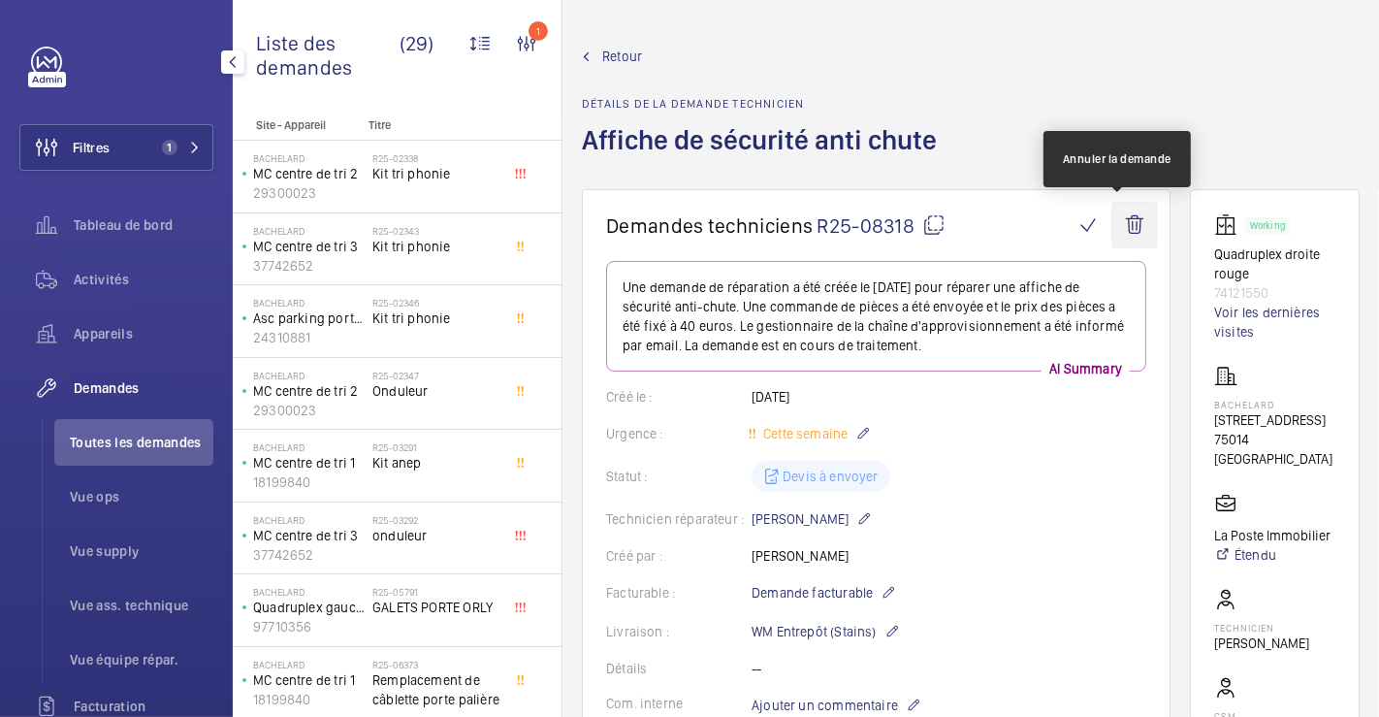
click at [1116, 214] on wm-front-icon-button at bounding box center [1135, 225] width 47 height 47
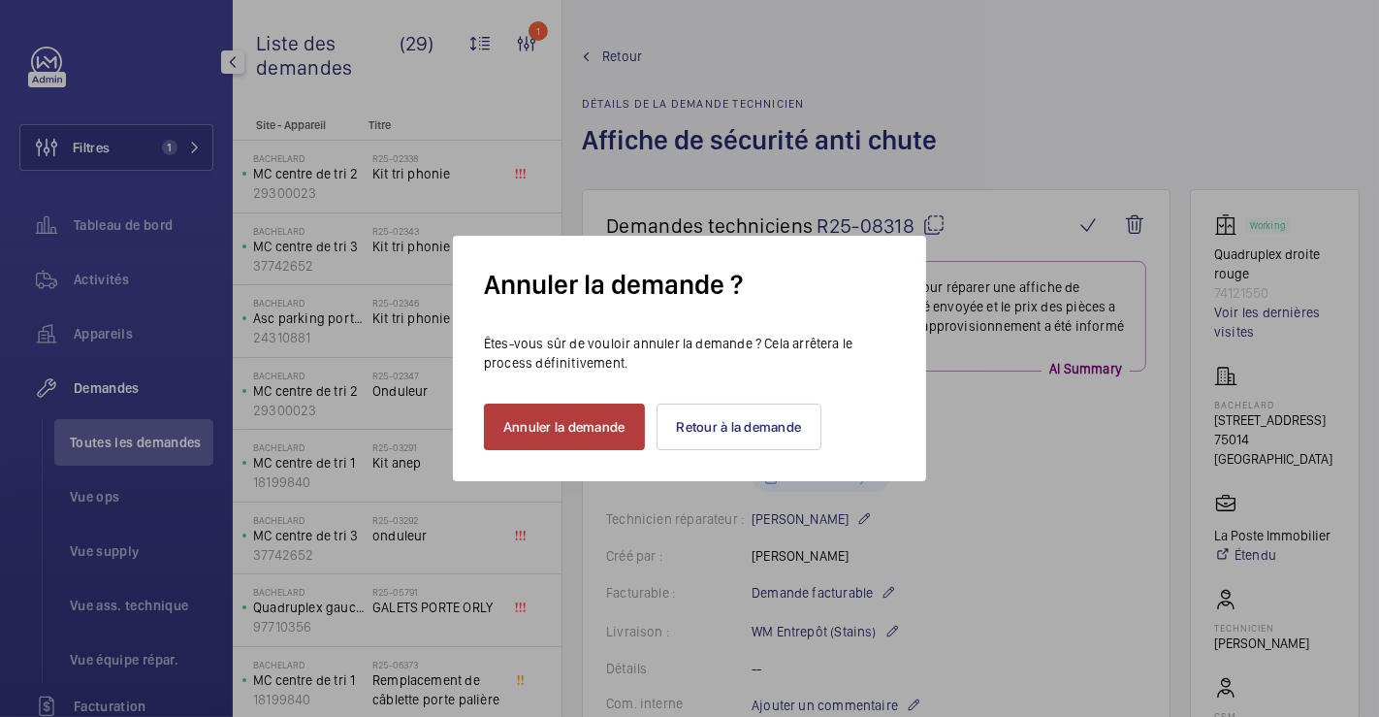
click at [563, 429] on button "Annuler la demande" at bounding box center [564, 426] width 161 height 47
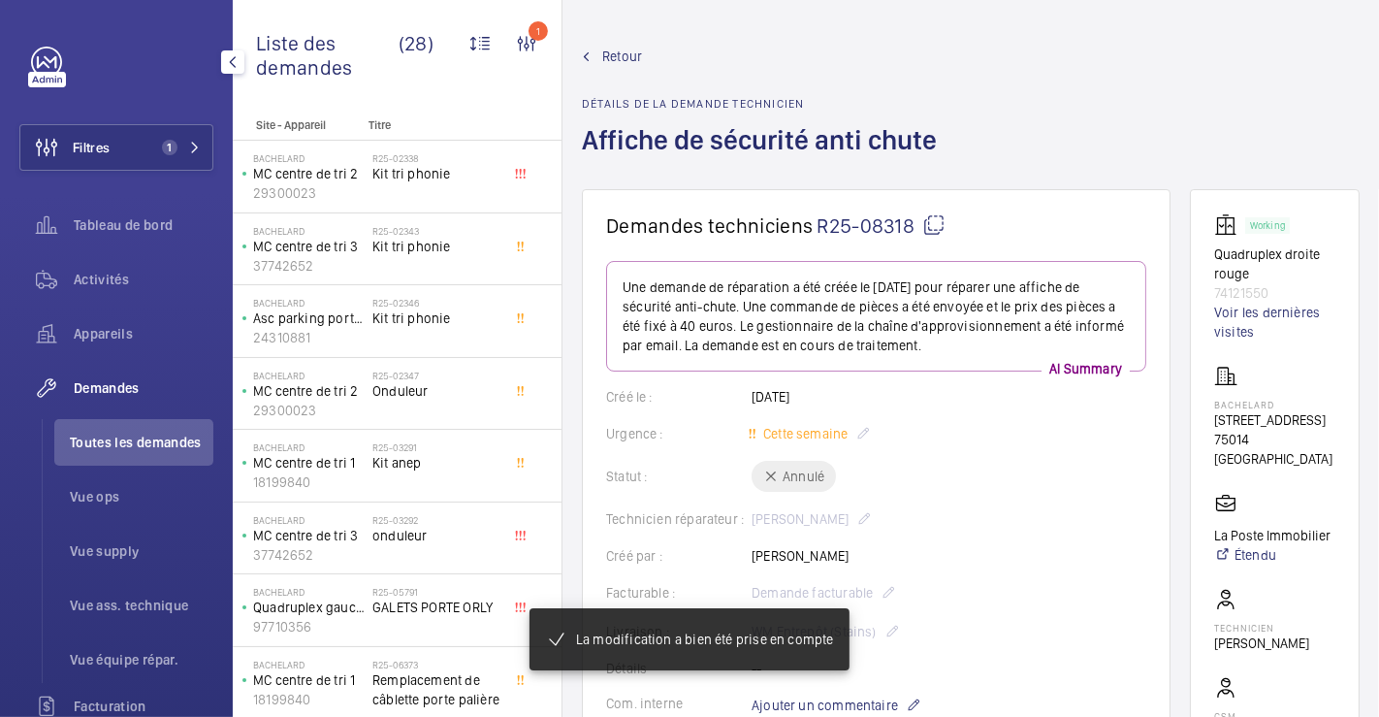
click at [620, 54] on span "Retour" at bounding box center [622, 56] width 40 height 19
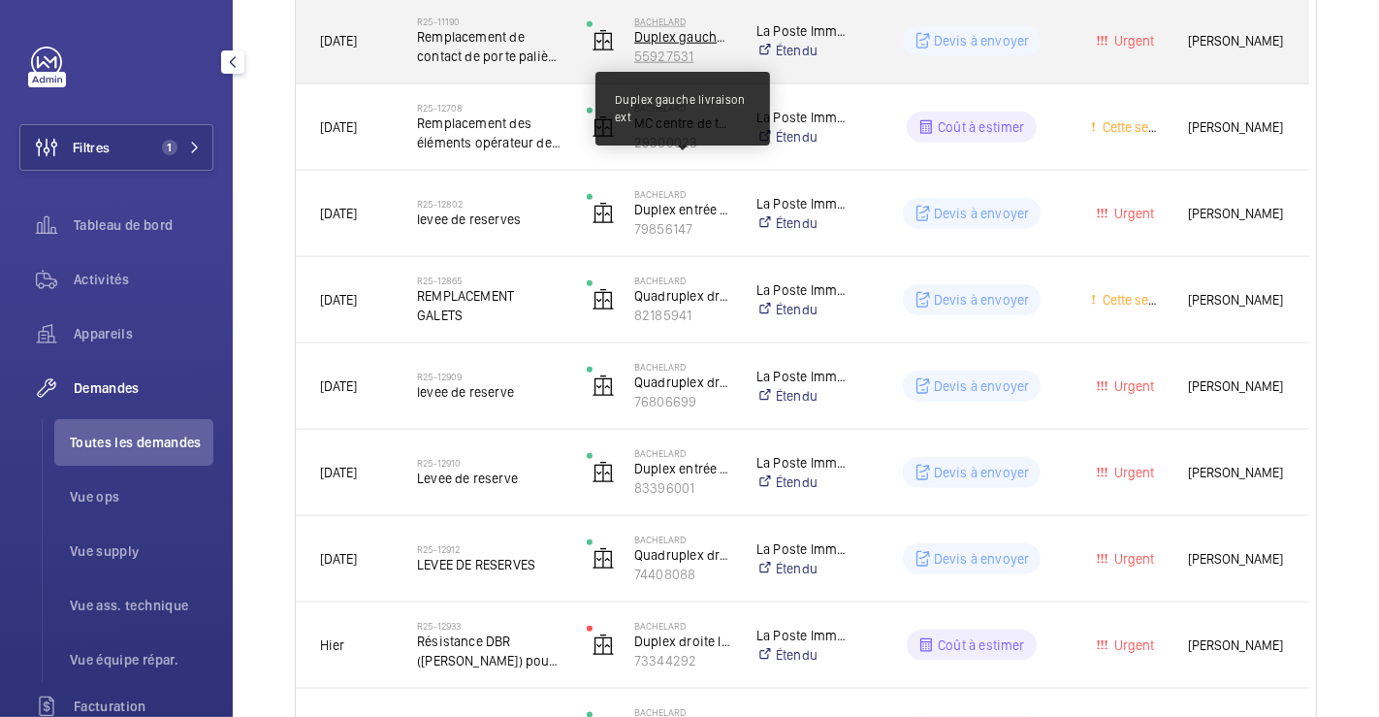
scroll to position [1549, 0]
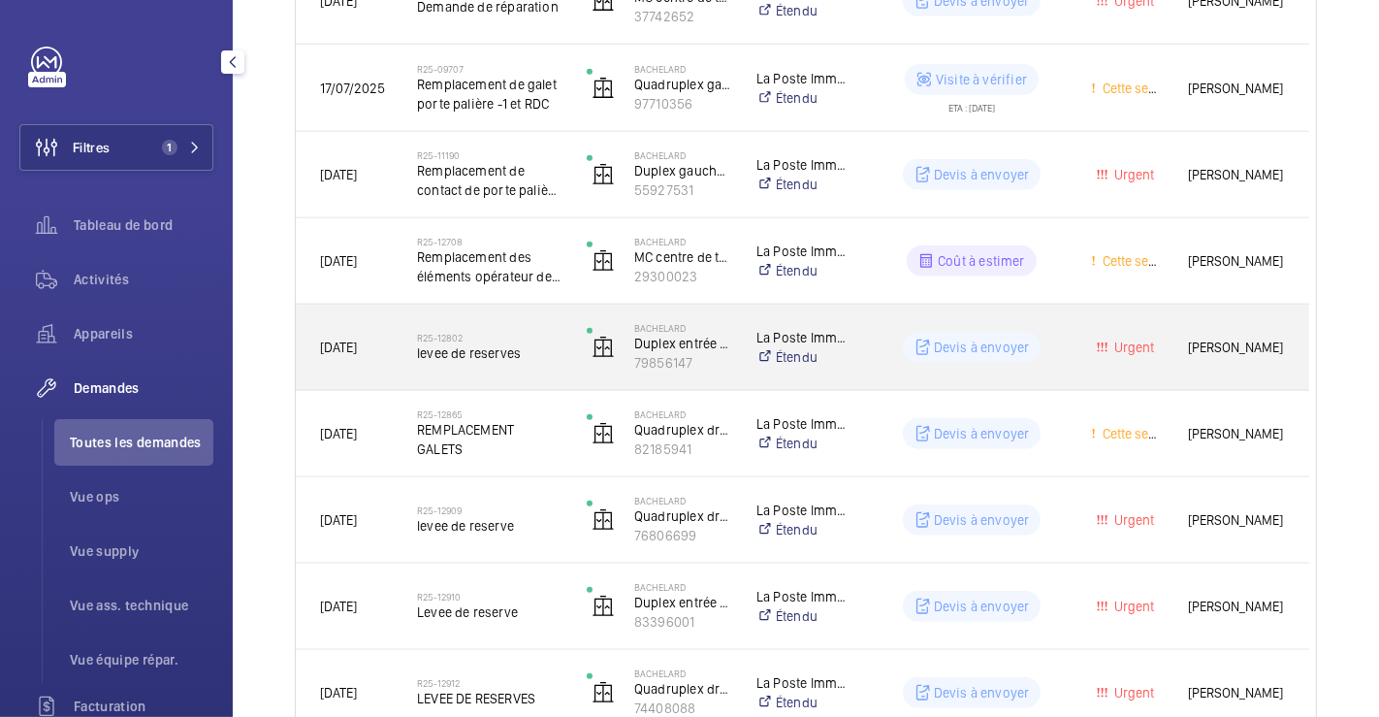
click at [878, 308] on div "Devis à envoyer" at bounding box center [960, 347] width 213 height 85
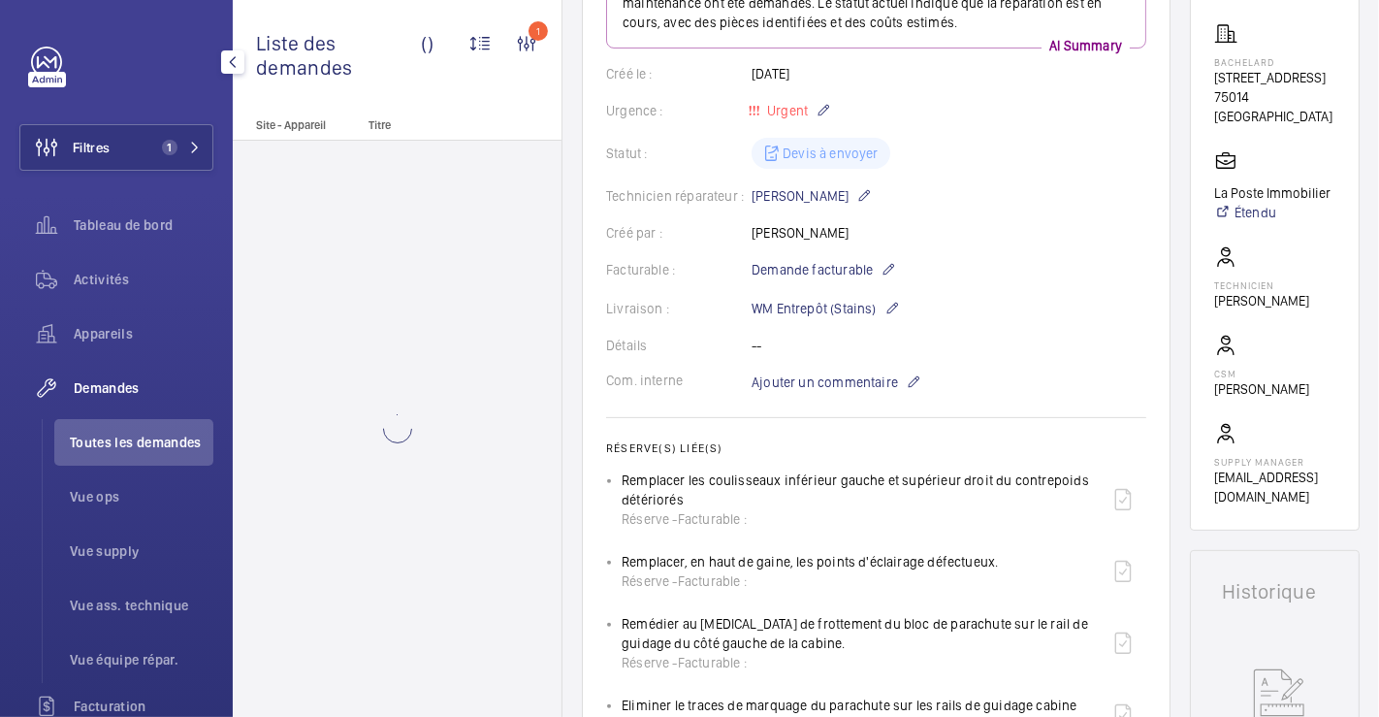
scroll to position [646, 0]
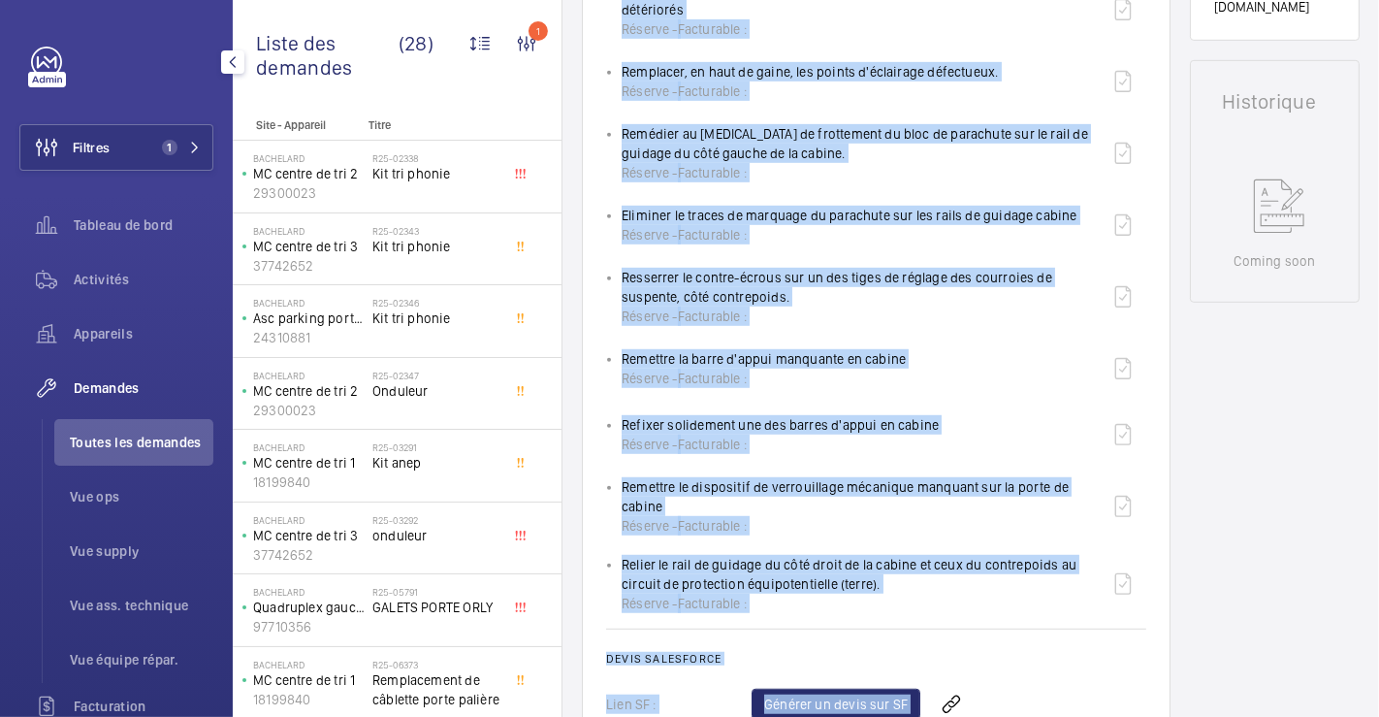
scroll to position [861, 0]
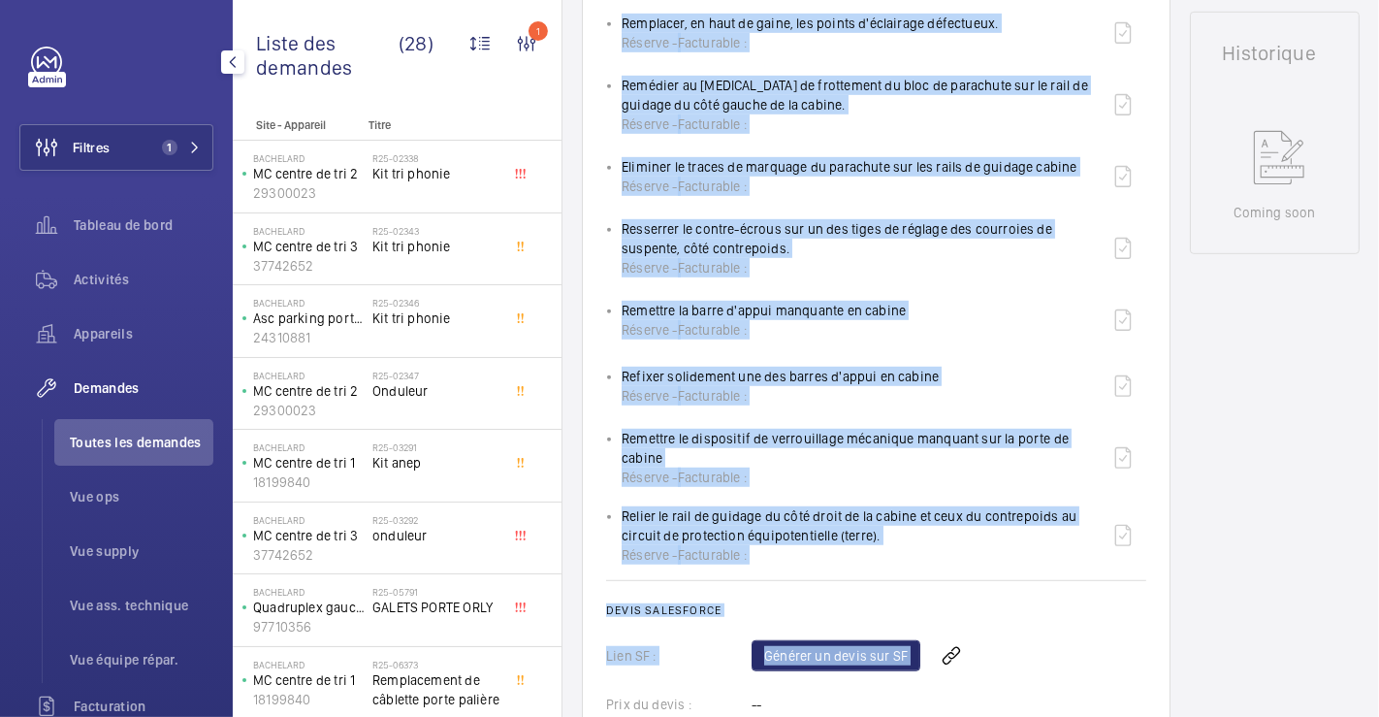
drag, startPoint x: 622, startPoint y: 153, endPoint x: 1038, endPoint y: 533, distance: 563.0
click at [1038, 533] on ul "Remplacer les coulisseaux inférieur gauche et supérieur droit du contrepoids dé…" at bounding box center [876, 248] width 540 height 632
copy ul "Remplacer les coulisseaux inférieur gauche et supérieur droit du contrepoids dé…"
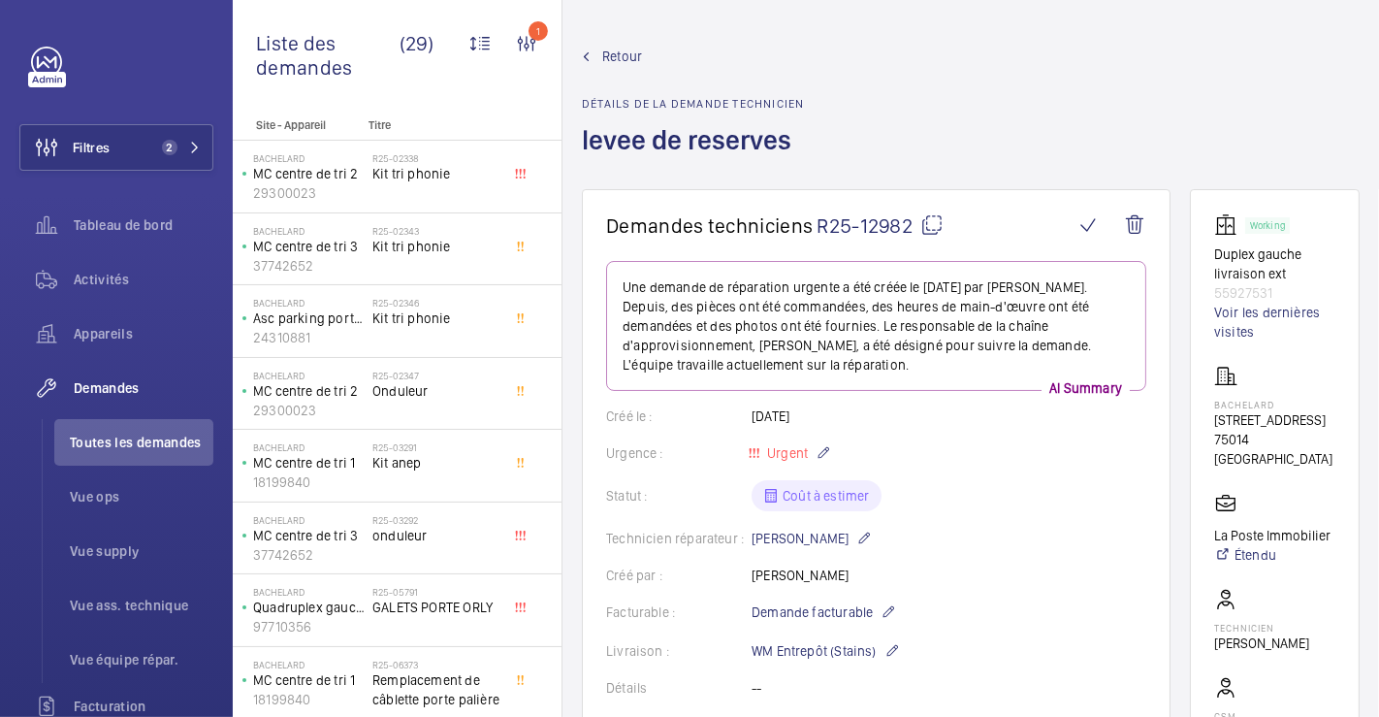
click at [626, 56] on span "Retour" at bounding box center [622, 56] width 40 height 19
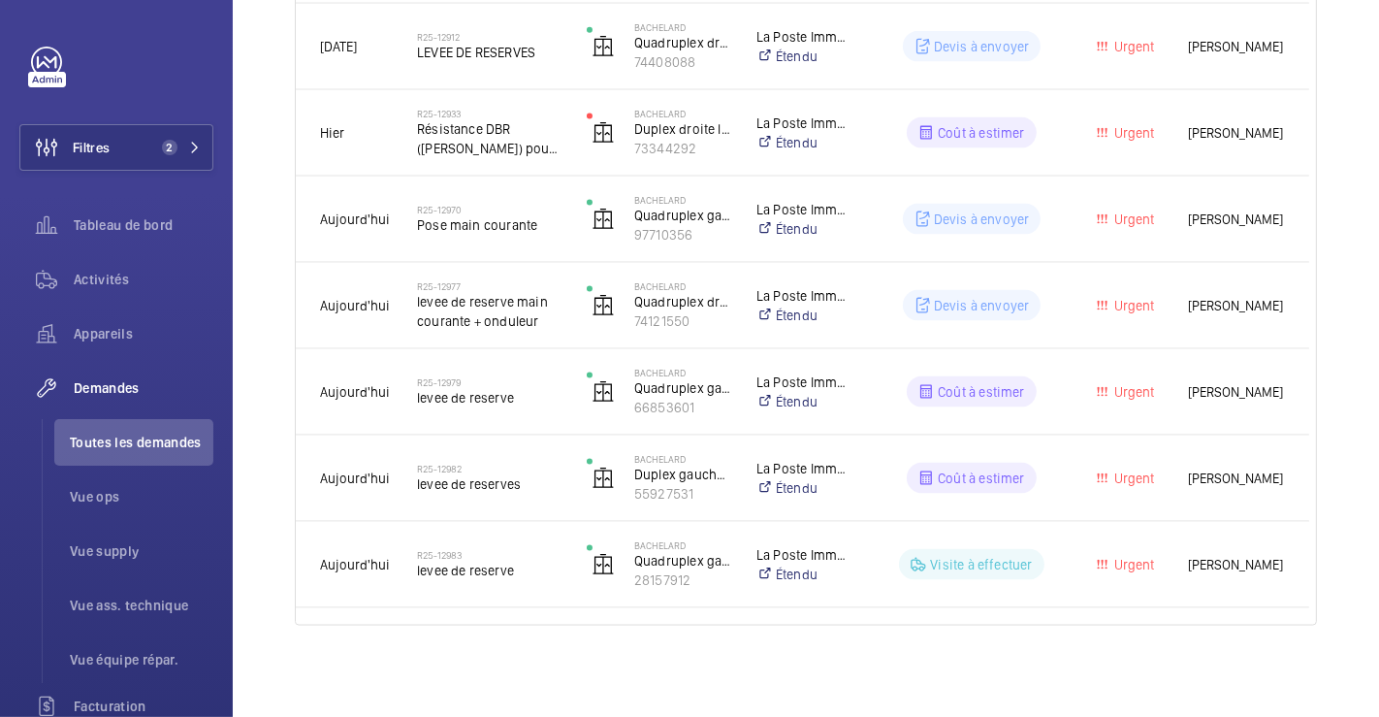
scroll to position [2282, 0]
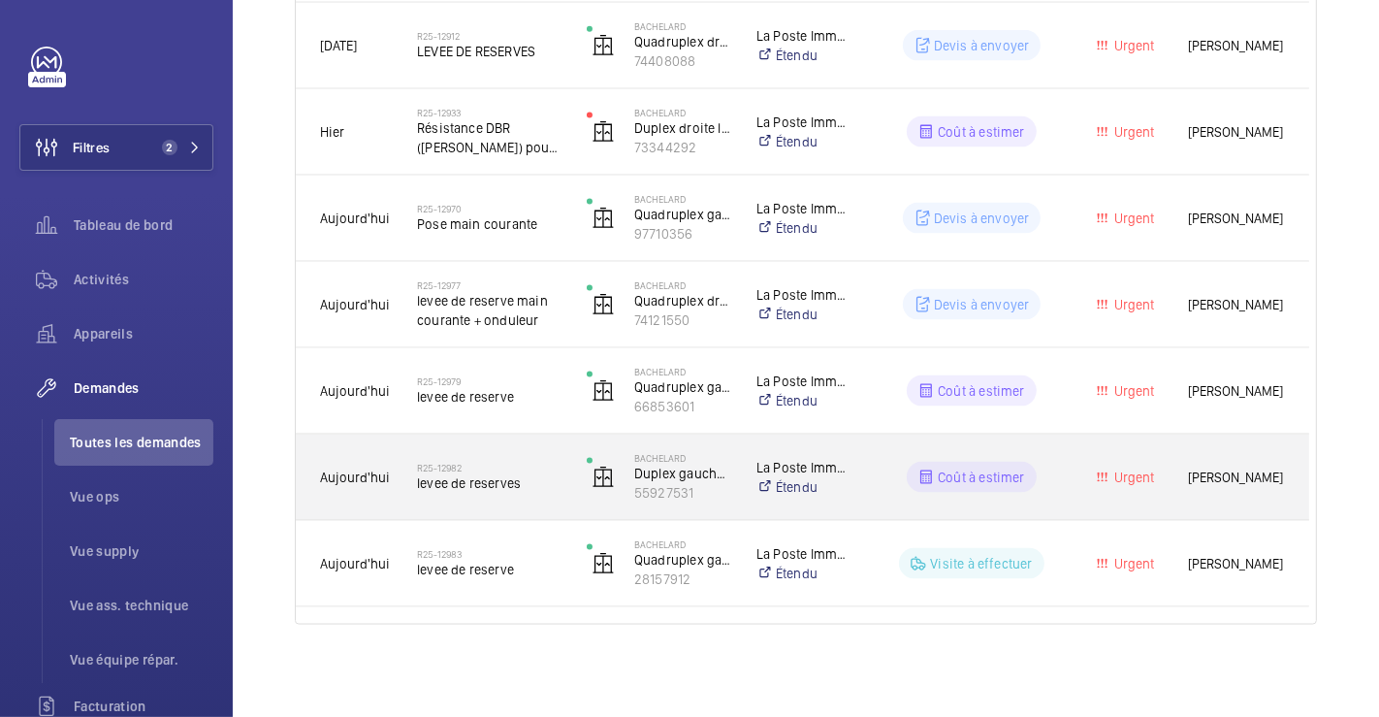
click at [541, 450] on div "R25-12982 levee de reserves" at bounding box center [489, 477] width 145 height 56
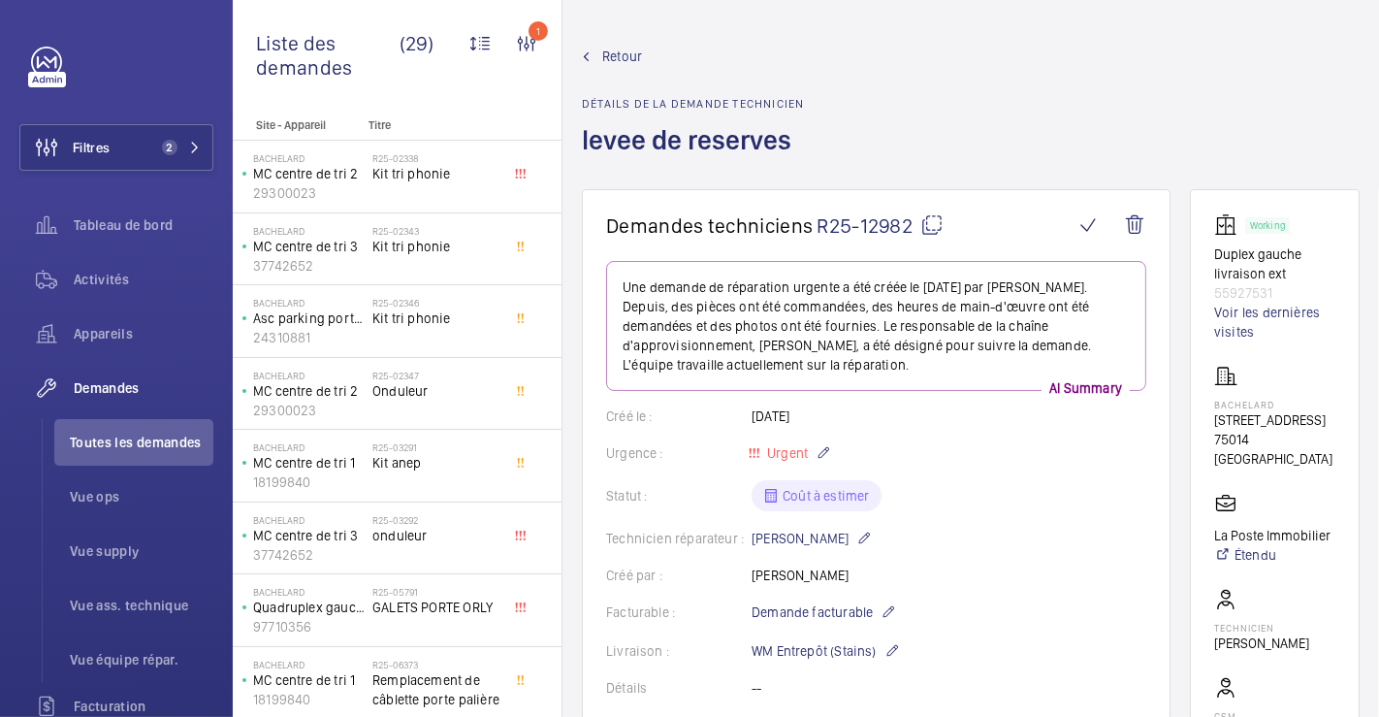
click at [929, 217] on mat-icon at bounding box center [931, 224] width 23 height 23
click at [624, 53] on span "Retour" at bounding box center [622, 56] width 40 height 19
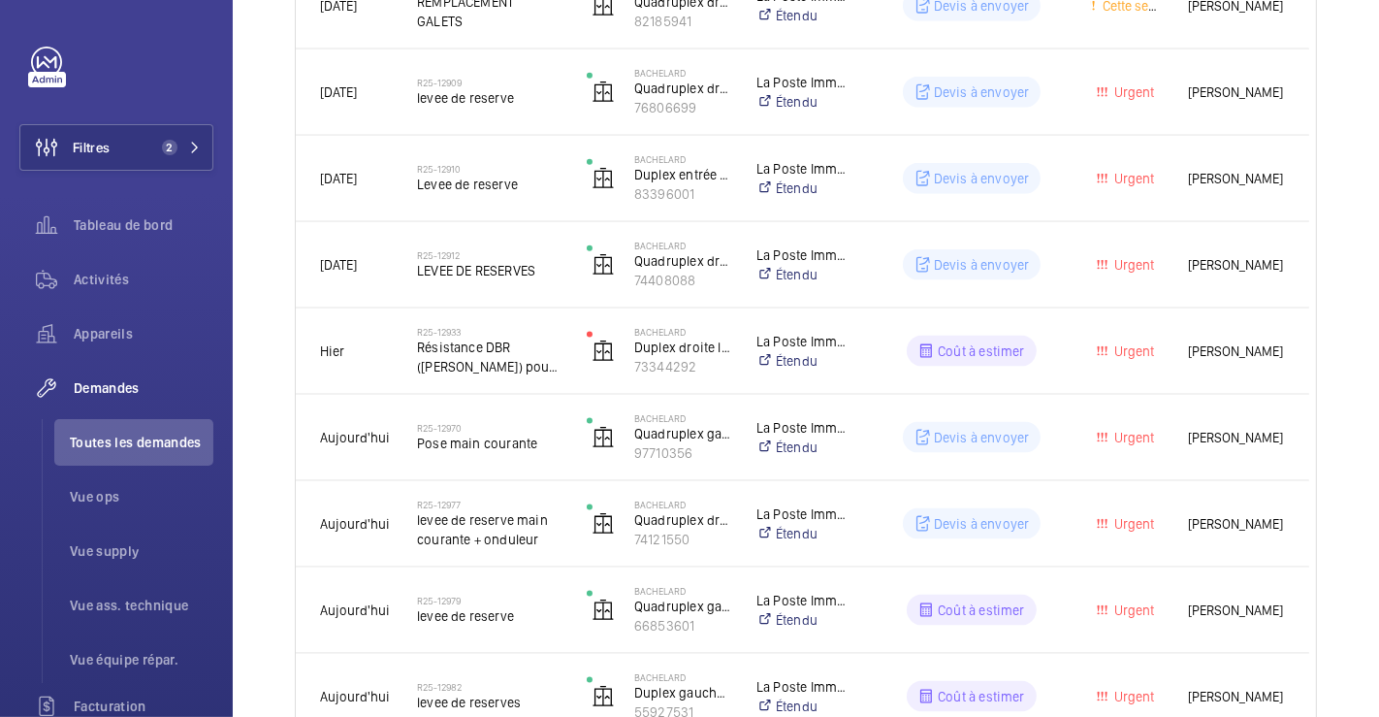
scroll to position [2282, 0]
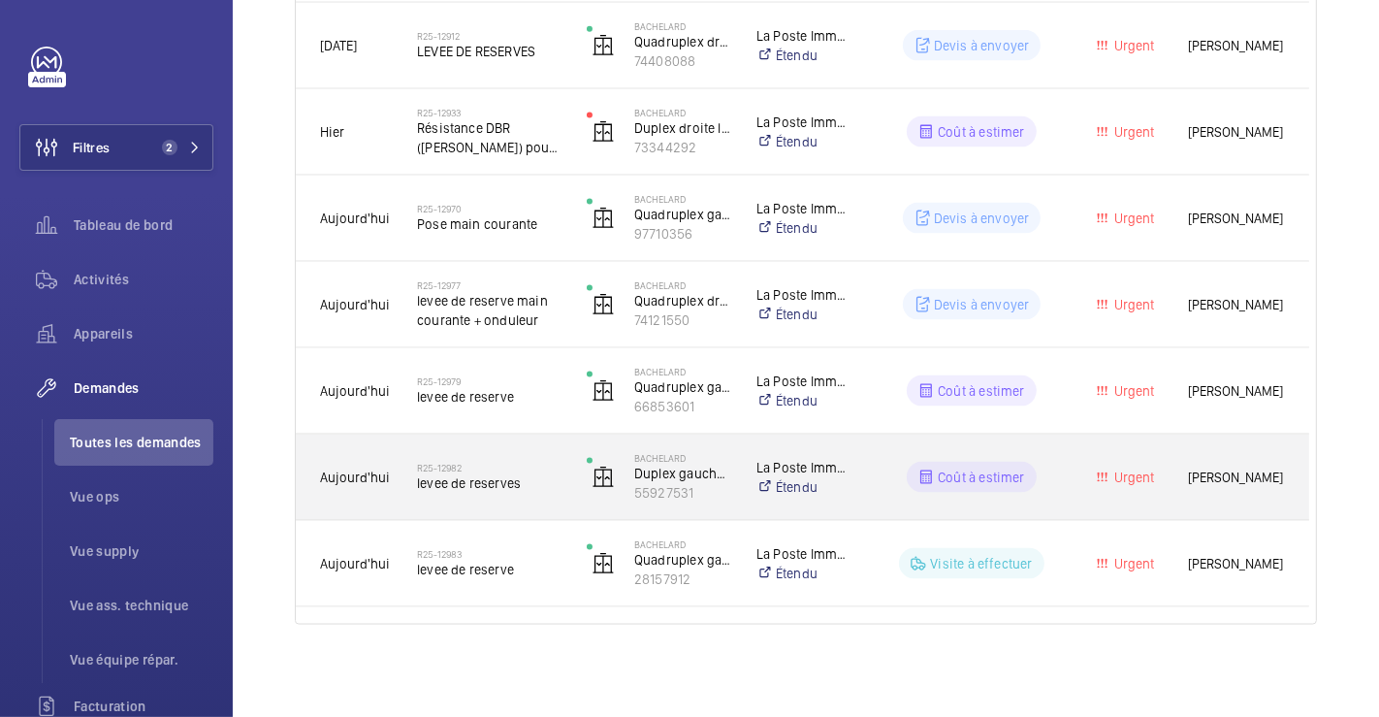
click at [514, 441] on div "R25-12982 levee de reserves" at bounding box center [478, 477] width 168 height 87
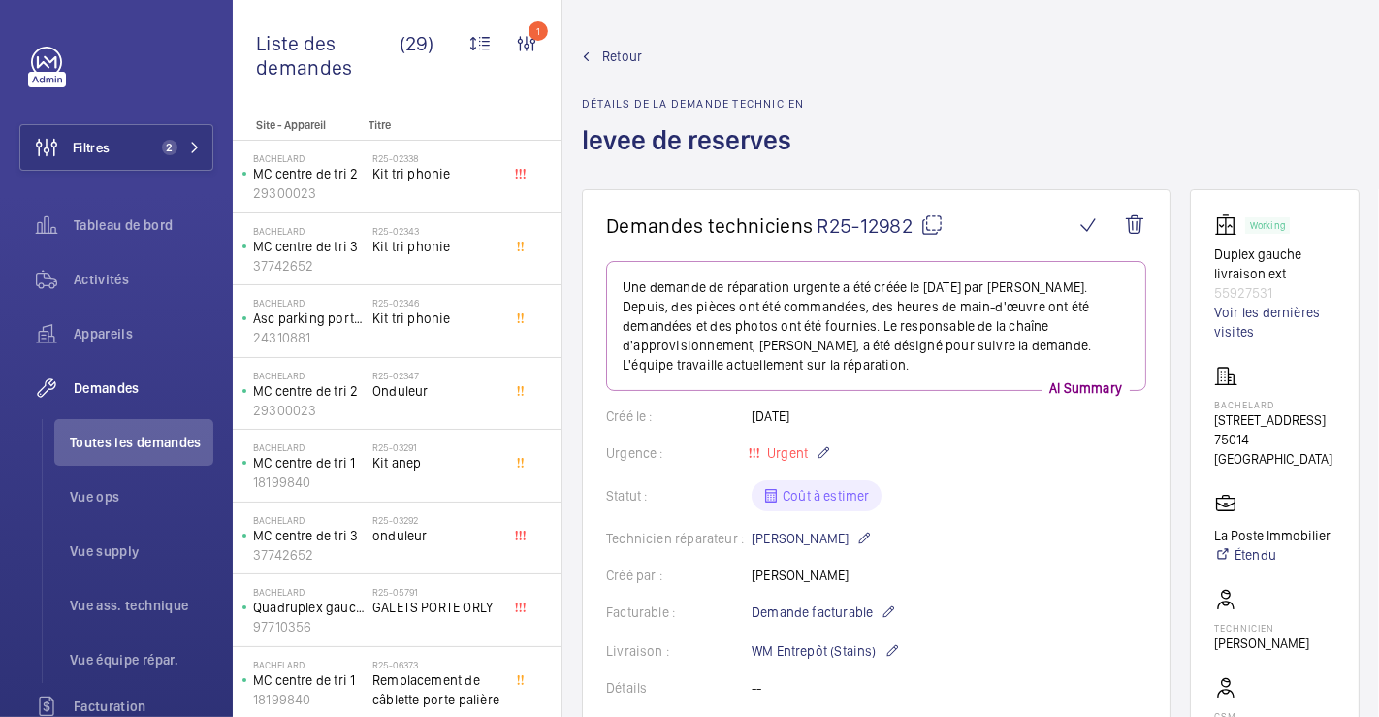
click at [606, 51] on span "Retour" at bounding box center [622, 56] width 40 height 19
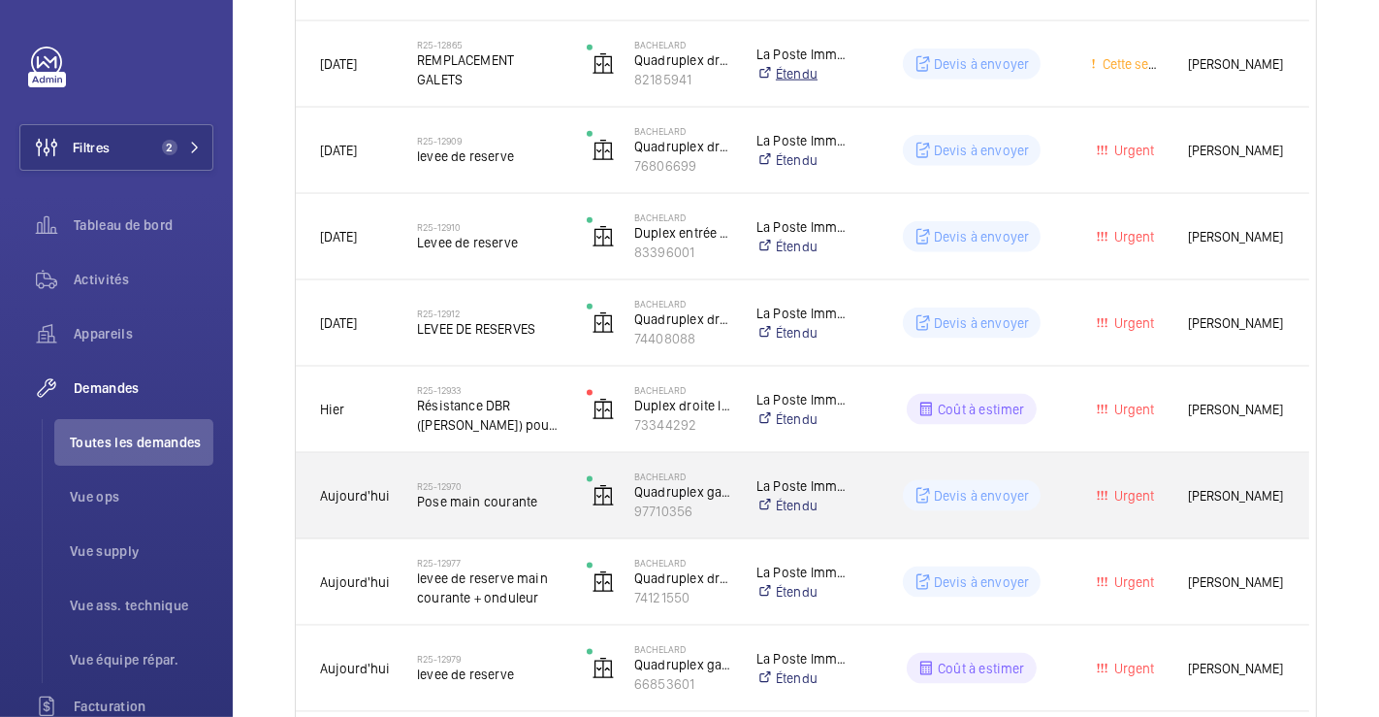
scroll to position [2282, 0]
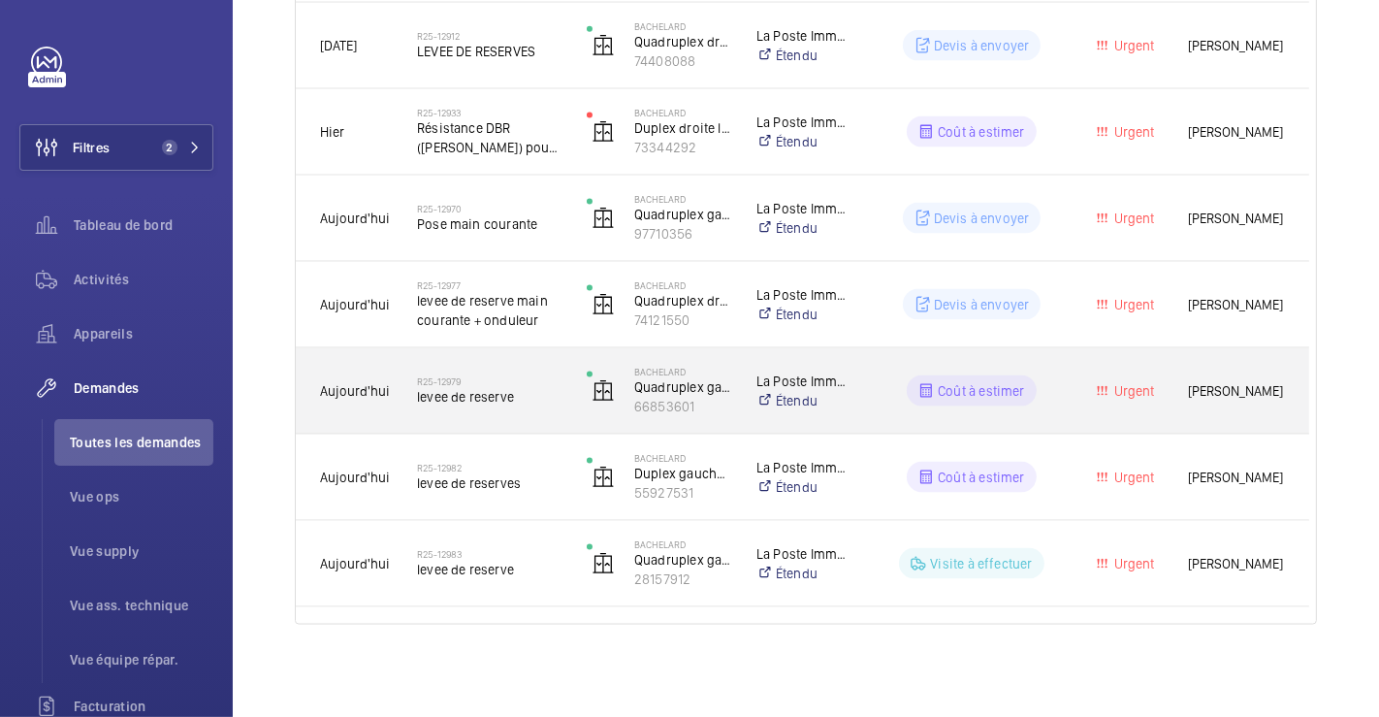
click at [530, 364] on div "R25-12979 levee de reserve" at bounding box center [489, 391] width 145 height 56
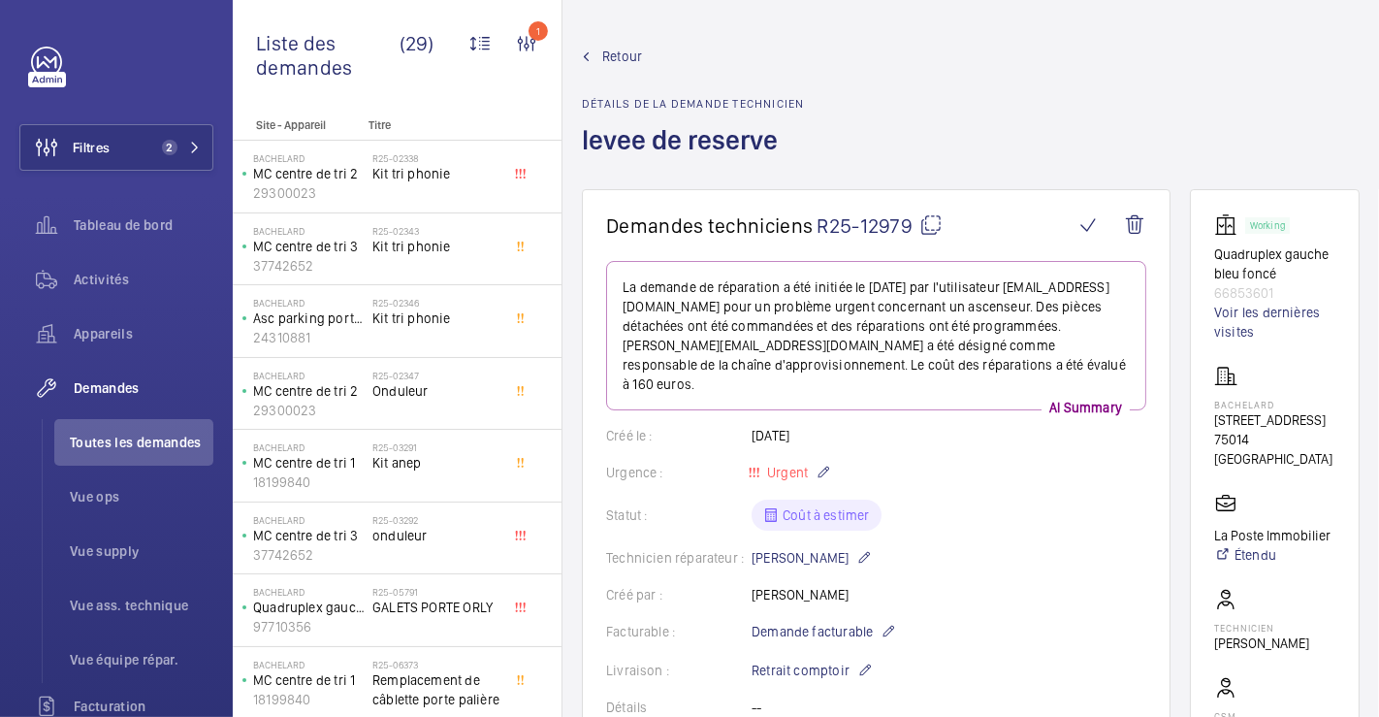
drag, startPoint x: 933, startPoint y: 225, endPoint x: 899, endPoint y: 182, distance: 54.5
click at [934, 224] on mat-icon at bounding box center [931, 224] width 23 height 23
